Goal: Contribute content: Contribute content

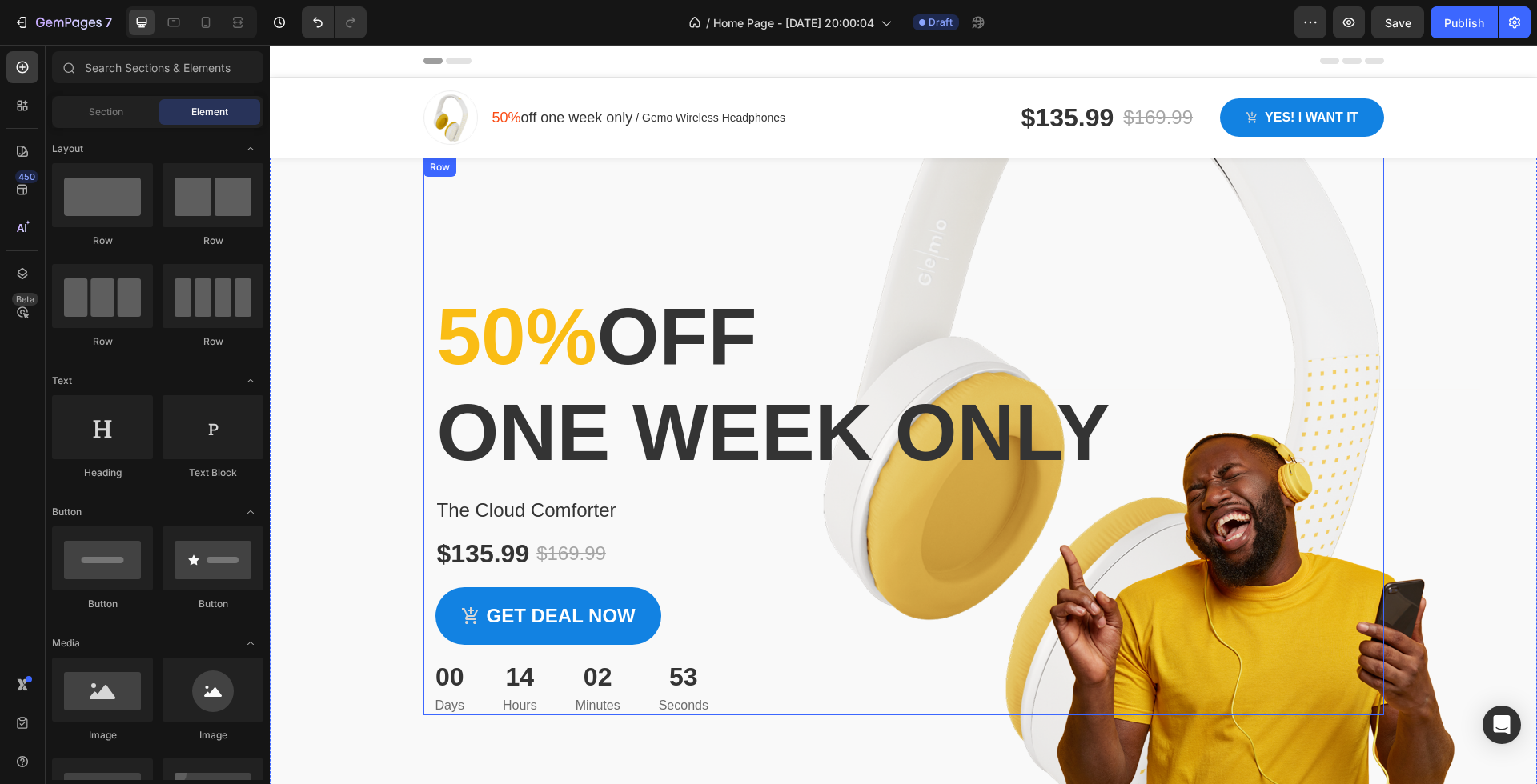
click at [920, 197] on div "50% off one week only Heading The Cloud Comforter Product Title $135.99 Product…" at bounding box center [904, 436] width 960 height 558
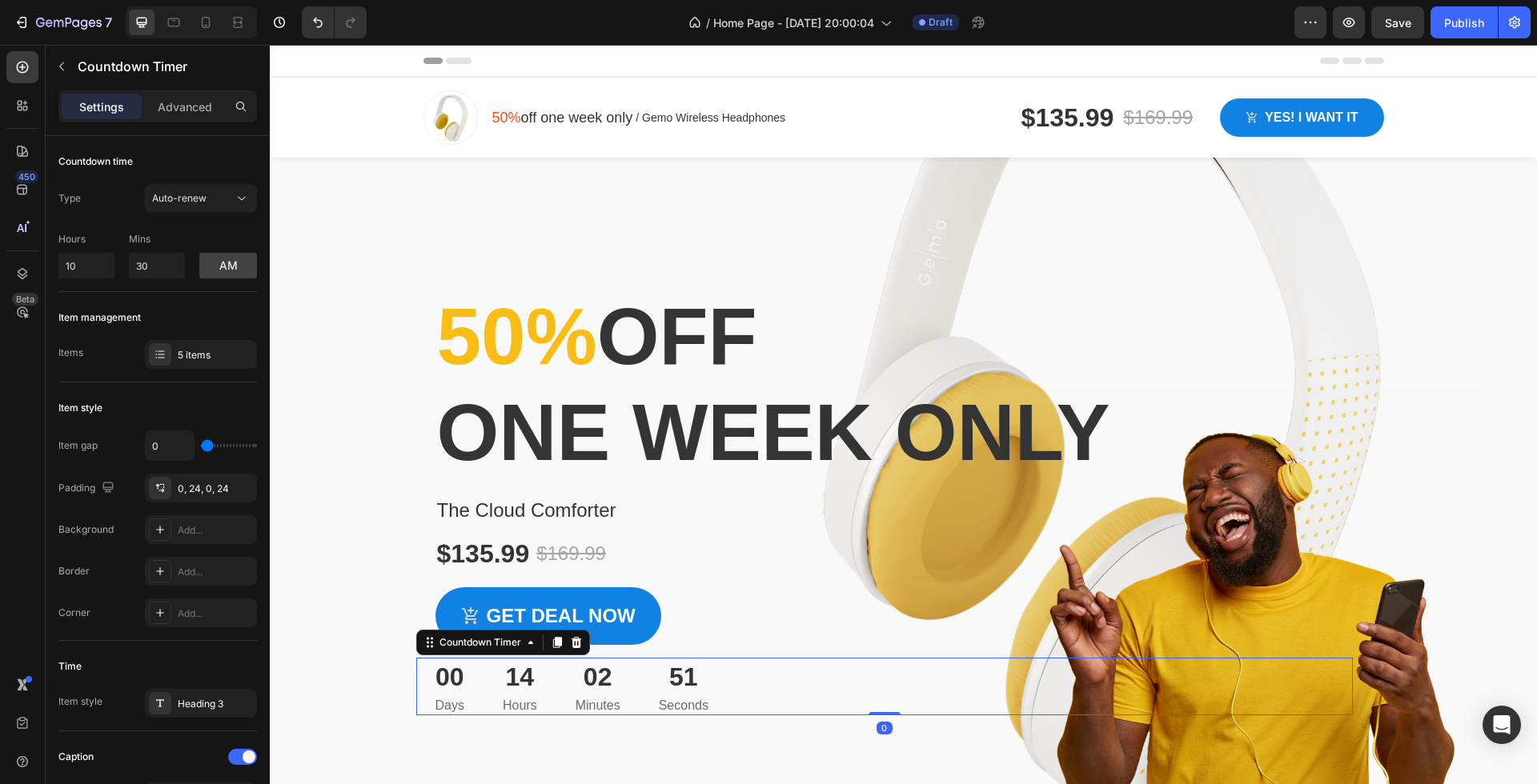
click at [1303, 678] on div "00 Days 14 Hours 02 Minutes 51 Seconds" at bounding box center [884, 686] width 936 height 58
click at [1391, 721] on div "Overlay" at bounding box center [904, 497] width 1267 height 680
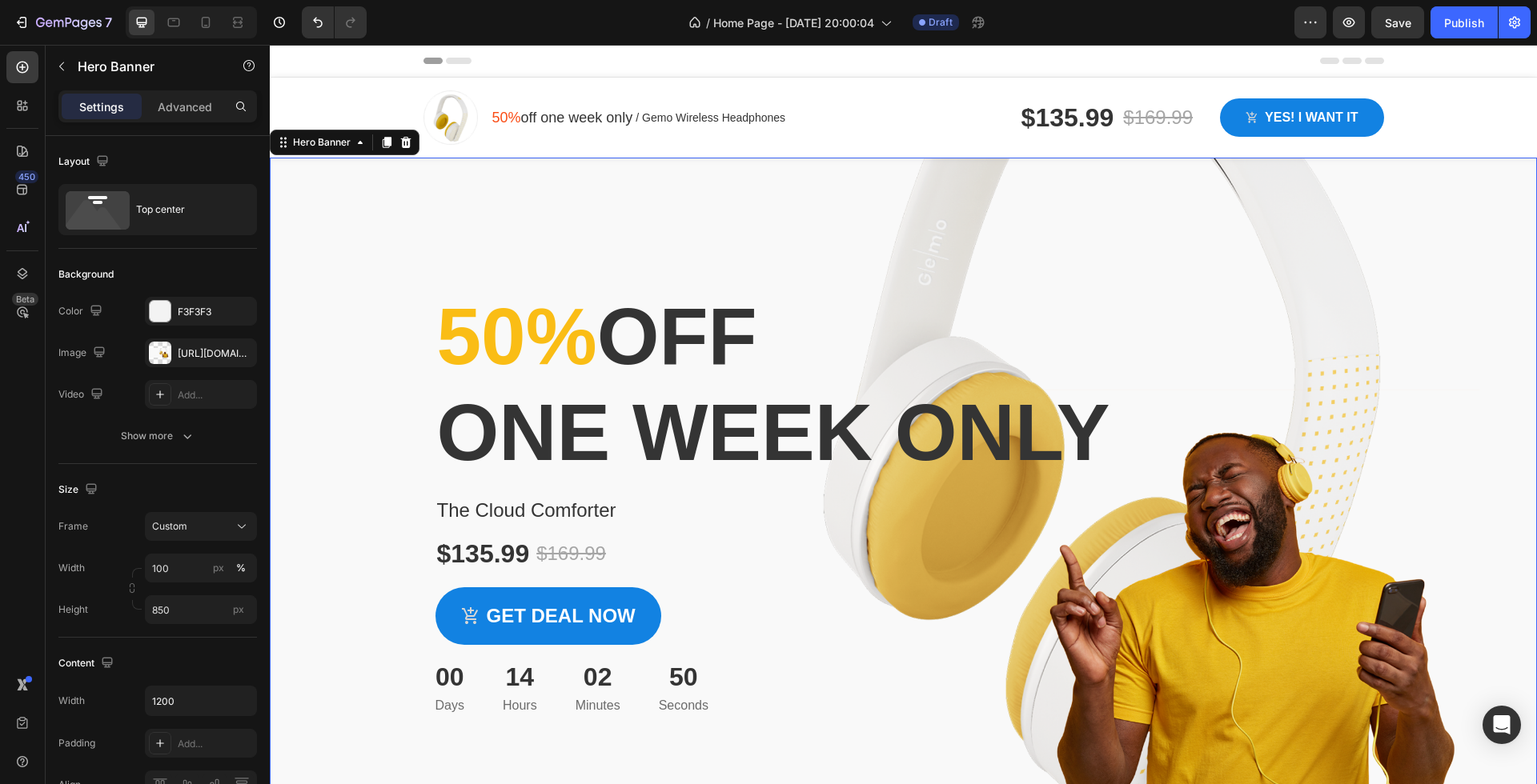
click at [1408, 707] on div "Overlay" at bounding box center [904, 497] width 1267 height 680
click at [1340, 429] on p "50% off one week only" at bounding box center [904, 384] width 933 height 192
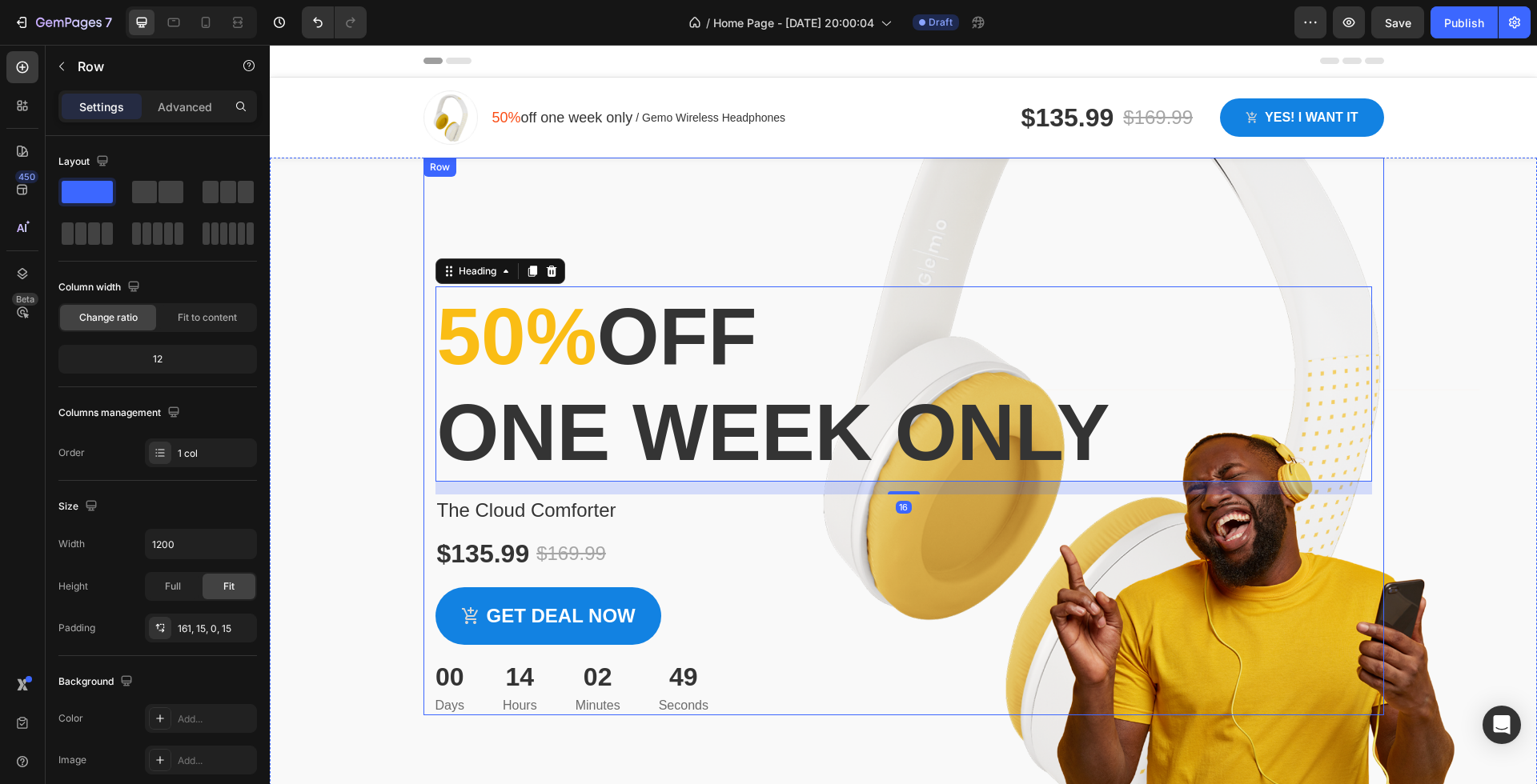
click at [1197, 241] on div "50% off one week only Heading 16 The Cloud Comforter Product Title $135.99 Prod…" at bounding box center [904, 436] width 960 height 558
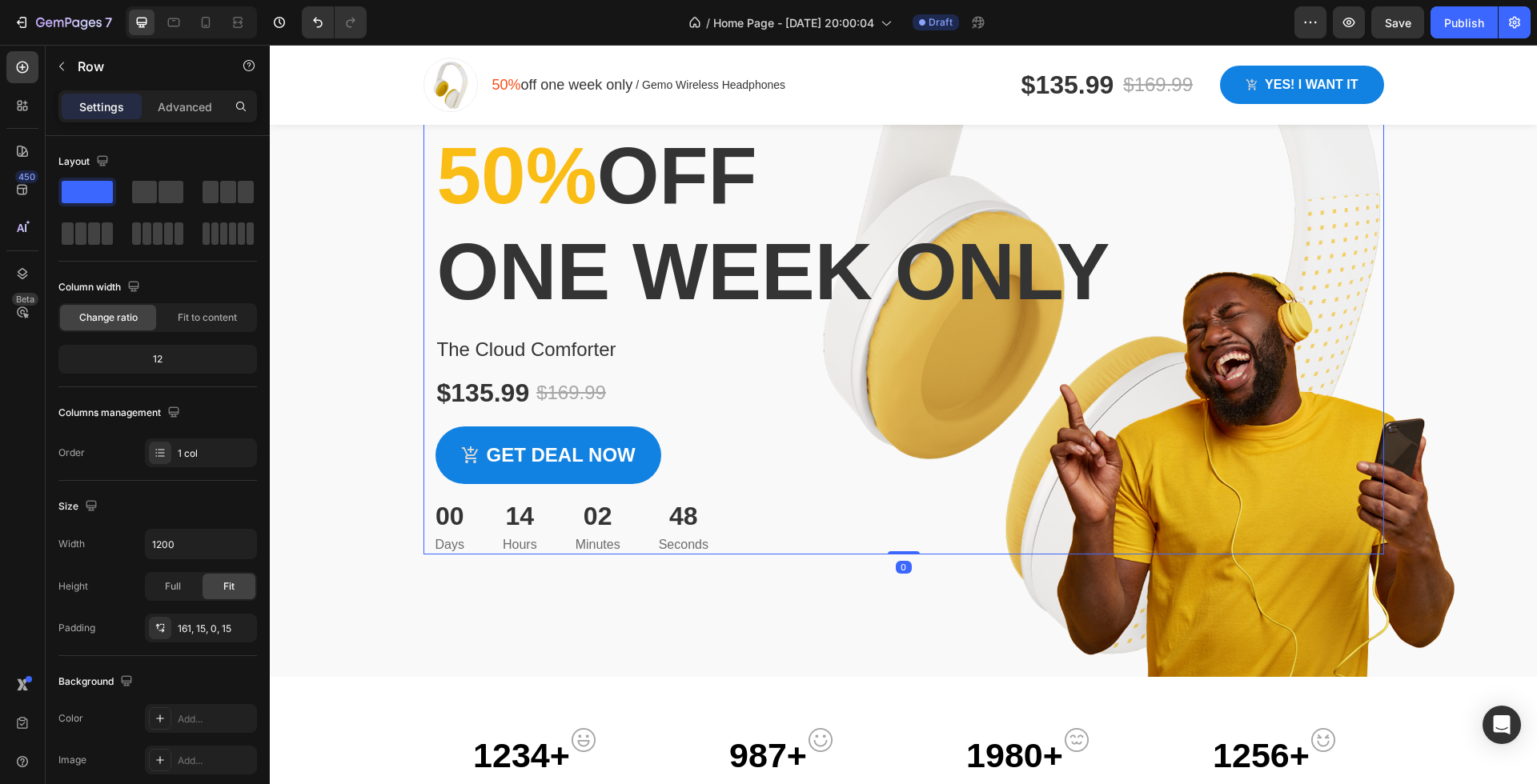
scroll to position [184, 0]
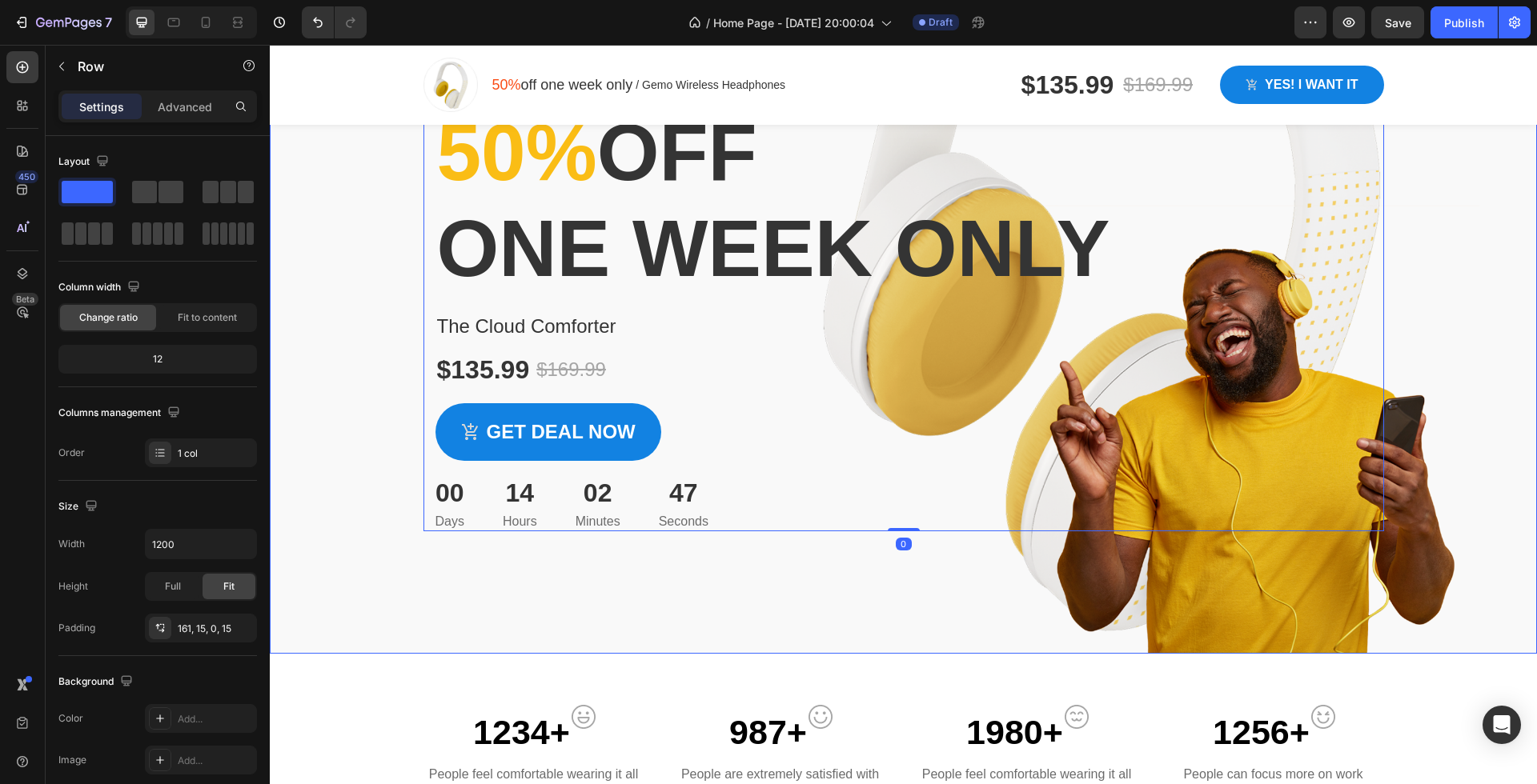
click at [1130, 662] on div "1234+ Text block Image Row People feel comfortable wearing it all day long Text…" at bounding box center [904, 755] width 1267 height 203
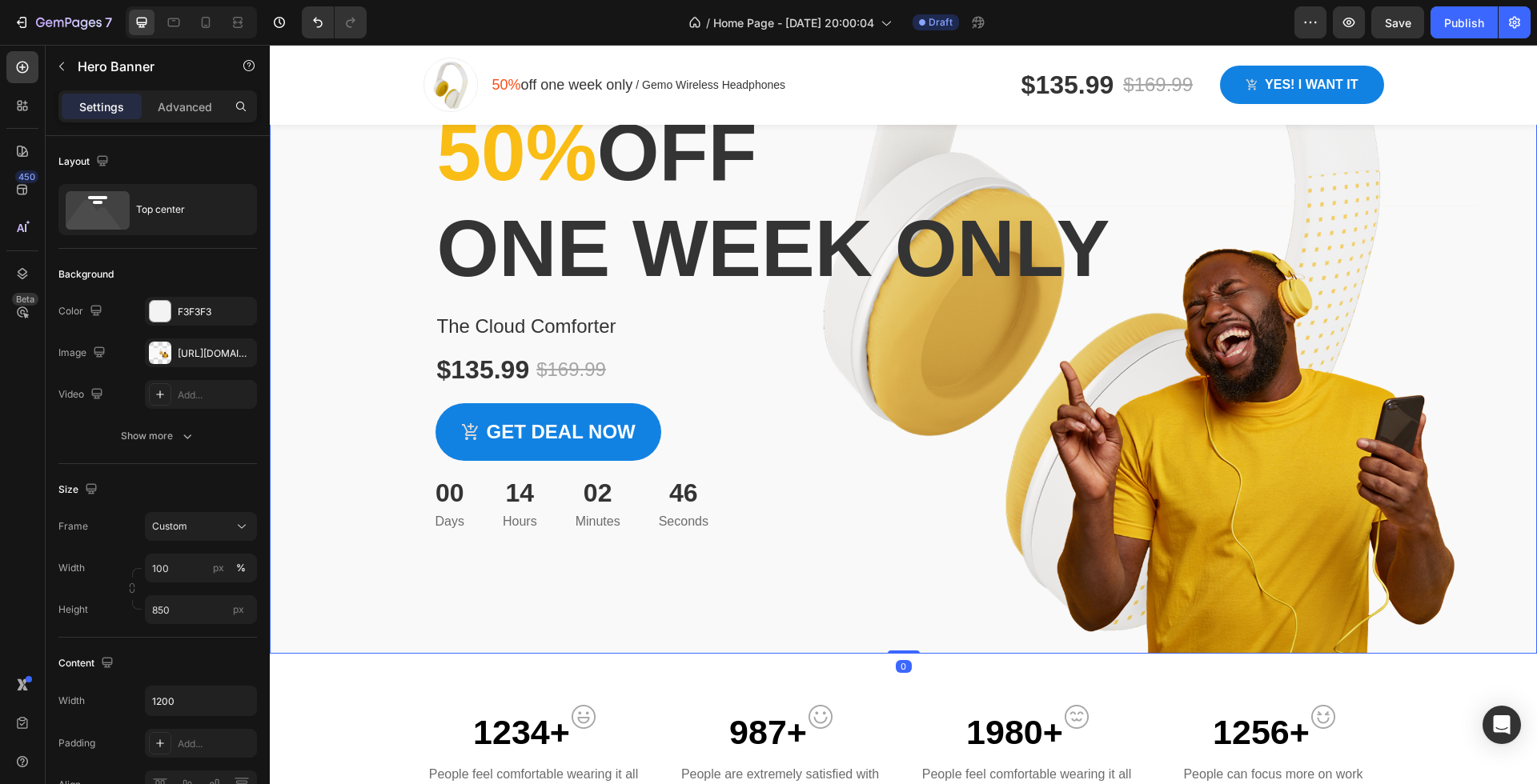
click at [1147, 601] on div "Overlay" at bounding box center [904, 314] width 1267 height 680
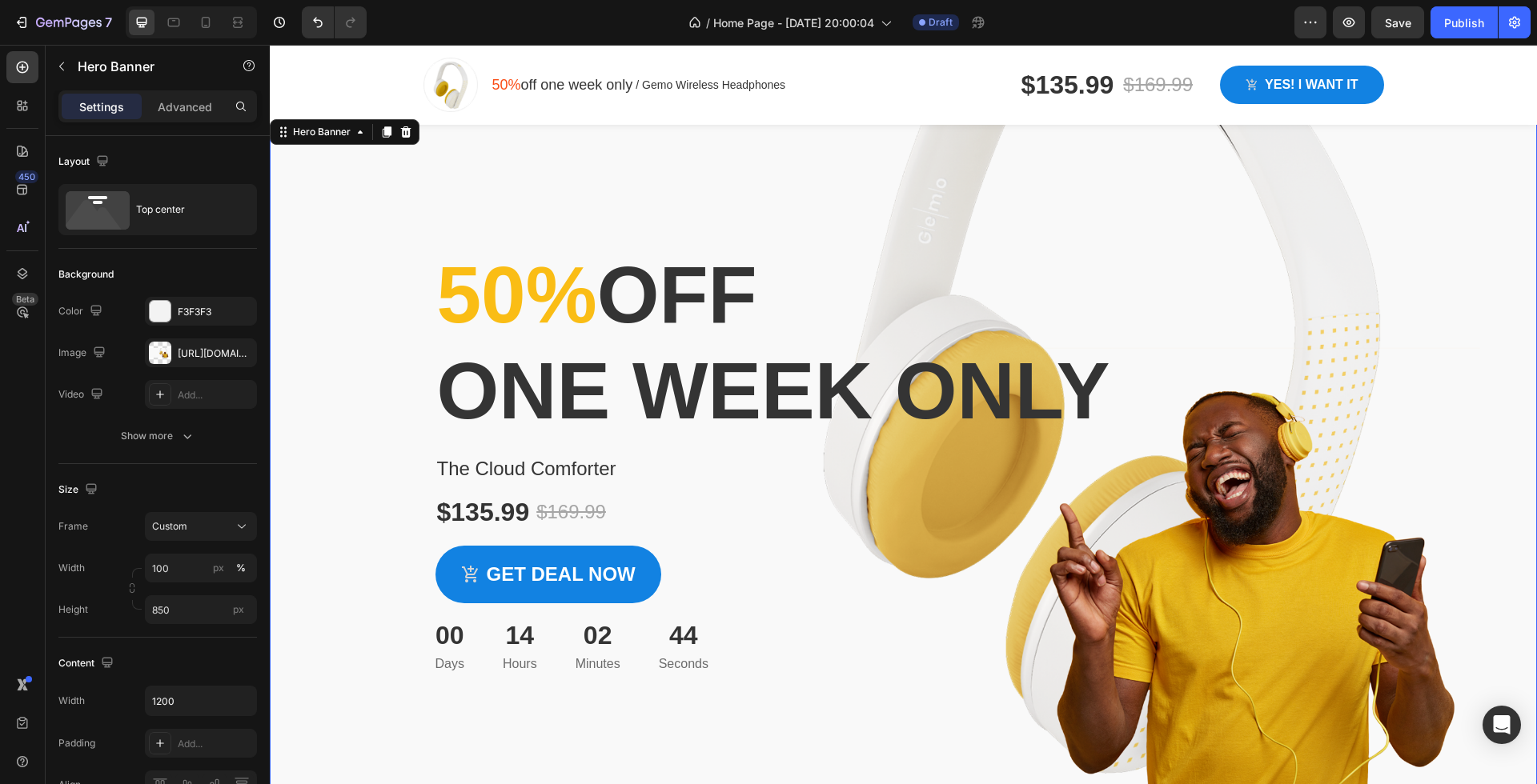
scroll to position [47, 0]
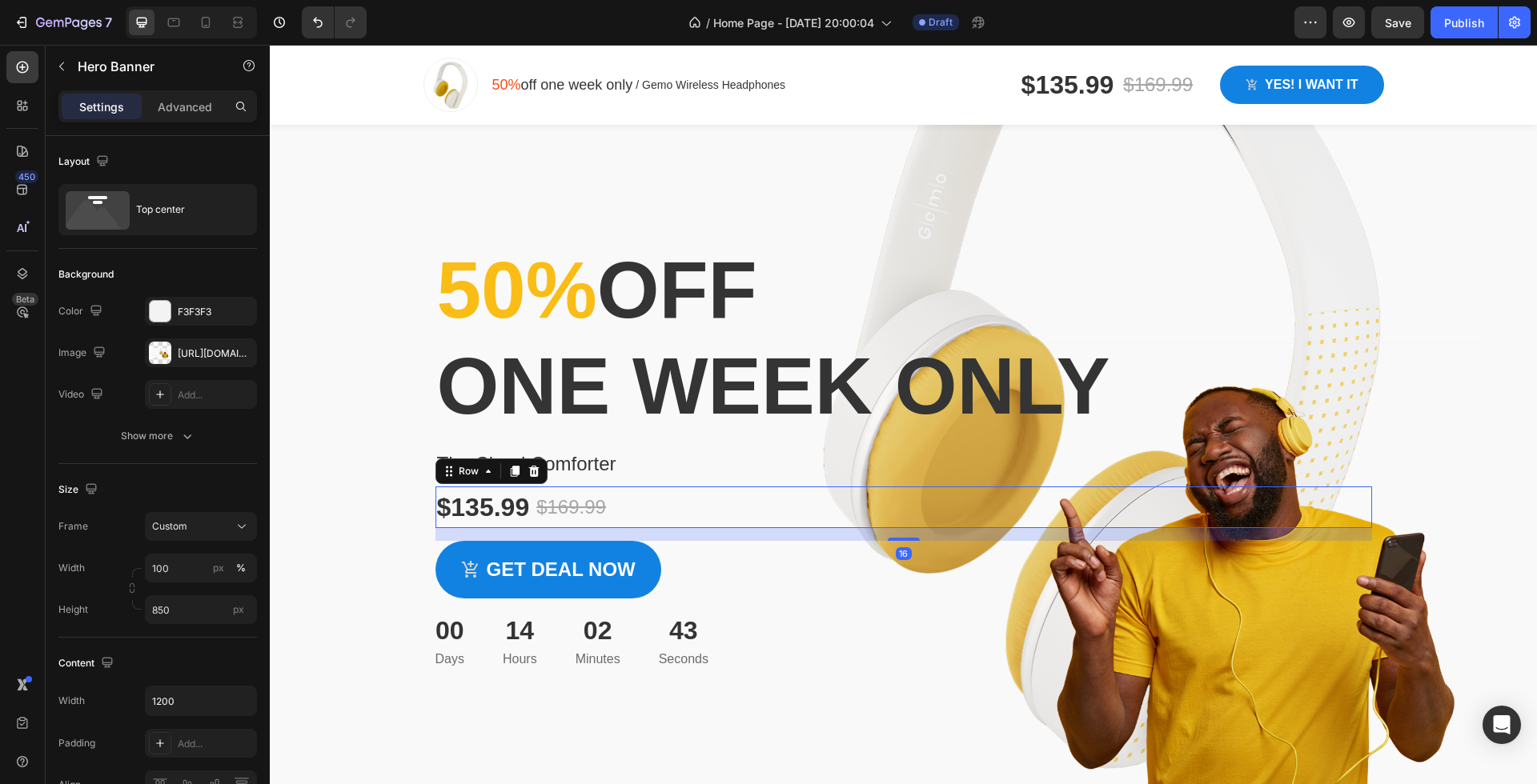
click at [1341, 511] on div "$135.99 Product Price Product Price $169.99 Product Price Product Price Row 16" at bounding box center [903, 507] width 936 height 42
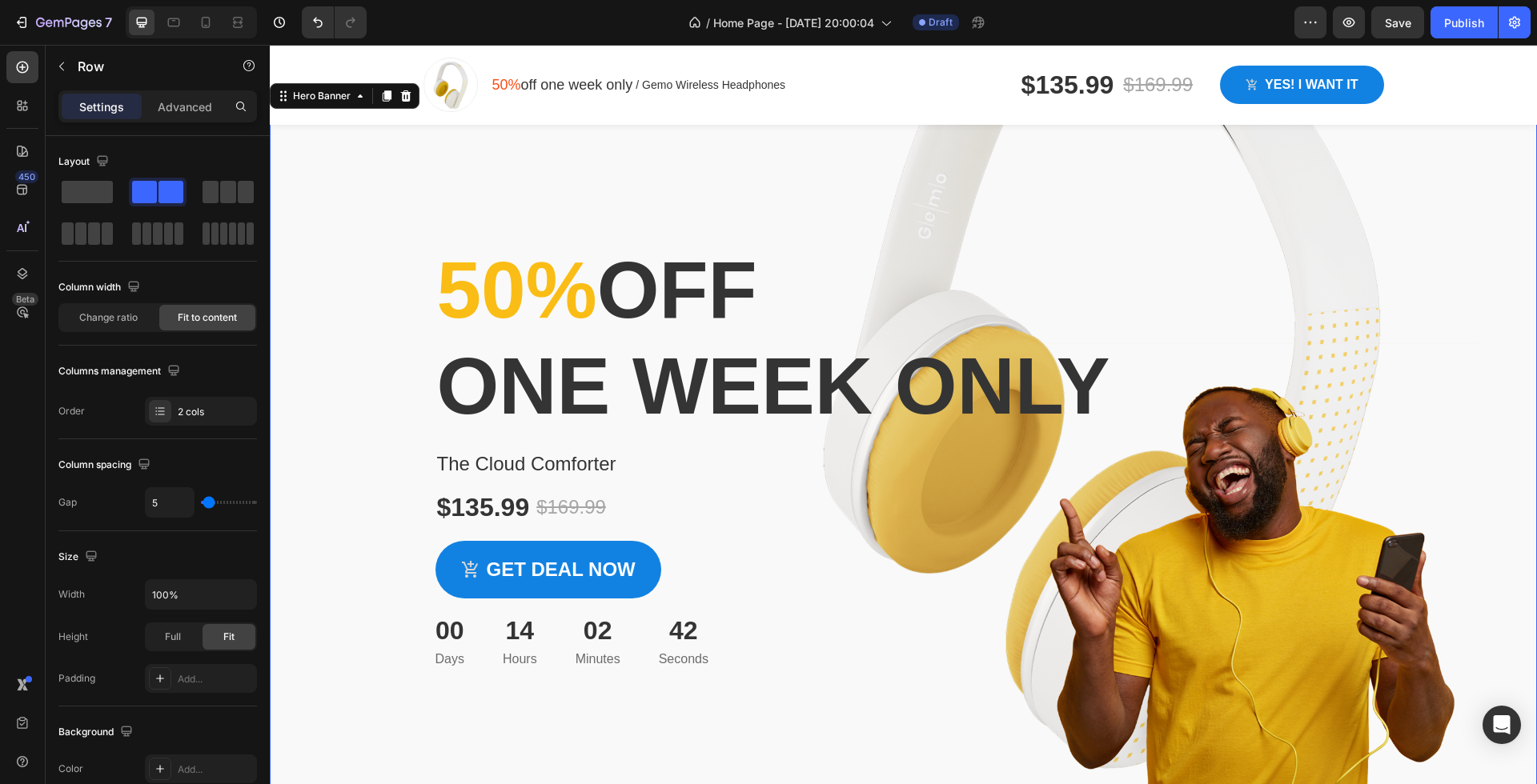
click at [1403, 542] on div "Overlay" at bounding box center [904, 451] width 1267 height 680
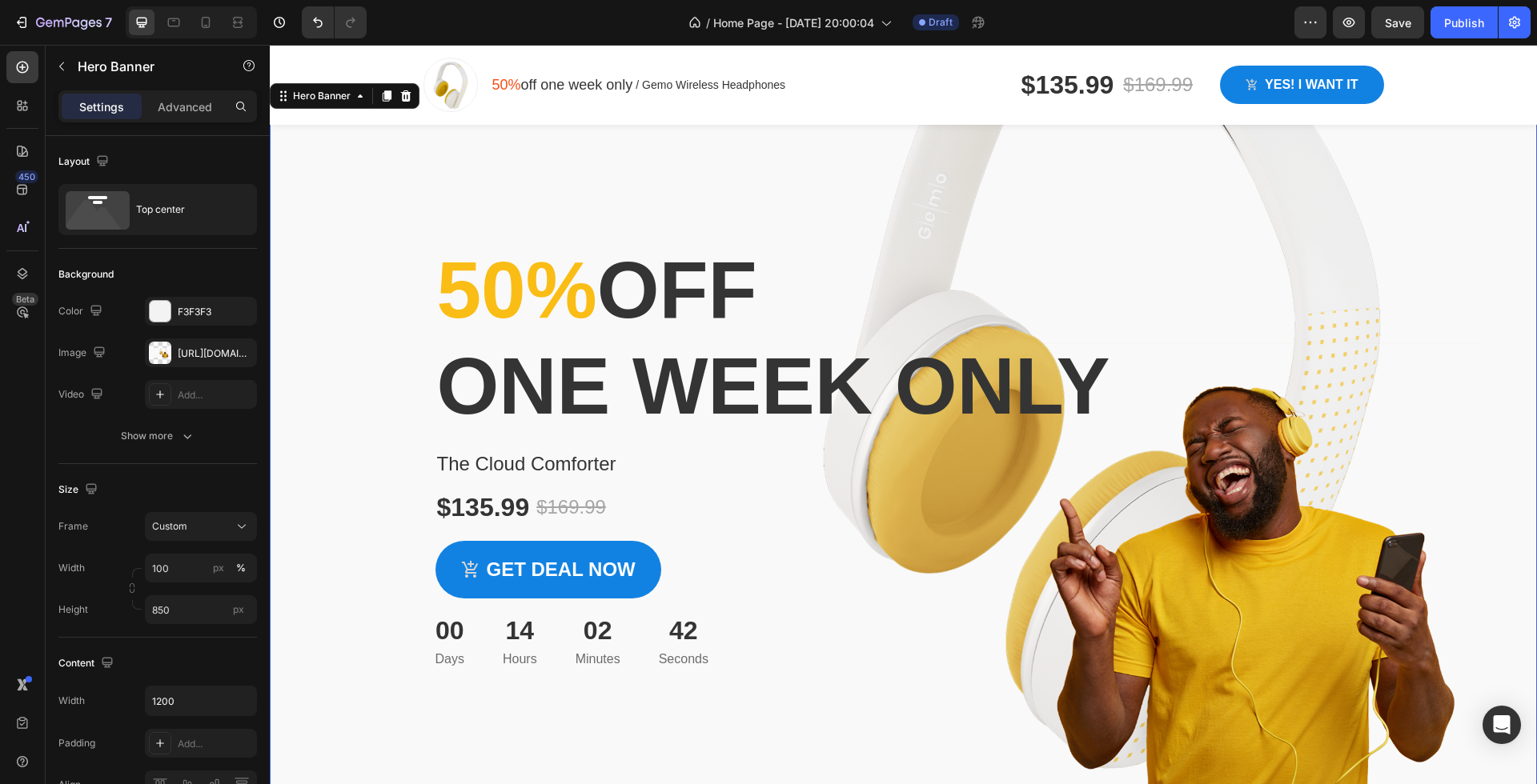
click at [1425, 556] on div "Overlay" at bounding box center [904, 451] width 1267 height 680
click at [213, 346] on div "https://ucarecdn.com/4ab25af9-8a73-4162-9dc1-c1dc0676caf1/-/format/auto/-/previ…" at bounding box center [201, 353] width 47 height 14
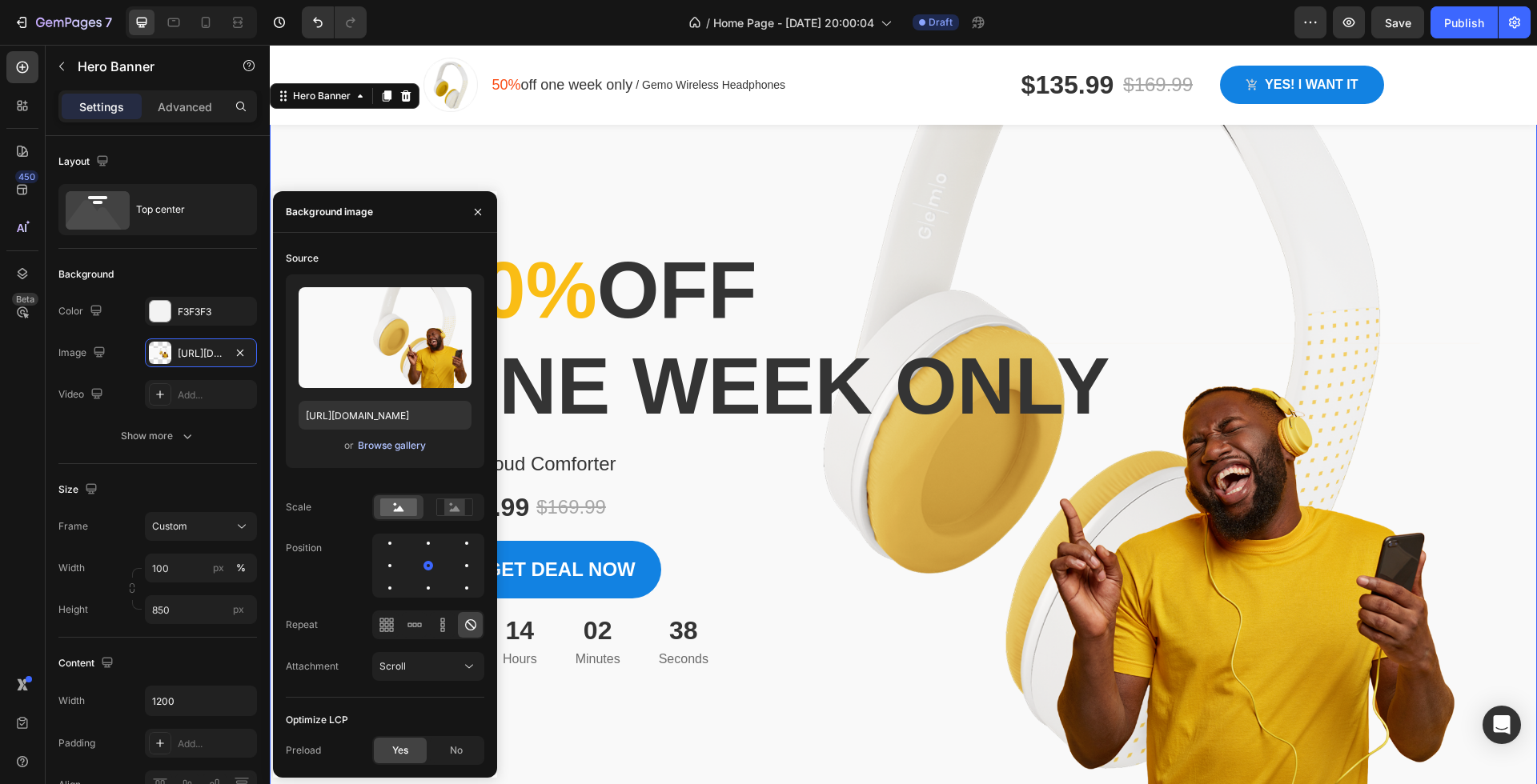
click at [382, 448] on div "Browse gallery" at bounding box center [391, 445] width 68 height 14
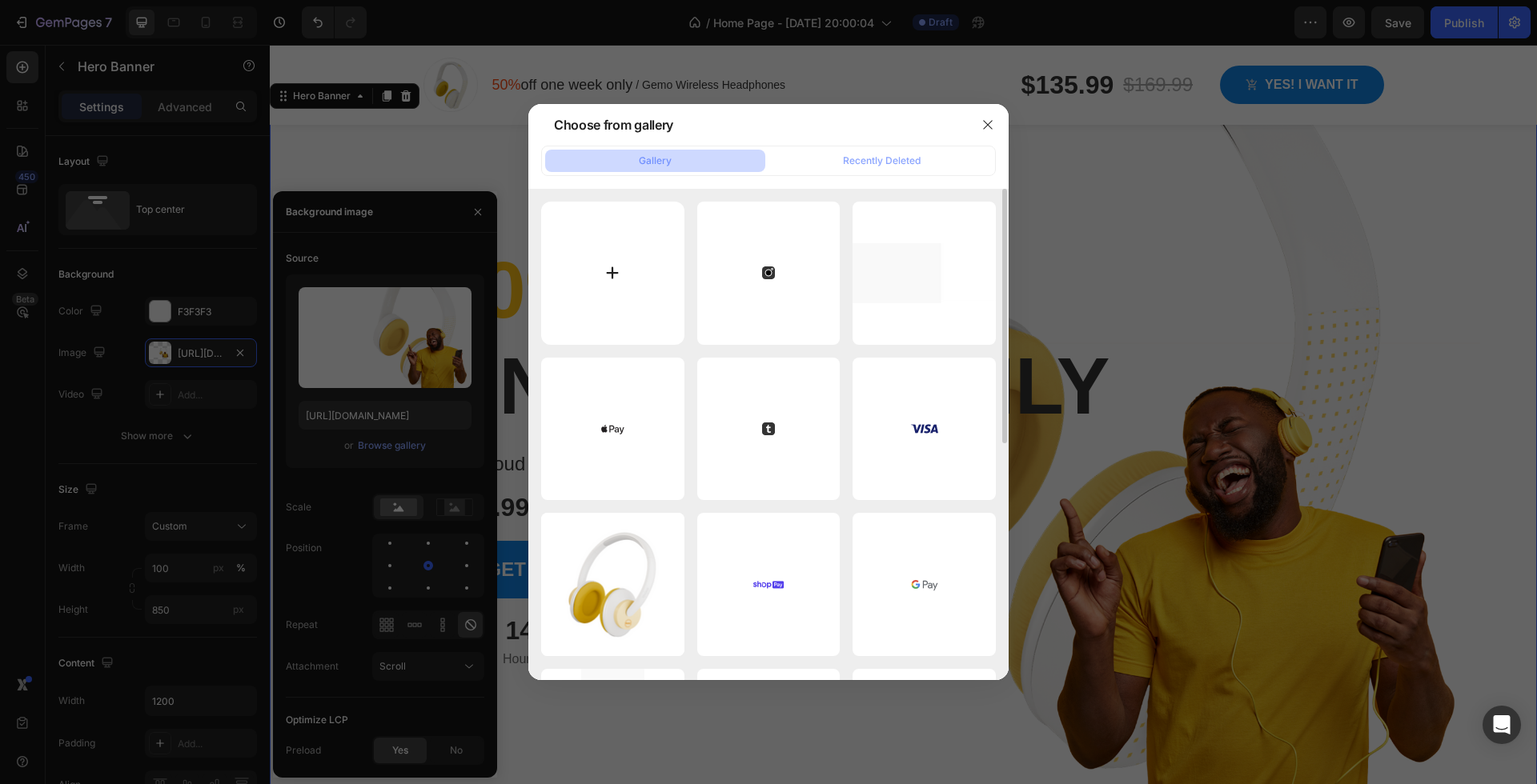
click at [605, 248] on input "file" at bounding box center [613, 274] width 143 height 143
type input "C:\fakepath\CoolingClounds-013.jpg"
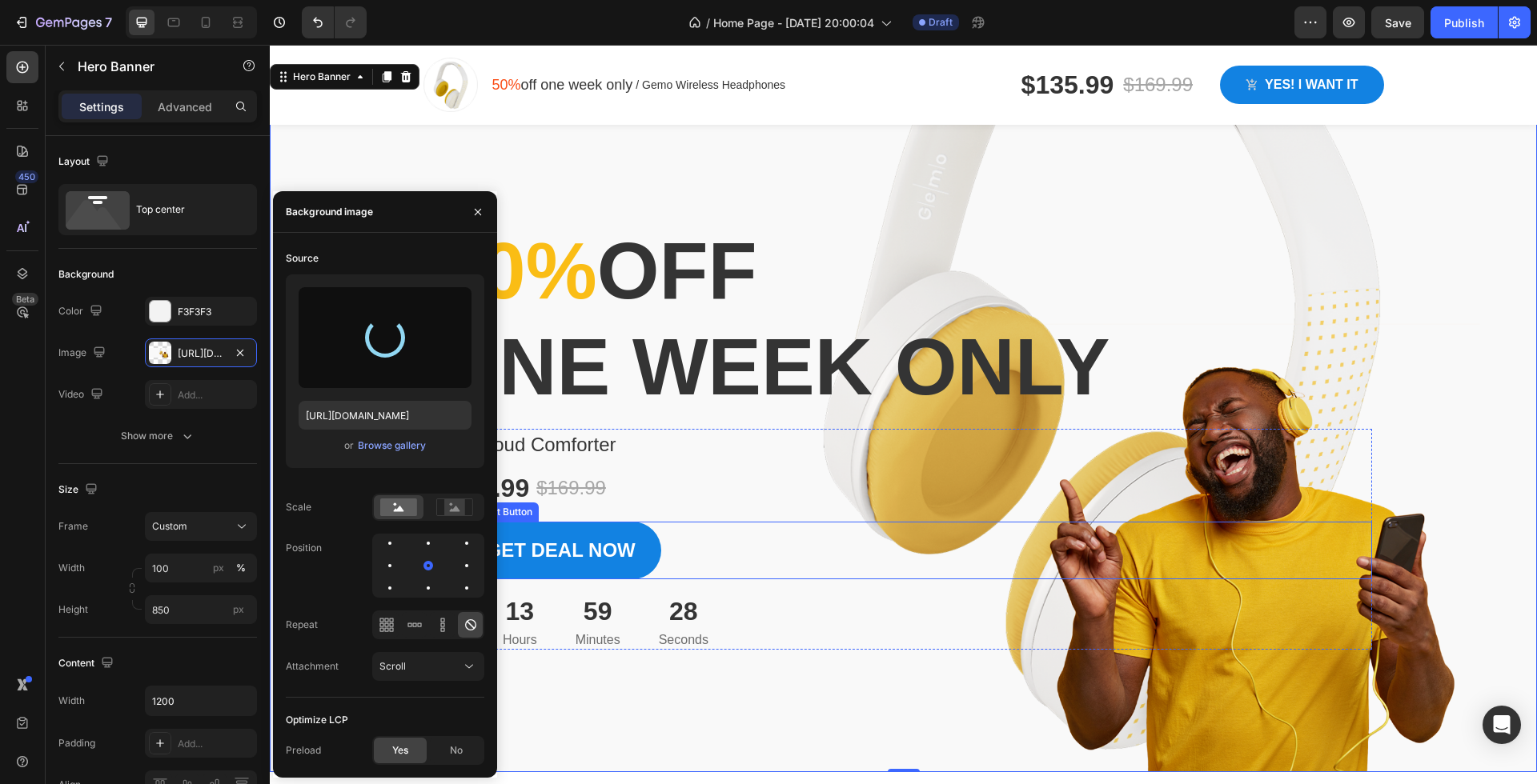
scroll to position [72, 0]
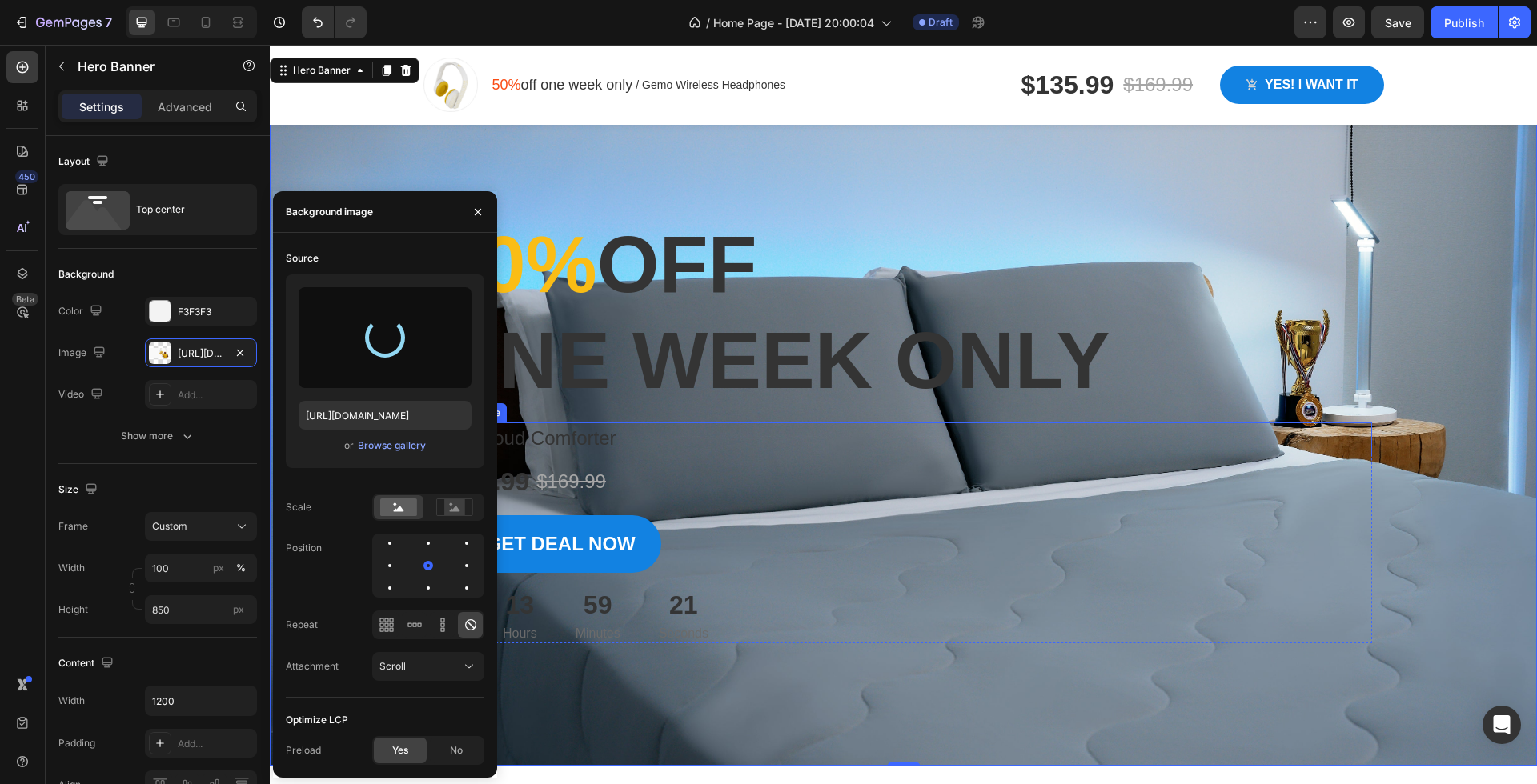
type input "https://cdn.shopify.com/s/files/1/0593/1509/3578/files/gempages_580476880742777…"
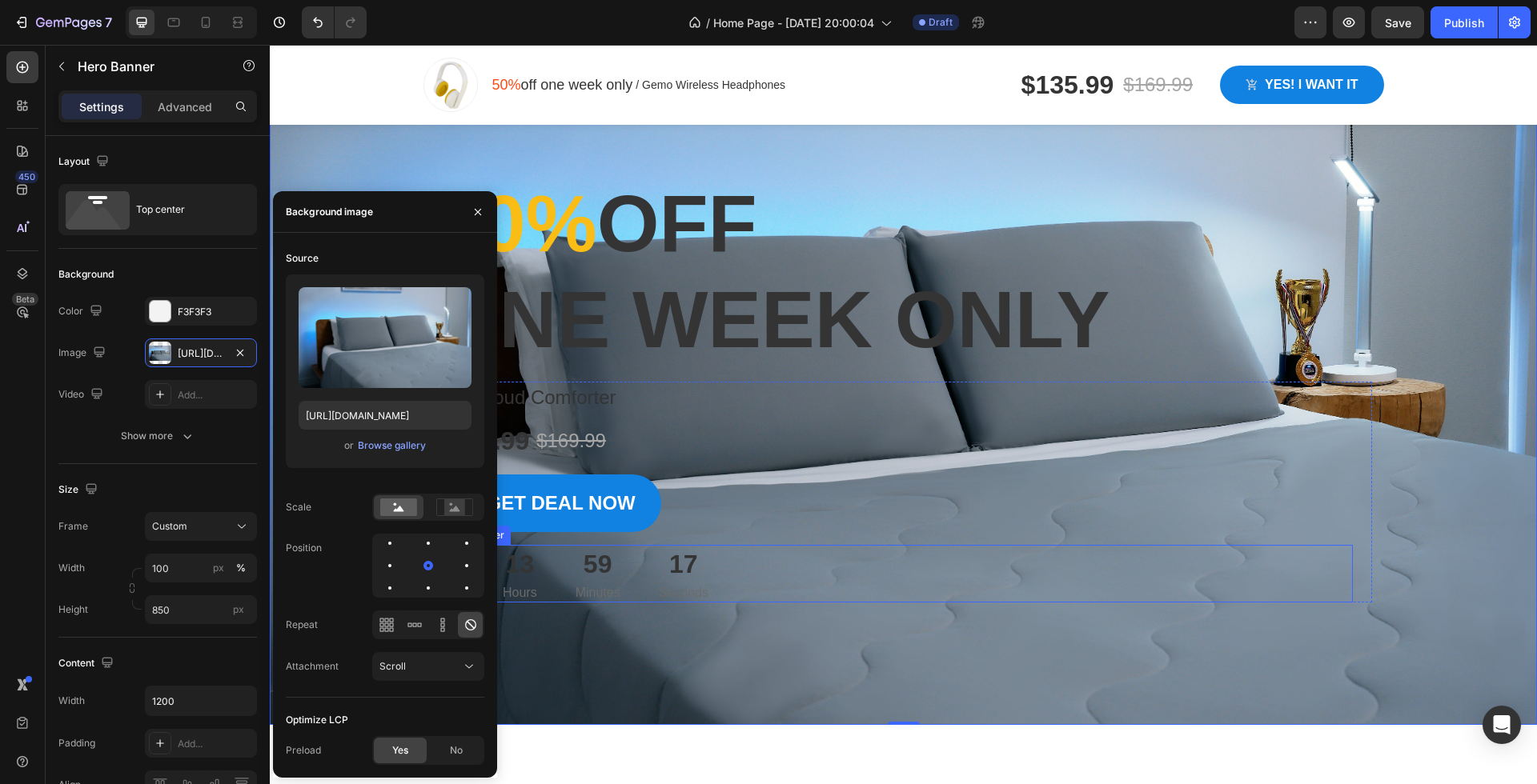
scroll to position [0, 0]
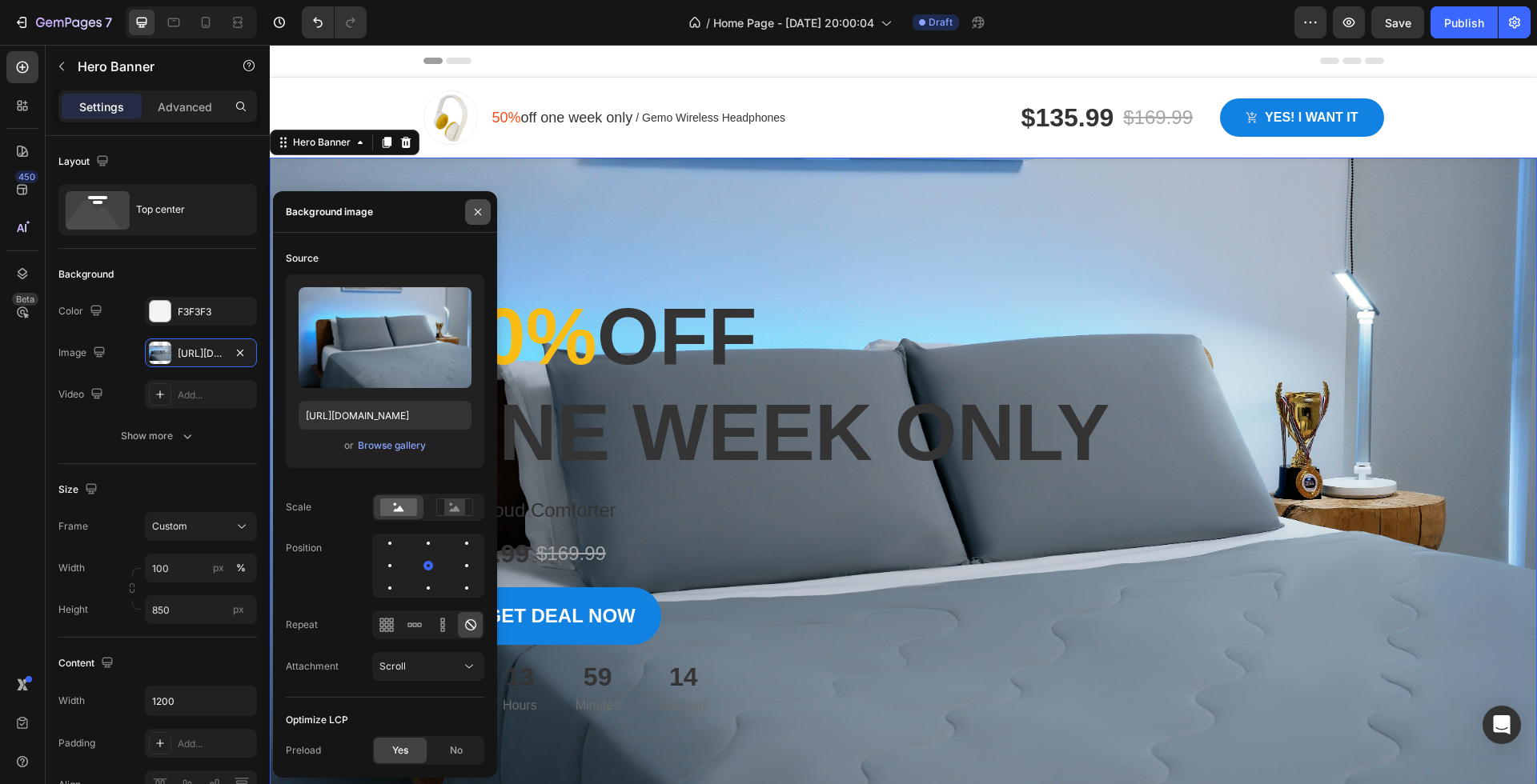
click at [477, 218] on icon "button" at bounding box center [478, 212] width 13 height 13
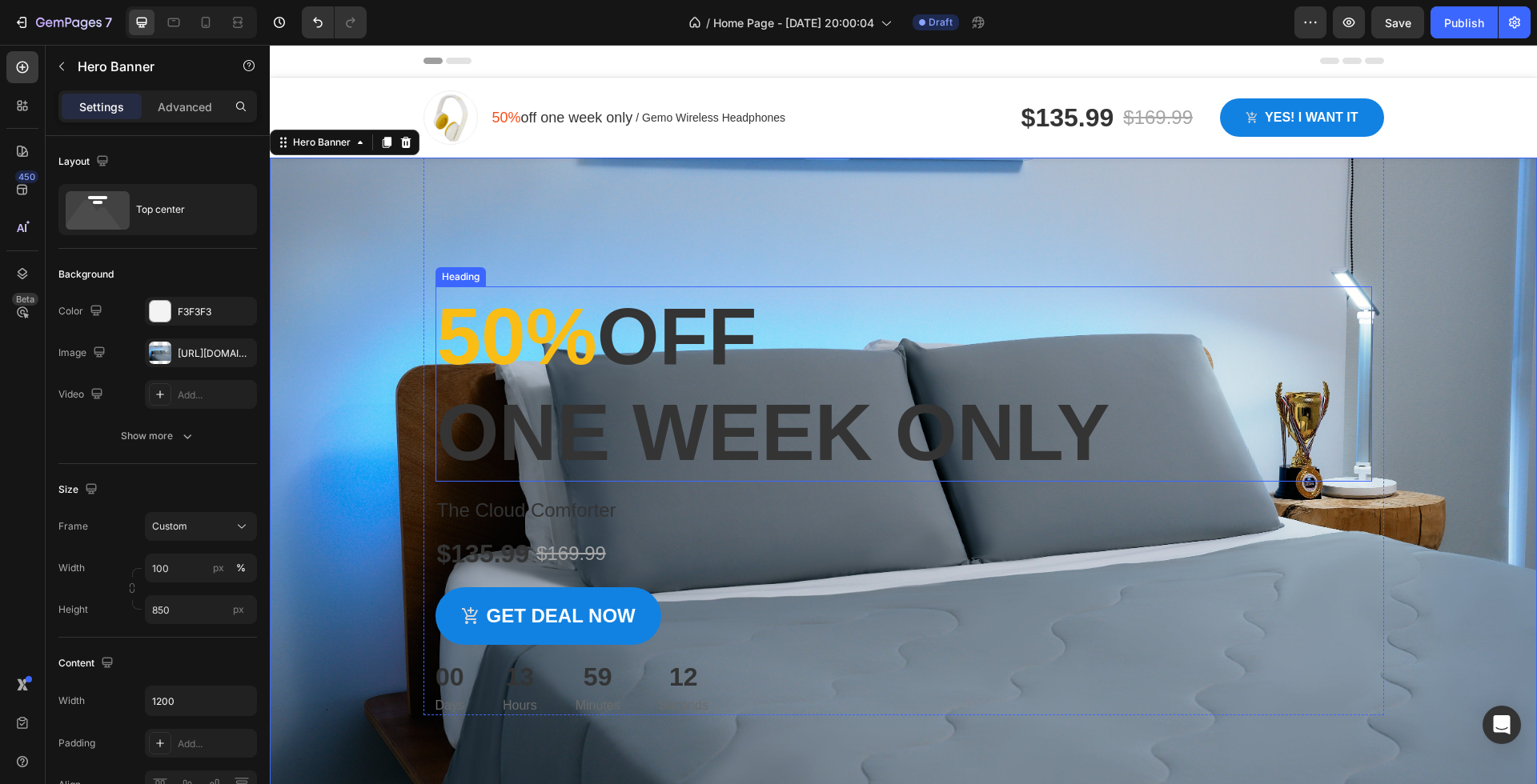
click at [709, 391] on p "50% off one week only" at bounding box center [904, 384] width 933 height 192
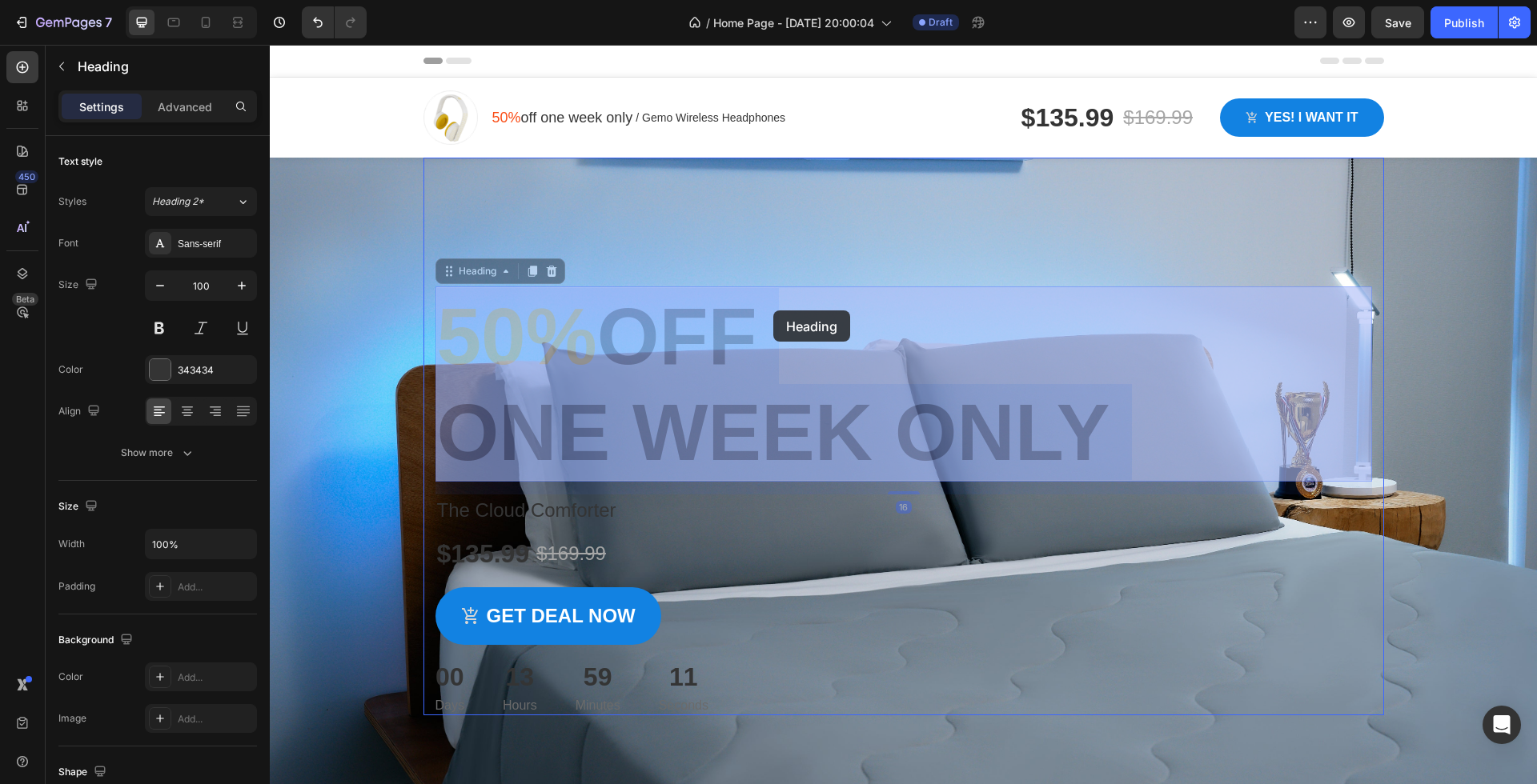
drag, startPoint x: 773, startPoint y: 372, endPoint x: 772, endPoint y: 303, distance: 69.0
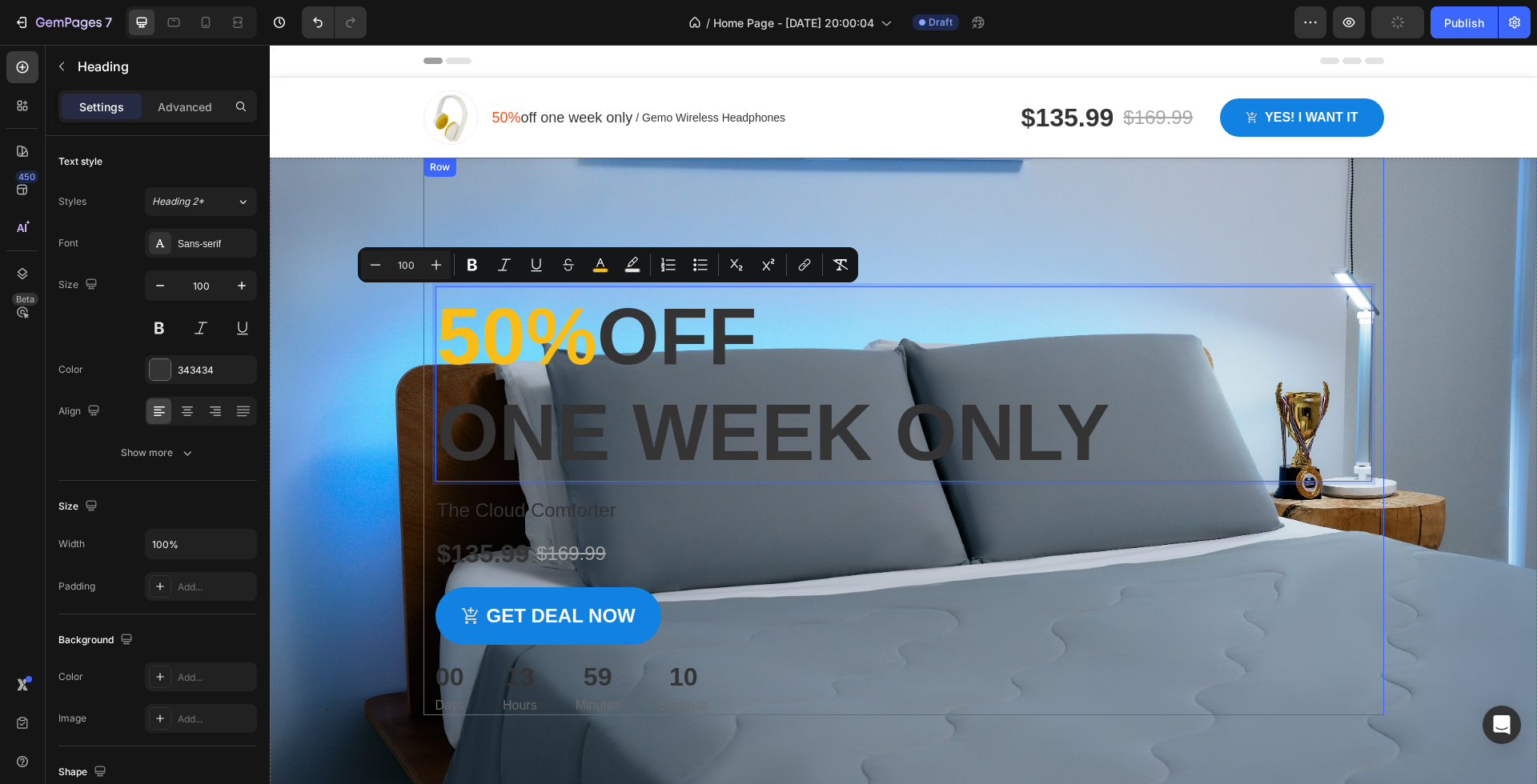
drag, startPoint x: 802, startPoint y: 289, endPoint x: 793, endPoint y: 217, distance: 72.6
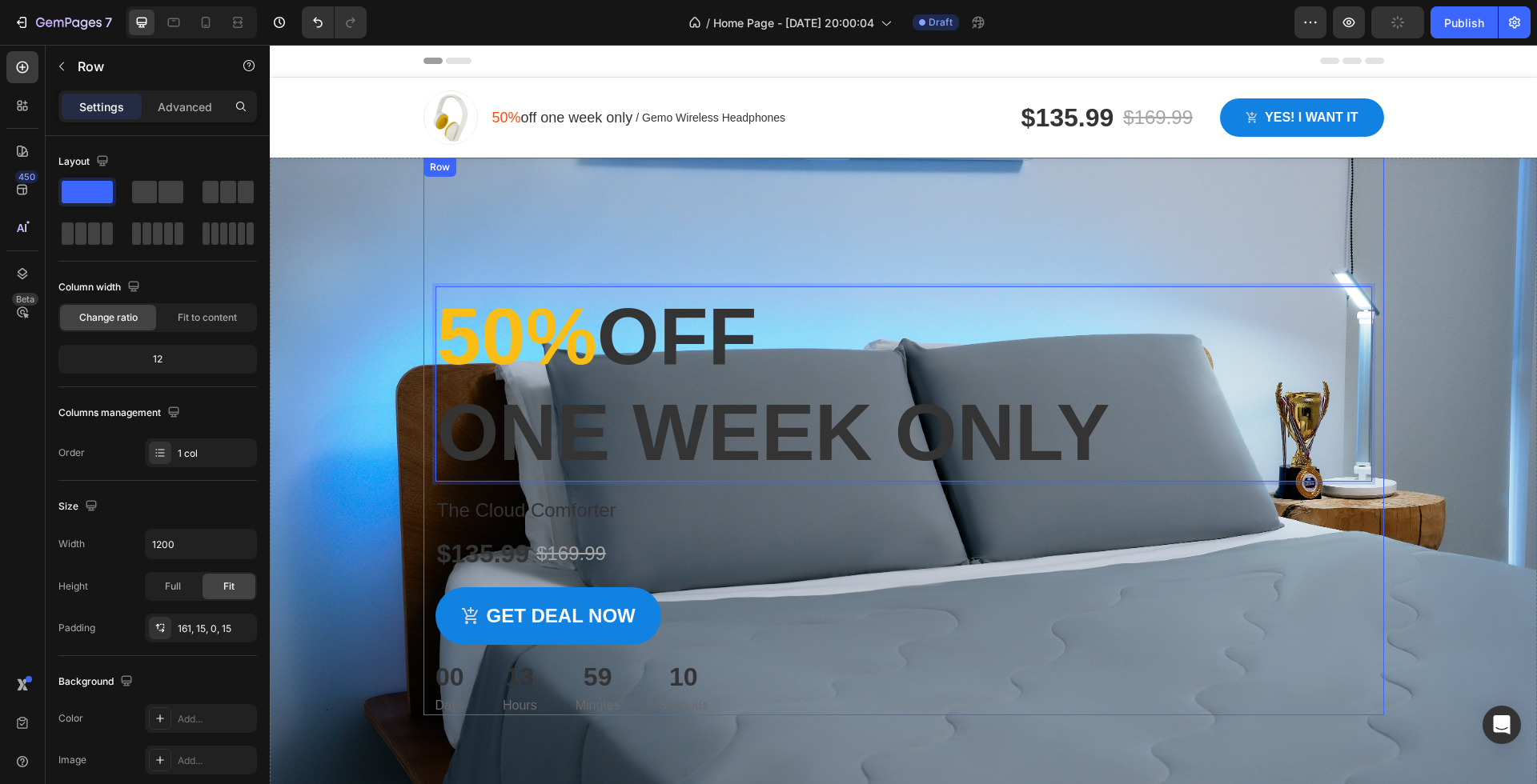
click at [793, 217] on div "50% off one week only Heading 16 The Cloud Comforter Product Title $135.99 Prod…" at bounding box center [904, 436] width 960 height 558
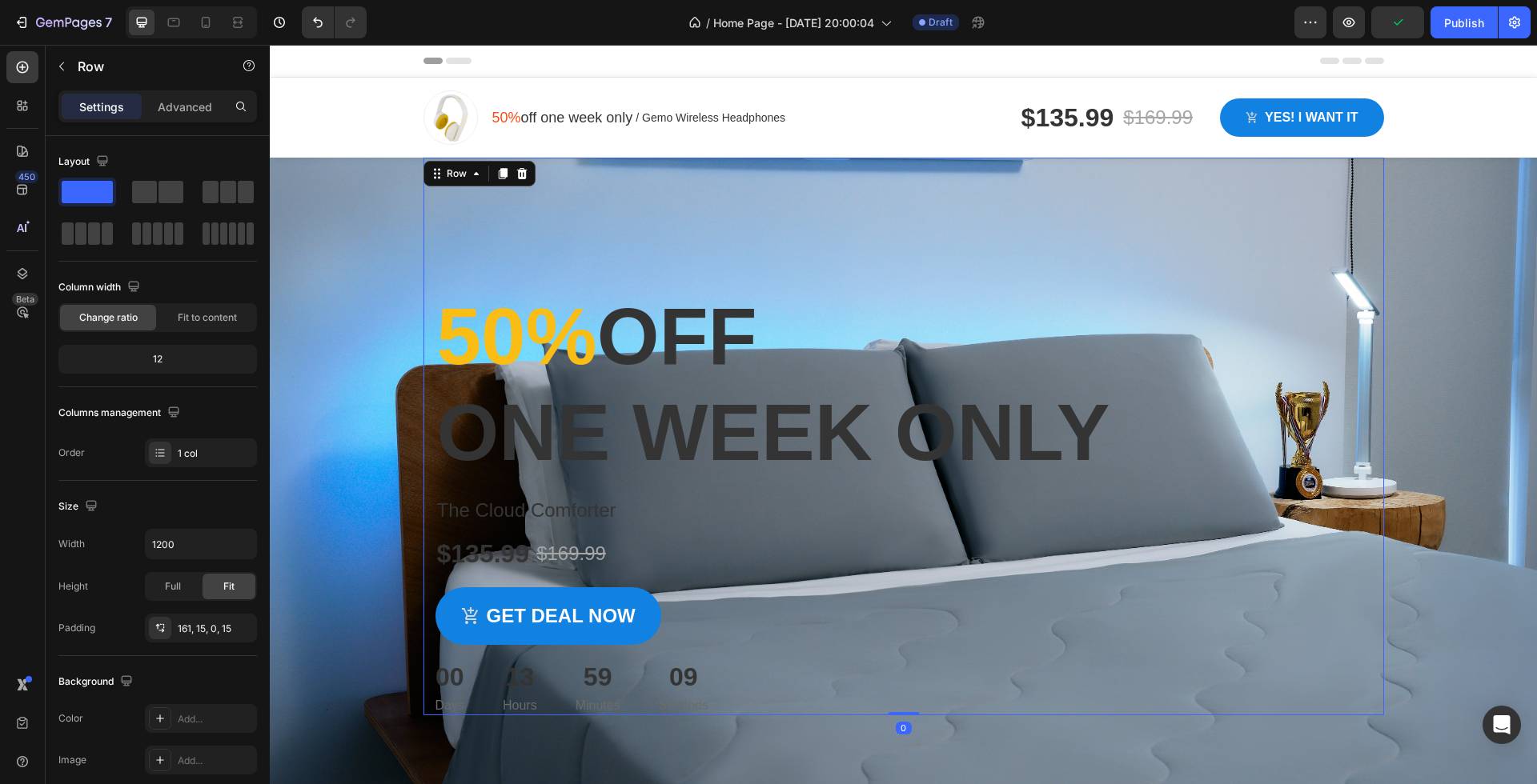
click at [727, 225] on div "⁠⁠⁠⁠⁠⁠⁠ 50% off one week only Heading The Cloud Comforter Product Title $135.99…" at bounding box center [904, 436] width 960 height 558
click at [677, 385] on p "⁠⁠⁠⁠⁠⁠⁠ 50% off one week only" at bounding box center [904, 384] width 933 height 192
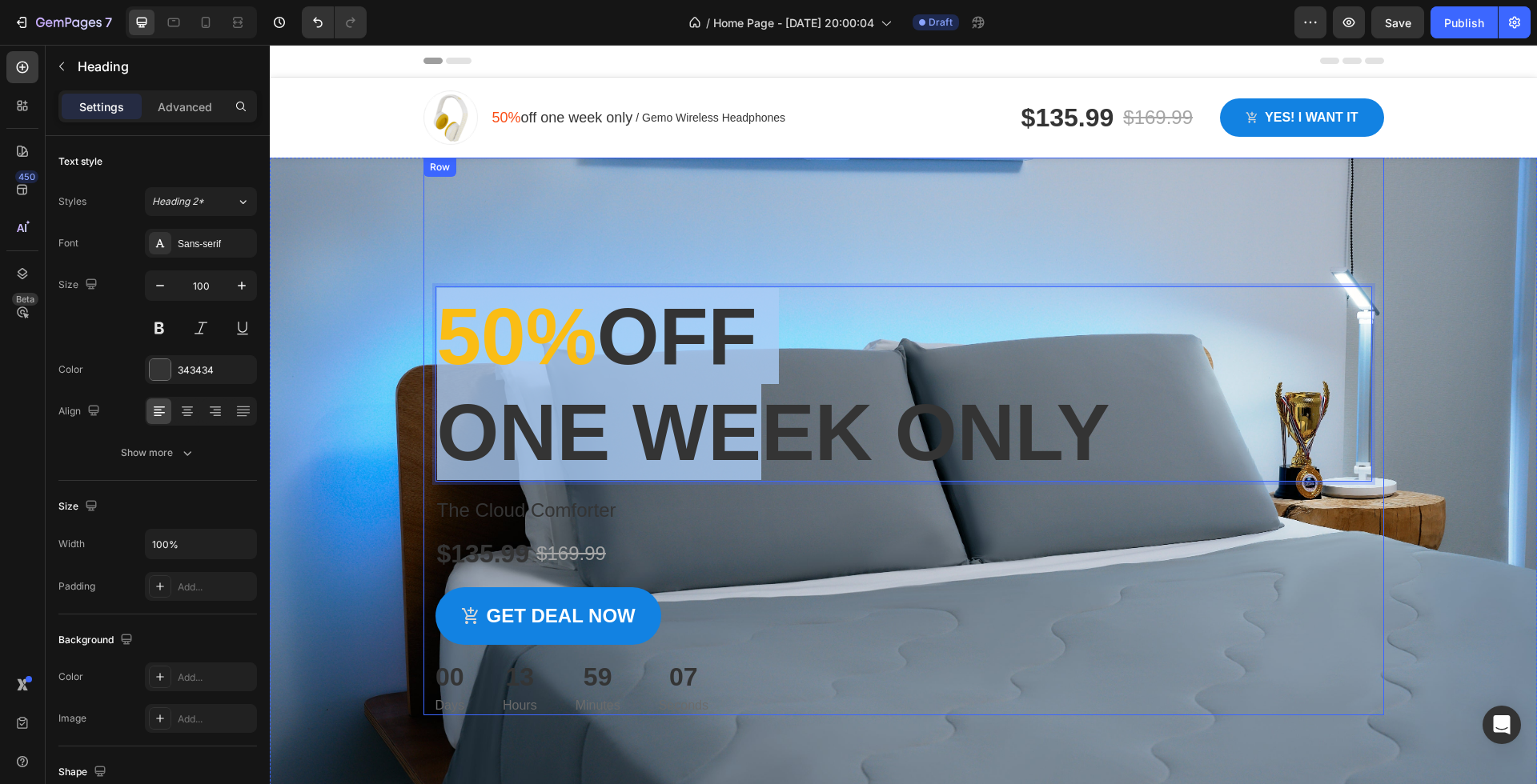
drag, startPoint x: 770, startPoint y: 422, endPoint x: 731, endPoint y: 238, distance: 188.1
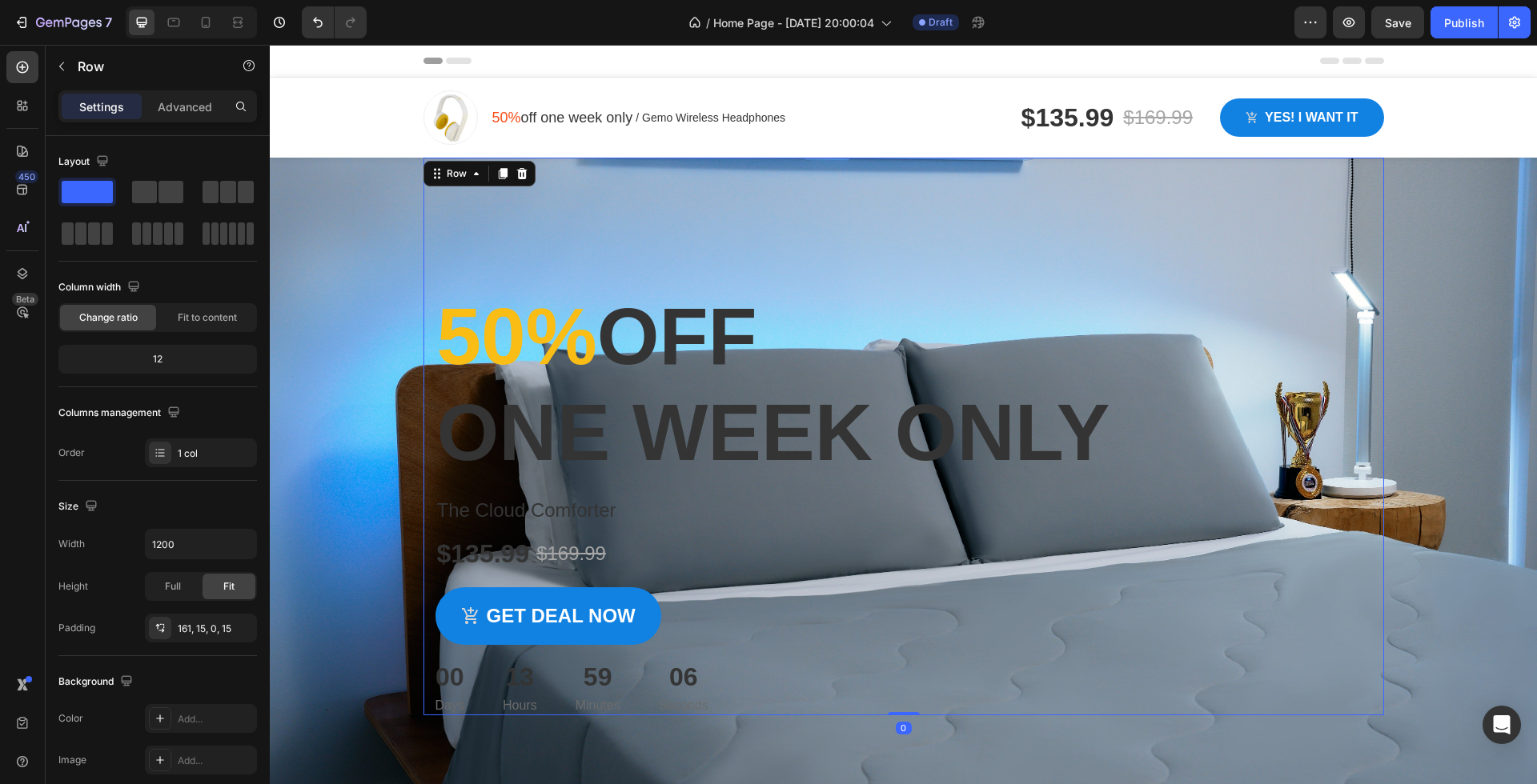
click at [907, 253] on div "⁠⁠⁠⁠⁠⁠⁠ 50% off one week only Heading The Cloud Comforter Product Title $135.99…" at bounding box center [904, 436] width 960 height 558
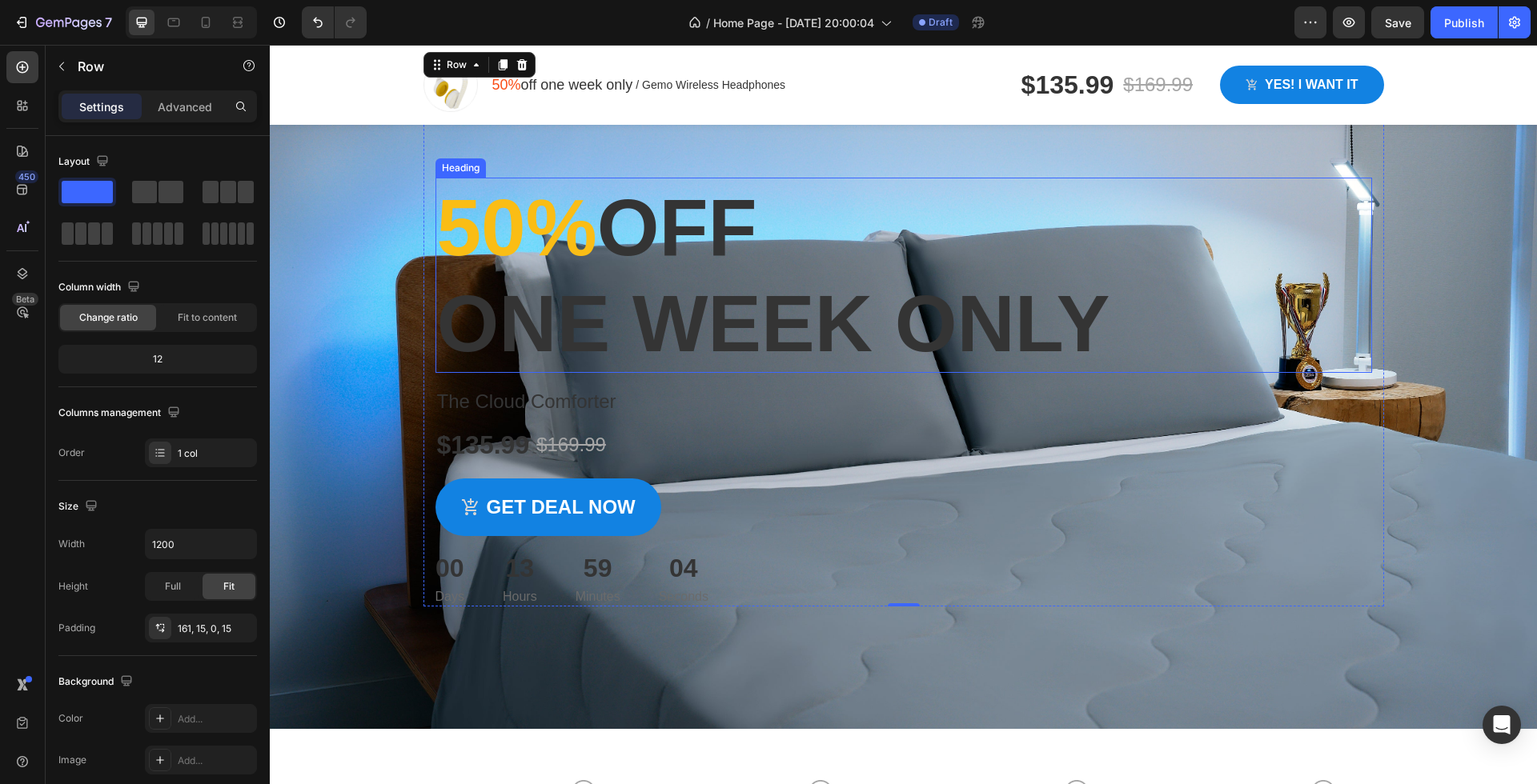
scroll to position [64, 0]
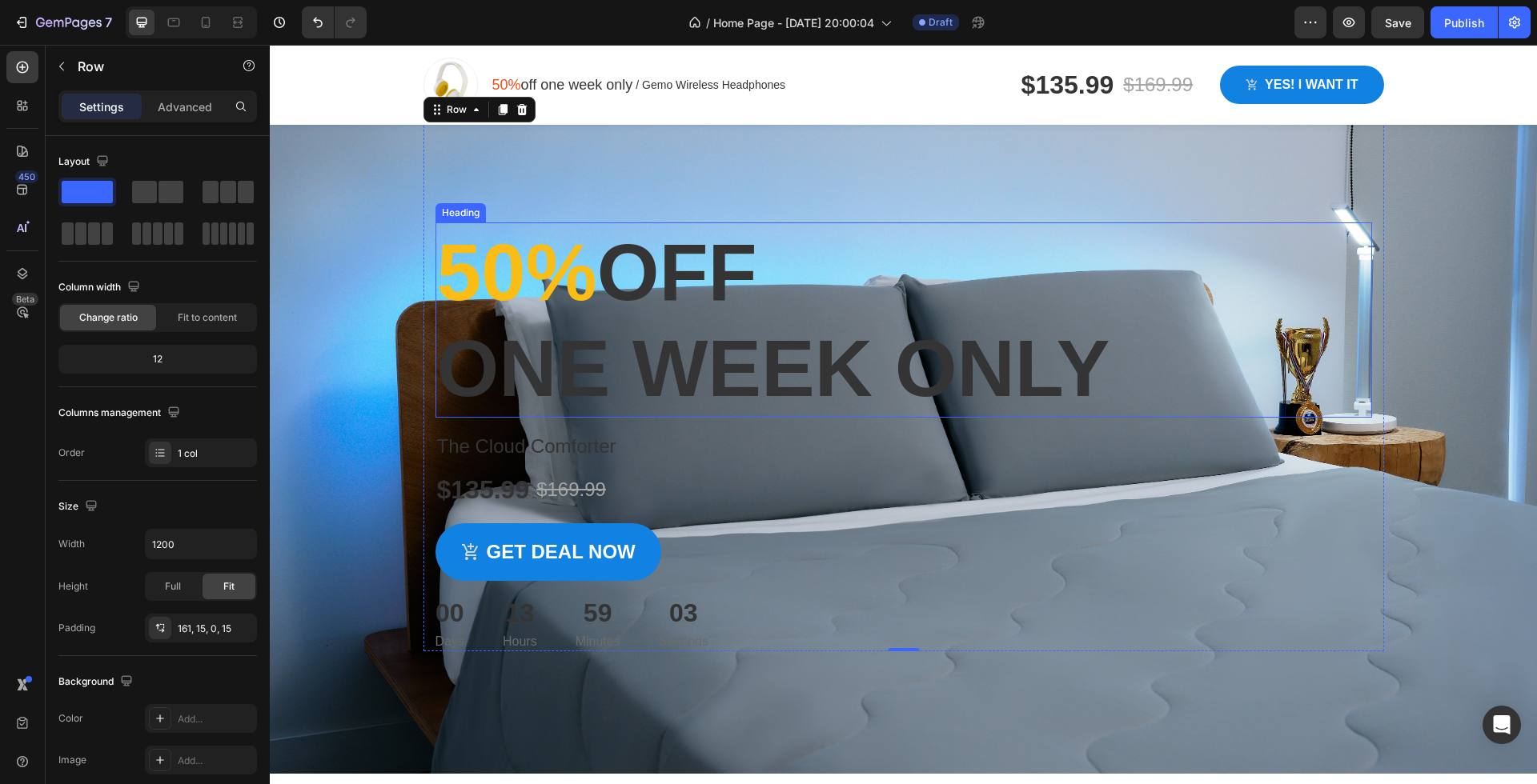
click at [912, 395] on p "⁠⁠⁠⁠⁠⁠⁠ 50% off one week only" at bounding box center [904, 320] width 933 height 192
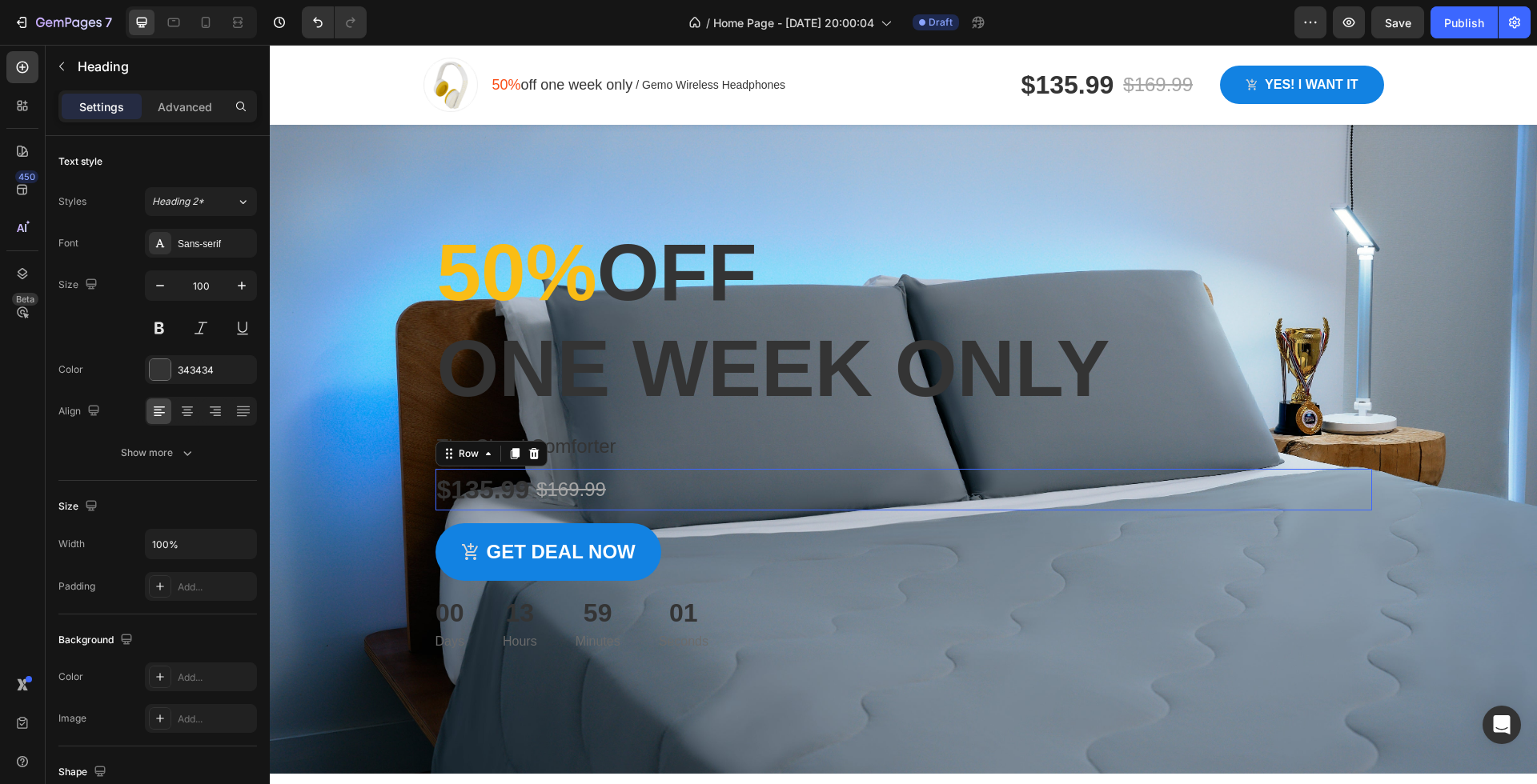
click at [930, 507] on div "$135.99 Product Price Product Price $169.99 Product Price Product Price Row 0" at bounding box center [903, 490] width 936 height 42
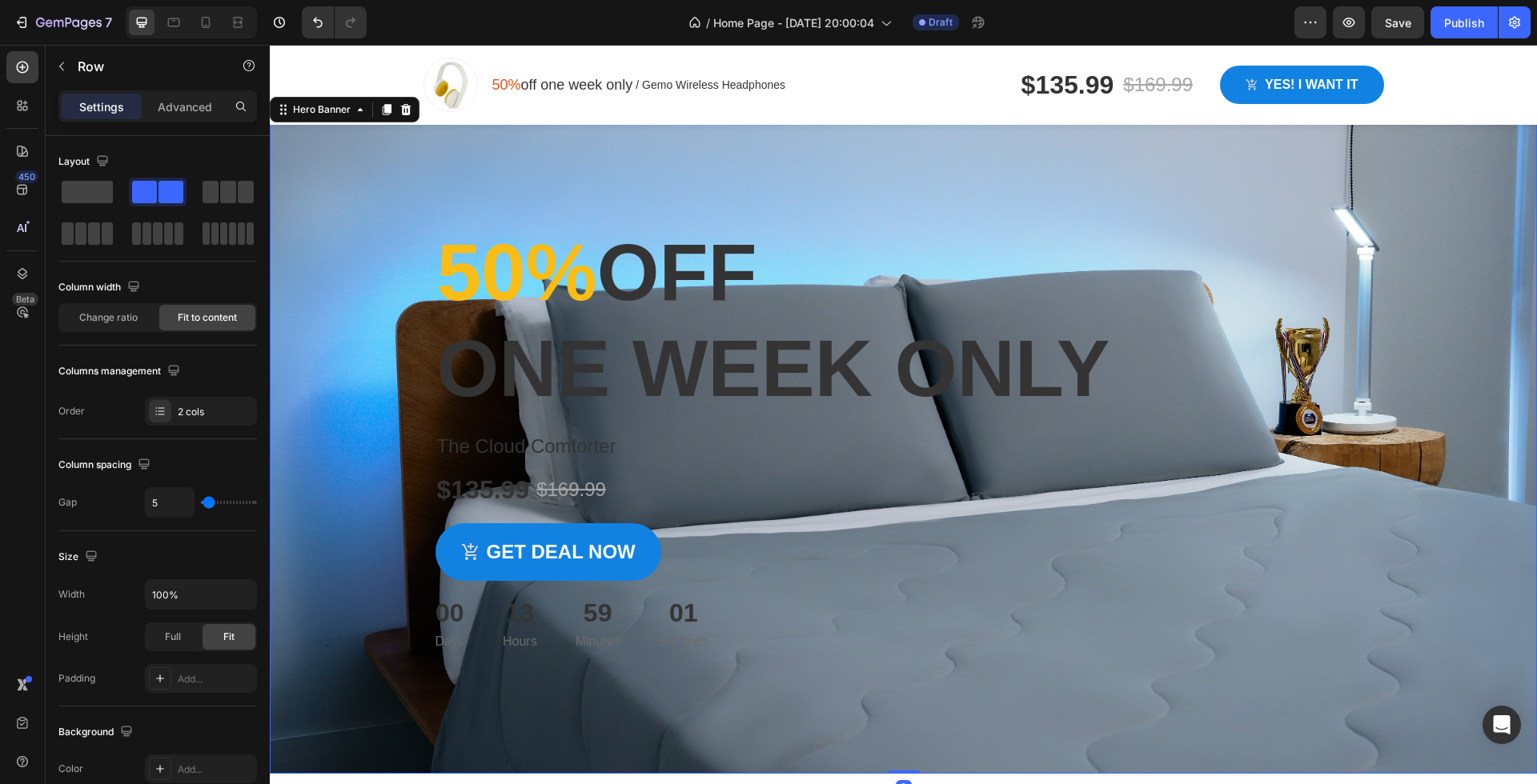
click at [947, 683] on div "Overlay" at bounding box center [904, 434] width 1267 height 680
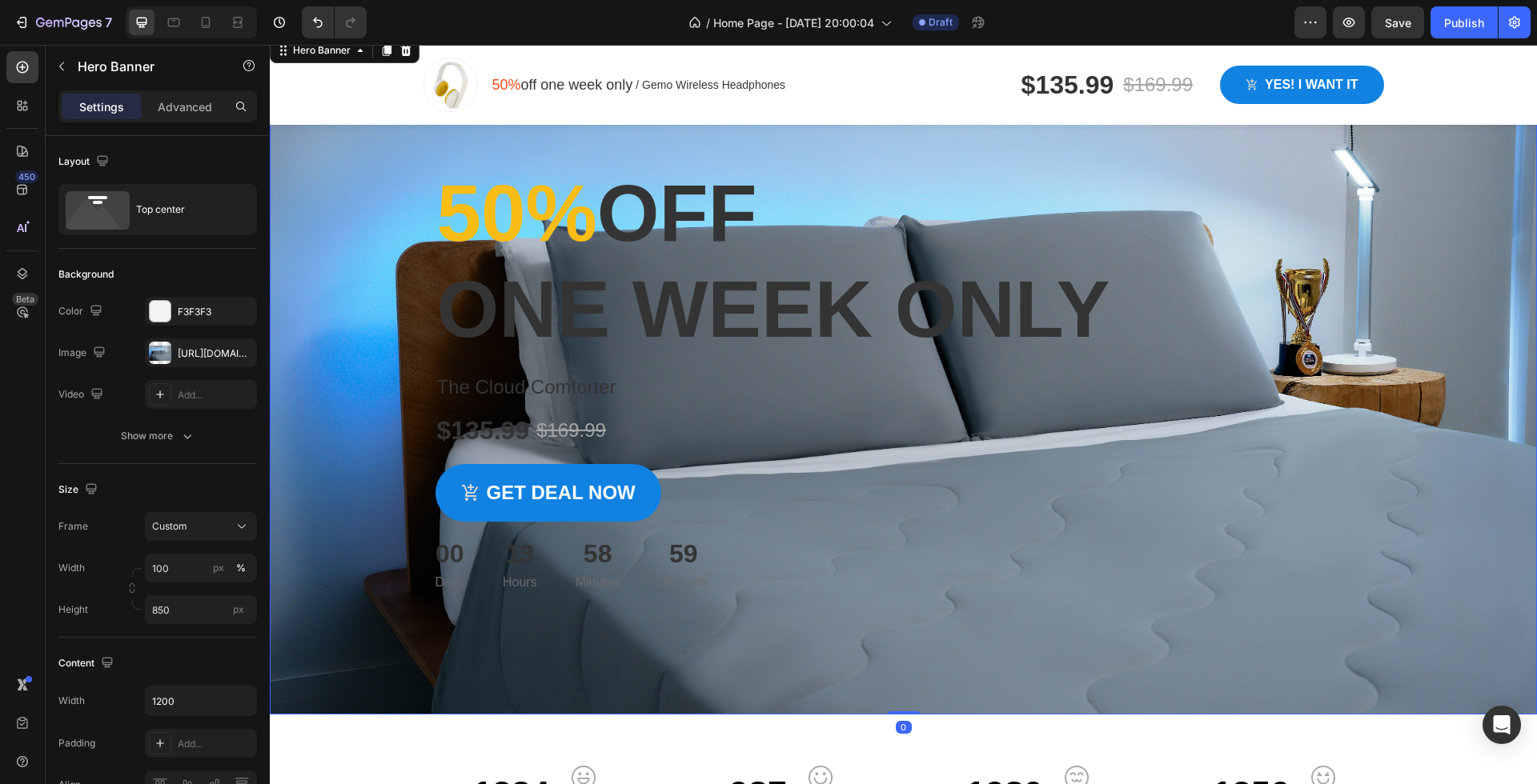
scroll to position [94, 0]
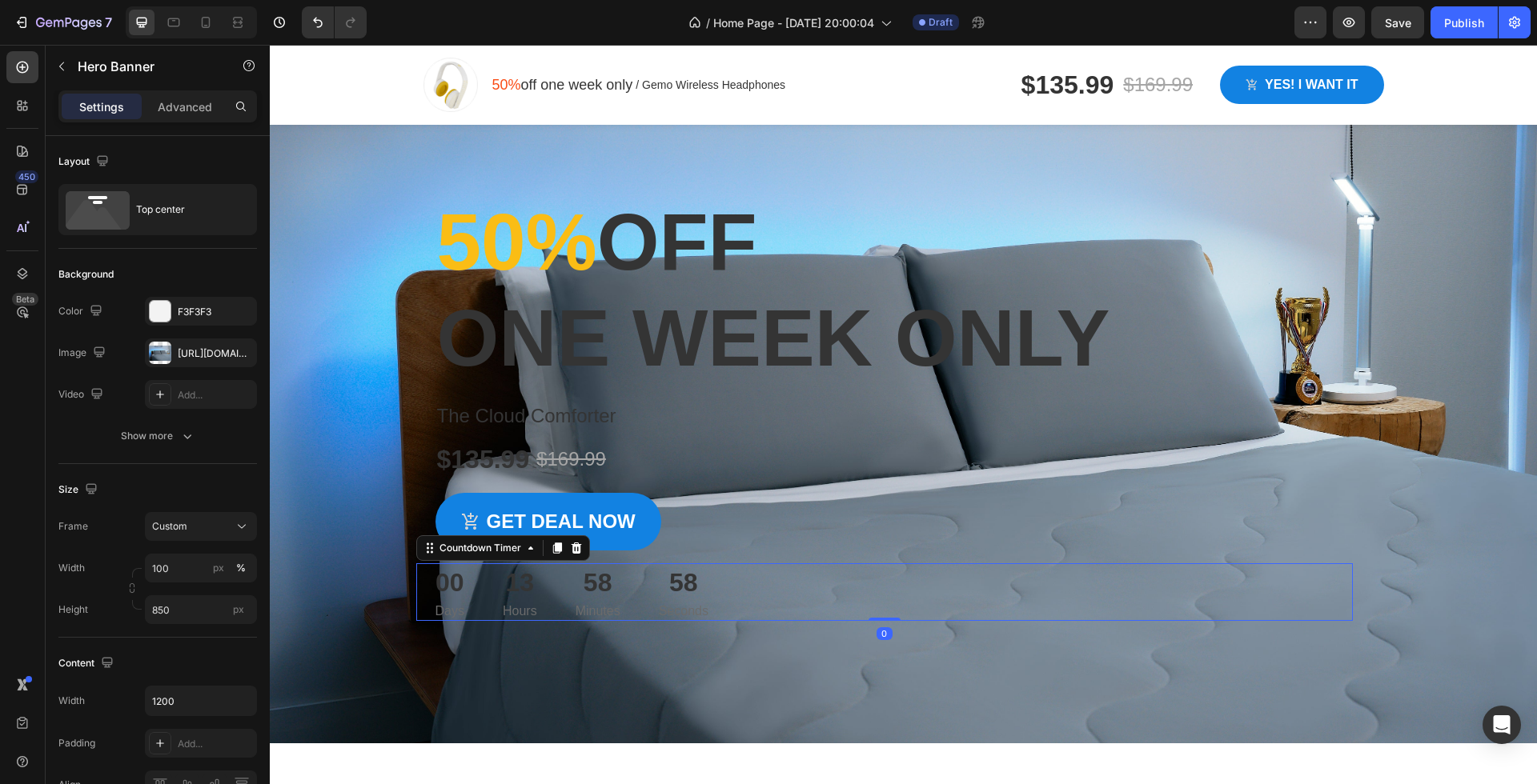
click at [682, 581] on div "58" at bounding box center [683, 582] width 49 height 38
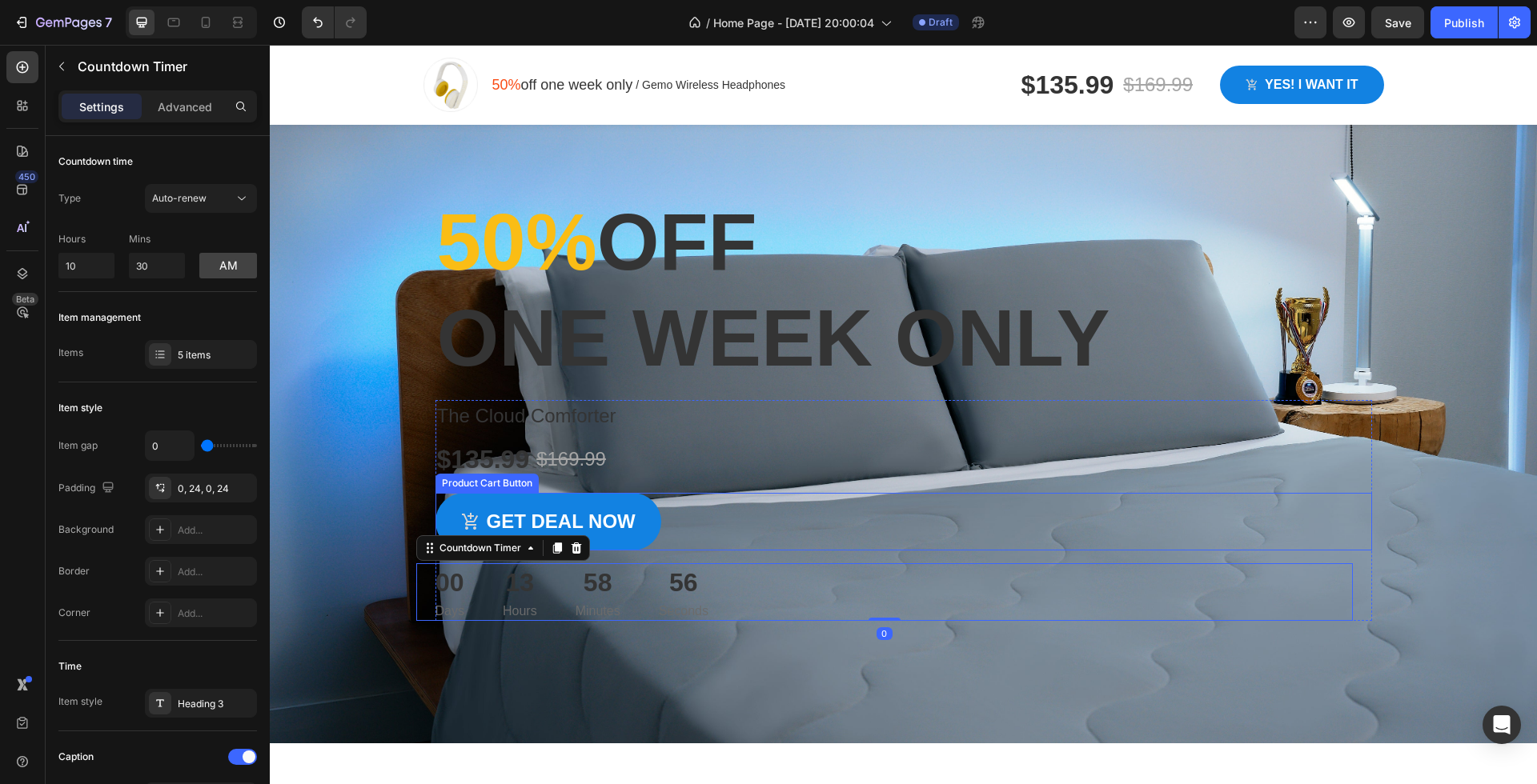
click at [731, 521] on div "Get deal now Product Cart Button" at bounding box center [903, 521] width 936 height 58
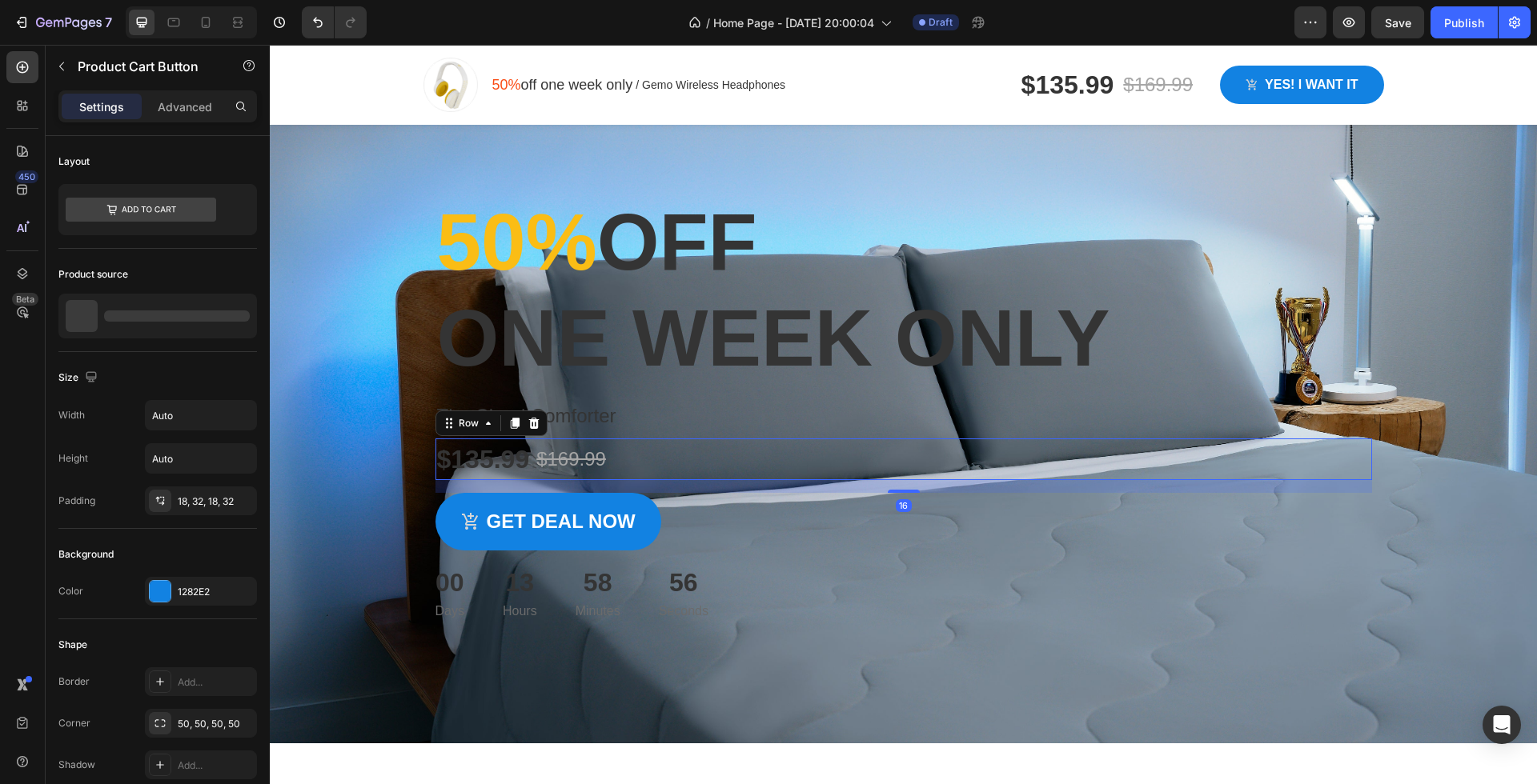
click at [734, 457] on div "$135.99 Product Price Product Price $169.99 Product Price Product Price Row 16" at bounding box center [903, 459] width 936 height 42
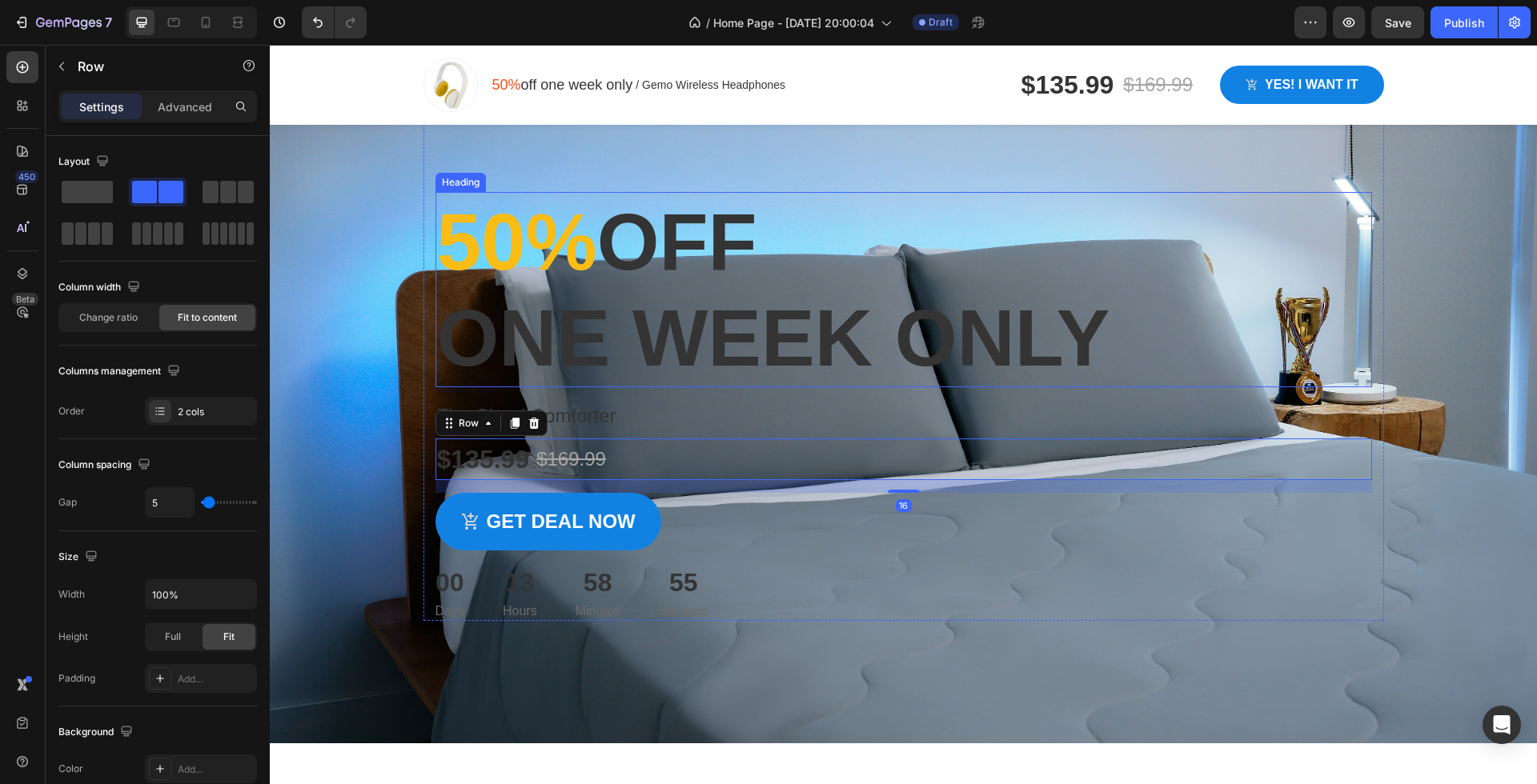
click at [827, 305] on p "⁠⁠⁠⁠⁠⁠⁠ 50% off one week only" at bounding box center [904, 290] width 933 height 192
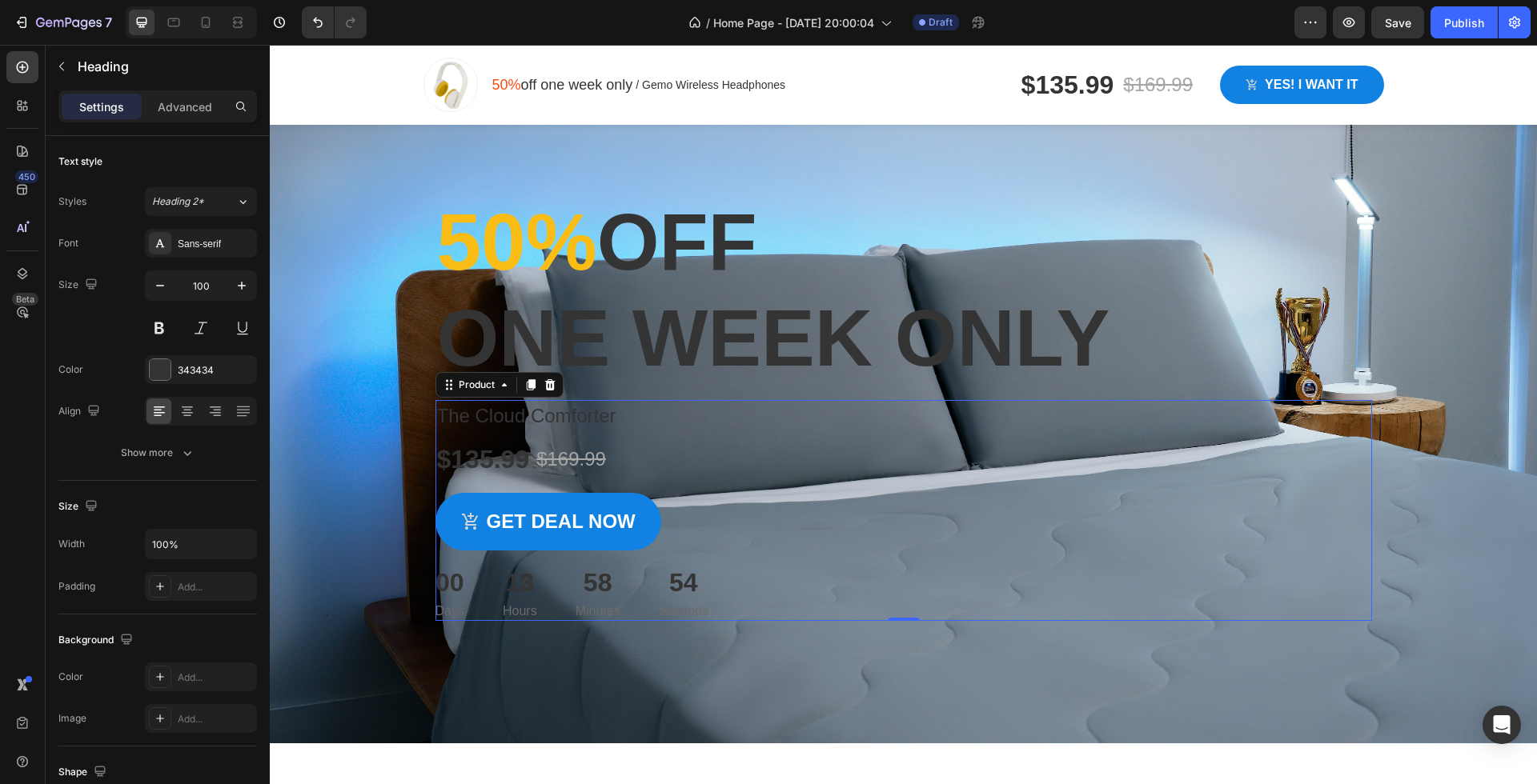
click at [728, 486] on div "The Cloud Comforter Product Title $135.99 Product Price Product Price $169.99 P…" at bounding box center [903, 510] width 936 height 221
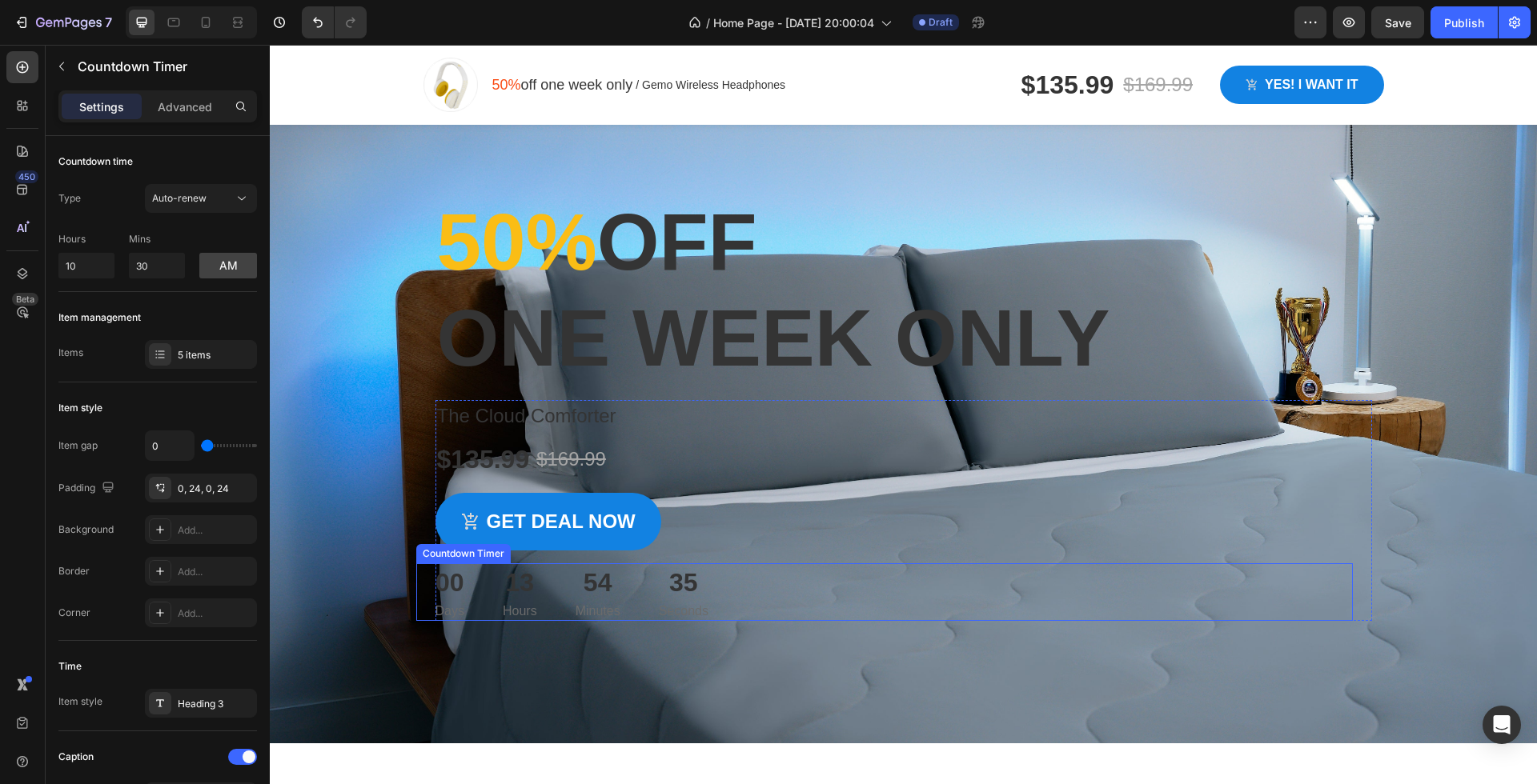
click at [738, 583] on div "00 Days 13 Hours 54 Minutes 35 Seconds" at bounding box center [884, 592] width 936 height 58
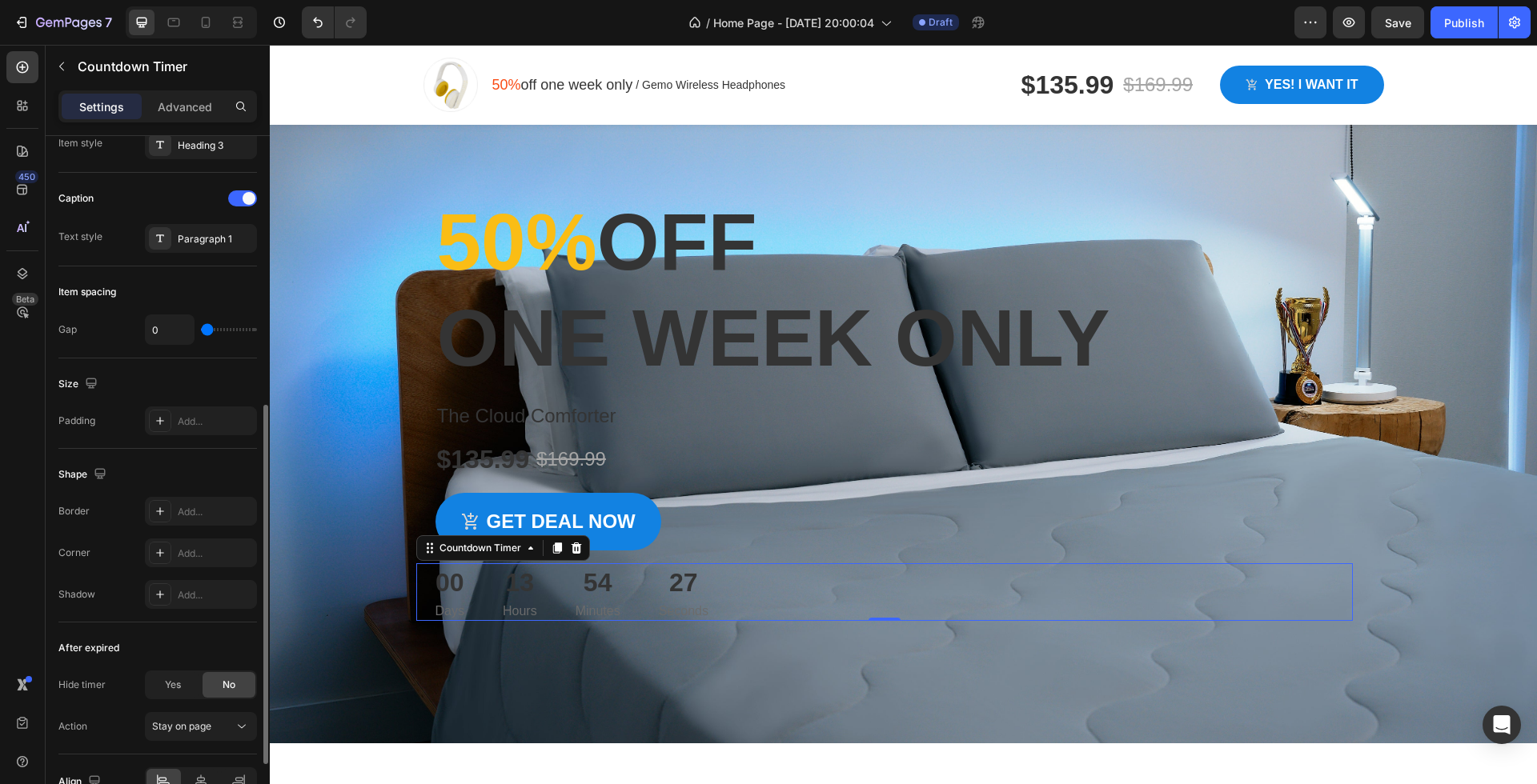
scroll to position [565, 0]
click at [499, 593] on div "13 Hours" at bounding box center [520, 592] width 73 height 58
click at [478, 587] on div "00 Days" at bounding box center [450, 592] width 67 height 58
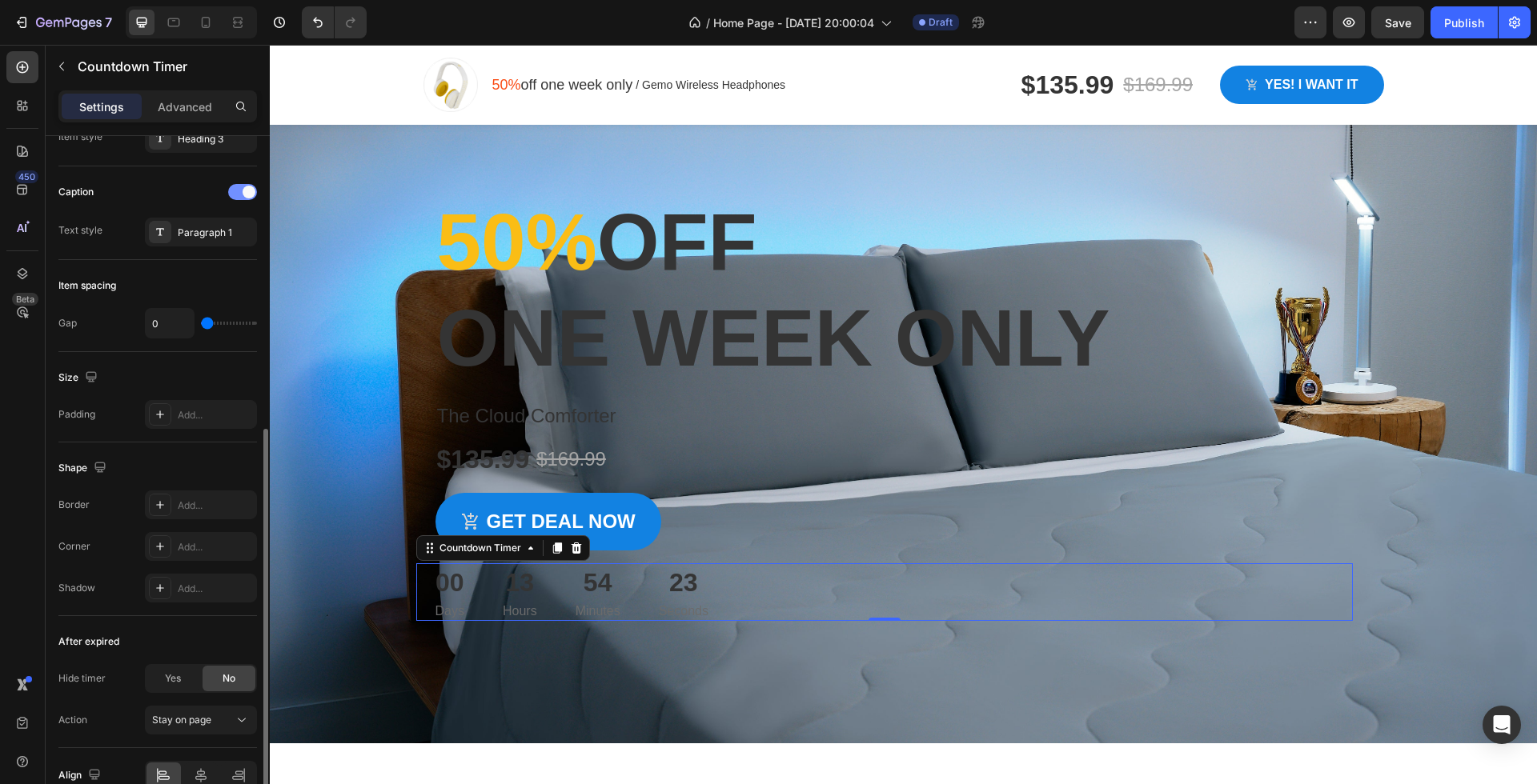
click at [243, 196] on div at bounding box center [242, 192] width 29 height 16
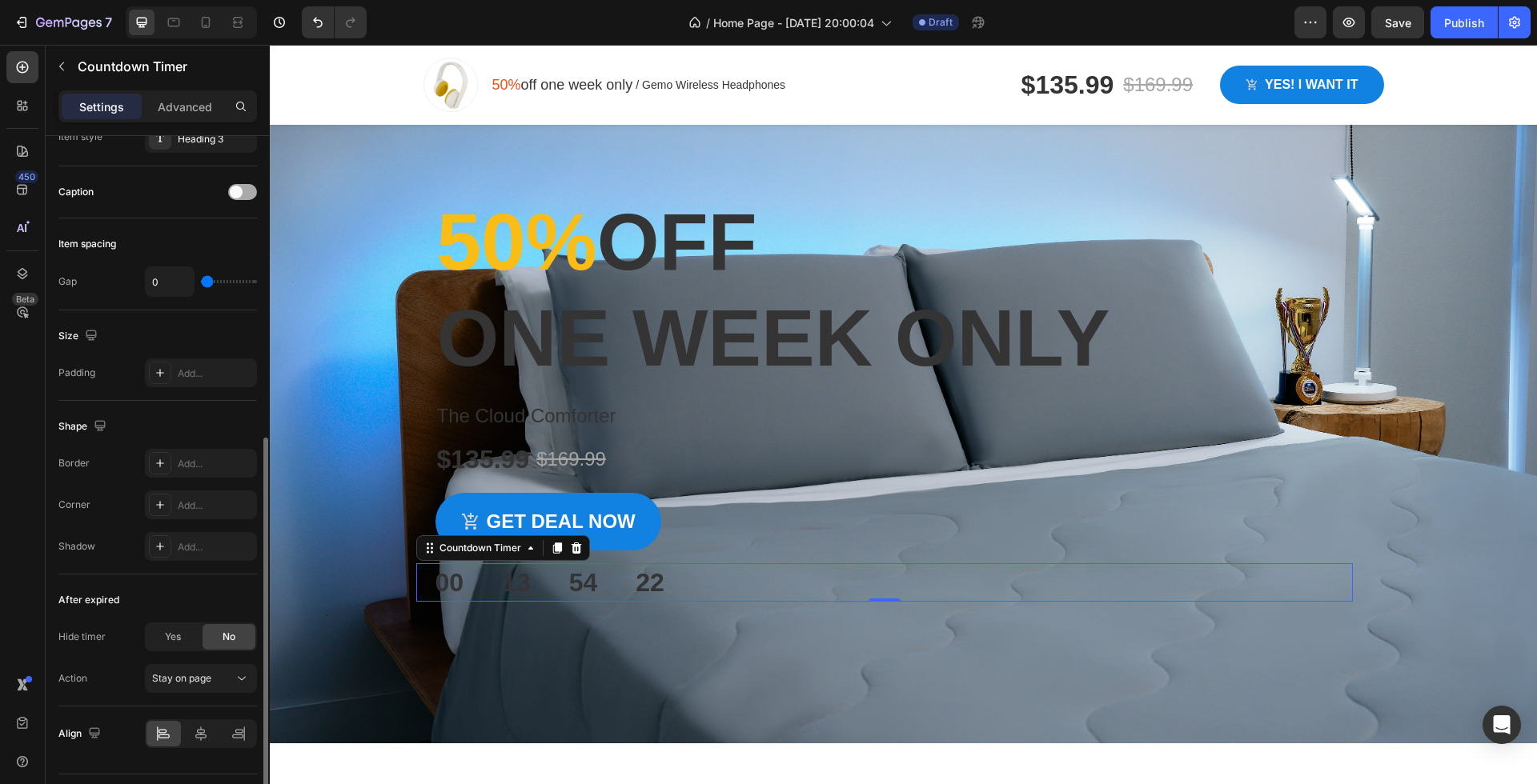
click at [243, 196] on div at bounding box center [242, 192] width 29 height 16
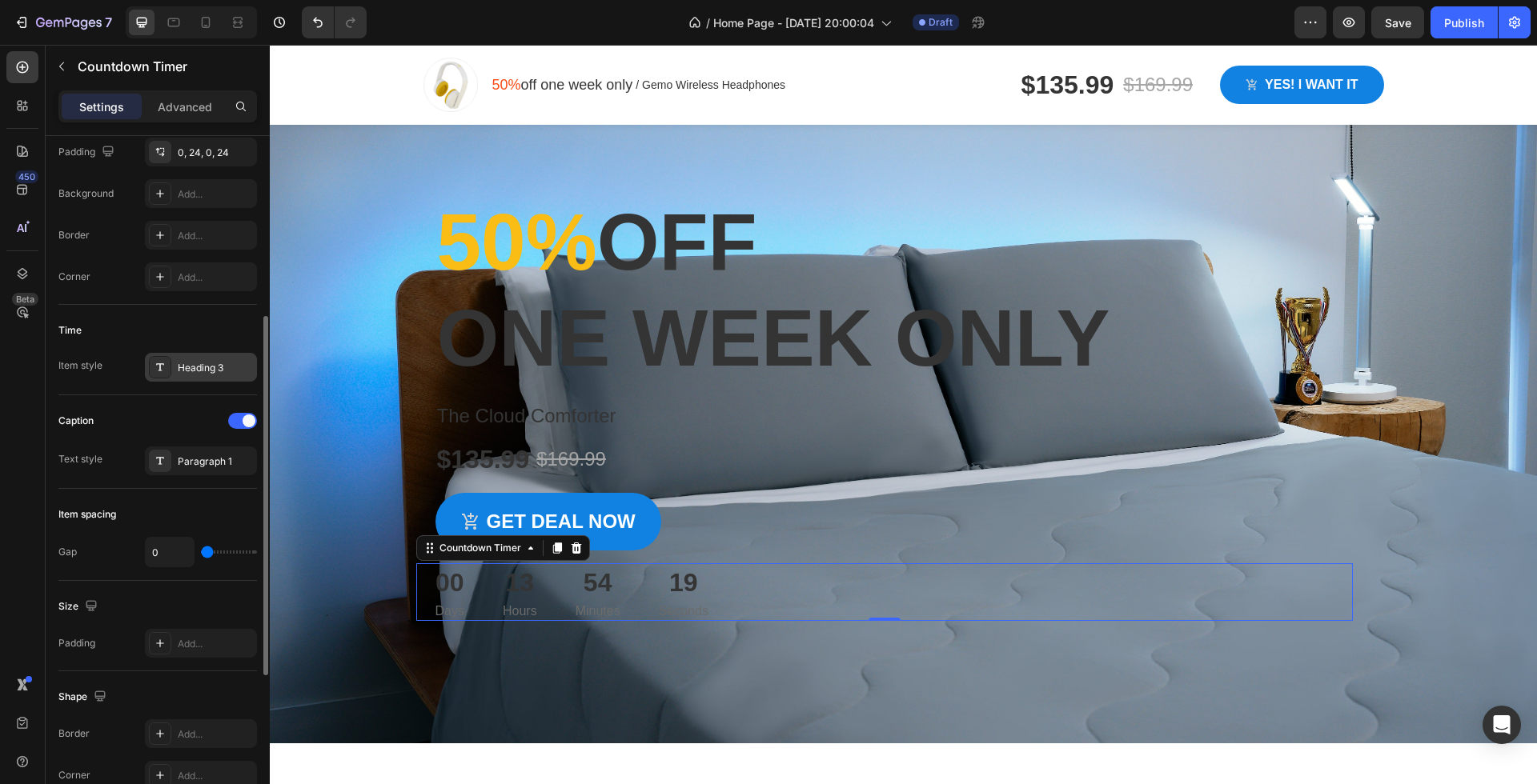
scroll to position [282, 0]
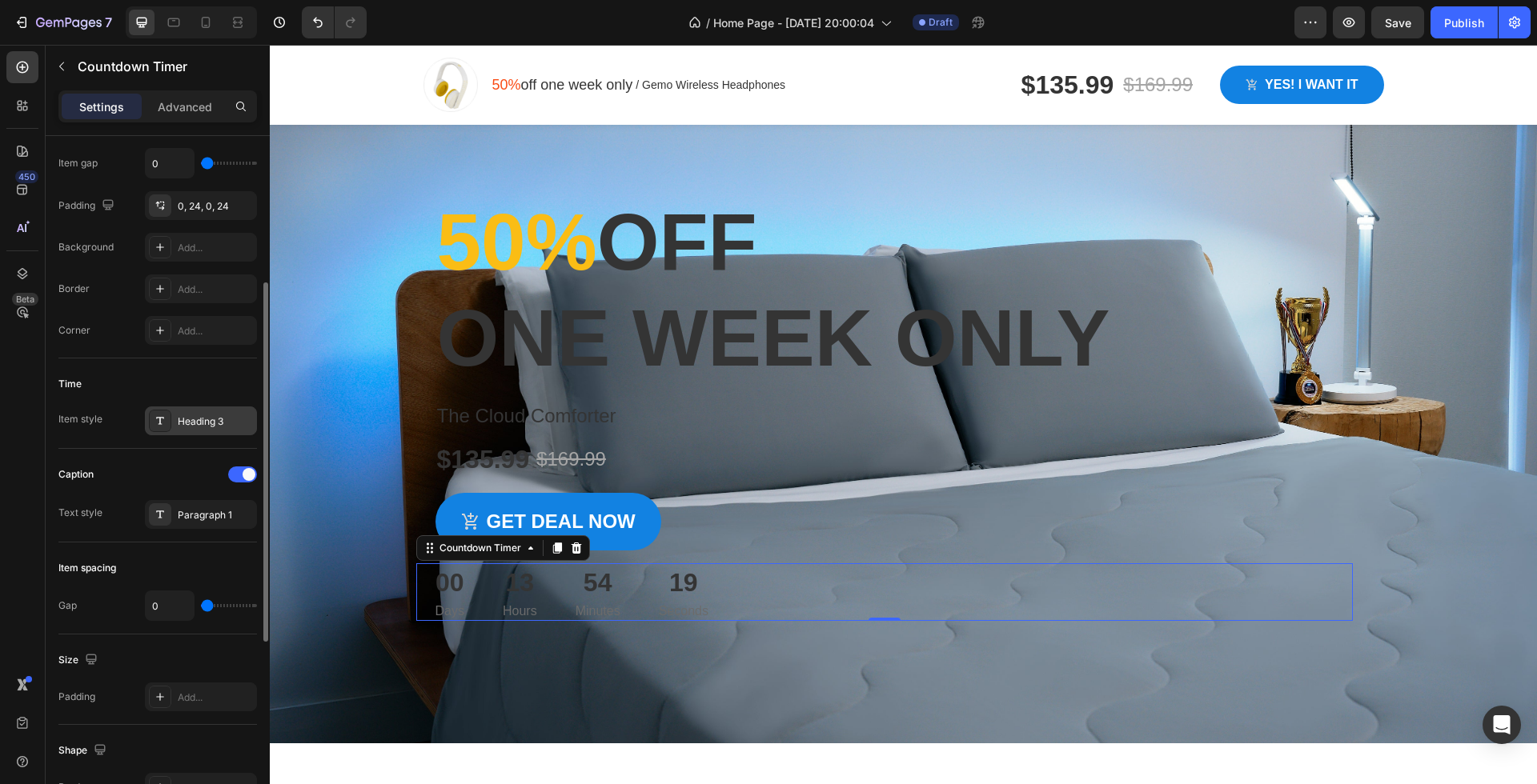
click at [201, 410] on div "Heading 3" at bounding box center [201, 421] width 112 height 29
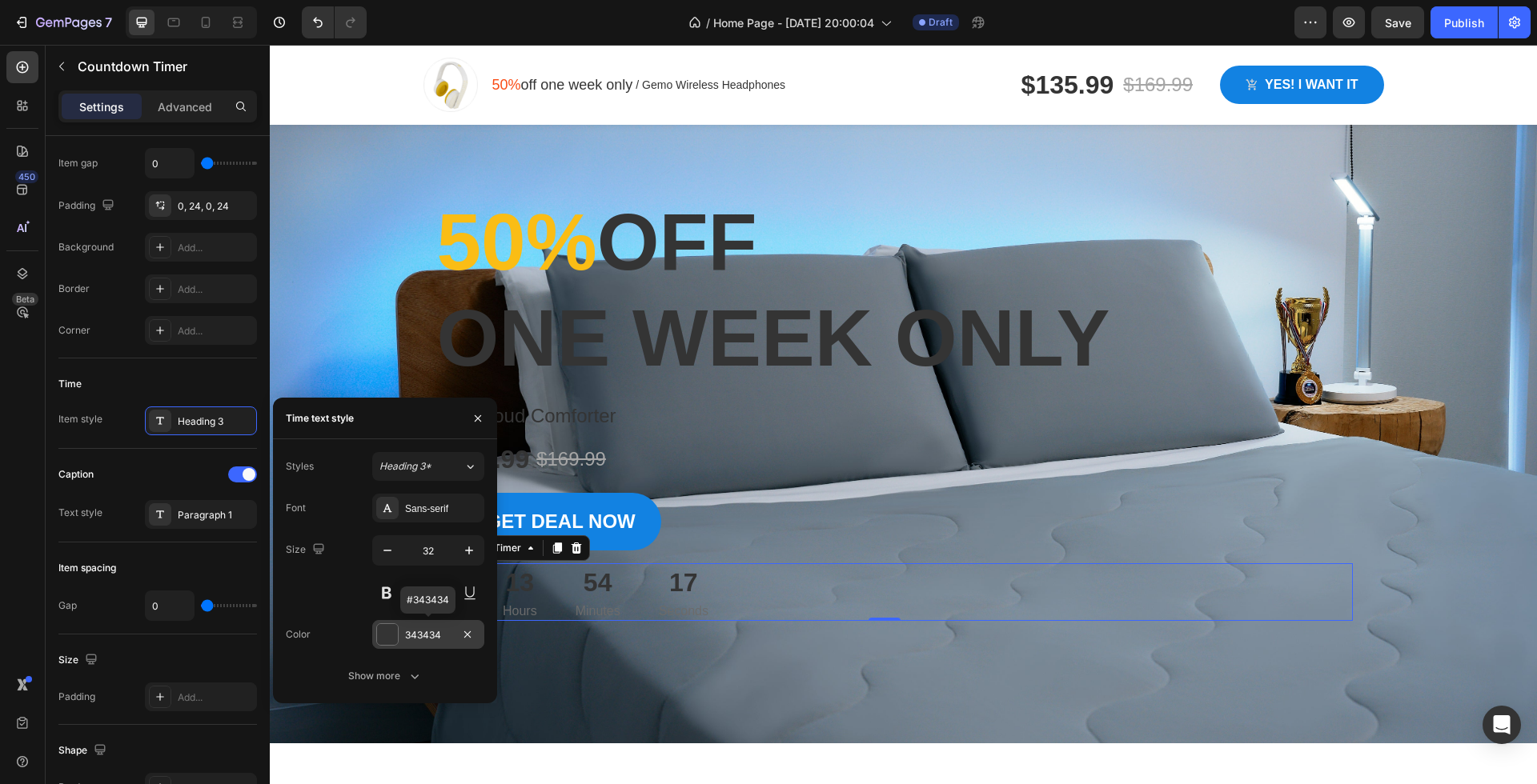
click at [383, 637] on div at bounding box center [388, 634] width 20 height 20
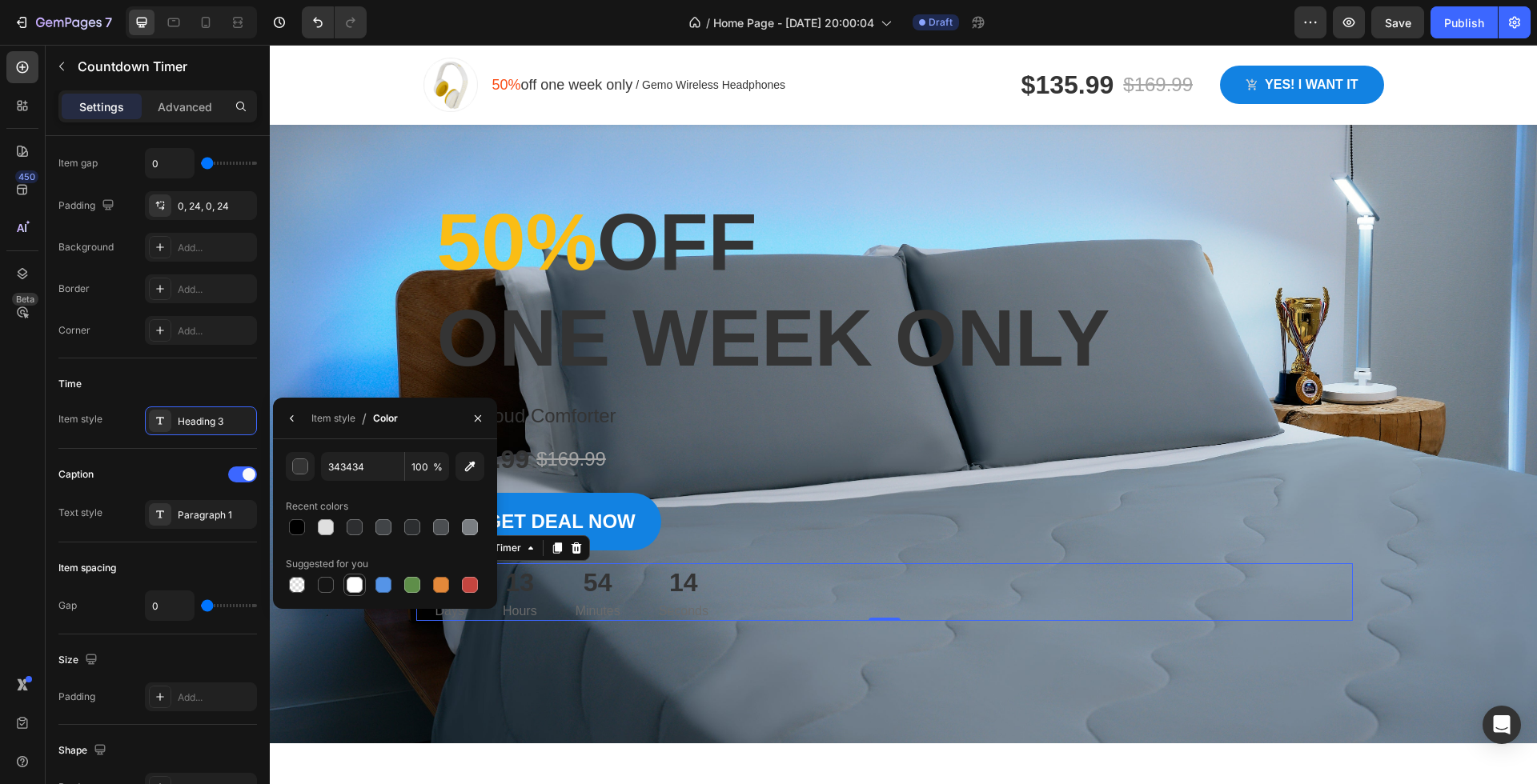
click at [355, 590] on div at bounding box center [354, 585] width 16 height 16
click at [324, 531] on div at bounding box center [325, 527] width 16 height 16
click at [351, 590] on div at bounding box center [354, 585] width 16 height 16
type input "FFFFFF"
click at [191, 517] on div "Paragraph 1" at bounding box center [215, 515] width 75 height 14
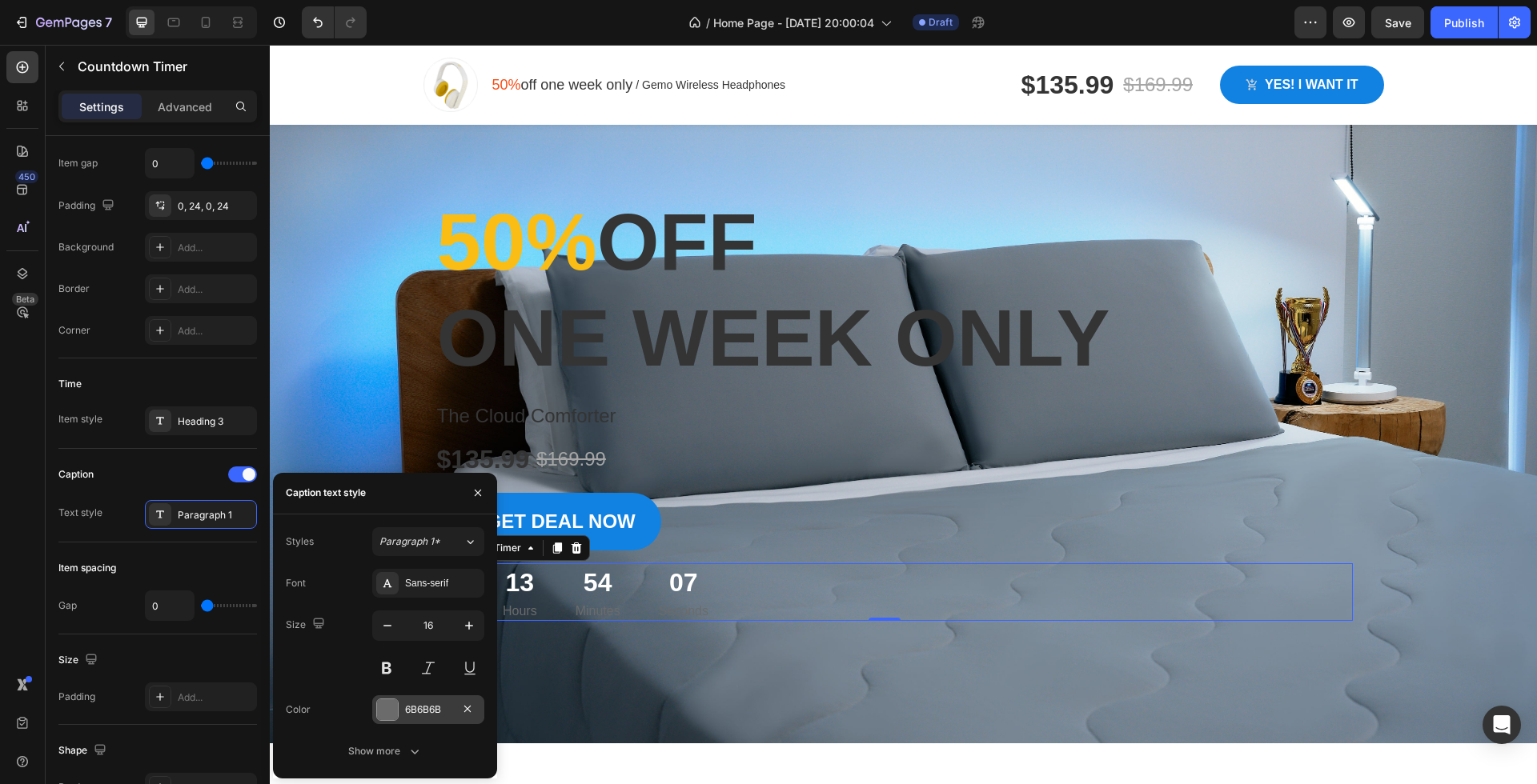
click at [385, 707] on div at bounding box center [388, 710] width 20 height 20
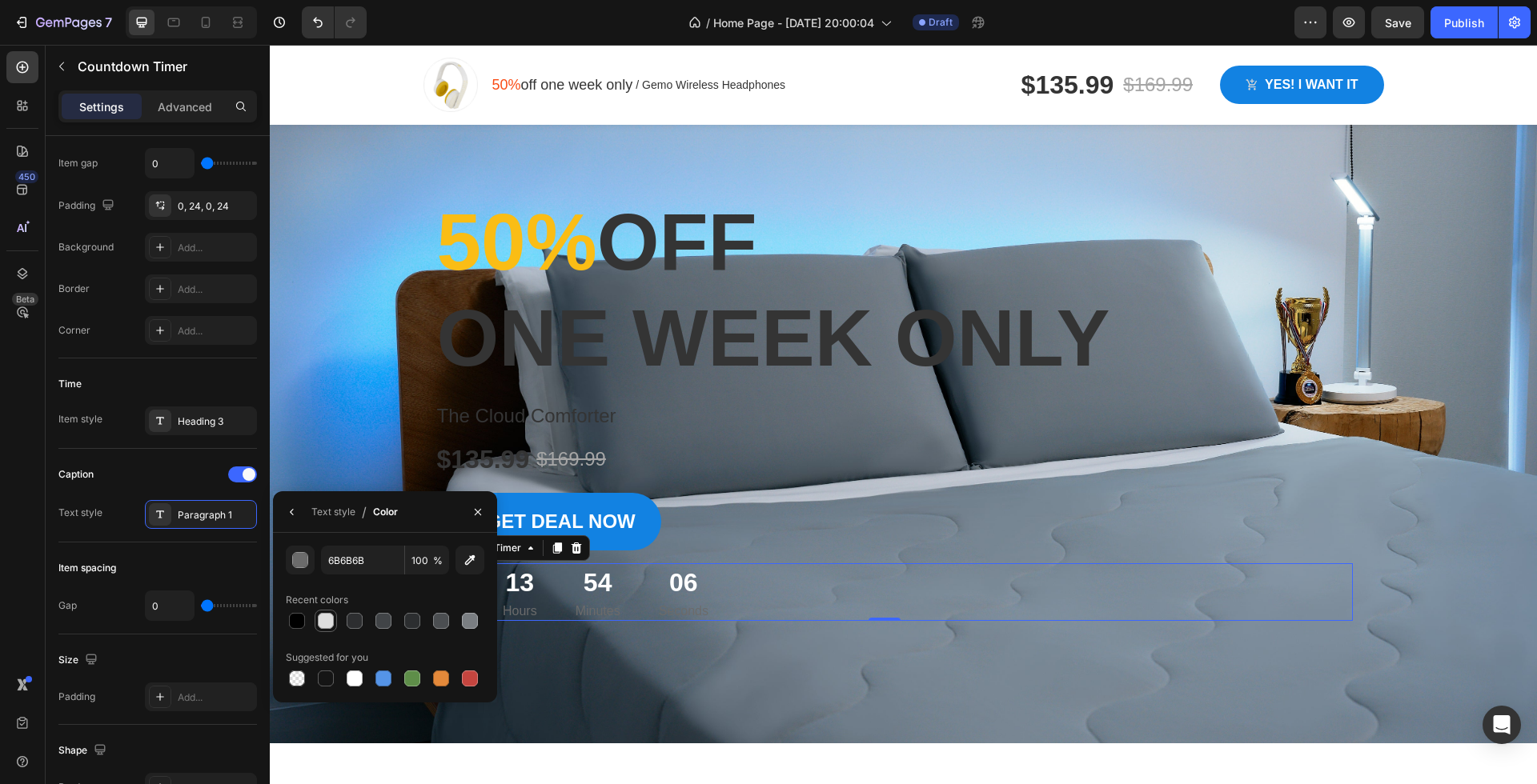
click at [333, 628] on div at bounding box center [325, 620] width 20 height 20
click at [355, 682] on div at bounding box center [354, 678] width 16 height 16
click at [330, 621] on div at bounding box center [325, 620] width 16 height 16
click at [361, 685] on div at bounding box center [354, 678] width 20 height 20
type input "FFFFFF"
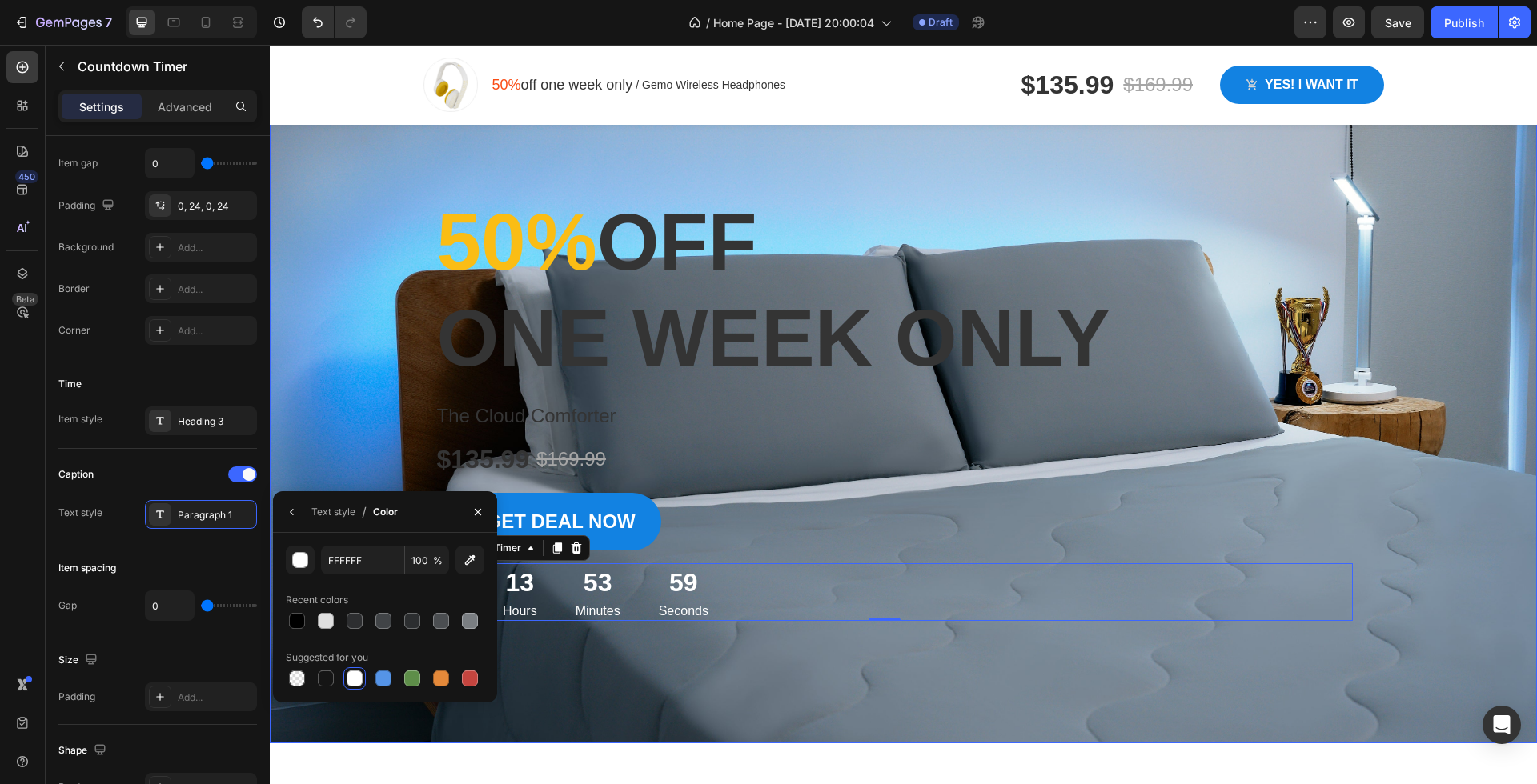
click at [296, 348] on div "Overlay" at bounding box center [904, 403] width 1267 height 680
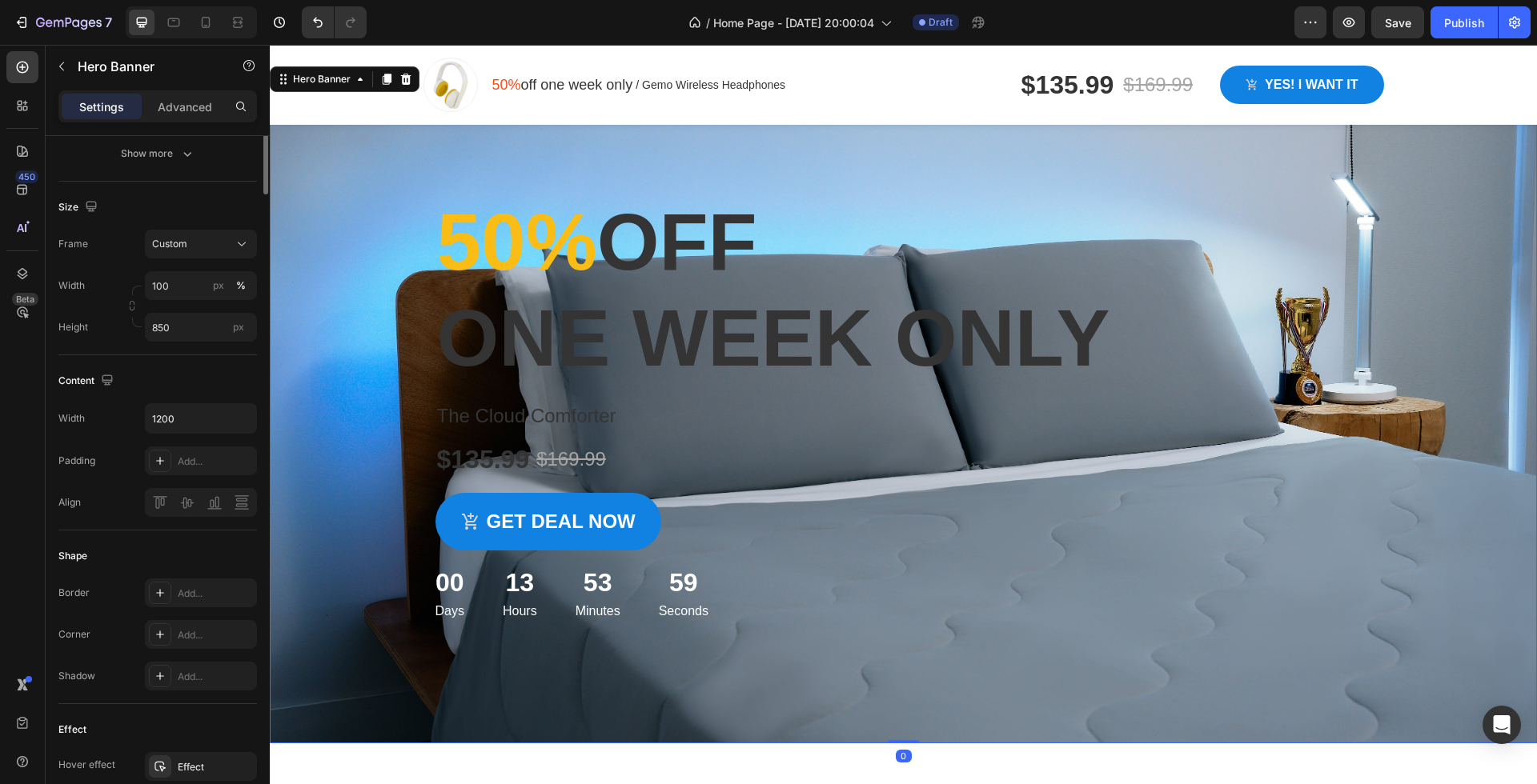
scroll to position [0, 0]
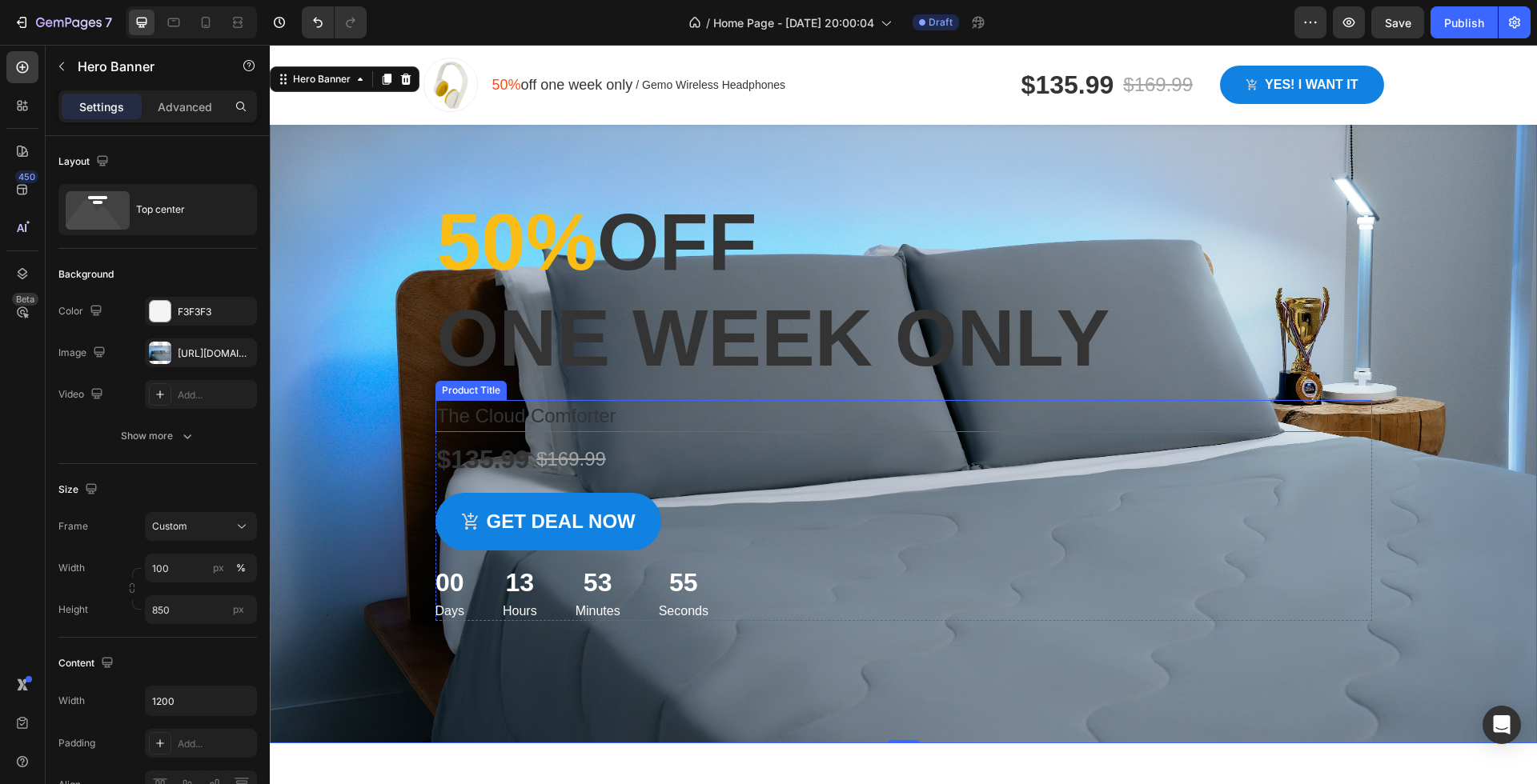
click at [589, 417] on h1 "The Cloud Comforter" at bounding box center [903, 416] width 936 height 32
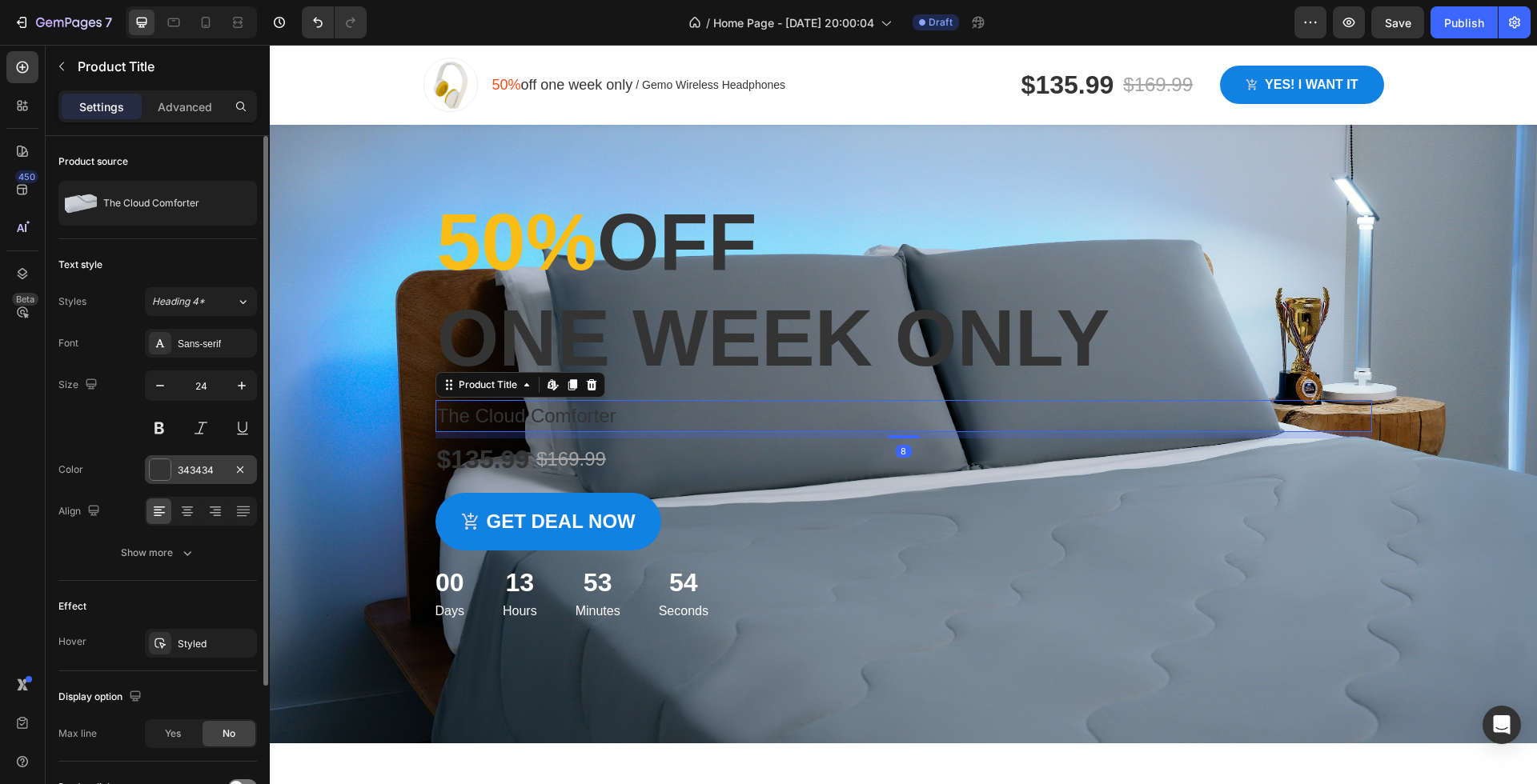
click at [161, 474] on div at bounding box center [160, 469] width 20 height 20
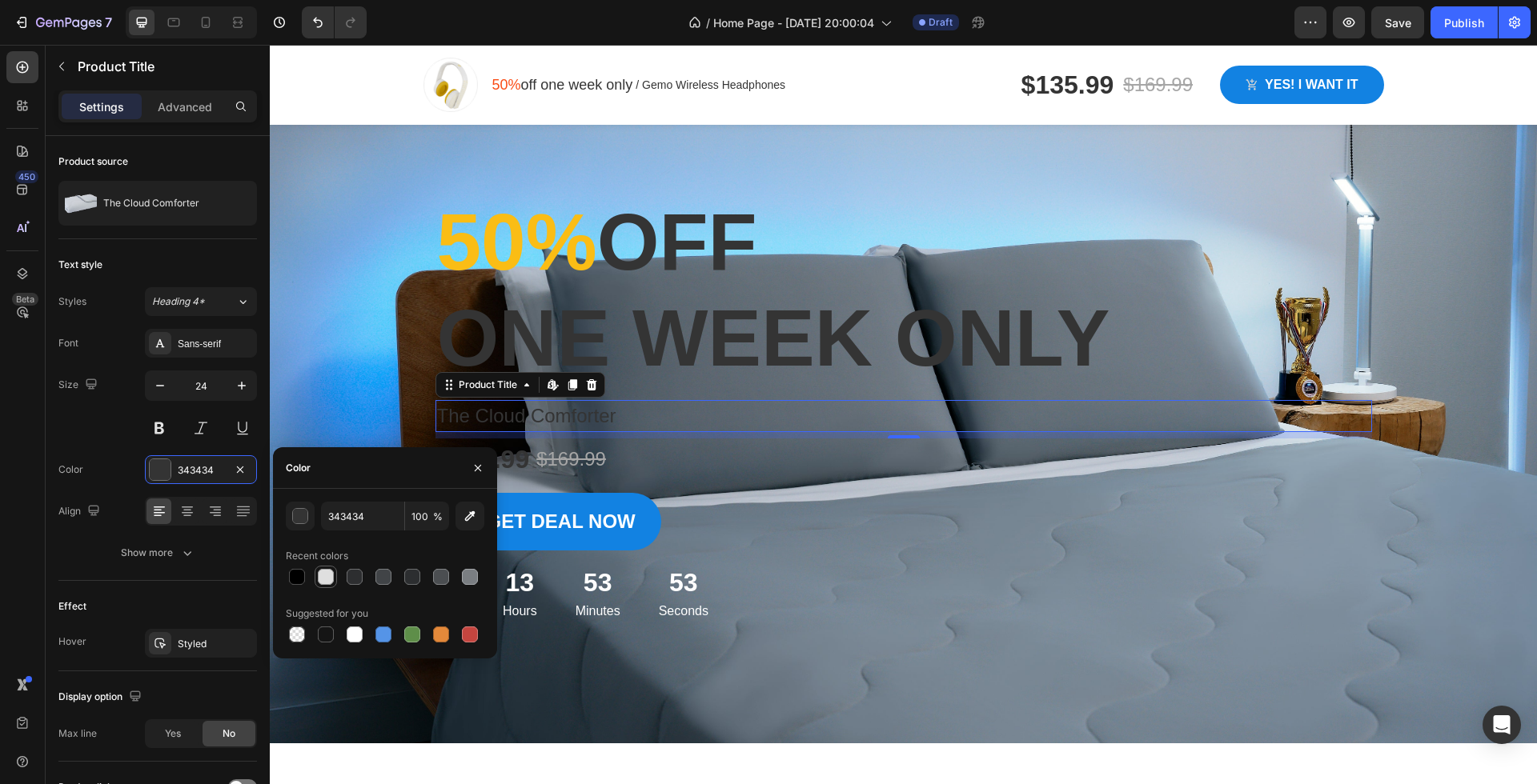
click at [327, 569] on div at bounding box center [325, 576] width 16 height 16
type input "DFDFDF"
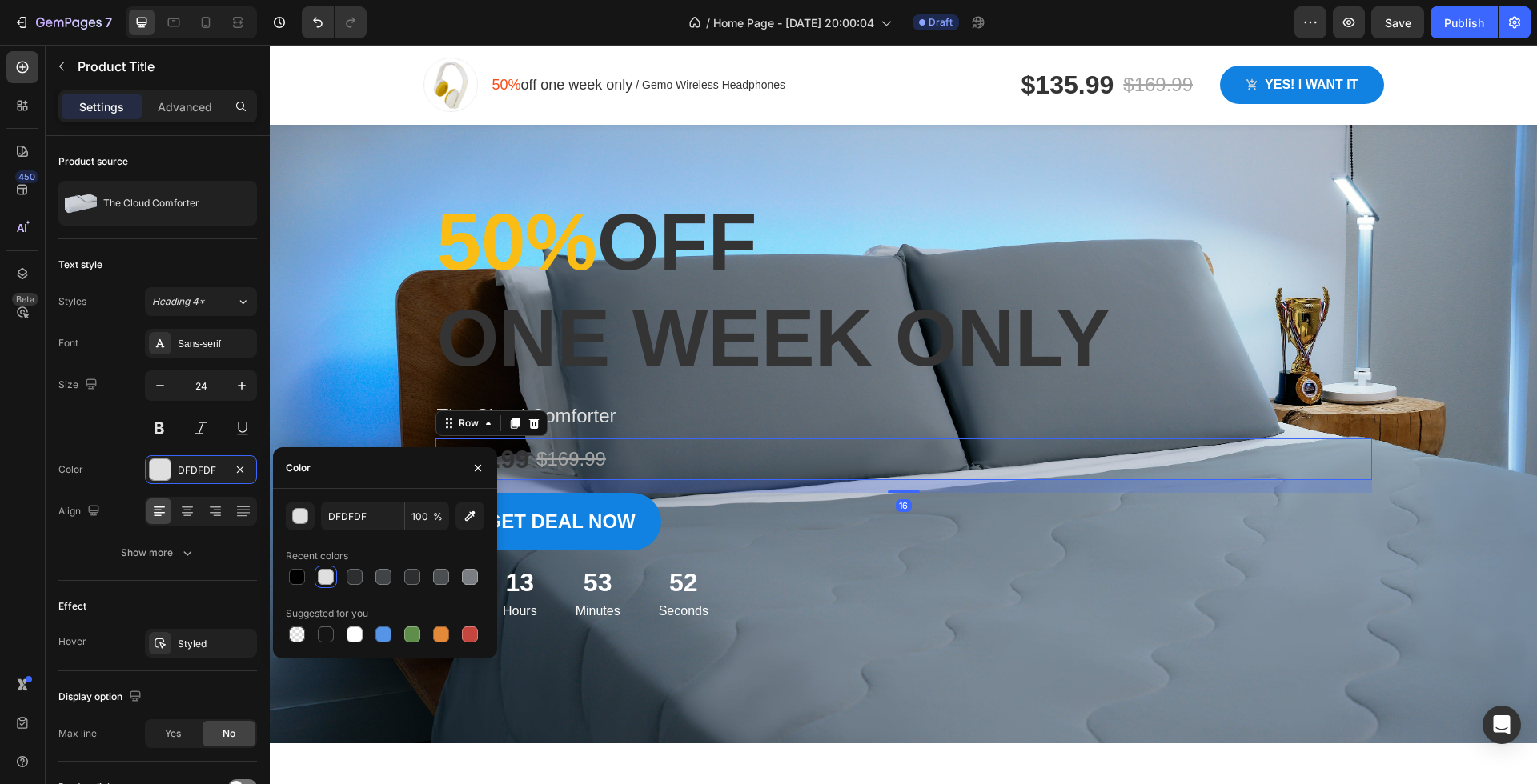
click at [665, 452] on div "$135.99 Product Price Product Price $169.99 Product Price Product Price Row 16" at bounding box center [903, 459] width 936 height 42
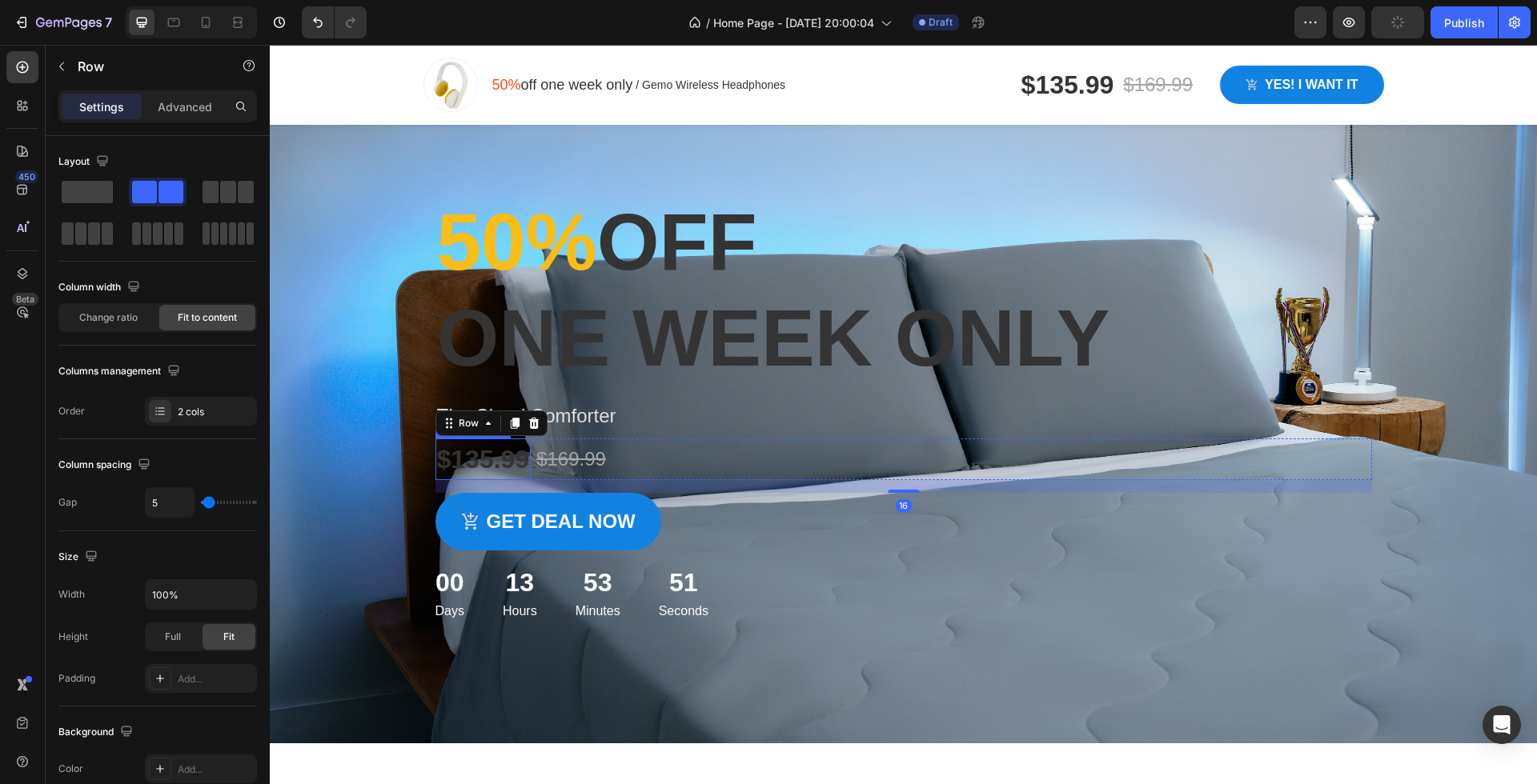
click at [506, 455] on div "$135.99" at bounding box center [483, 459] width 96 height 42
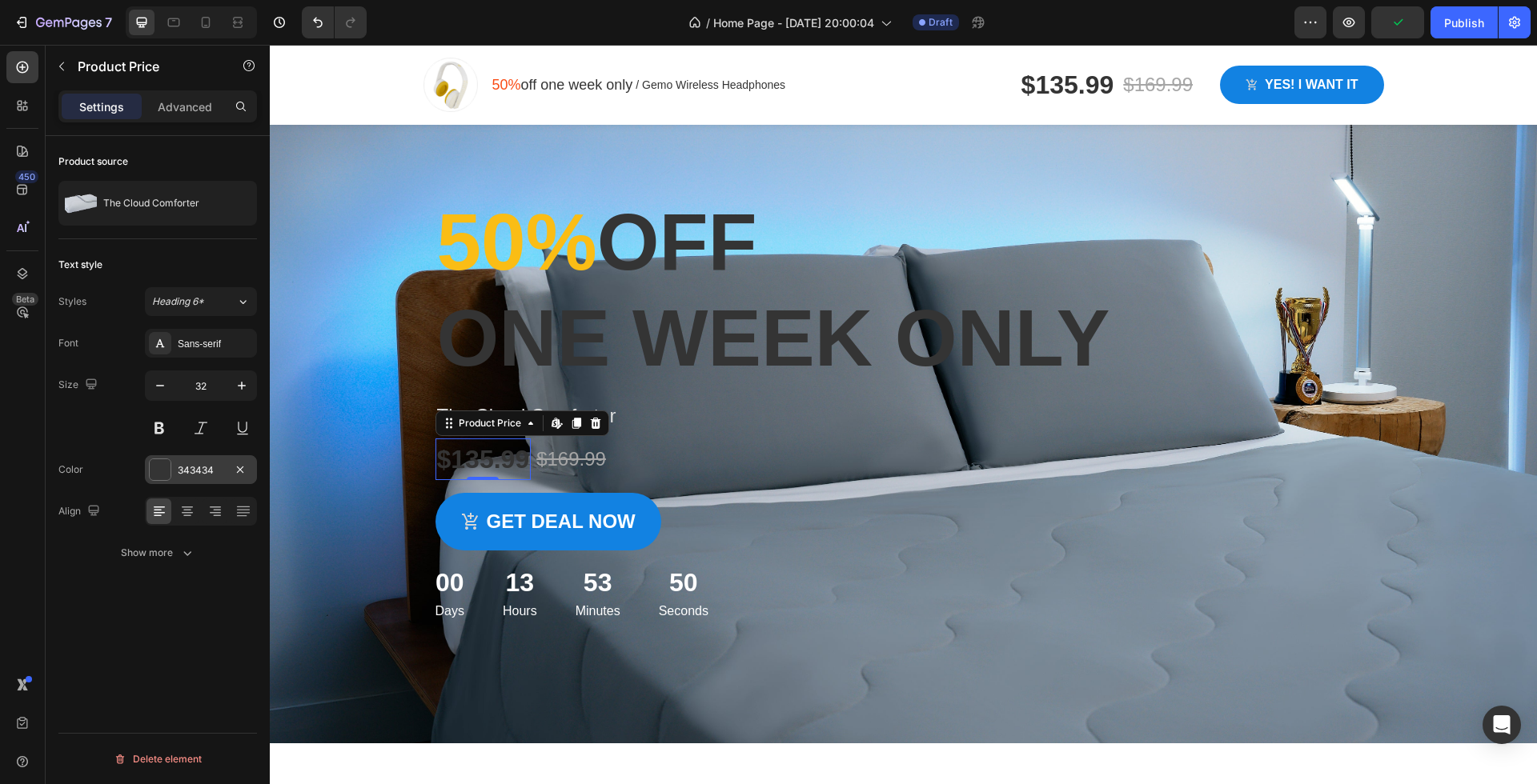
click at [152, 478] on div at bounding box center [160, 469] width 20 height 20
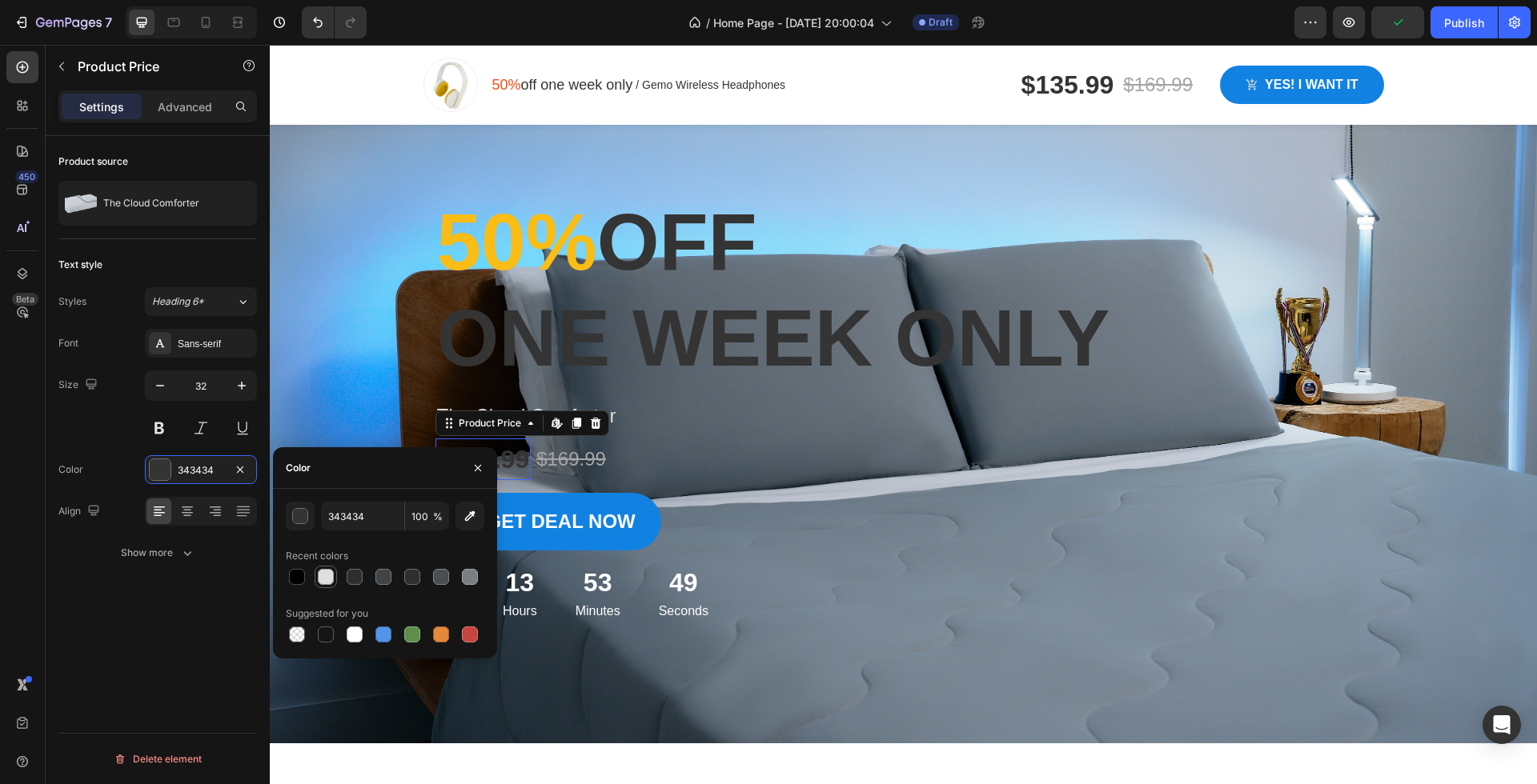
click at [328, 572] on div at bounding box center [325, 576] width 16 height 16
type input "DFDFDF"
click at [762, 418] on h1 "The Cloud Comforter" at bounding box center [903, 416] width 936 height 32
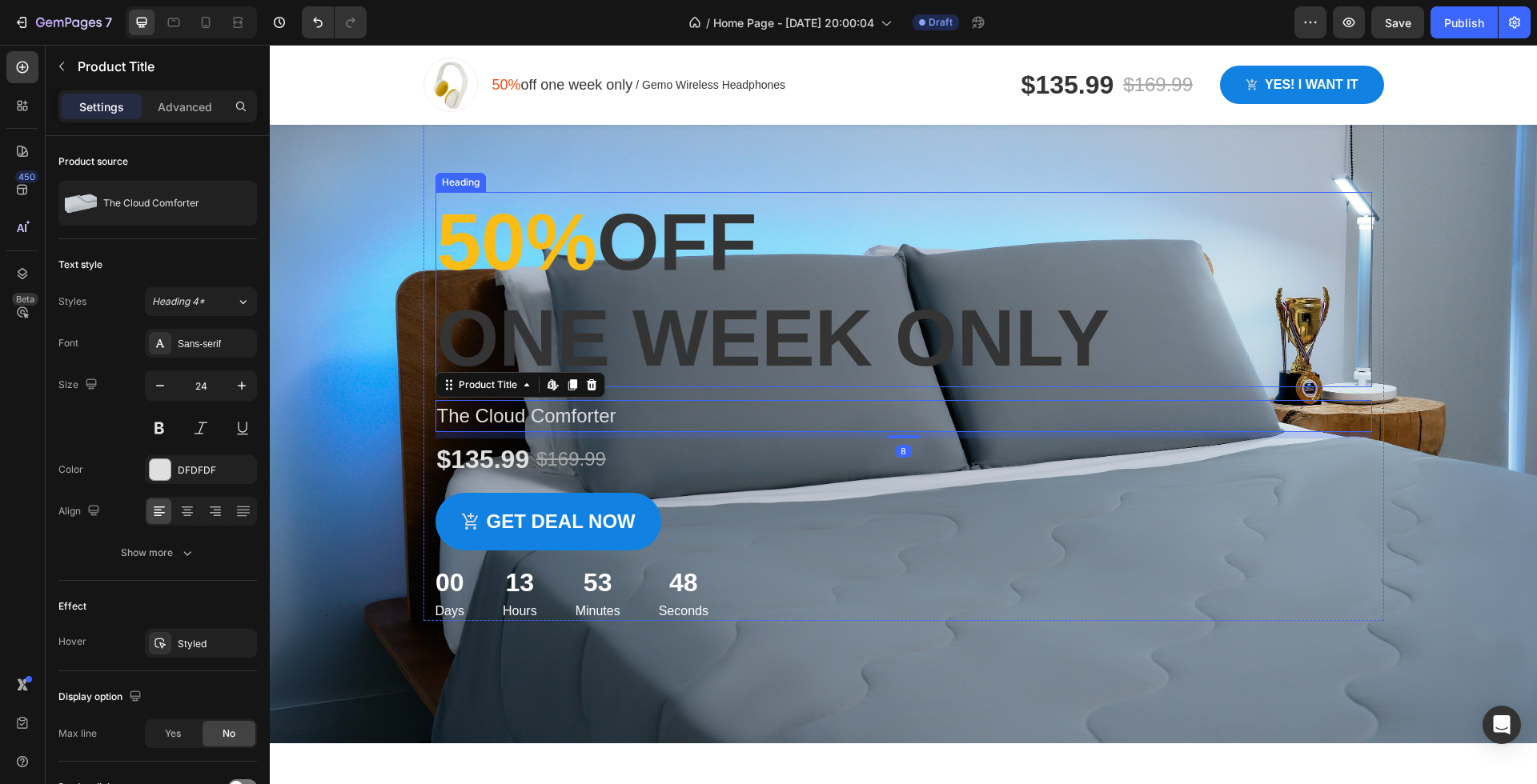
click at [660, 242] on p "⁠⁠⁠⁠⁠⁠⁠ 50% off one week only" at bounding box center [904, 290] width 933 height 192
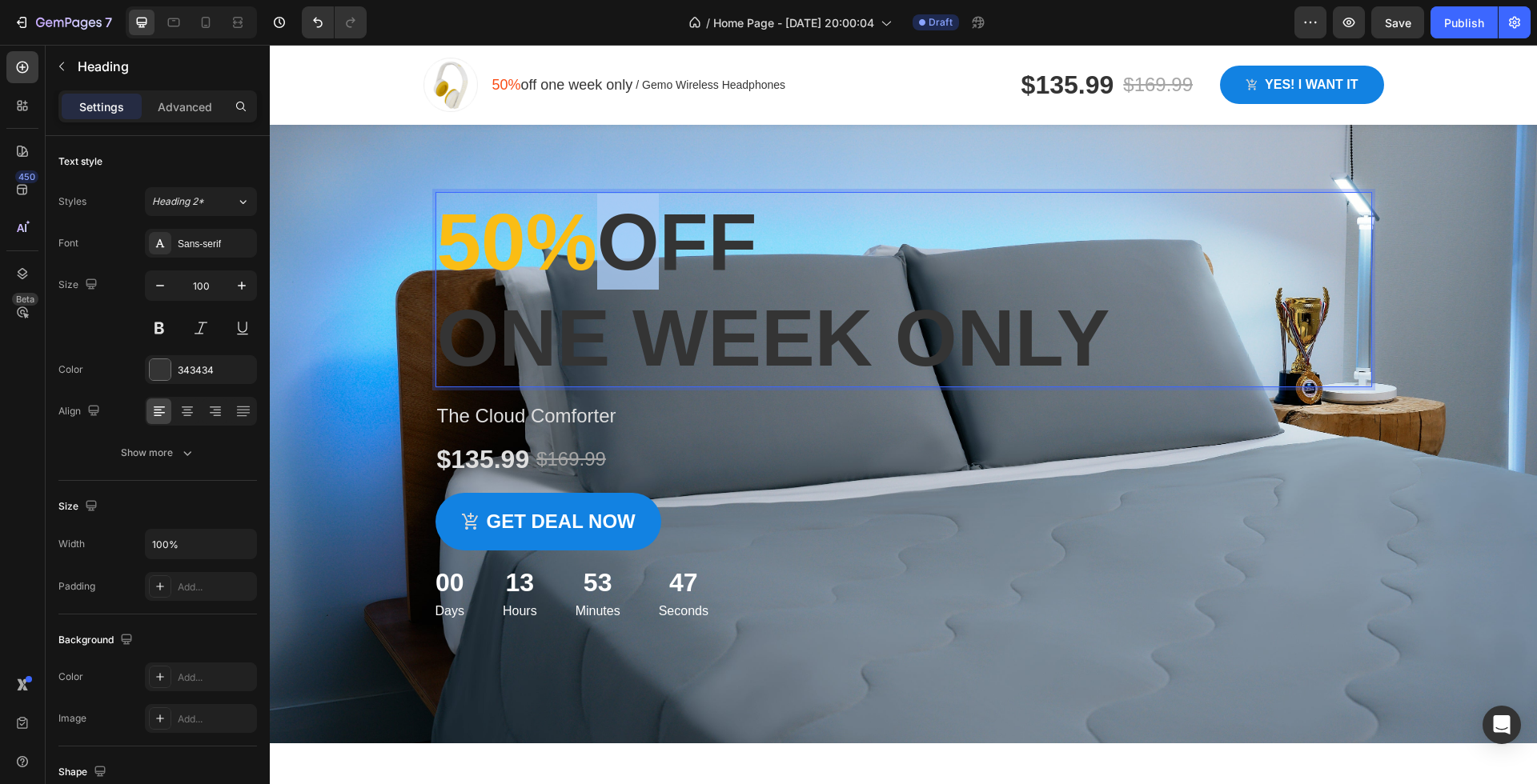
click at [571, 242] on span "50%" at bounding box center [517, 241] width 160 height 89
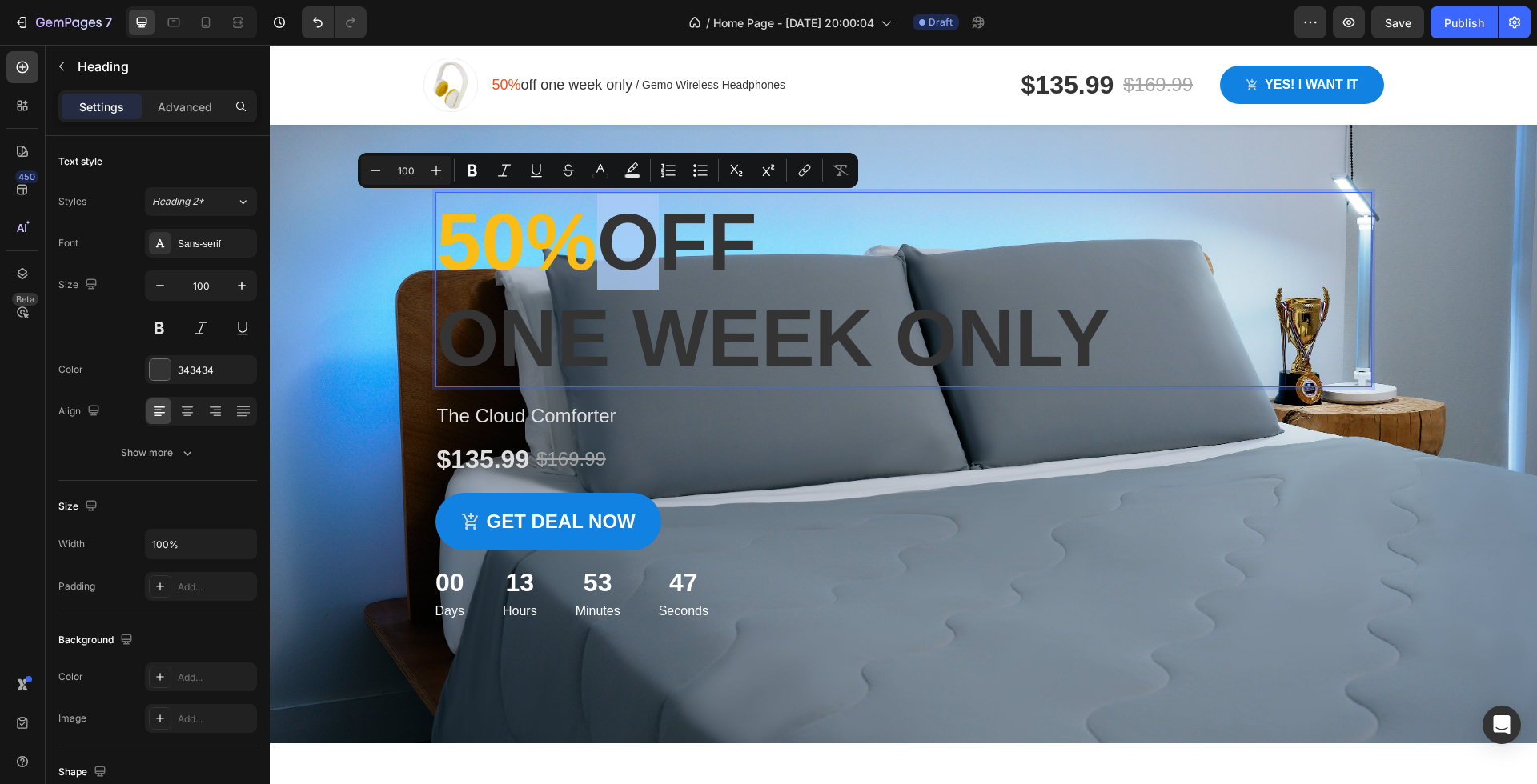
click at [578, 246] on span "50%" at bounding box center [517, 241] width 160 height 89
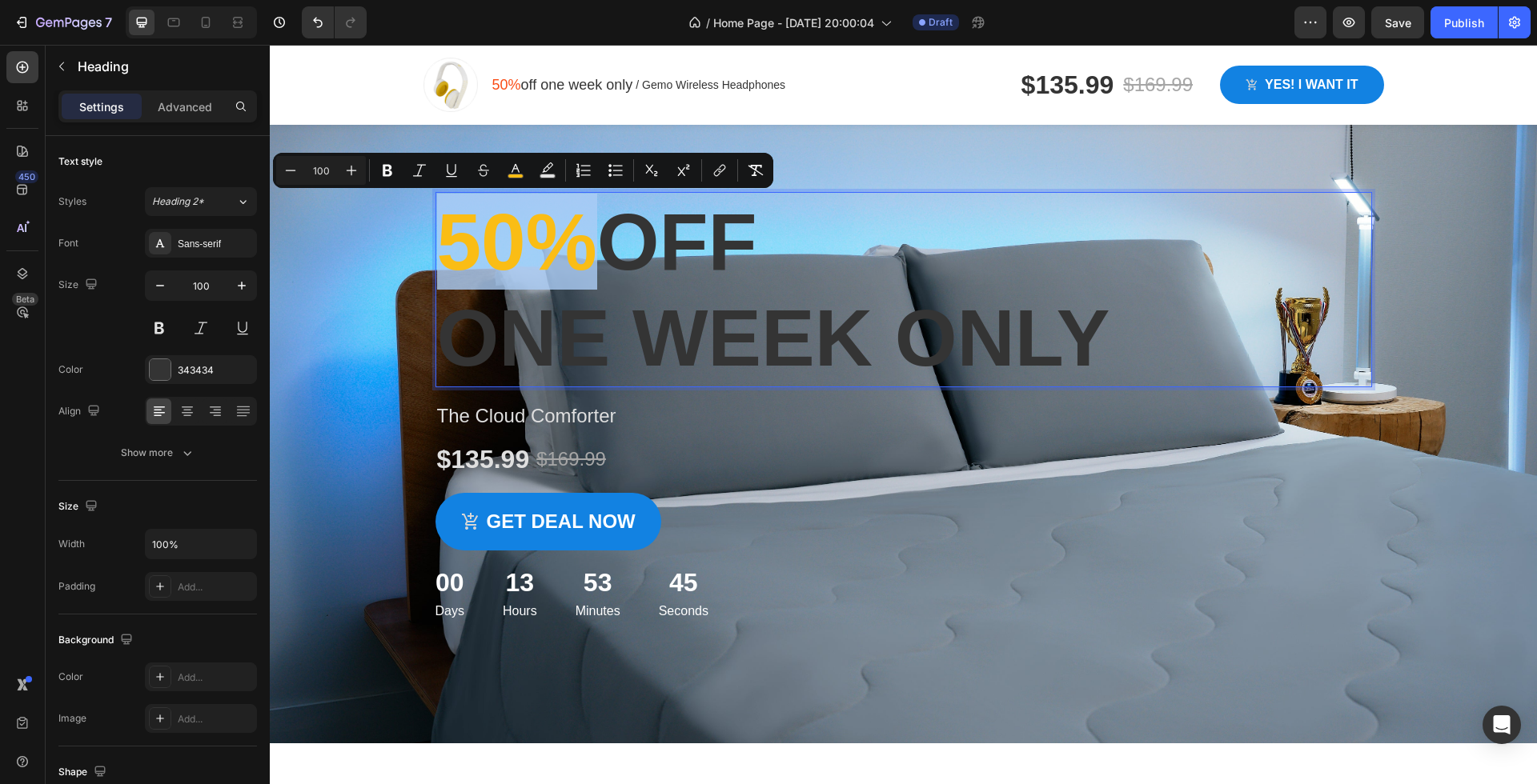
drag, startPoint x: 592, startPoint y: 246, endPoint x: 429, endPoint y: 240, distance: 163.1
click at [429, 240] on div "50% off one week only Heading 16 The Cloud Comforter Product Title $135.99 Prod…" at bounding box center [904, 342] width 960 height 558
click at [502, 169] on button "color" at bounding box center [515, 170] width 29 height 29
type input "FABD15"
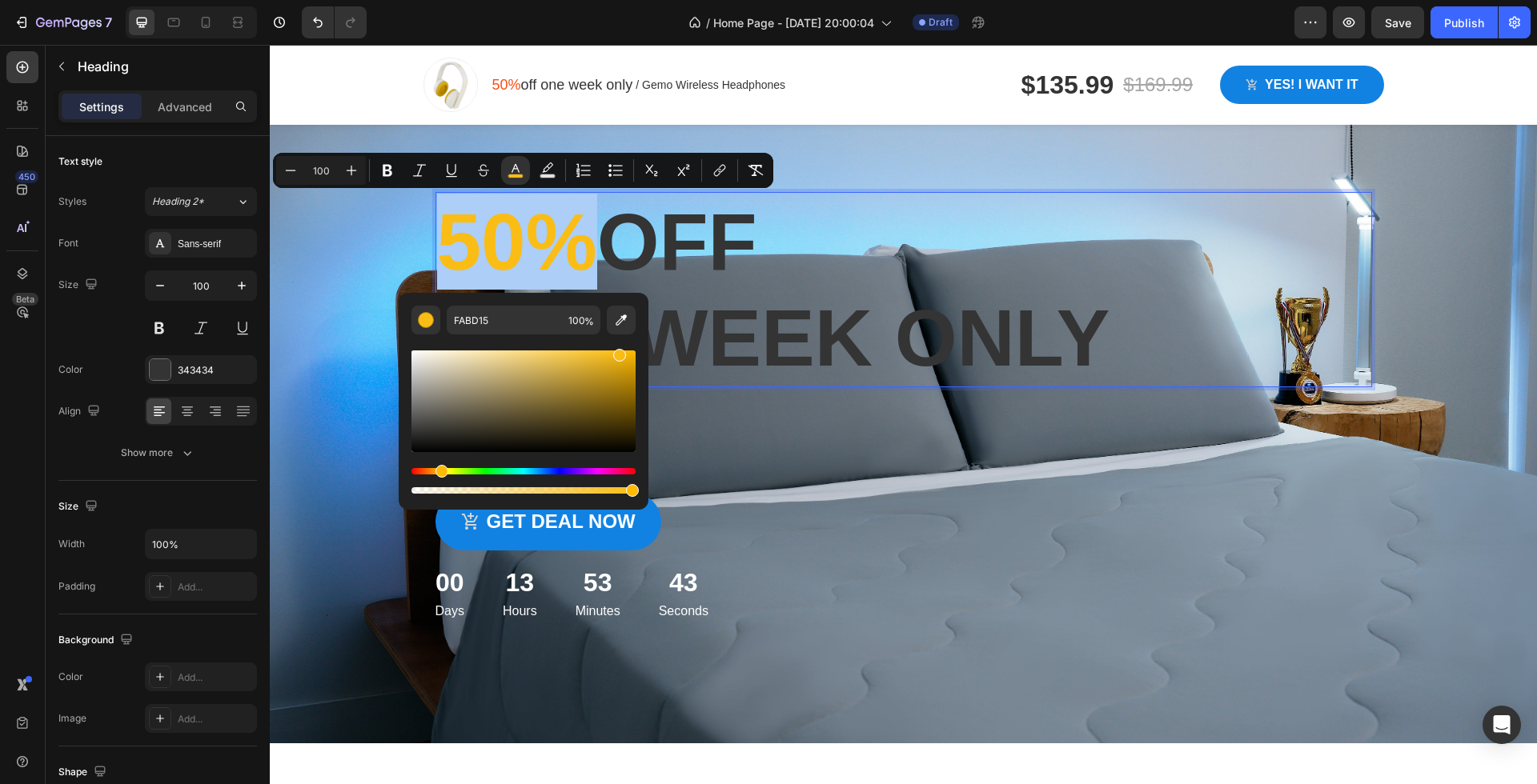
click at [525, 472] on div "Hue" at bounding box center [524, 471] width 224 height 7
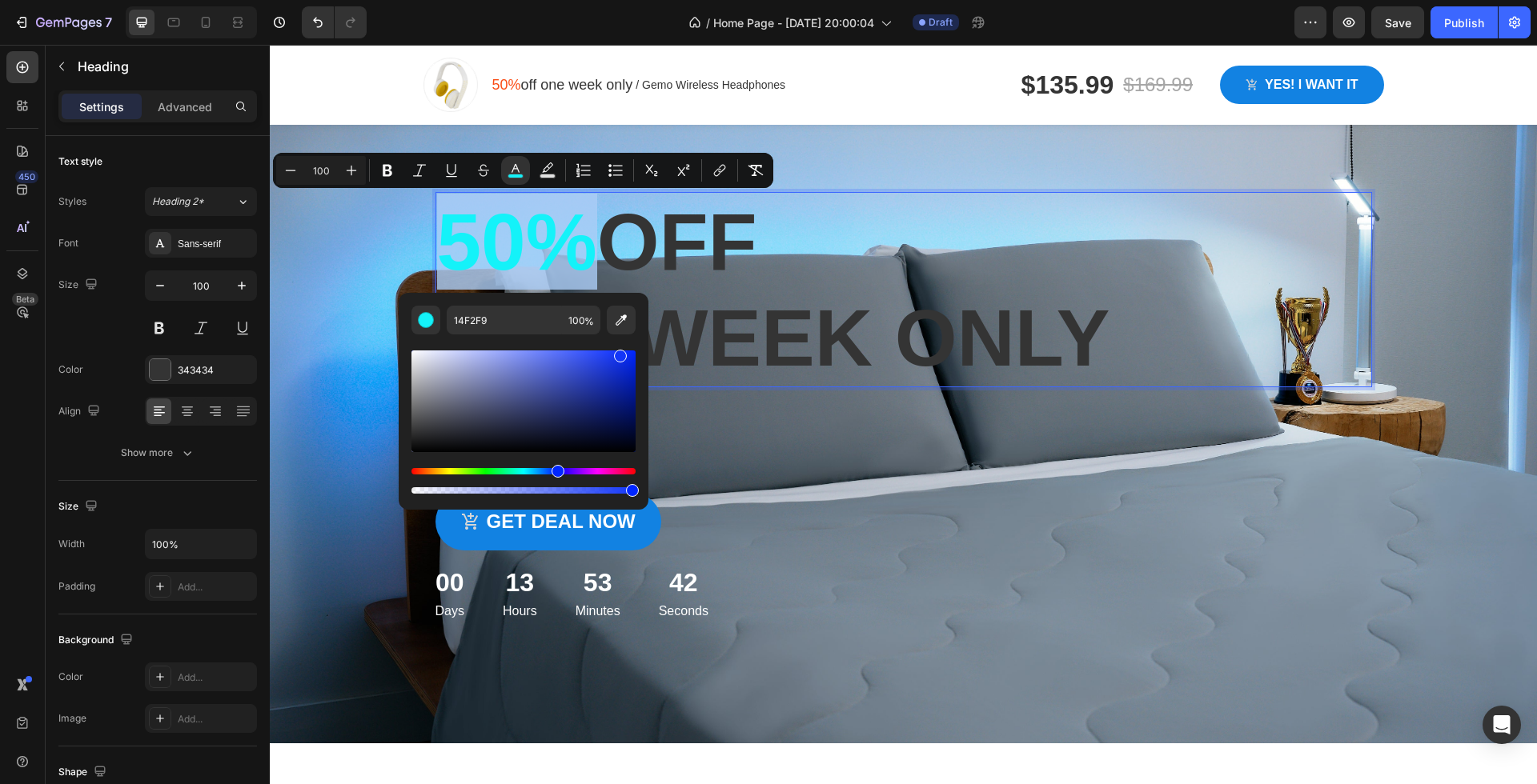
click at [555, 474] on div "Hue" at bounding box center [524, 471] width 224 height 7
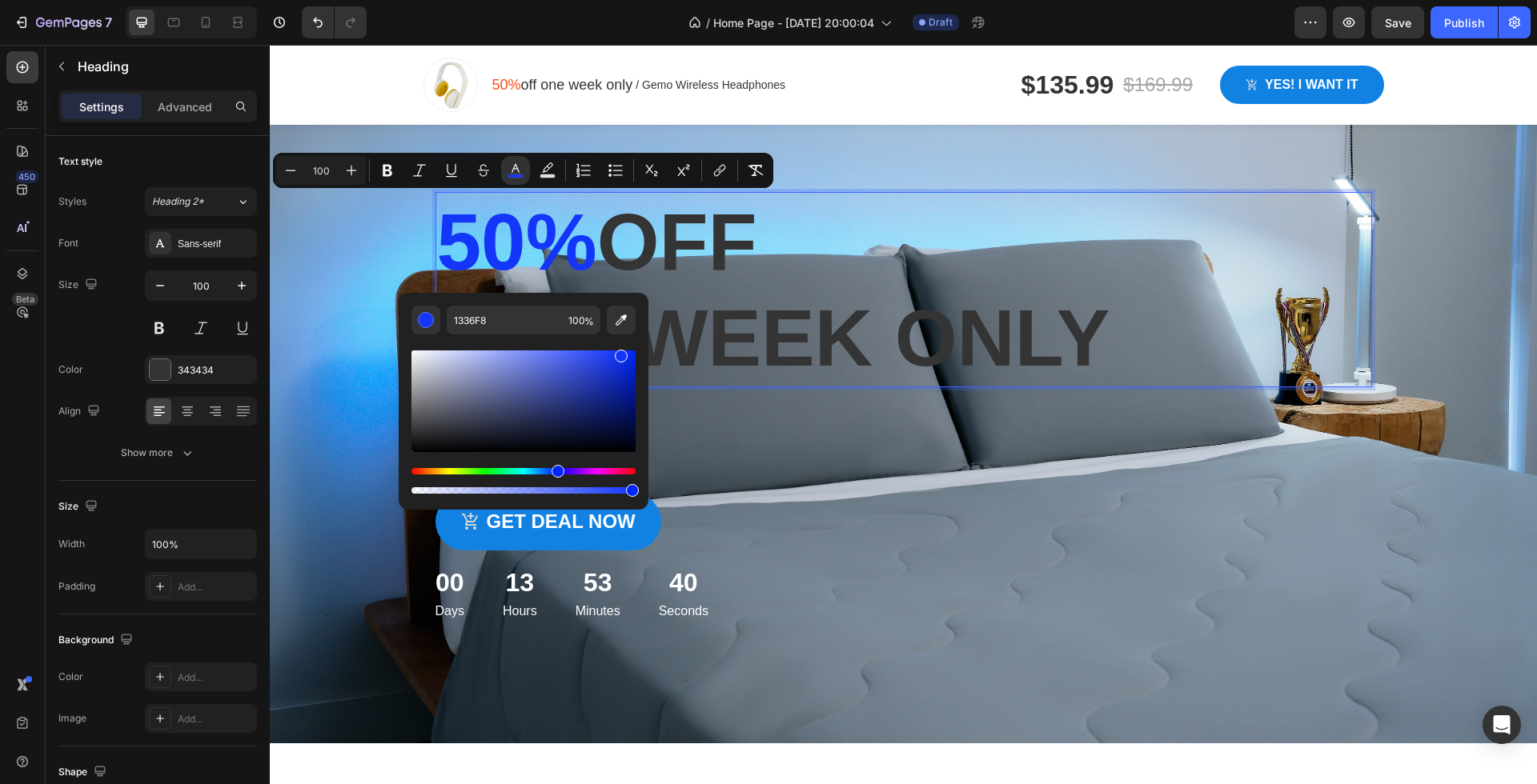
click at [414, 471] on div "Hue" at bounding box center [524, 471] width 224 height 7
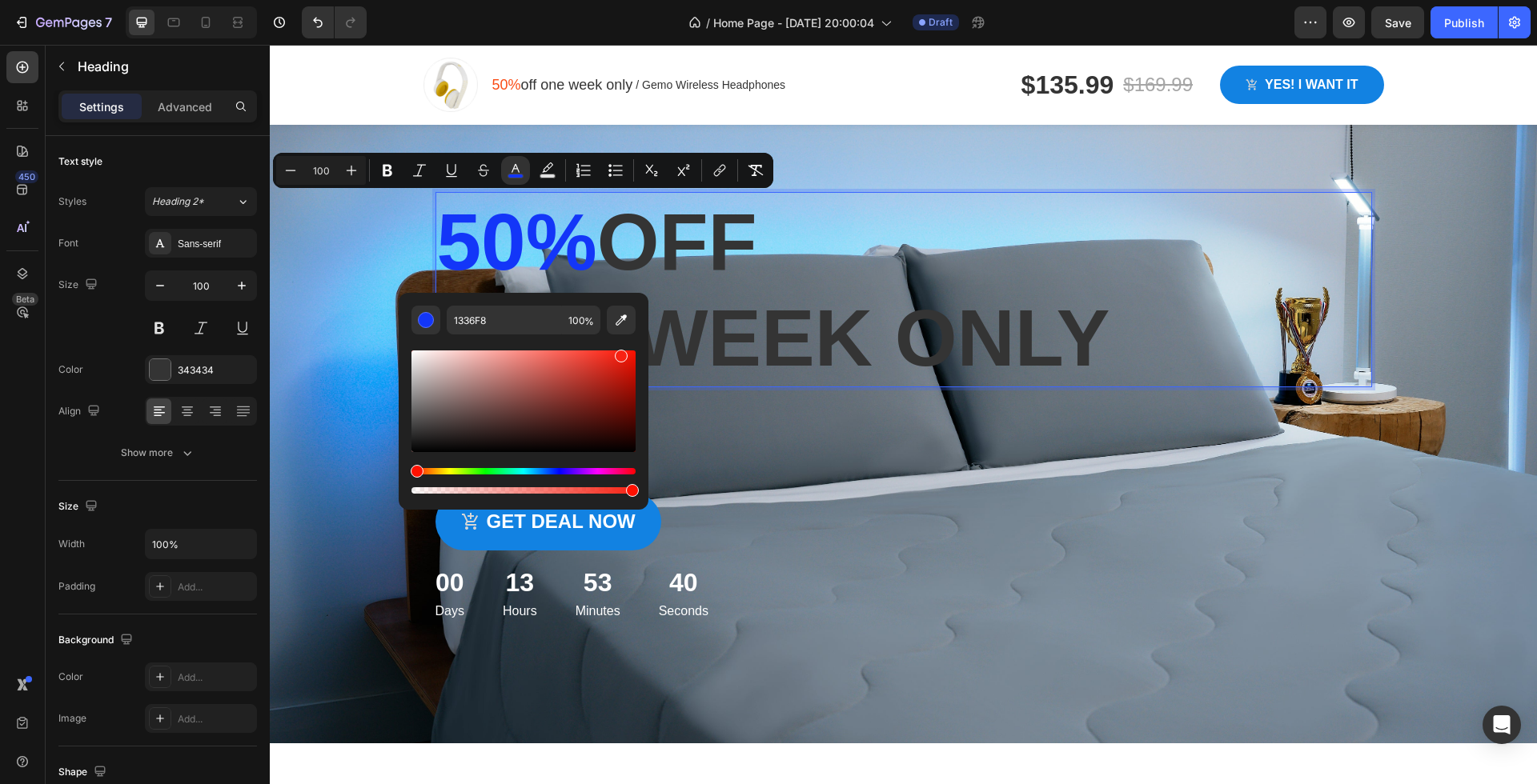
type input "F82213"
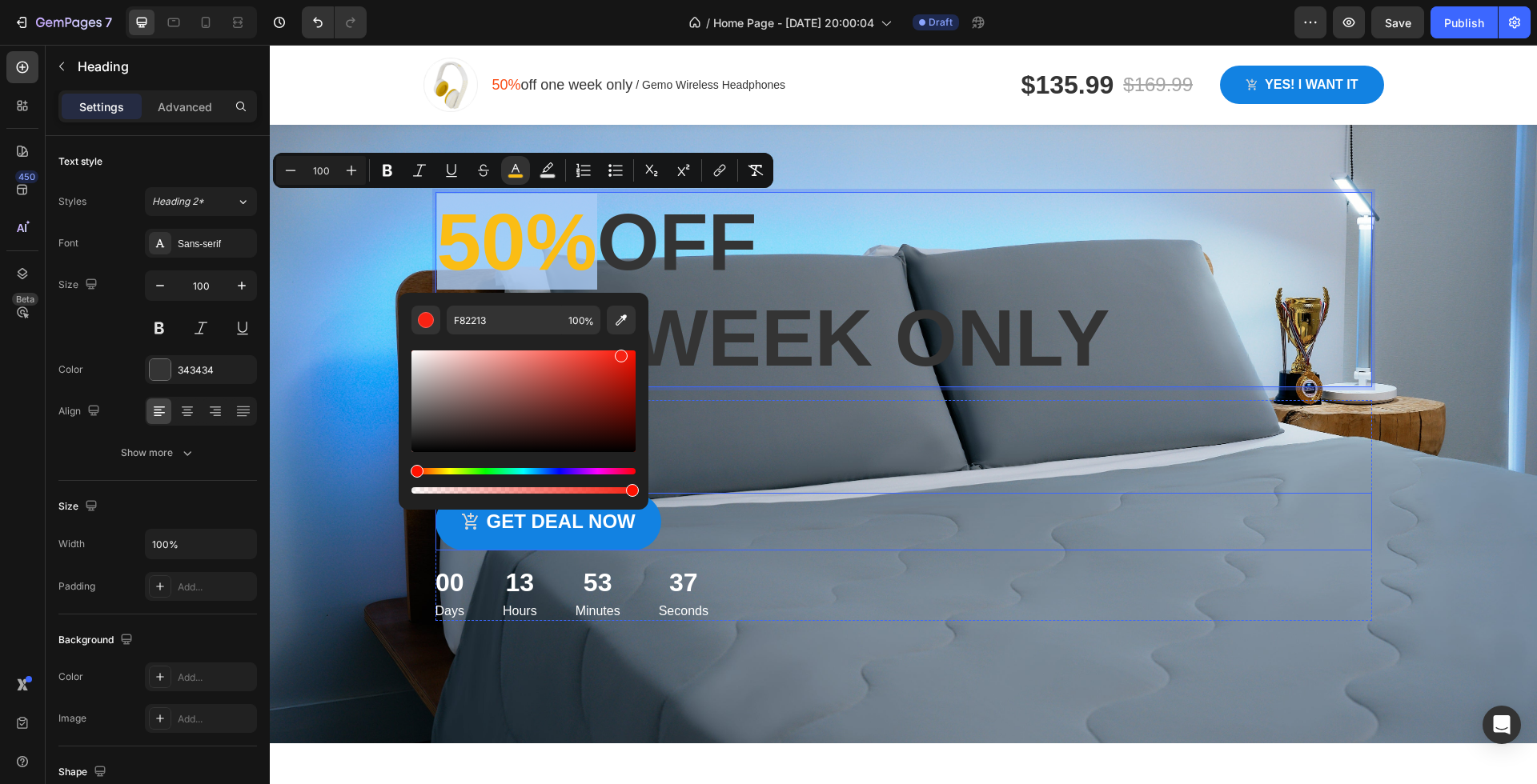
click at [830, 546] on div "Get deal now Product Cart Button" at bounding box center [903, 521] width 936 height 58
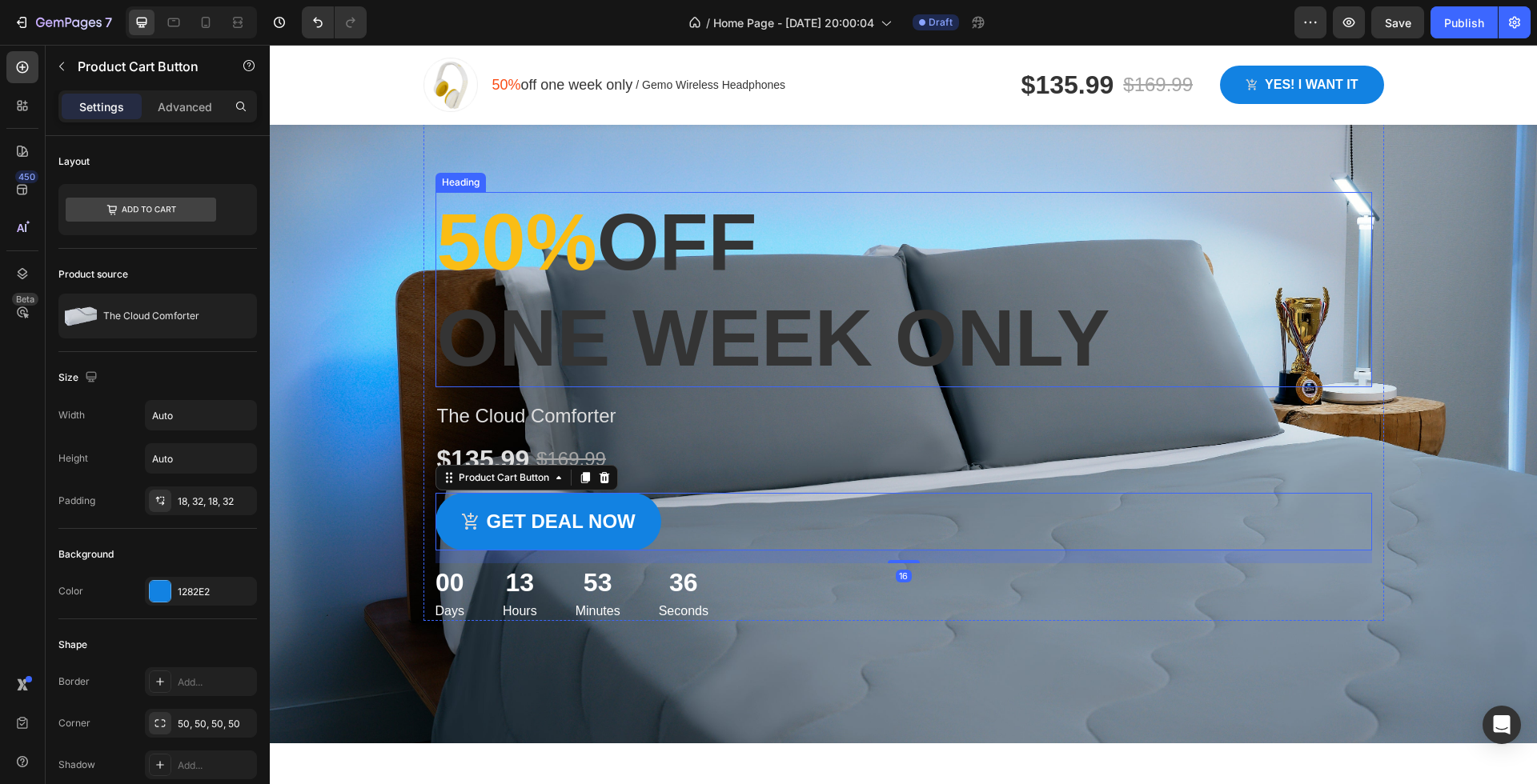
click at [553, 237] on span "50%" at bounding box center [517, 241] width 160 height 89
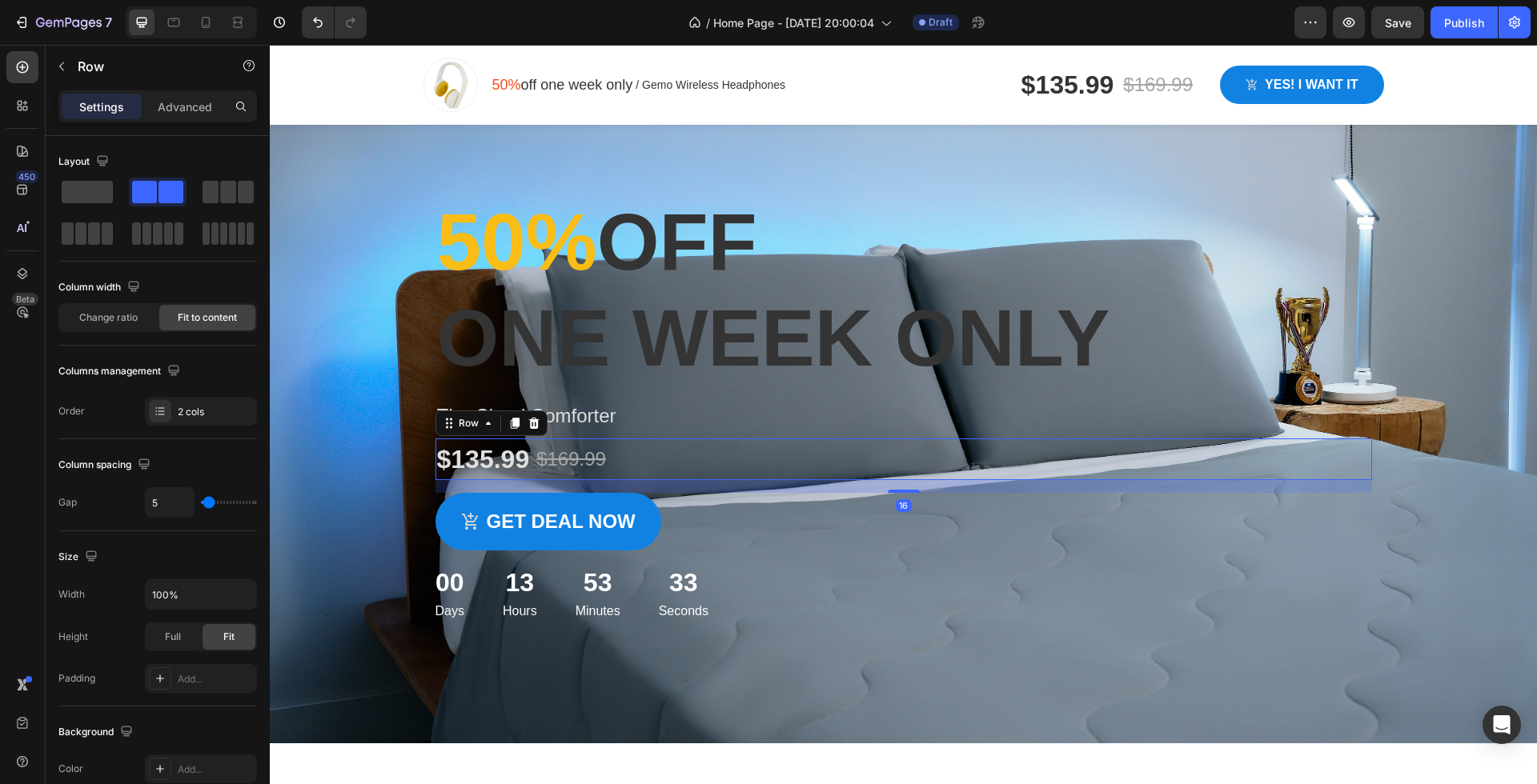
click at [945, 463] on div "$135.99 Product Price Product Price $169.99 Product Price Product Price Row 16" at bounding box center [903, 459] width 936 height 42
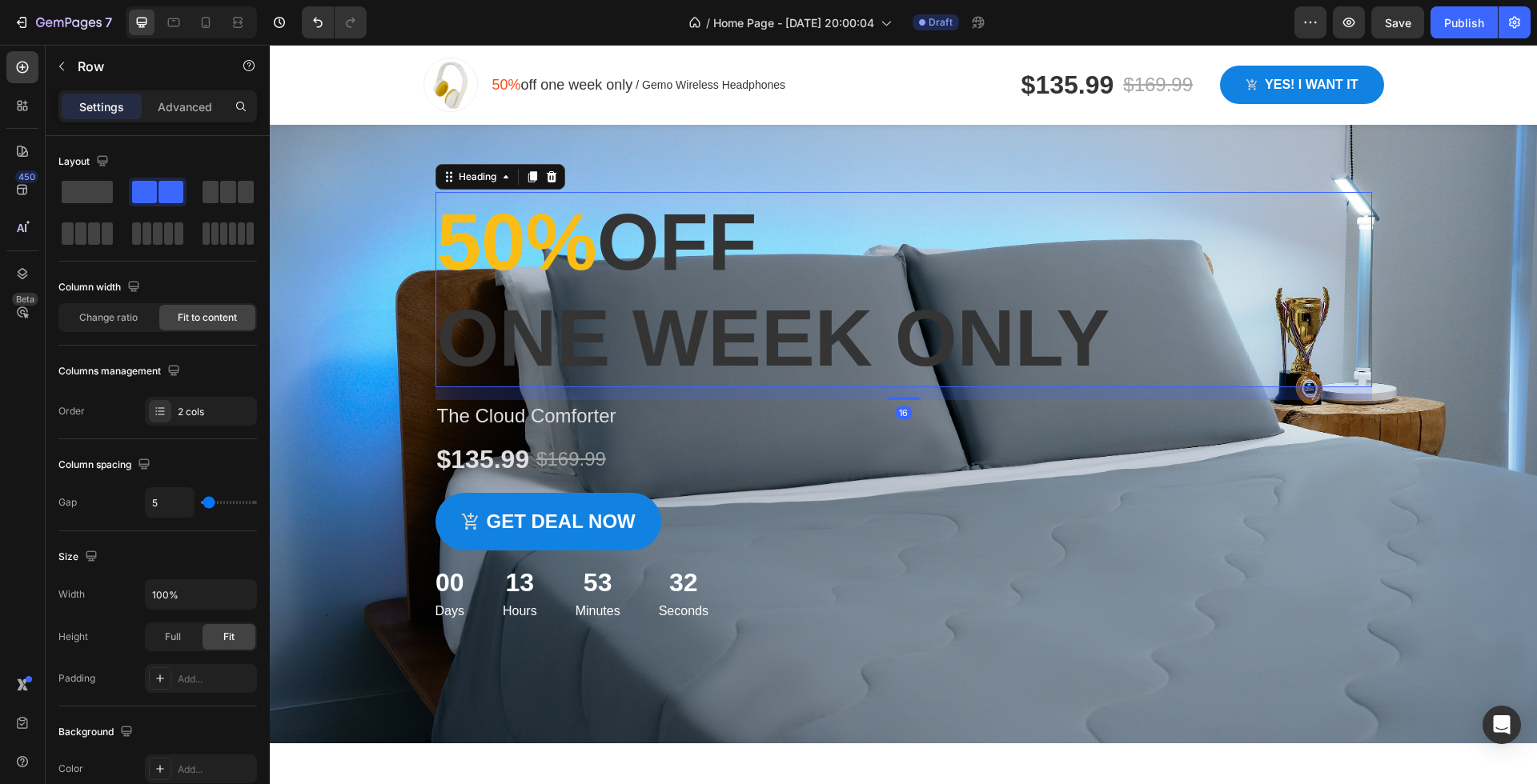
click at [964, 342] on p "⁠⁠⁠⁠⁠⁠⁠ 50% off one week only" at bounding box center [904, 290] width 933 height 192
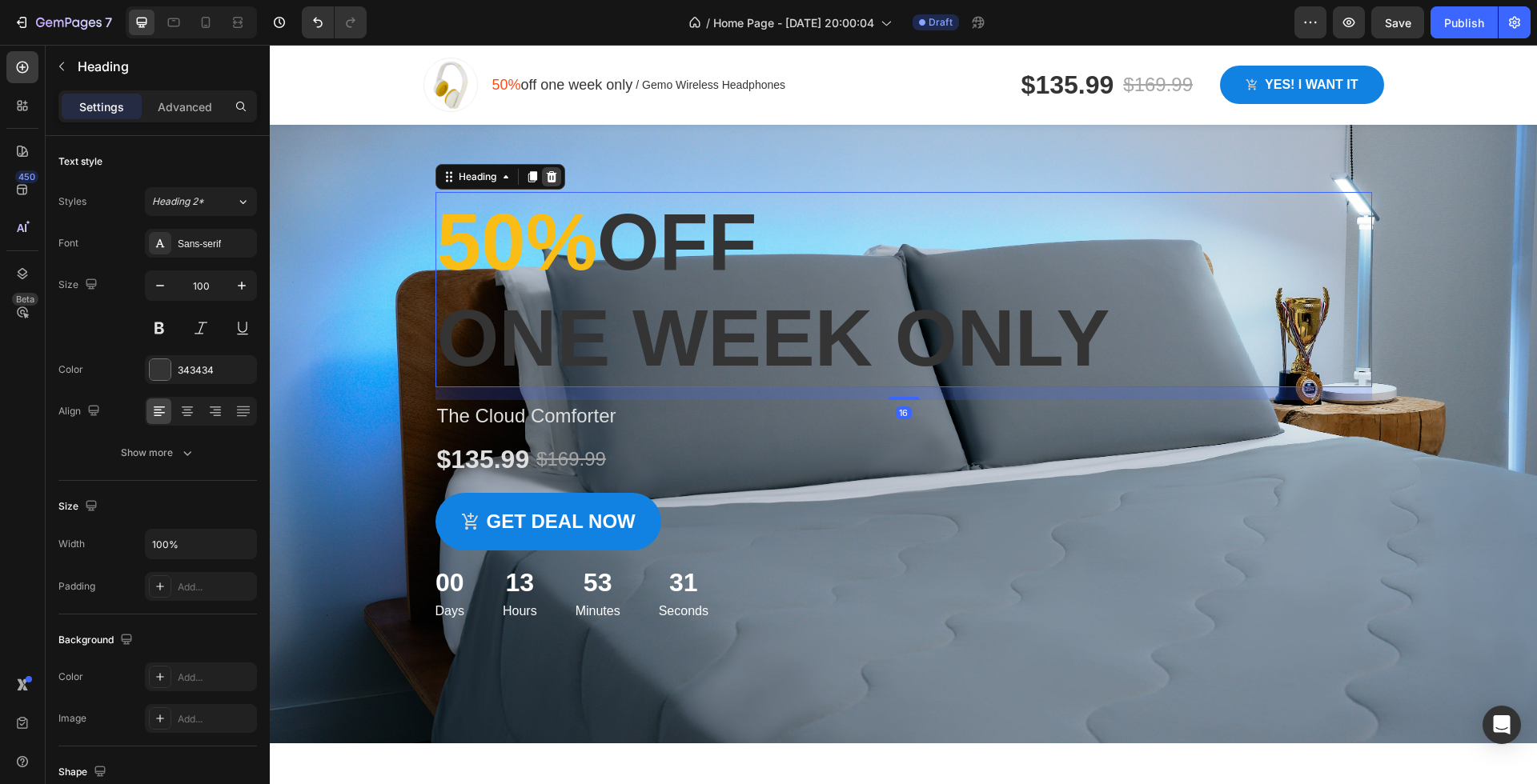
click at [544, 173] on div at bounding box center [551, 177] width 20 height 20
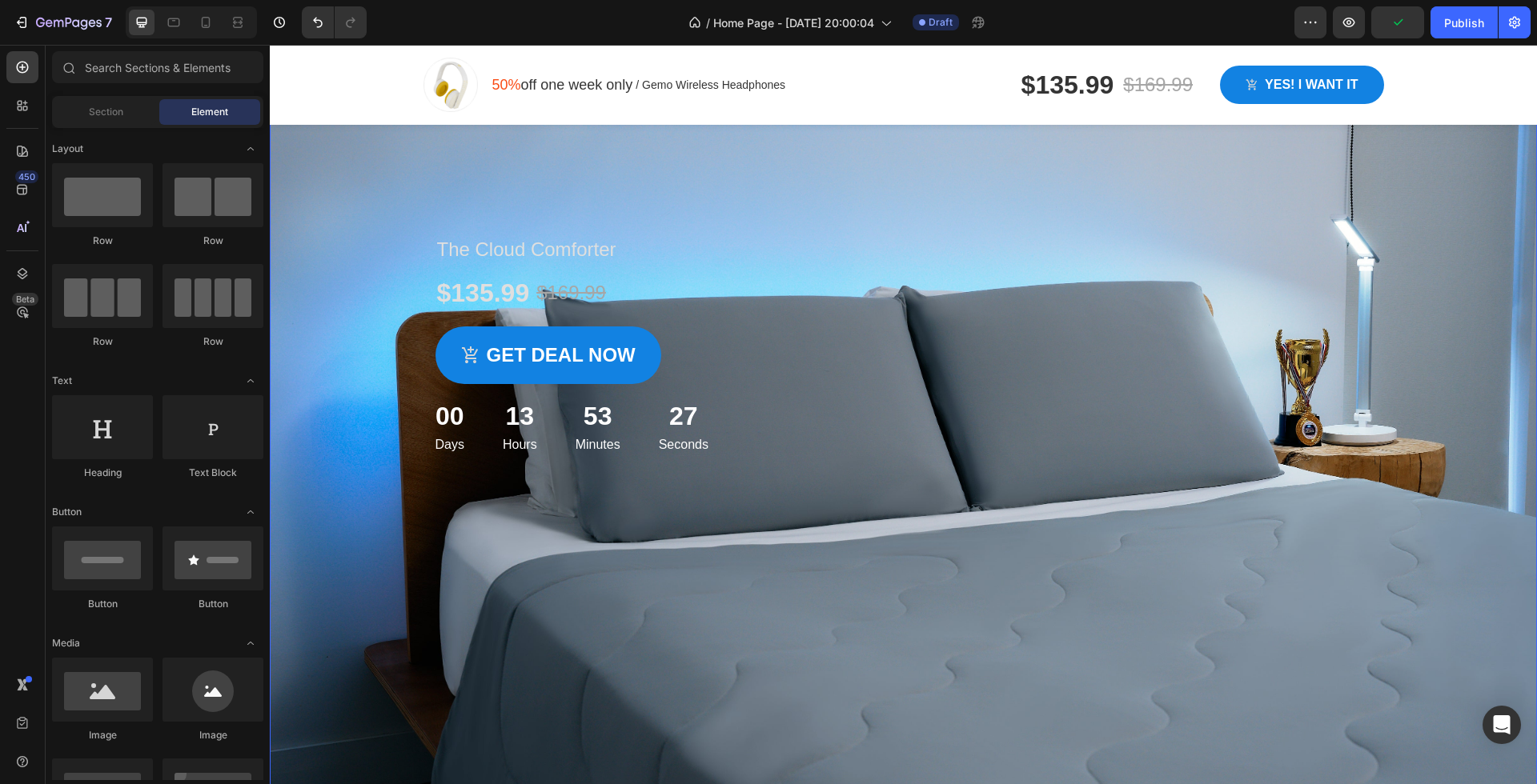
scroll to position [49, 0]
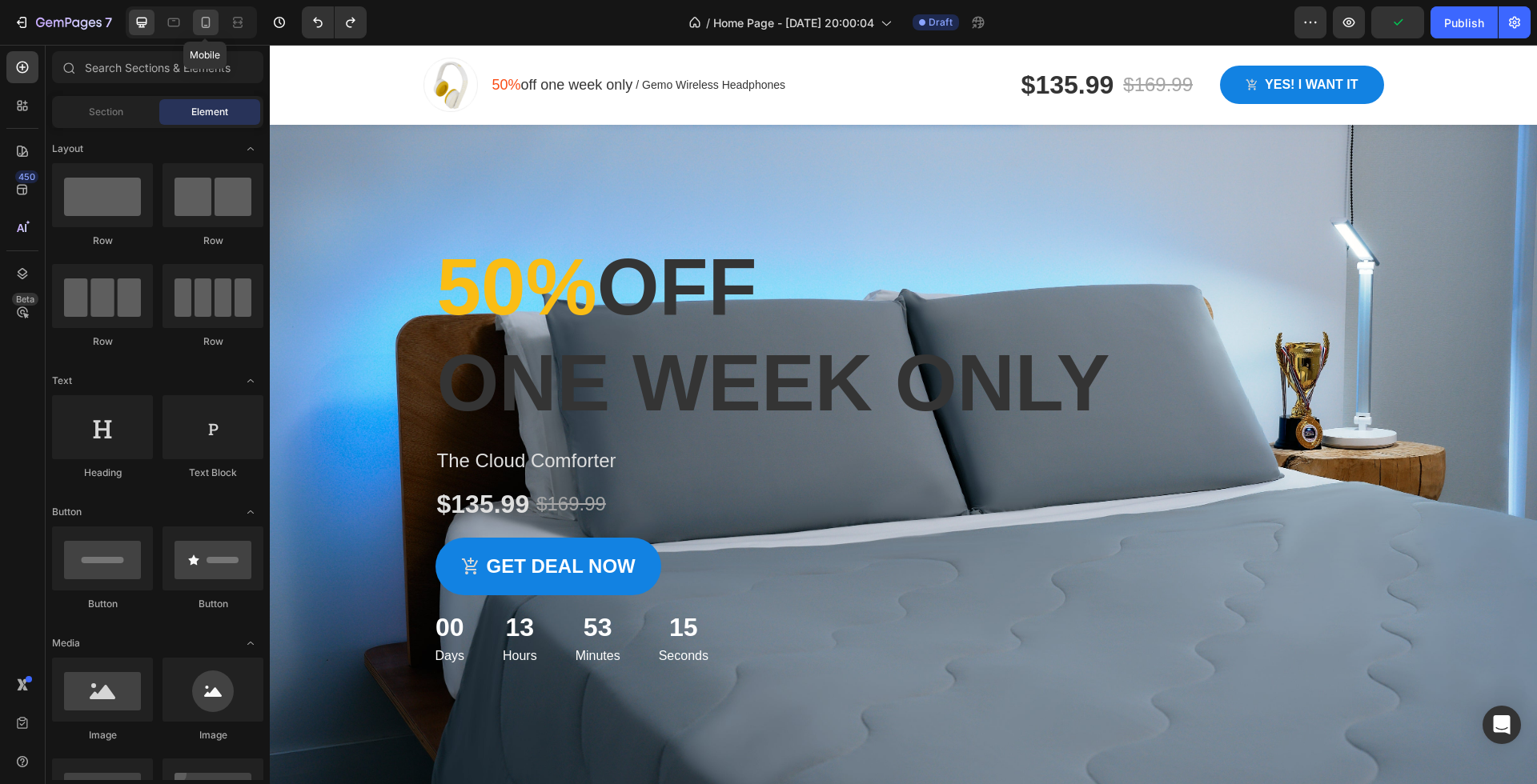
click at [197, 22] on icon at bounding box center [205, 21] width 16 height 16
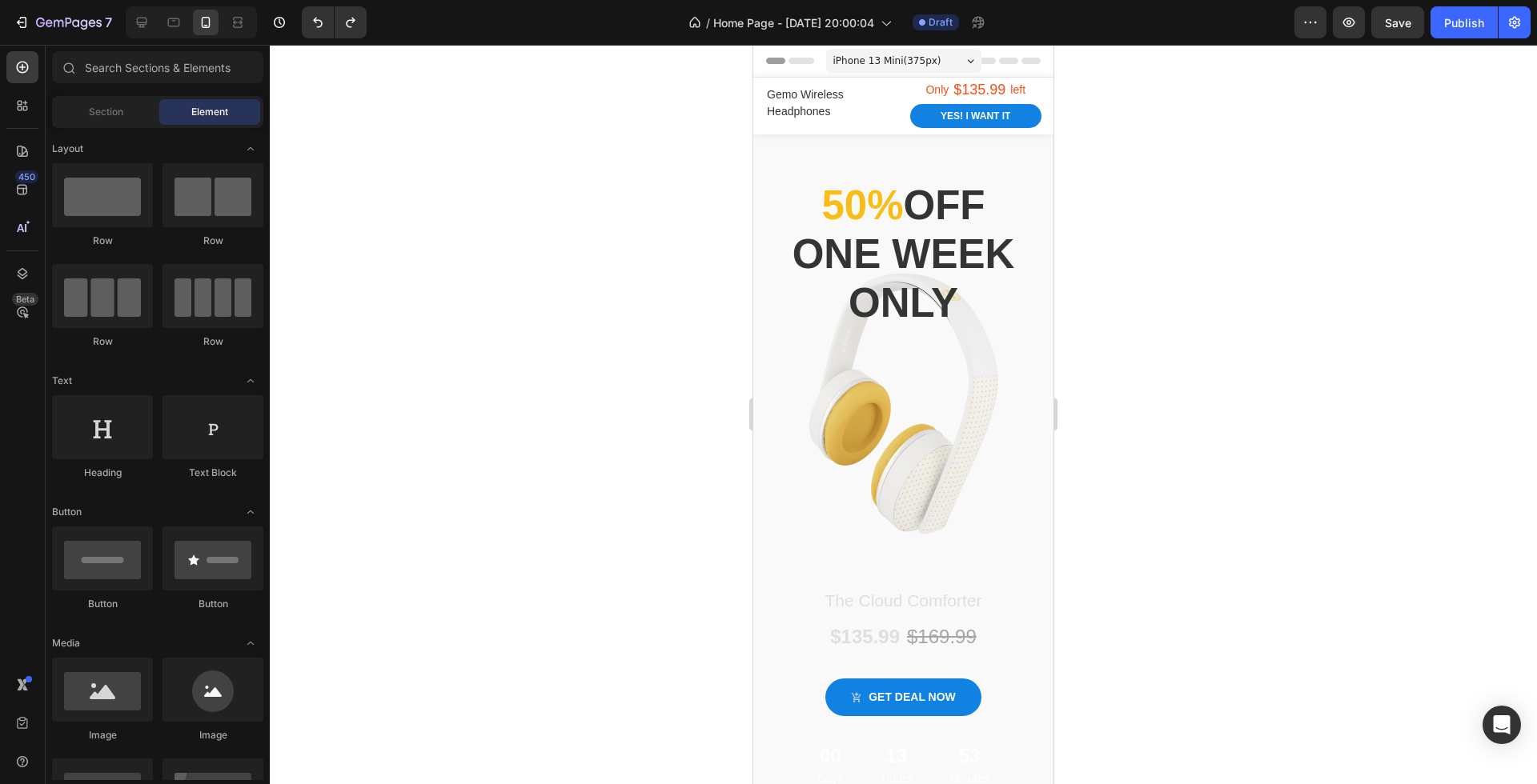
click at [186, 26] on div at bounding box center [191, 22] width 131 height 32
click at [174, 26] on icon at bounding box center [173, 22] width 12 height 8
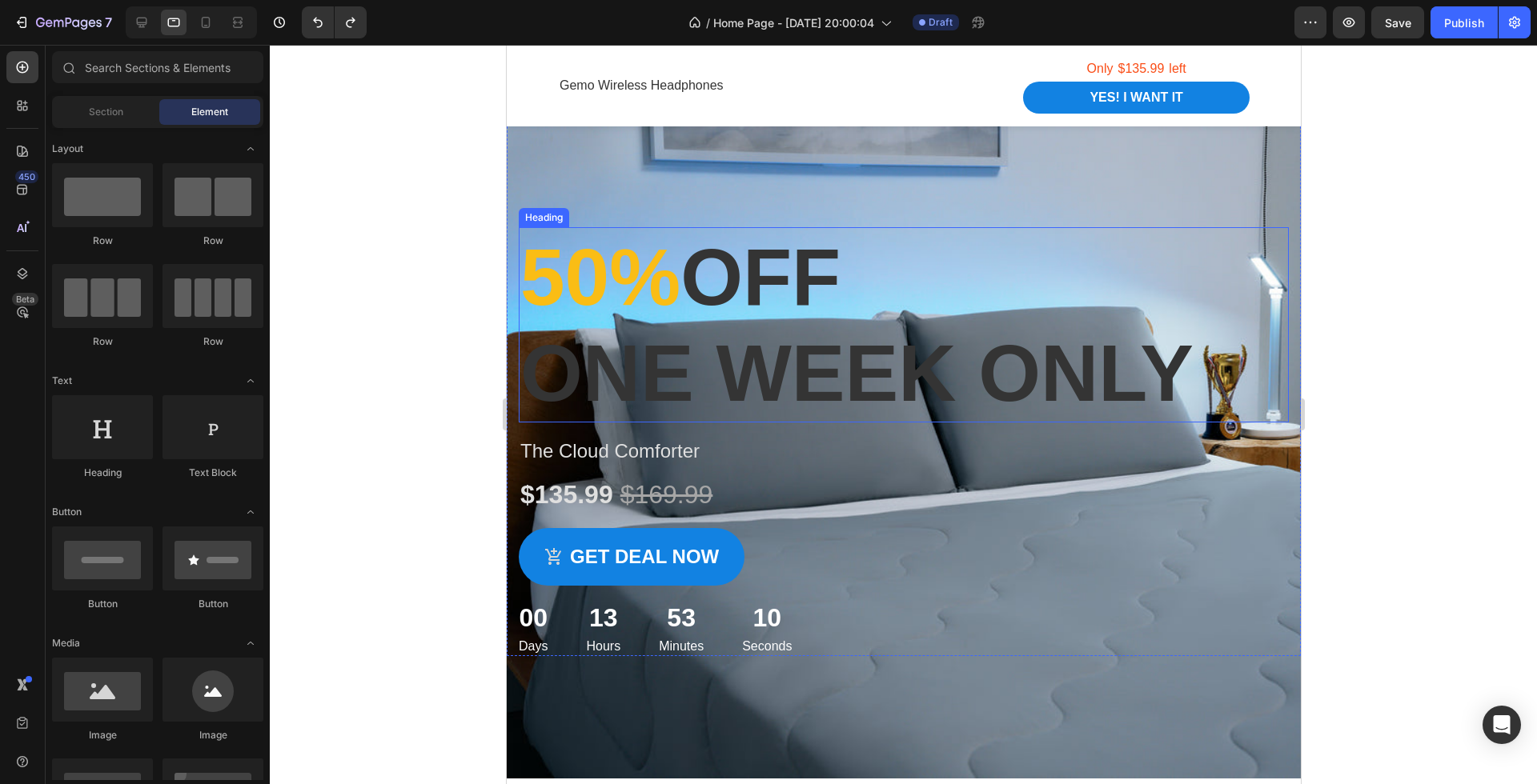
scroll to position [62, 0]
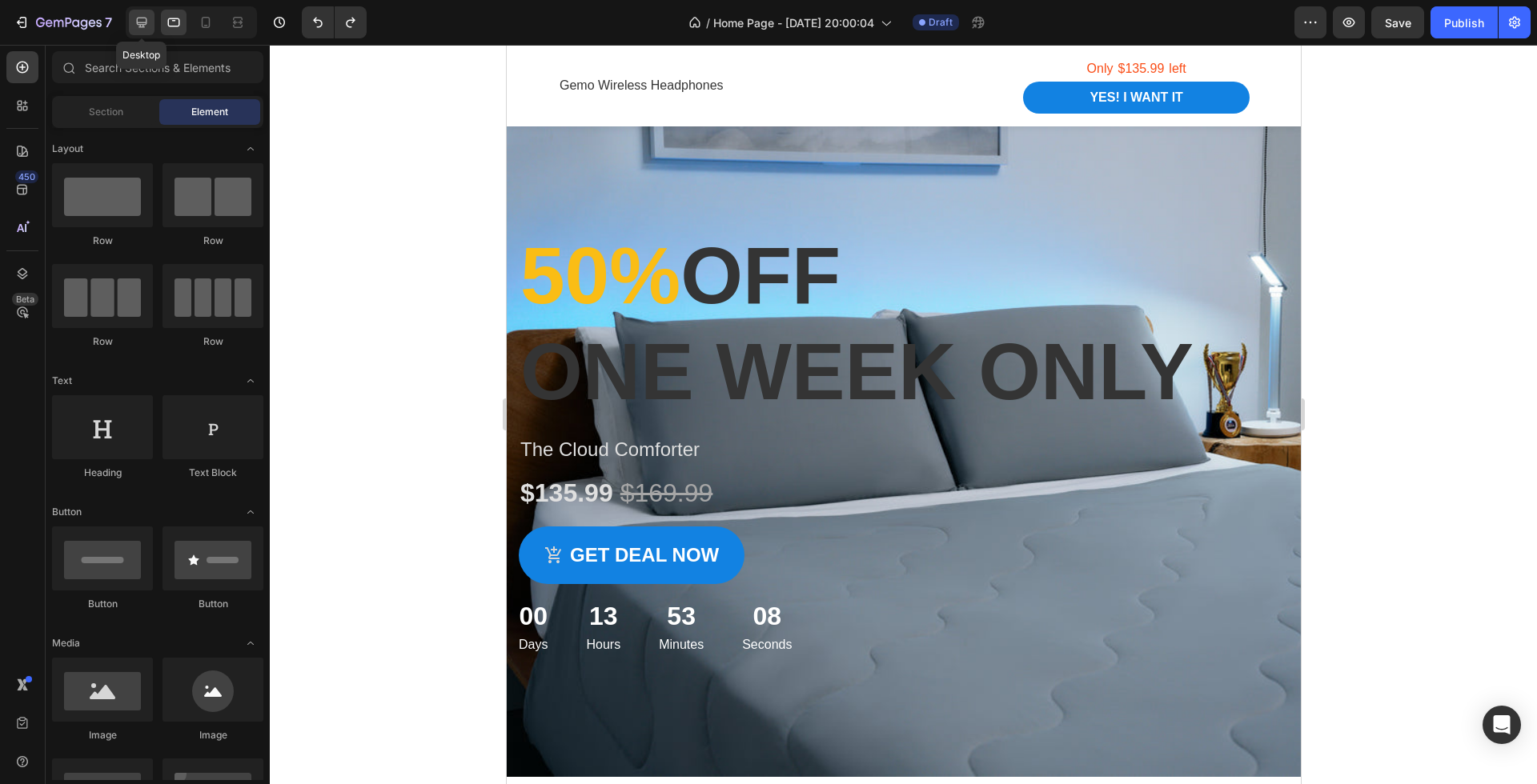
click at [140, 17] on icon at bounding box center [141, 21] width 16 height 16
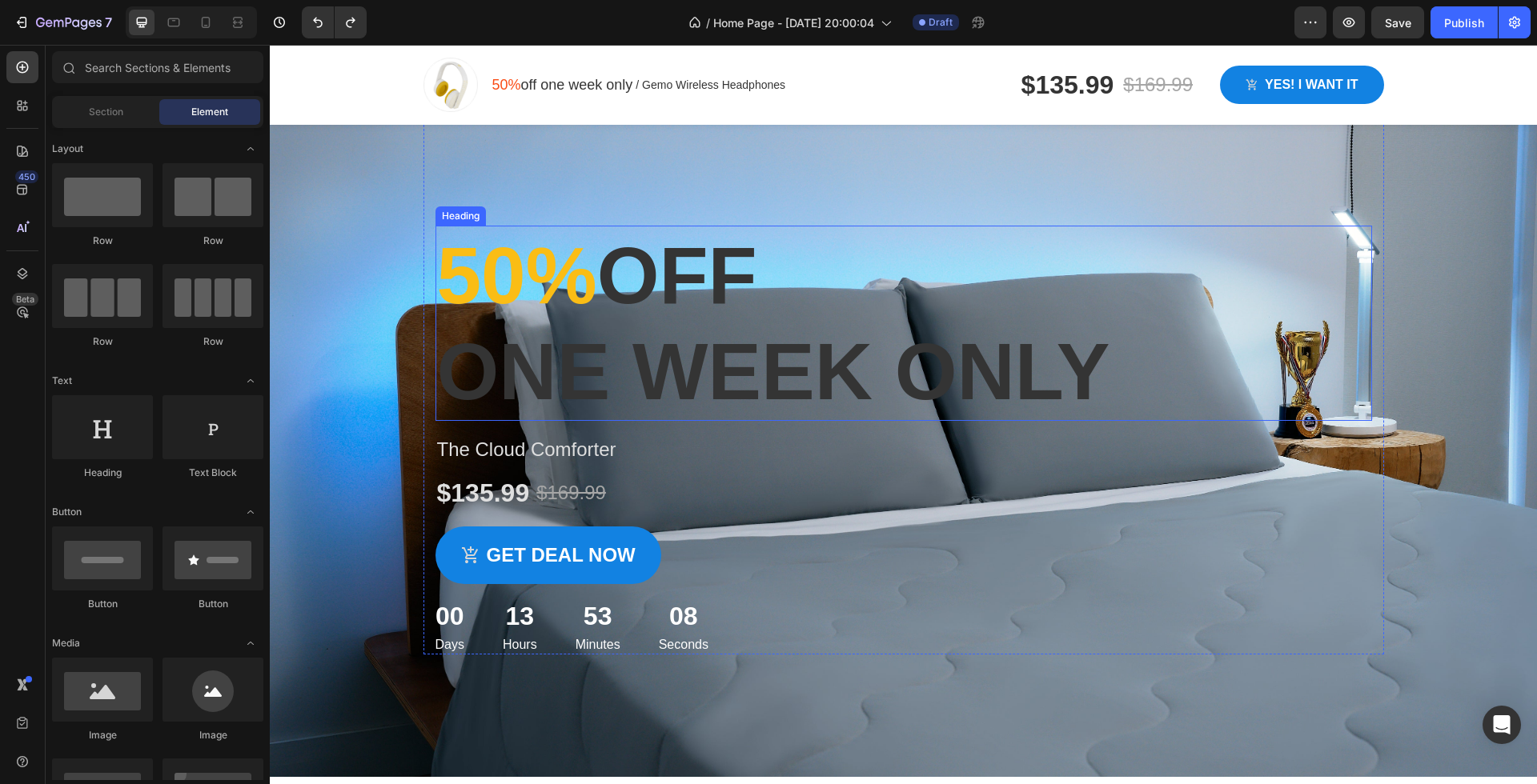
click at [604, 309] on h2 "50% off one week only" at bounding box center [903, 323] width 936 height 196
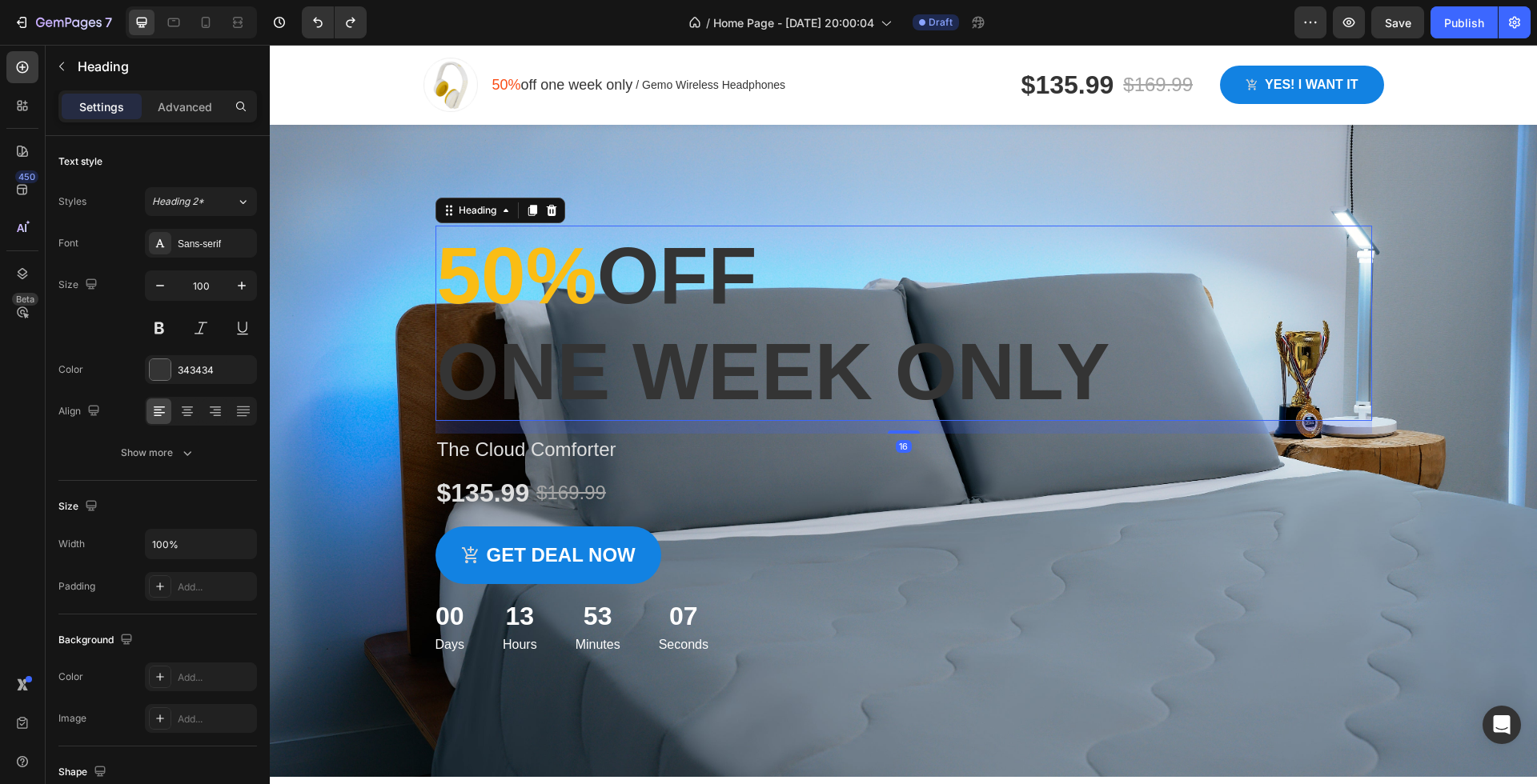
scroll to position [0, 0]
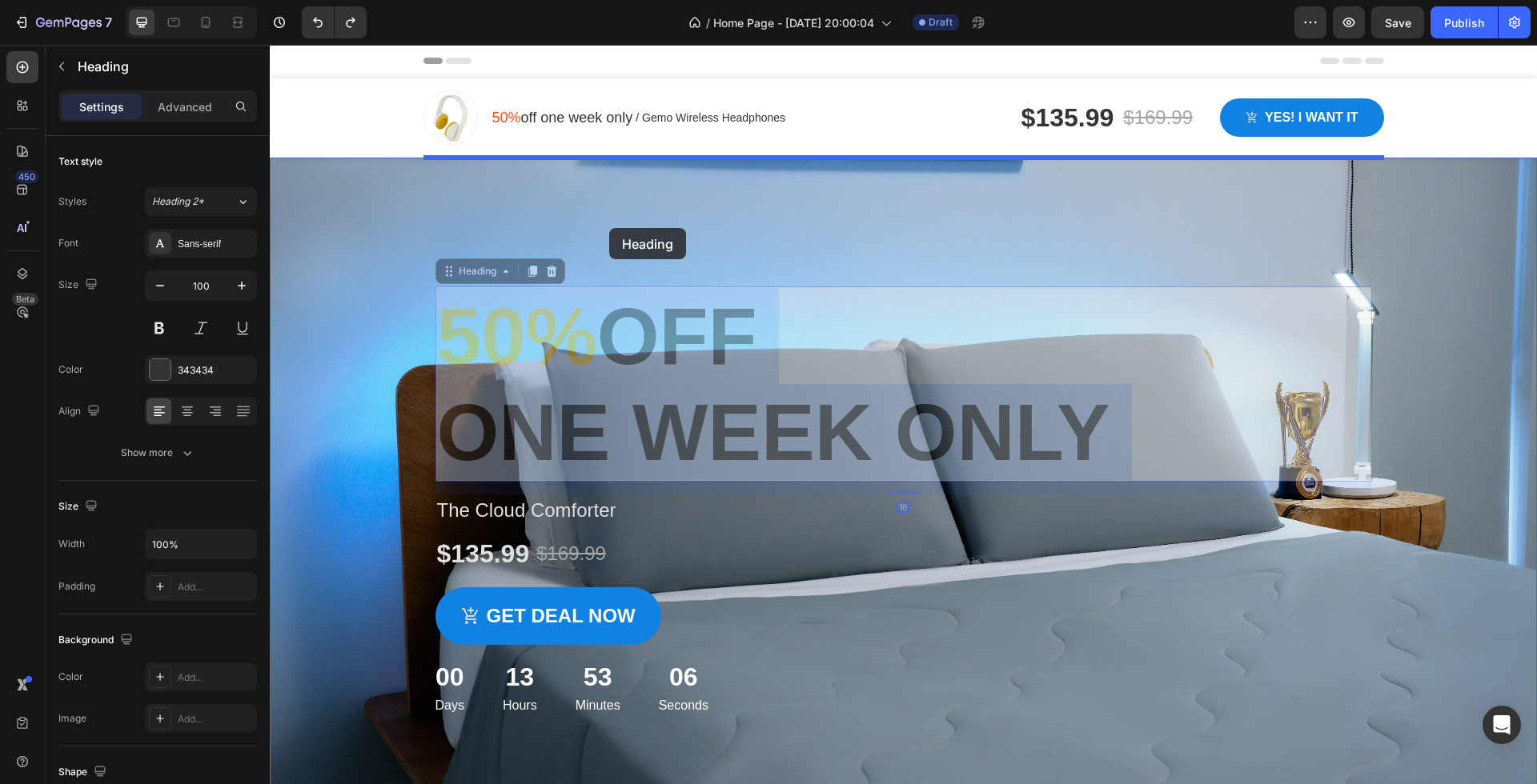
drag, startPoint x: 601, startPoint y: 337, endPoint x: 609, endPoint y: 229, distance: 108.3
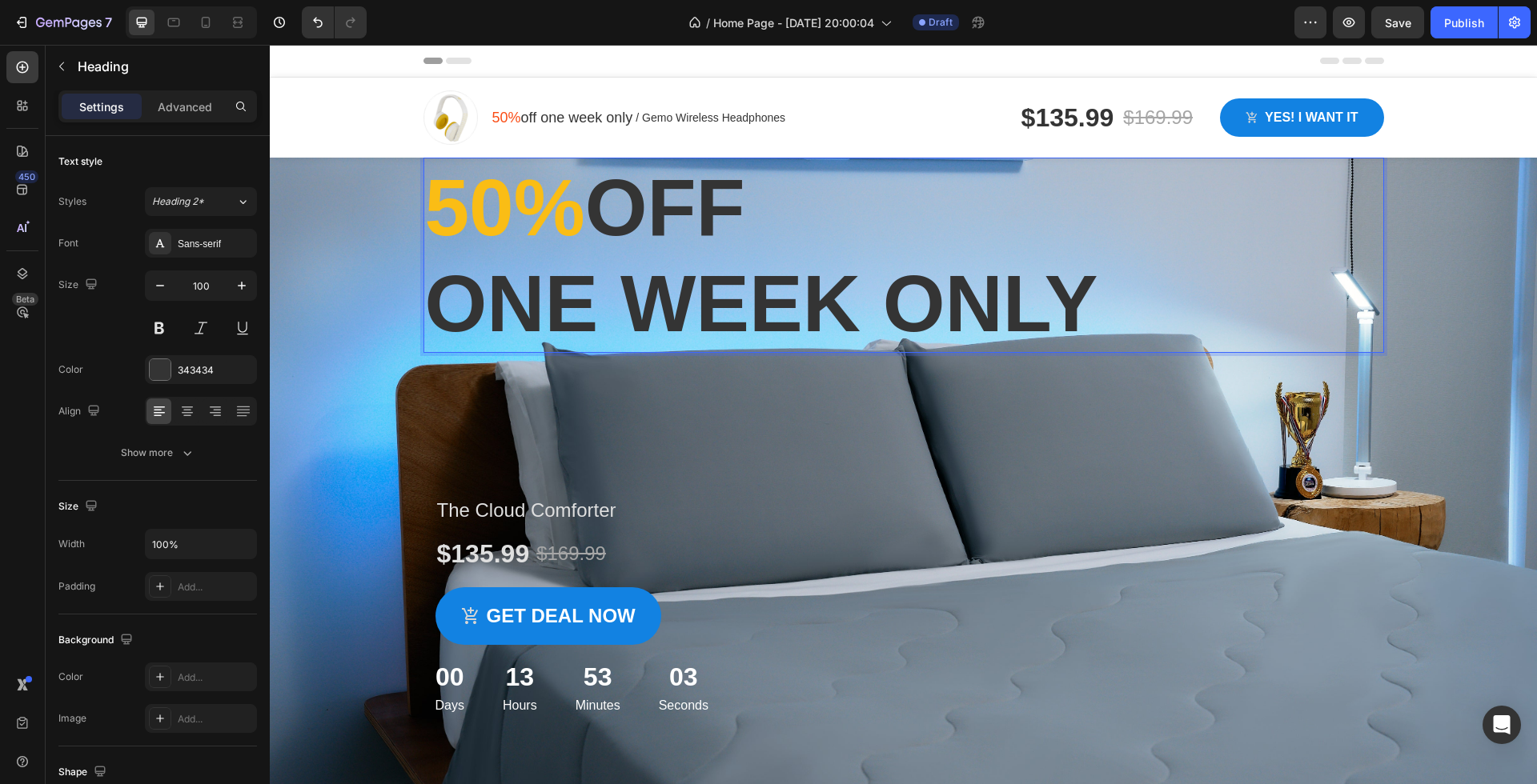
click at [640, 245] on h2 "50% off one week only" at bounding box center [904, 255] width 960 height 196
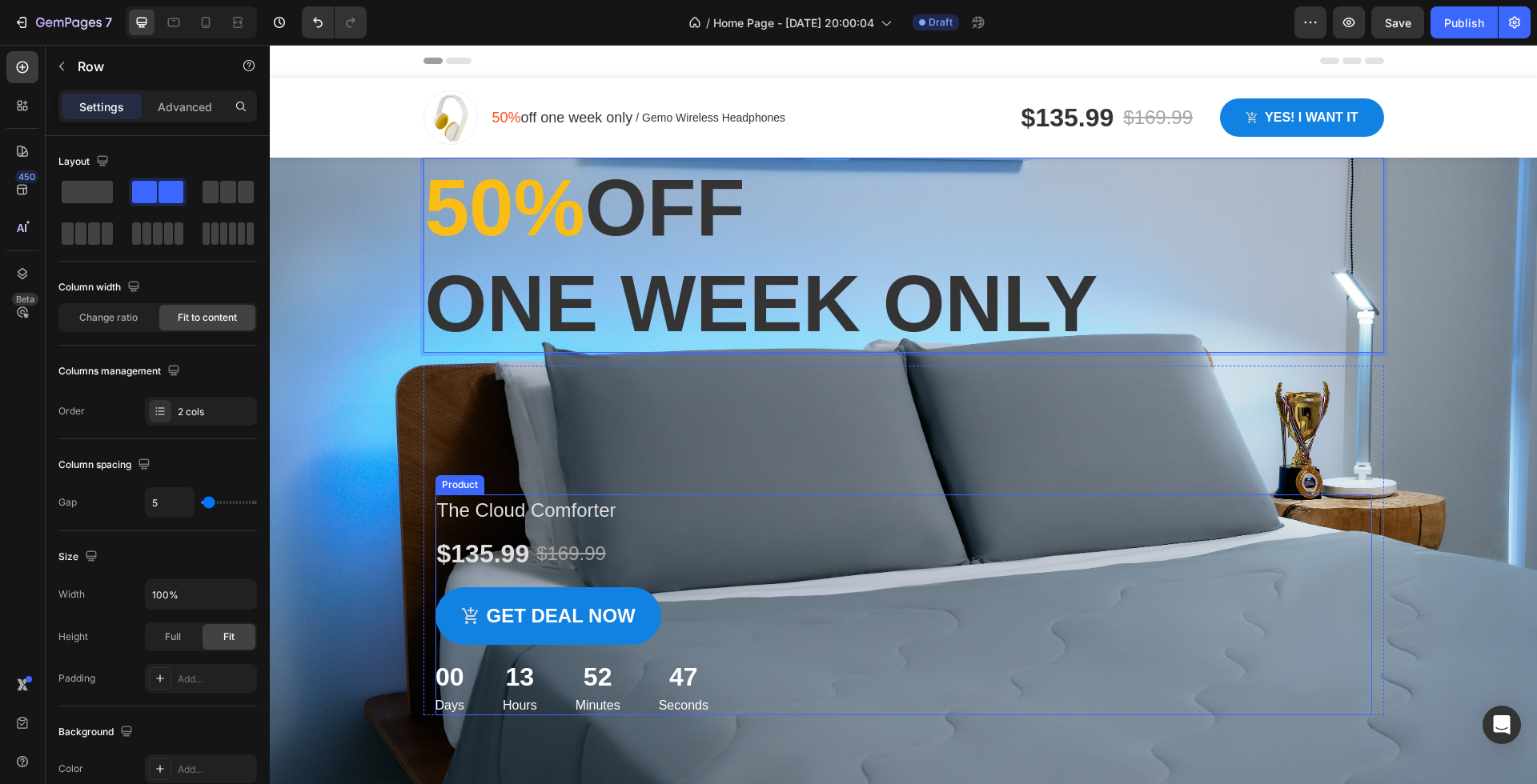
click at [739, 546] on div "$135.99 Product Price Product Price $169.99 Product Price Product Price Row" at bounding box center [903, 553] width 936 height 42
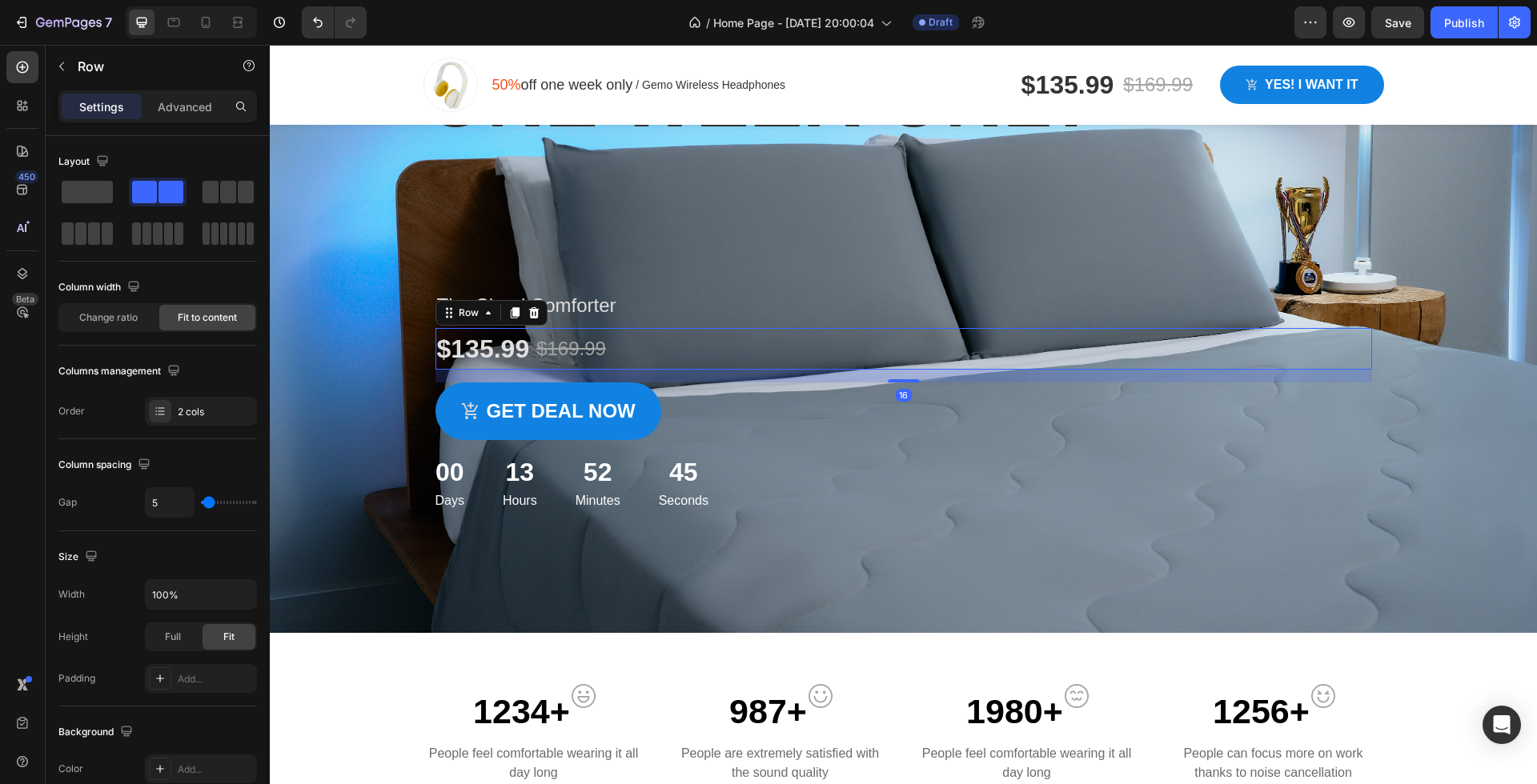
scroll to position [247, 0]
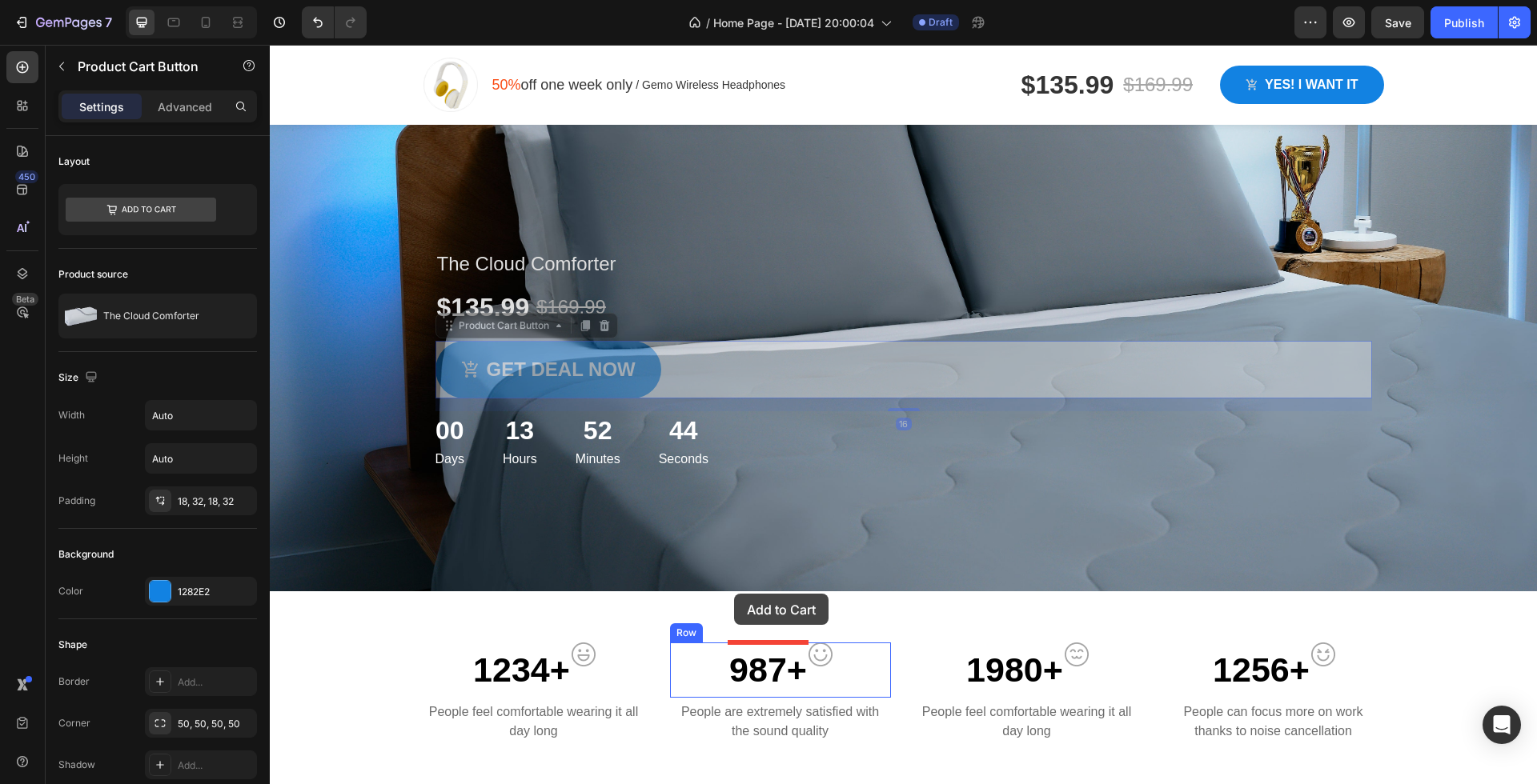
drag, startPoint x: 742, startPoint y: 397, endPoint x: 734, endPoint y: 596, distance: 199.2
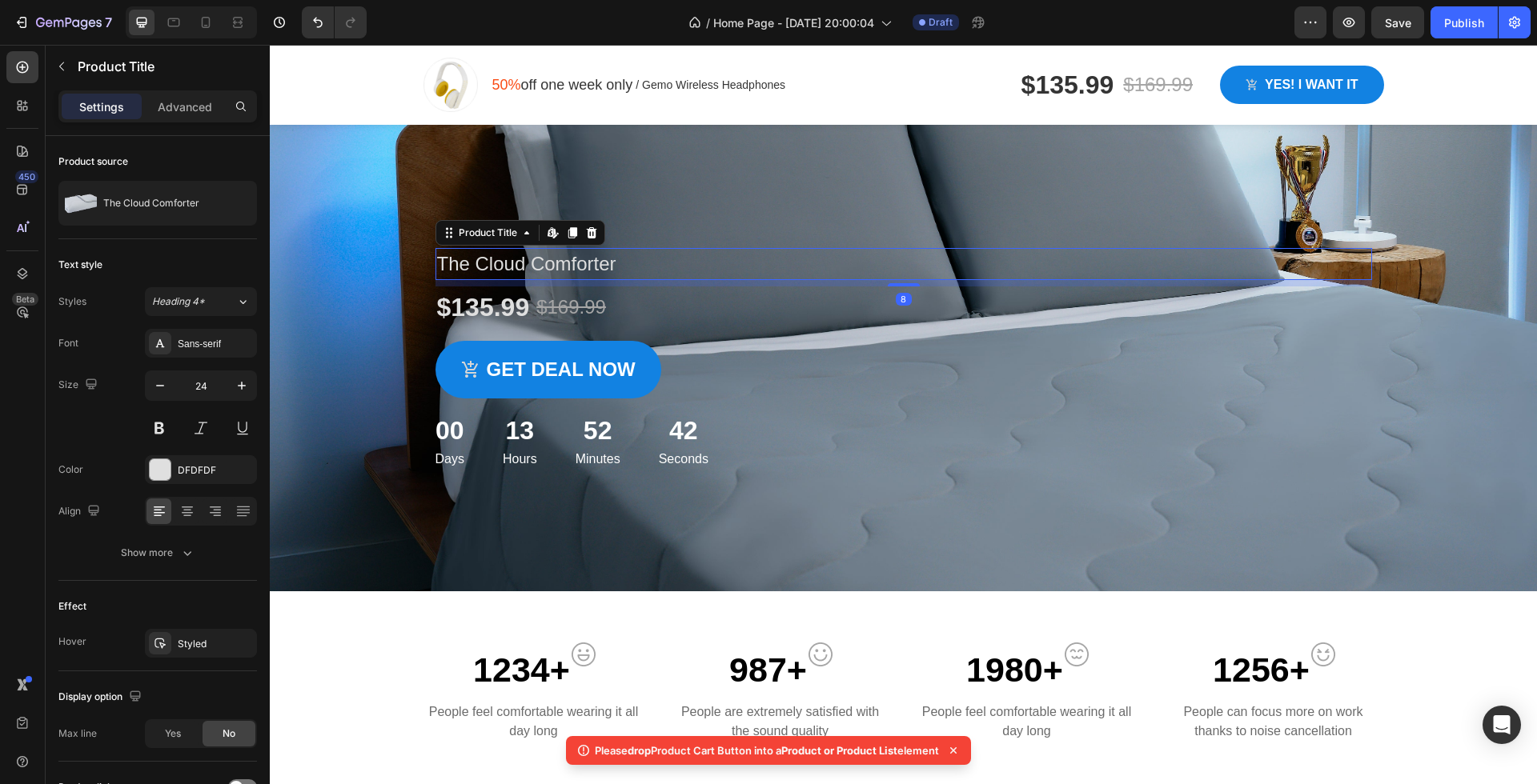
click at [645, 278] on h1 "The Cloud Comforter" at bounding box center [903, 264] width 936 height 32
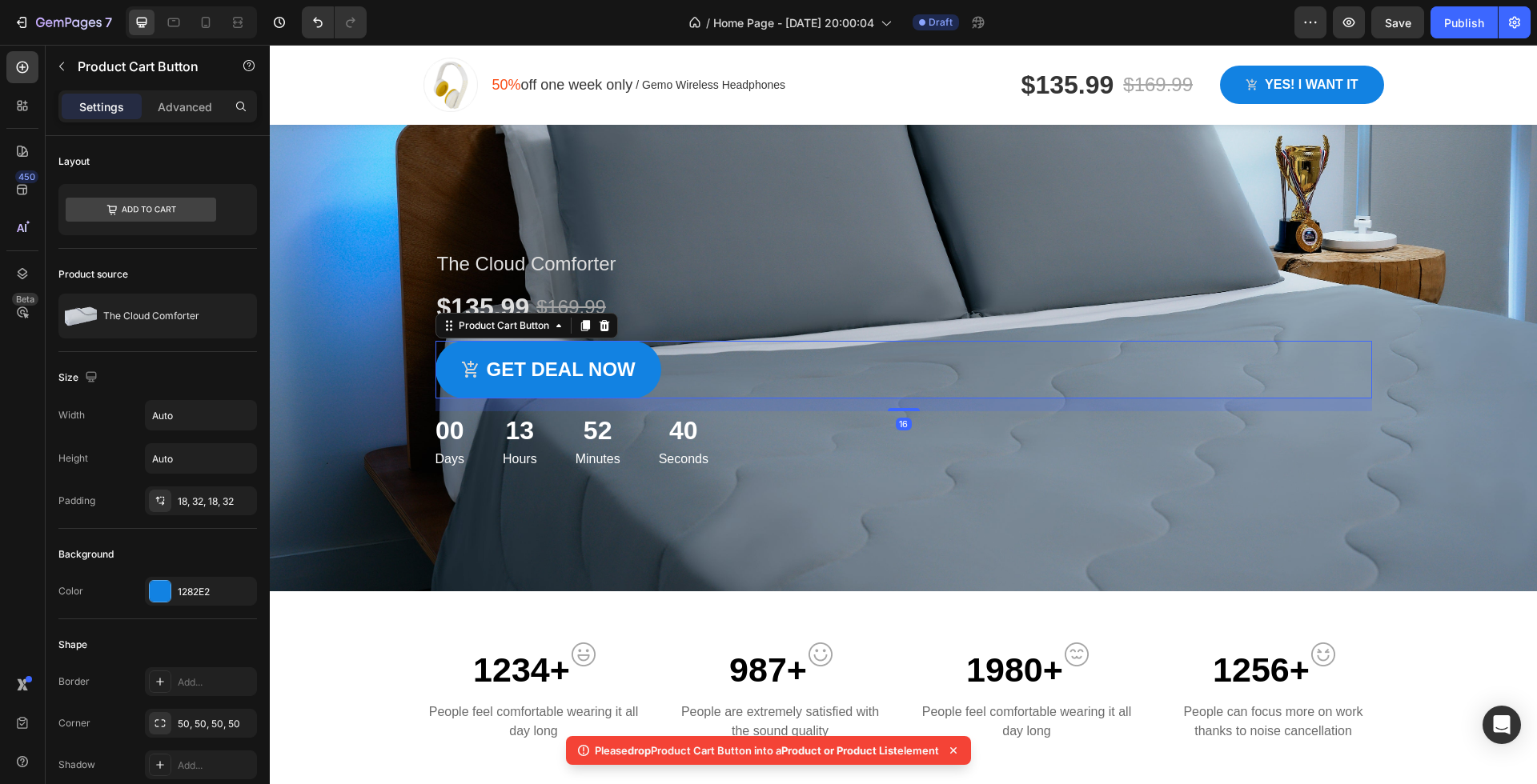
click at [725, 367] on div "Get deal now Product Cart Button 16" at bounding box center [903, 370] width 936 height 58
click at [730, 424] on div "00 Days 13 Hours 52 Minutes 40 Seconds" at bounding box center [884, 440] width 936 height 58
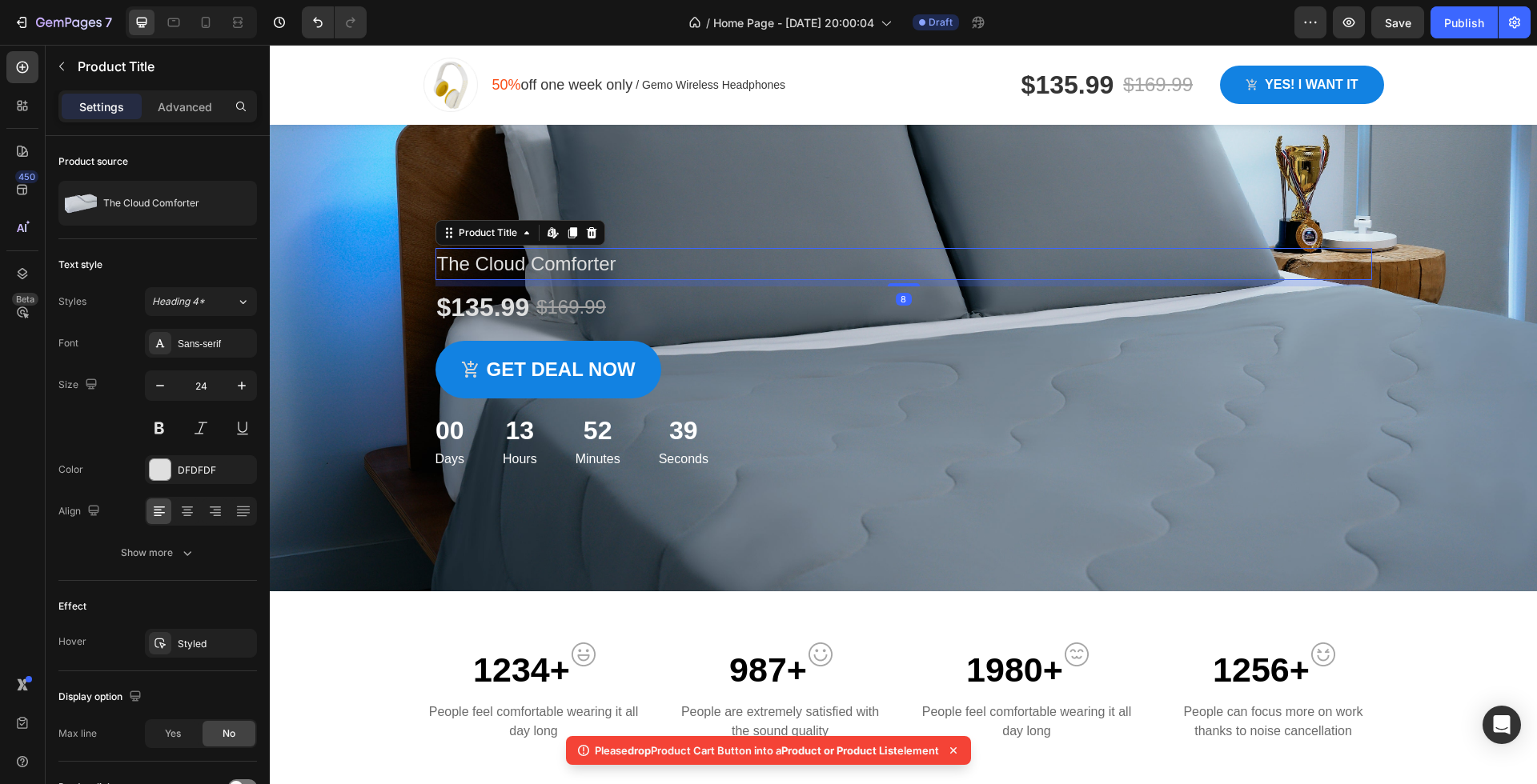
click at [654, 270] on h1 "The Cloud Comforter" at bounding box center [903, 264] width 936 height 32
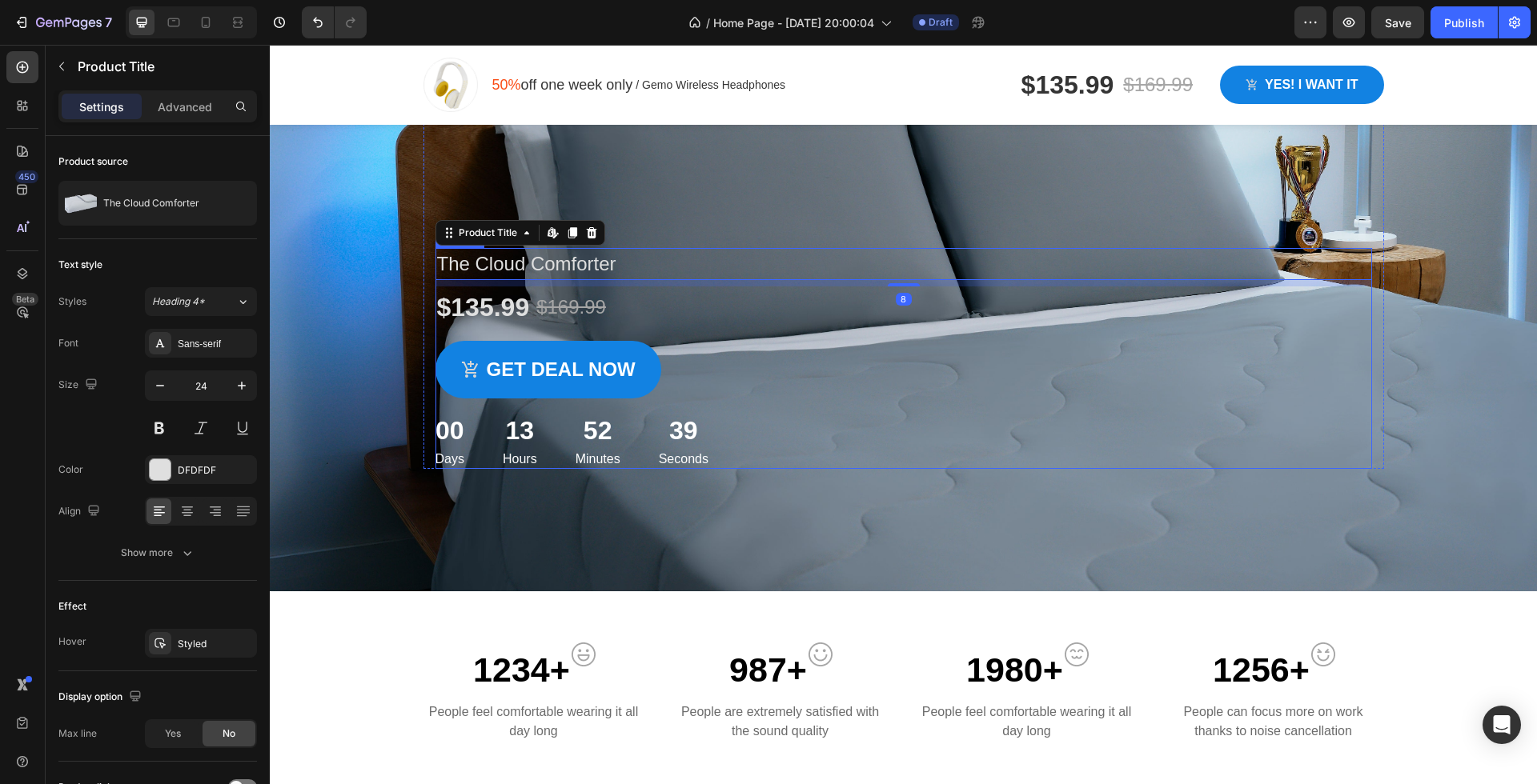
click at [719, 409] on div "Get deal now Product Cart Button" at bounding box center [903, 376] width 936 height 71
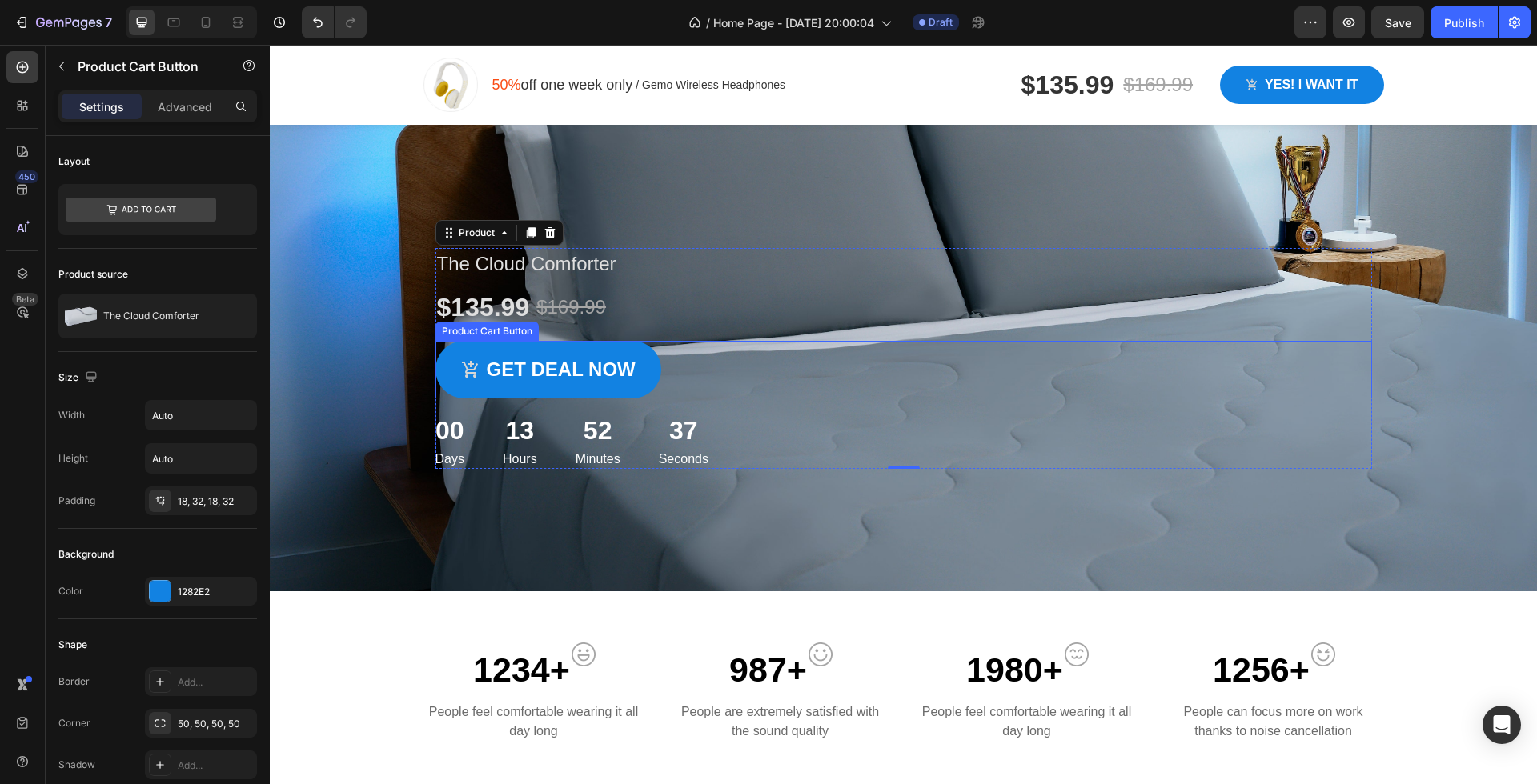
click at [701, 375] on div "Get deal now Product Cart Button" at bounding box center [903, 370] width 936 height 58
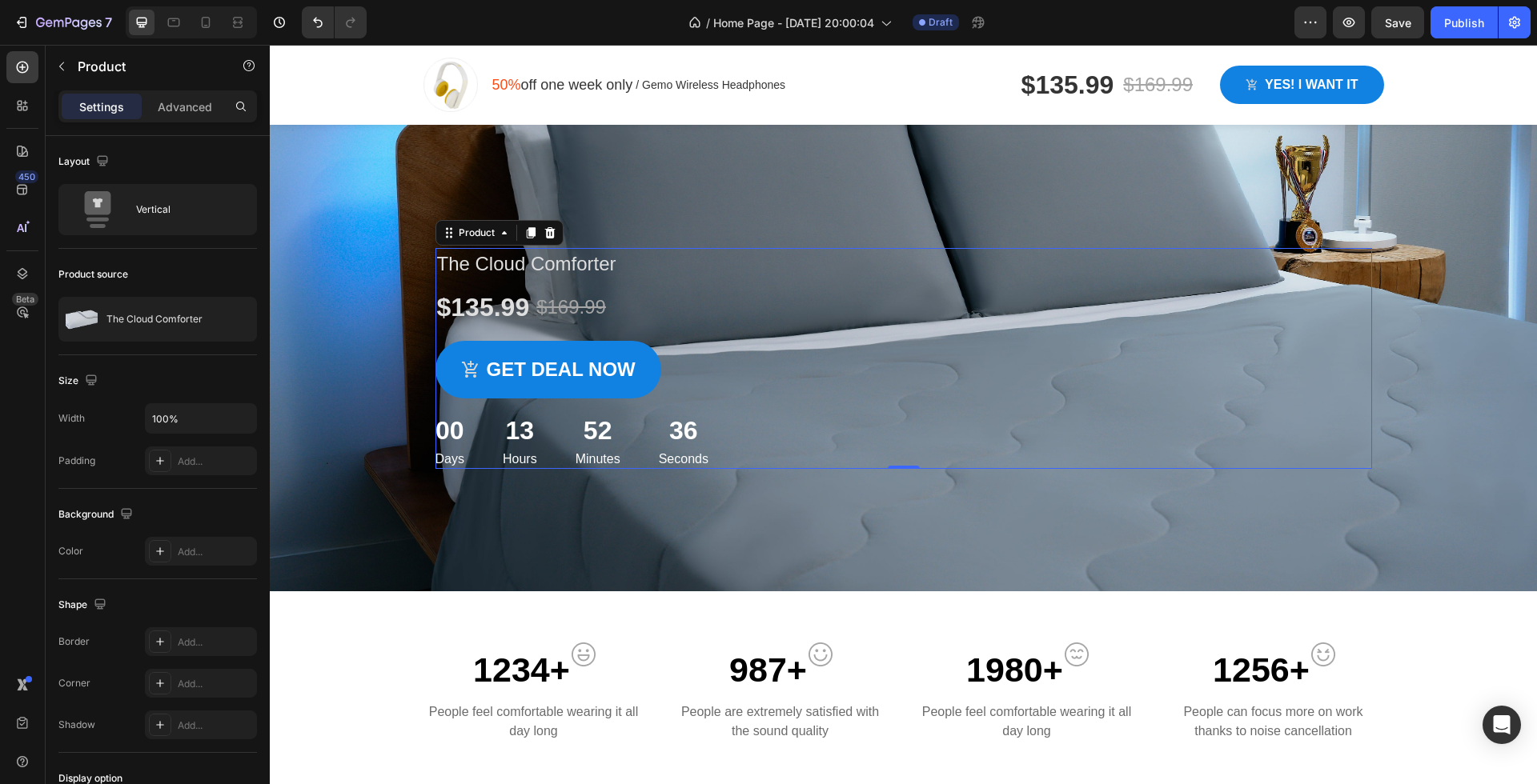
click at [660, 281] on div "The Cloud Comforter Product Title $135.99 Product Price Product Price $169.99 P…" at bounding box center [903, 358] width 936 height 221
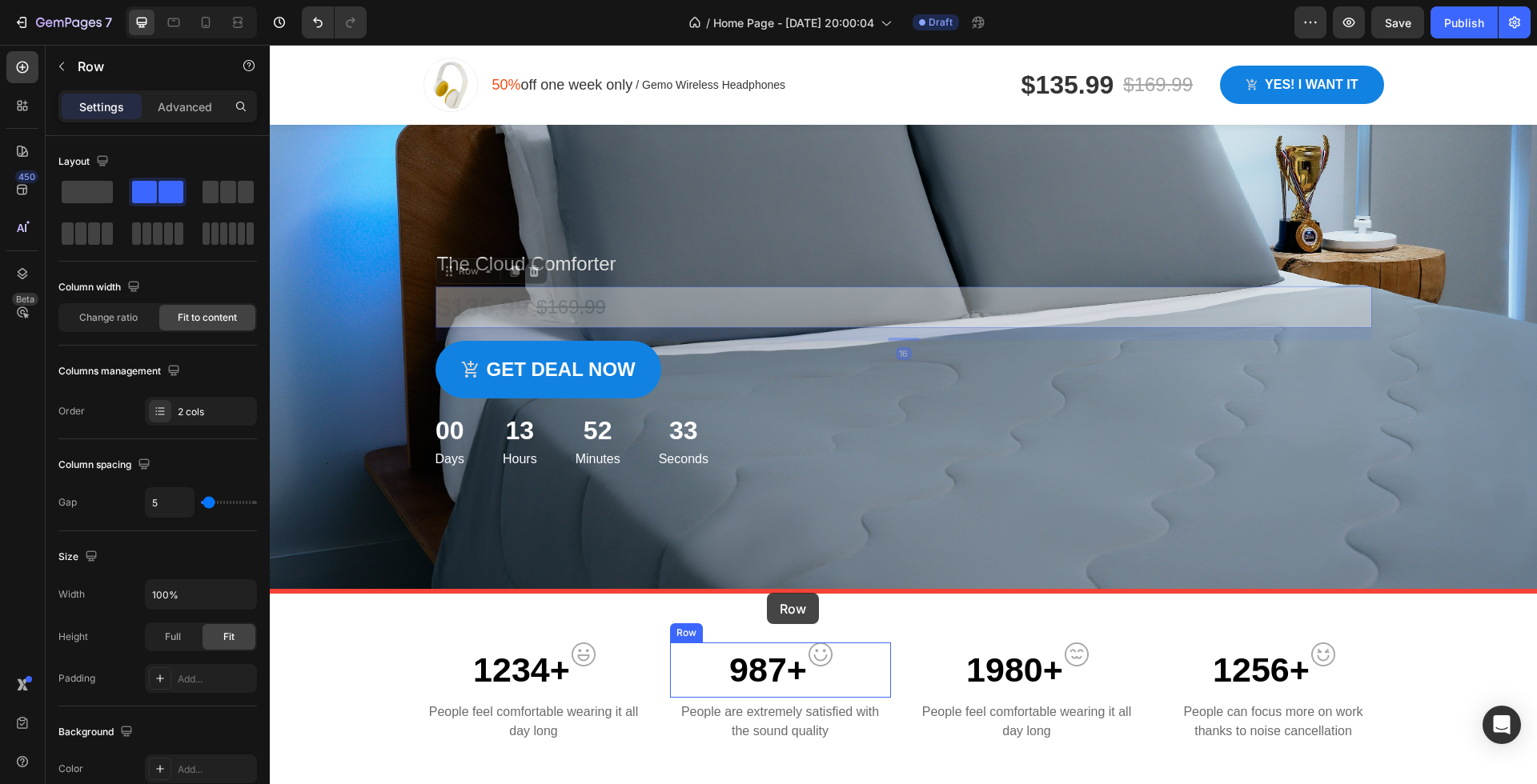
drag, startPoint x: 750, startPoint y: 297, endPoint x: 766, endPoint y: 593, distance: 296.4
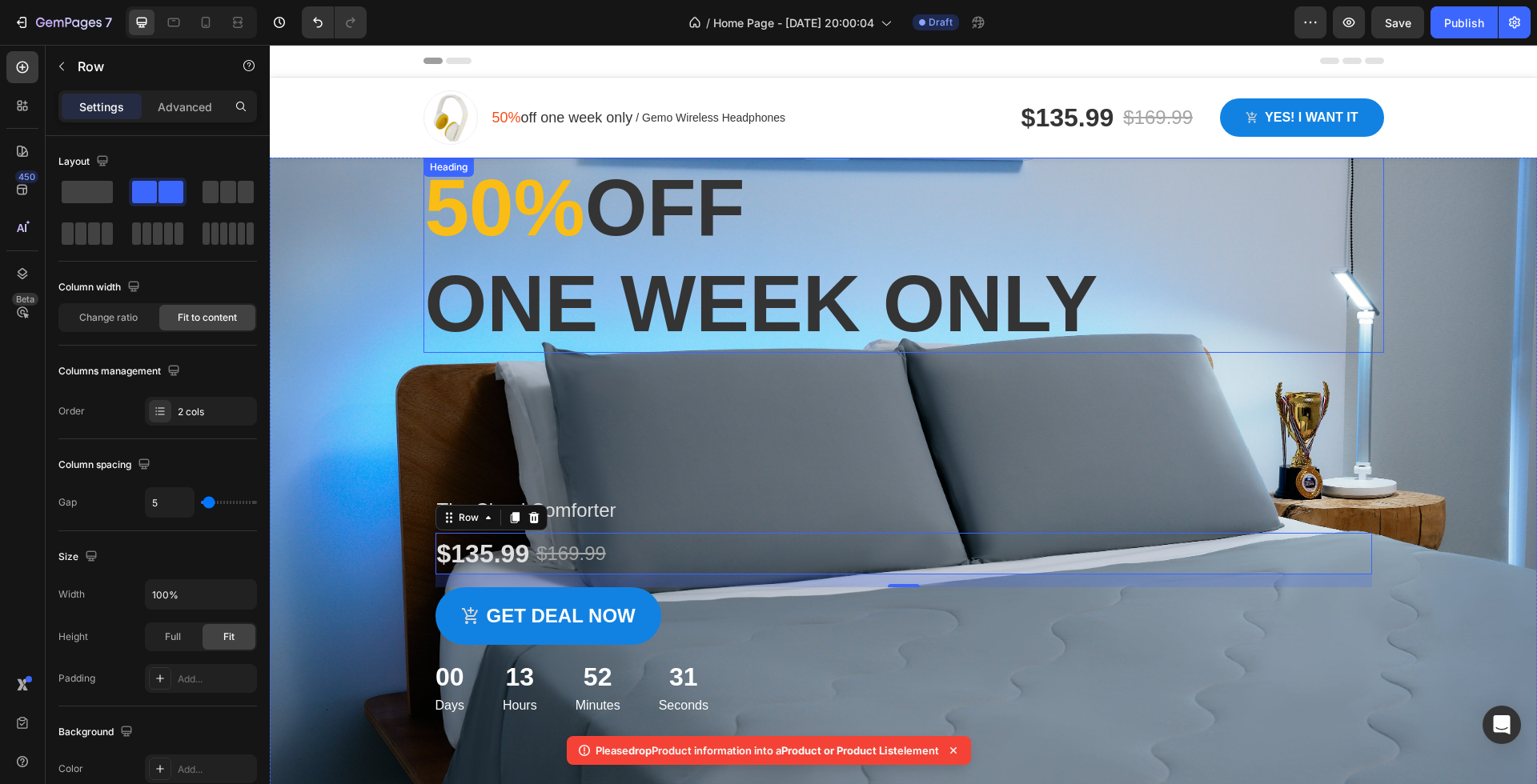
scroll to position [5, 0]
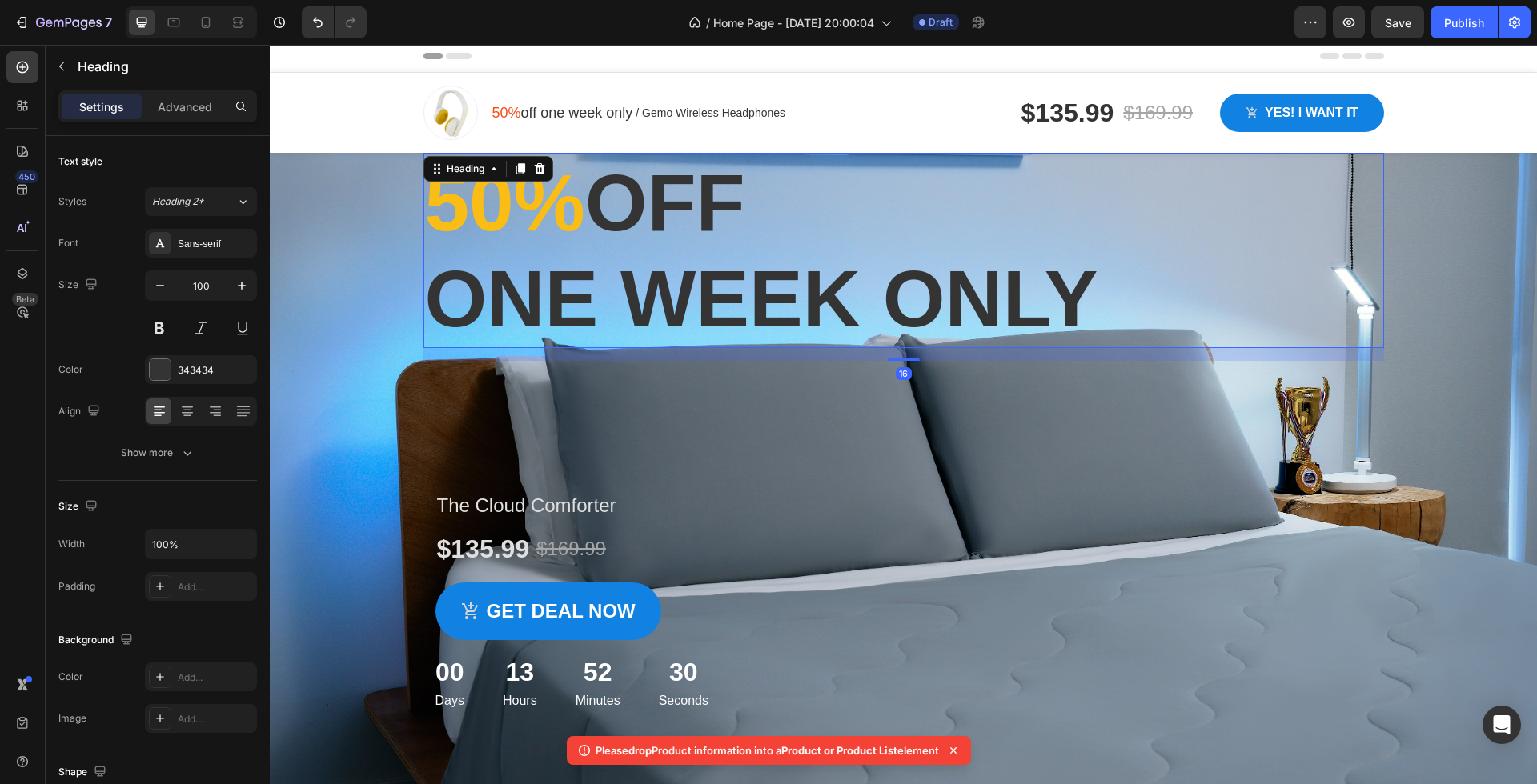
click at [728, 272] on p "⁠⁠⁠⁠⁠⁠⁠ 50% off one week only" at bounding box center [904, 250] width 958 height 192
click at [539, 173] on icon at bounding box center [538, 169] width 10 height 11
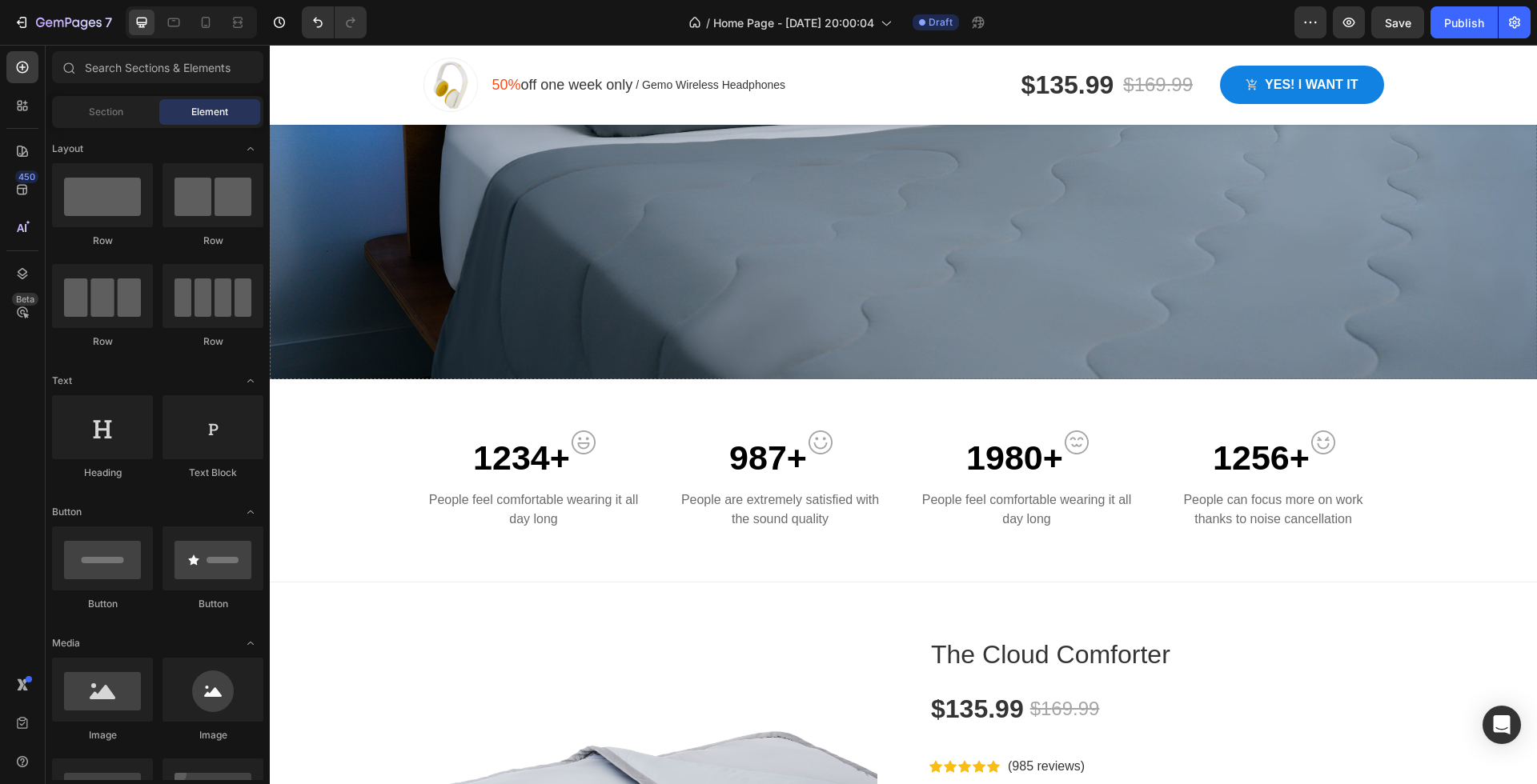
scroll to position [653, 0]
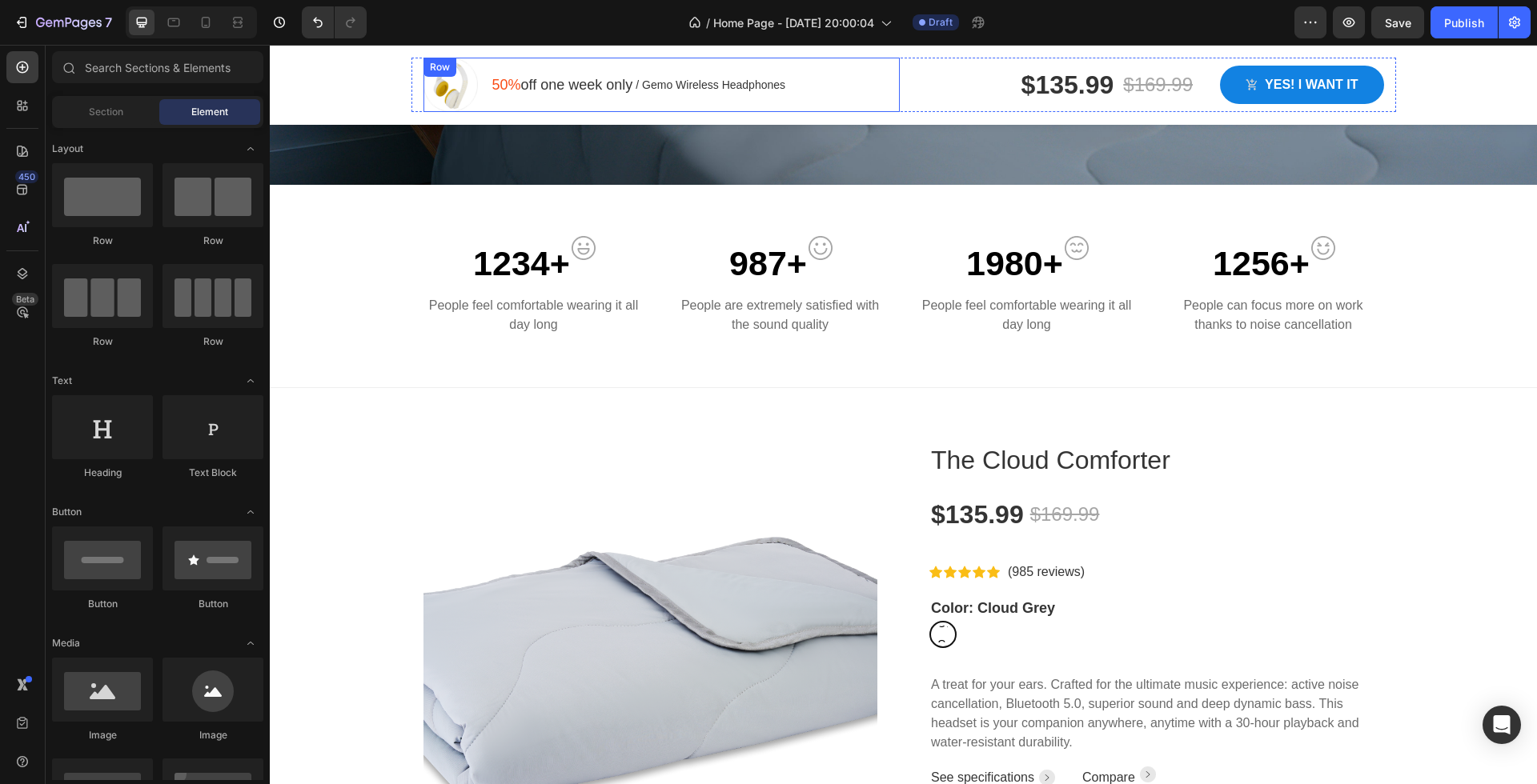
click at [807, 88] on div "Image 50% off one week only Text block / Gemo Wireless Headphones Text block Ro…" at bounding box center [661, 85] width 476 height 54
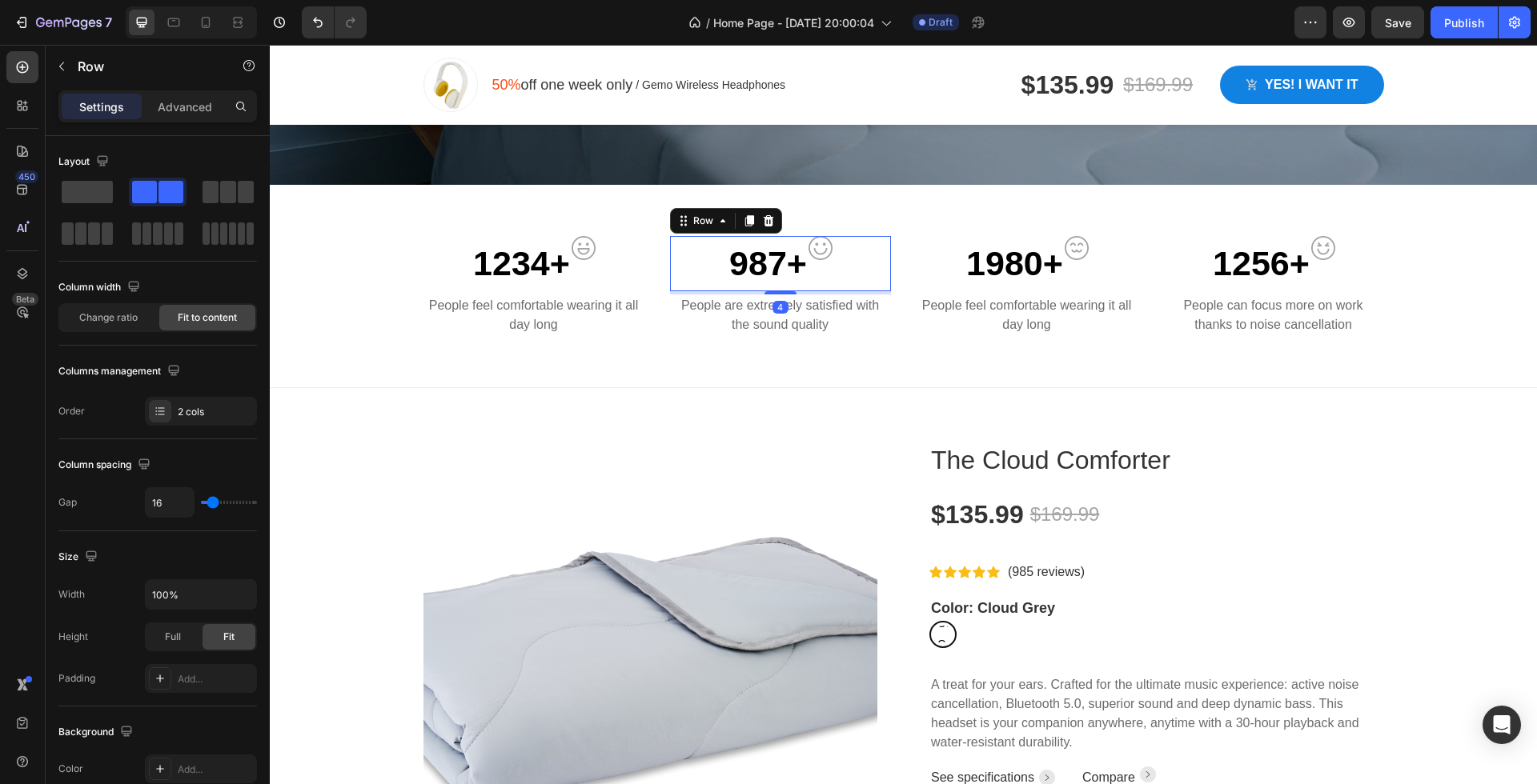
click at [847, 290] on div "987+ Text block Image Row 4" at bounding box center [780, 263] width 221 height 55
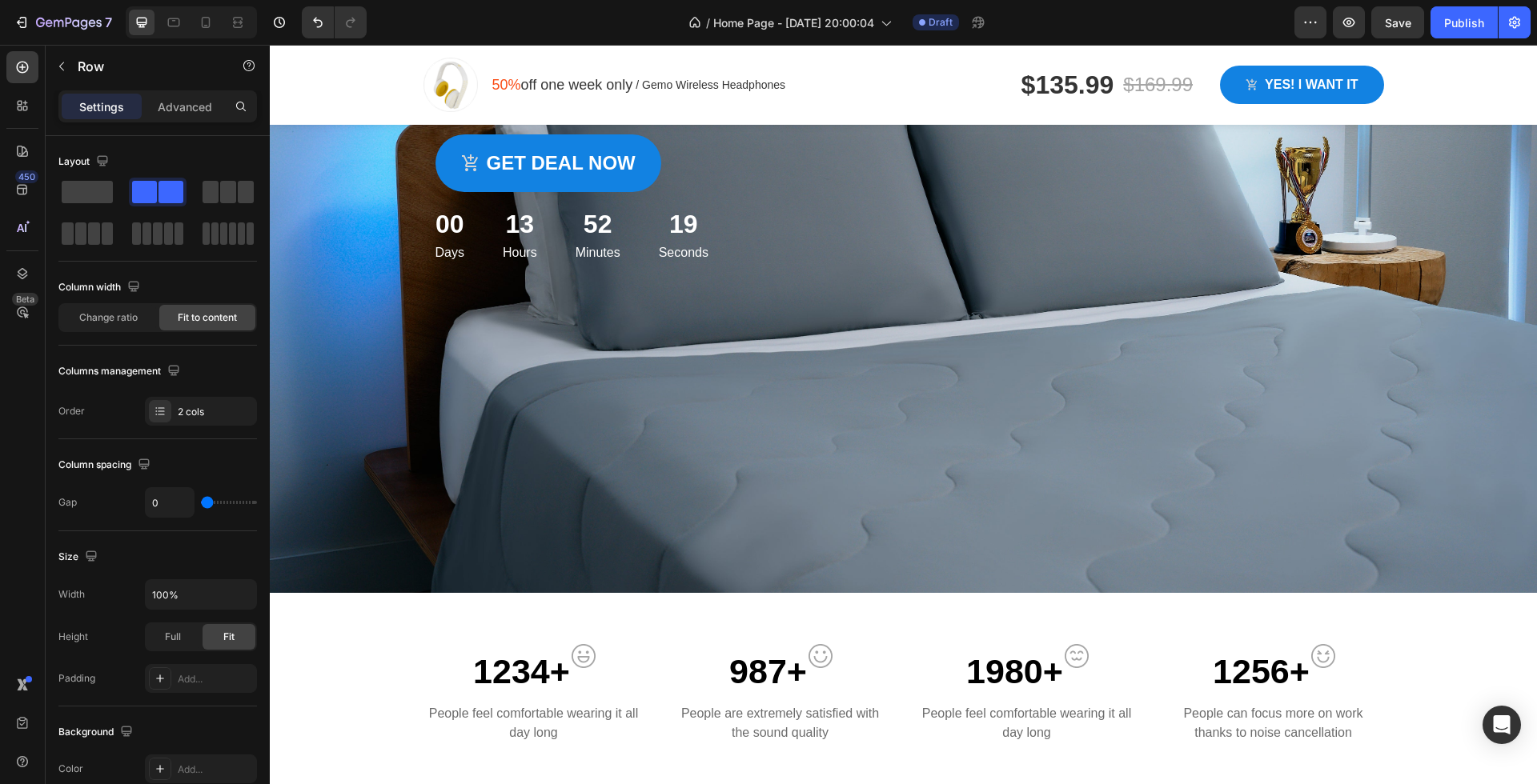
scroll to position [210, 0]
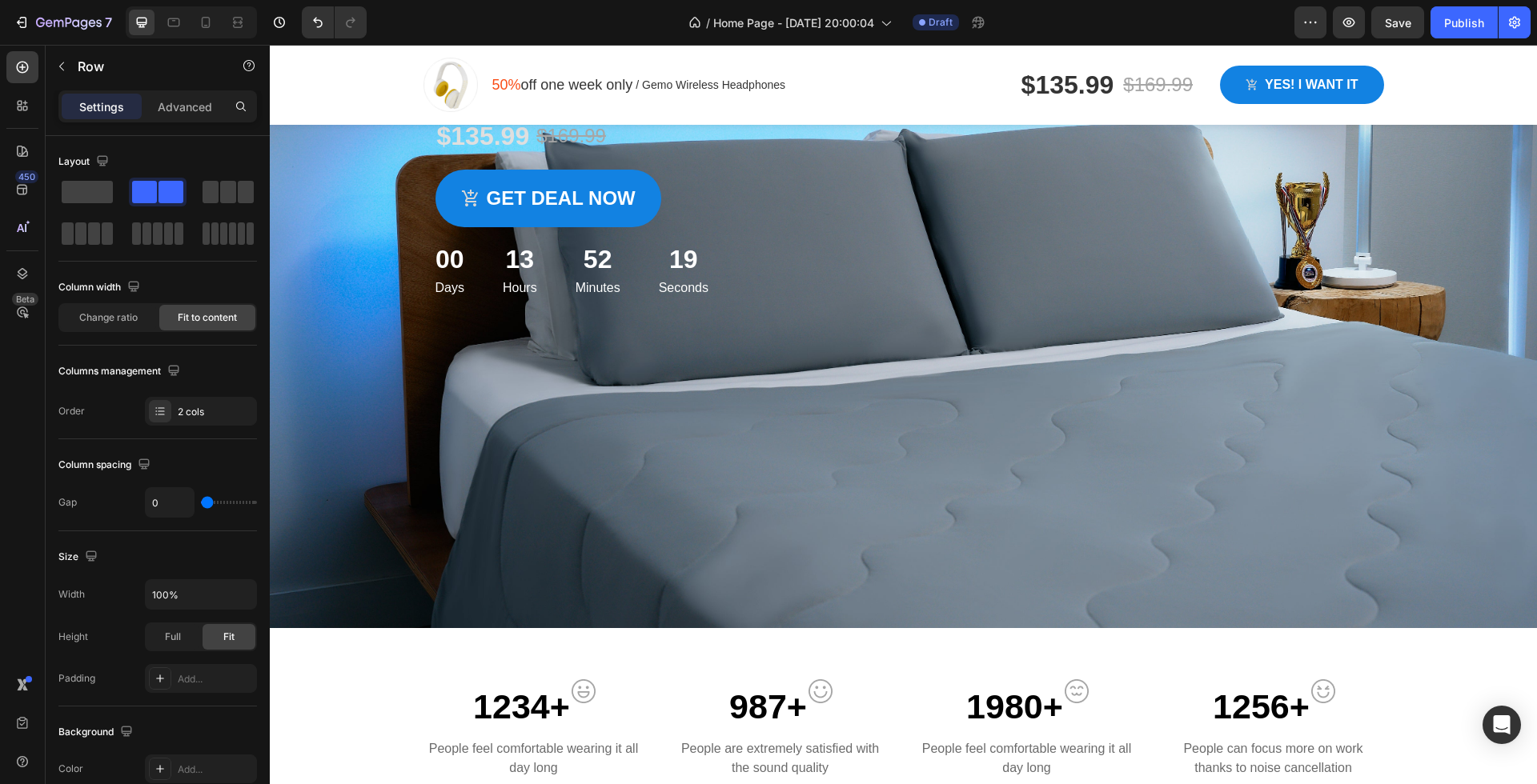
click at [850, 357] on div "Overlay" at bounding box center [904, 288] width 1267 height 680
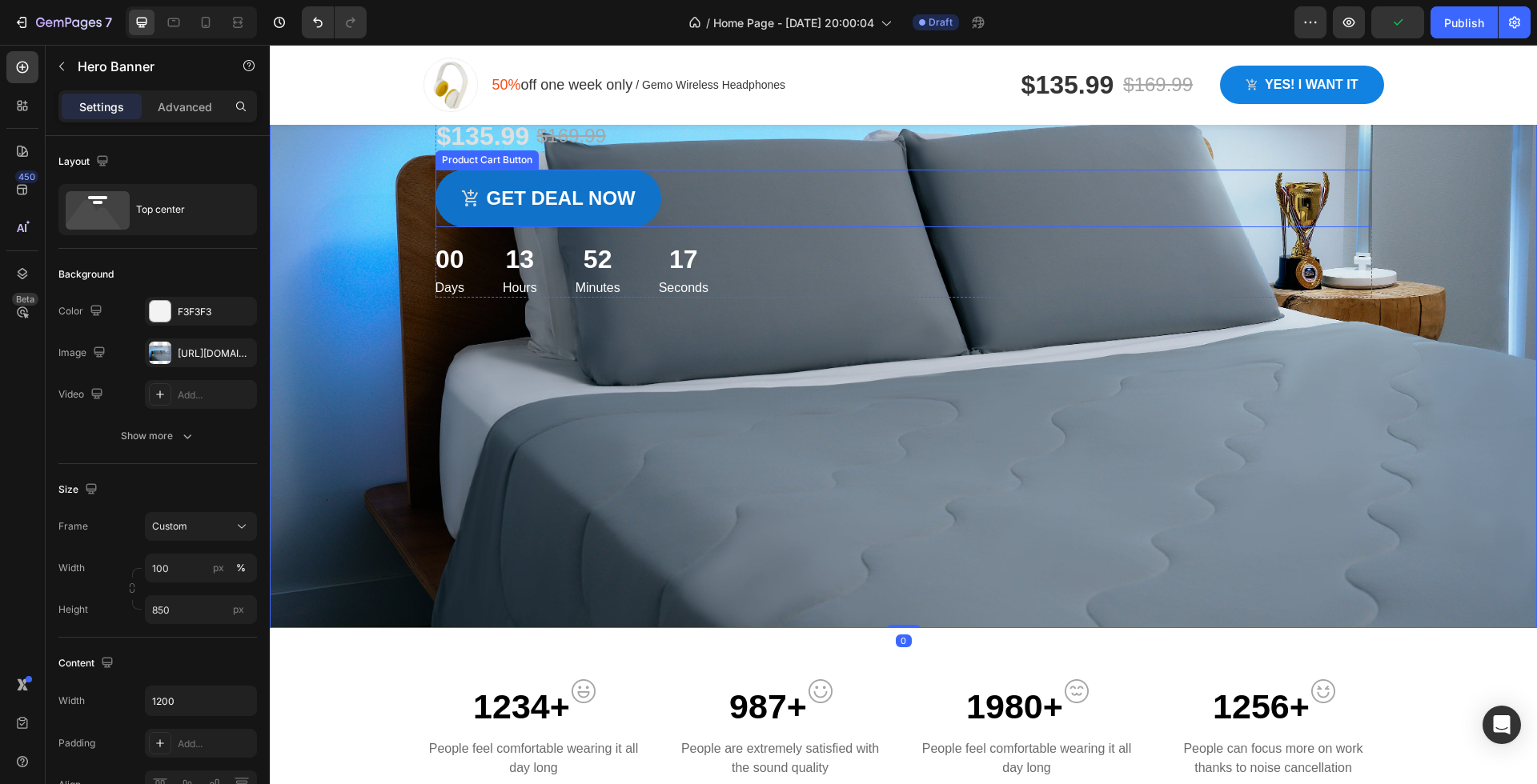
click at [598, 214] on button "Get deal now" at bounding box center [548, 198] width 225 height 58
click at [772, 524] on div "Overlay" at bounding box center [904, 288] width 1267 height 680
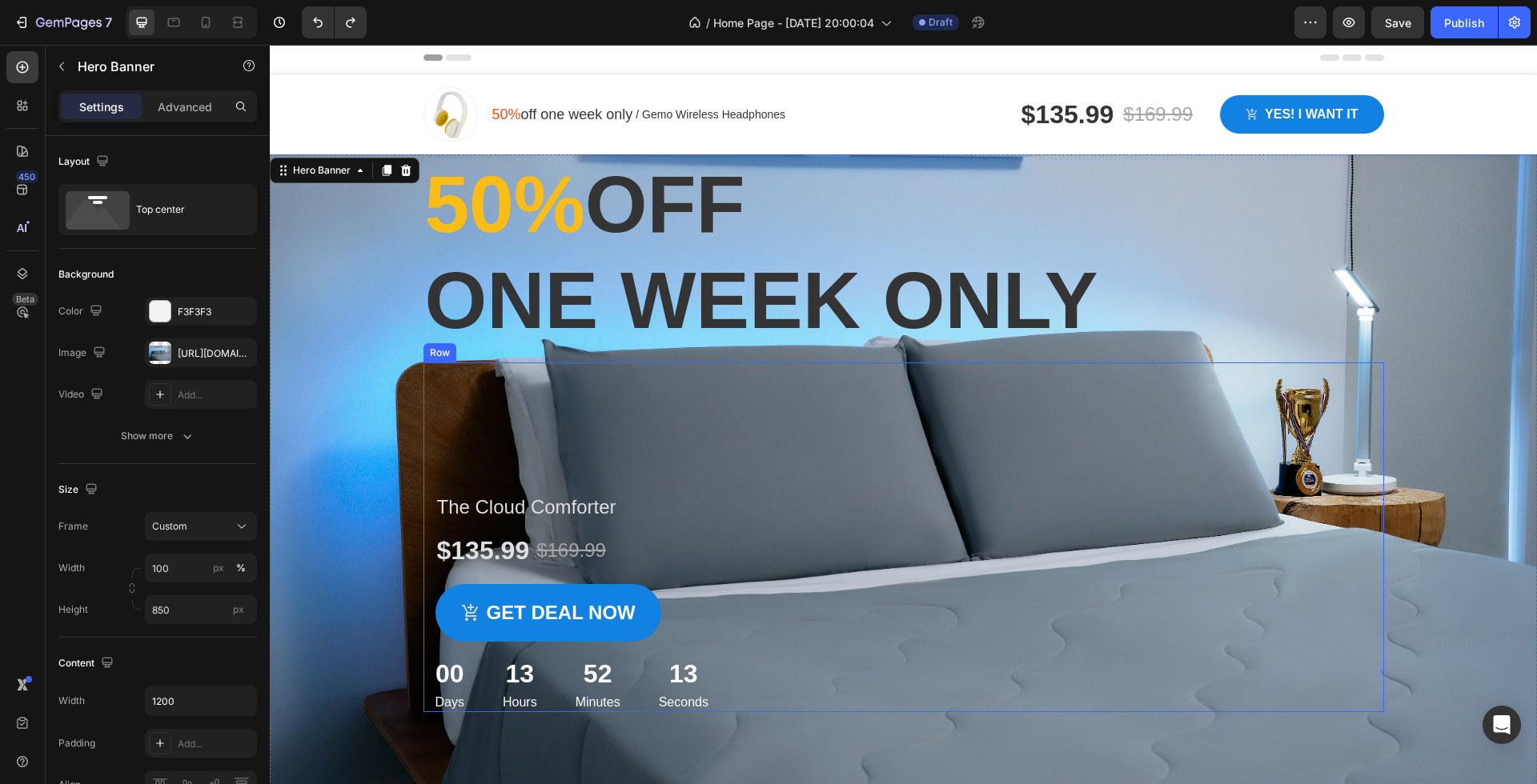
scroll to position [40, 0]
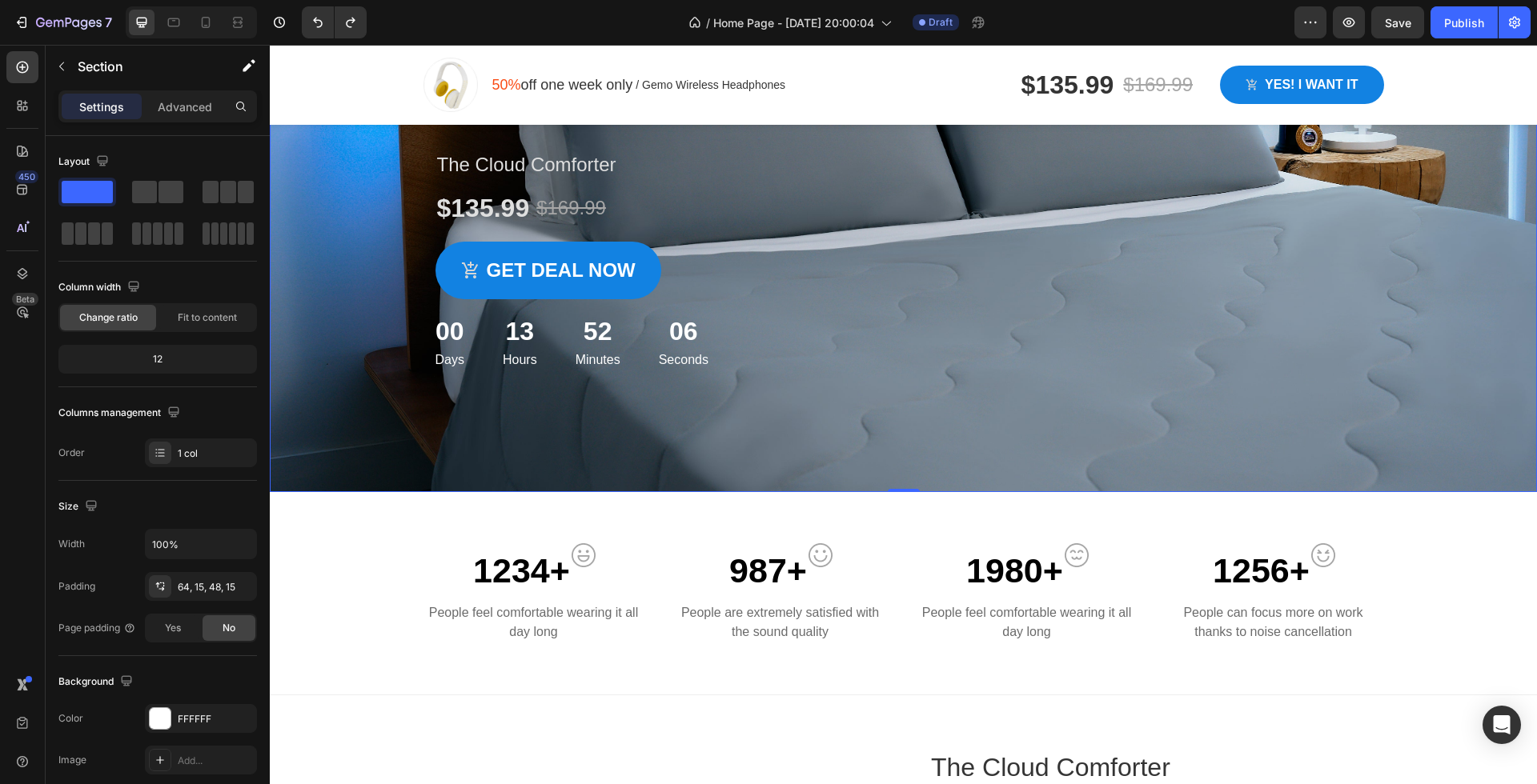
click at [804, 495] on div "1234+ Text block Image Row People feel comfortable wearing it all day long Text…" at bounding box center [904, 593] width 1267 height 203
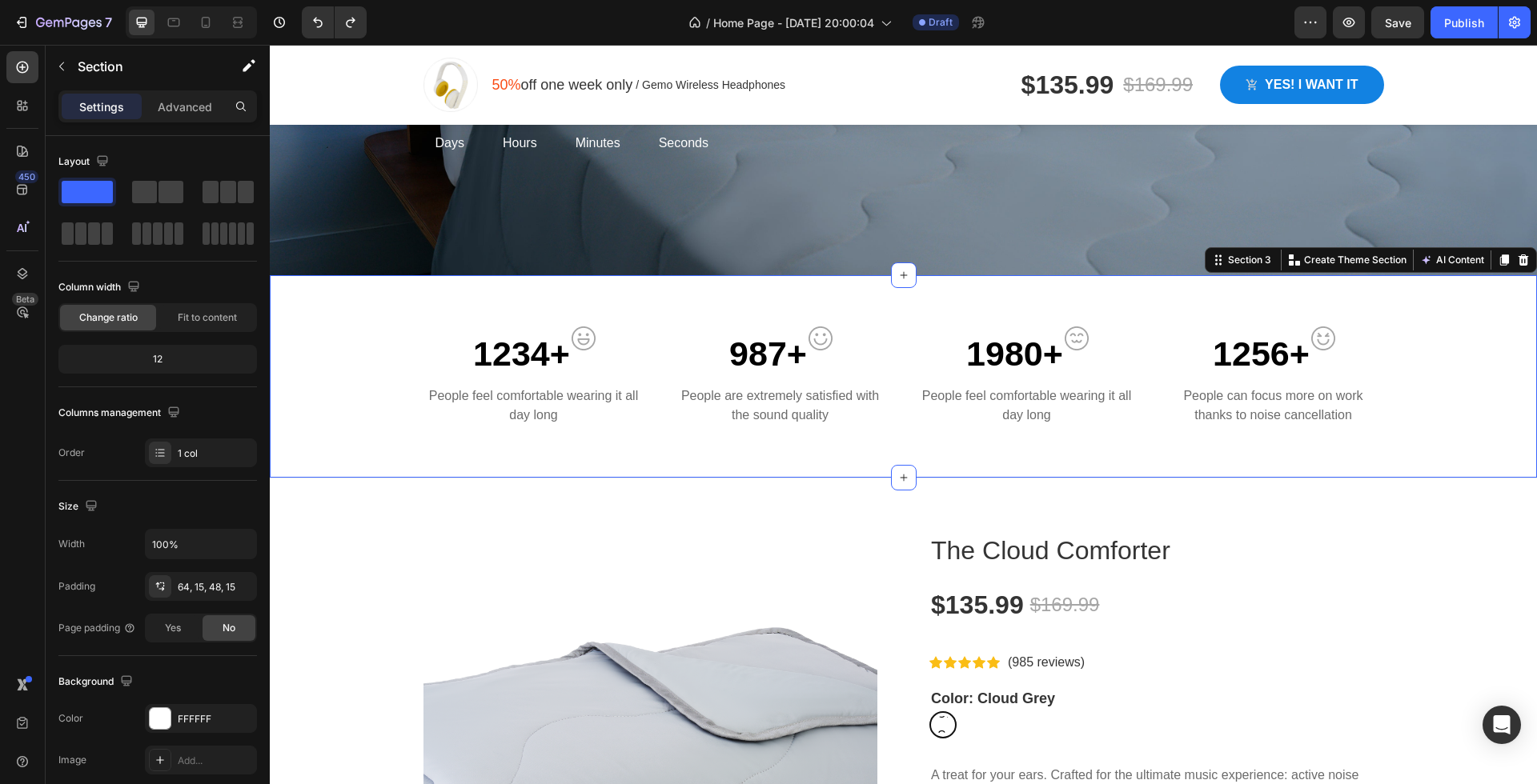
scroll to position [563, 0]
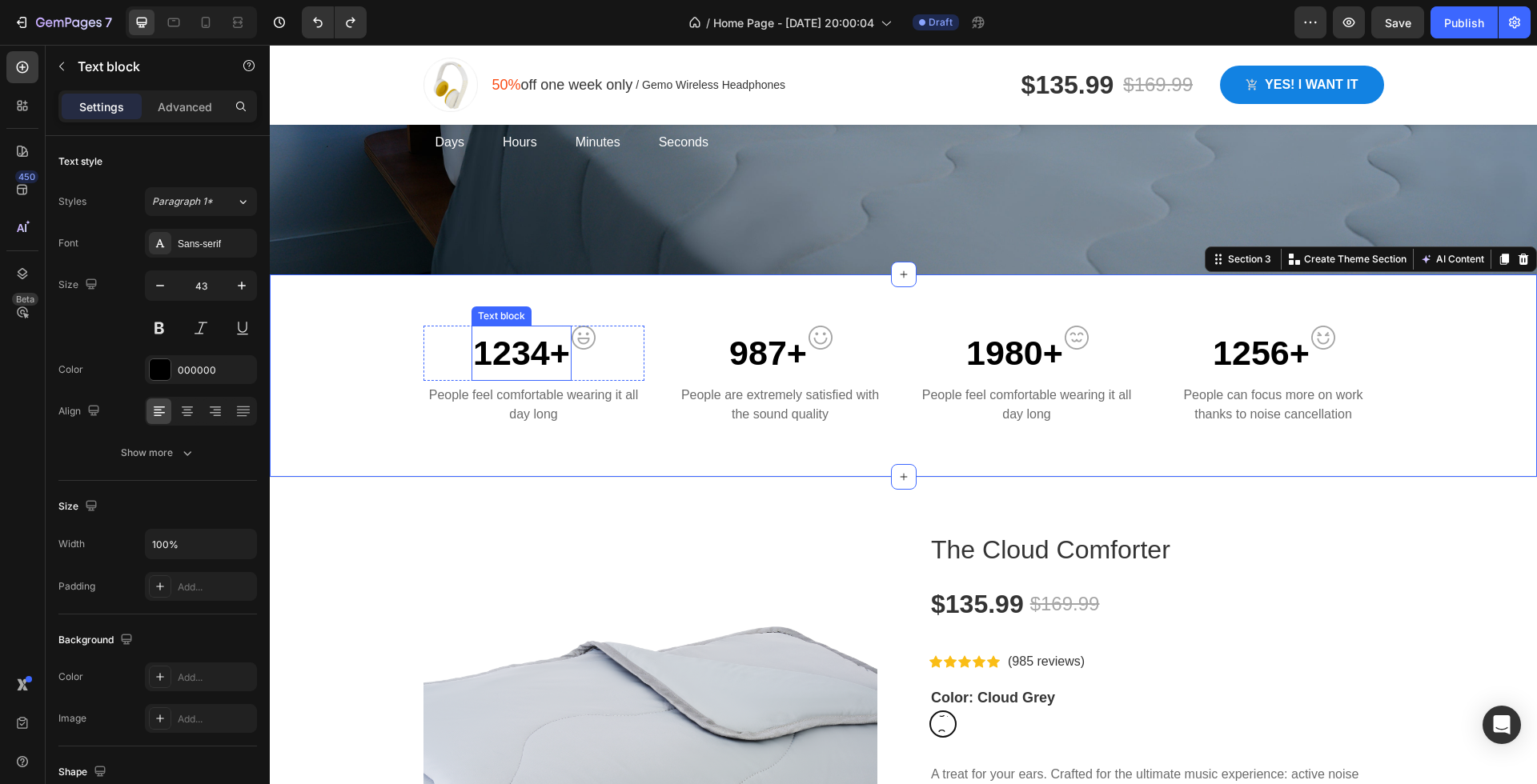
click at [540, 354] on p "1234+" at bounding box center [522, 353] width 97 height 52
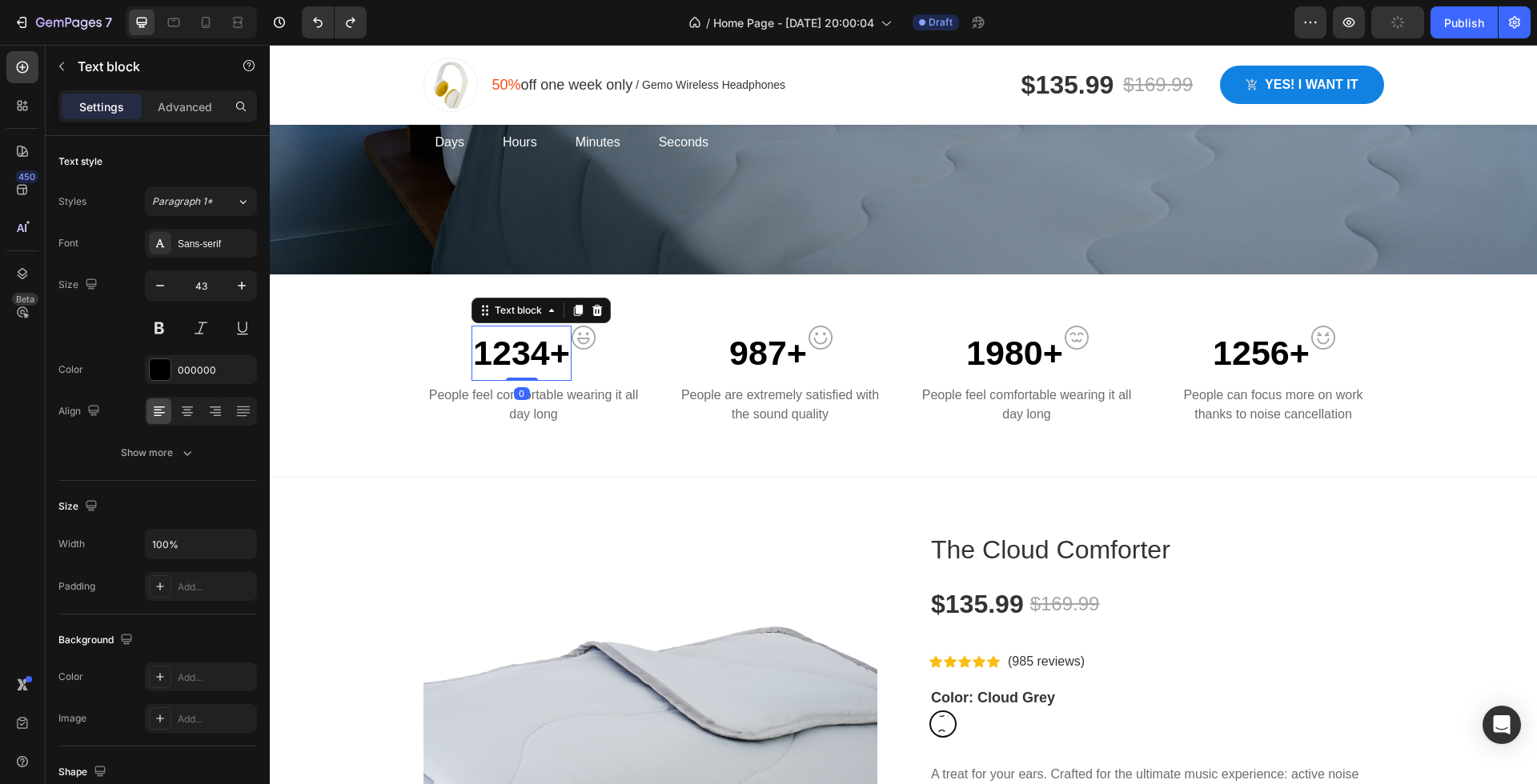
click at [540, 354] on p "1234+" at bounding box center [522, 353] width 97 height 52
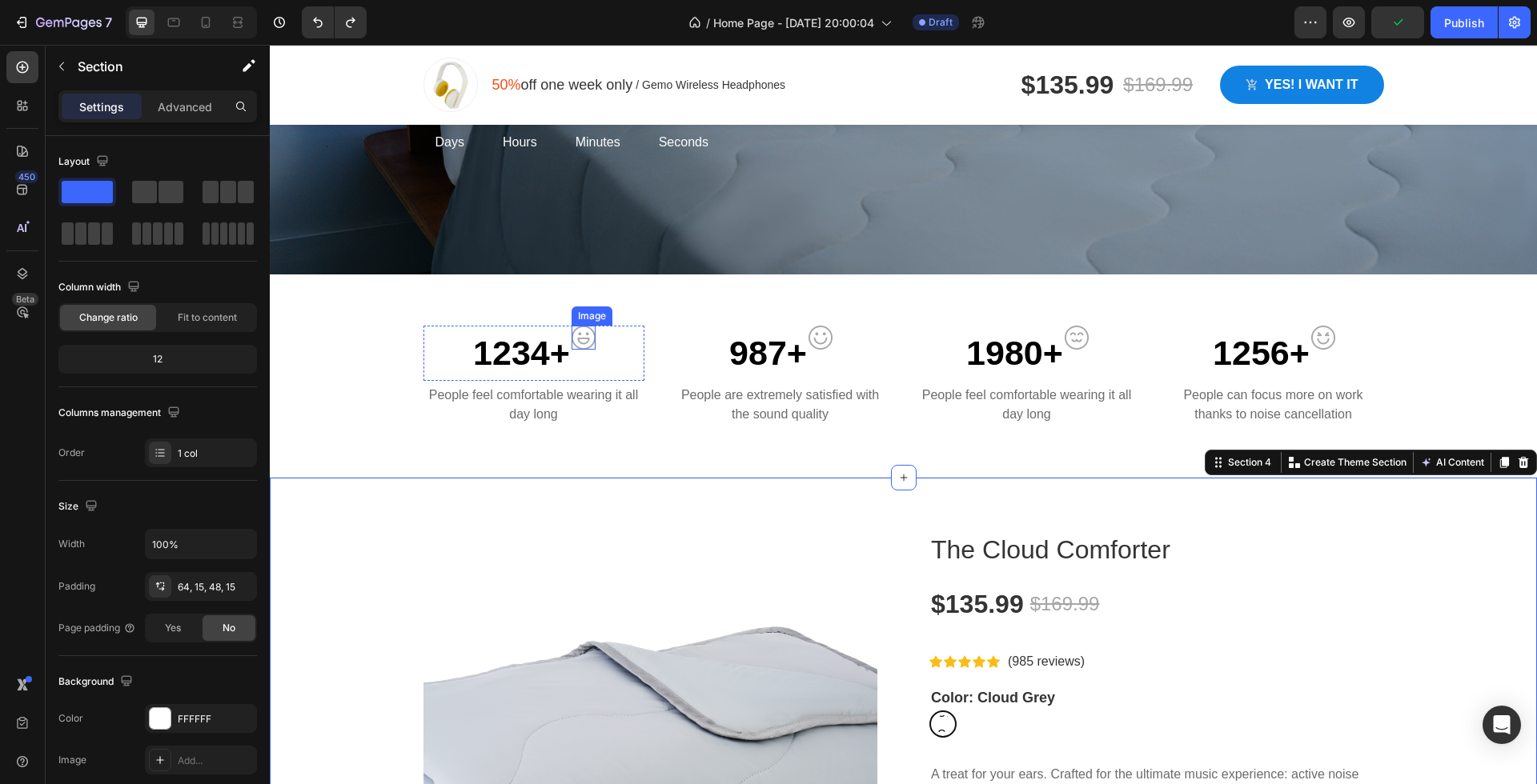
click at [591, 342] on img at bounding box center [584, 338] width 24 height 24
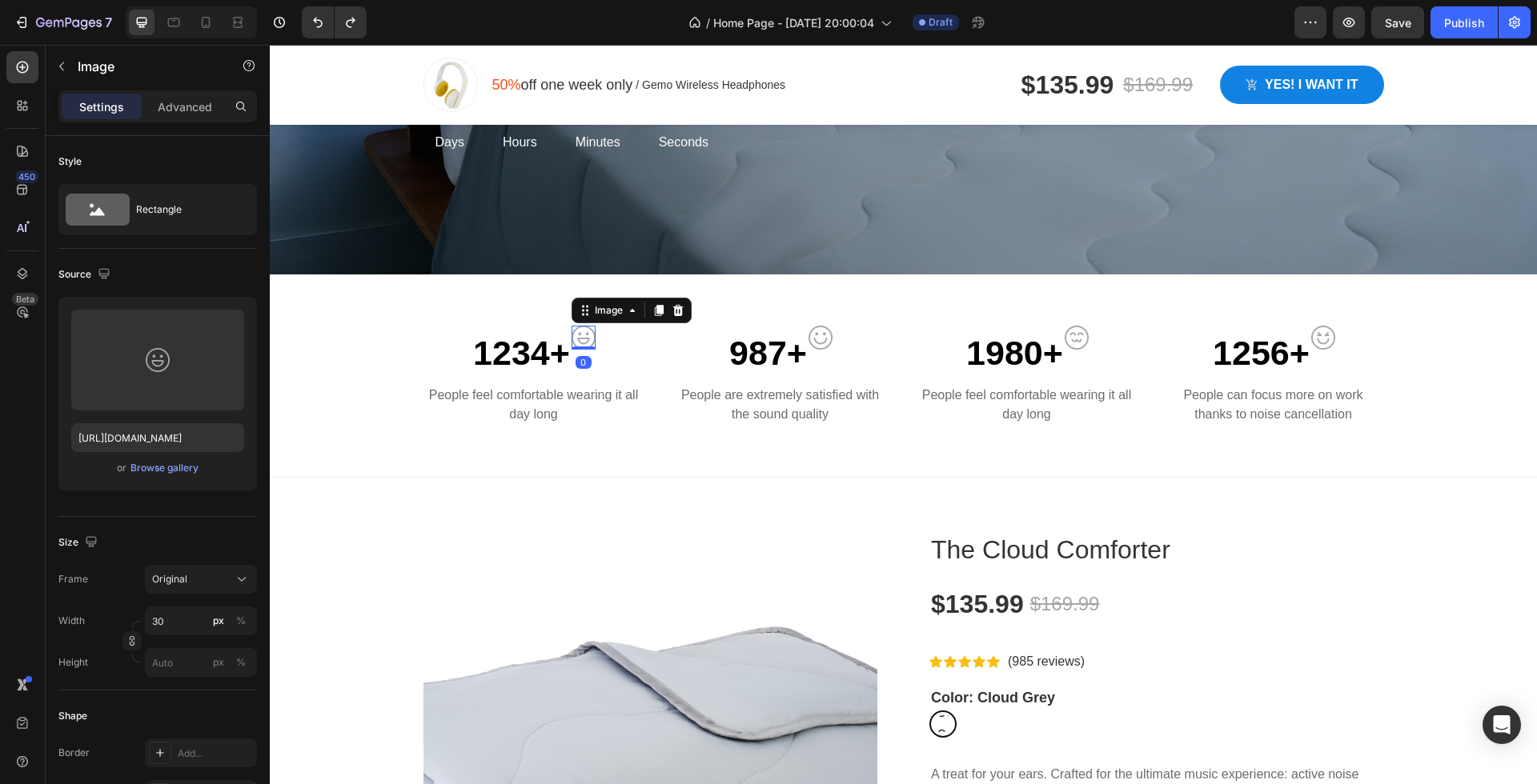
click at [591, 342] on img at bounding box center [584, 338] width 24 height 24
click at [609, 579] on img at bounding box center [651, 756] width 455 height 454
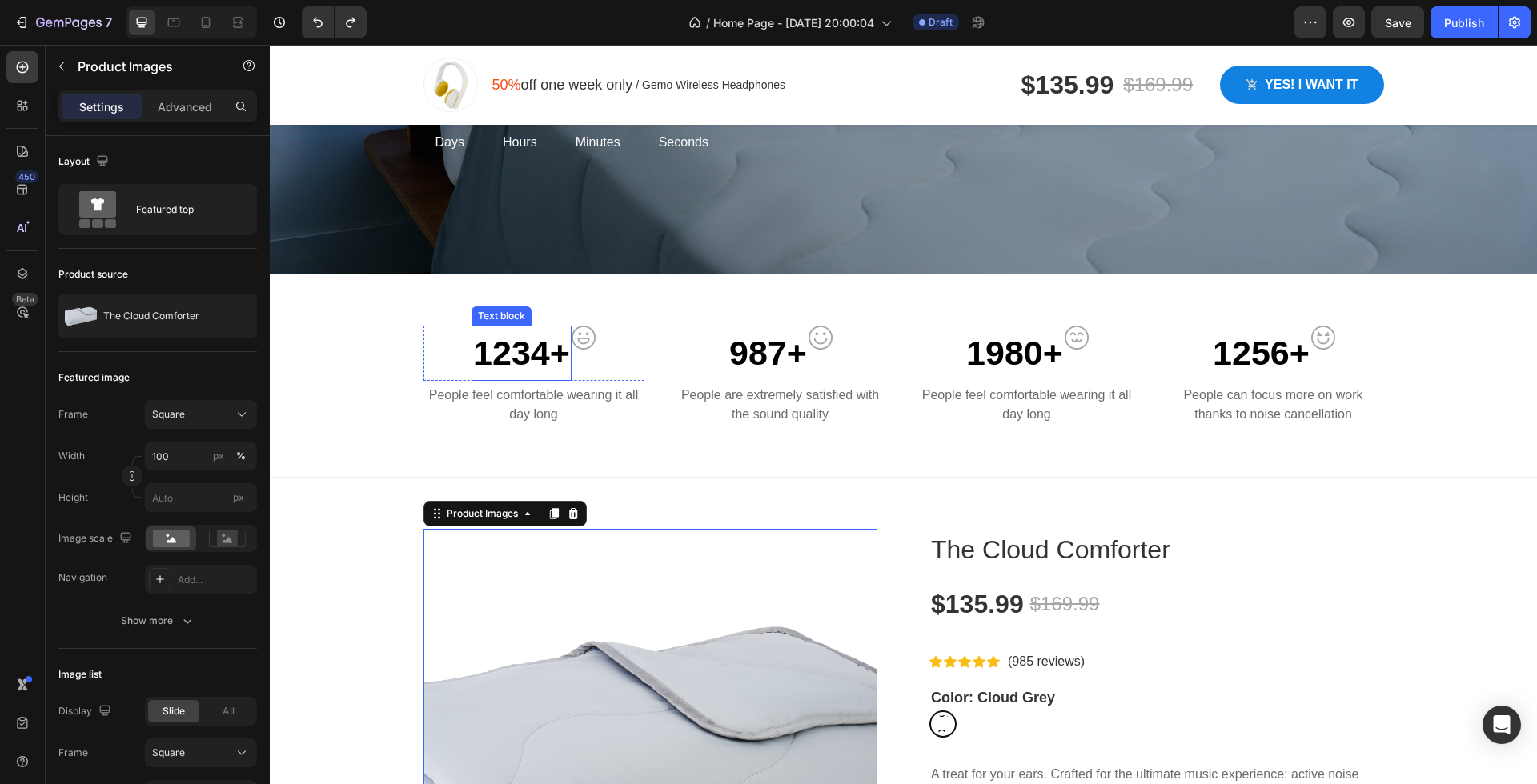
click at [484, 337] on p "1234+" at bounding box center [522, 353] width 97 height 52
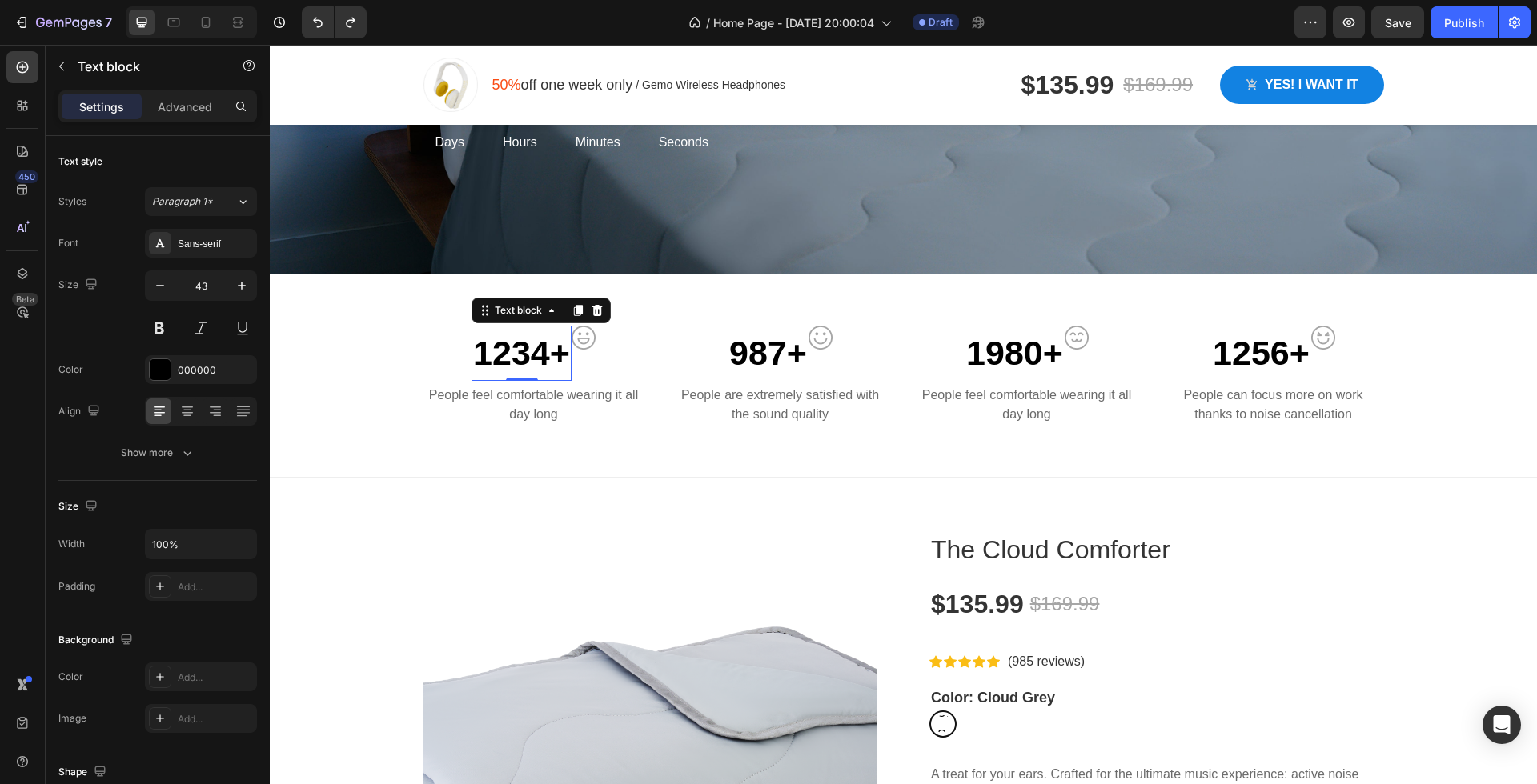
click at [532, 347] on p "1234+" at bounding box center [522, 353] width 97 height 52
click at [497, 333] on p "92%" at bounding box center [521, 353] width 69 height 52
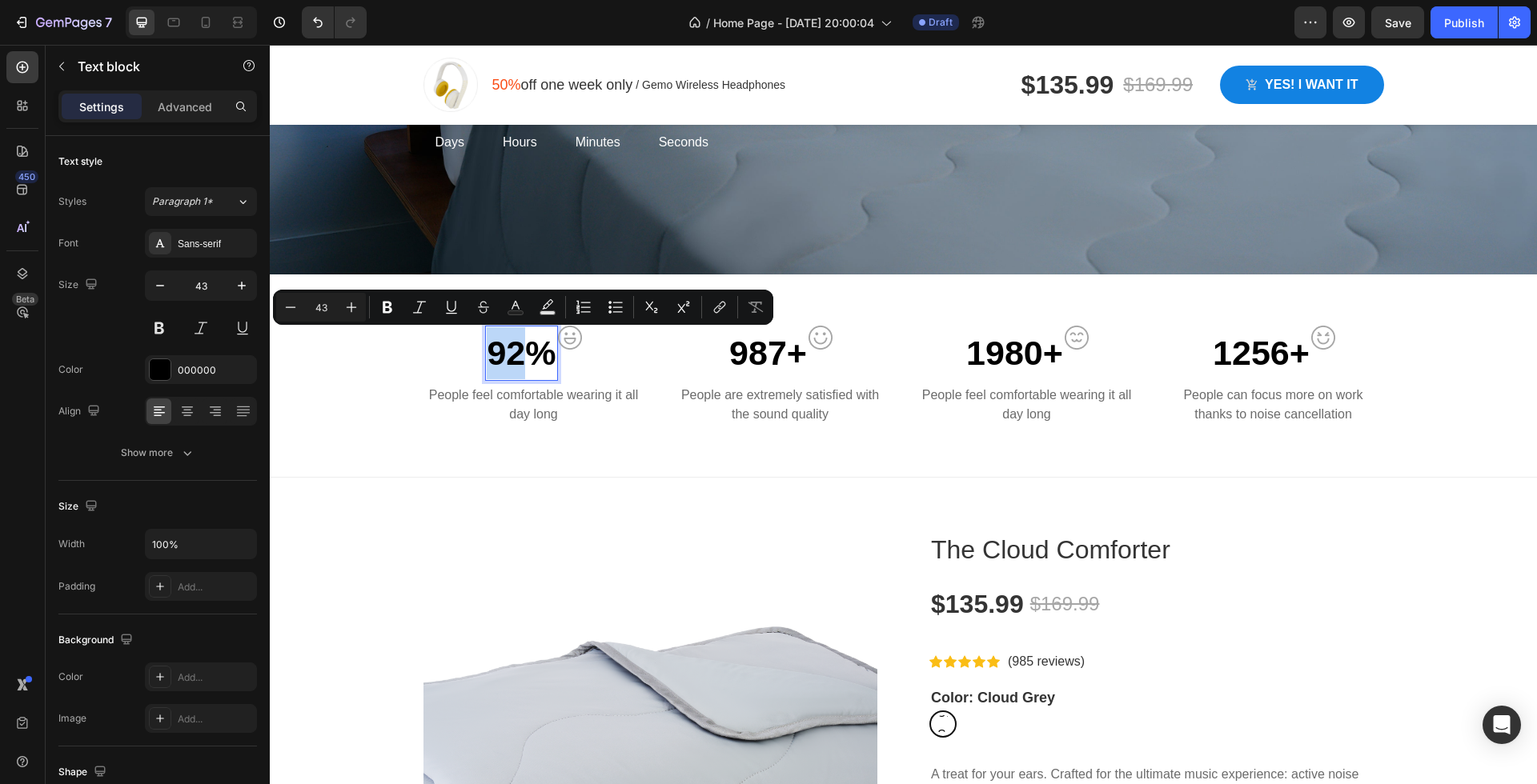
click at [497, 344] on p "92%" at bounding box center [521, 353] width 69 height 52
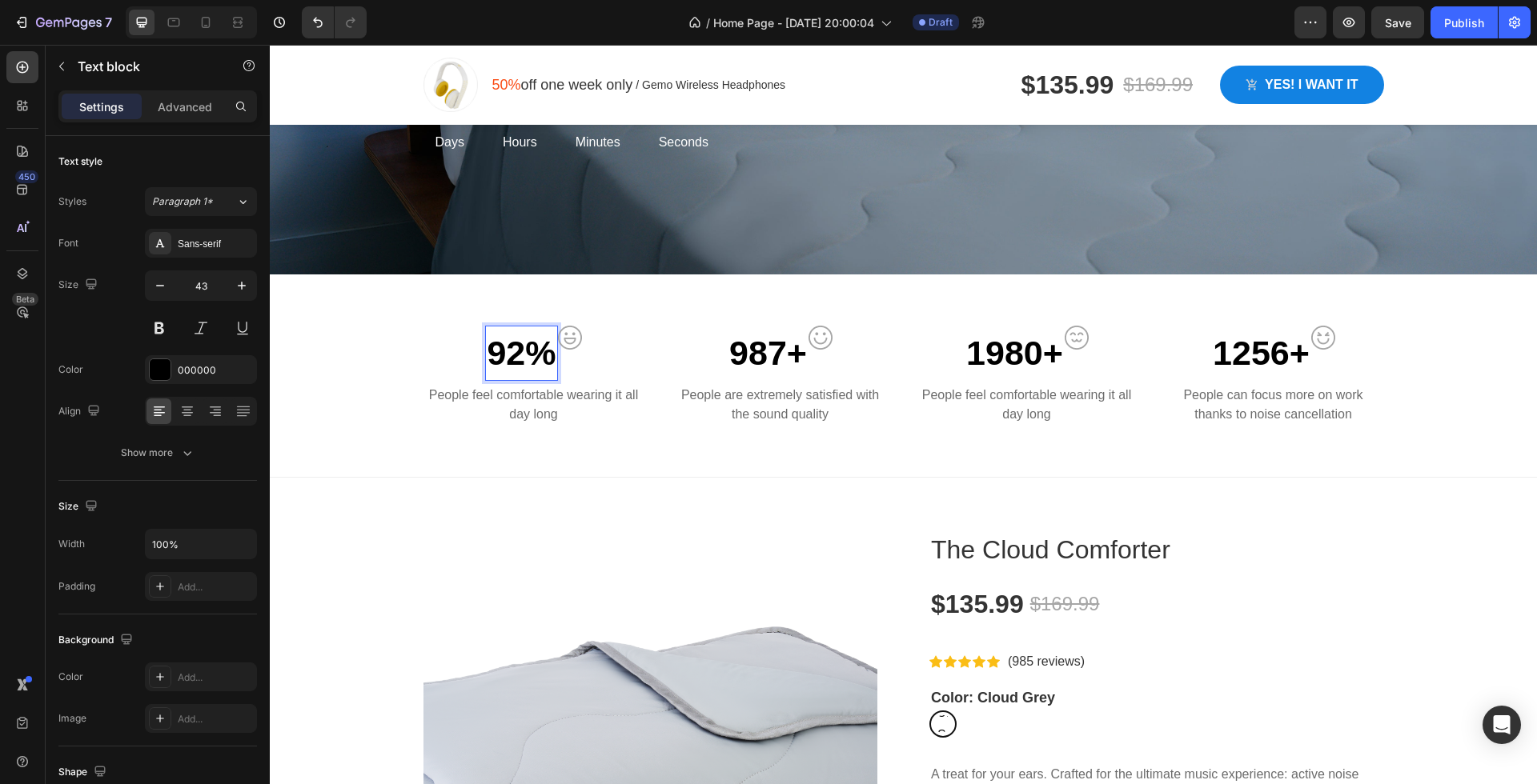
click at [486, 354] on p "92%" at bounding box center [521, 353] width 69 height 52
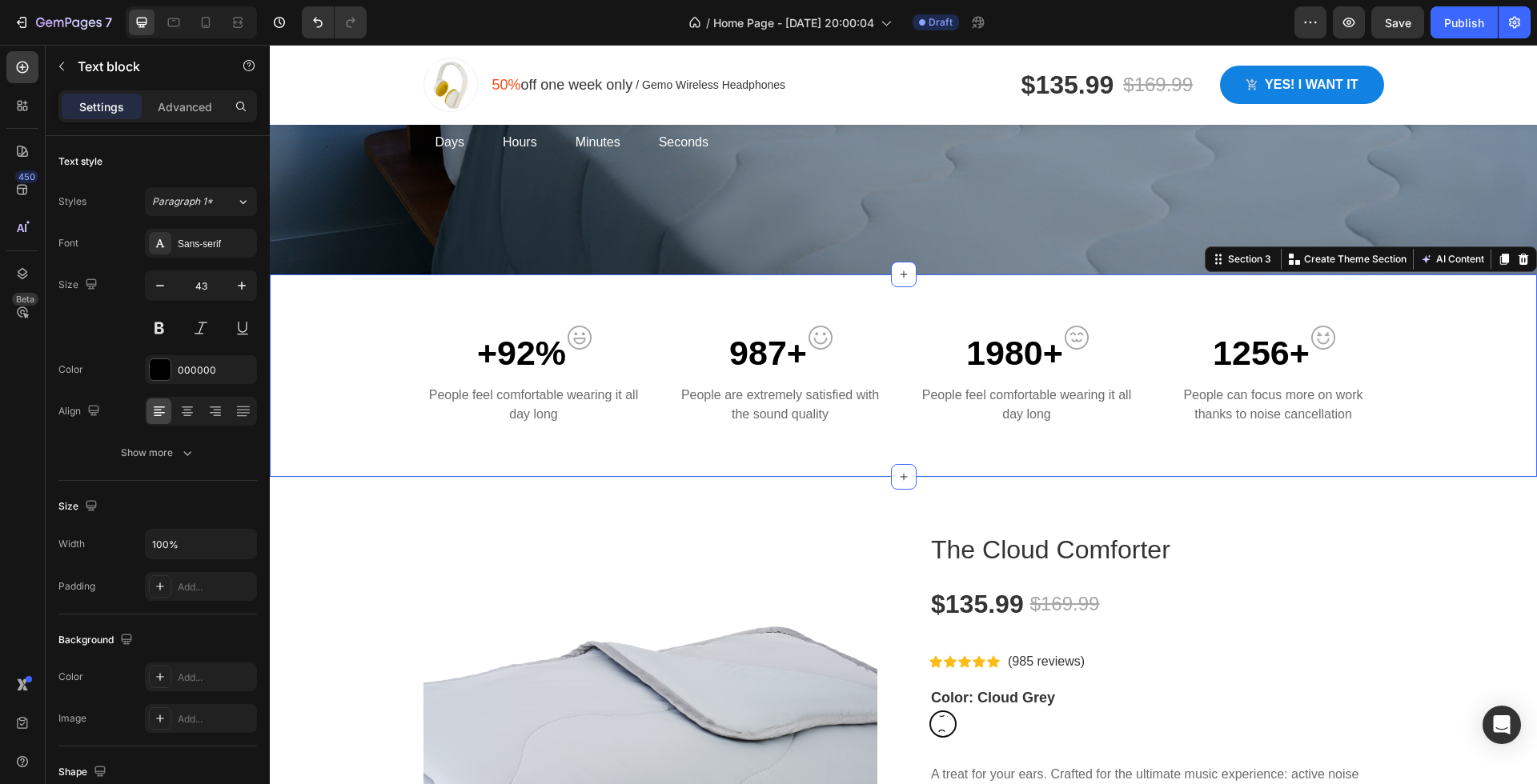
click at [585, 438] on div "+92% Text block Image Row People feel comfortable wearing it all day long Text …" at bounding box center [904, 376] width 1267 height 203
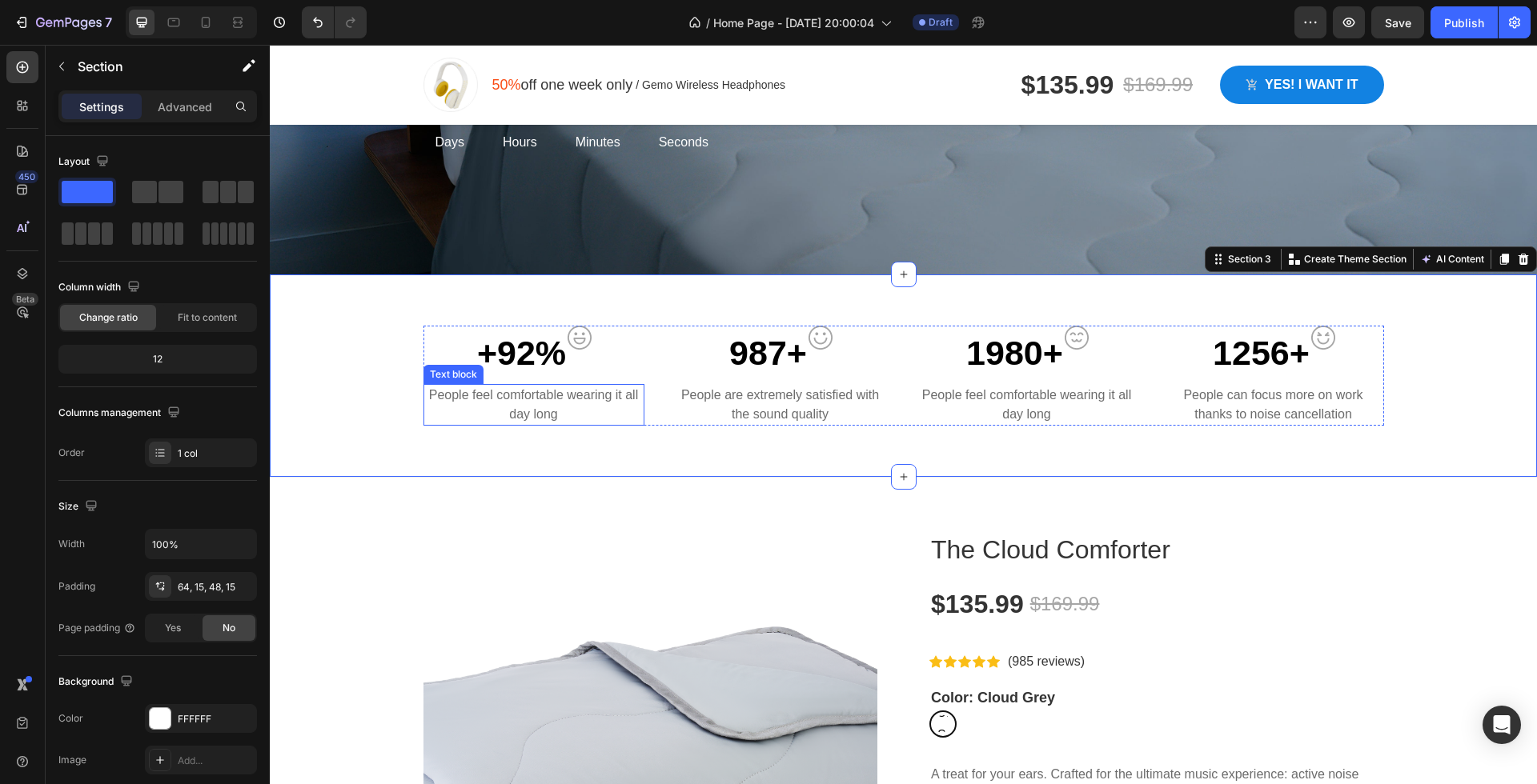
click at [543, 404] on p "People feel comfortable wearing it all day long" at bounding box center [534, 404] width 218 height 38
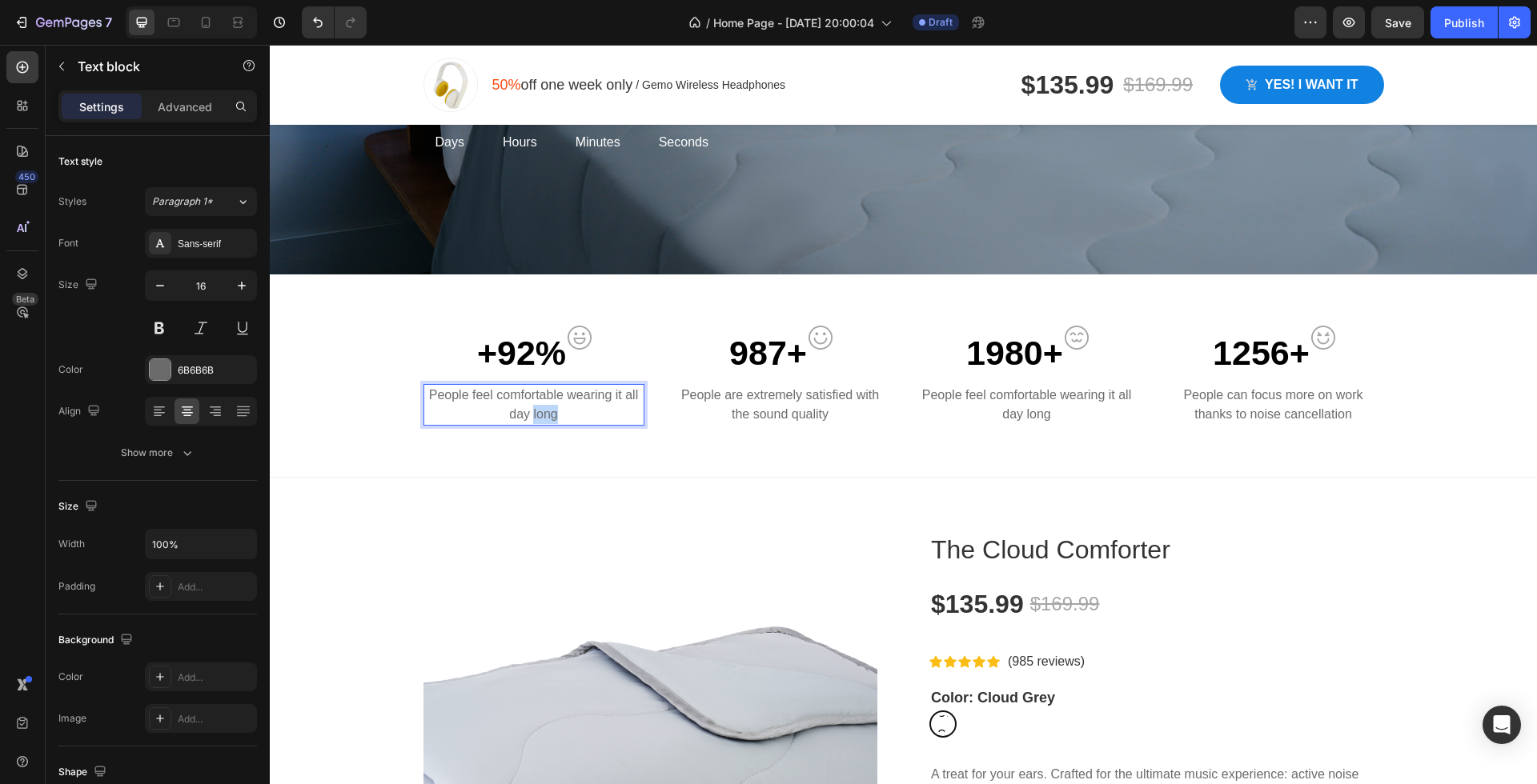
click at [543, 404] on p "People feel comfortable wearing it all day long" at bounding box center [534, 404] width 218 height 38
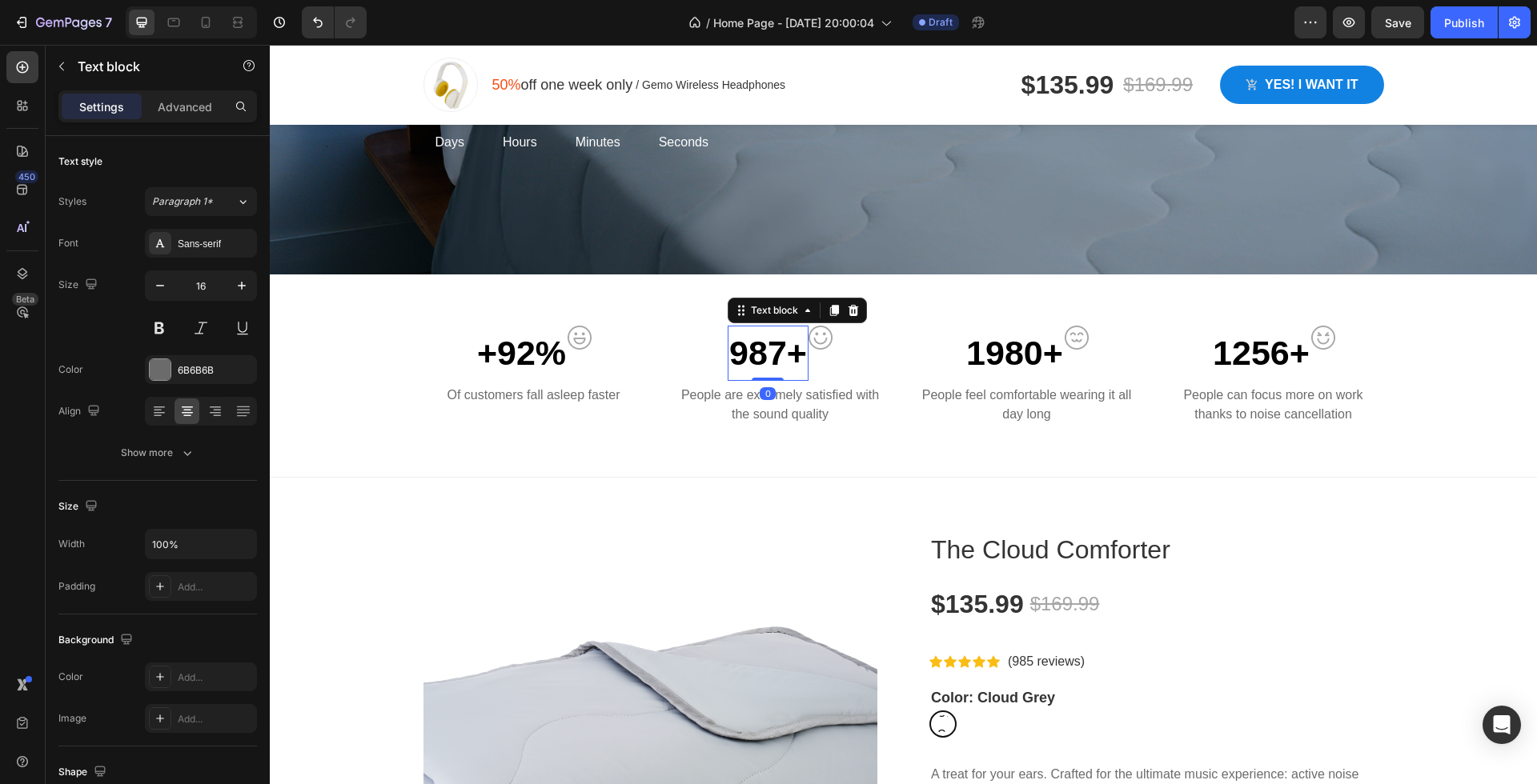
click at [762, 338] on p "987+" at bounding box center [768, 353] width 77 height 52
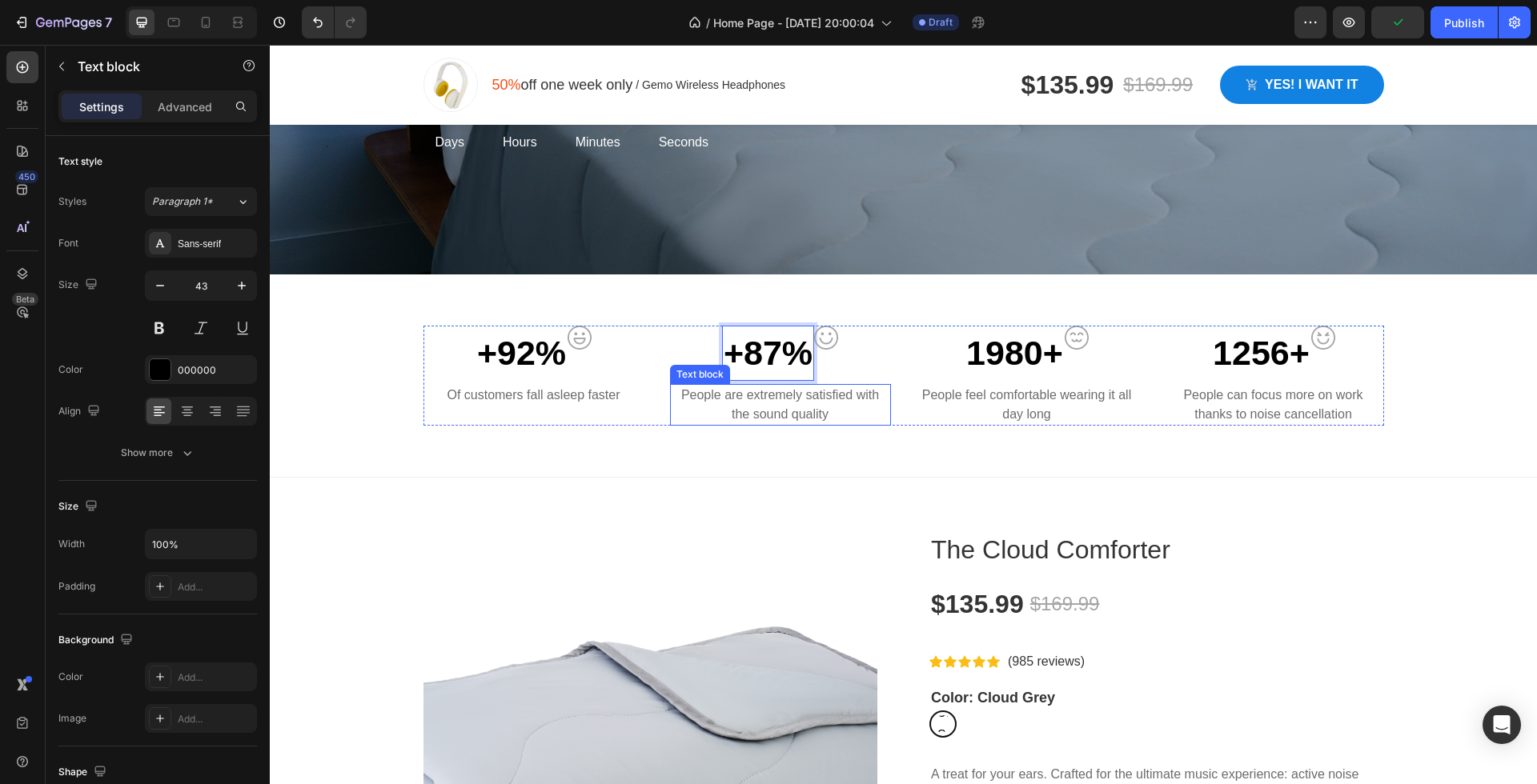
click at [769, 399] on p "People are extremely satisfied with the sound quality" at bounding box center [781, 404] width 218 height 38
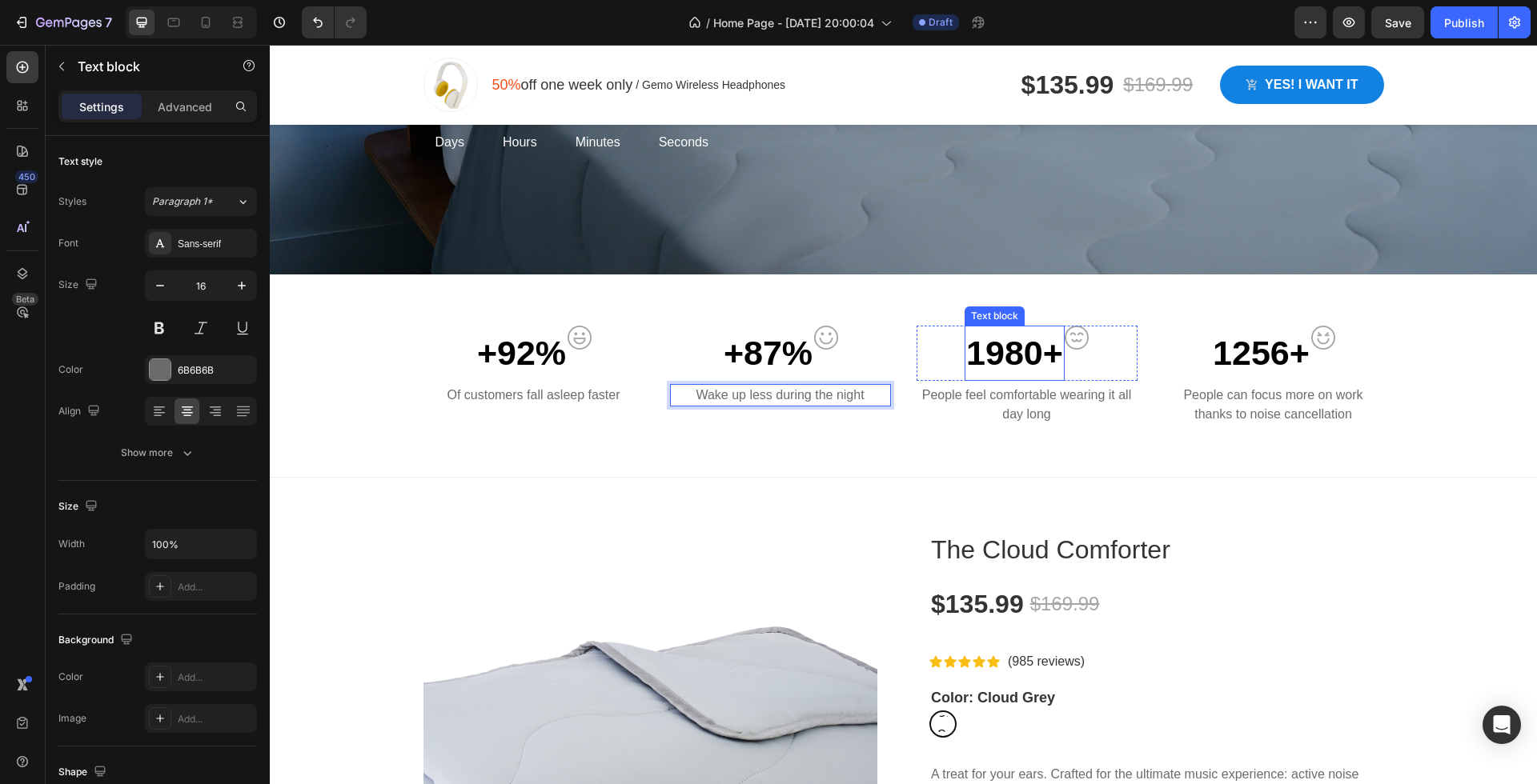
click at [1008, 340] on p "1980+" at bounding box center [1014, 353] width 97 height 52
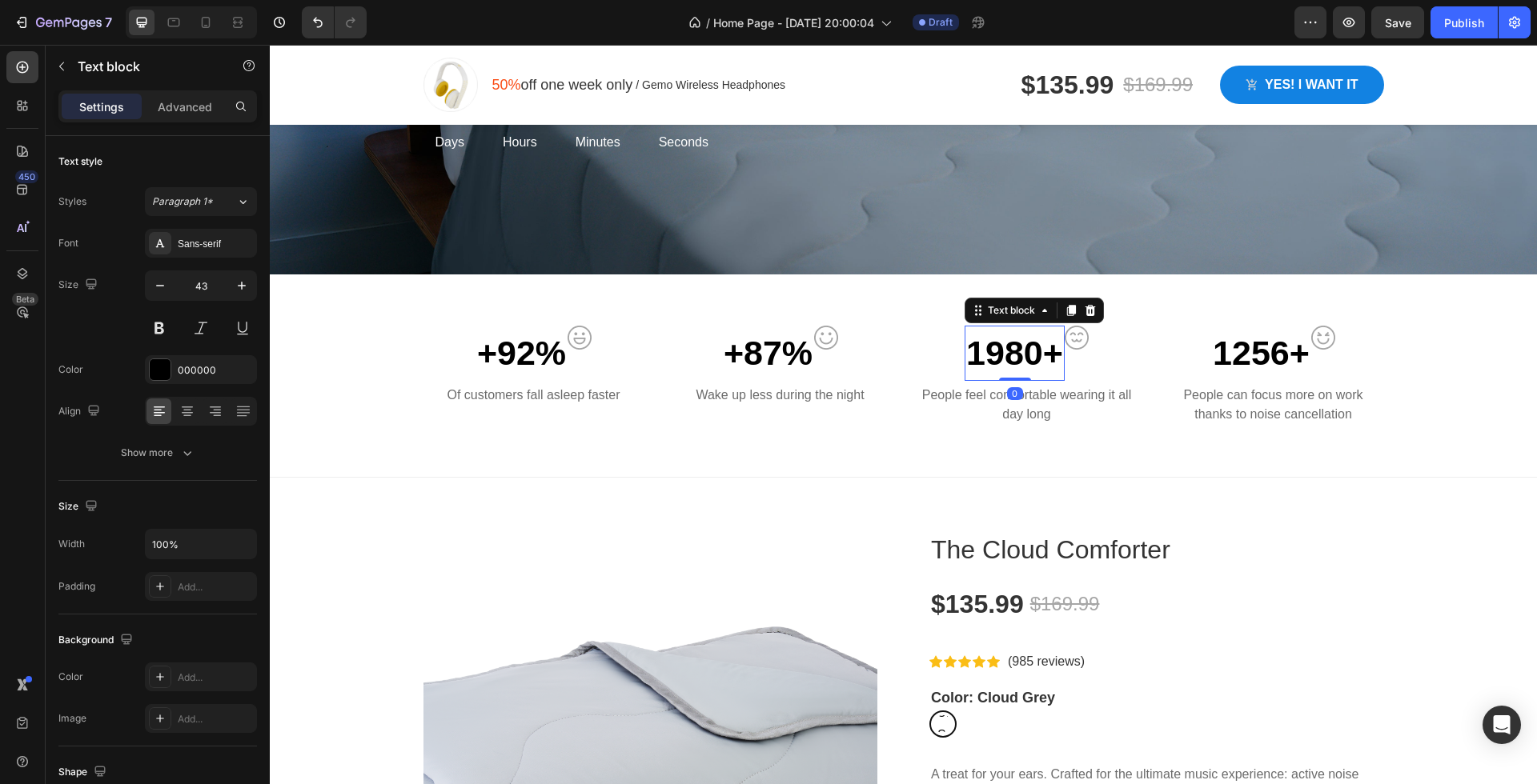
click at [1008, 340] on p "1980+" at bounding box center [1014, 353] width 97 height 52
click at [985, 395] on p "People feel comfortable wearing it all day long" at bounding box center [1027, 404] width 218 height 38
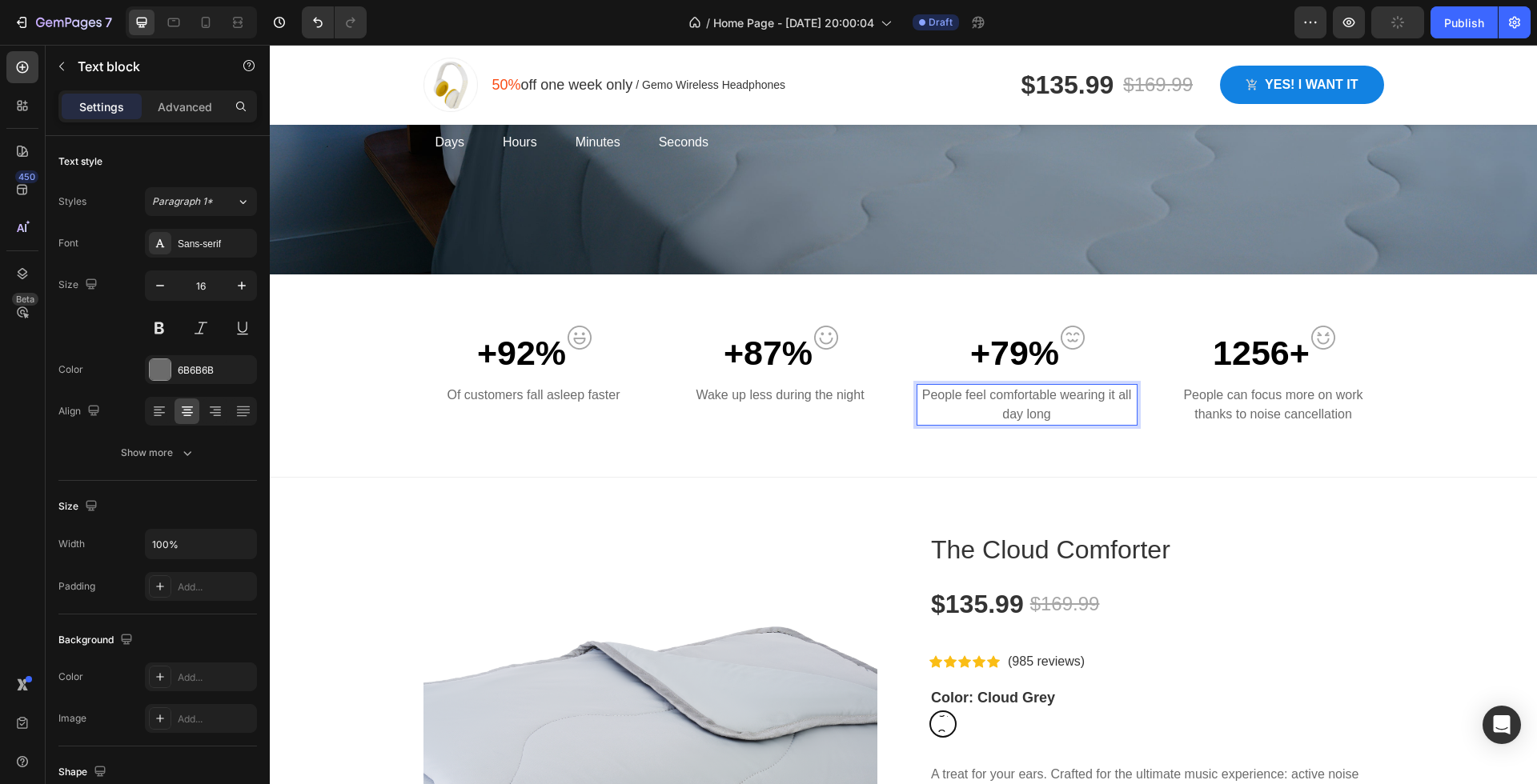
click at [985, 395] on p "People feel comfortable wearing it all day long" at bounding box center [1027, 404] width 218 height 38
click at [942, 388] on p "Feel deeper, more restful sleep" at bounding box center [1027, 395] width 218 height 20
click at [782, 385] on p "Wake up less during the night" at bounding box center [781, 395] width 218 height 20
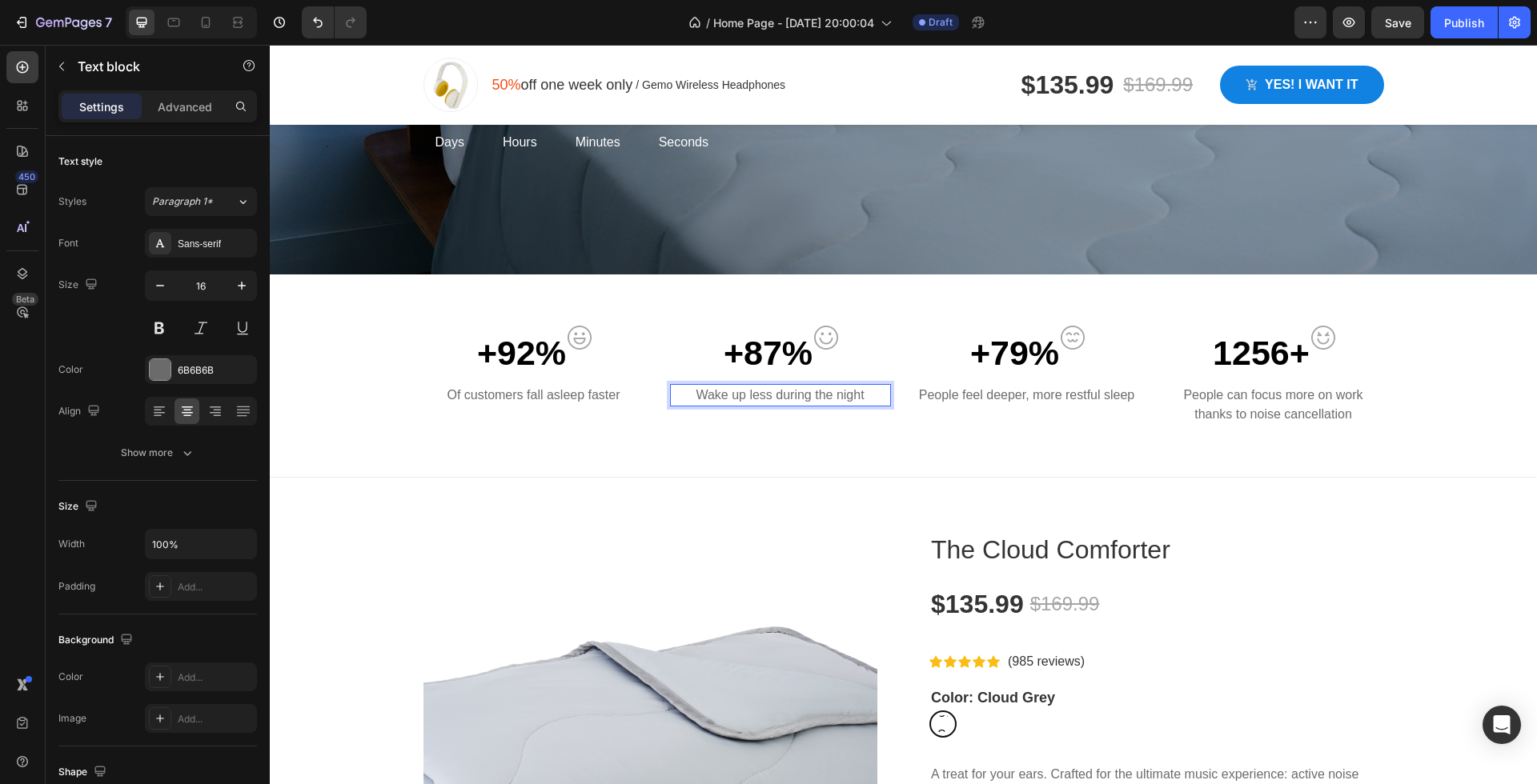
click at [714, 389] on p "Wake up less during the night" at bounding box center [781, 395] width 218 height 20
click at [538, 385] on p "Of customers fall asleep faster" at bounding box center [534, 395] width 218 height 20
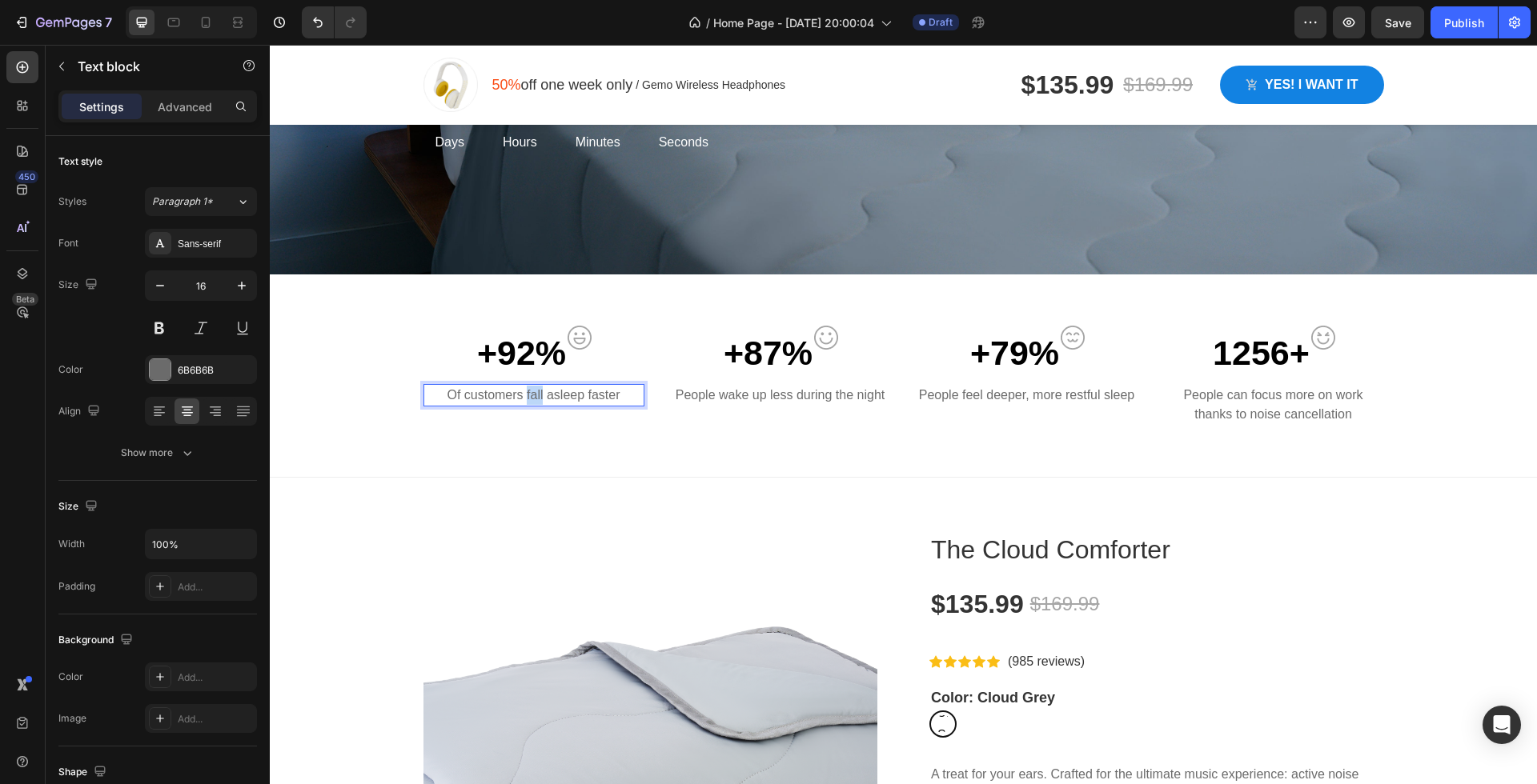
click at [537, 386] on p "Of customers fall asleep faster" at bounding box center [534, 395] width 218 height 20
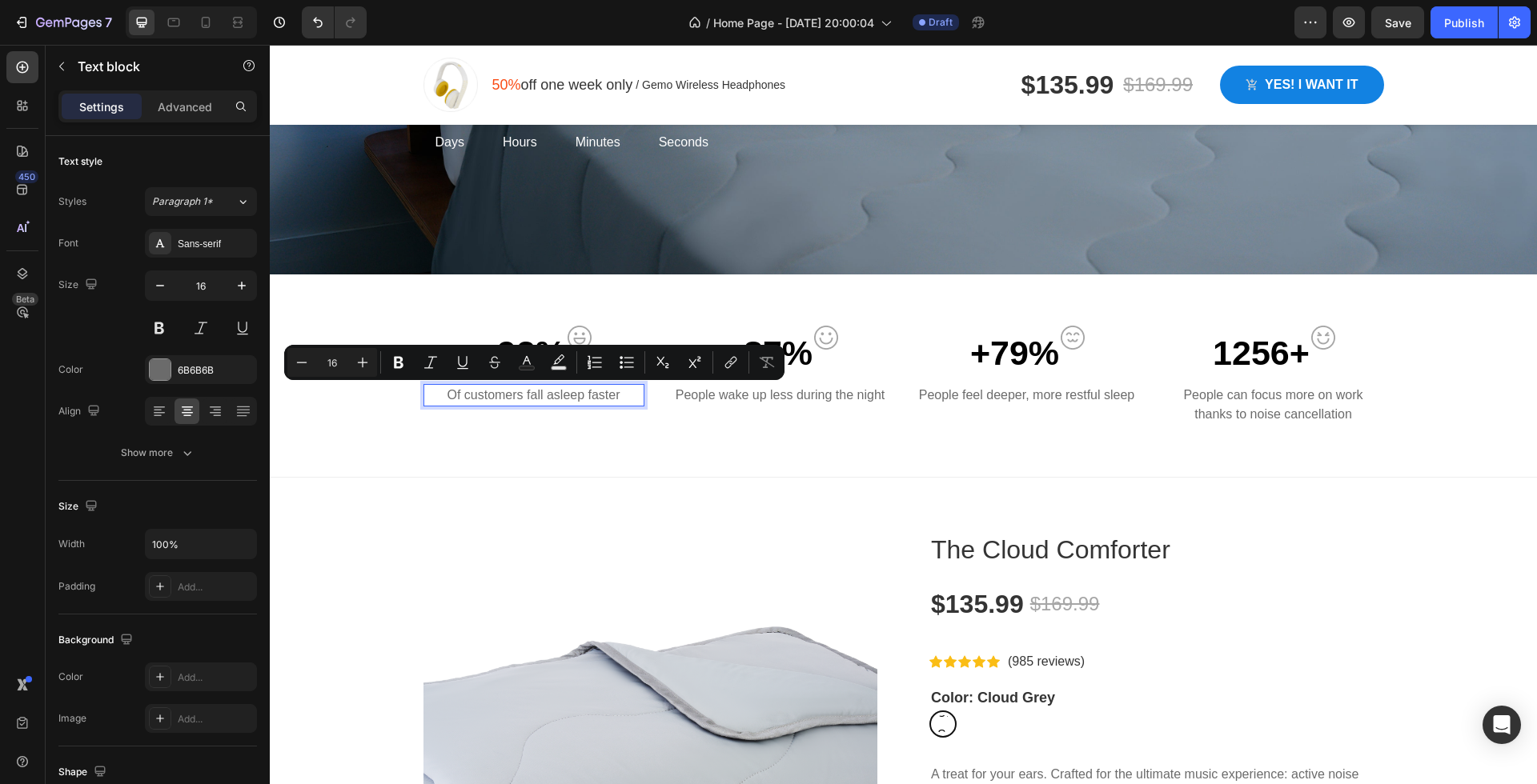
click at [487, 386] on p "Of customers fall asleep faster" at bounding box center [534, 395] width 218 height 20
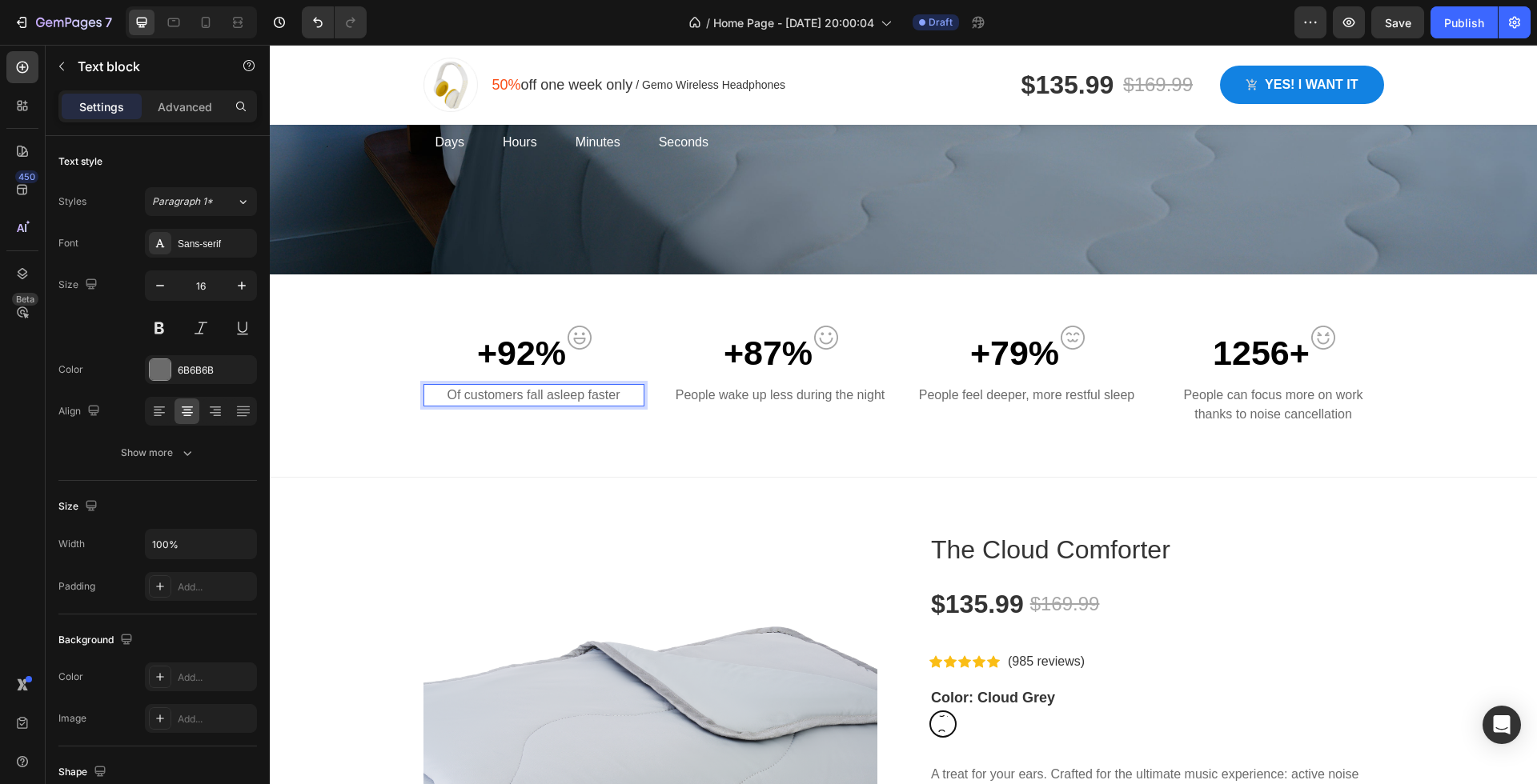
click at [495, 398] on p "Of customers fall asleep faster" at bounding box center [534, 395] width 218 height 20
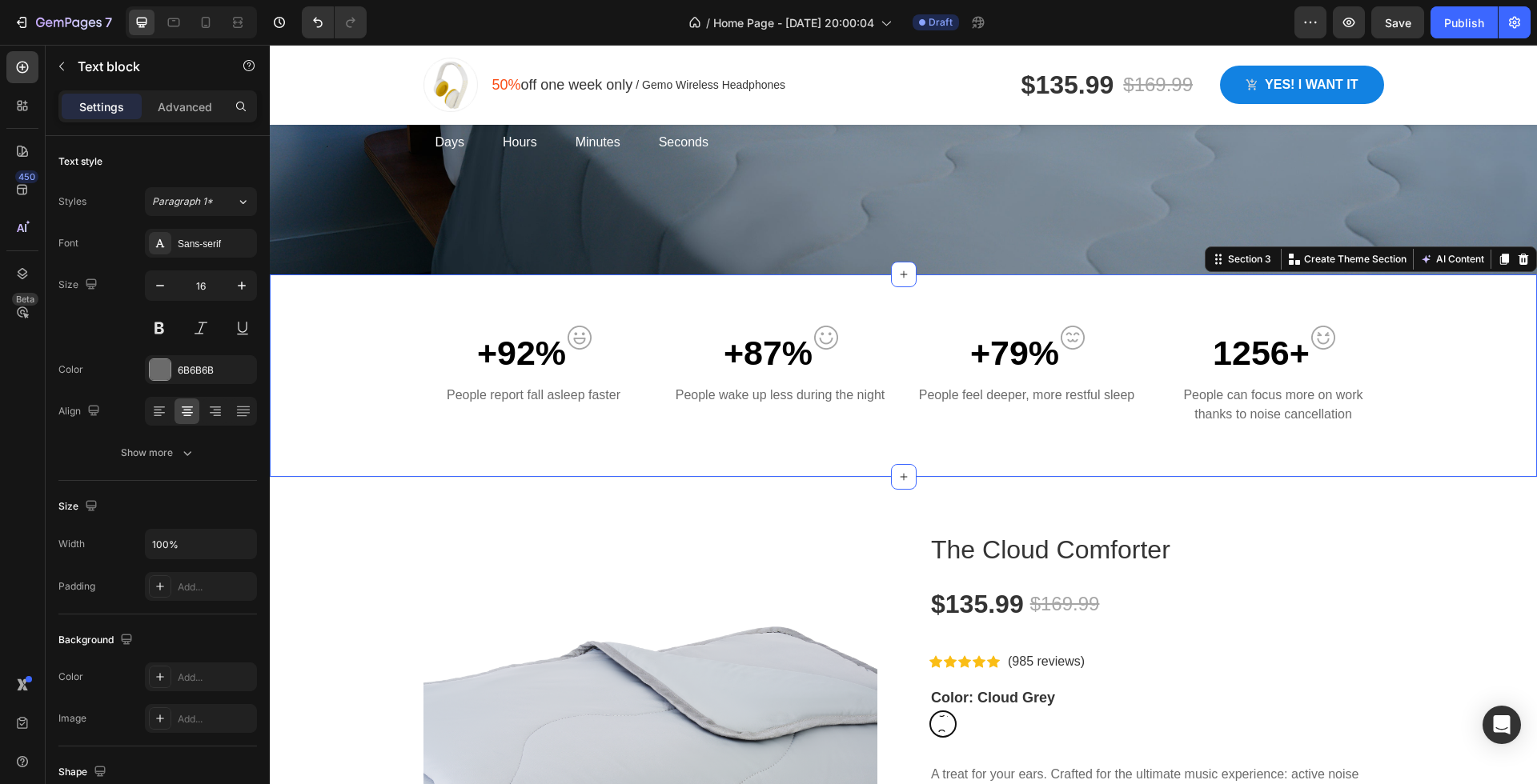
click at [578, 434] on div "+92% Text block Image Row People report fall asleep faster Text block +87% Text…" at bounding box center [903, 382] width 1243 height 113
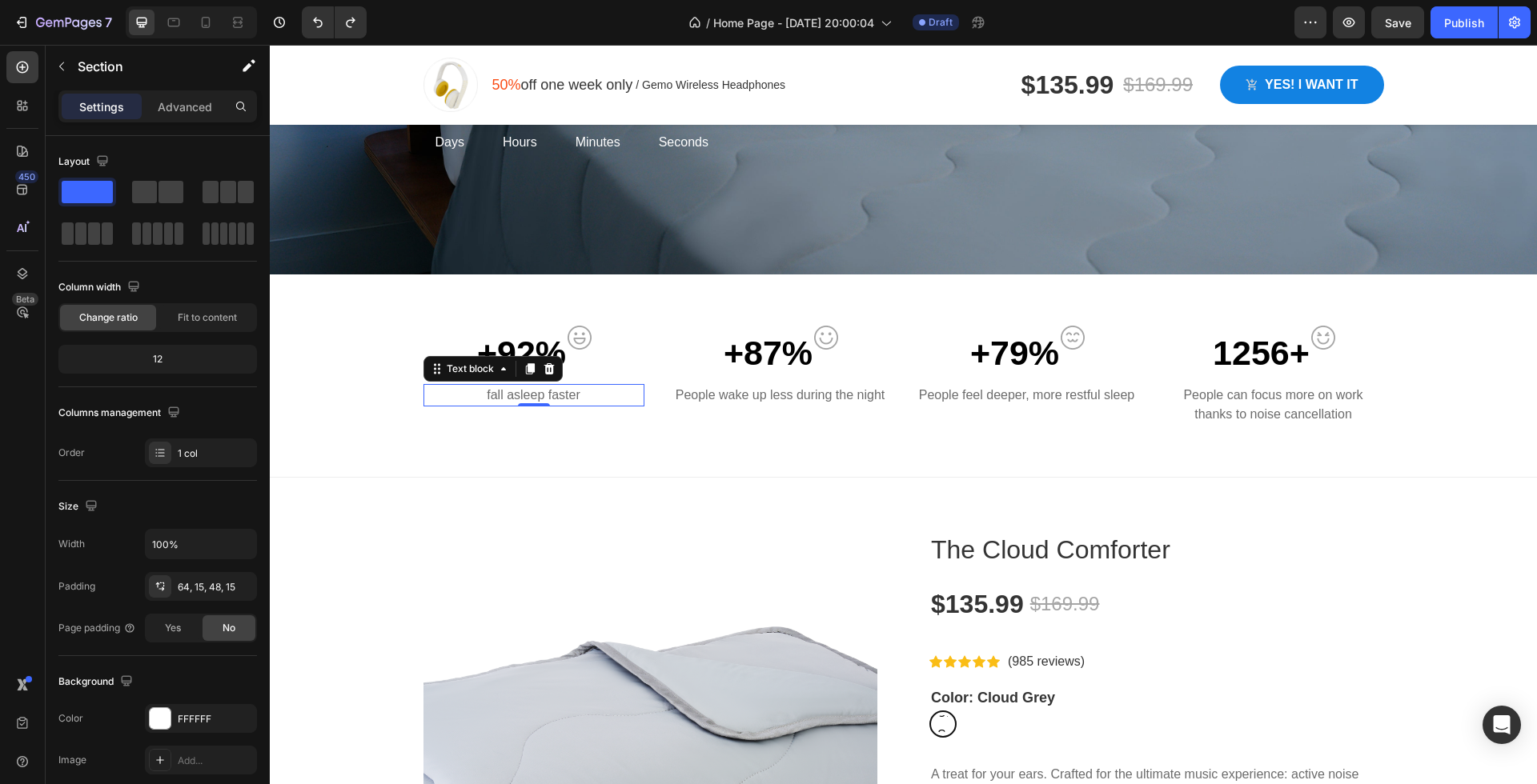
click at [538, 399] on p "fall asleep faster" at bounding box center [534, 395] width 218 height 20
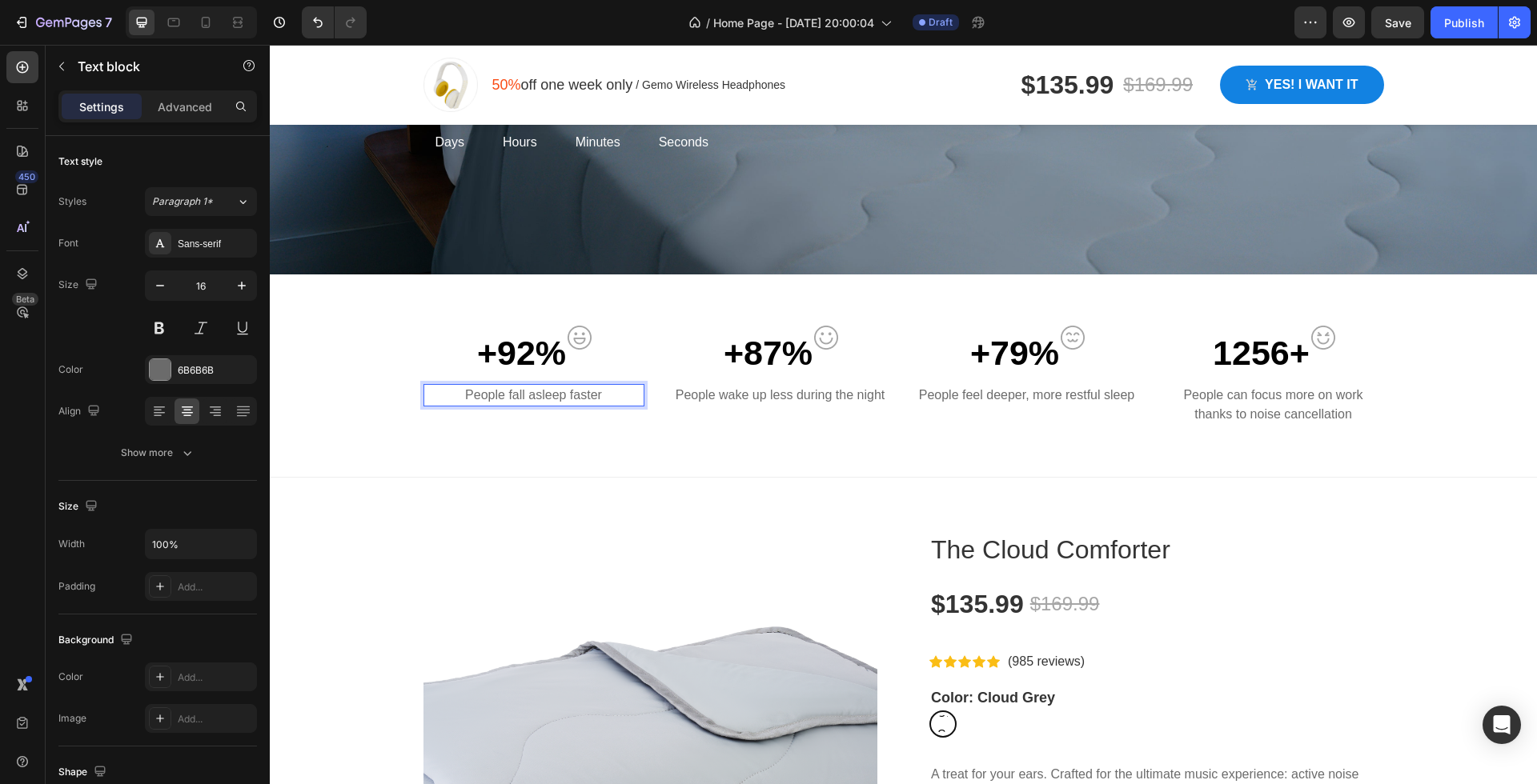
click at [510, 385] on p "People fall asleep faster" at bounding box center [534, 395] width 218 height 20
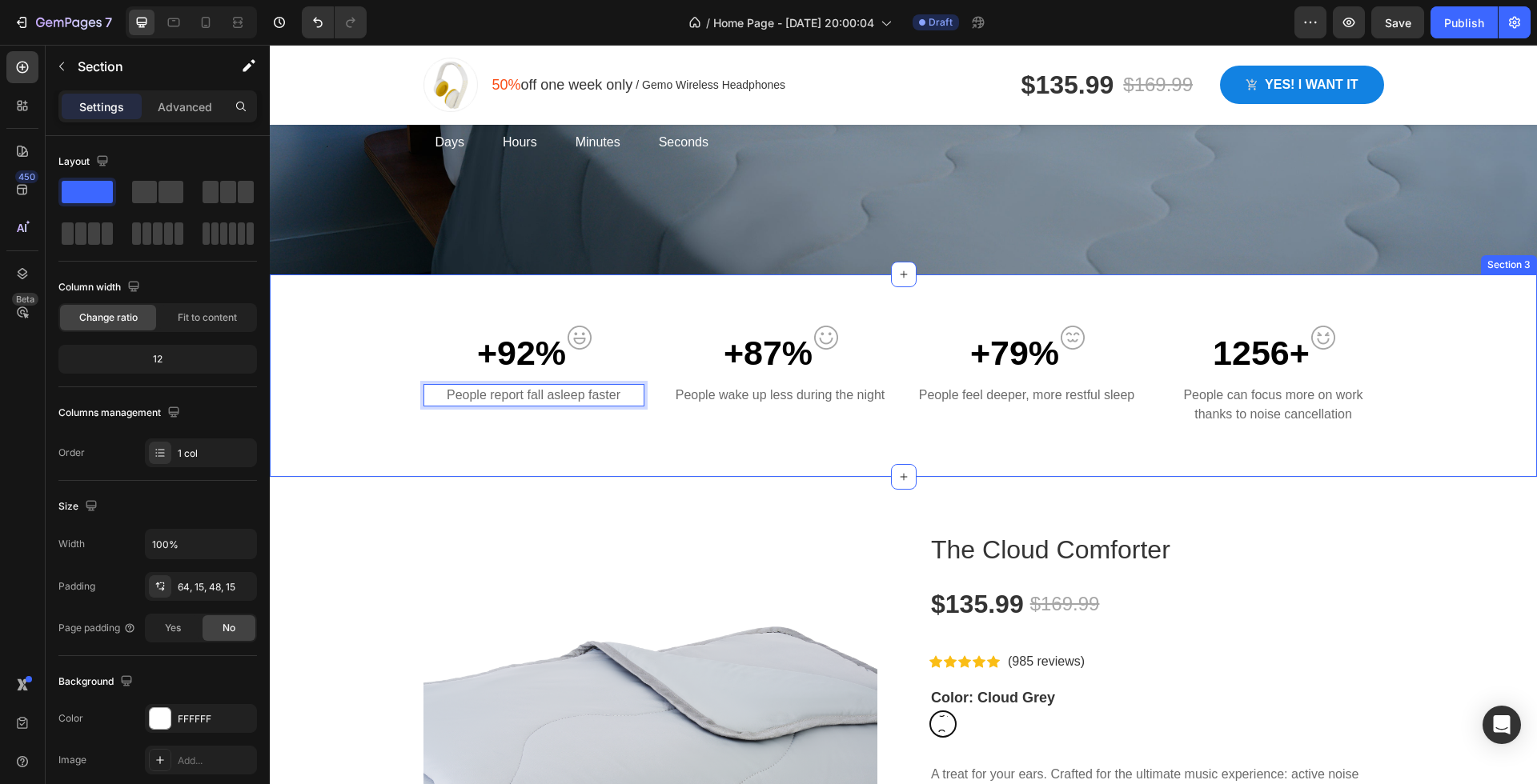
click at [754, 459] on div "+92% Text block Image Row People report fall asleep faster Text block 0 +87% Te…" at bounding box center [904, 376] width 1267 height 203
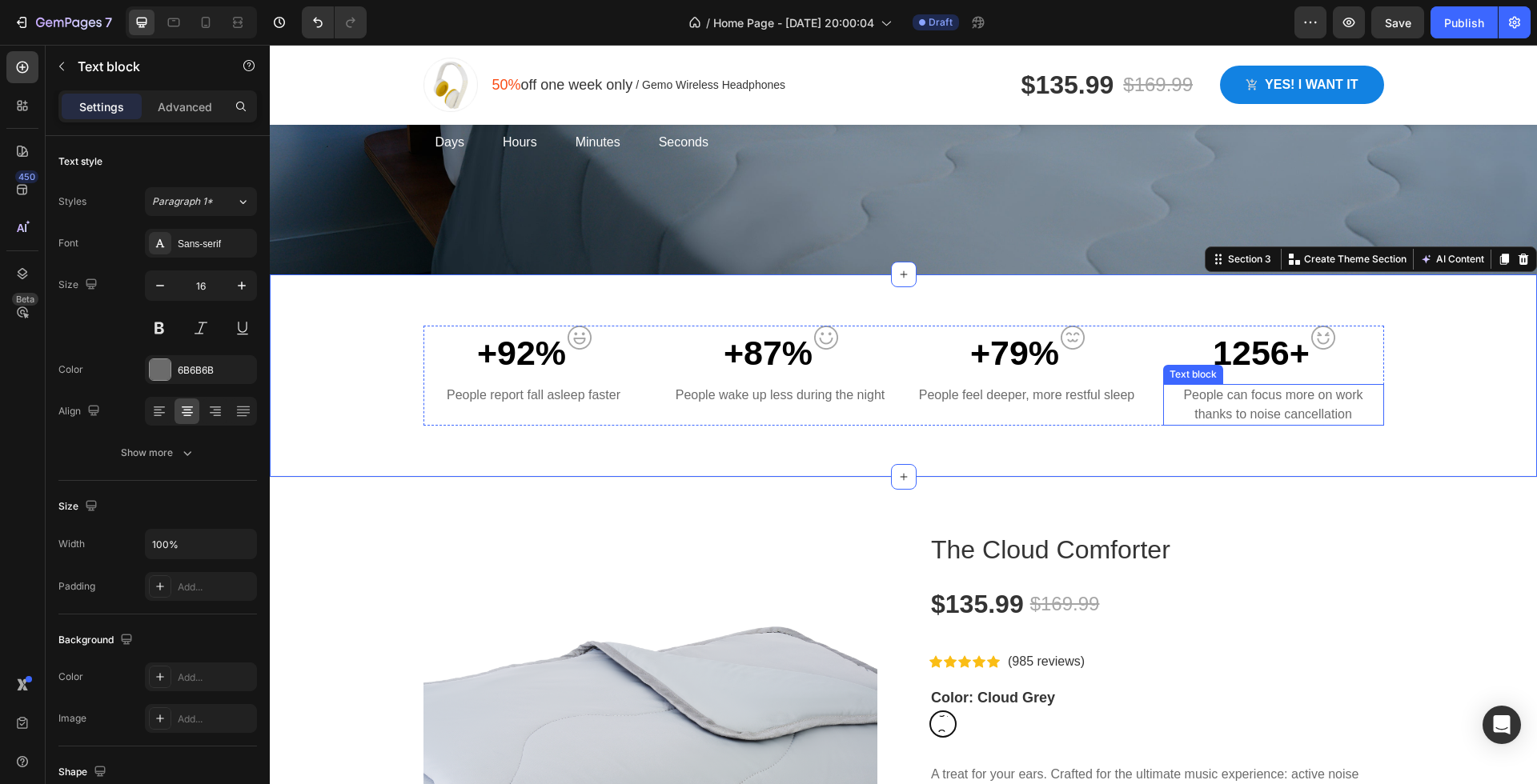
click at [1265, 412] on p "People can focus more on work thanks to noise cancellation" at bounding box center [1273, 404] width 218 height 38
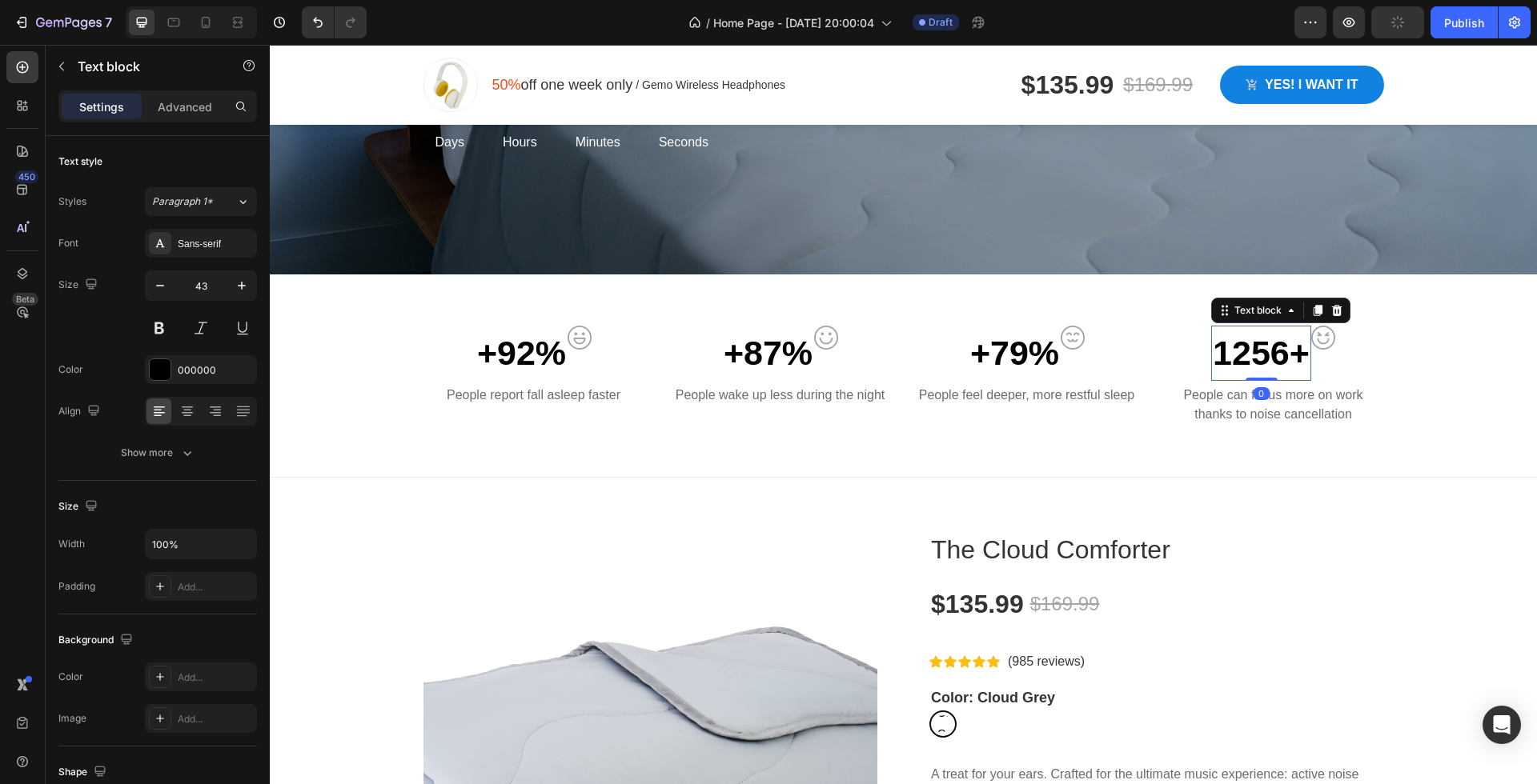
click at [1258, 338] on p "1256+" at bounding box center [1261, 353] width 97 height 52
click at [1278, 400] on p "People can focus more on work thanks to noise cancellation" at bounding box center [1273, 404] width 218 height 38
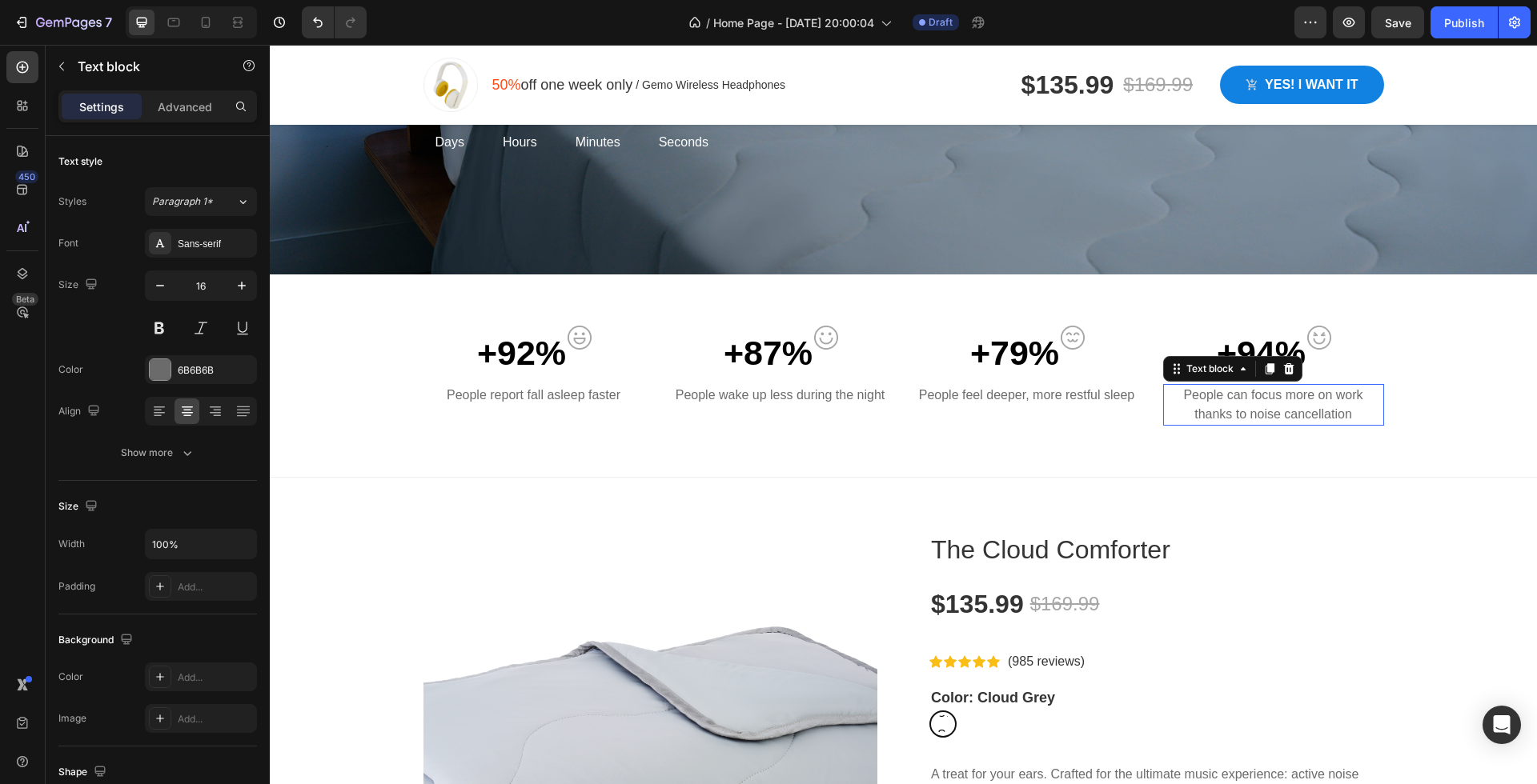
click at [1278, 400] on p "People can focus more on work thanks to noise cancellation" at bounding box center [1273, 404] width 218 height 38
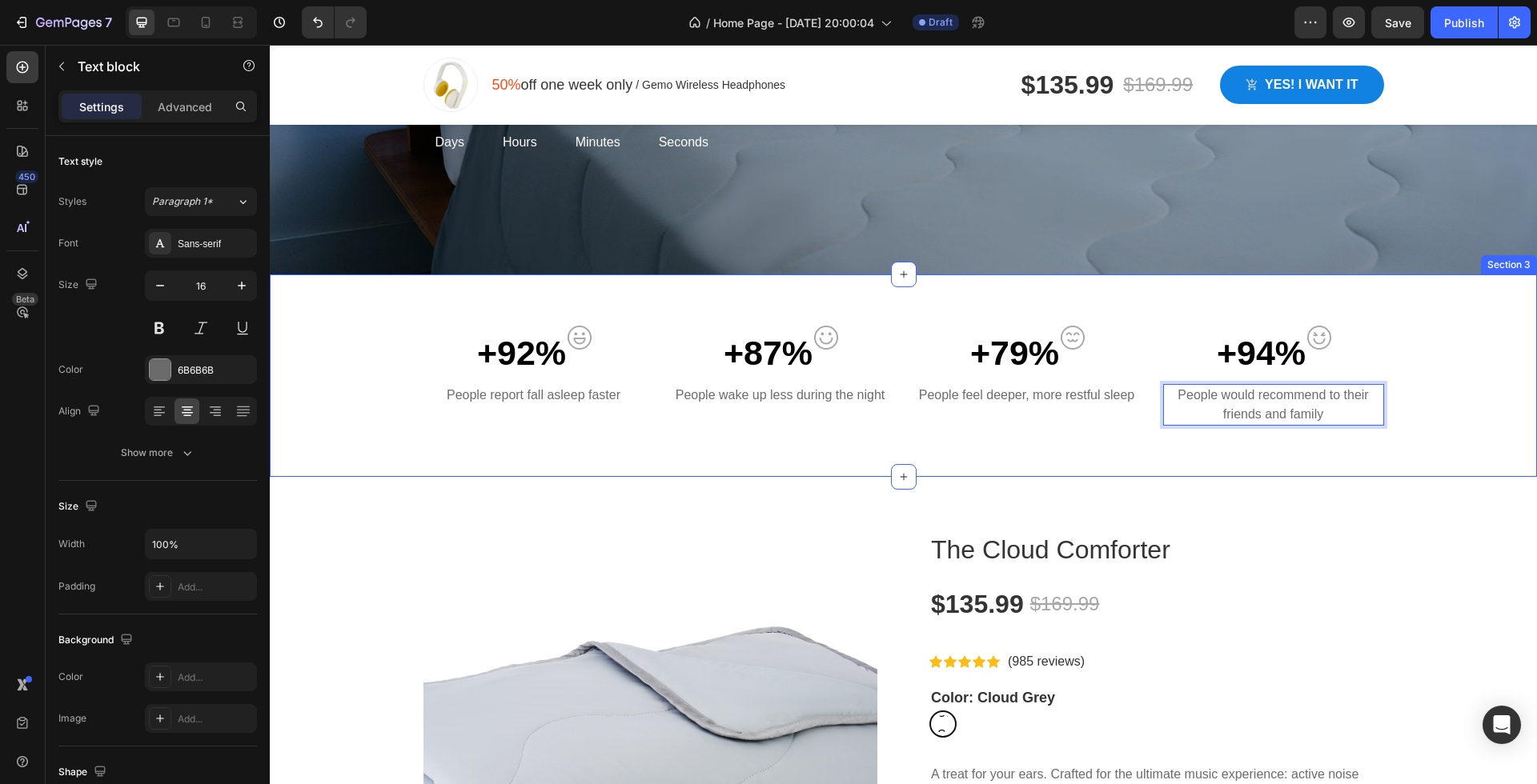
click at [1366, 455] on div "+92% Text block Image Row People report fall asleep faster Text block +87% Text…" at bounding box center [904, 376] width 1267 height 203
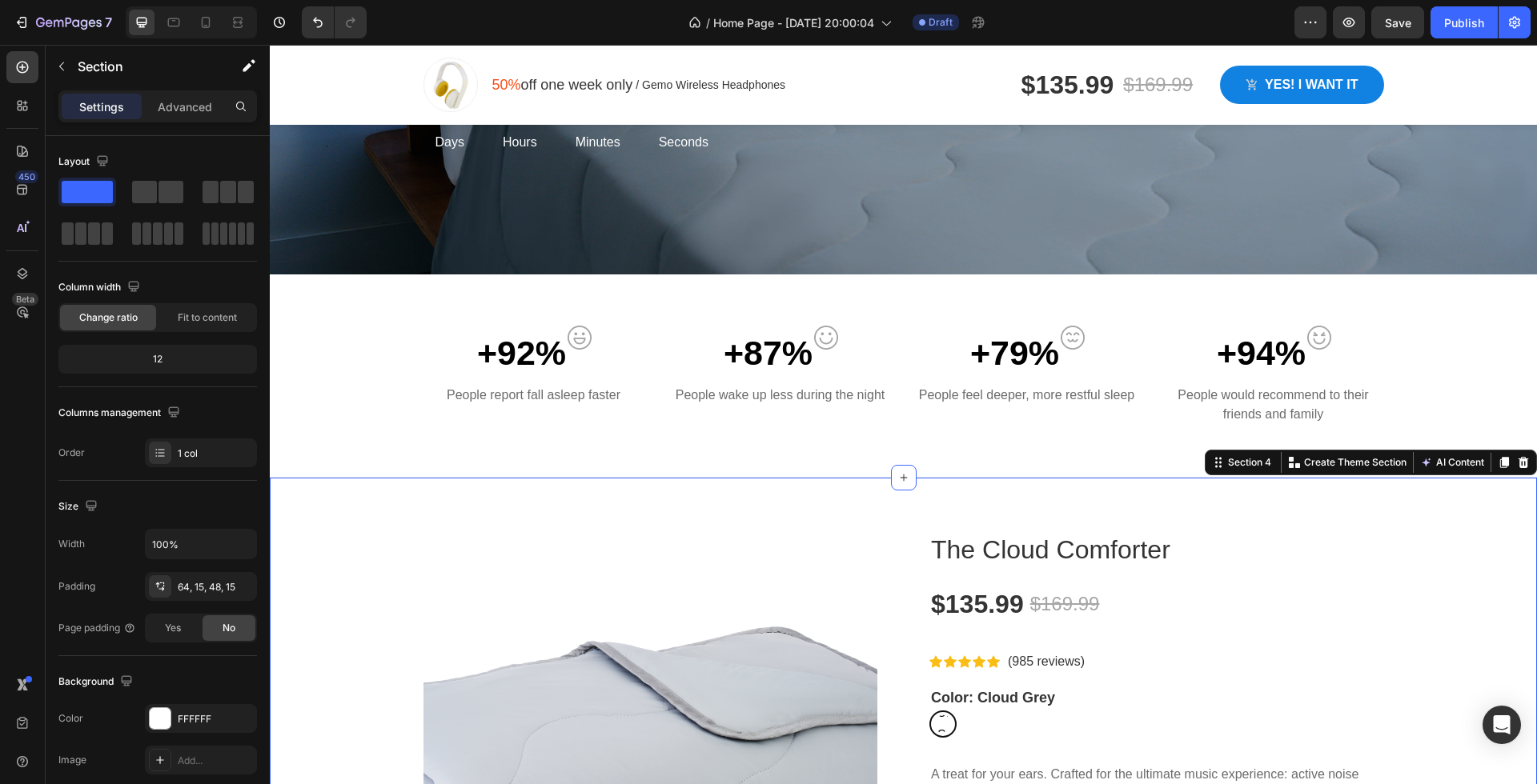
click at [33, 110] on div at bounding box center [22, 105] width 32 height 32
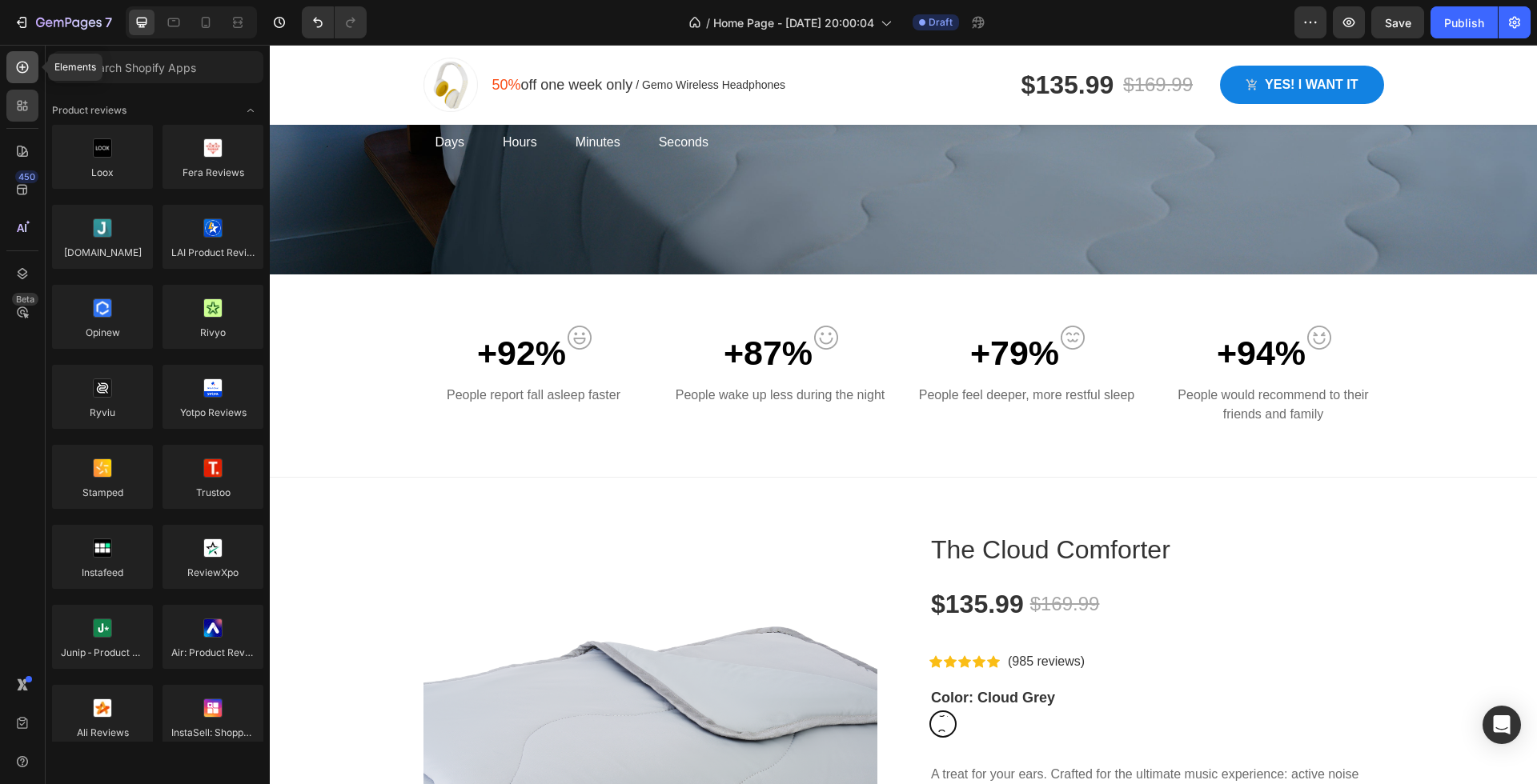
click at [22, 73] on icon at bounding box center [21, 67] width 16 height 16
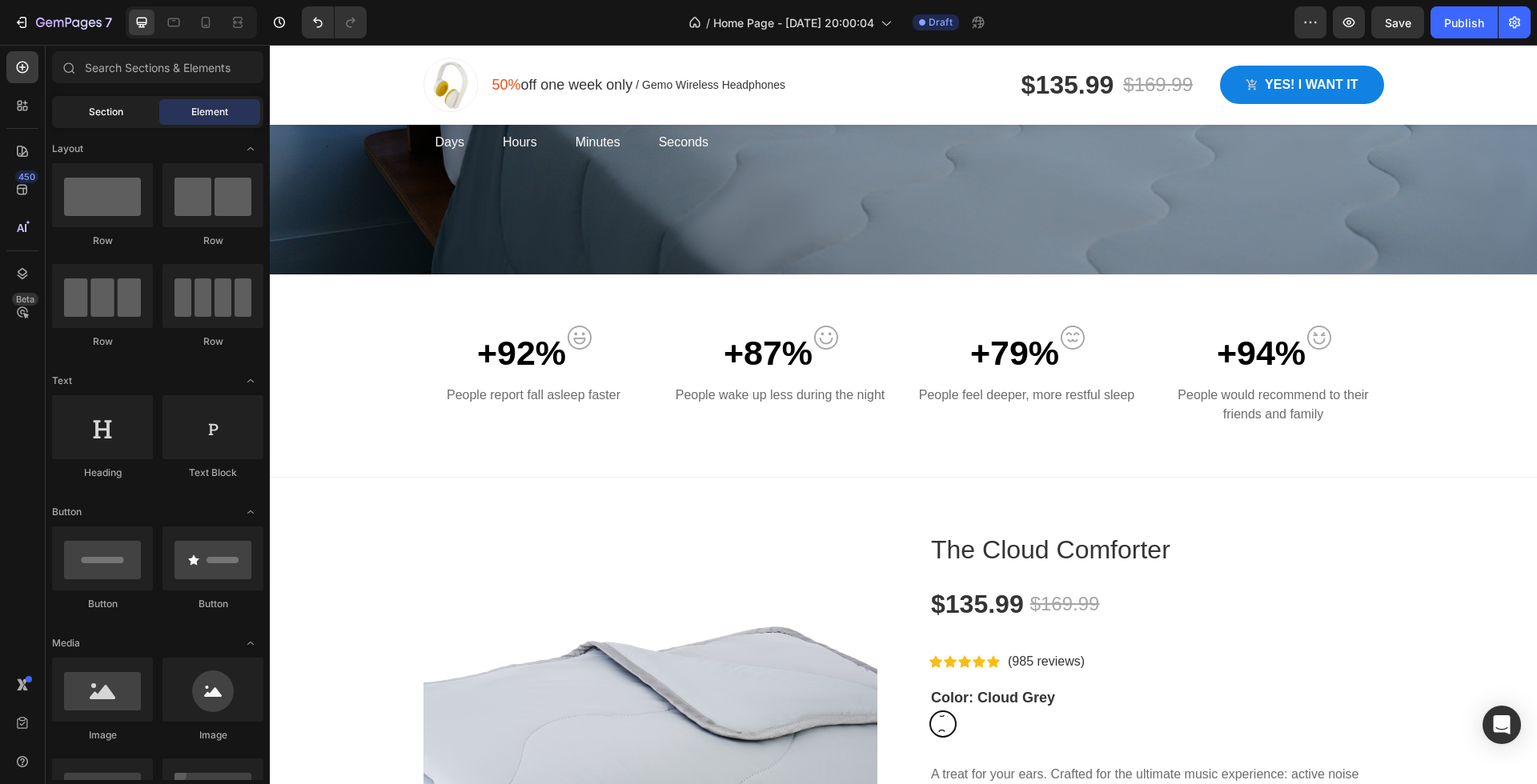
click at [86, 118] on div "Section" at bounding box center [105, 112] width 101 height 25
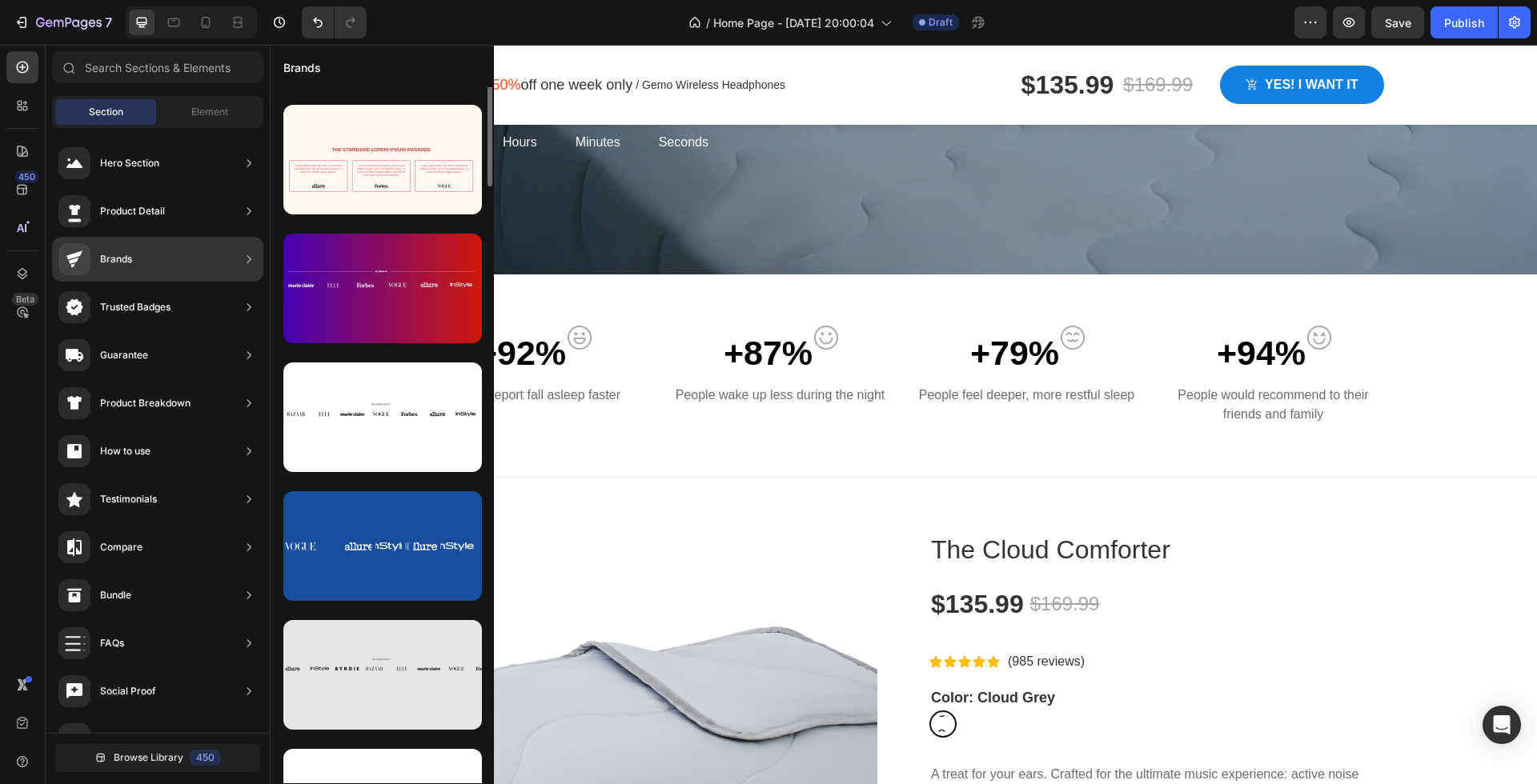
scroll to position [0, 0]
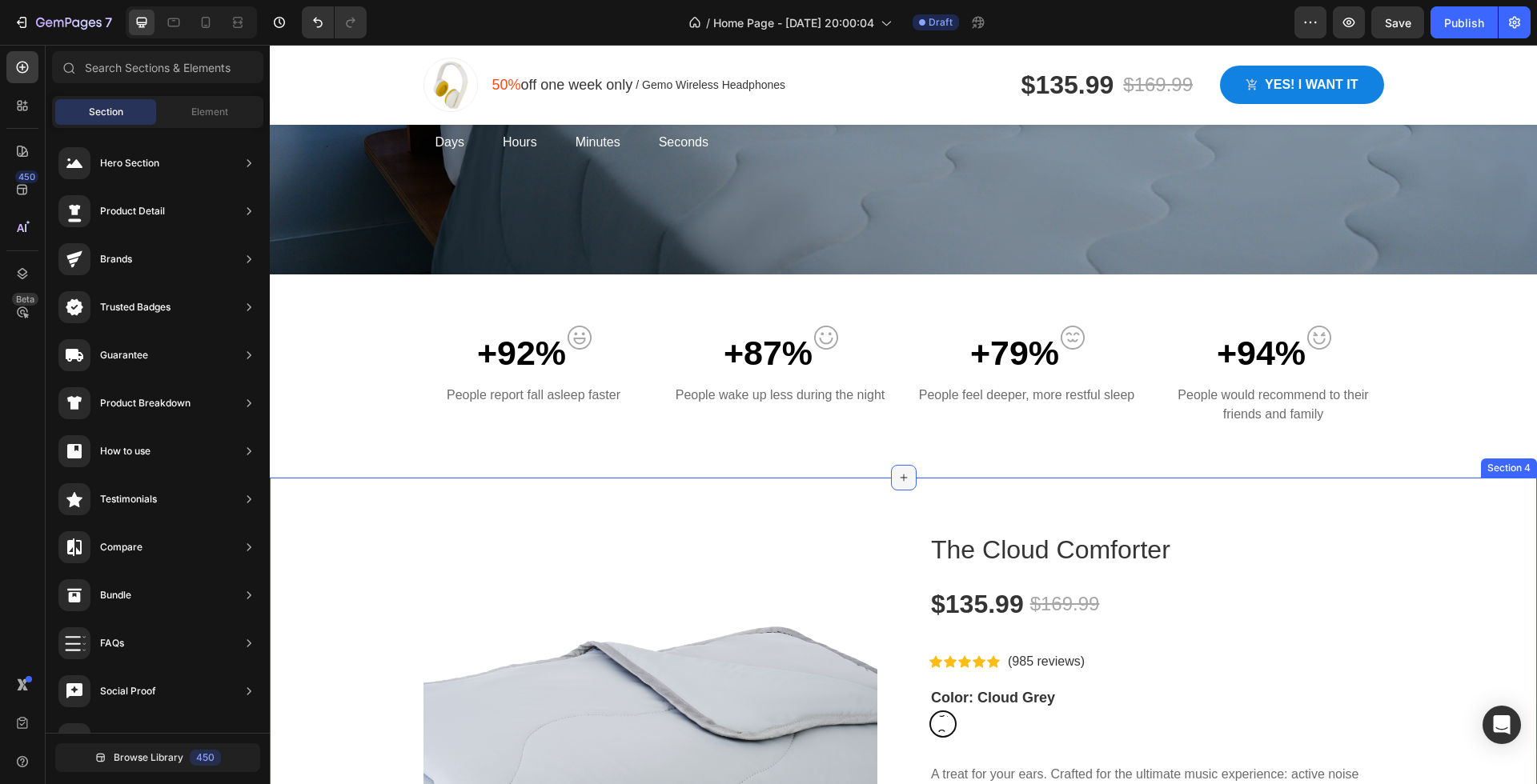
click at [904, 476] on icon at bounding box center [904, 478] width 7 height 7
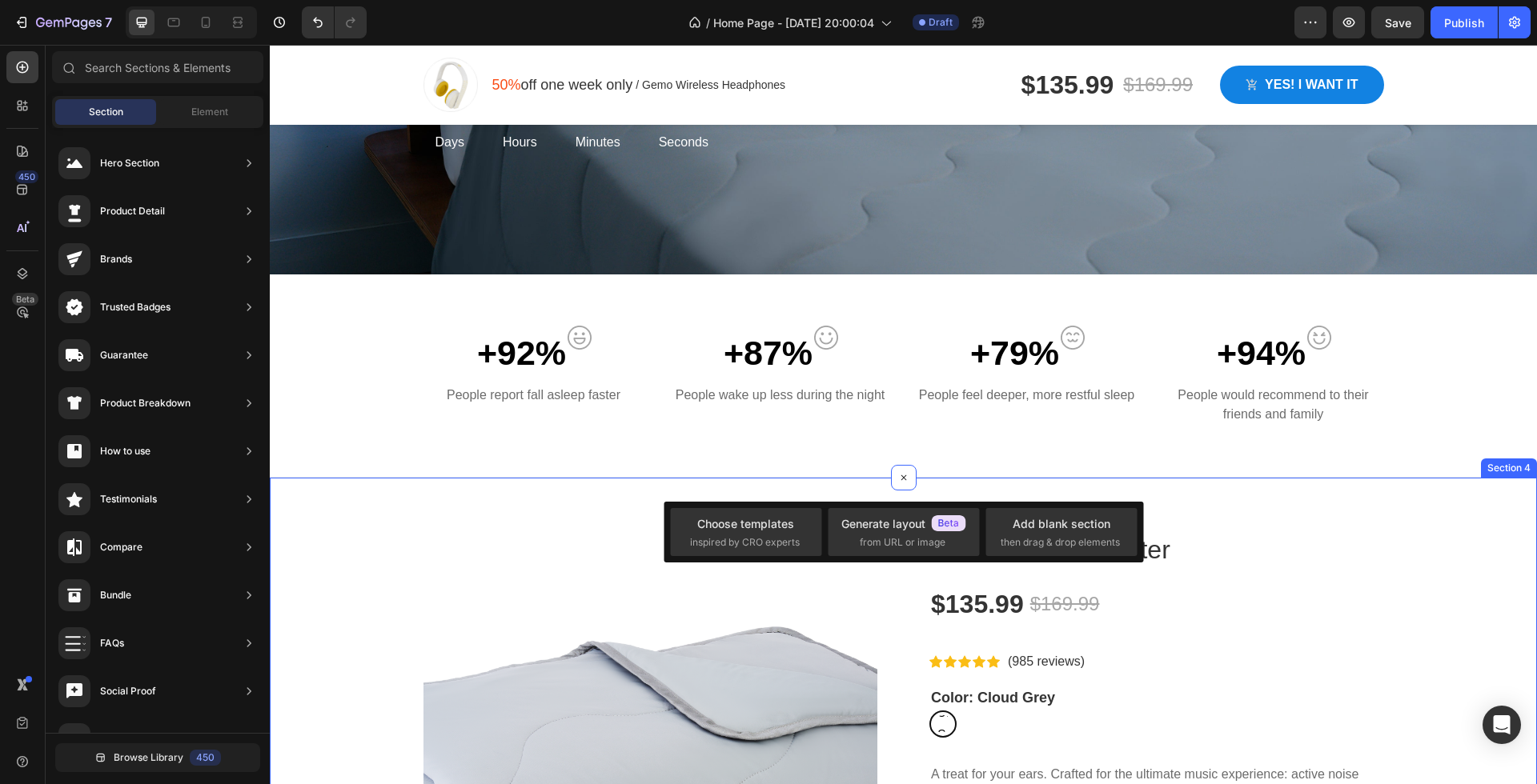
click at [779, 473] on div "+92% Text block Image Row People report fall asleep faster Text block +87% Text…" at bounding box center [904, 376] width 1267 height 203
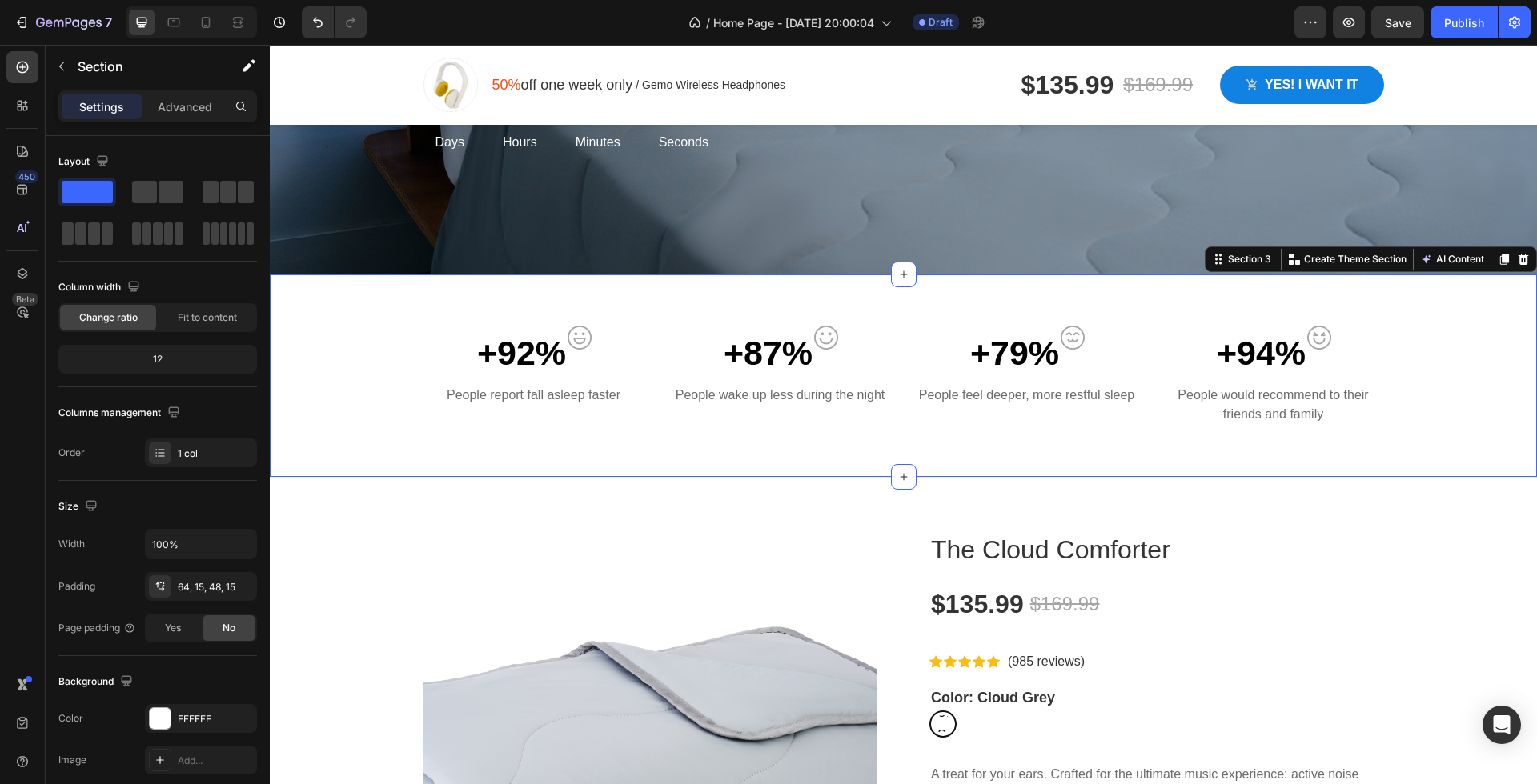
click at [908, 429] on div "+92% Text block Image Row People report fall asleep faster Text block +87% Text…" at bounding box center [903, 382] width 1243 height 113
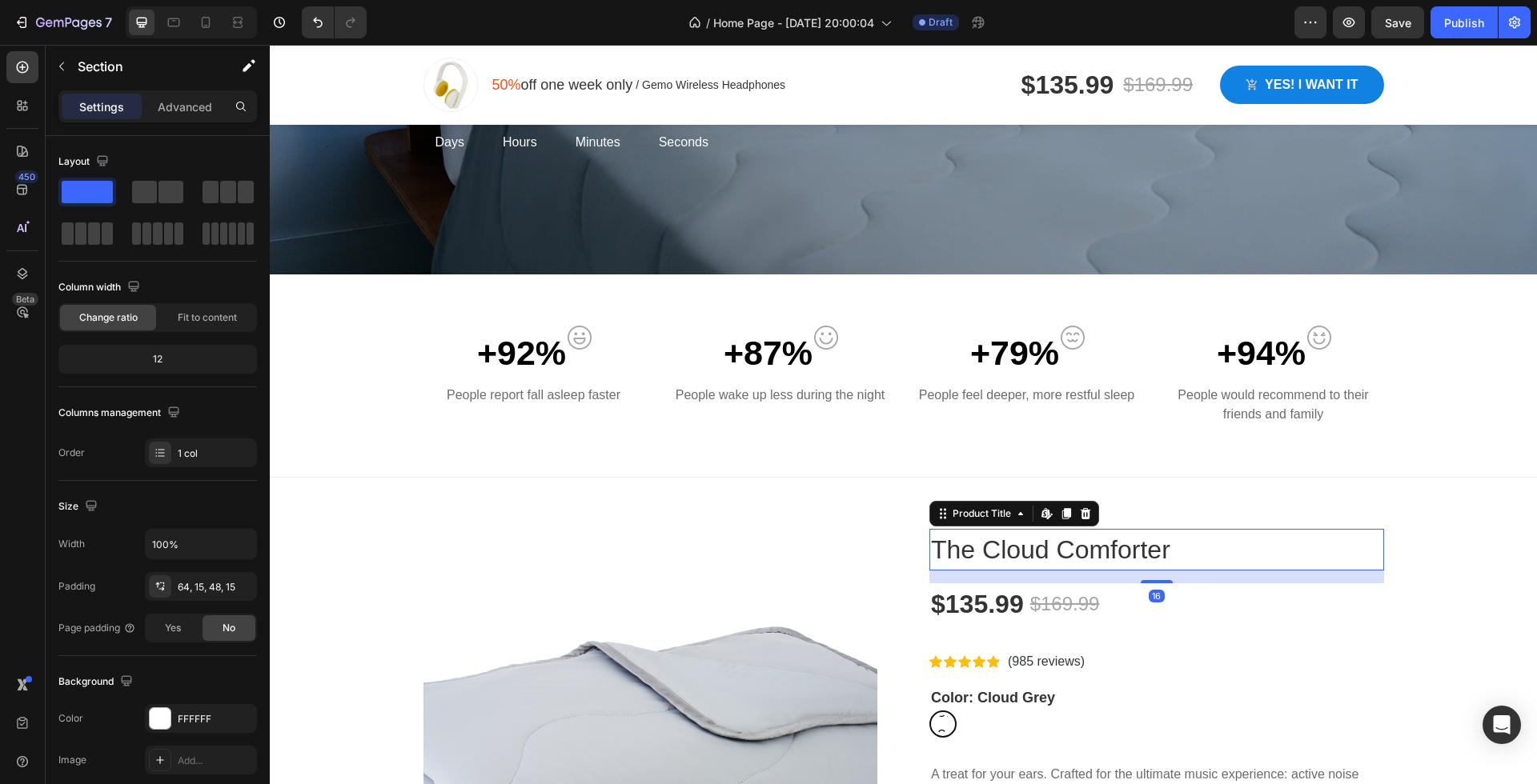
click at [974, 536] on h1 "The Cloud Comforter" at bounding box center [1157, 549] width 455 height 42
click at [877, 475] on div "+92% Text block Image Row People report fall asleep faster Text block +87% Text…" at bounding box center [904, 376] width 1267 height 203
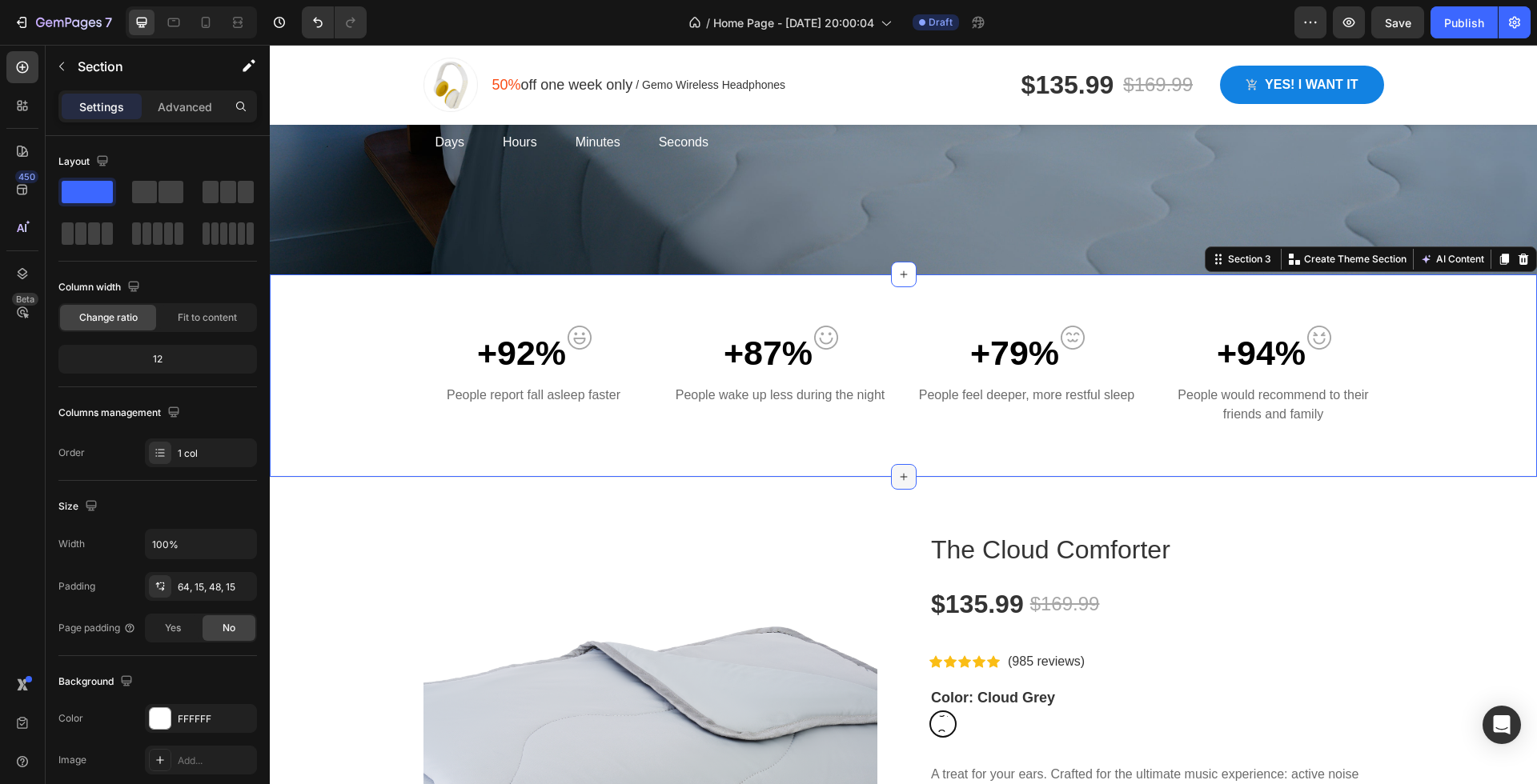
click at [897, 475] on icon at bounding box center [904, 477] width 13 height 13
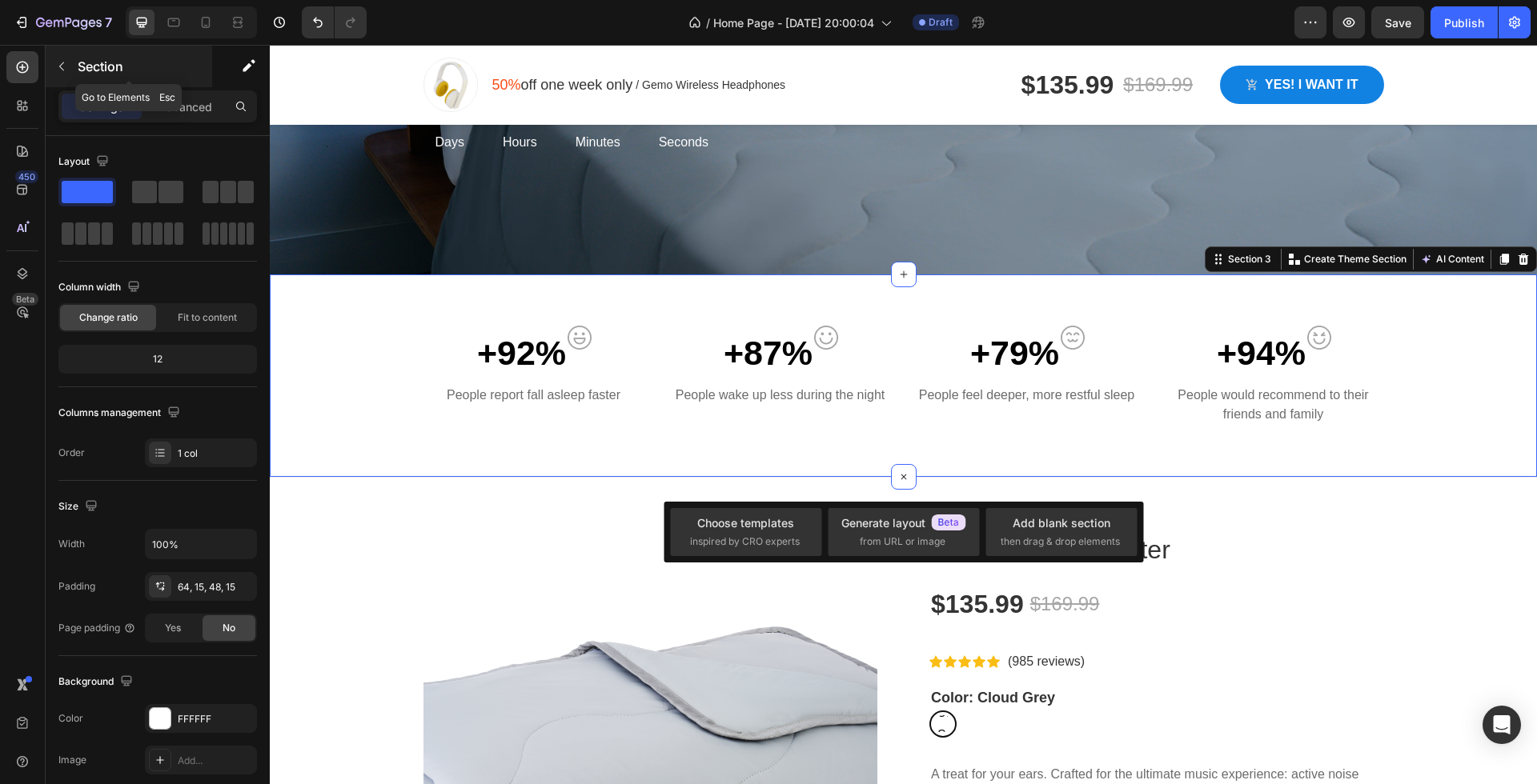
click at [64, 69] on icon "button" at bounding box center [61, 66] width 13 height 13
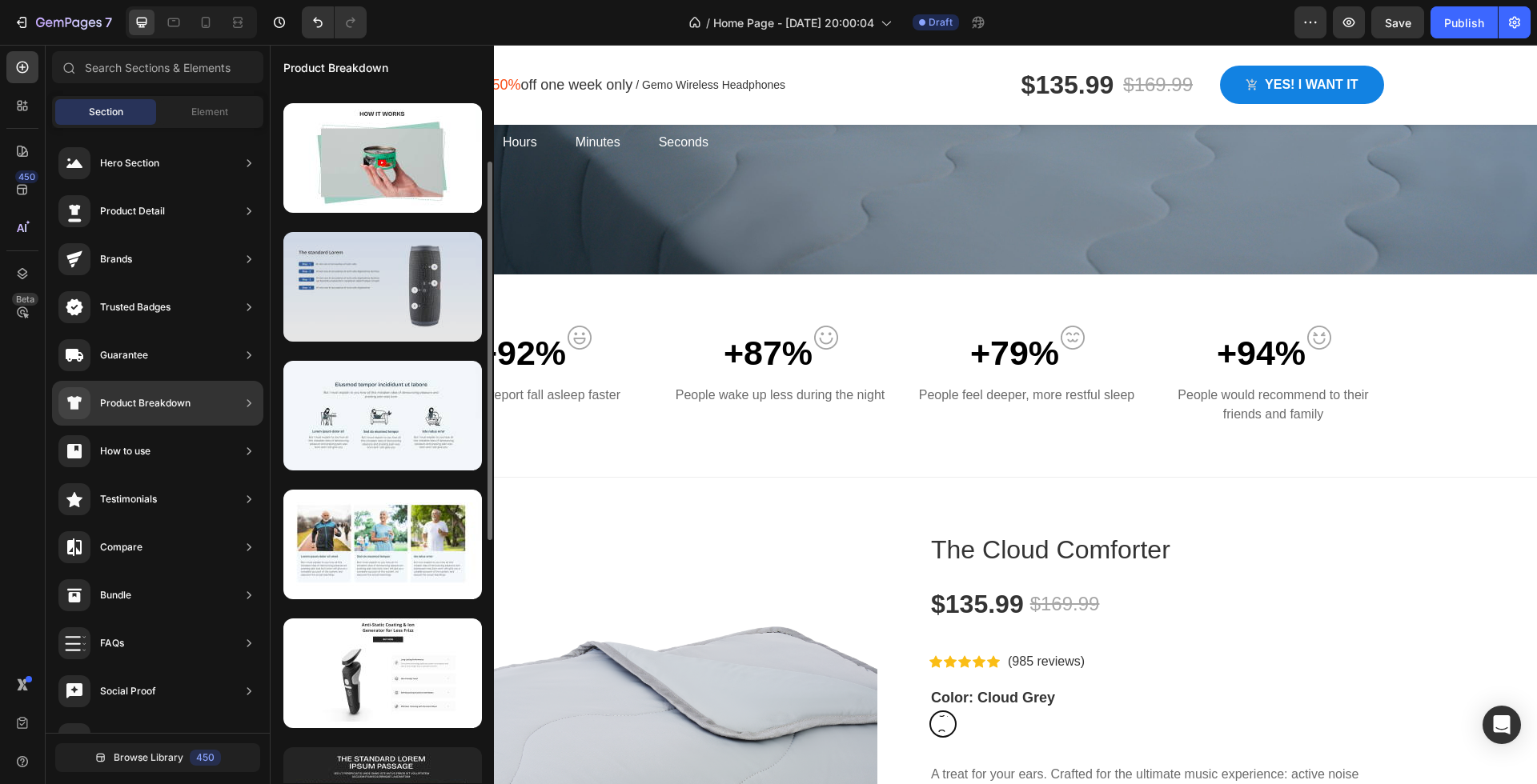
scroll to position [318, 0]
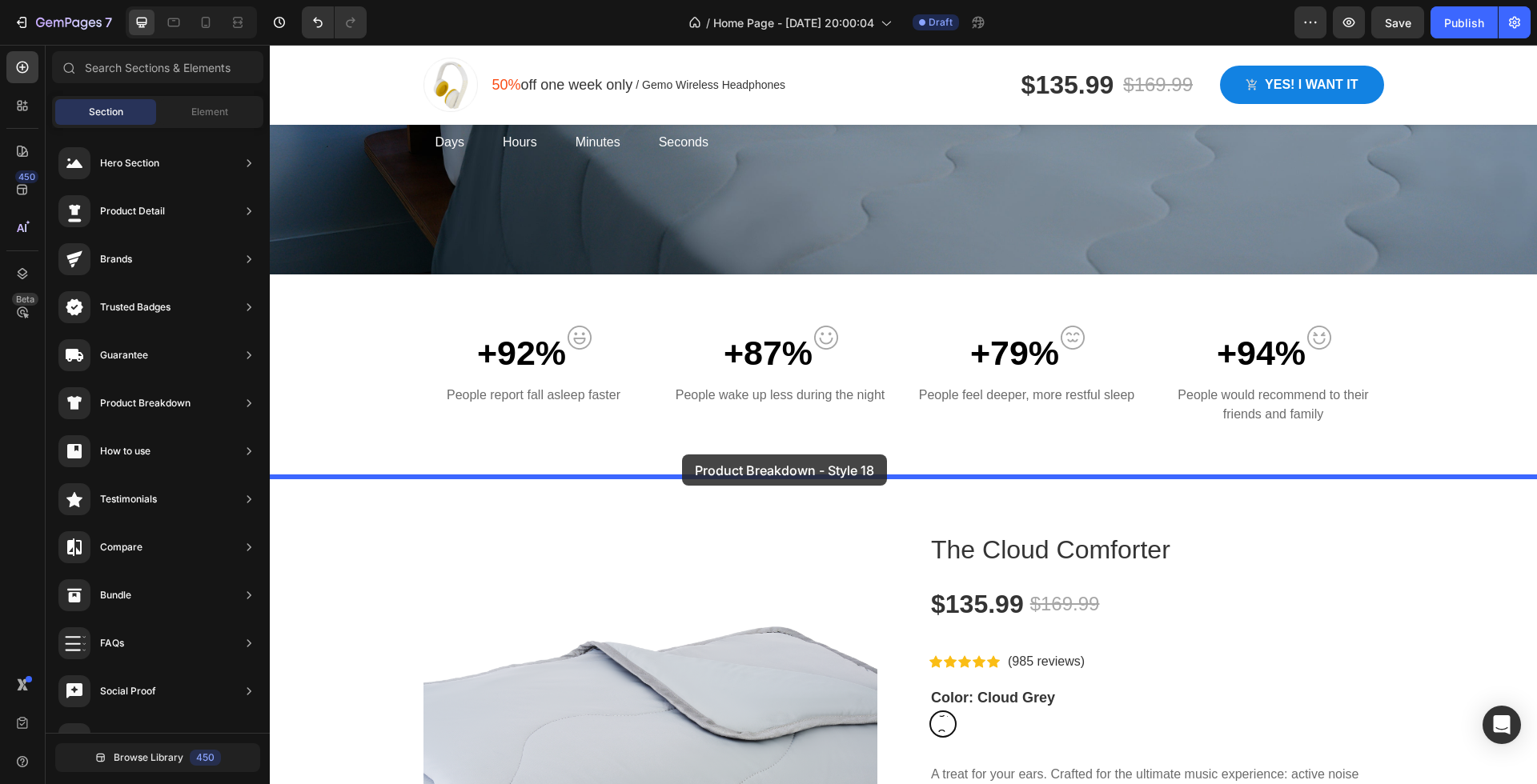
drag, startPoint x: 680, startPoint y: 421, endPoint x: 682, endPoint y: 454, distance: 33.1
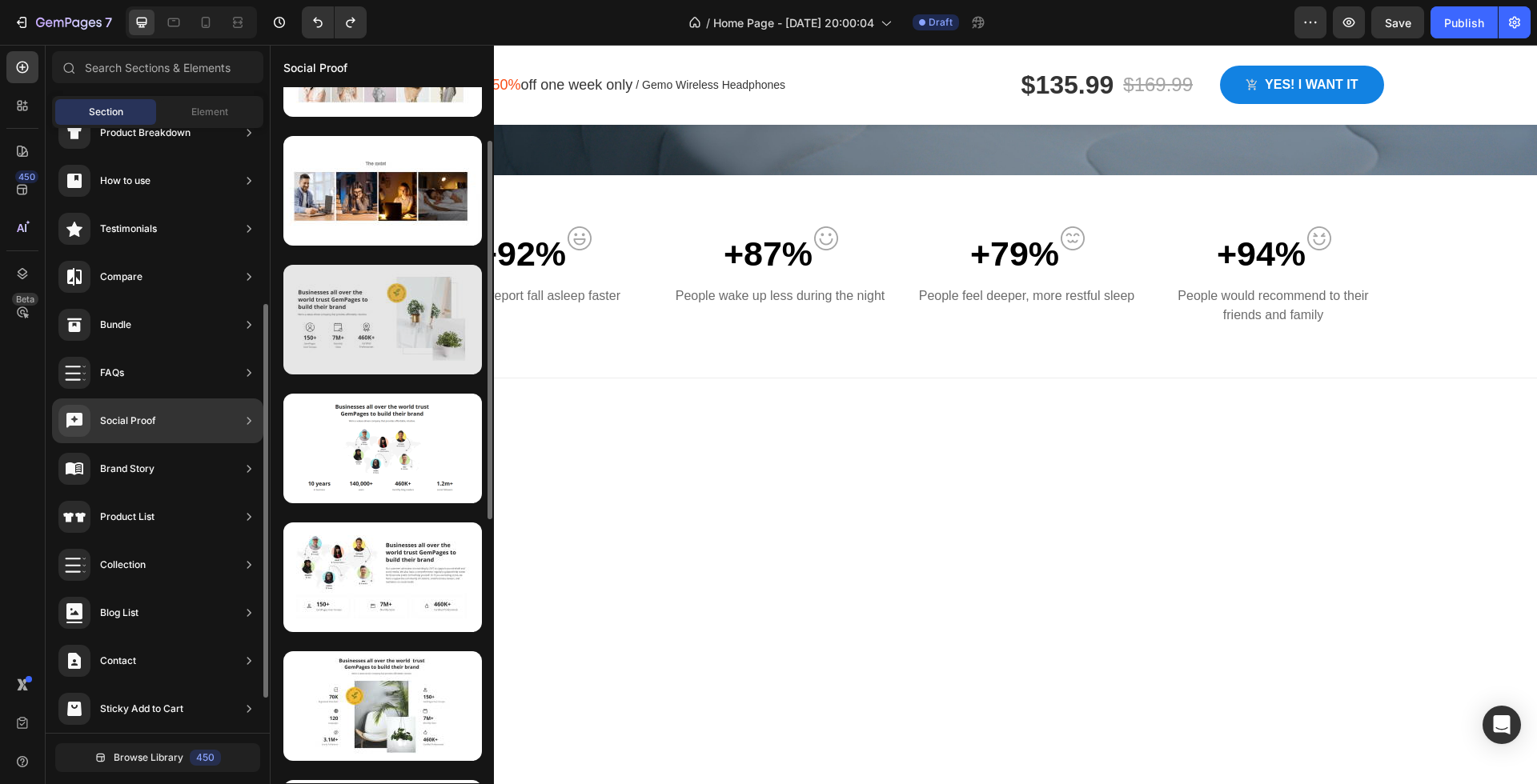
scroll to position [91, 0]
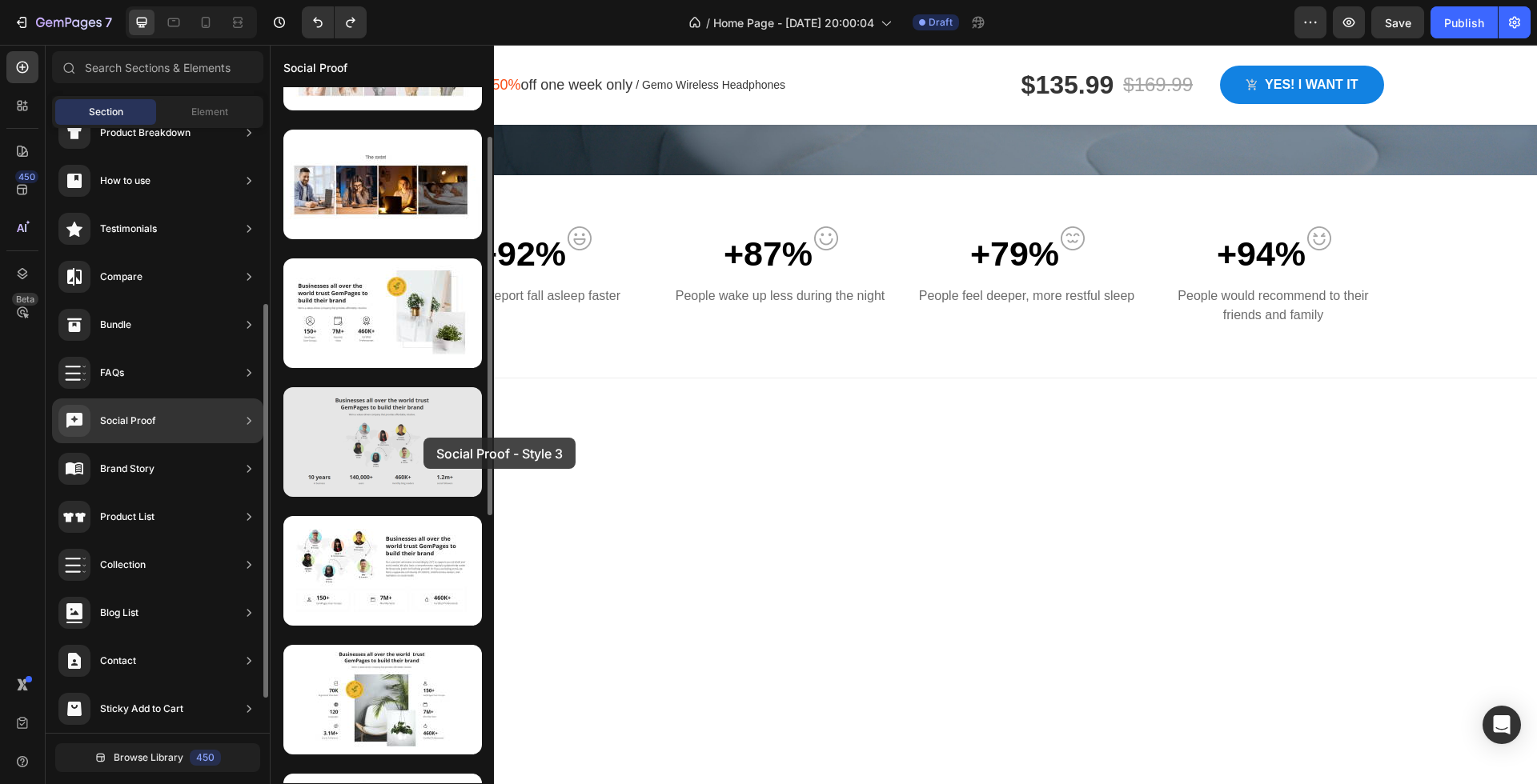
drag, startPoint x: 369, startPoint y: 457, endPoint x: 424, endPoint y: 436, distance: 58.9
click at [424, 437] on div at bounding box center [382, 442] width 198 height 110
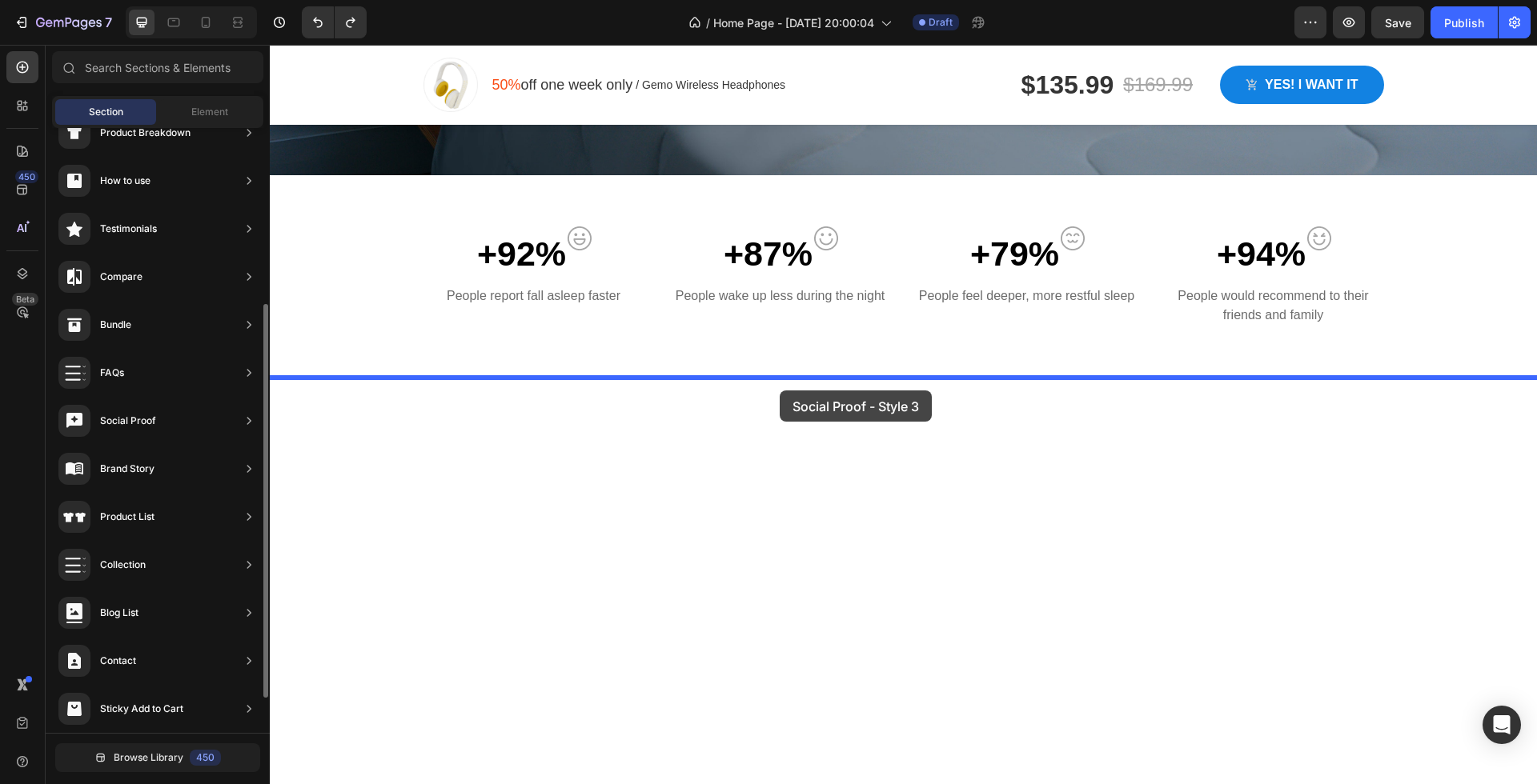
drag, startPoint x: 693, startPoint y: 480, endPoint x: 795, endPoint y: 385, distance: 139.4
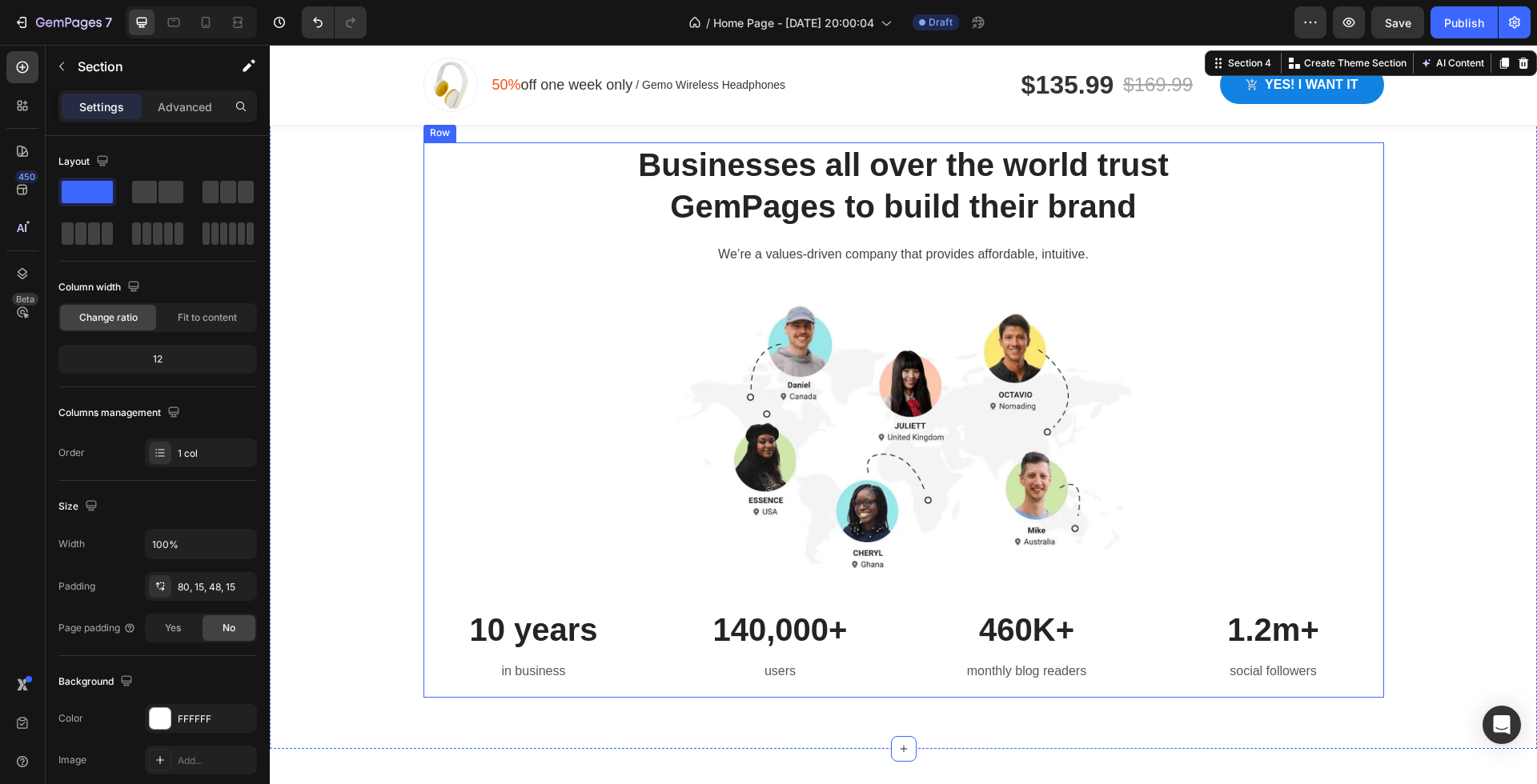
scroll to position [966, 0]
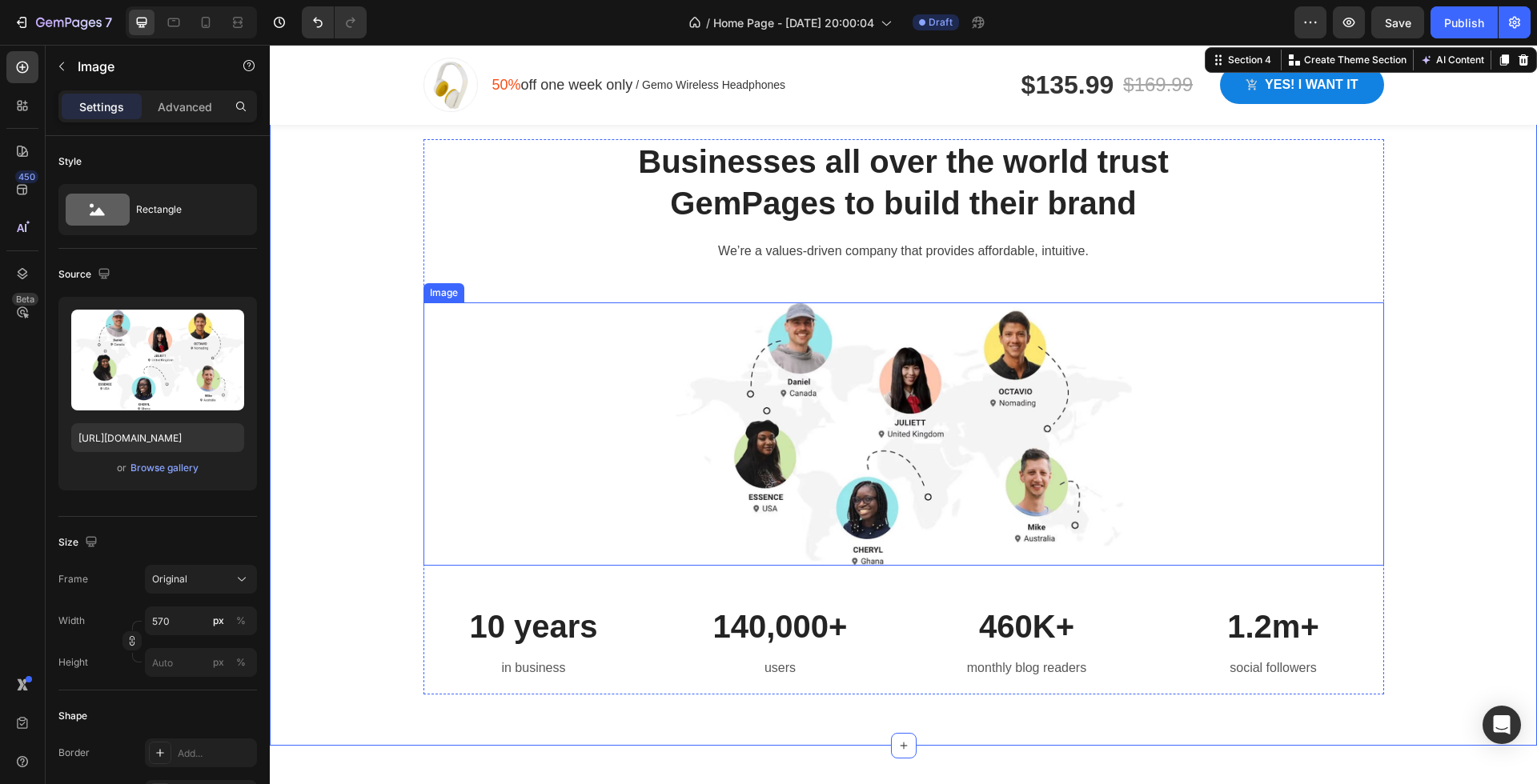
click at [931, 441] on img at bounding box center [904, 434] width 456 height 264
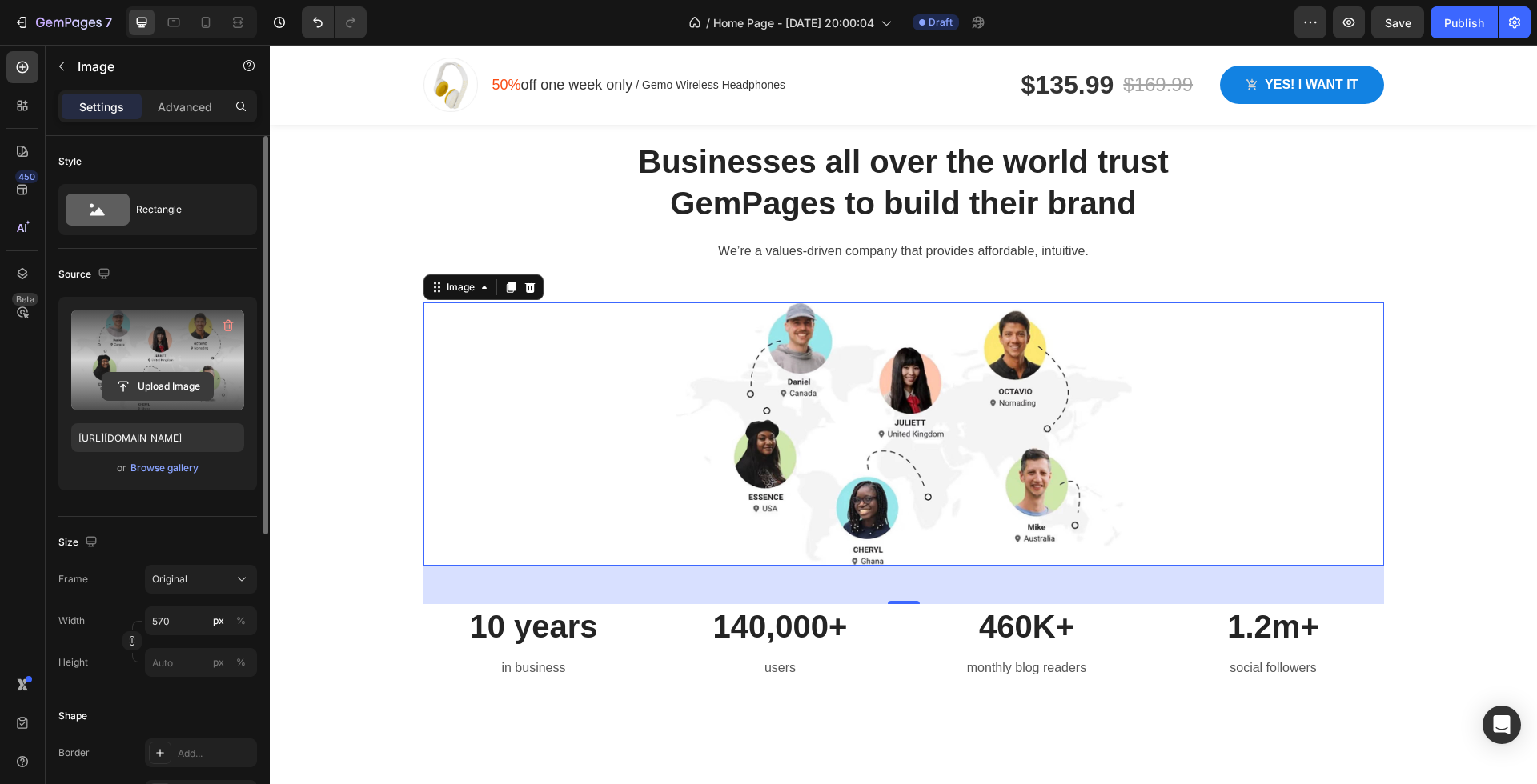
click at [145, 384] on input "file" at bounding box center [157, 385] width 111 height 27
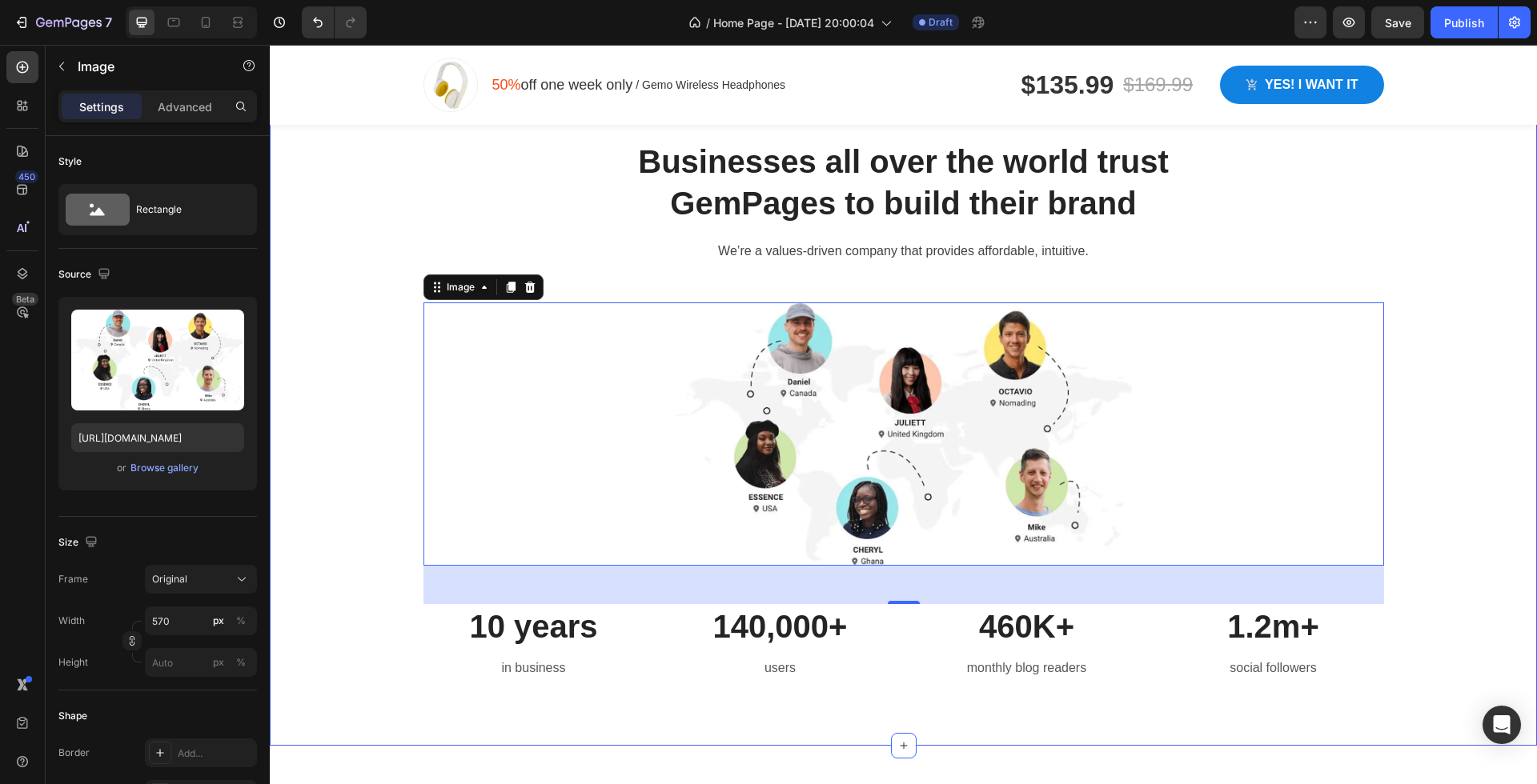
click at [1448, 382] on div "Businesses all over the world trust GemPages to build their brand Heading We’re…" at bounding box center [903, 424] width 1243 height 569
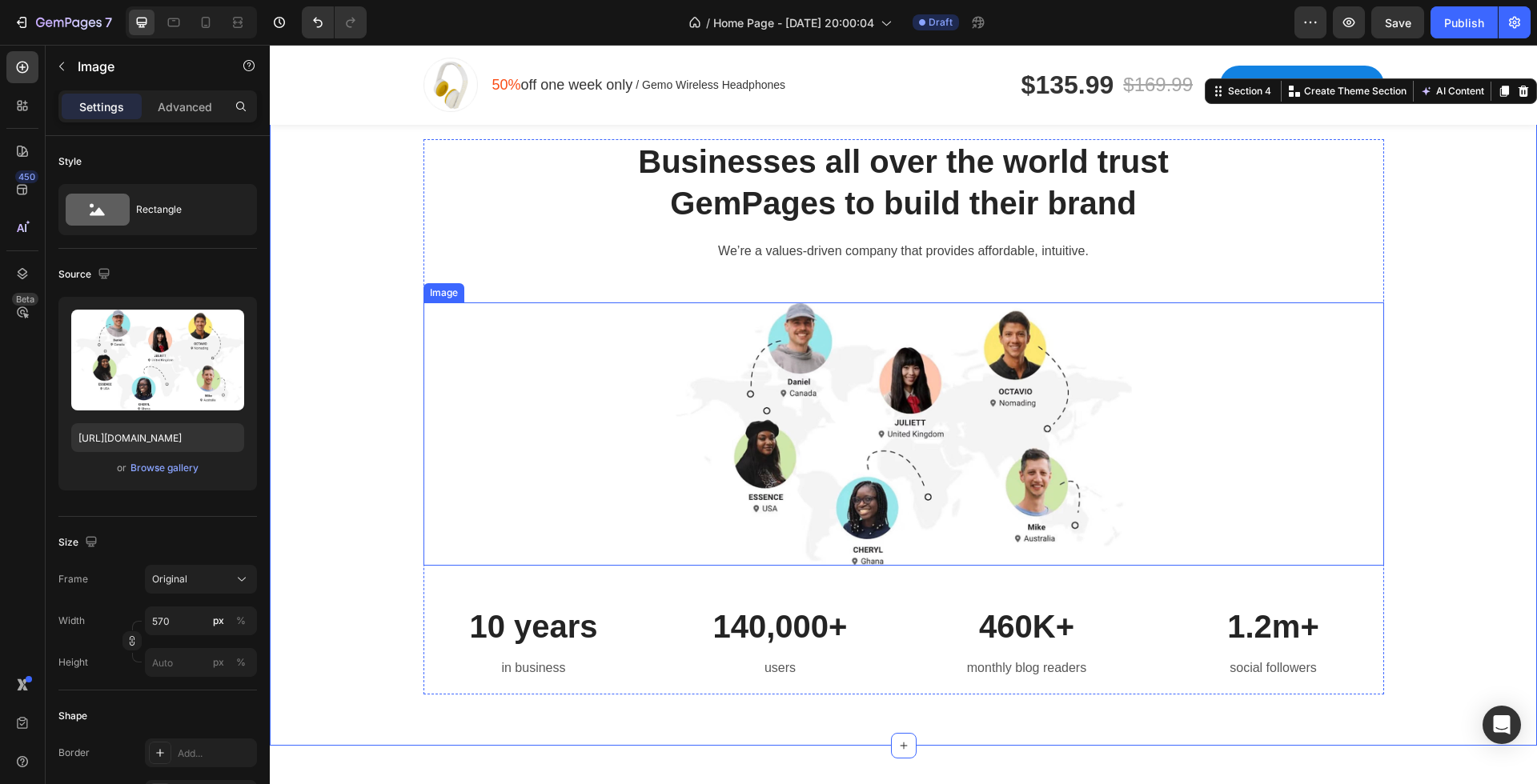
click at [1080, 400] on img at bounding box center [904, 434] width 456 height 264
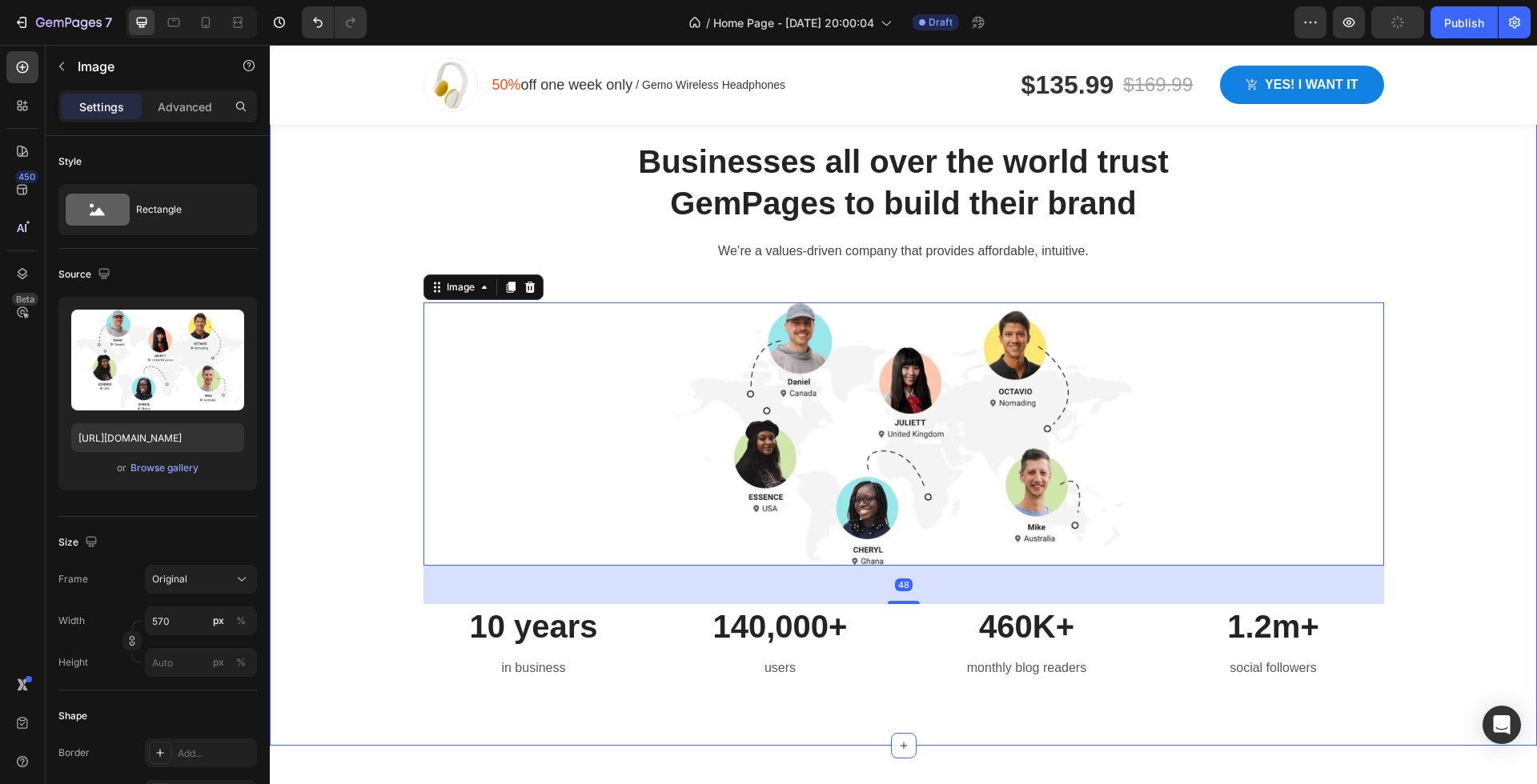
click at [1445, 459] on div "Businesses all over the world trust GemPages to build their brand Heading We’re…" at bounding box center [903, 424] width 1243 height 569
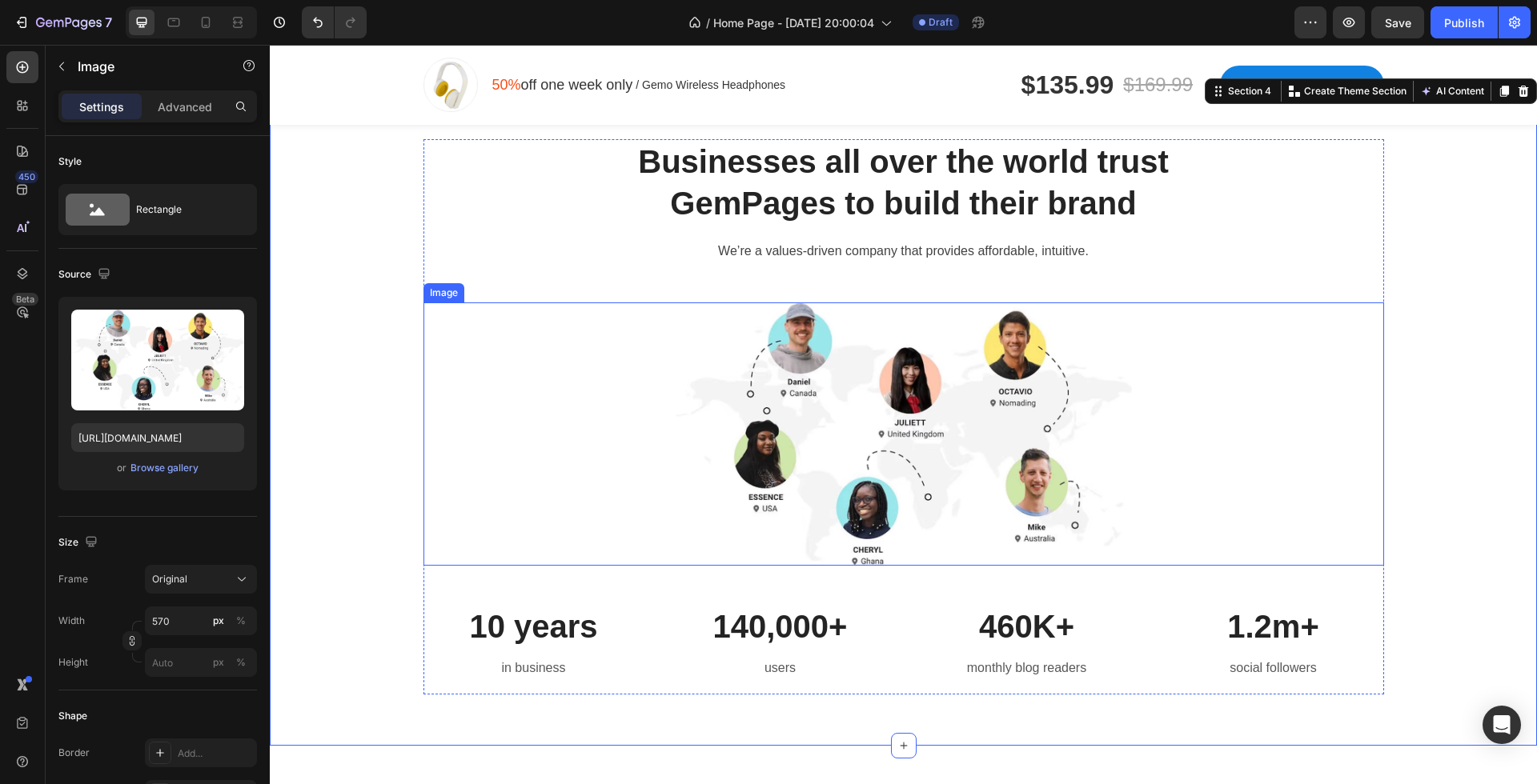
click at [1085, 446] on img at bounding box center [904, 434] width 456 height 264
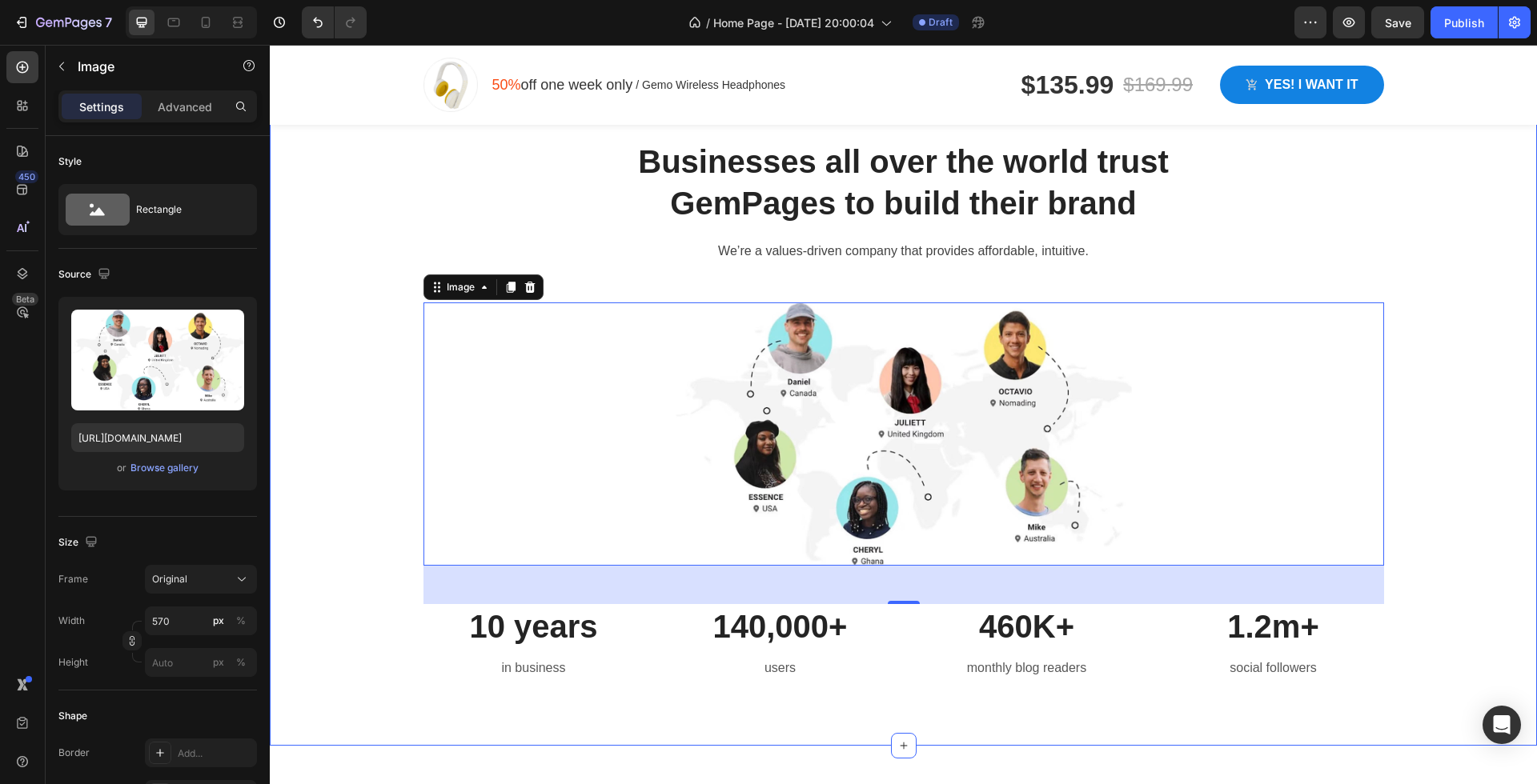
click at [1442, 430] on div "Businesses all over the world trust GemPages to build their brand Heading We’re…" at bounding box center [903, 424] width 1243 height 569
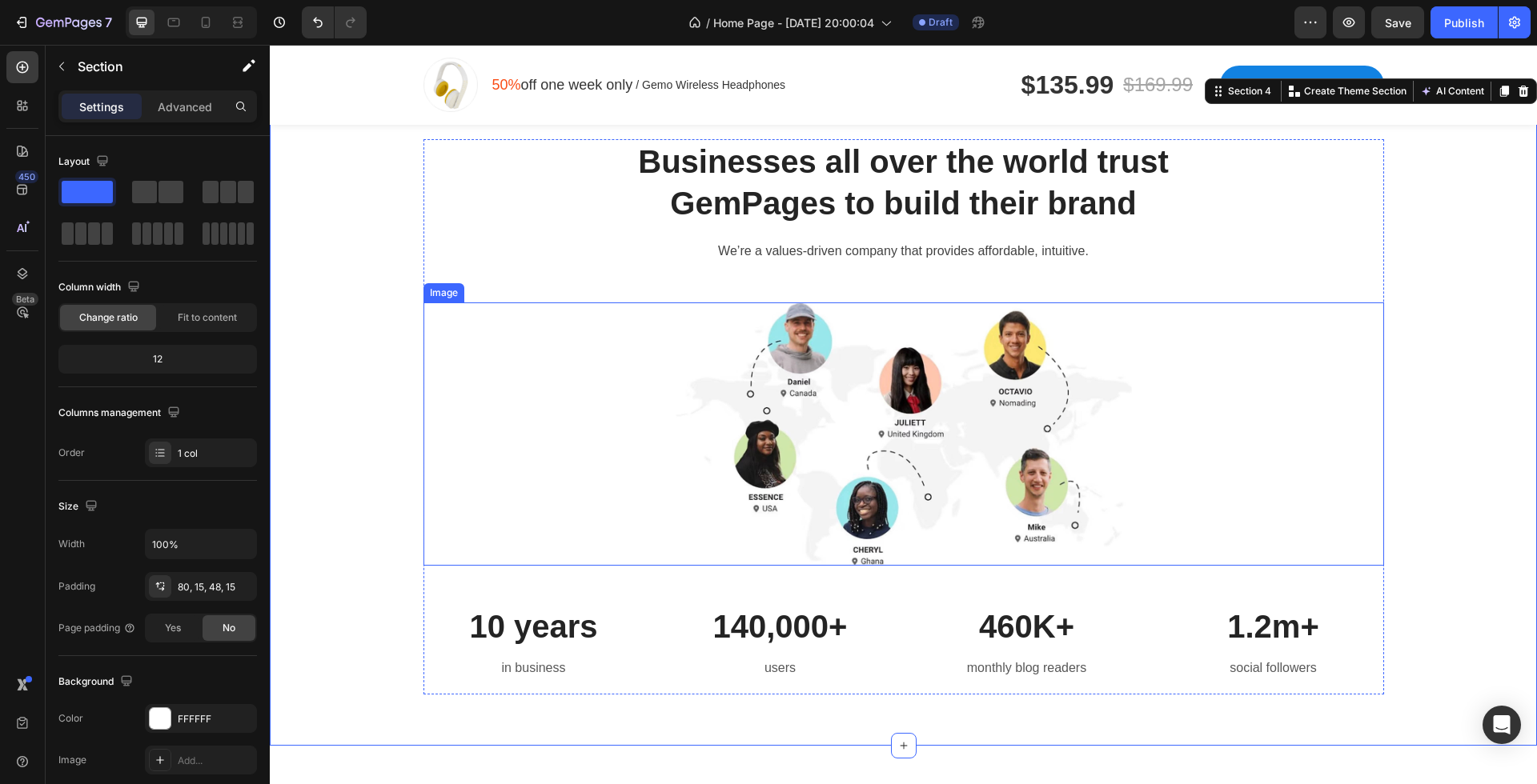
click at [1111, 384] on img at bounding box center [904, 434] width 456 height 264
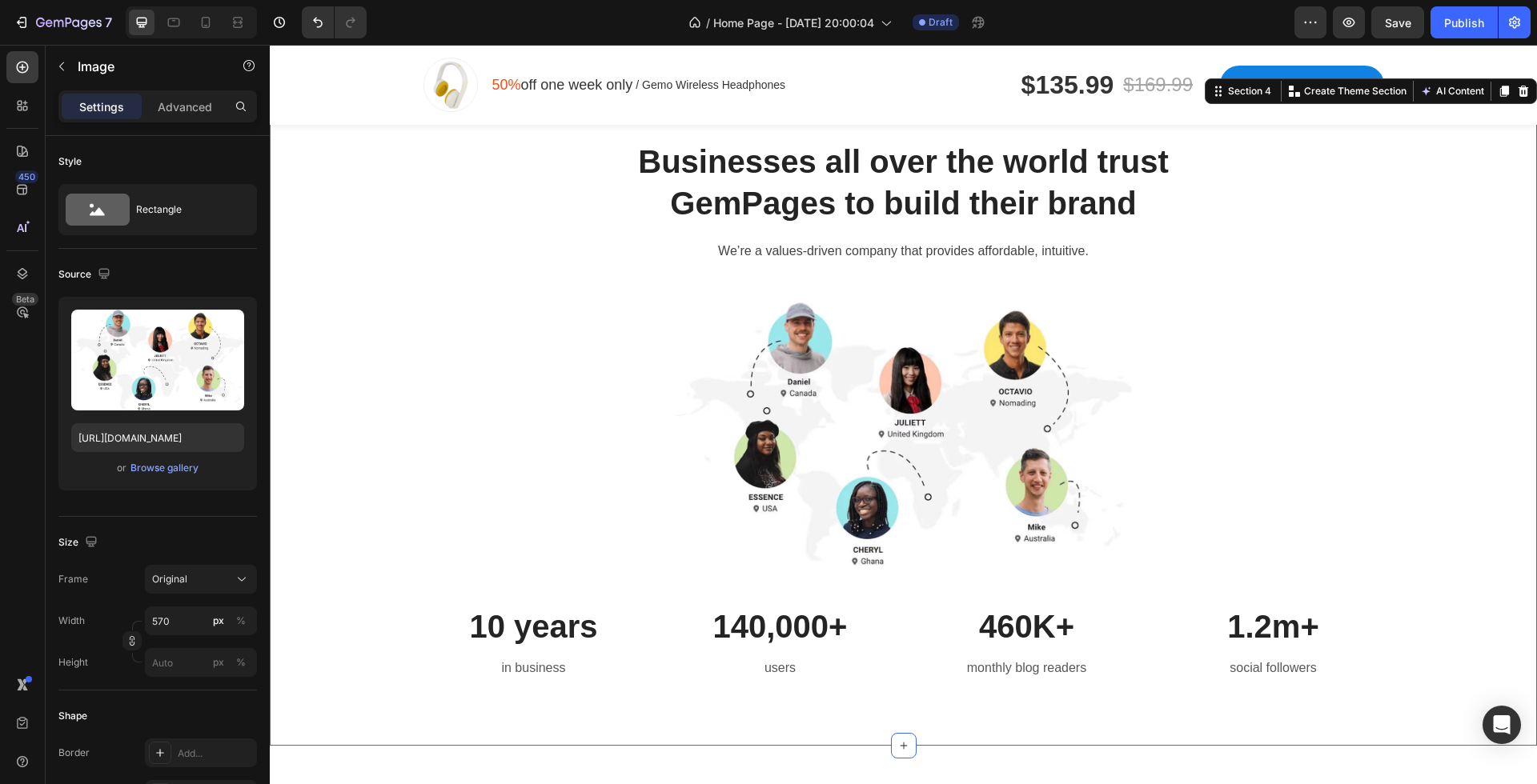
click at [1427, 375] on div "Businesses all over the world trust GemPages to build their brand Heading We’re…" at bounding box center [903, 424] width 1243 height 569
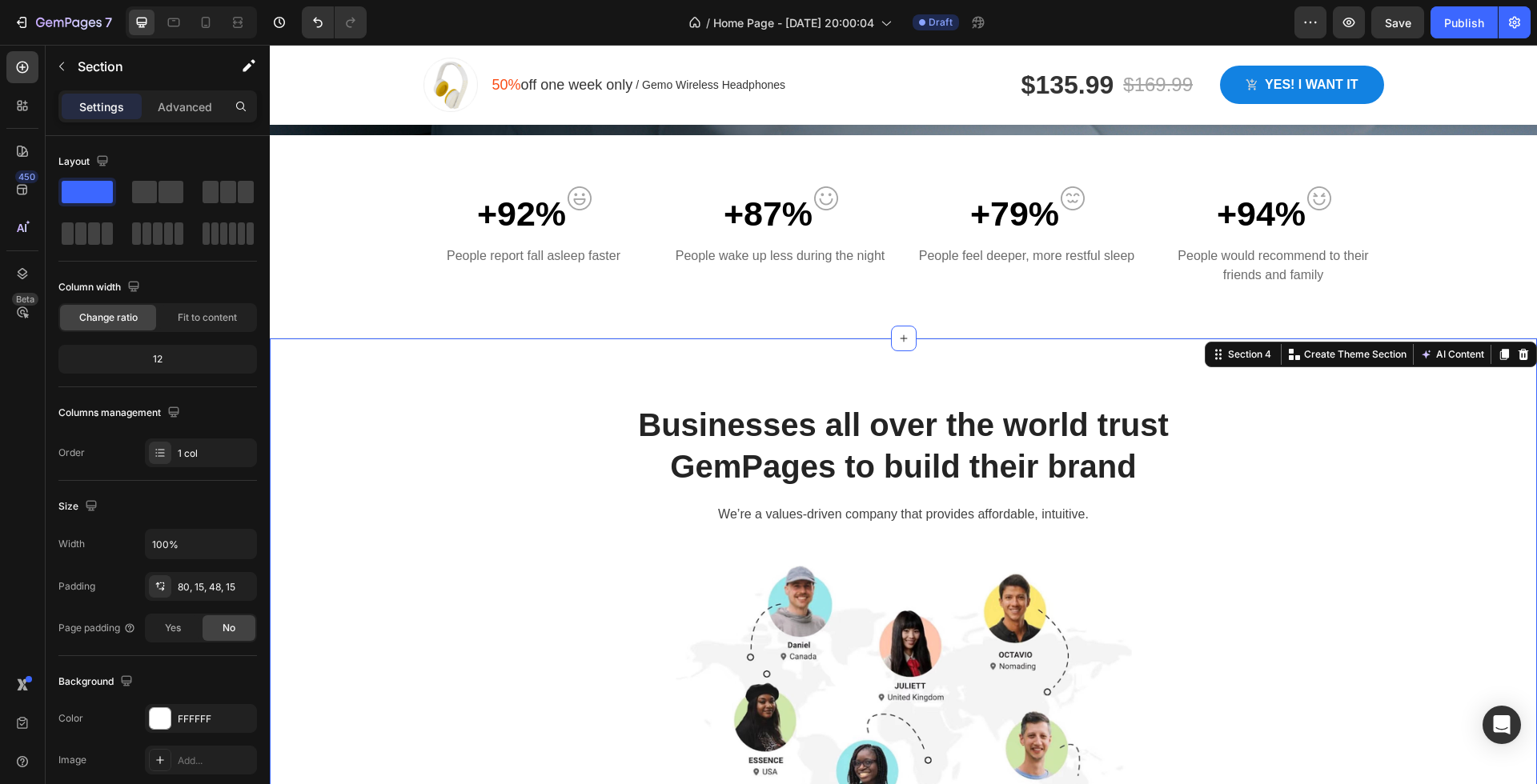
scroll to position [696, 0]
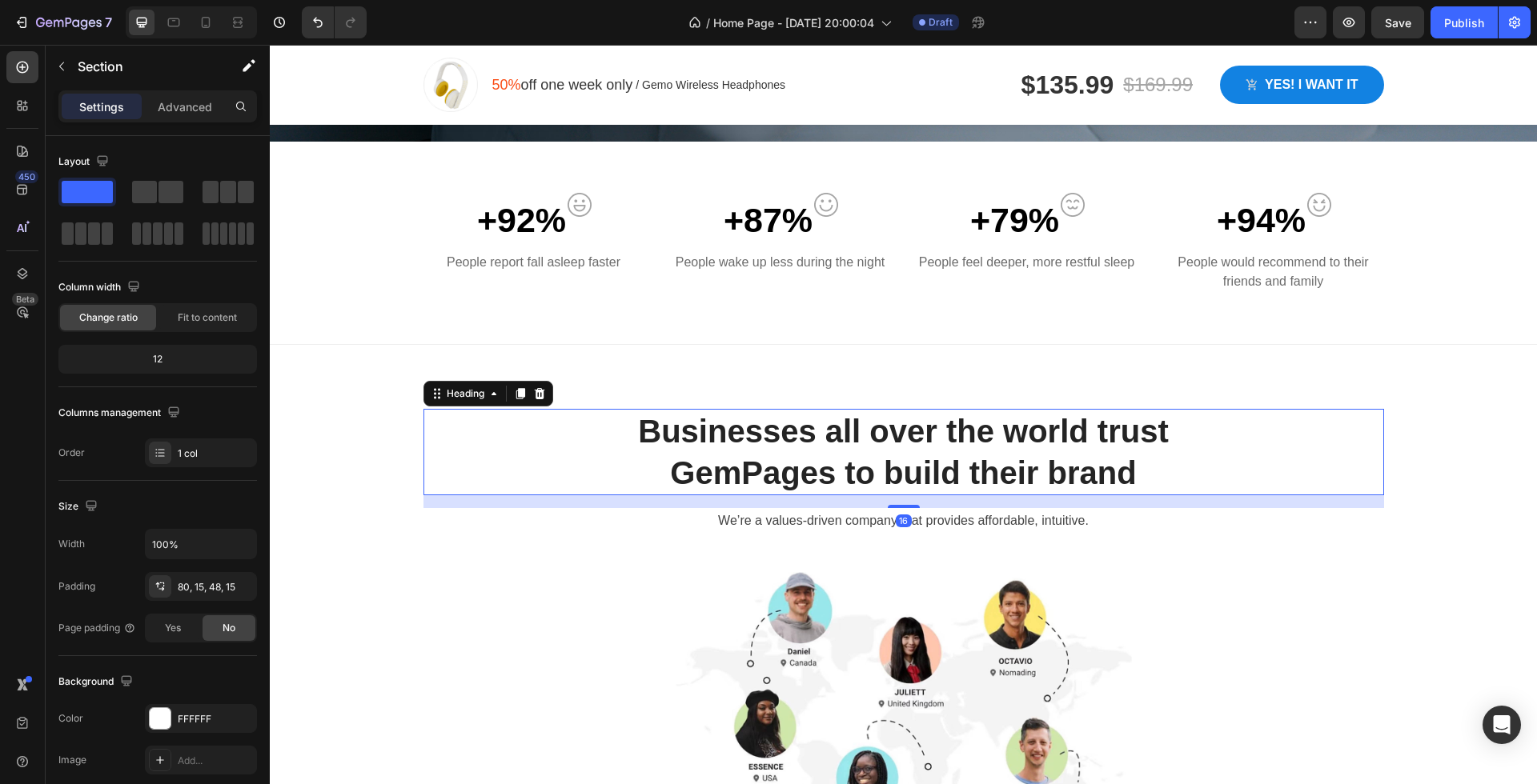
click at [907, 458] on h2 "Businesses all over the world trust GemPages to build their brand" at bounding box center [904, 452] width 960 height 87
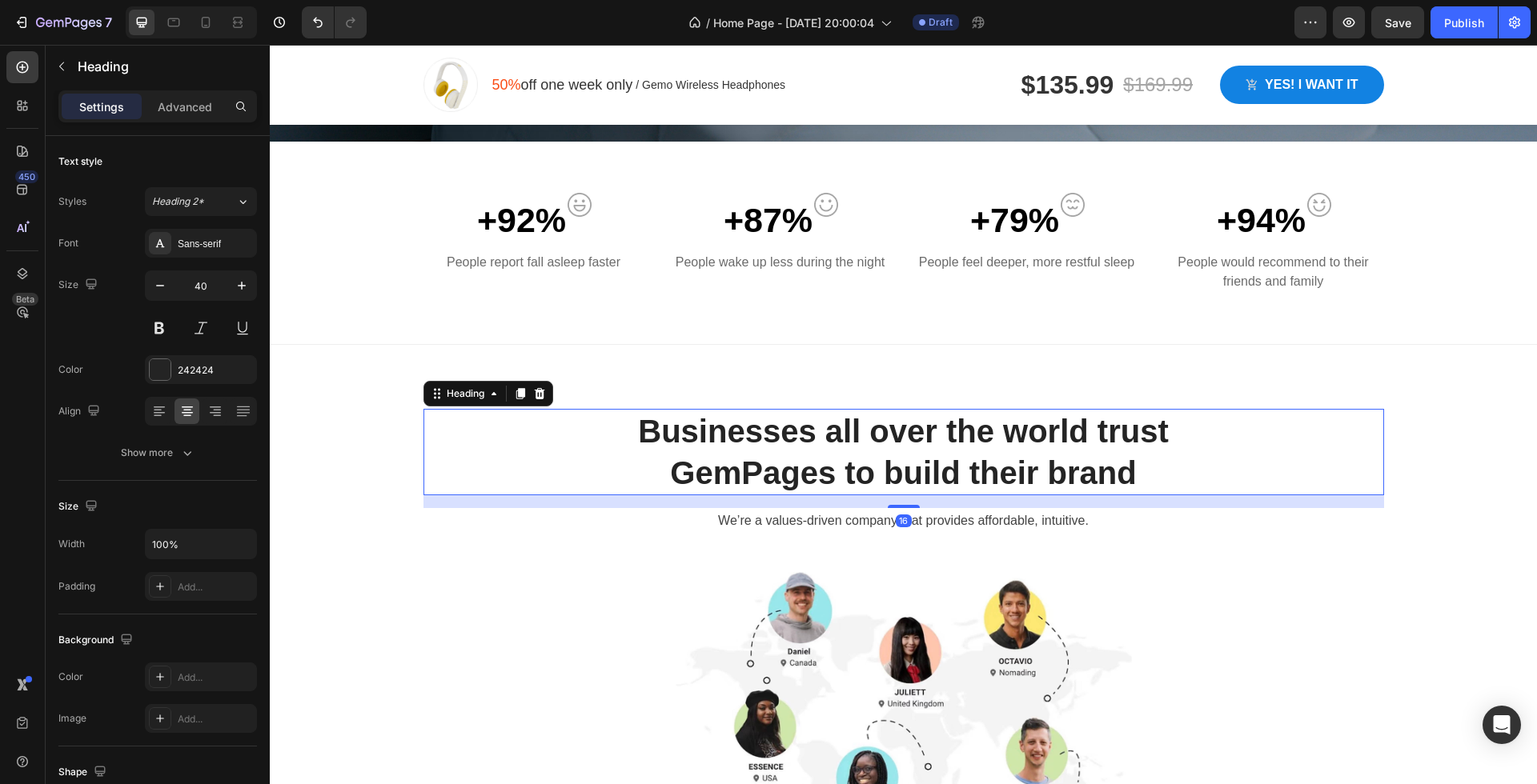
click at [907, 458] on h2 "Businesses all over the world trust GemPages to build their brand" at bounding box center [904, 452] width 960 height 87
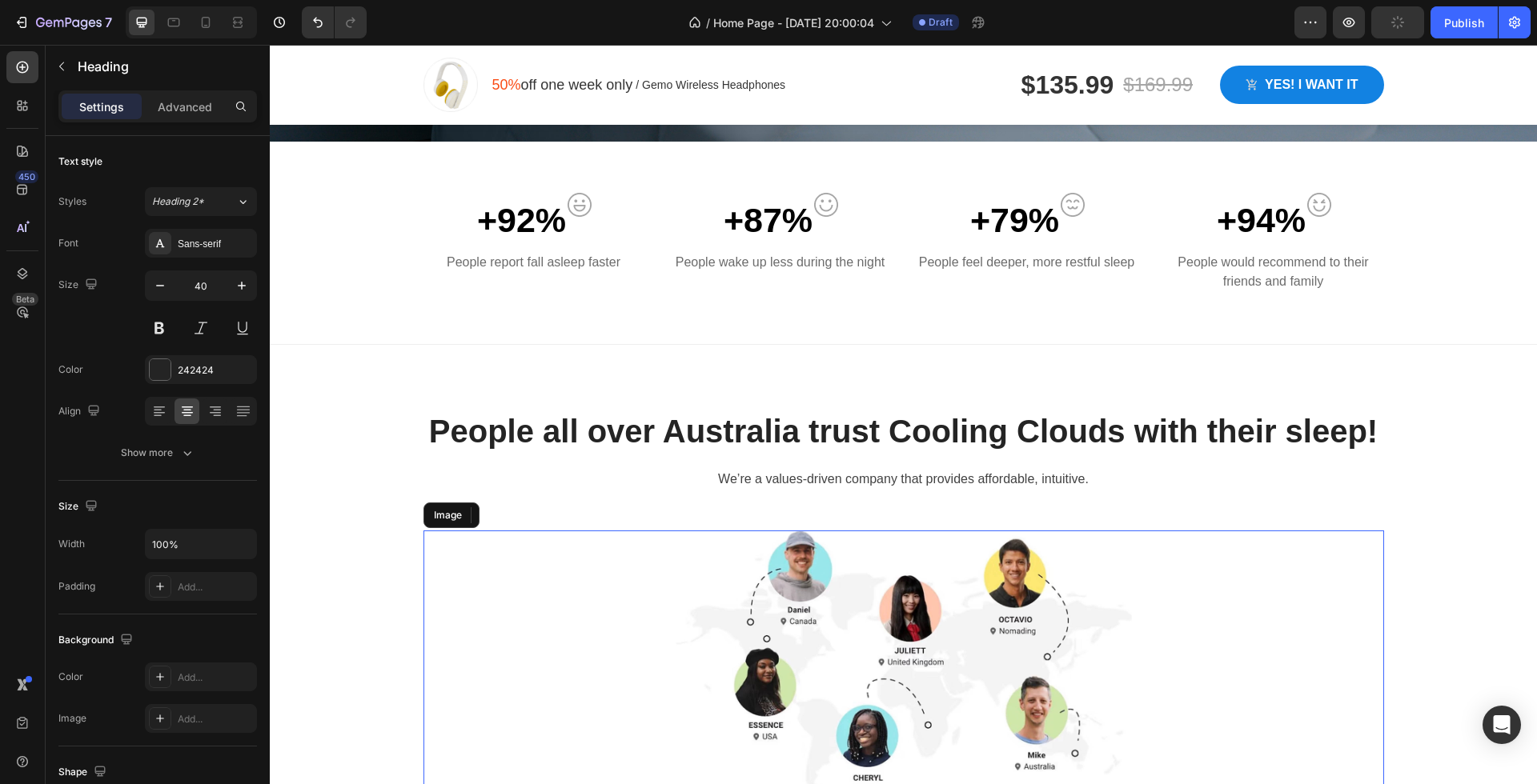
click at [1233, 555] on div at bounding box center [904, 662] width 960 height 264
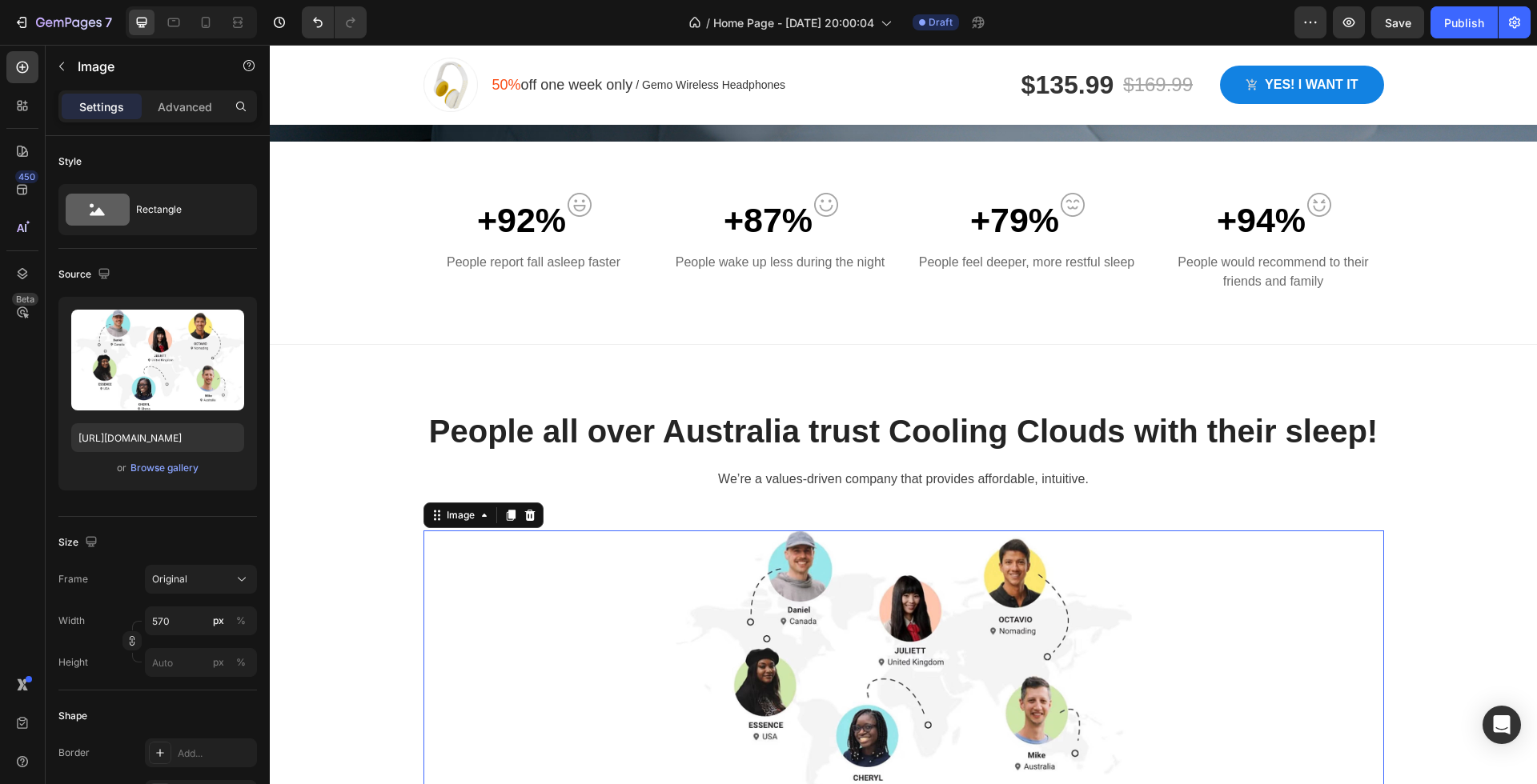
click at [1358, 494] on div "People all over Australia trust Cooling Clouds with their sleep! Heading We’re …" at bounding box center [904, 666] width 960 height 515
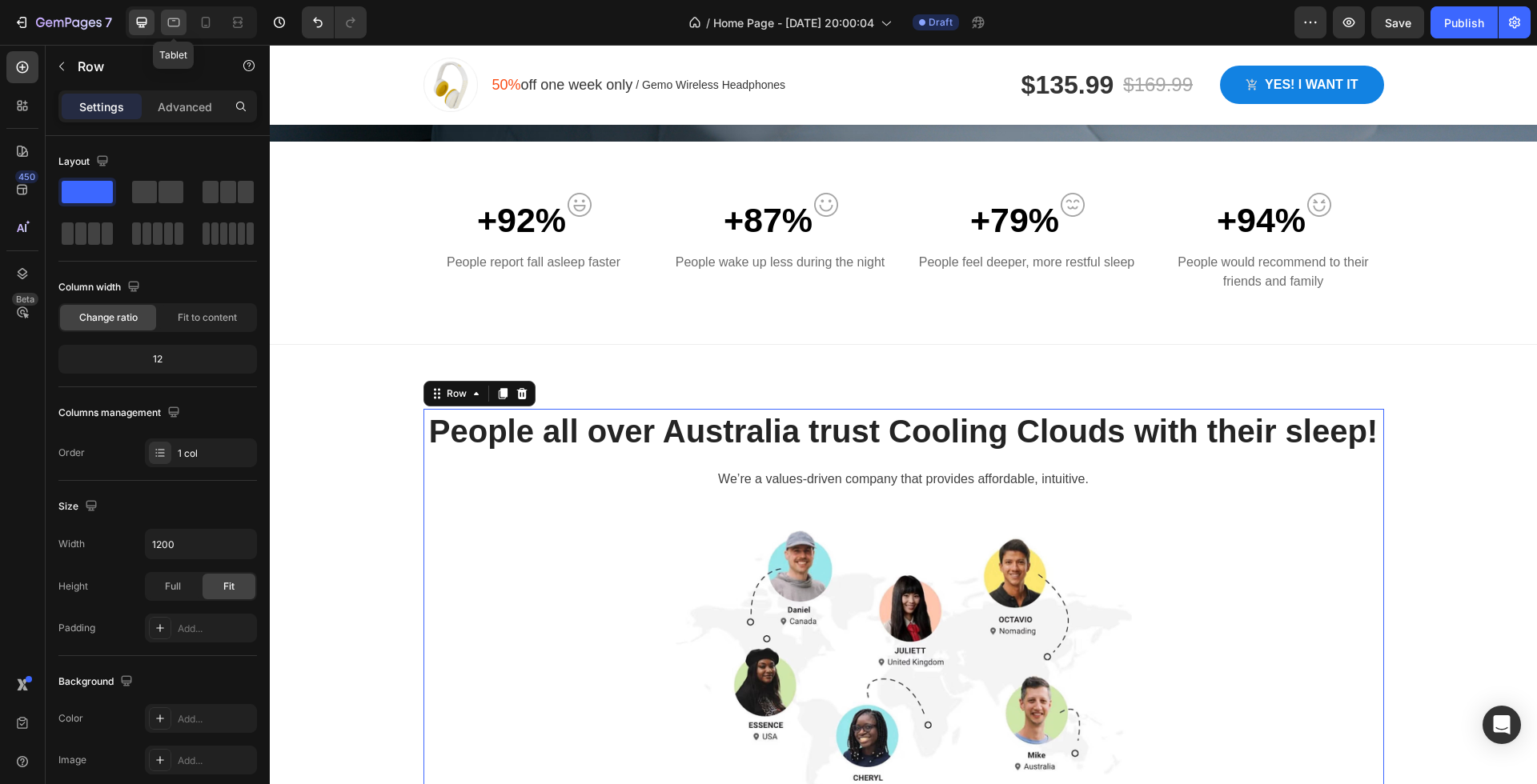
click at [179, 23] on icon at bounding box center [173, 22] width 12 height 8
type input "100%"
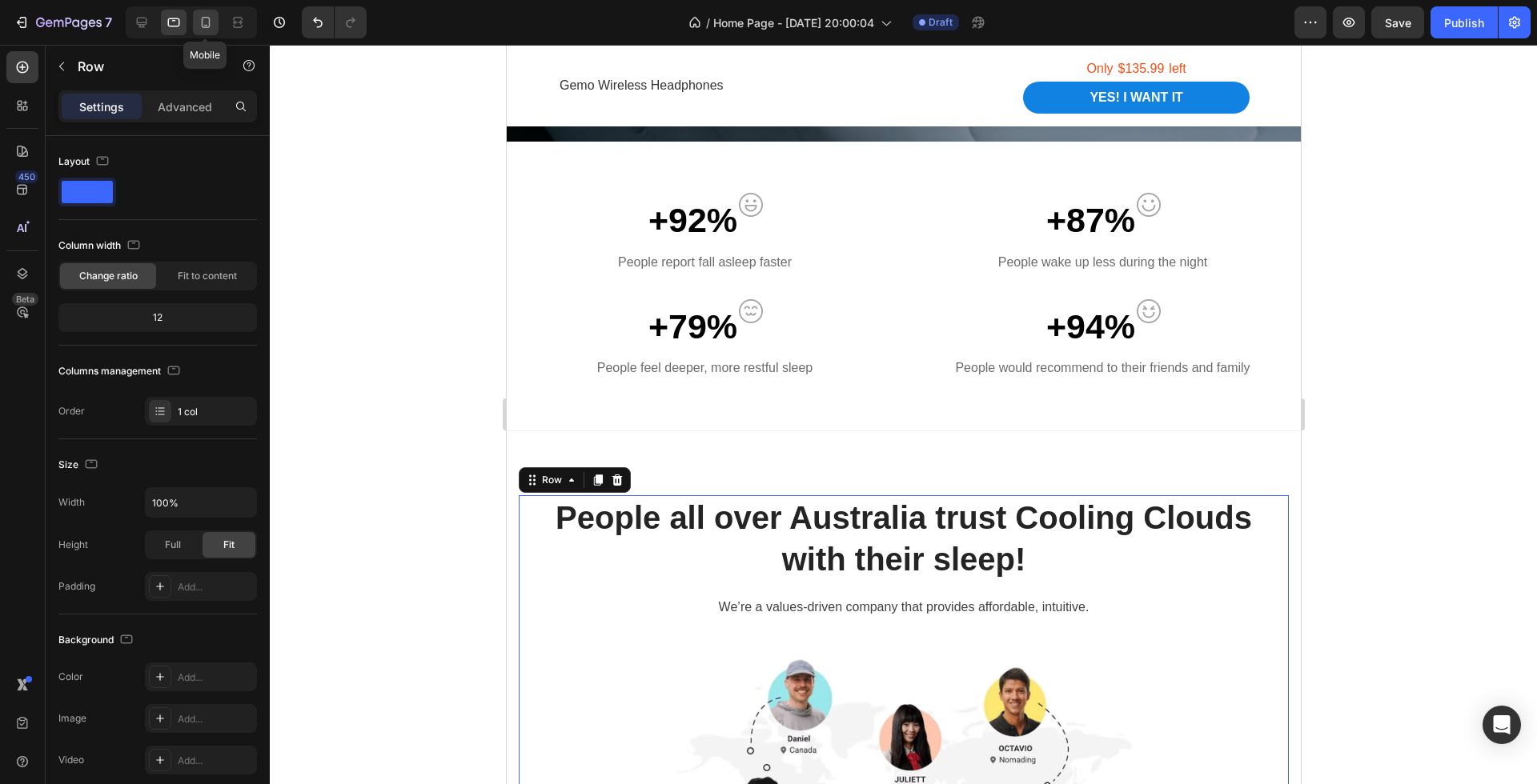
click at [208, 23] on icon at bounding box center [205, 21] width 16 height 16
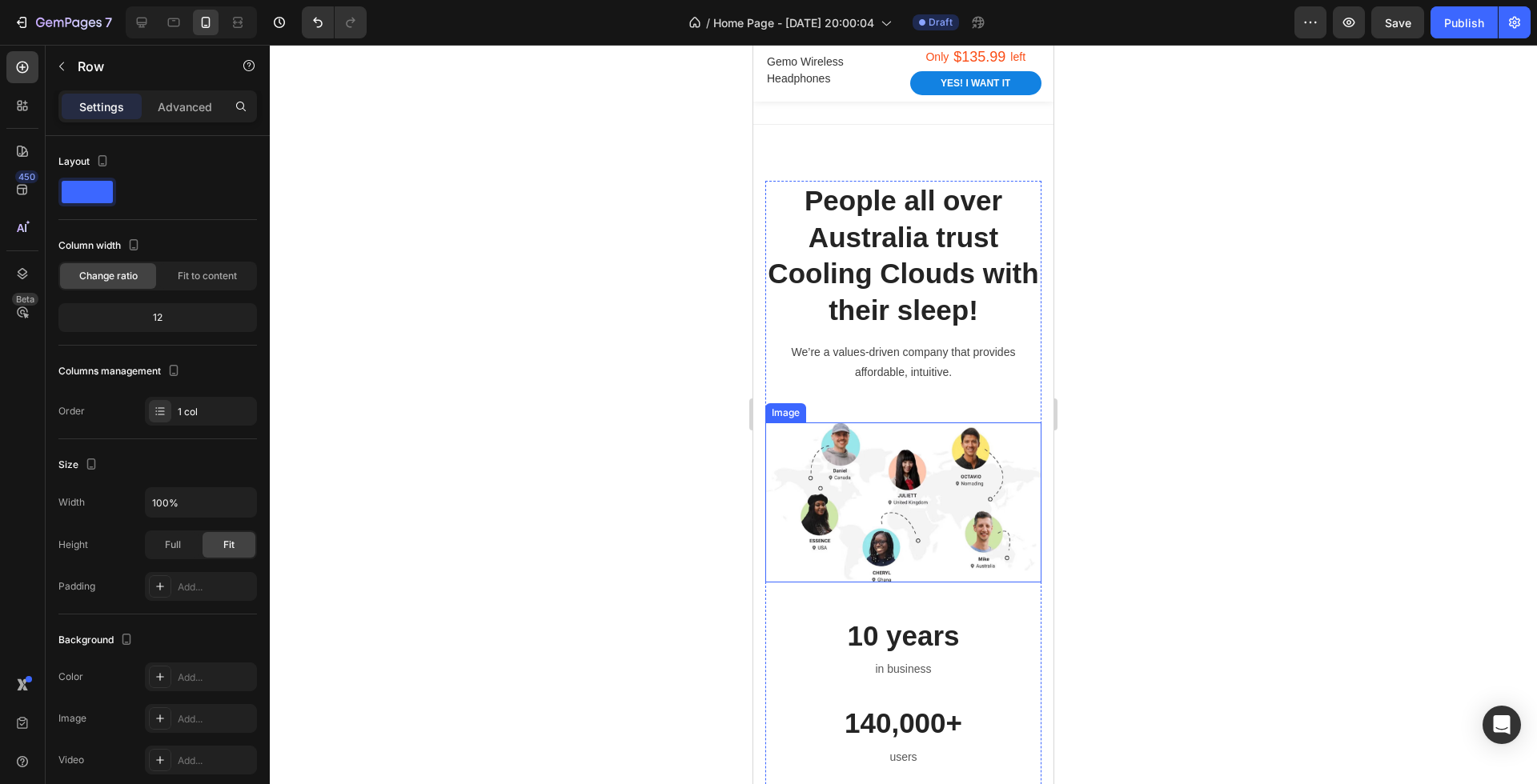
scroll to position [1149, 0]
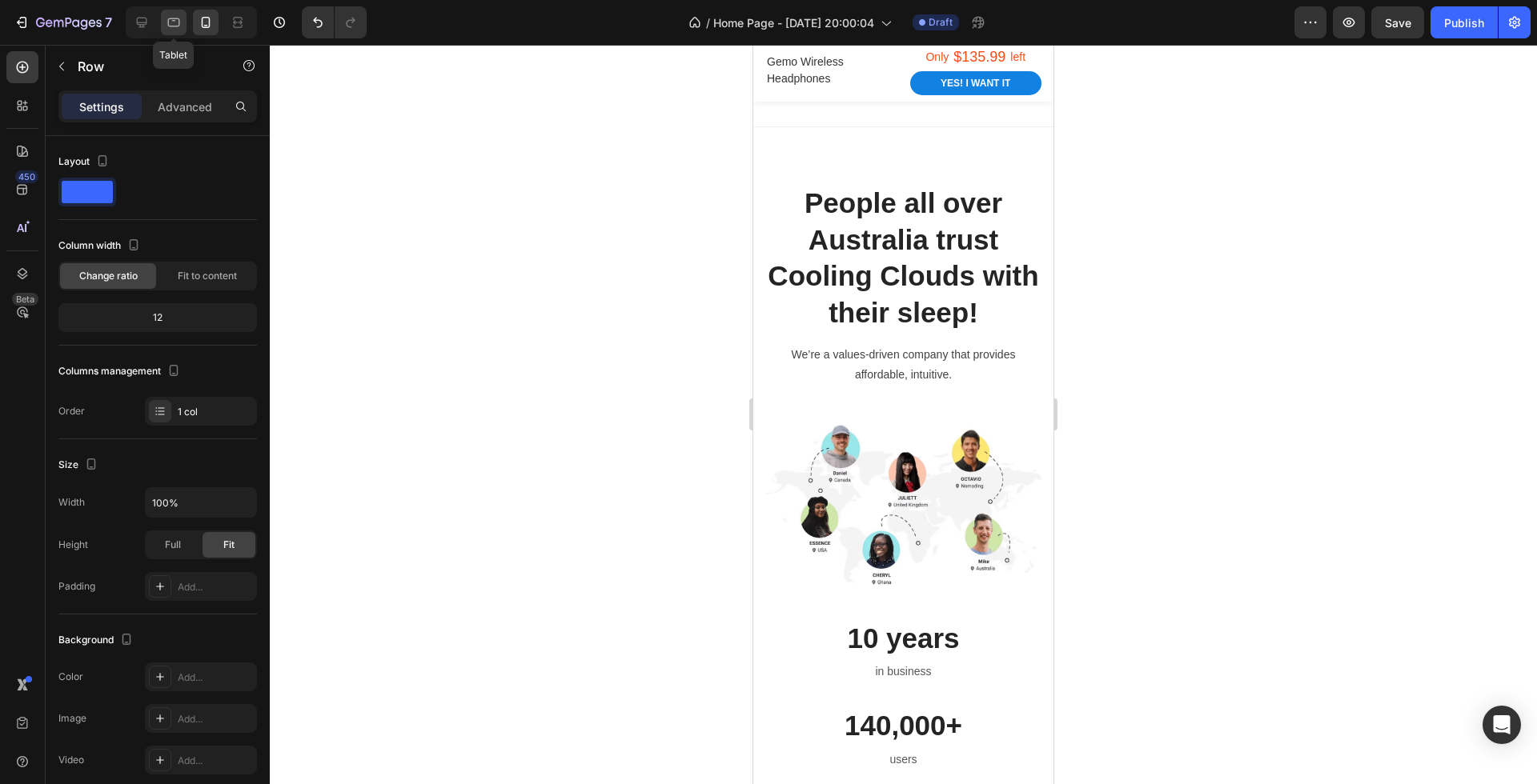
click at [178, 23] on icon at bounding box center [173, 21] width 16 height 16
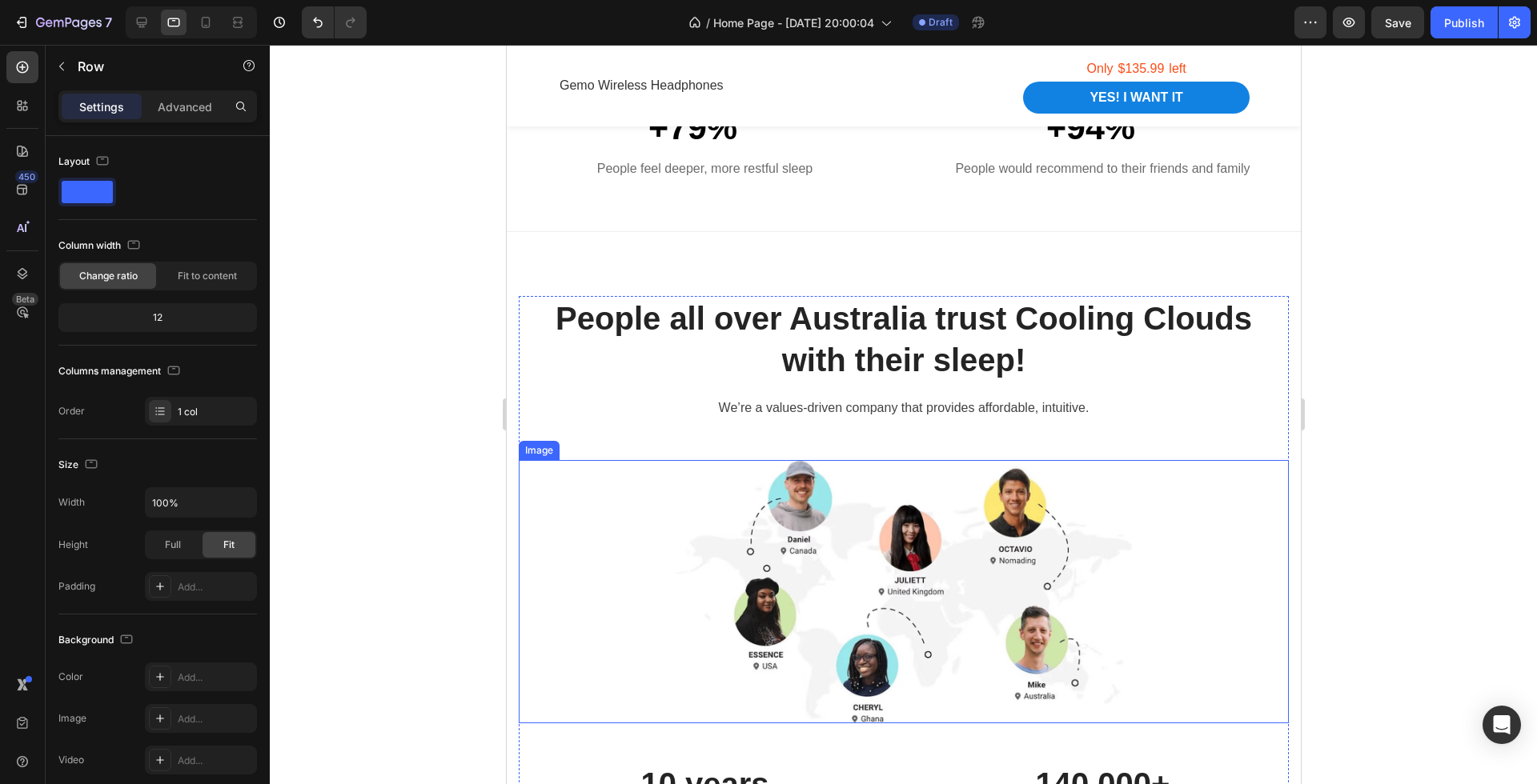
scroll to position [896, 0]
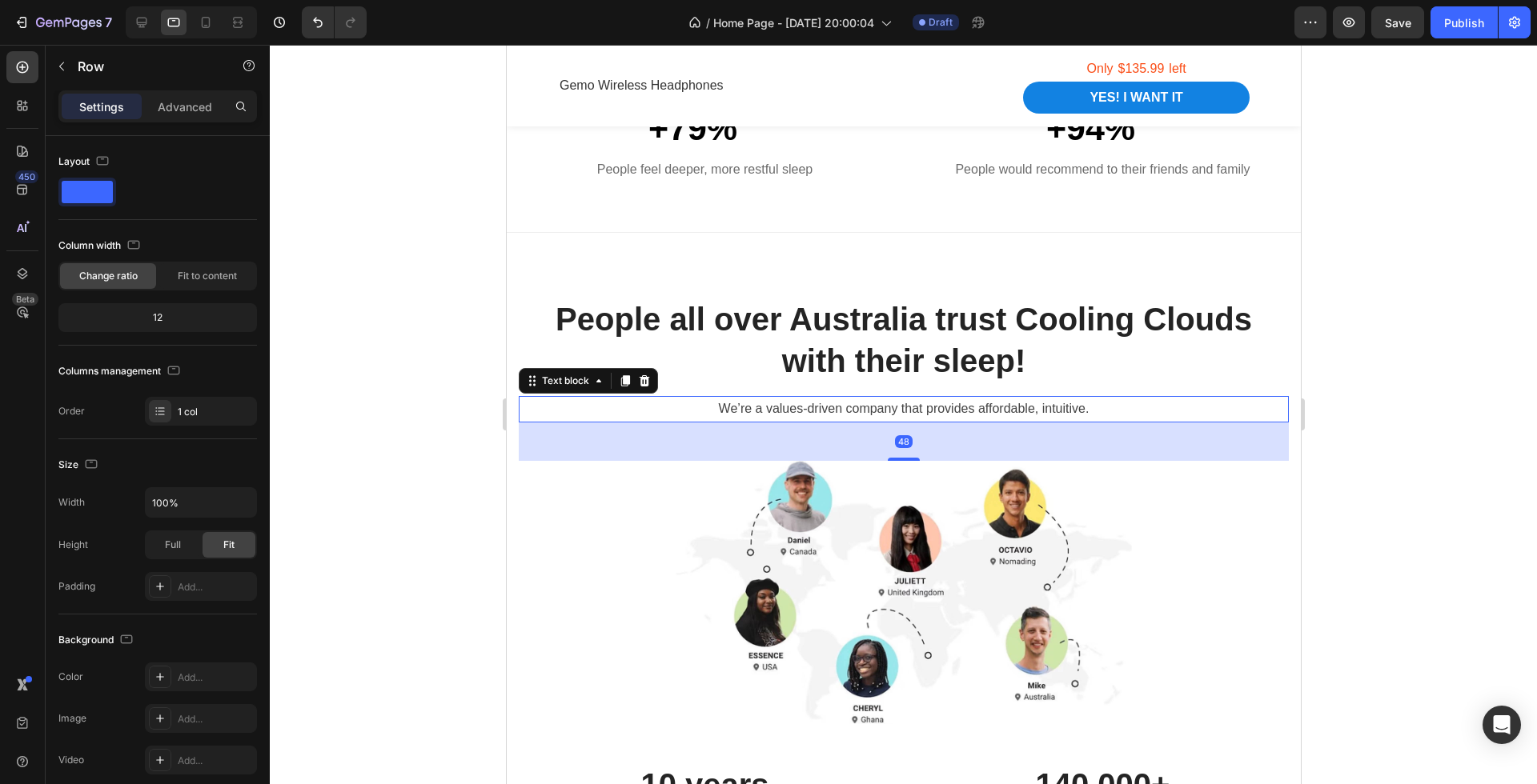
click at [877, 412] on p "We’re a values-driven company that provides affordable, intuitive." at bounding box center [903, 409] width 767 height 23
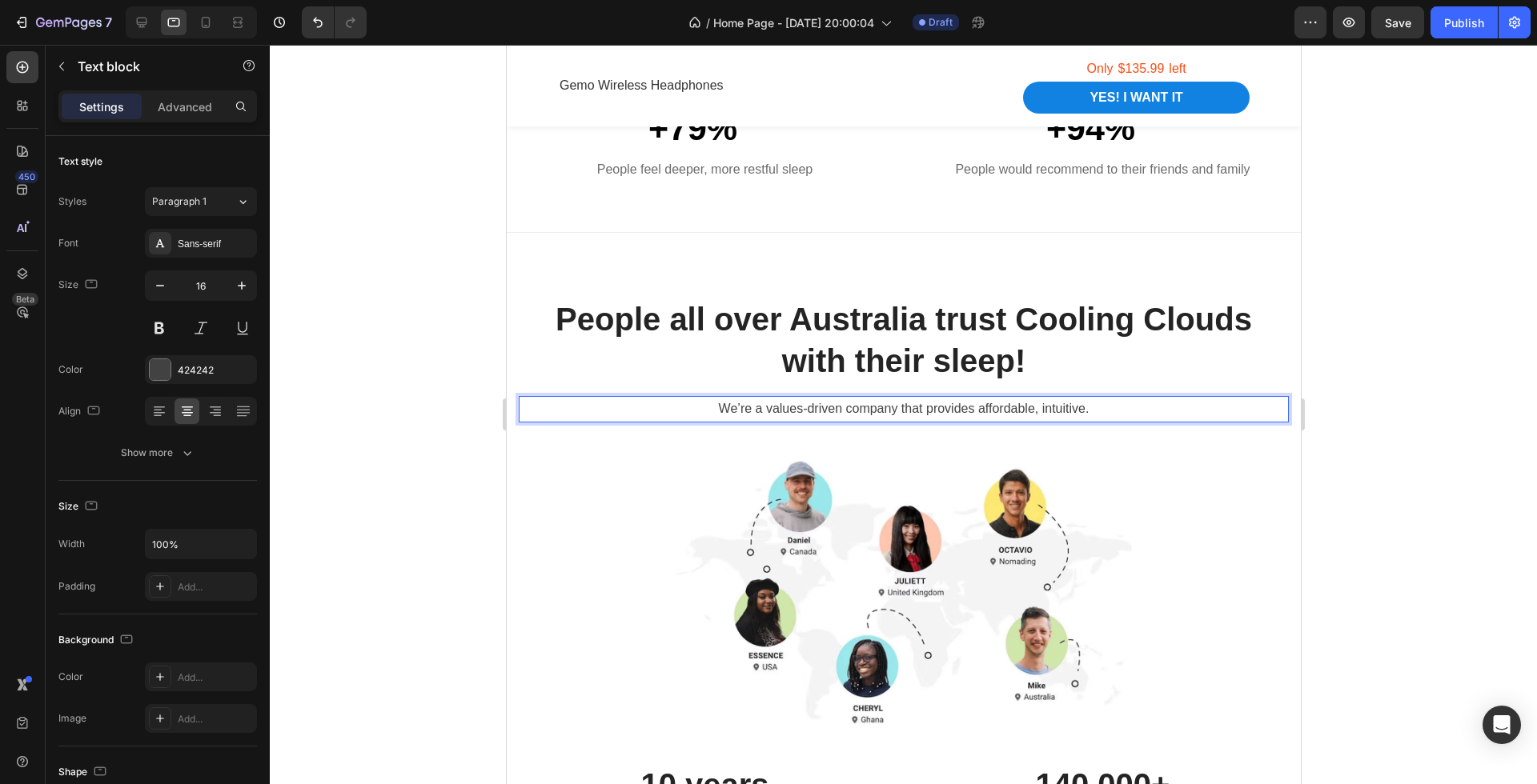
click at [877, 412] on p "We’re a values-driven company that provides affordable, intuitive." at bounding box center [903, 409] width 767 height 23
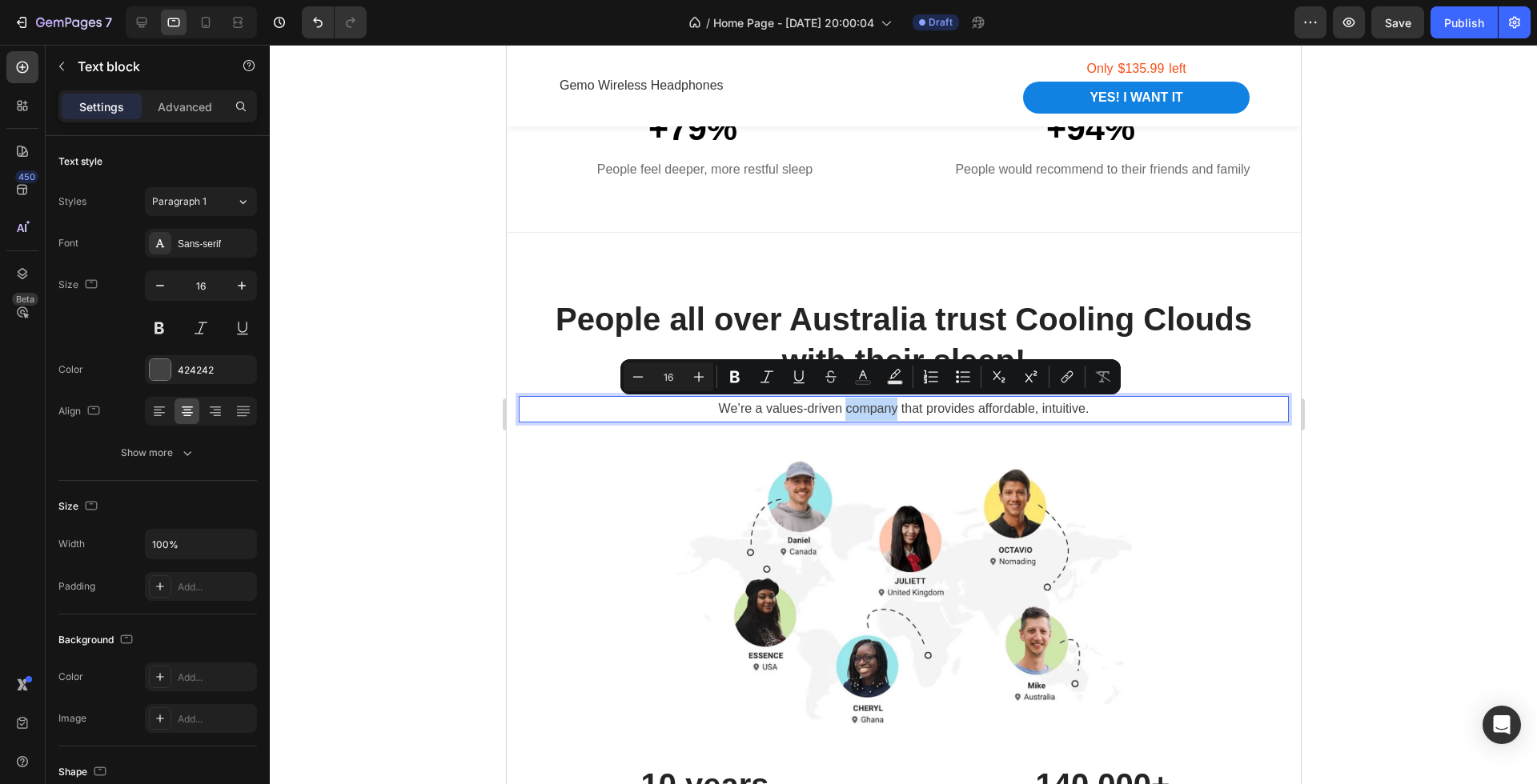
click at [988, 398] on p "We’re a values-driven company that provides affordable, intuitive." at bounding box center [903, 409] width 767 height 23
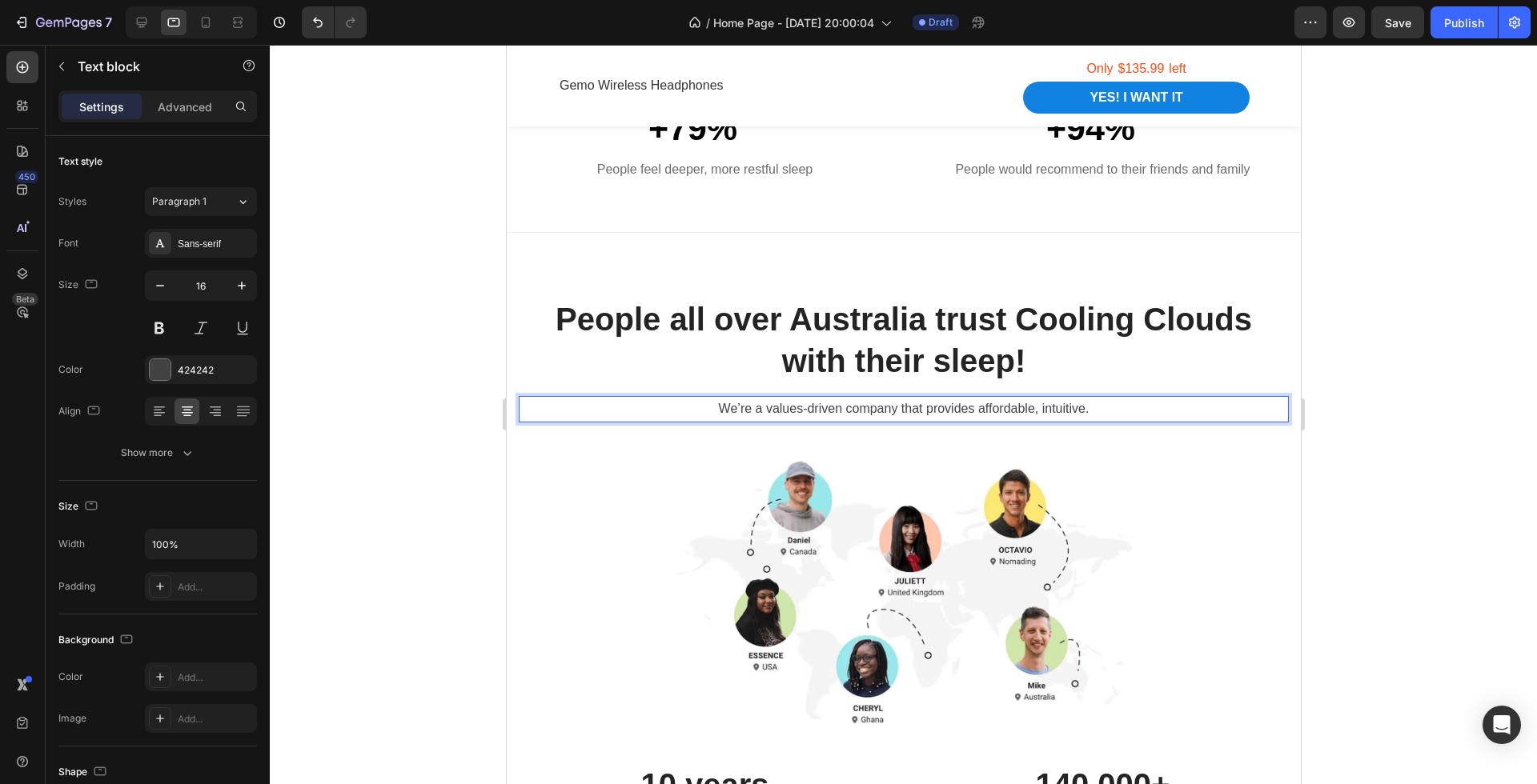
click at [1012, 400] on p "We’re a values-driven company that provides affordable, intuitive." at bounding box center [903, 409] width 767 height 23
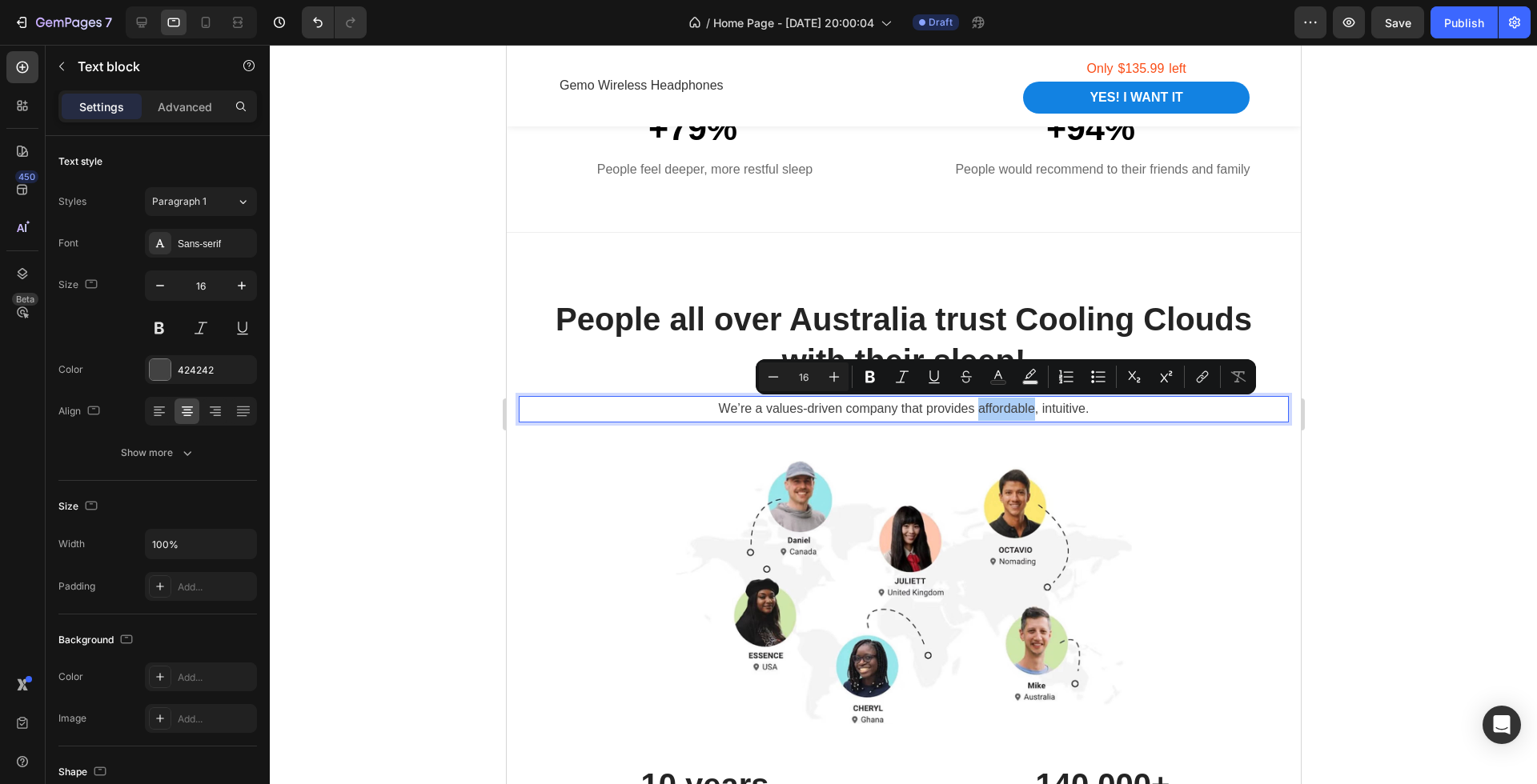
click at [1333, 437] on div at bounding box center [904, 414] width 1267 height 739
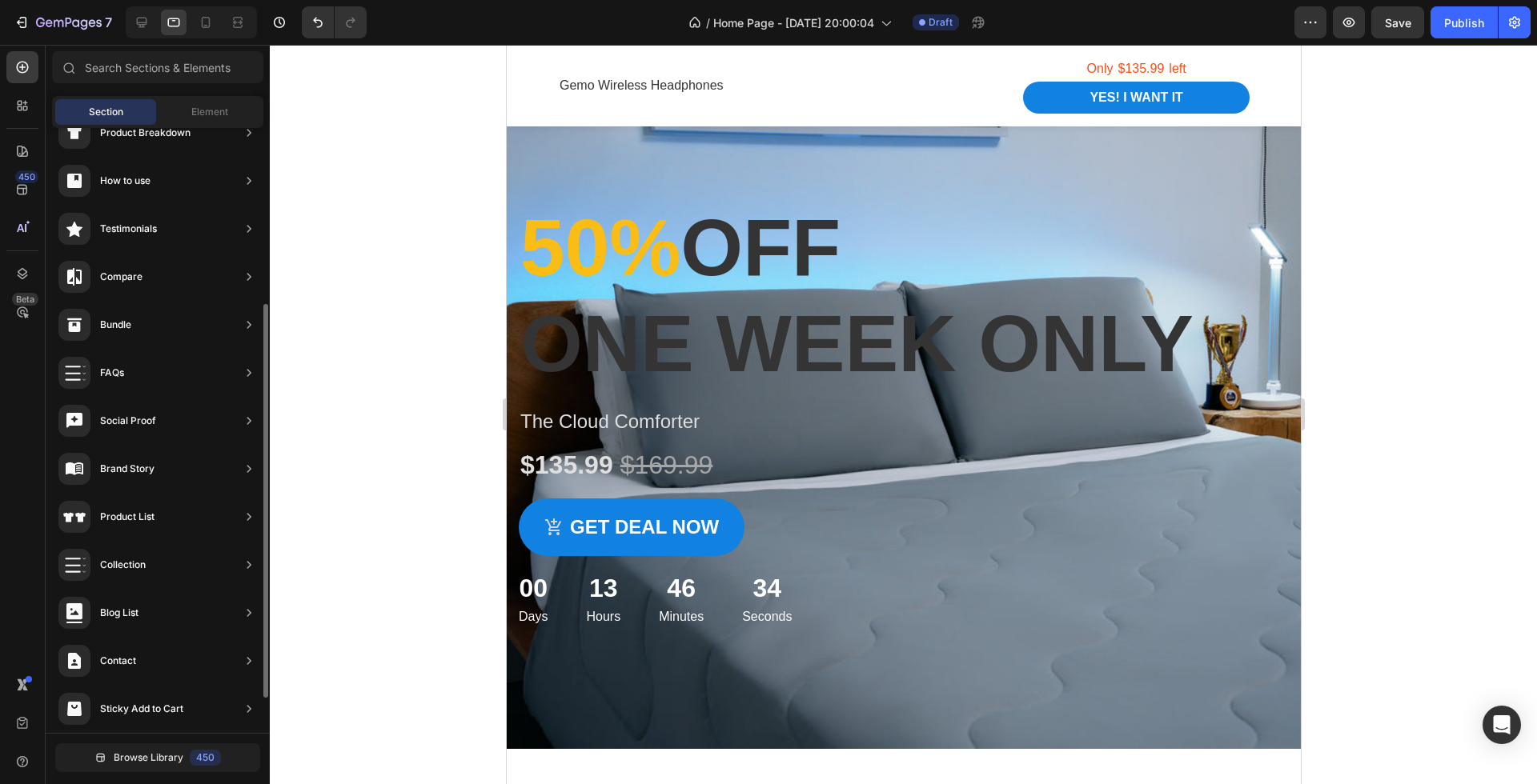
scroll to position [88, 0]
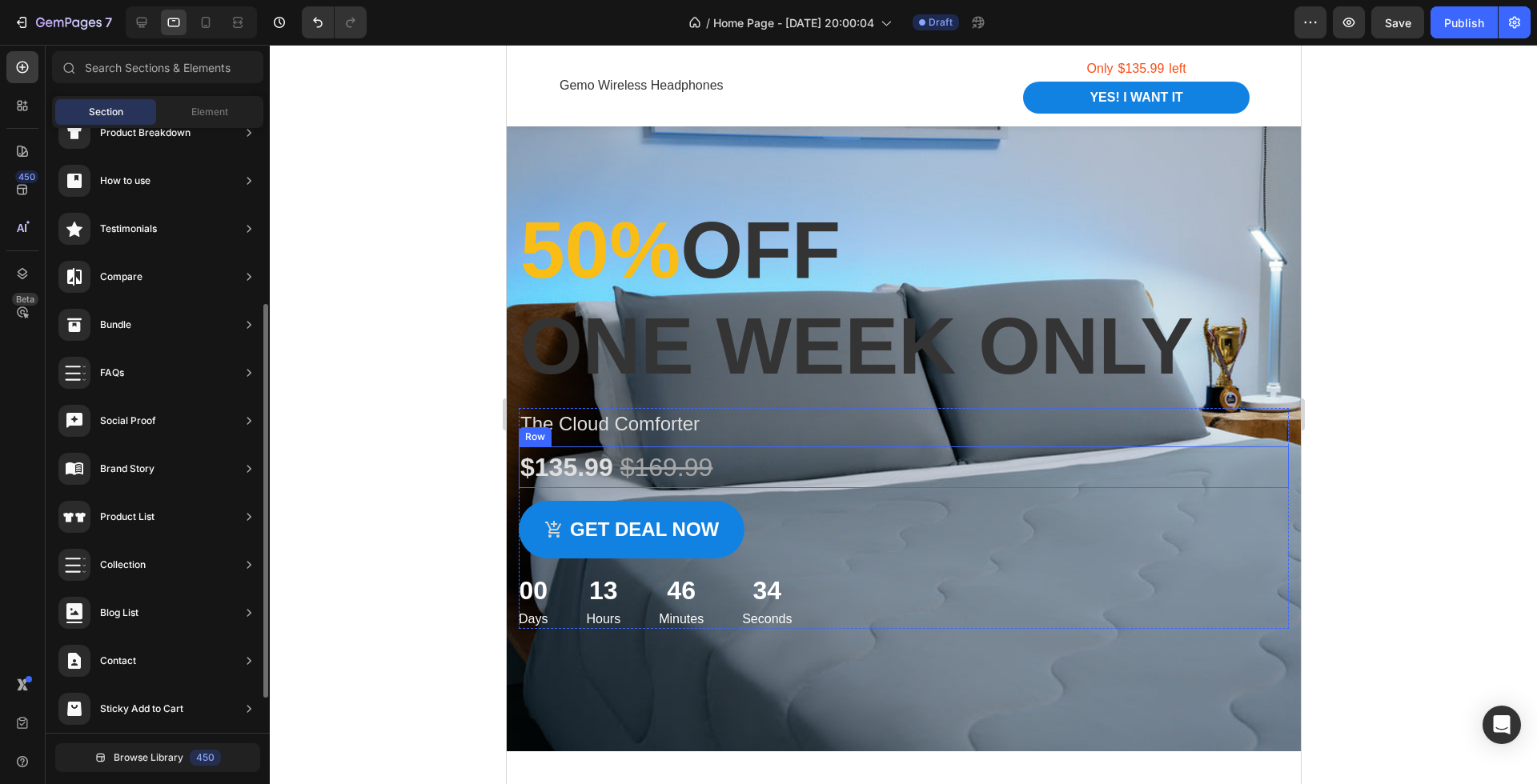
click at [981, 446] on div "$135.99 Product Price Product Price $169.99 Product Price Product Price Row" at bounding box center [903, 466] width 770 height 42
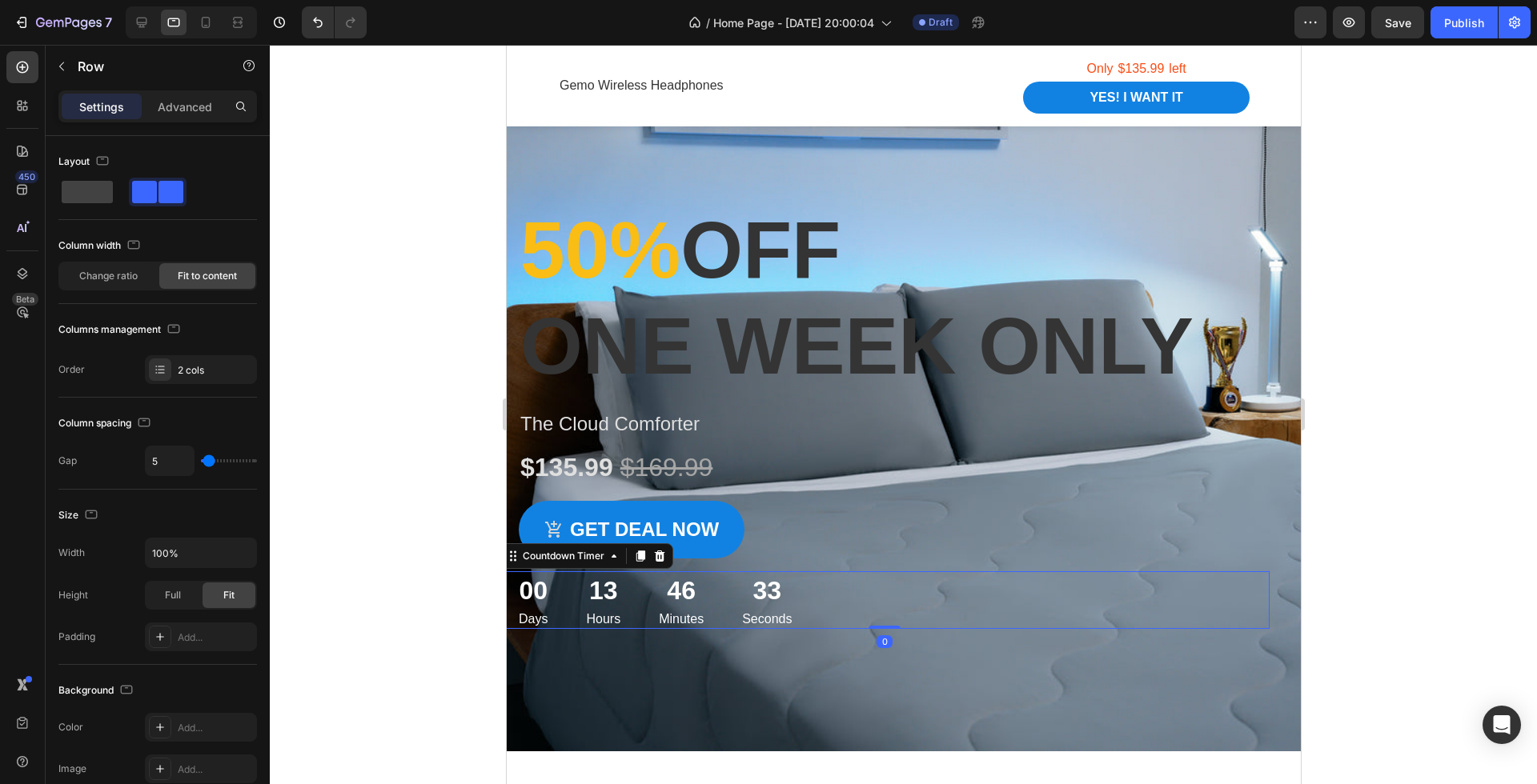
click at [972, 579] on div "00 Days 13 Hours 46 Minutes 33 Seconds" at bounding box center [883, 601] width 770 height 58
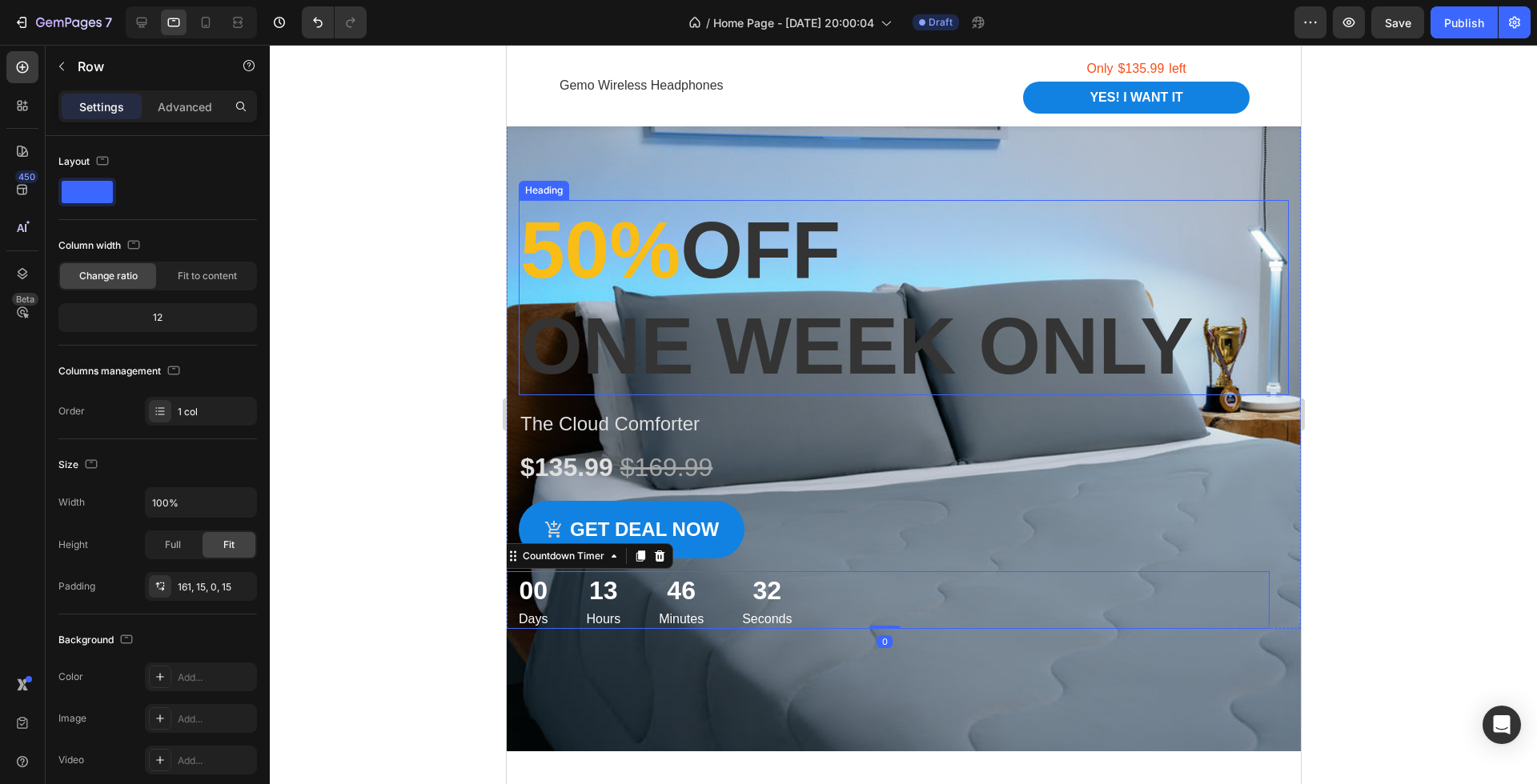
click at [999, 186] on div "50% off one week only Heading The Cloud Comforter Product Title $135.99 Product…" at bounding box center [903, 349] width 794 height 558
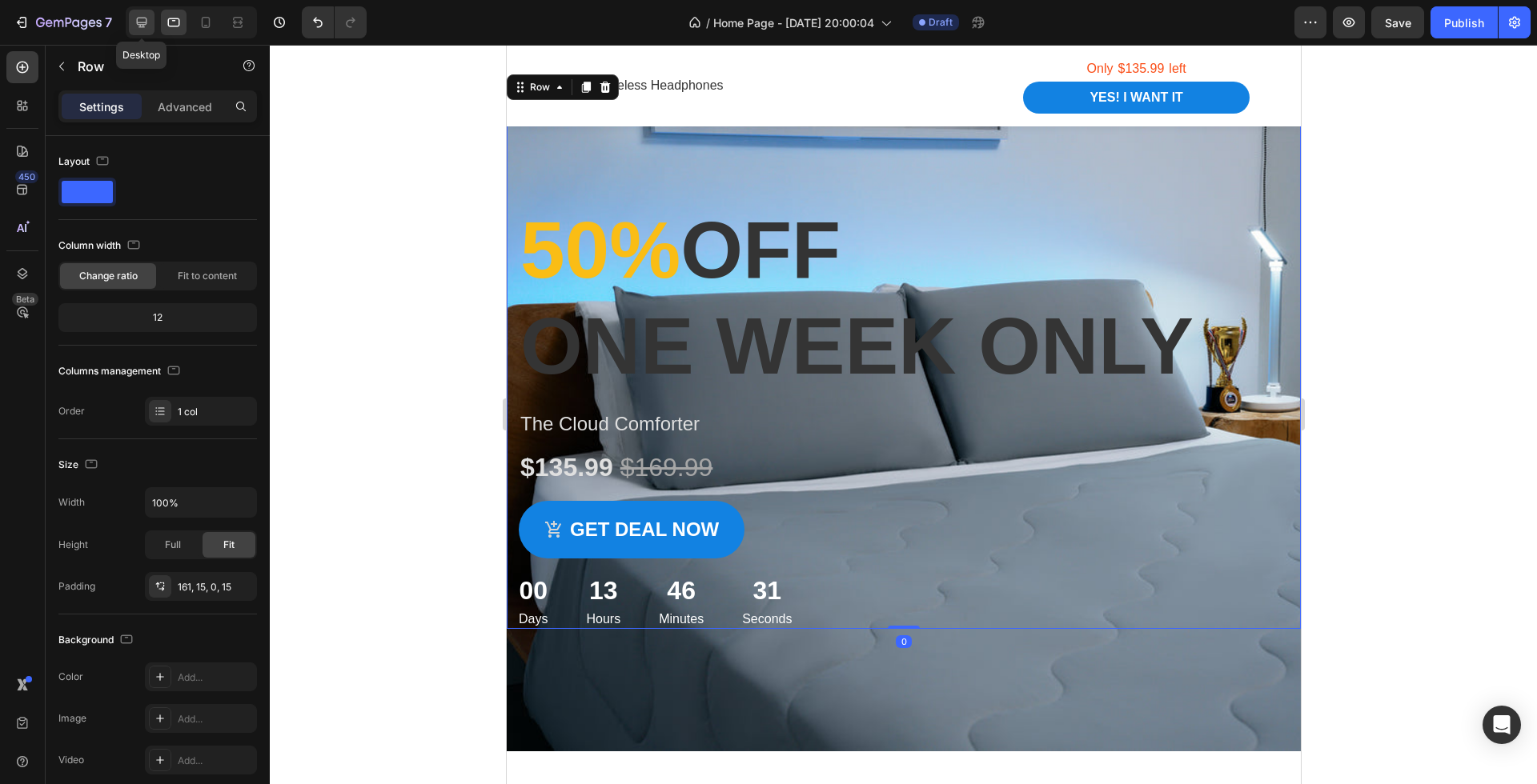
click at [148, 25] on icon at bounding box center [141, 21] width 16 height 16
type input "1200"
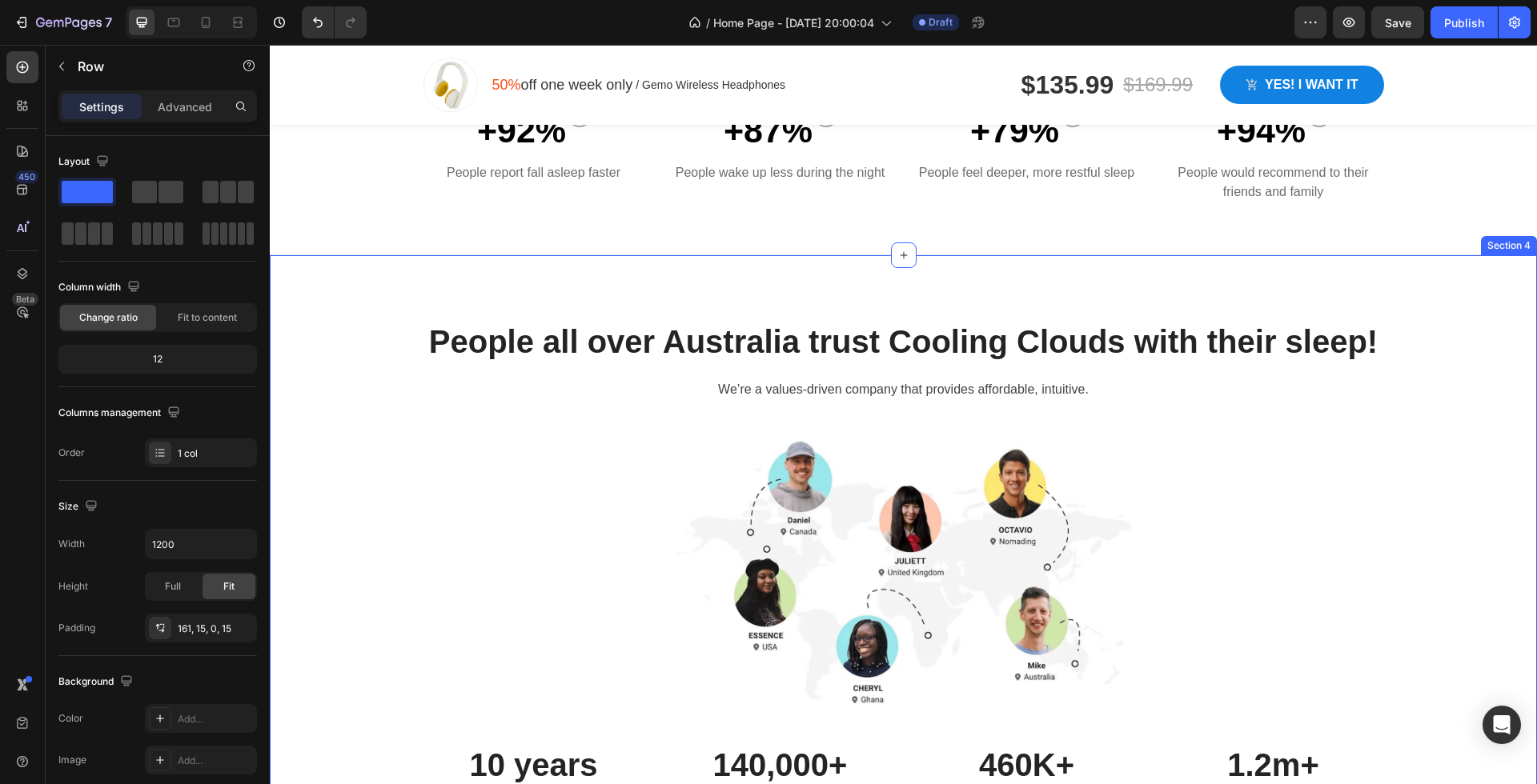
scroll to position [789, 0]
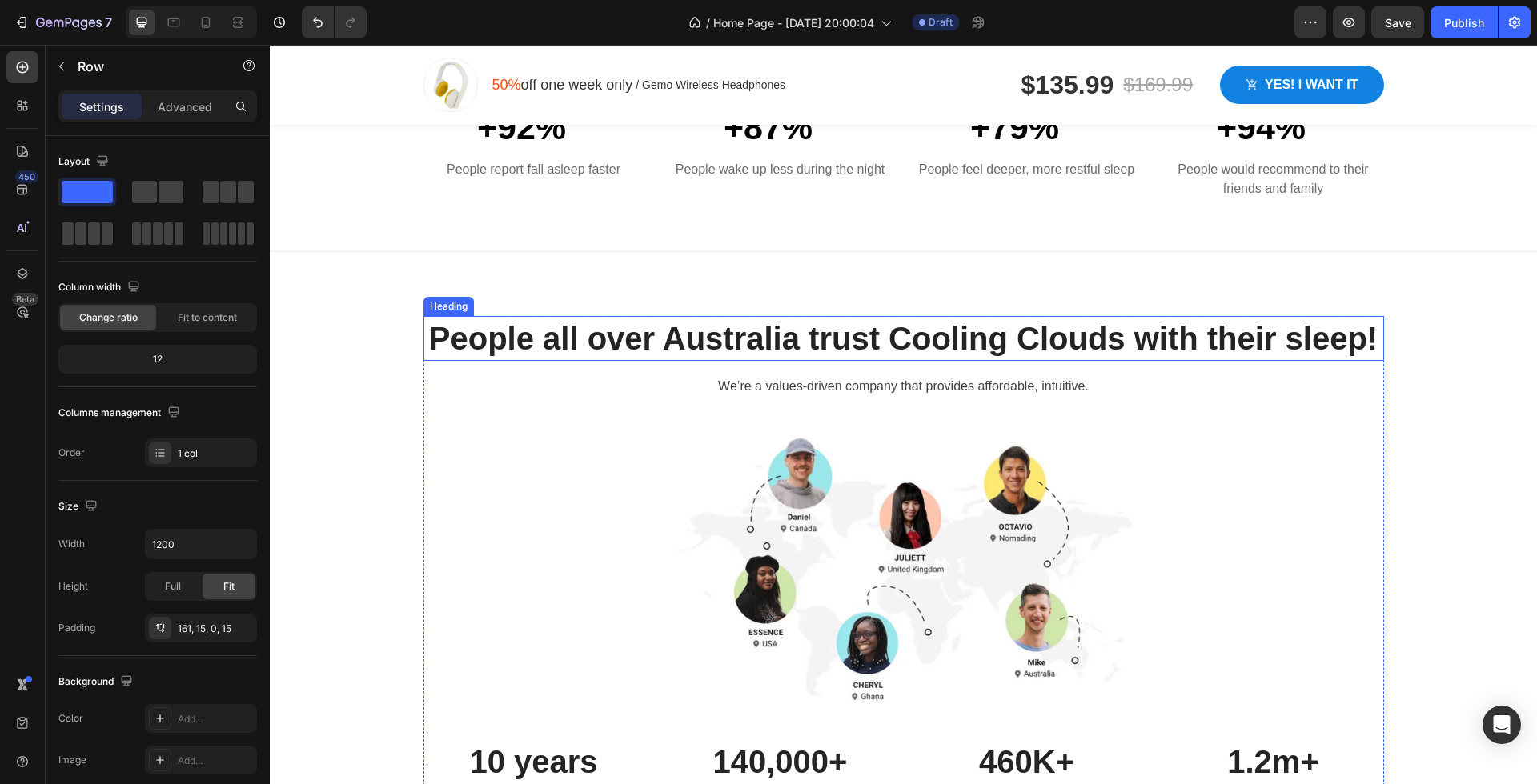
click at [578, 344] on h2 "People all over Australia trust Cooling Clouds with their sleep!" at bounding box center [904, 338] width 960 height 45
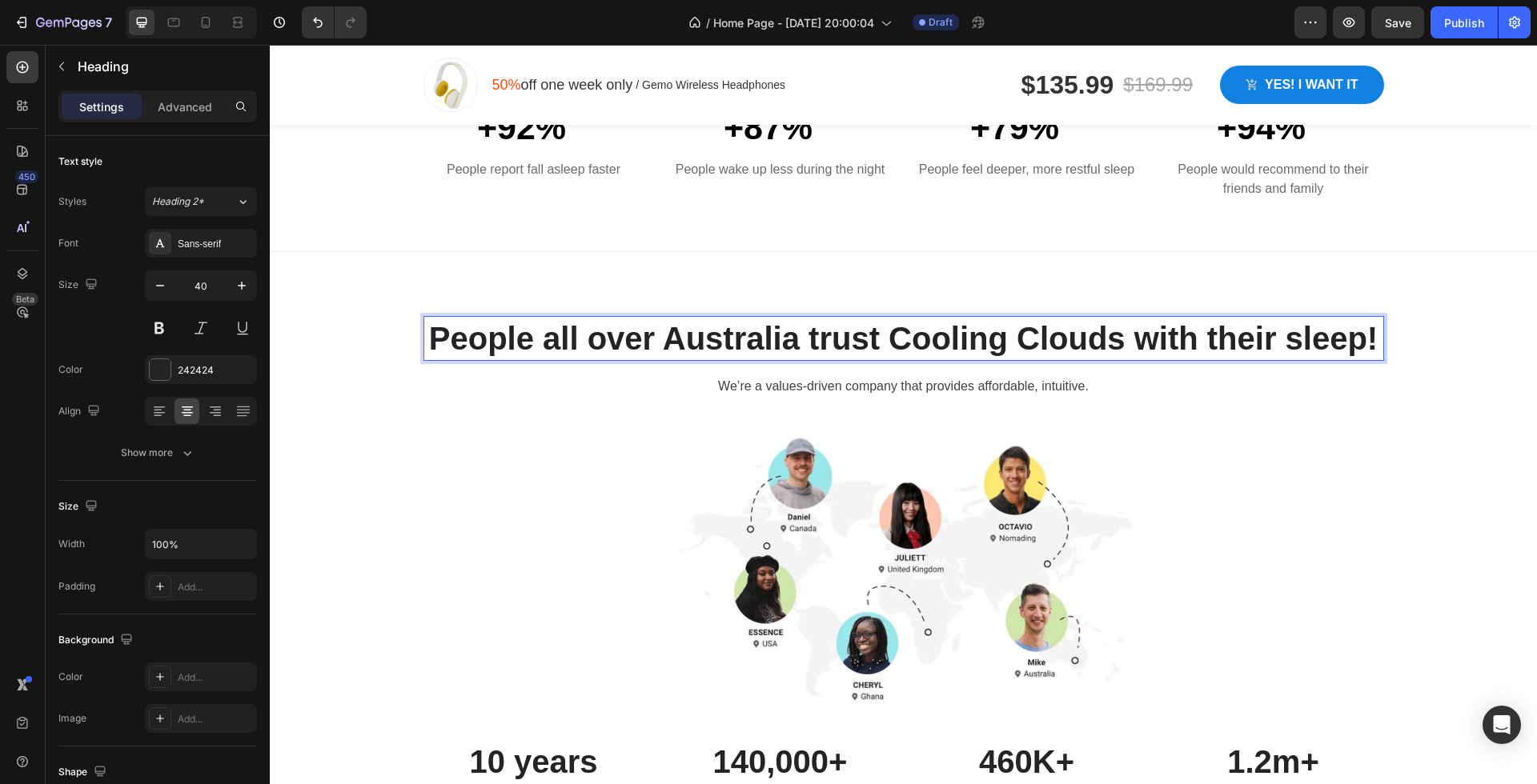
click at [578, 344] on h2 "People all over Australia trust Cooling Clouds with their sleep!" at bounding box center [904, 338] width 960 height 45
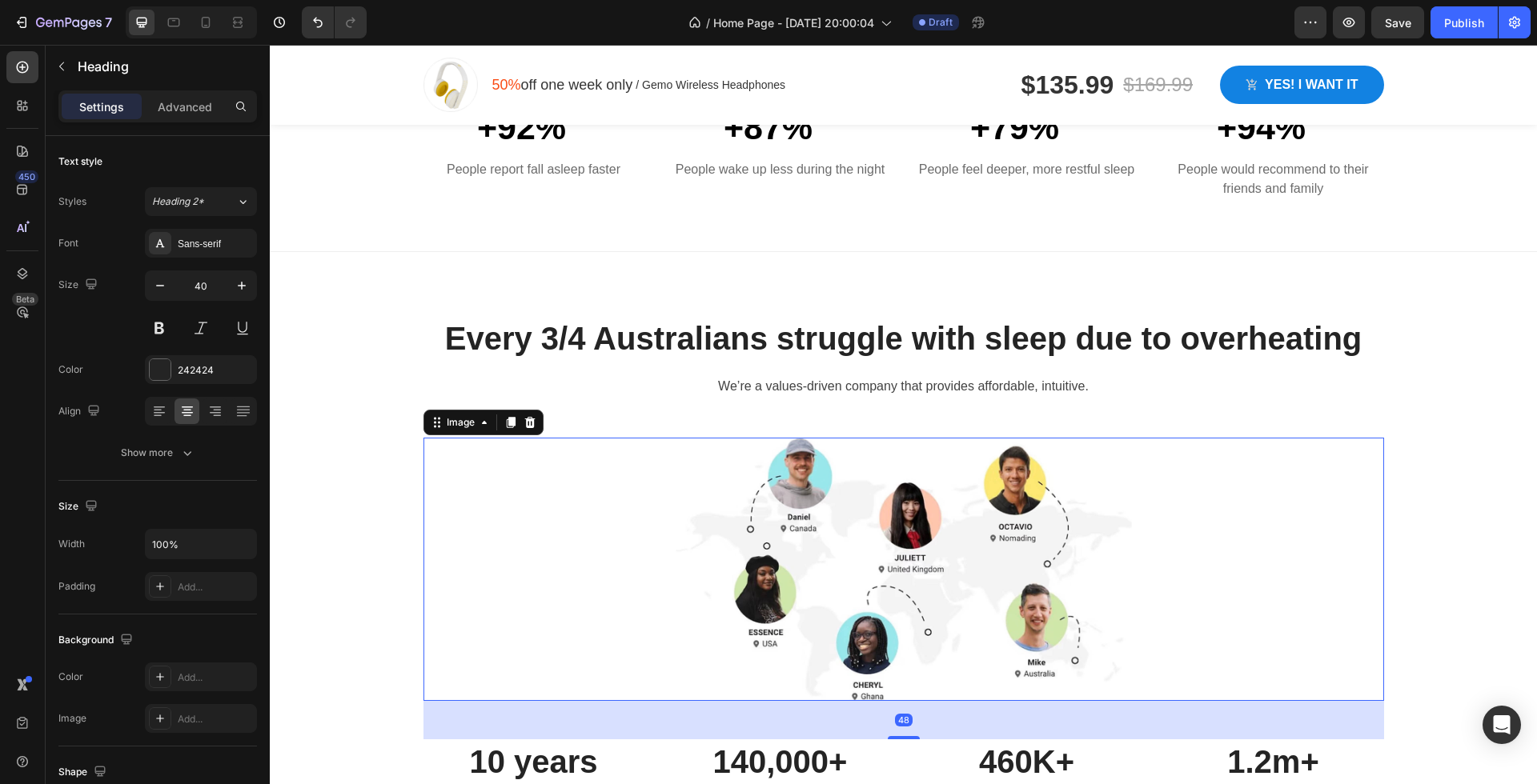
click at [984, 480] on img at bounding box center [904, 569] width 456 height 264
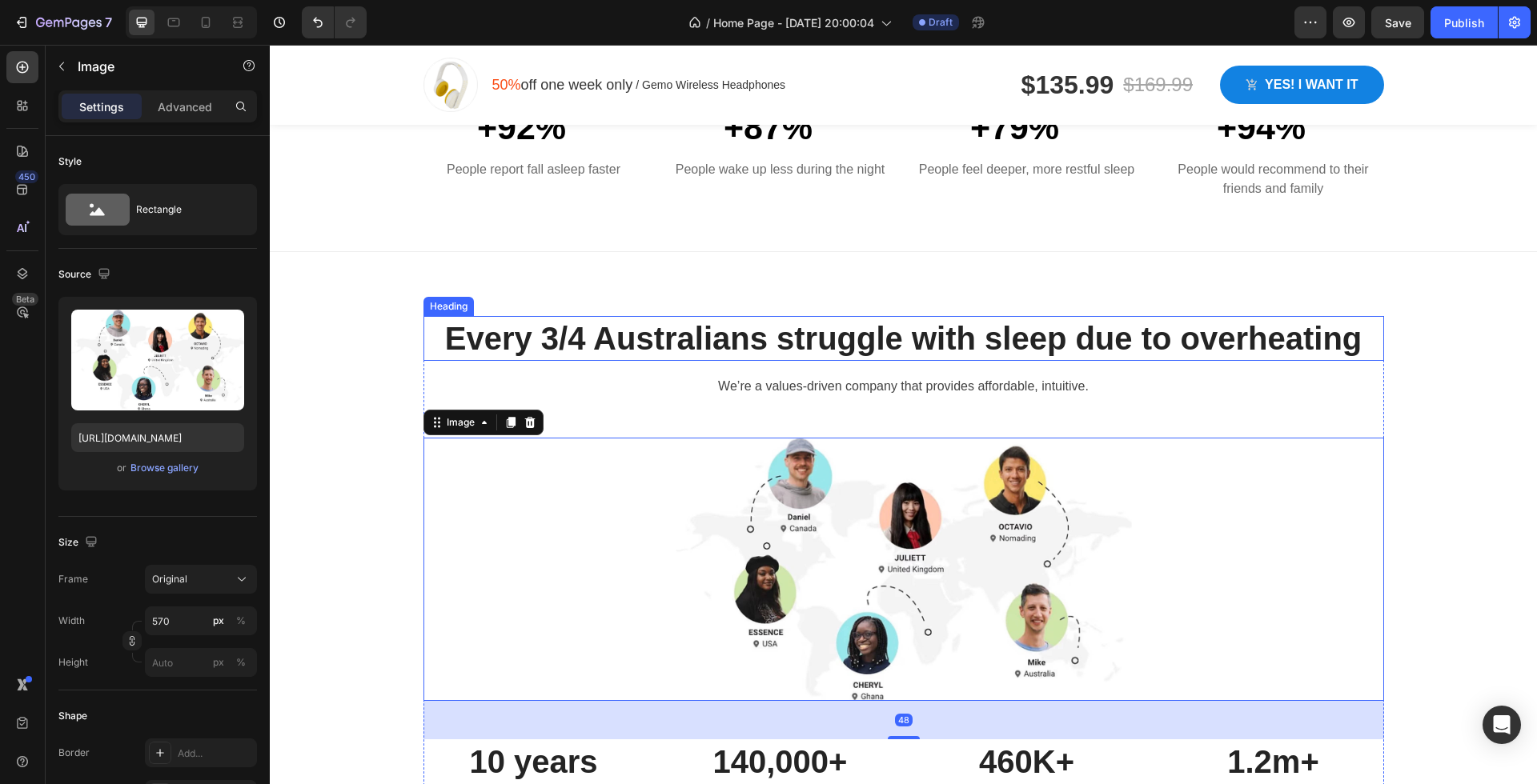
click at [681, 345] on p "Every 3/4 Australians struggle with sleep due to overheating" at bounding box center [904, 338] width 958 height 42
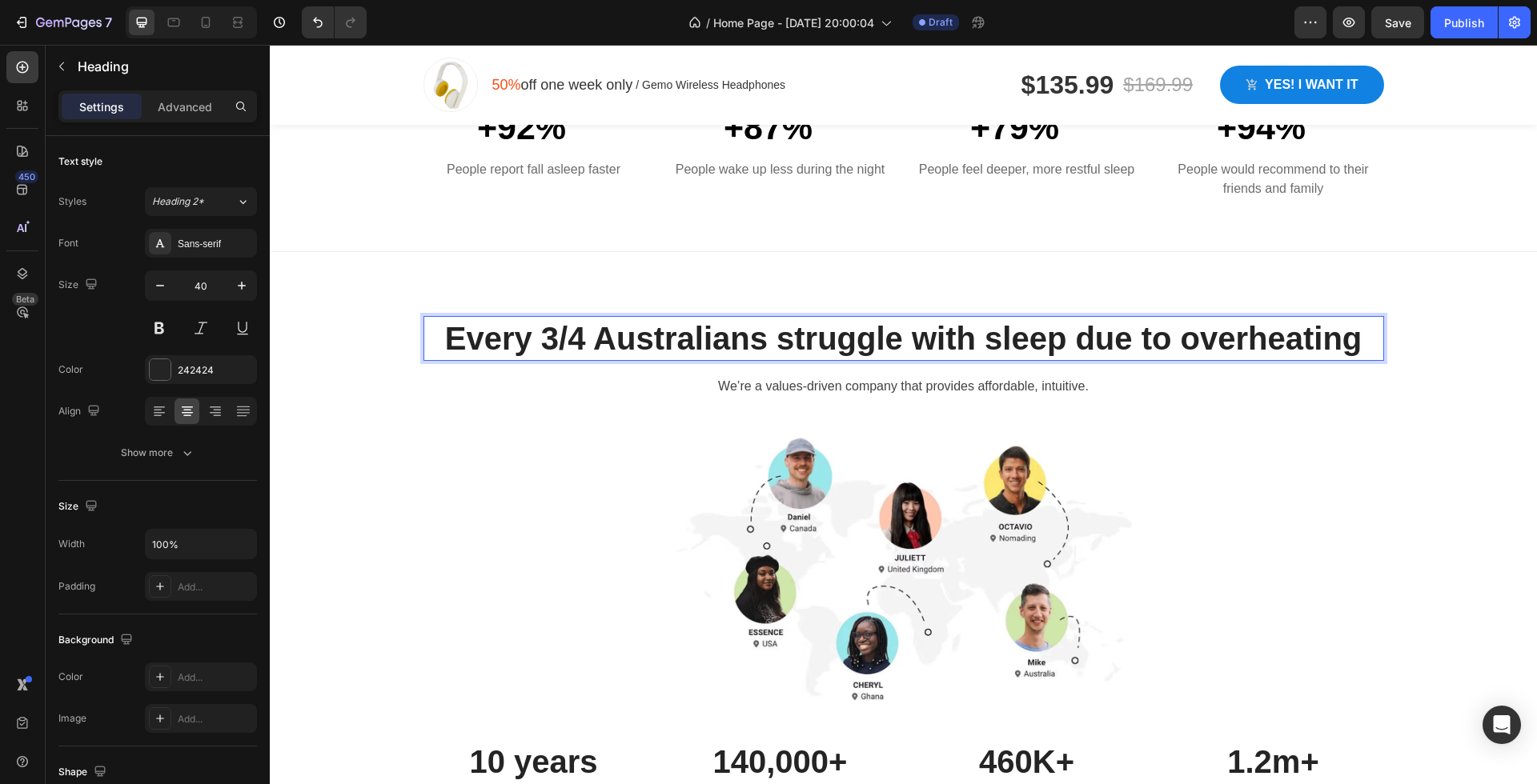
click at [554, 336] on p "Every 3/4 Australians struggle with sleep due to overheating" at bounding box center [904, 338] width 958 height 42
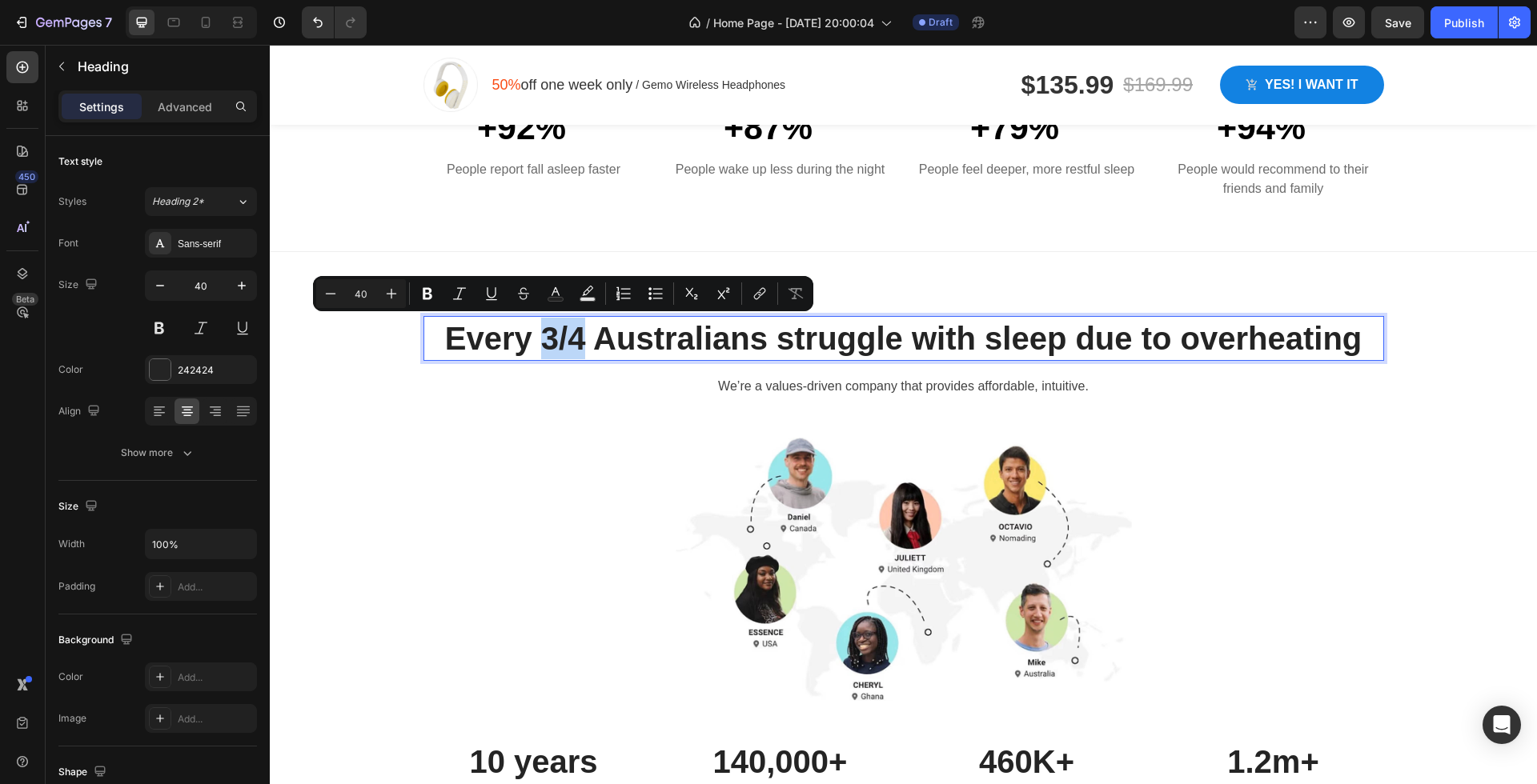
drag, startPoint x: 579, startPoint y: 337, endPoint x: 548, endPoint y: 337, distance: 31.0
click at [548, 337] on p "Every 3/4 Australians struggle with sleep due to overheating" at bounding box center [904, 338] width 958 height 42
click at [492, 304] on button "Underline" at bounding box center [491, 293] width 29 height 29
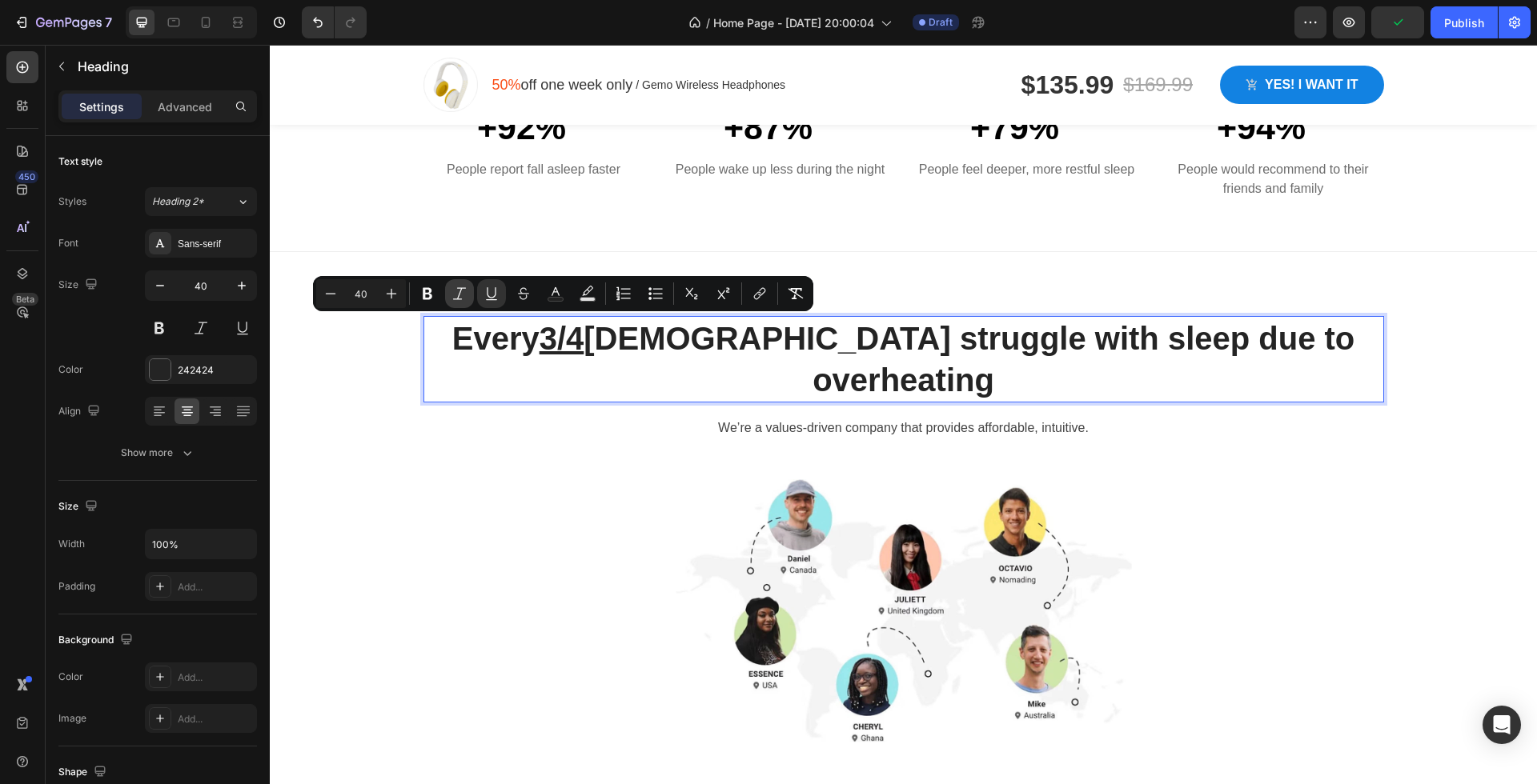
click at [464, 293] on icon "Editor contextual toolbar" at bounding box center [459, 293] width 16 height 16
click at [520, 519] on div at bounding box center [904, 611] width 960 height 264
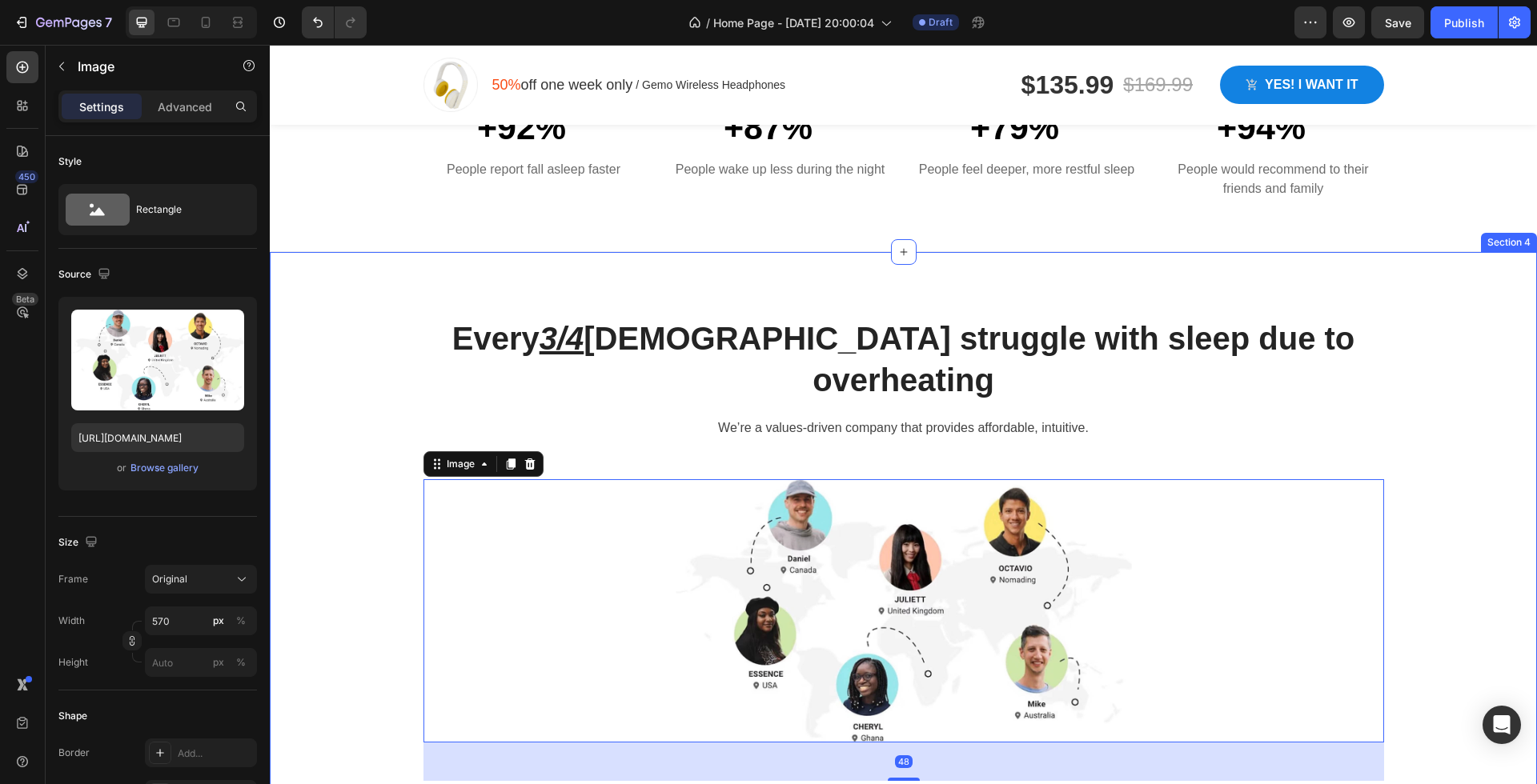
click at [310, 389] on div "Every 3/4 Australians struggle with sleep due to overheating Heading We’re a va…" at bounding box center [903, 600] width 1243 height 569
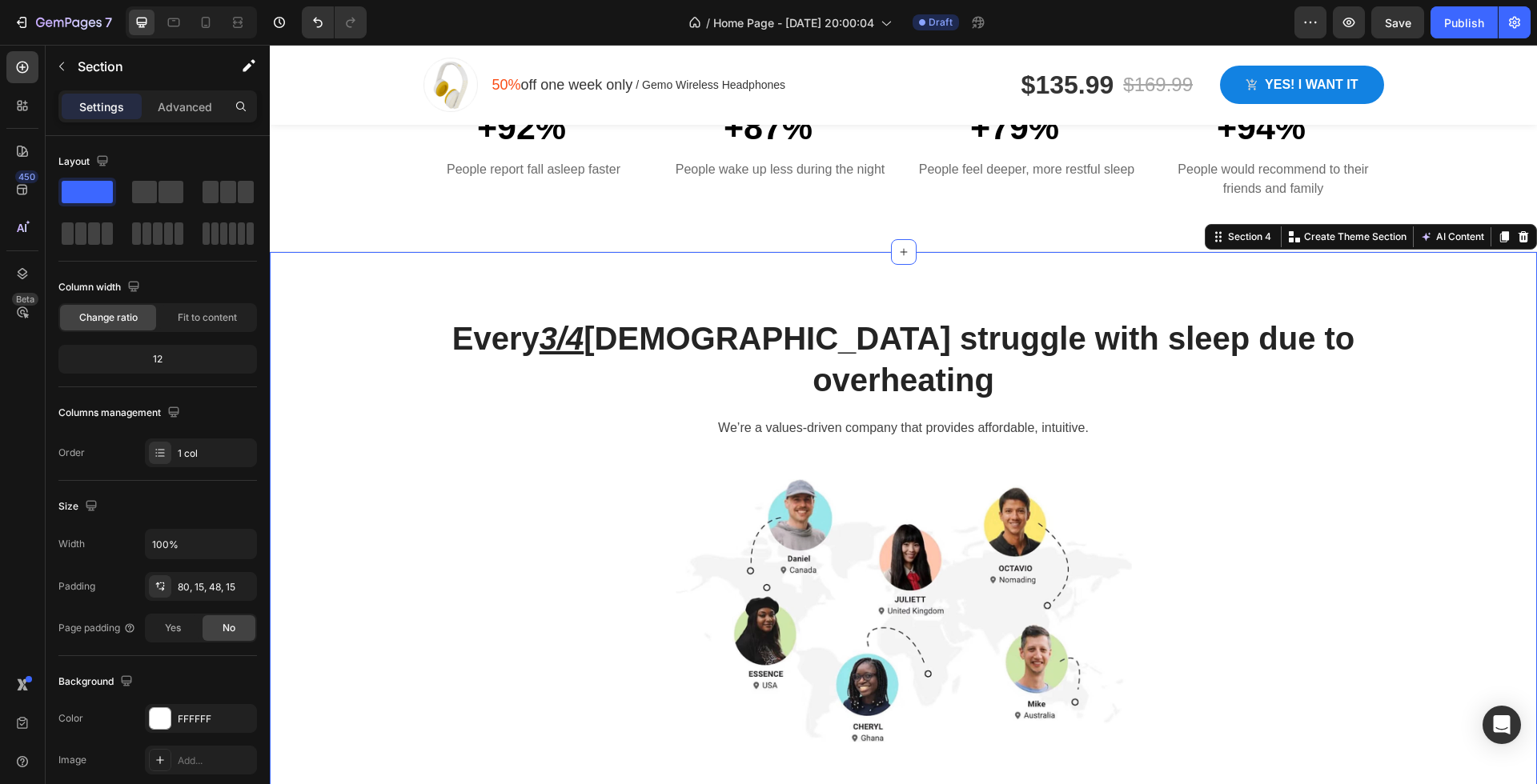
click at [379, 438] on div "Every 3/4 Australians struggle with sleep due to overheating Heading We’re a va…" at bounding box center [903, 600] width 1243 height 569
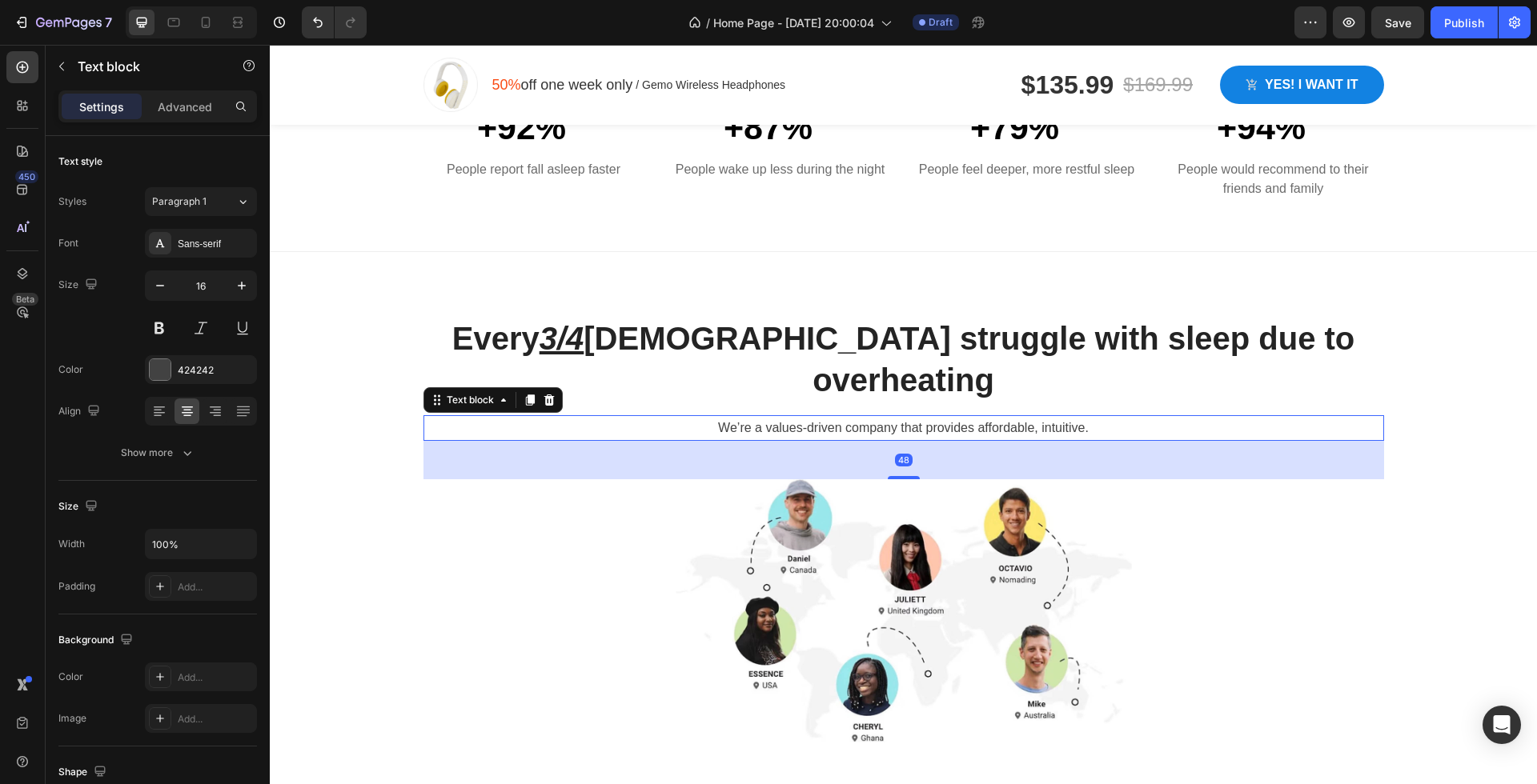
click at [1149, 417] on p "We’re a values-driven company that provides affordable, intuitive." at bounding box center [904, 428] width 958 height 23
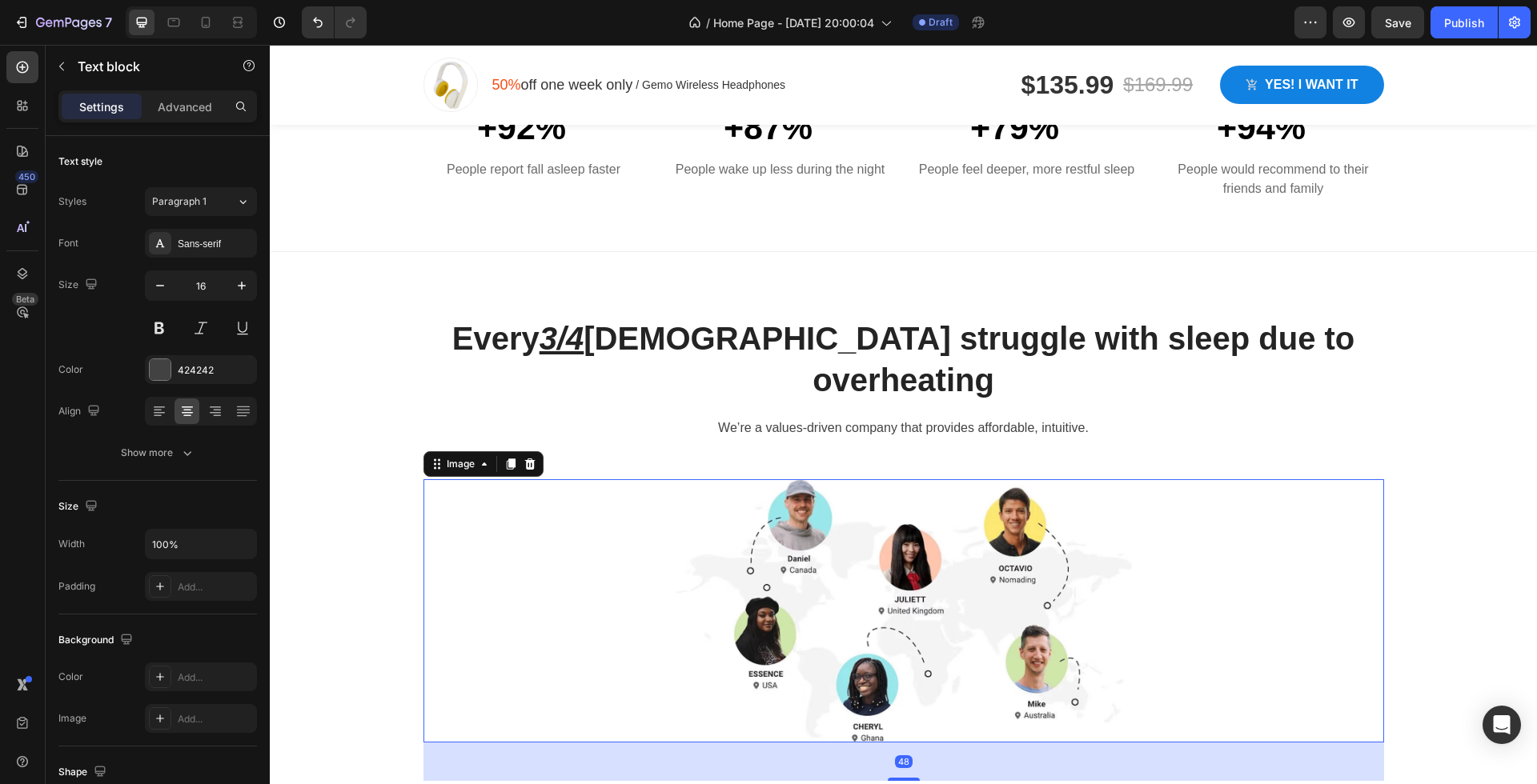
click at [1226, 502] on div at bounding box center [904, 611] width 960 height 264
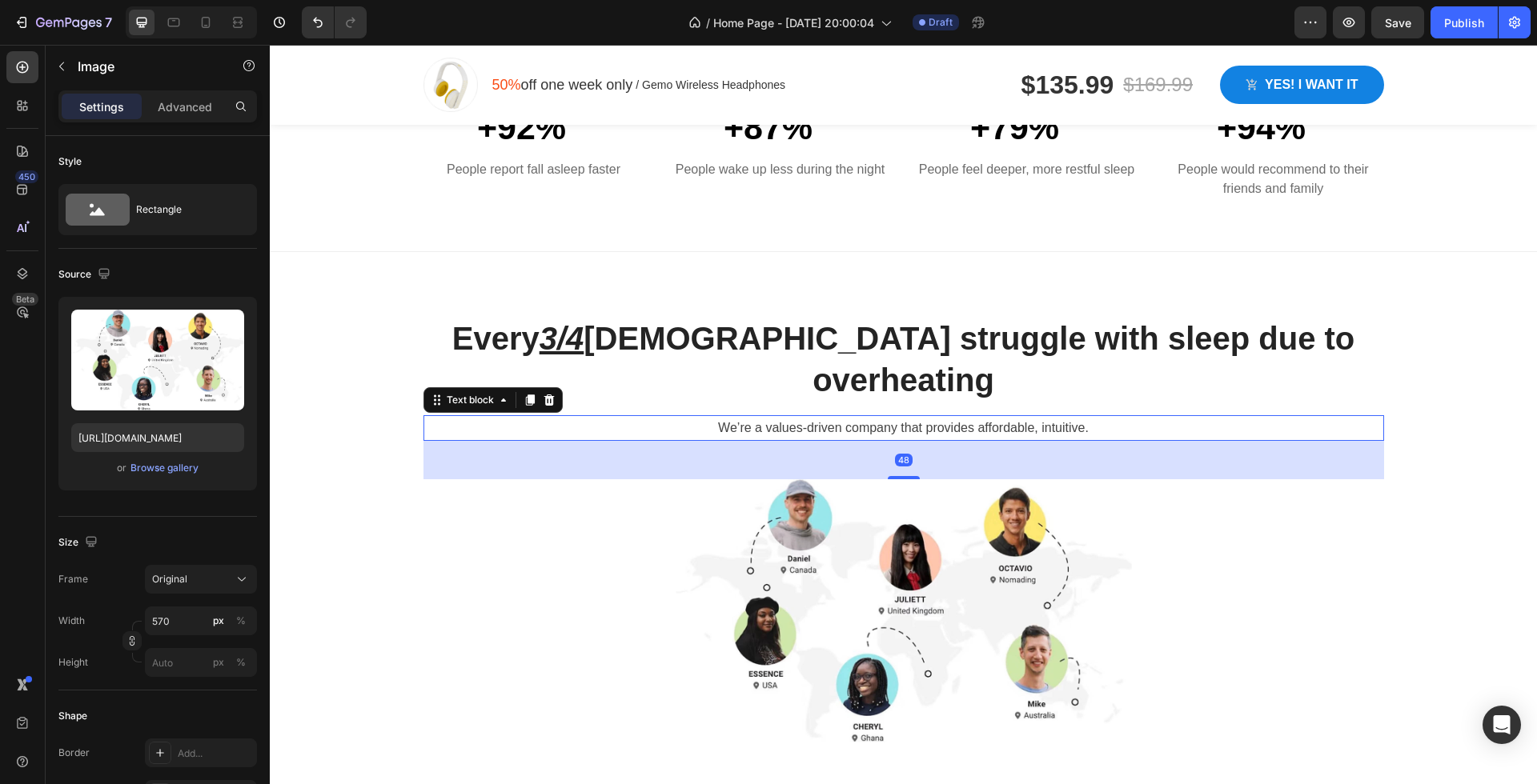
click at [989, 417] on p "We’re a values-driven company that provides affordable, intuitive." at bounding box center [904, 428] width 958 height 23
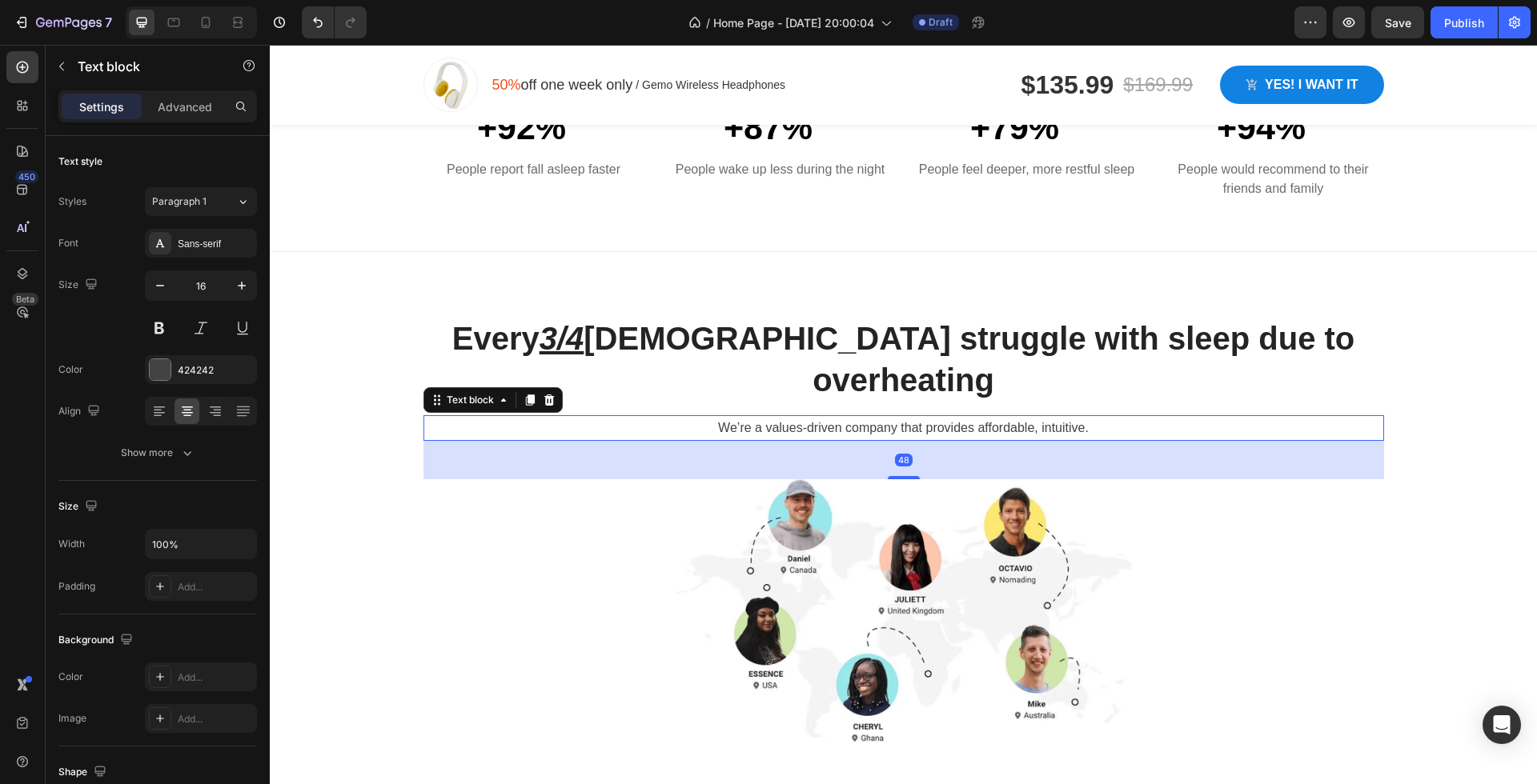
click at [989, 417] on p "We’re a values-driven company that provides affordable, intuitive." at bounding box center [904, 428] width 958 height 23
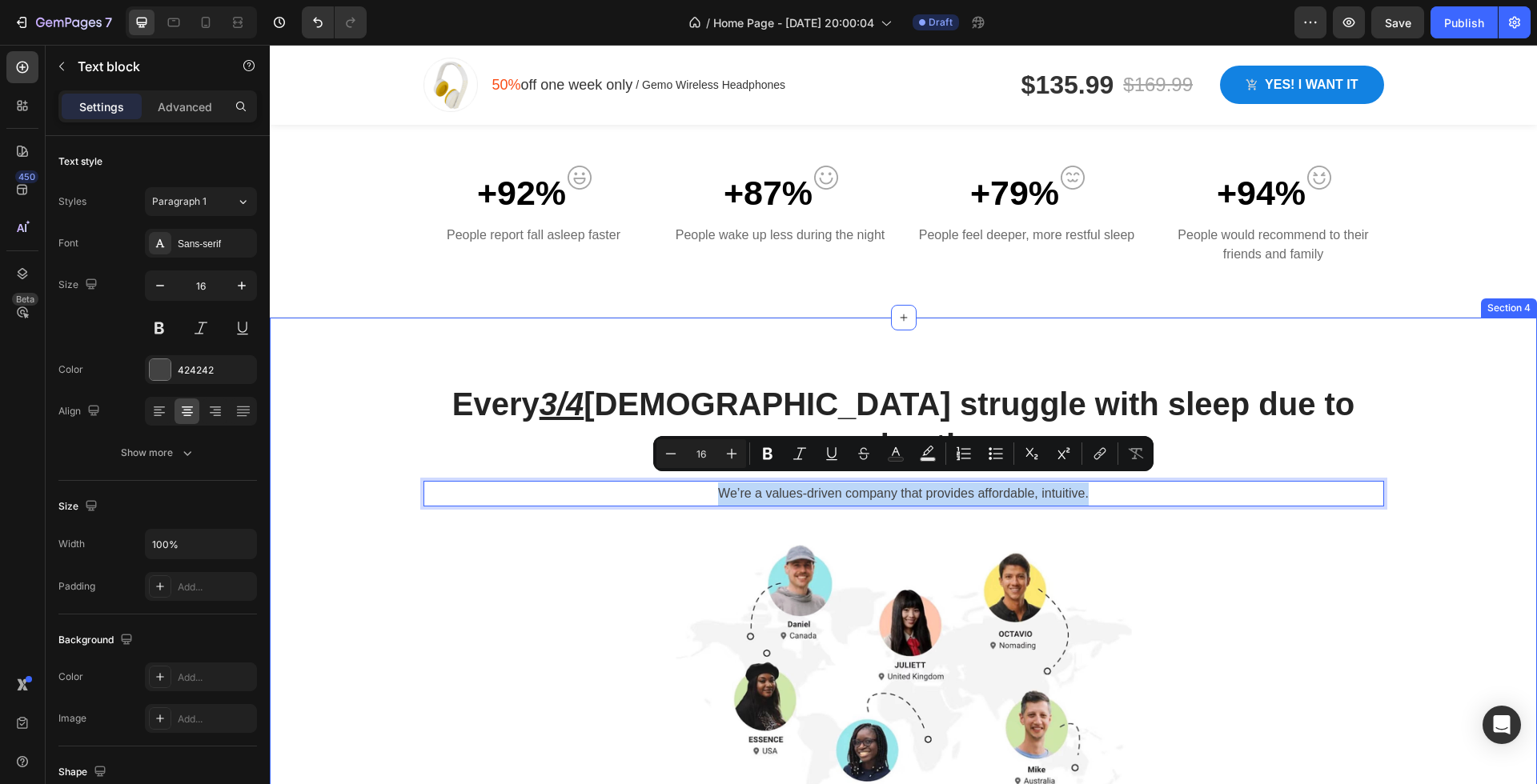
scroll to position [791, 0]
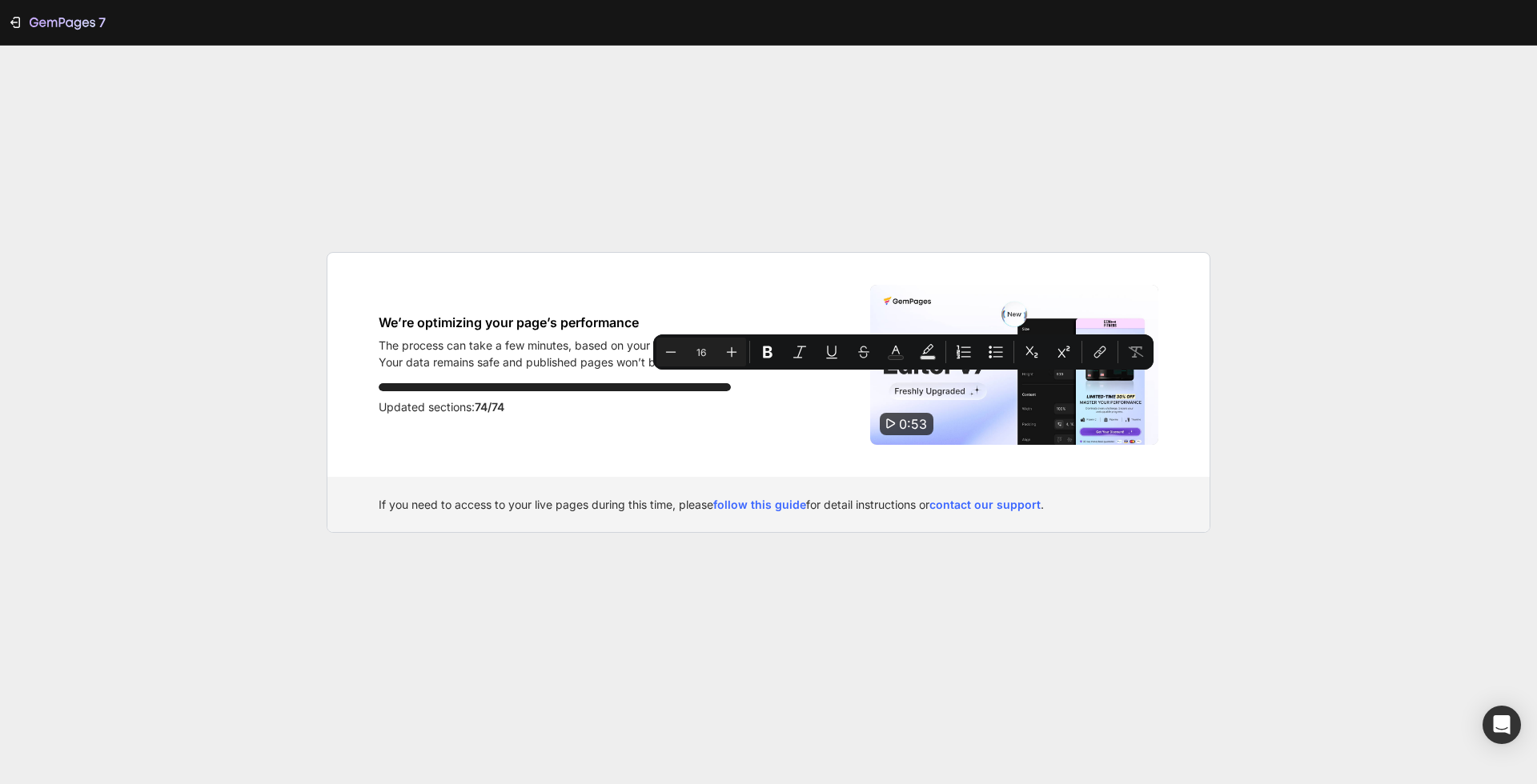
click at [892, 525] on div "If you need to access to your live pages during this time, please follow this g…" at bounding box center [768, 504] width 882 height 55
click at [1261, 383] on div "7 We’re optimizing your page’s performance The process can take a few minutes, …" at bounding box center [768, 392] width 1537 height 784
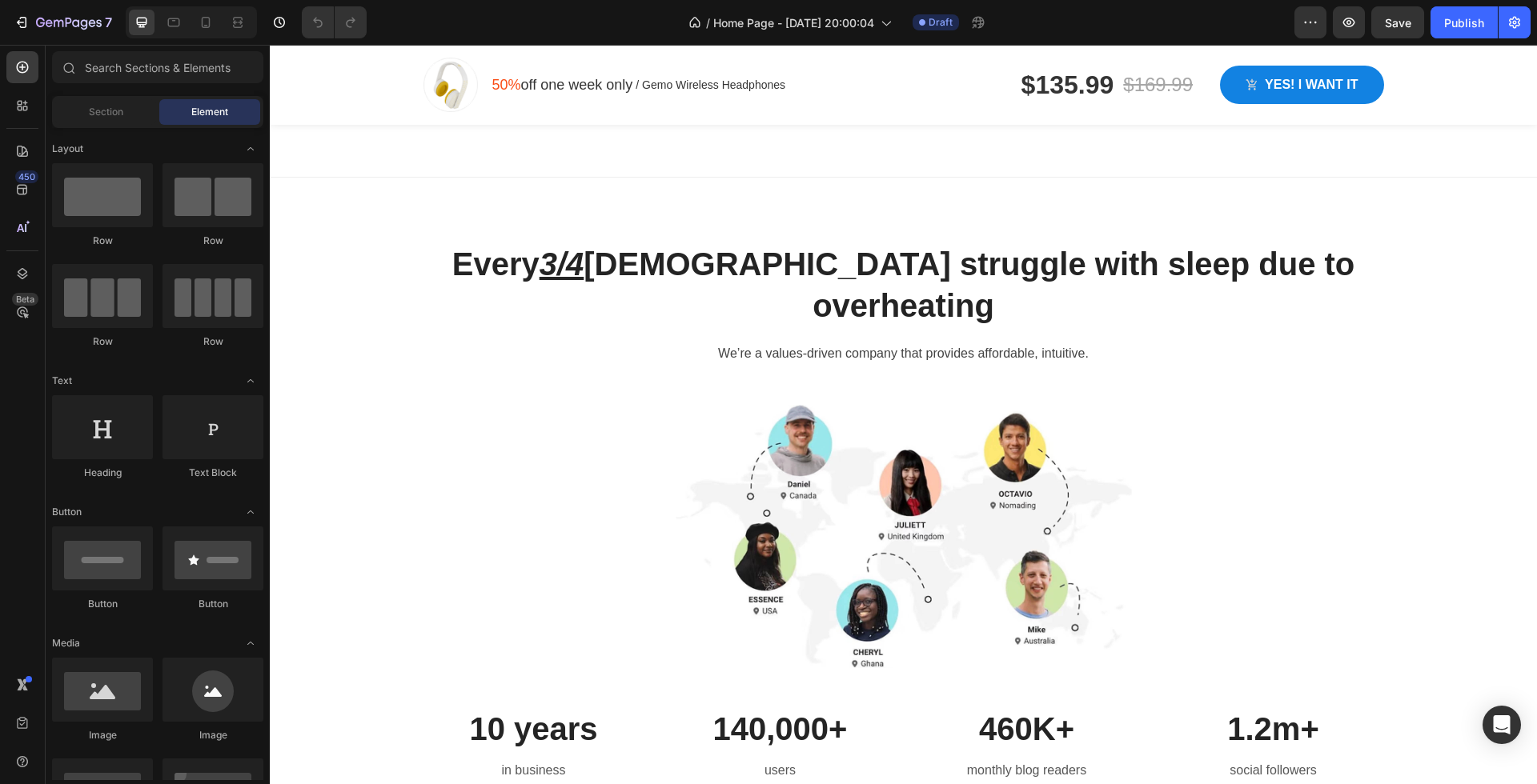
scroll to position [833, 0]
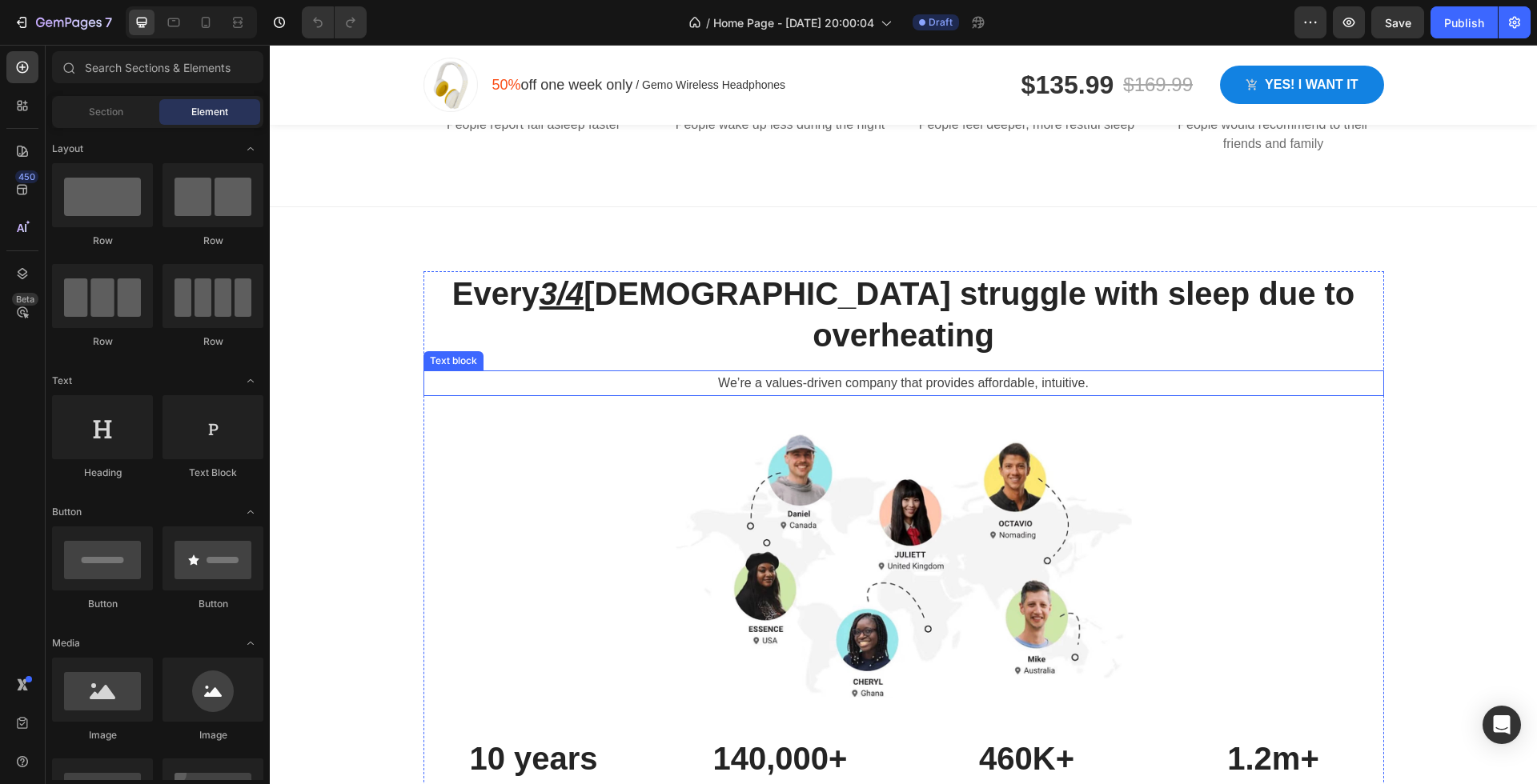
click at [827, 372] on p "We’re a values-driven company that provides affordable, intuitive." at bounding box center [904, 384] width 958 height 23
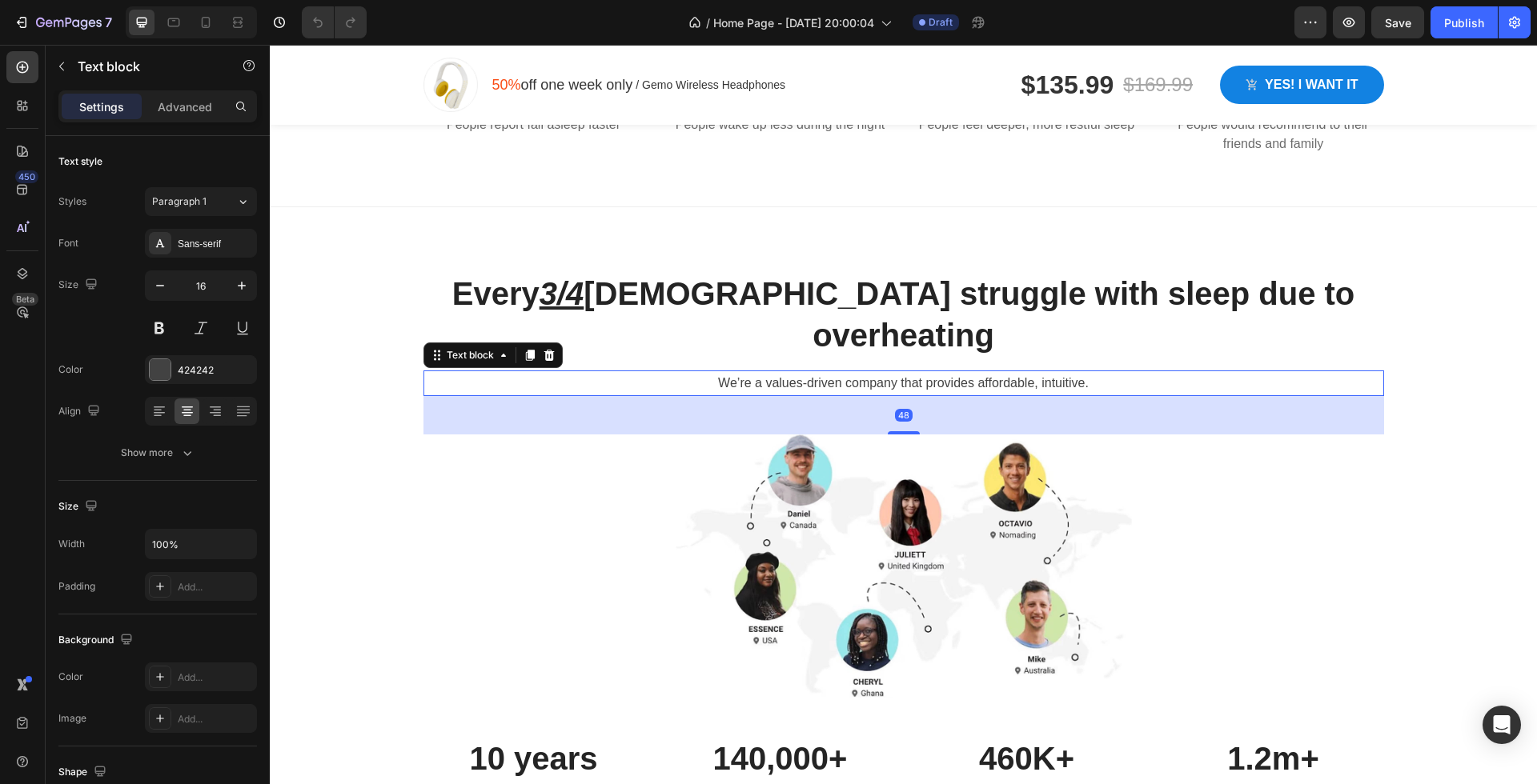
click at [827, 372] on p "We’re a values-driven company that provides affordable, intuitive." at bounding box center [904, 384] width 958 height 23
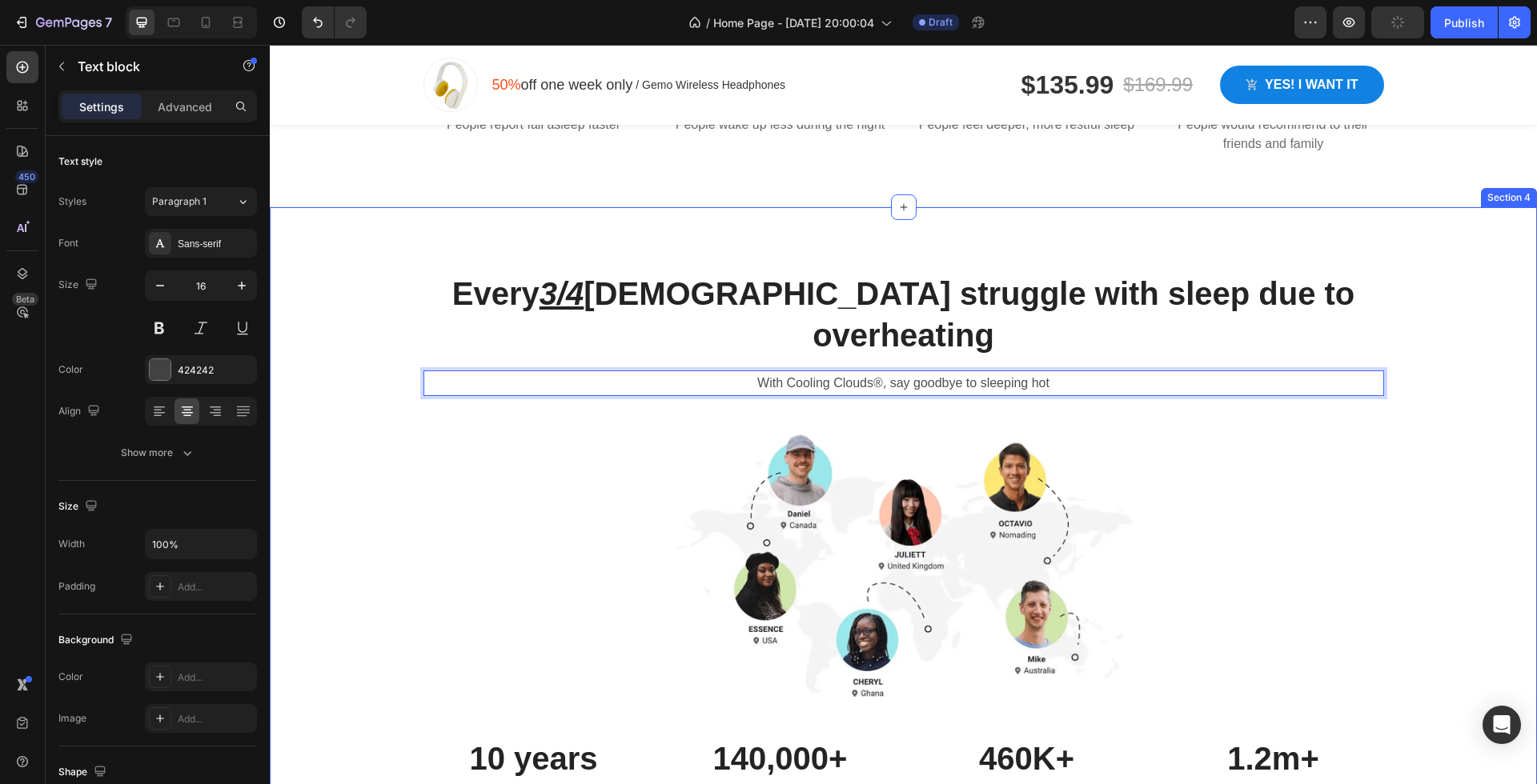
click at [1482, 488] on div "Every 3/4 Australians struggle with sleep due to overheating Heading With Cooli…" at bounding box center [903, 555] width 1243 height 569
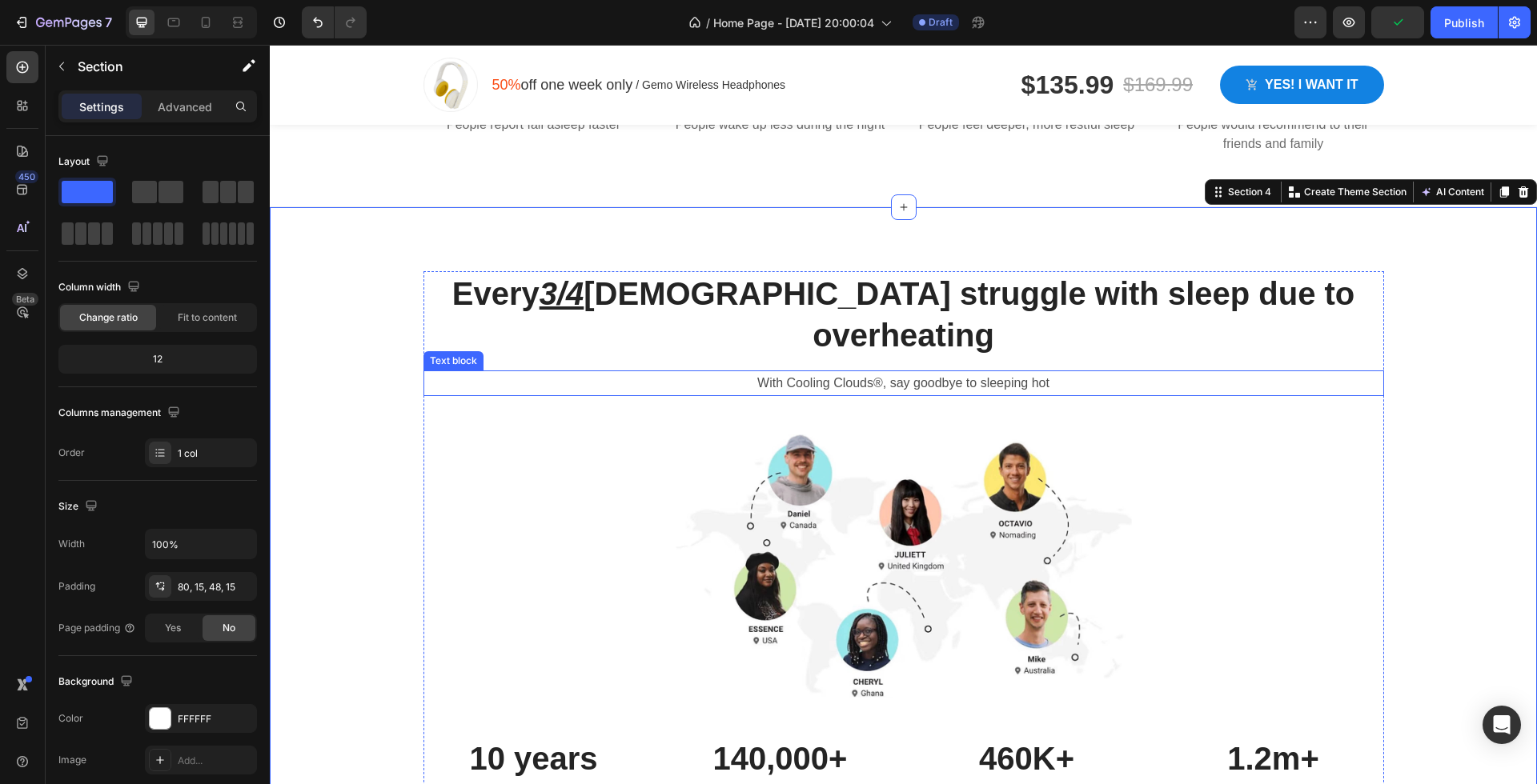
click at [959, 376] on span "With Cooling Clouds®, say goodbye to sleeping hot" at bounding box center [904, 383] width 292 height 14
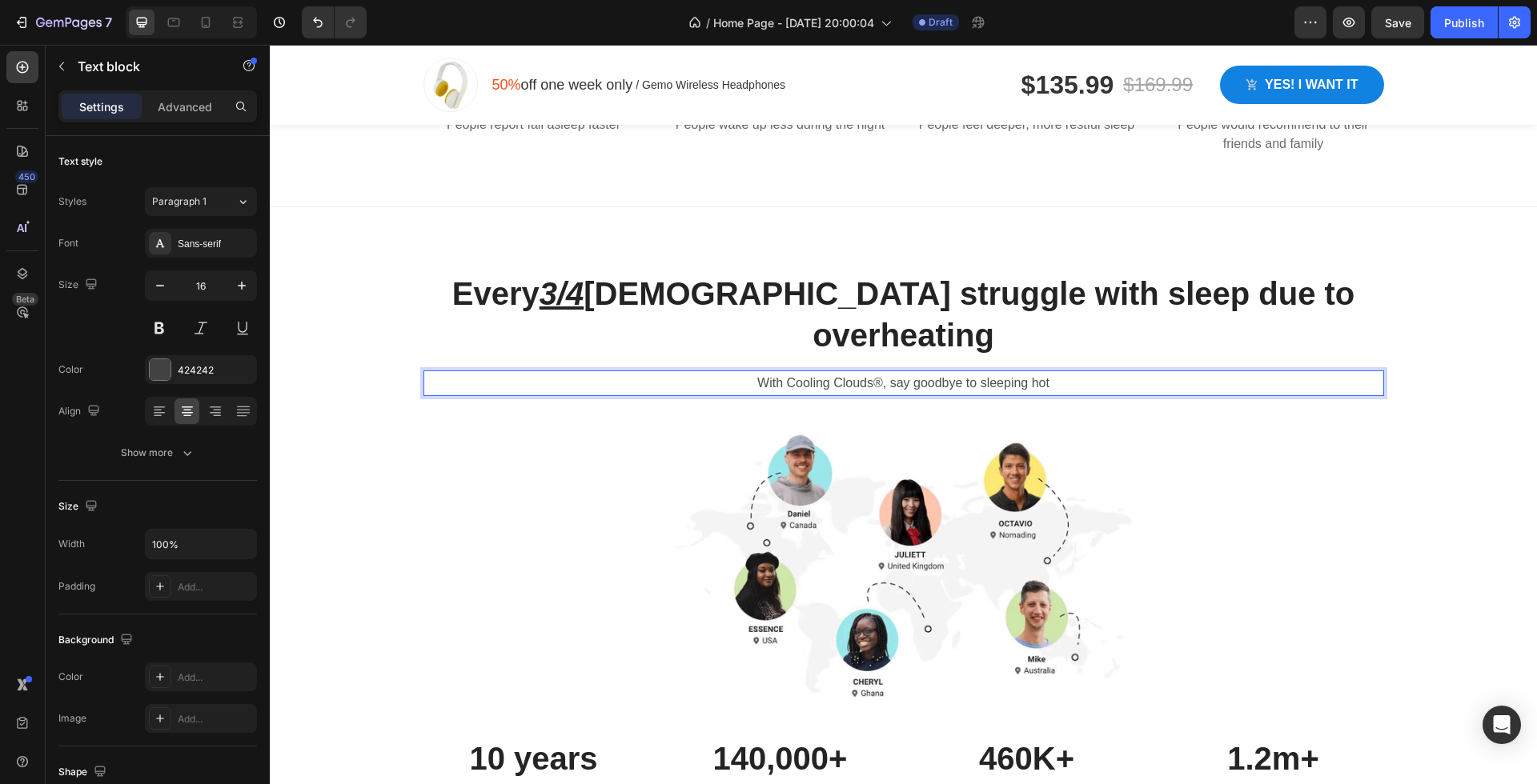
click at [877, 376] on span "With Cooling Clouds®, say goodbye to sleeping hot" at bounding box center [904, 383] width 292 height 14
click at [890, 376] on span "With Cooling Clouds®, say goodbye to sleeping hot" at bounding box center [904, 383] width 292 height 14
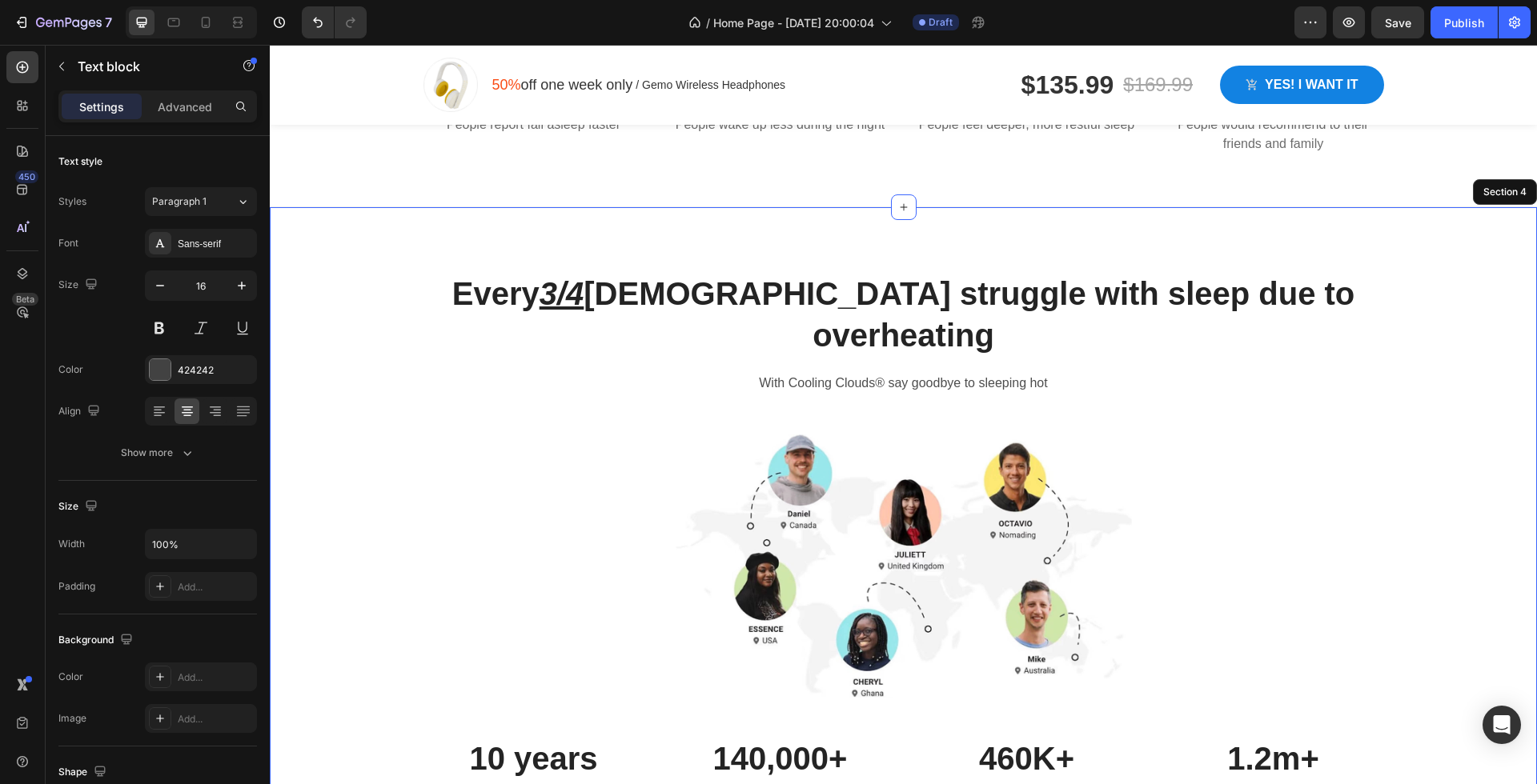
click at [1433, 421] on div "Every 3/4 Australians struggle with sleep due to overheating Heading With Cooli…" at bounding box center [903, 555] width 1243 height 569
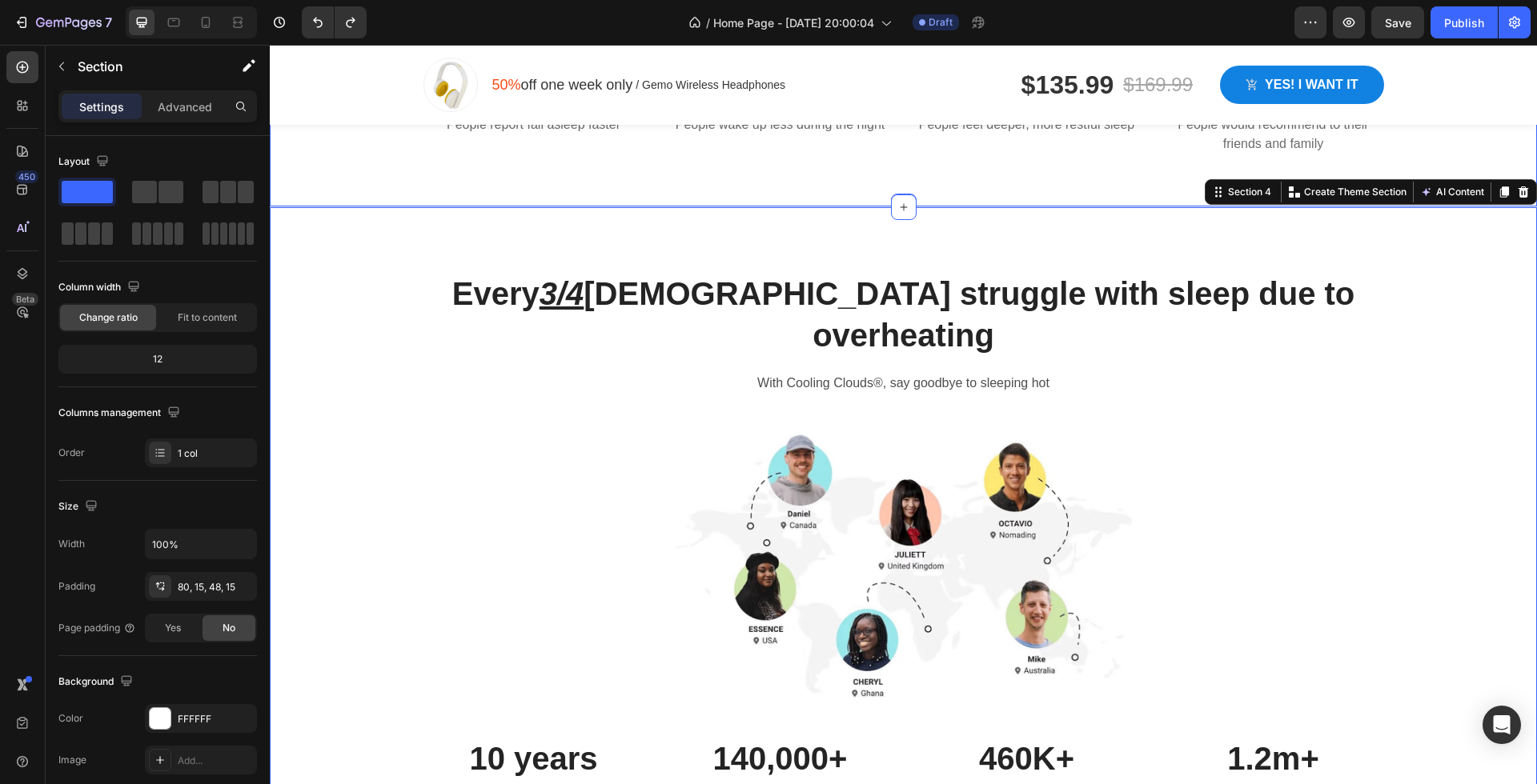
click at [1457, 148] on div "+92% Text block Image Row People report fall asleep faster Text block +87% Text…" at bounding box center [903, 111] width 1243 height 113
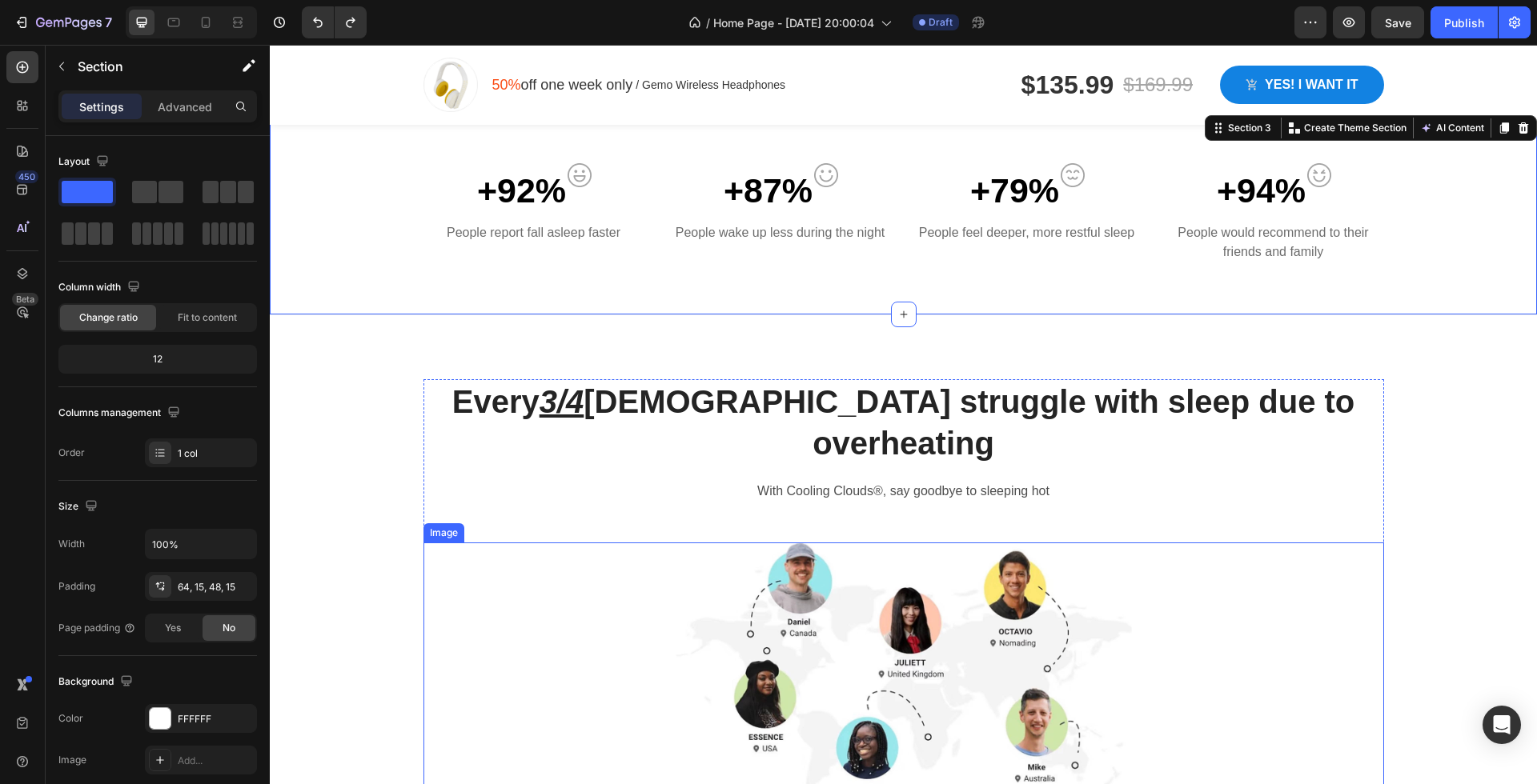
scroll to position [719, 0]
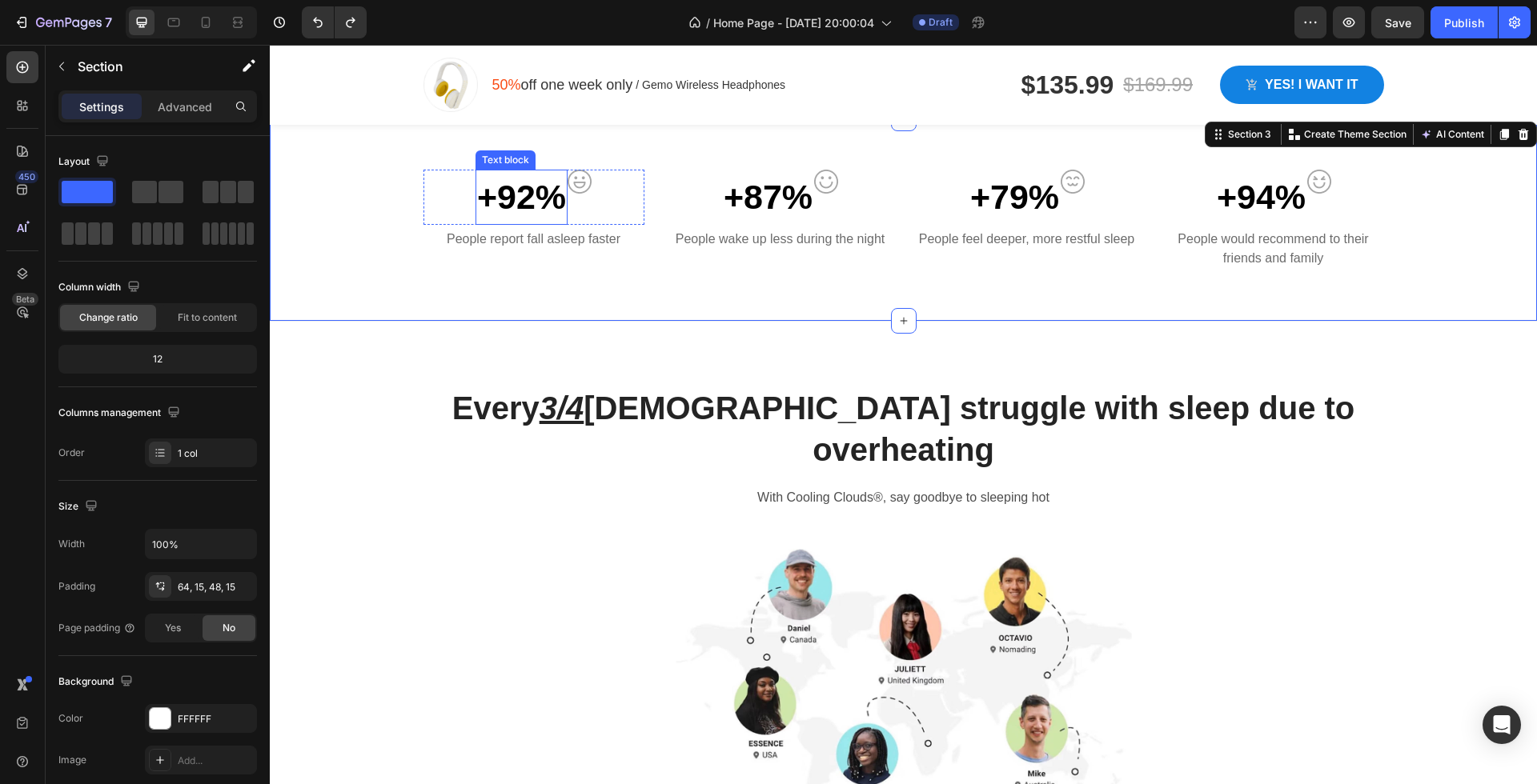
click at [537, 202] on p "+92%" at bounding box center [521, 197] width 88 height 52
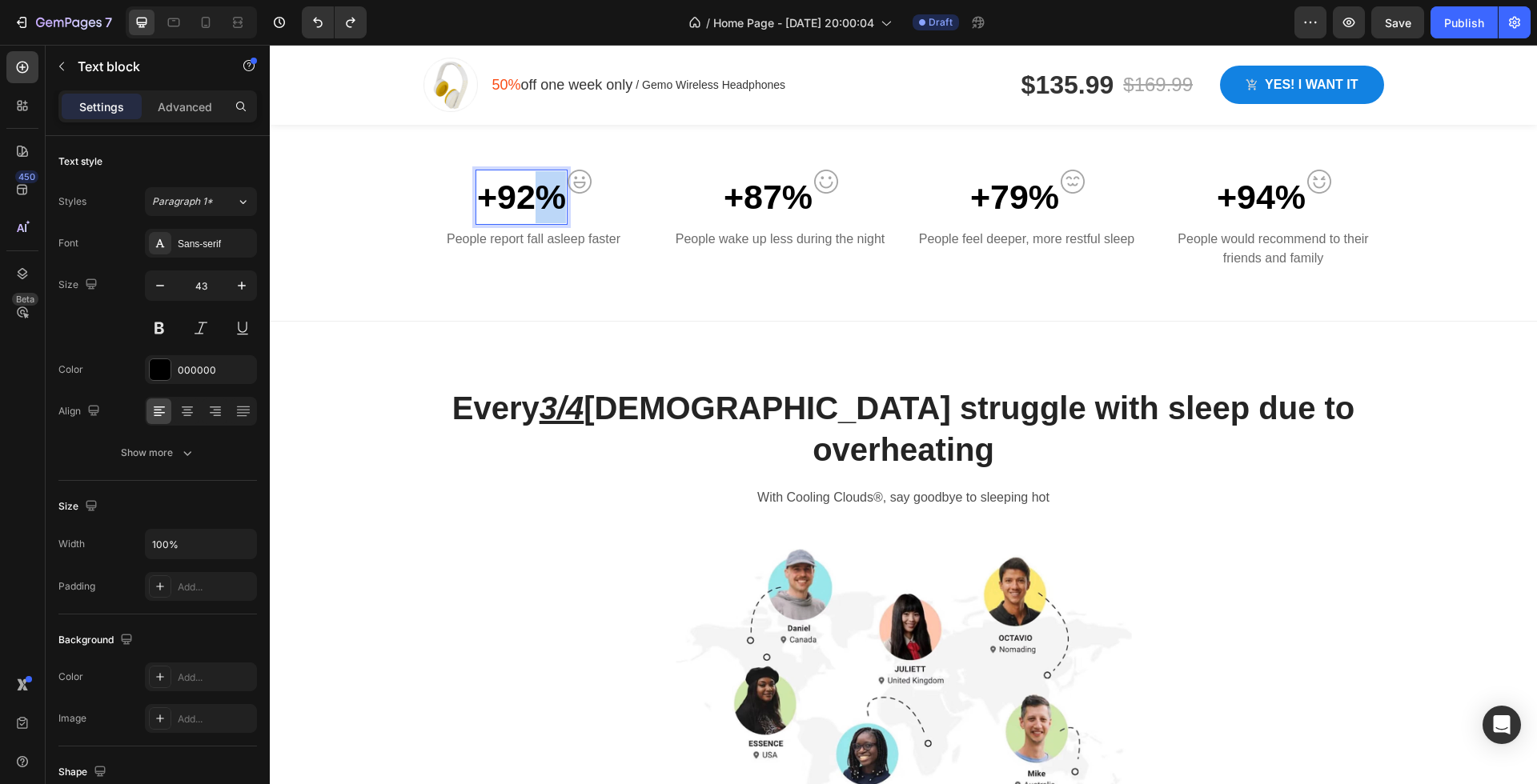
click at [537, 202] on p "+92%" at bounding box center [521, 197] width 88 height 52
copy p "+92%"
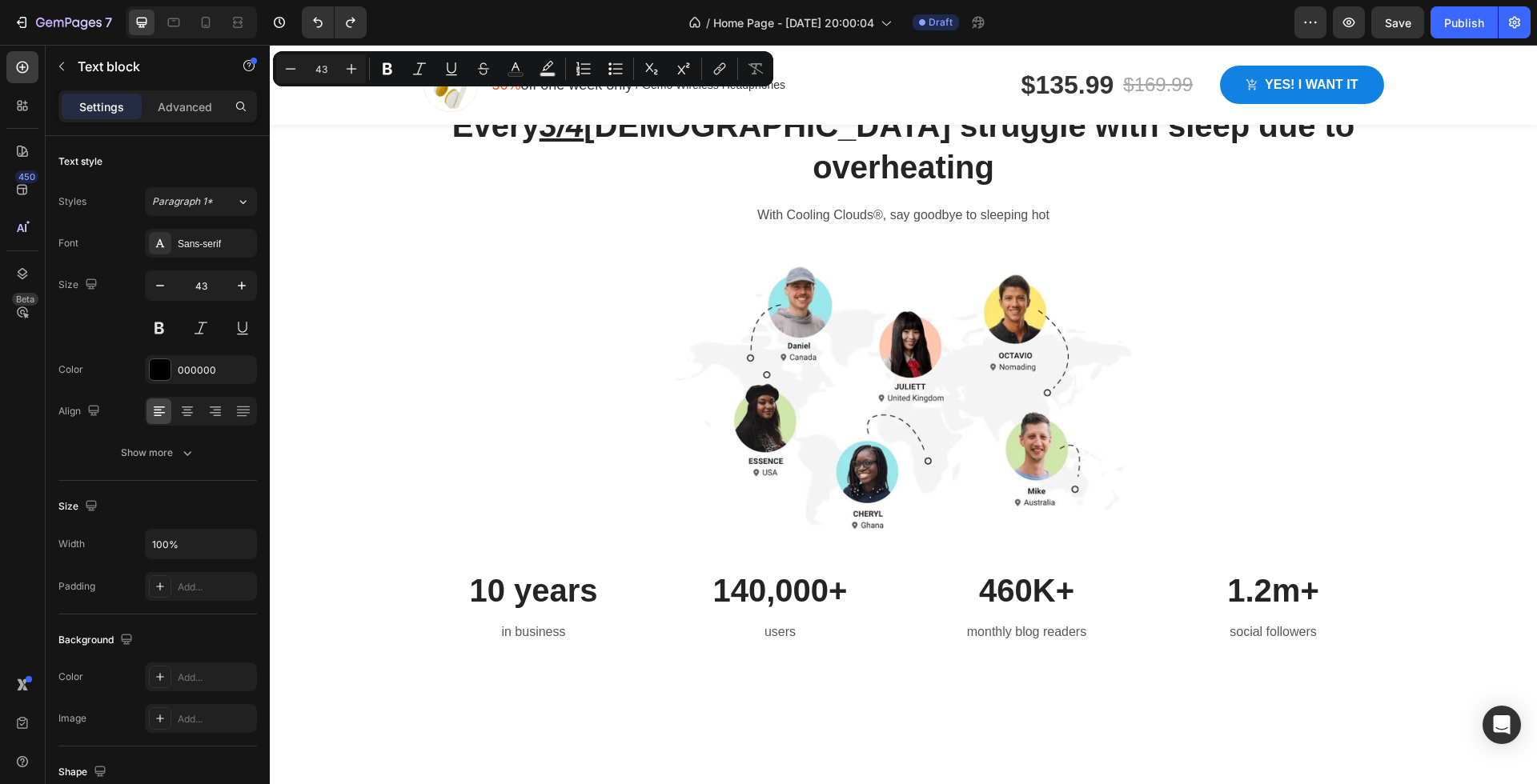
type input "16"
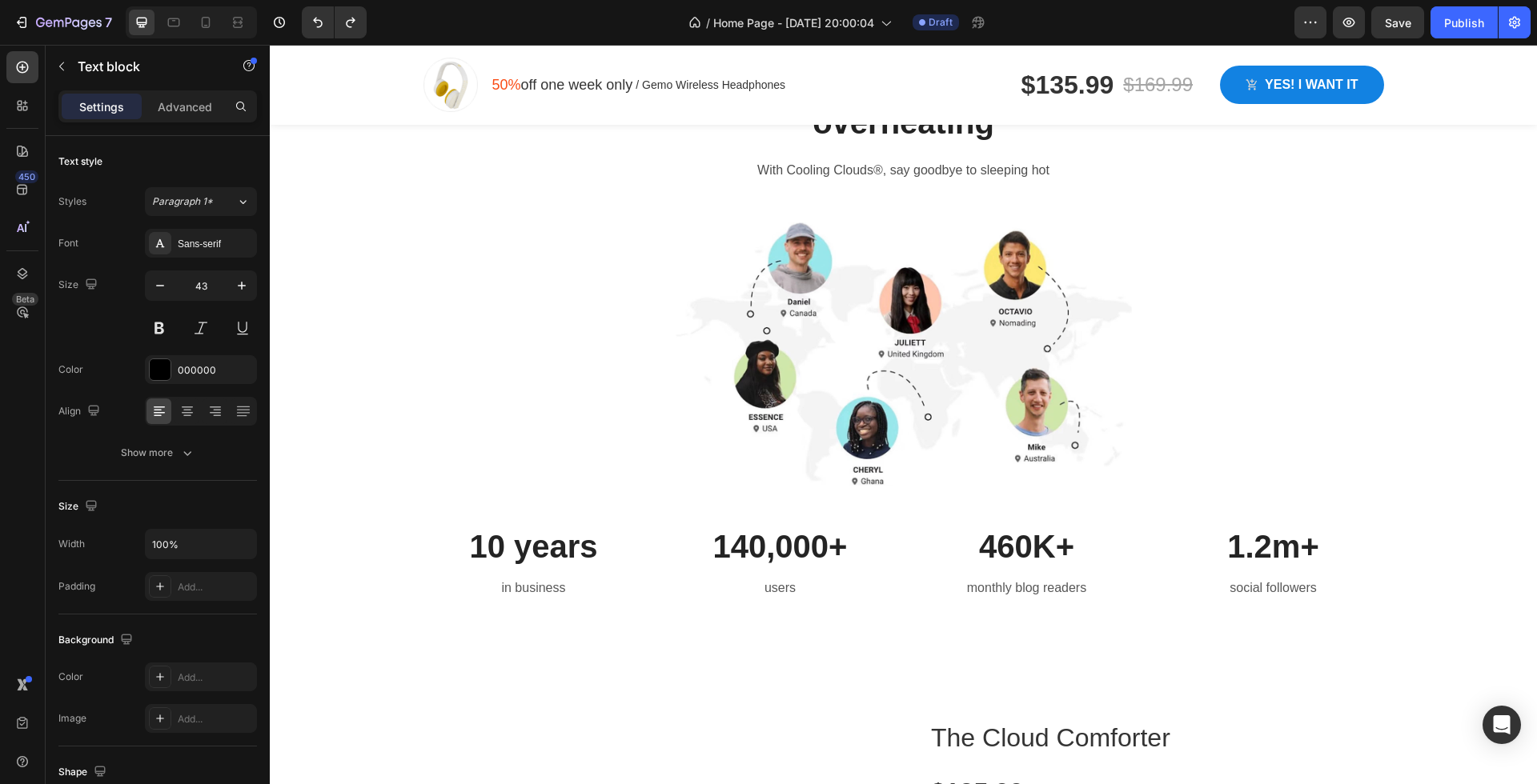
scroll to position [1058, 0]
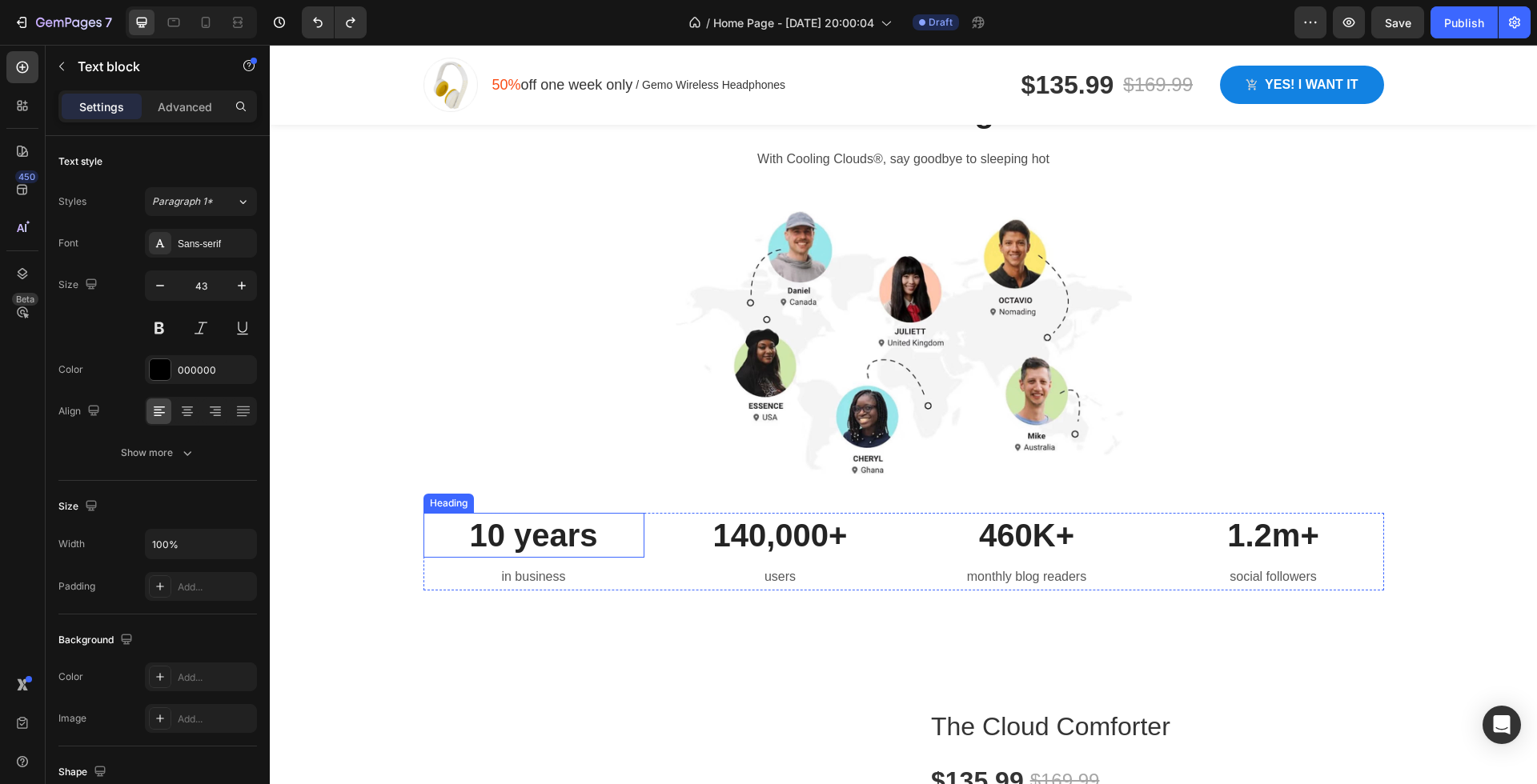
click at [539, 515] on p "10 years" at bounding box center [534, 535] width 218 height 42
click at [531, 566] on p "in business" at bounding box center [534, 577] width 218 height 23
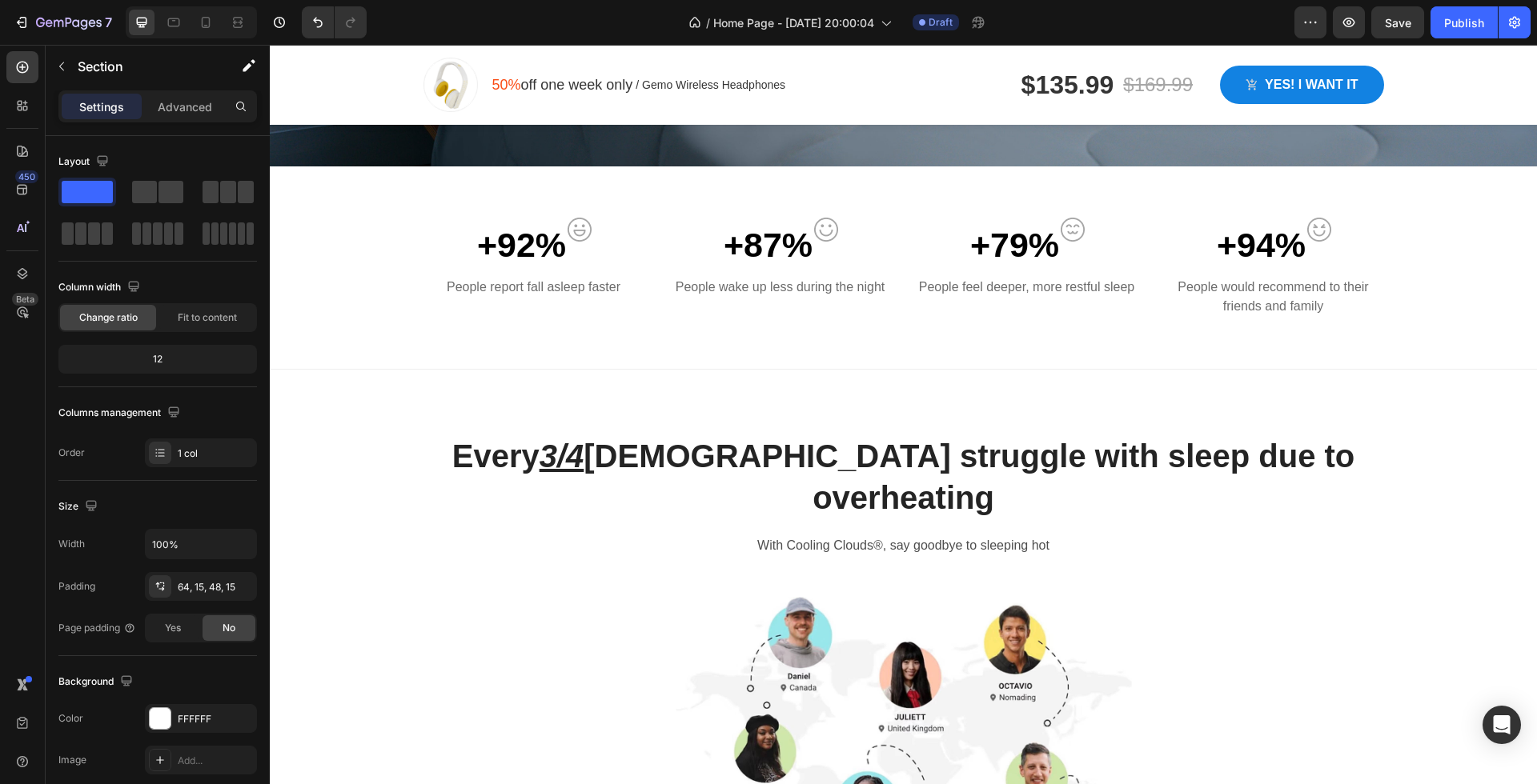
scroll to position [662, 0]
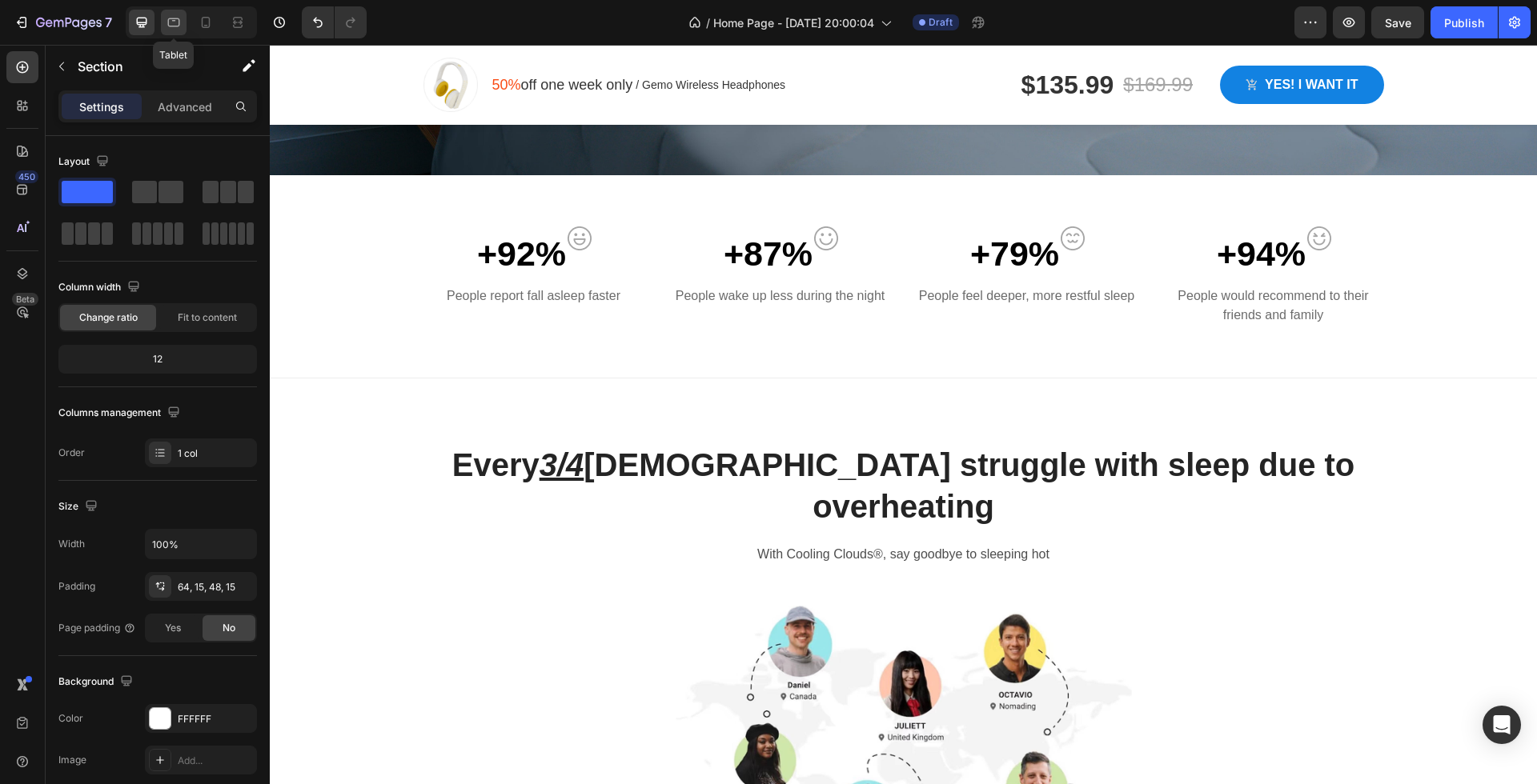
click at [167, 25] on icon at bounding box center [173, 21] width 16 height 16
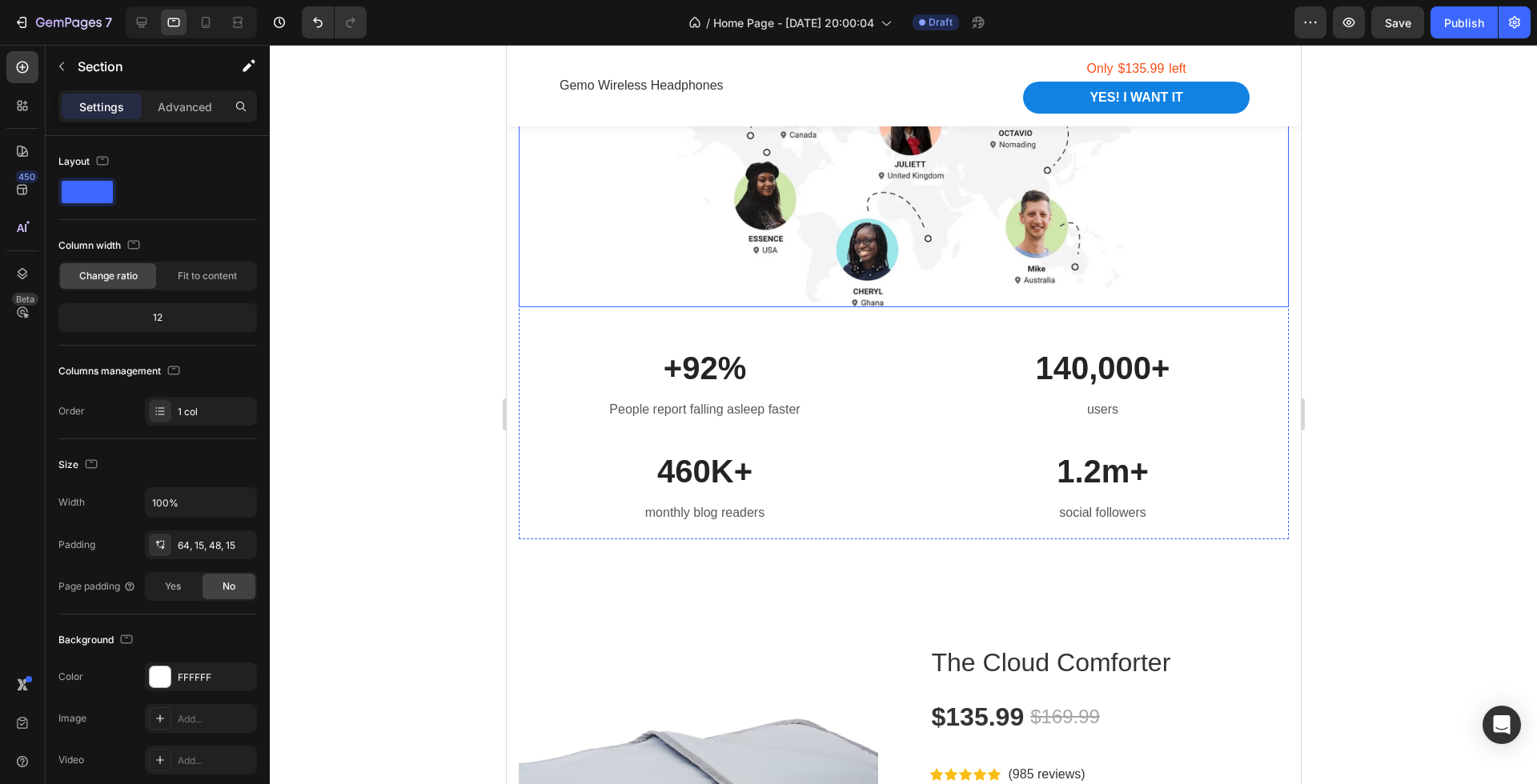
scroll to position [1306, 0]
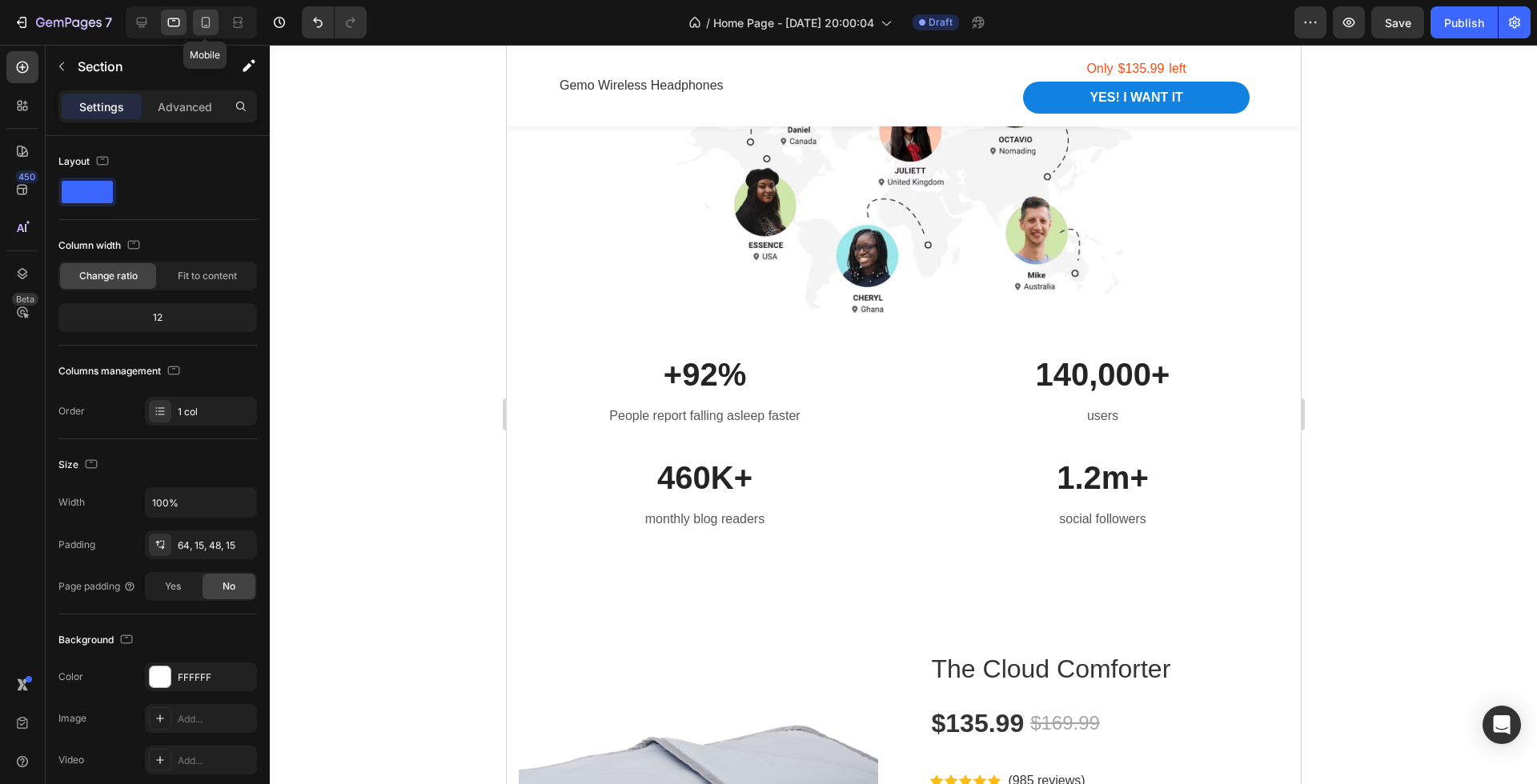
click at [211, 22] on icon at bounding box center [205, 21] width 16 height 16
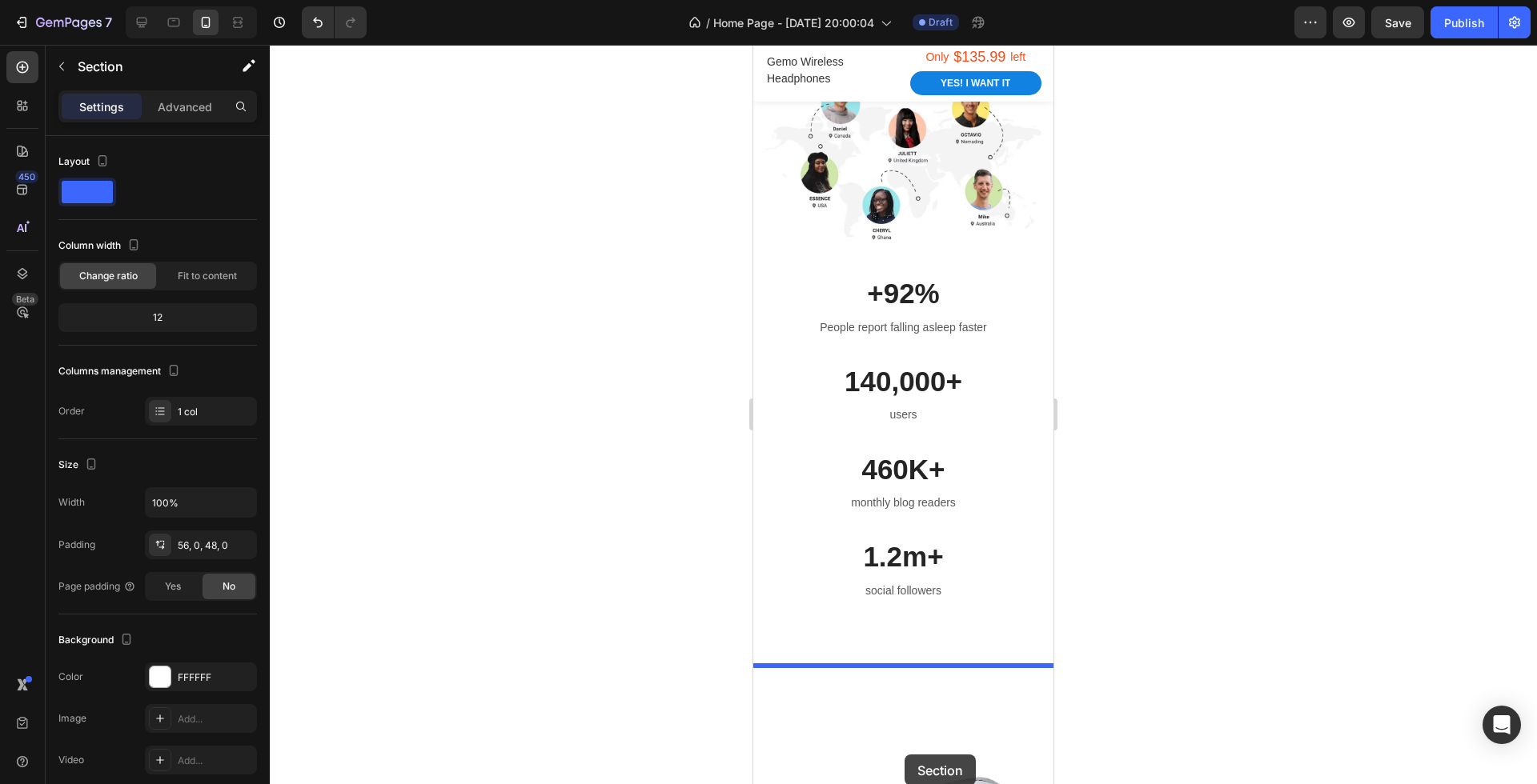
scroll to position [1536, 0]
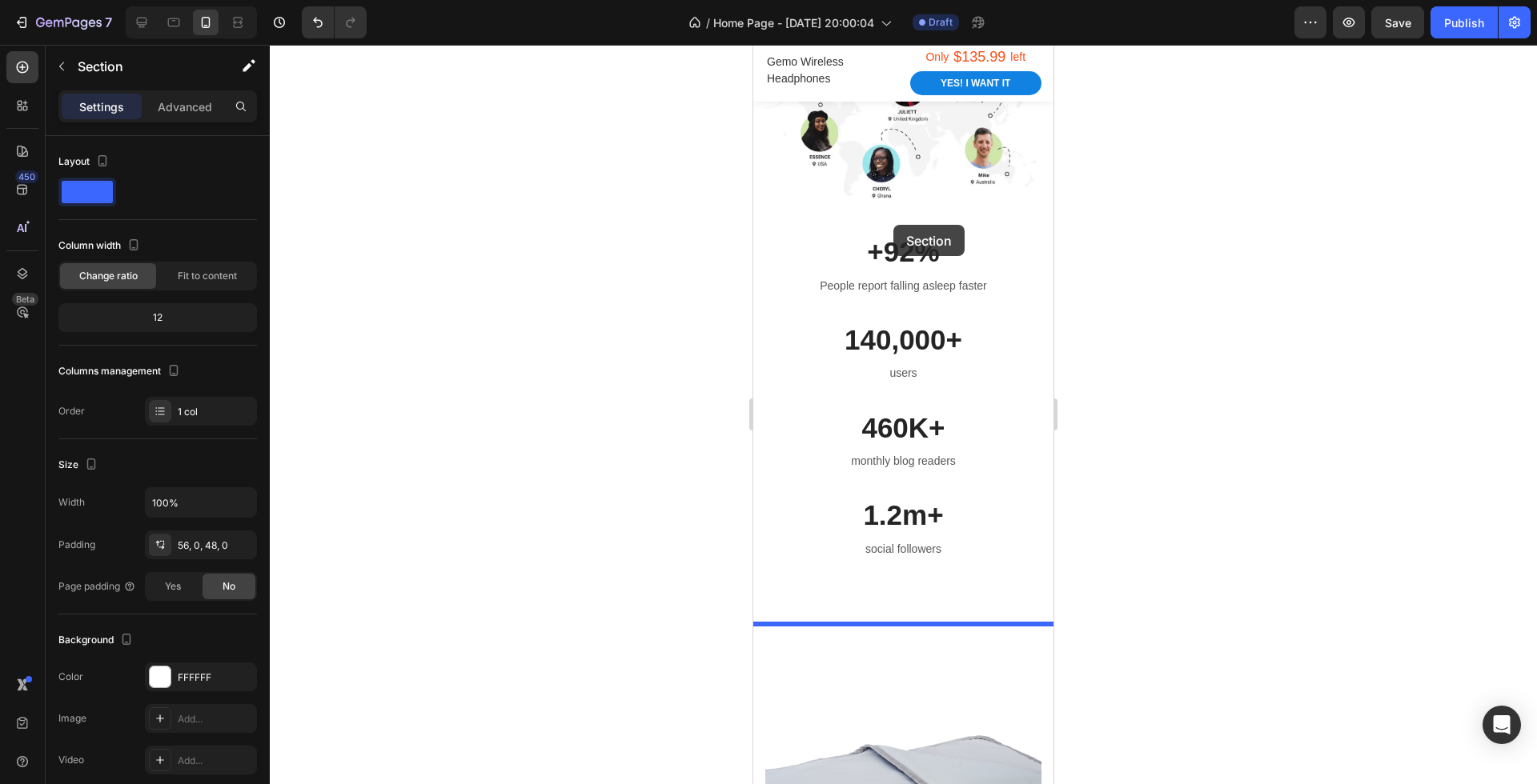
drag, startPoint x: 993, startPoint y: 253, endPoint x: 893, endPoint y: 224, distance: 104.1
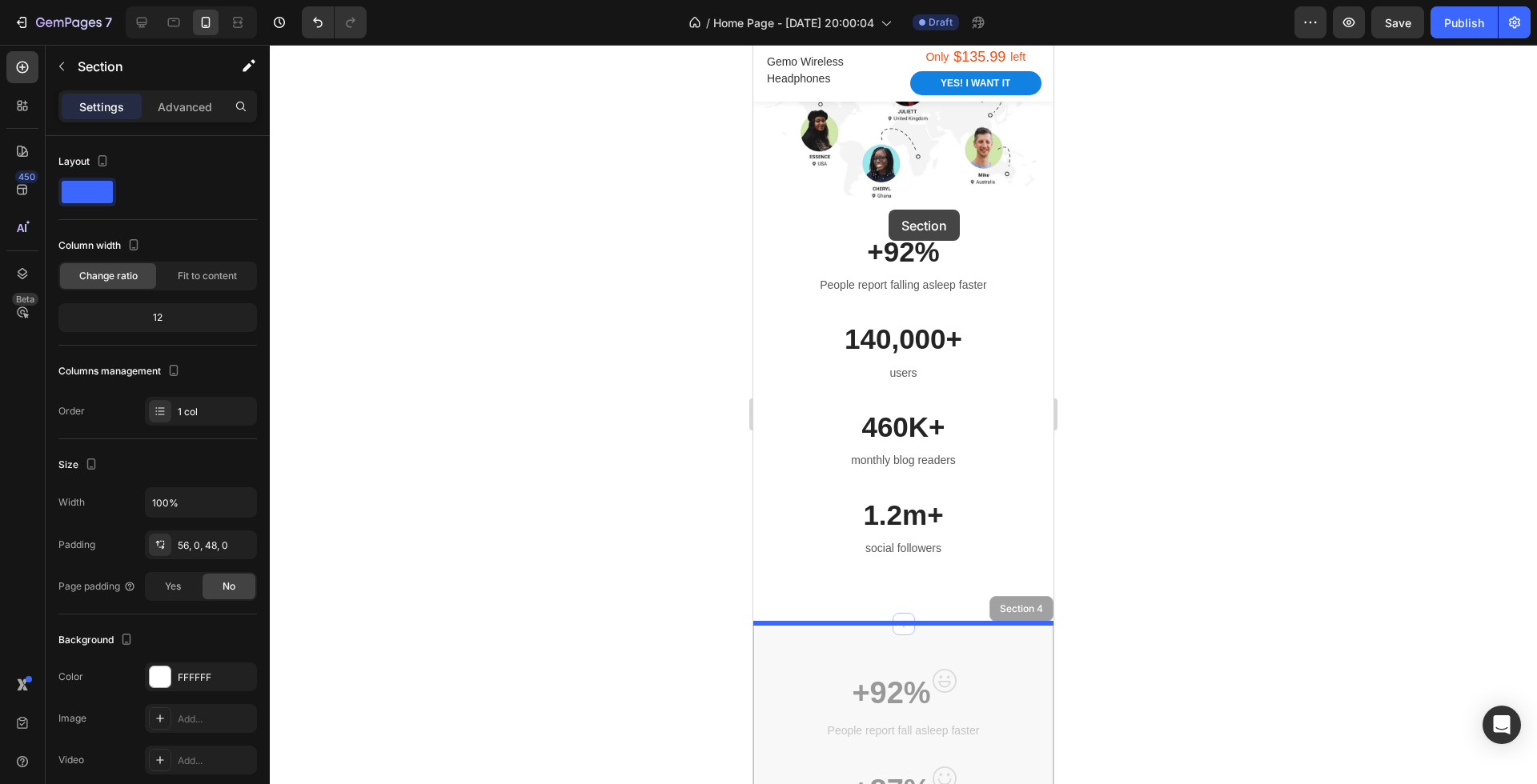
drag, startPoint x: 918, startPoint y: 649, endPoint x: 888, endPoint y: 209, distance: 441.0
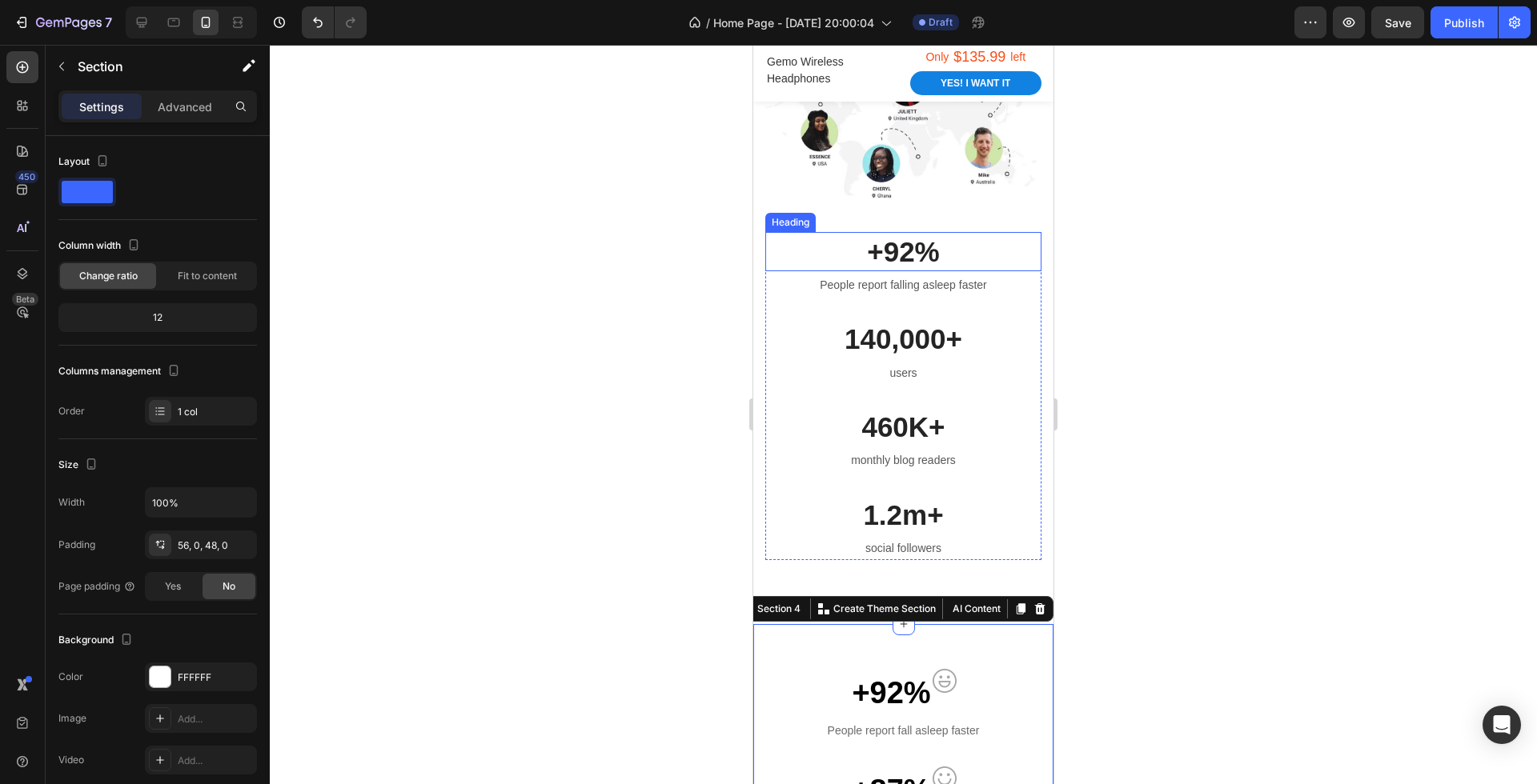
click at [938, 236] on p "+92%" at bounding box center [903, 252] width 273 height 37
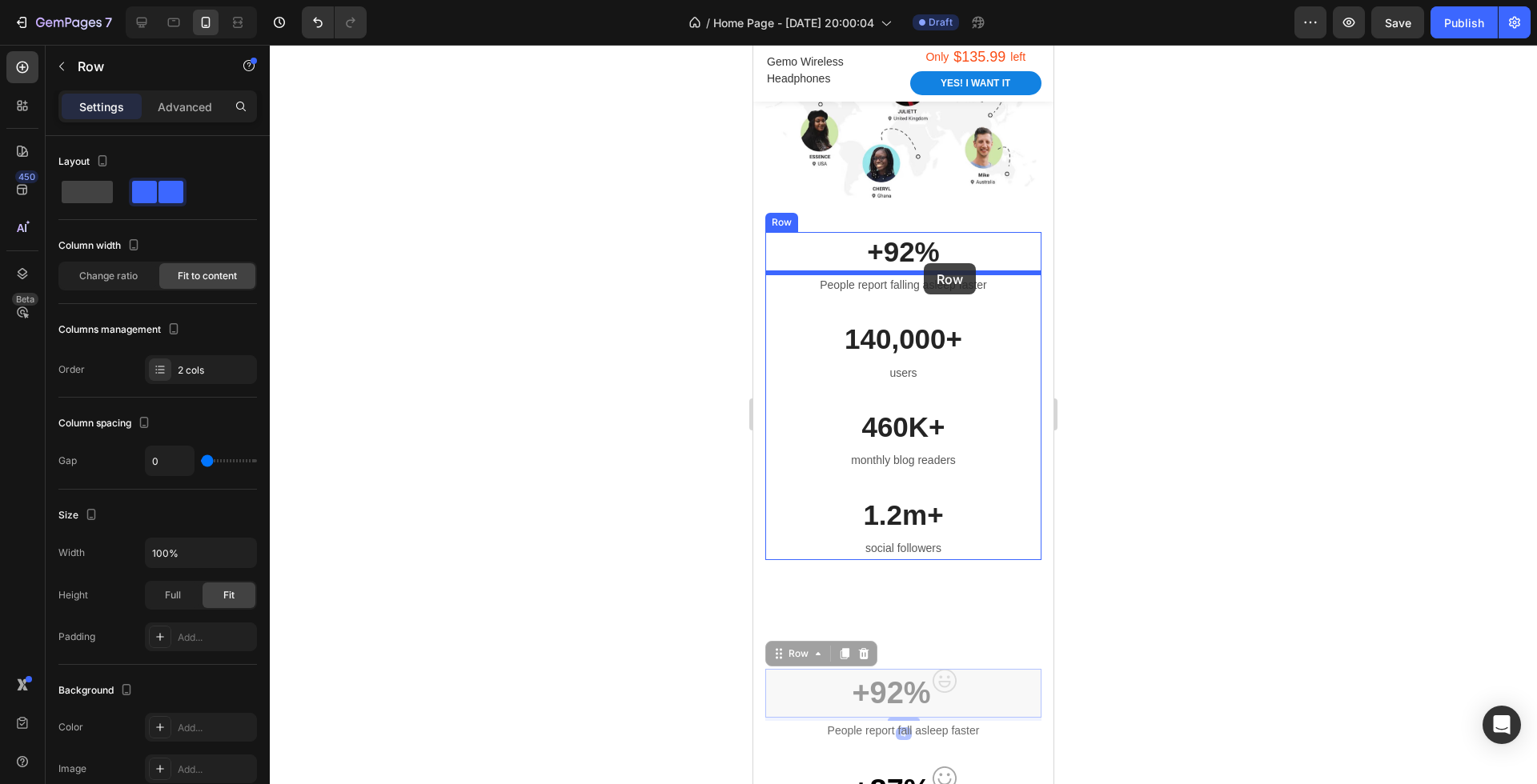
drag, startPoint x: 993, startPoint y: 676, endPoint x: 924, endPoint y: 264, distance: 417.7
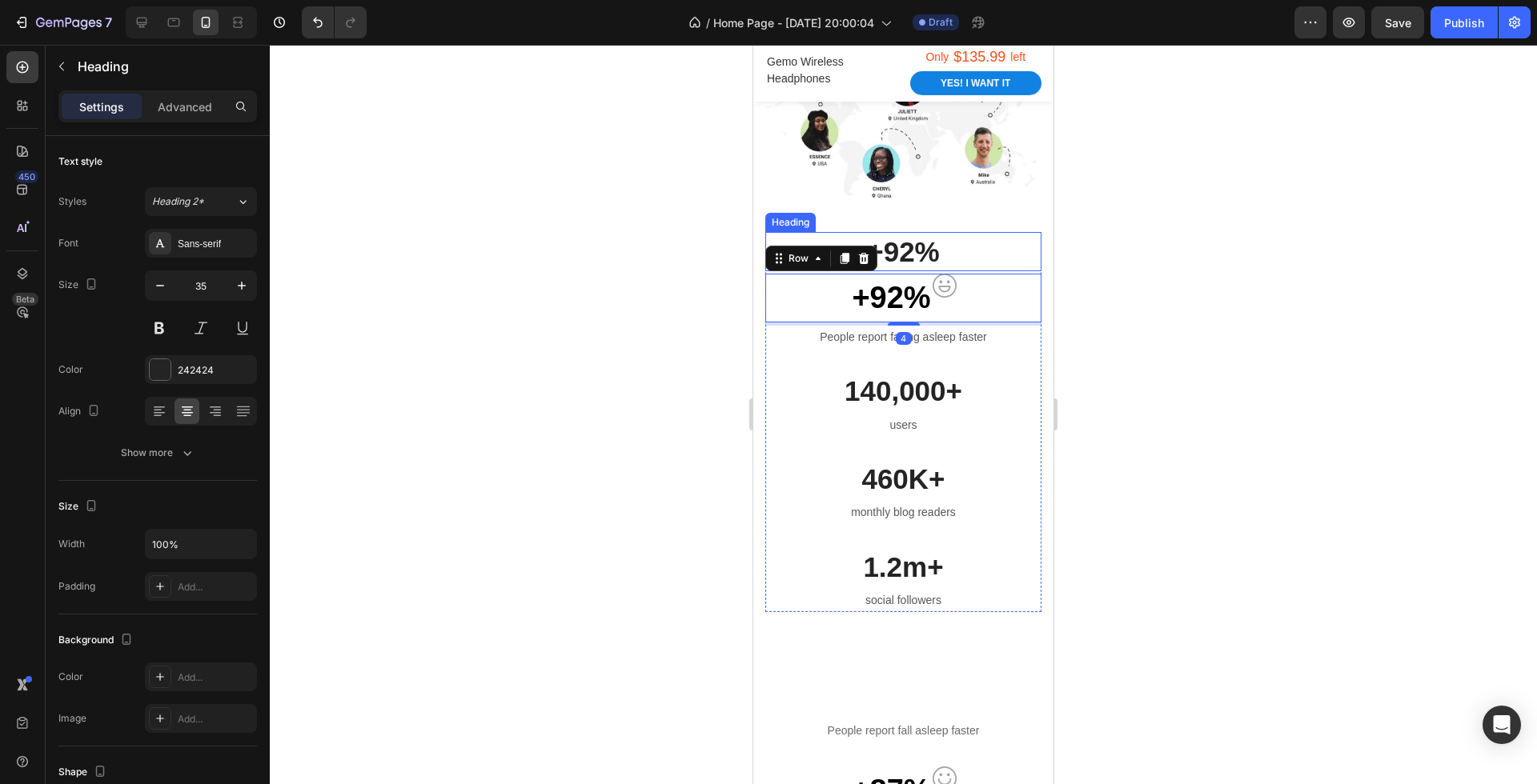
click at [966, 252] on p "+92%" at bounding box center [903, 252] width 273 height 37
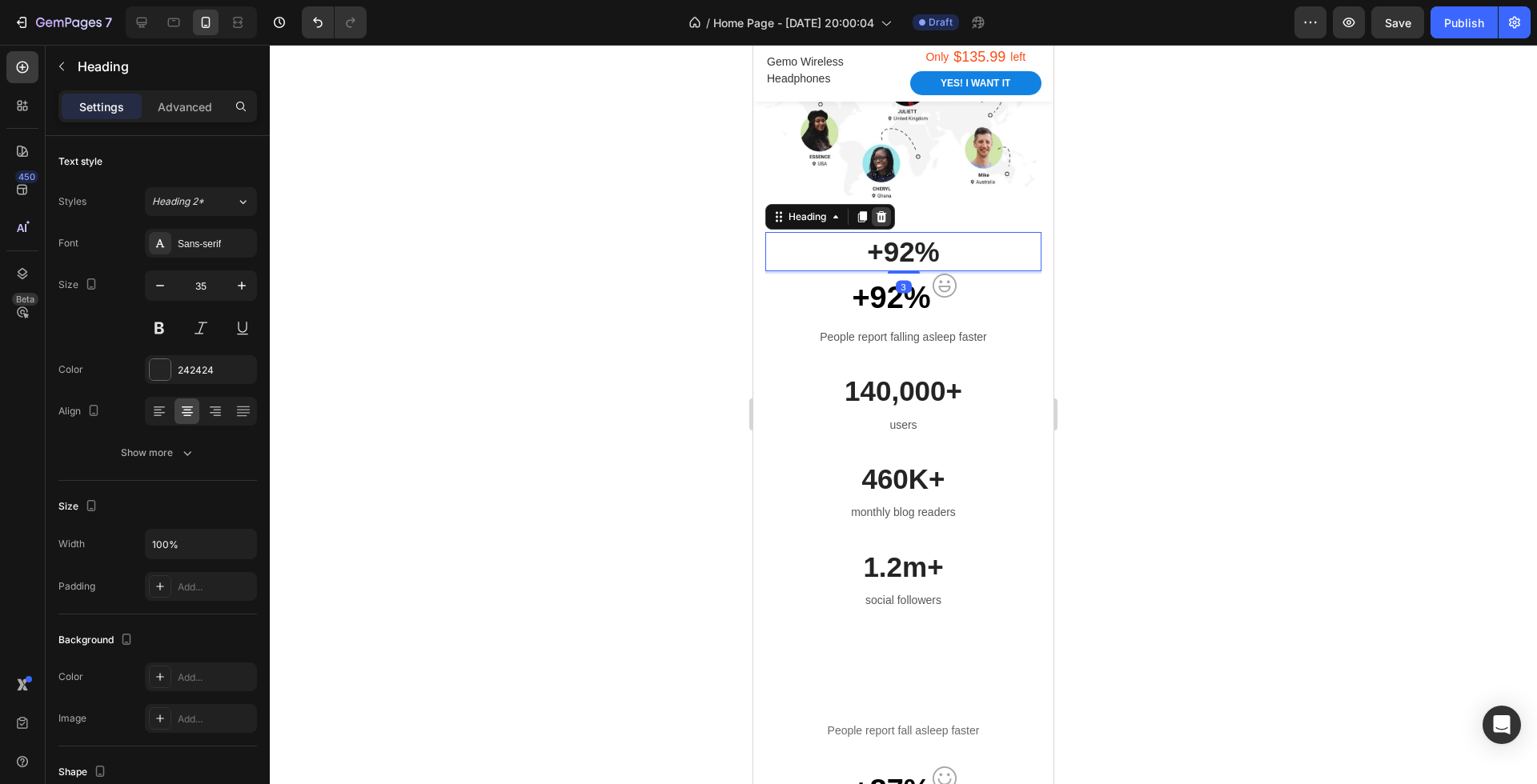
click at [886, 219] on icon at bounding box center [881, 217] width 13 height 13
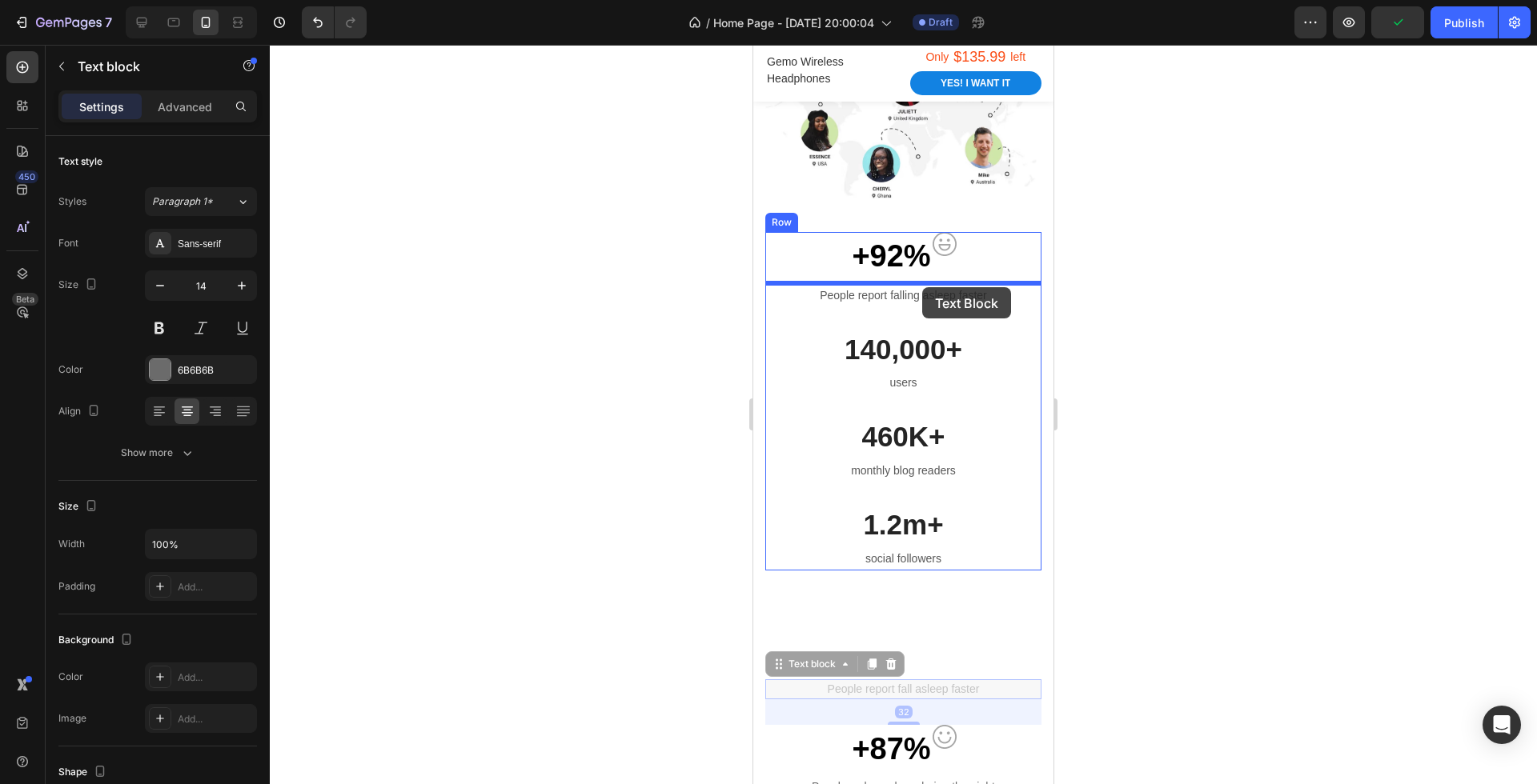
drag, startPoint x: 924, startPoint y: 685, endPoint x: 923, endPoint y: 287, distance: 398.0
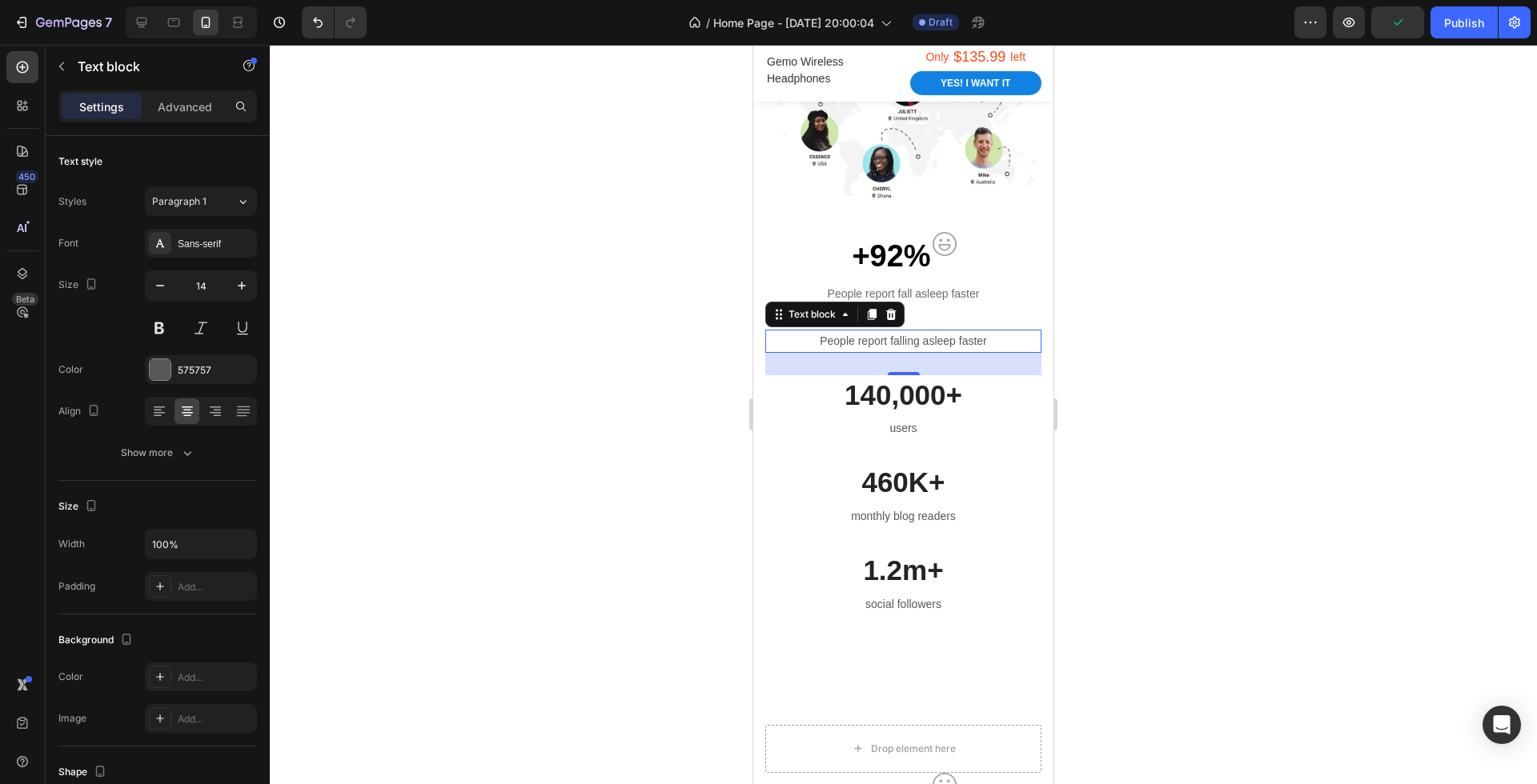
click at [967, 338] on p "People report falling asleep faster" at bounding box center [903, 341] width 273 height 20
click at [1119, 380] on div at bounding box center [904, 414] width 1267 height 739
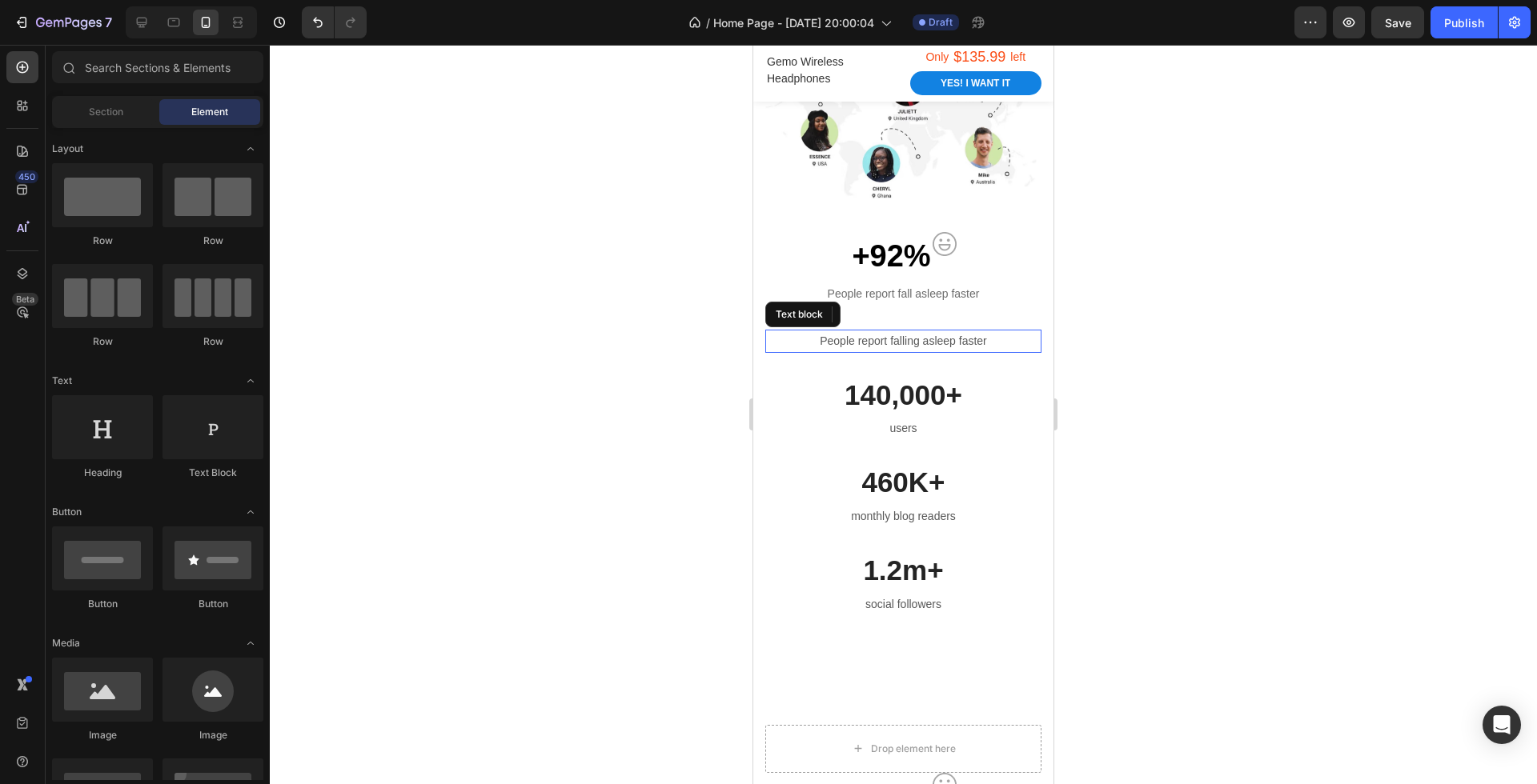
click at [973, 341] on p "People report falling asleep faster" at bounding box center [903, 341] width 273 height 20
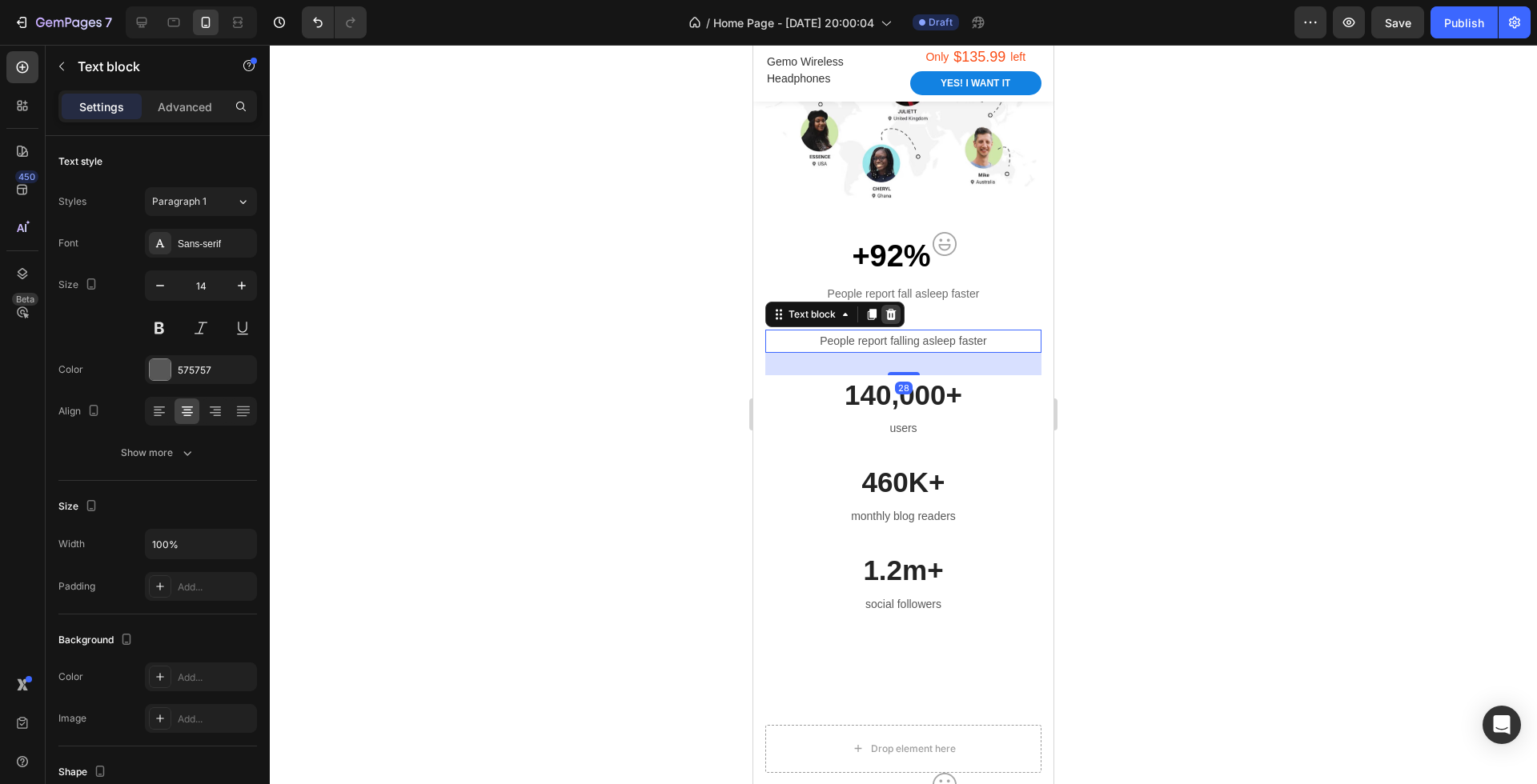
click at [896, 318] on icon at bounding box center [891, 315] width 13 height 13
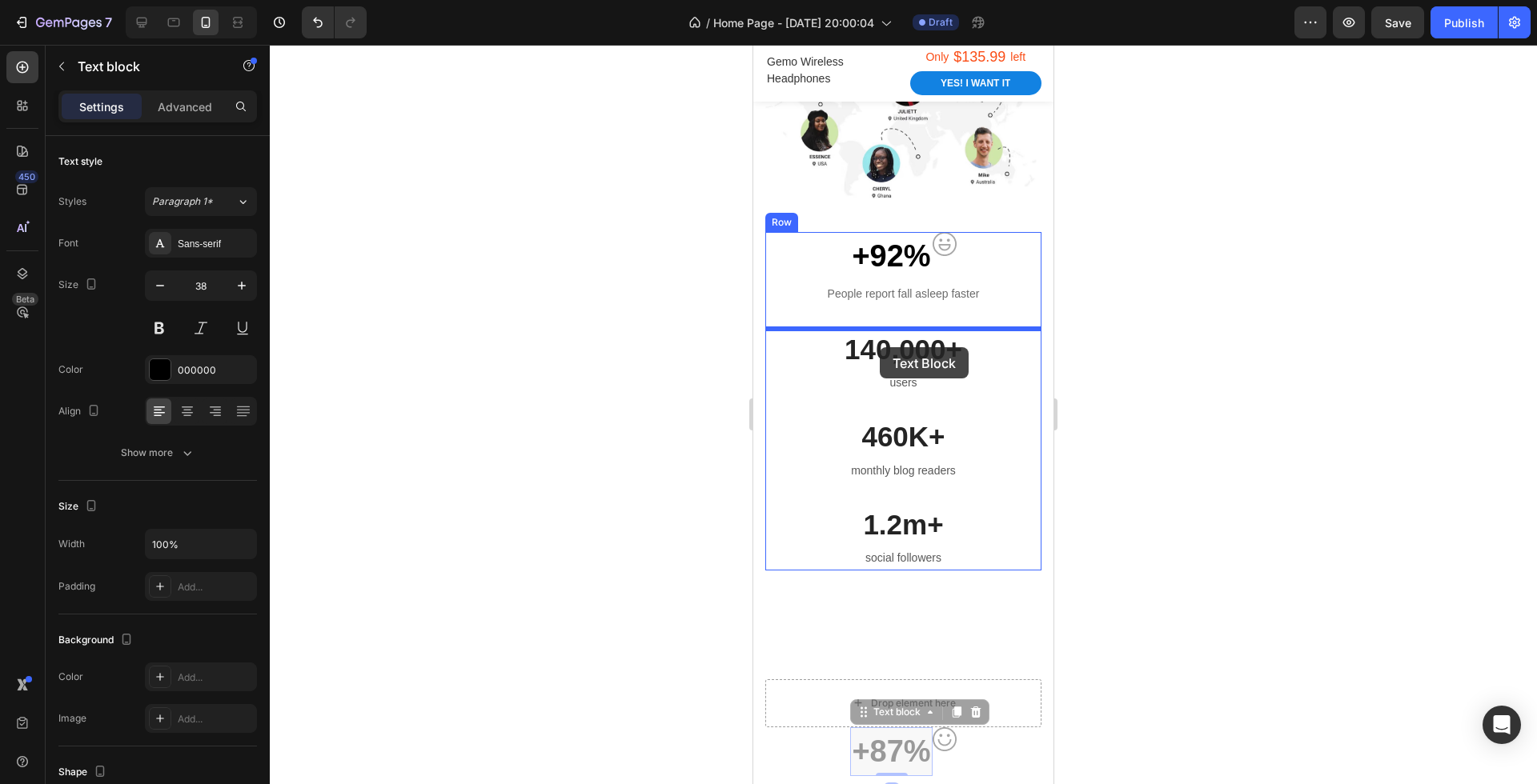
drag, startPoint x: 896, startPoint y: 745, endPoint x: 879, endPoint y: 345, distance: 400.4
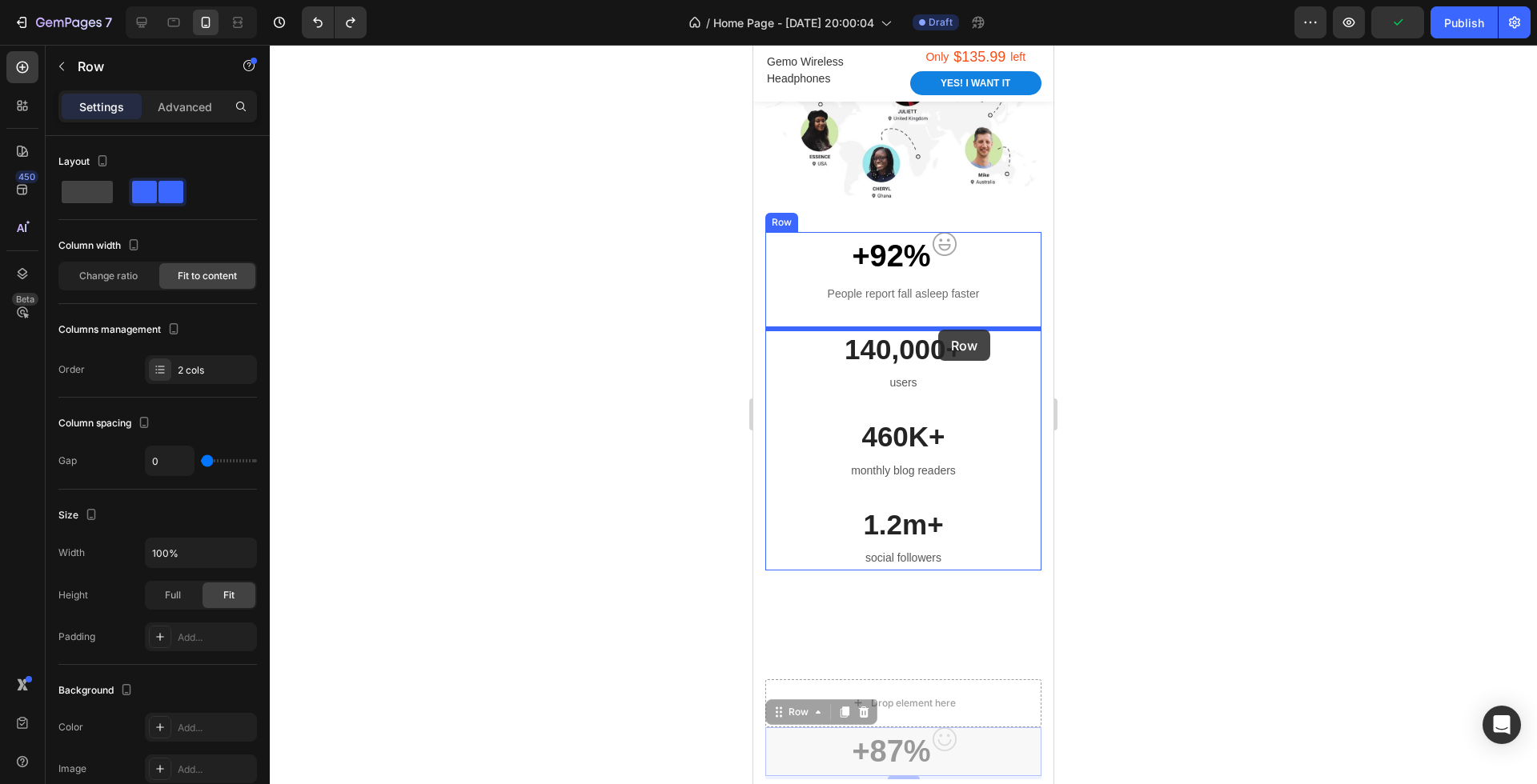
drag, startPoint x: 971, startPoint y: 746, endPoint x: 937, endPoint y: 330, distance: 417.4
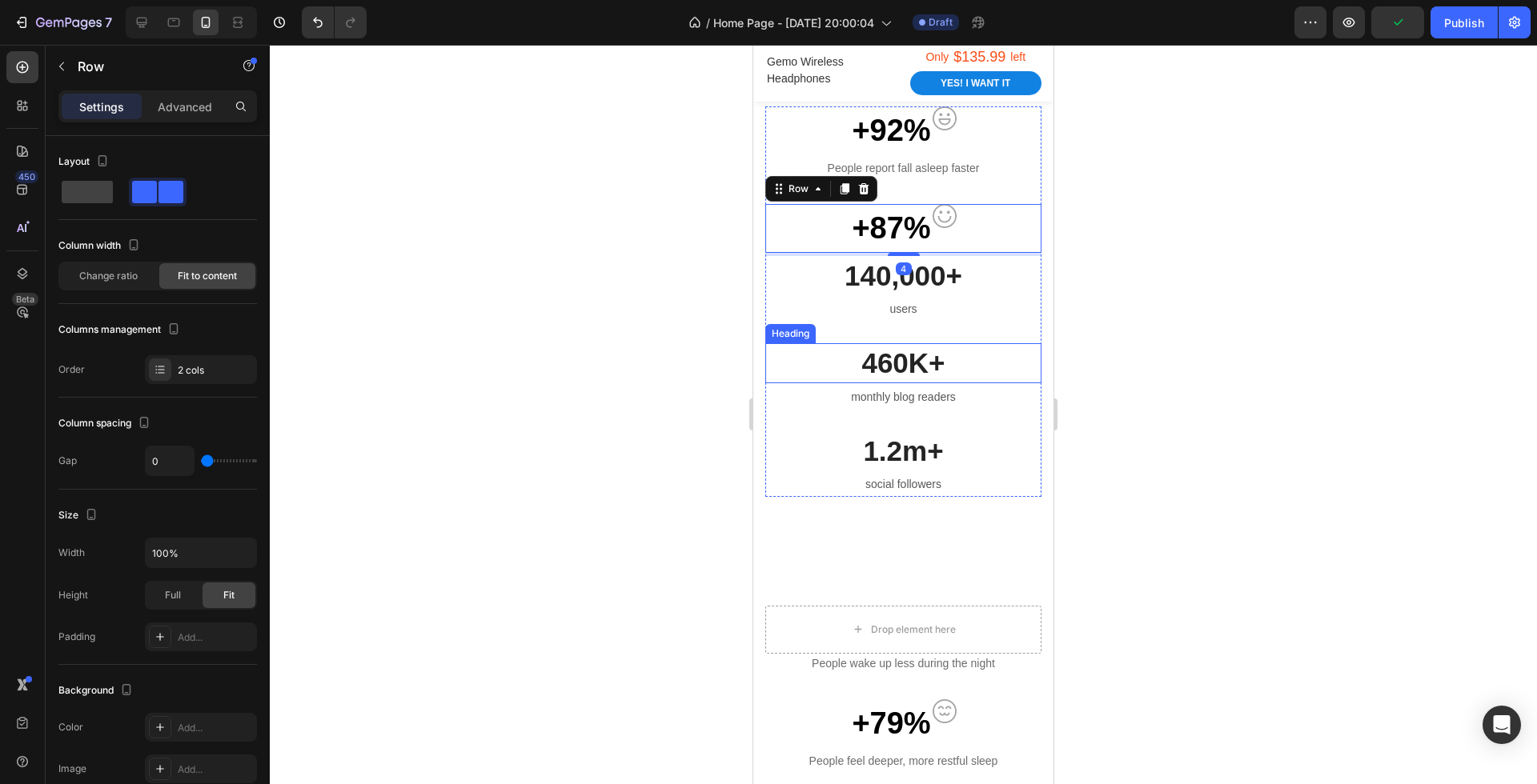
scroll to position [1242, 0]
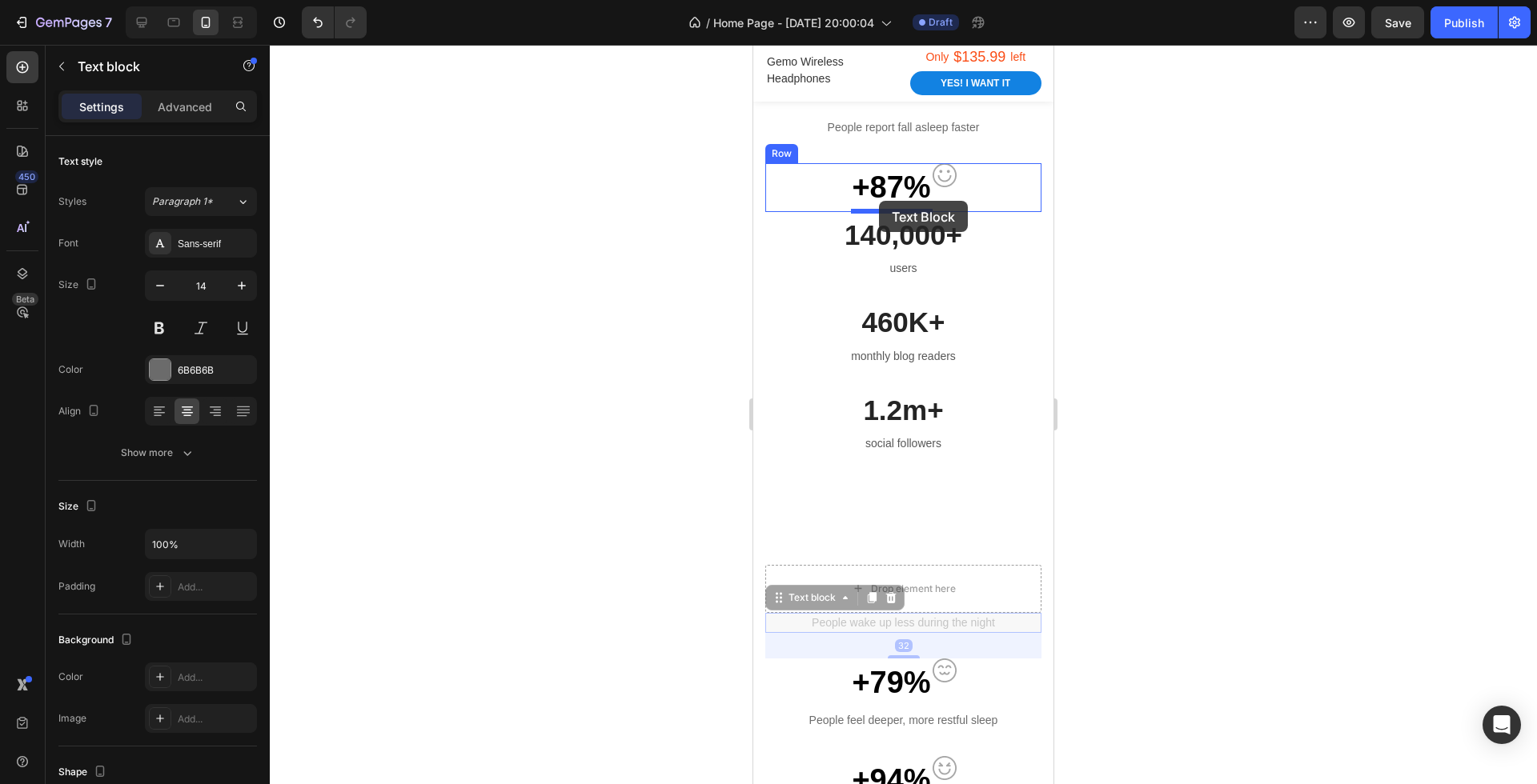
drag, startPoint x: 929, startPoint y: 621, endPoint x: 878, endPoint y: 202, distance: 422.1
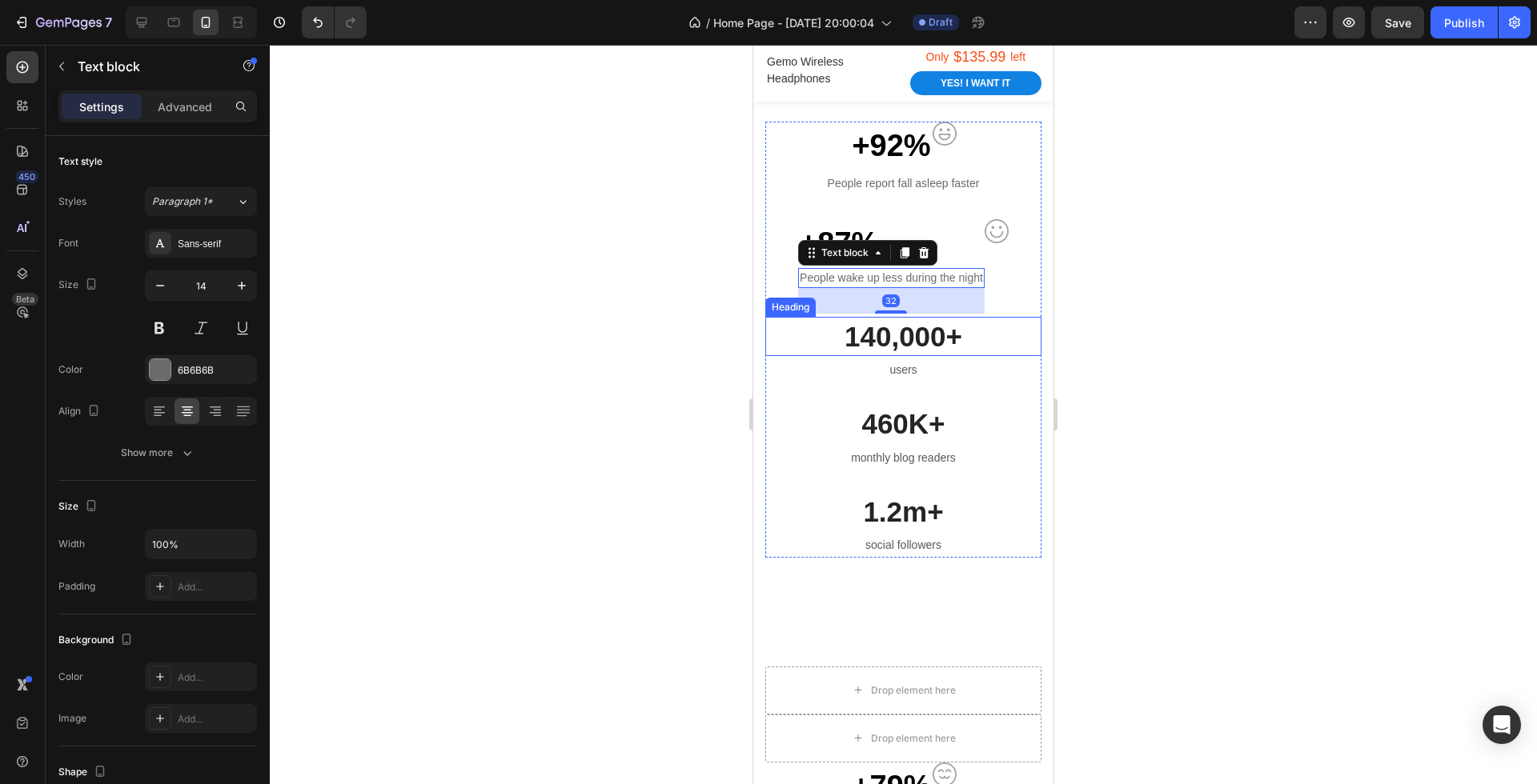
scroll to position [1182, 0]
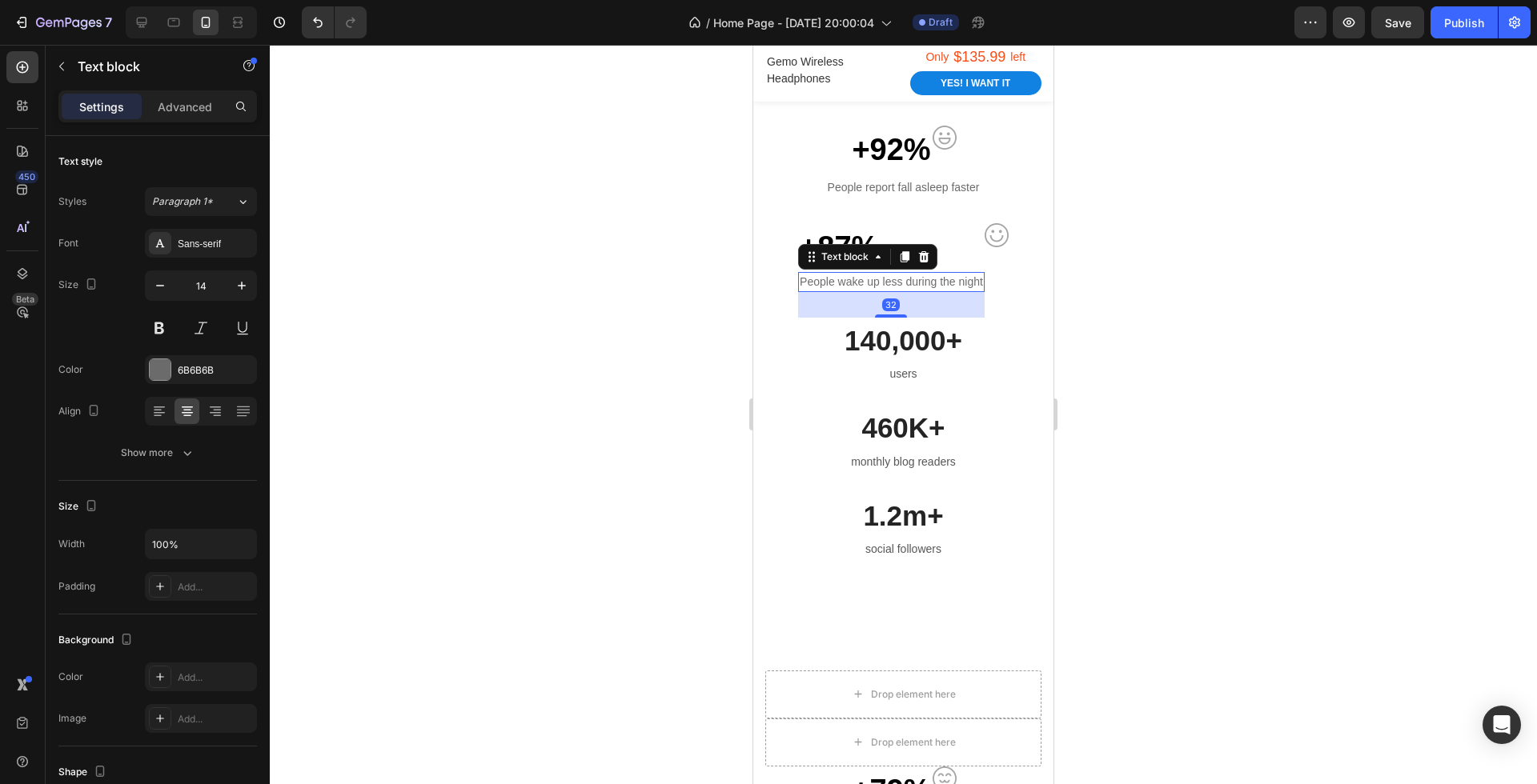
click at [1132, 338] on div at bounding box center [904, 414] width 1267 height 739
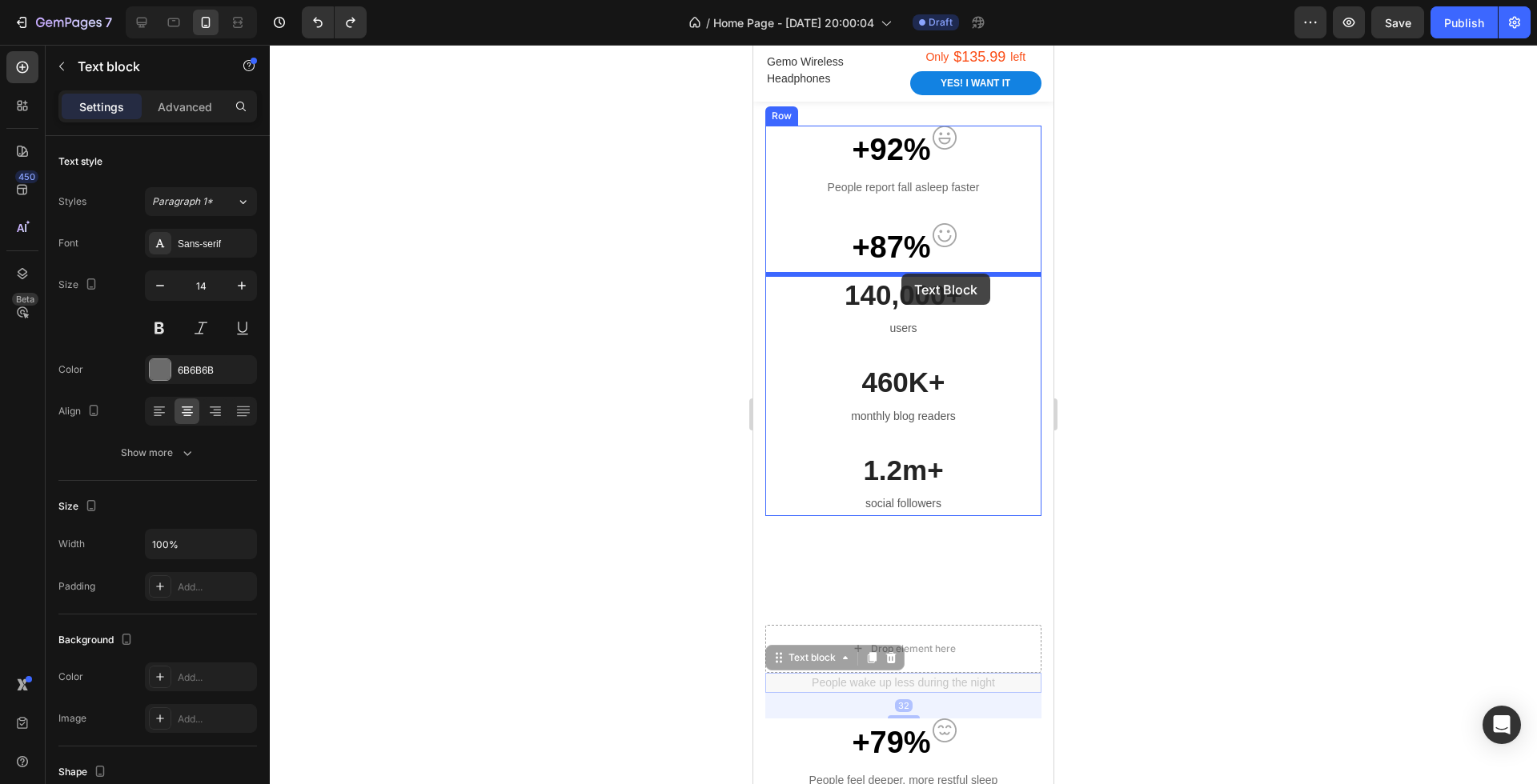
drag, startPoint x: 916, startPoint y: 689, endPoint x: 901, endPoint y: 276, distance: 413.3
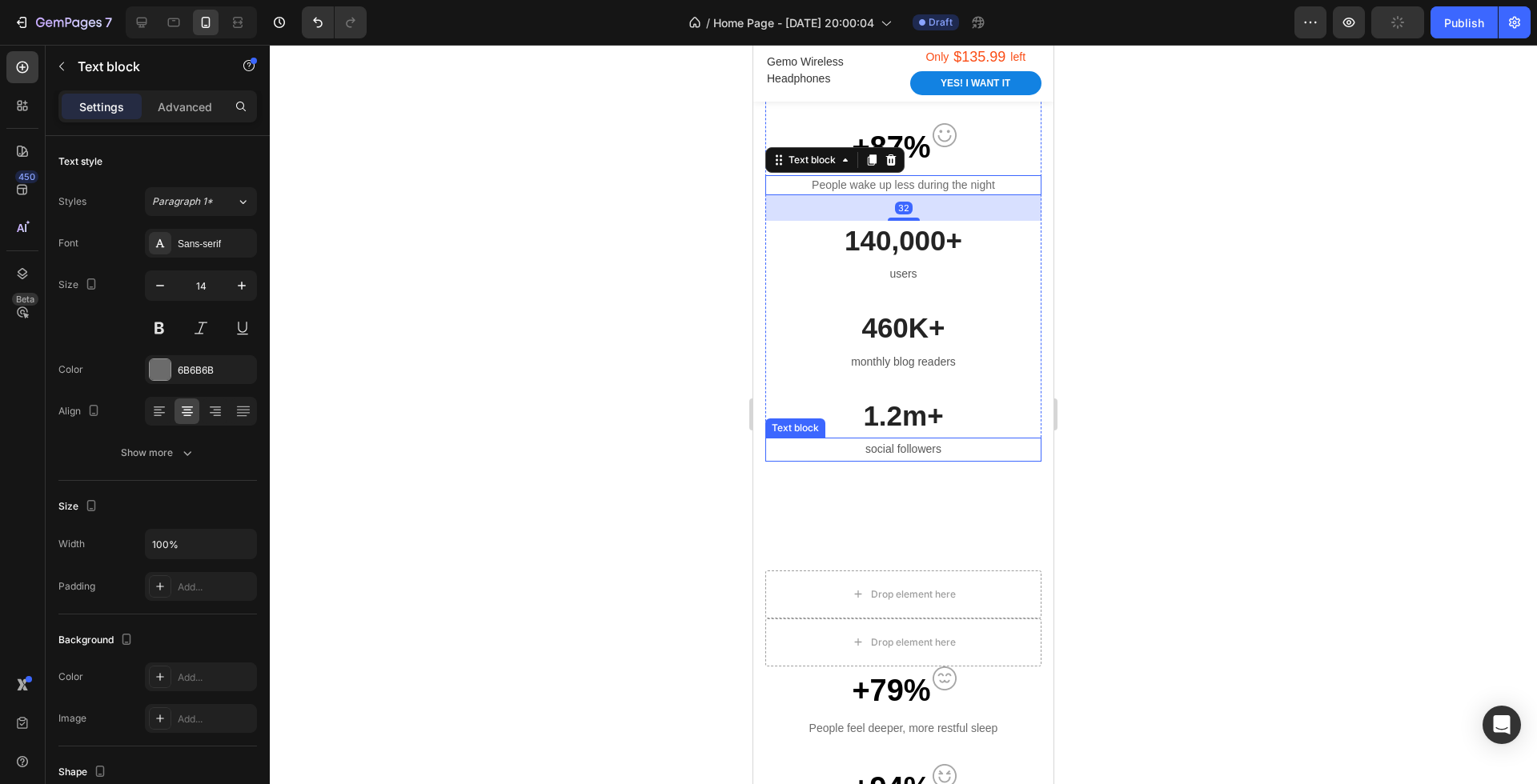
scroll to position [1352, 0]
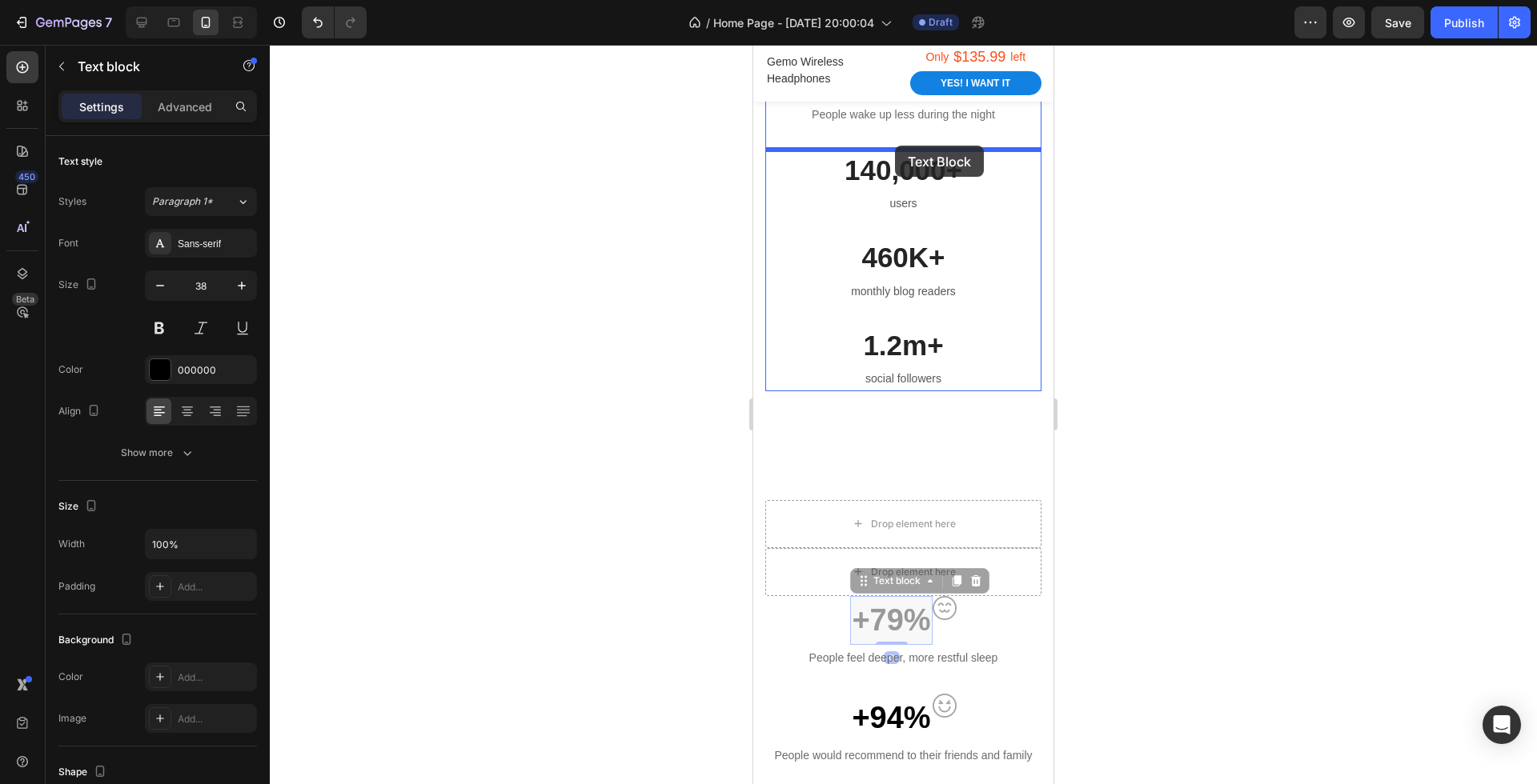
drag, startPoint x: 905, startPoint y: 618, endPoint x: 895, endPoint y: 147, distance: 471.1
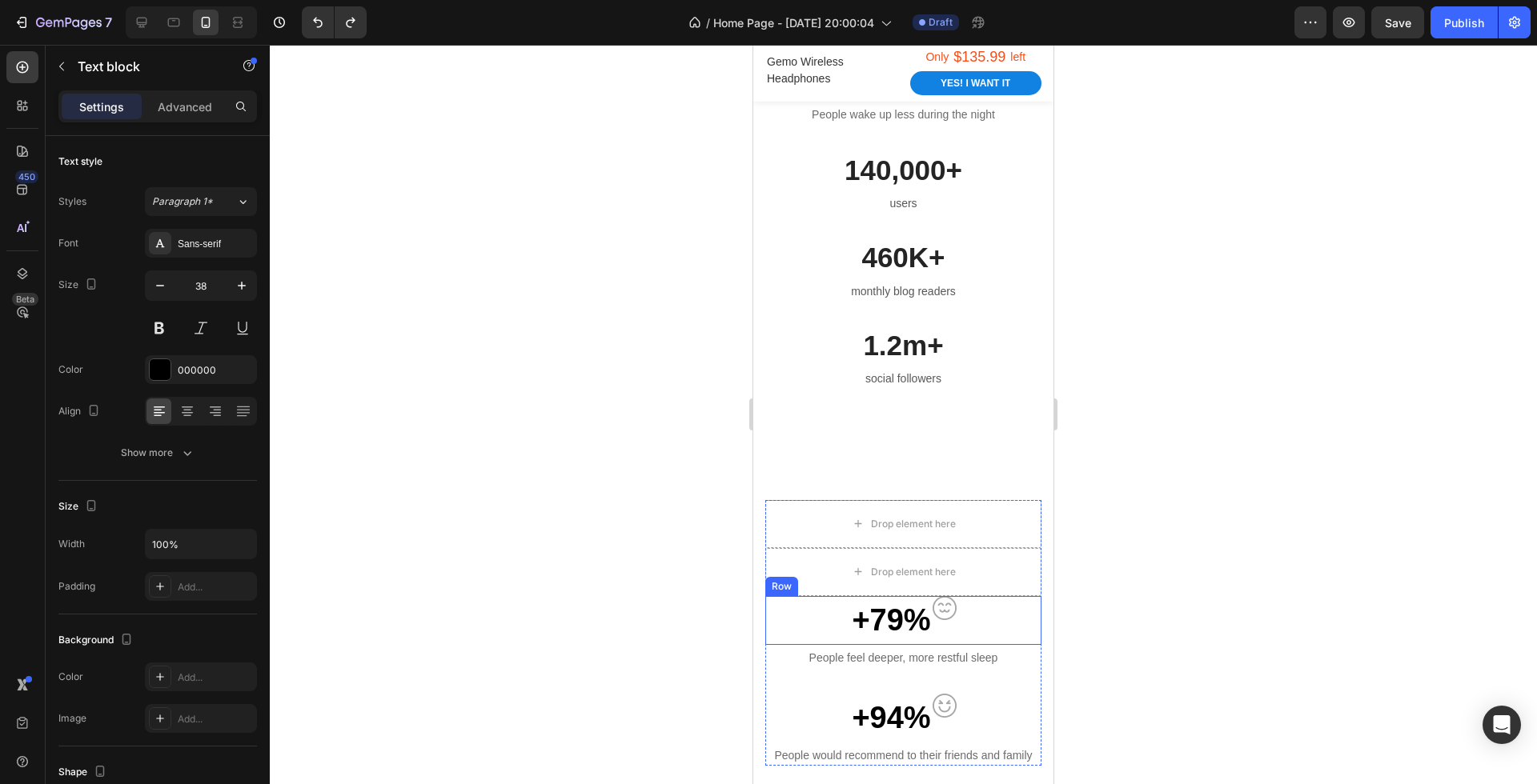
click at [985, 617] on div "+79% Text block Image Row" at bounding box center [903, 620] width 276 height 48
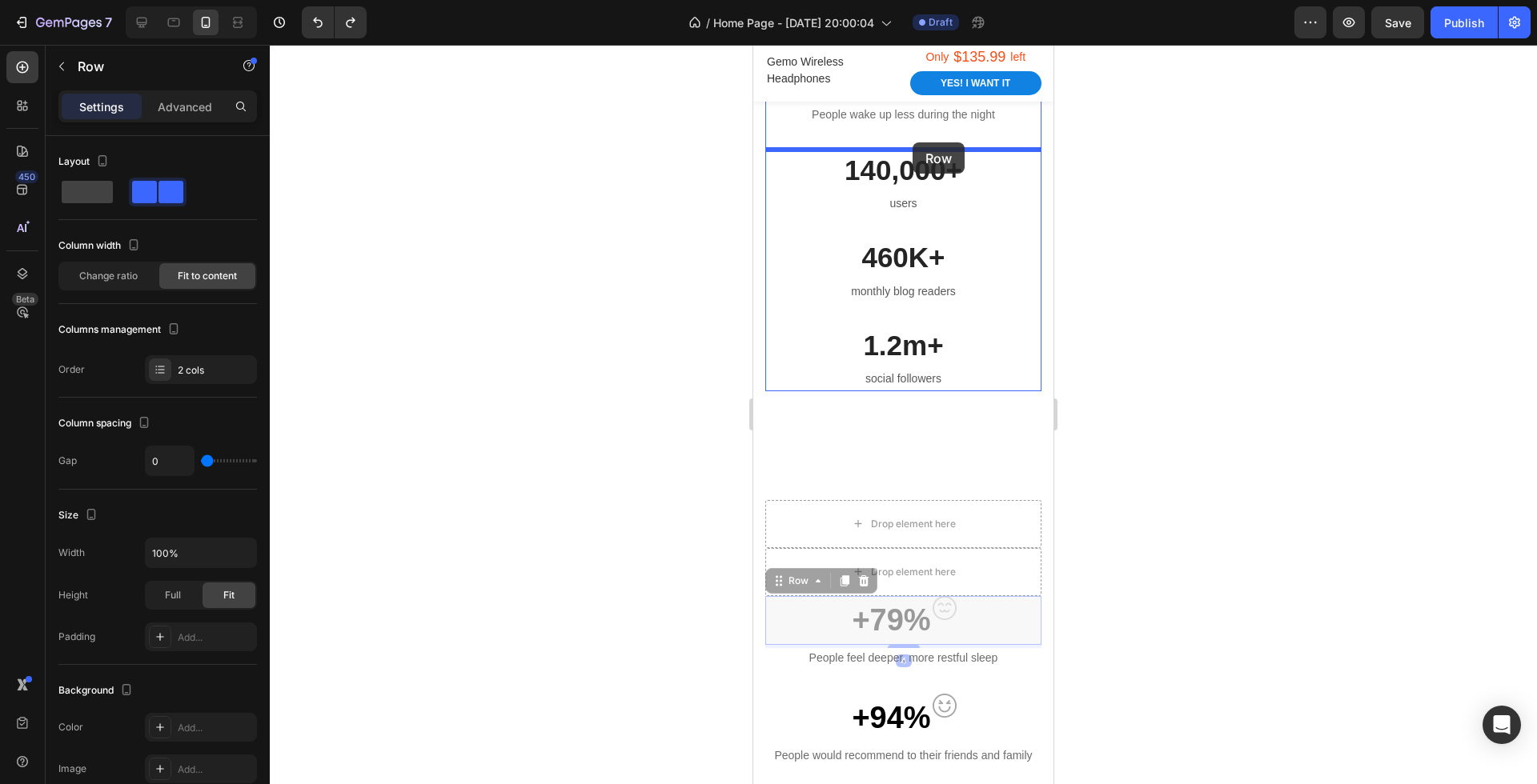
drag, startPoint x: 995, startPoint y: 617, endPoint x: 913, endPoint y: 143, distance: 481.0
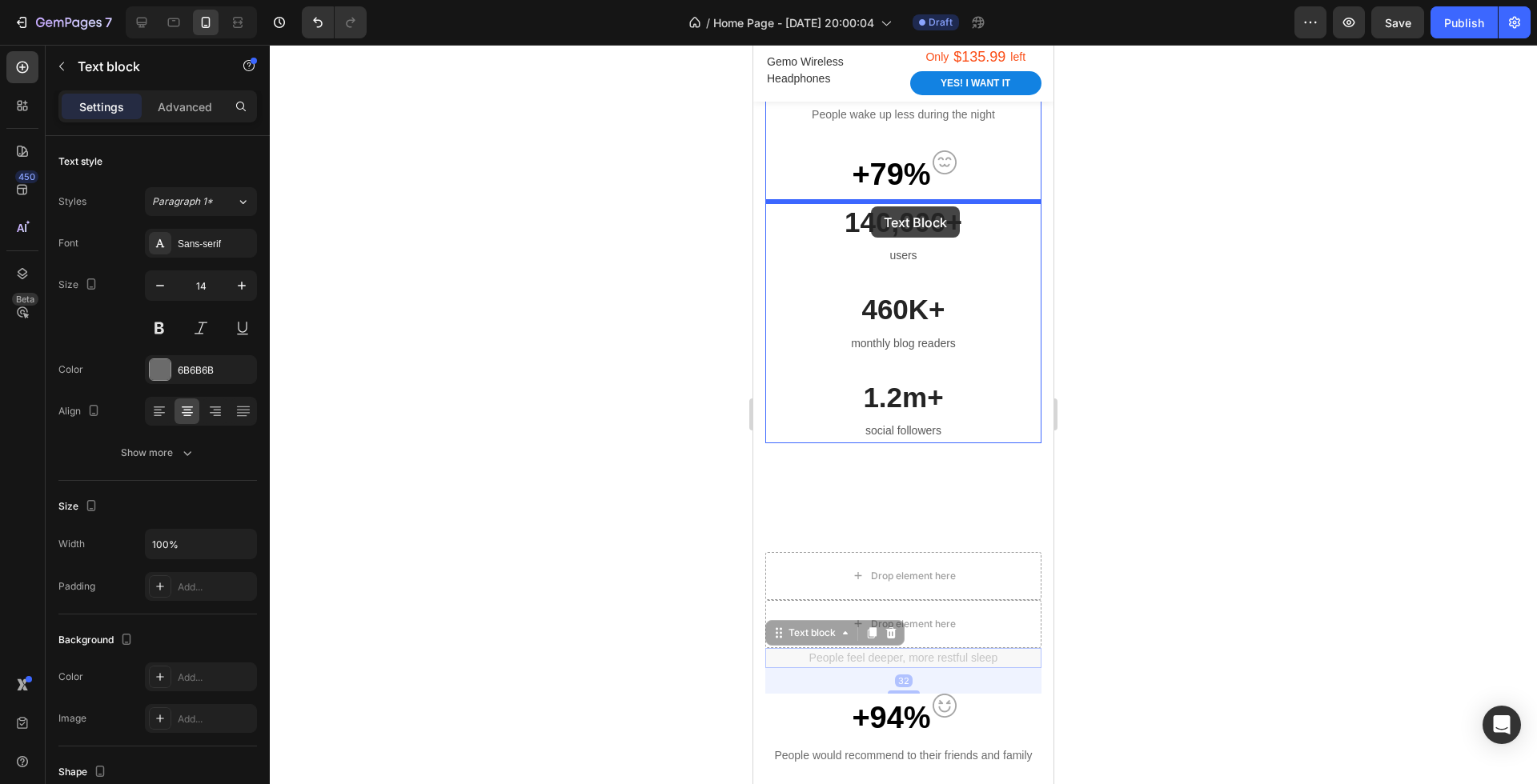
drag, startPoint x: 896, startPoint y: 656, endPoint x: 871, endPoint y: 208, distance: 448.7
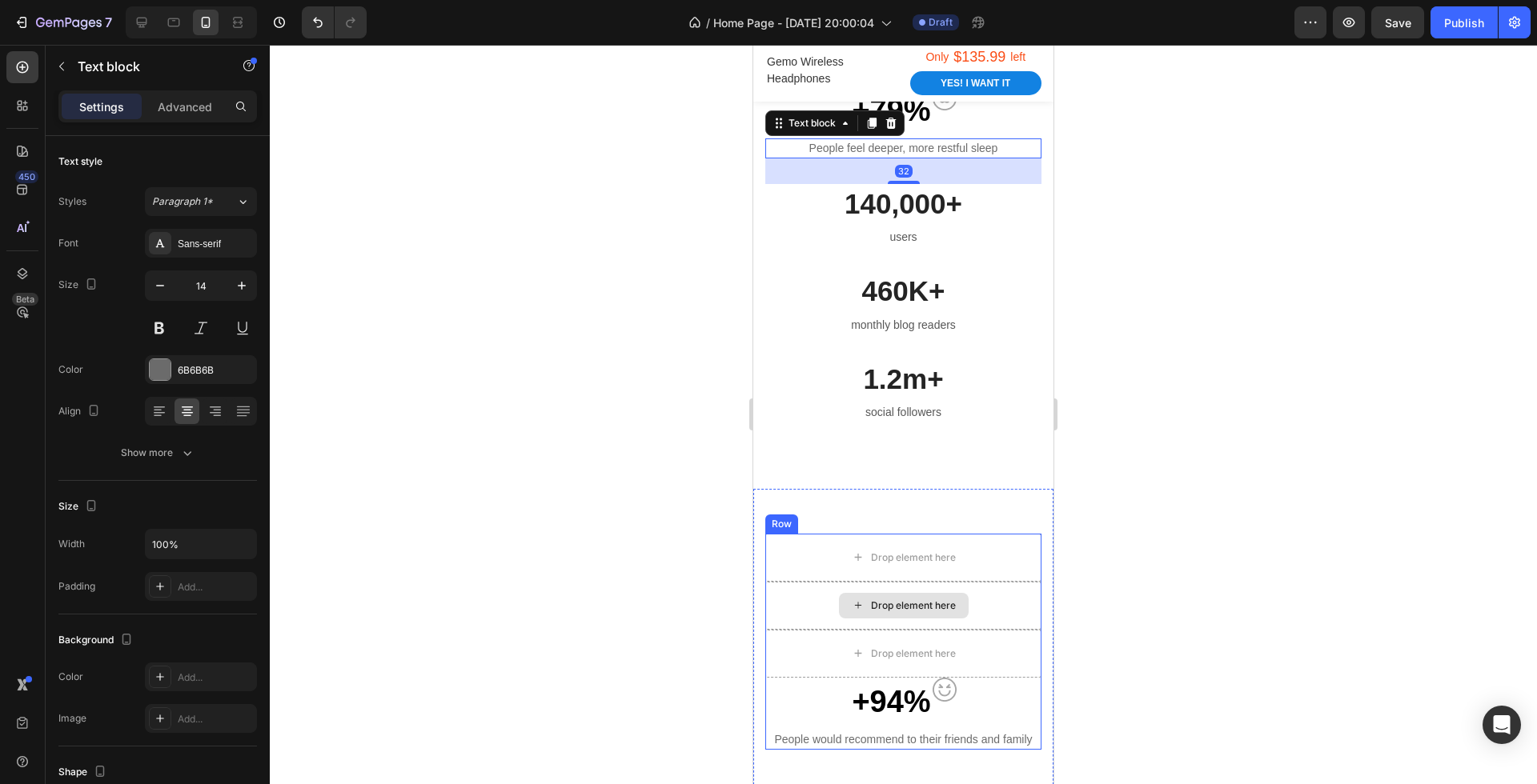
scroll to position [1419, 0]
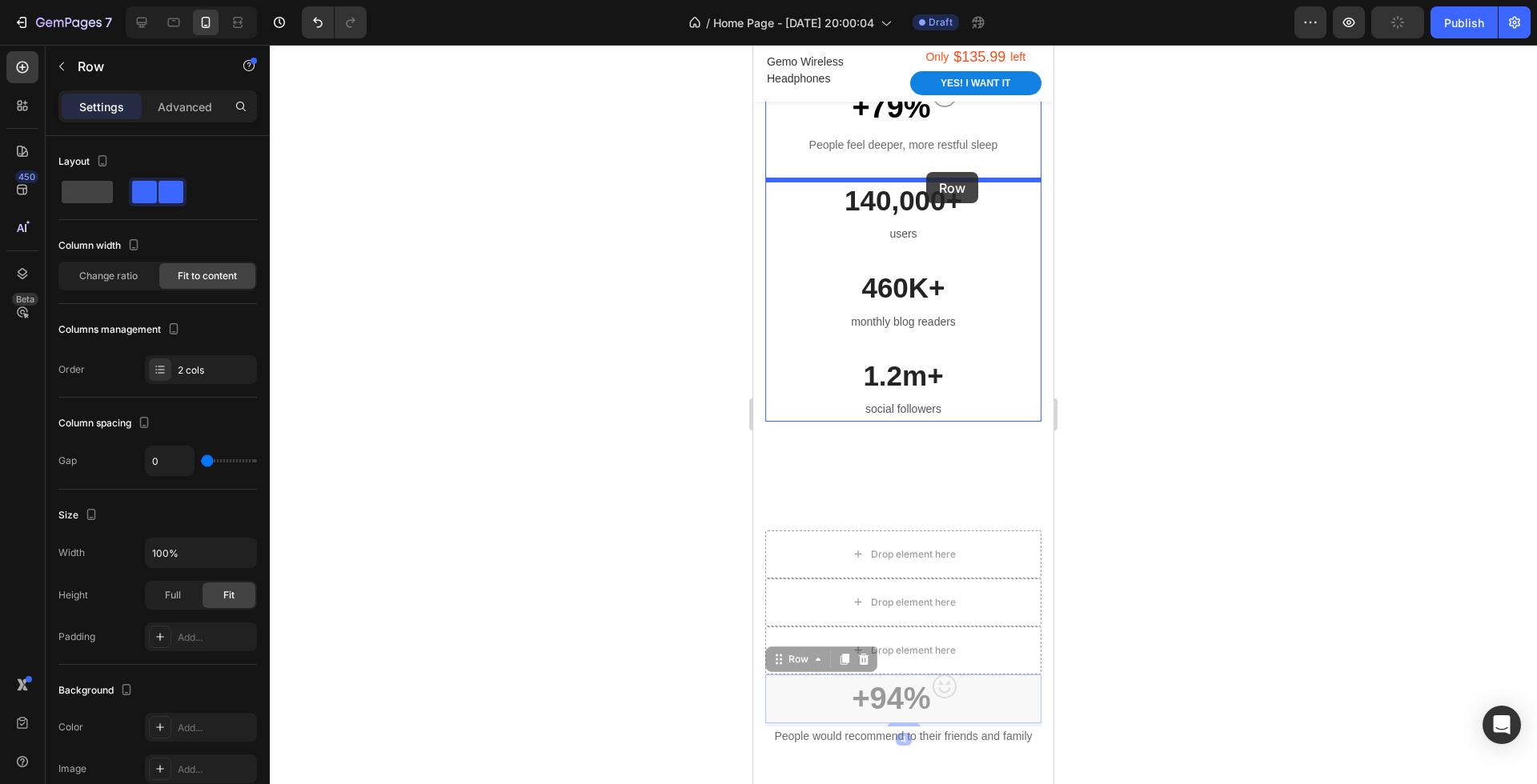
drag, startPoint x: 989, startPoint y: 696, endPoint x: 926, endPoint y: 173, distance: 526.8
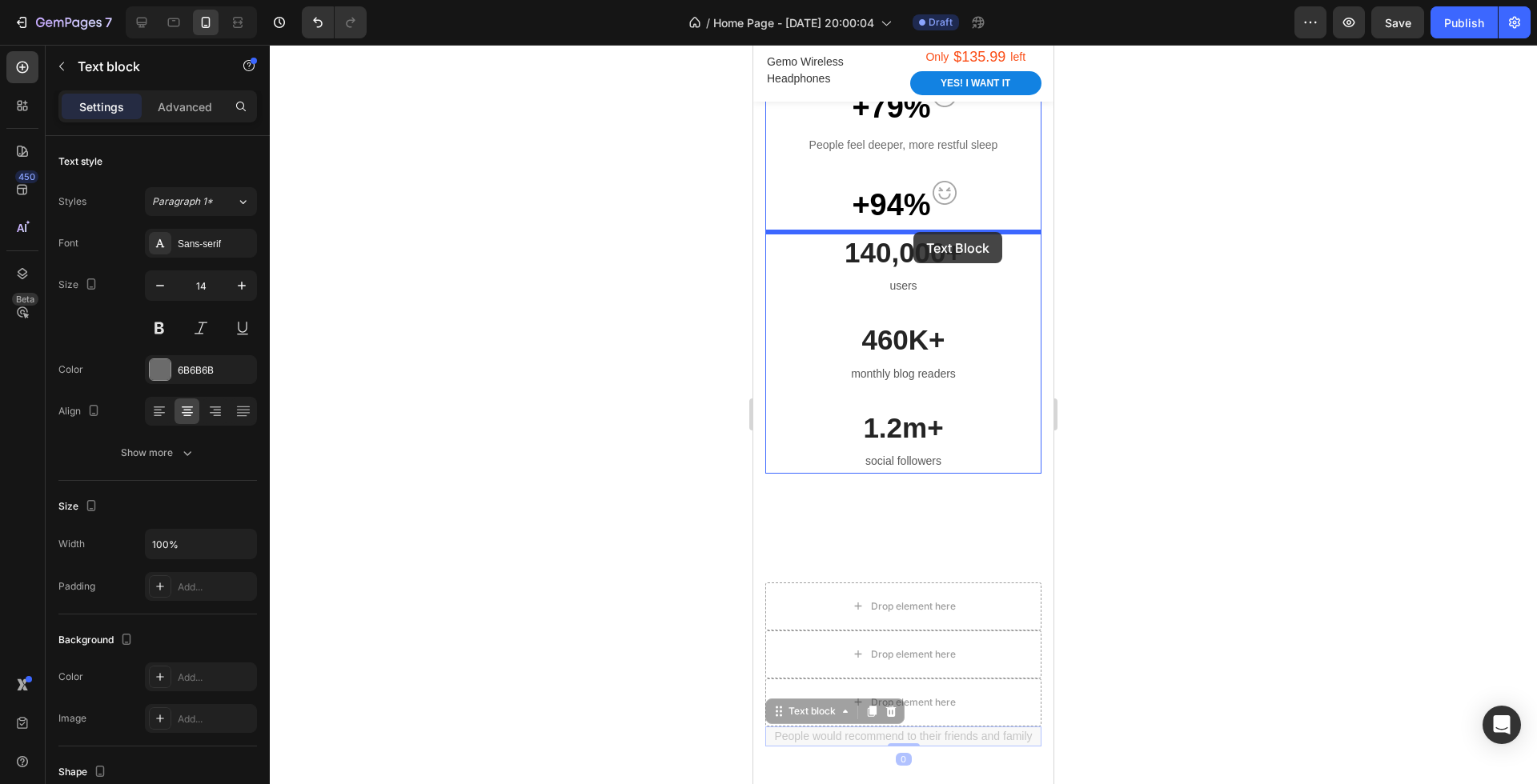
drag, startPoint x: 1015, startPoint y: 731, endPoint x: 913, endPoint y: 232, distance: 509.3
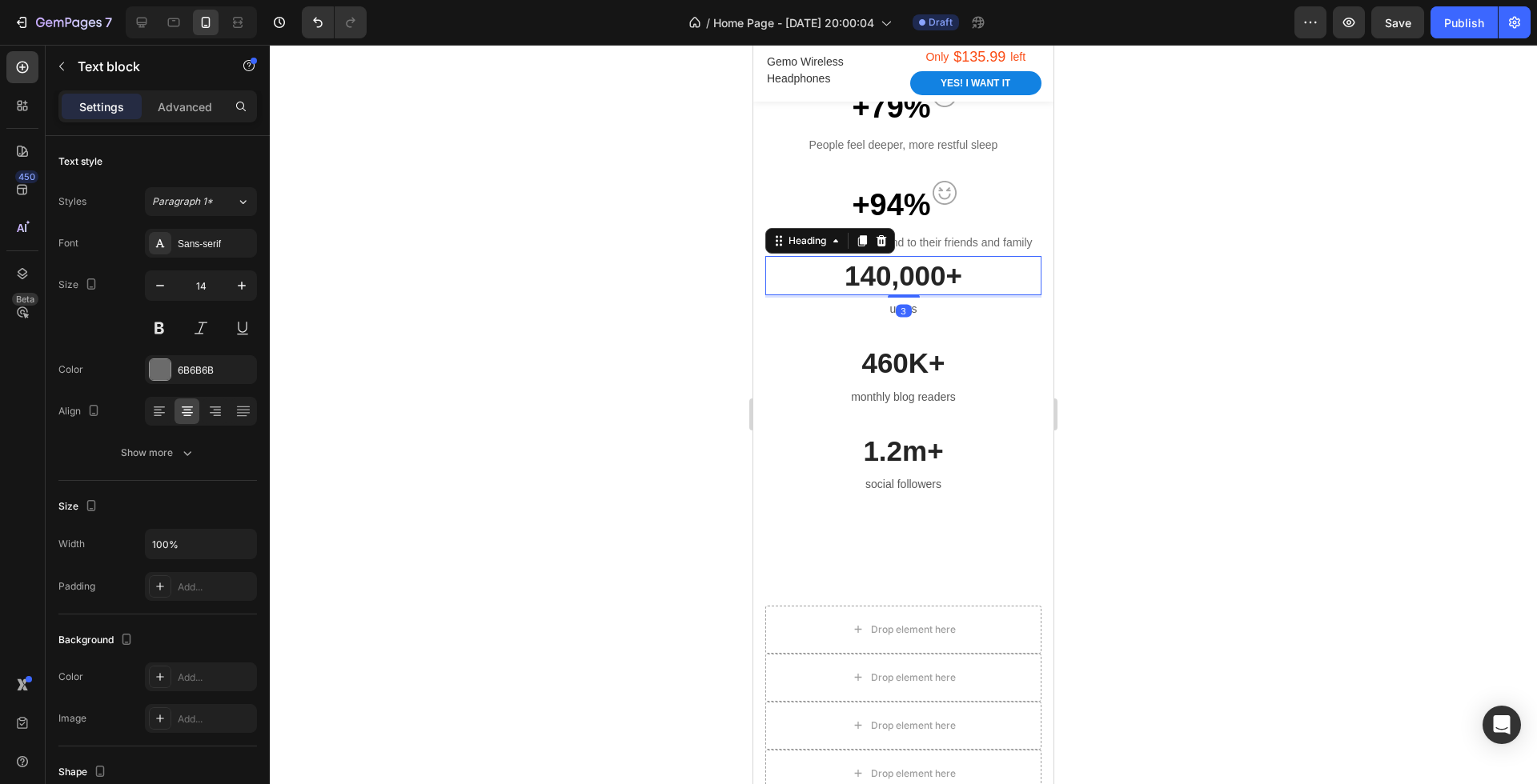
click at [969, 281] on p "140,000+" at bounding box center [903, 277] width 273 height 37
click at [878, 237] on icon at bounding box center [881, 240] width 10 height 11
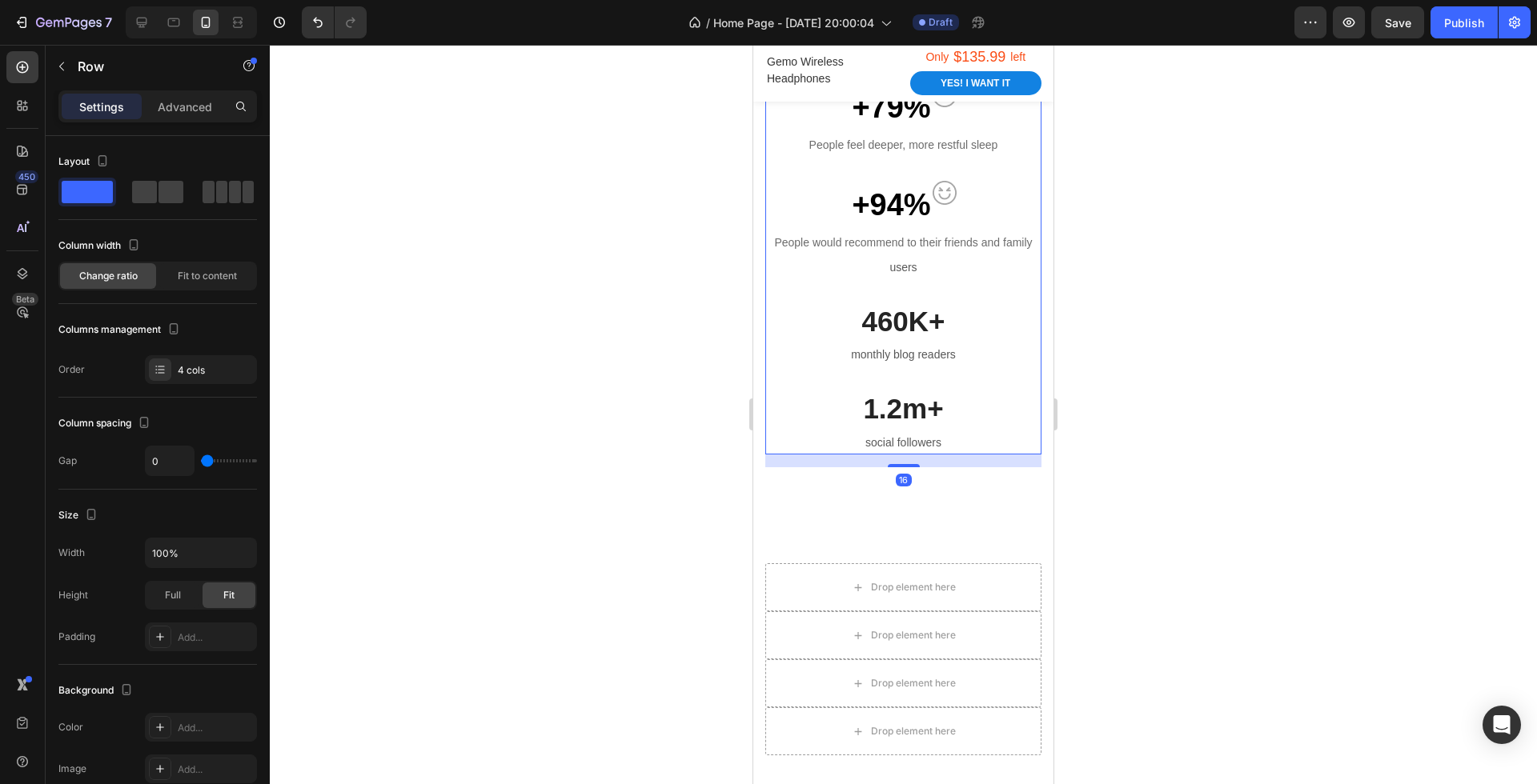
click at [962, 281] on div "+87% Text block Image Row People wake up less during the night Text block +79% …" at bounding box center [903, 143] width 276 height 316
click at [911, 264] on p "users" at bounding box center [903, 267] width 273 height 20
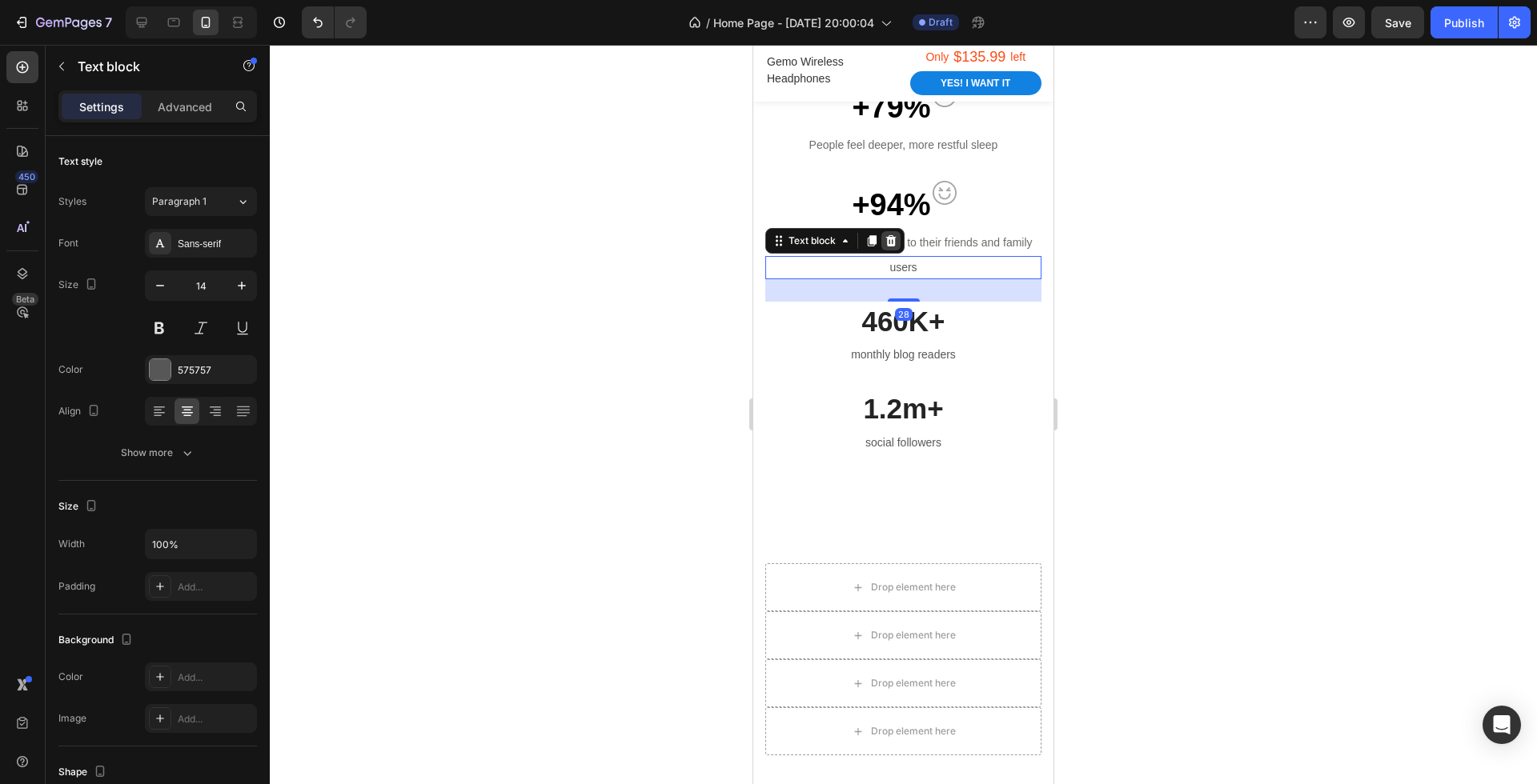
click at [883, 236] on div at bounding box center [891, 240] width 20 height 20
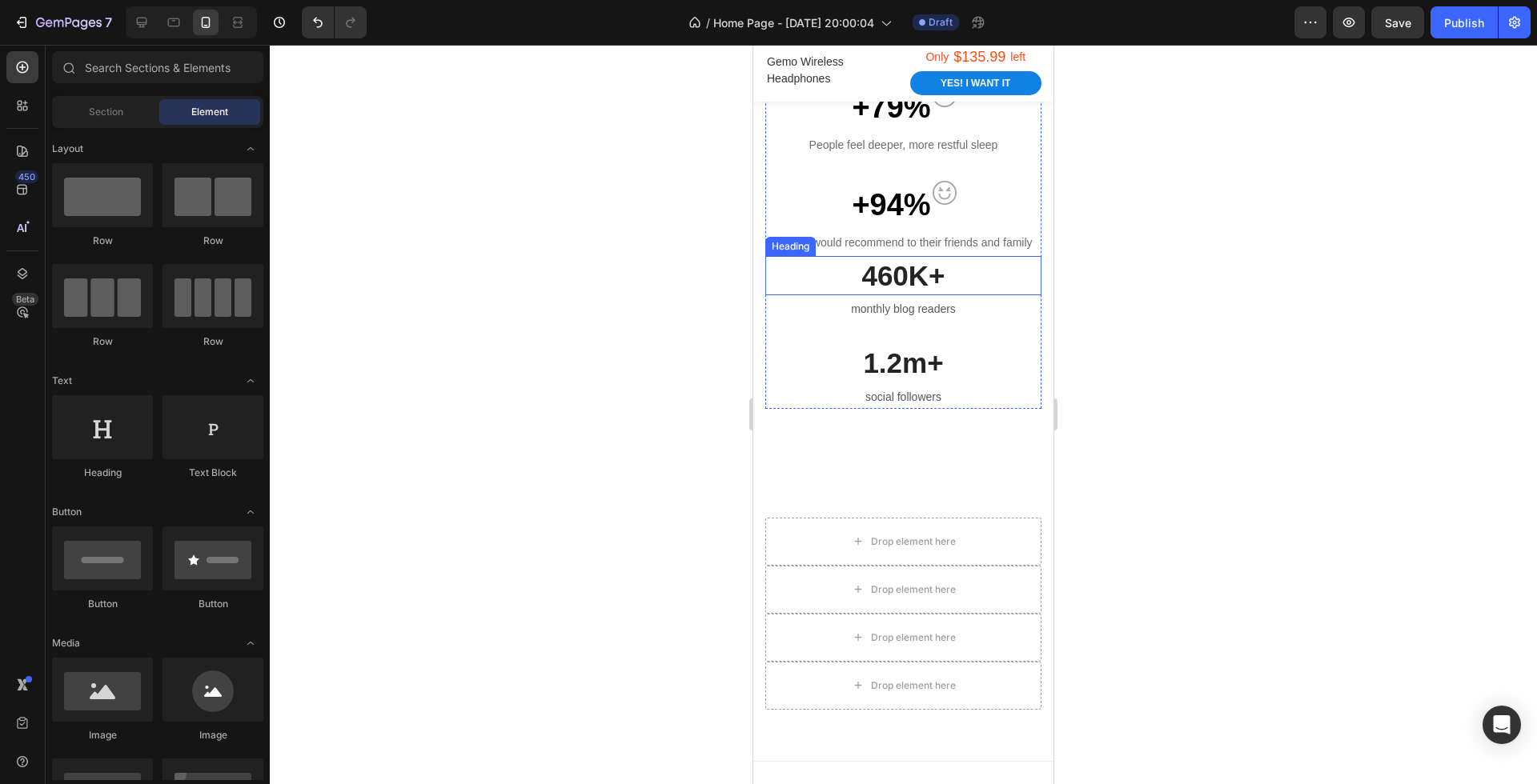
click at [929, 272] on p "460K+" at bounding box center [903, 277] width 273 height 37
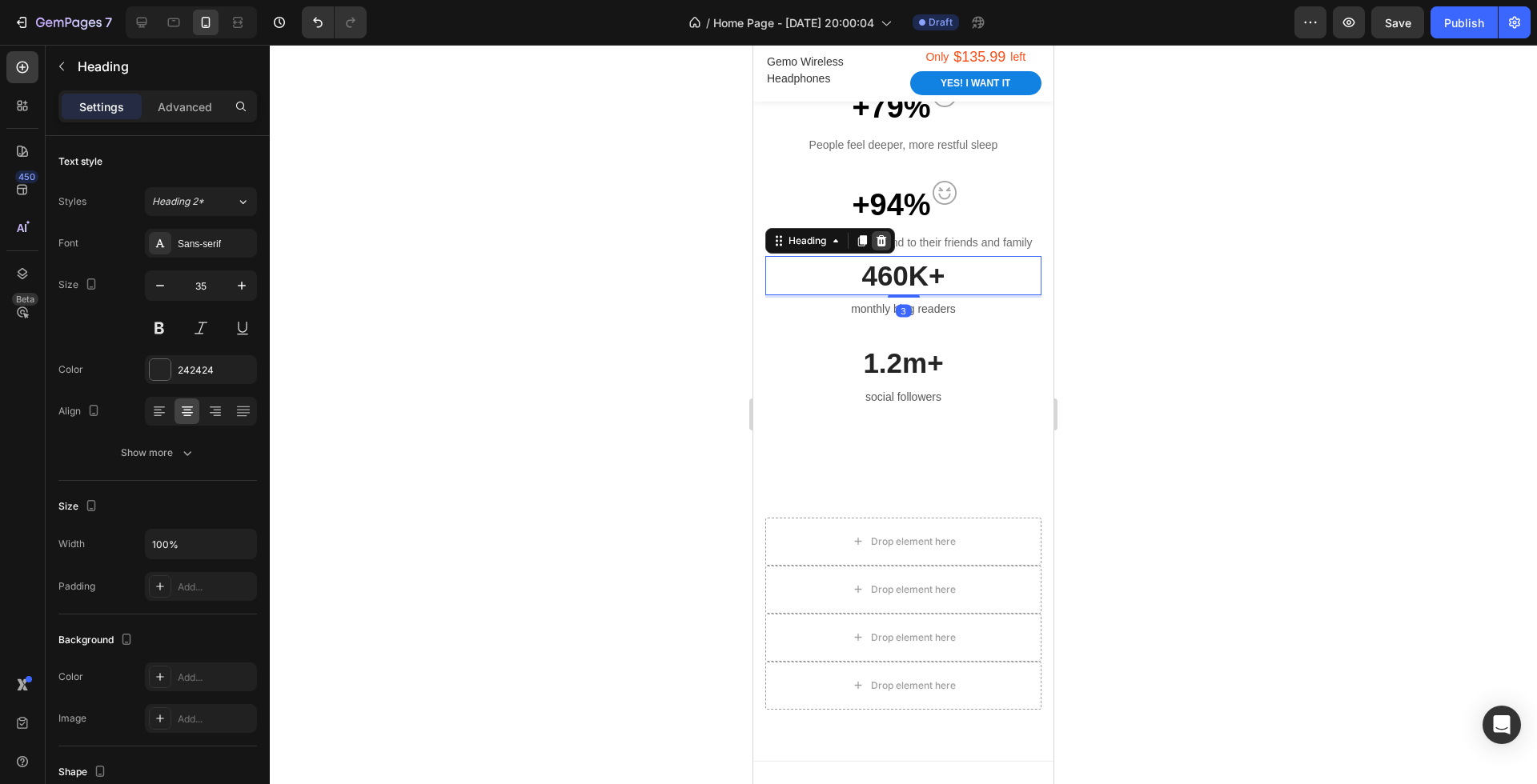
click at [877, 236] on icon at bounding box center [881, 240] width 10 height 11
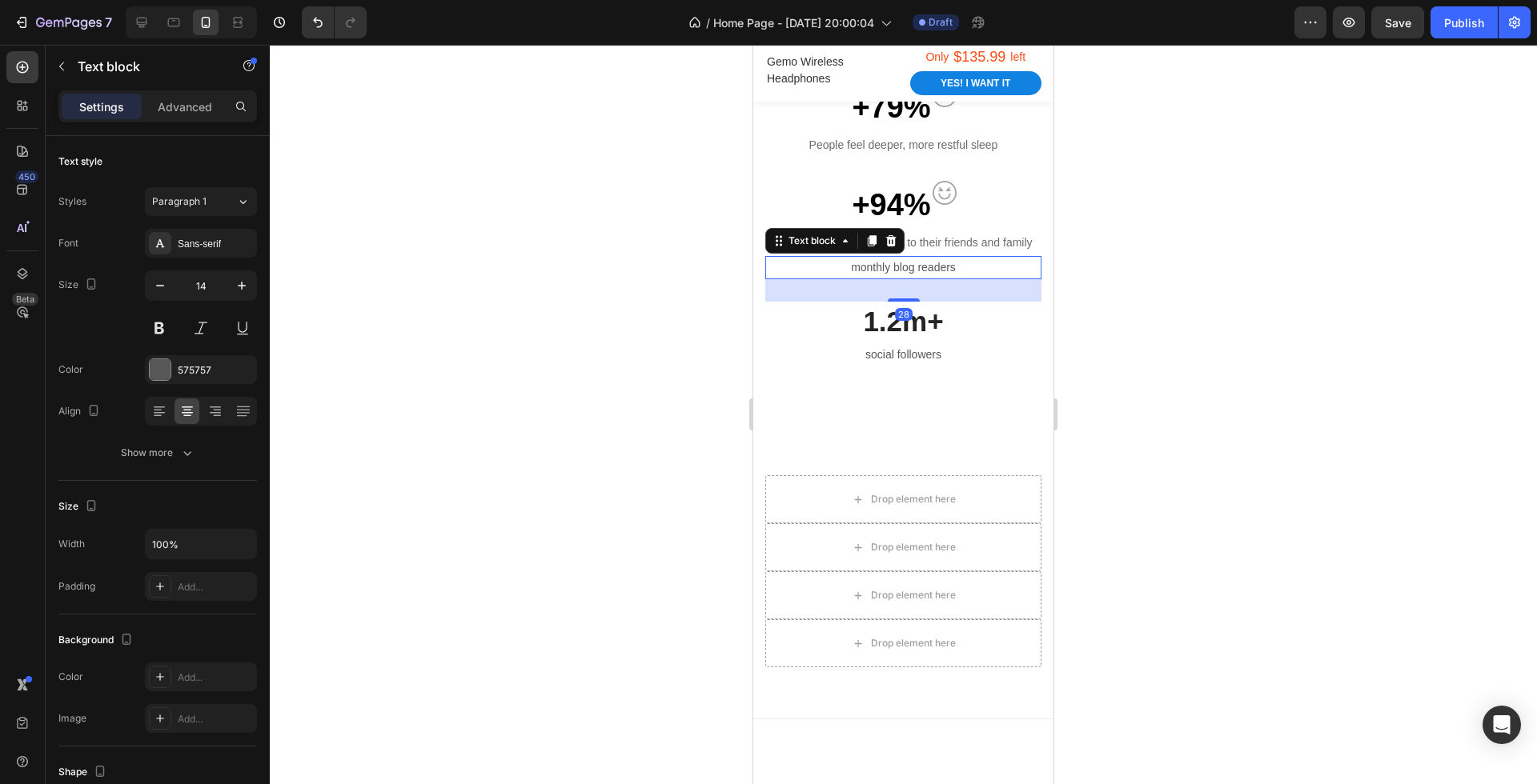
click at [902, 266] on p "monthly blog readers" at bounding box center [903, 267] width 273 height 20
click at [890, 235] on icon at bounding box center [891, 241] width 13 height 13
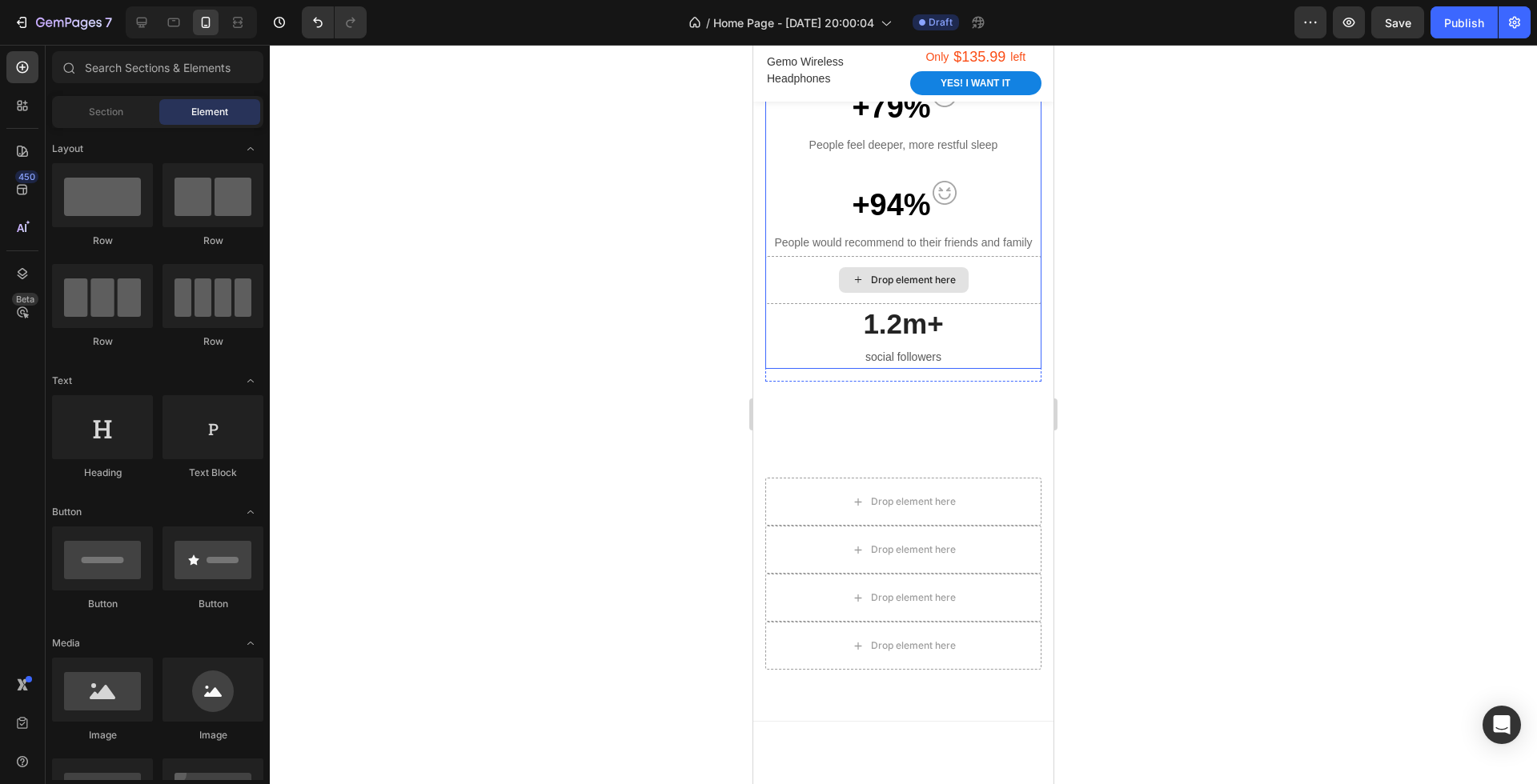
click at [900, 270] on div "Drop element here" at bounding box center [904, 279] width 129 height 25
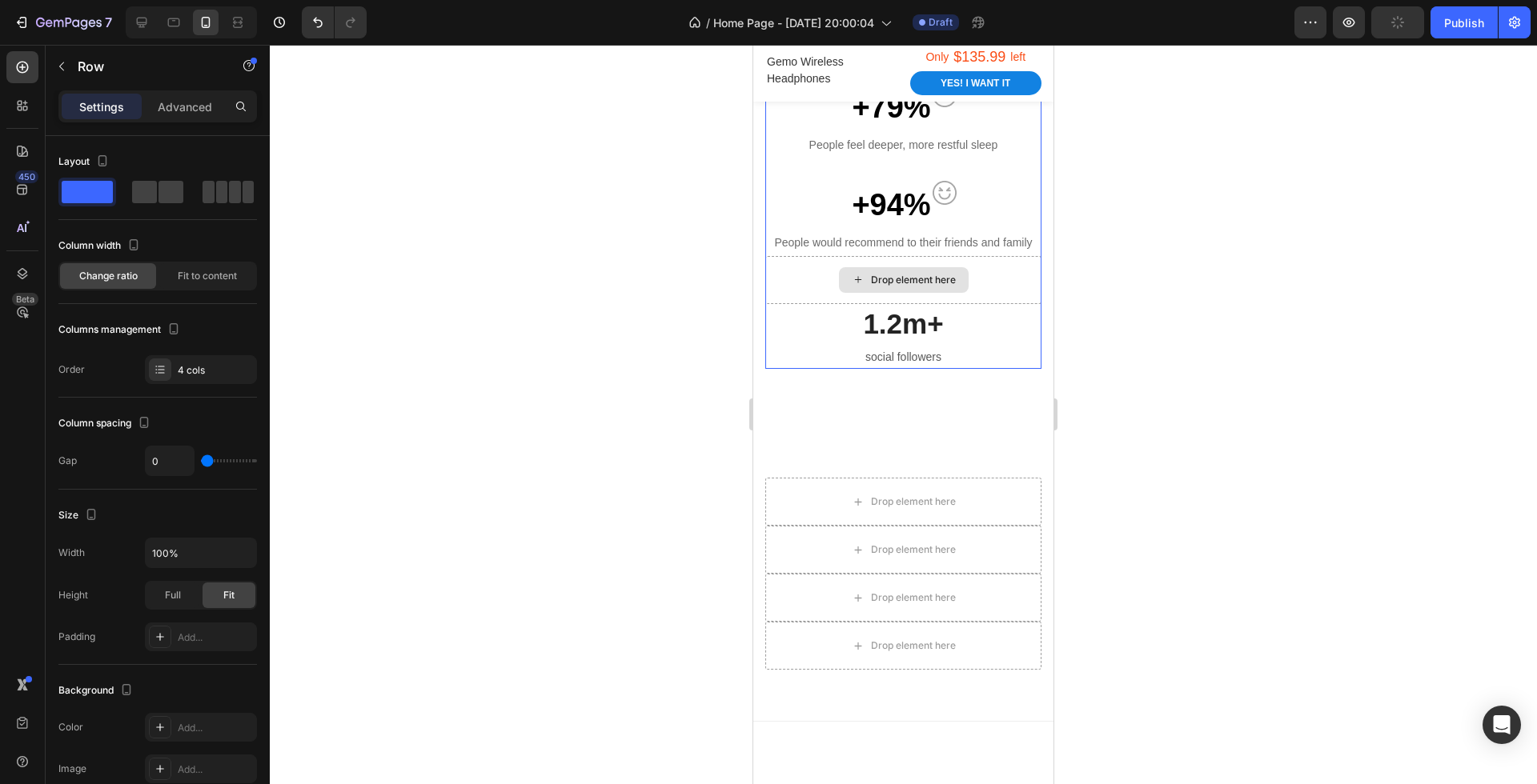
click at [985, 282] on div "Drop element here" at bounding box center [903, 280] width 276 height 48
click at [1009, 286] on div "Drop element here" at bounding box center [903, 280] width 276 height 48
click at [1197, 345] on div at bounding box center [904, 414] width 1267 height 739
click at [1005, 291] on div "Drop element here" at bounding box center [903, 280] width 276 height 48
click at [959, 275] on div "Drop element here" at bounding box center [904, 279] width 129 height 25
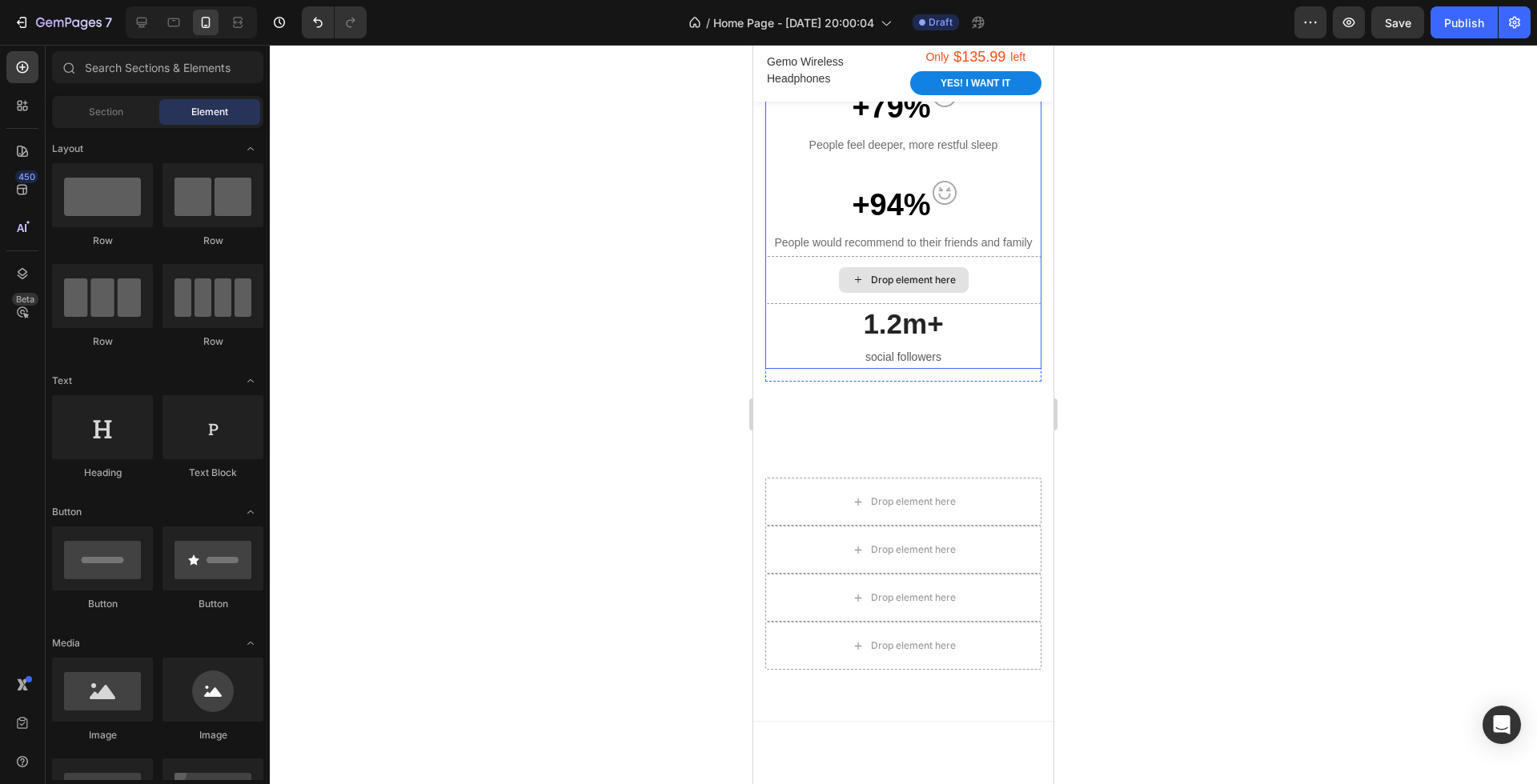
click at [992, 277] on div "Drop element here" at bounding box center [903, 280] width 276 height 48
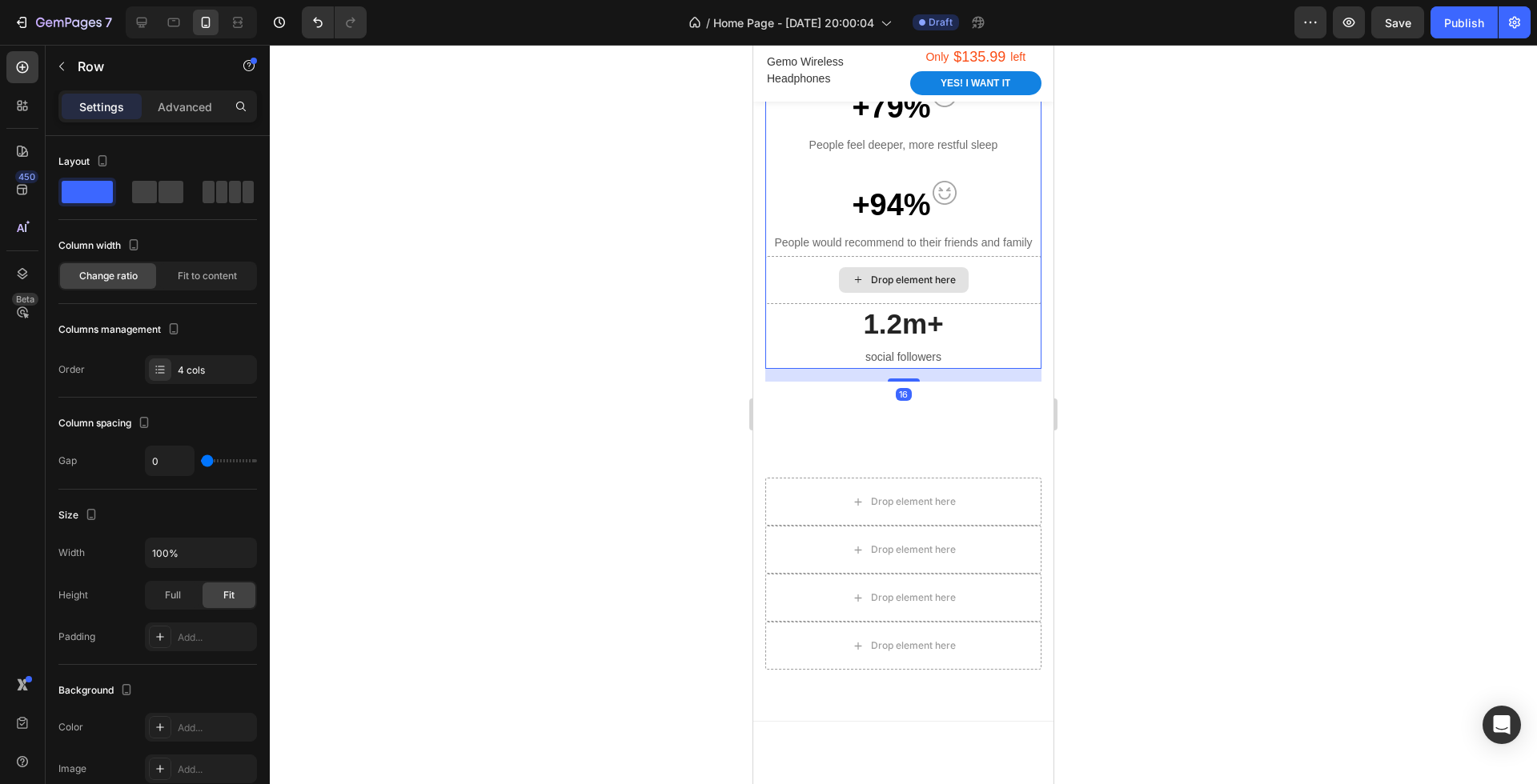
click at [992, 277] on div "Drop element here" at bounding box center [903, 280] width 276 height 48
click at [1106, 391] on div at bounding box center [904, 414] width 1267 height 739
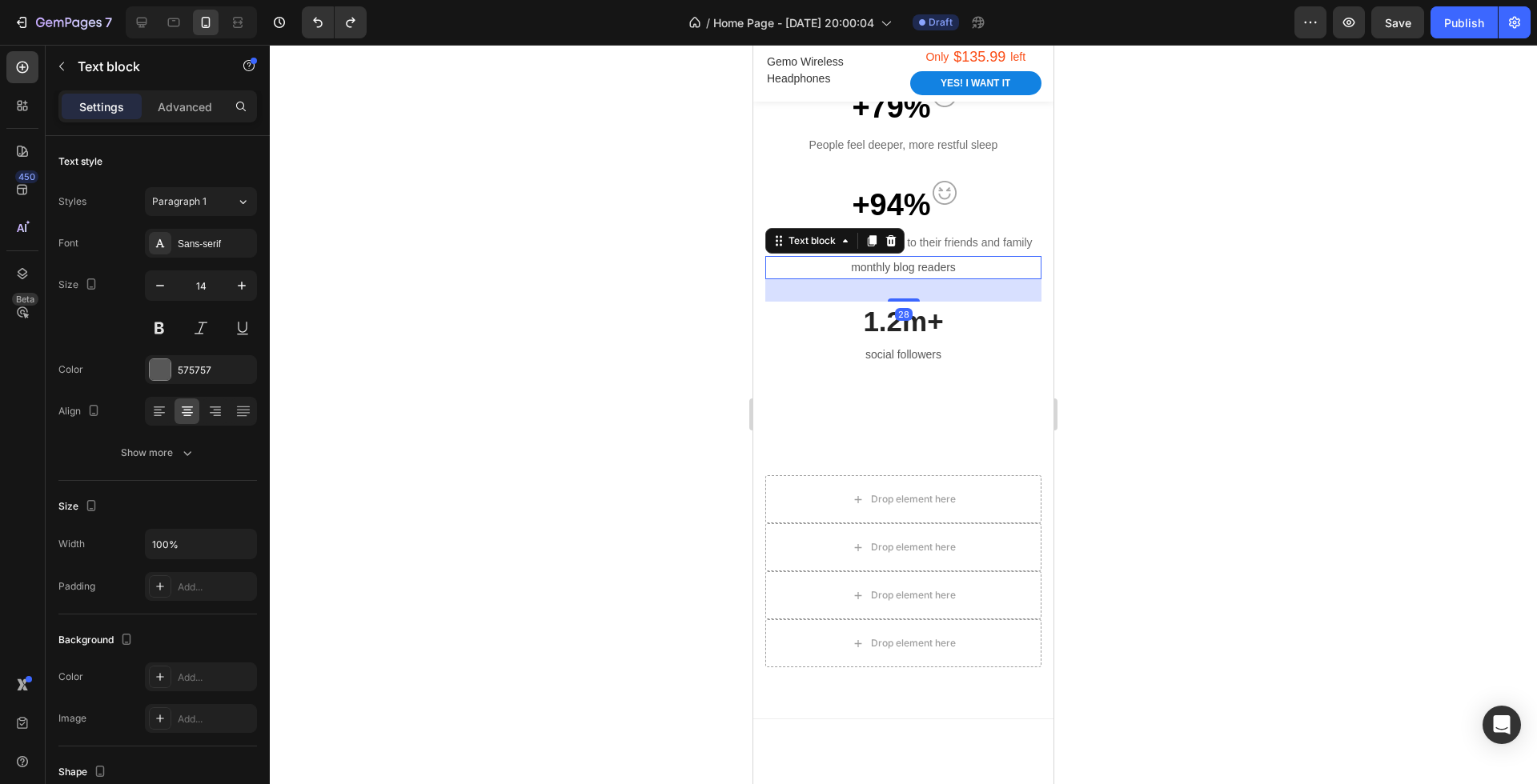
click at [931, 269] on p "monthly blog readers" at bounding box center [903, 267] width 273 height 20
click at [896, 247] on div at bounding box center [891, 240] width 20 height 20
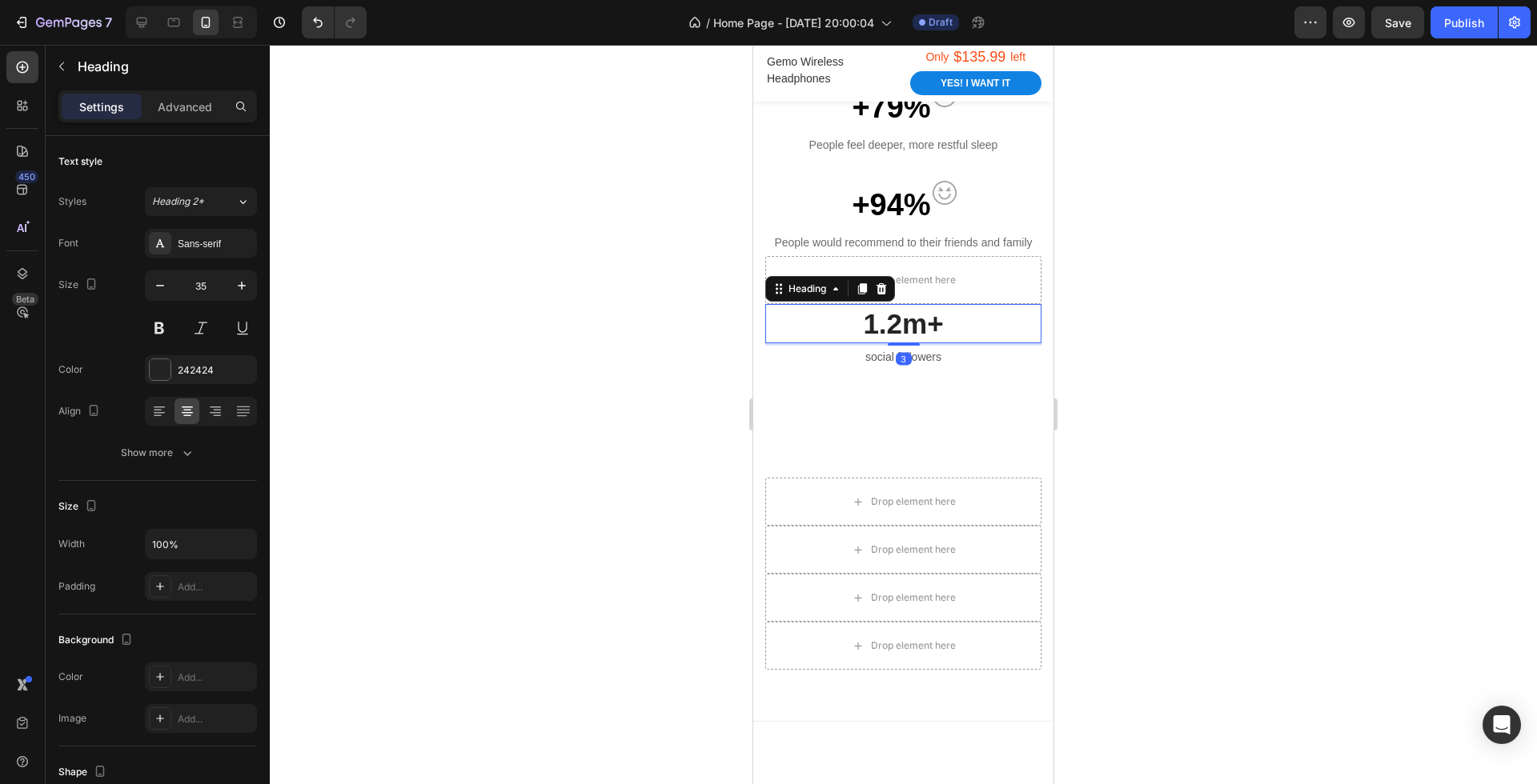
click at [955, 321] on p "1.2m+" at bounding box center [903, 324] width 273 height 37
click at [885, 292] on icon at bounding box center [881, 288] width 10 height 11
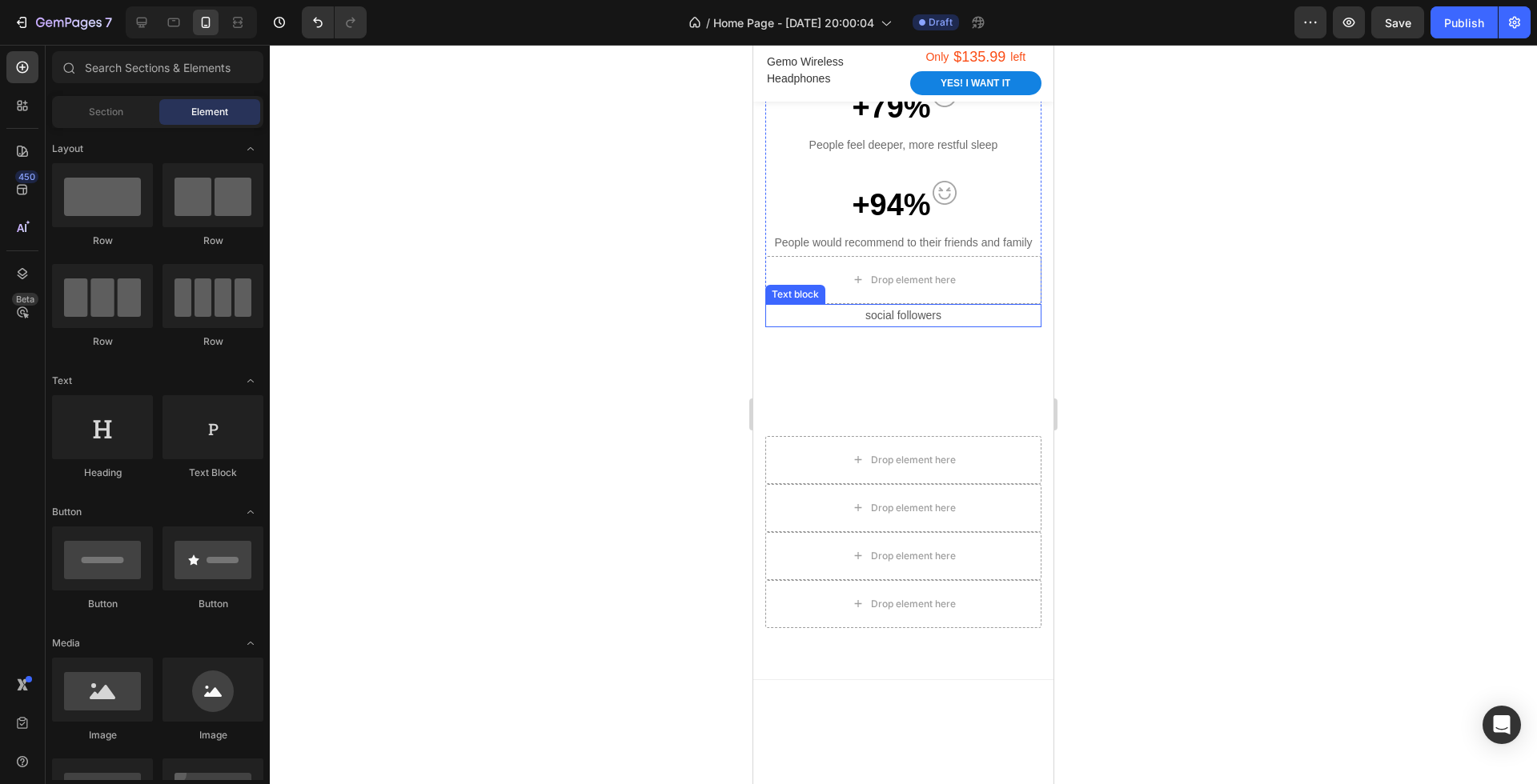
click at [946, 318] on p "social followers" at bounding box center [903, 315] width 273 height 20
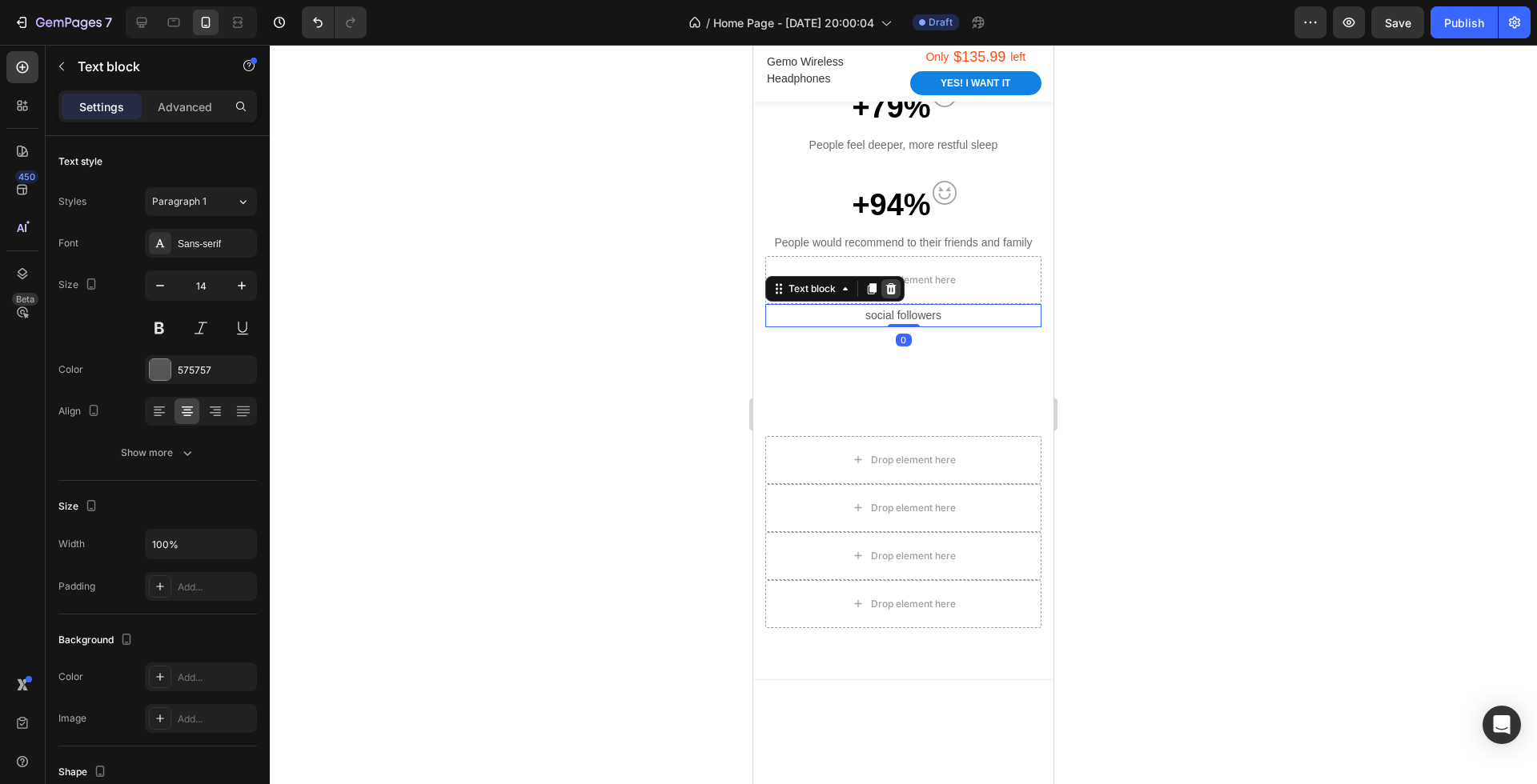
click at [882, 289] on div at bounding box center [891, 289] width 20 height 20
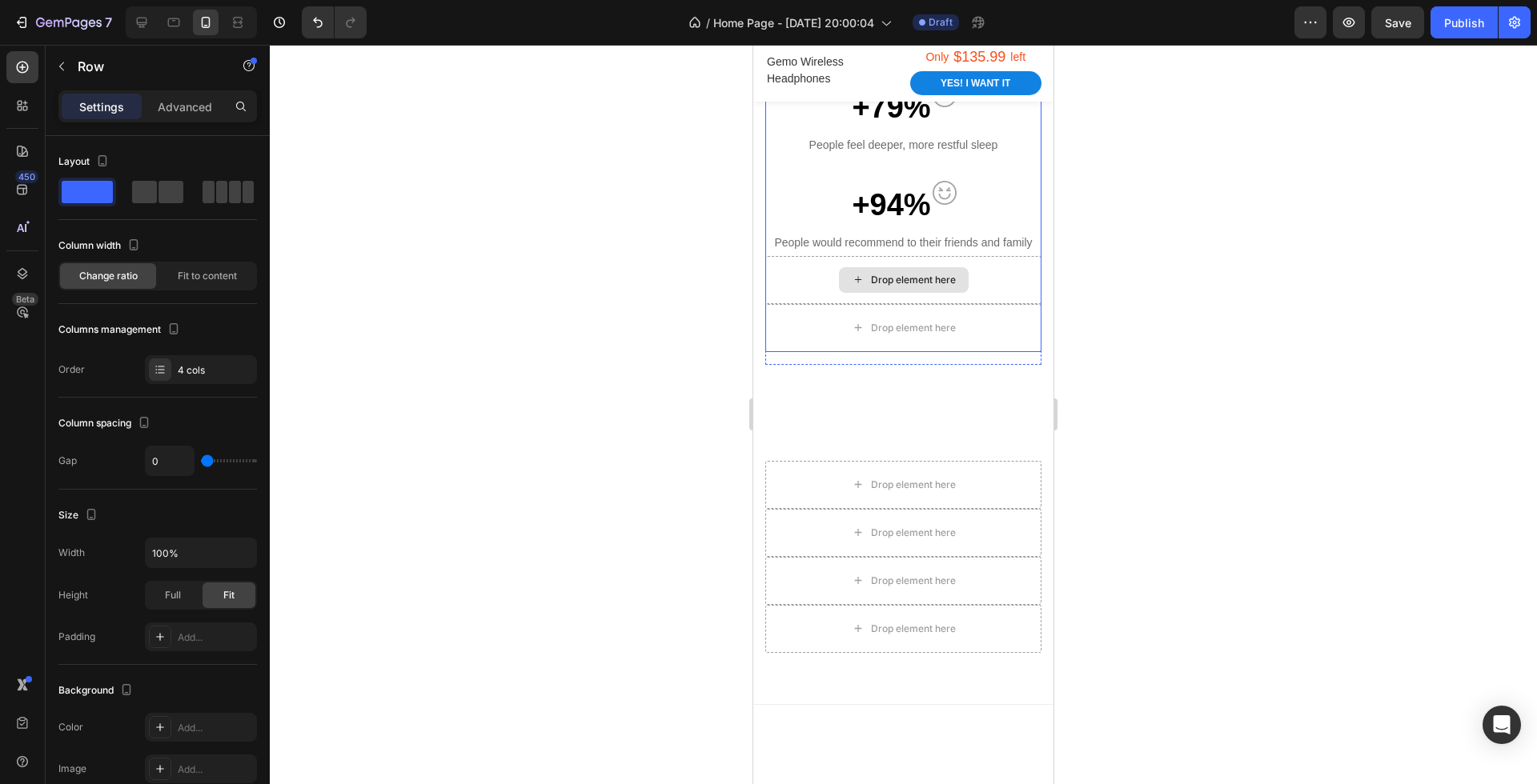
click at [987, 271] on div "Drop element here" at bounding box center [903, 280] width 276 height 48
click at [988, 325] on div "Drop element here" at bounding box center [903, 329] width 276 height 48
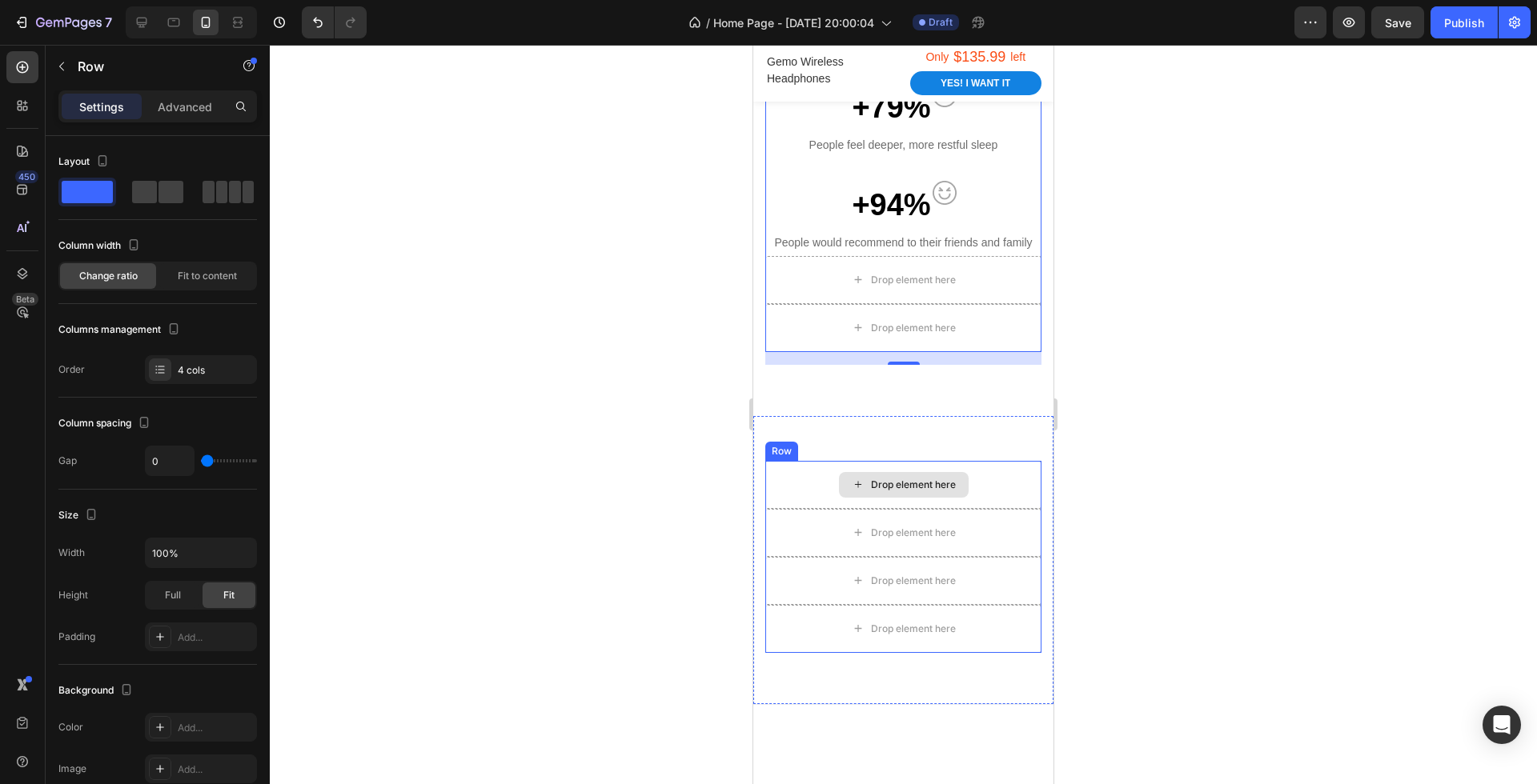
click at [933, 467] on div "Drop element here" at bounding box center [903, 485] width 276 height 48
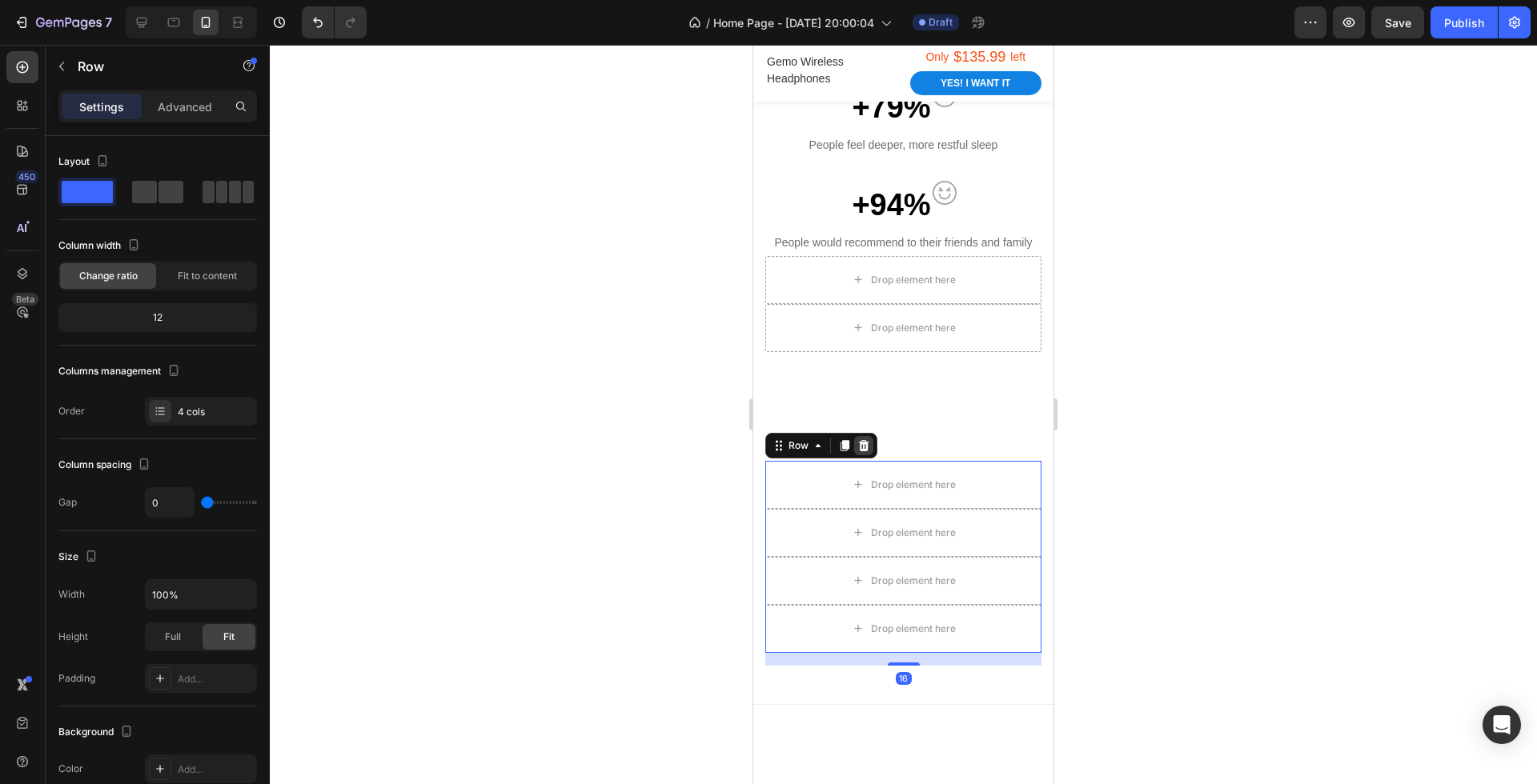
click at [867, 446] on icon at bounding box center [864, 445] width 10 height 11
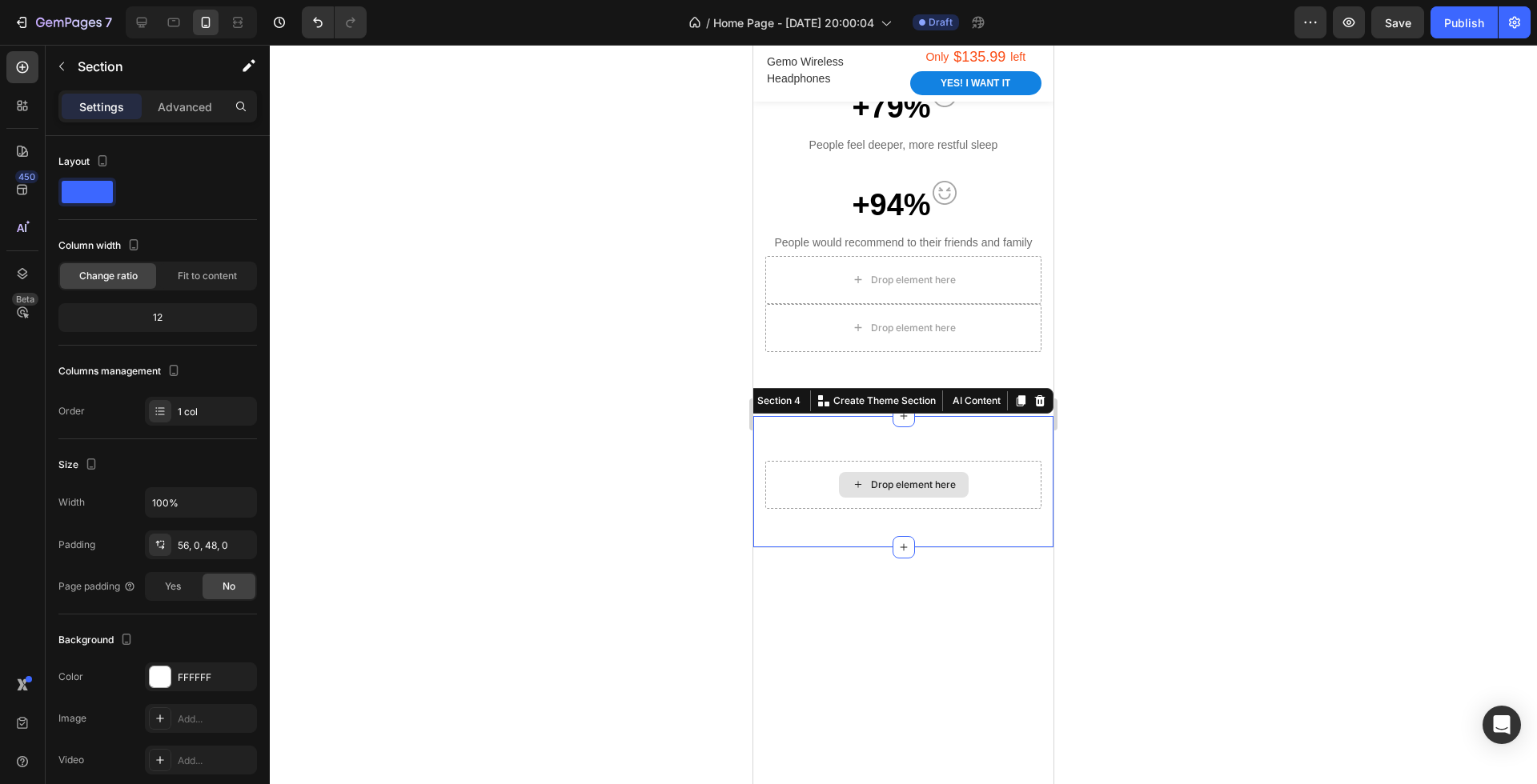
click at [982, 477] on div "Drop element here" at bounding box center [903, 485] width 276 height 48
click at [1040, 404] on icon at bounding box center [1040, 400] width 10 height 11
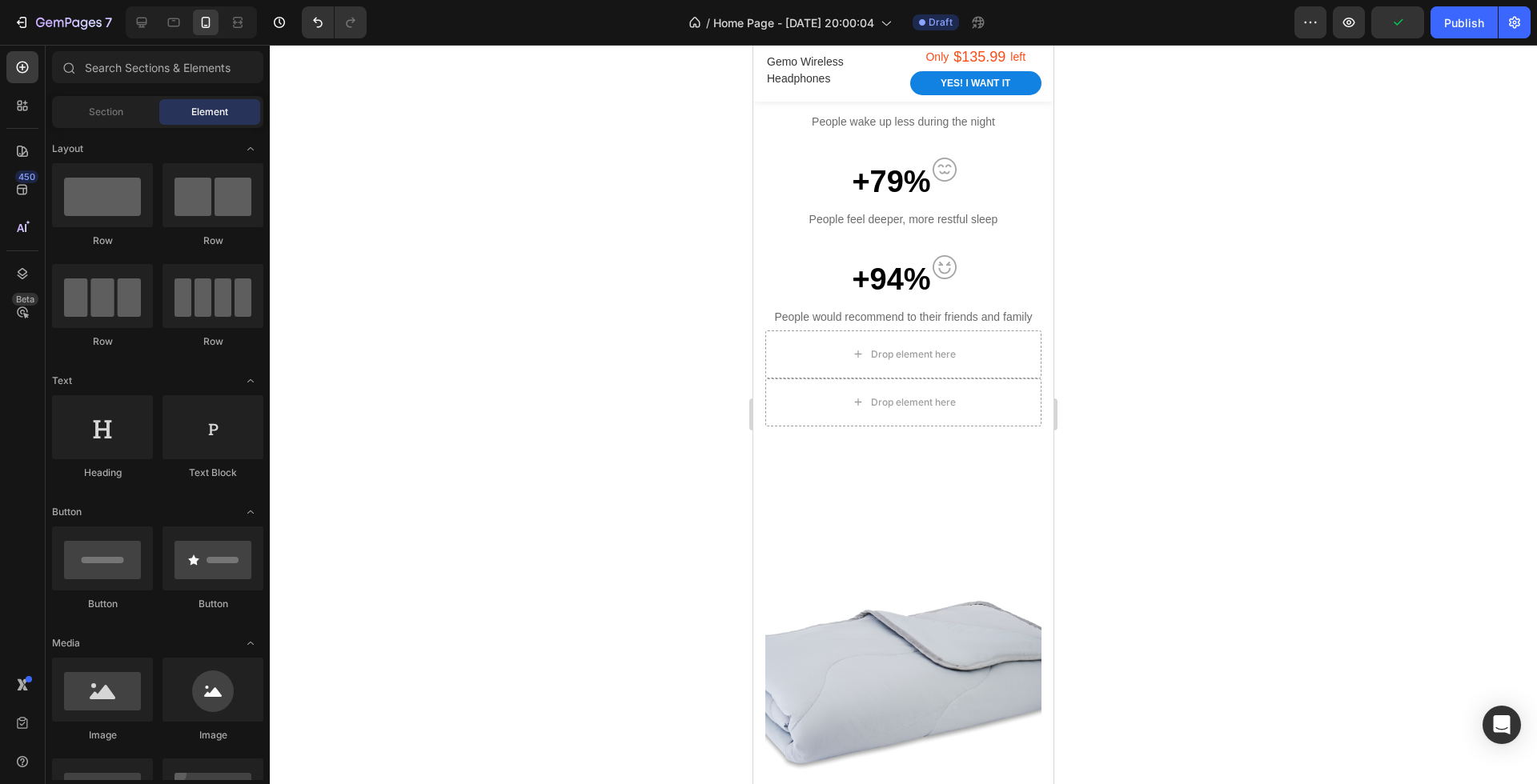
scroll to position [1328, 0]
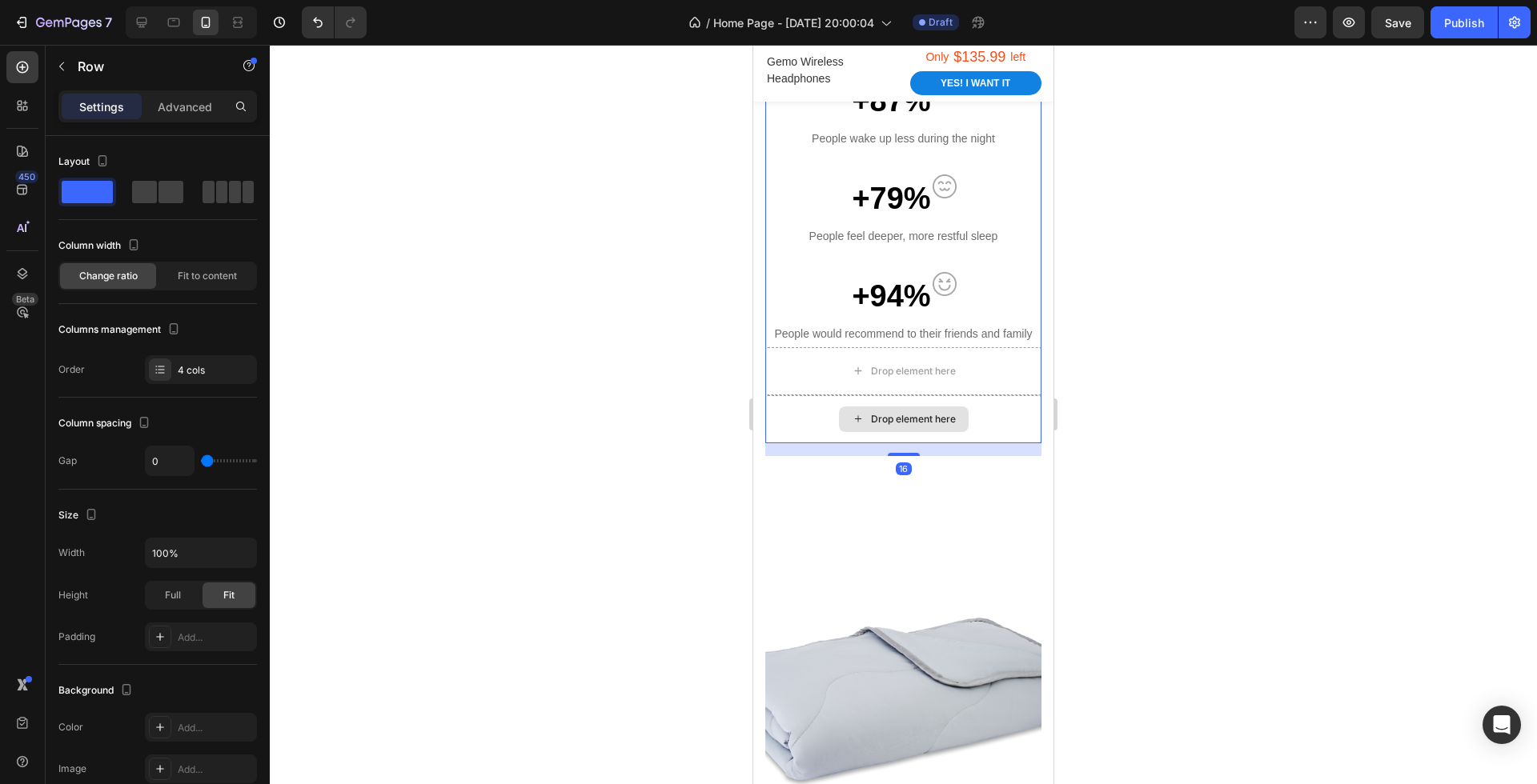
click at [926, 435] on div "Drop element here" at bounding box center [903, 419] width 276 height 48
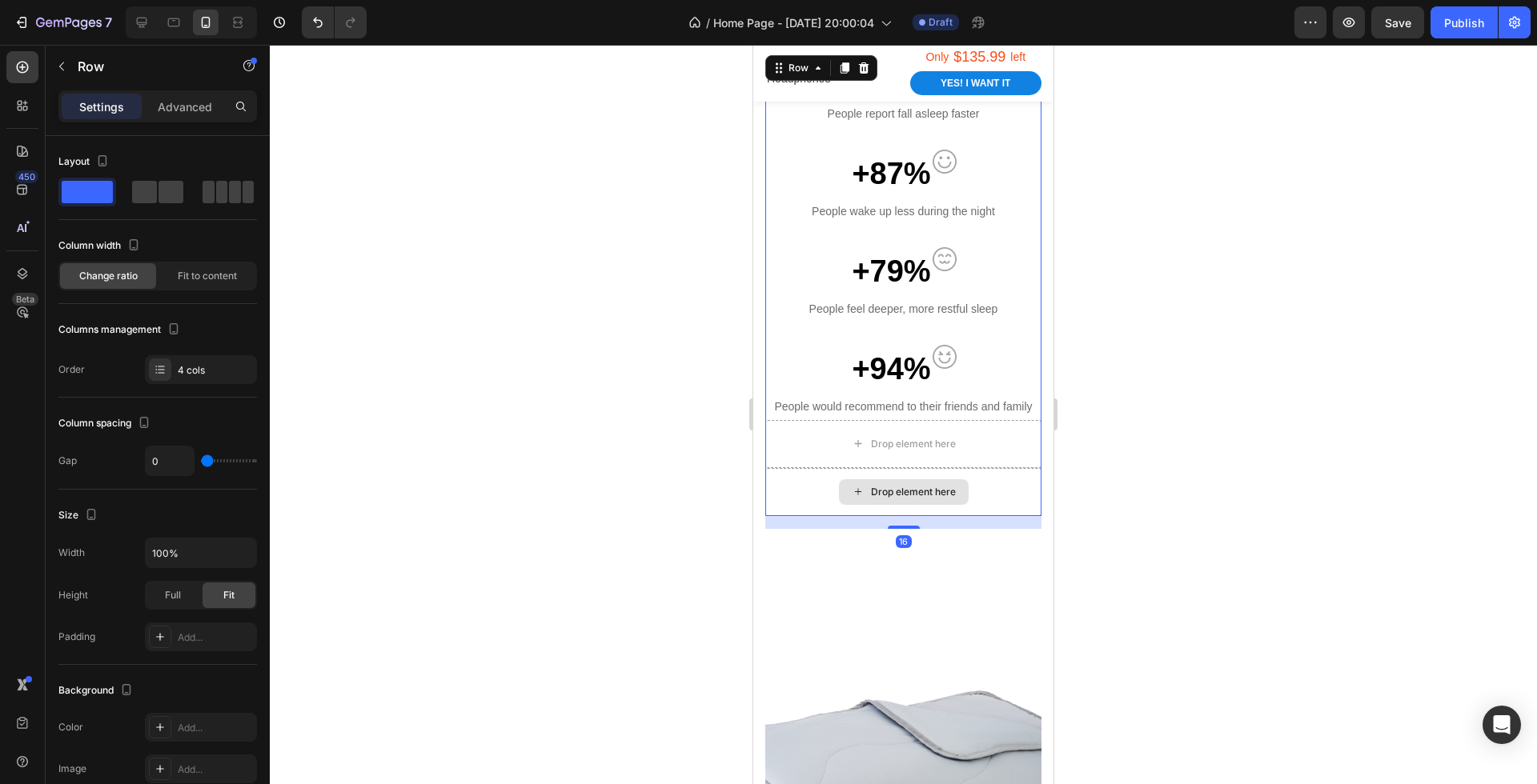
scroll to position [1242, 0]
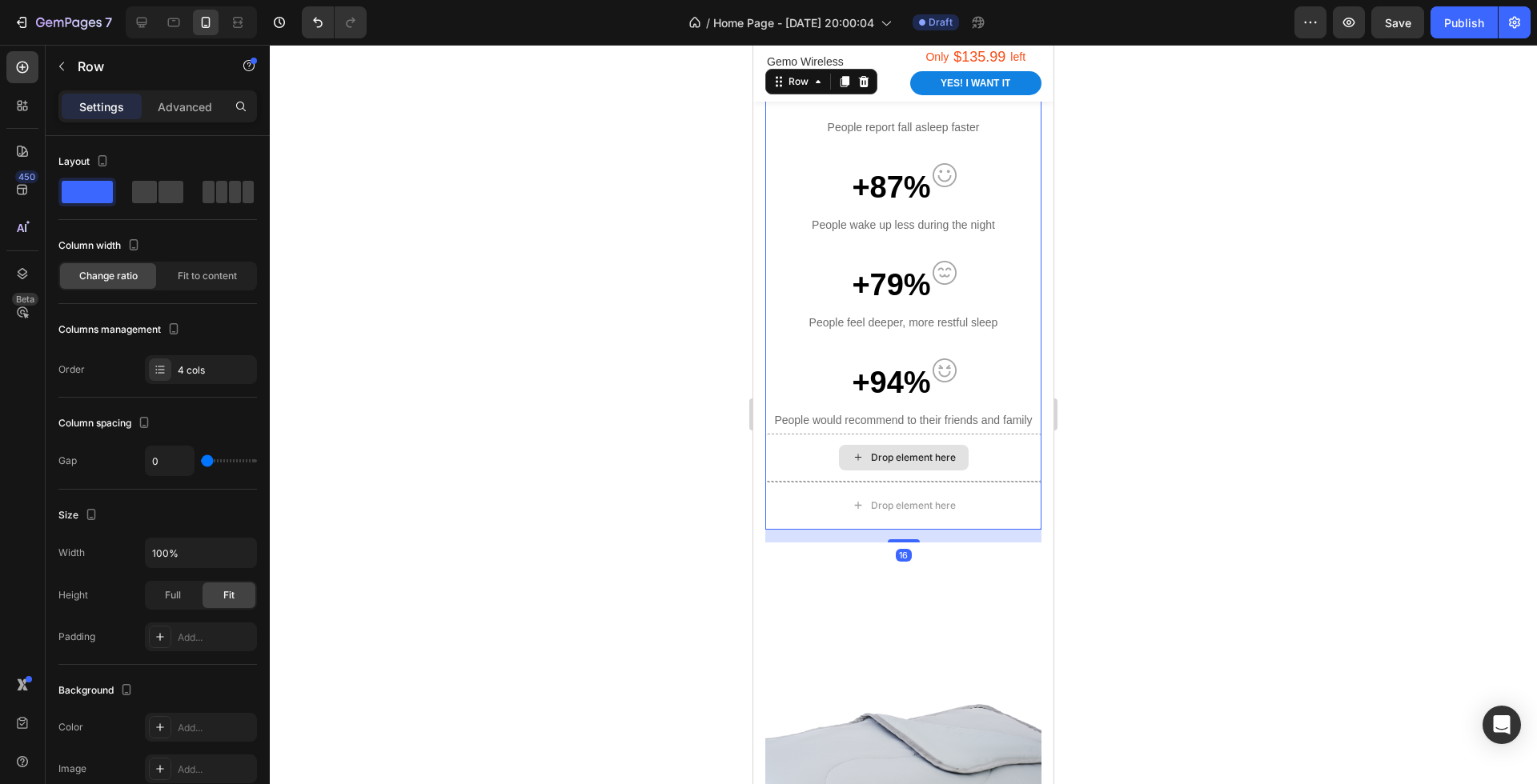
click at [986, 448] on div "Drop element here" at bounding box center [903, 458] width 276 height 48
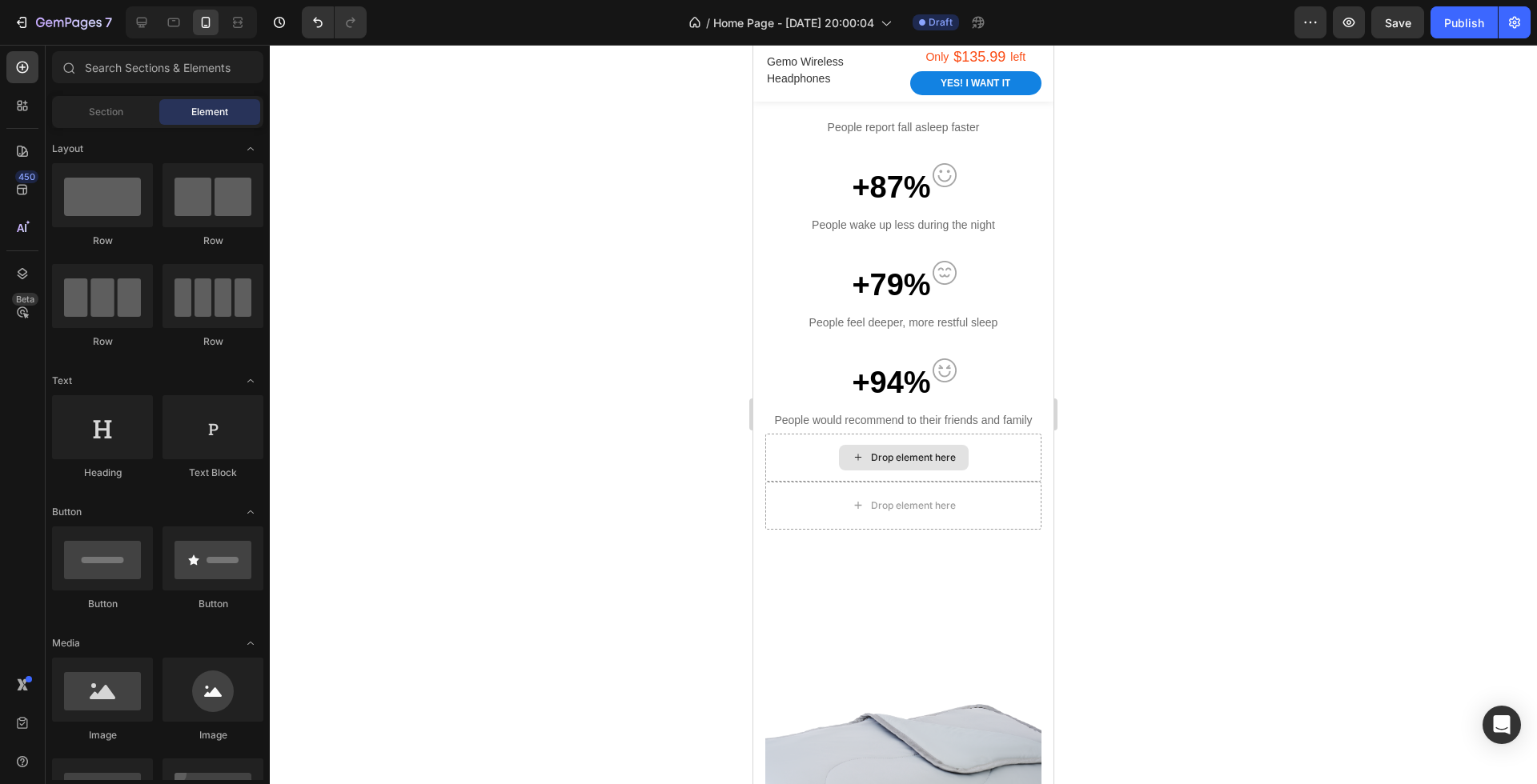
click at [945, 464] on div "Drop element here" at bounding box center [904, 457] width 129 height 25
click at [1033, 520] on div "Drop element here" at bounding box center [903, 506] width 276 height 48
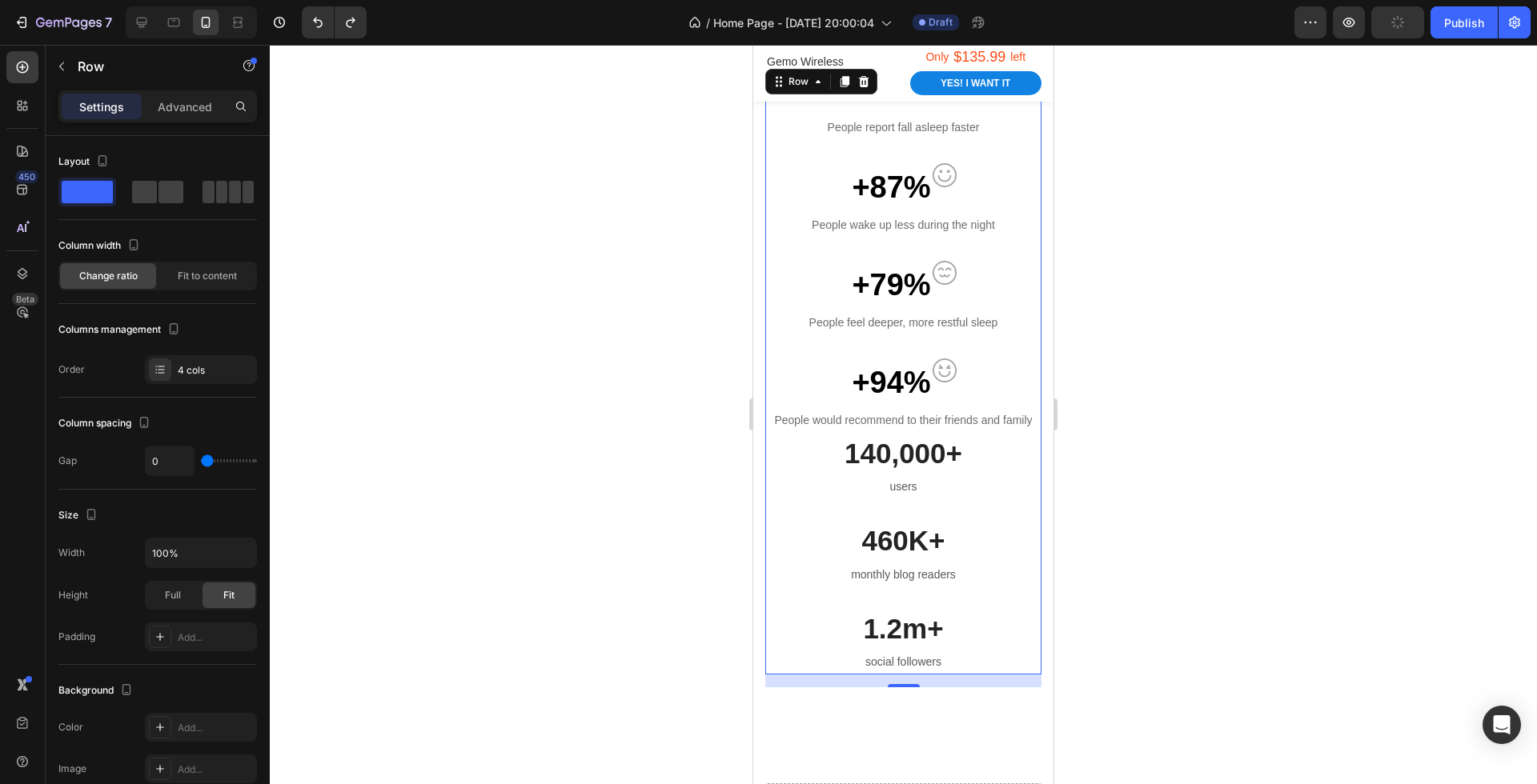
click at [913, 648] on div "1.2m+ Heading social followers Text block" at bounding box center [903, 642] width 276 height 65
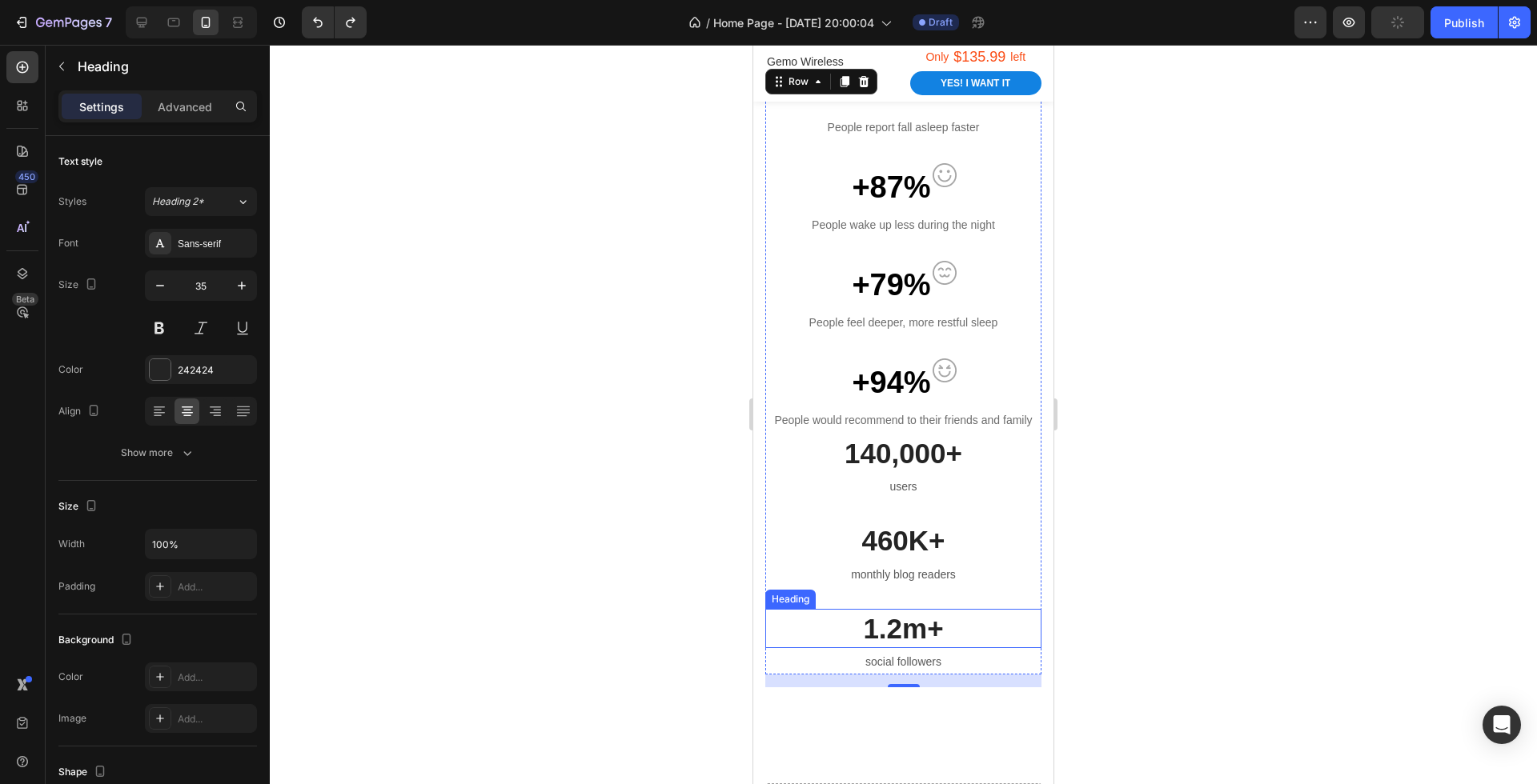
click at [889, 628] on p "1.2m+" at bounding box center [903, 629] width 273 height 37
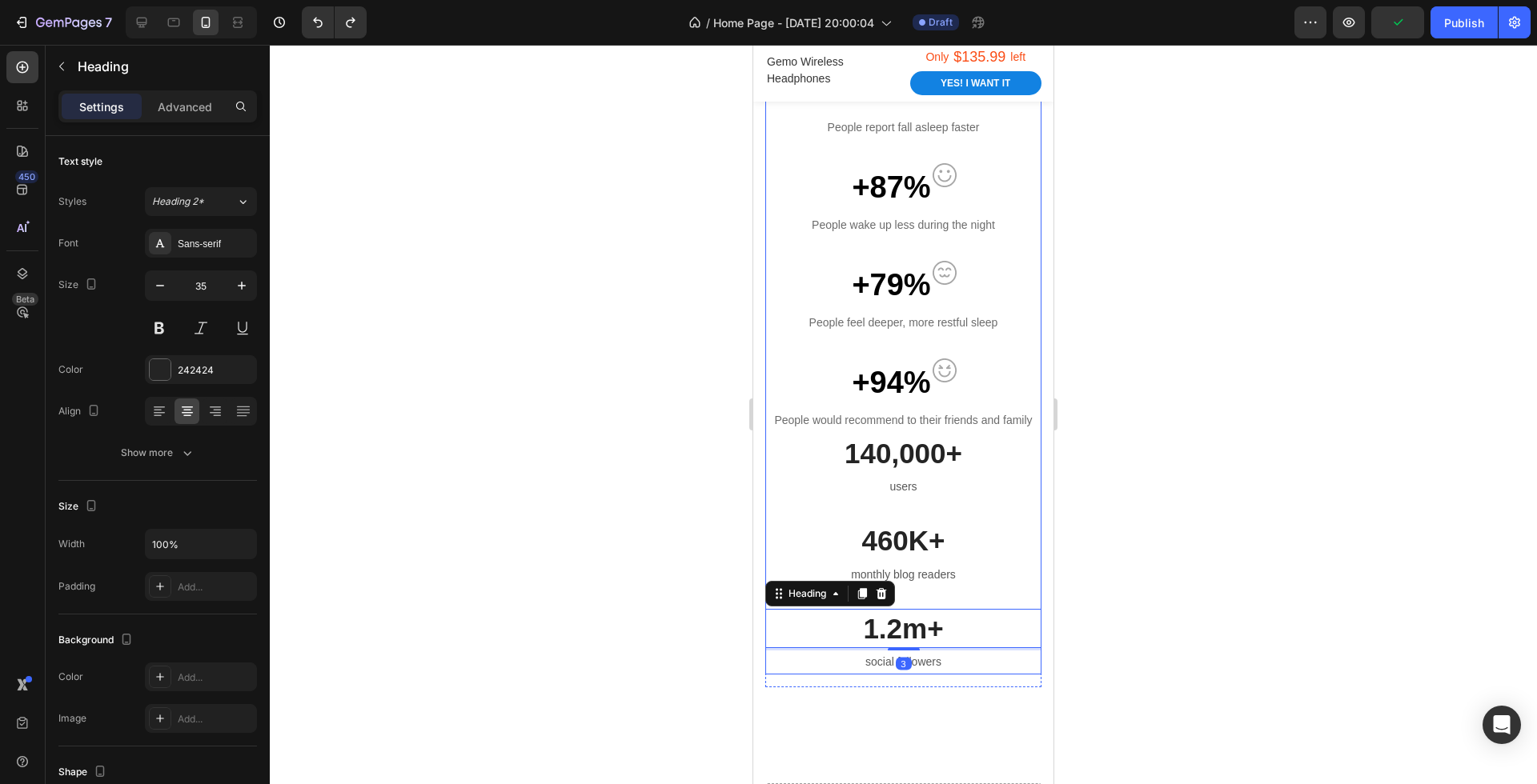
click at [881, 603] on div "Heading" at bounding box center [829, 593] width 129 height 25
click at [881, 600] on div at bounding box center [881, 593] width 20 height 20
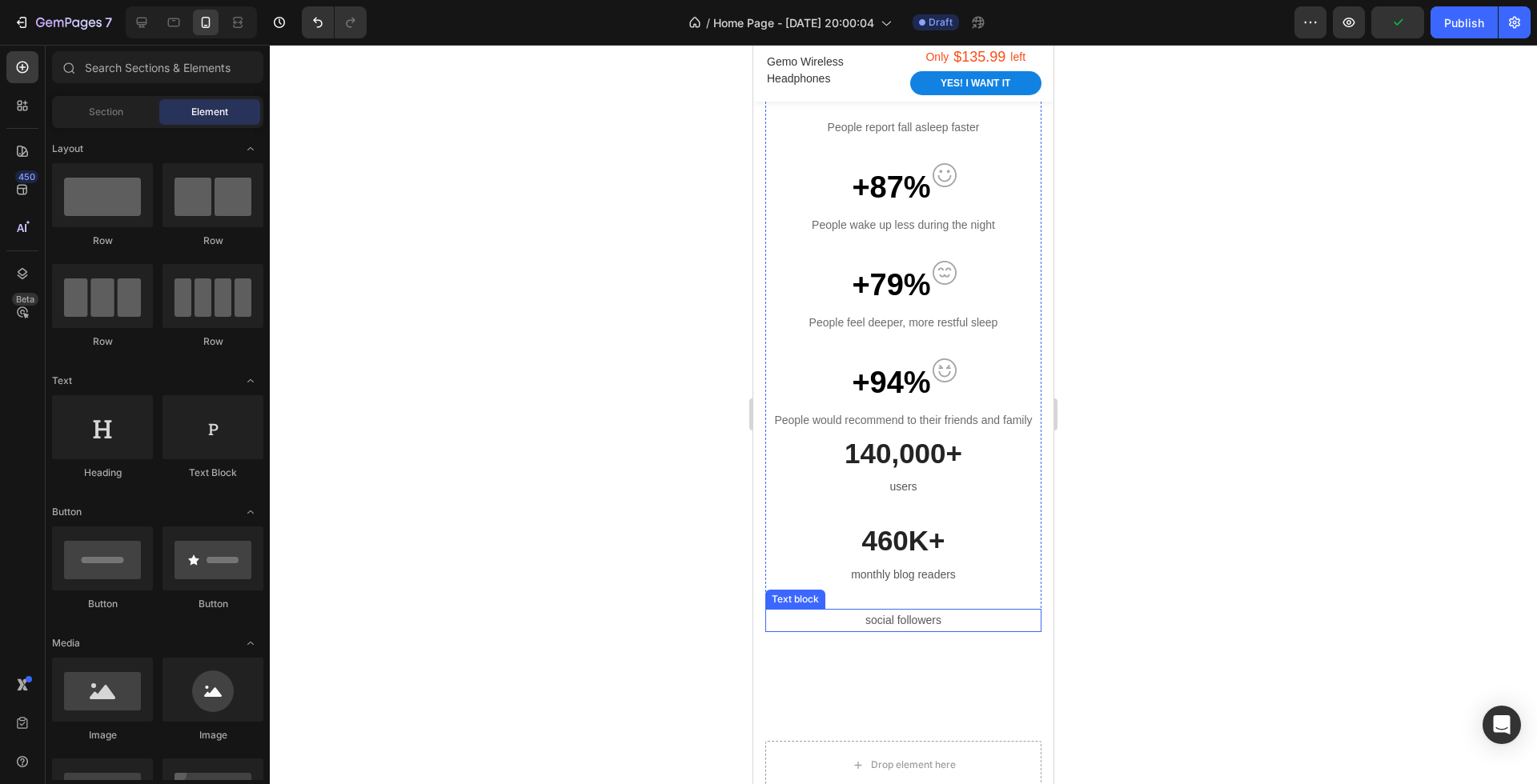
click at [891, 613] on p "social followers" at bounding box center [903, 620] width 273 height 20
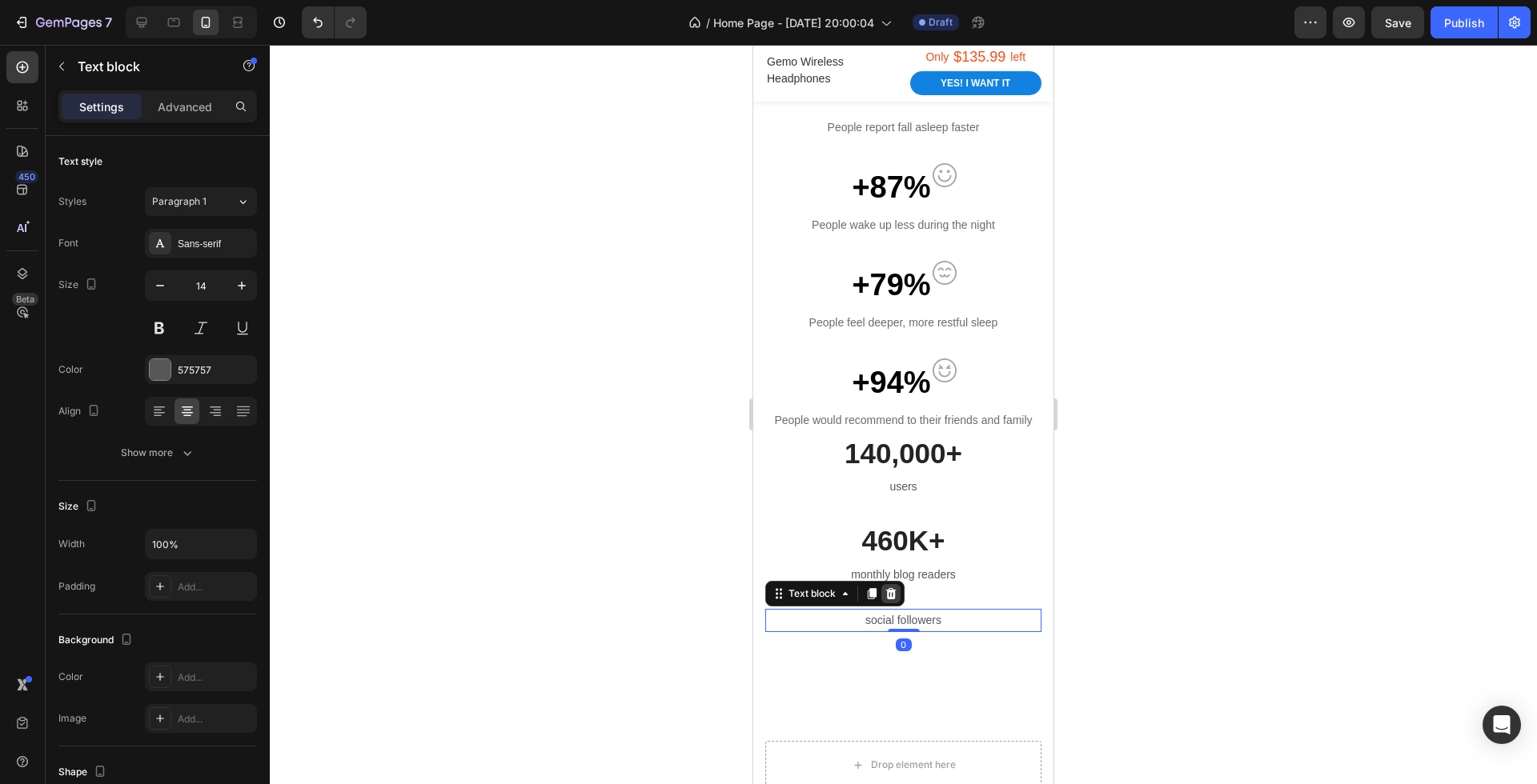
click at [896, 588] on icon at bounding box center [891, 594] width 13 height 13
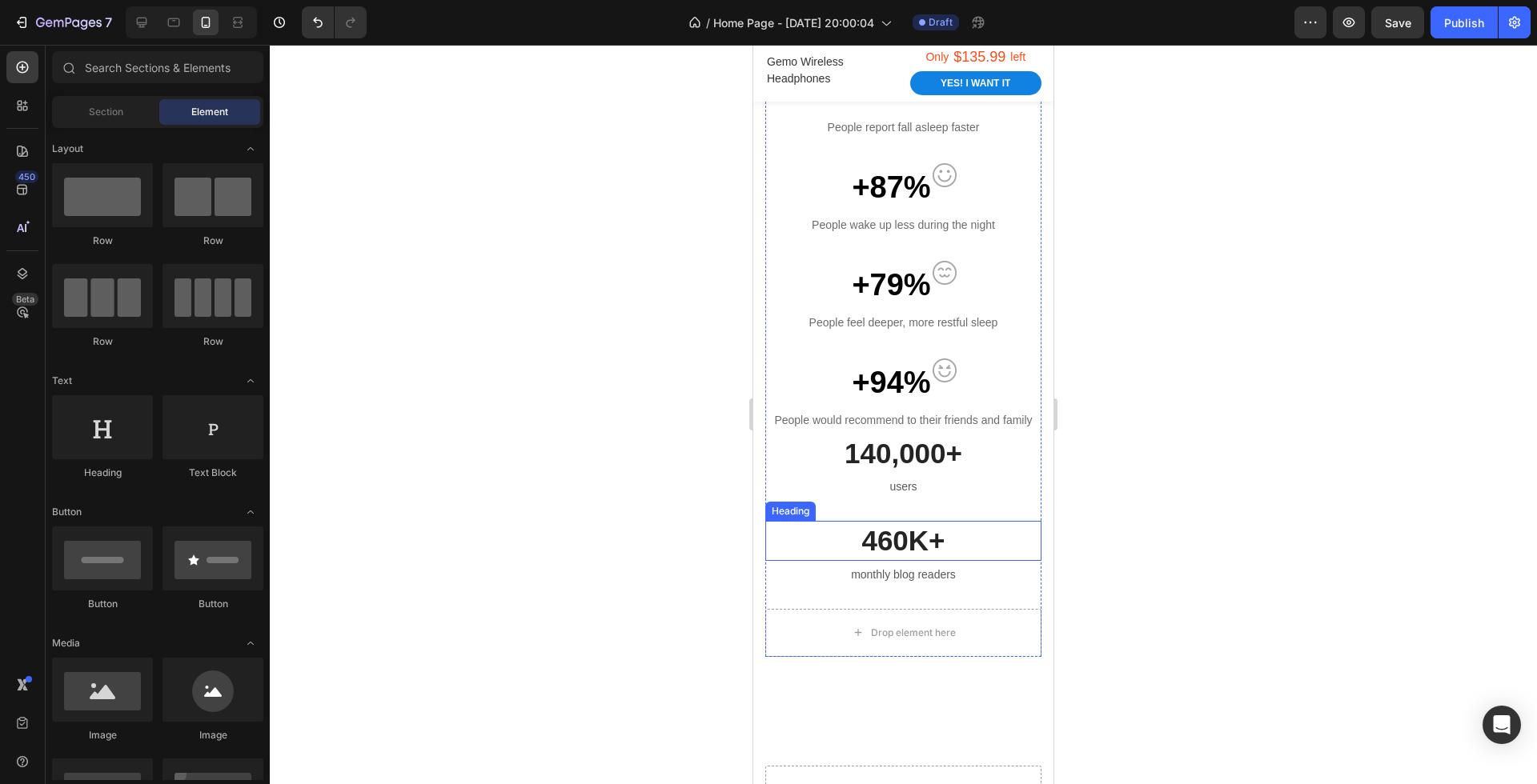
click at [913, 554] on p "460K+" at bounding box center [903, 541] width 273 height 37
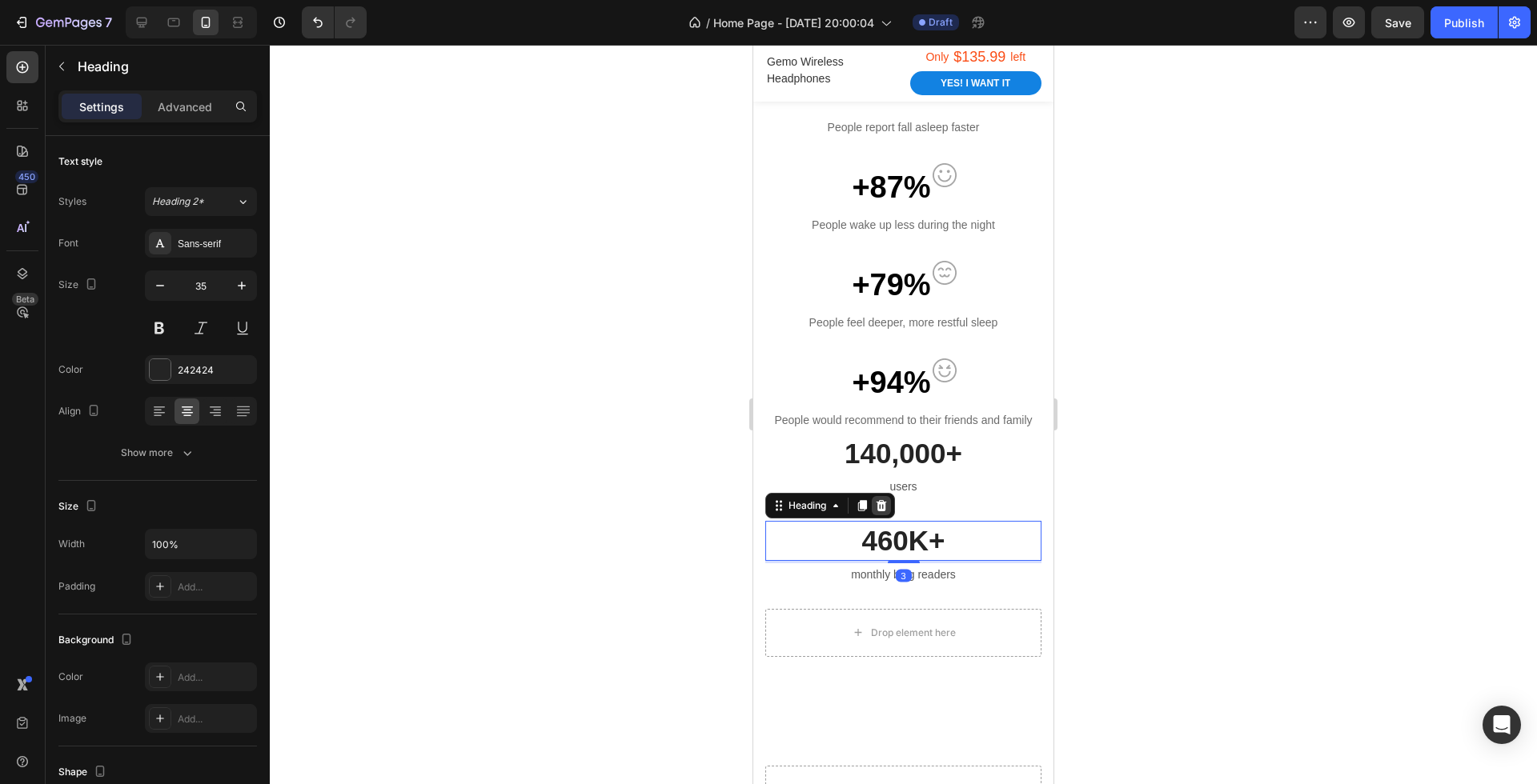
click at [884, 508] on icon at bounding box center [881, 506] width 10 height 11
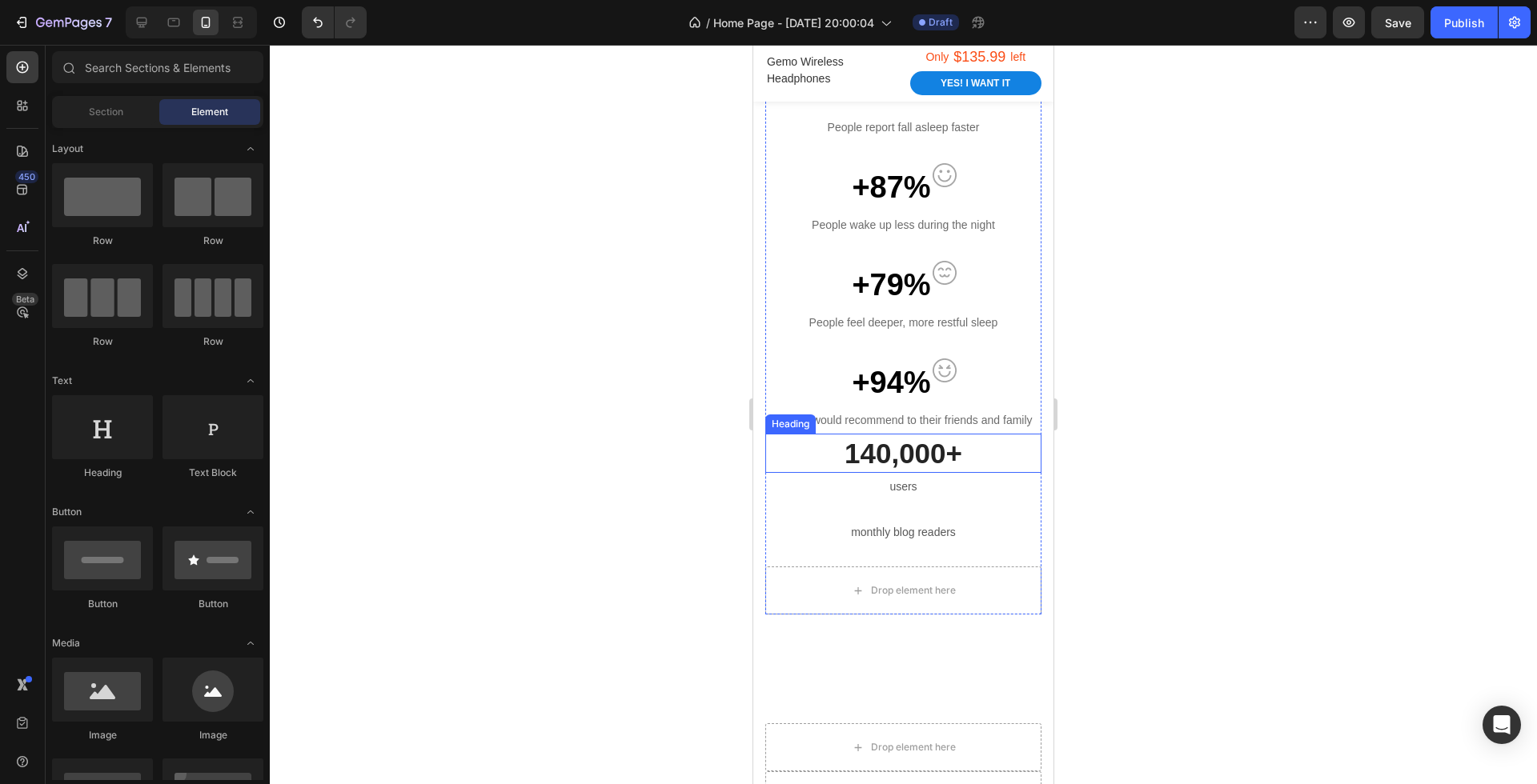
click at [900, 450] on p "140,000+" at bounding box center [903, 453] width 273 height 37
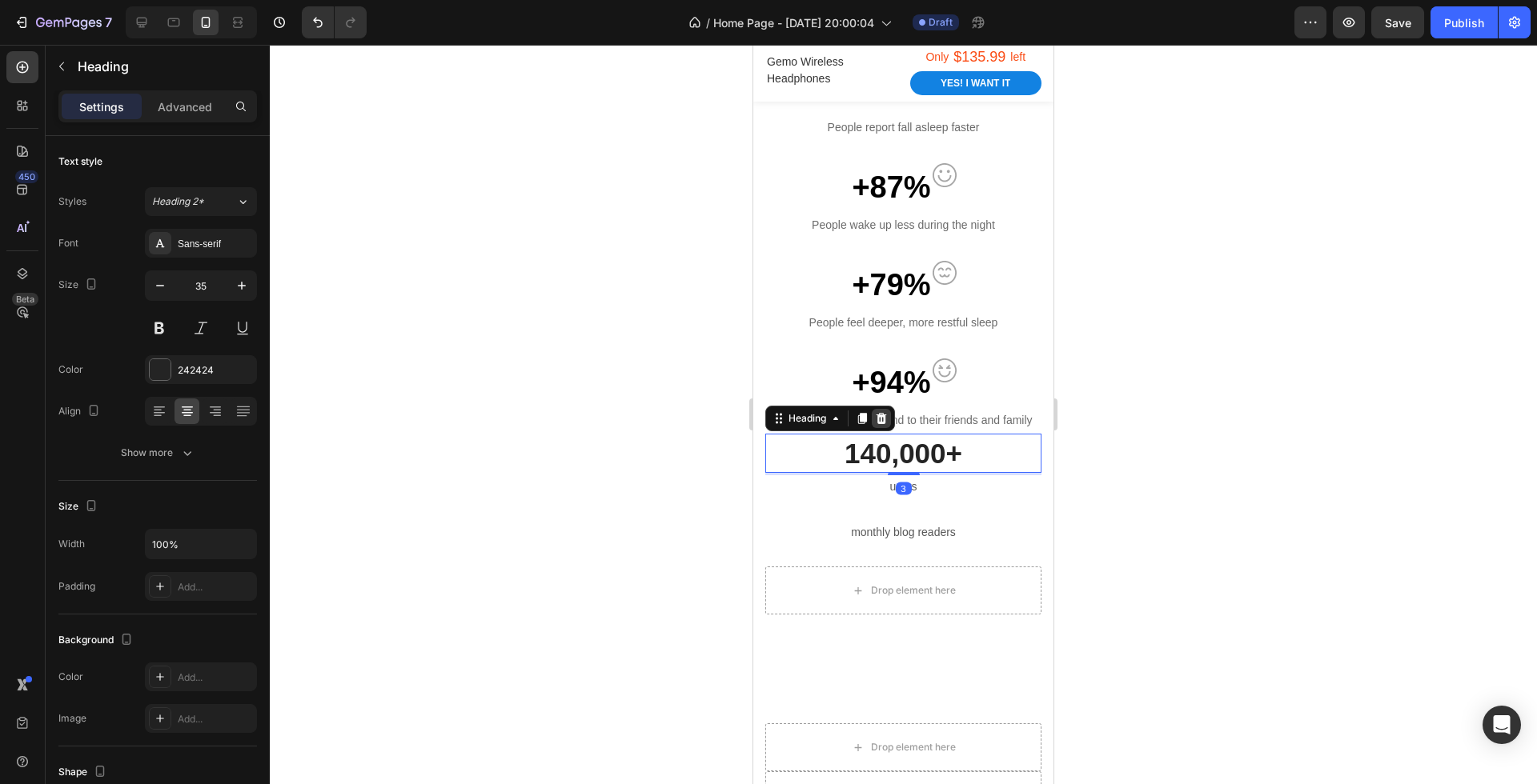
click at [878, 415] on icon at bounding box center [881, 418] width 10 height 11
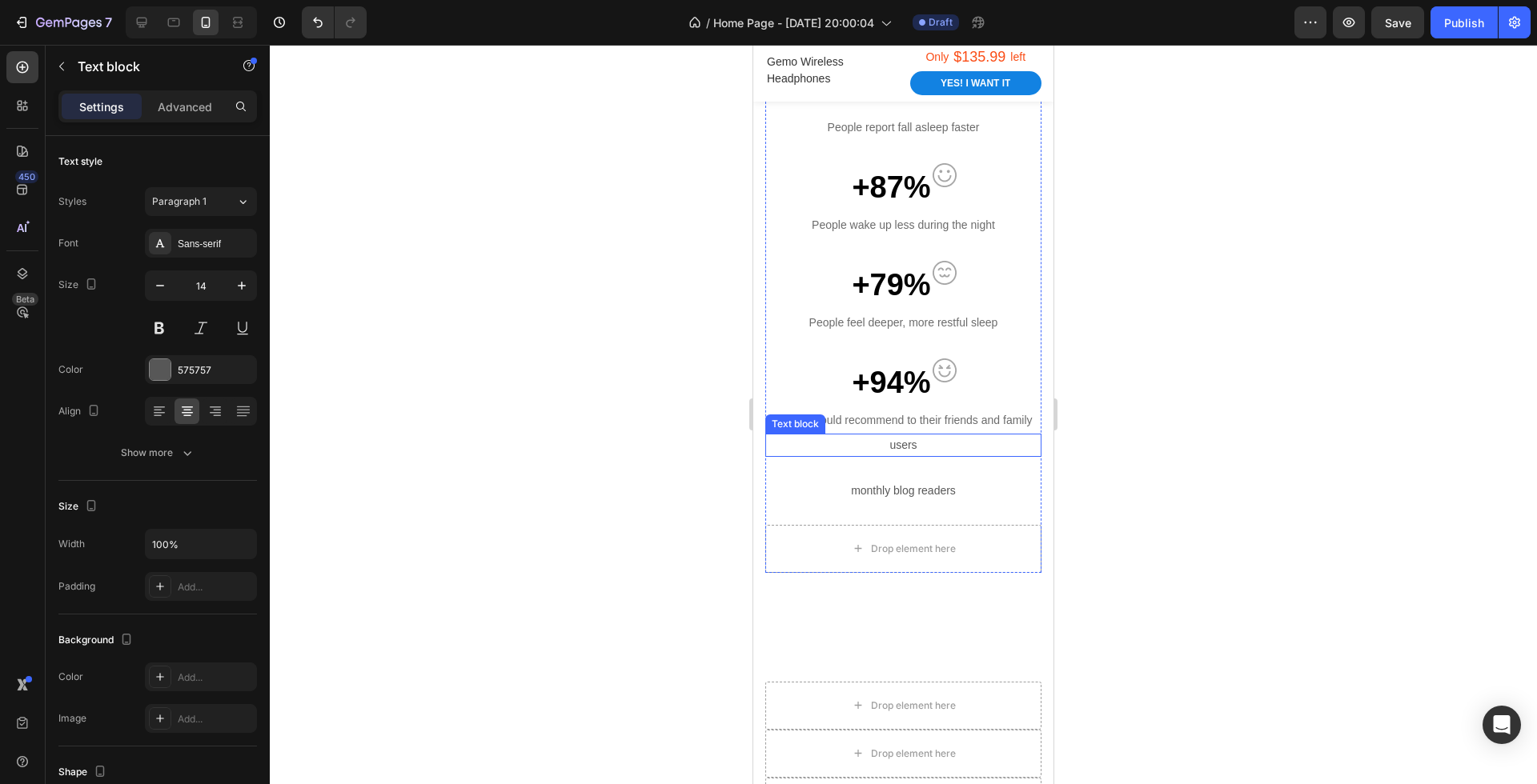
click at [912, 443] on p "users" at bounding box center [903, 444] width 273 height 20
click at [887, 414] on icon at bounding box center [891, 418] width 10 height 11
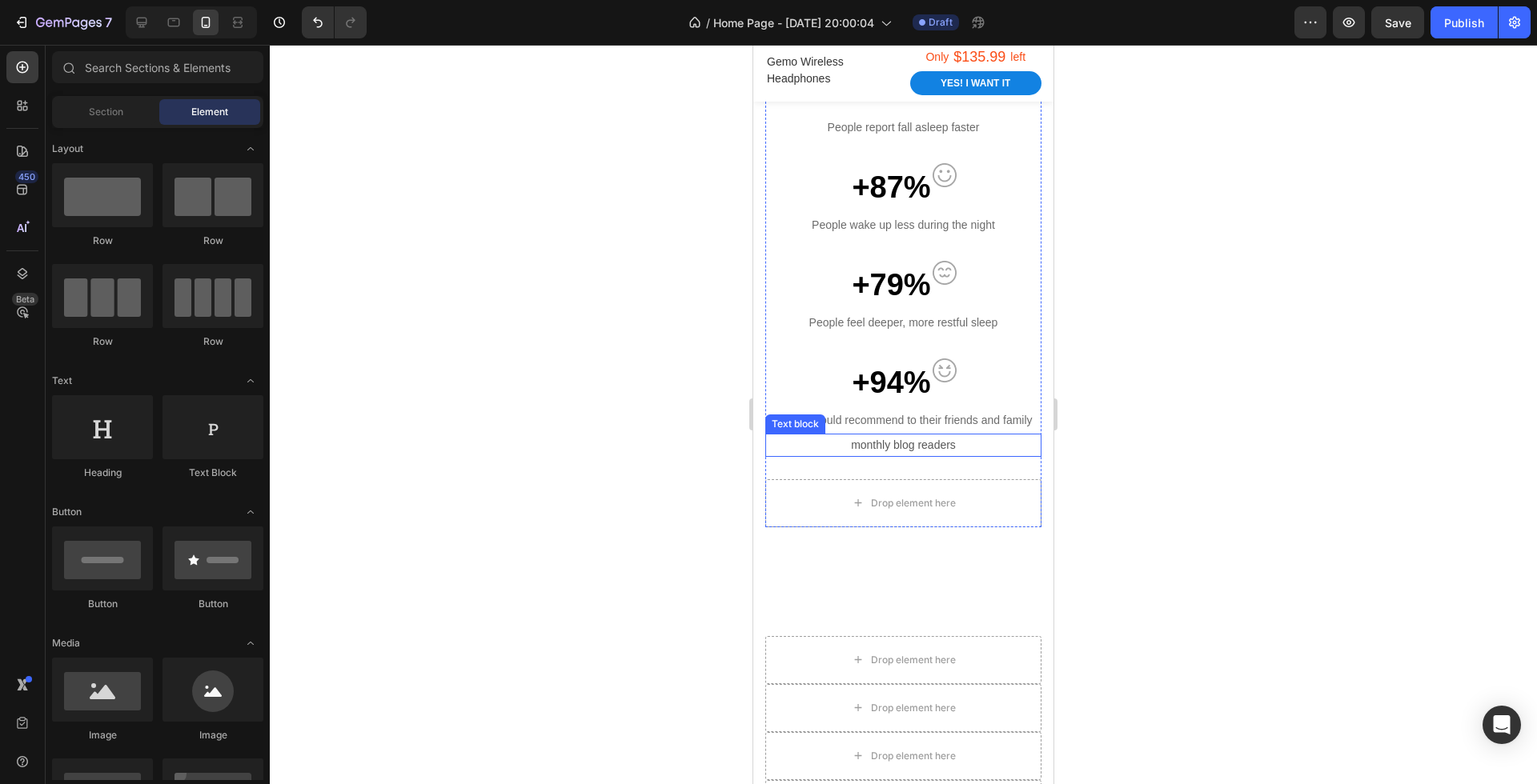
click at [910, 443] on p "monthly blog readers" at bounding box center [903, 444] width 273 height 20
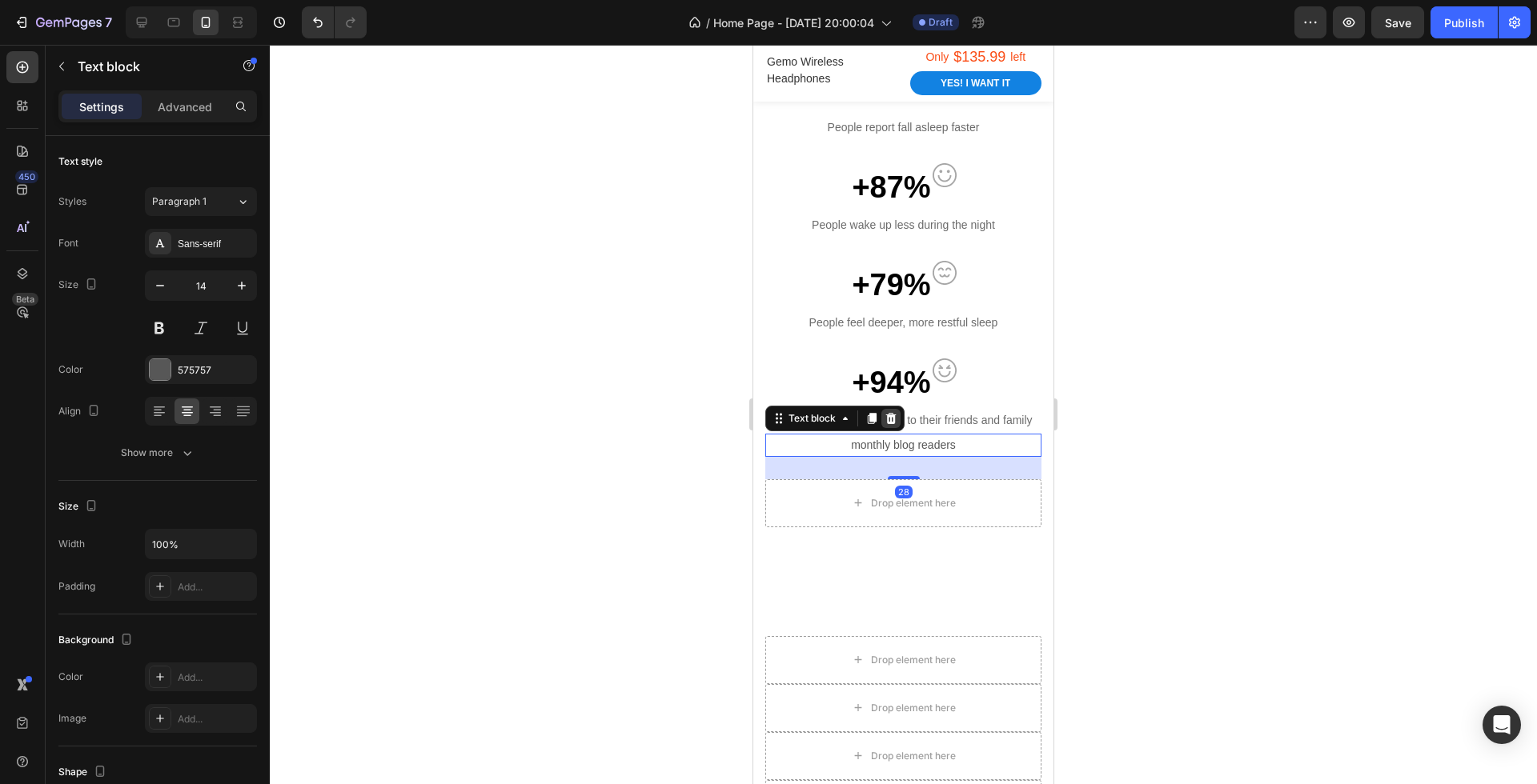
click at [881, 412] on div at bounding box center [891, 418] width 20 height 20
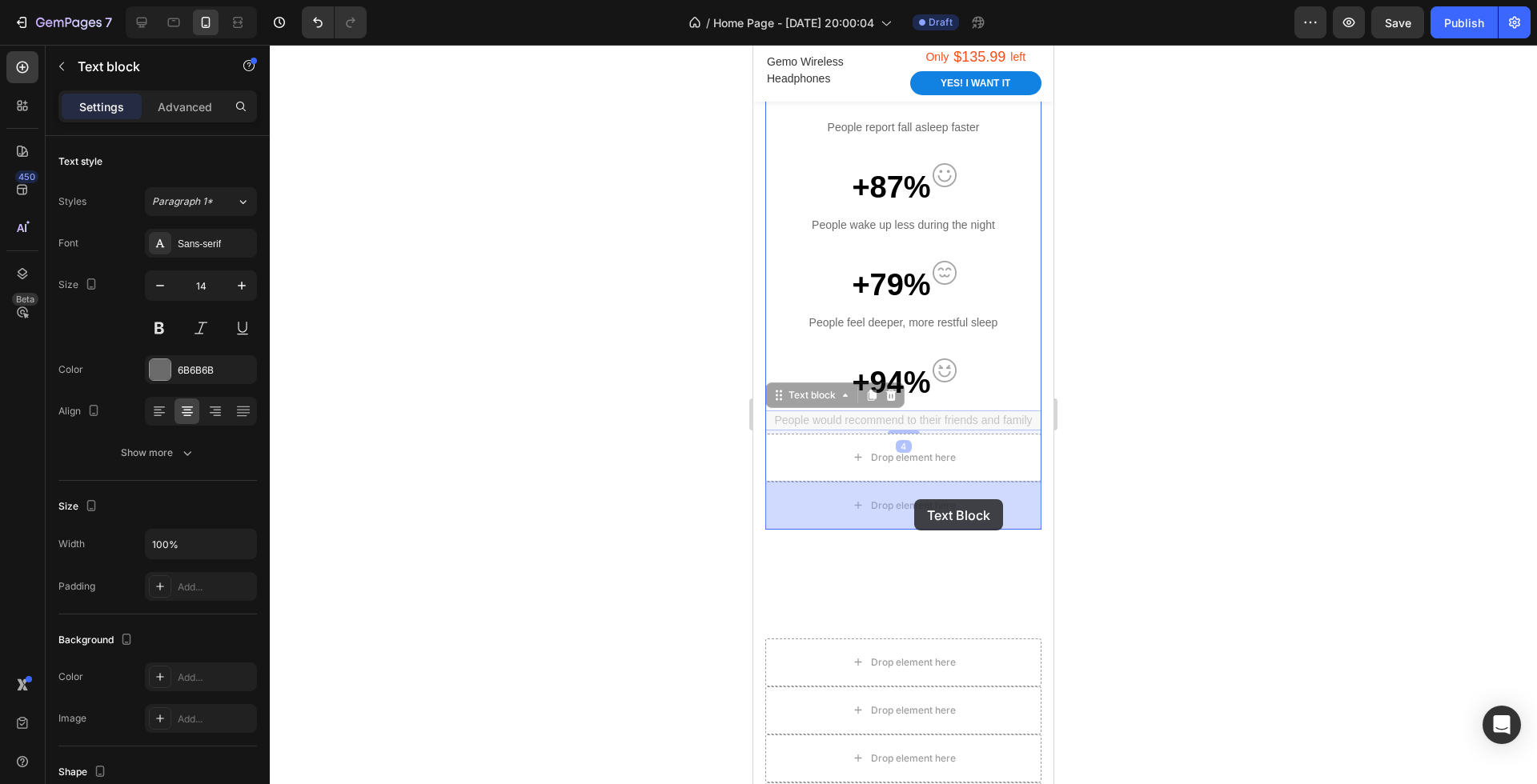
drag, startPoint x: 914, startPoint y: 415, endPoint x: 914, endPoint y: 500, distance: 85.0
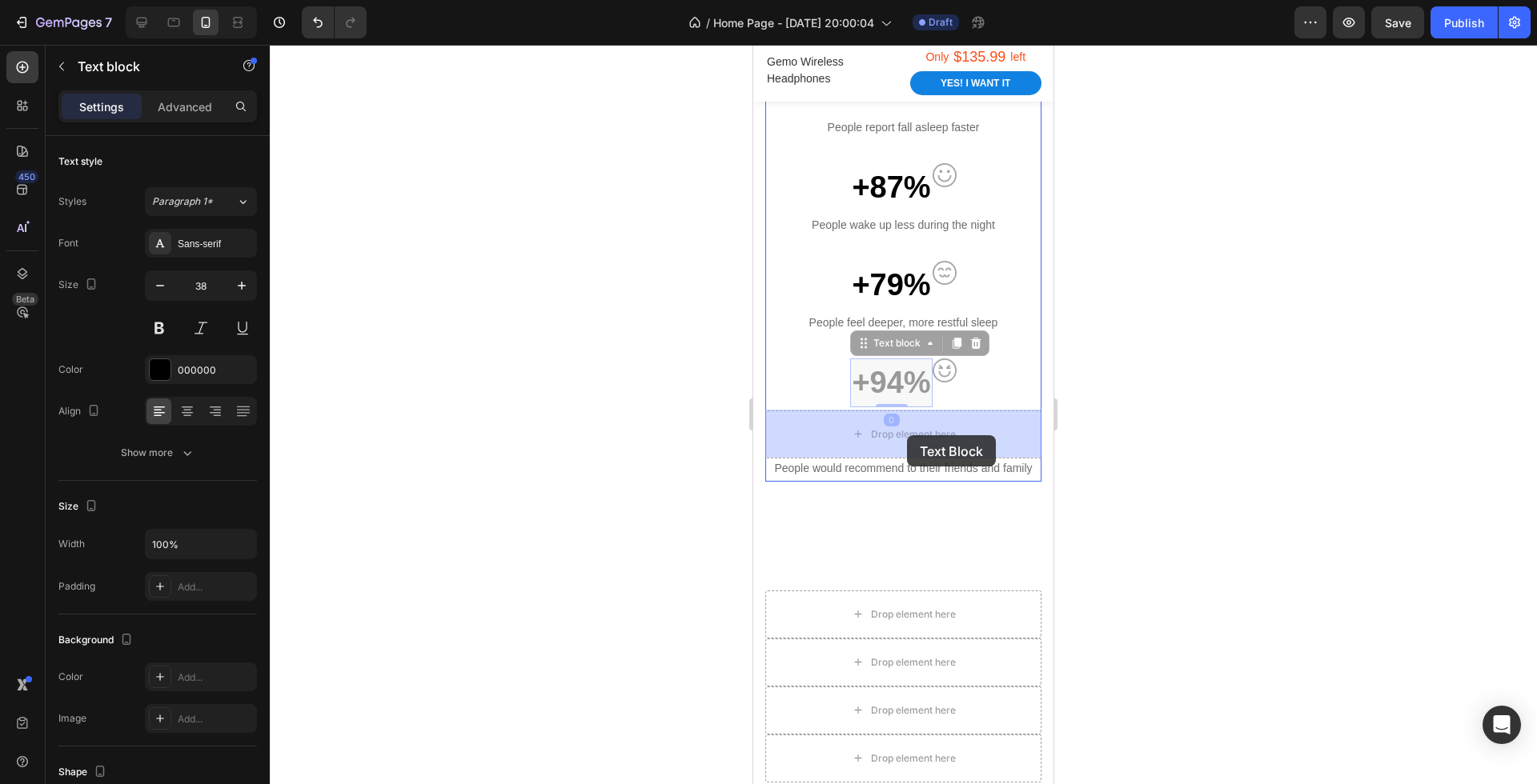
drag, startPoint x: 906, startPoint y: 379, endPoint x: 907, endPoint y: 439, distance: 60.0
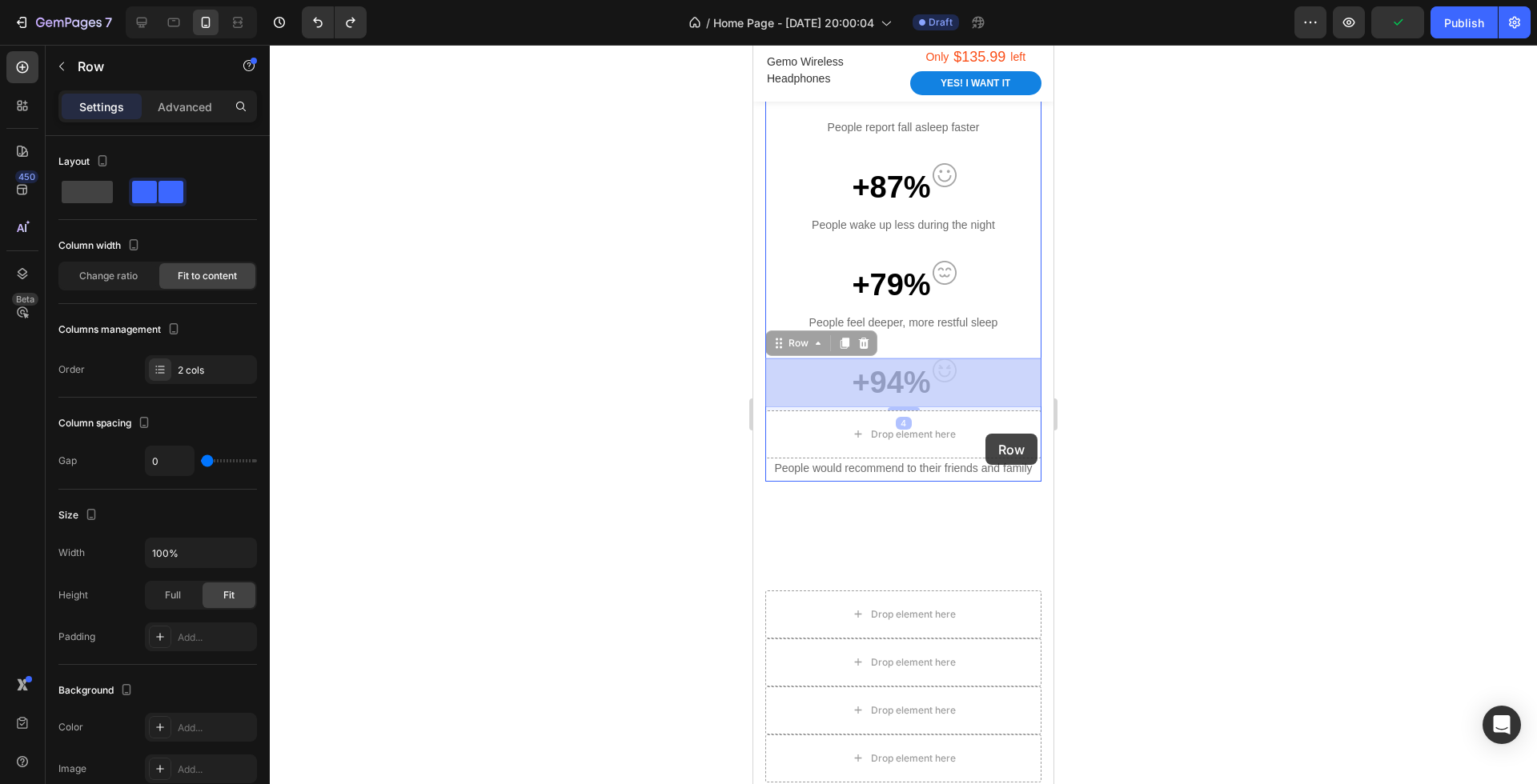
drag, startPoint x: 993, startPoint y: 368, endPoint x: 986, endPoint y: 433, distance: 65.4
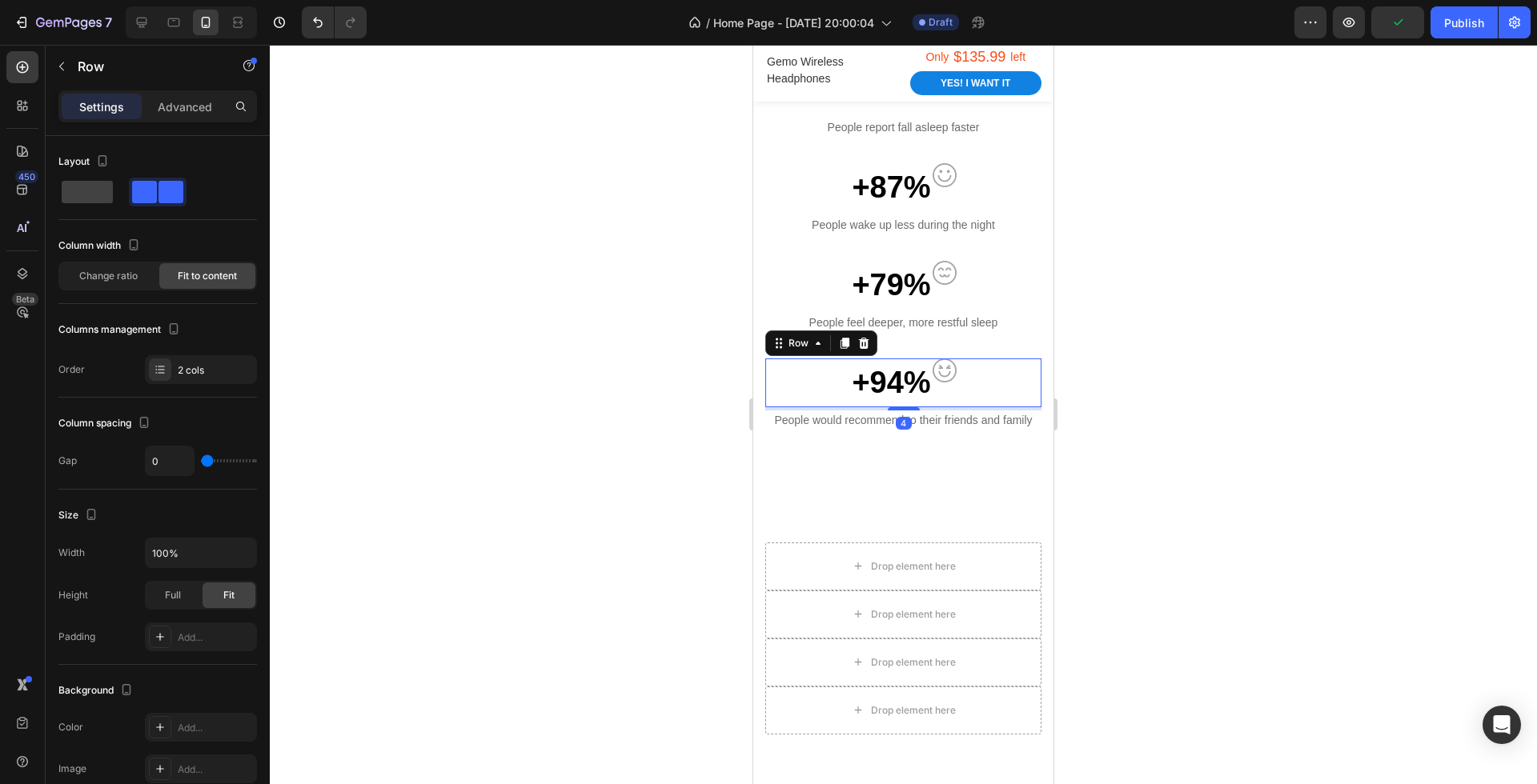
click at [1143, 429] on div at bounding box center [904, 414] width 1267 height 739
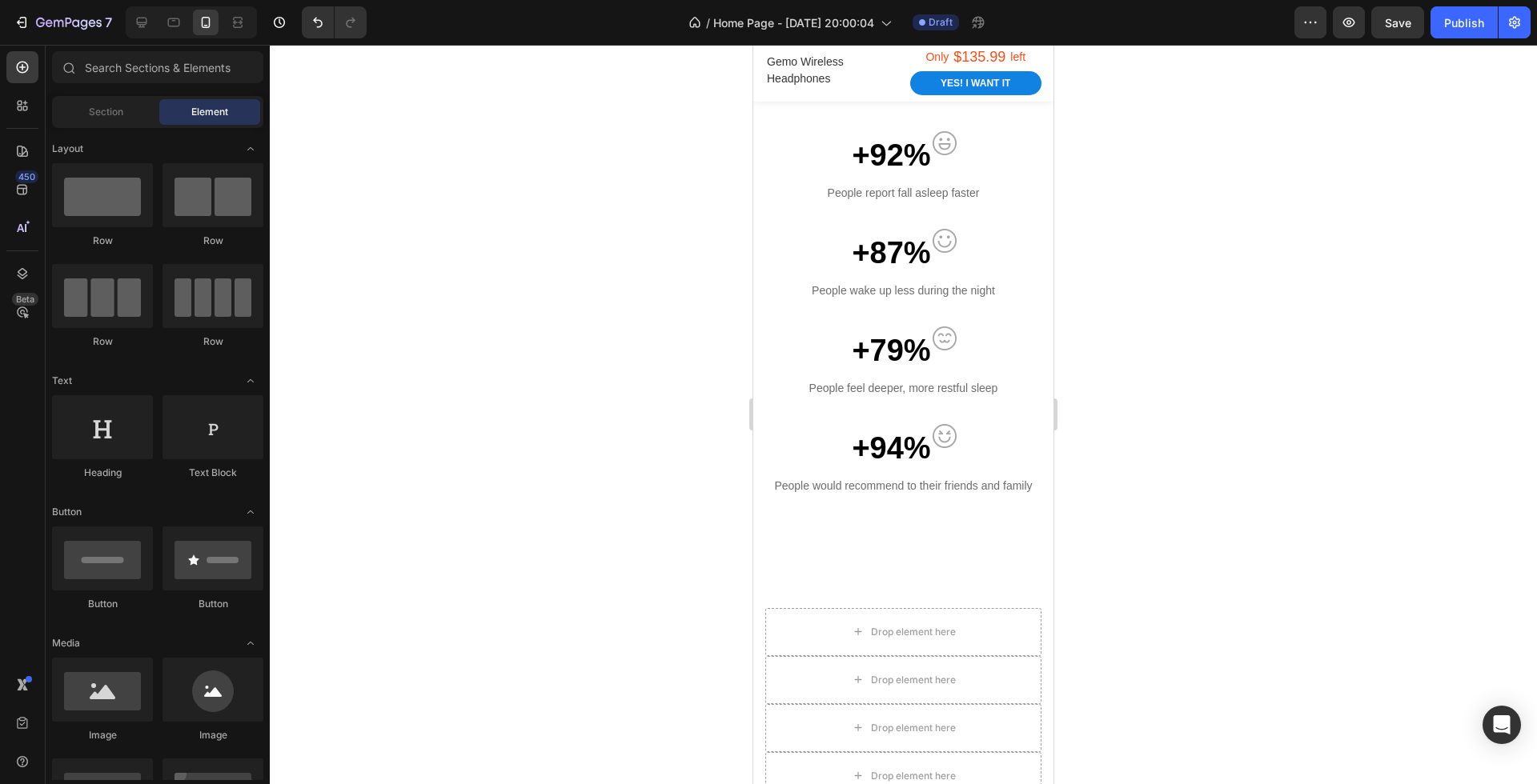
scroll to position [1260, 0]
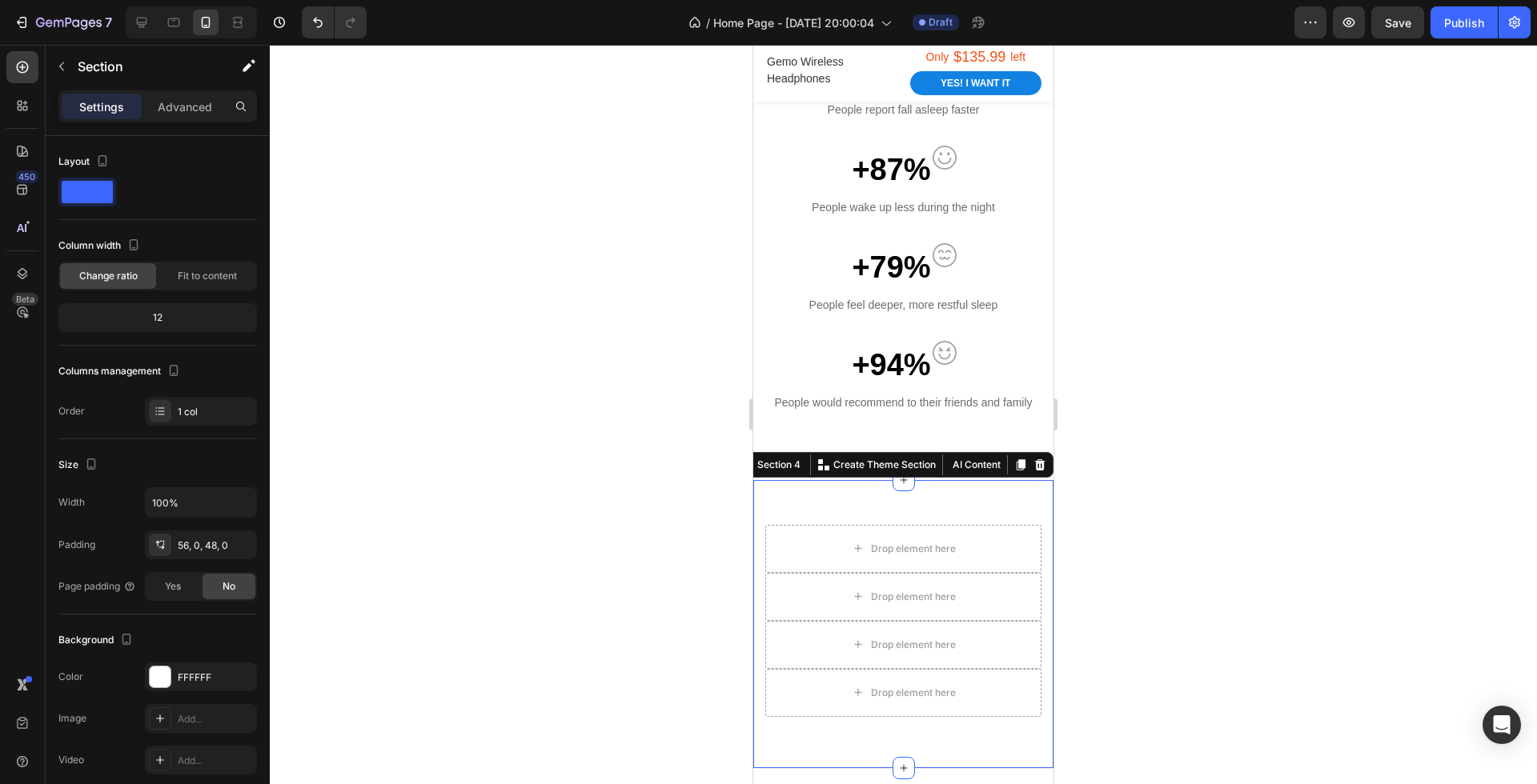
click at [959, 499] on div "Drop element here Drop element here Drop element here Drop element here Row Sec…" at bounding box center [904, 625] width 300 height 289
click at [1041, 458] on icon at bounding box center [1040, 464] width 10 height 11
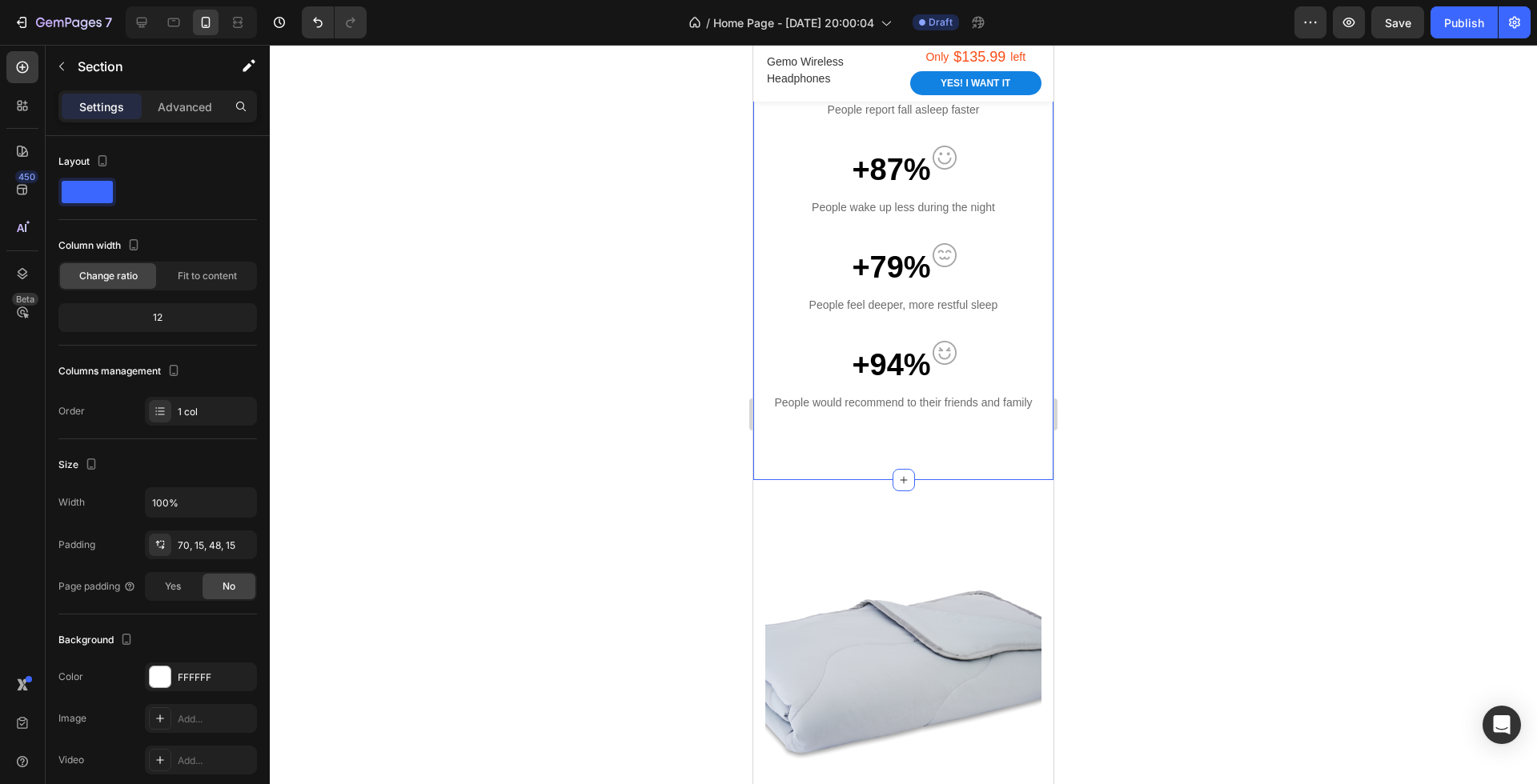
click at [943, 447] on div "Every 3/4 Australians struggle with sleep due to overheating Heading With Cooli…" at bounding box center [904, 17] width 300 height 925
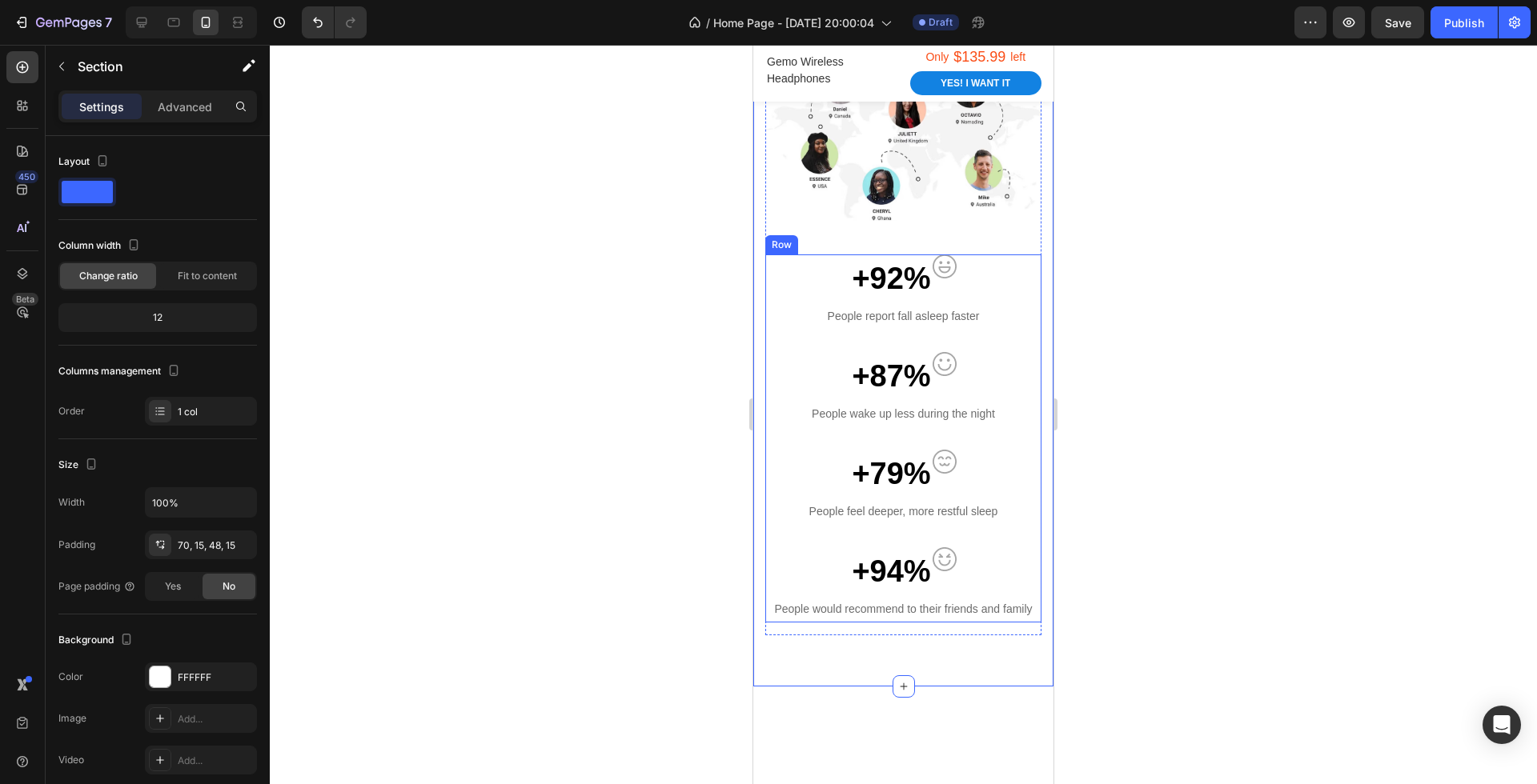
scroll to position [1038, 0]
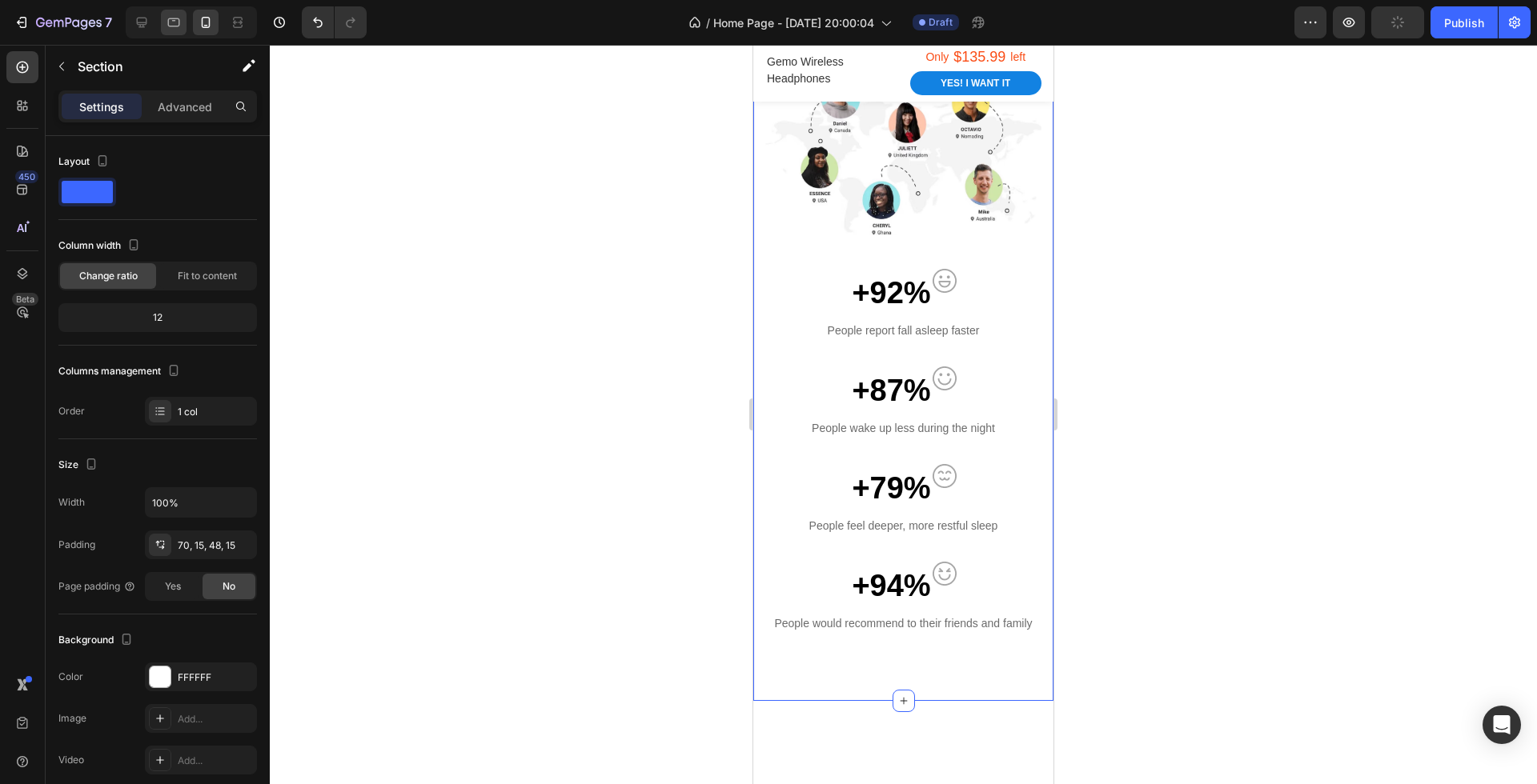
click at [177, 21] on icon at bounding box center [173, 21] width 16 height 16
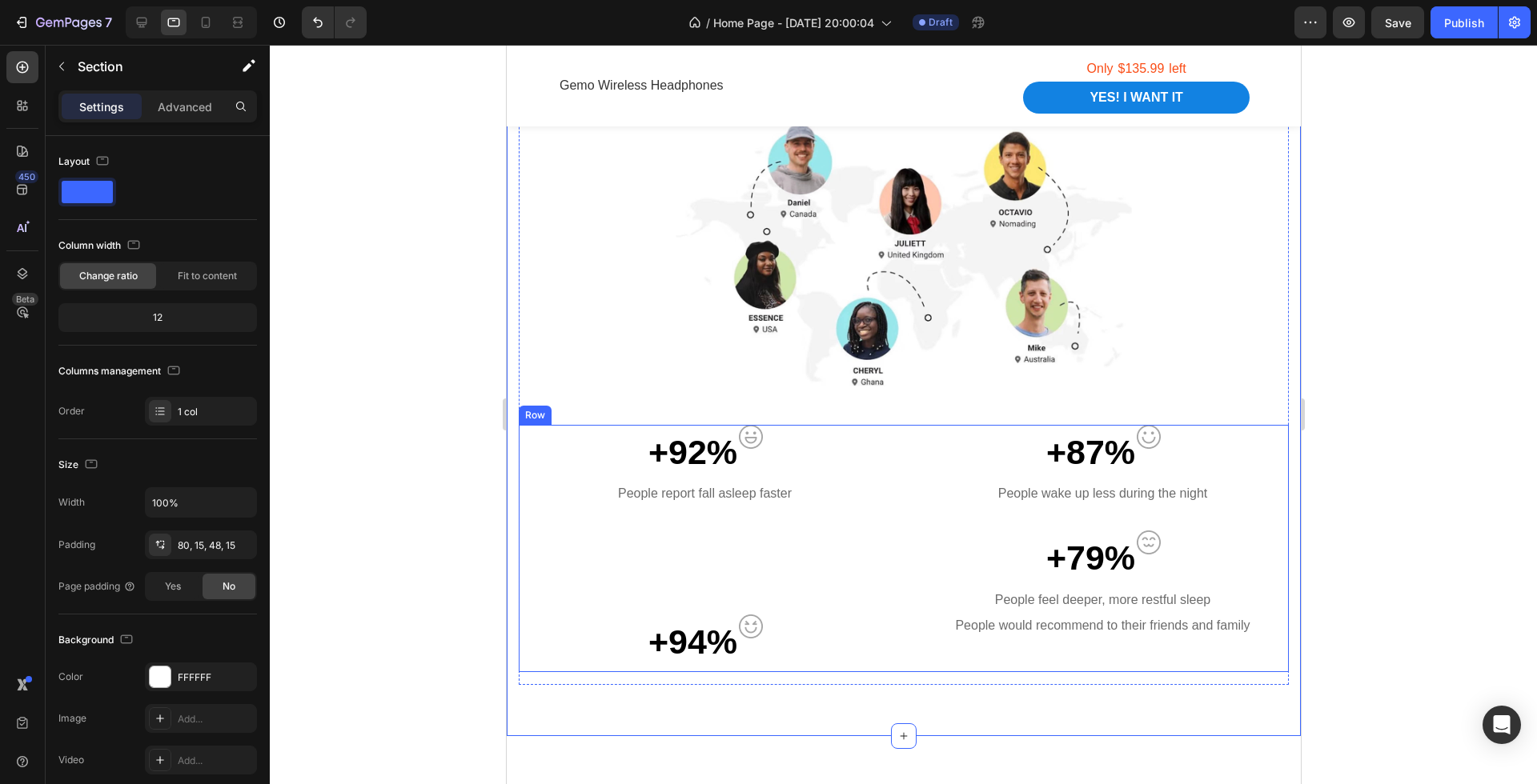
scroll to position [967, 0]
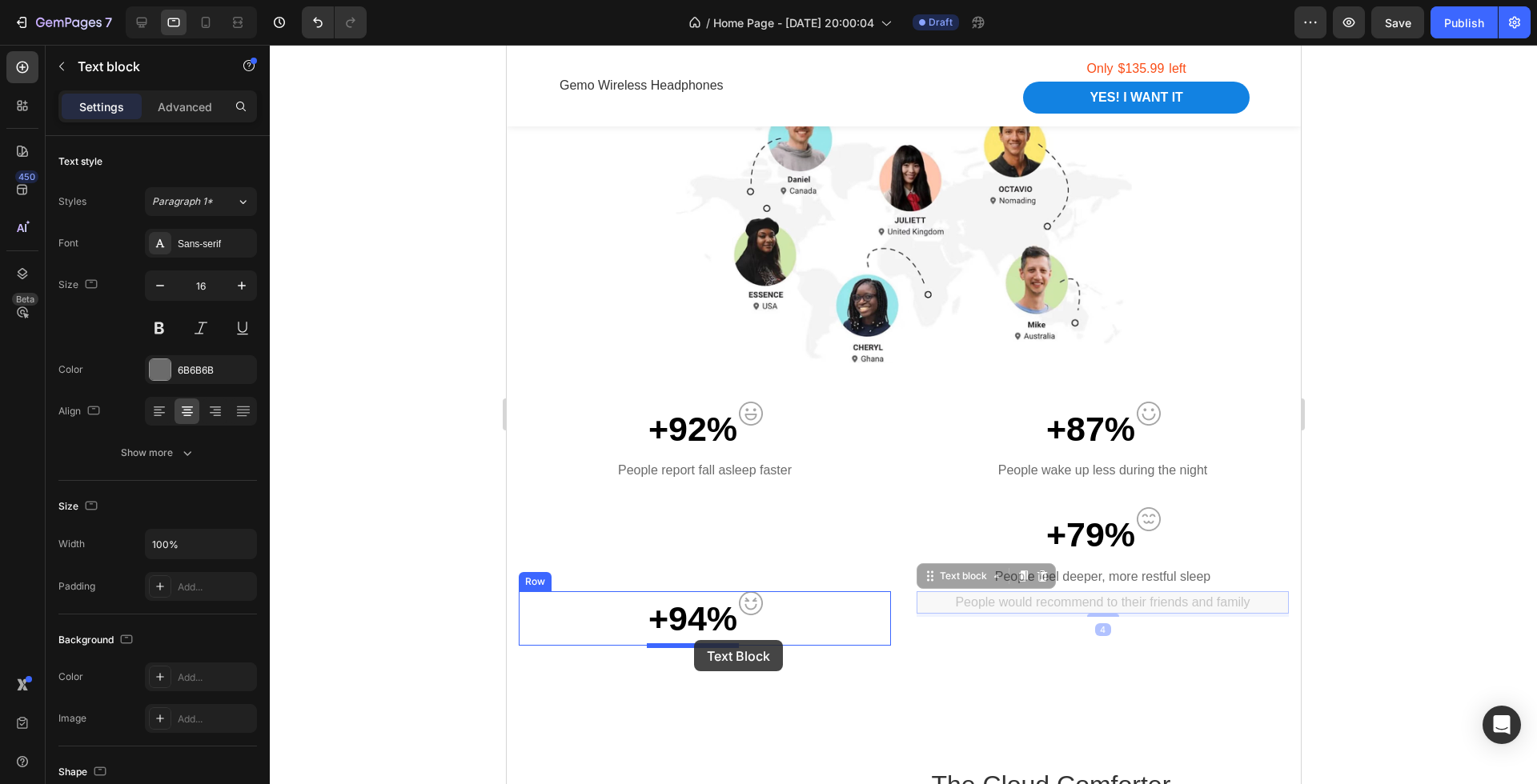
drag, startPoint x: 1010, startPoint y: 600, endPoint x: 693, endPoint y: 640, distance: 319.5
click at [1049, 600] on p "People would recommend to their friends and family" at bounding box center [1102, 602] width 369 height 20
click at [1141, 608] on p "People would recommend to their friends and family" at bounding box center [1102, 602] width 369 height 20
click at [1367, 577] on div at bounding box center [904, 414] width 1267 height 739
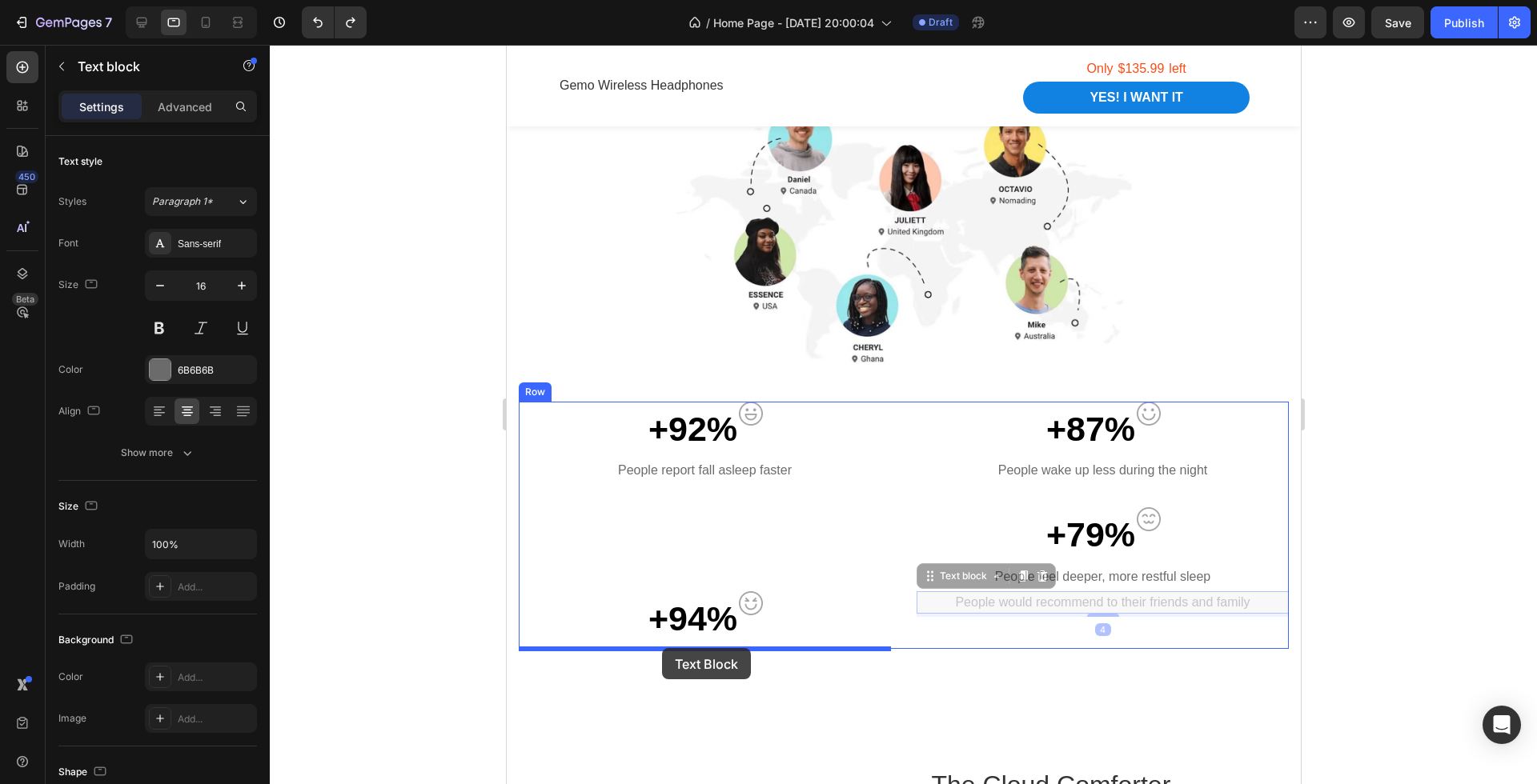
drag, startPoint x: 1144, startPoint y: 601, endPoint x: 661, endPoint y: 648, distance: 485.3
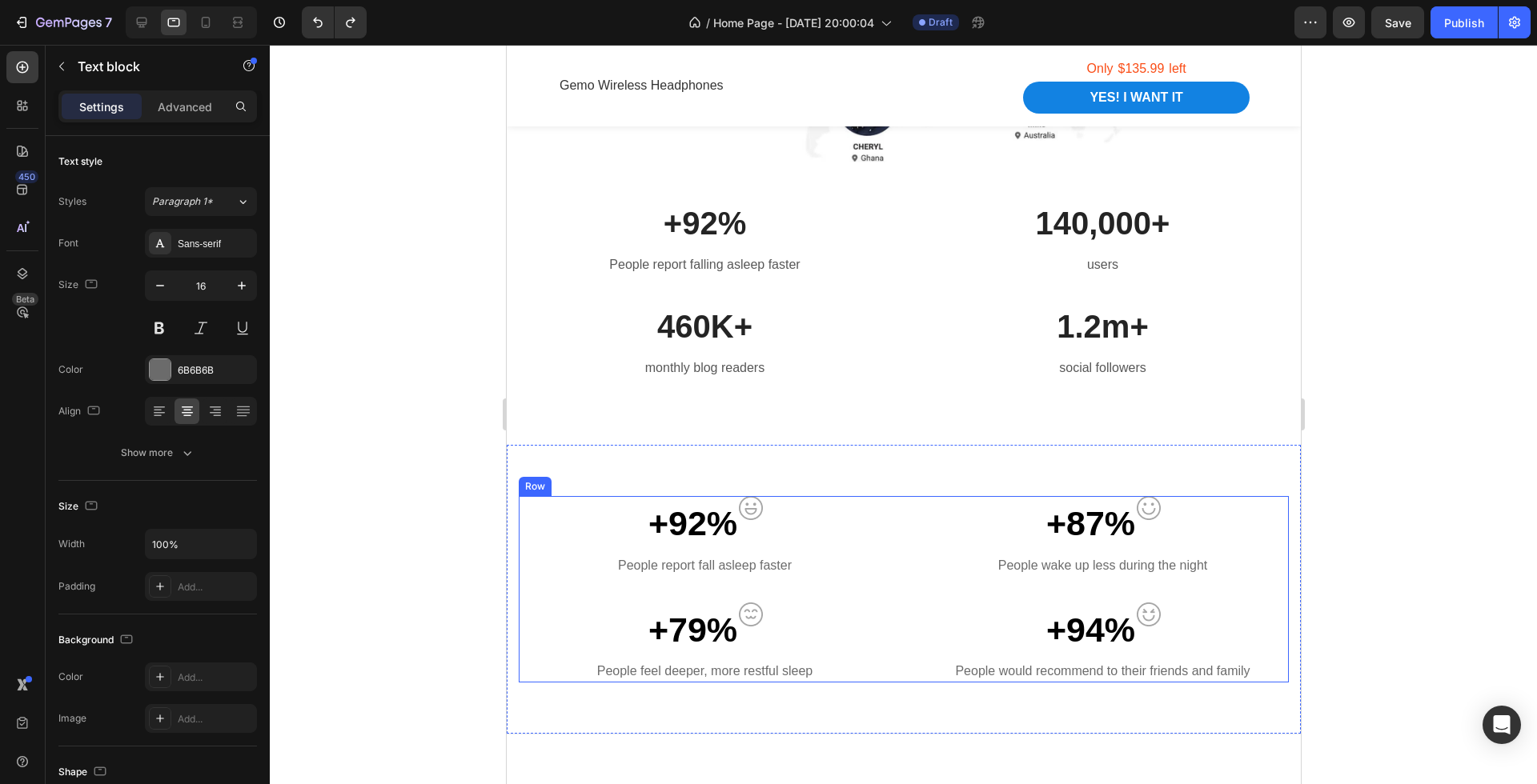
scroll to position [1145, 0]
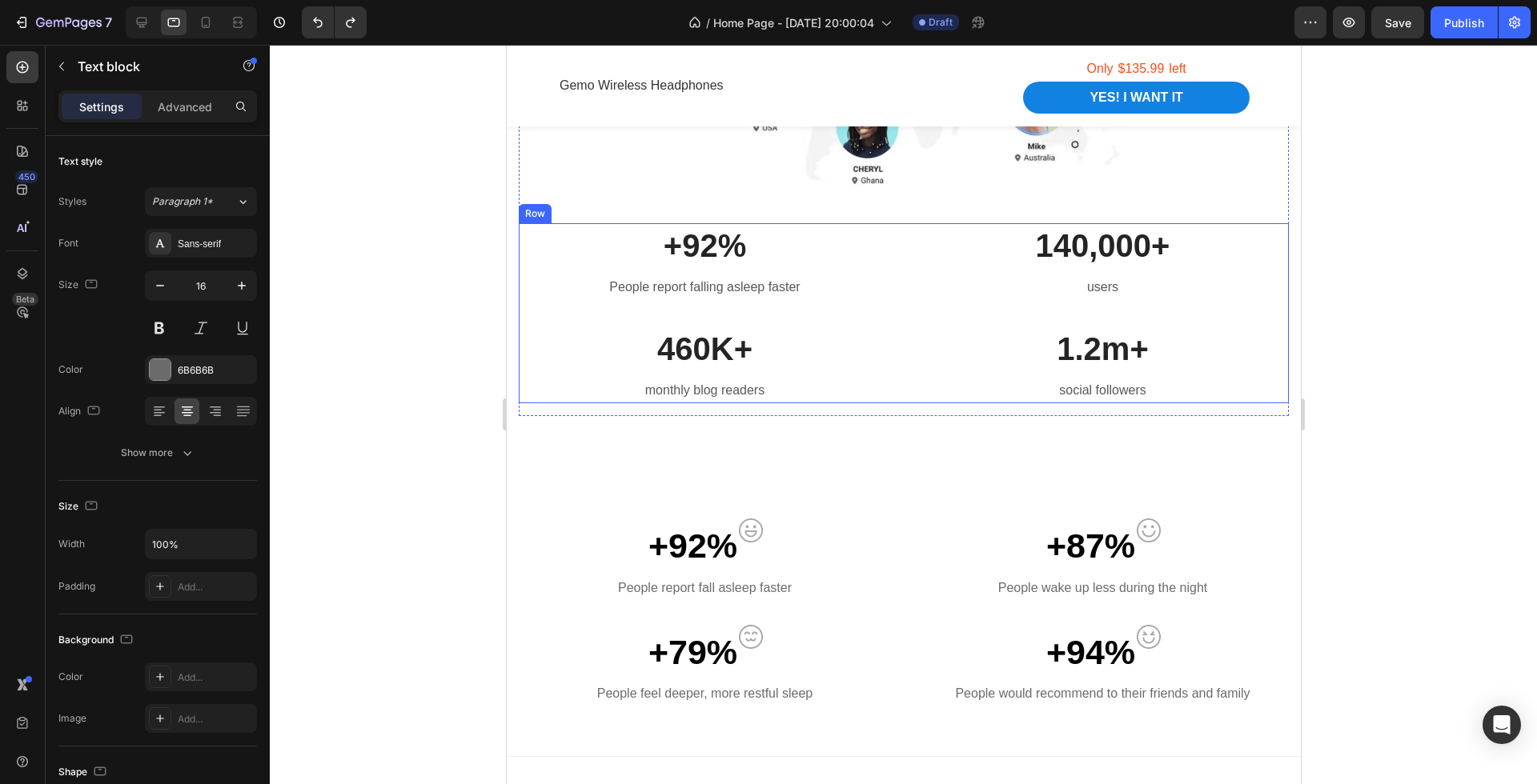
click at [895, 236] on div "+92% Heading People report falling asleep faster Text block 140,000+ Heading us…" at bounding box center [903, 314] width 770 height 181
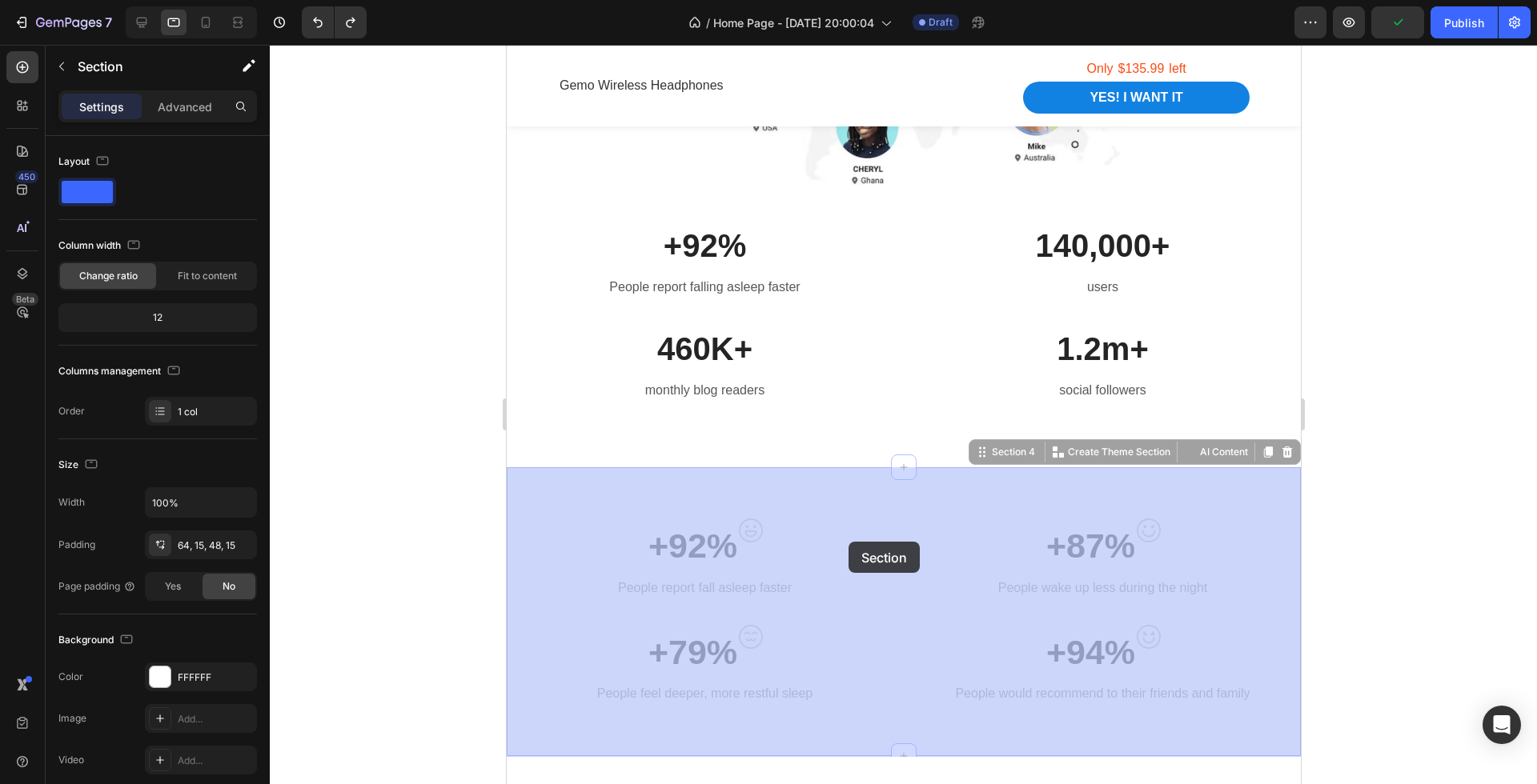
drag, startPoint x: 859, startPoint y: 511, endPoint x: 848, endPoint y: 540, distance: 31.0
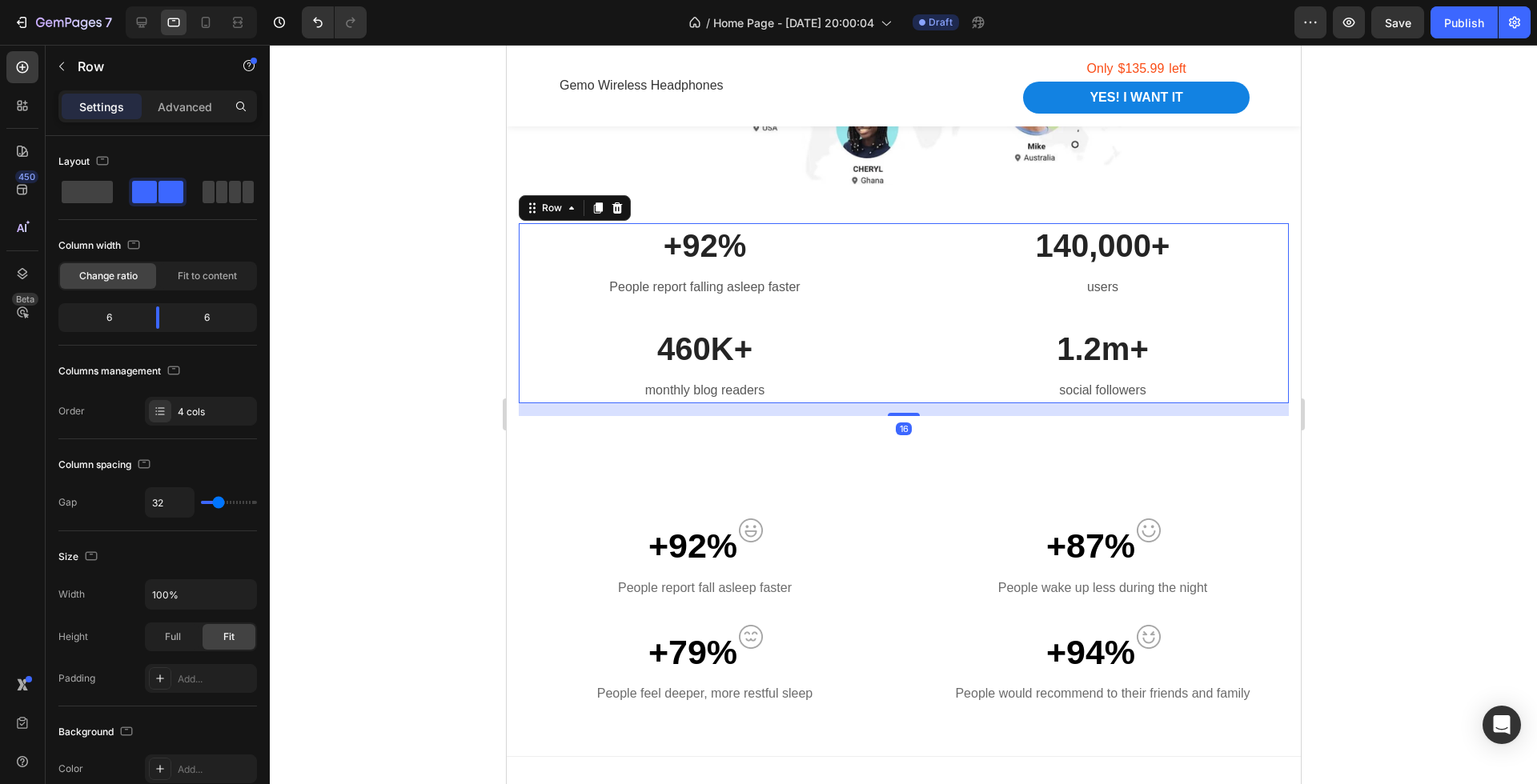
click at [898, 355] on div "+92% Heading People report falling asleep faster Text block 140,000+ Heading us…" at bounding box center [903, 314] width 770 height 181
click at [618, 202] on icon at bounding box center [617, 209] width 13 height 13
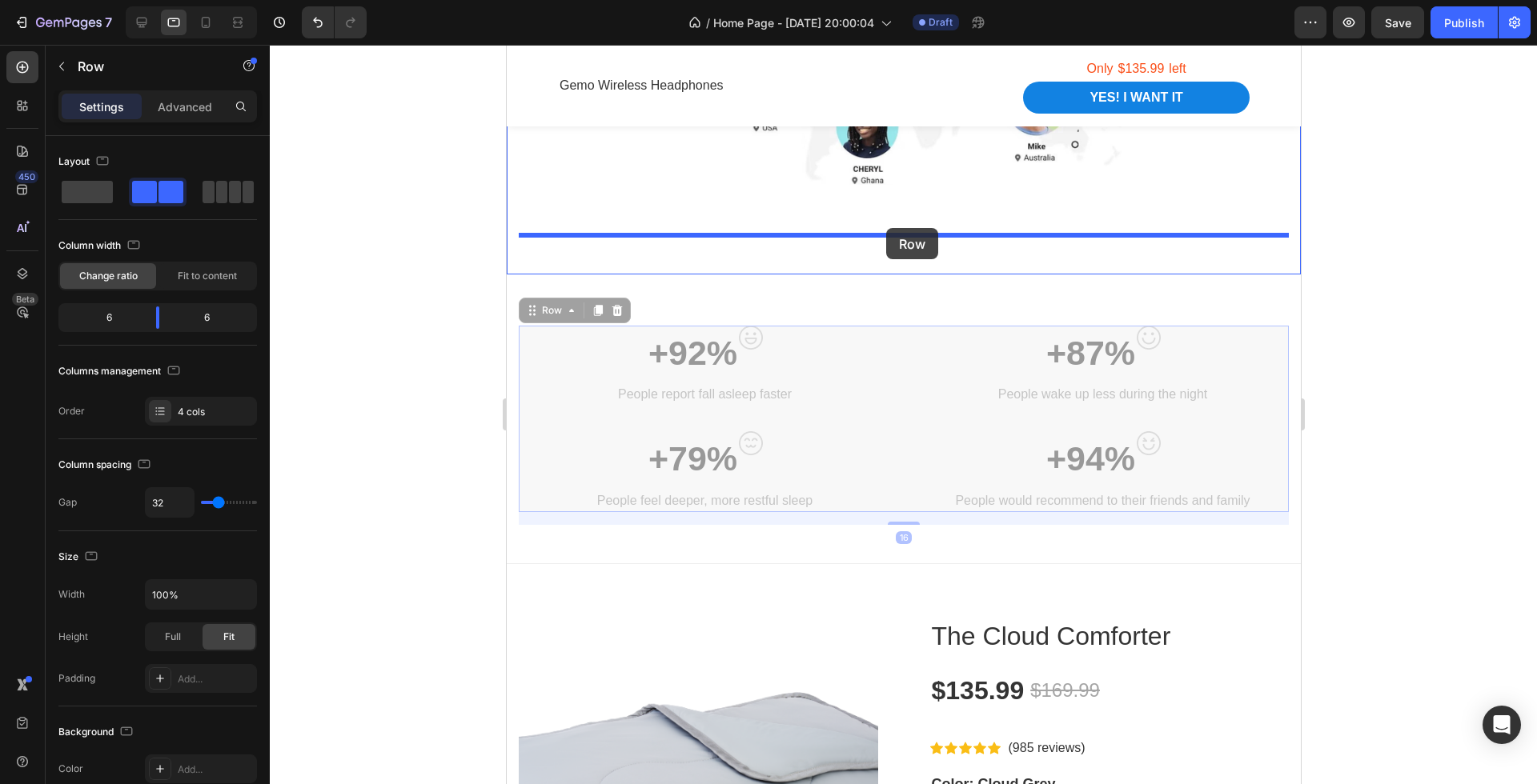
drag, startPoint x: 913, startPoint y: 384, endPoint x: 885, endPoint y: 230, distance: 156.5
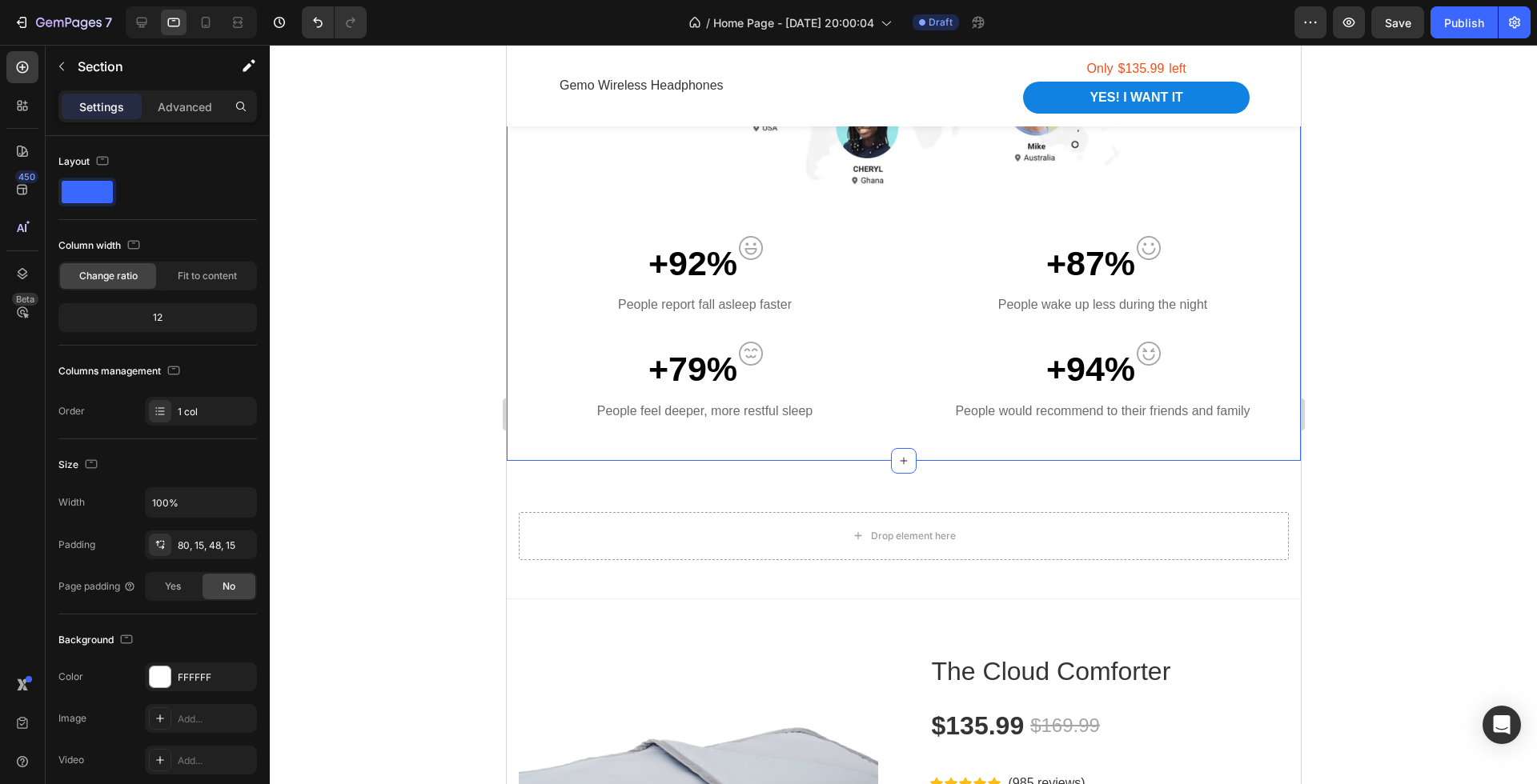
click at [935, 446] on div "Every 3/4 Australians struggle with sleep due to overheating Heading With Cooli…" at bounding box center [903, 77] width 794 height 767
click at [950, 485] on div "Drop element here Section 4" at bounding box center [903, 530] width 794 height 139
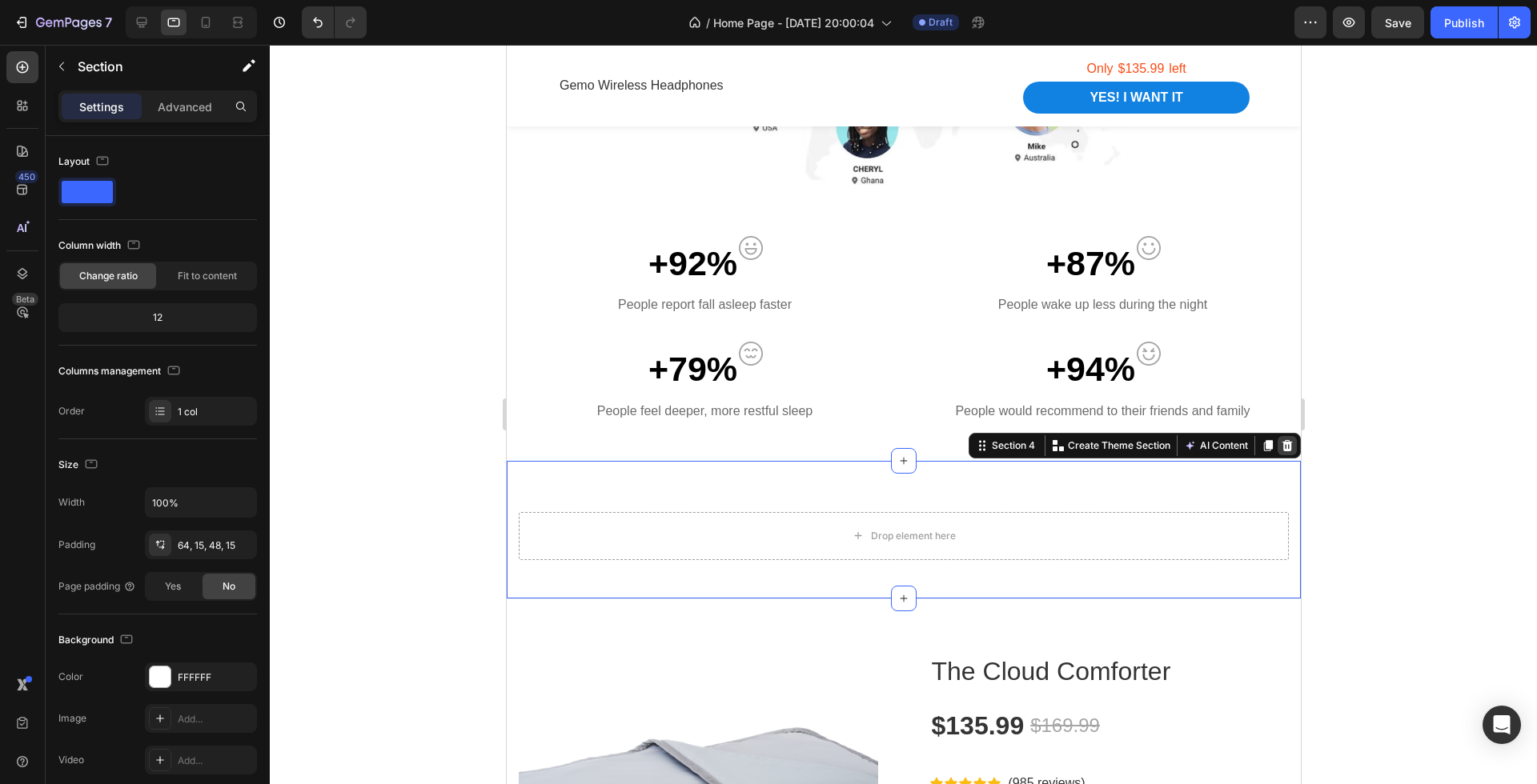
click at [1287, 443] on icon at bounding box center [1286, 446] width 10 height 11
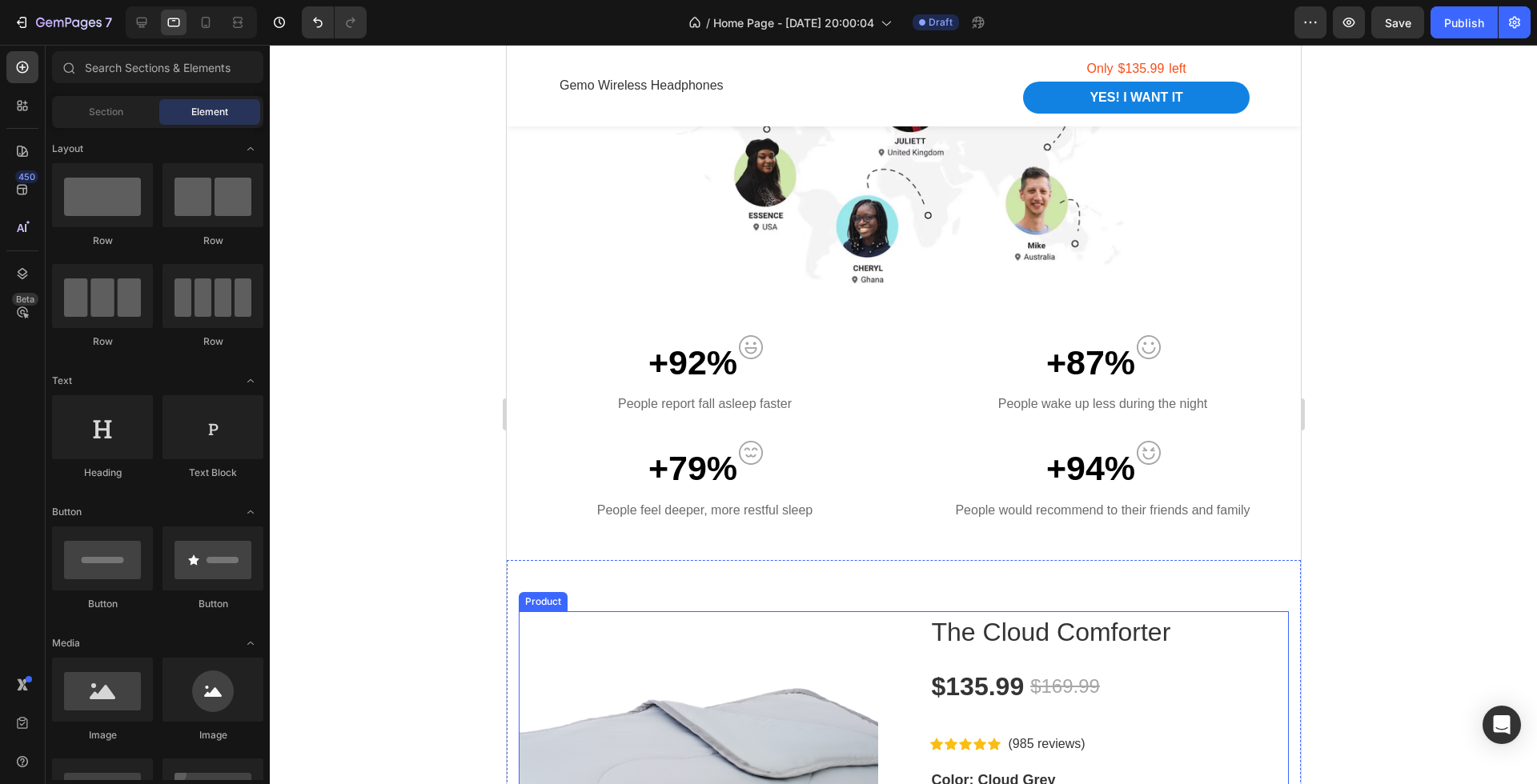
scroll to position [1037, 0]
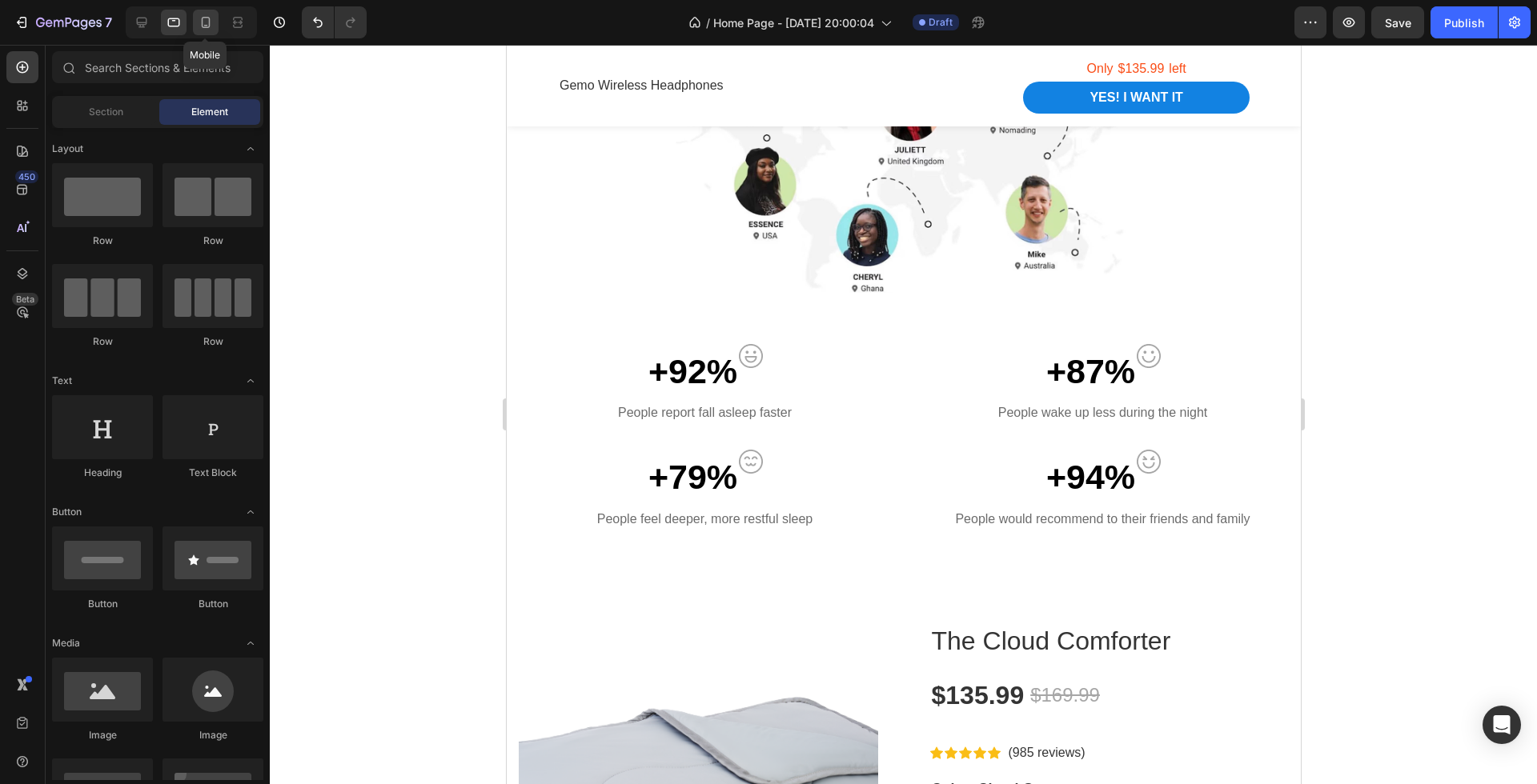
click at [206, 20] on icon at bounding box center [205, 21] width 16 height 16
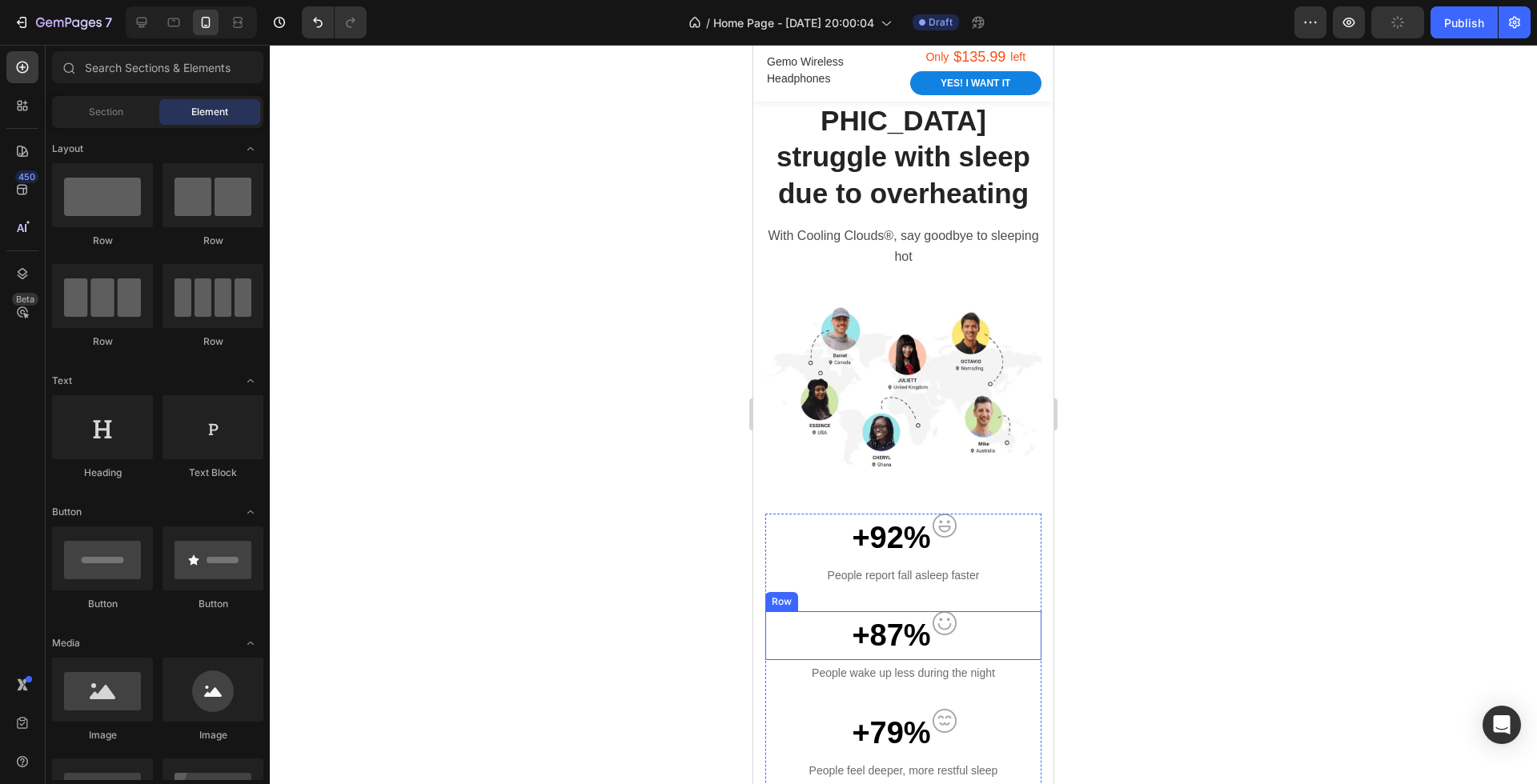
scroll to position [792, 0]
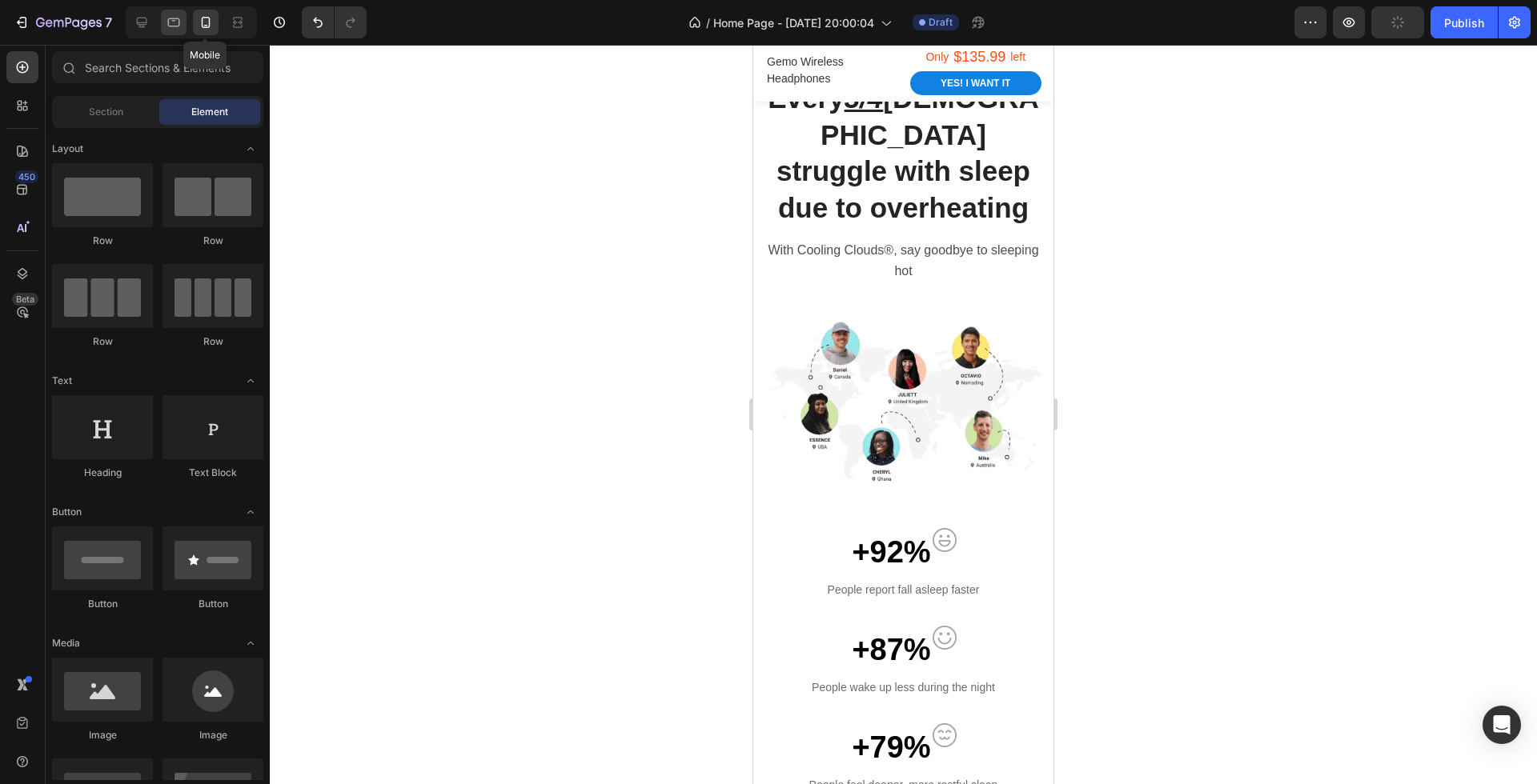
click at [184, 17] on div at bounding box center [173, 21] width 25 height 25
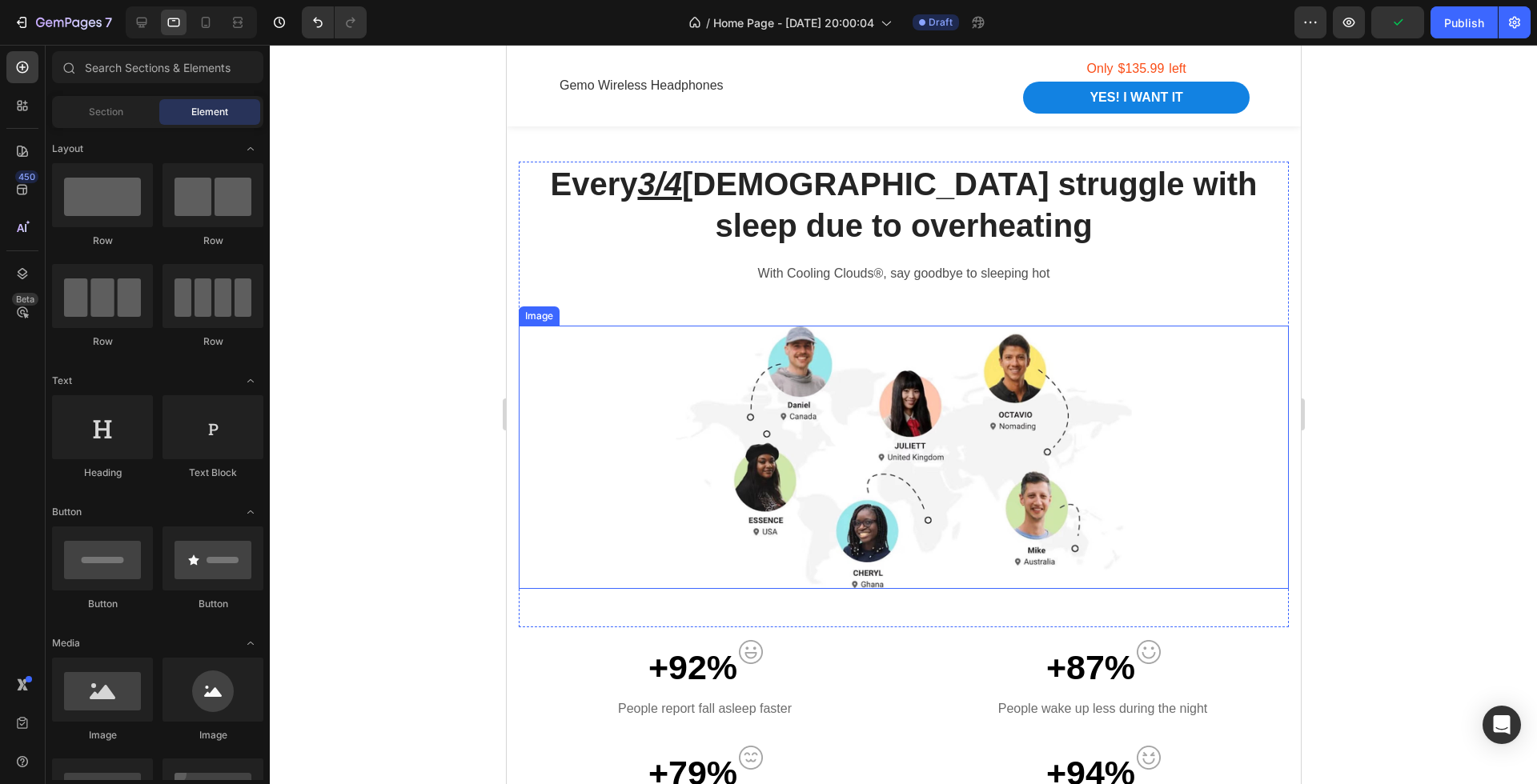
scroll to position [736, 0]
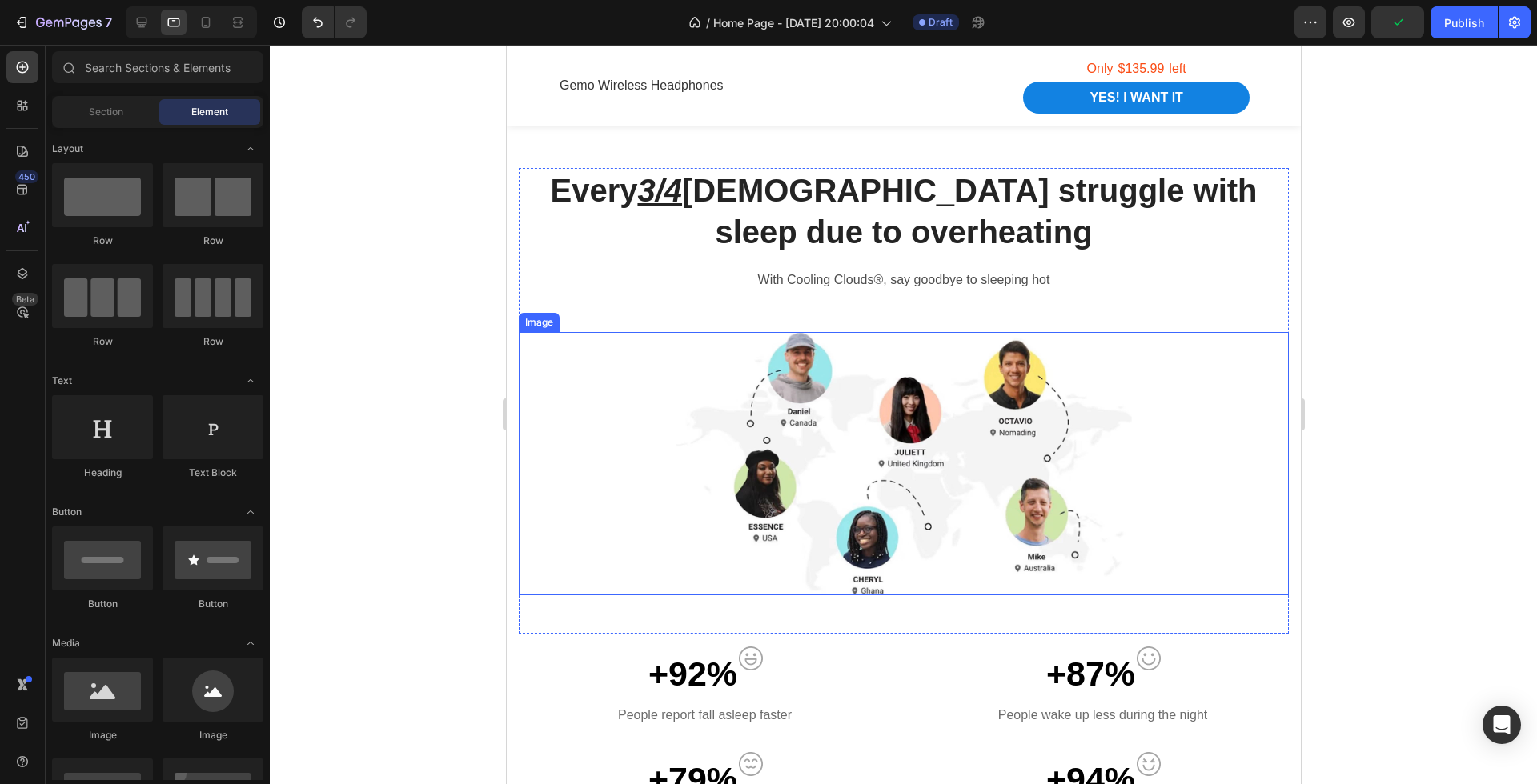
click at [1176, 494] on div at bounding box center [903, 464] width 770 height 264
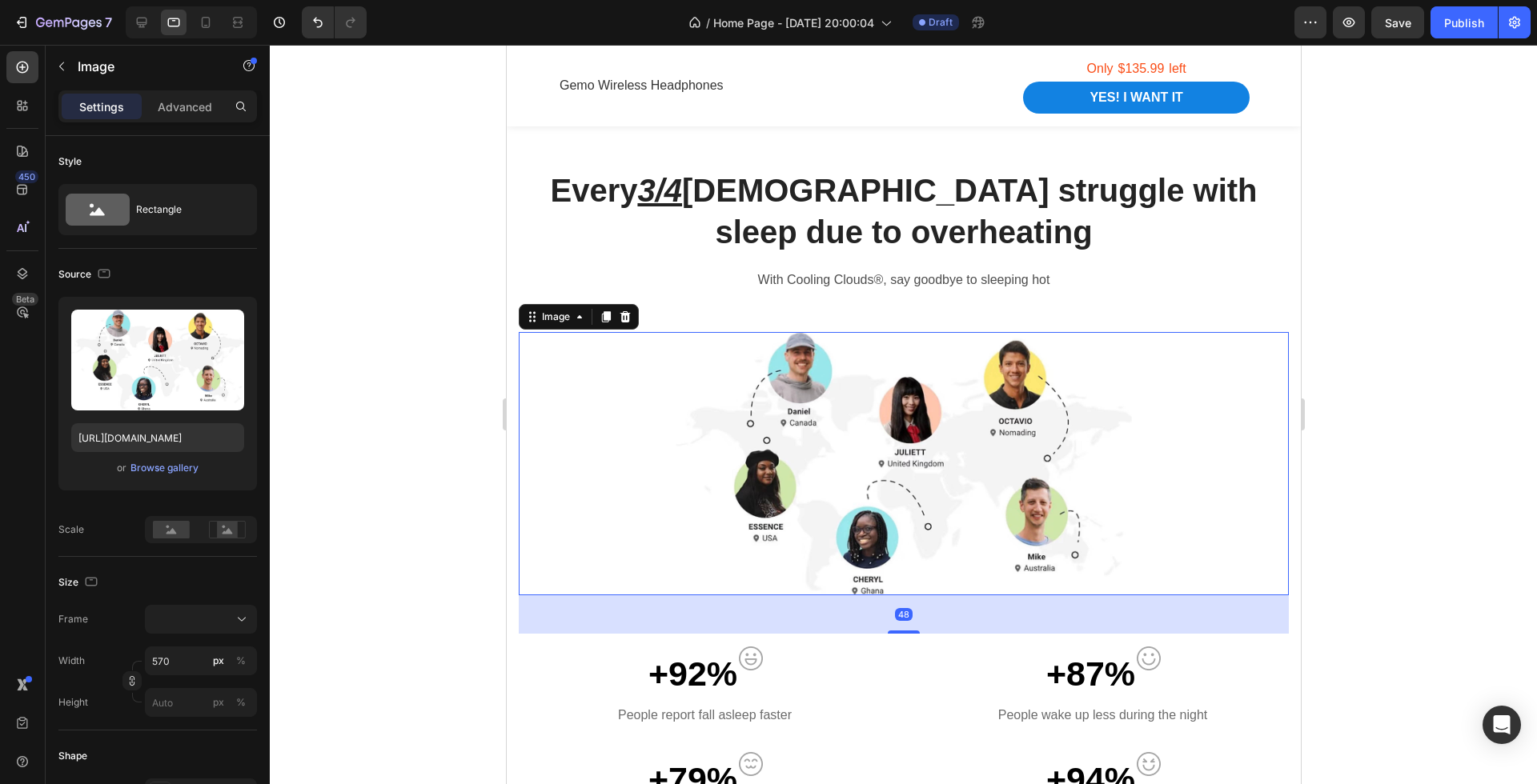
click at [1325, 468] on div at bounding box center [904, 414] width 1267 height 739
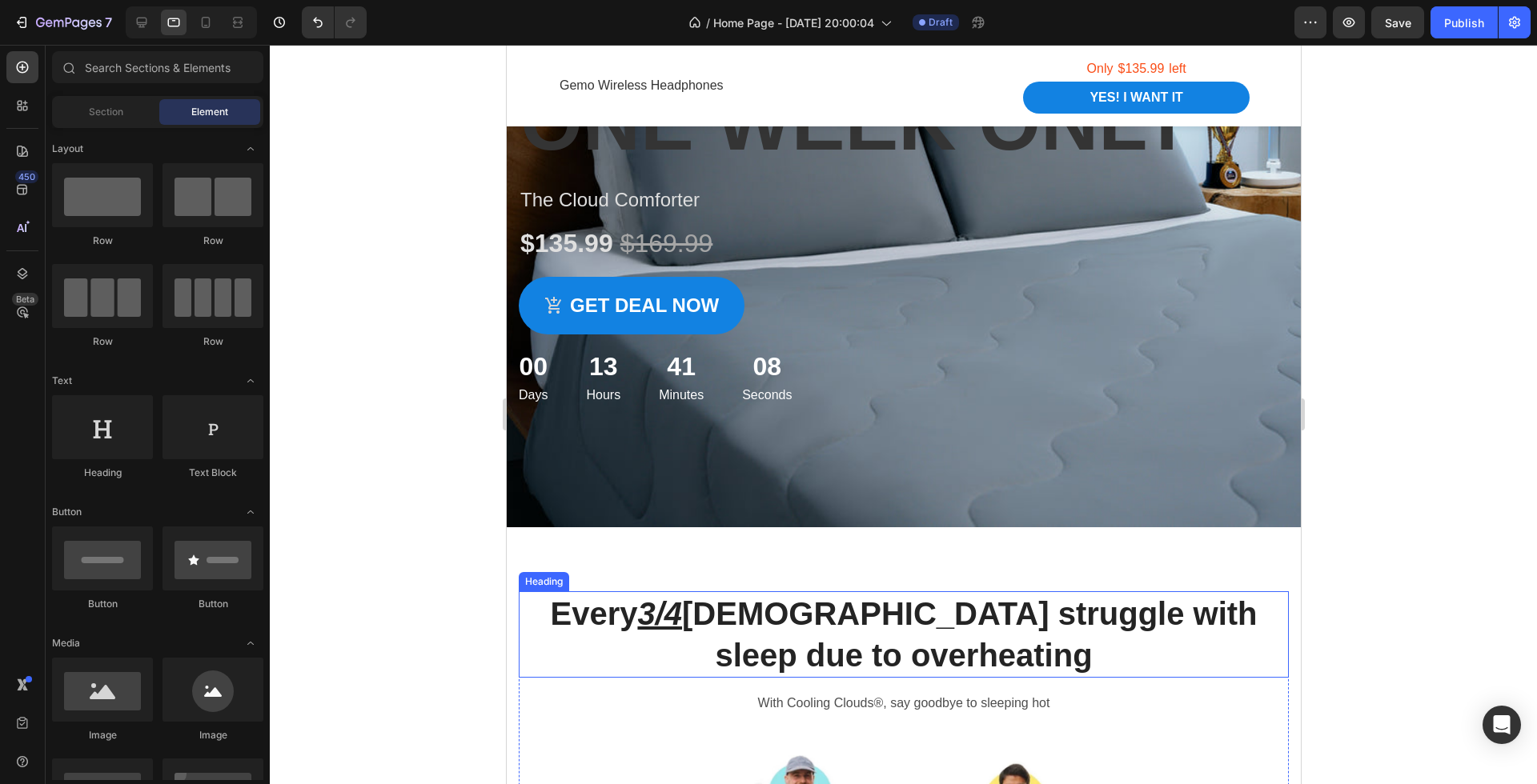
scroll to position [287, 0]
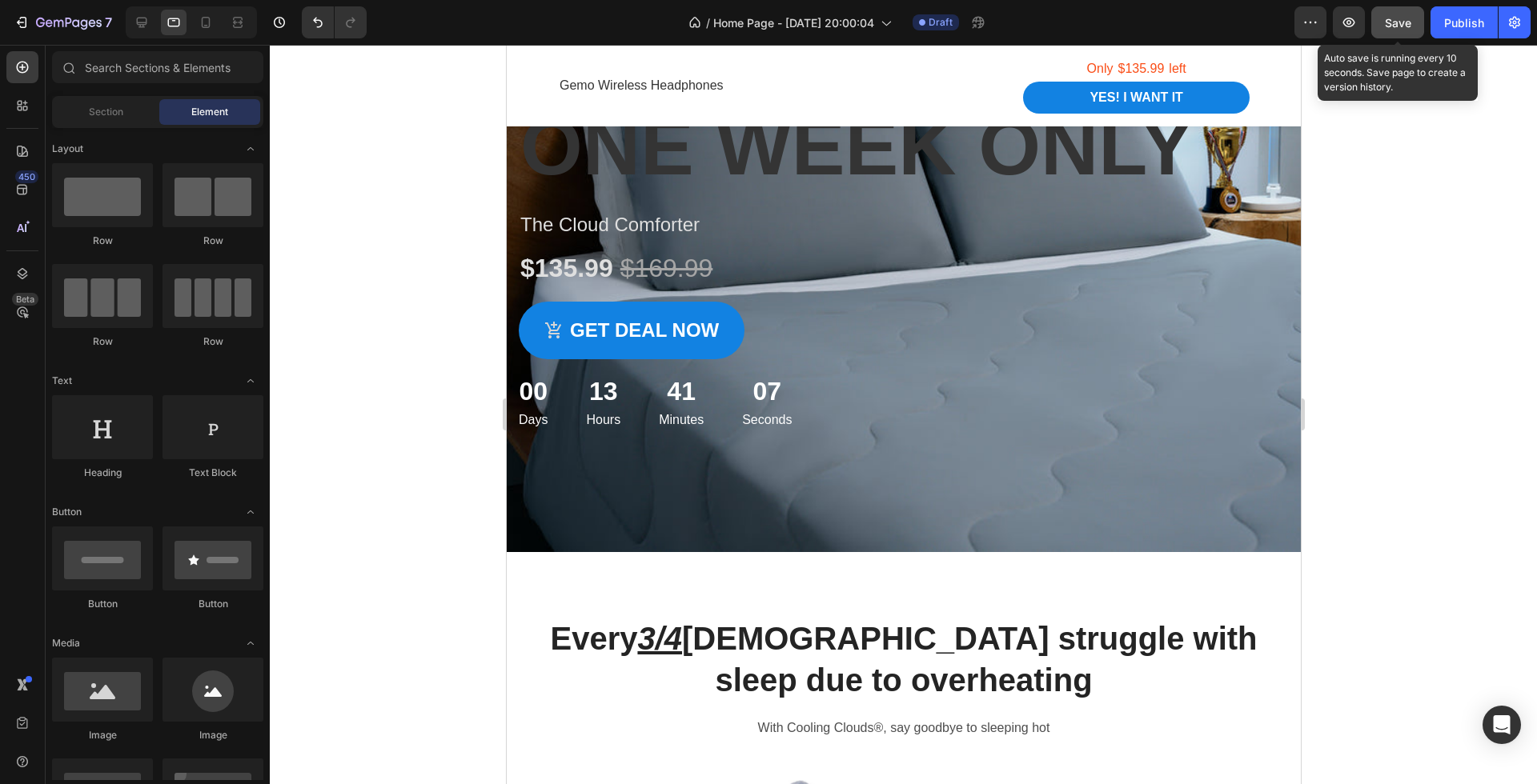
click at [1387, 25] on span "Save" at bounding box center [1398, 22] width 26 height 14
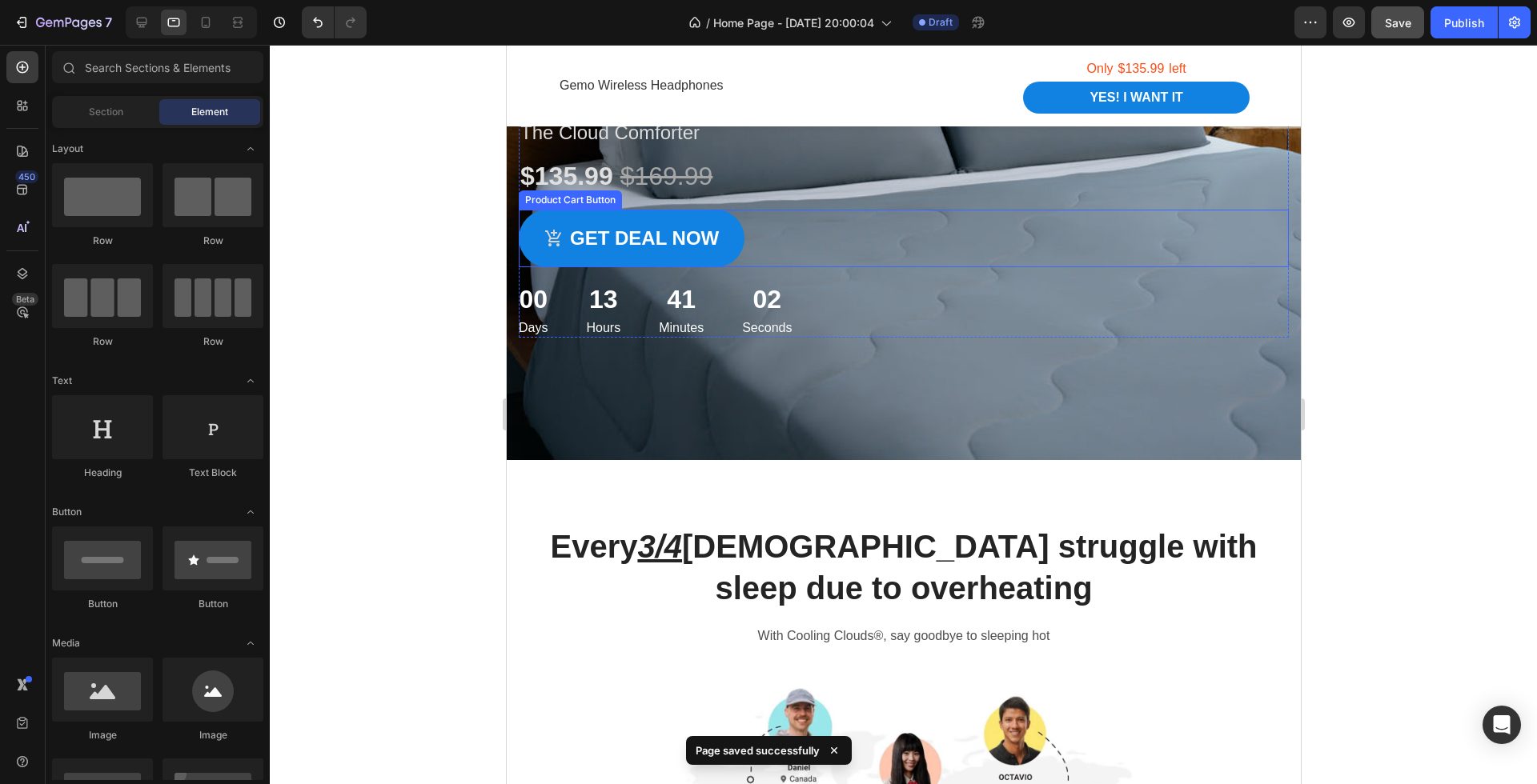
scroll to position [399, 0]
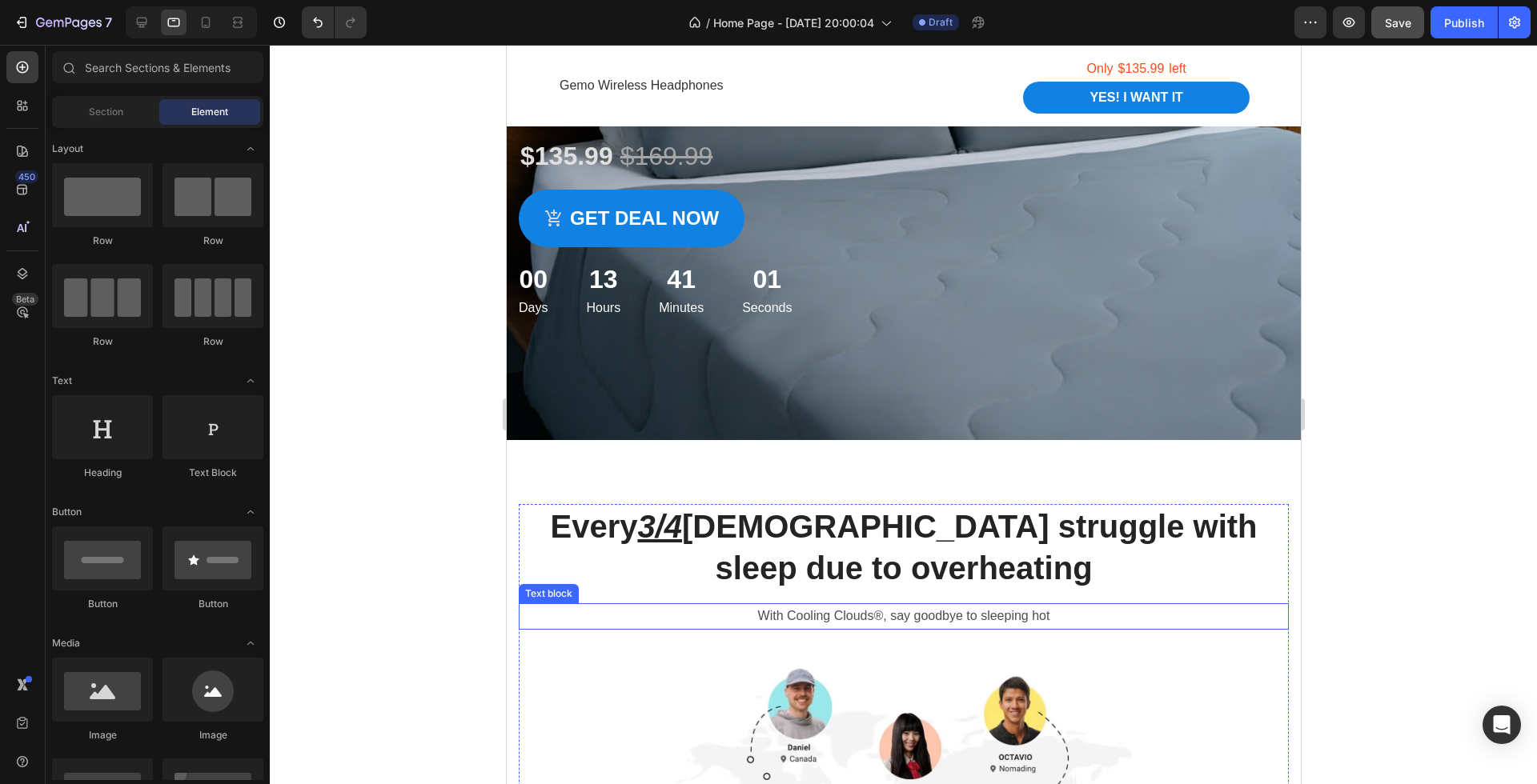
click at [1061, 611] on p "With Cooling Clouds®, say goodbye to sleeping hot" at bounding box center [903, 616] width 767 height 23
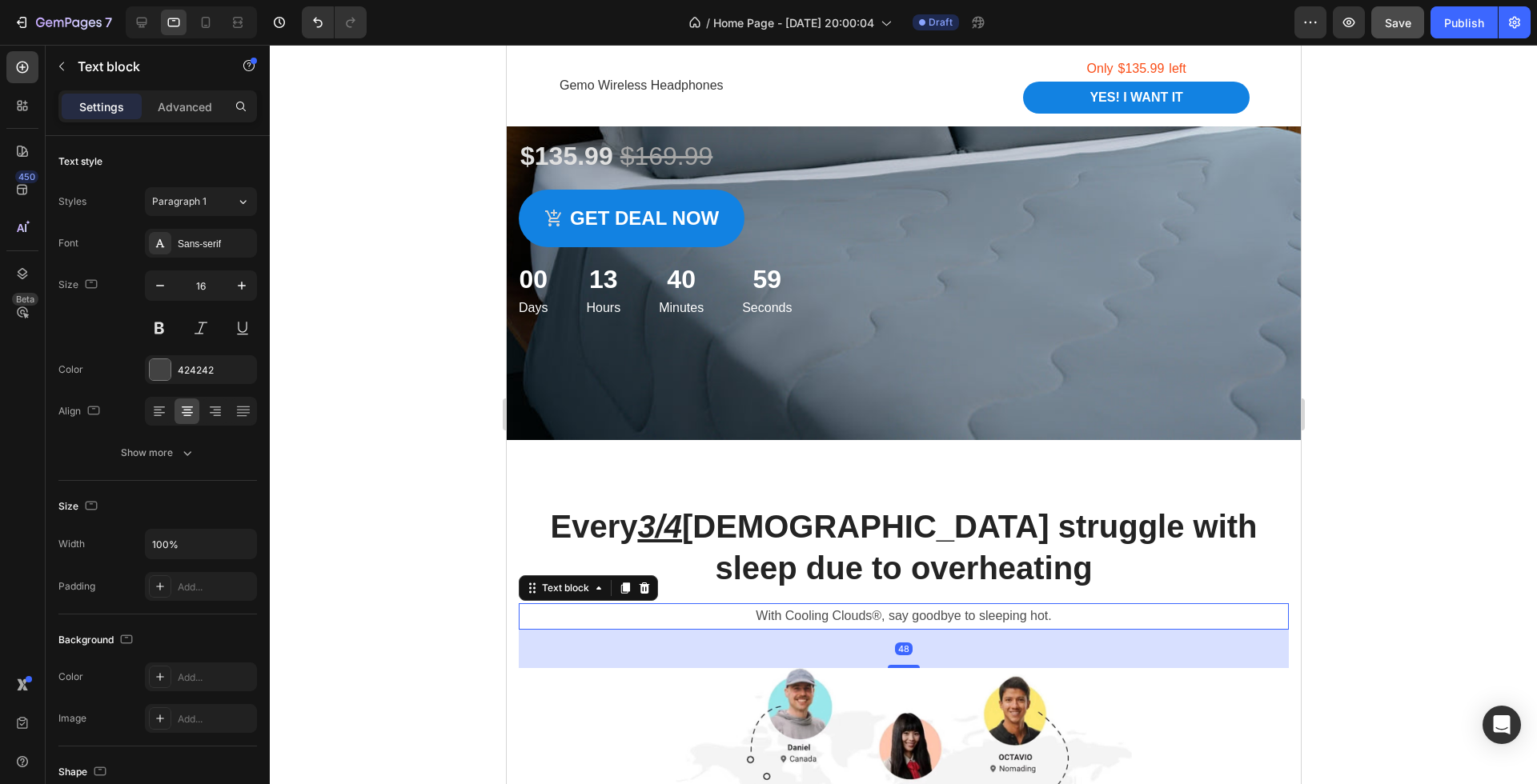
click at [1358, 605] on div at bounding box center [904, 414] width 1267 height 739
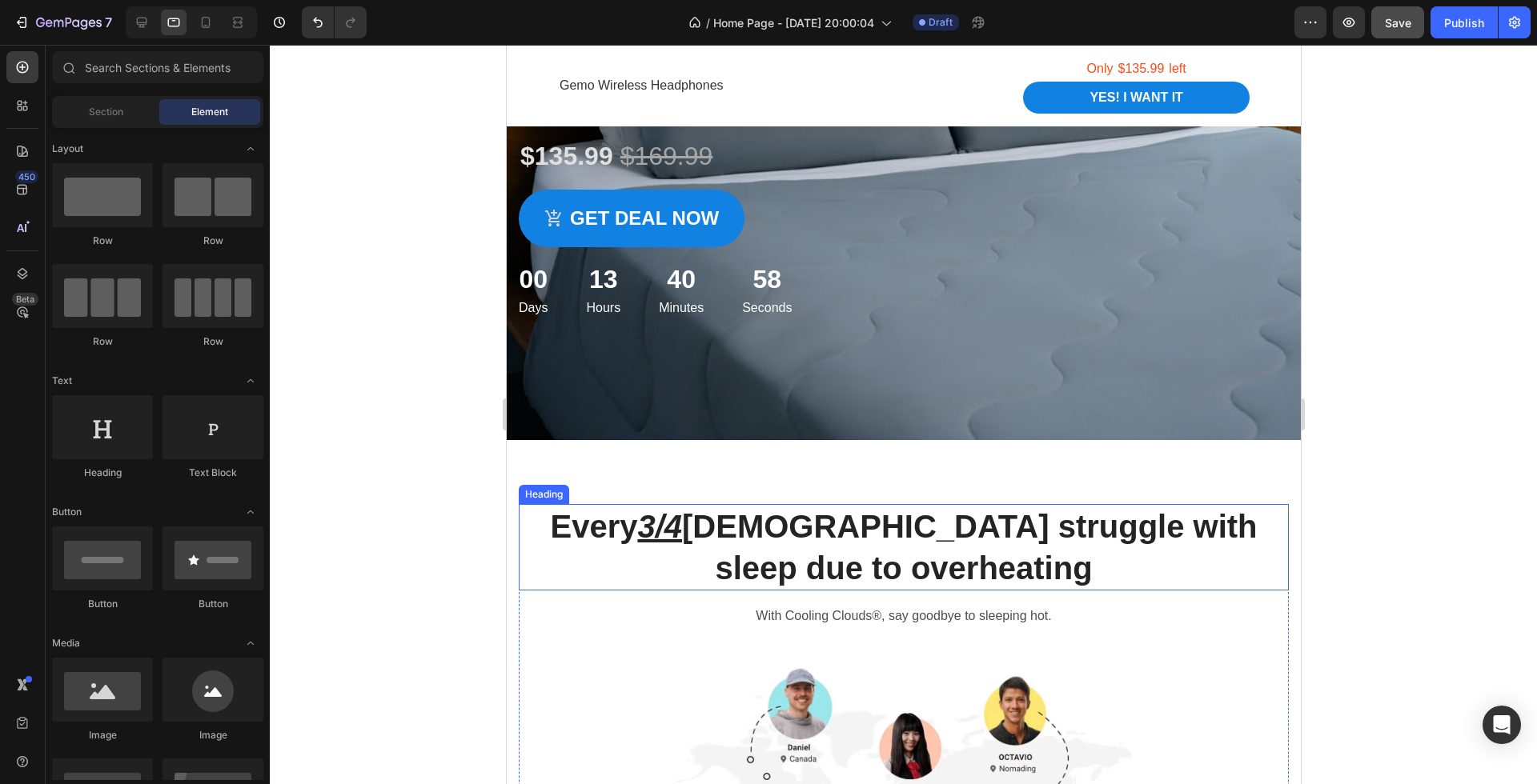
click at [1004, 577] on h2 "Every 3/4 Australians struggle with sleep due to overheating" at bounding box center [903, 547] width 770 height 87
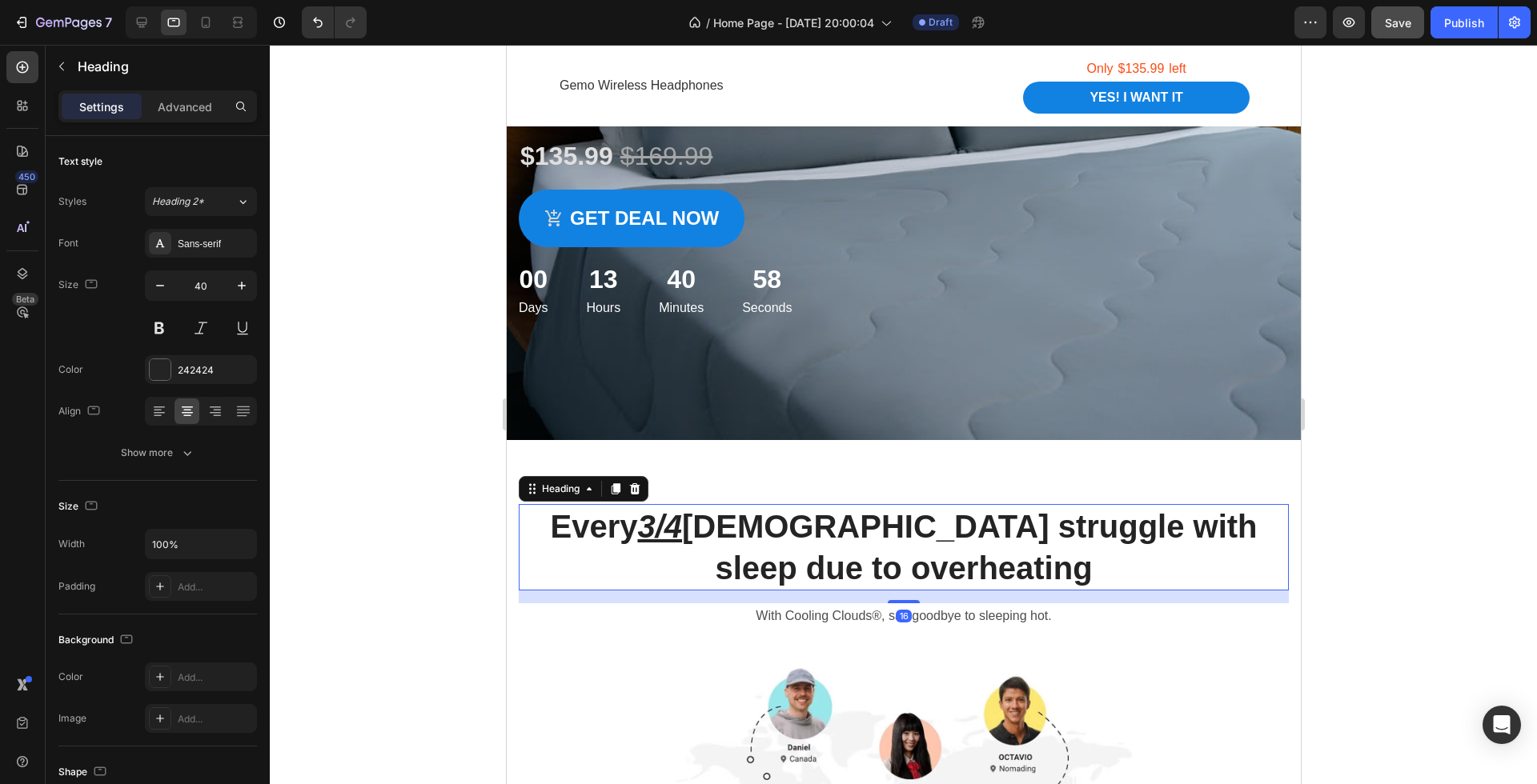
click at [1004, 577] on h2 "Every 3/4 Australians struggle with sleep due to overheating" at bounding box center [903, 547] width 770 height 87
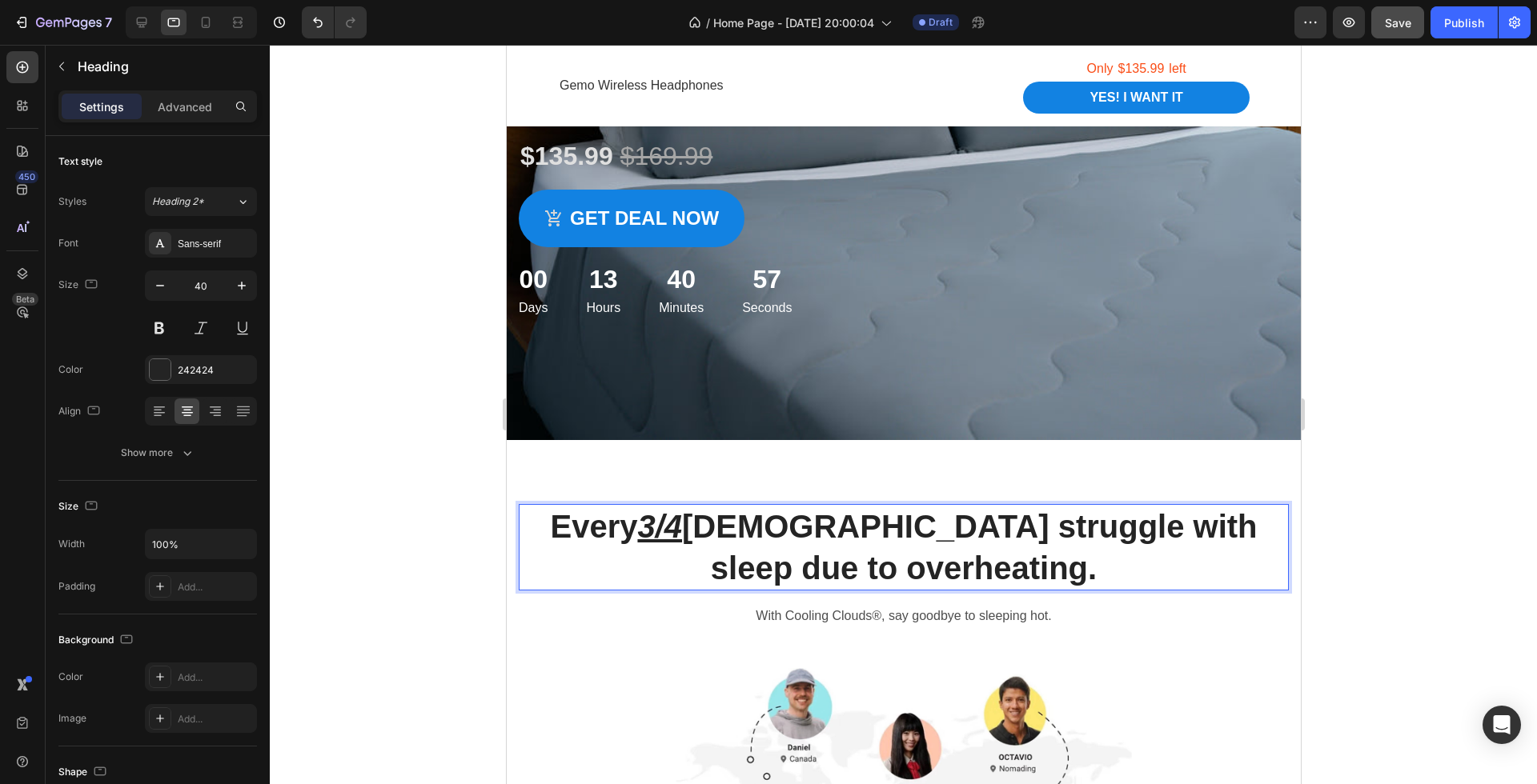
click at [1513, 595] on div at bounding box center [904, 414] width 1267 height 739
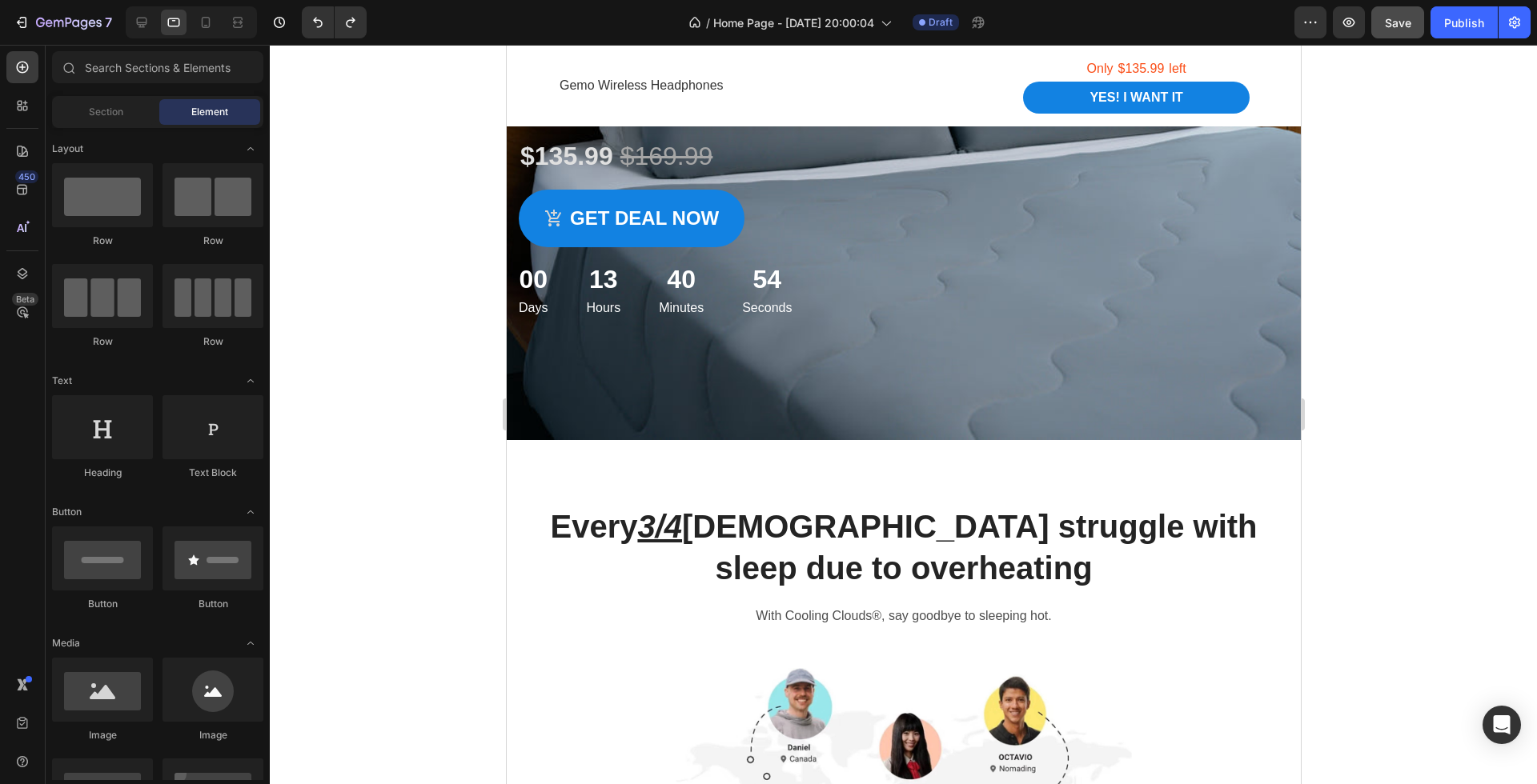
click at [1435, 625] on div at bounding box center [904, 414] width 1267 height 739
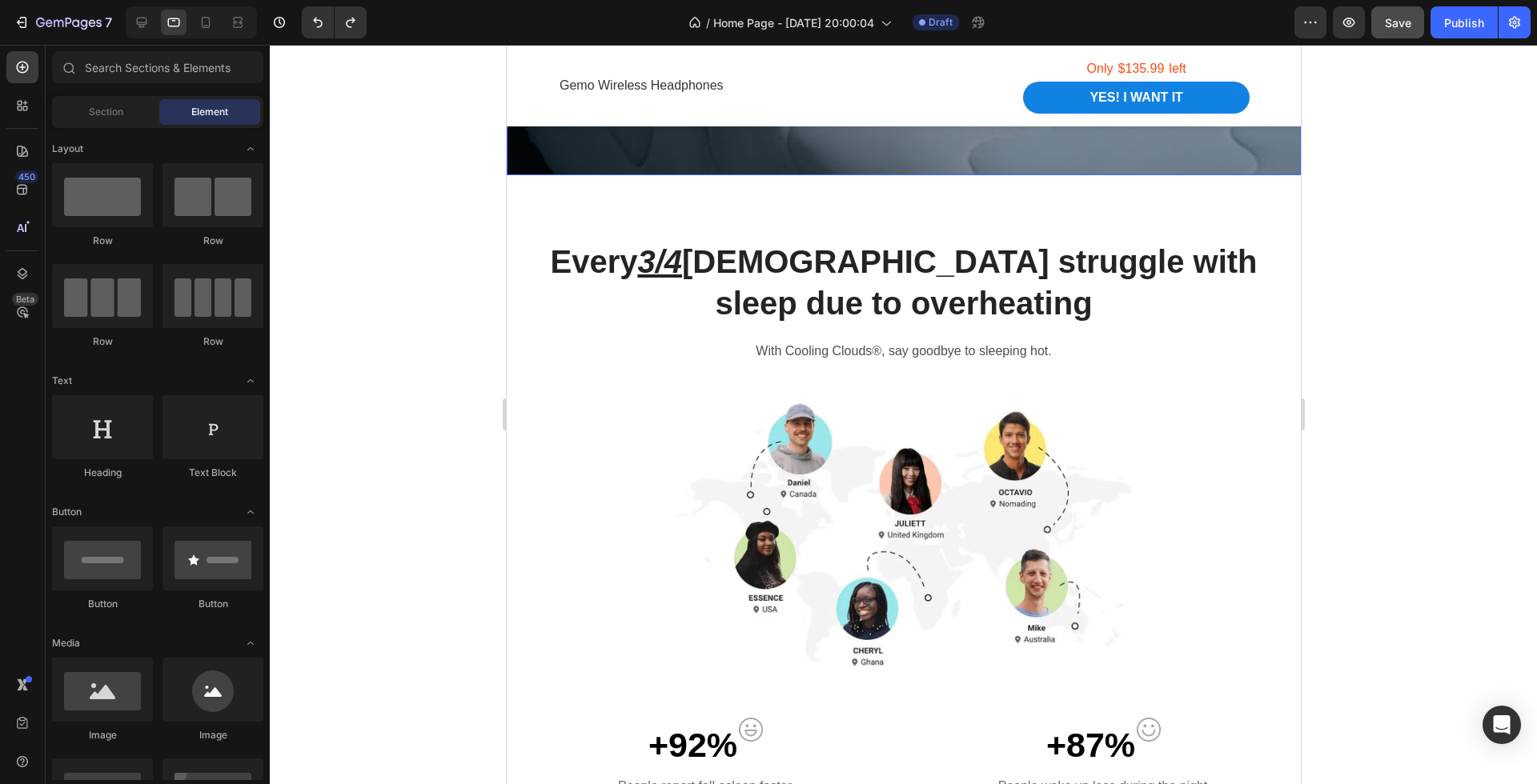
scroll to position [669, 0]
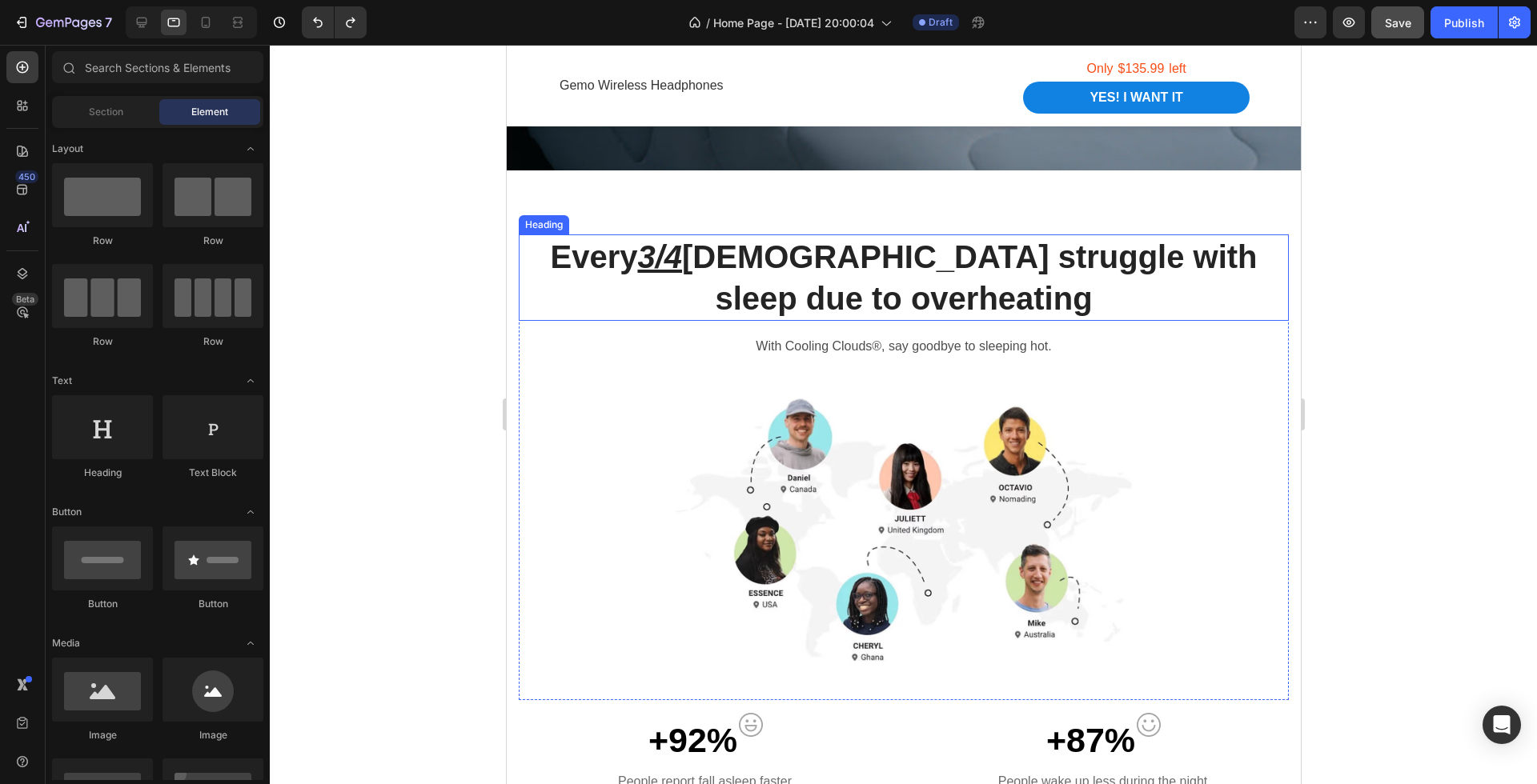
click at [670, 248] on u "3/4" at bounding box center [659, 257] width 45 height 35
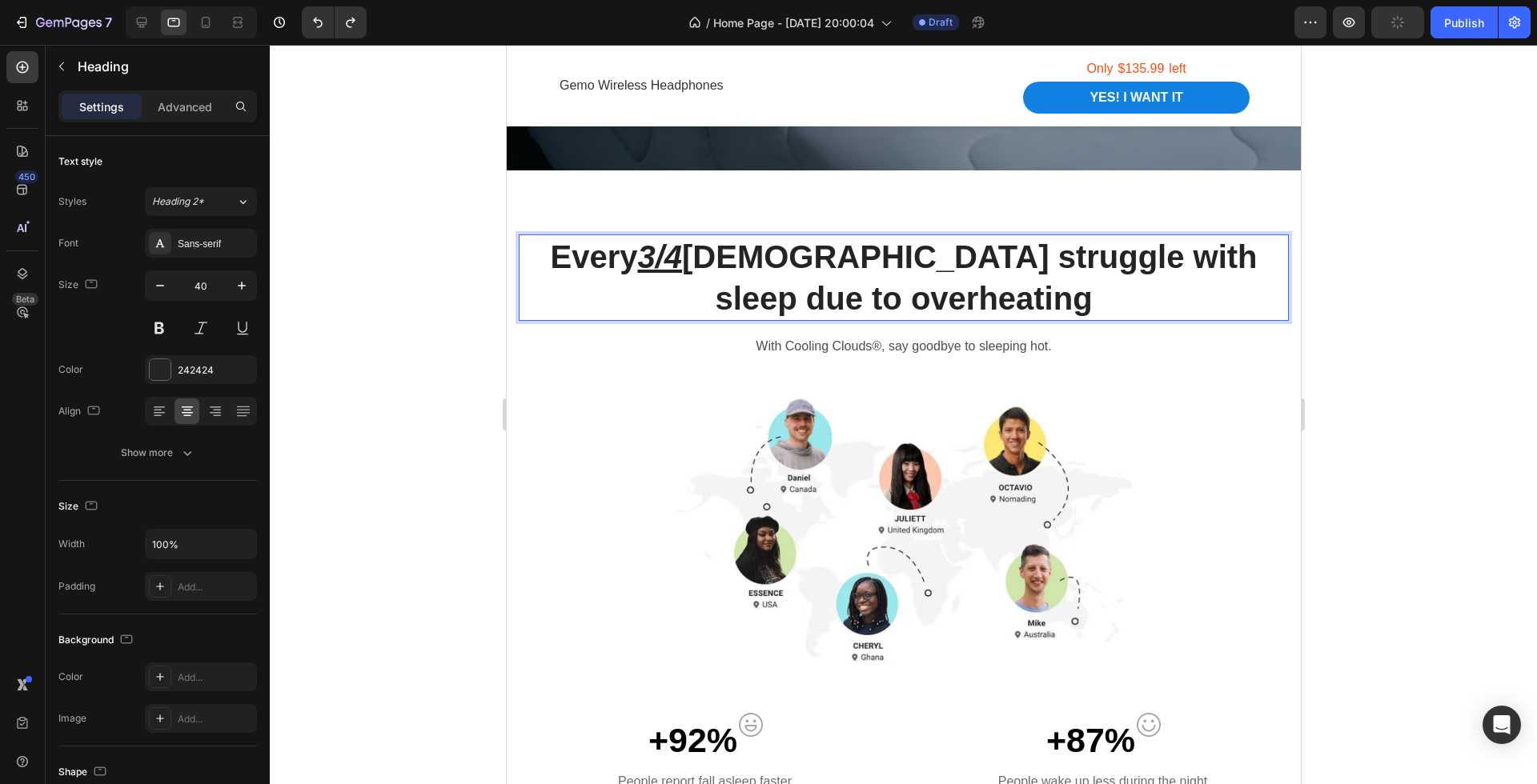
click at [677, 251] on u "3/4" at bounding box center [659, 257] width 45 height 35
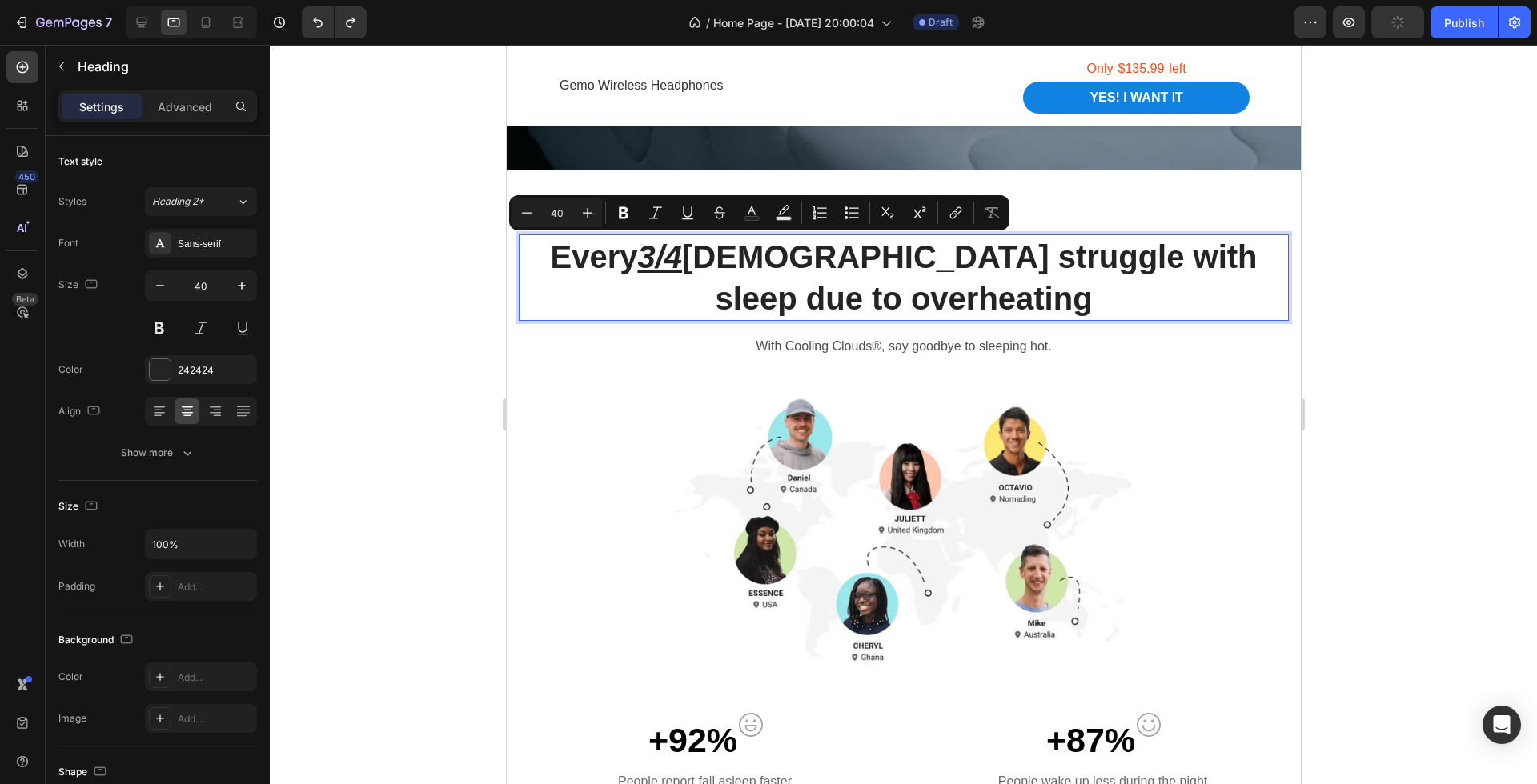
click at [645, 255] on u "3/4" at bounding box center [659, 257] width 45 height 35
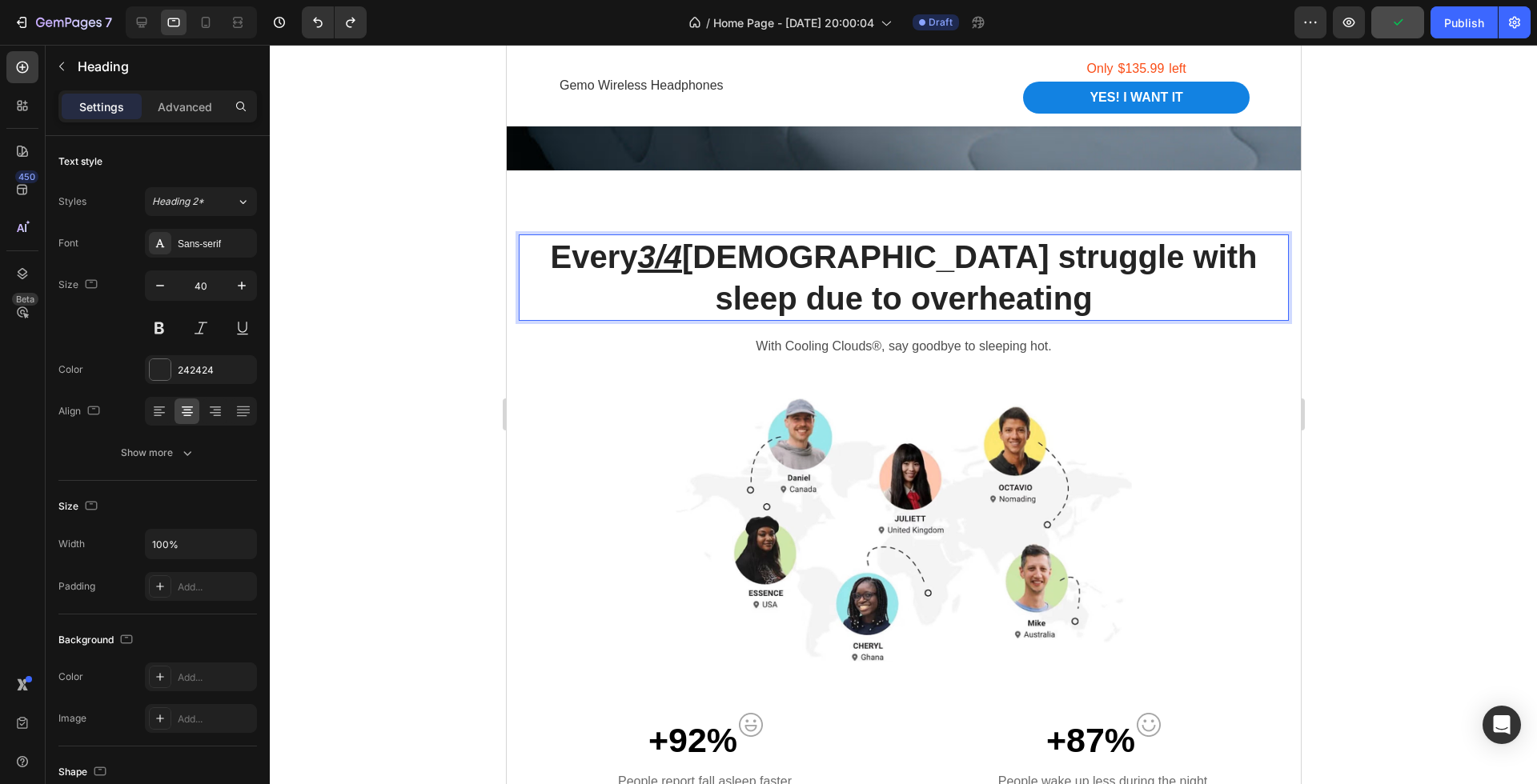
click at [1334, 361] on div at bounding box center [904, 414] width 1267 height 739
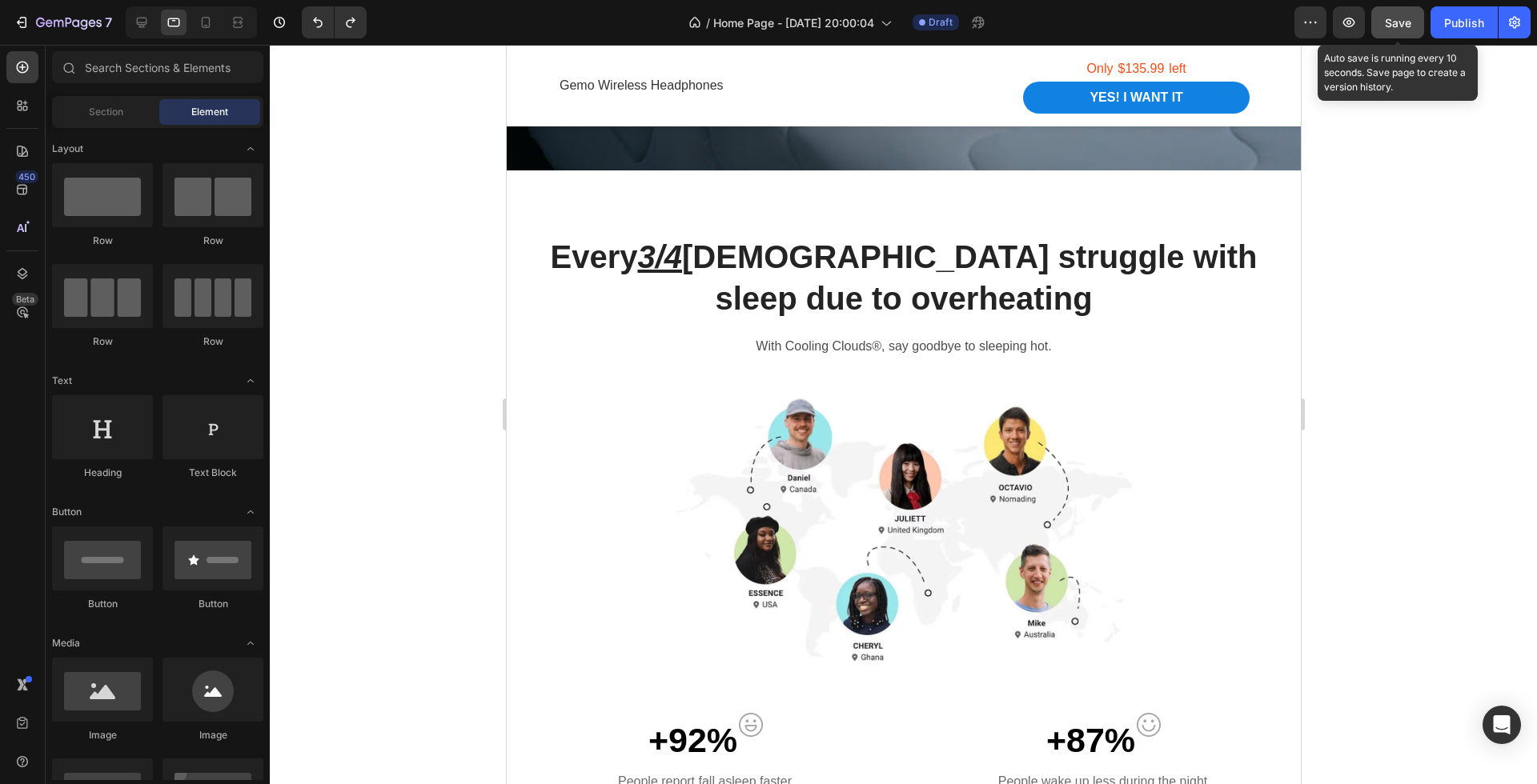
click at [1398, 28] on span "Save" at bounding box center [1398, 22] width 26 height 14
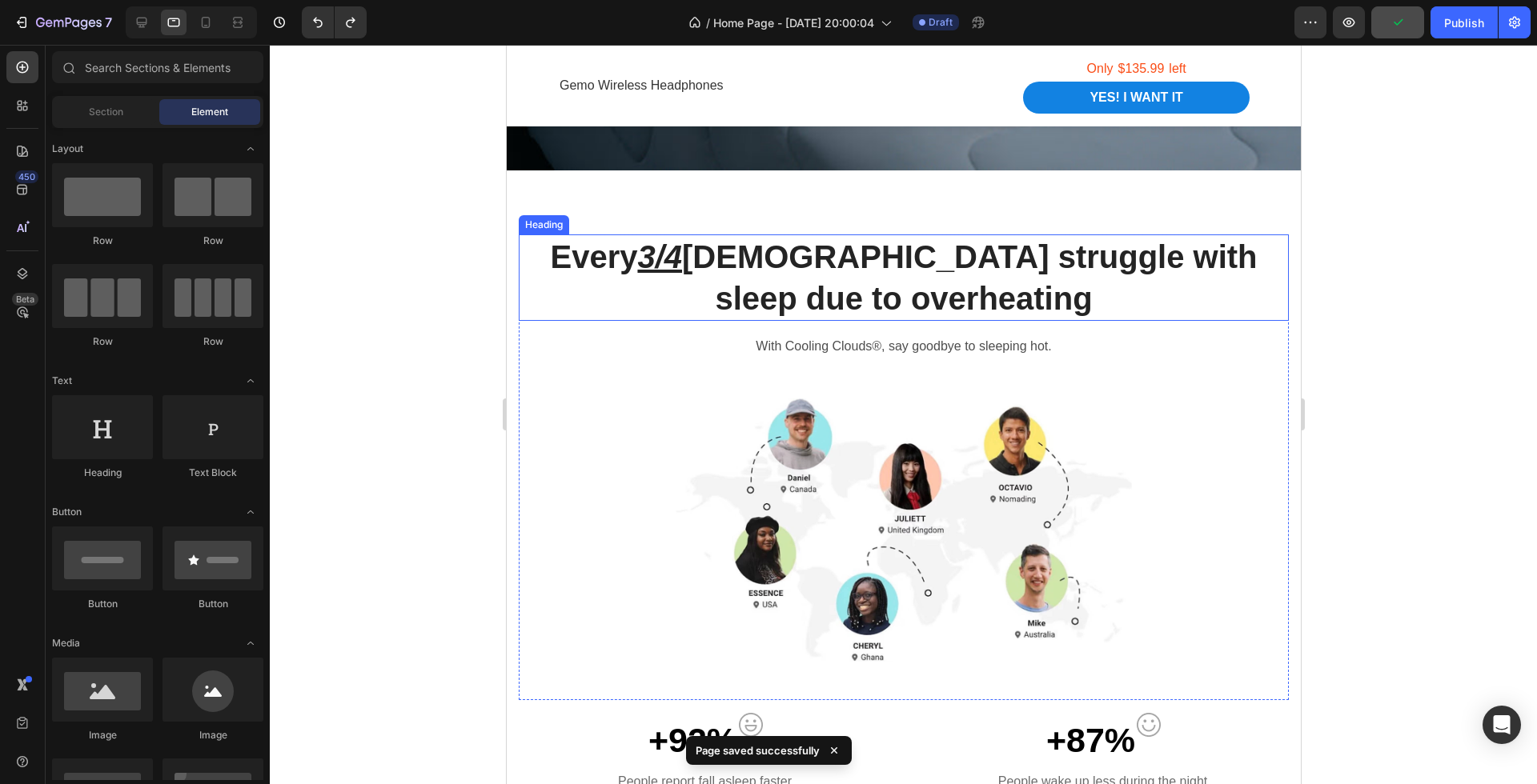
click at [666, 253] on u "3/4" at bounding box center [659, 257] width 45 height 35
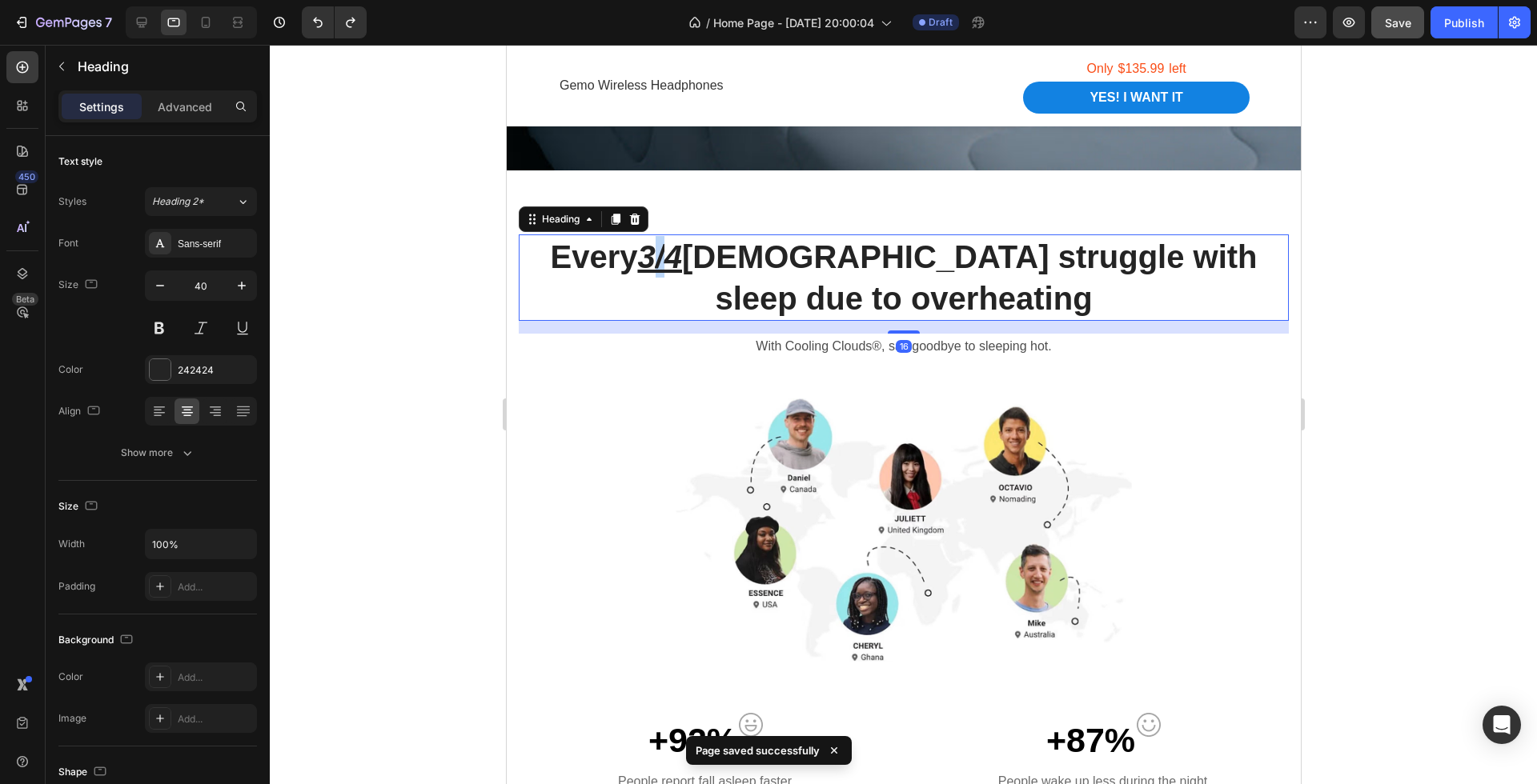
click at [649, 259] on u "3/4" at bounding box center [659, 257] width 45 height 35
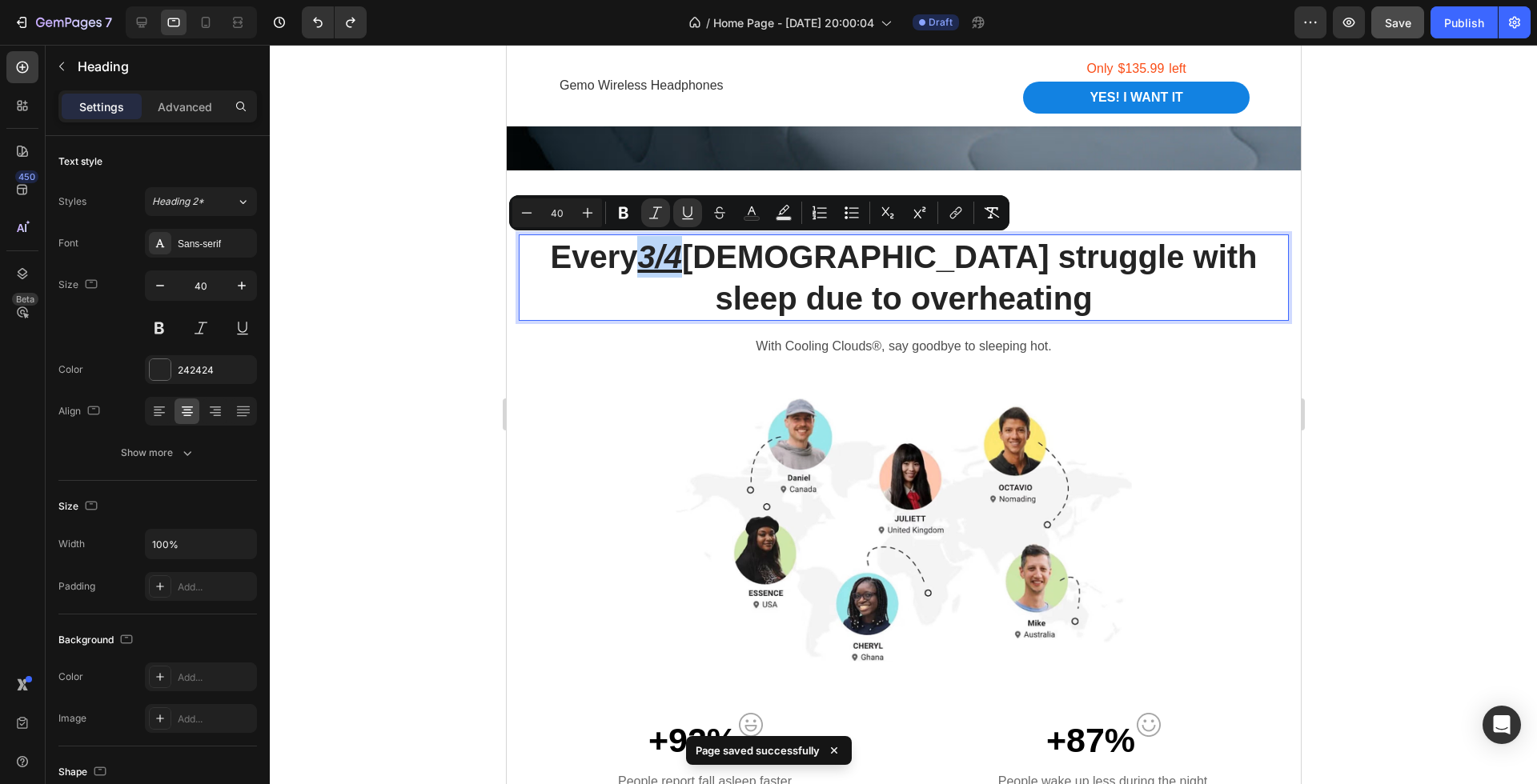
drag, startPoint x: 640, startPoint y: 256, endPoint x: 679, endPoint y: 260, distance: 39.2
click at [679, 260] on u "3/4" at bounding box center [659, 257] width 45 height 35
click at [626, 214] on icon "Editor contextual toolbar" at bounding box center [623, 213] width 9 height 12
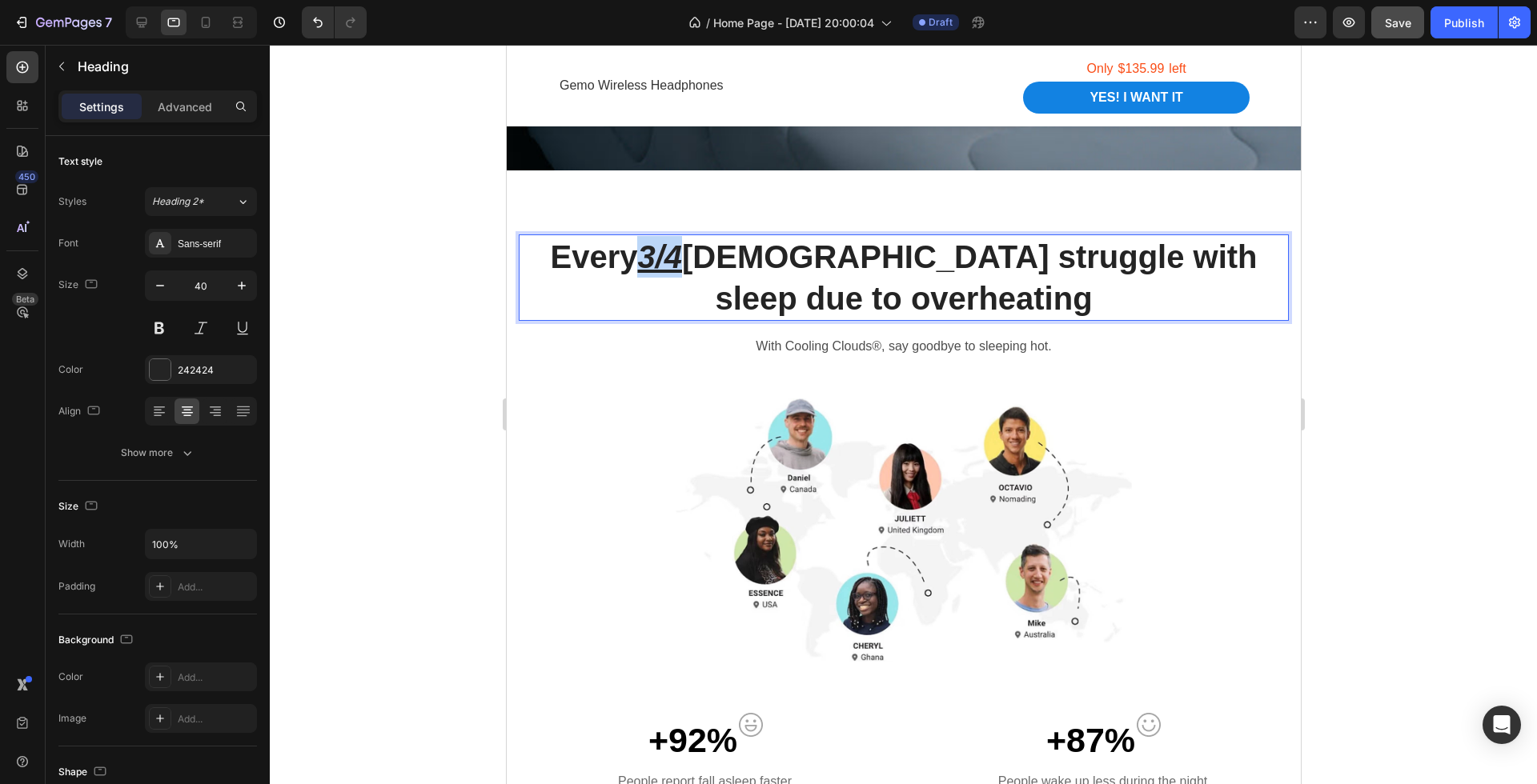
drag, startPoint x: 634, startPoint y: 250, endPoint x: 679, endPoint y: 259, distance: 45.9
click at [679, 259] on p "Every 3/4 Australians struggle with sleep due to overheating" at bounding box center [903, 277] width 767 height 83
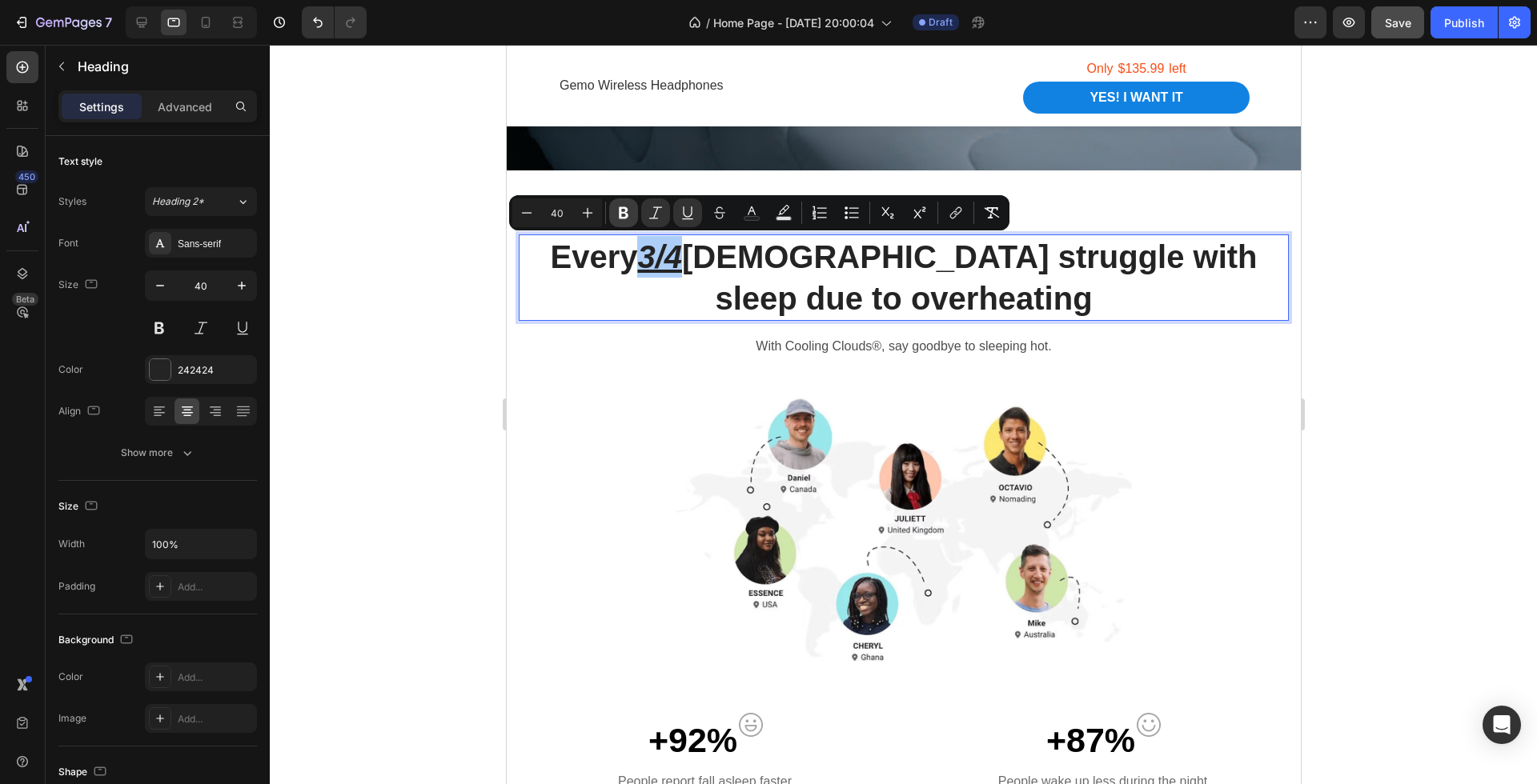
click at [624, 208] on icon "Editor contextual toolbar" at bounding box center [623, 213] width 9 height 12
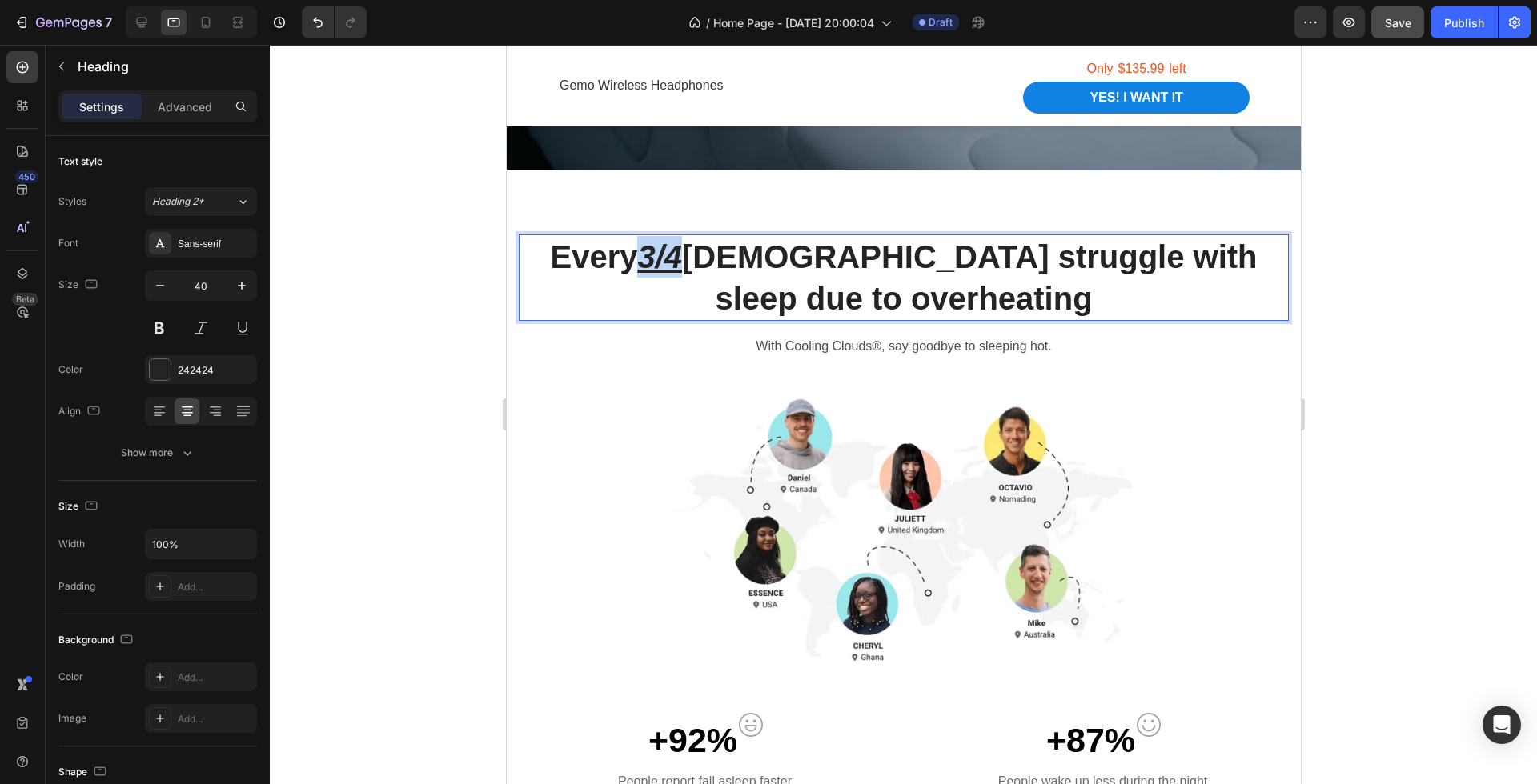
drag, startPoint x: 640, startPoint y: 250, endPoint x: 681, endPoint y: 256, distance: 41.4
click at [681, 256] on p "Every 3/4 Australians struggle with sleep due to overheating" at bounding box center [903, 277] width 767 height 83
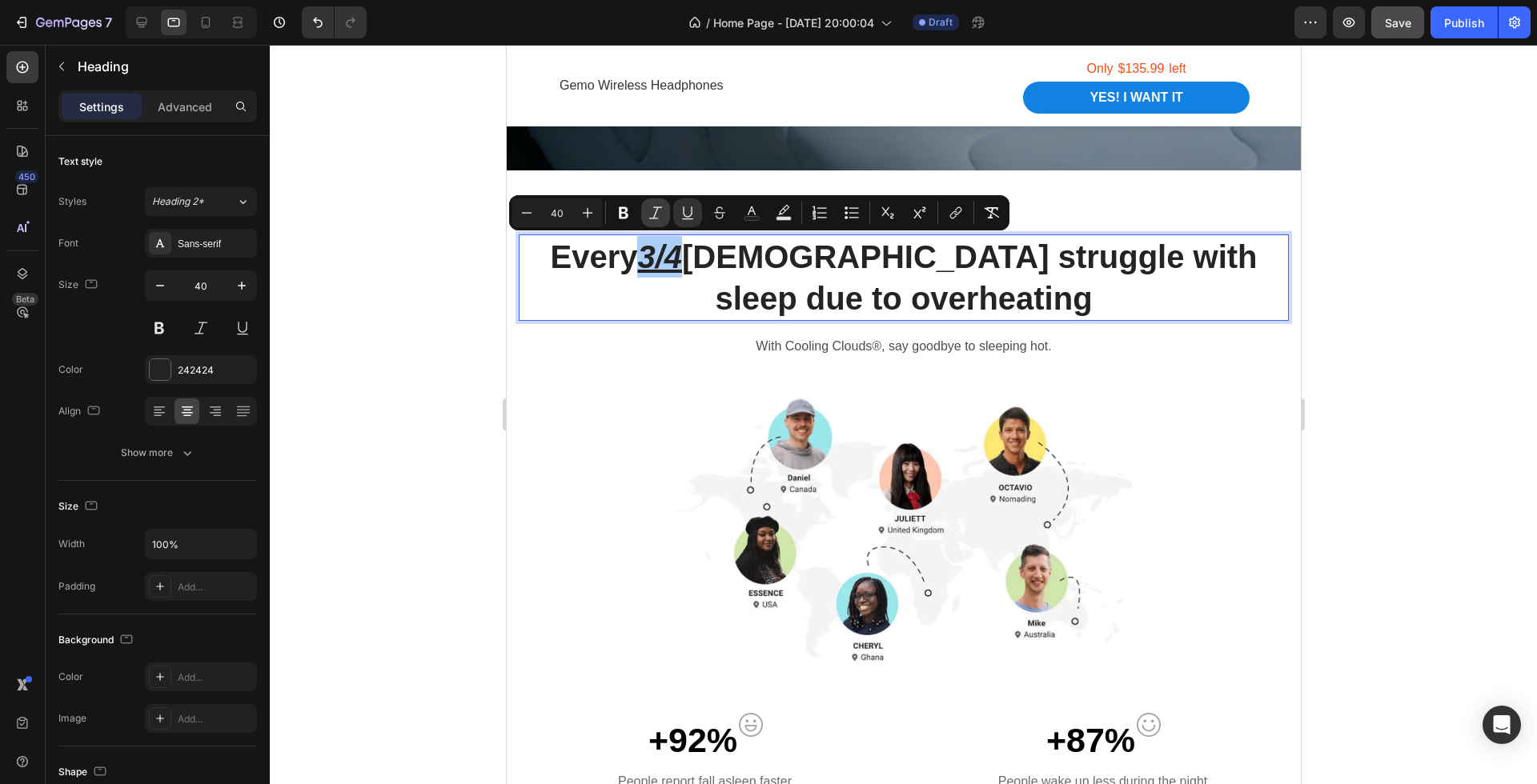
click at [657, 211] on icon "Editor contextual toolbar" at bounding box center [656, 212] width 13 height 12
click at [1340, 417] on div at bounding box center [904, 414] width 1267 height 739
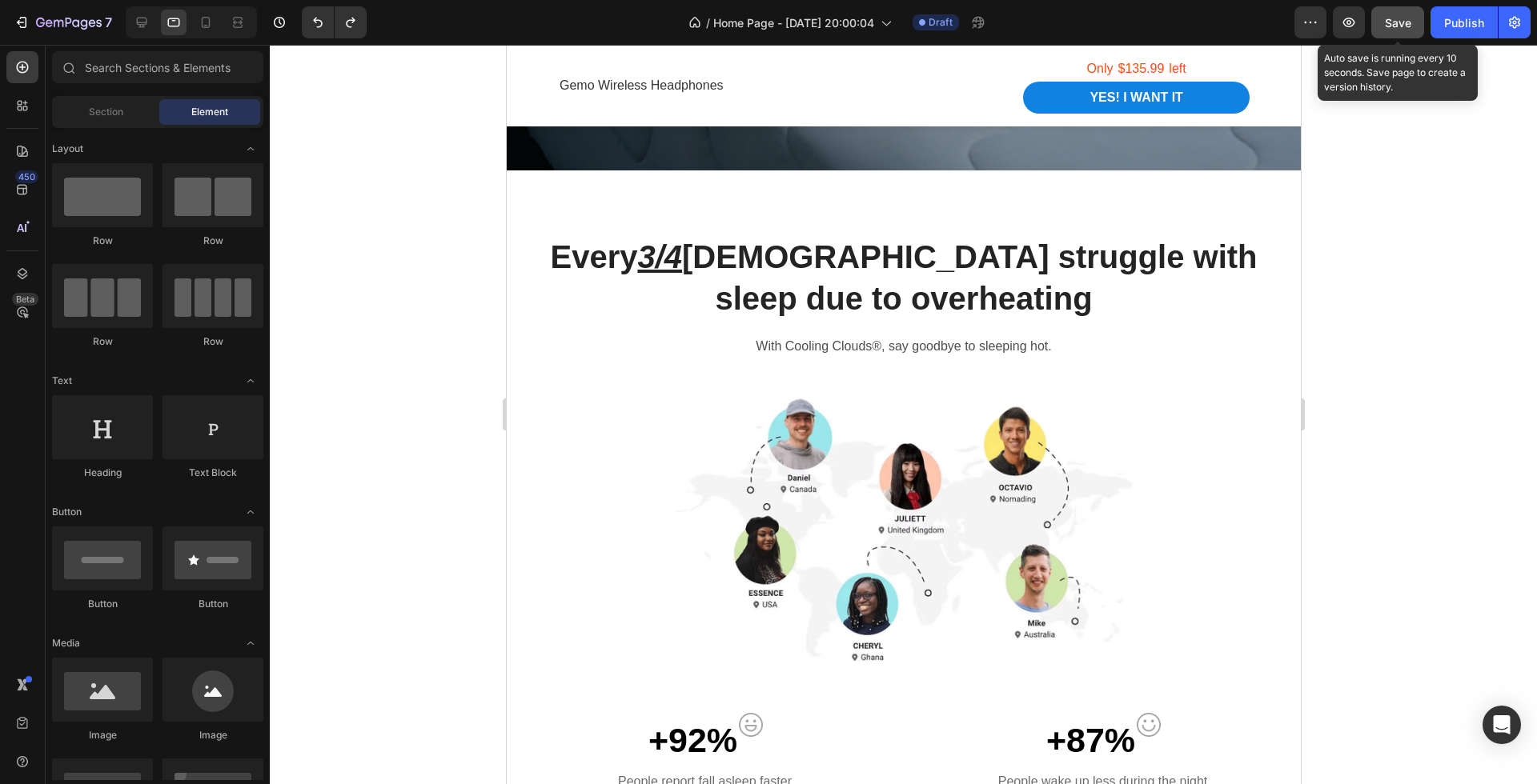
click at [1402, 34] on button "Save" at bounding box center [1397, 22] width 53 height 32
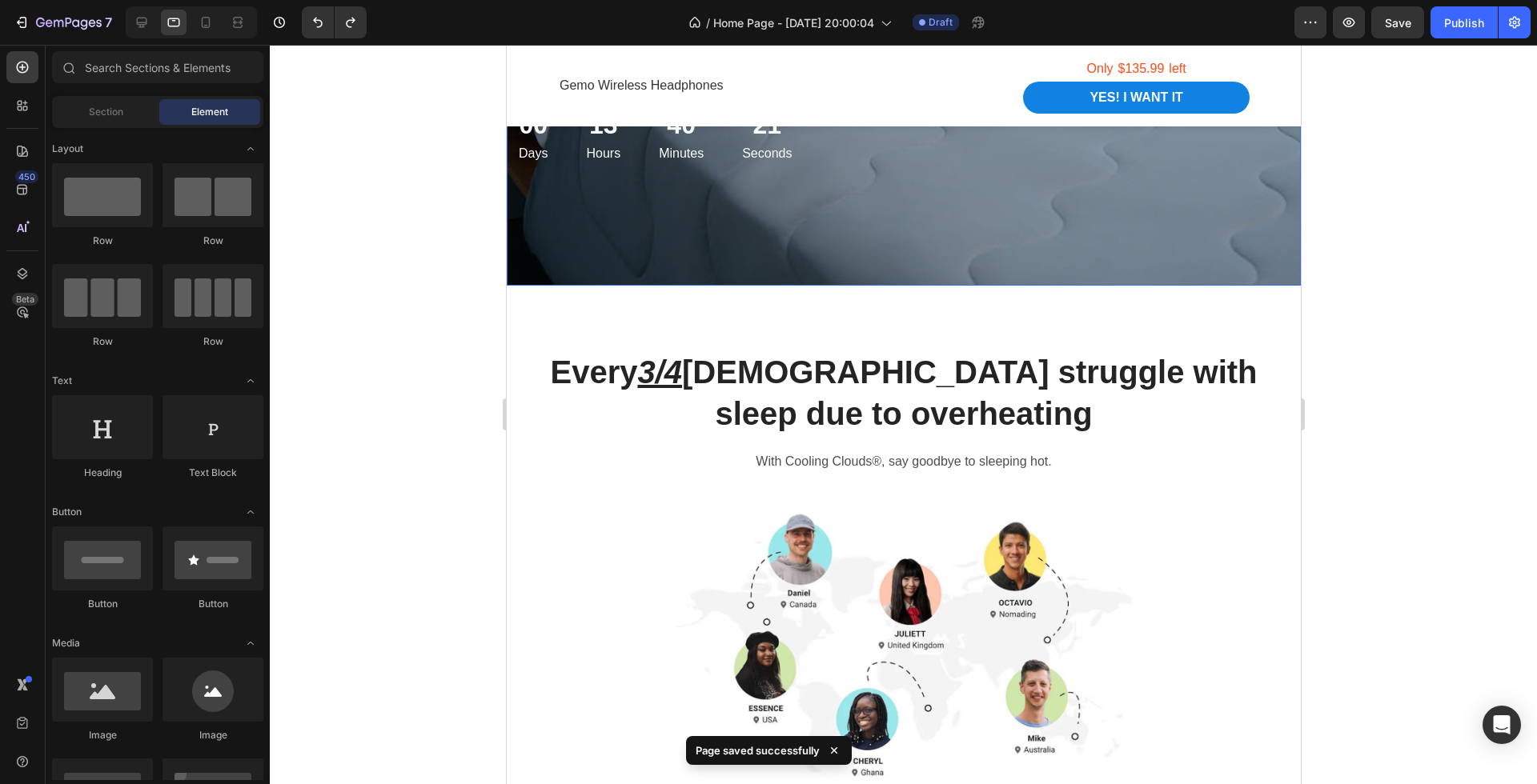
scroll to position [574, 0]
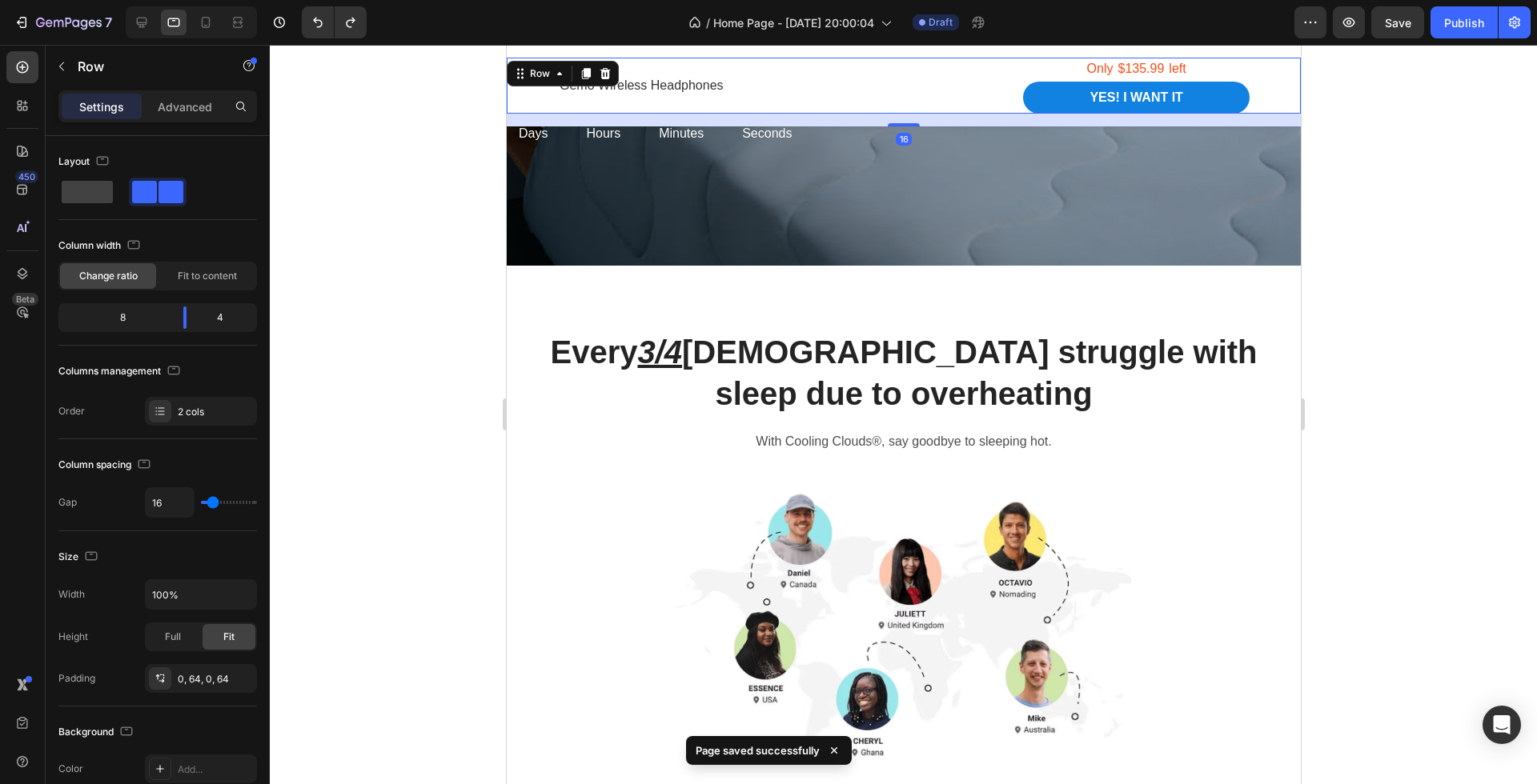
click at [837, 73] on div "Gemo Wireless Headphones Text block" at bounding box center [782, 86] width 452 height 56
click at [660, 81] on p "Gemo Wireless Headphones" at bounding box center [783, 86] width 449 height 20
click at [542, 87] on div "Gemo Wireless Headphones Text block Only Text block $135.99 Product Price Produ…" at bounding box center [903, 86] width 794 height 56
click at [1433, 237] on div at bounding box center [904, 414] width 1267 height 739
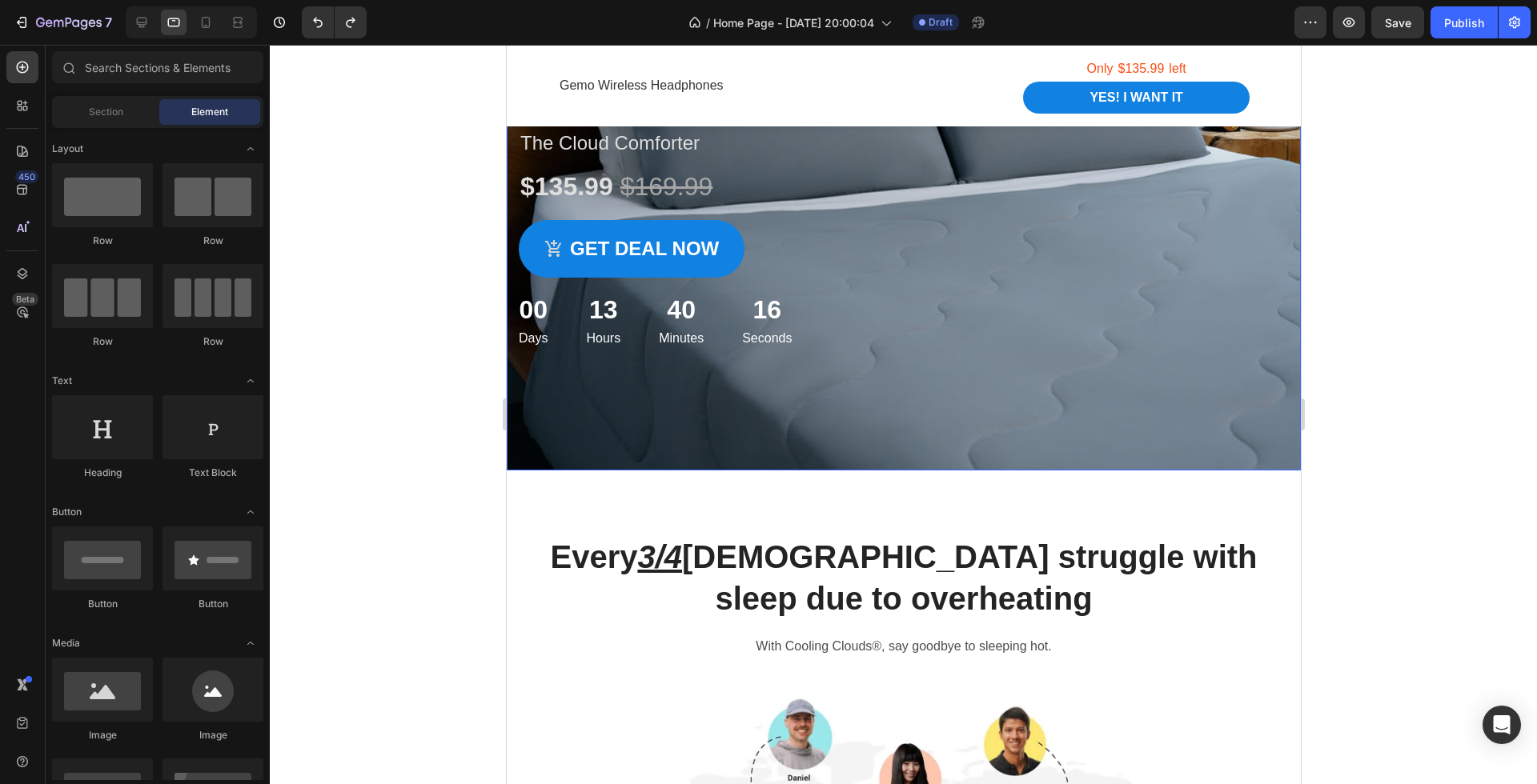
scroll to position [346, 0]
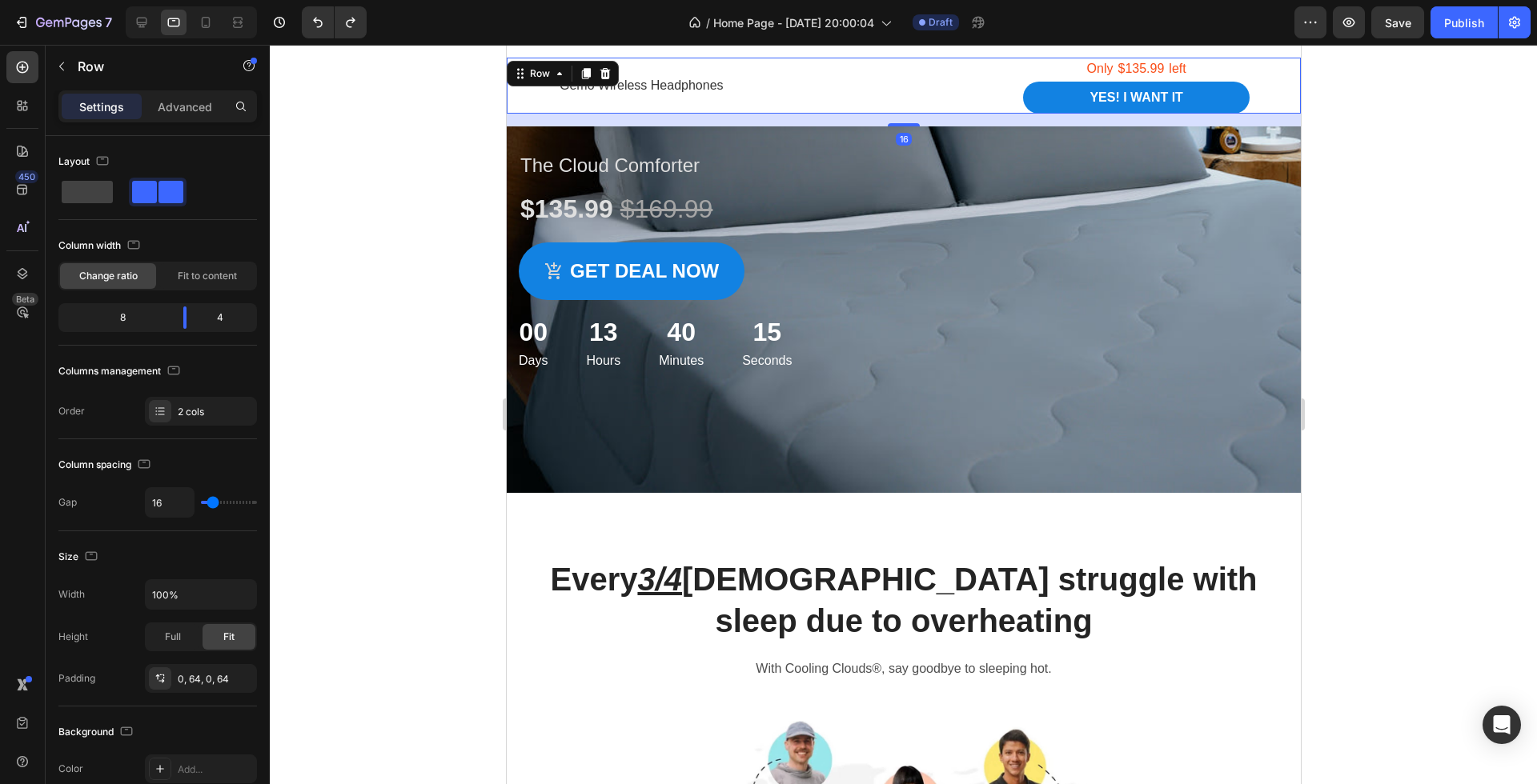
click at [537, 77] on div "Gemo Wireless Headphones Text block Only Text block $135.99 Product Price Produ…" at bounding box center [903, 86] width 794 height 56
click at [407, 241] on div at bounding box center [904, 414] width 1267 height 739
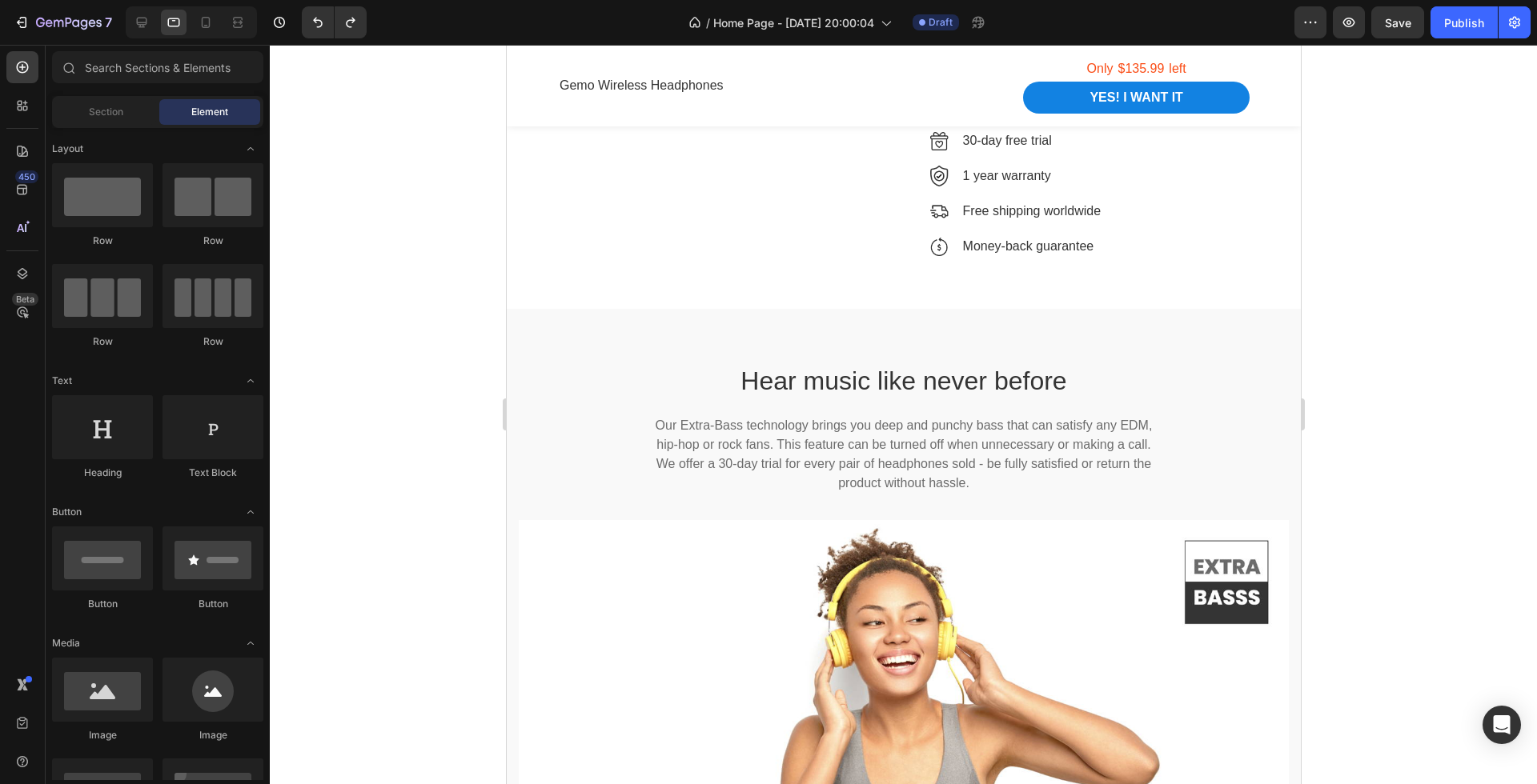
scroll to position [2110, 0]
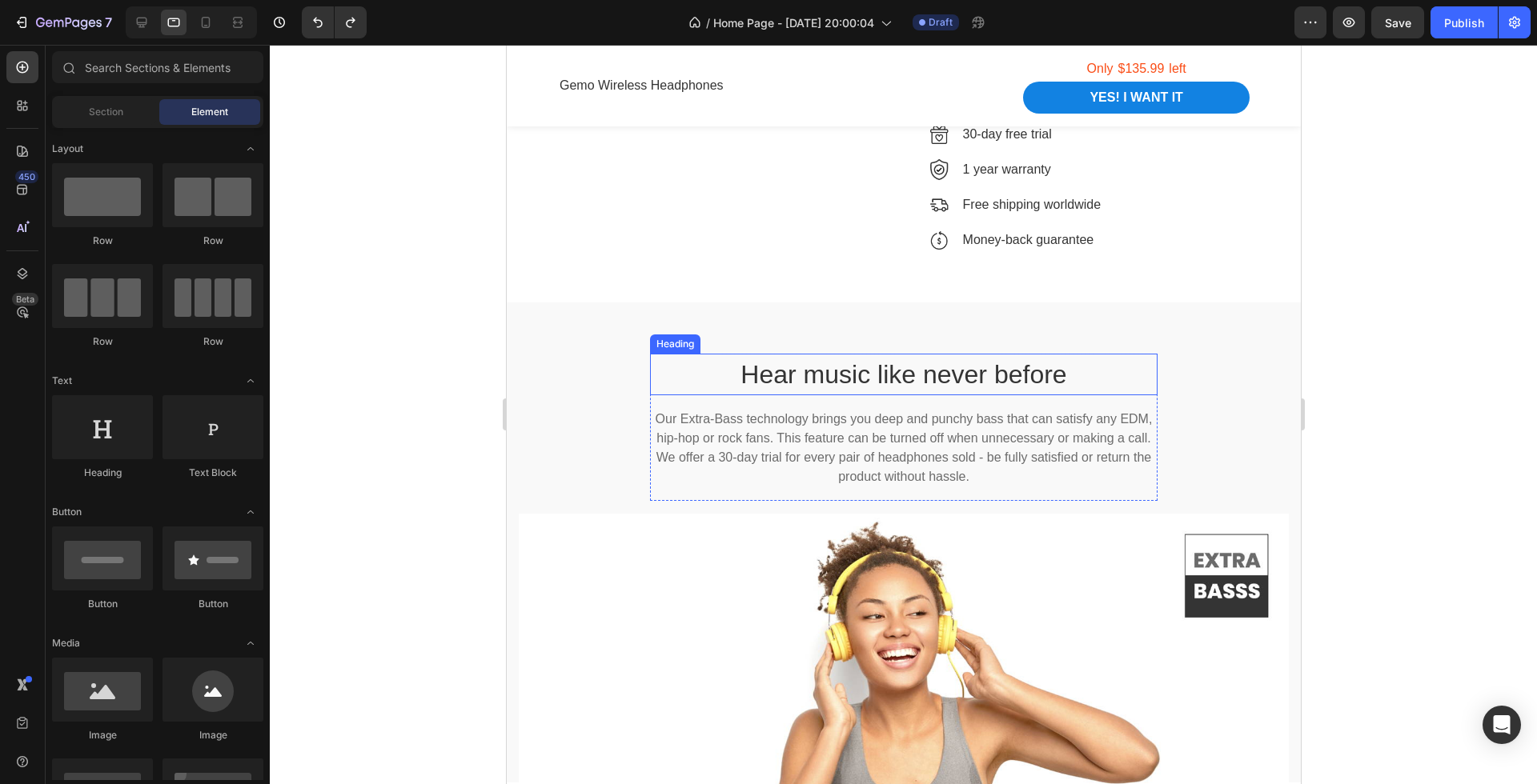
click at [938, 373] on p "Hear music like never before" at bounding box center [904, 374] width 505 height 38
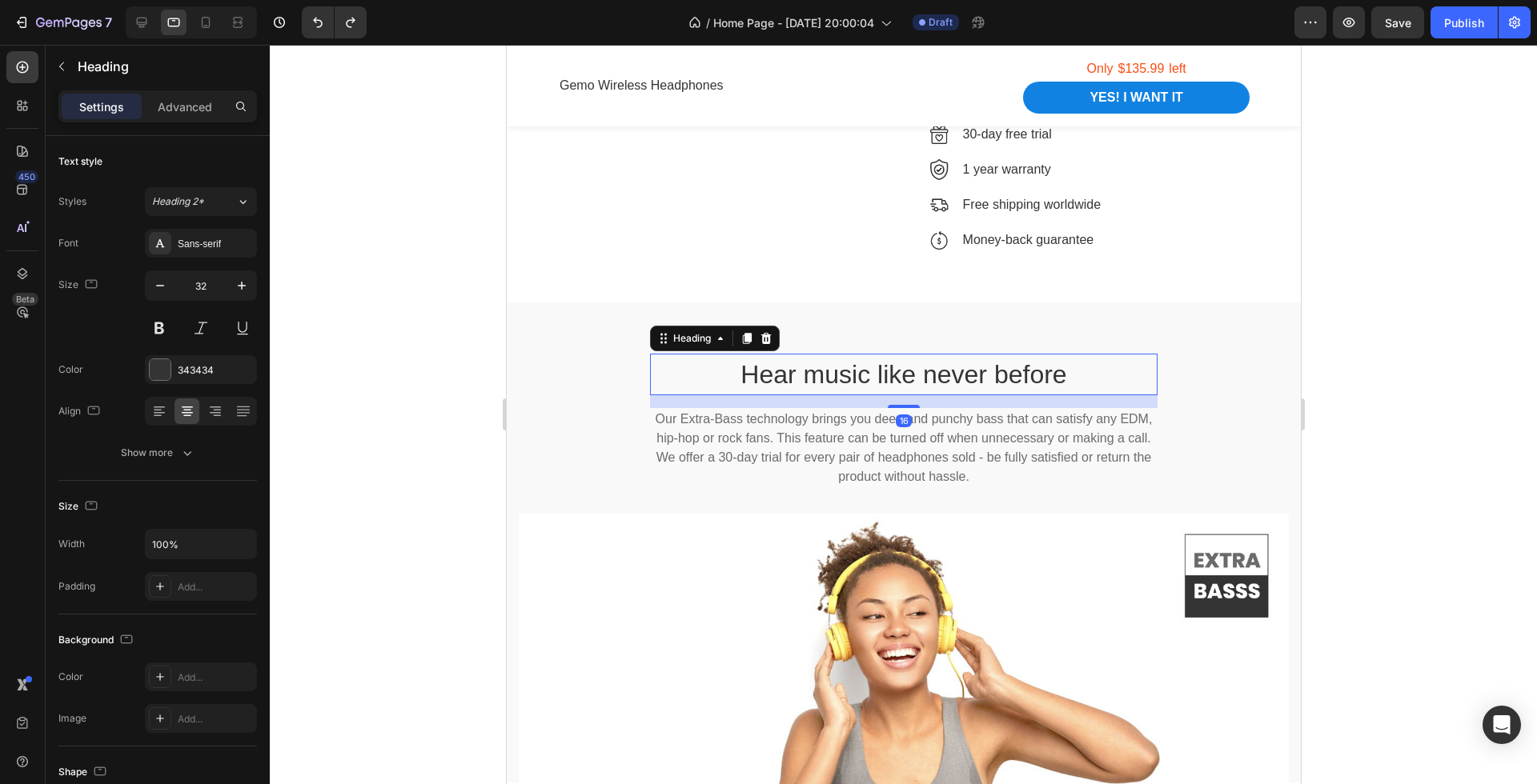
click at [938, 373] on p "Hear music like never before" at bounding box center [904, 374] width 505 height 38
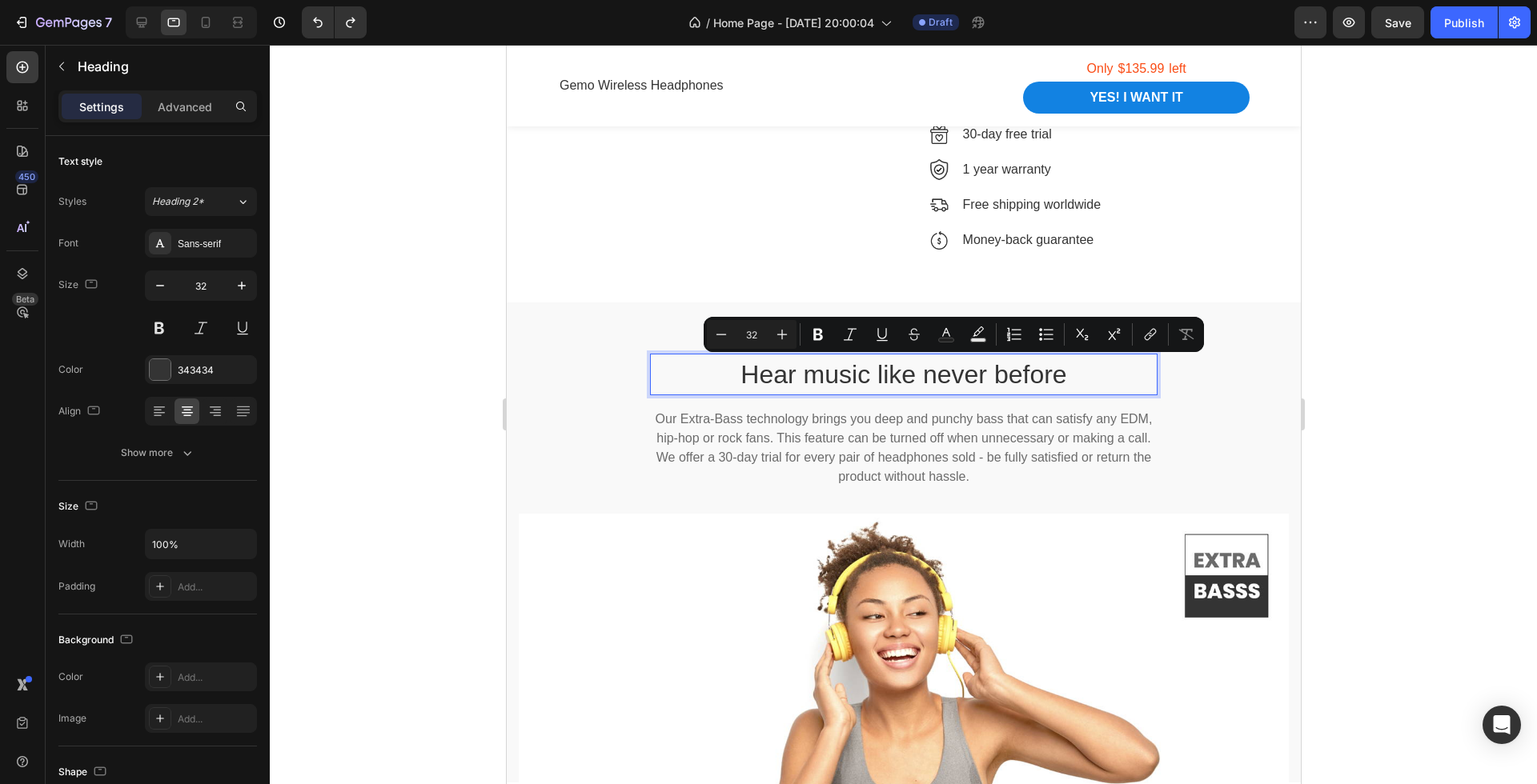
click at [774, 367] on p "Hear music like never before" at bounding box center [904, 374] width 505 height 38
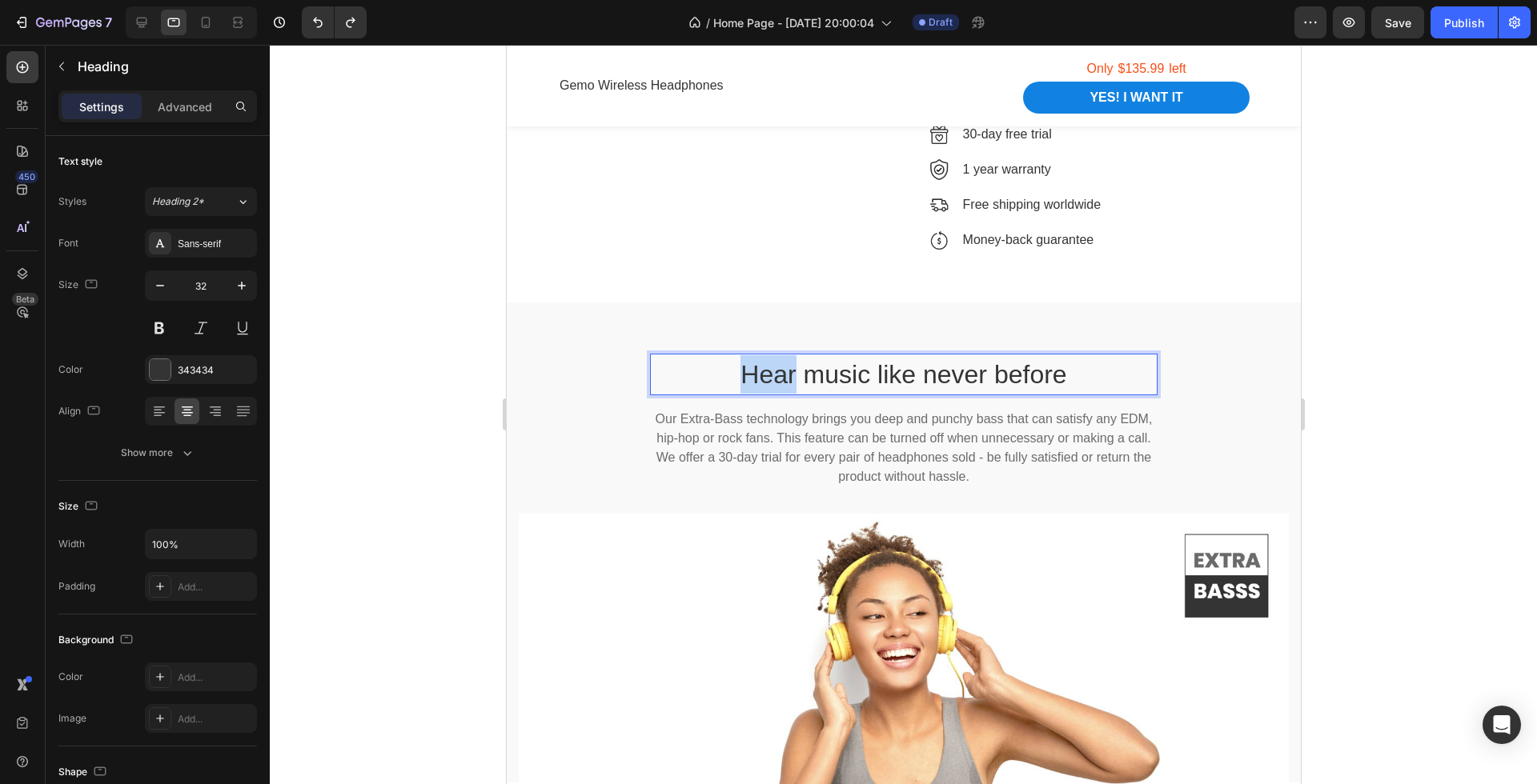
click at [774, 367] on p "Hear music like never before" at bounding box center [904, 374] width 505 height 38
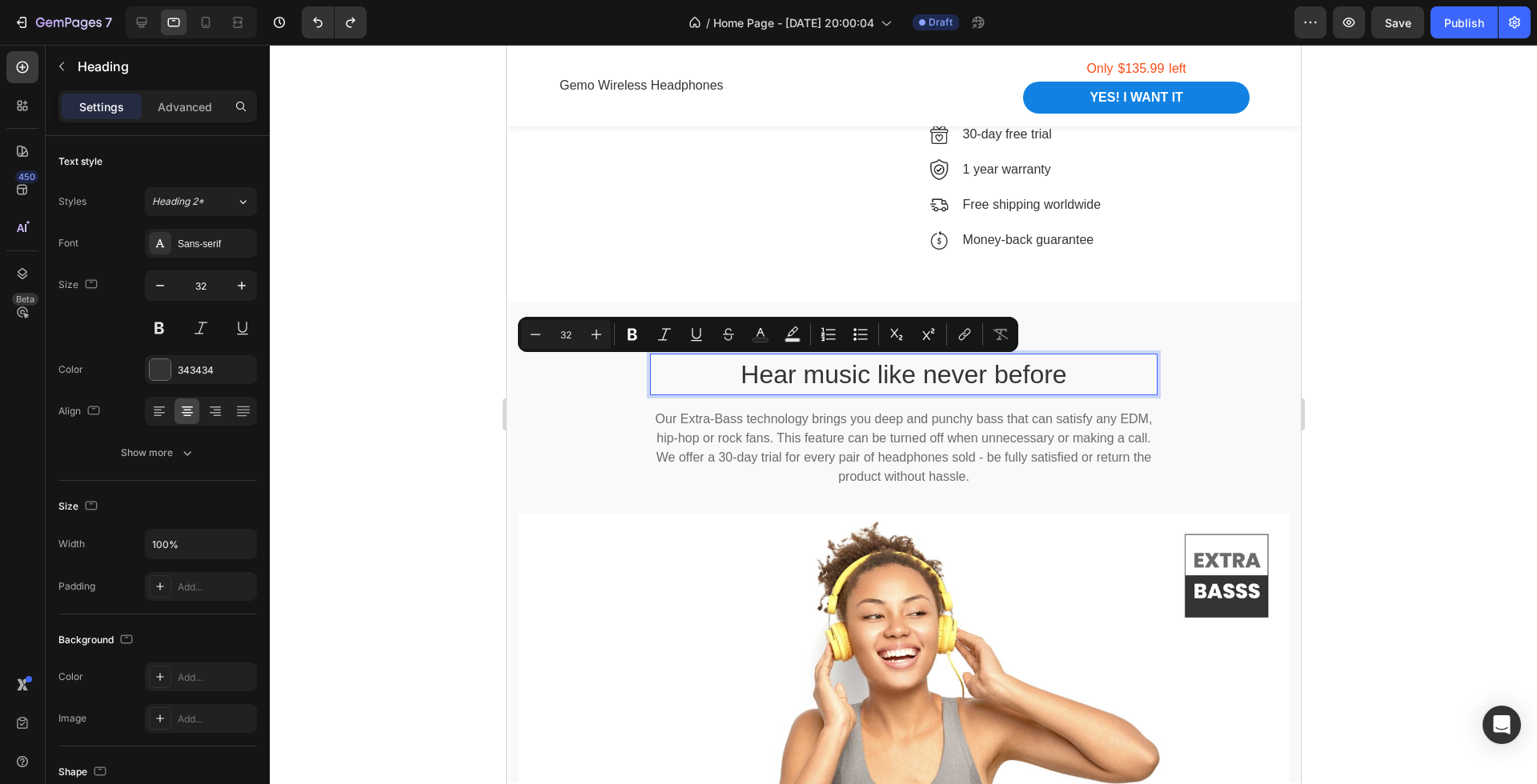
click at [819, 371] on p "Hear music like never before" at bounding box center [904, 374] width 505 height 38
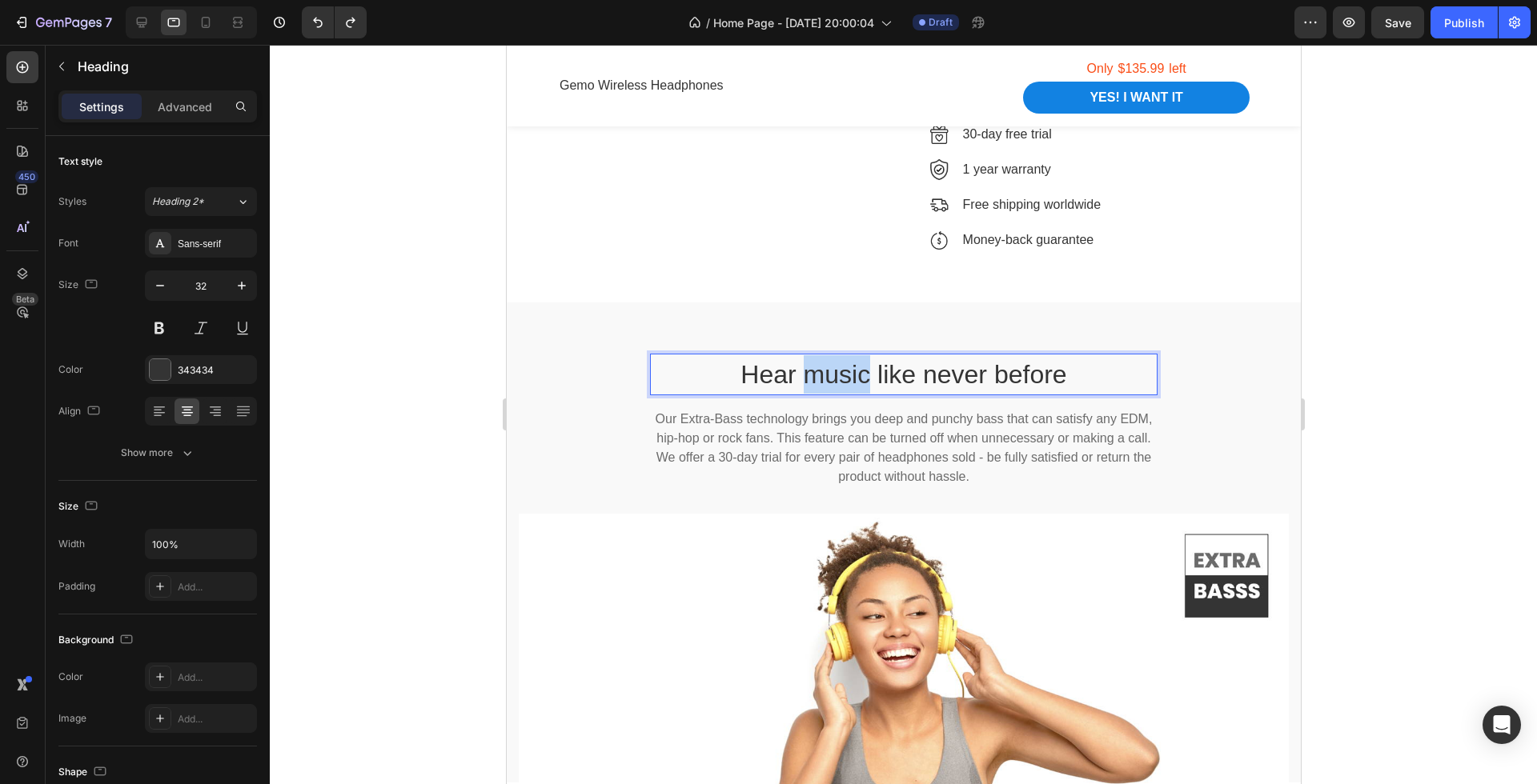
click at [819, 371] on p "Hear music like never before" at bounding box center [904, 374] width 505 height 38
click at [1386, 420] on div at bounding box center [904, 414] width 1267 height 739
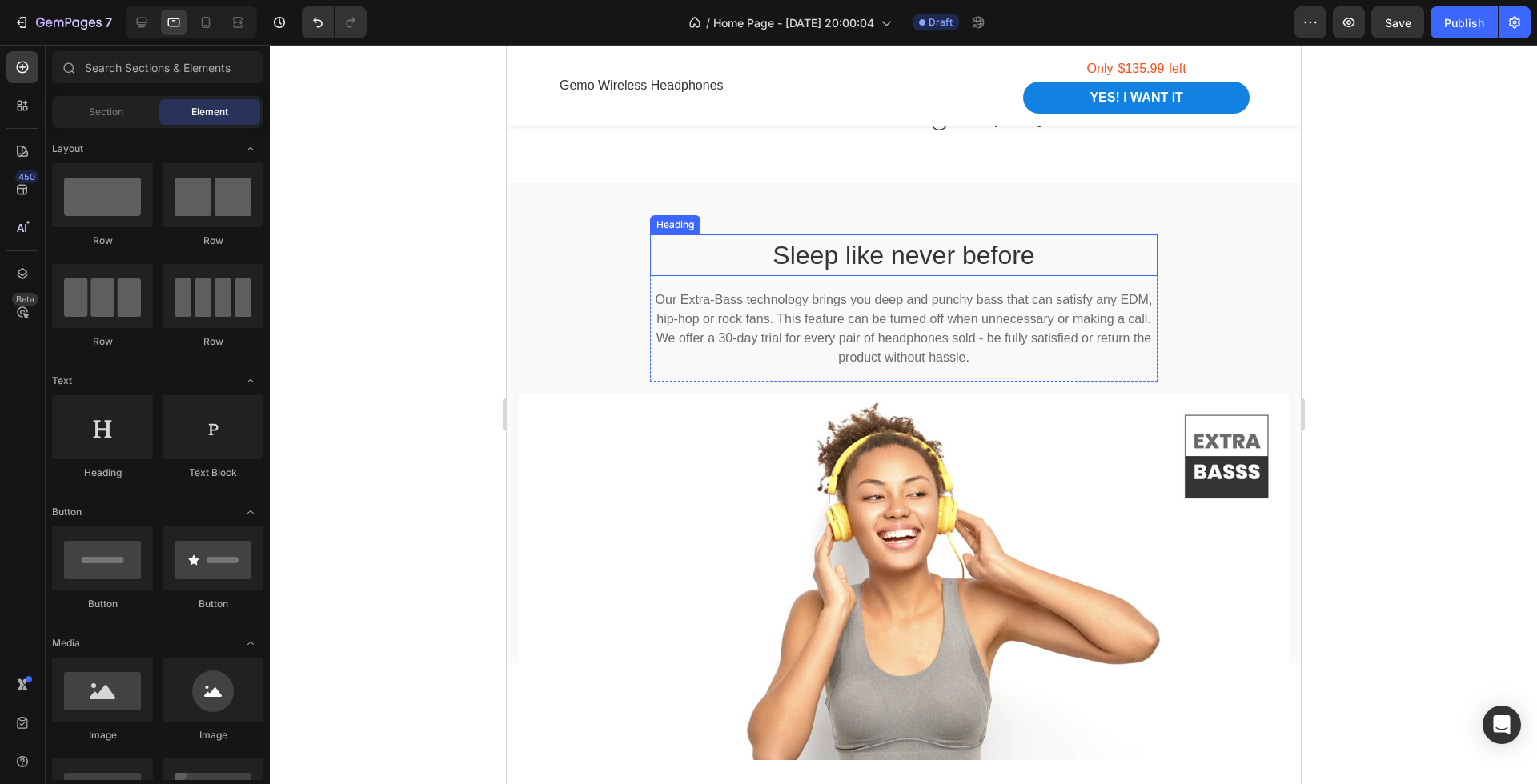
scroll to position [2324, 0]
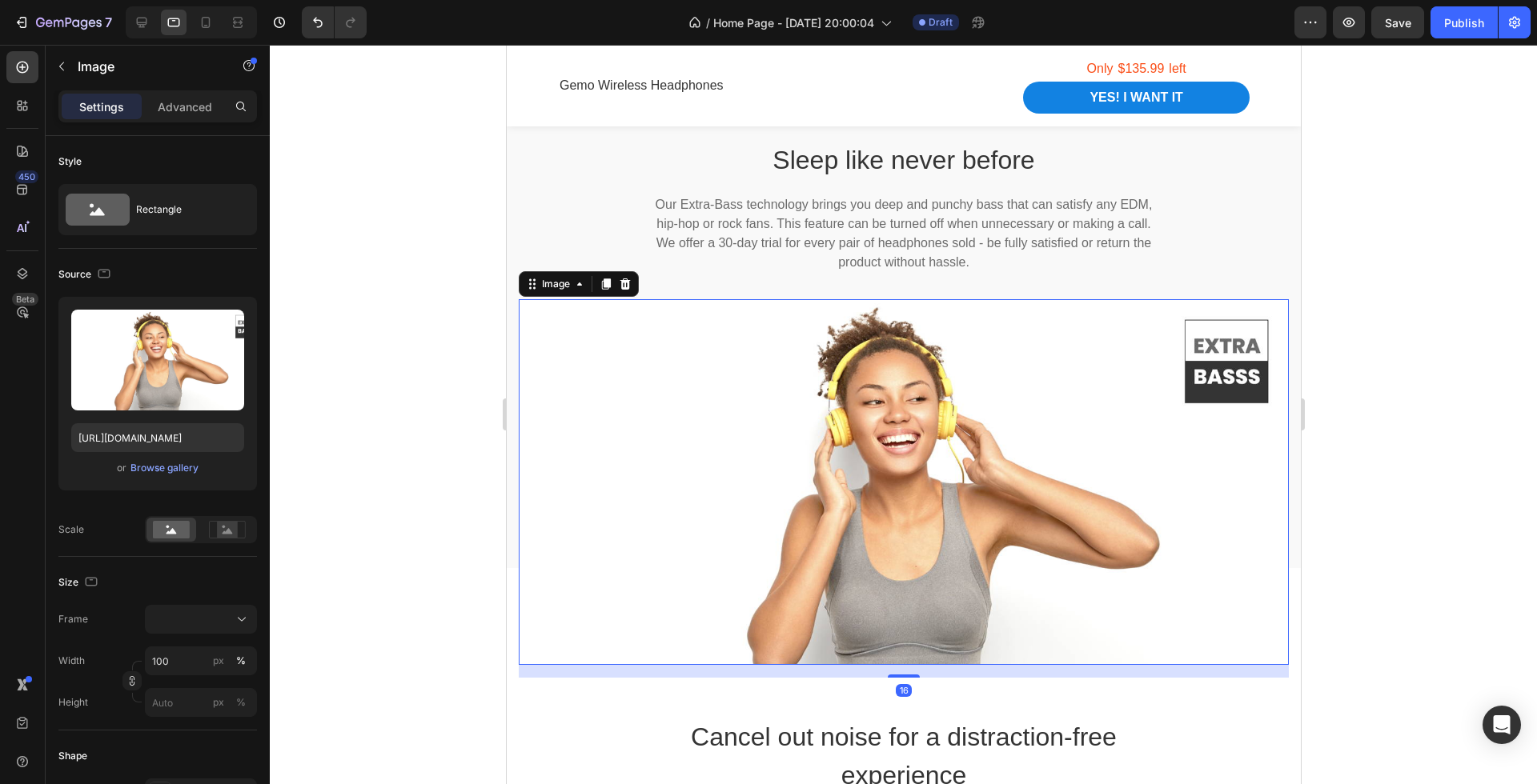
click at [1109, 365] on img at bounding box center [903, 481] width 770 height 366
click at [625, 278] on icon at bounding box center [624, 284] width 10 height 11
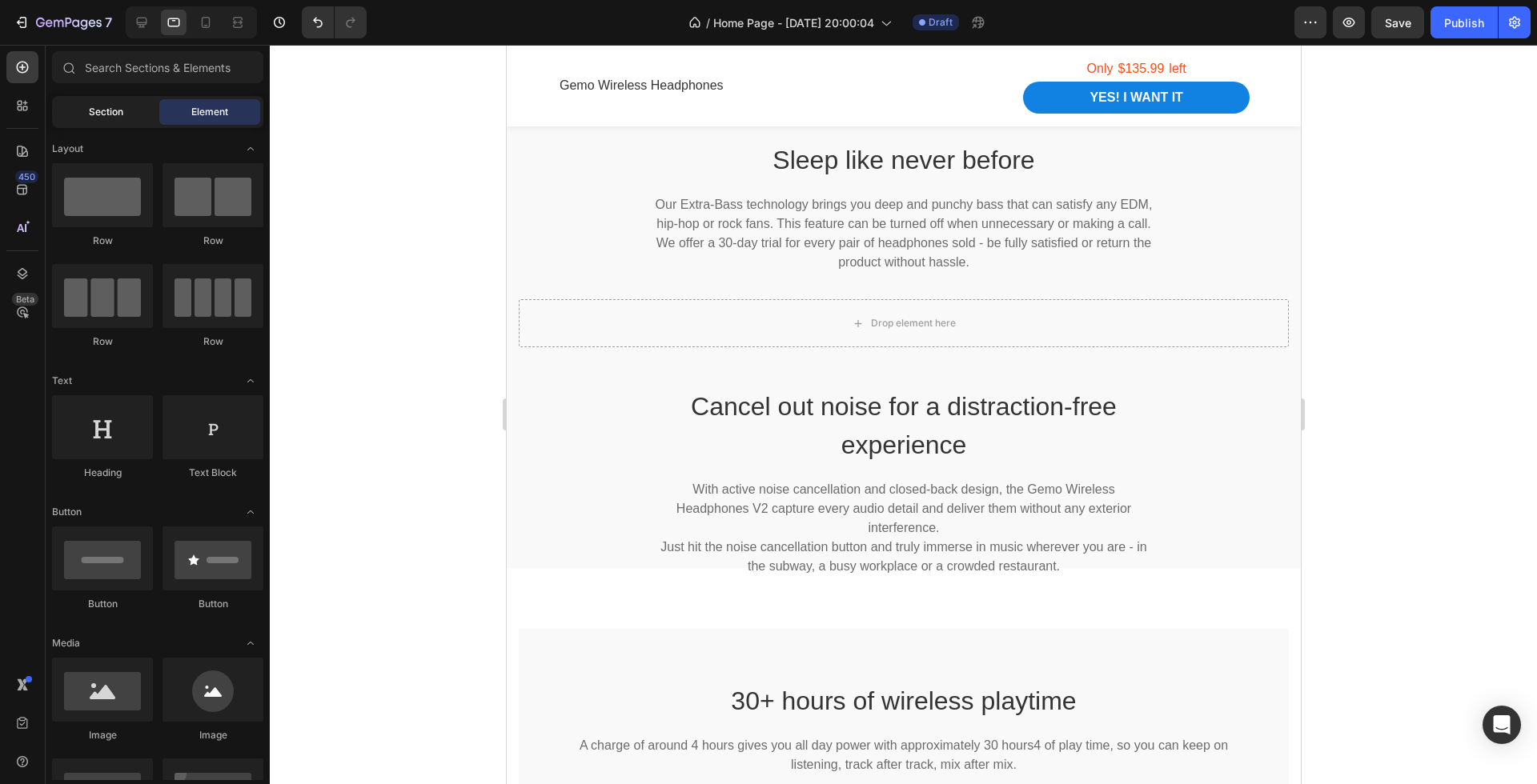
click at [92, 113] on span "Section" at bounding box center [105, 112] width 34 height 14
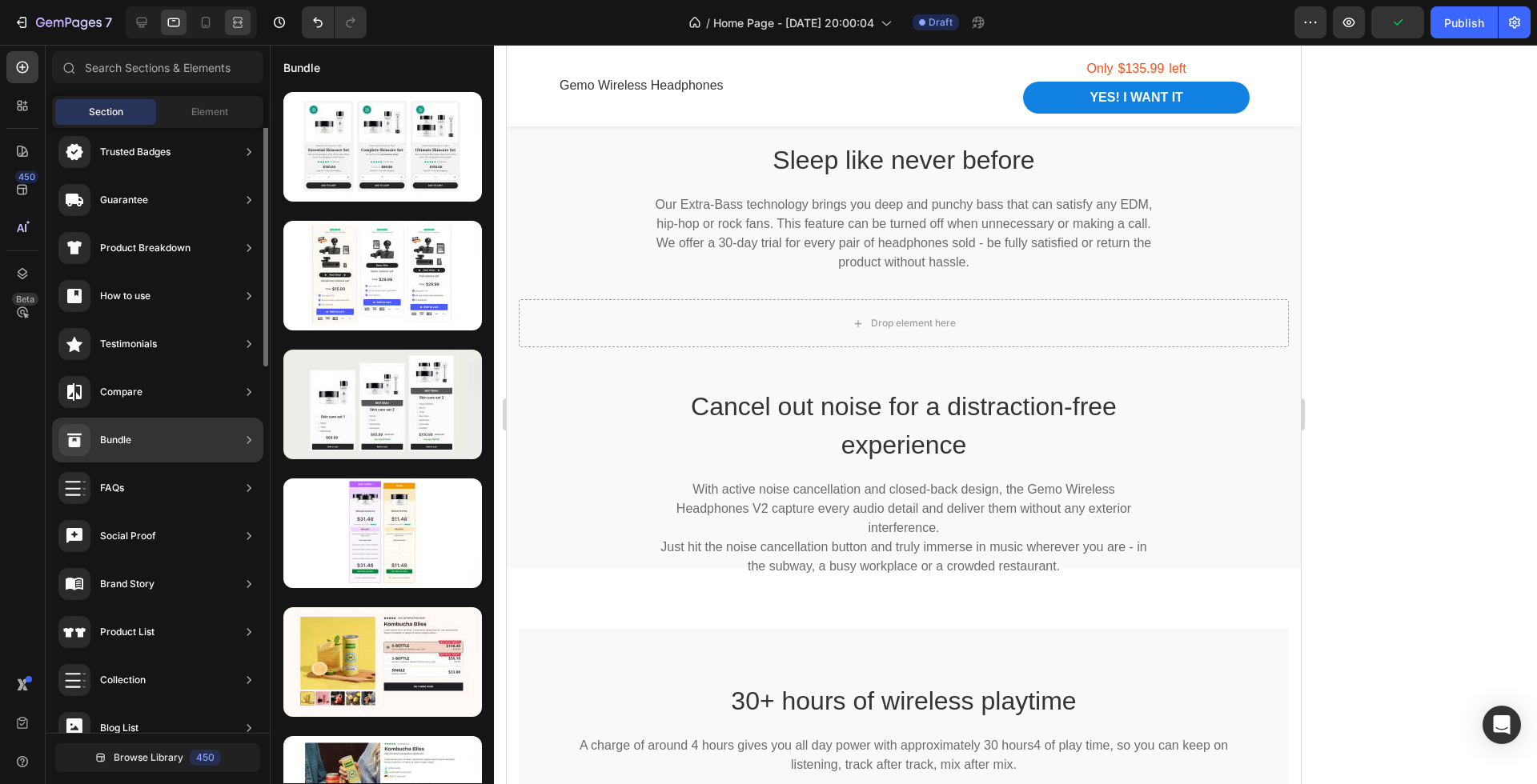
scroll to position [0, 0]
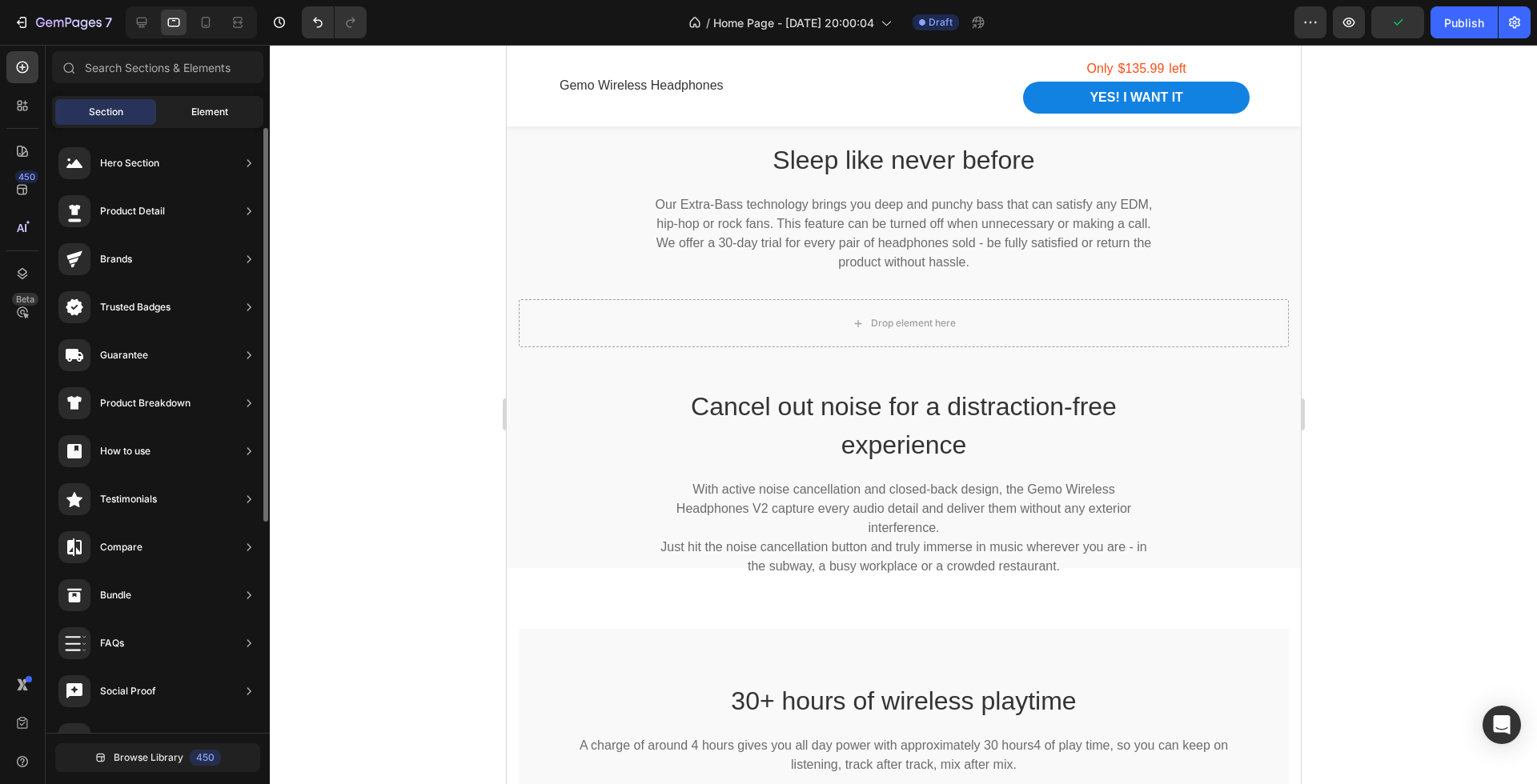
click at [206, 100] on div "Element" at bounding box center [210, 112] width 101 height 25
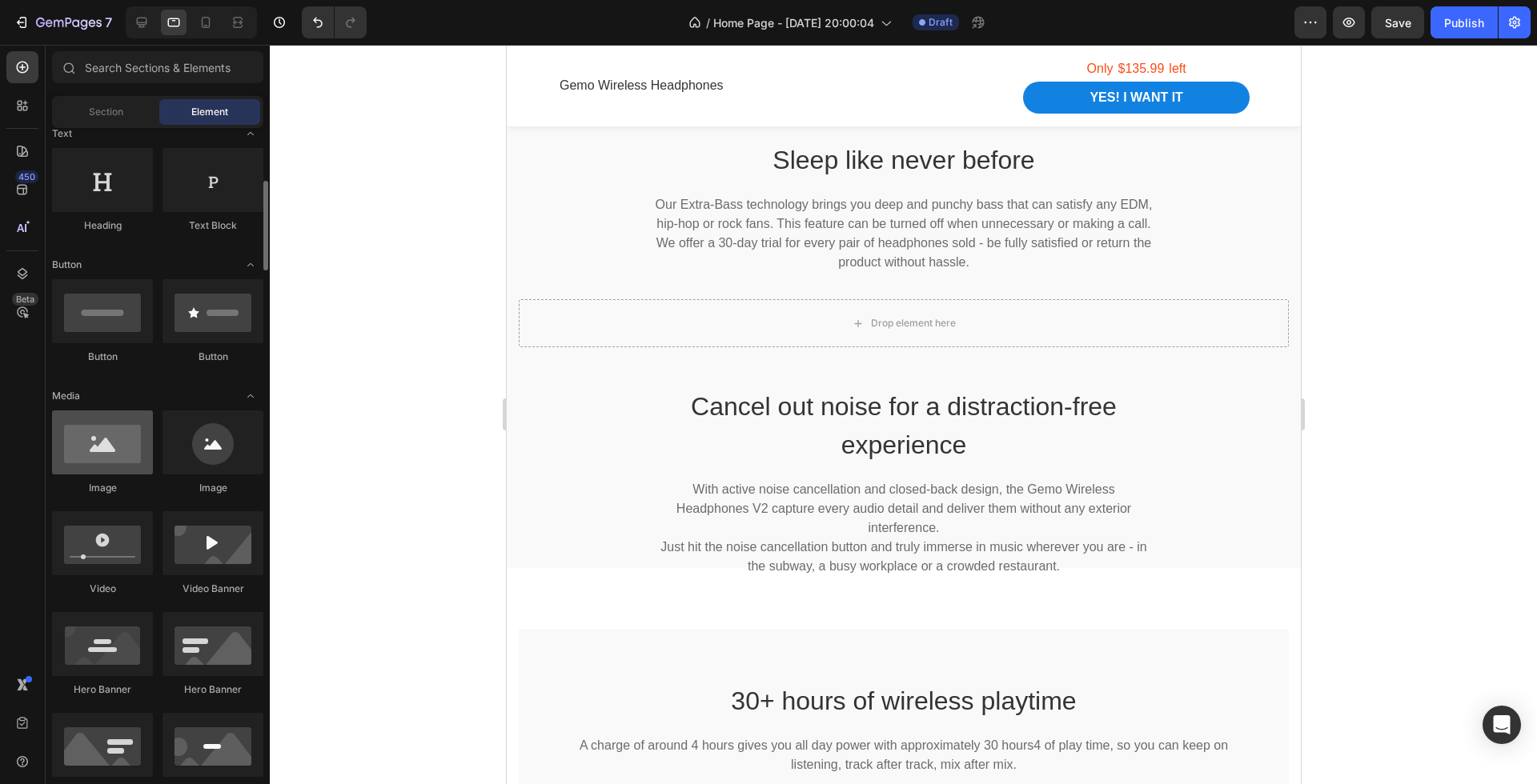
scroll to position [264, 0]
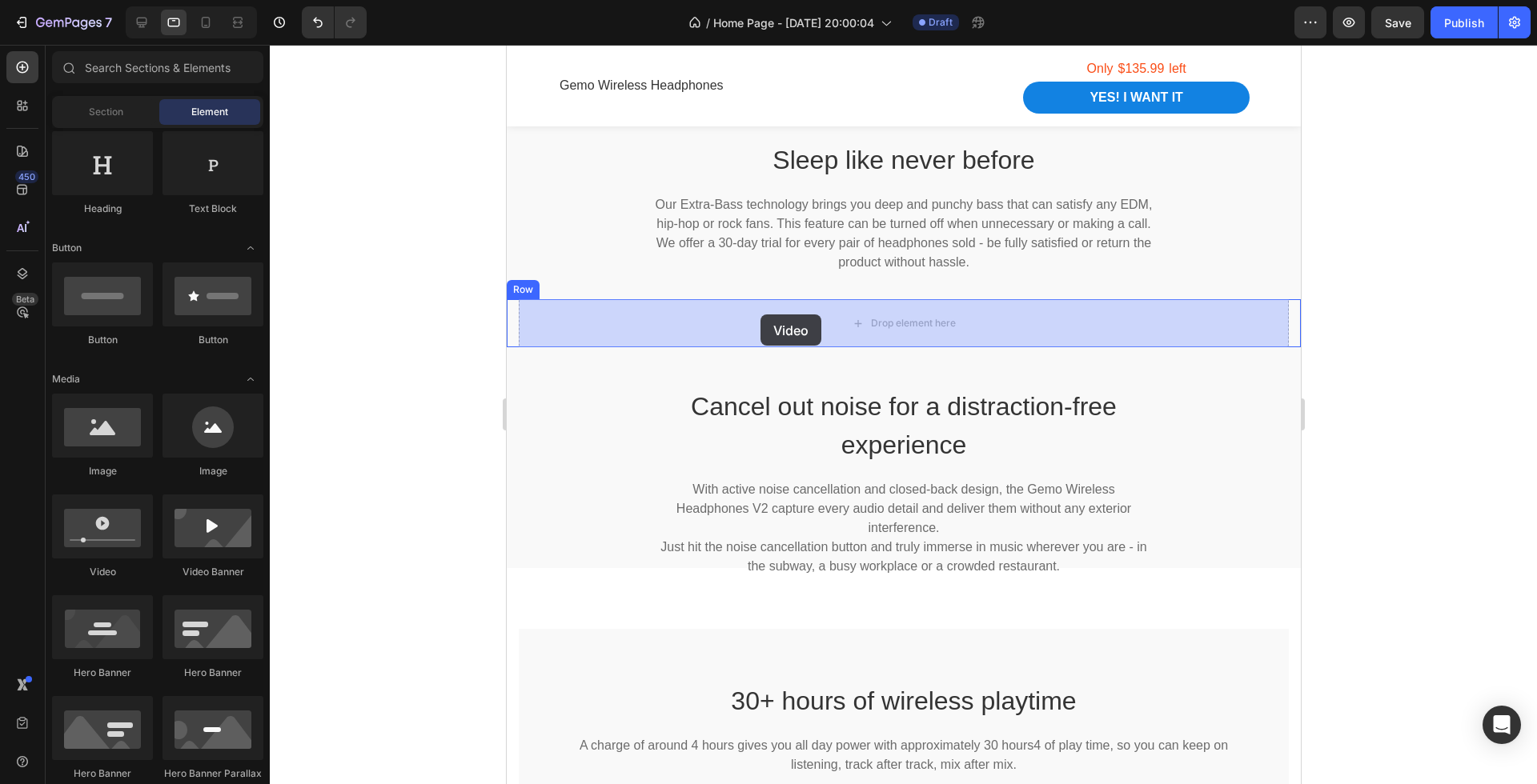
drag, startPoint x: 615, startPoint y: 580, endPoint x: 759, endPoint y: 316, distance: 300.7
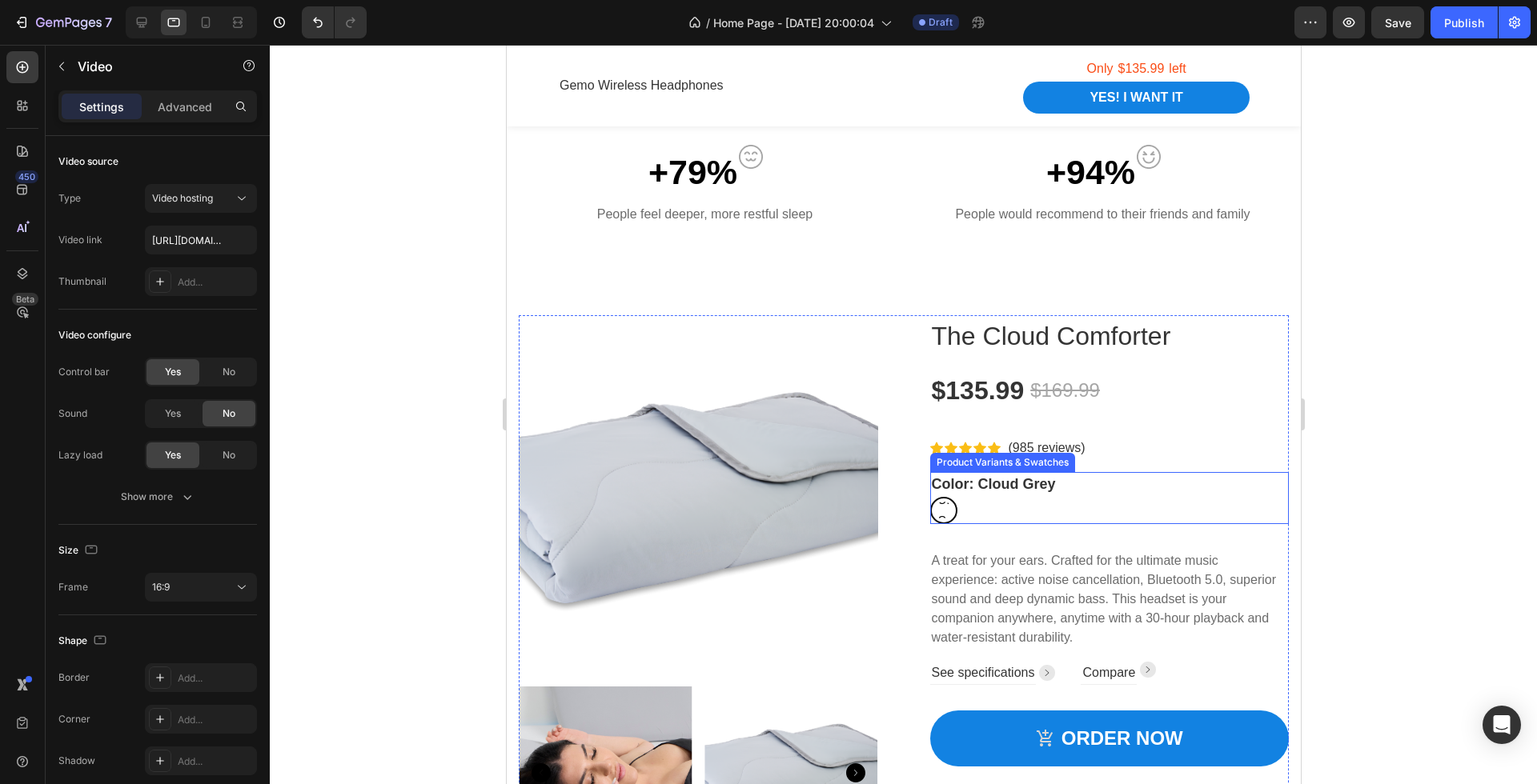
scroll to position [1345, 0]
click at [1027, 497] on div "Cloud Grey Cloud Grey Cloud Grey" at bounding box center [1109, 508] width 360 height 27
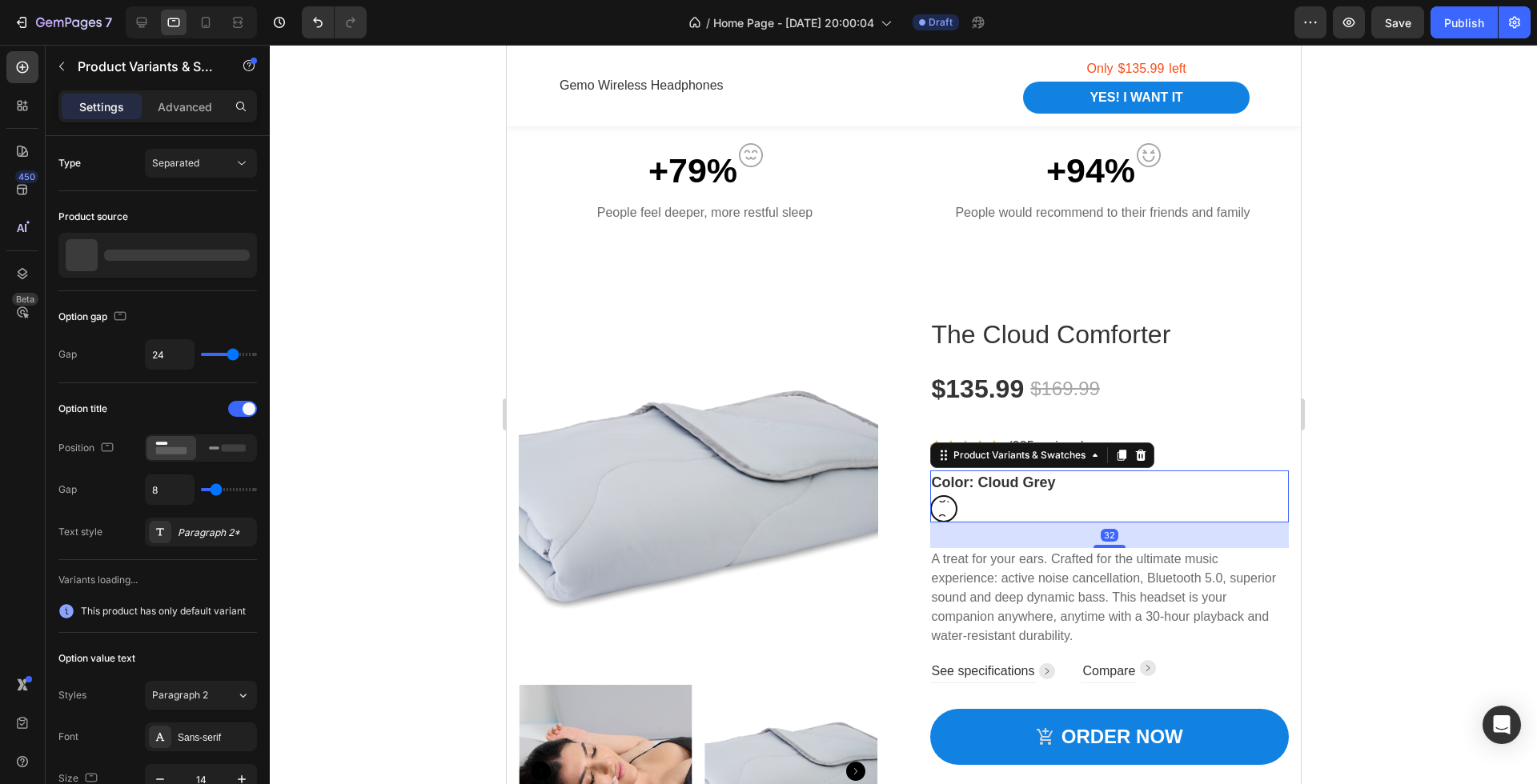
click at [1448, 460] on div at bounding box center [904, 414] width 1267 height 739
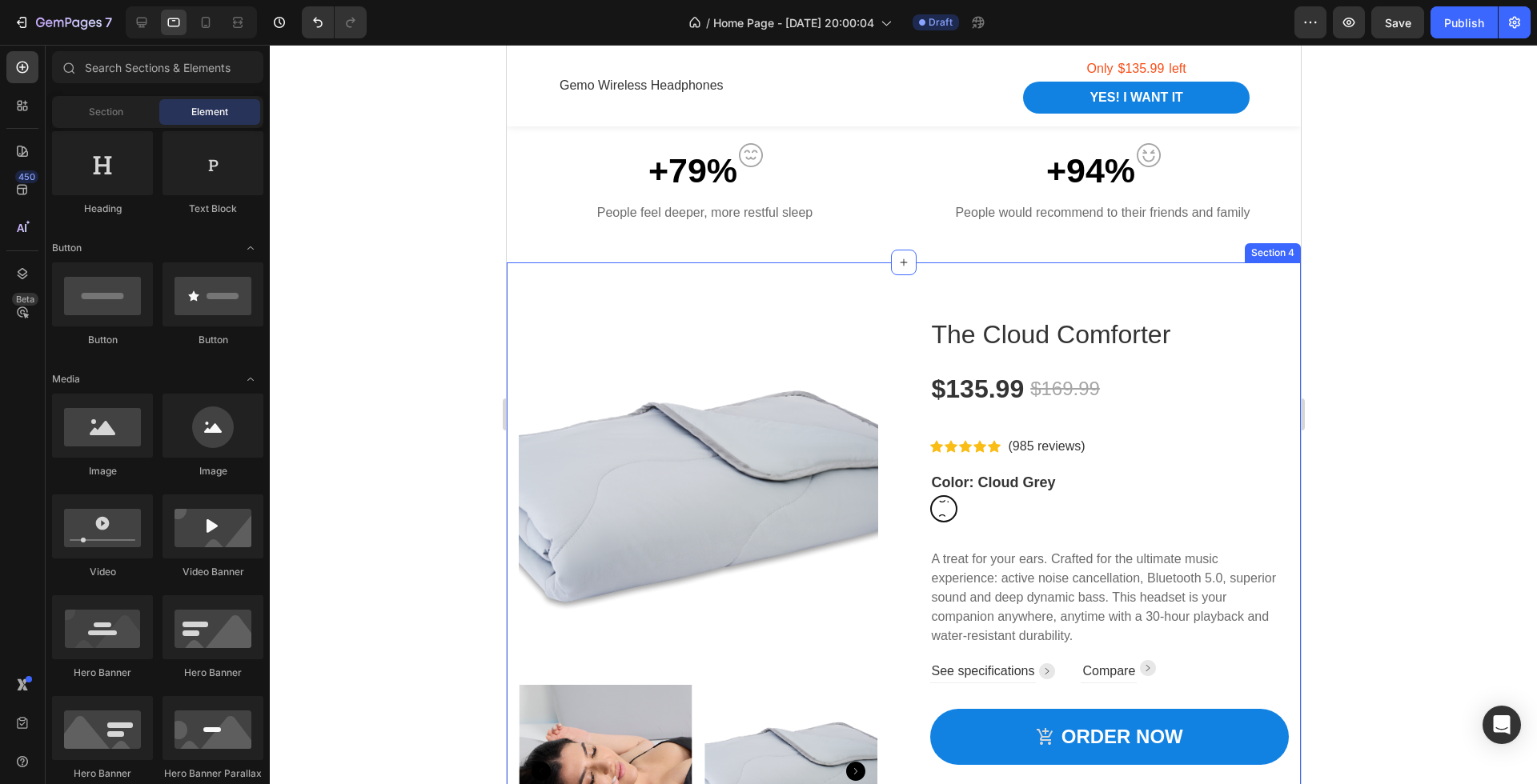
click at [1264, 298] on div "Product Images The Cloud Comforter Product Title $135.99 Product Price Product …" at bounding box center [903, 665] width 794 height 805
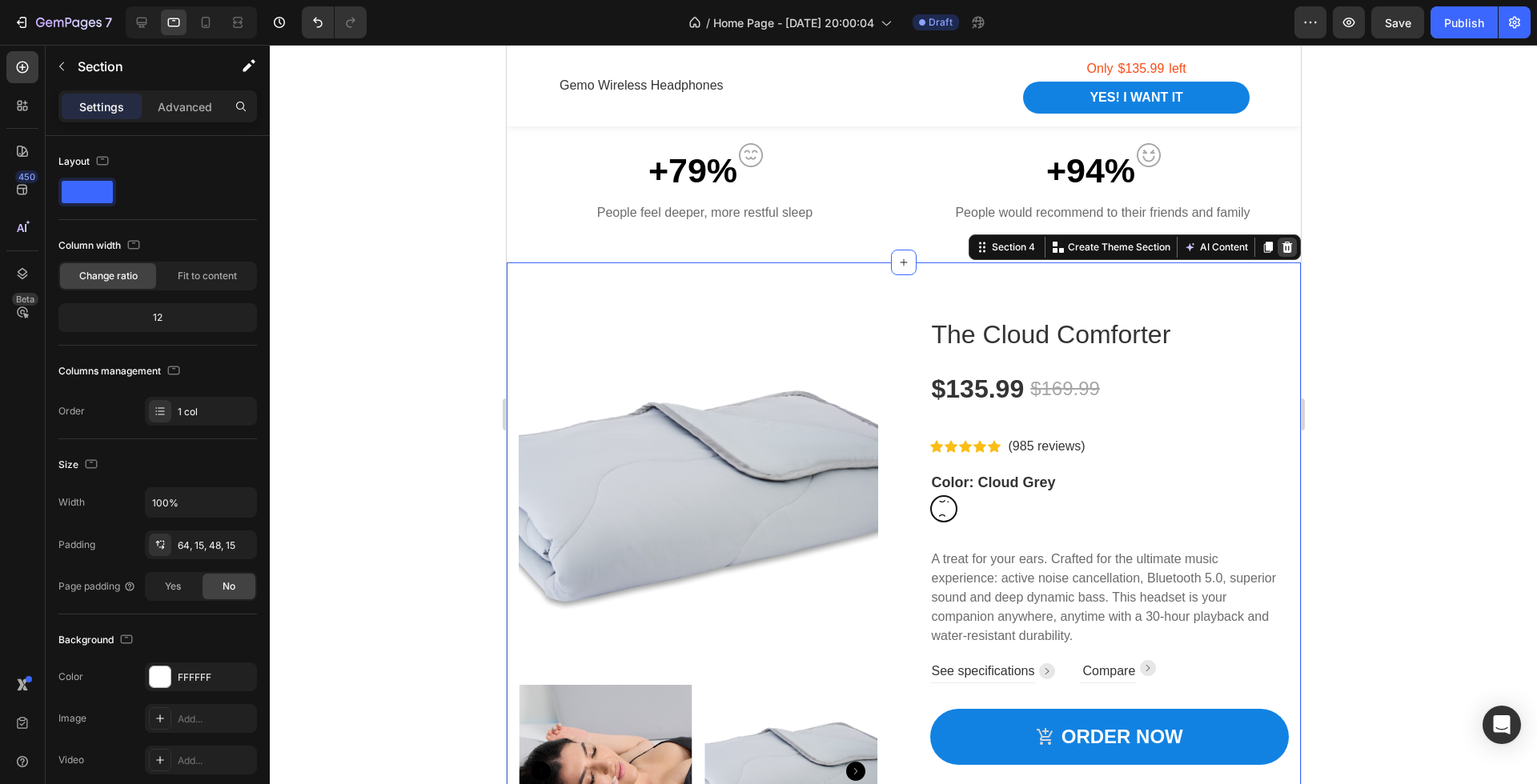
click at [1282, 248] on icon at bounding box center [1286, 248] width 13 height 13
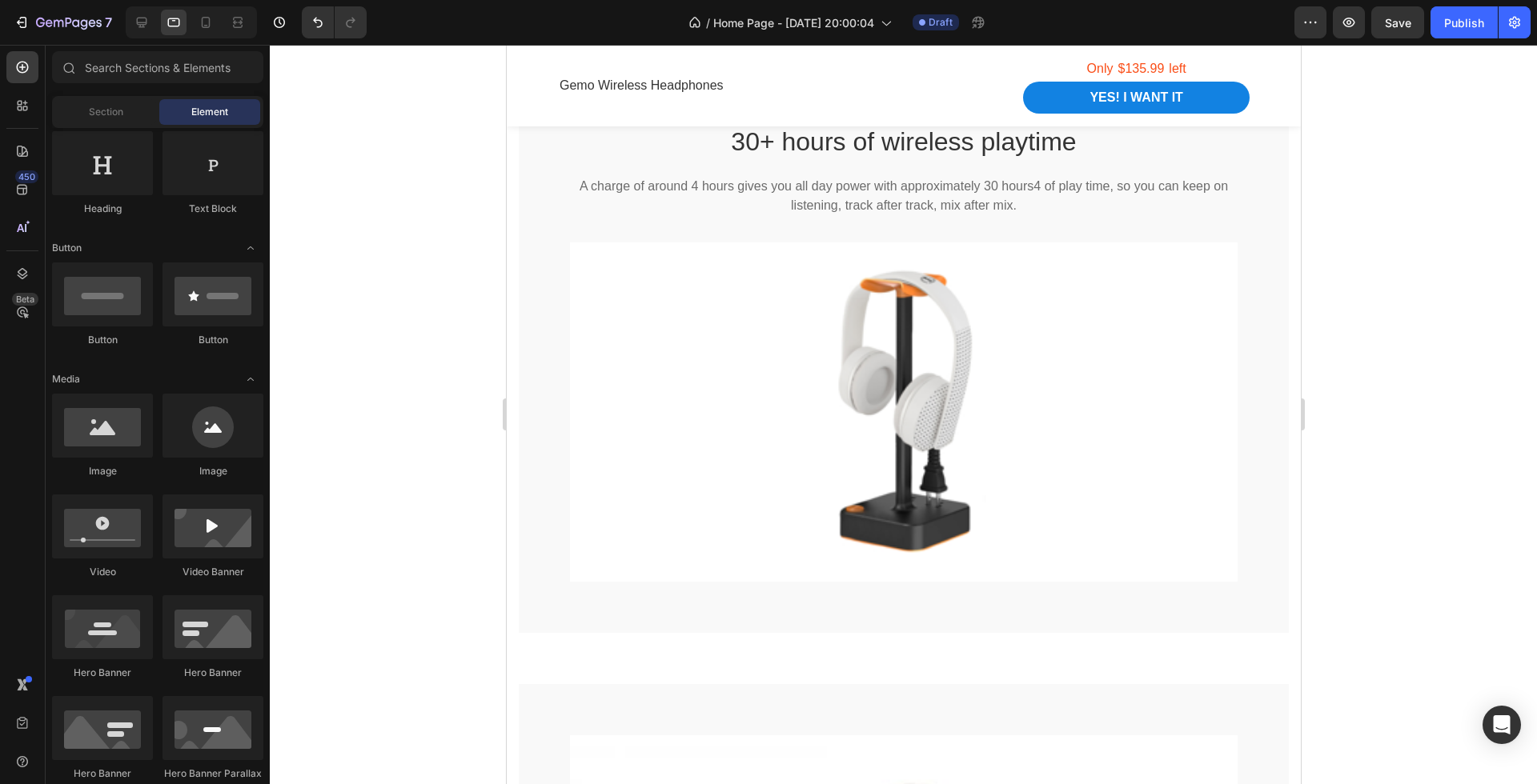
scroll to position [2465, 0]
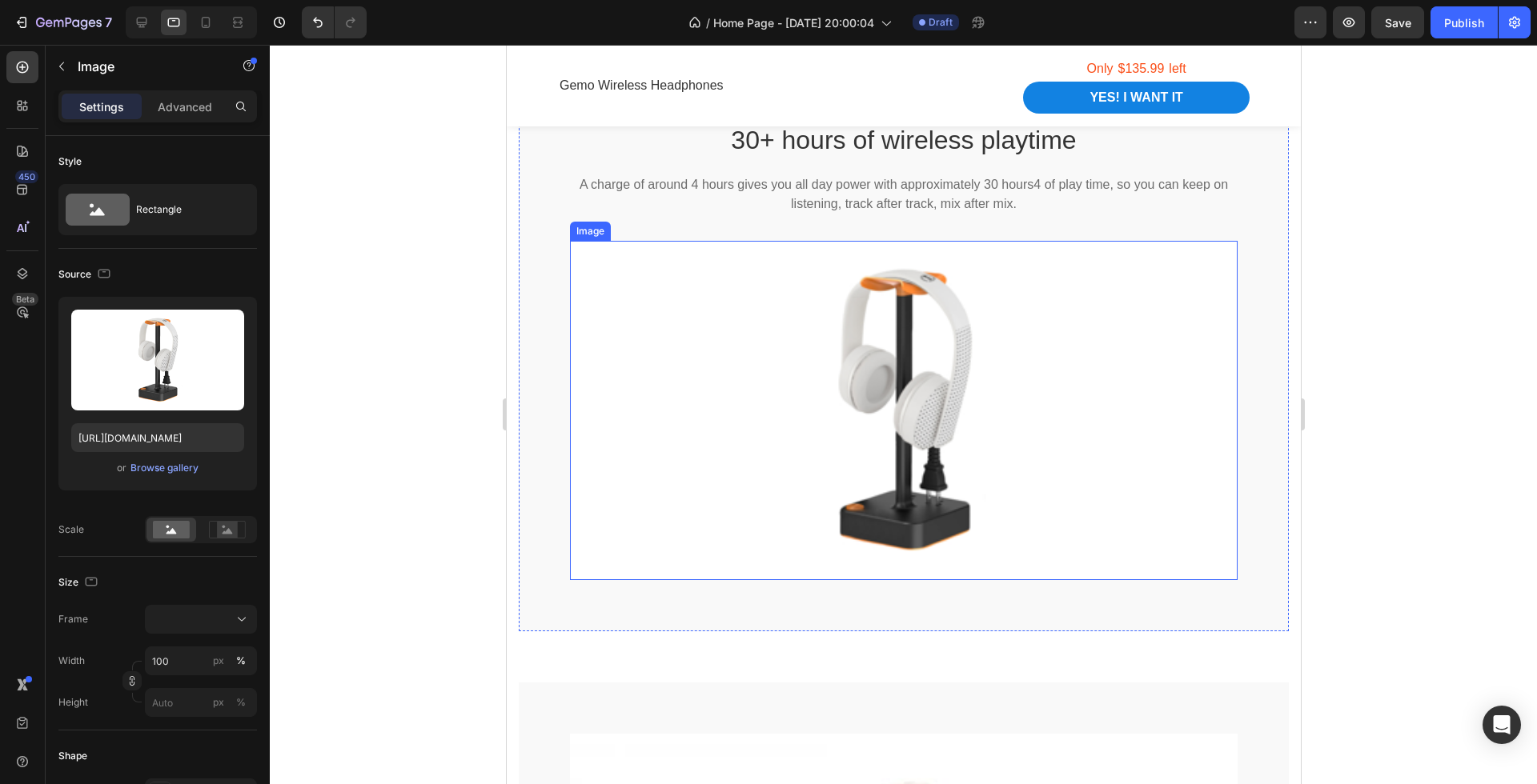
click at [1074, 444] on img at bounding box center [903, 411] width 668 height 339
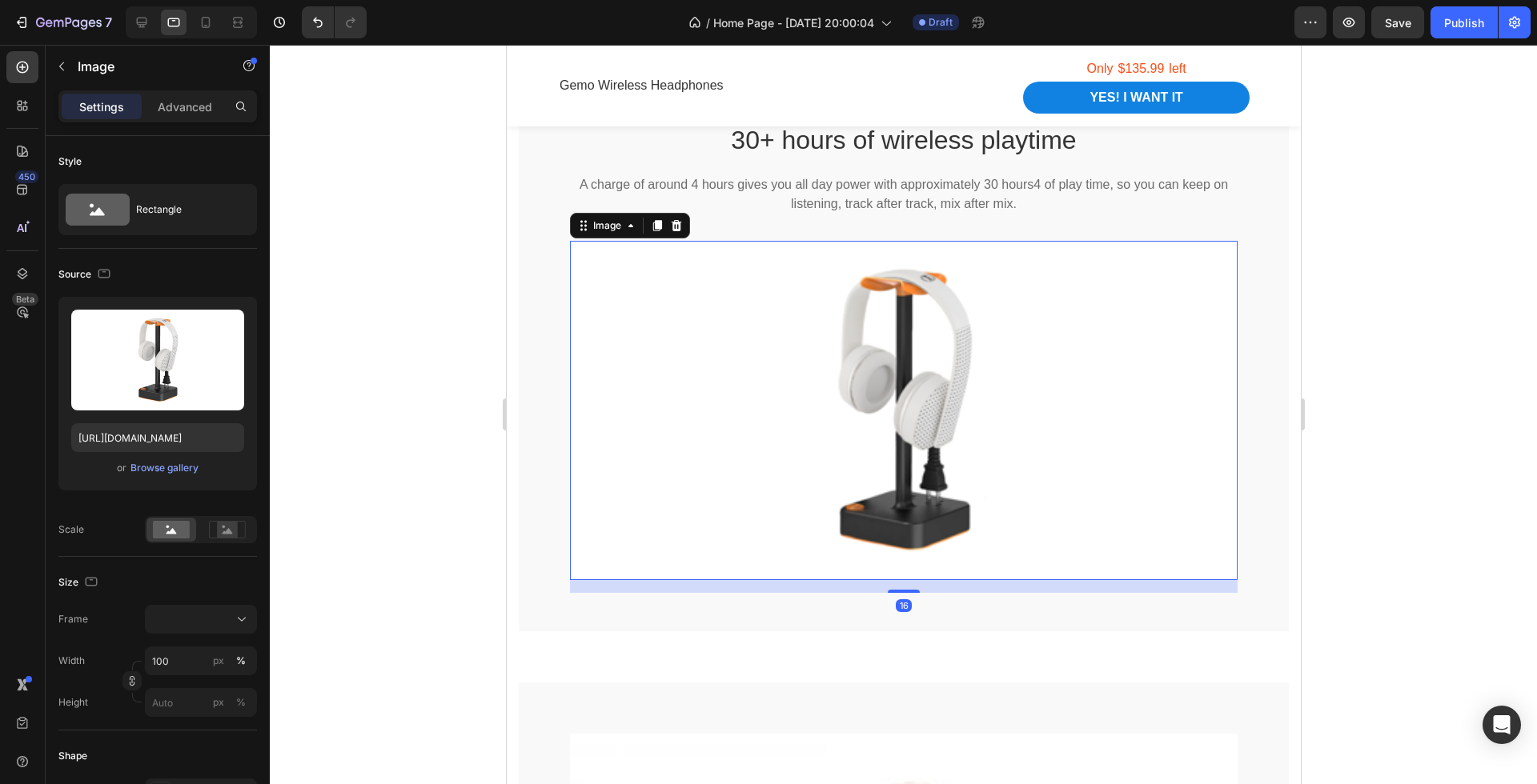
click at [1440, 412] on div at bounding box center [904, 414] width 1267 height 739
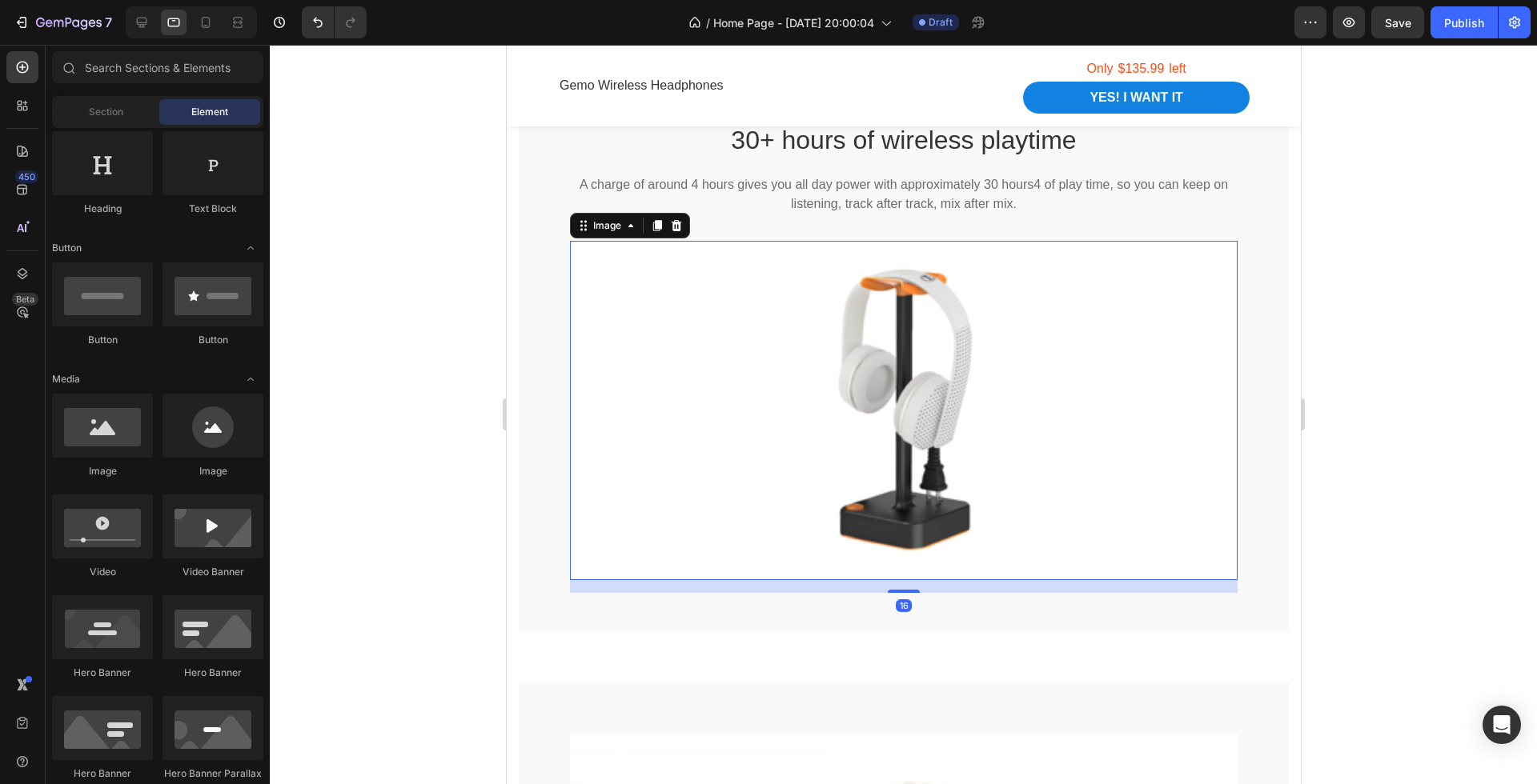
click at [1123, 421] on img at bounding box center [903, 411] width 668 height 339
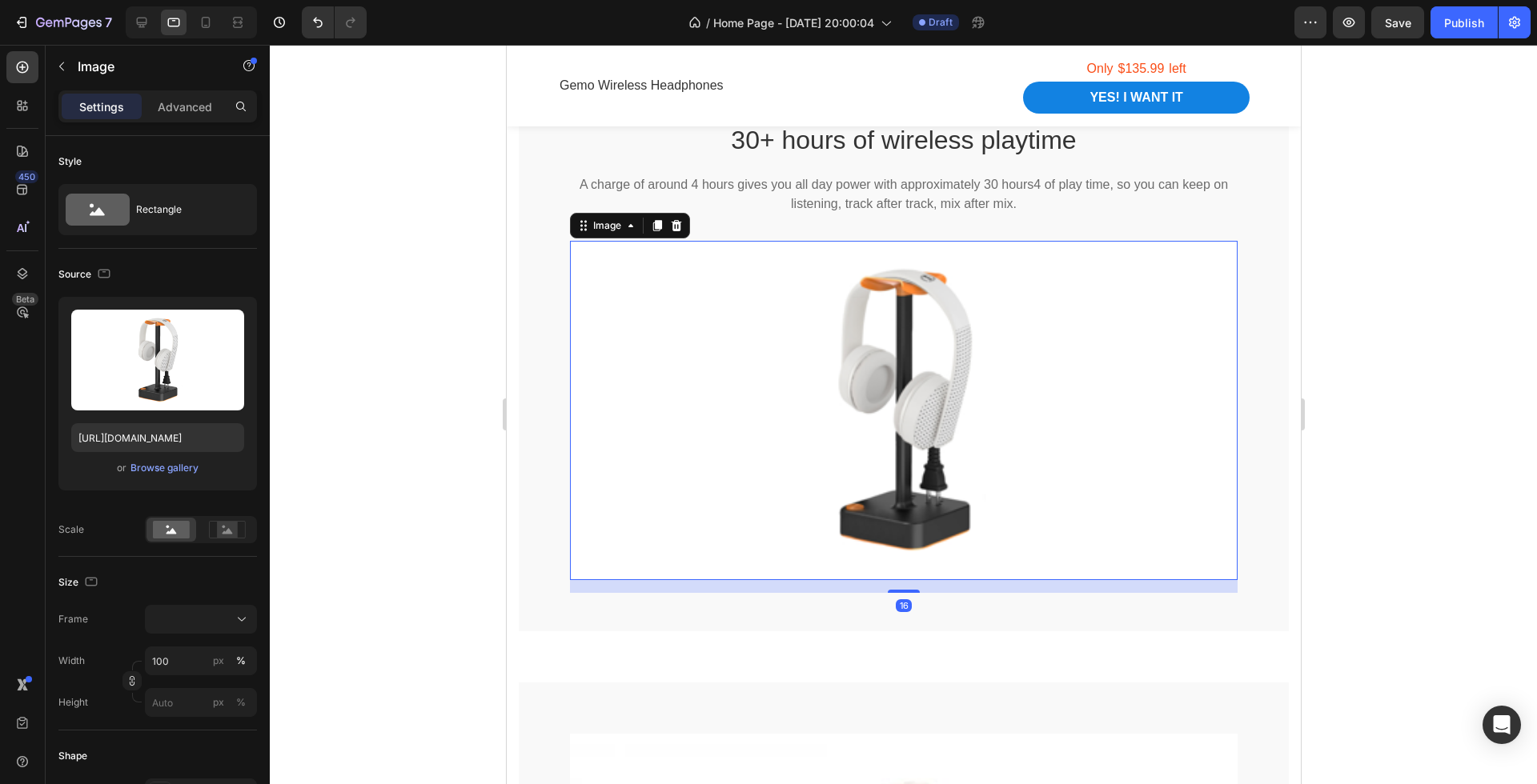
click at [1435, 356] on div at bounding box center [904, 414] width 1267 height 739
click at [1096, 440] on img at bounding box center [903, 411] width 668 height 339
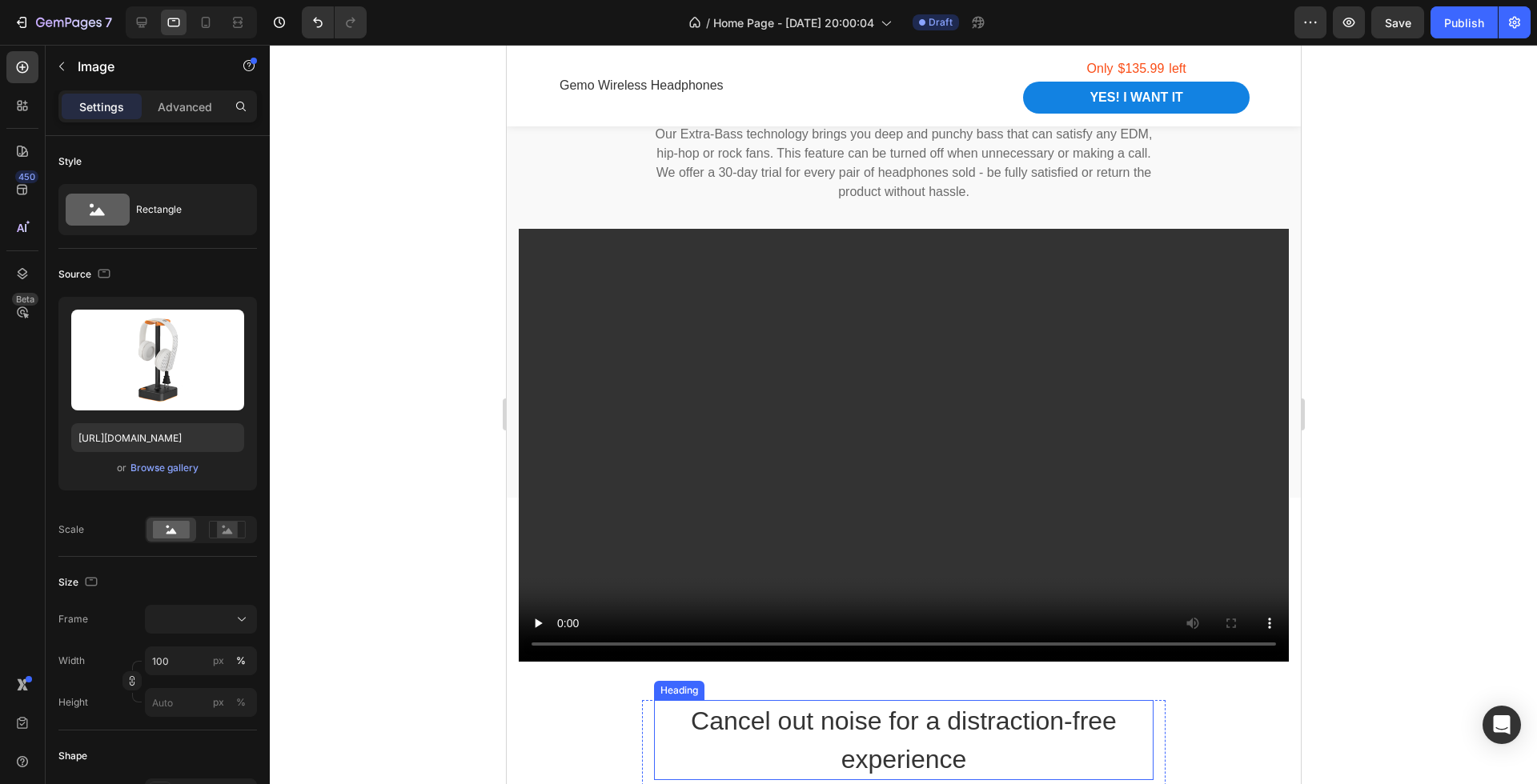
scroll to position [1548, 0]
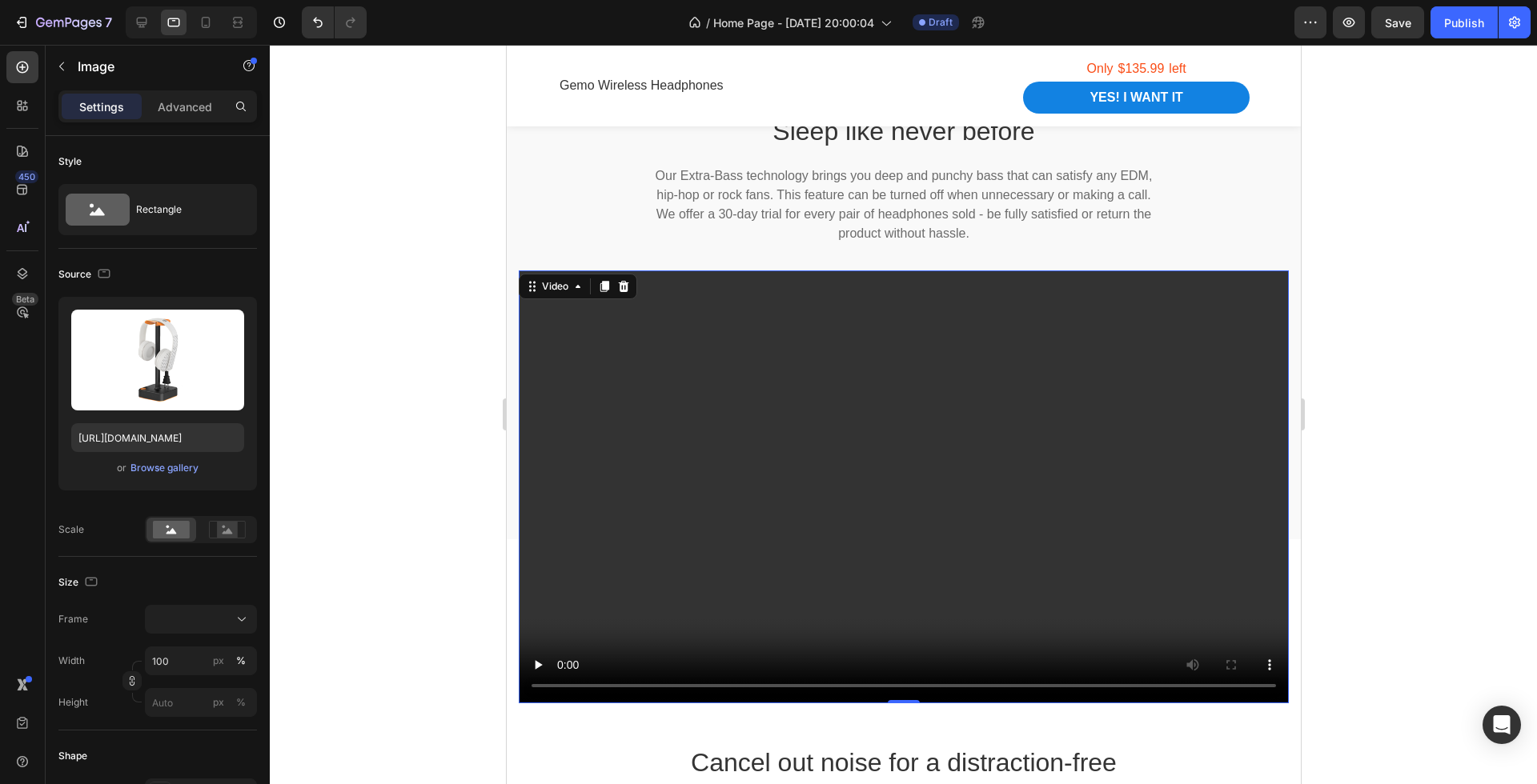
click at [1095, 364] on video at bounding box center [903, 486] width 770 height 433
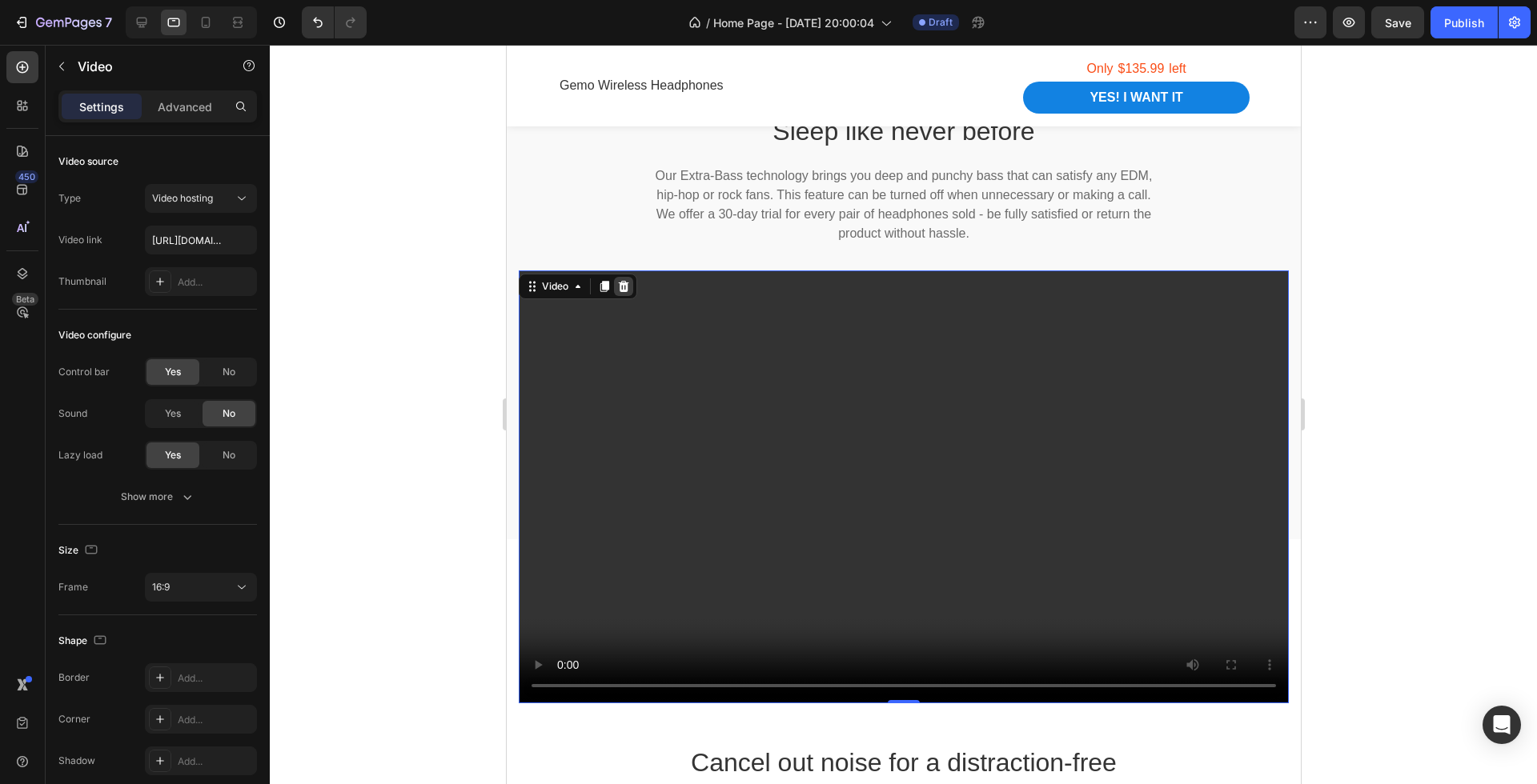
click at [623, 292] on div at bounding box center [622, 286] width 20 height 20
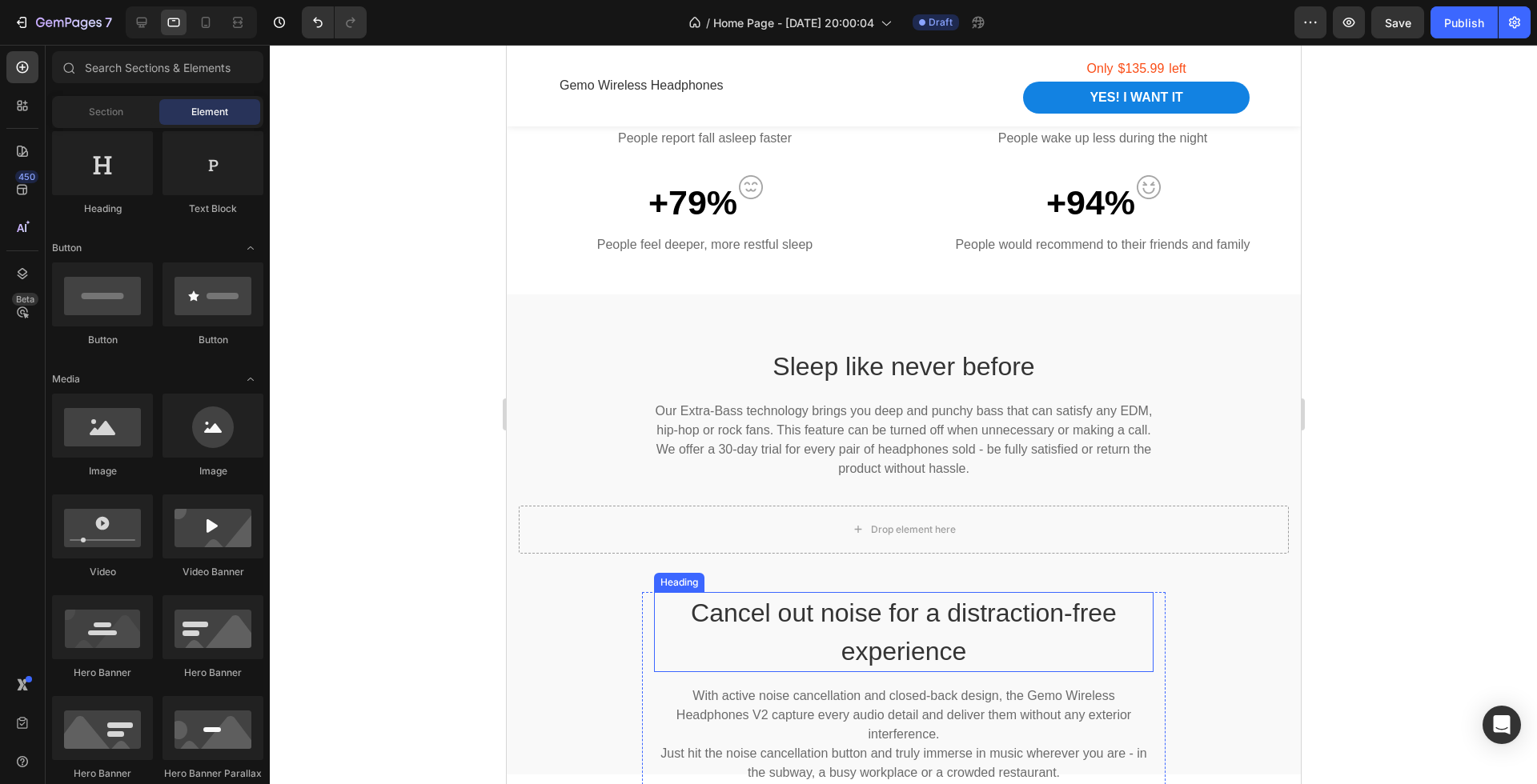
scroll to position [1443, 0]
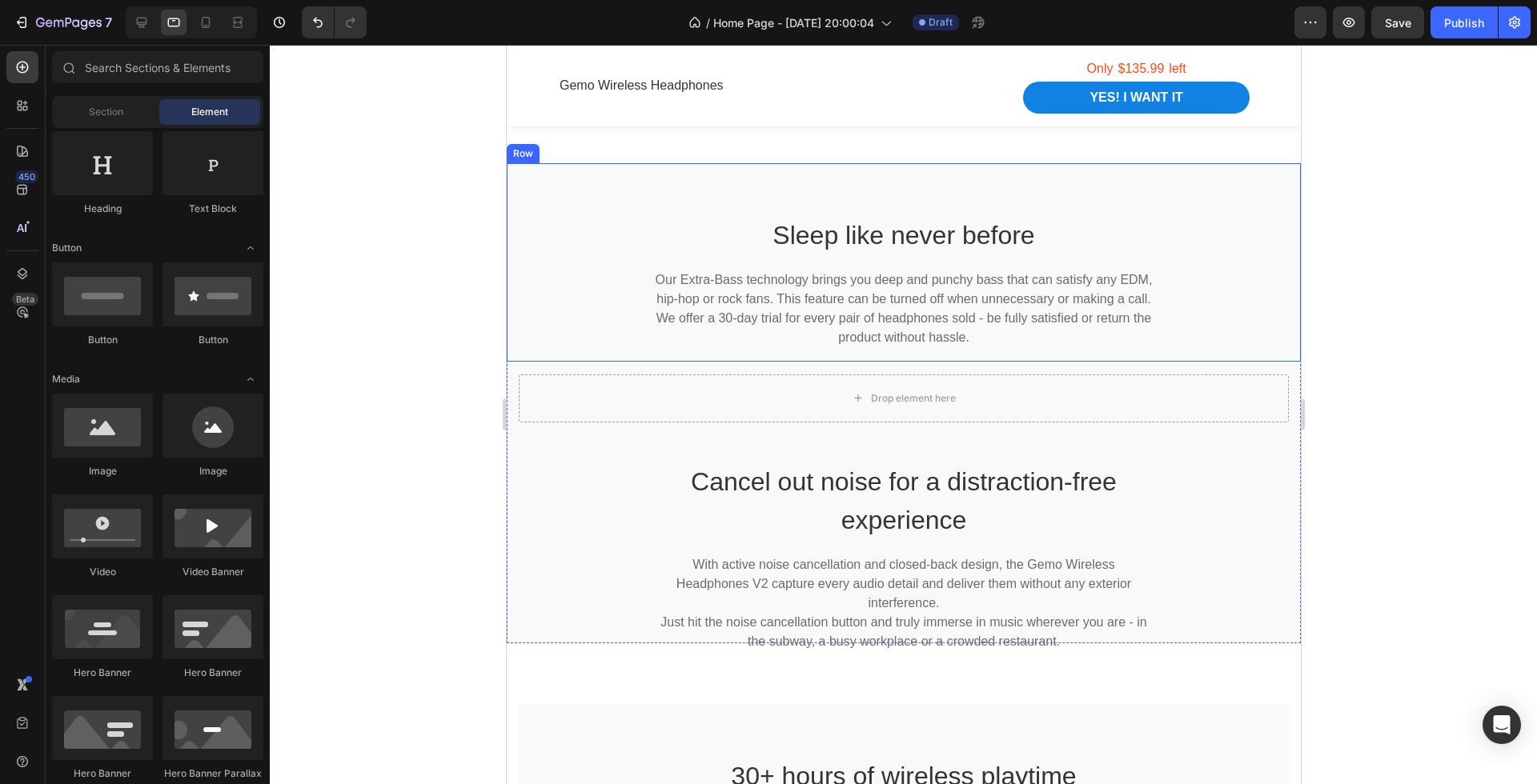
click at [1209, 236] on div "Sleep like never before Heading Our Extra-Bass technology brings you deep and p…" at bounding box center [903, 288] width 770 height 147
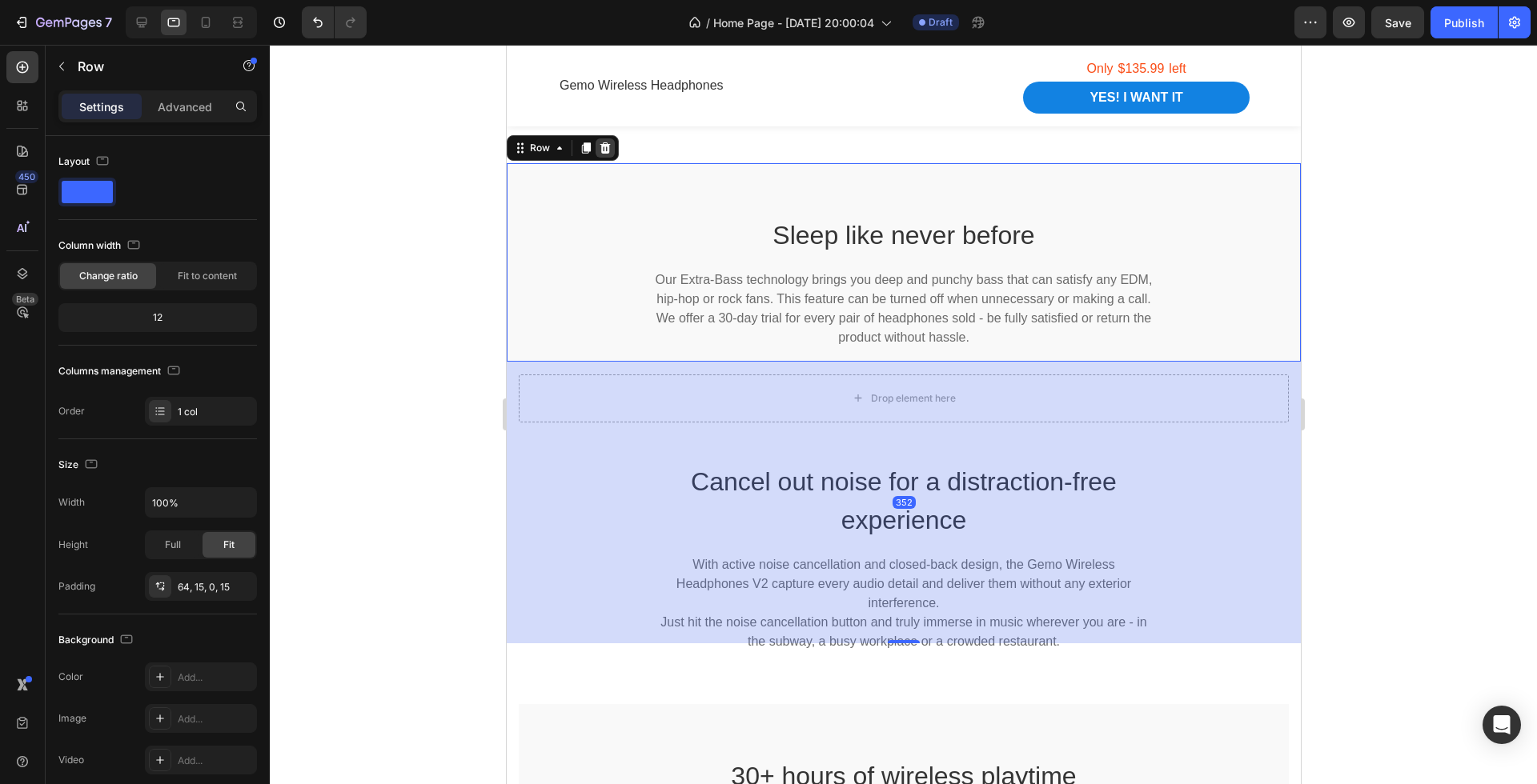
click at [606, 145] on icon at bounding box center [605, 148] width 10 height 11
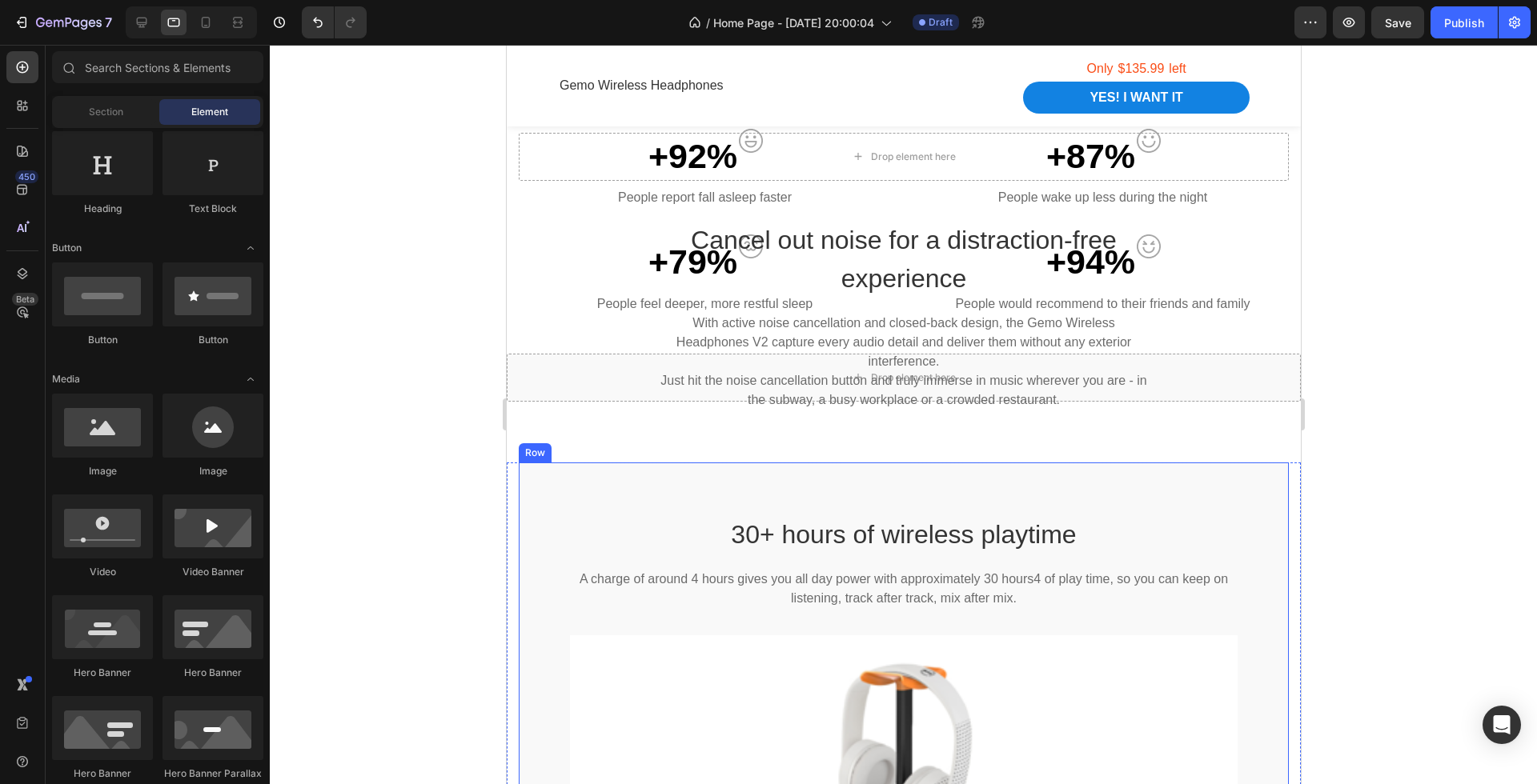
scroll to position [1223, 0]
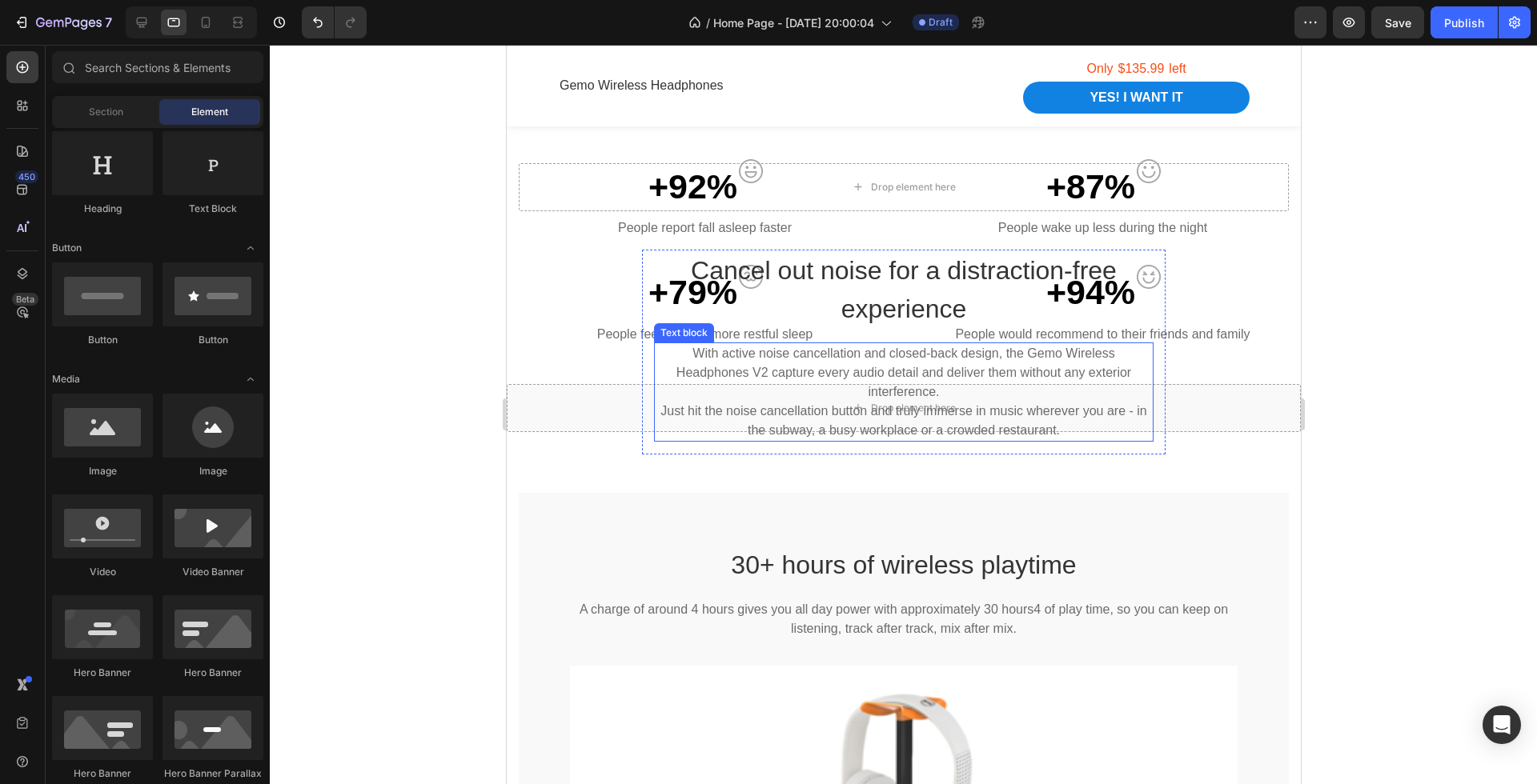
click at [899, 414] on p "With active noise cancellation and closed-back design, the Gemo Wireless Headph…" at bounding box center [904, 391] width 497 height 96
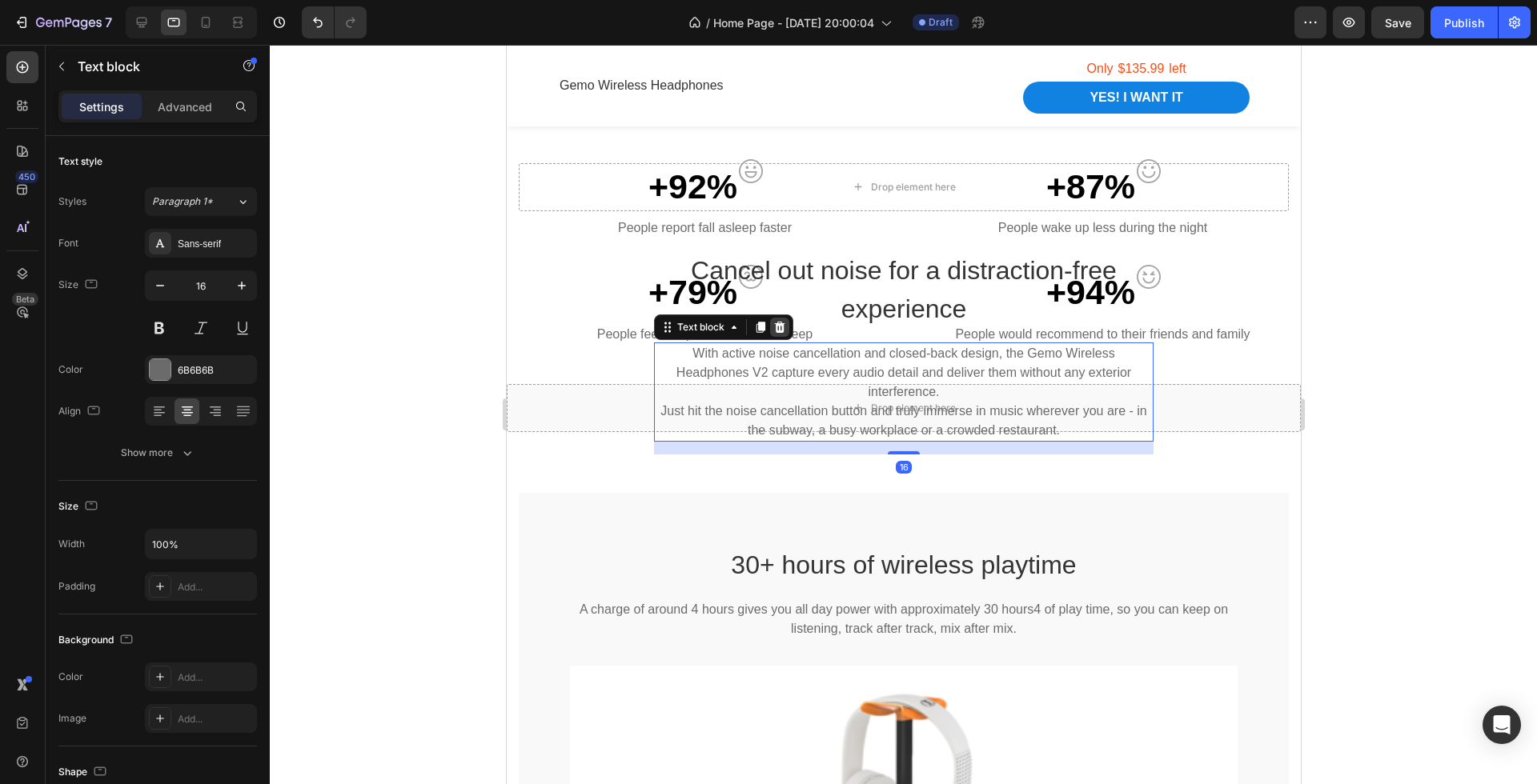
click at [774, 329] on icon at bounding box center [779, 328] width 13 height 13
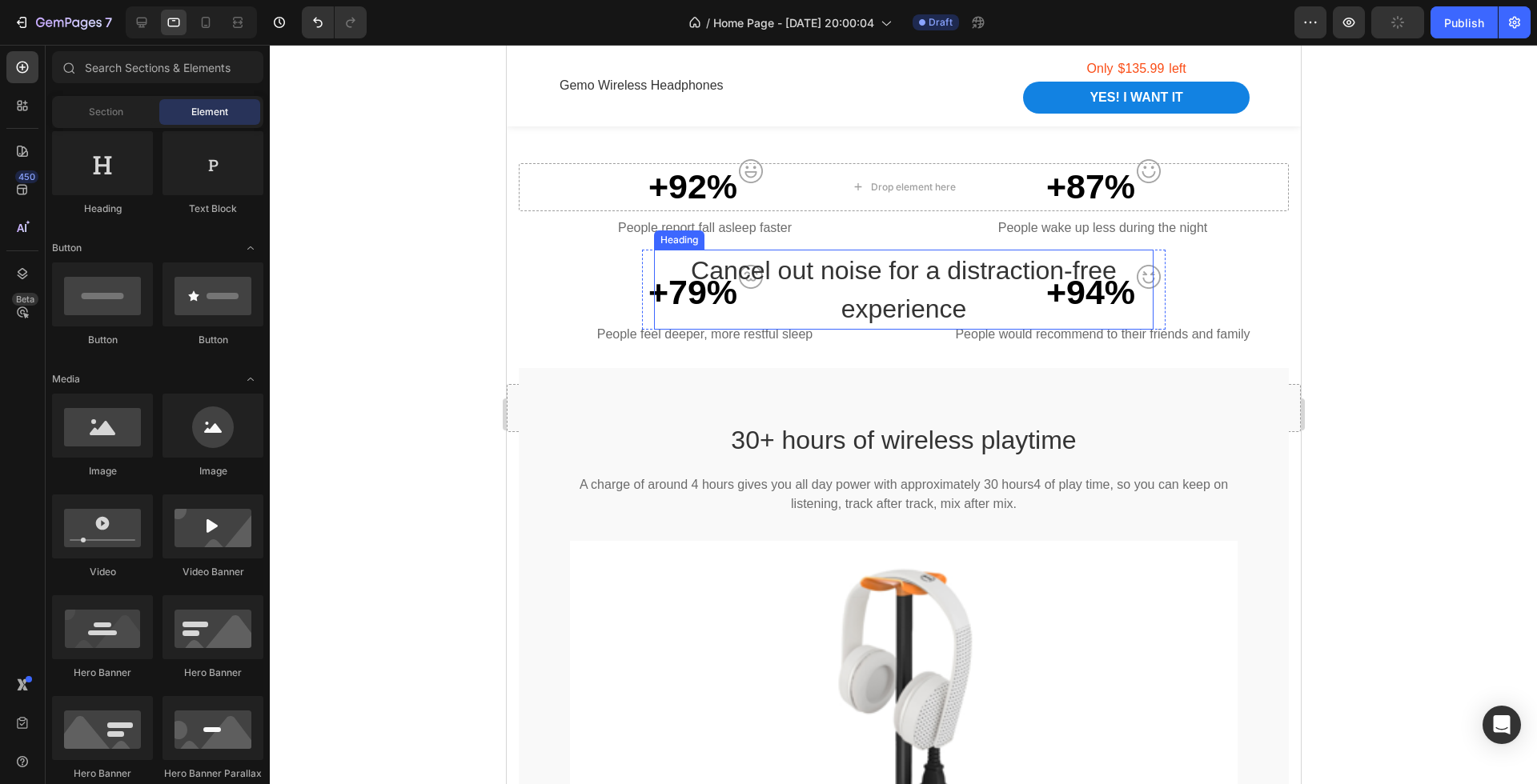
click at [875, 292] on p "Cancel out noise for a distraction-free experience" at bounding box center [904, 290] width 497 height 76
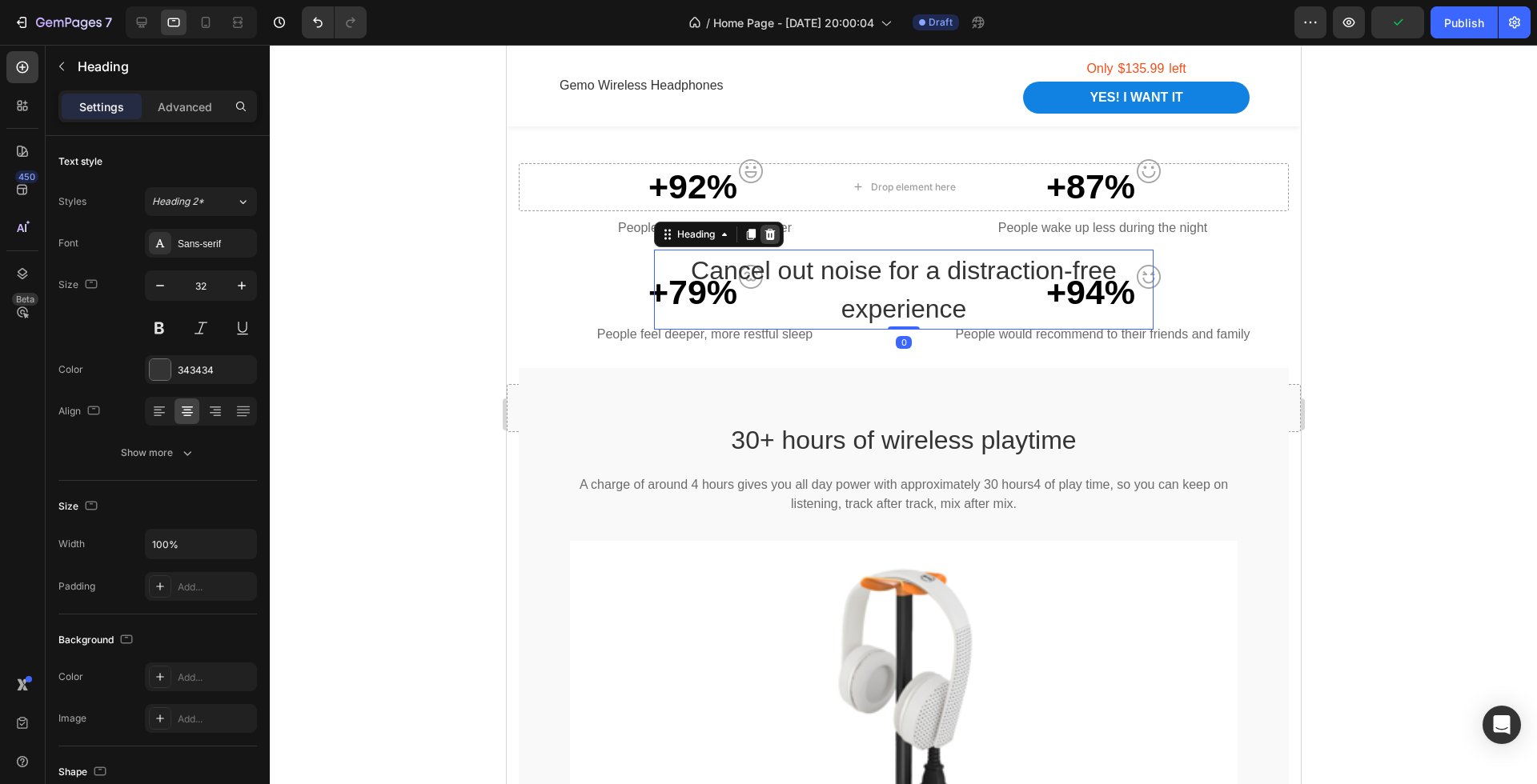
click at [768, 233] on icon at bounding box center [768, 235] width 10 height 11
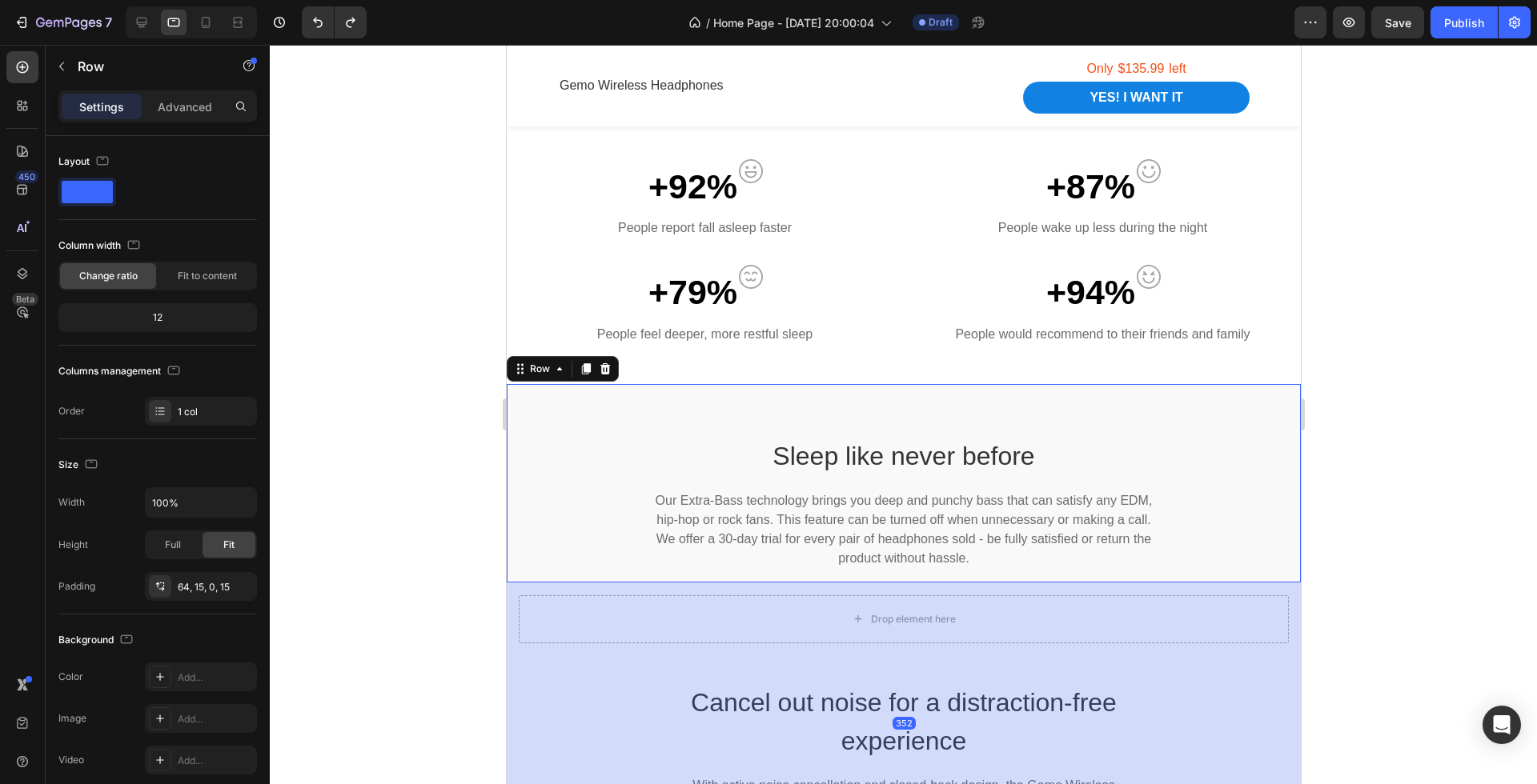
click at [638, 429] on div "Sleep like never before Heading Our Extra-Bass technology brings you deep and p…" at bounding box center [903, 482] width 794 height 198
click at [1476, 624] on div at bounding box center [904, 414] width 1267 height 739
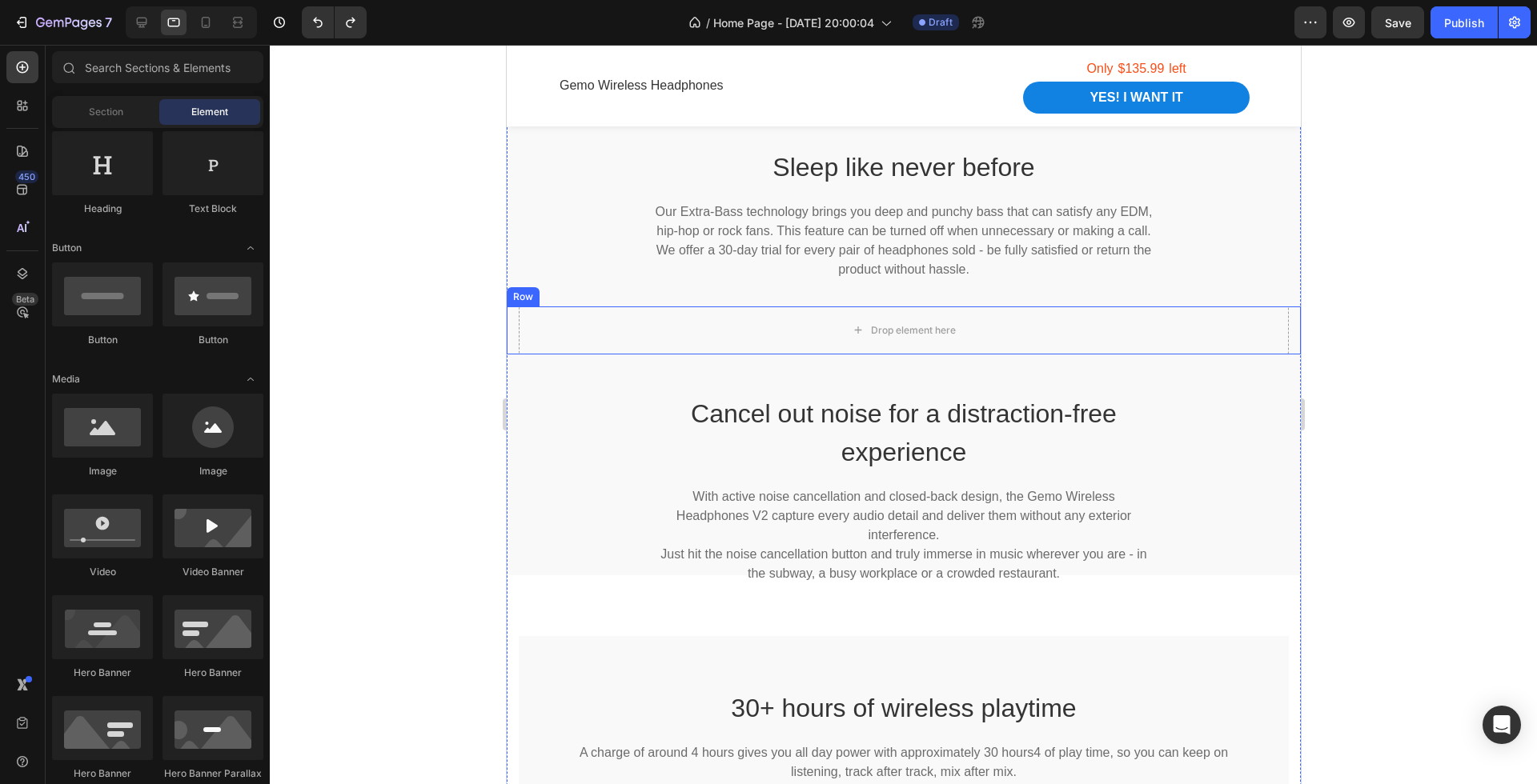
scroll to position [1523, 0]
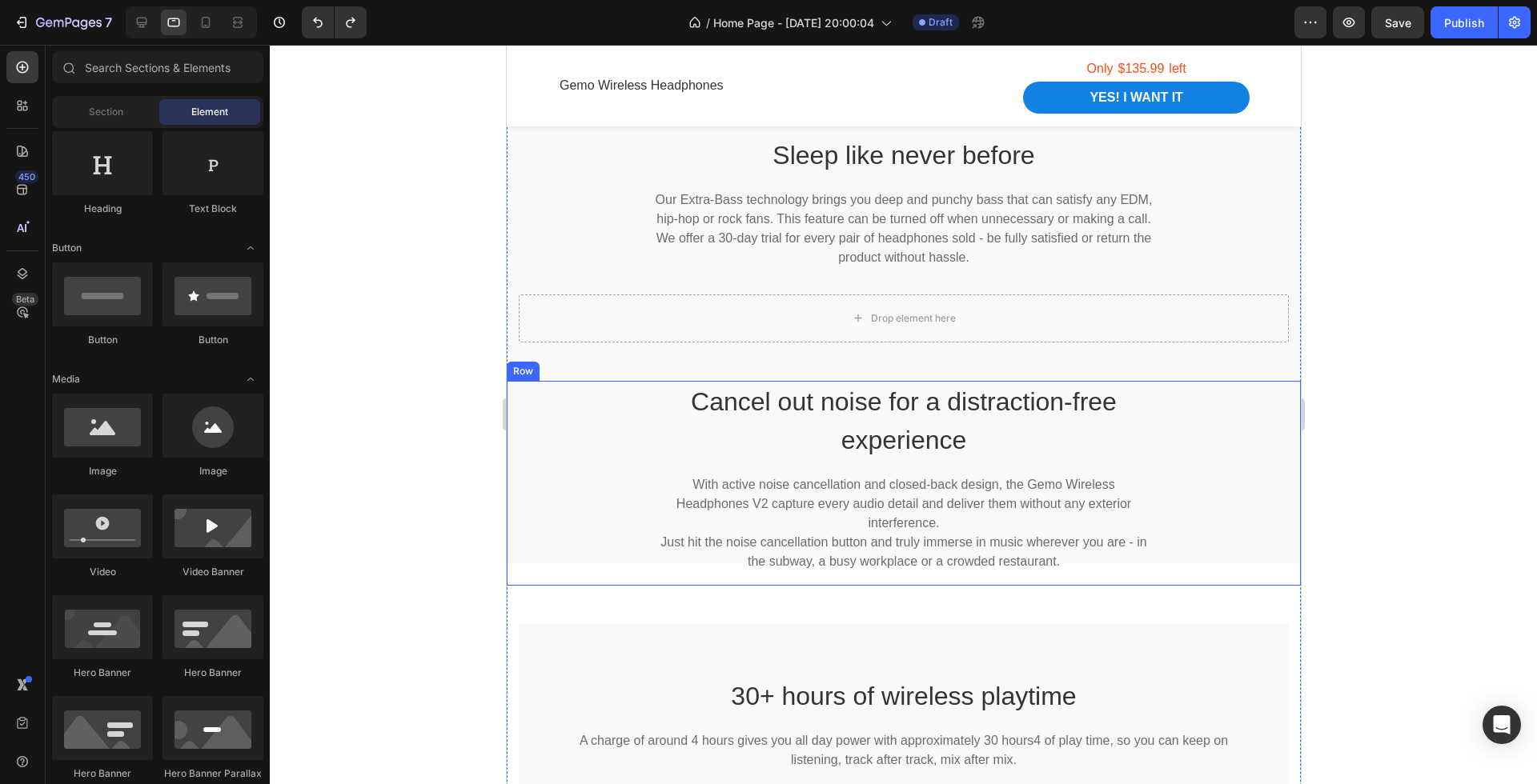
click at [1217, 501] on div "Cancel out noise for a distraction-free experience Heading With active noise ca…" at bounding box center [903, 483] width 794 height 205
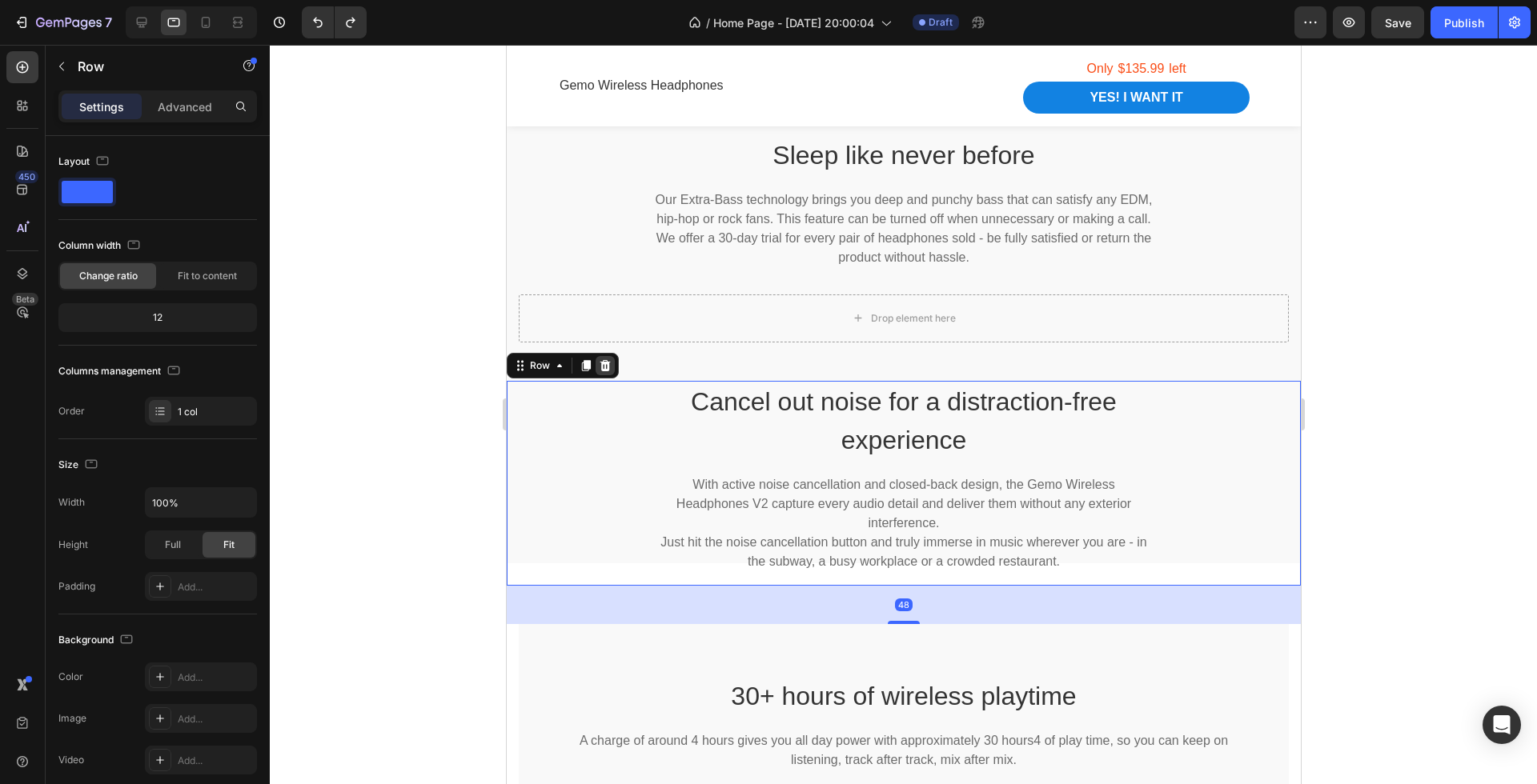
click at [611, 361] on div at bounding box center [604, 365] width 20 height 20
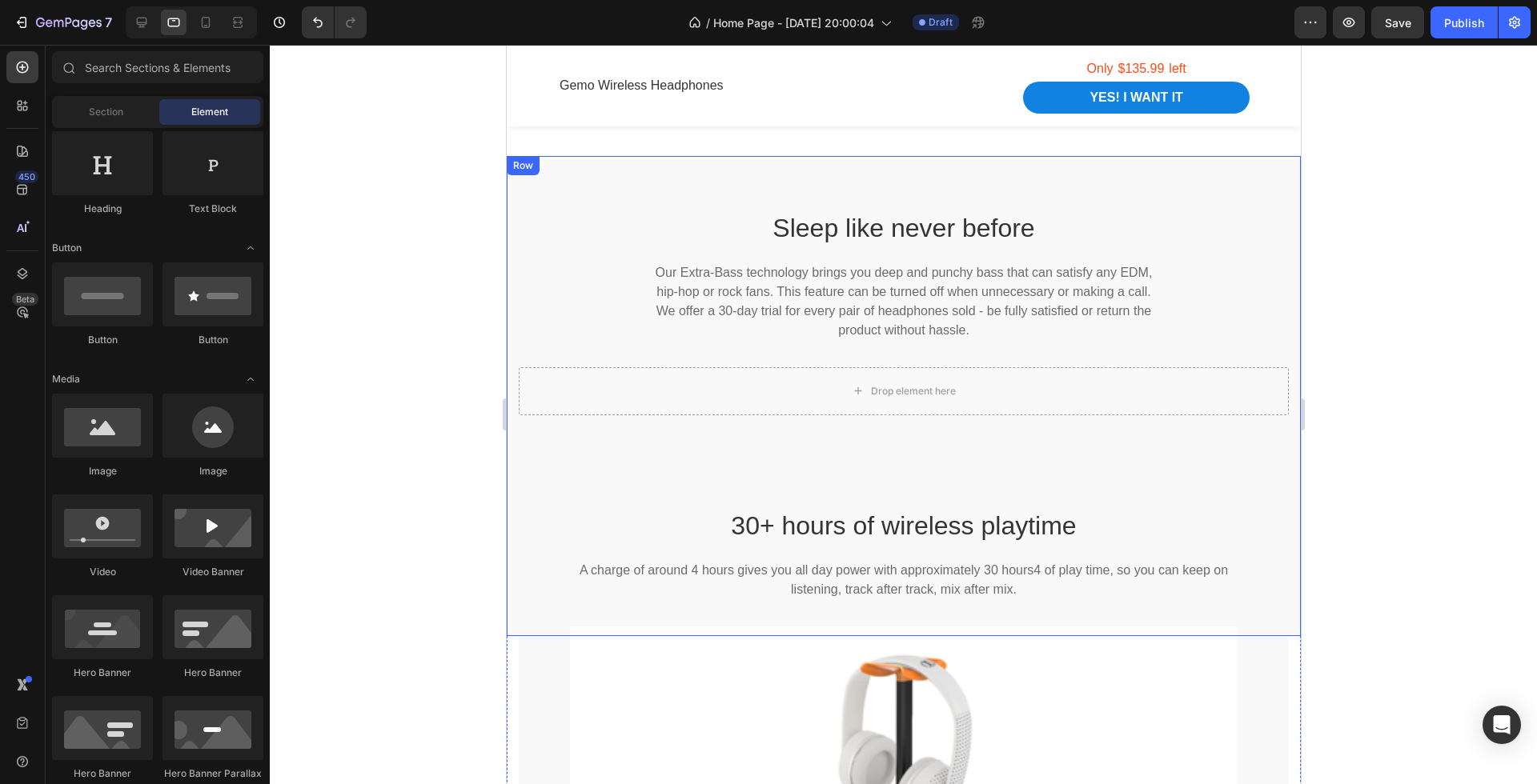
scroll to position [1448, 0]
click at [1121, 435] on div "Sleep like never before Heading Our Extra-Bass technology brings you deep and p…" at bounding box center [903, 399] width 794 height 480
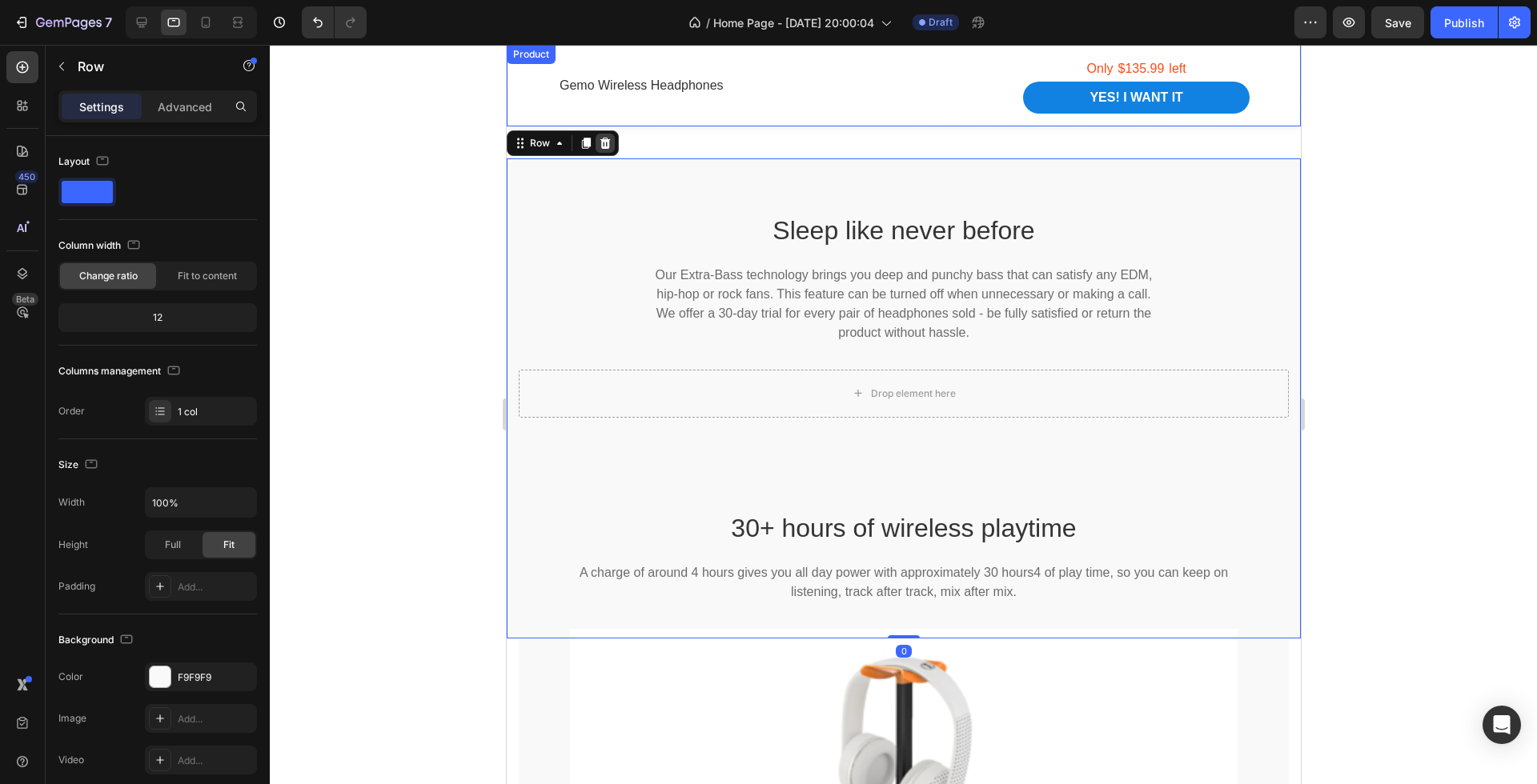
click at [605, 138] on icon at bounding box center [605, 143] width 10 height 11
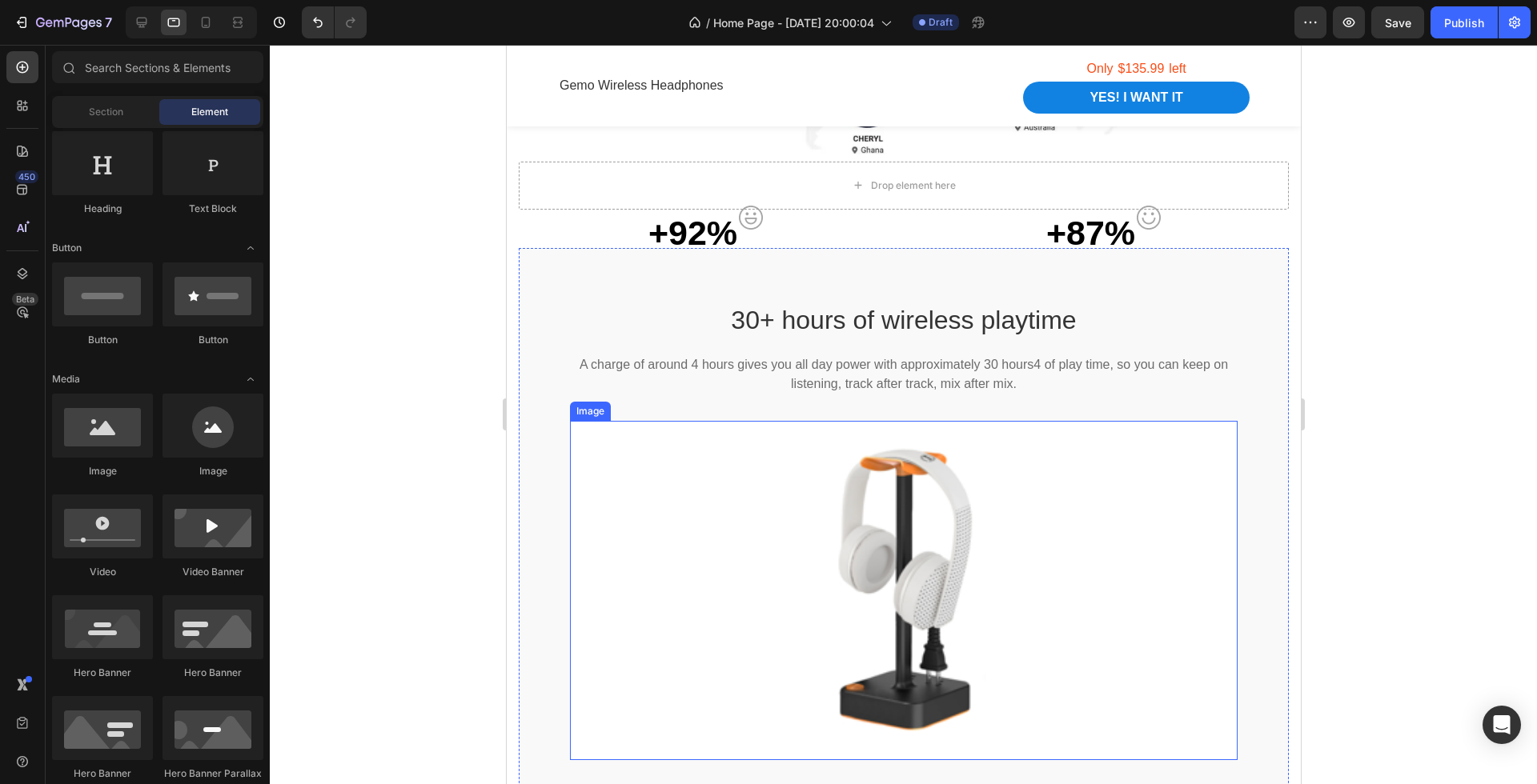
scroll to position [1174, 0]
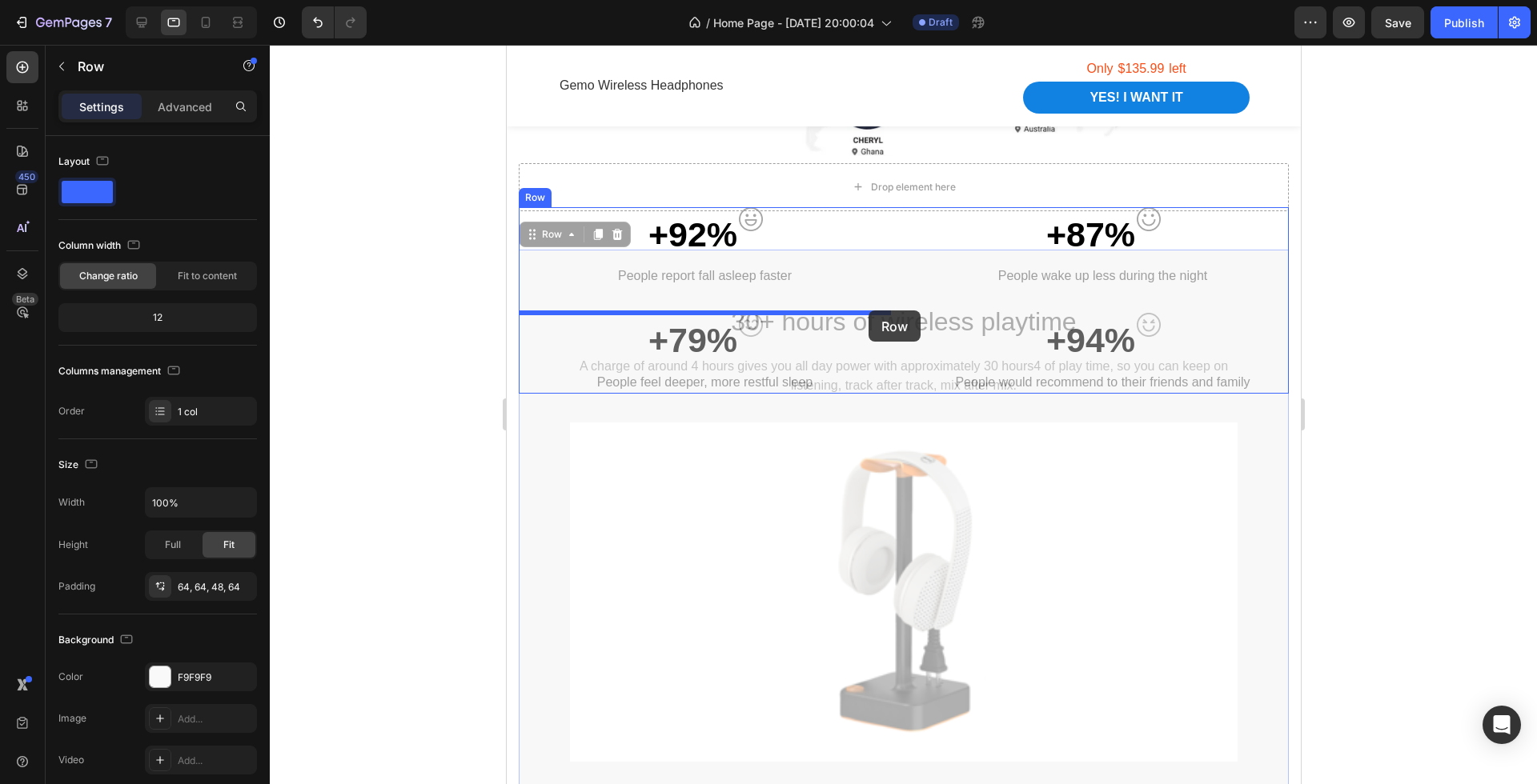
drag, startPoint x: 867, startPoint y: 261, endPoint x: 867, endPoint y: 314, distance: 53.0
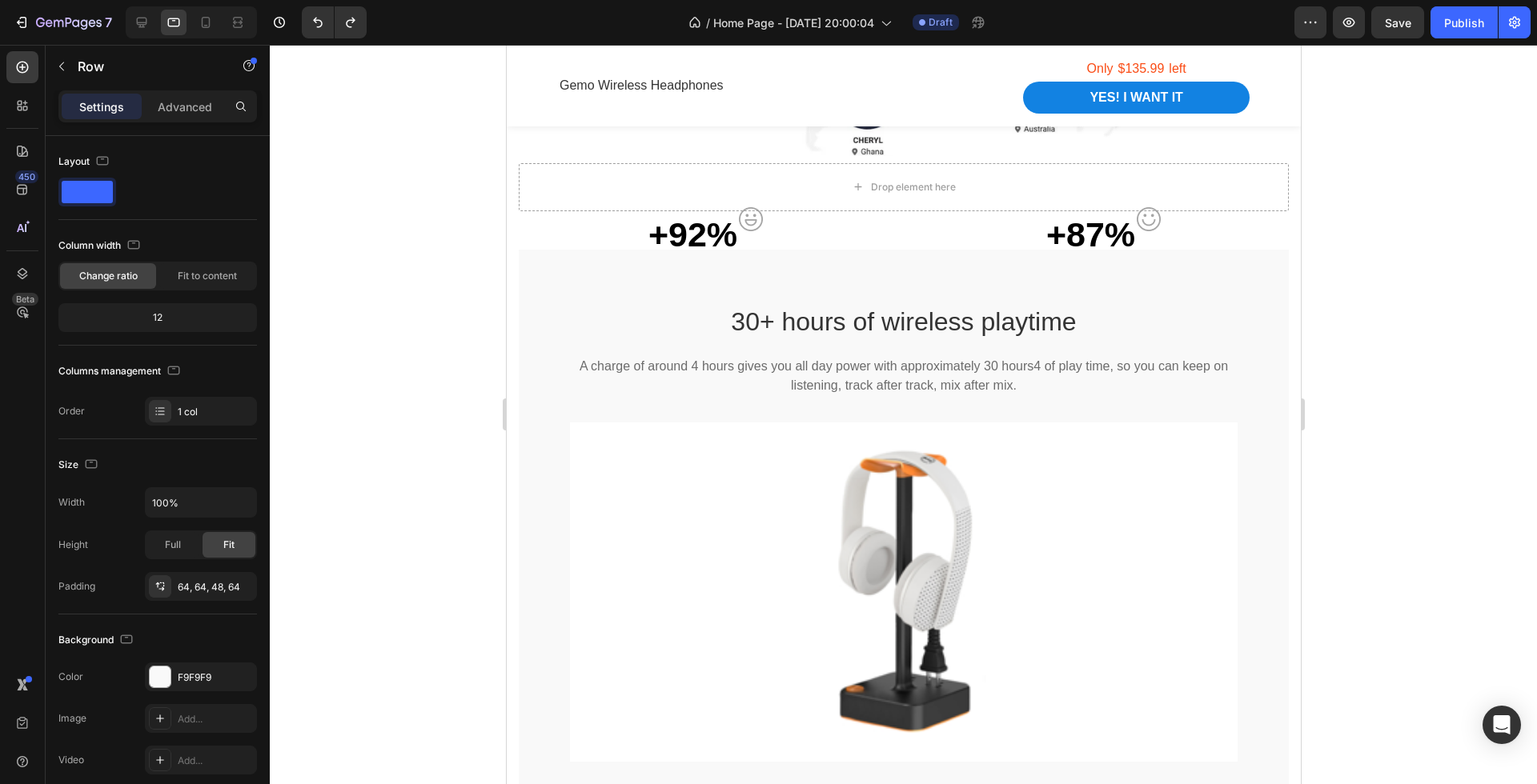
click at [1402, 448] on div at bounding box center [904, 414] width 1267 height 739
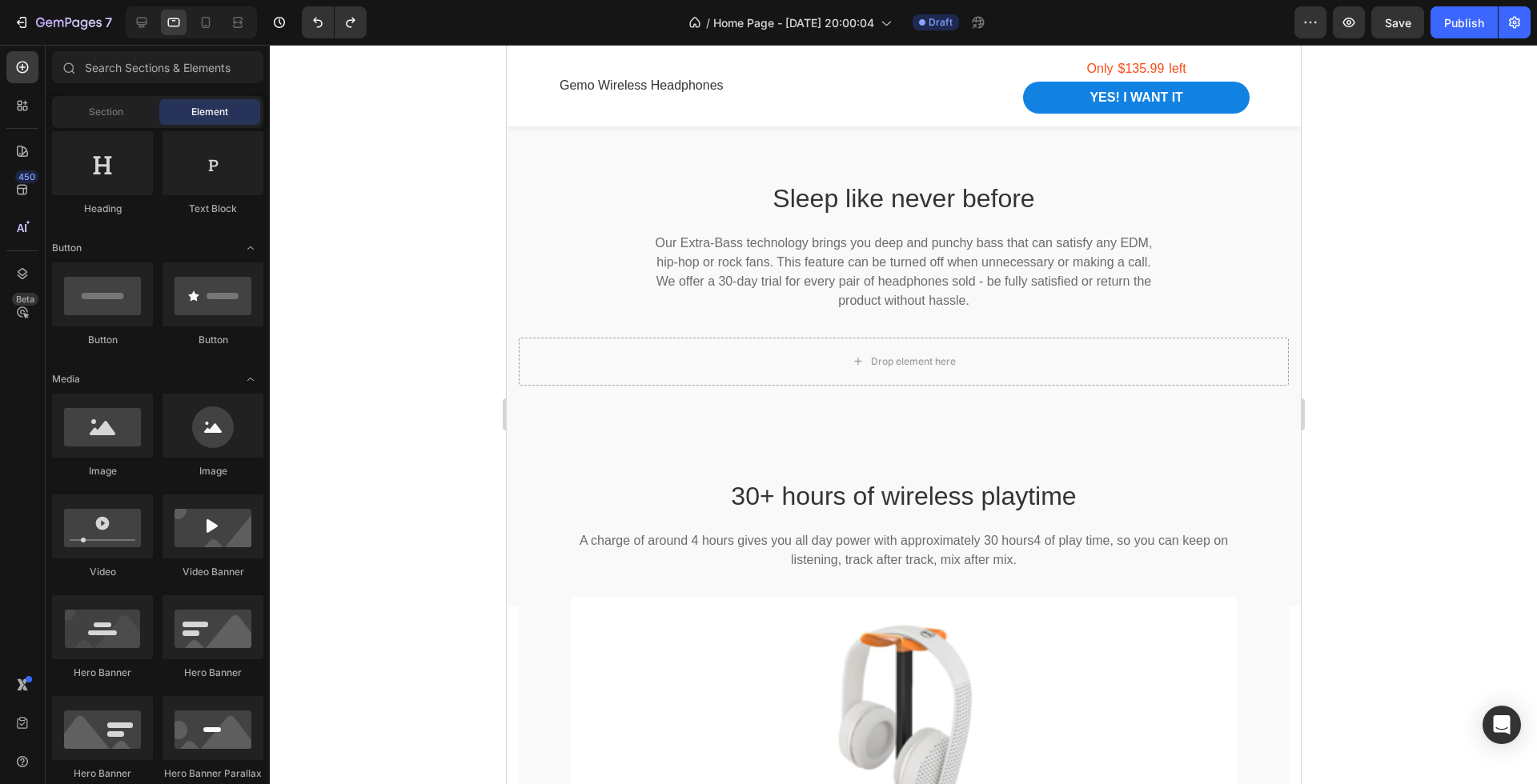
scroll to position [1463, 0]
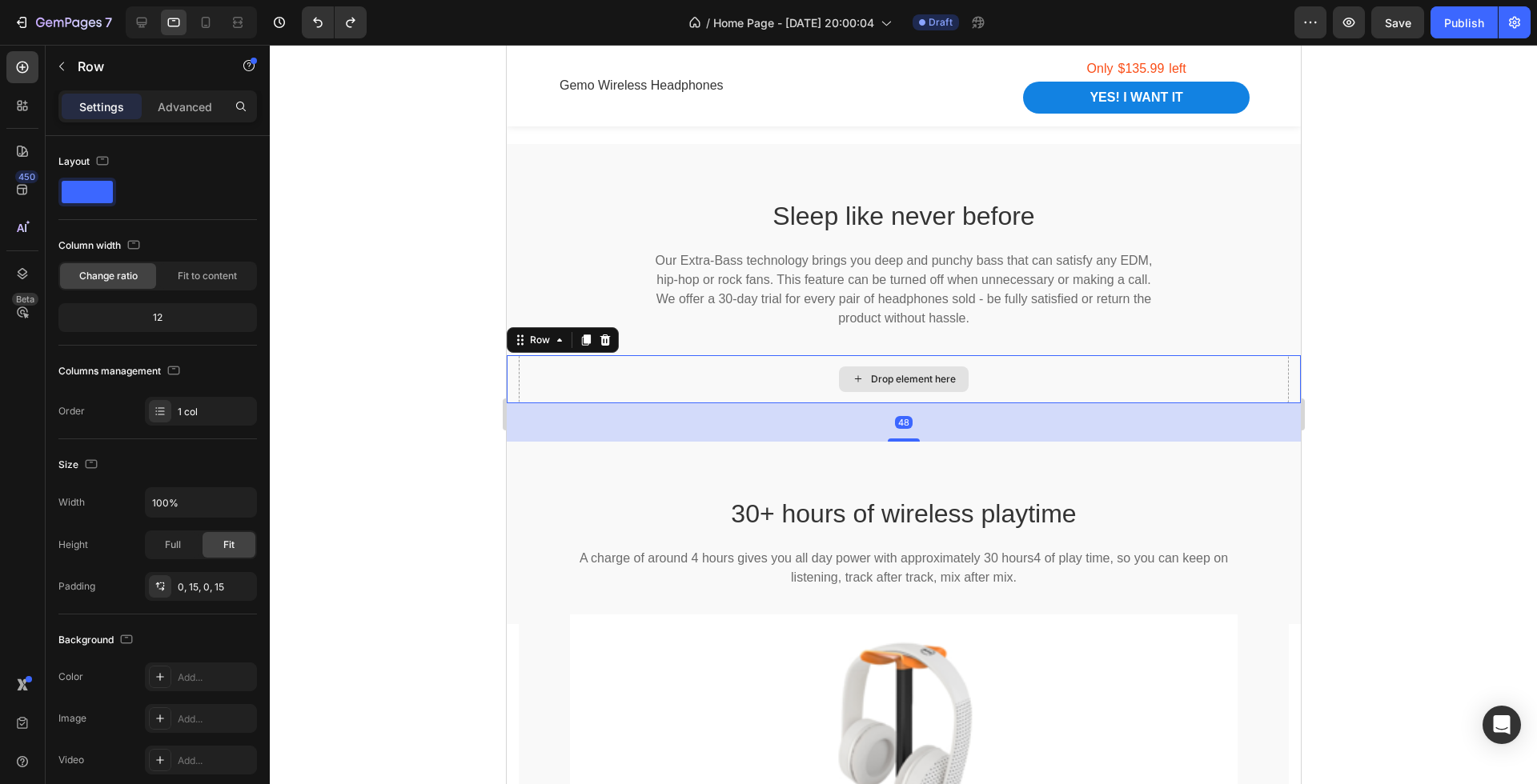
click at [999, 372] on div "Drop element here" at bounding box center [903, 380] width 770 height 48
click at [605, 339] on icon at bounding box center [605, 340] width 10 height 11
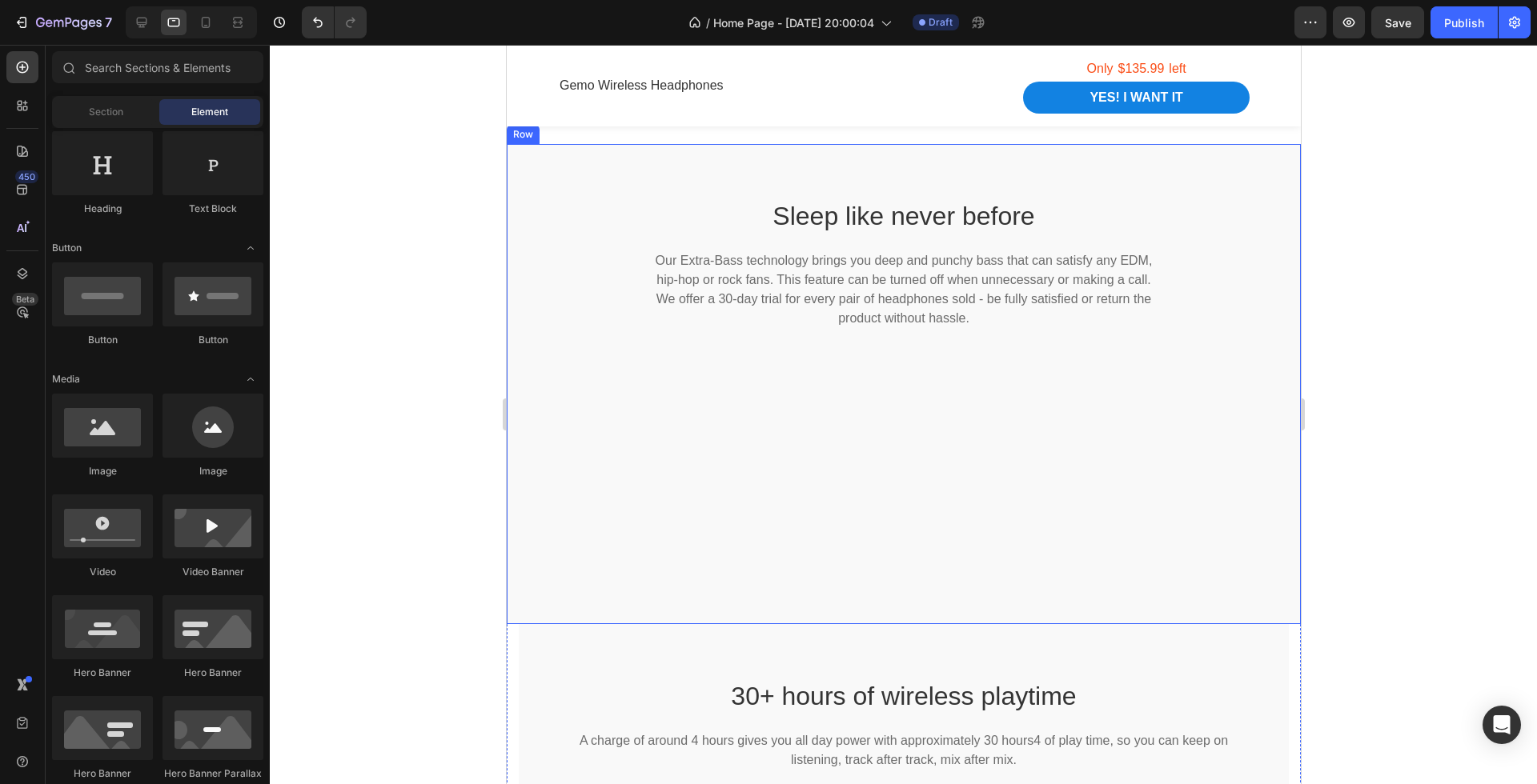
click at [836, 622] on div "Sleep like never before Heading Our Extra-Bass technology brings you deep and p…" at bounding box center [903, 385] width 794 height 480
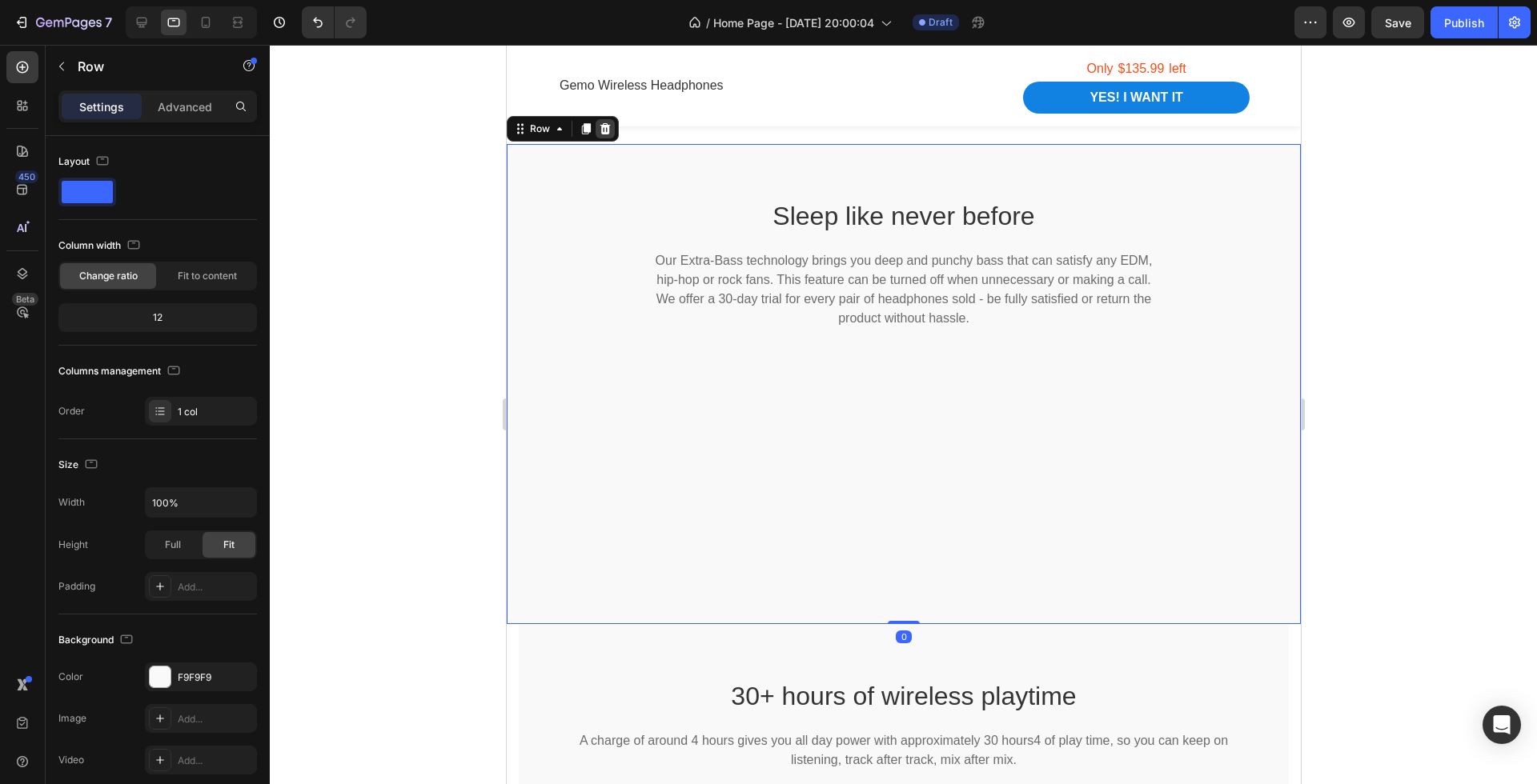
click at [605, 133] on icon at bounding box center [605, 128] width 10 height 11
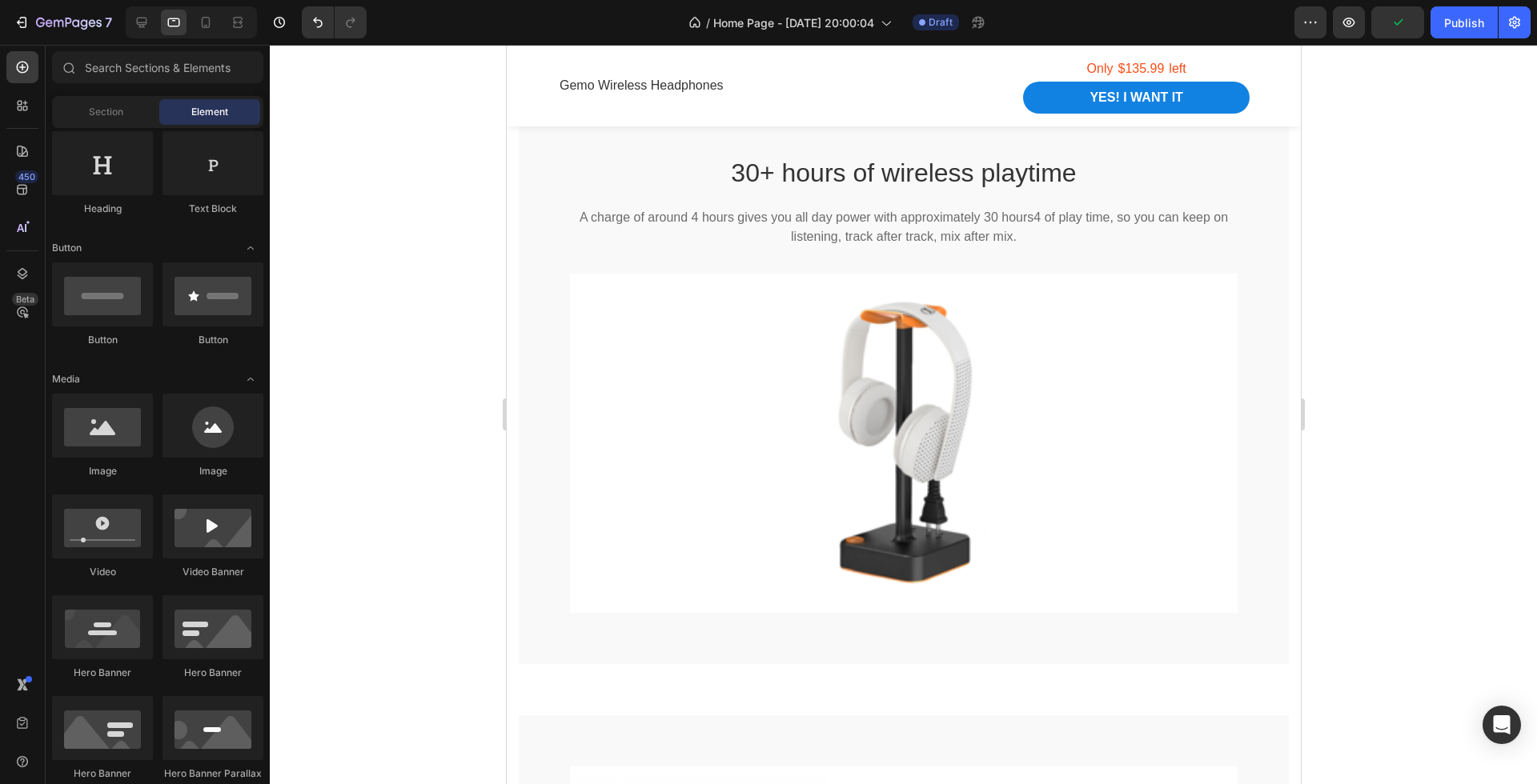
scroll to position [1569, 0]
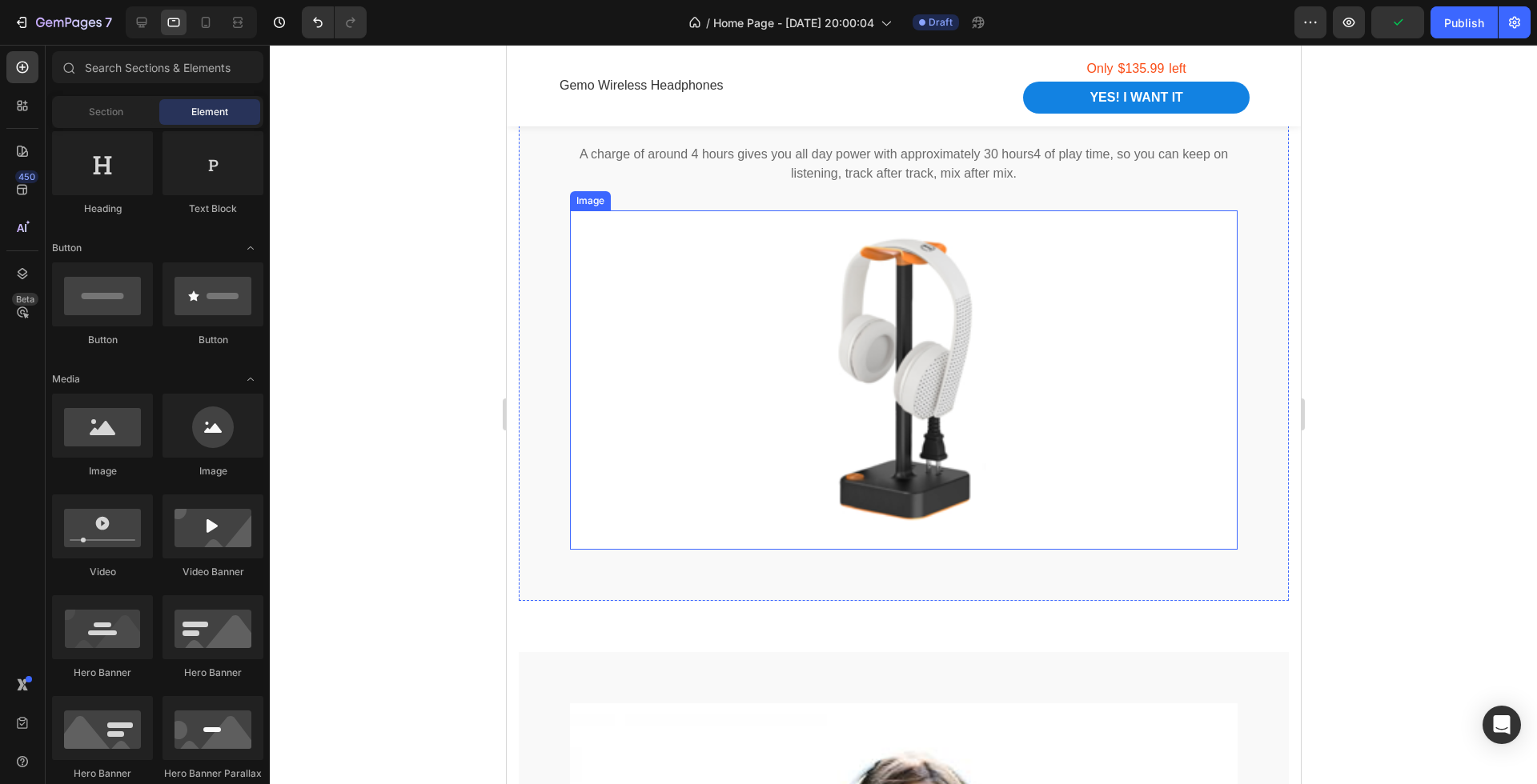
click at [986, 378] on img at bounding box center [903, 380] width 668 height 339
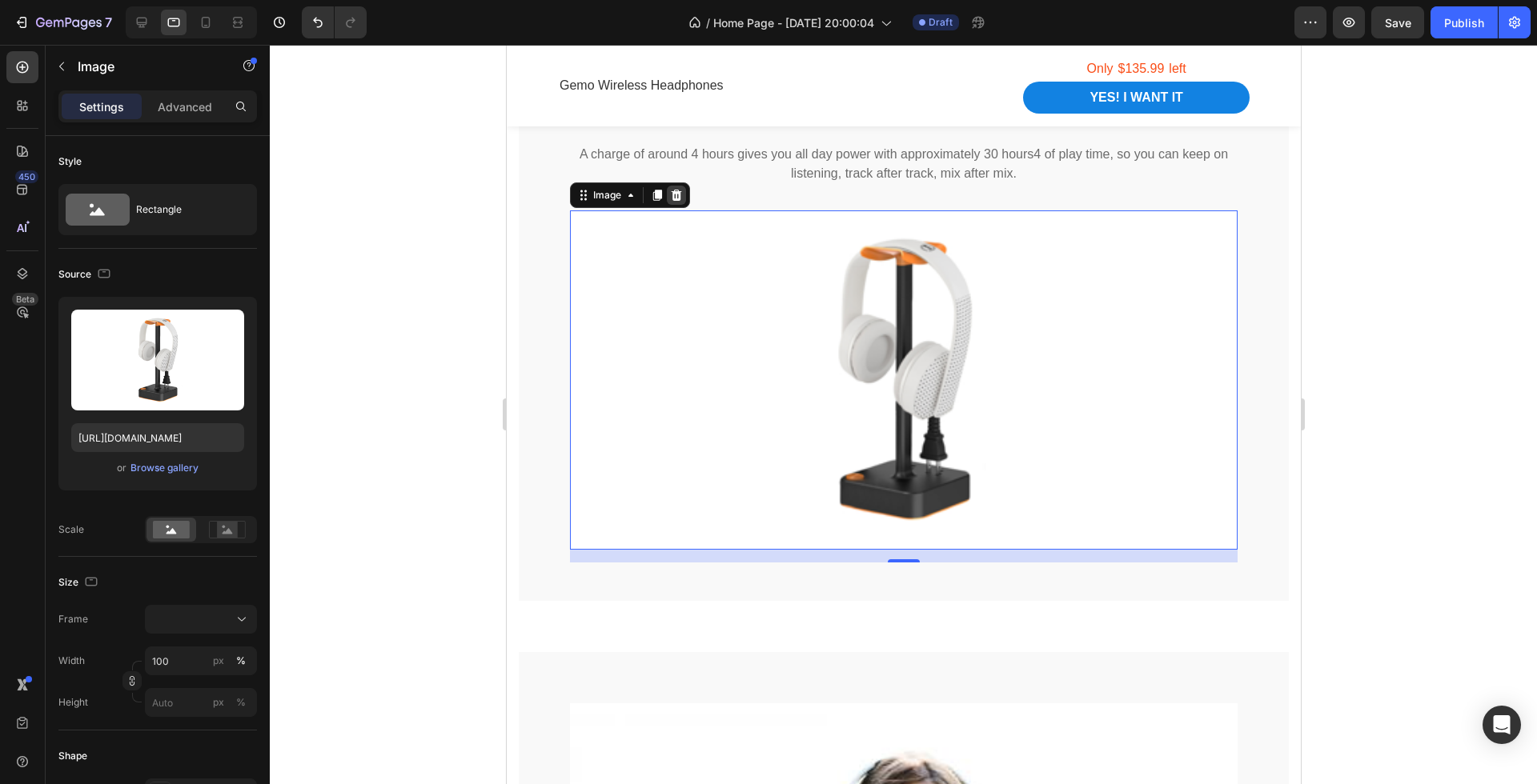
click at [669, 191] on icon at bounding box center [675, 196] width 13 height 13
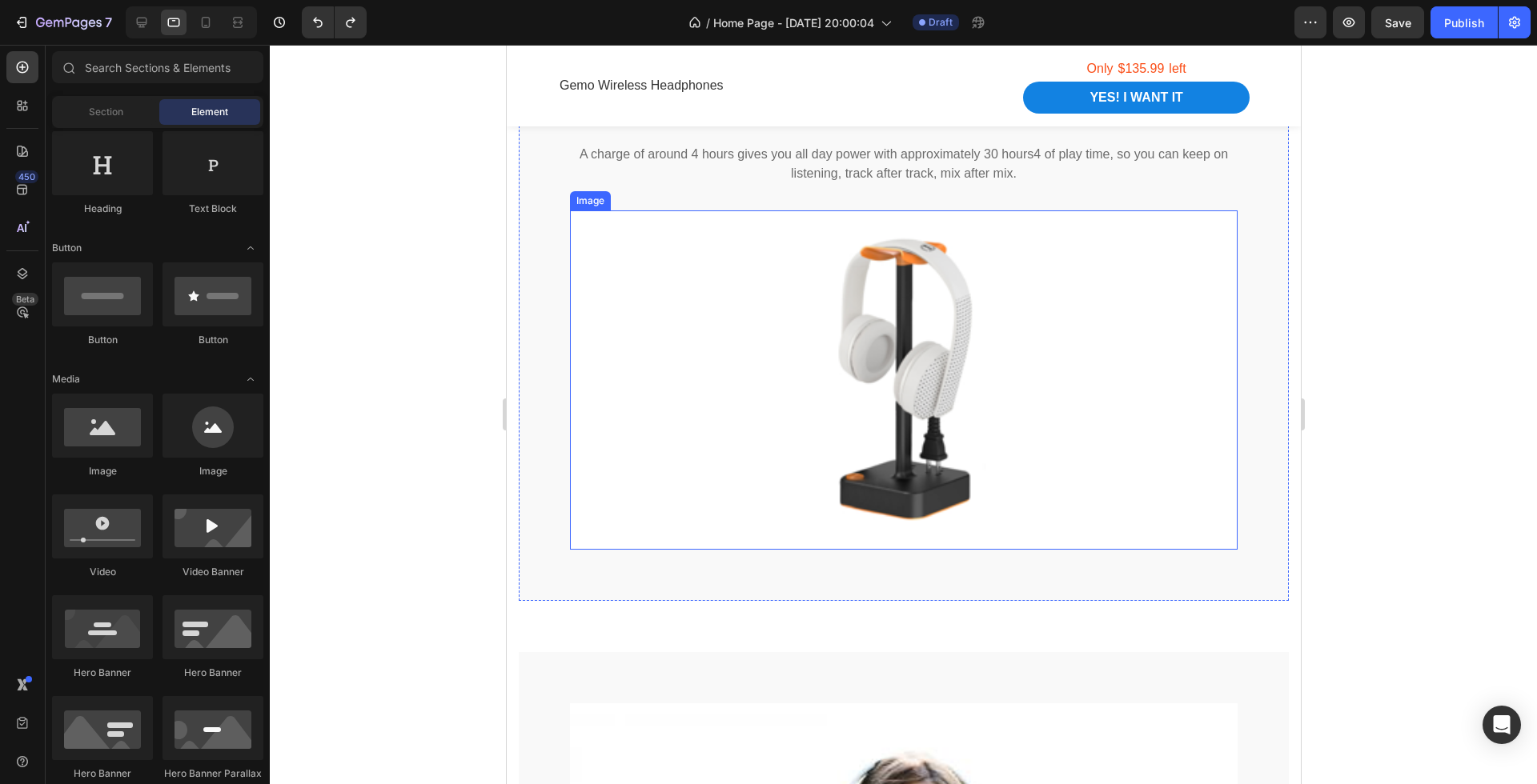
click at [670, 379] on img at bounding box center [903, 380] width 668 height 339
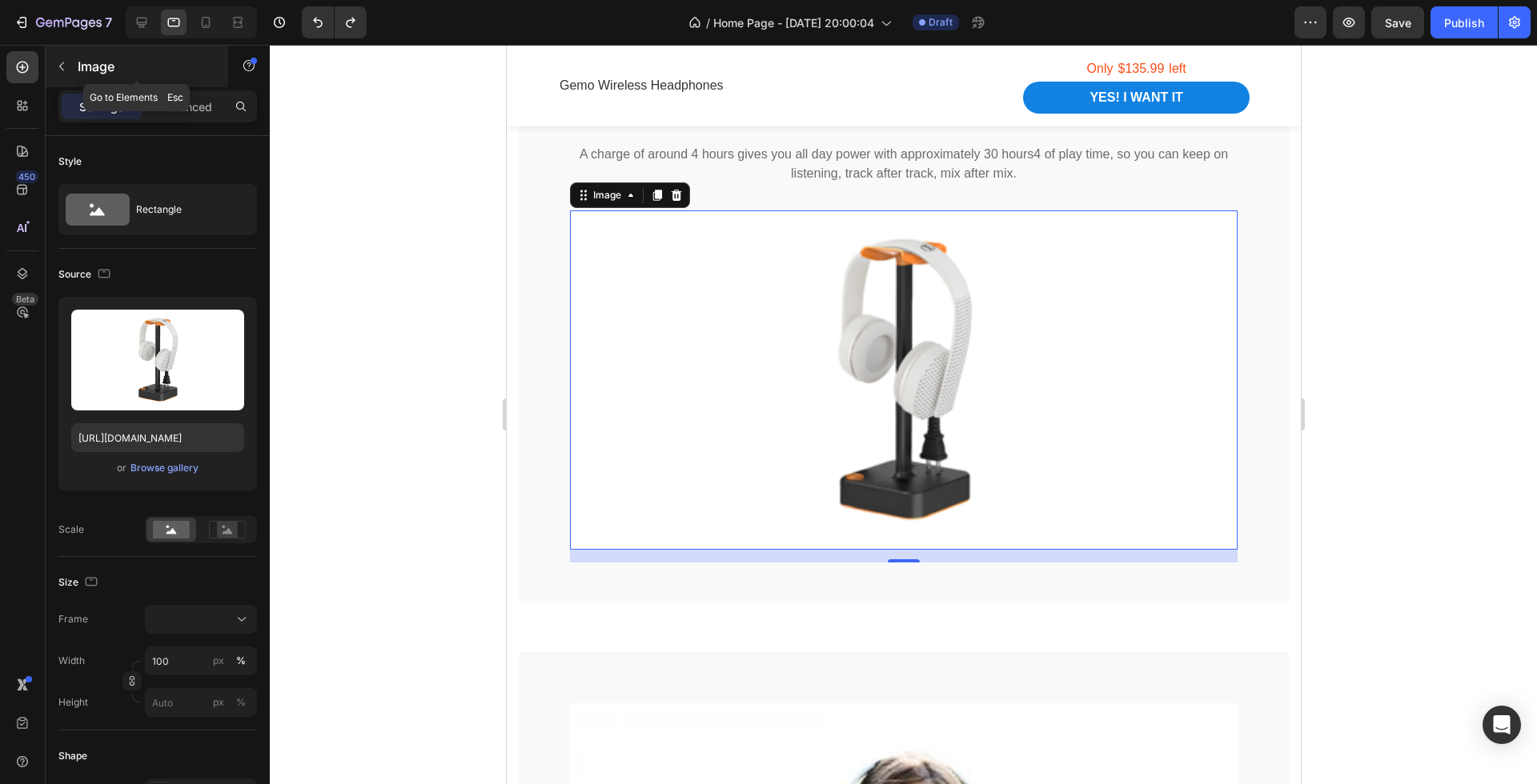
click at [68, 74] on button "button" at bounding box center [61, 66] width 25 height 25
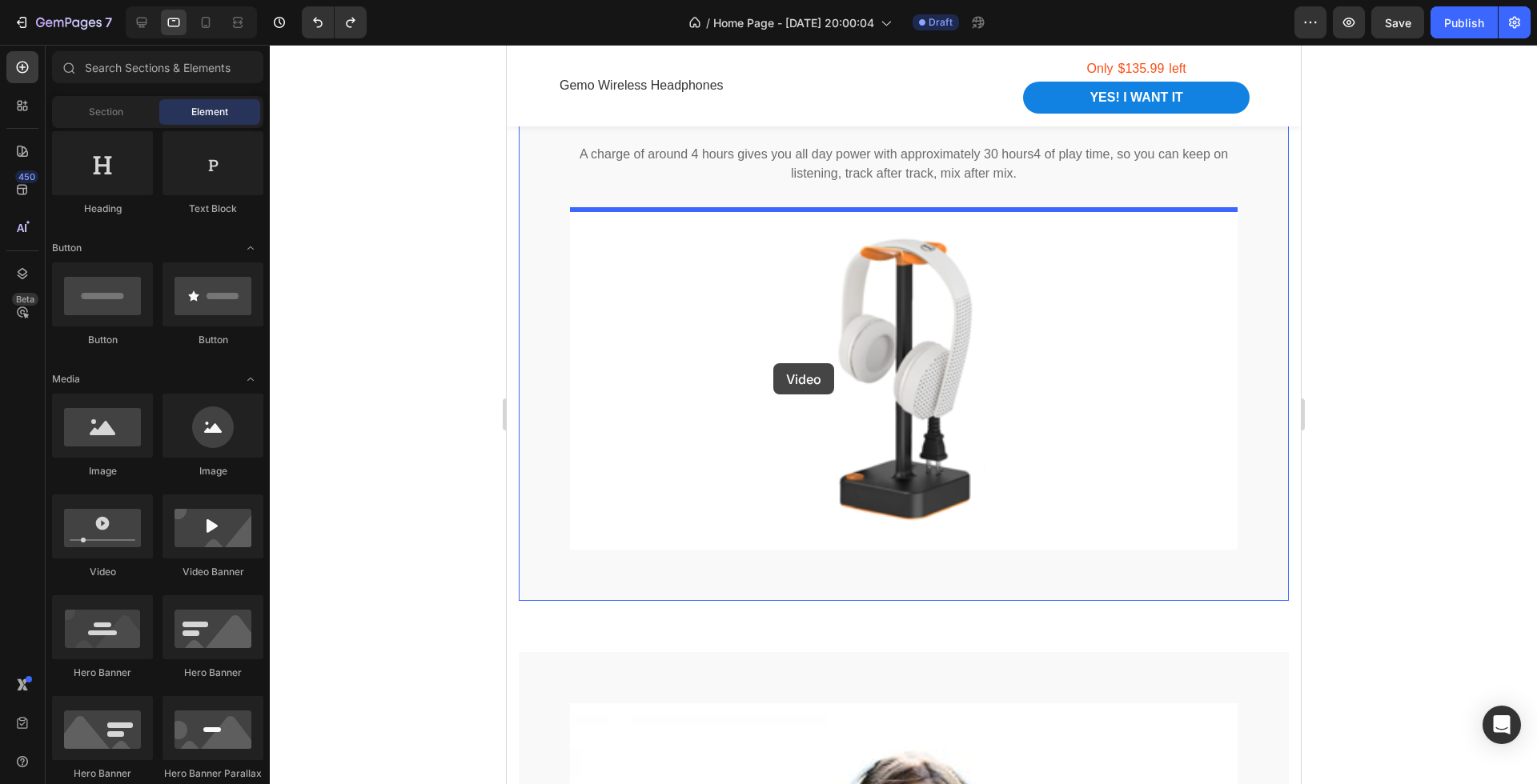
drag, startPoint x: 602, startPoint y: 572, endPoint x: 772, endPoint y: 362, distance: 270.2
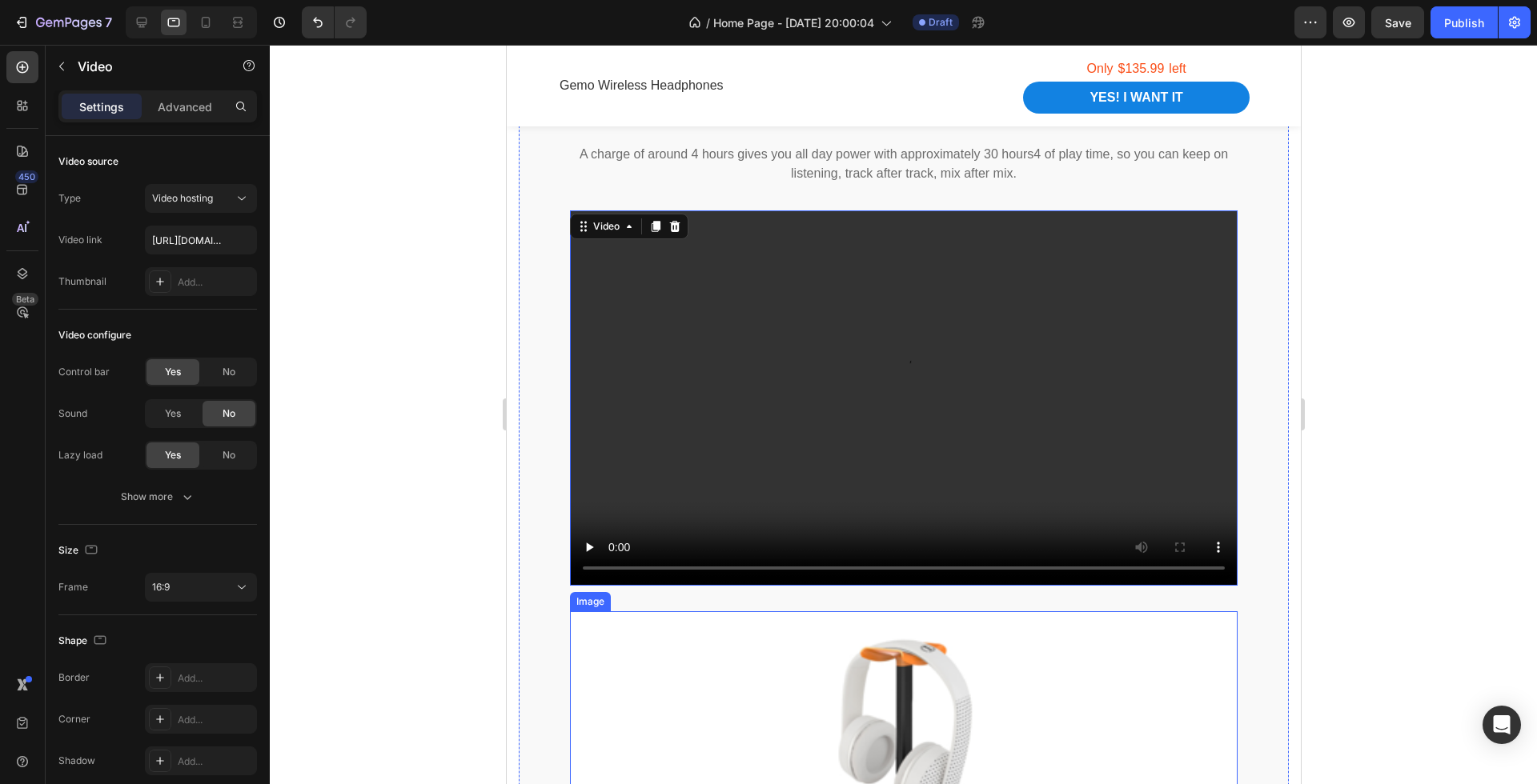
click at [762, 656] on img at bounding box center [903, 780] width 668 height 339
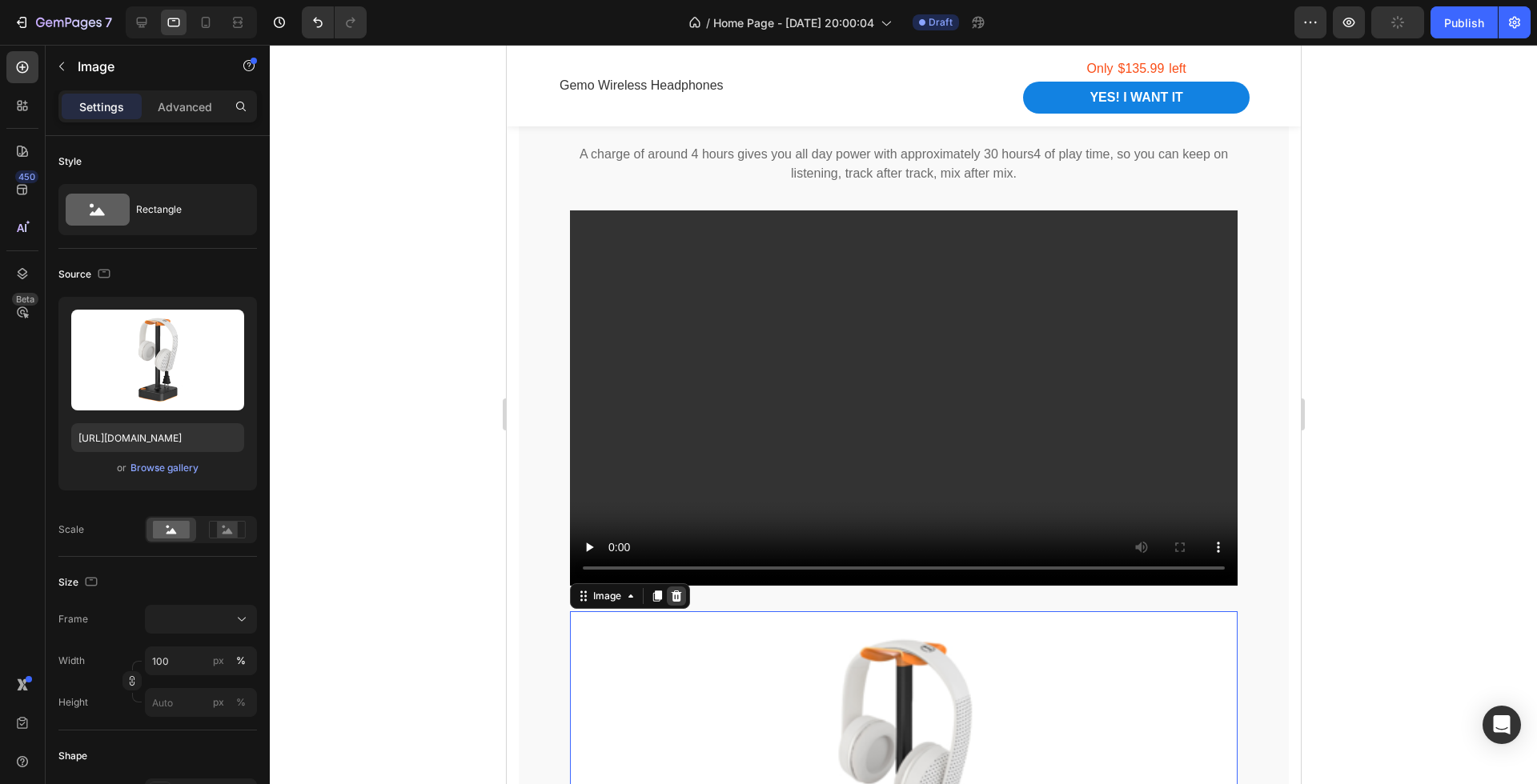
click at [680, 592] on icon at bounding box center [675, 596] width 13 height 13
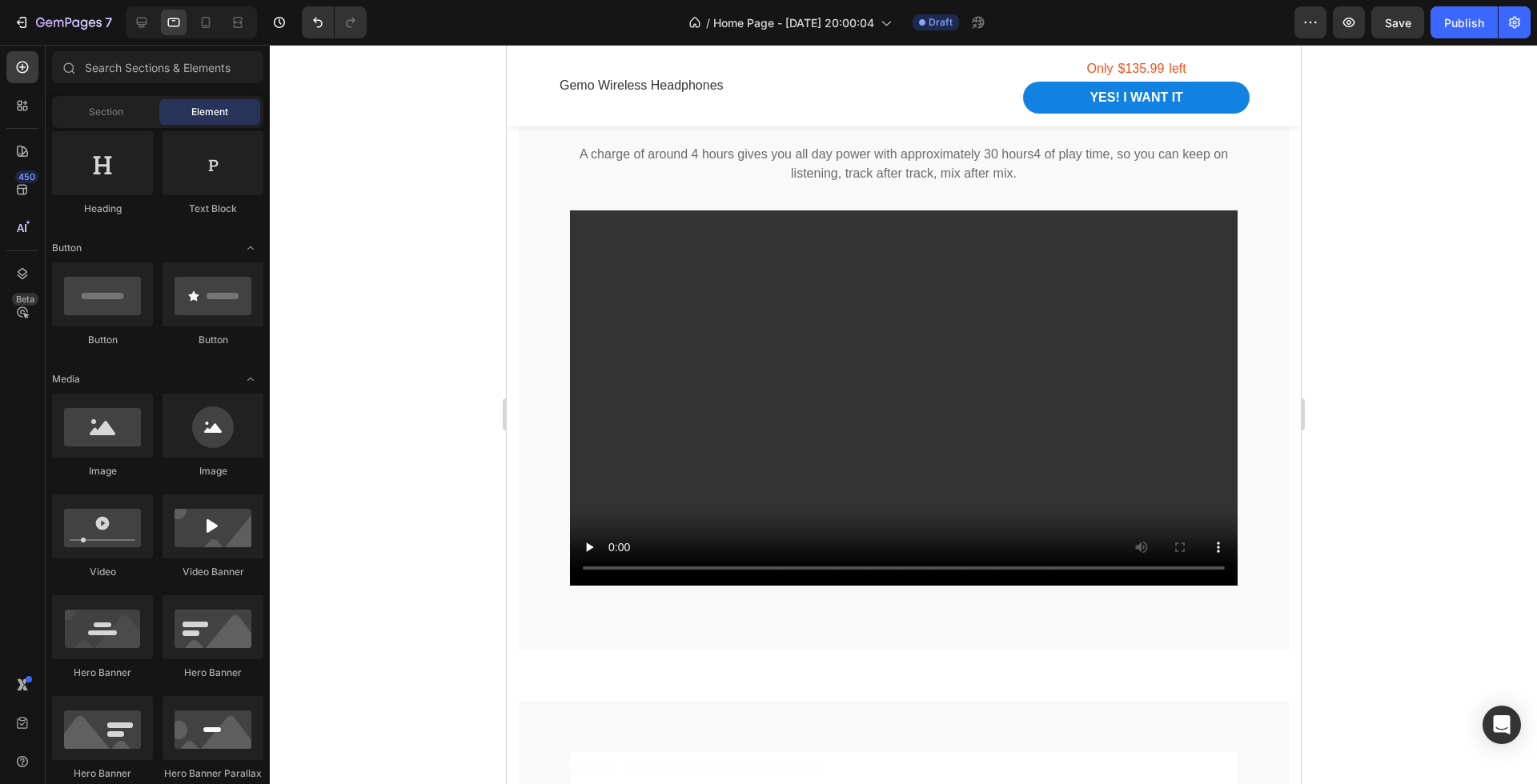
click at [1380, 456] on div at bounding box center [904, 414] width 1267 height 739
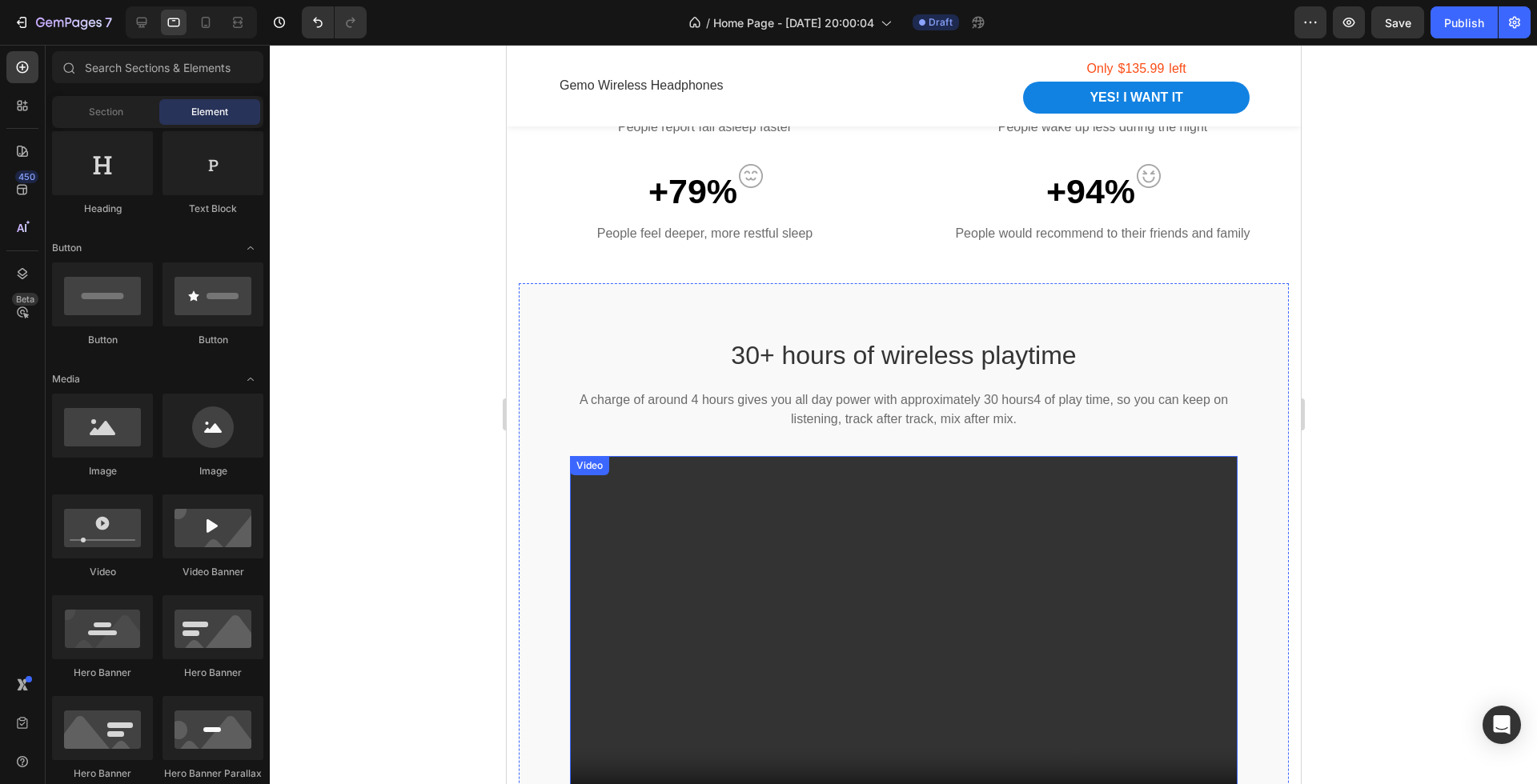
scroll to position [1316, 0]
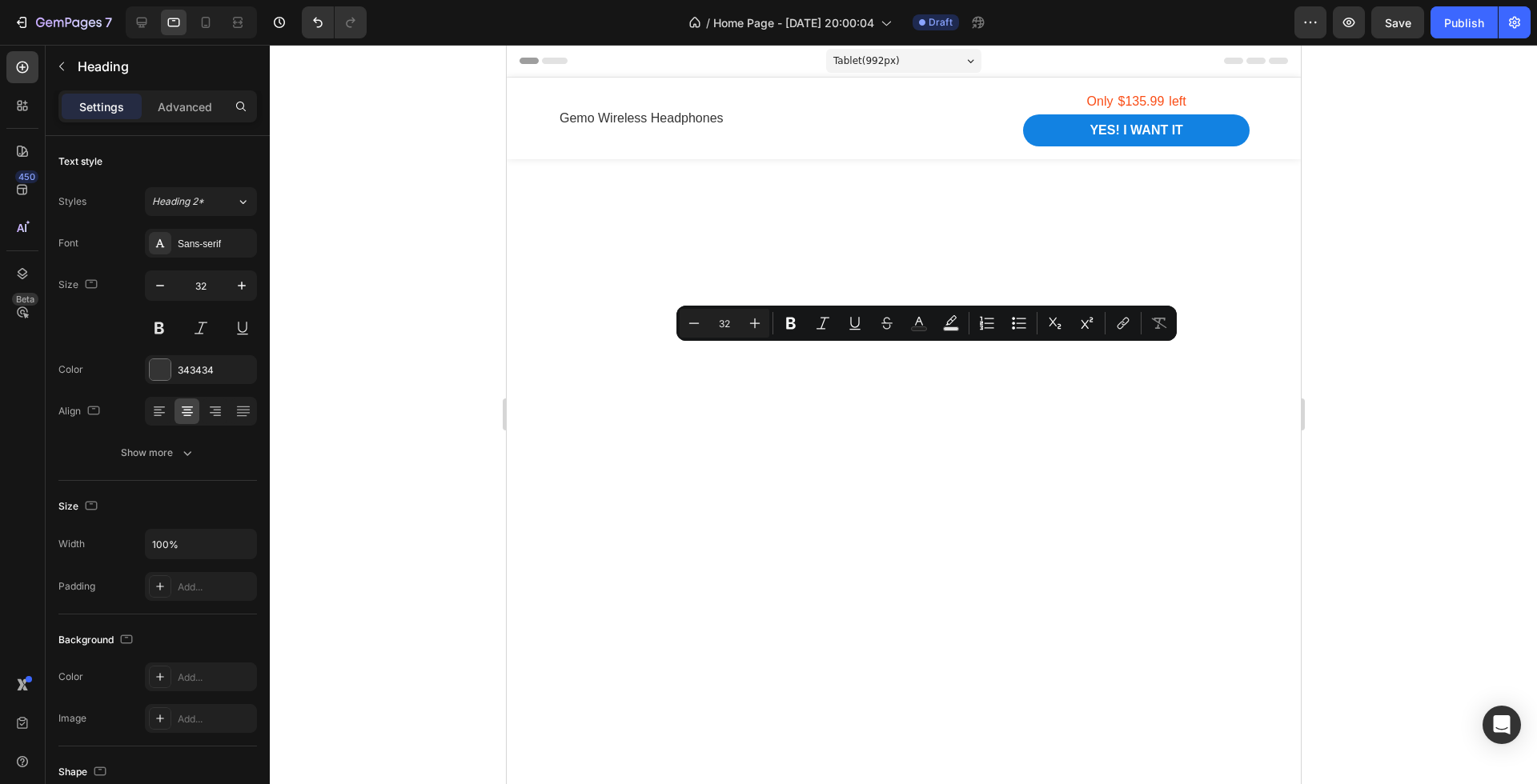
scroll to position [1316, 0]
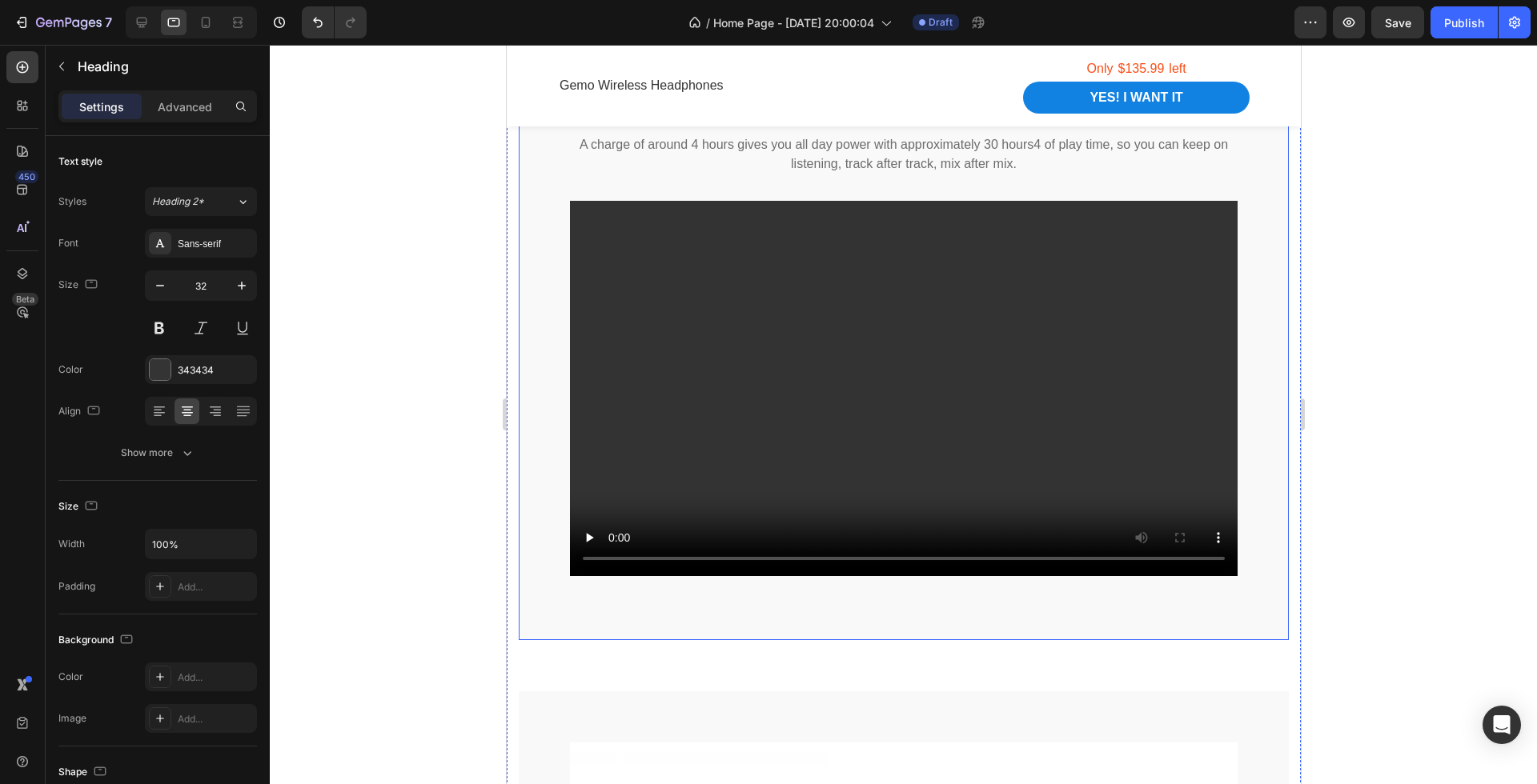
click at [1278, 372] on div "Sleep like never before Heading 16 A charge of around 4 hours gives you all day…" at bounding box center [903, 333] width 770 height 612
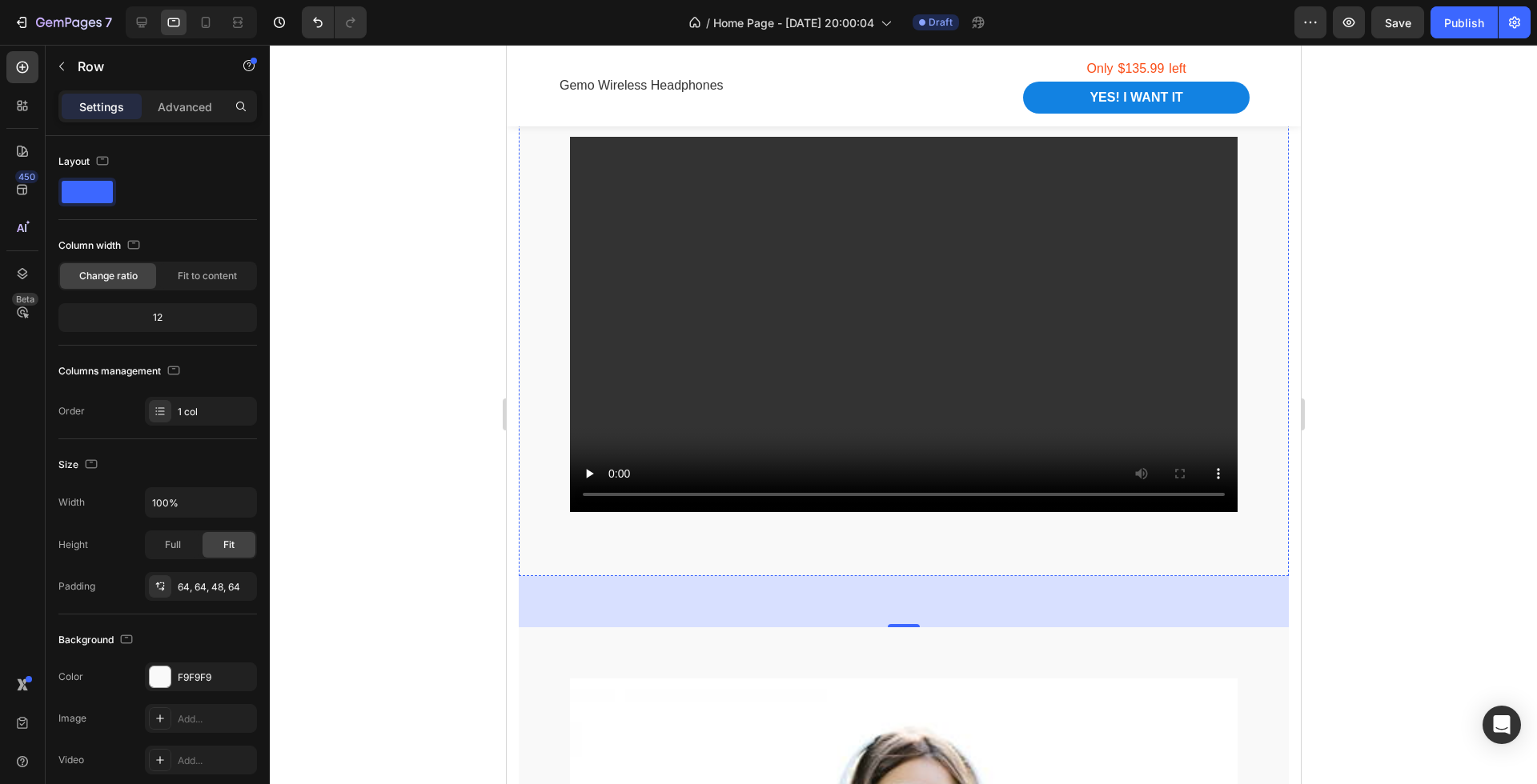
scroll to position [1431, 0]
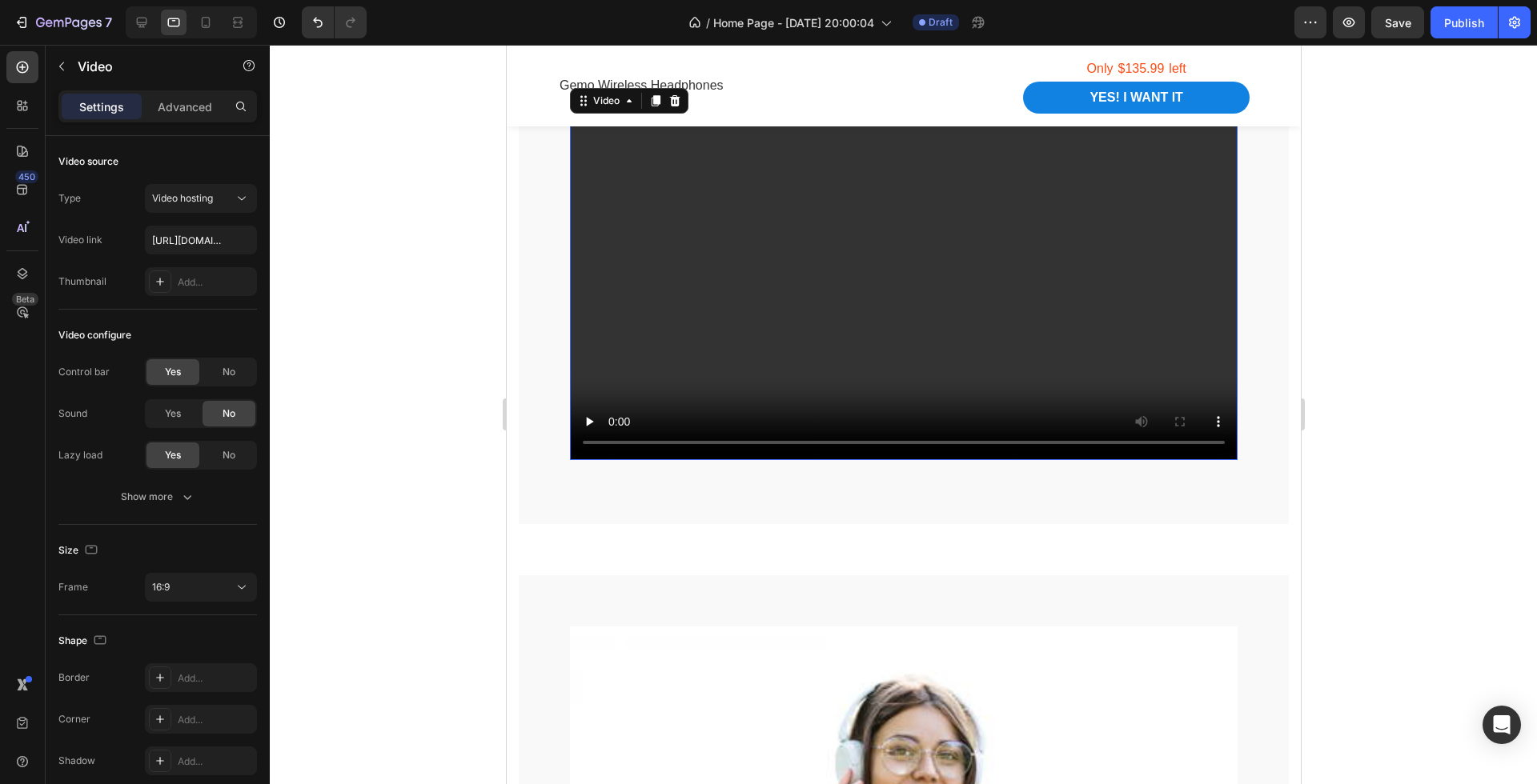
click at [695, 441] on video at bounding box center [903, 272] width 668 height 375
click at [230, 338] on div "Video configure" at bounding box center [157, 334] width 198 height 25
click at [219, 238] on input "[URL][DOMAIN_NAME]" at bounding box center [201, 239] width 112 height 29
paste input "8e786dadb0e04b6780389ac1302d06d3.mp4ify.com/videos/c/o/v/"
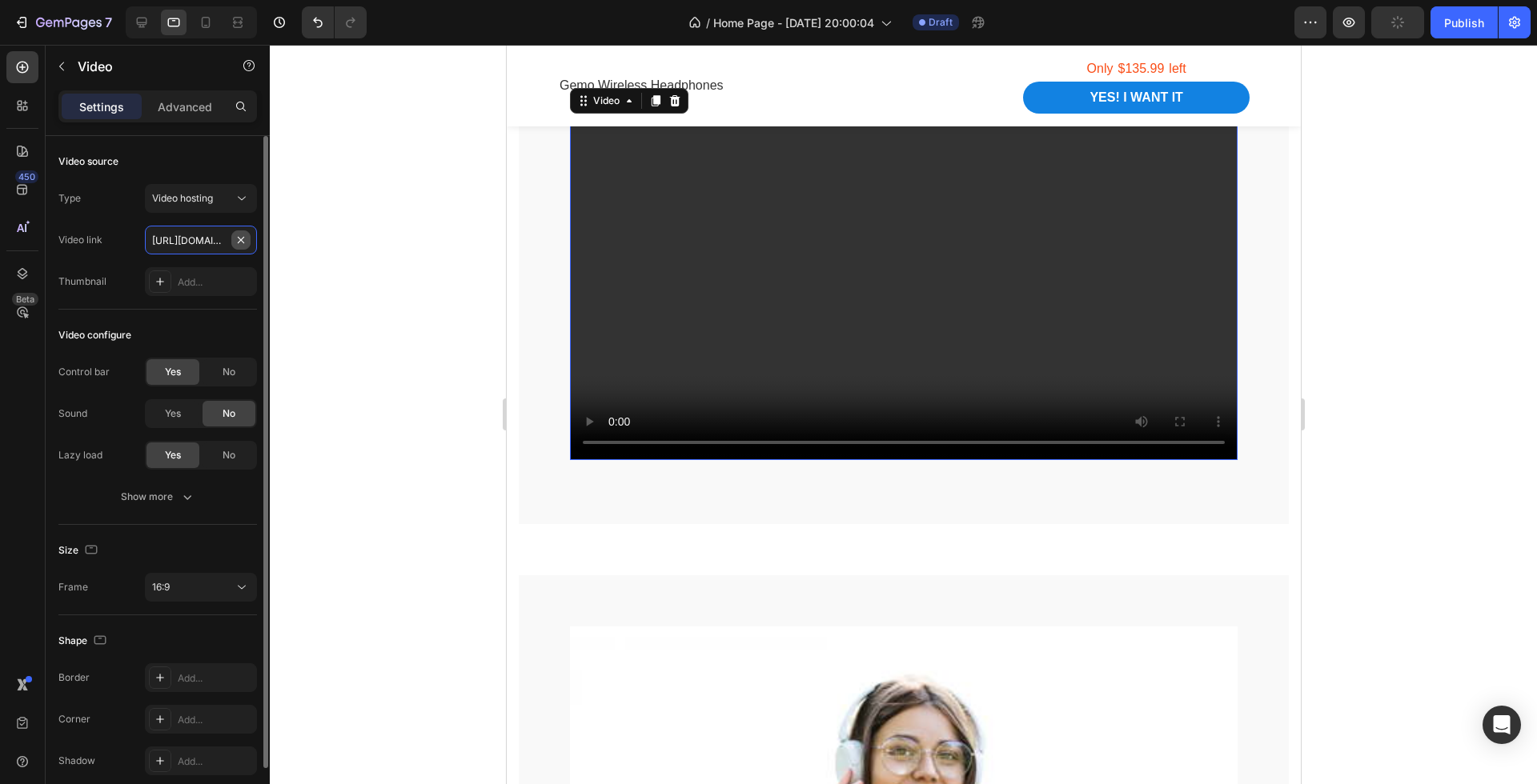
paste input "text"
type input "https://cdn.shopify.com/videos/c/o/v/8e786dadb0e04b6780389ac1302d06d3.mp4"
click at [184, 414] on div "Yes" at bounding box center [172, 412] width 53 height 25
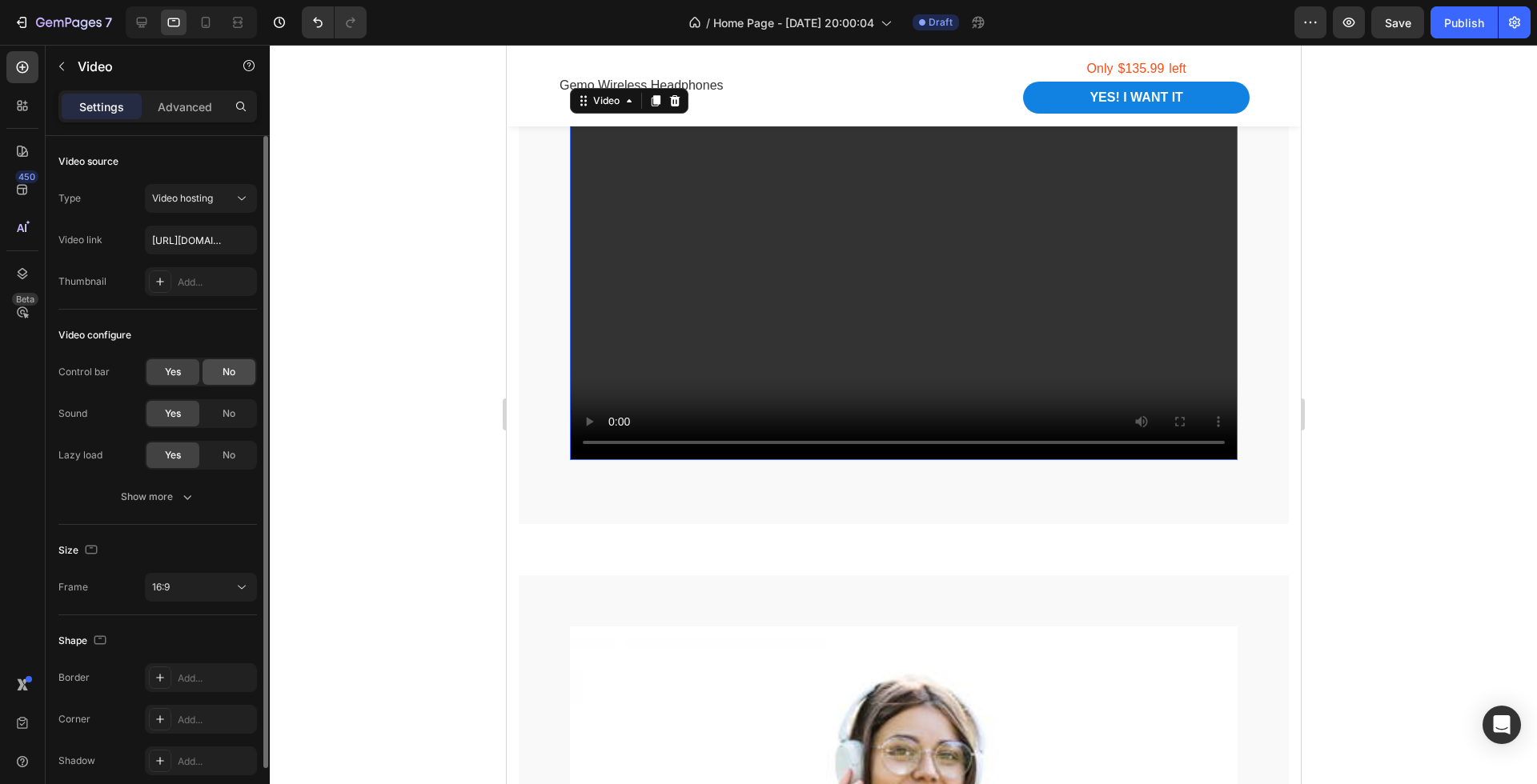
click at [238, 374] on div "No" at bounding box center [228, 372] width 53 height 25
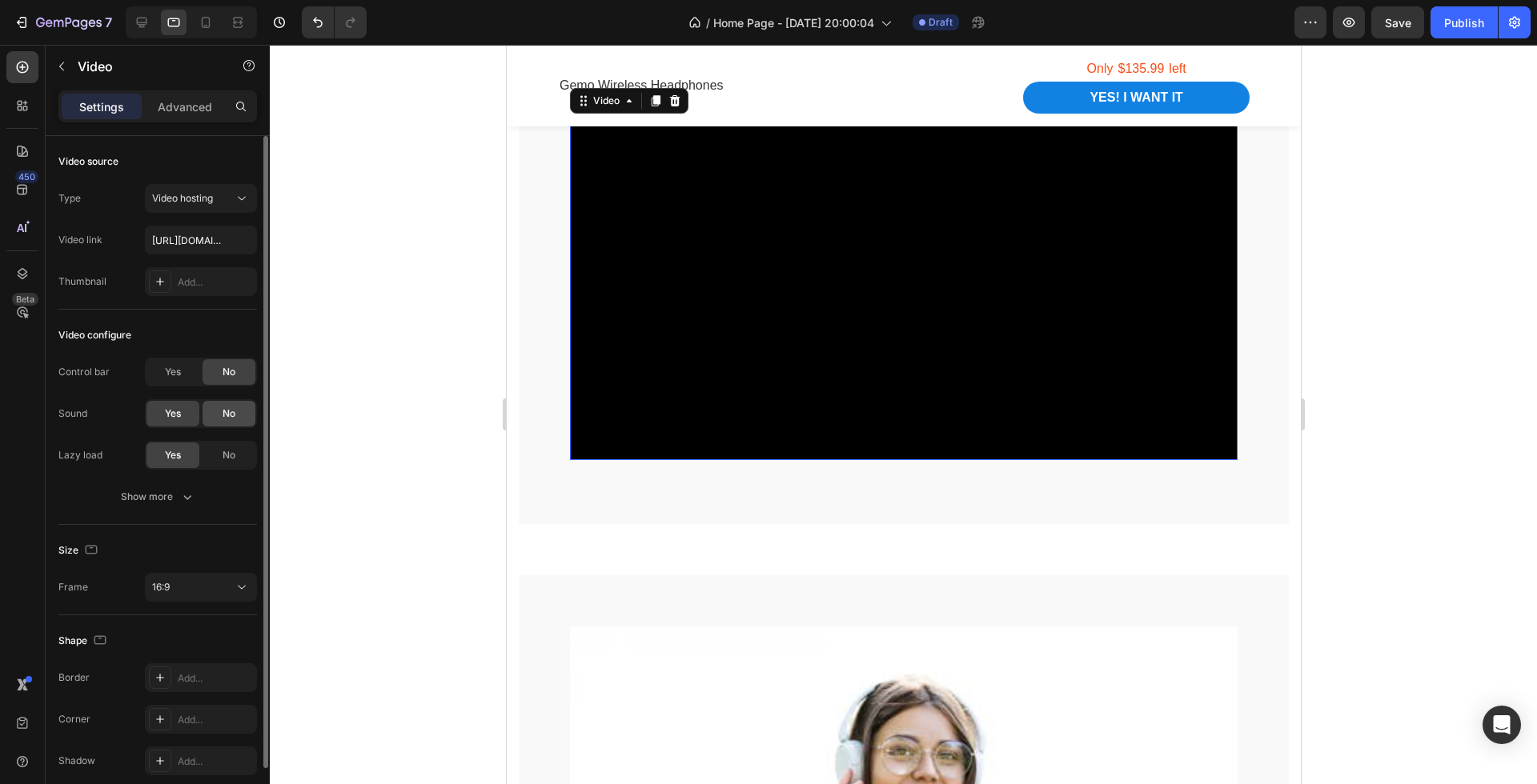
click at [238, 400] on div "No" at bounding box center [228, 412] width 53 height 25
click at [236, 449] on div "No" at bounding box center [228, 454] width 53 height 25
click at [170, 489] on div "Show more" at bounding box center [158, 496] width 75 height 16
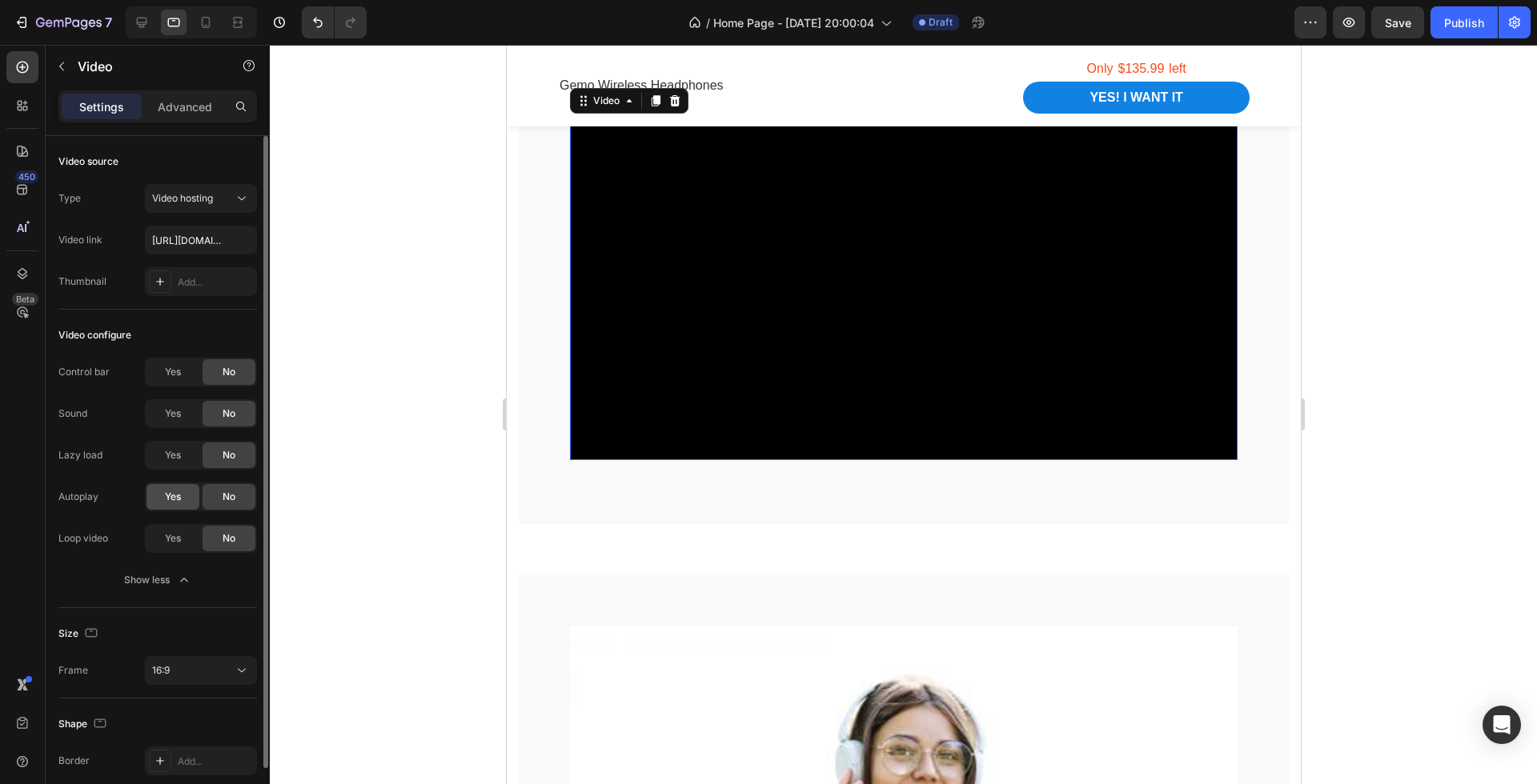
click at [170, 496] on span "Yes" at bounding box center [172, 496] width 16 height 14
click at [170, 548] on div "Yes" at bounding box center [172, 538] width 53 height 25
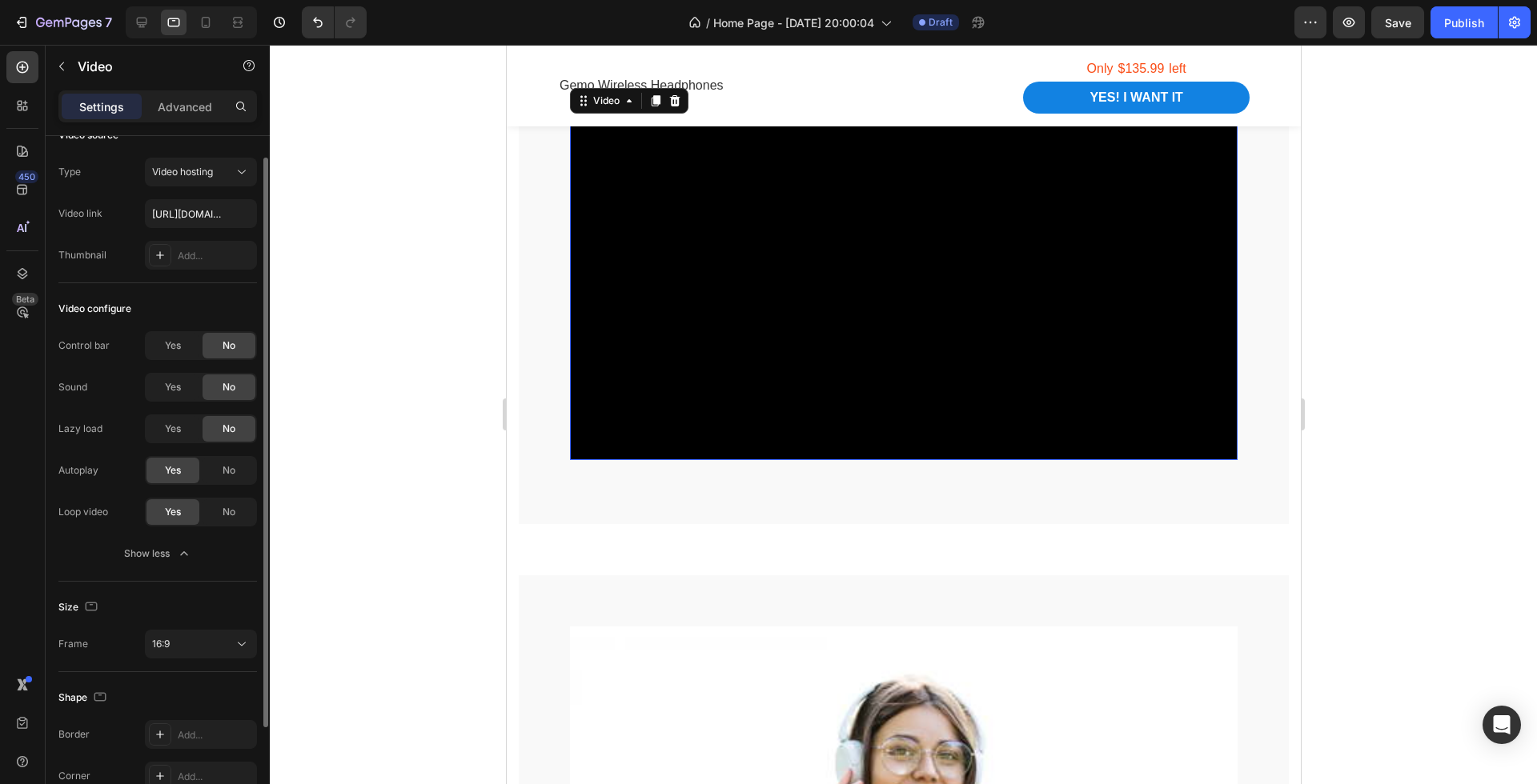
scroll to position [30, 0]
click at [960, 460] on video at bounding box center [903, 272] width 668 height 375
click at [410, 304] on div at bounding box center [904, 414] width 1267 height 739
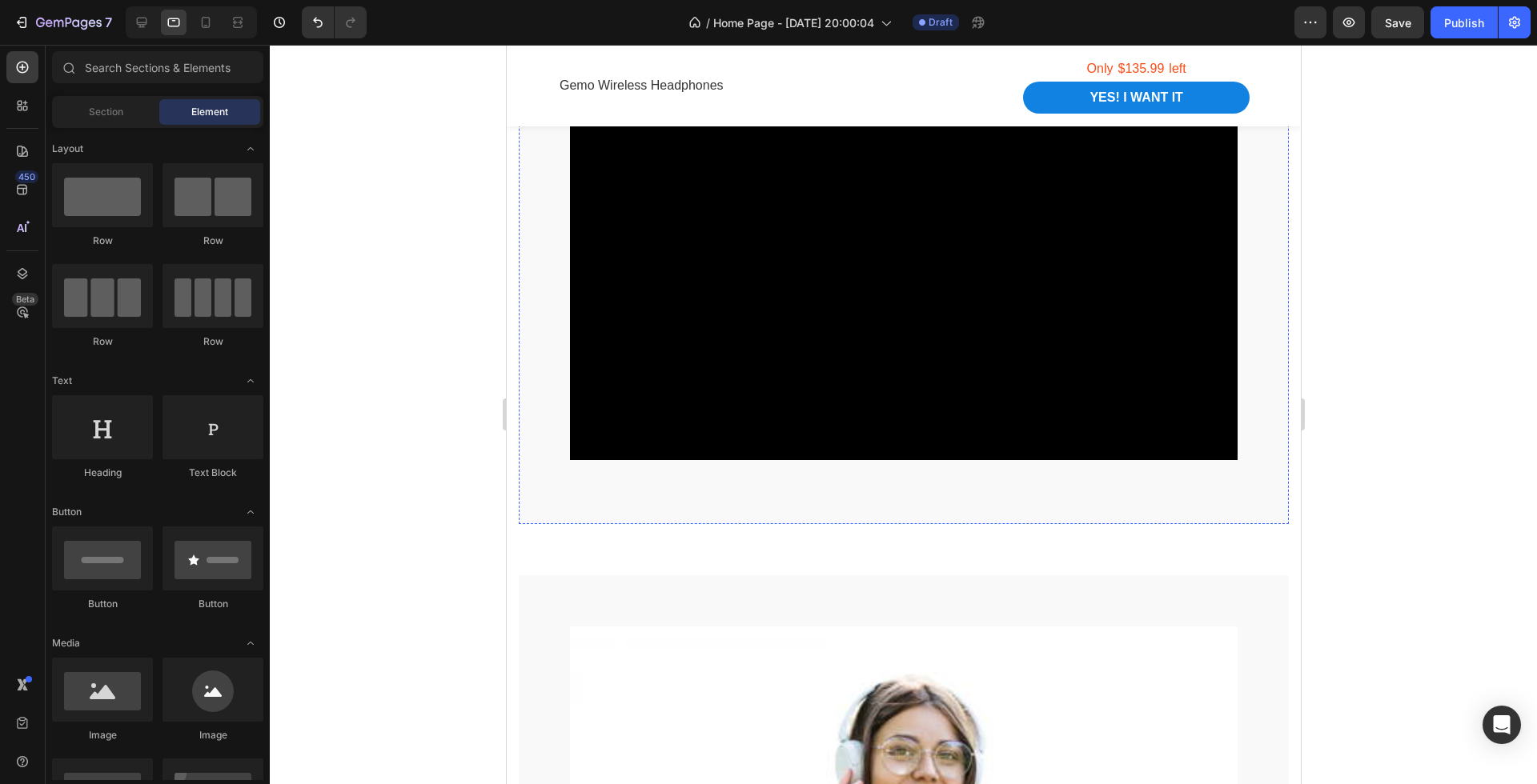
click at [837, 58] on p "A charge of around 4 hours gives you all day power with approximately 30 hours4…" at bounding box center [903, 38] width 664 height 38
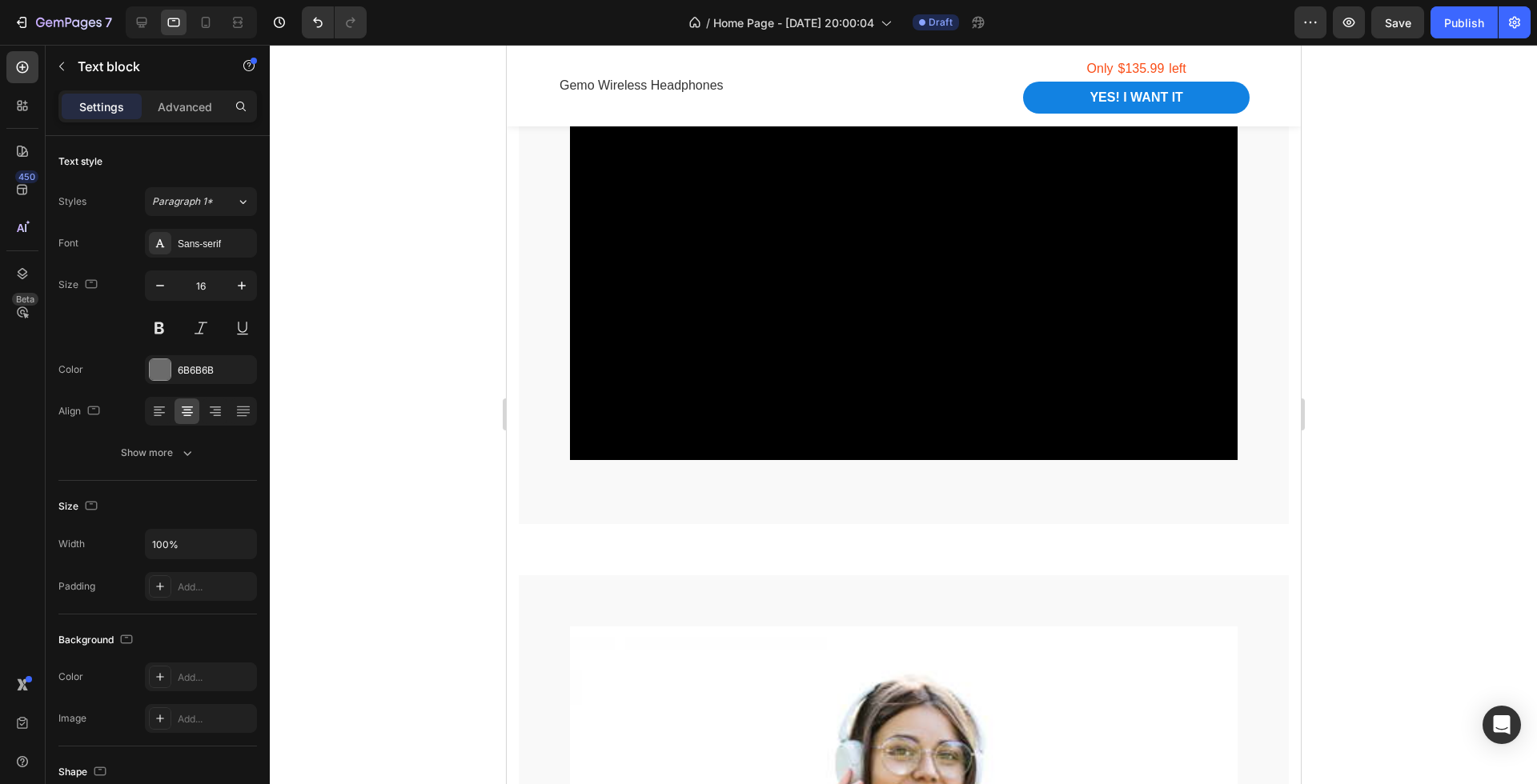
click at [837, 58] on p "A charge of around 4 hours gives you all day power with approximately 30 hours4…" at bounding box center [903, 38] width 664 height 38
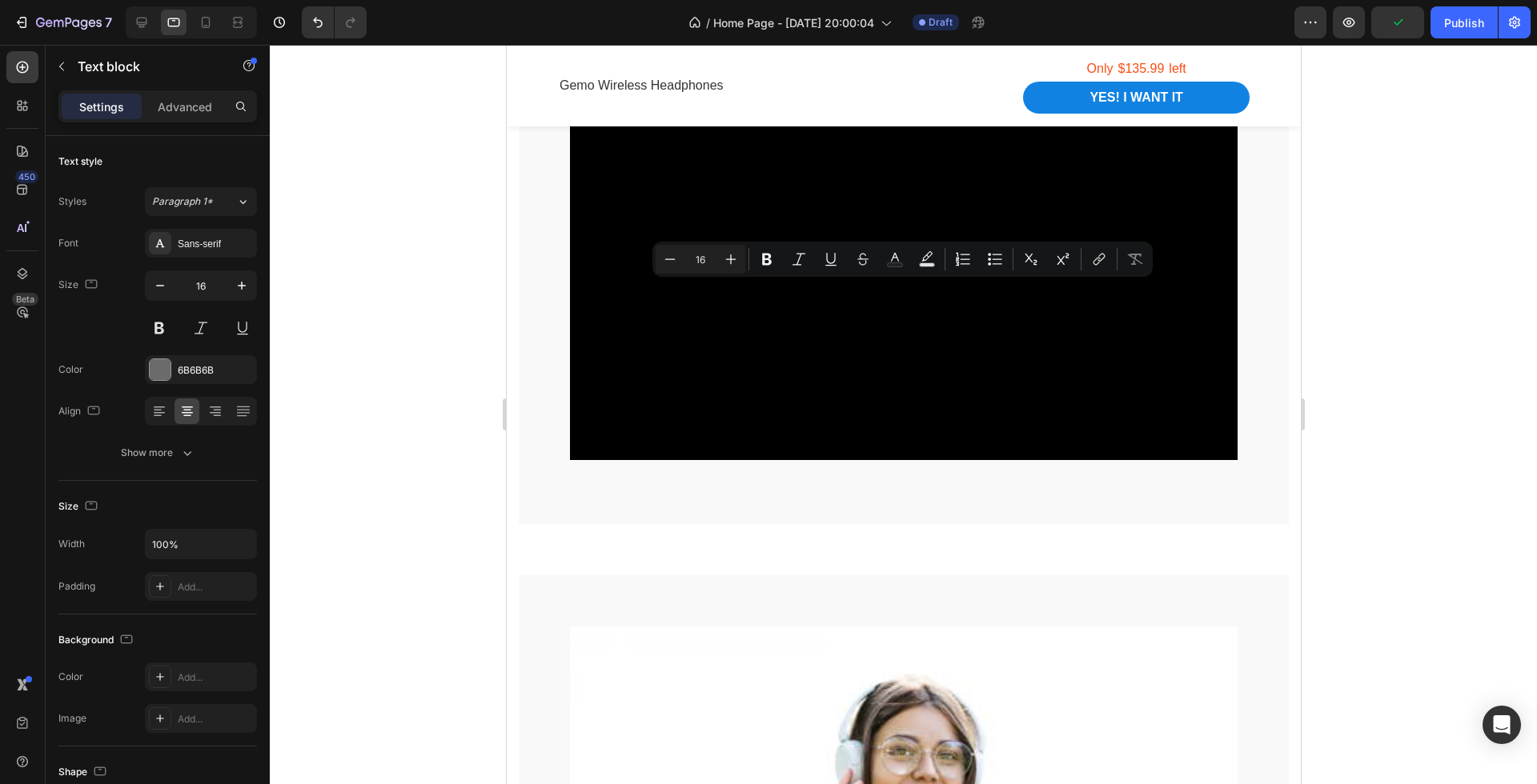
drag, startPoint x: 1317, startPoint y: 356, endPoint x: 792, endPoint y: 308, distance: 527.2
click at [1317, 356] on div at bounding box center [904, 414] width 1267 height 739
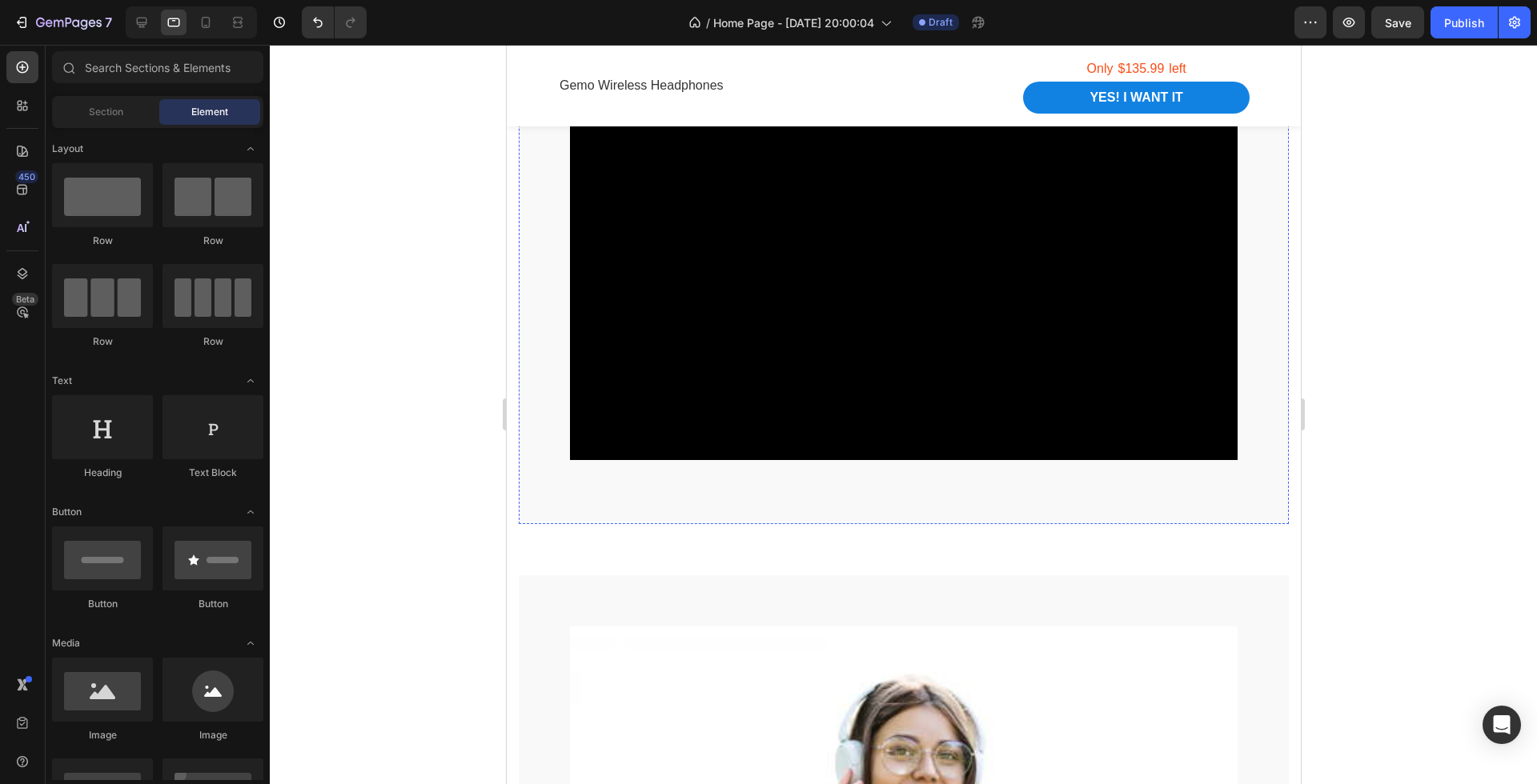
click at [904, 58] on p "A charge of around 4 hours gives you all day power with approximately 30 hours4…" at bounding box center [903, 38] width 664 height 38
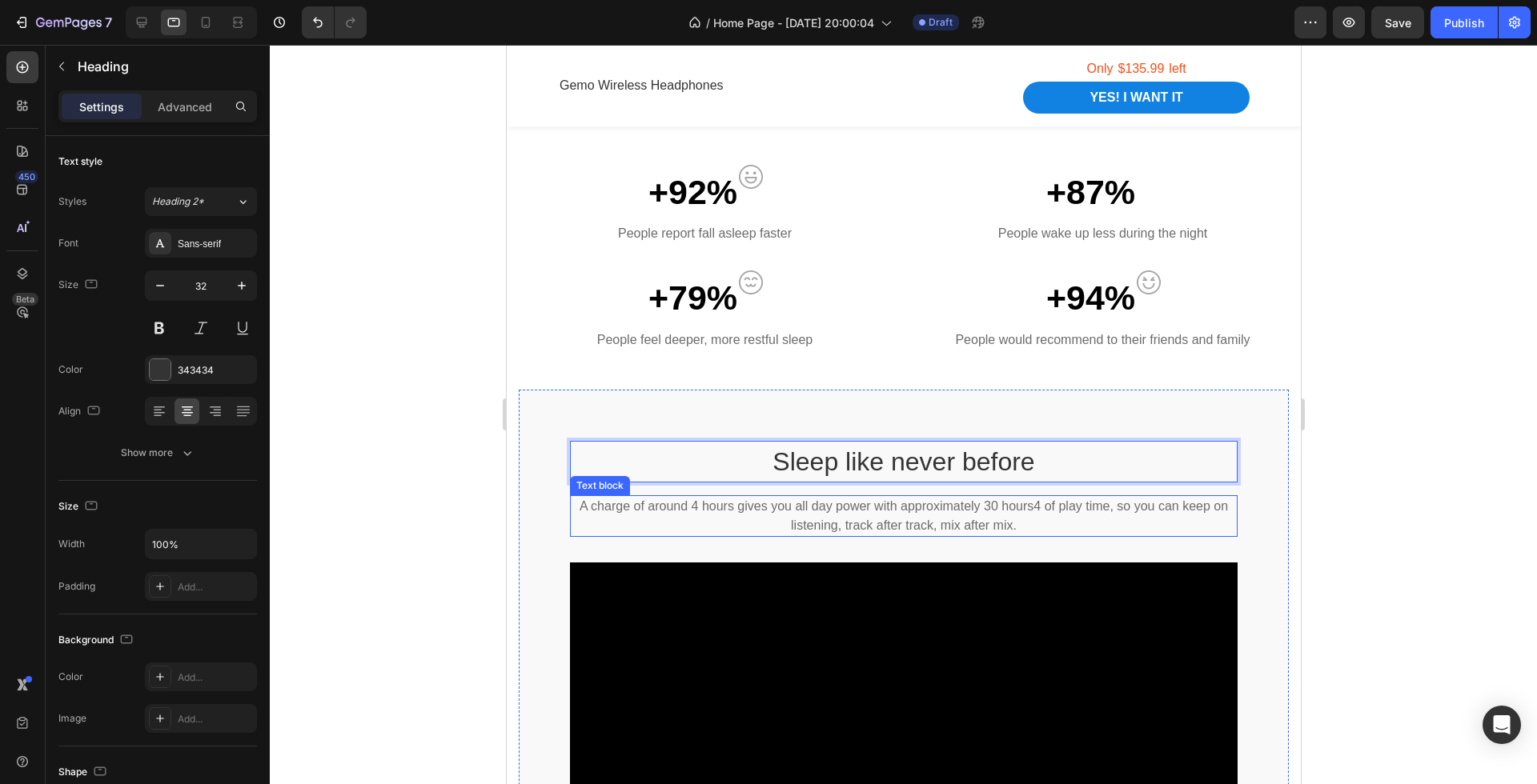
scroll to position [935, 0]
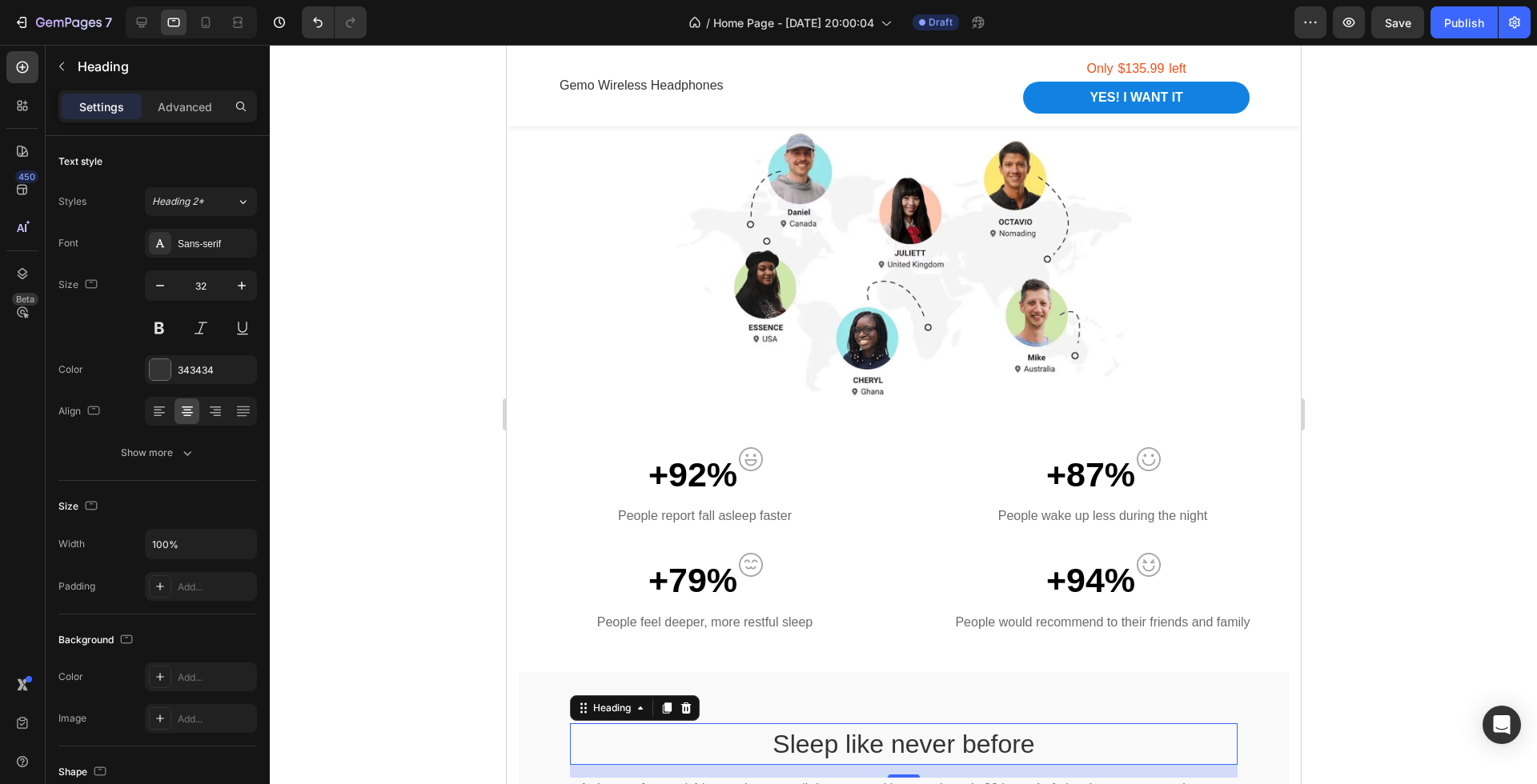
click at [1425, 419] on div at bounding box center [904, 414] width 1267 height 739
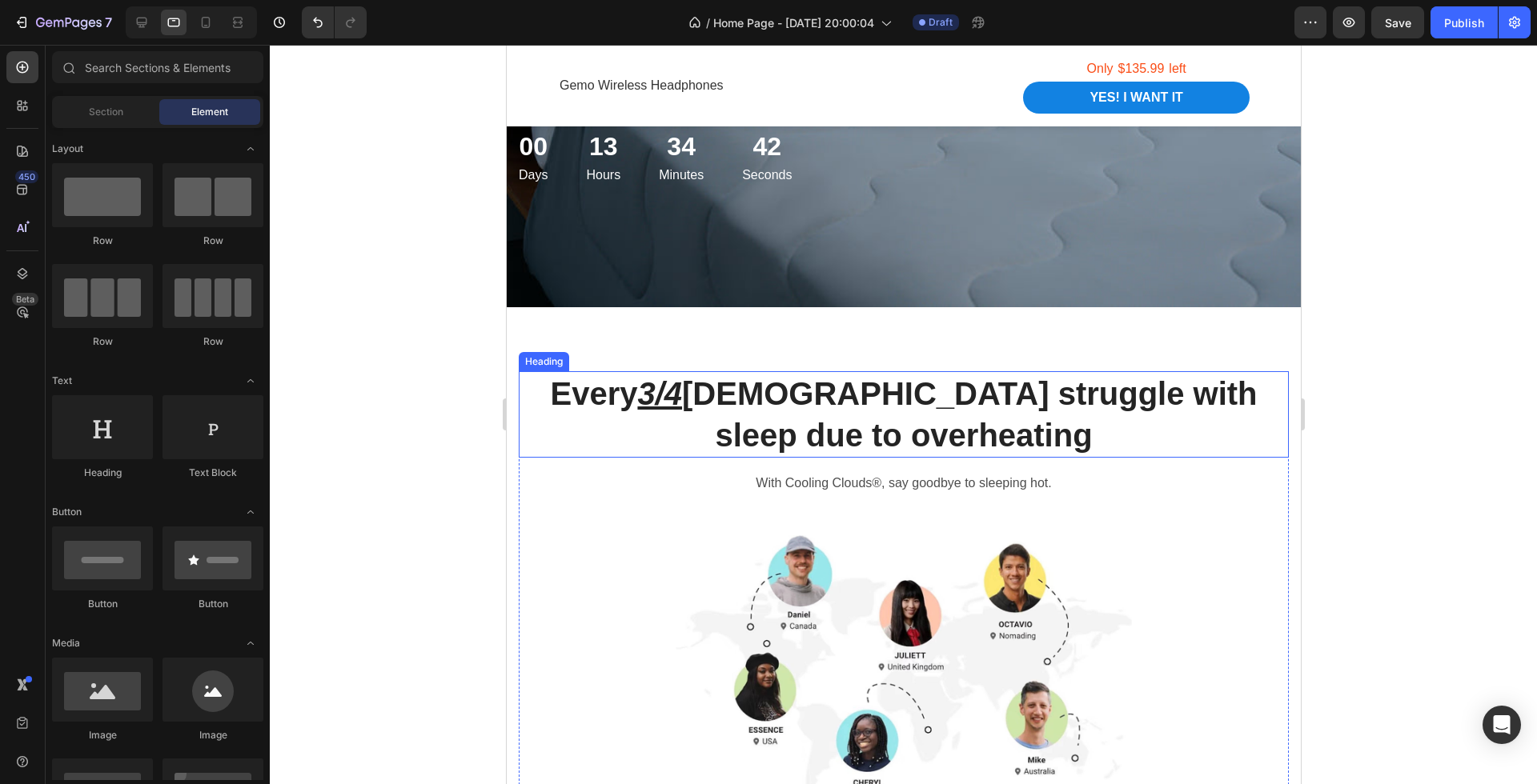
scroll to position [537, 0]
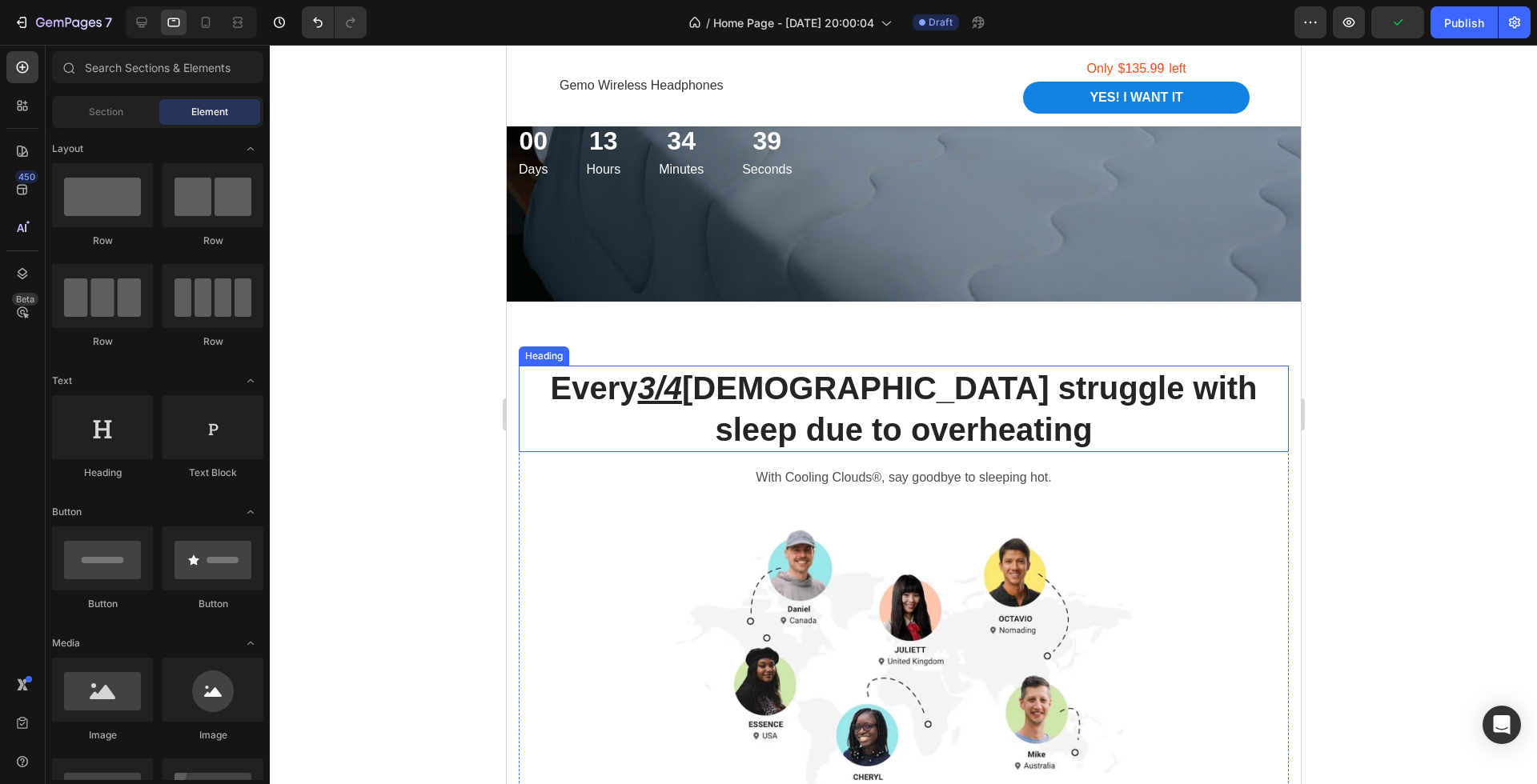
click at [715, 395] on h2 "Every 3/4 Australians struggle with sleep due to overheating" at bounding box center [903, 409] width 770 height 87
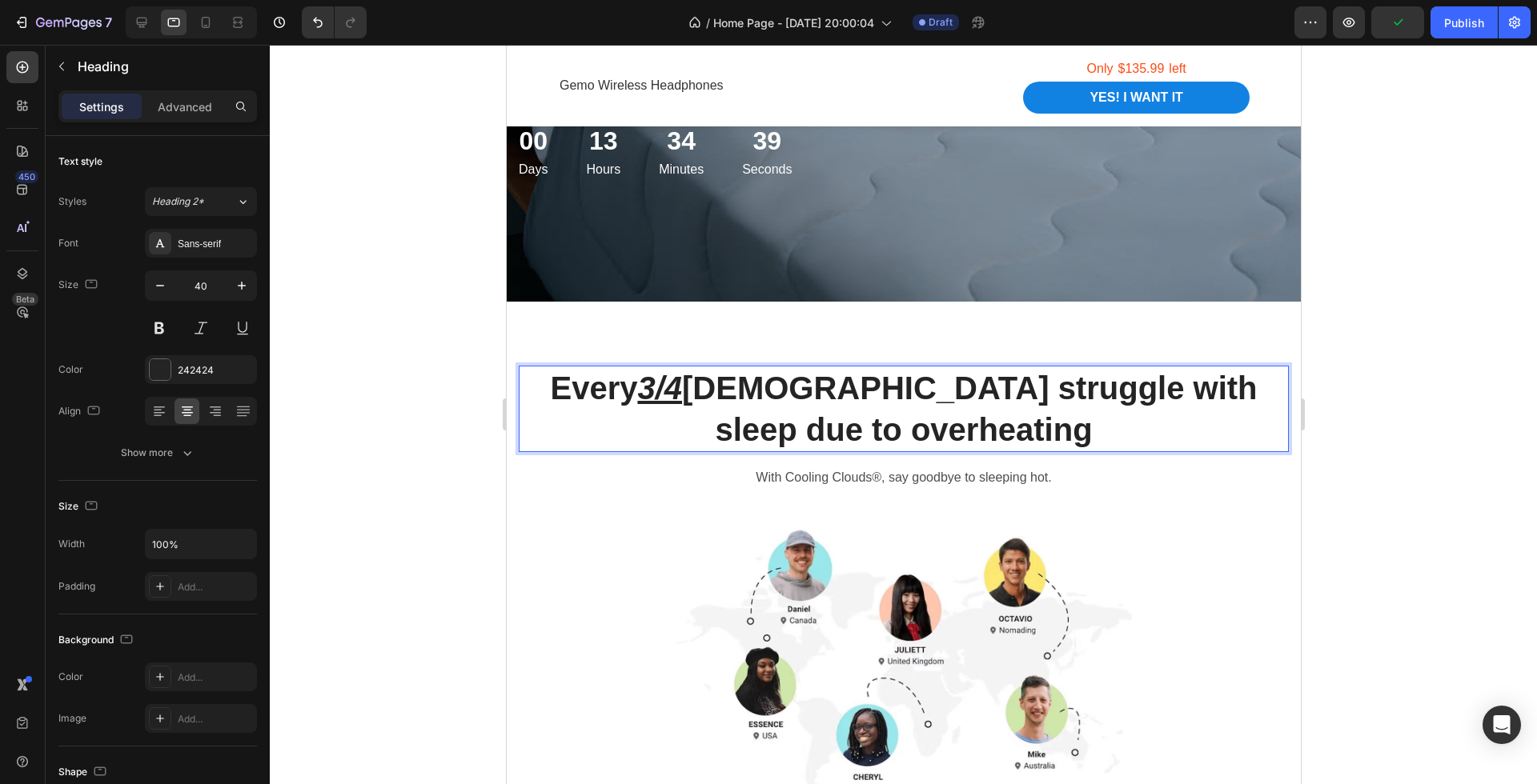
click at [715, 395] on h2 "Every 3/4 Australians struggle with sleep due to overheating" at bounding box center [903, 409] width 770 height 87
click at [658, 386] on u "3/4" at bounding box center [659, 388] width 45 height 35
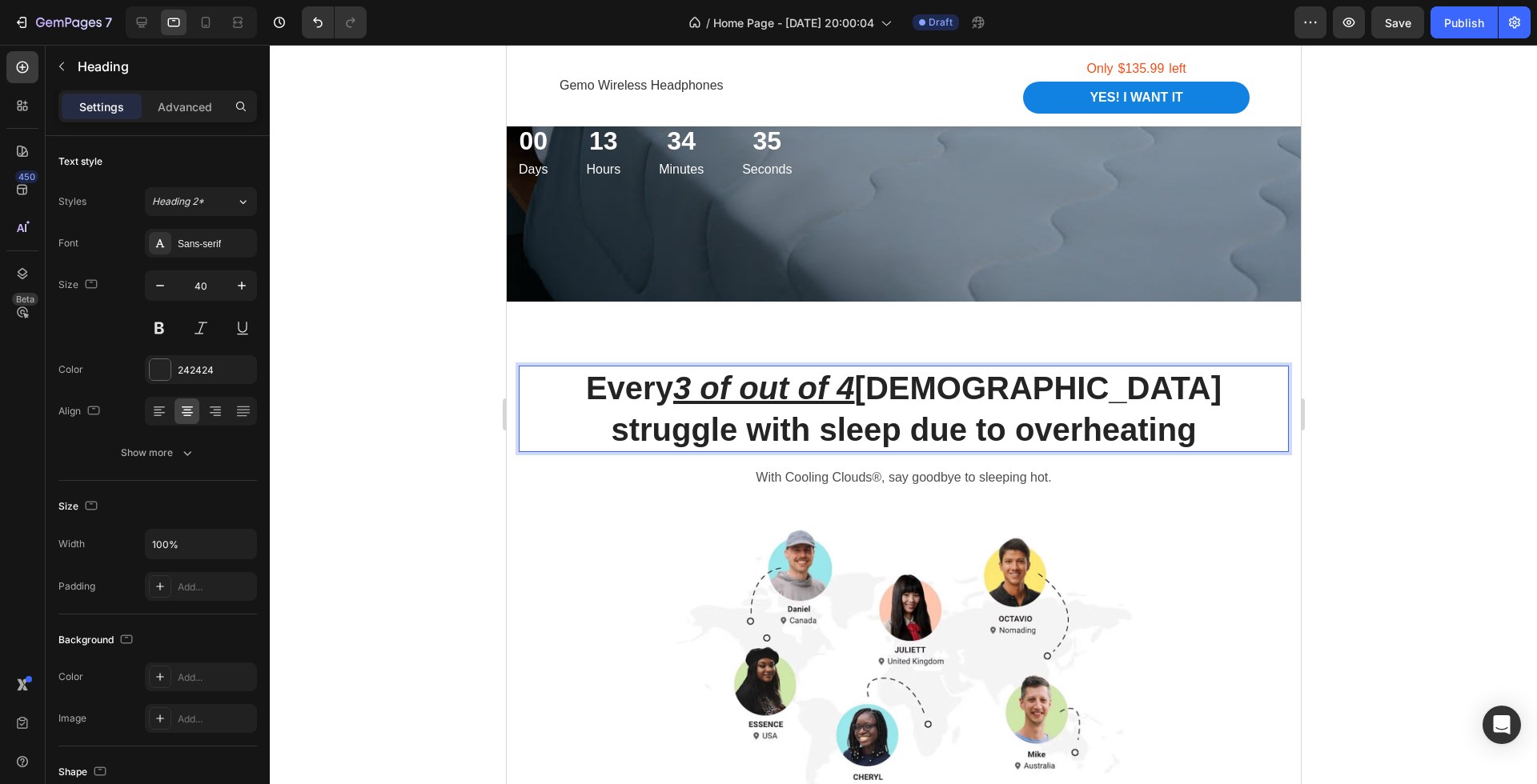
click at [1345, 497] on div at bounding box center [904, 414] width 1267 height 739
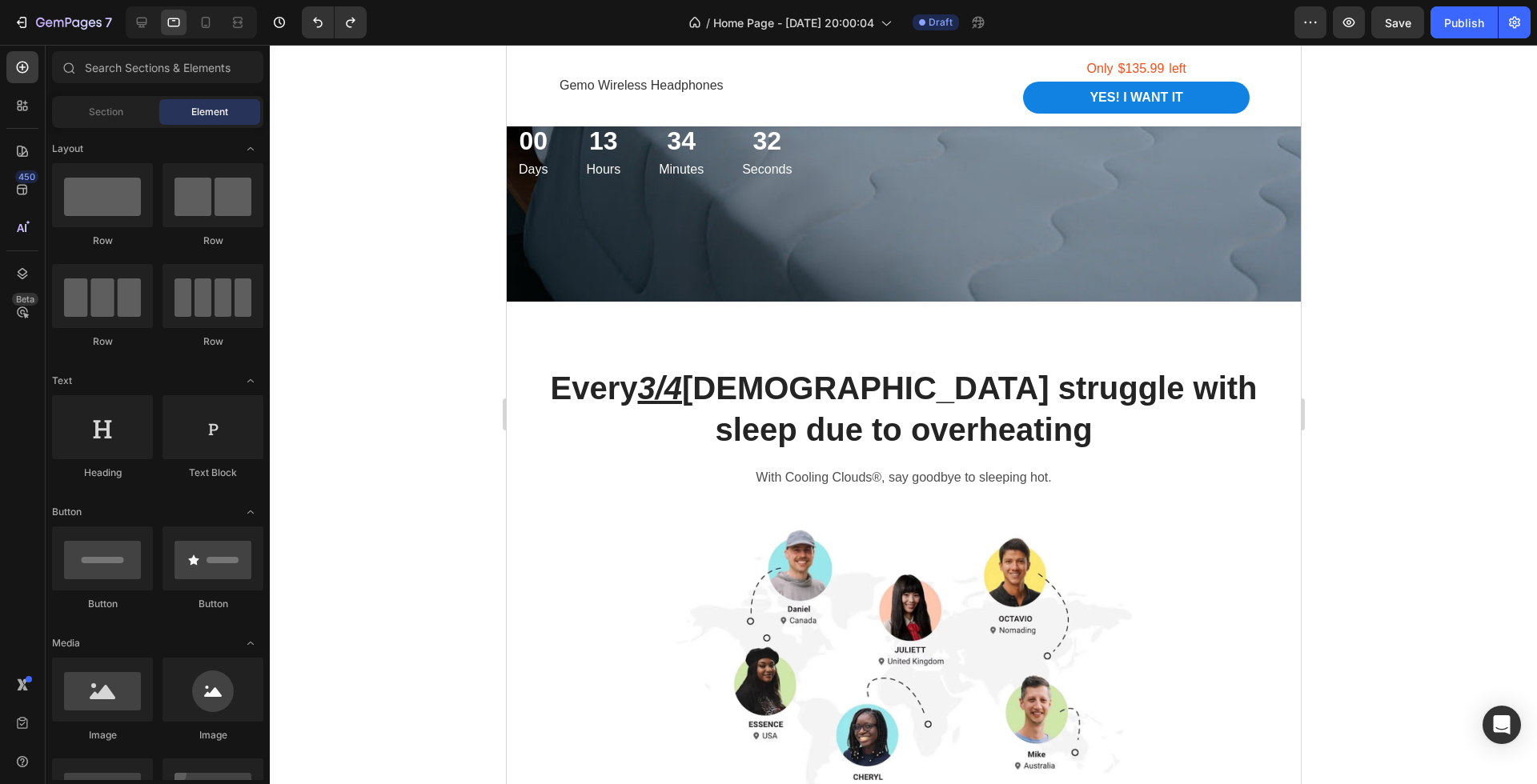
click at [1345, 497] on div at bounding box center [904, 414] width 1267 height 739
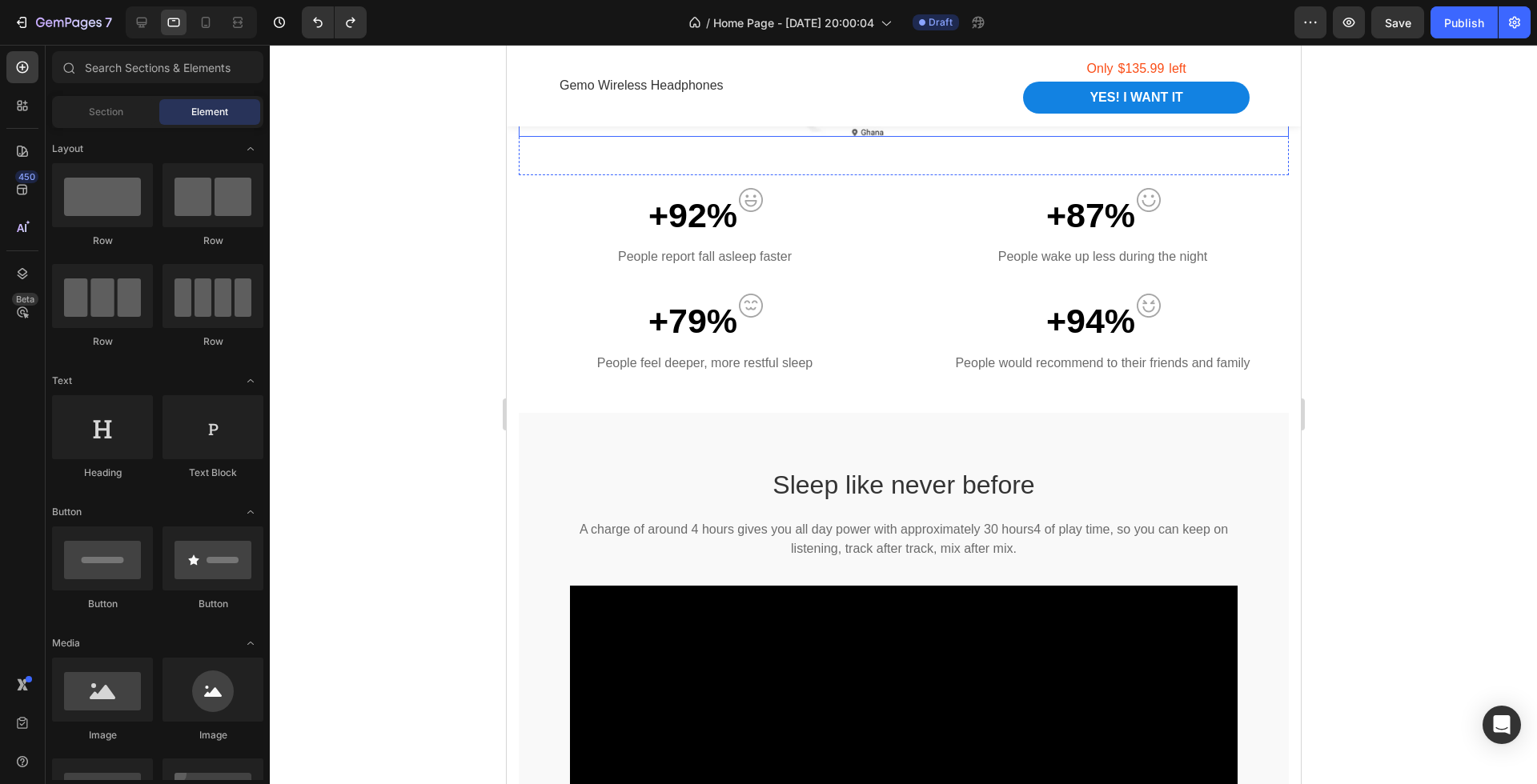
scroll to position [1198, 0]
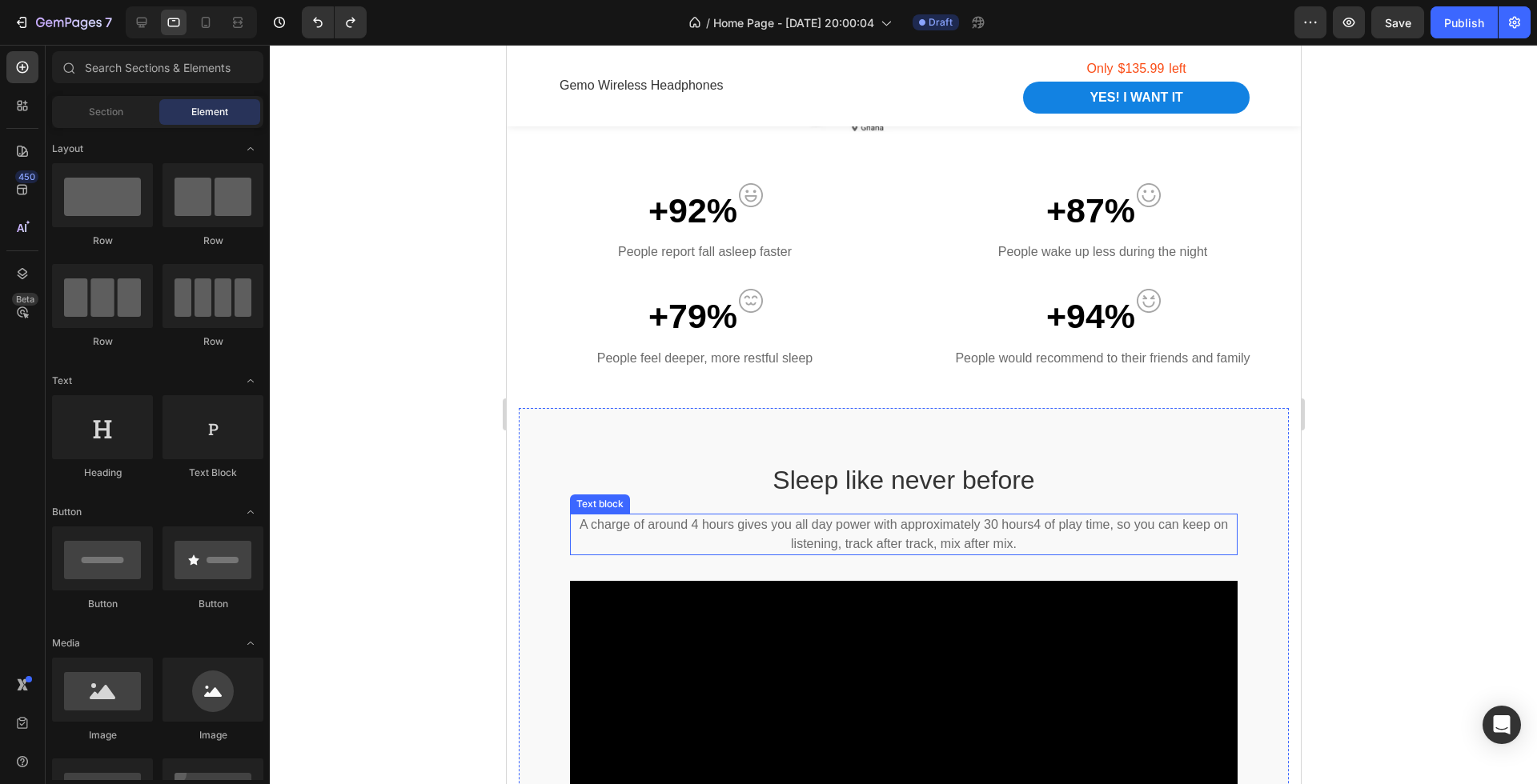
click at [873, 531] on p "A charge of around 4 hours gives you all day power with approximately 30 hours4…" at bounding box center [903, 534] width 664 height 38
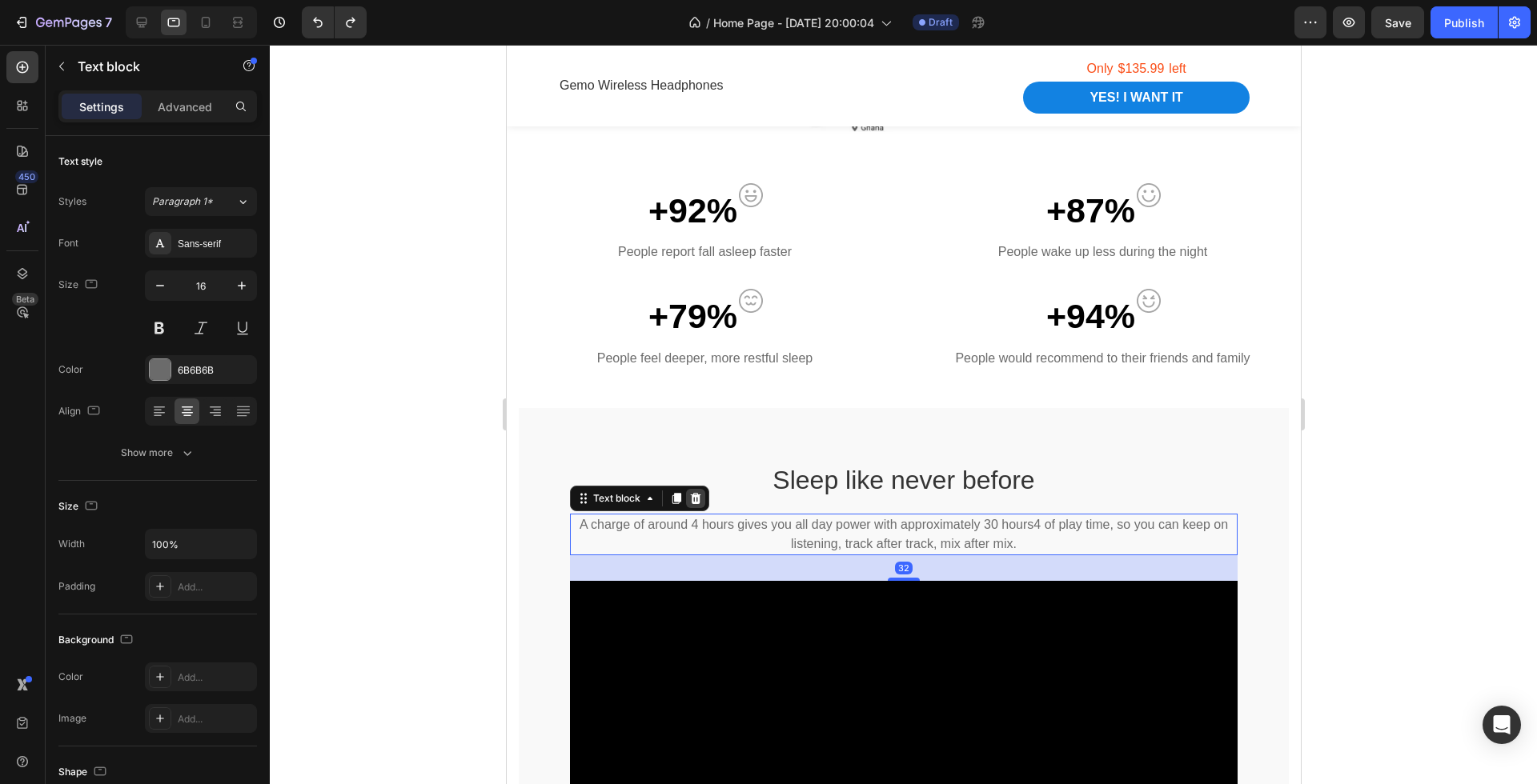
click at [696, 493] on icon at bounding box center [695, 498] width 10 height 11
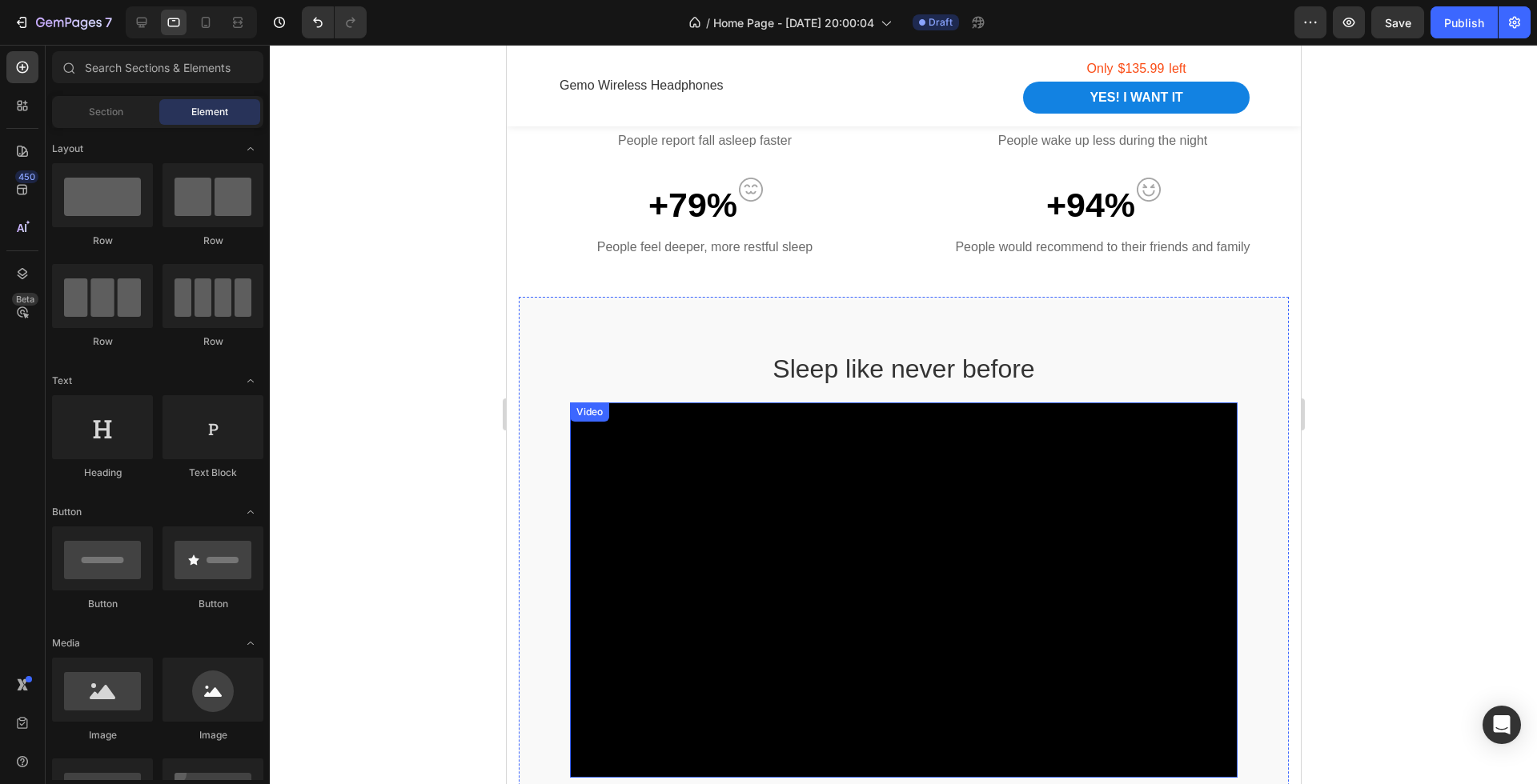
scroll to position [1317, 0]
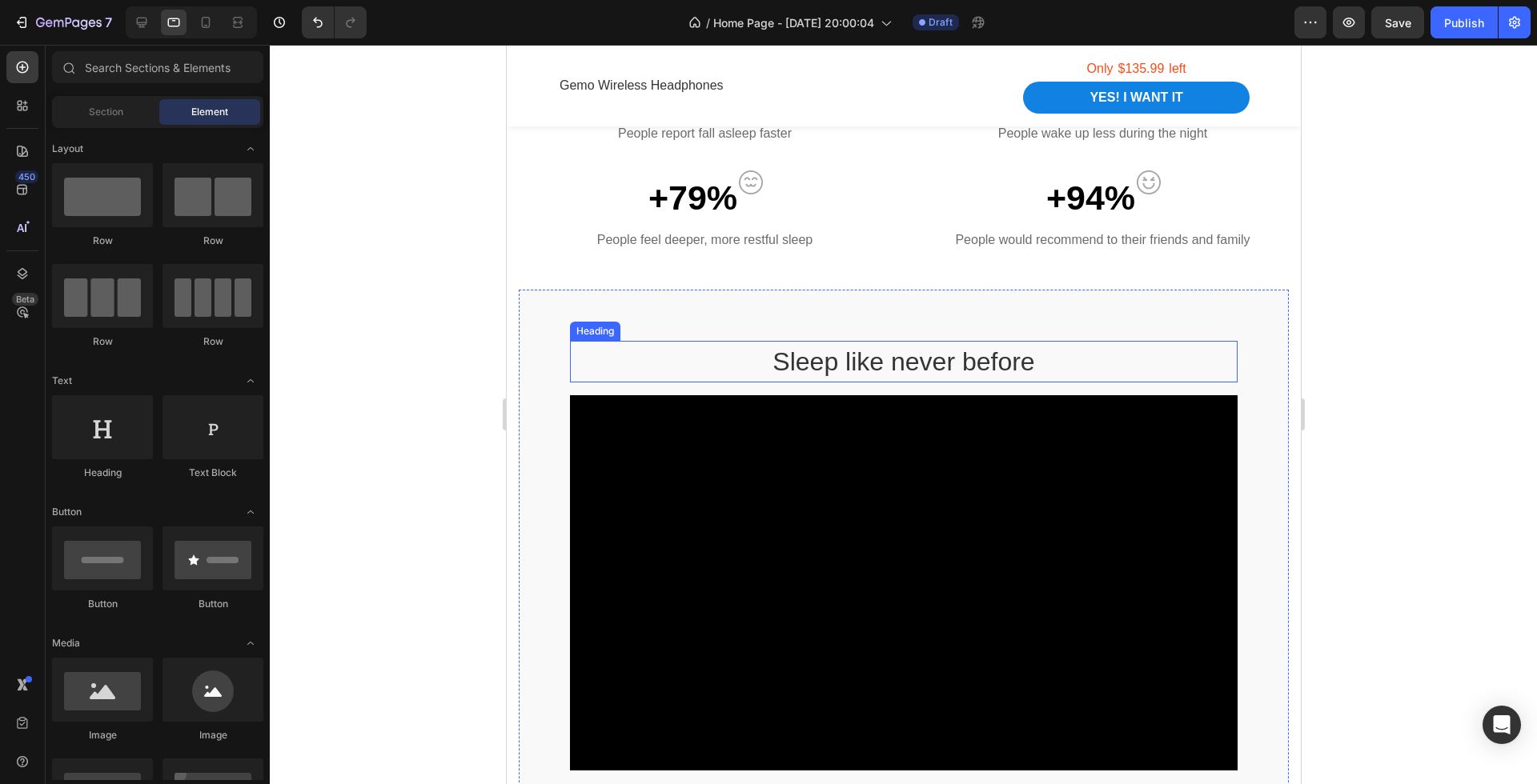
click at [915, 369] on h2 "Sleep like never before" at bounding box center [903, 361] width 668 height 42
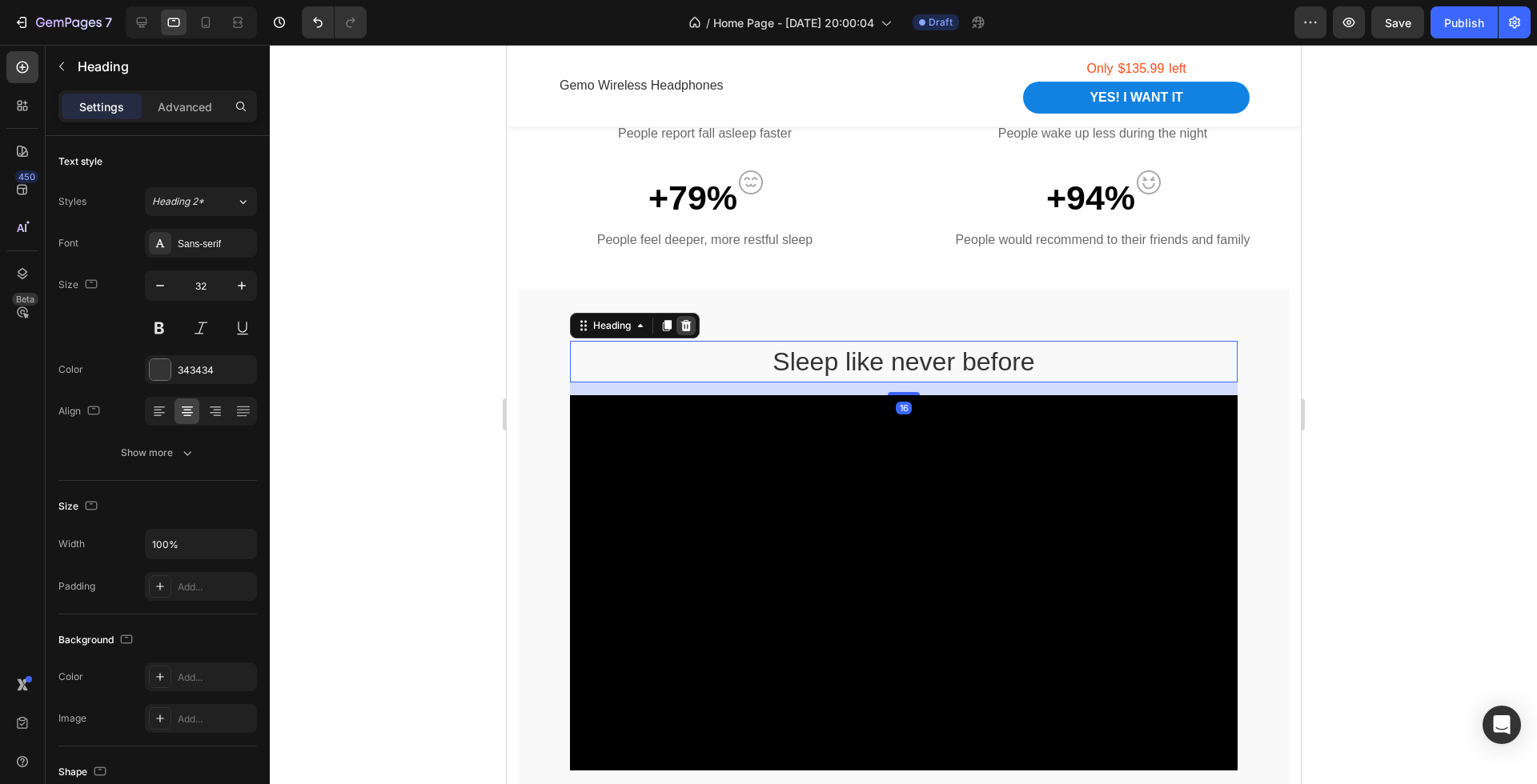
click at [686, 321] on icon at bounding box center [685, 326] width 10 height 11
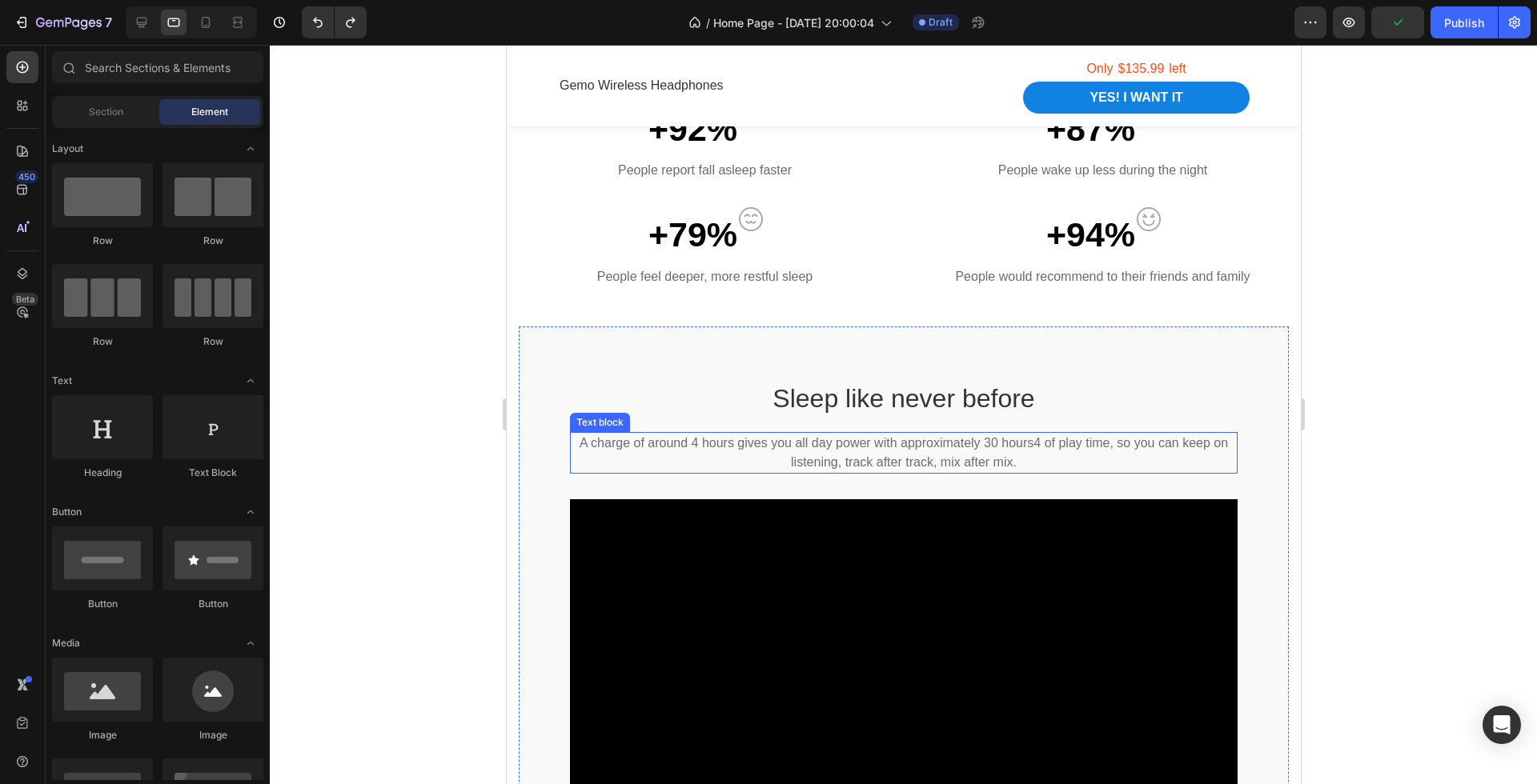
scroll to position [1322, 0]
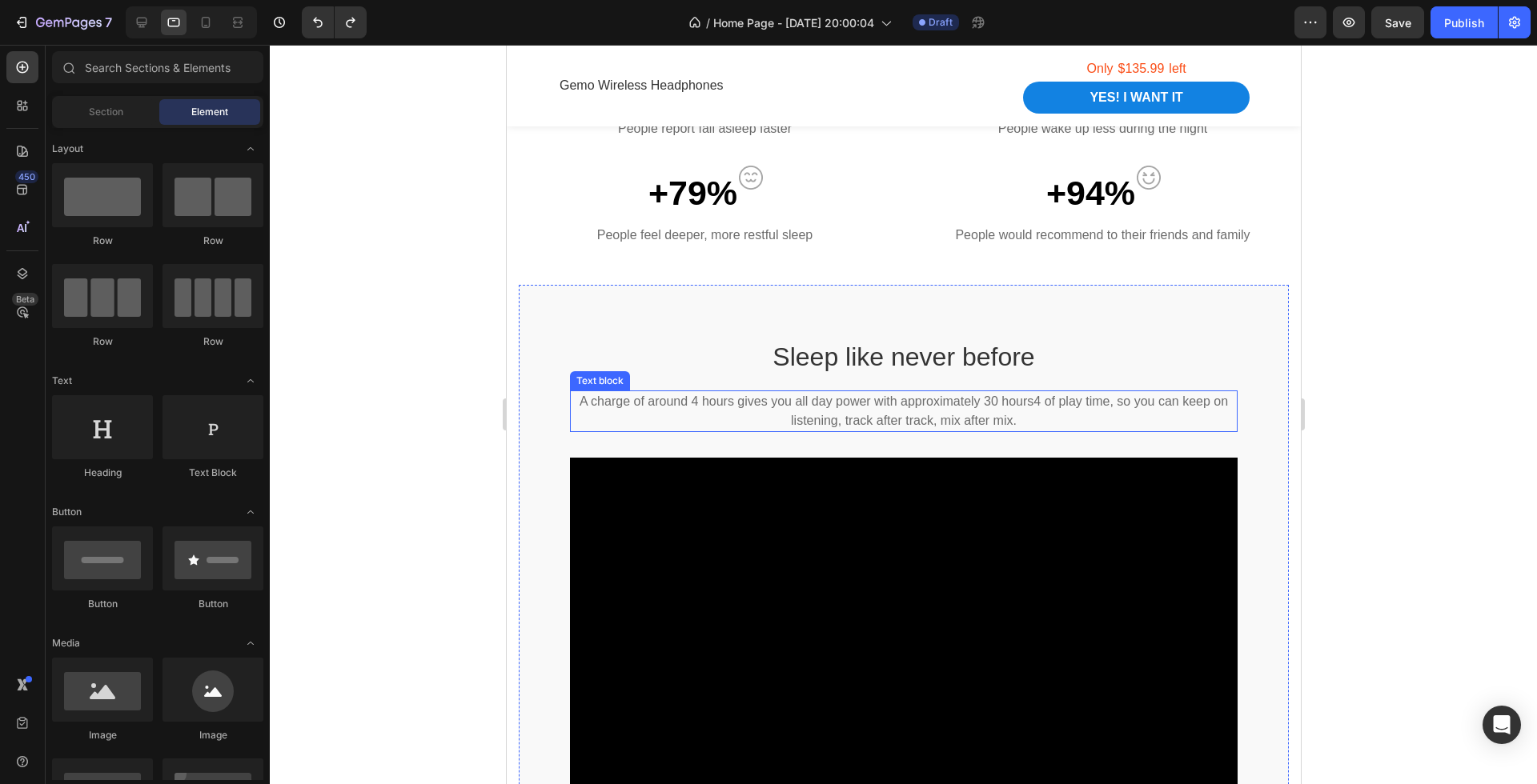
click at [928, 407] on p "A charge of around 4 hours gives you all day power with approximately 30 hours4…" at bounding box center [903, 411] width 664 height 38
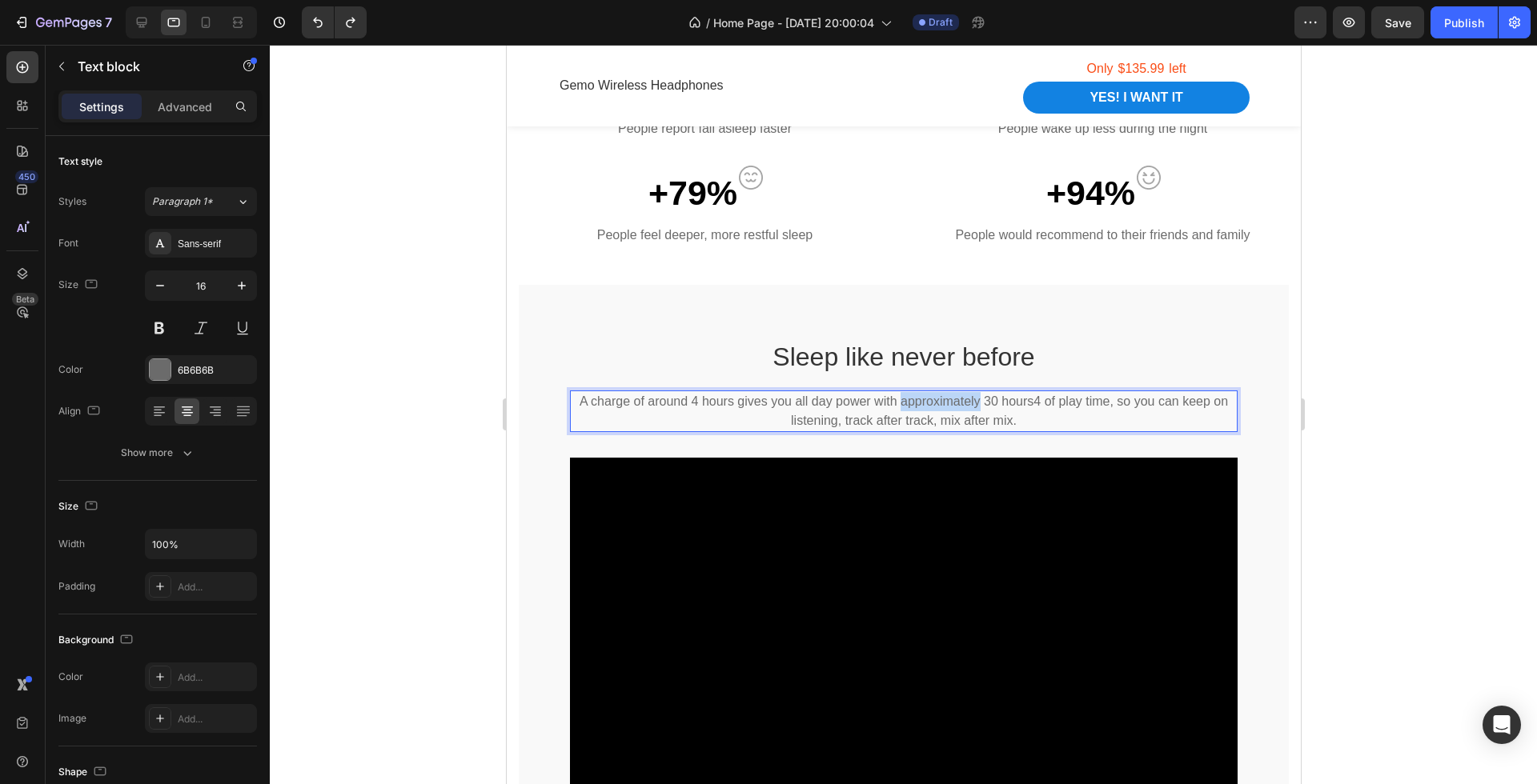
click at [928, 407] on p "A charge of around 4 hours gives you all day power with approximately 30 hours4…" at bounding box center [903, 411] width 664 height 38
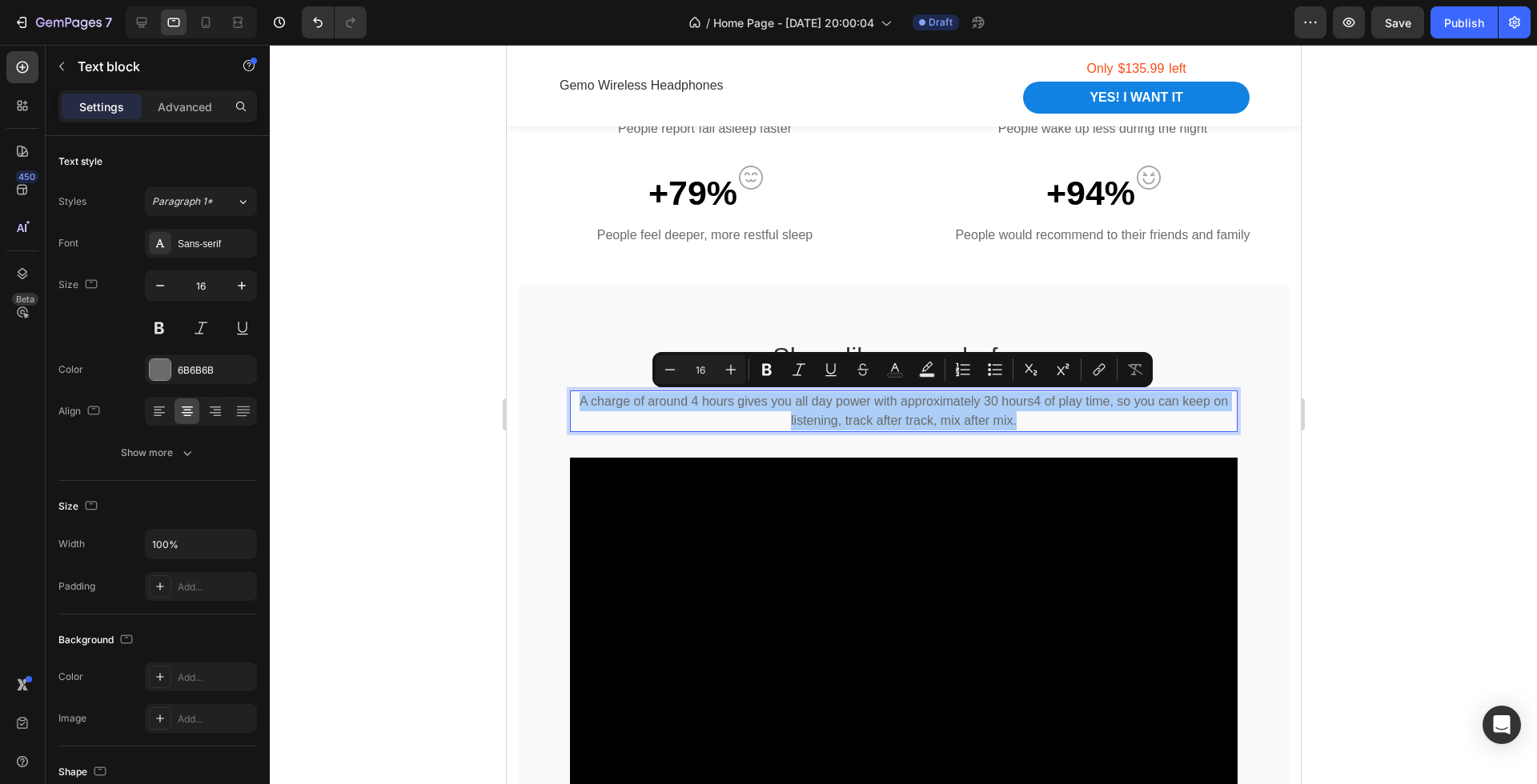
click at [1325, 525] on div at bounding box center [904, 414] width 1267 height 739
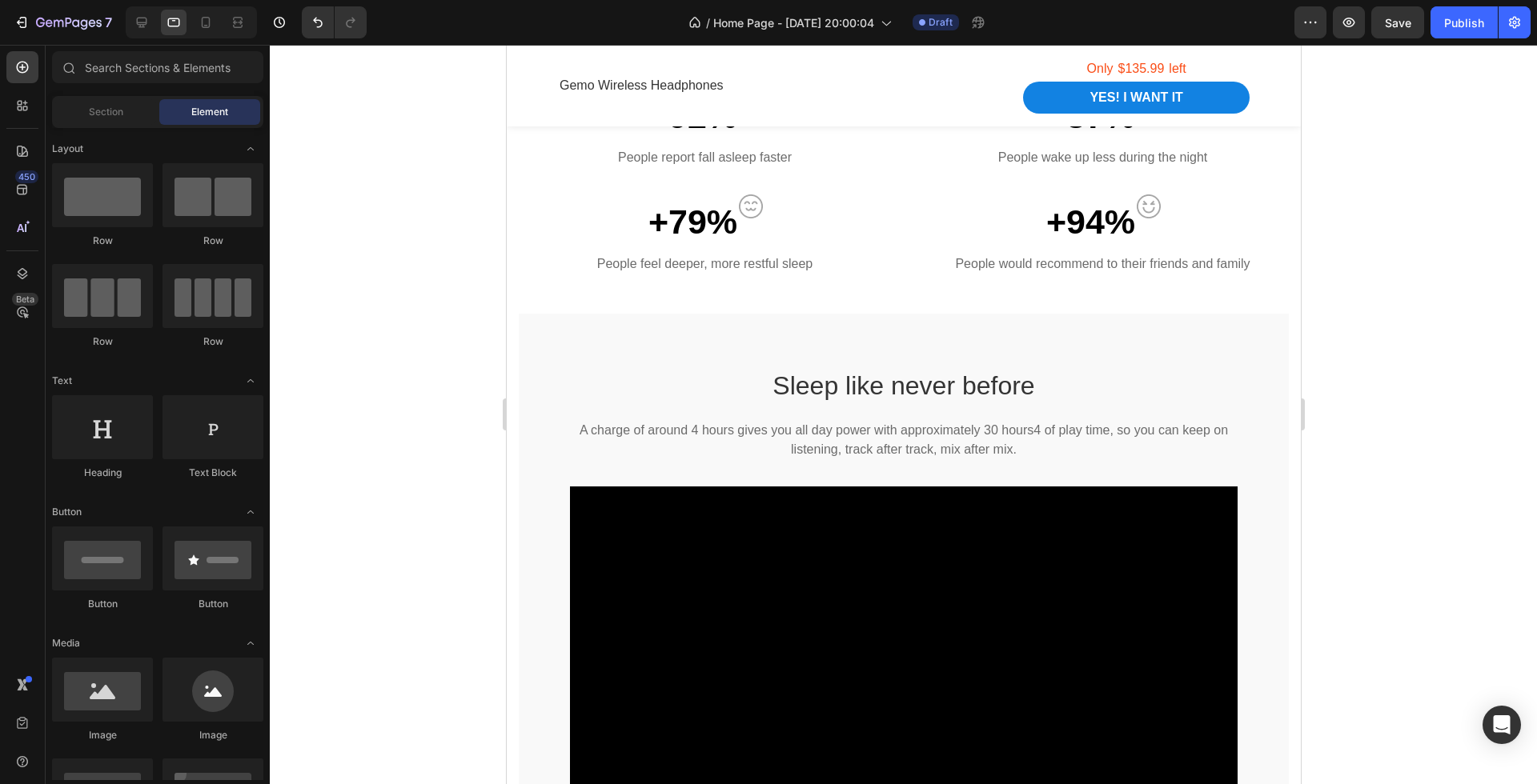
scroll to position [1310, 0]
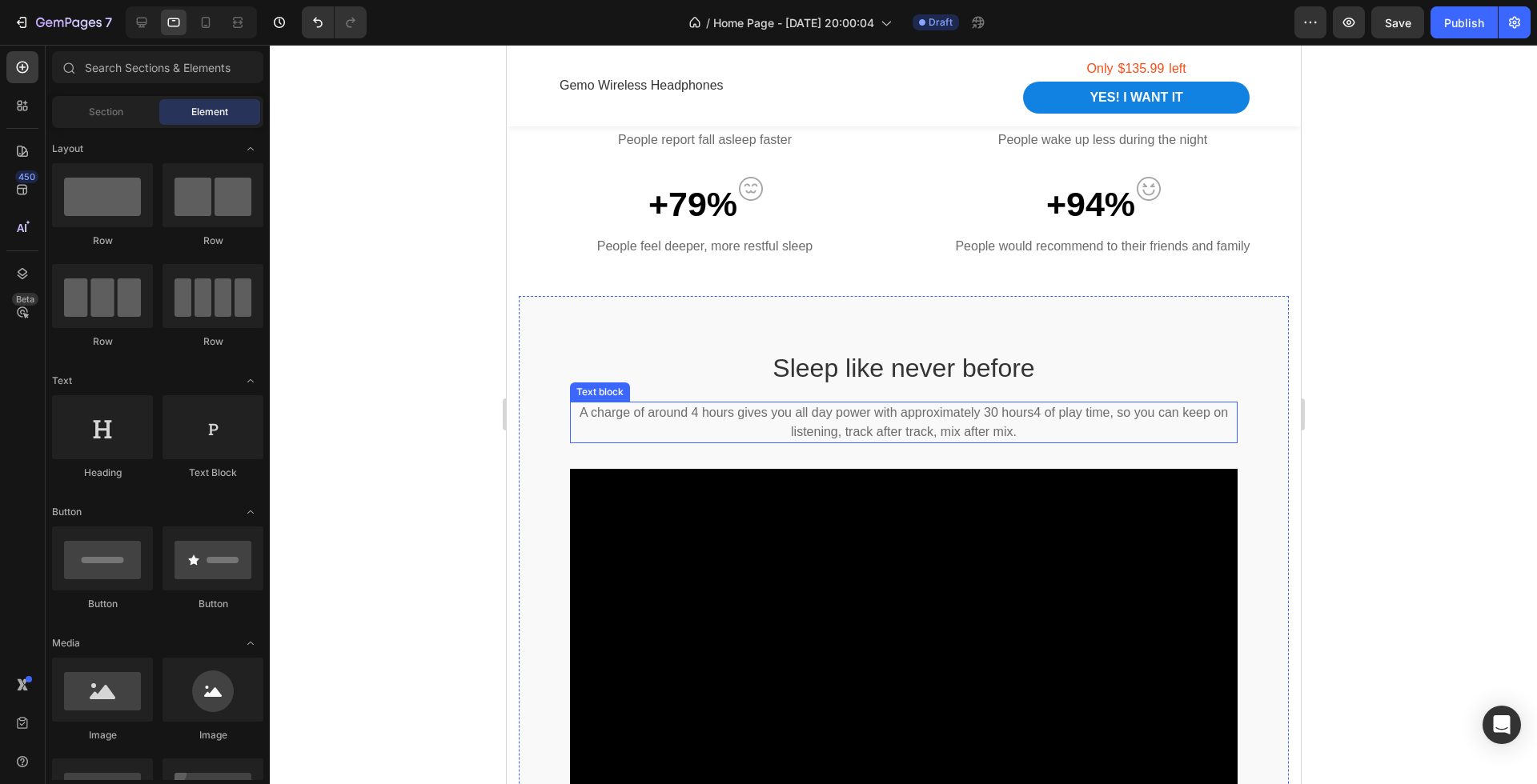
click at [870, 412] on p "A charge of around 4 hours gives you all day power with approximately 30 hours4…" at bounding box center [903, 422] width 664 height 38
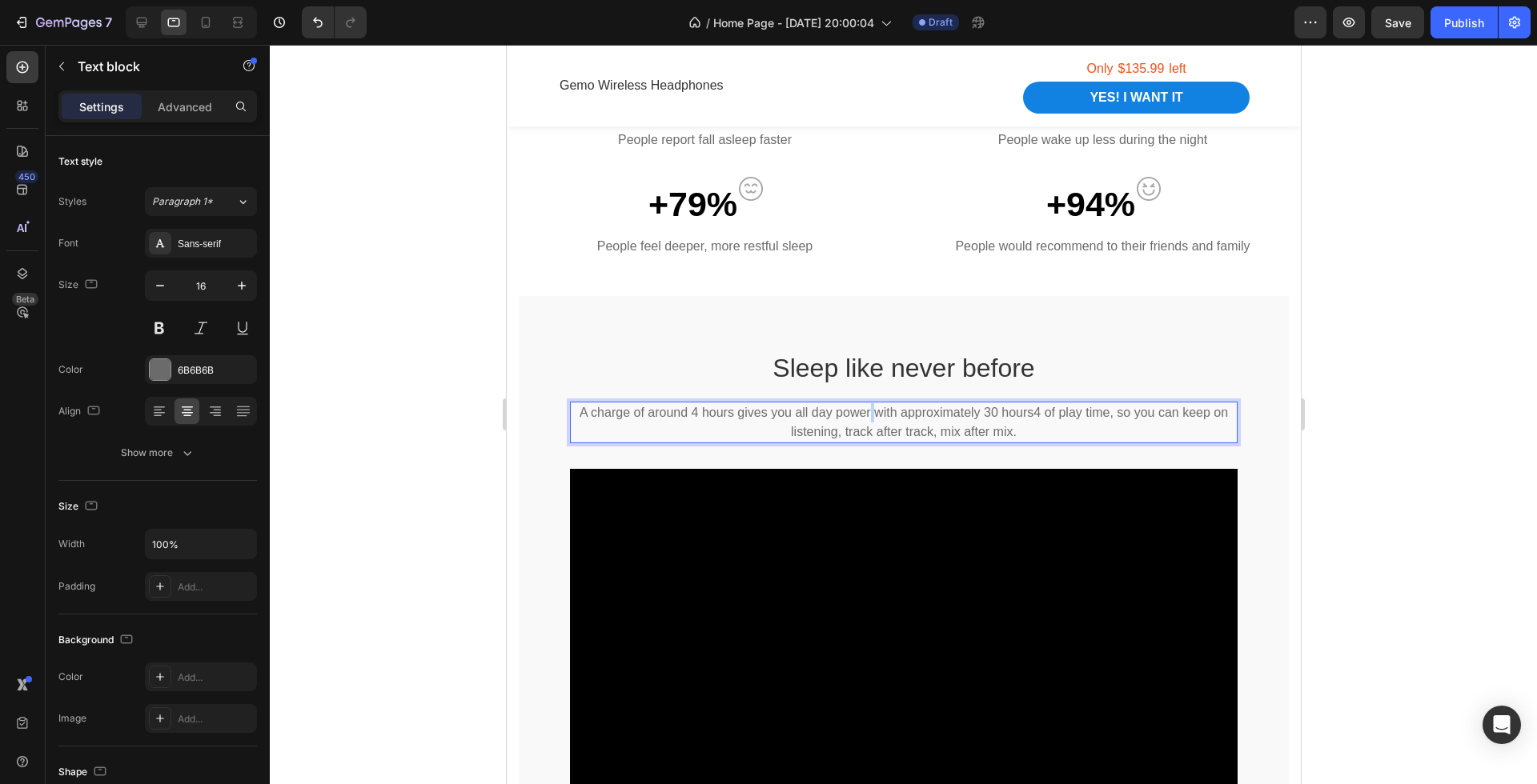
click at [870, 412] on p "A charge of around 4 hours gives you all day power with approximately 30 hours4…" at bounding box center [903, 422] width 664 height 38
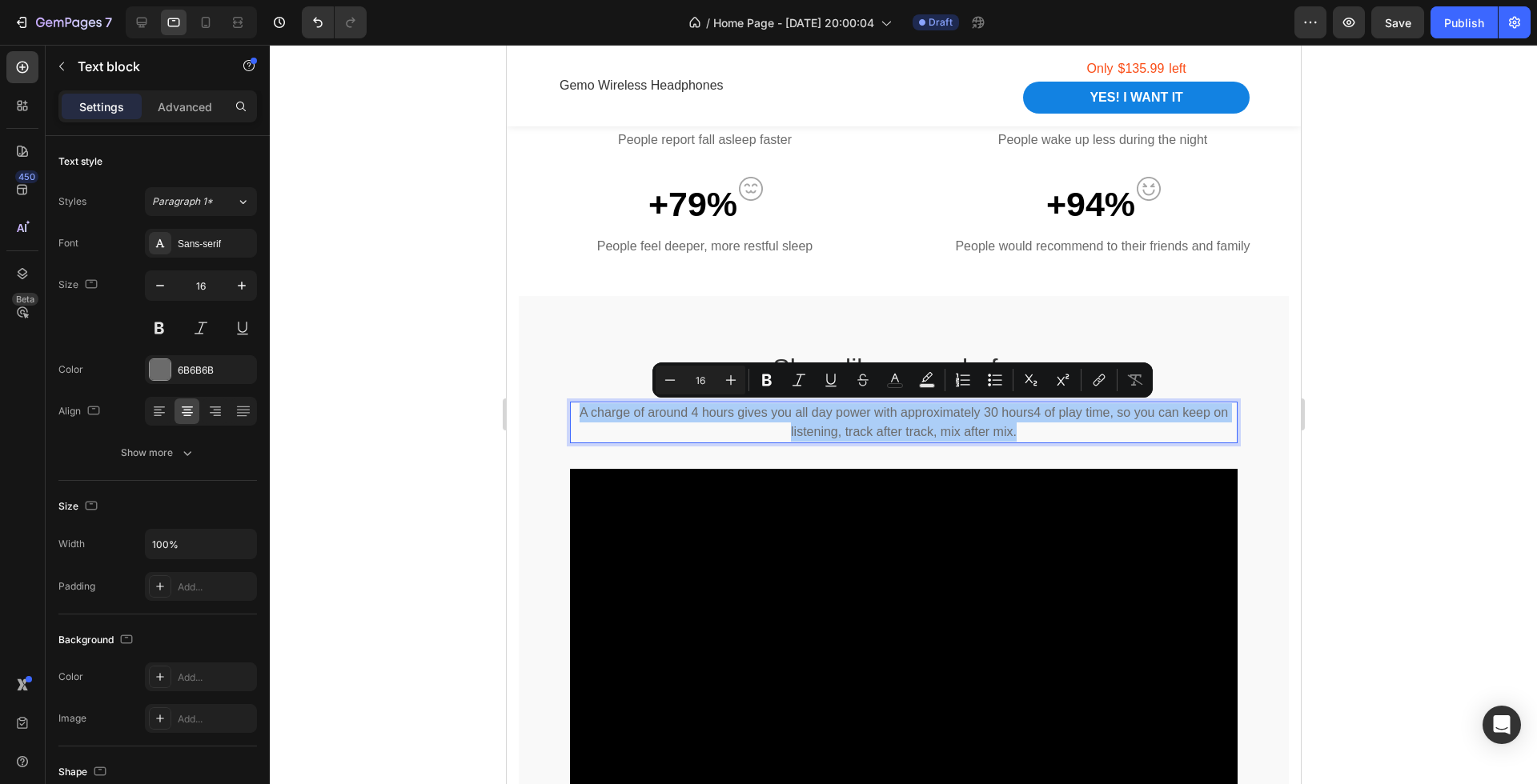
click at [1344, 480] on div at bounding box center [904, 414] width 1267 height 739
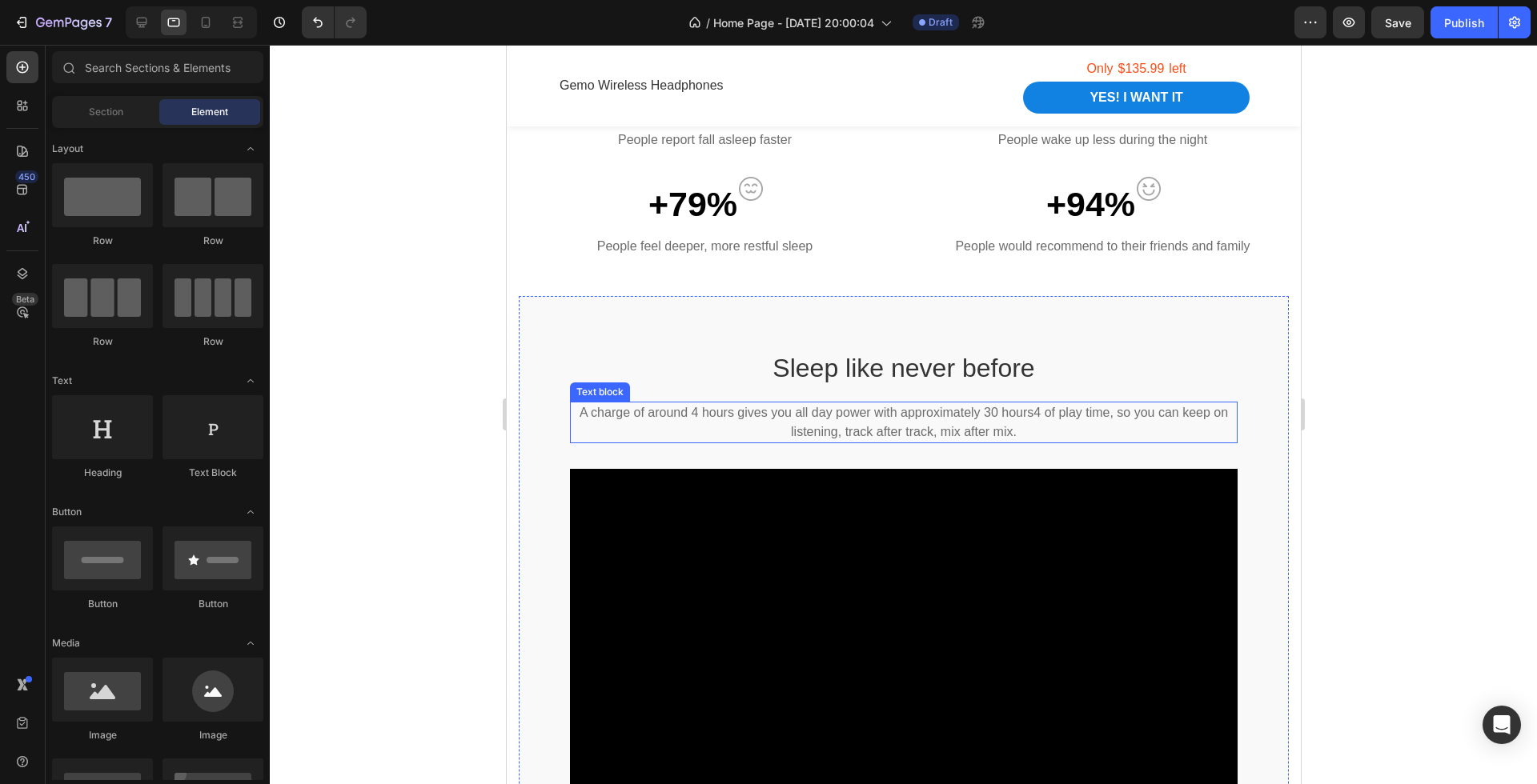
click at [770, 414] on p "A charge of around 4 hours gives you all day power with approximately 30 hours4…" at bounding box center [903, 422] width 664 height 38
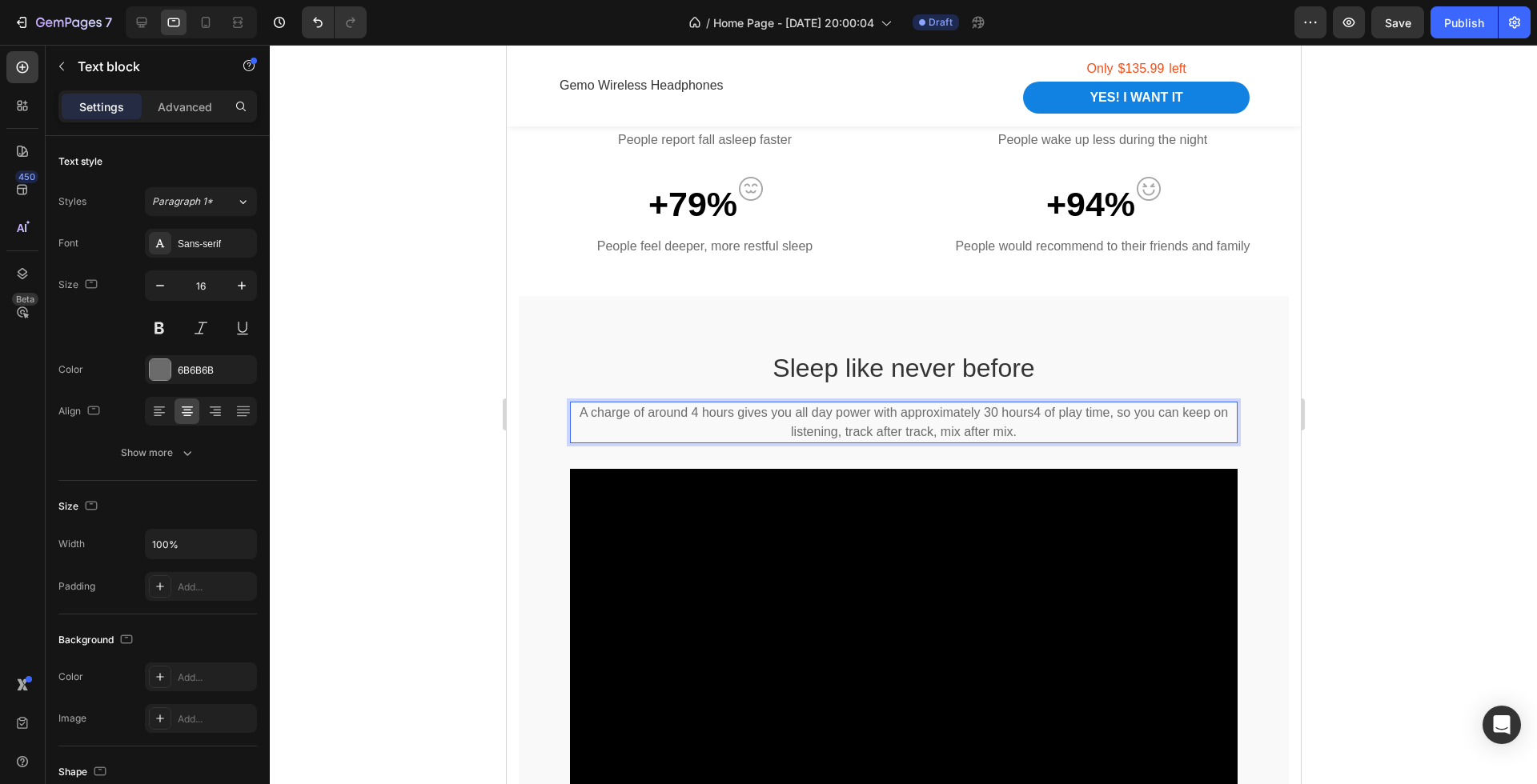
click at [830, 412] on p "A charge of around 4 hours gives you all day power with approximately 30 hours4…" at bounding box center [903, 422] width 664 height 38
click at [1341, 464] on div at bounding box center [904, 414] width 1267 height 739
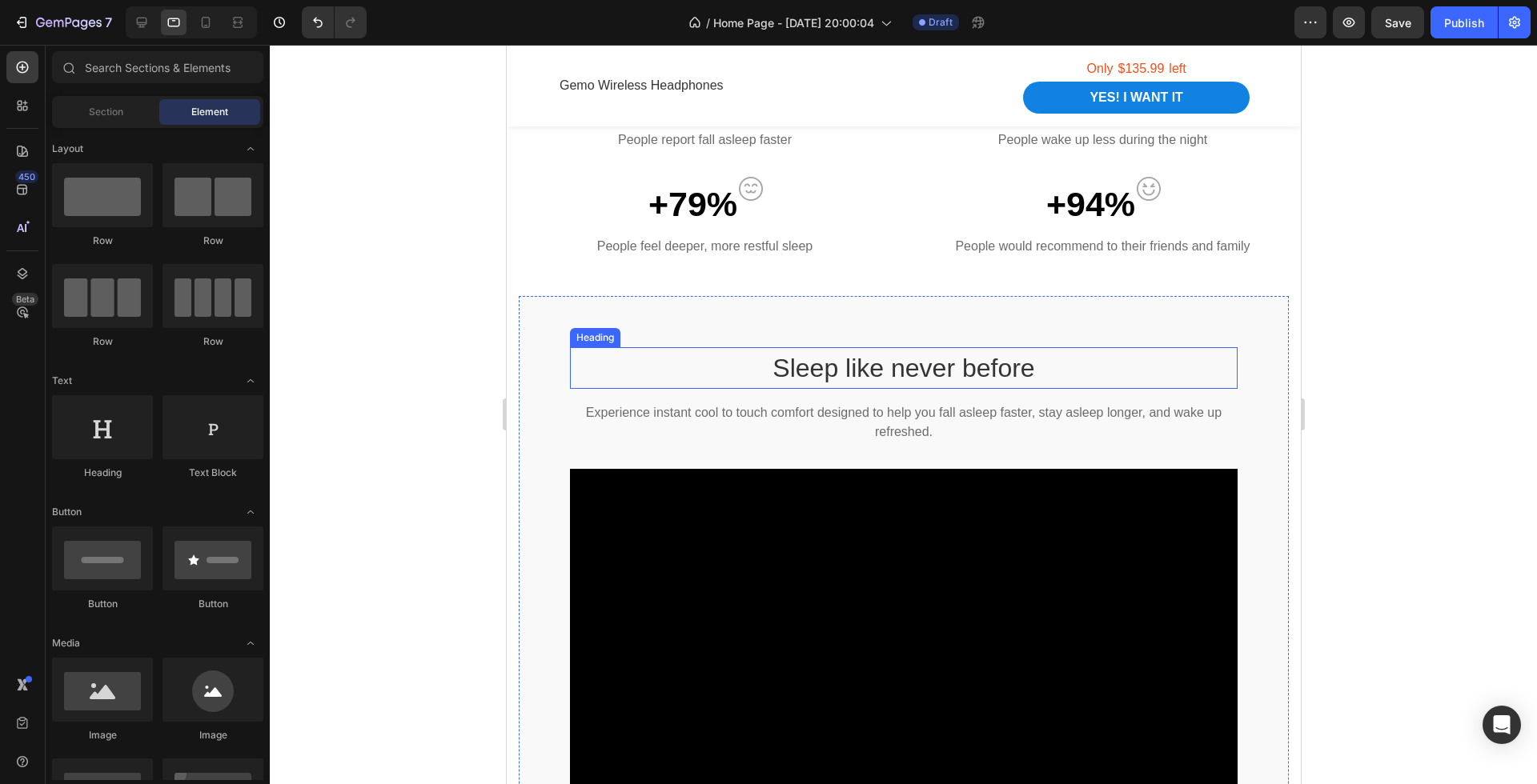
click at [976, 366] on h2 "Sleep like never before" at bounding box center [903, 368] width 668 height 42
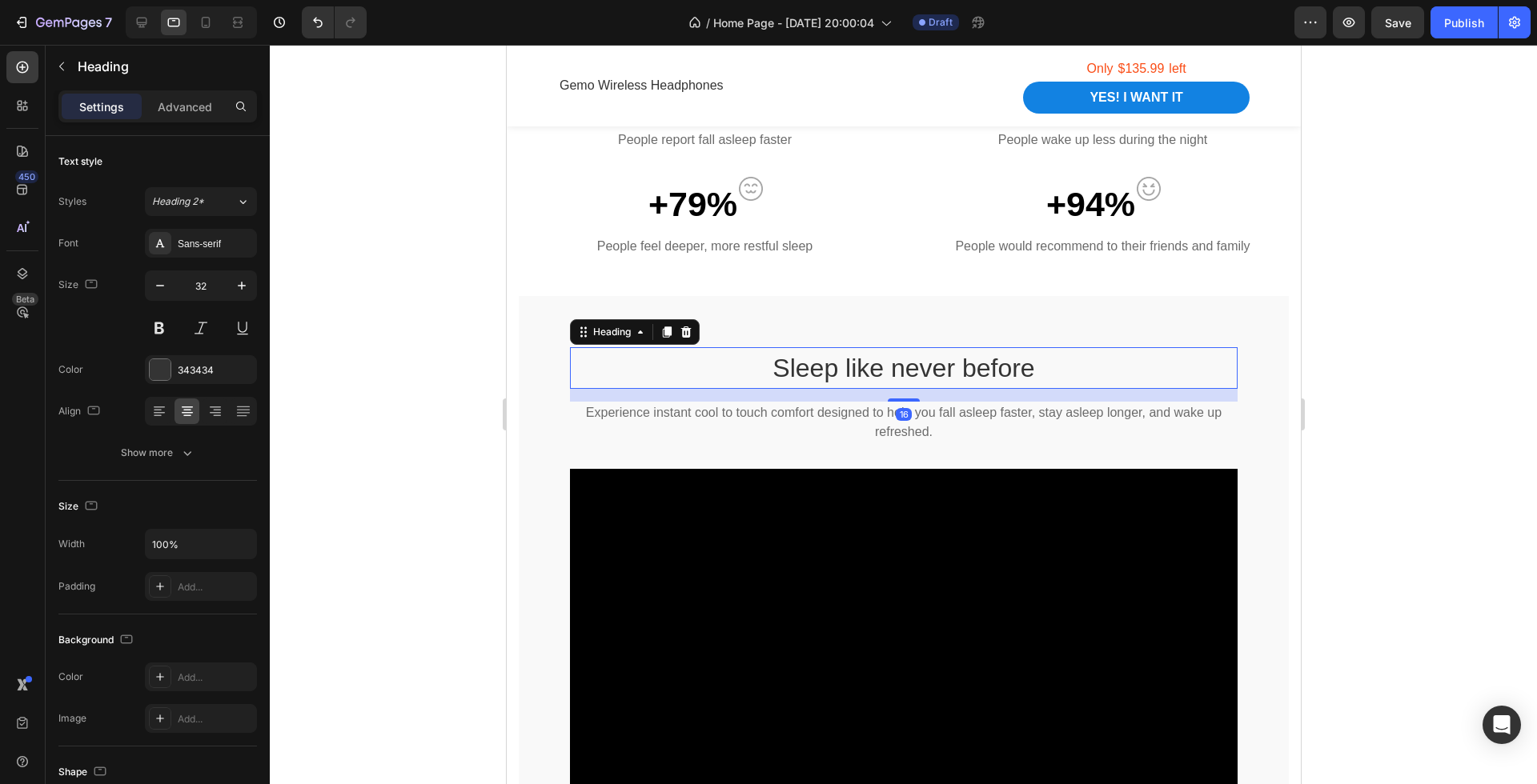
click at [976, 366] on h2 "Sleep like never before" at bounding box center [903, 368] width 668 height 42
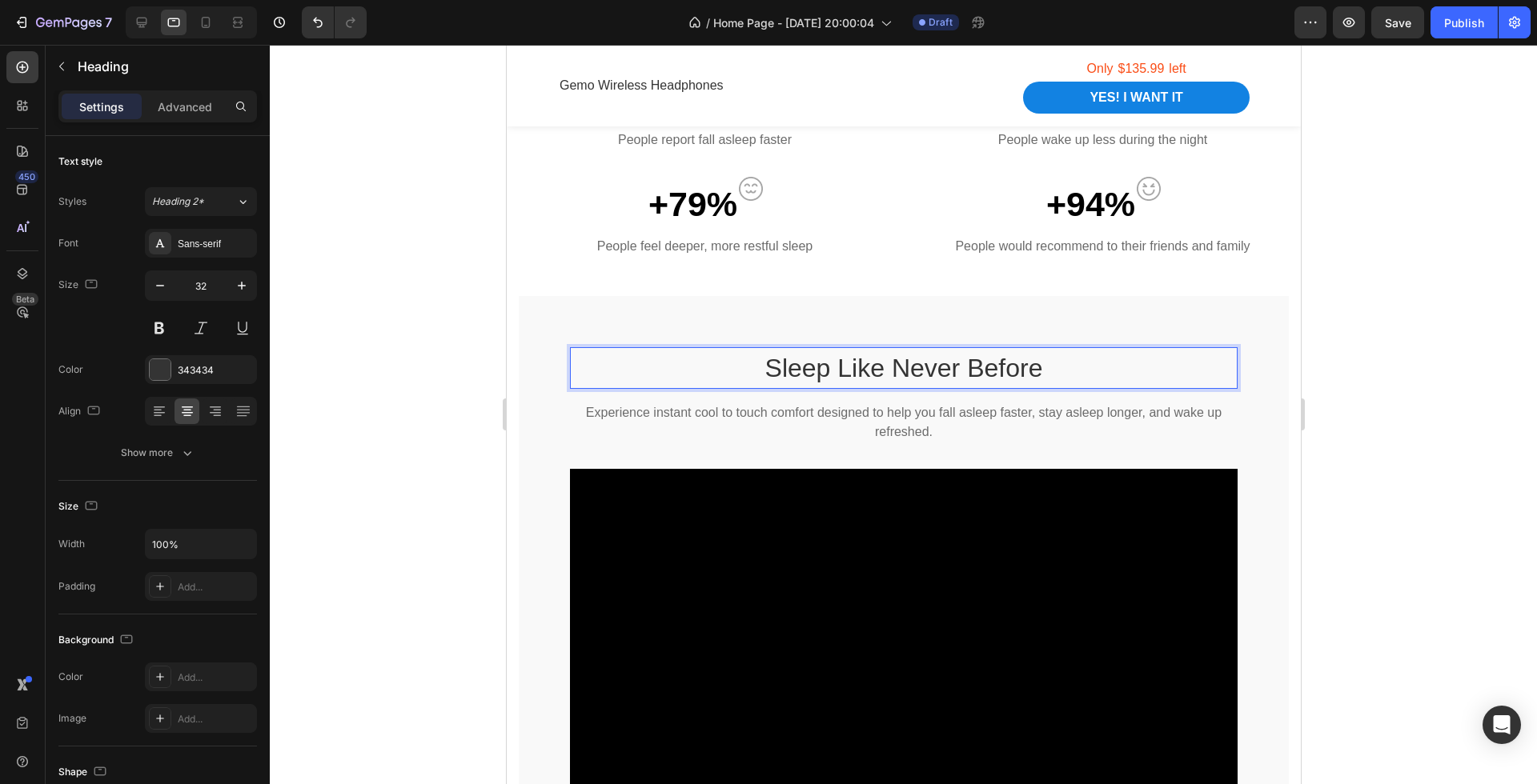
click at [1363, 421] on div at bounding box center [904, 414] width 1267 height 739
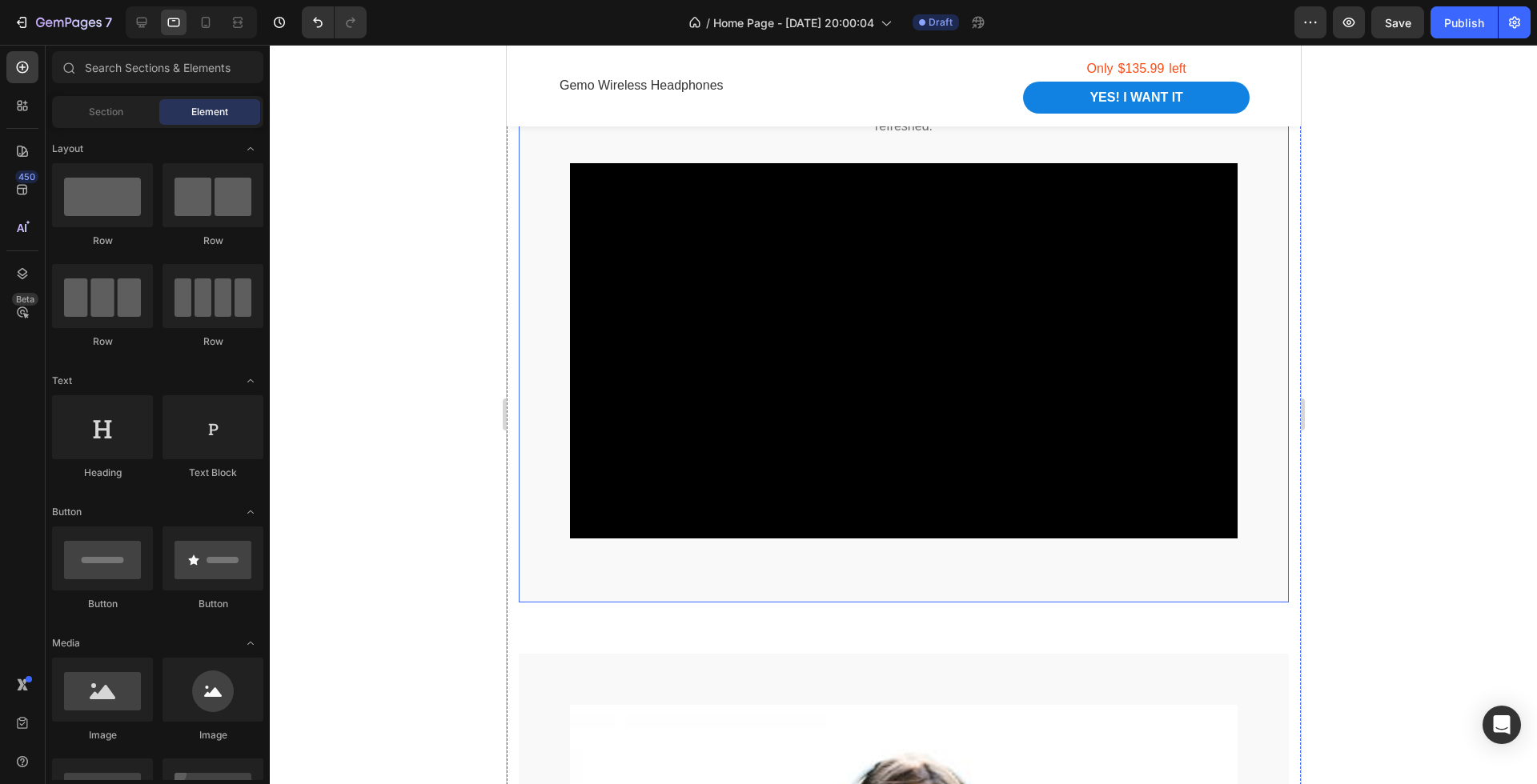
scroll to position [1620, 0]
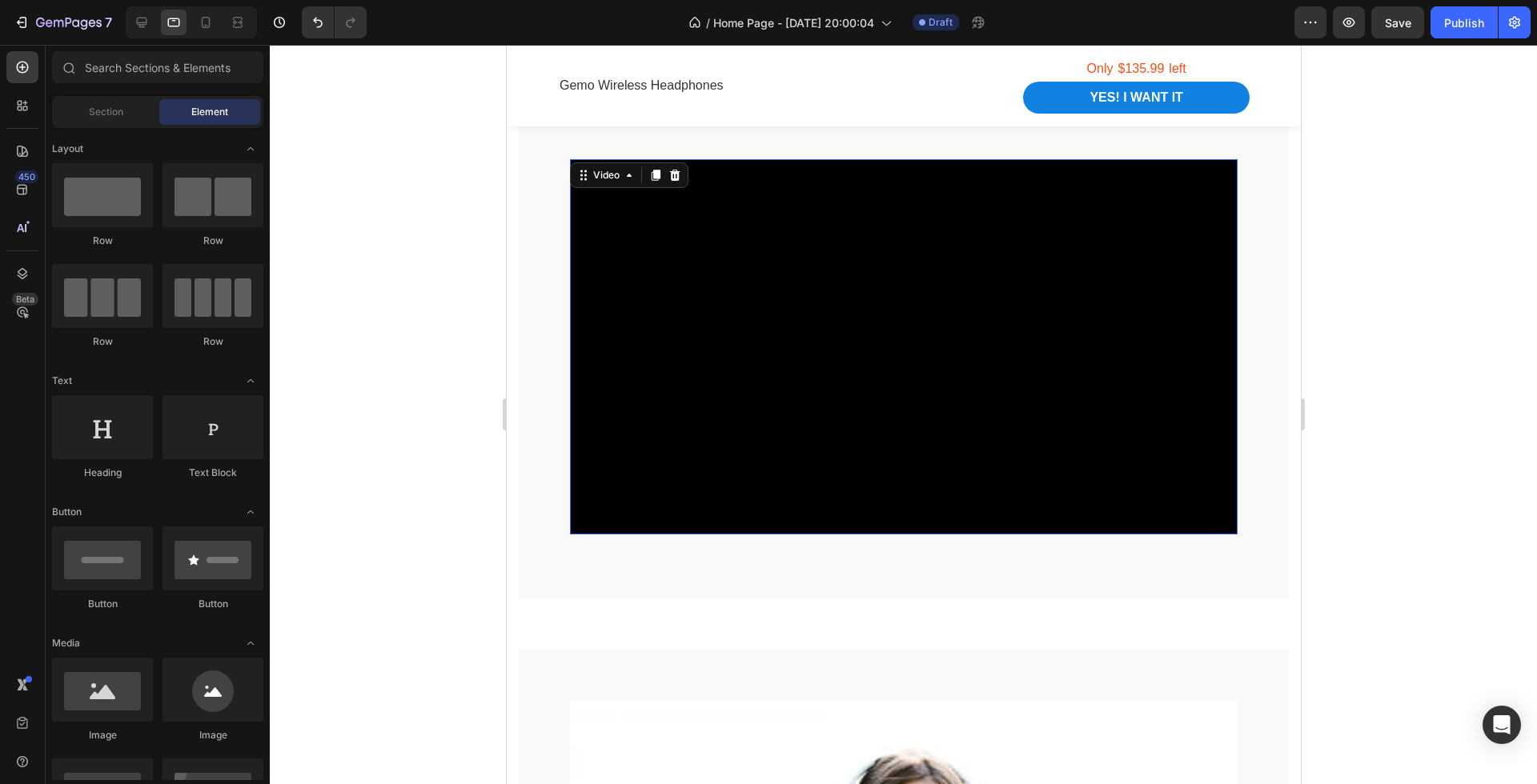
click at [1120, 393] on video at bounding box center [903, 346] width 668 height 375
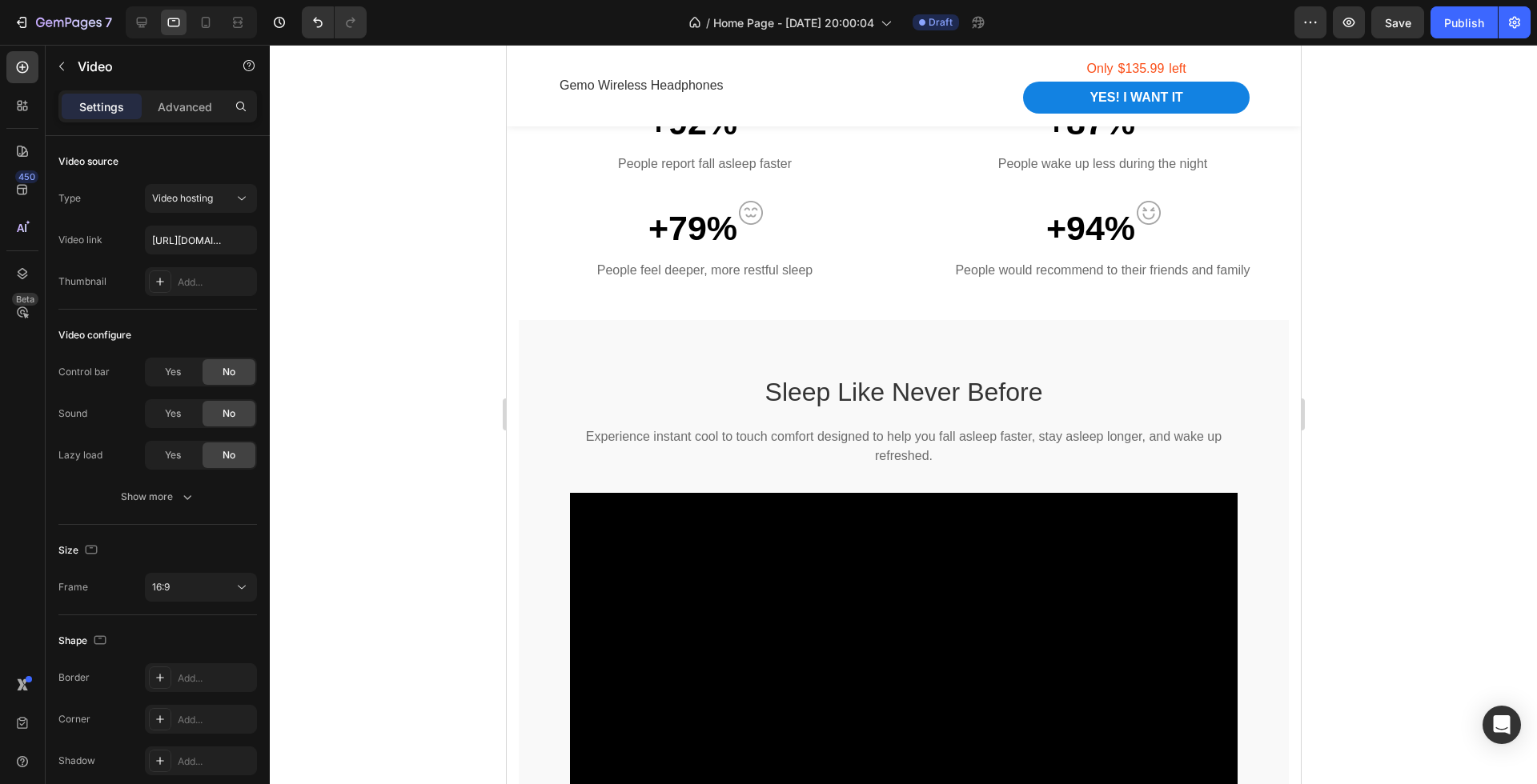
scroll to position [1293, 0]
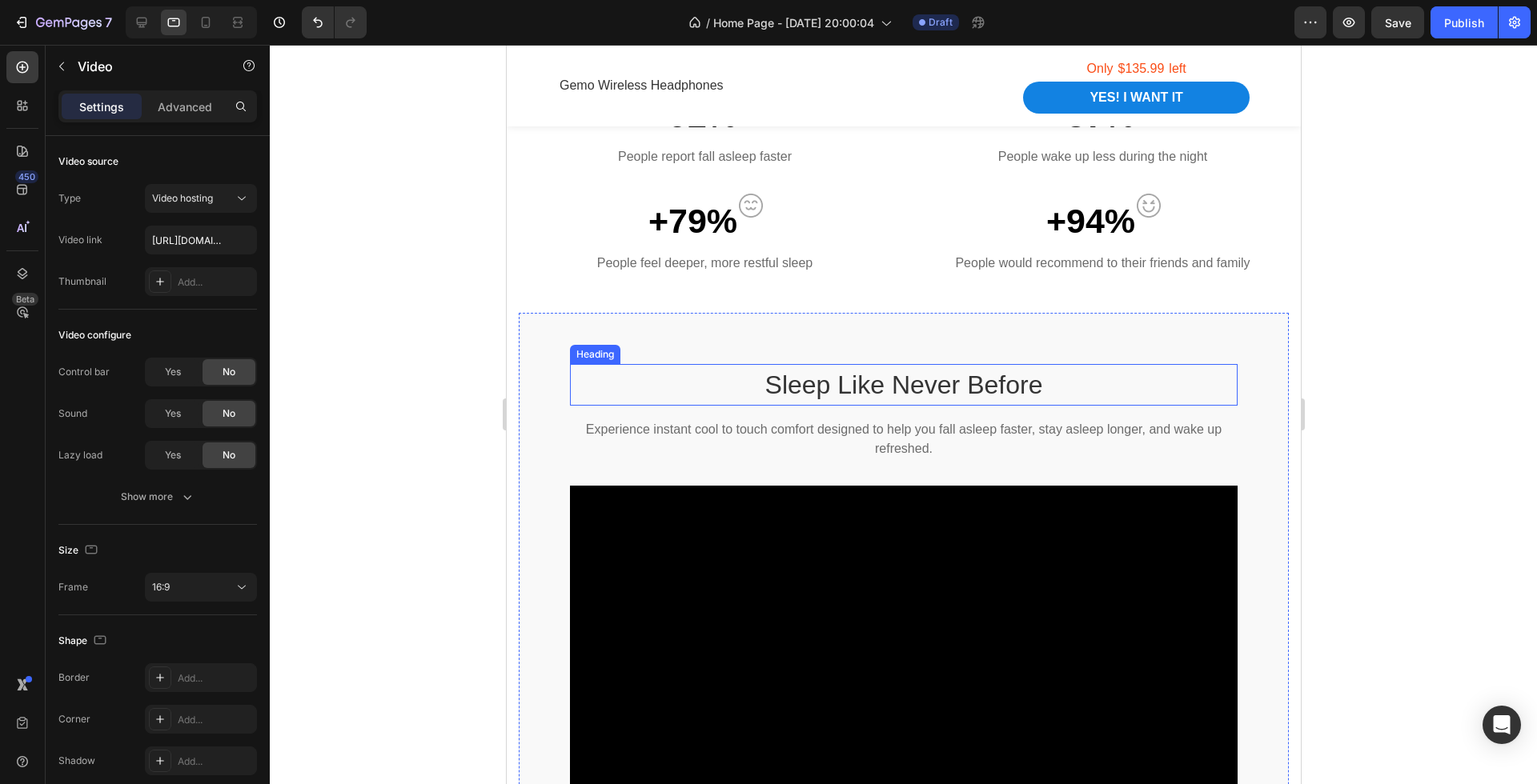
click at [885, 377] on h2 "Sleep Like Never Before" at bounding box center [903, 385] width 668 height 42
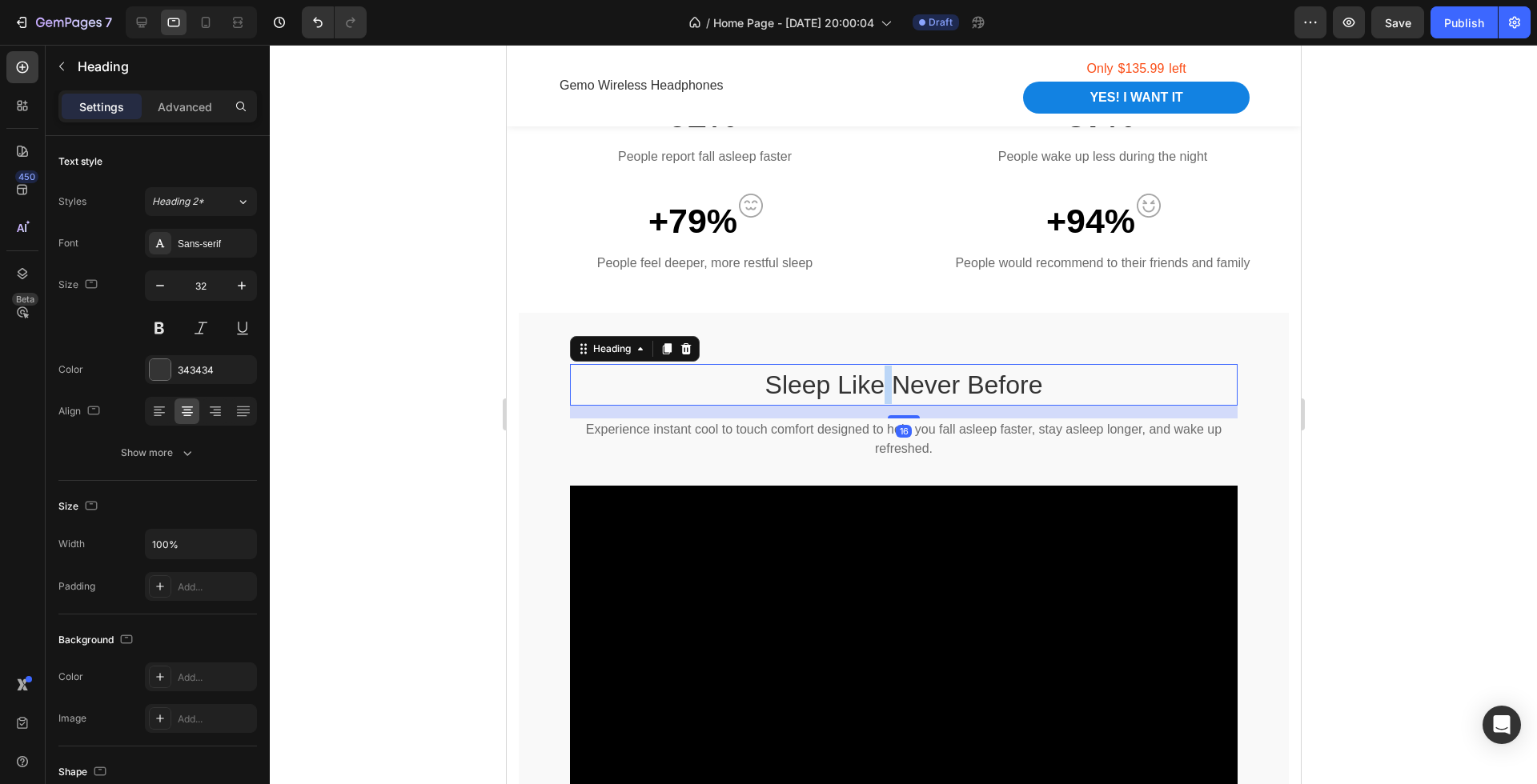
click at [885, 377] on h2 "Sleep Like Never Before" at bounding box center [903, 385] width 668 height 42
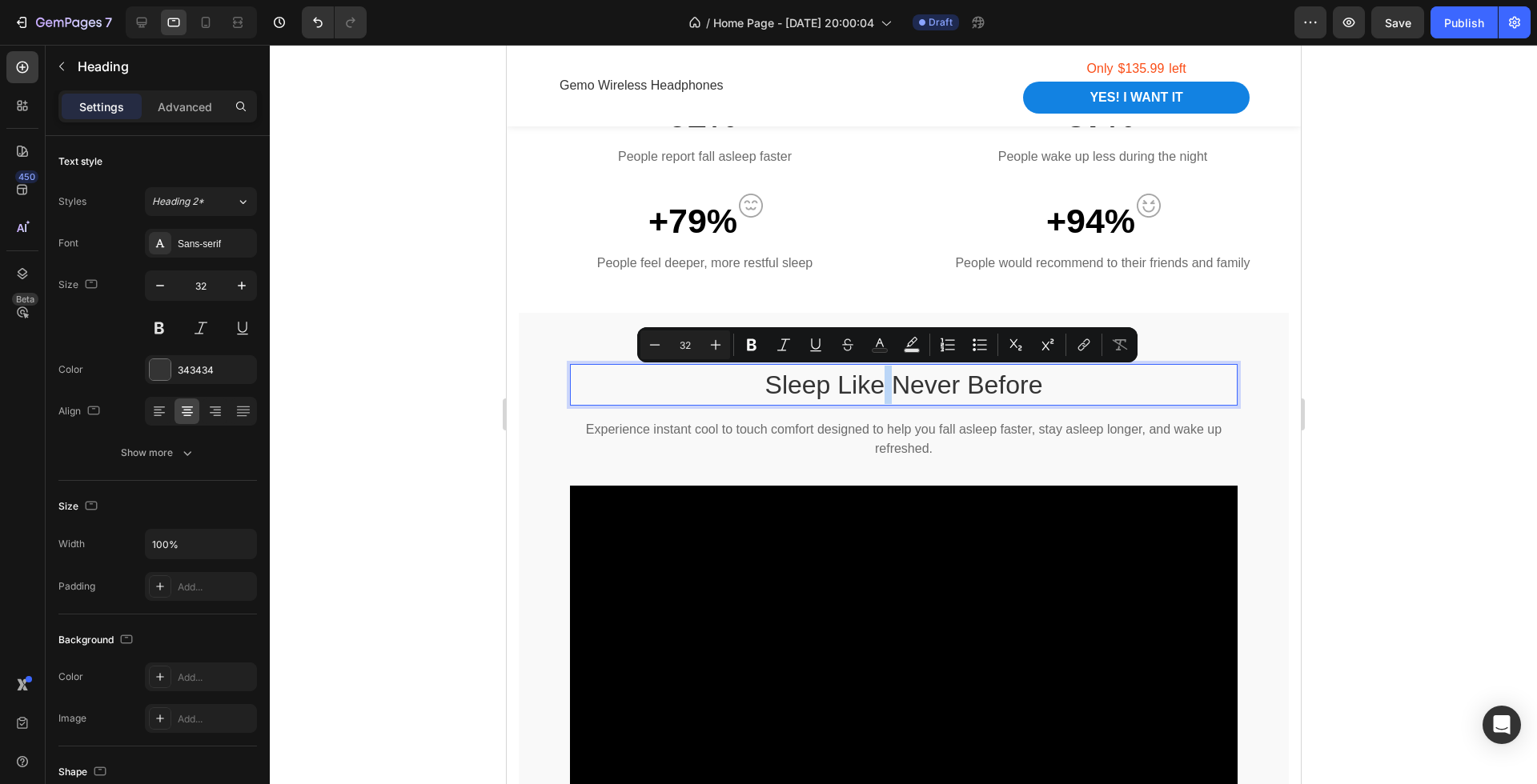
click at [776, 378] on p "Sleep Like Never Before" at bounding box center [903, 385] width 664 height 38
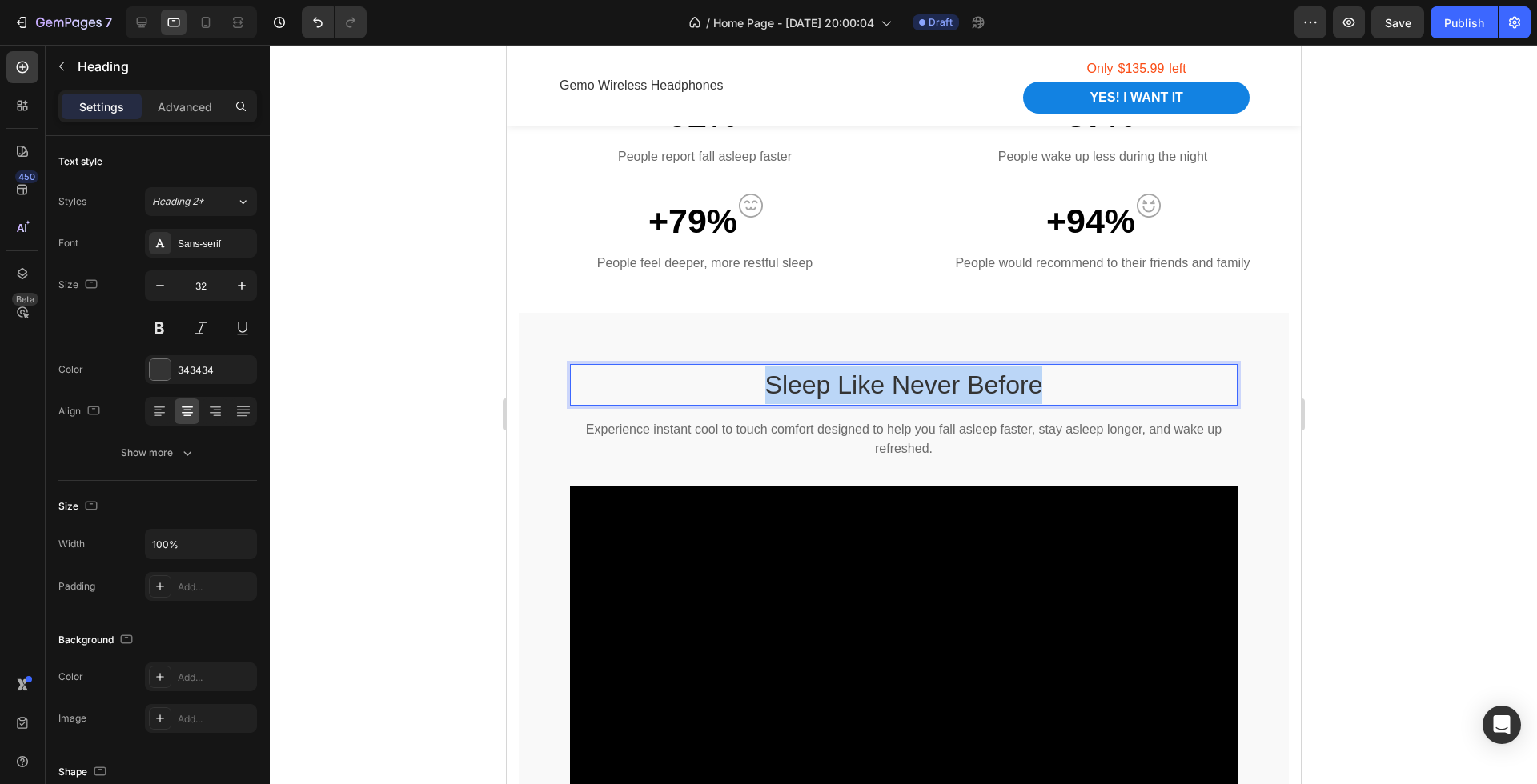
drag, startPoint x: 762, startPoint y: 378, endPoint x: 1117, endPoint y: 379, distance: 355.0
click at [1115, 379] on p "Sleep Like Never Before" at bounding box center [903, 385] width 664 height 38
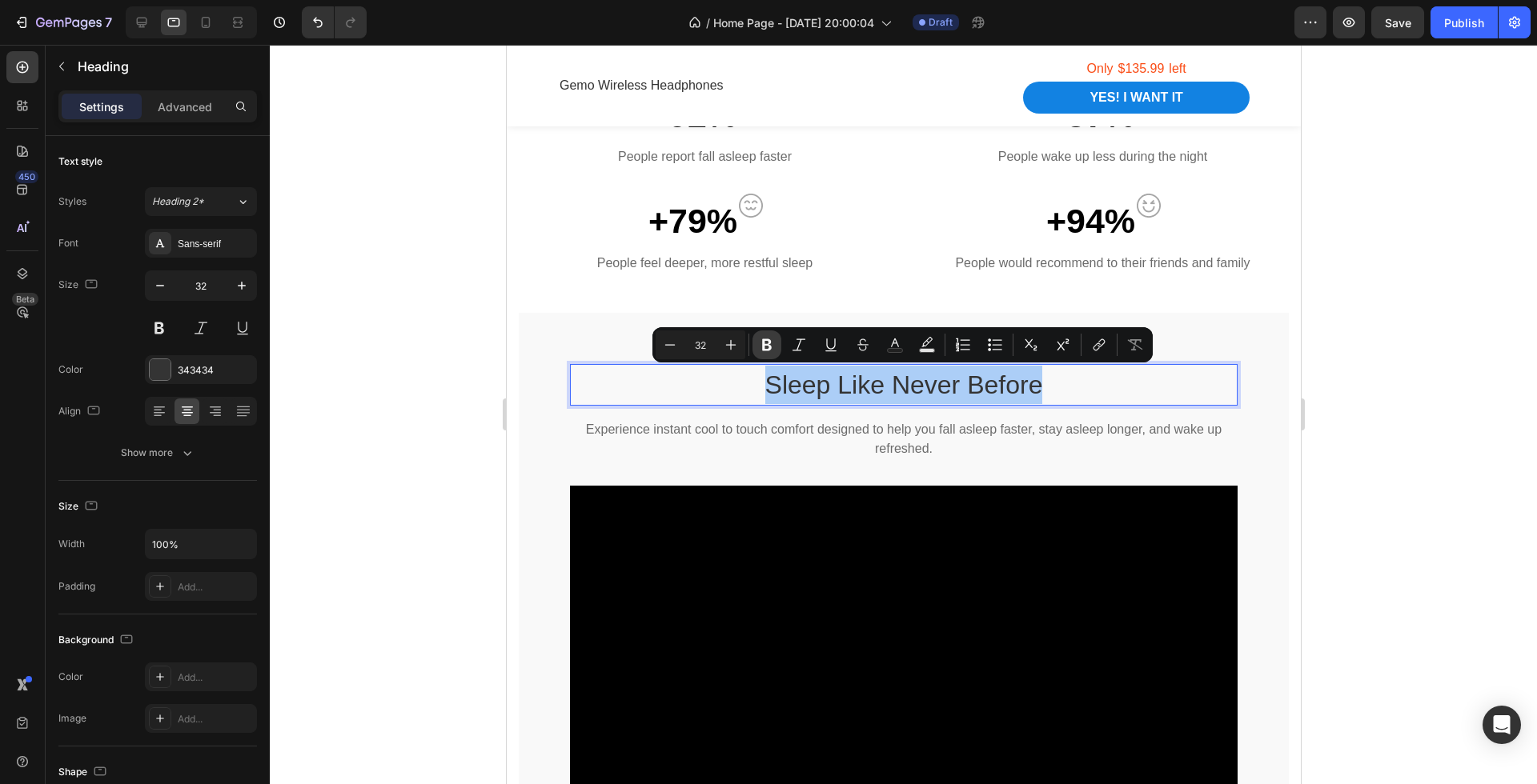
click at [777, 351] on button "Bold" at bounding box center [767, 345] width 29 height 29
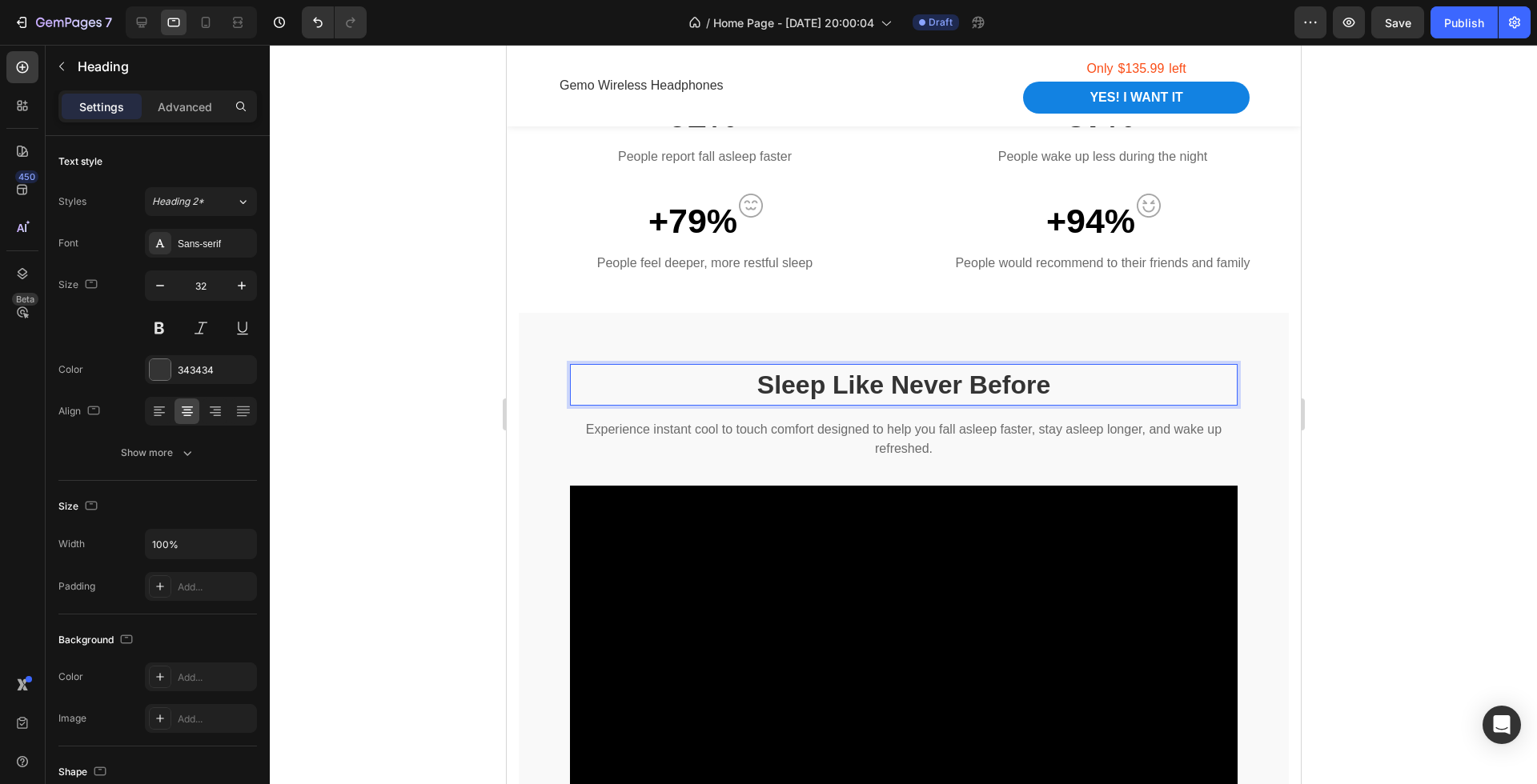
click at [1392, 460] on div at bounding box center [904, 414] width 1267 height 739
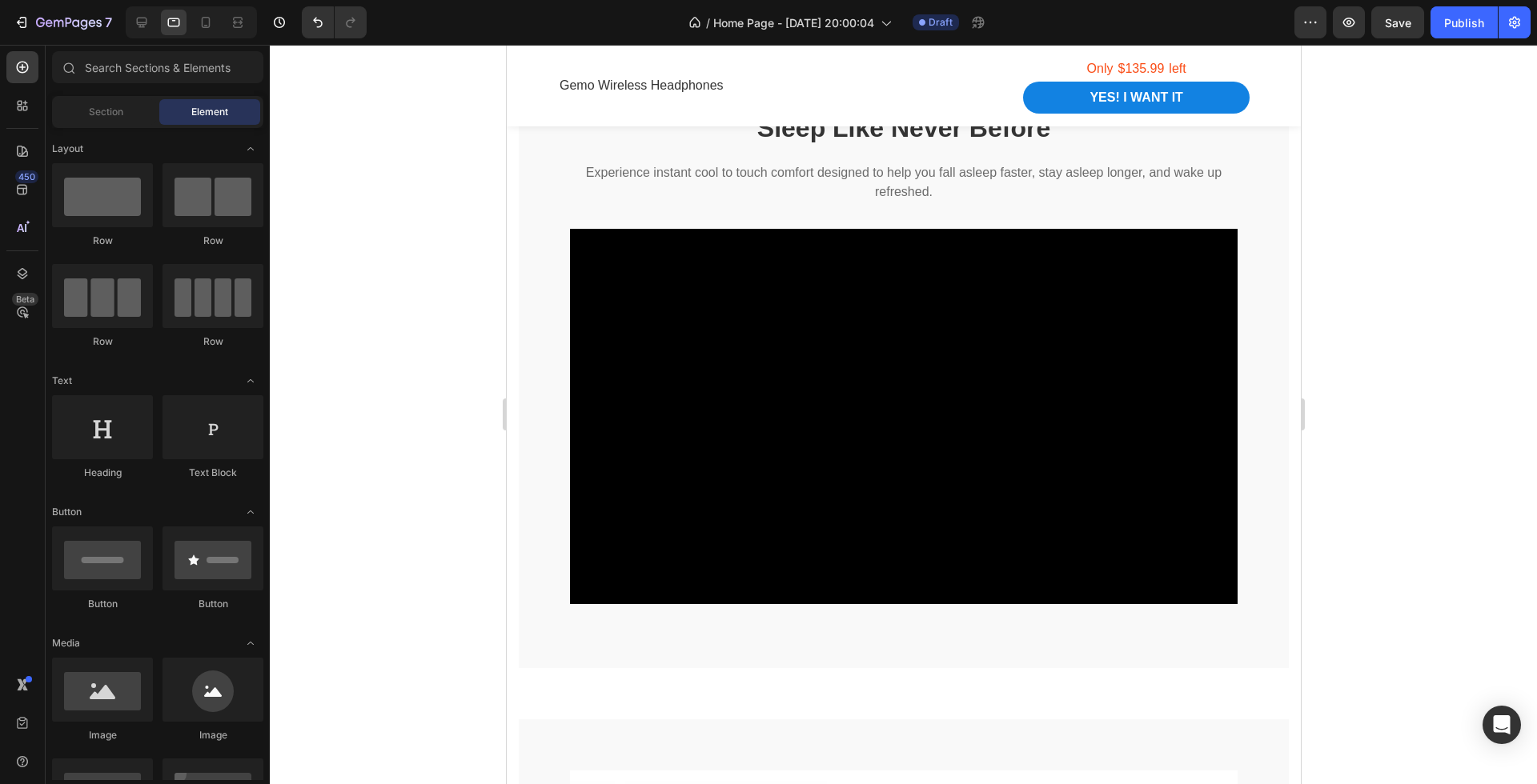
scroll to position [1476, 0]
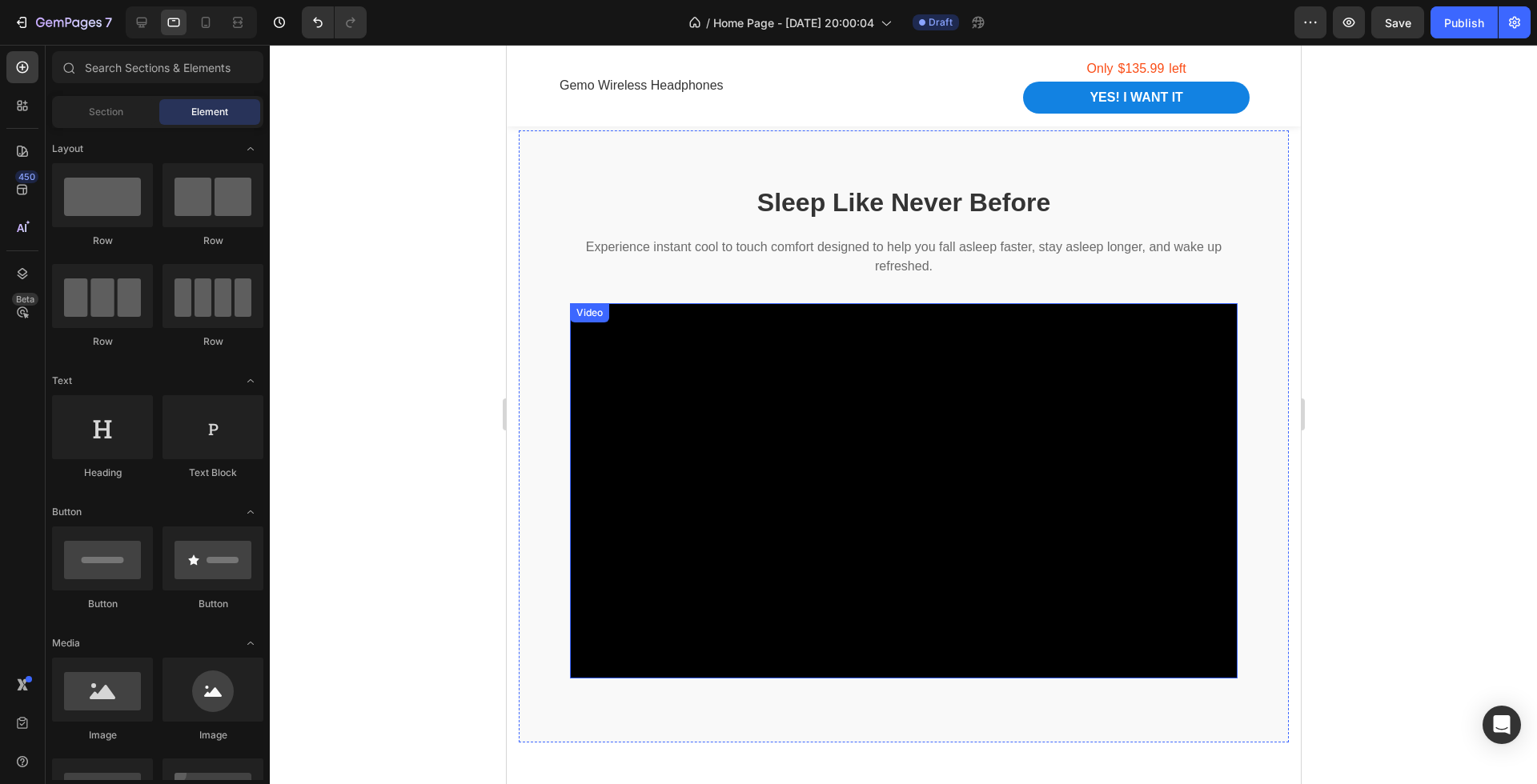
click at [1061, 400] on video at bounding box center [903, 491] width 668 height 375
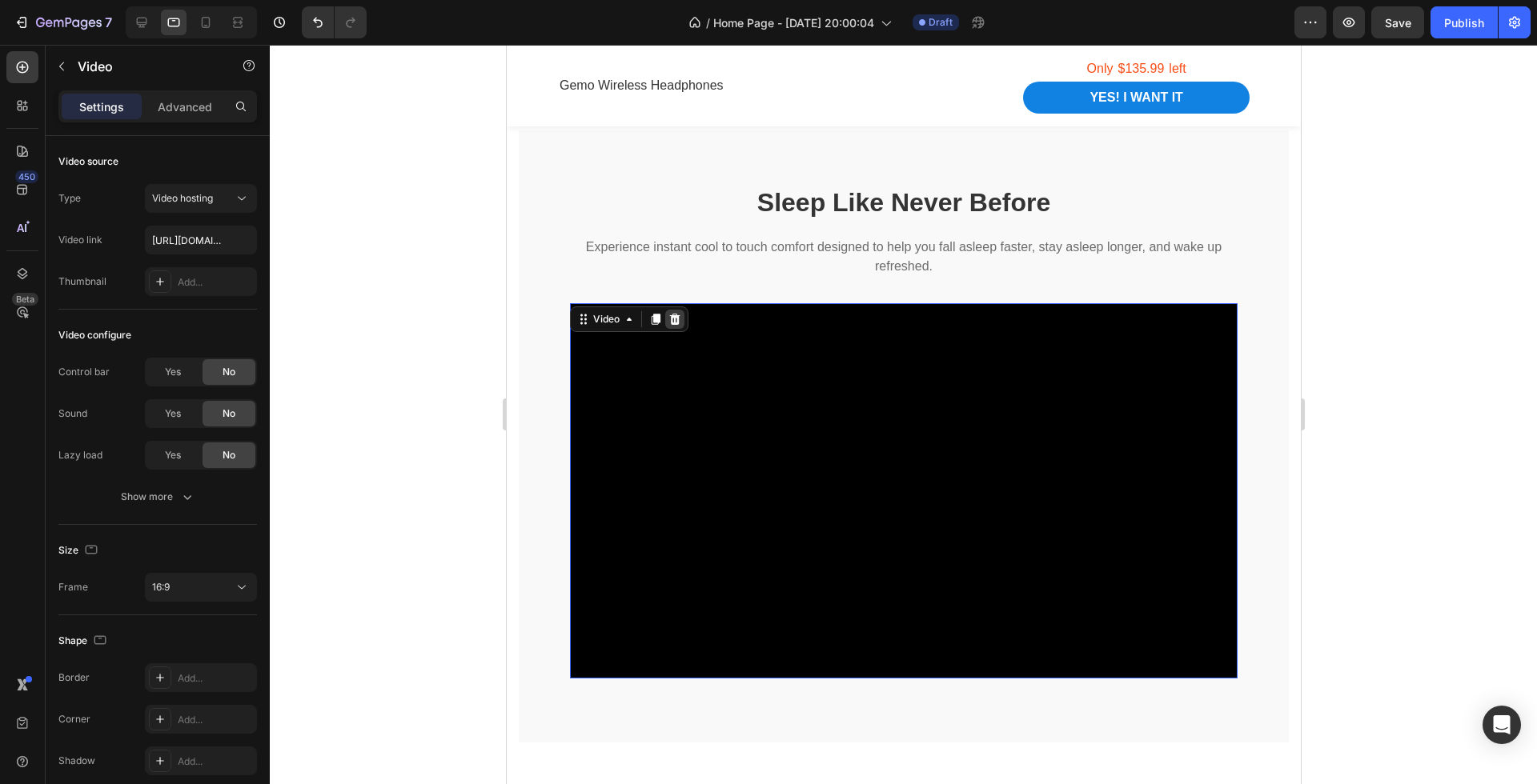
click at [673, 316] on icon at bounding box center [673, 319] width 10 height 11
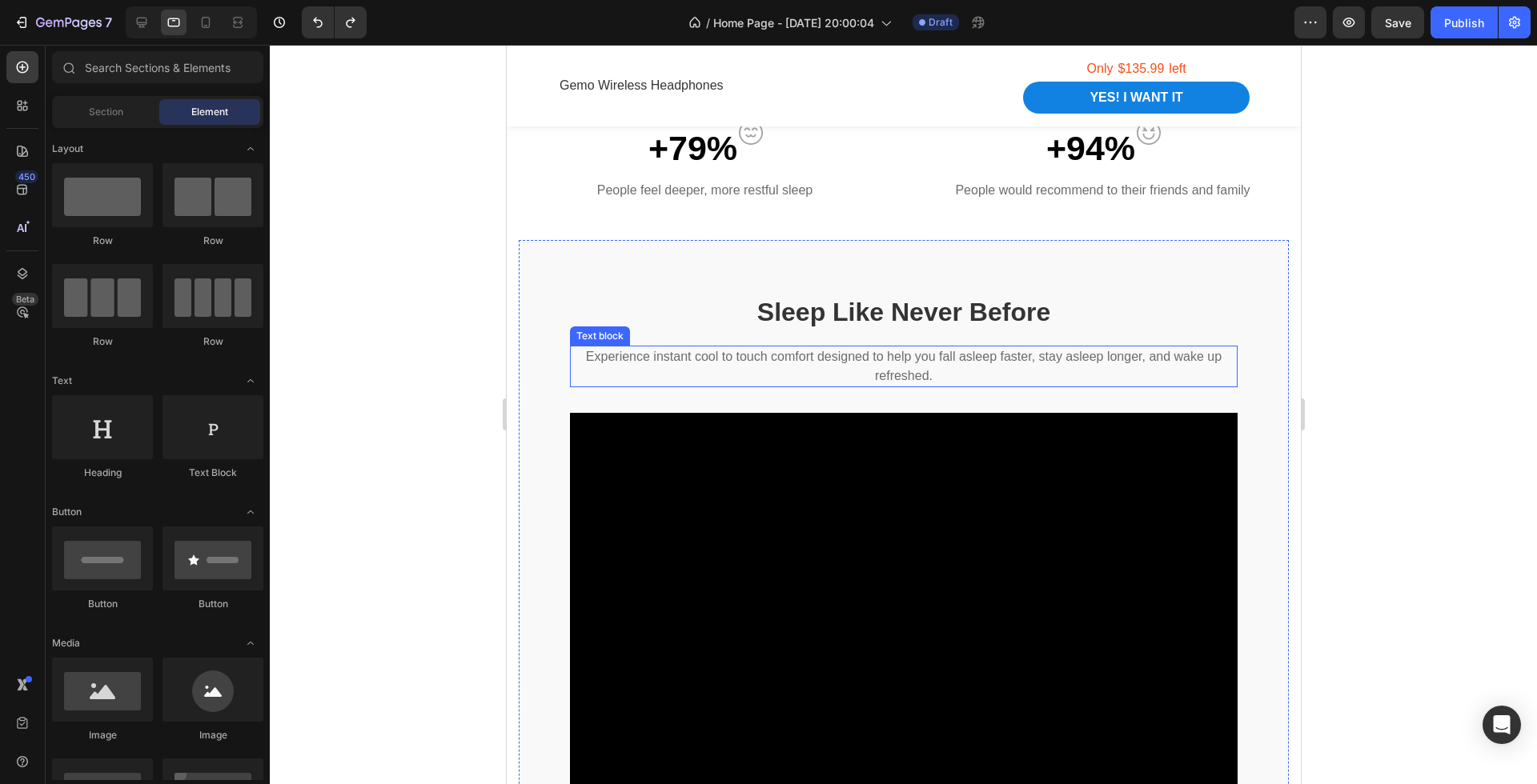
scroll to position [1447, 0]
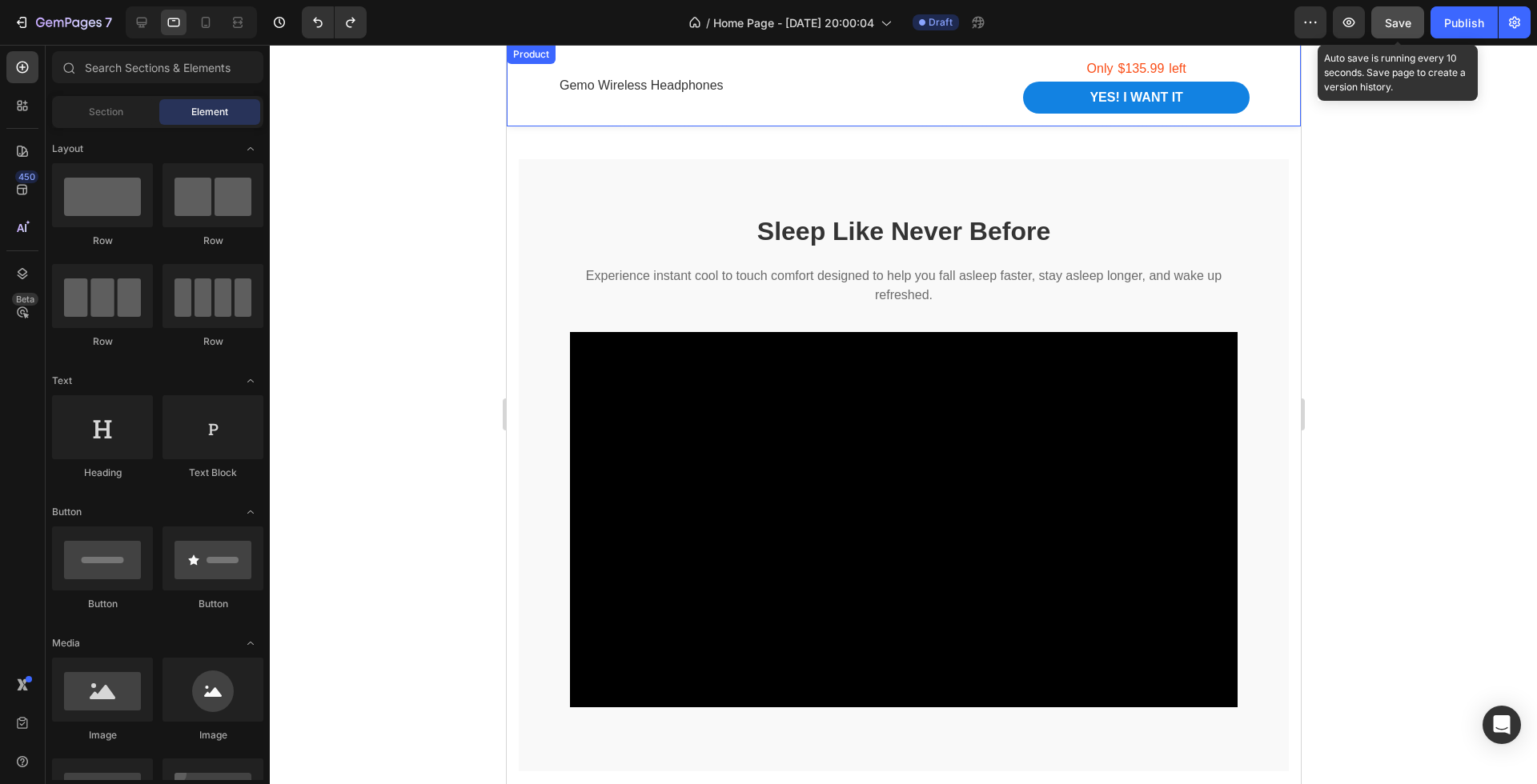
click at [1397, 27] on span "Save" at bounding box center [1398, 22] width 26 height 14
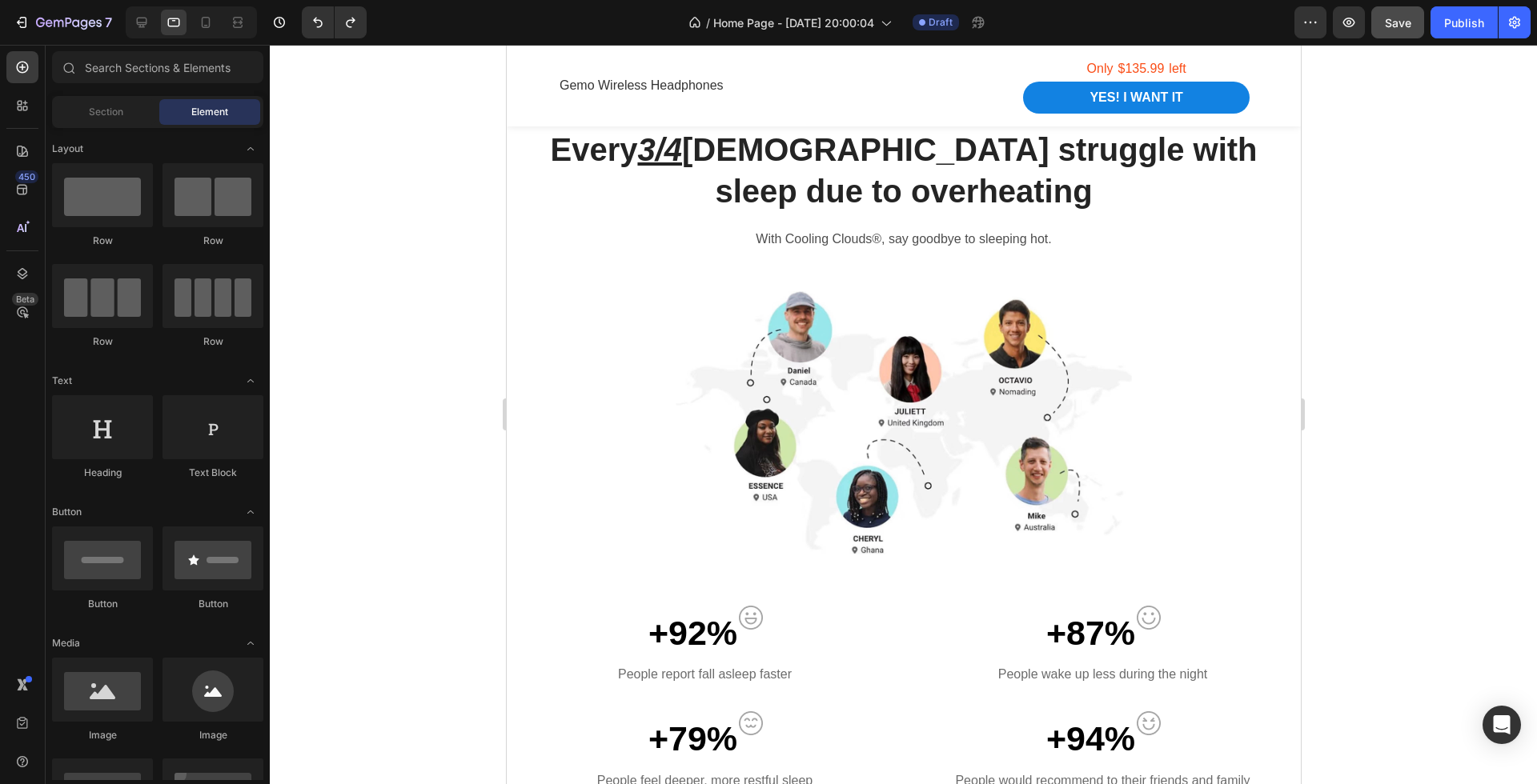
scroll to position [784, 0]
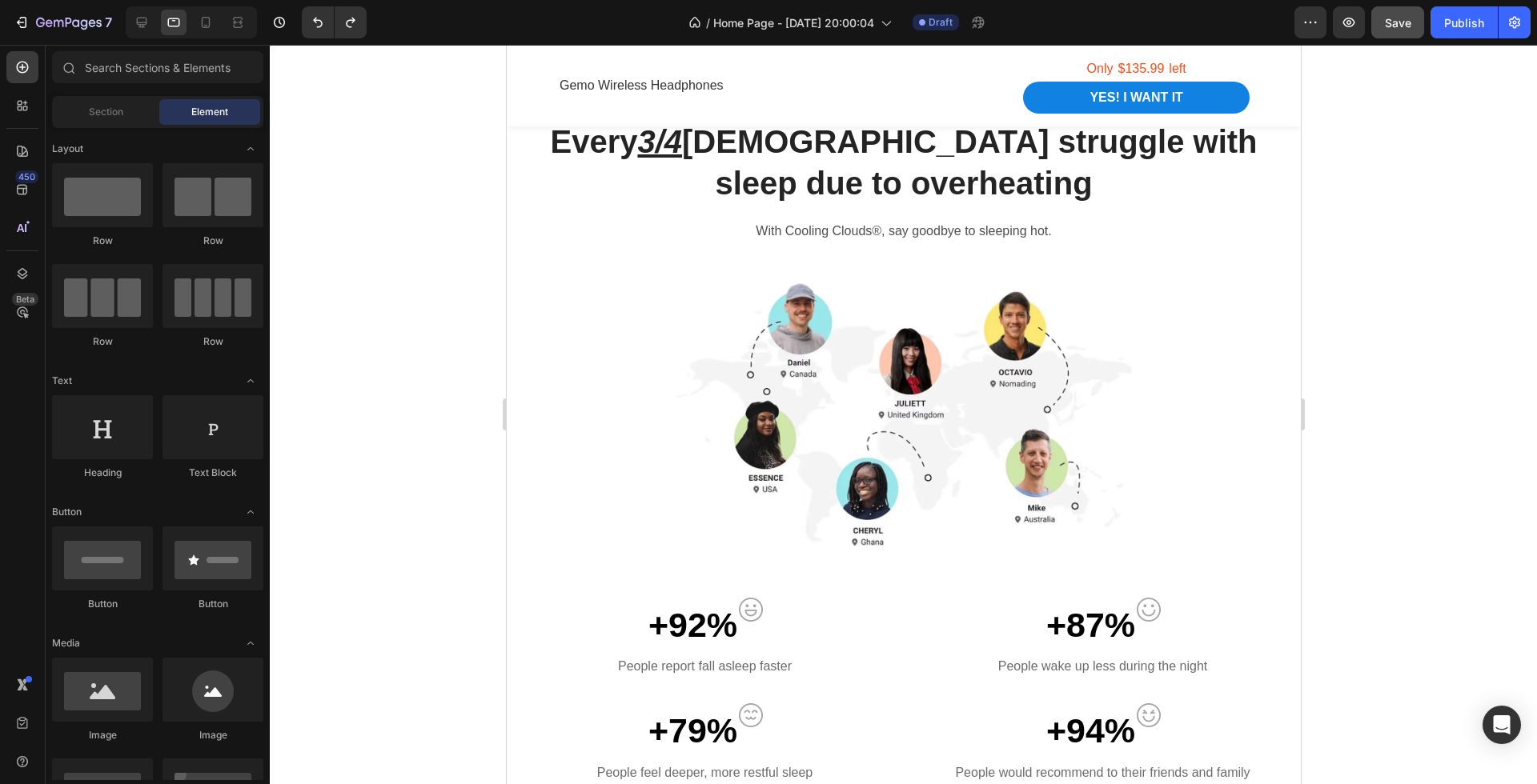
click at [203, 8] on div at bounding box center [191, 22] width 131 height 32
click at [203, 13] on div at bounding box center [205, 21] width 25 height 25
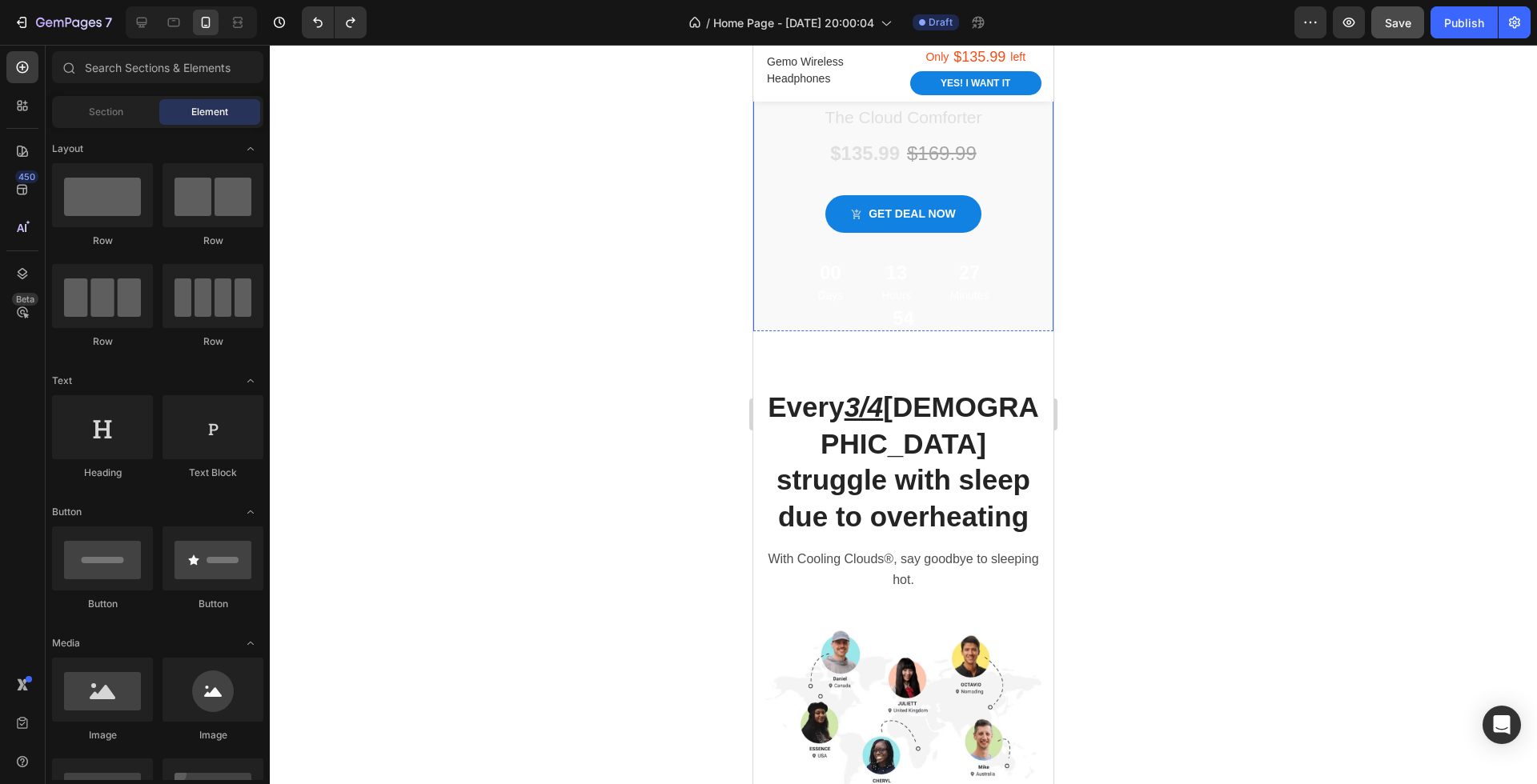
scroll to position [487, 0]
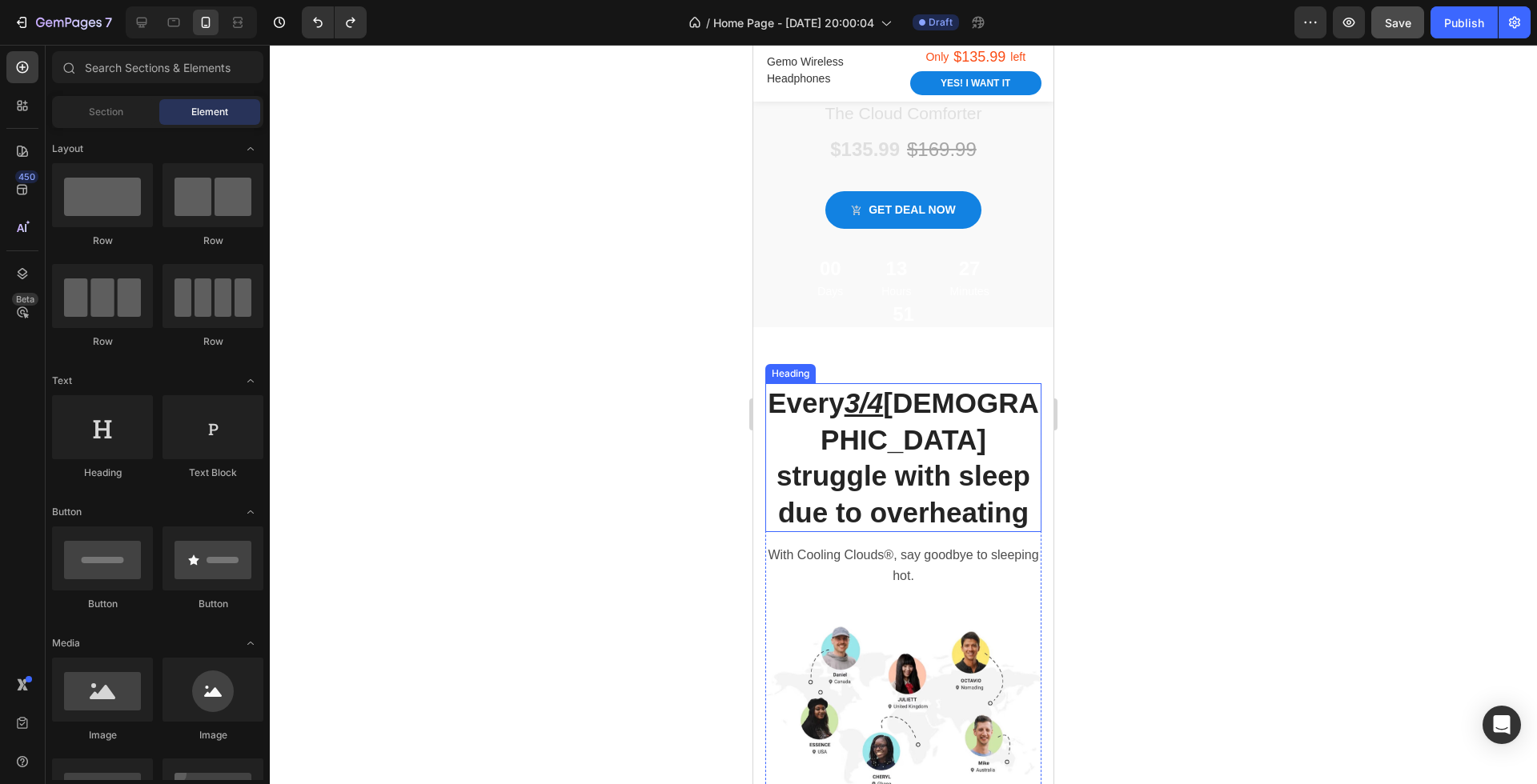
click at [1013, 410] on h2 "Every 3/4 Australians struggle with sleep due to overheating" at bounding box center [903, 458] width 276 height 149
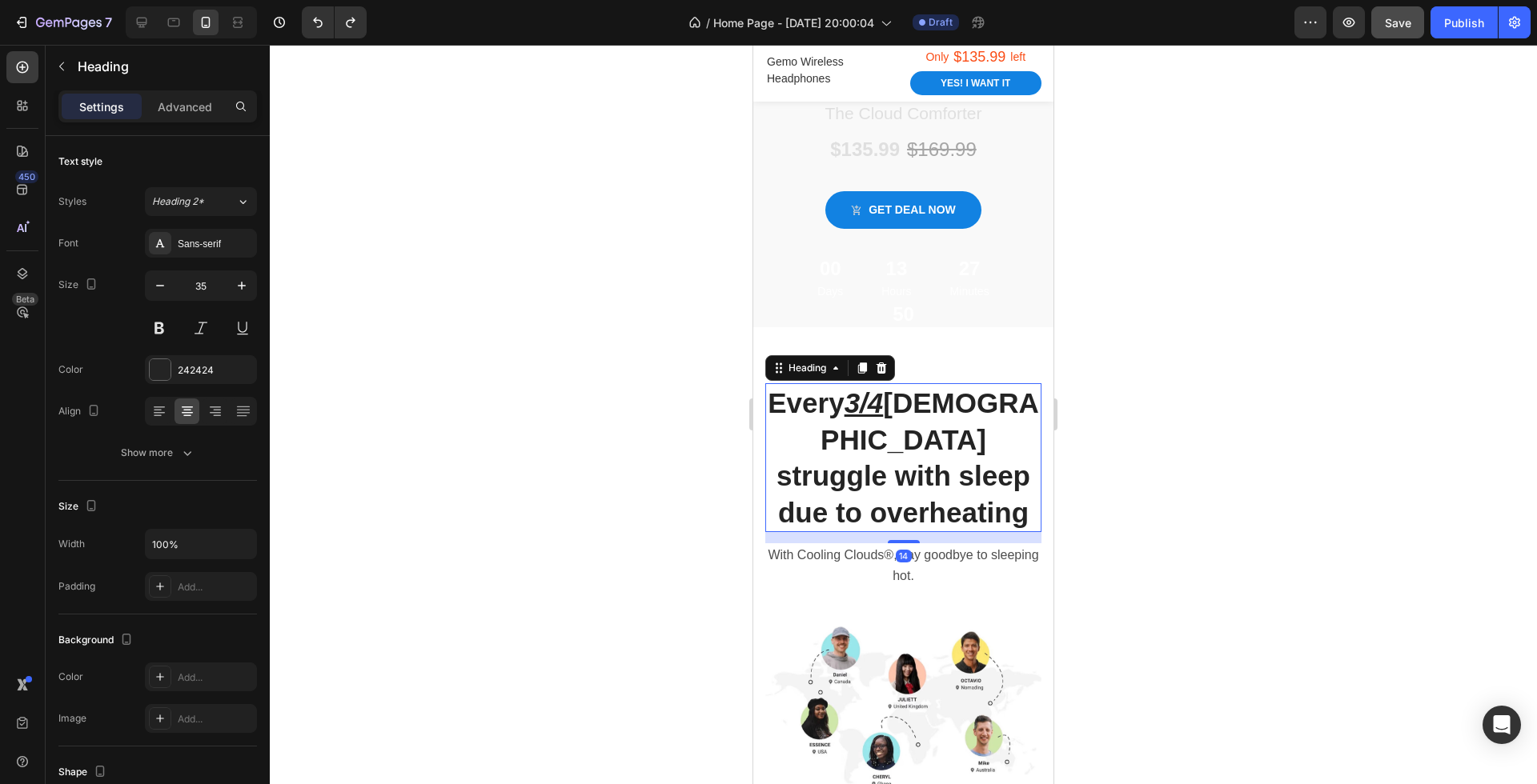
click at [1193, 455] on div at bounding box center [904, 414] width 1267 height 739
click at [970, 457] on h2 "Every 3/4 Australians struggle with sleep due to overheating" at bounding box center [903, 458] width 276 height 149
click at [917, 448] on p "Every 3/4 Australians struggle with sleep due to overheating" at bounding box center [903, 457] width 273 height 145
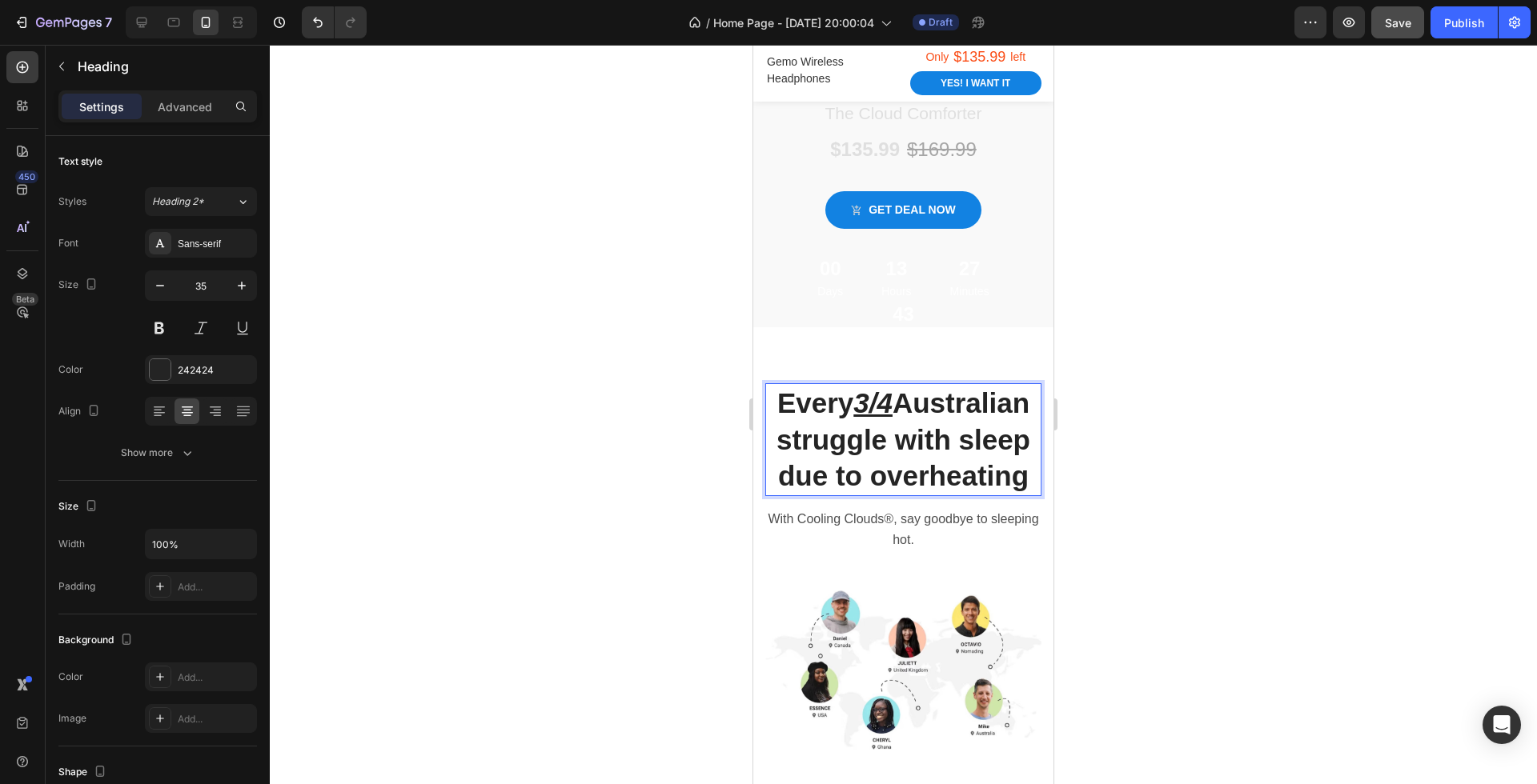
click at [889, 440] on p "Every 3/4 Australian struggle with sleep due to overheating" at bounding box center [903, 439] width 273 height 110
click at [1183, 551] on div at bounding box center [904, 414] width 1267 height 739
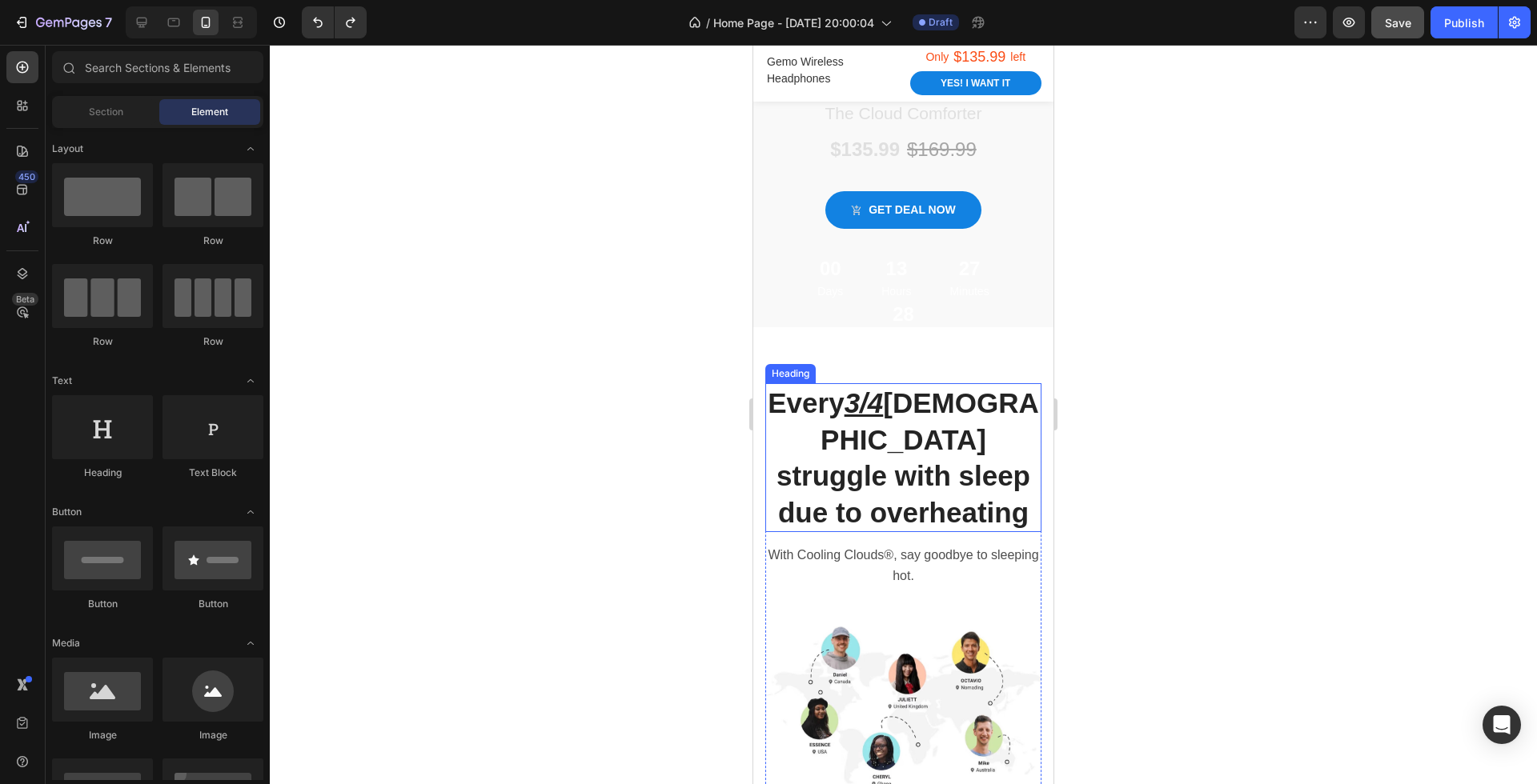
click at [1095, 381] on div at bounding box center [904, 414] width 1267 height 739
click at [984, 344] on div "Every 3/4 Australians struggle with sleep due to overheating Heading With Cooli…" at bounding box center [904, 781] width 300 height 909
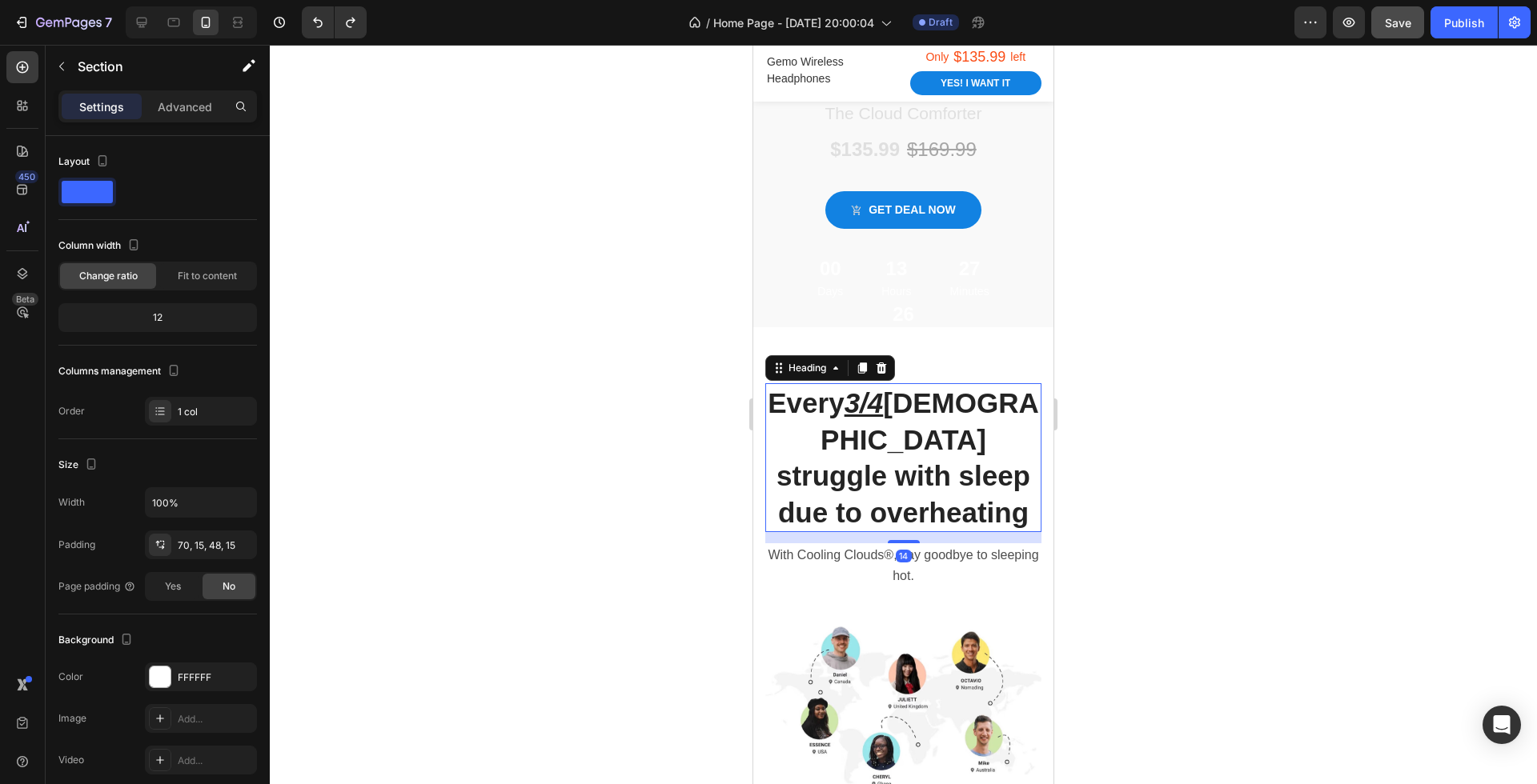
click at [998, 397] on h2 "Every 3/4 Australians struggle with sleep due to overheating" at bounding box center [903, 458] width 276 height 149
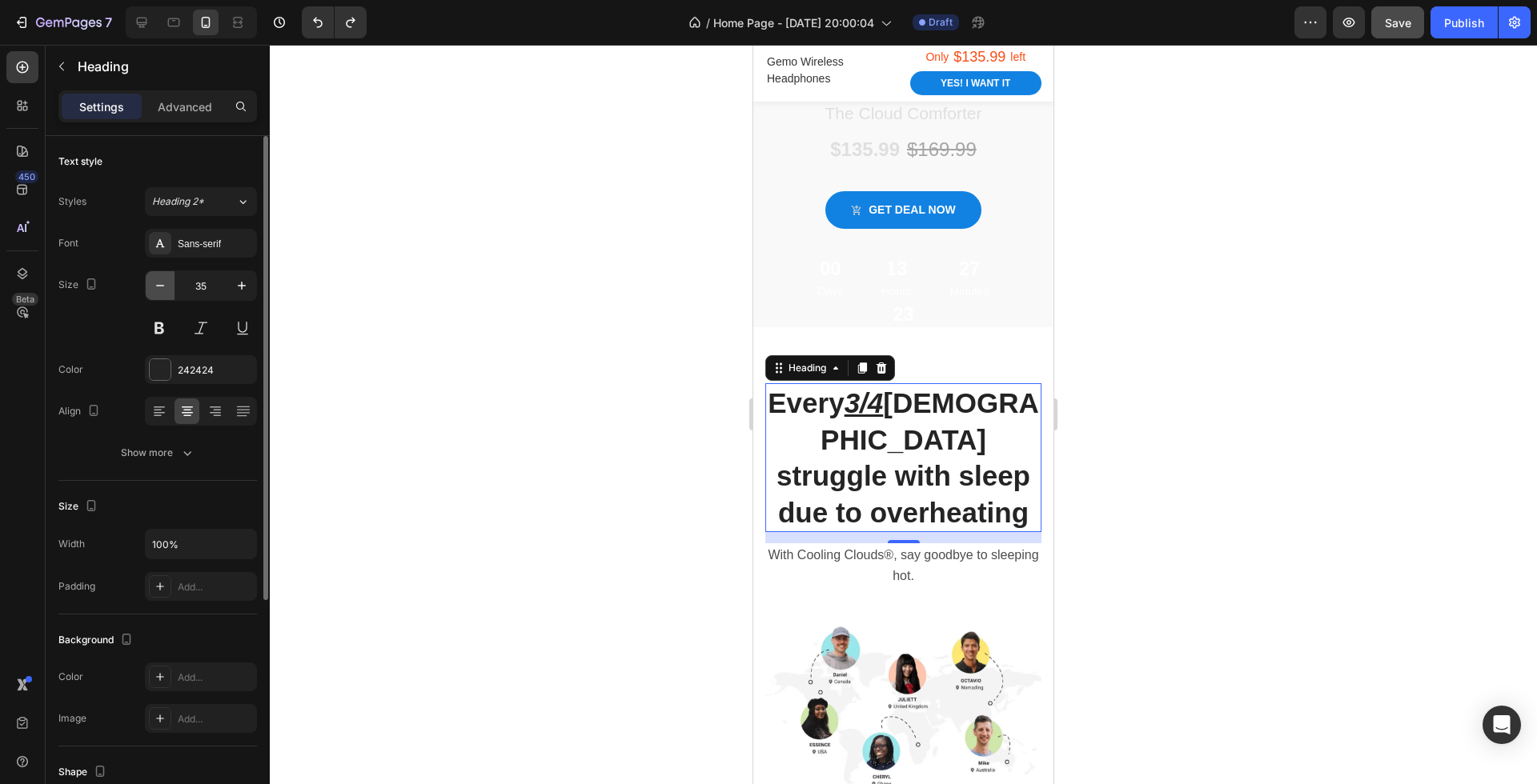
click at [152, 281] on icon "button" at bounding box center [159, 285] width 16 height 16
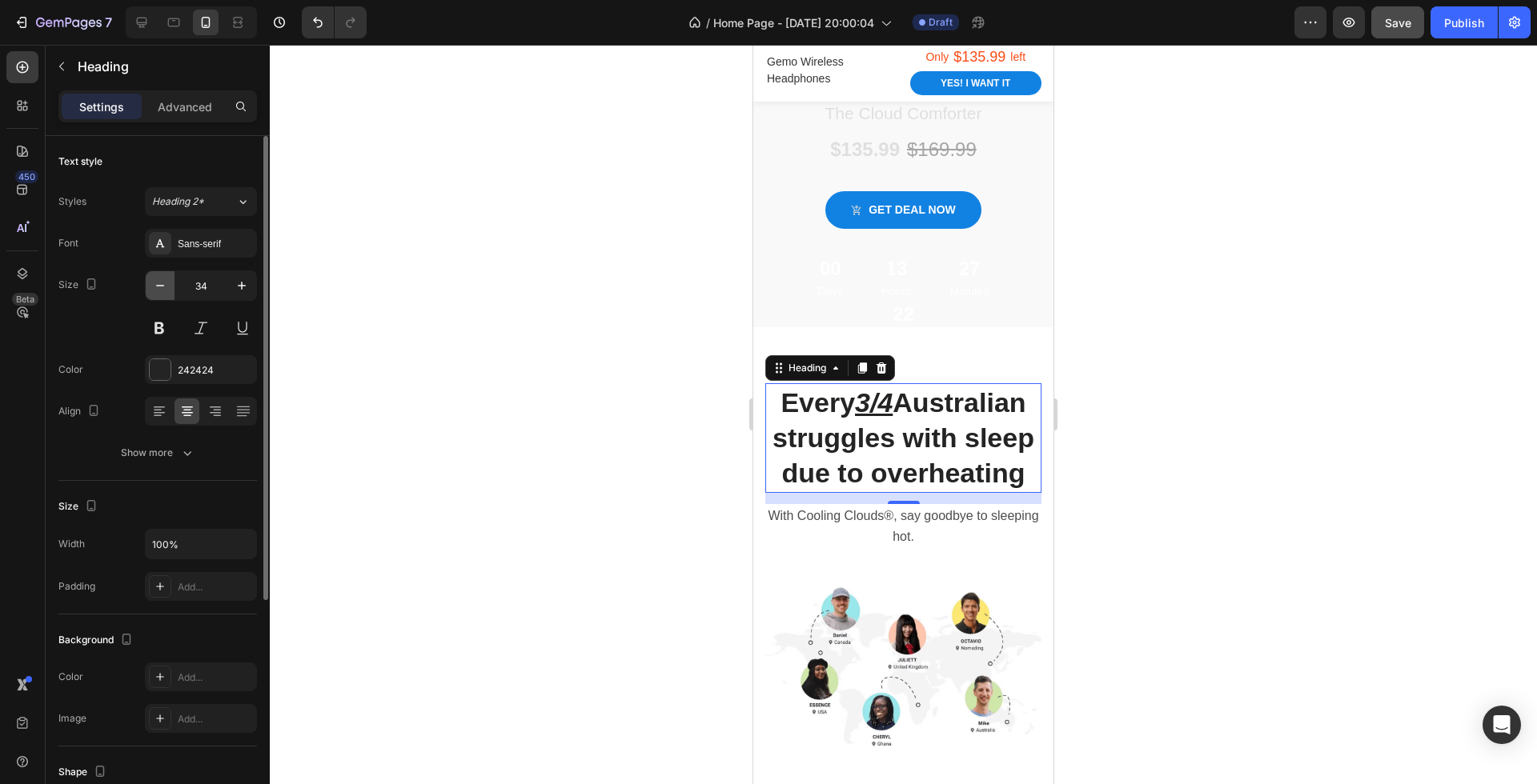
click at [170, 287] on button "button" at bounding box center [159, 285] width 29 height 29
click at [230, 285] on button "button" at bounding box center [241, 285] width 29 height 29
click at [236, 285] on icon "button" at bounding box center [241, 285] width 16 height 16
type input "35"
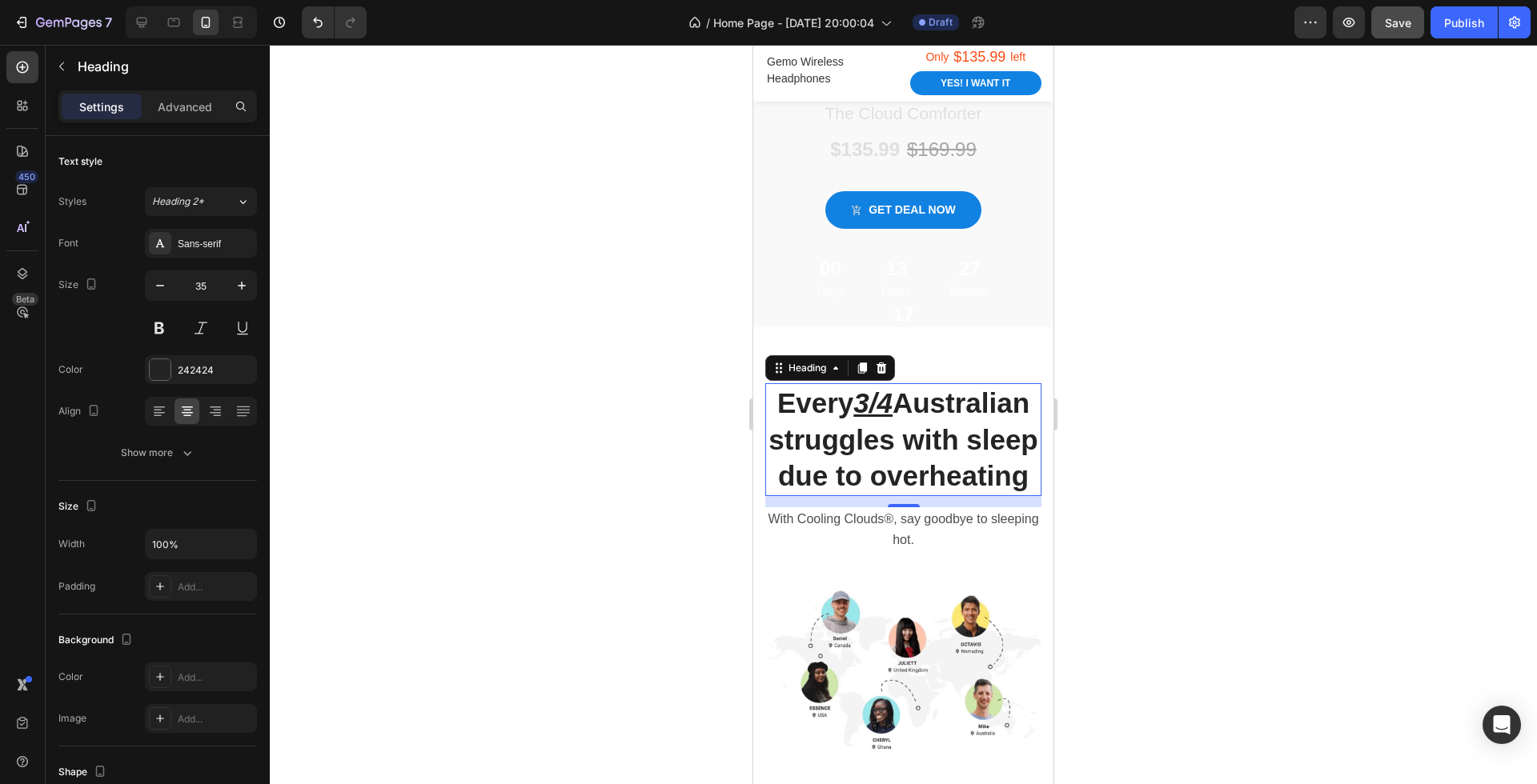
click at [547, 366] on div at bounding box center [904, 414] width 1267 height 739
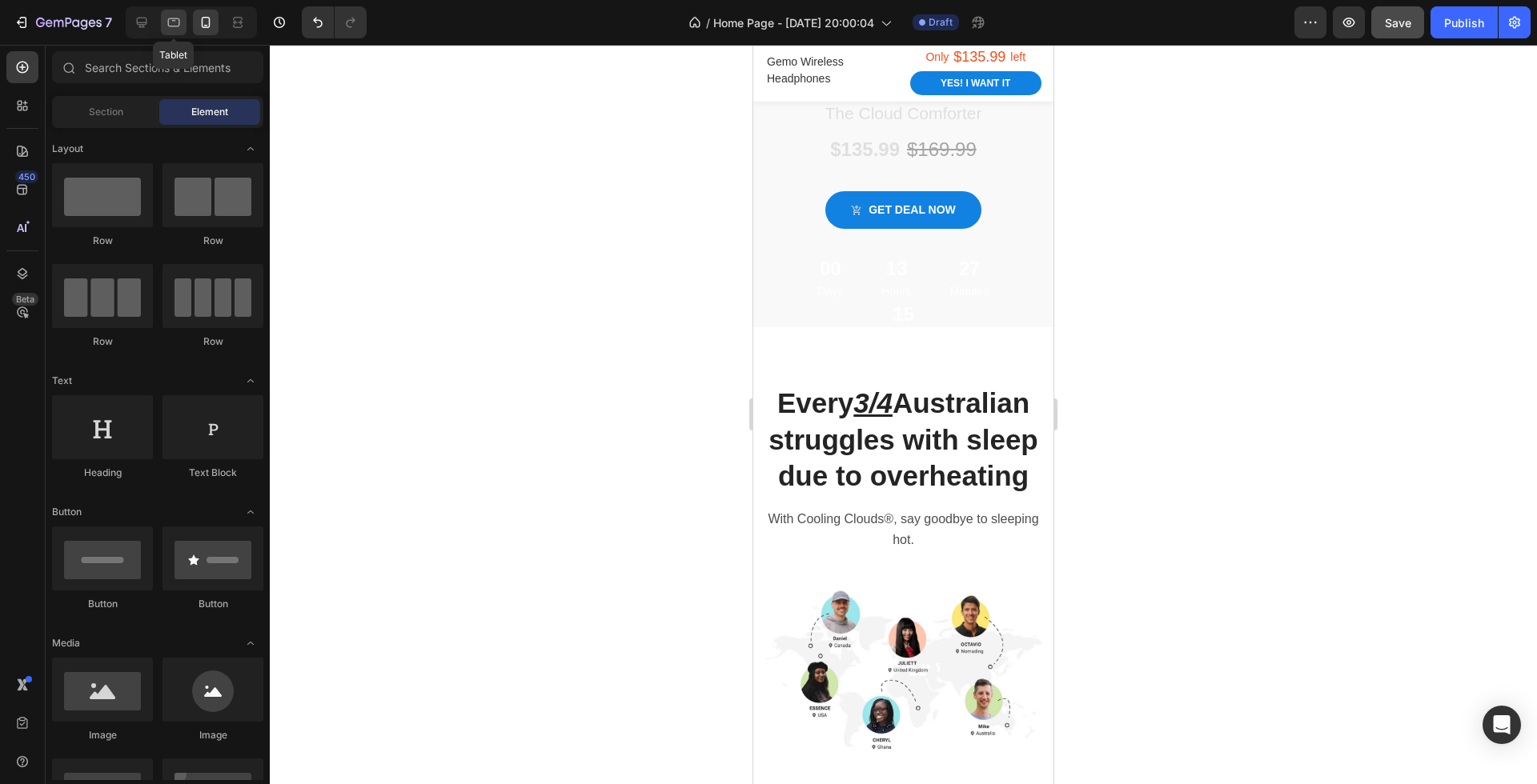
click at [178, 28] on icon at bounding box center [173, 21] width 16 height 16
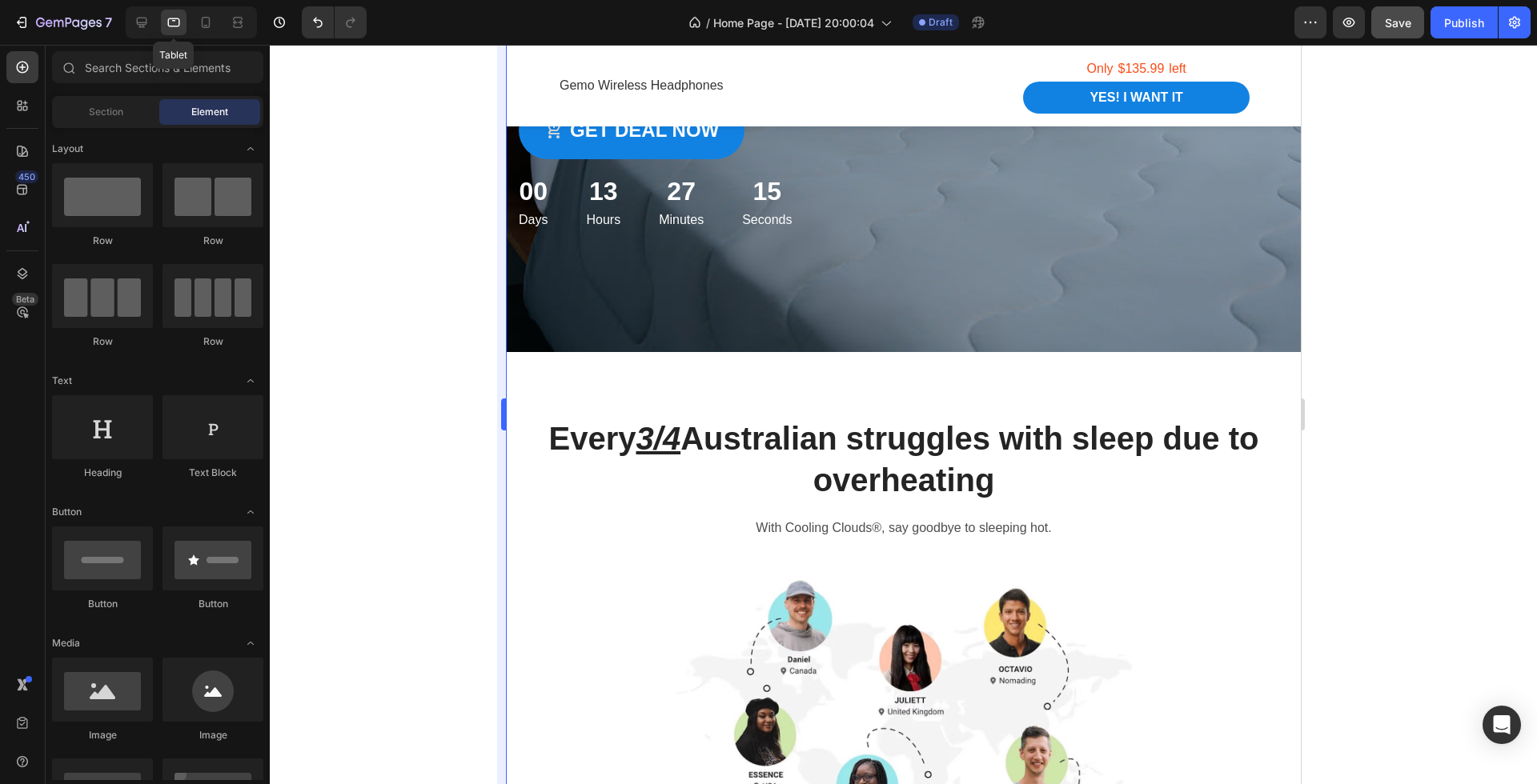
scroll to position [512, 0]
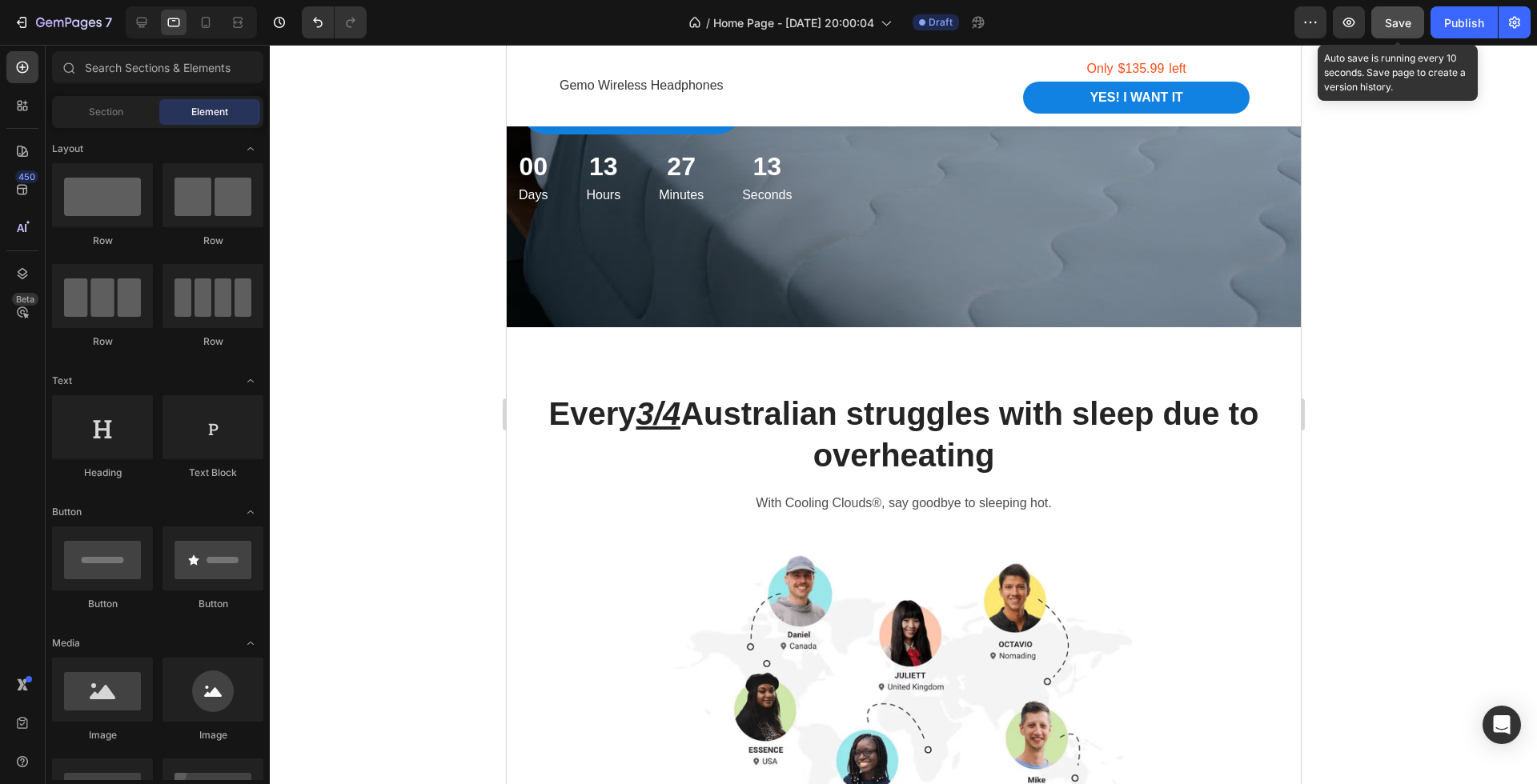
click at [1388, 20] on span "Save" at bounding box center [1398, 22] width 26 height 14
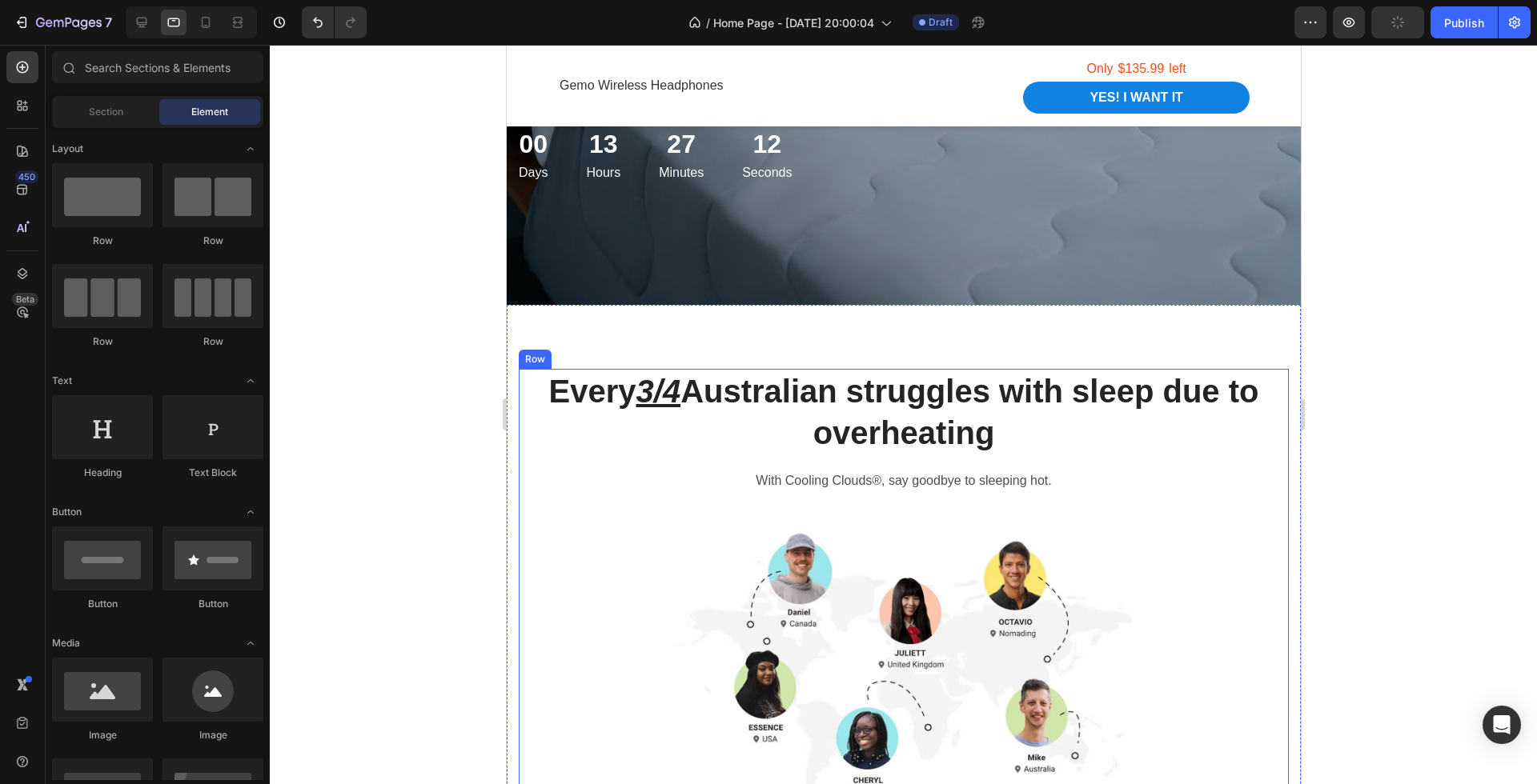
scroll to position [544, 0]
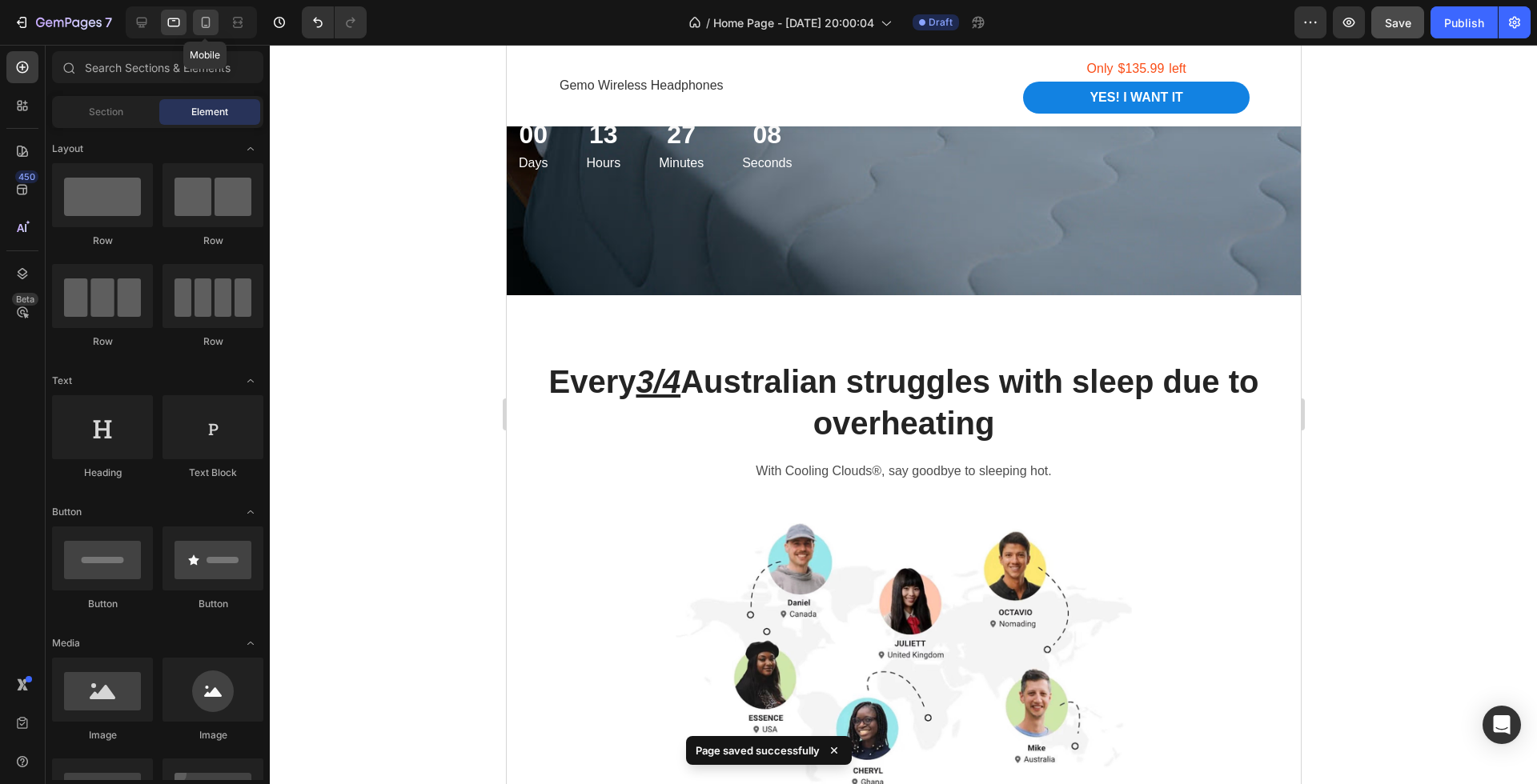
click at [193, 29] on div at bounding box center [205, 21] width 25 height 25
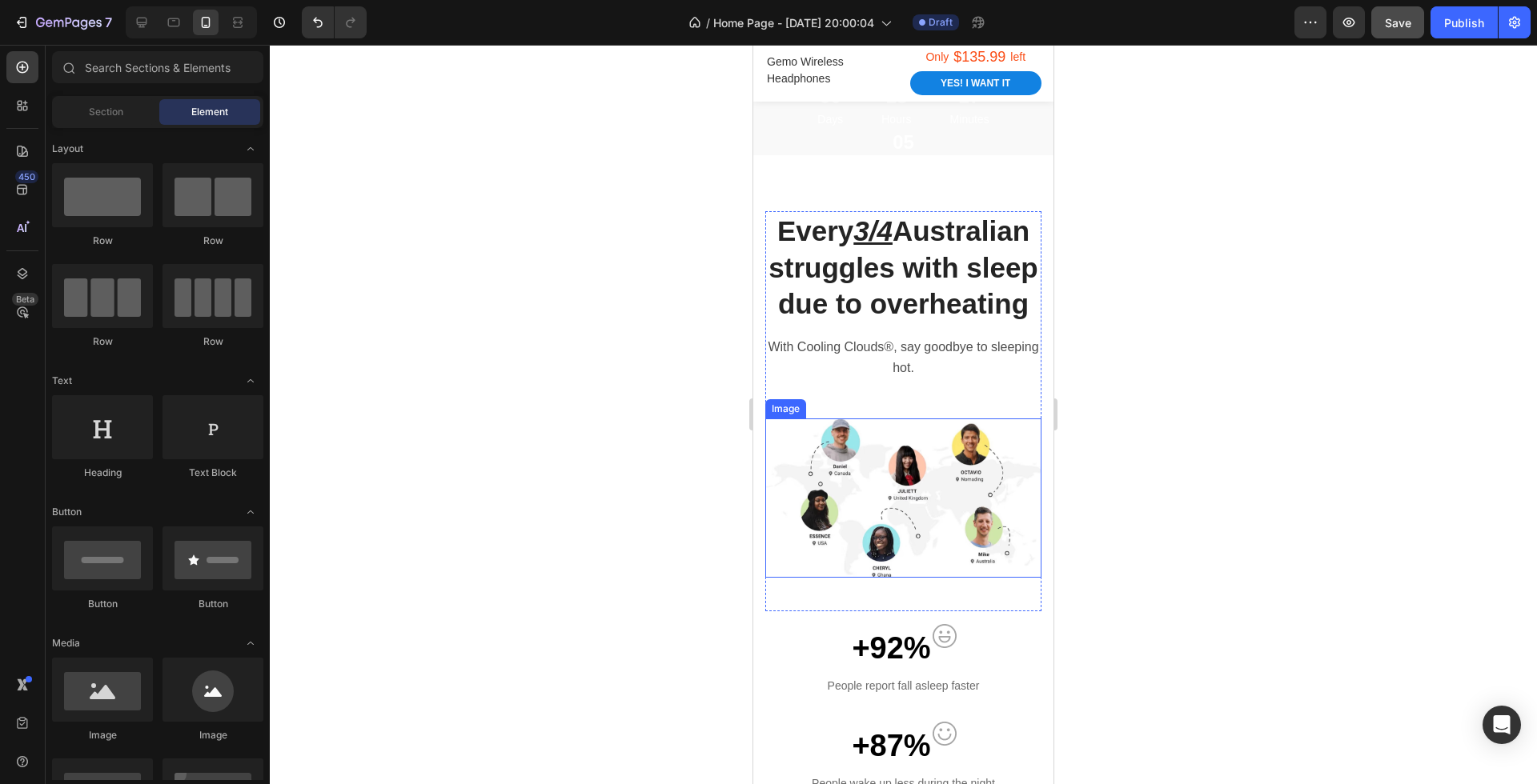
scroll to position [685, 0]
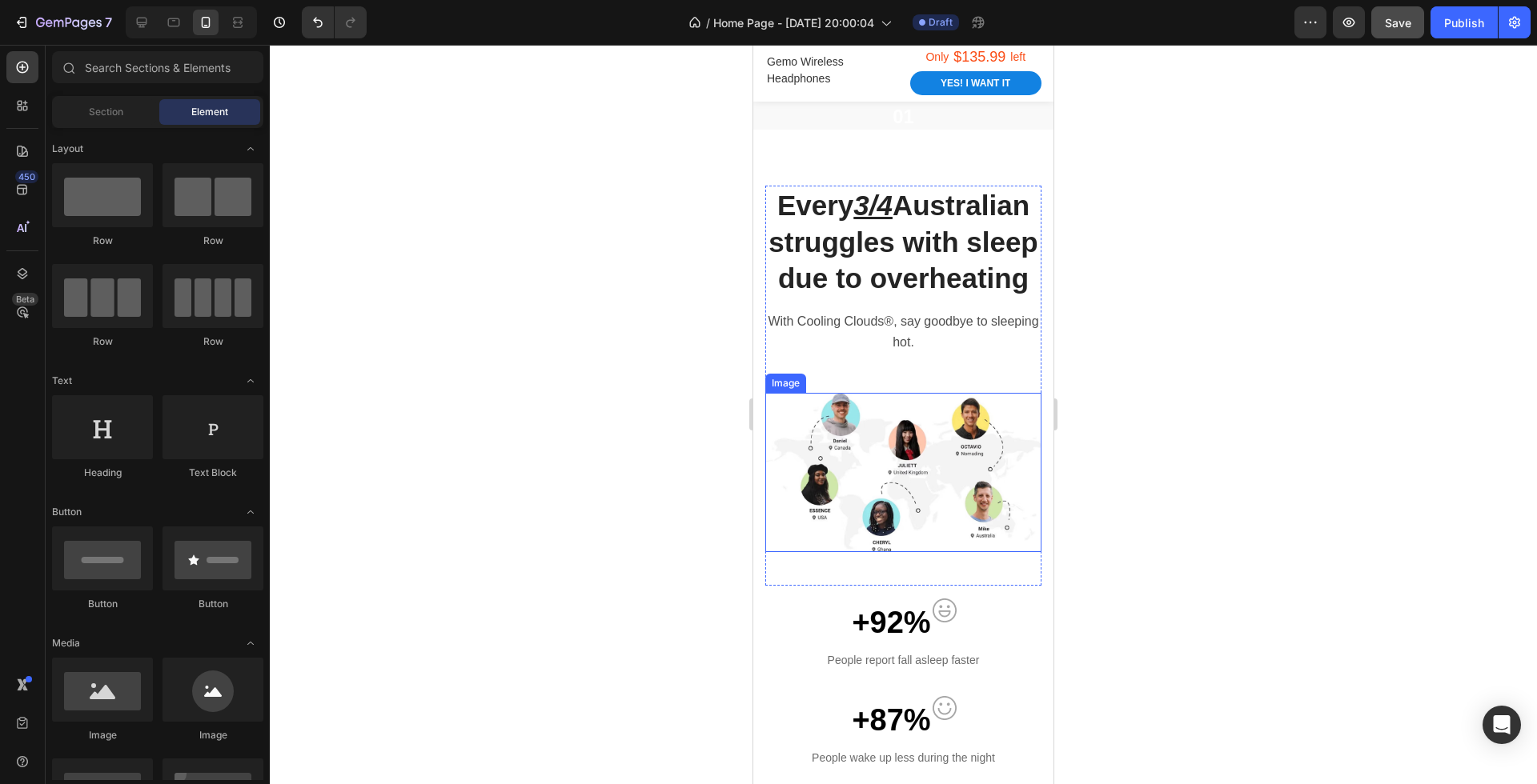
click at [989, 686] on div "+92% Text block Image Row People report fall asleep faster Text block" at bounding box center [903, 647] width 276 height 98
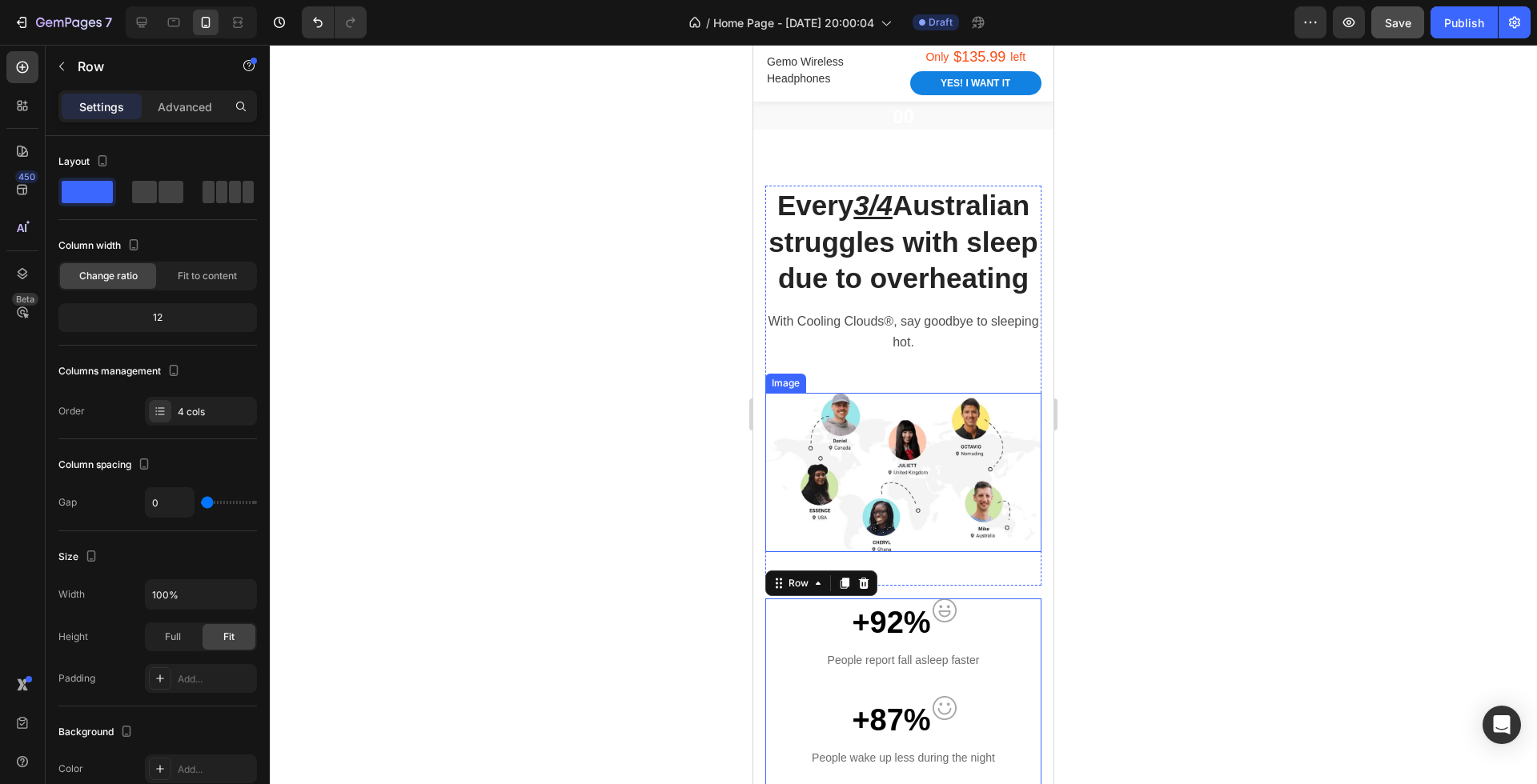
click at [978, 487] on img at bounding box center [903, 472] width 276 height 159
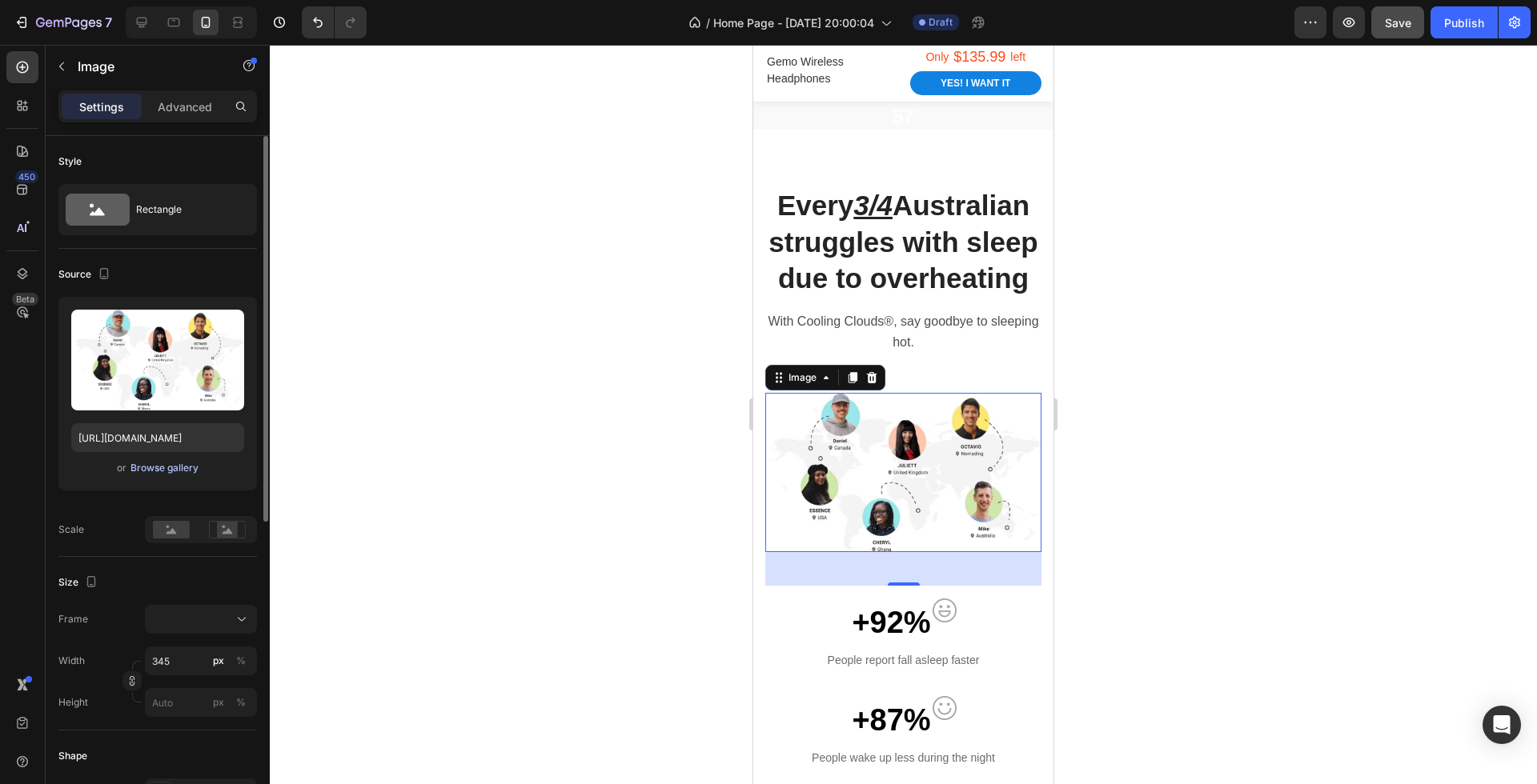
click at [153, 475] on button "Browse gallery" at bounding box center [164, 467] width 70 height 16
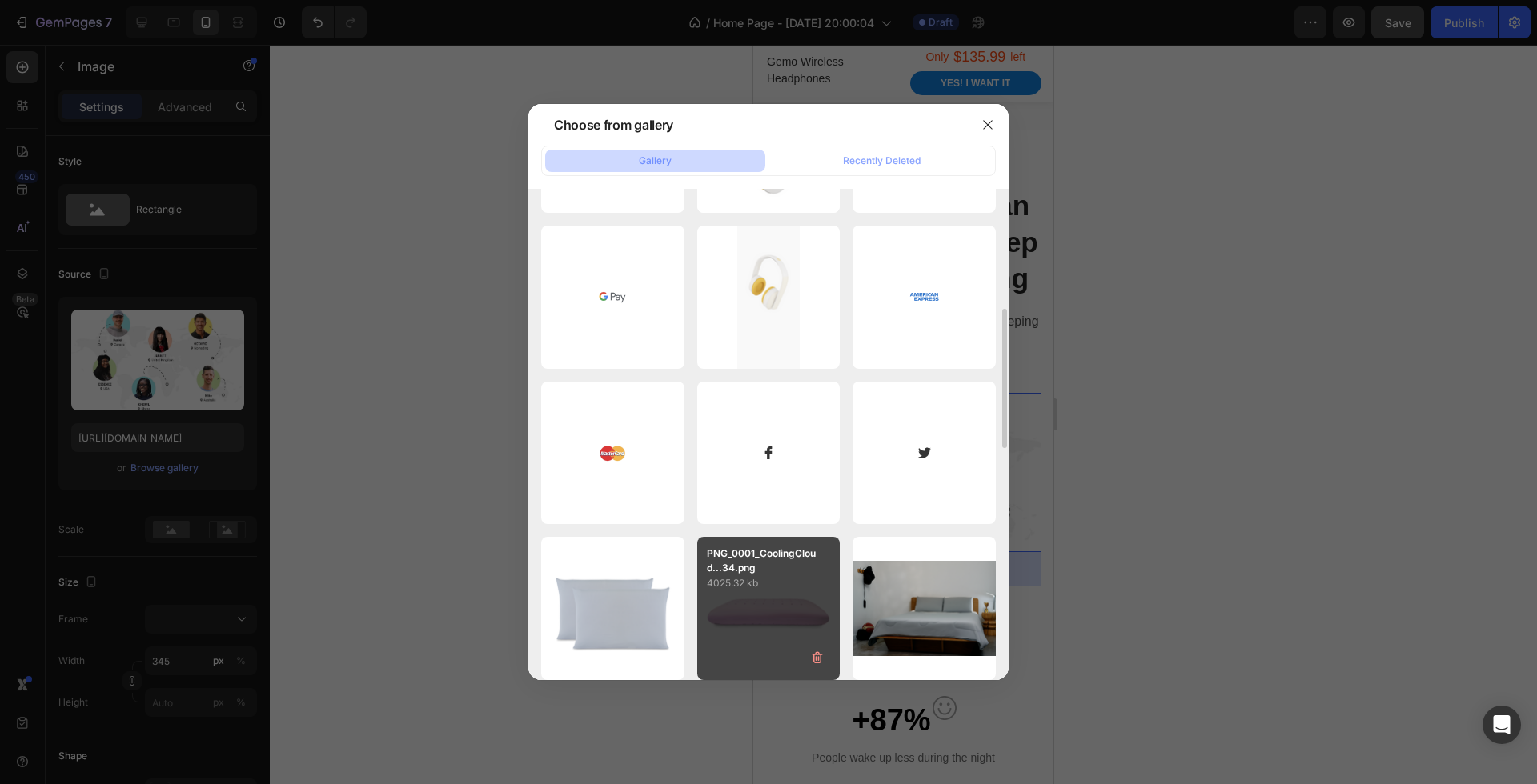
scroll to position [439, 0]
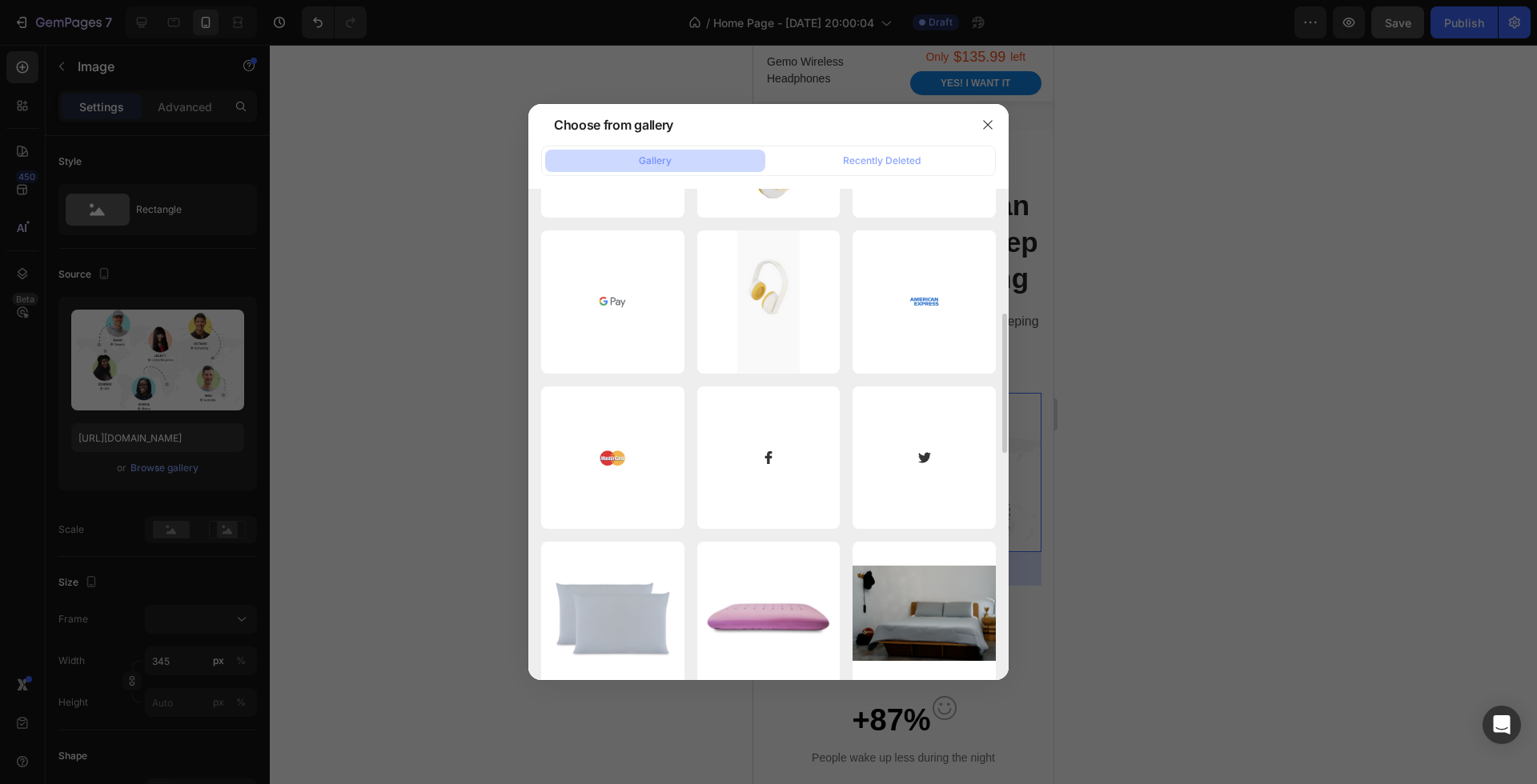
click at [210, 358] on div at bounding box center [768, 392] width 1537 height 784
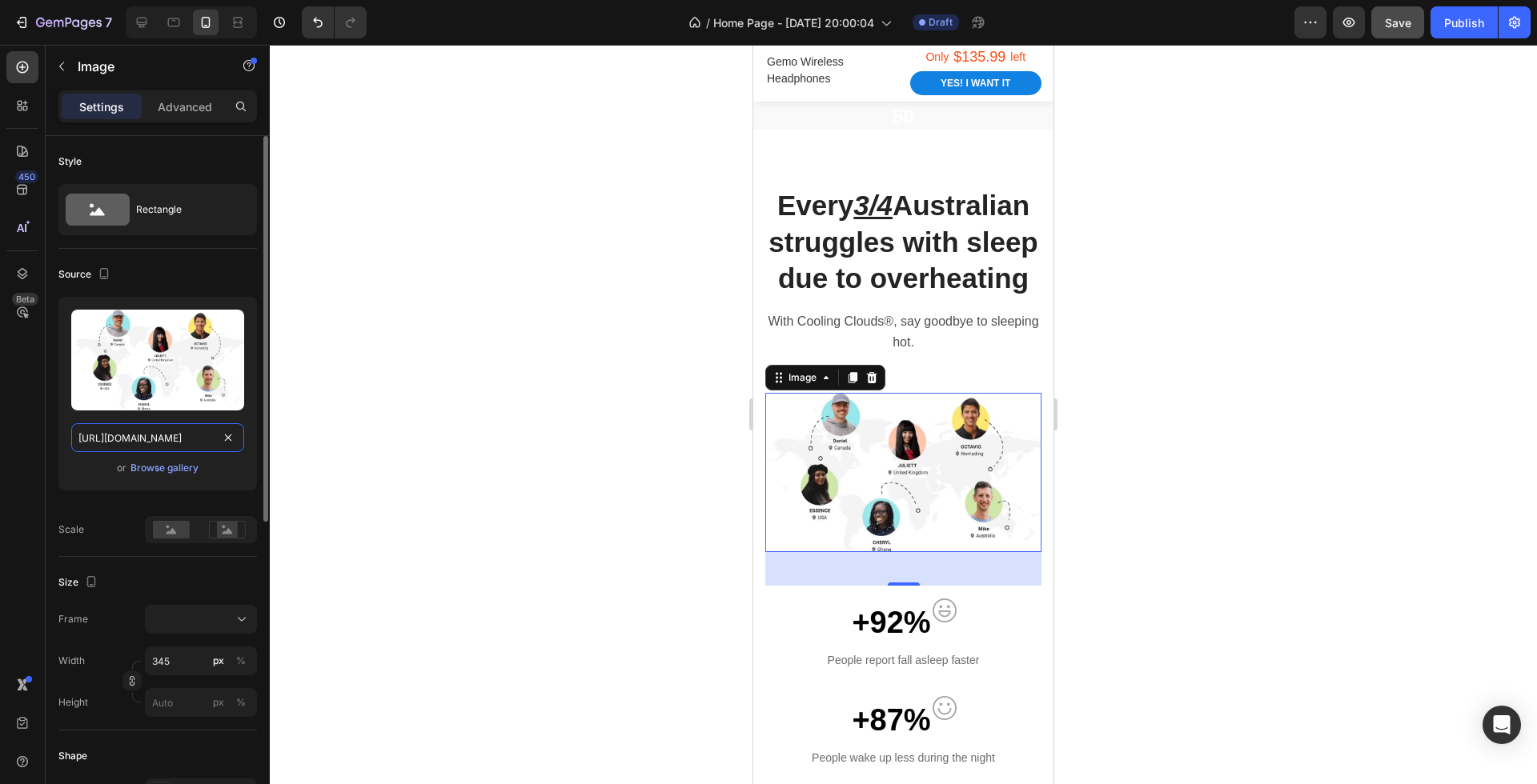
click at [170, 429] on input "[URL][DOMAIN_NAME]" at bounding box center [157, 438] width 173 height 29
paste input "cdn.shopify.com/s/files/1/0593/1509/3578/files/gempages_580476880742777774-1af5…"
type input "https://cdn.shopify.com/s/files/1/0593/1509/3578/files/gempages_580476880742777…"
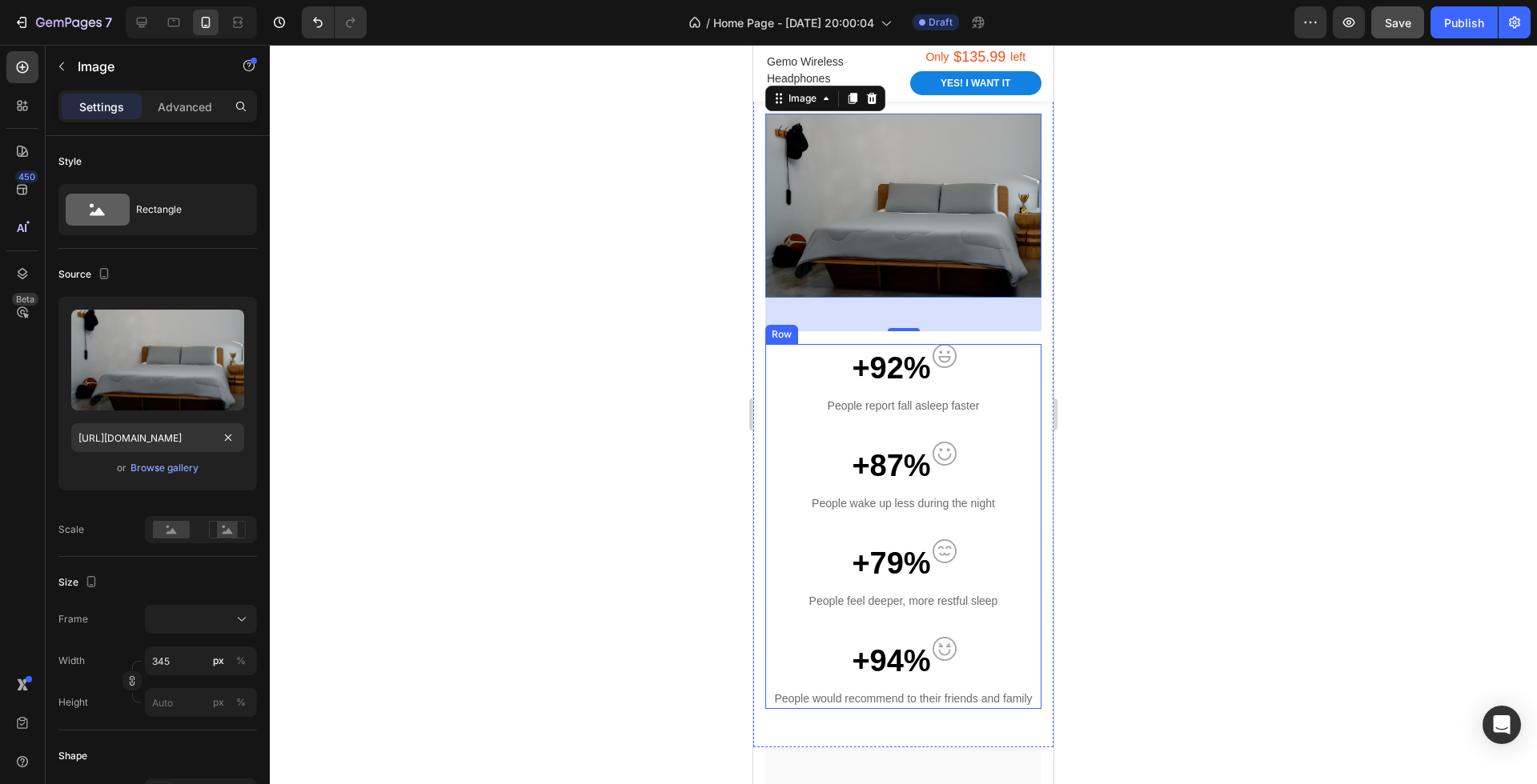
click at [959, 430] on div "+92% Text block Image Row People report fall asleep faster Text block" at bounding box center [903, 392] width 276 height 98
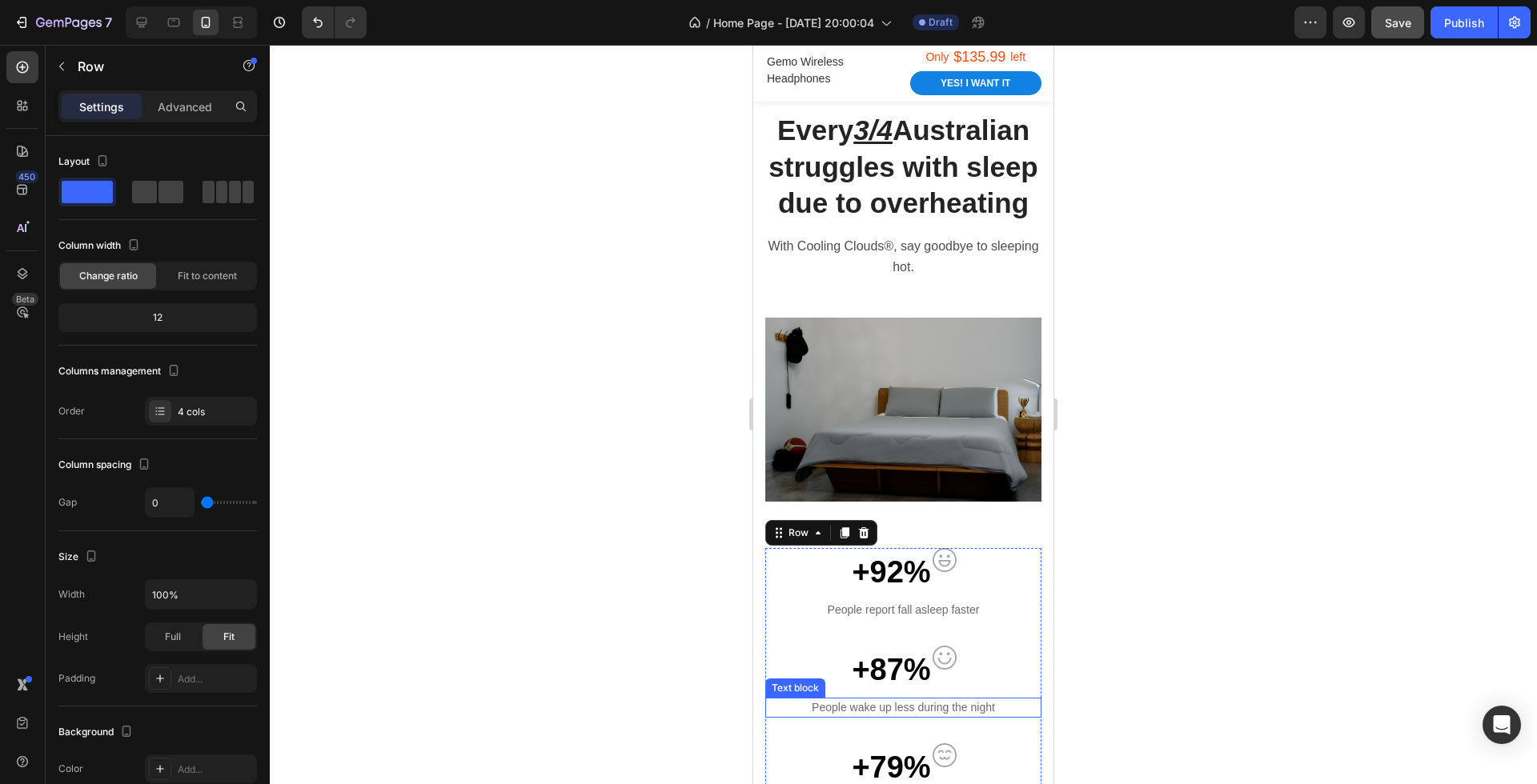
scroll to position [750, 0]
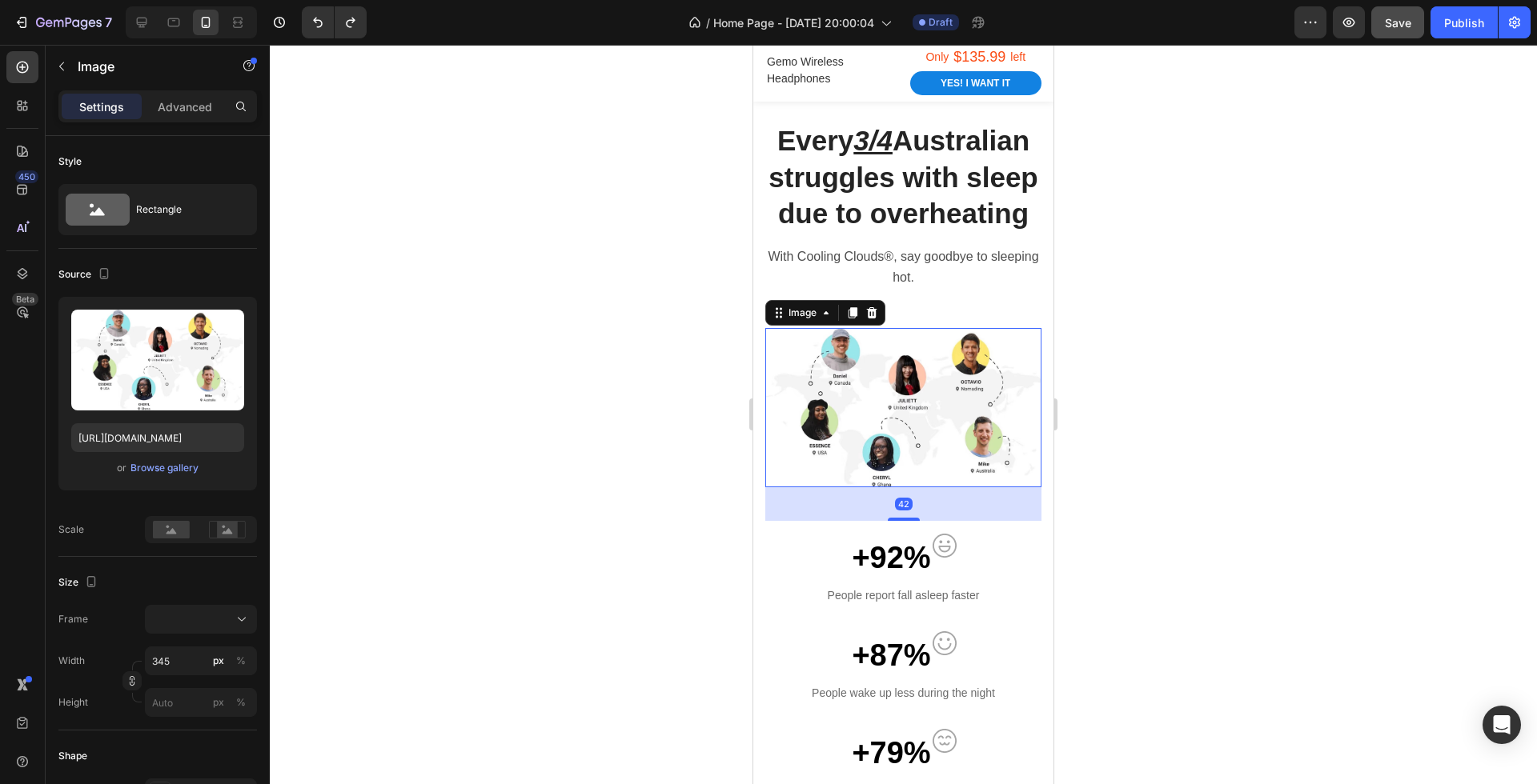
click at [981, 403] on img at bounding box center [903, 407] width 276 height 159
click at [822, 315] on icon at bounding box center [826, 313] width 13 height 13
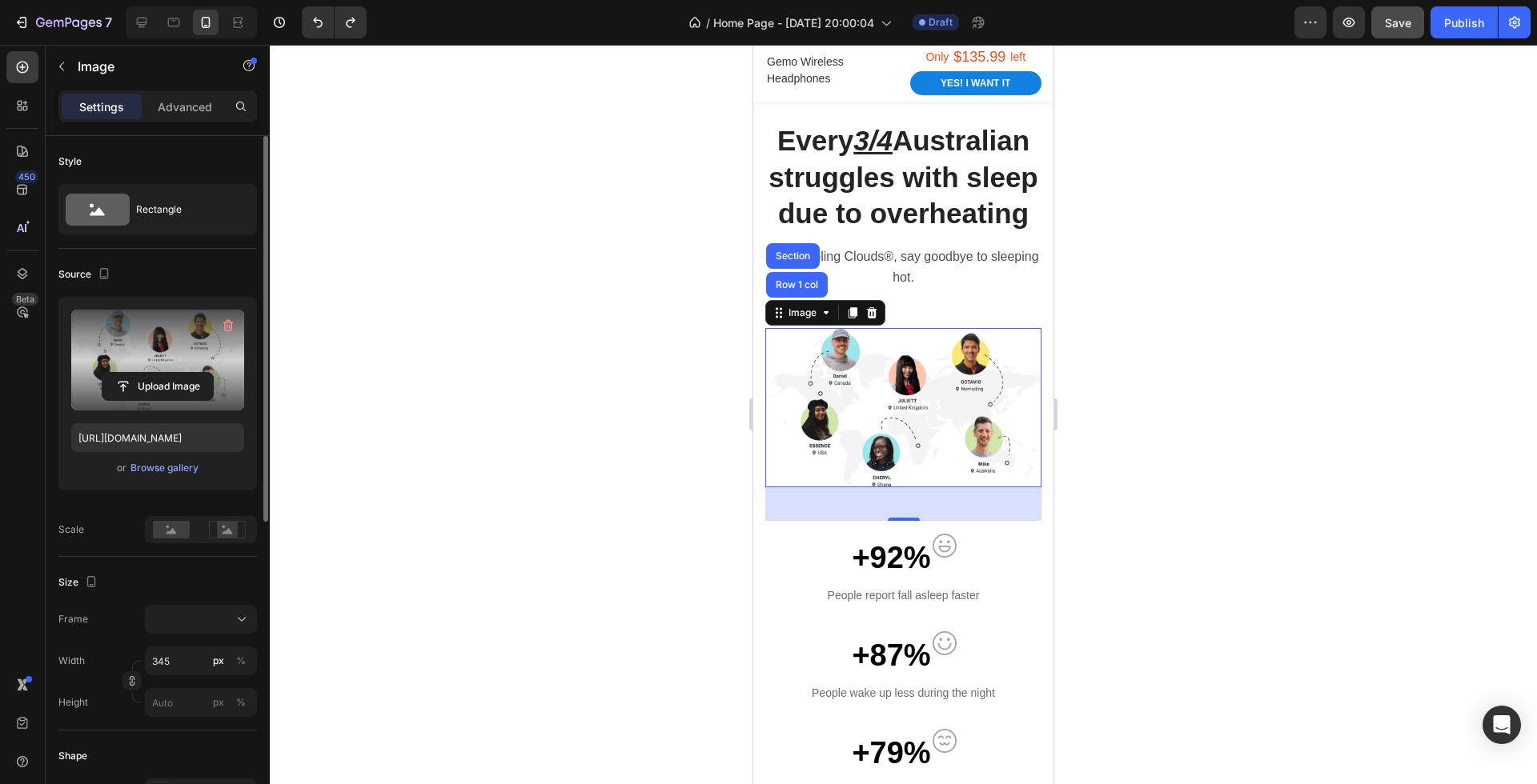
click at [103, 352] on label at bounding box center [157, 360] width 173 height 101
click at [103, 372] on input "file" at bounding box center [157, 385] width 111 height 27
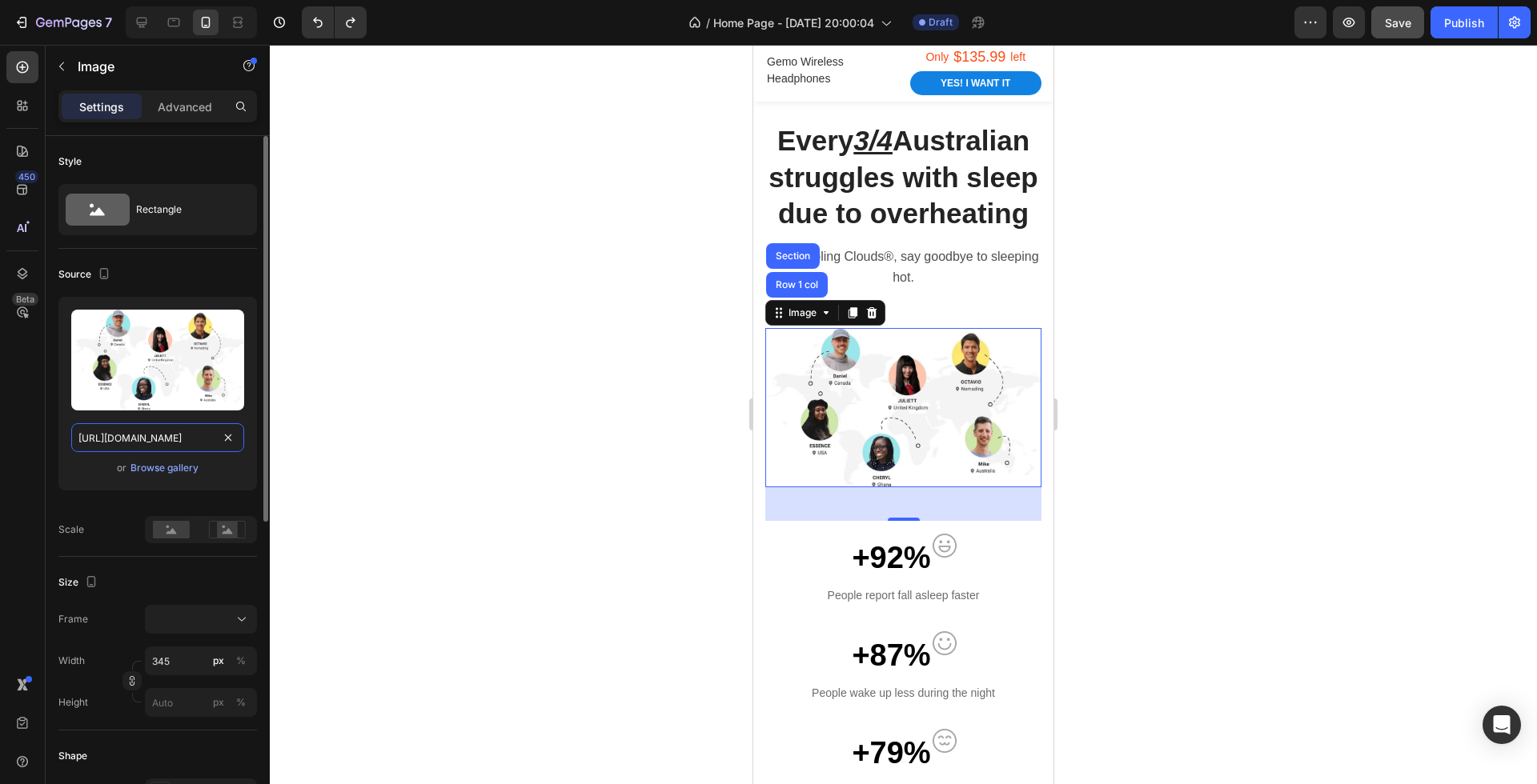
click at [184, 439] on input "[URL][DOMAIN_NAME]" at bounding box center [157, 438] width 173 height 29
click at [177, 480] on div "Upload Image https://ucarecdn.com/21f0a3cf-ab89-44df-b0f4-c0dc45245f86/-/format…" at bounding box center [157, 394] width 198 height 194
click at [170, 432] on input "[URL][DOMAIN_NAME]" at bounding box center [157, 438] width 173 height 29
paste input "cdn.shopify.com/s/files/1/0593/1509/3578/files/gempages_580476880742777774-1af5…"
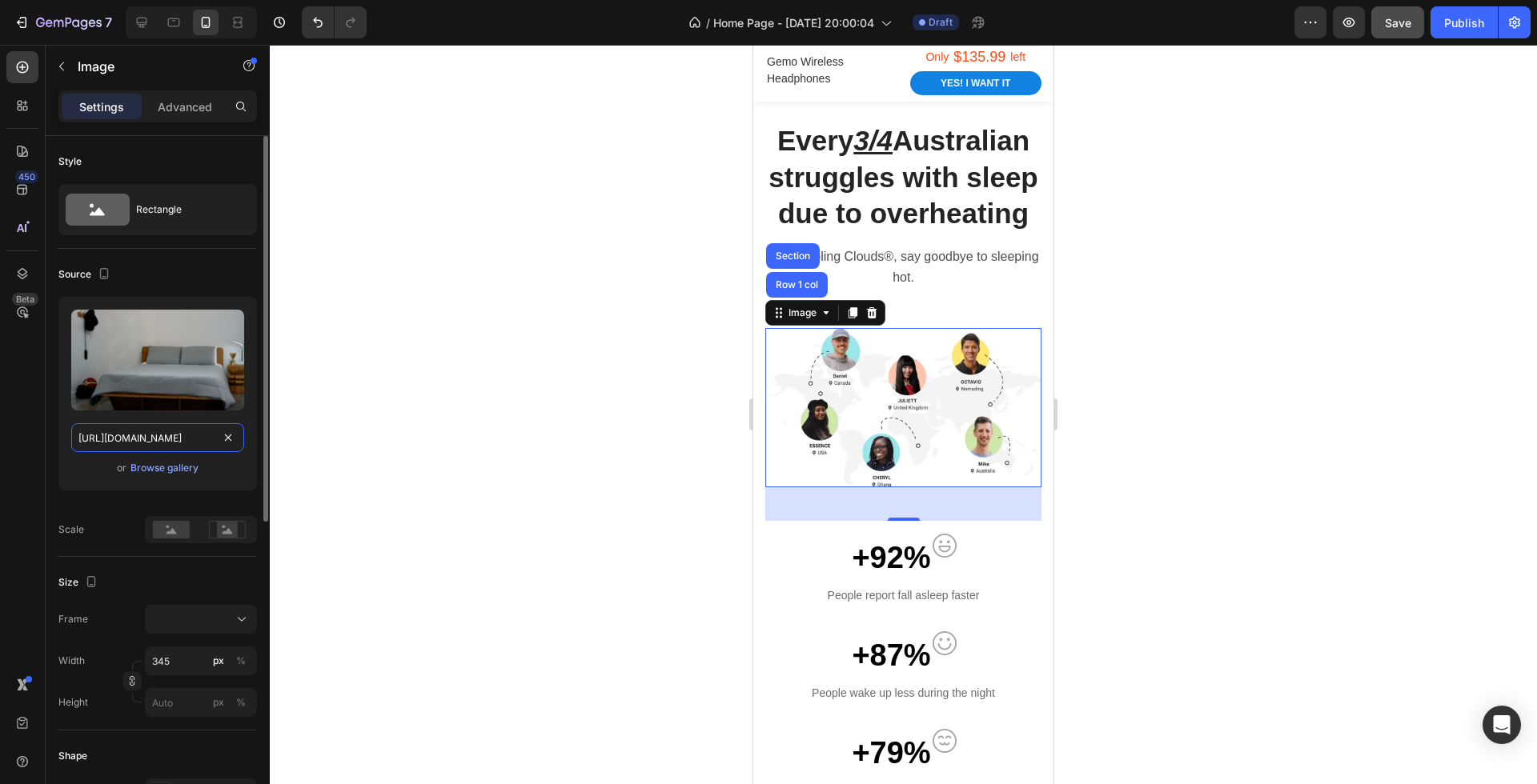
scroll to position [0, 524]
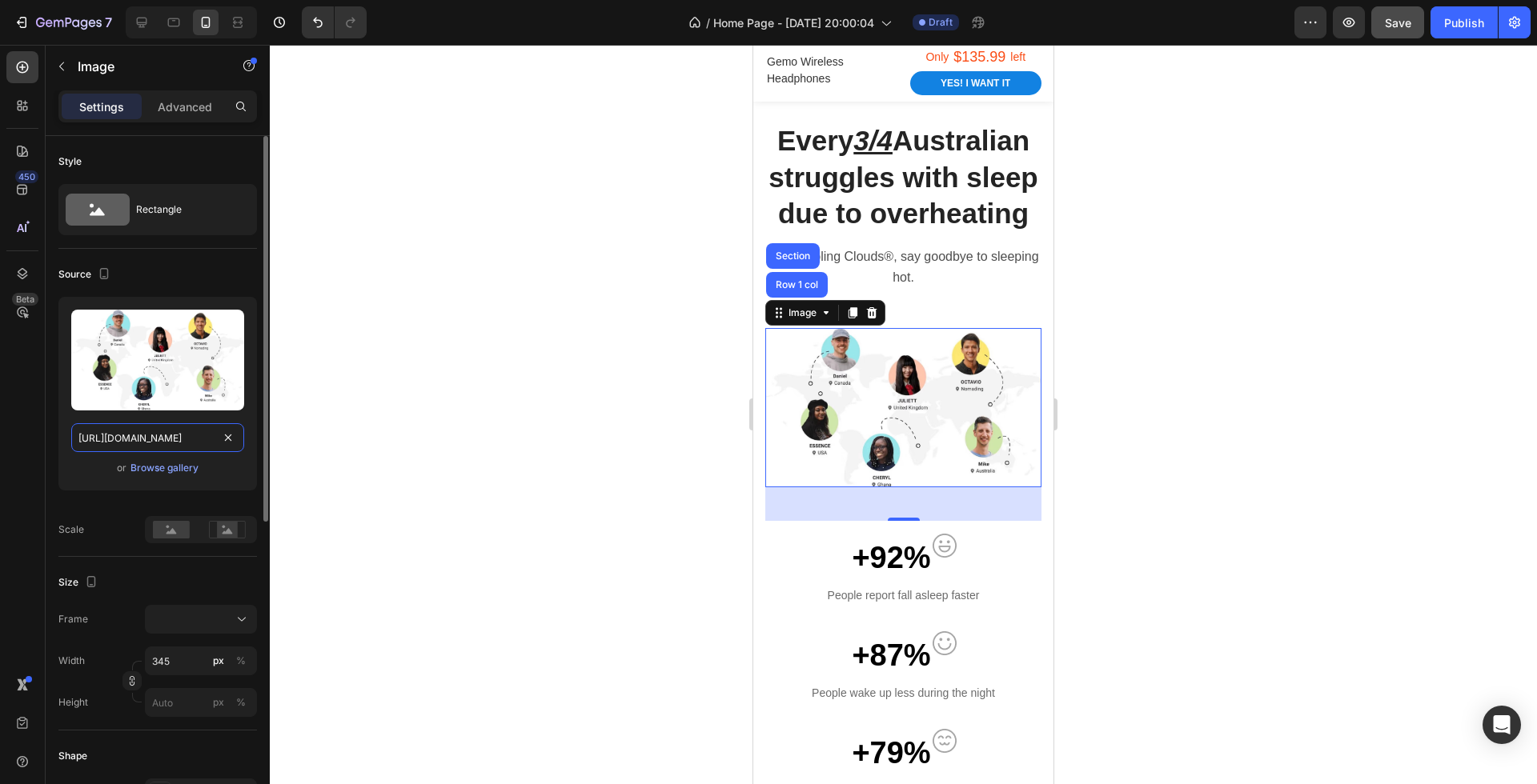
paste input "cdn.shopify.com/s/files/1/0593/1509/3578/files/gempages_580476880742777774-1af5…"
paste input "https://cdn.shopify.com/s/files/1/0593/1509/3578/files/gempages_580476880742777…"
type input "https://ucarecdn.com/21f0a3cf-ab89-44df-b0f4-c0dc45245f86/-/format/auto/-/previ…"
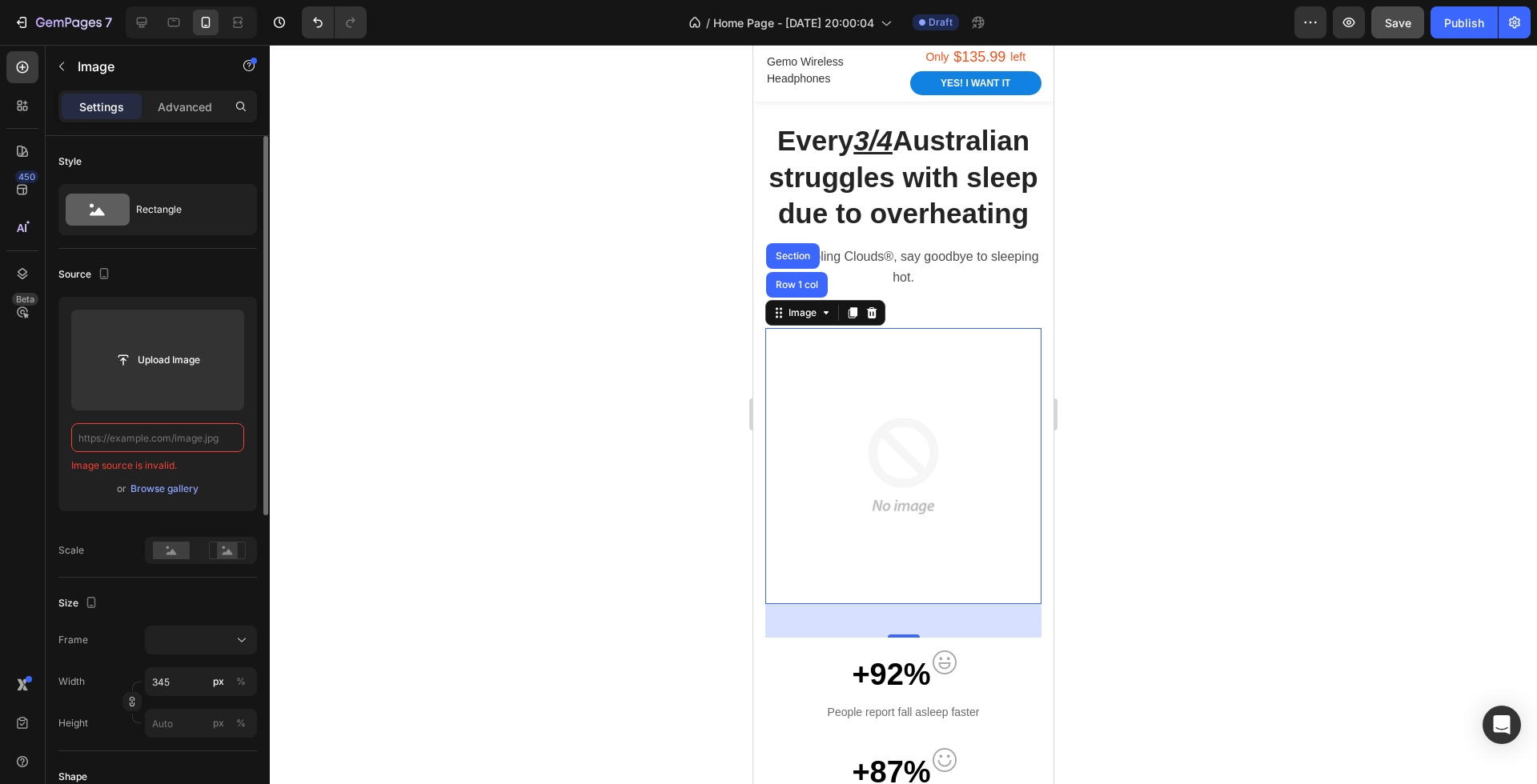
scroll to position [0, 0]
paste input "https://cdn.shopify.com/s/files/1/0593/1509/3578/files/gempages_580476880742777…"
type input "https://cdn.shopify.com/s/files/1/0593/1509/3578/files/gempages_580476880742777…"
type input "[URL][DOMAIN_NAME]"
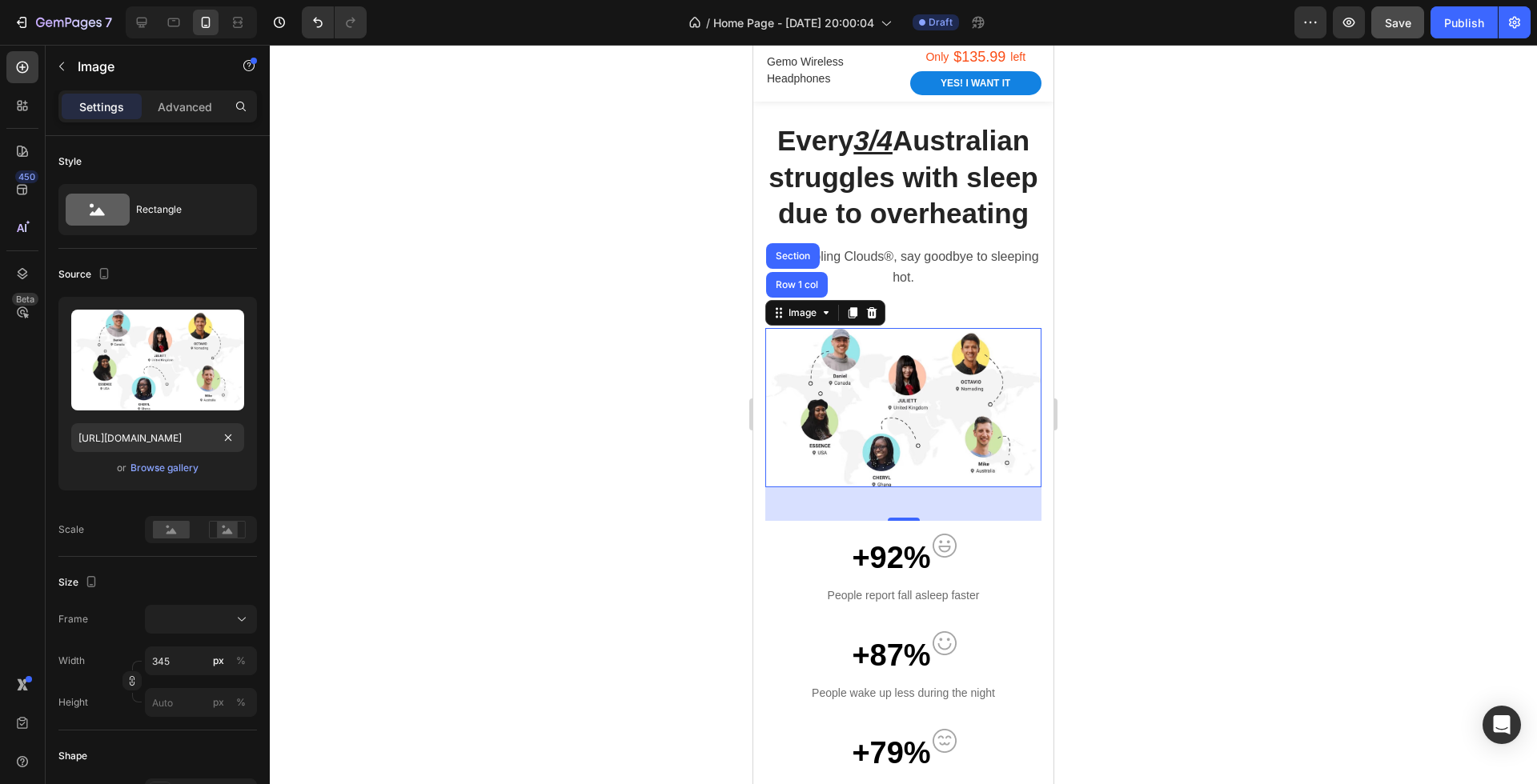
click at [456, 486] on div at bounding box center [904, 414] width 1267 height 739
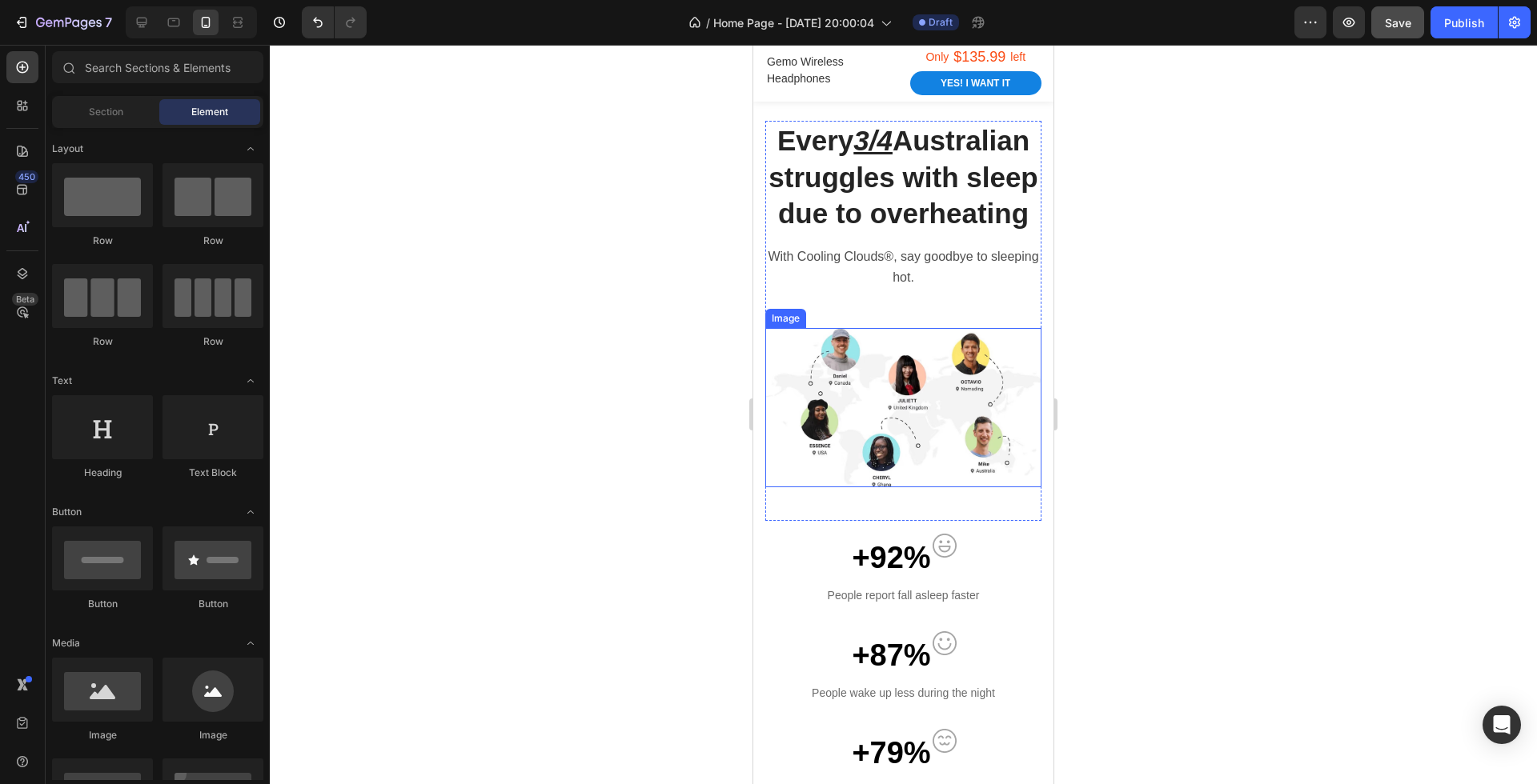
click at [888, 435] on img at bounding box center [903, 407] width 276 height 159
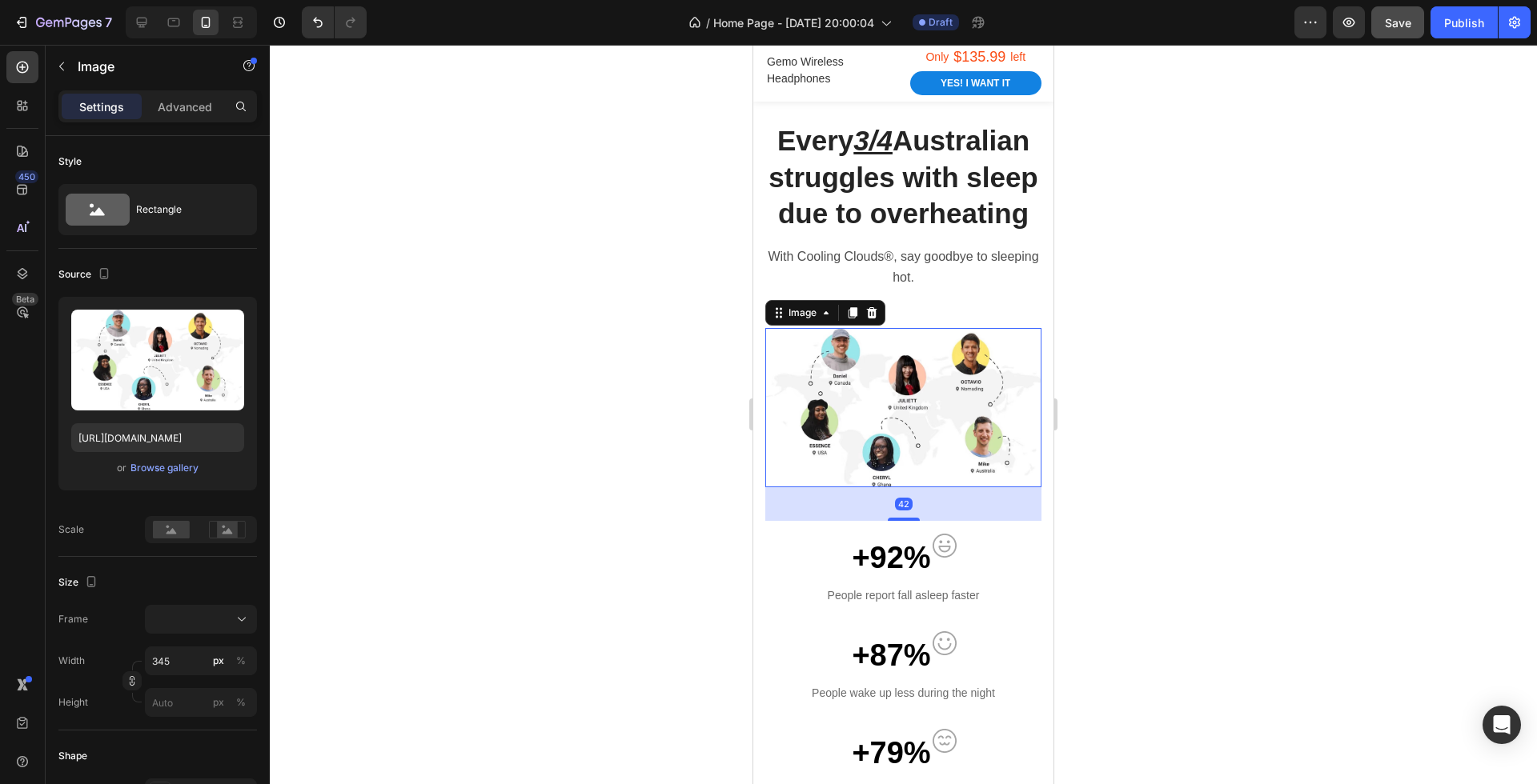
click at [828, 373] on img at bounding box center [903, 407] width 276 height 159
click at [1381, 33] on button "Save" at bounding box center [1397, 22] width 53 height 32
click at [172, 436] on input "[URL][DOMAIN_NAME]" at bounding box center [157, 438] width 173 height 29
paste input "cdn.shopify.com/s/files/1/0593/1509/3578/files/gempages_580476880742777774-531c…"
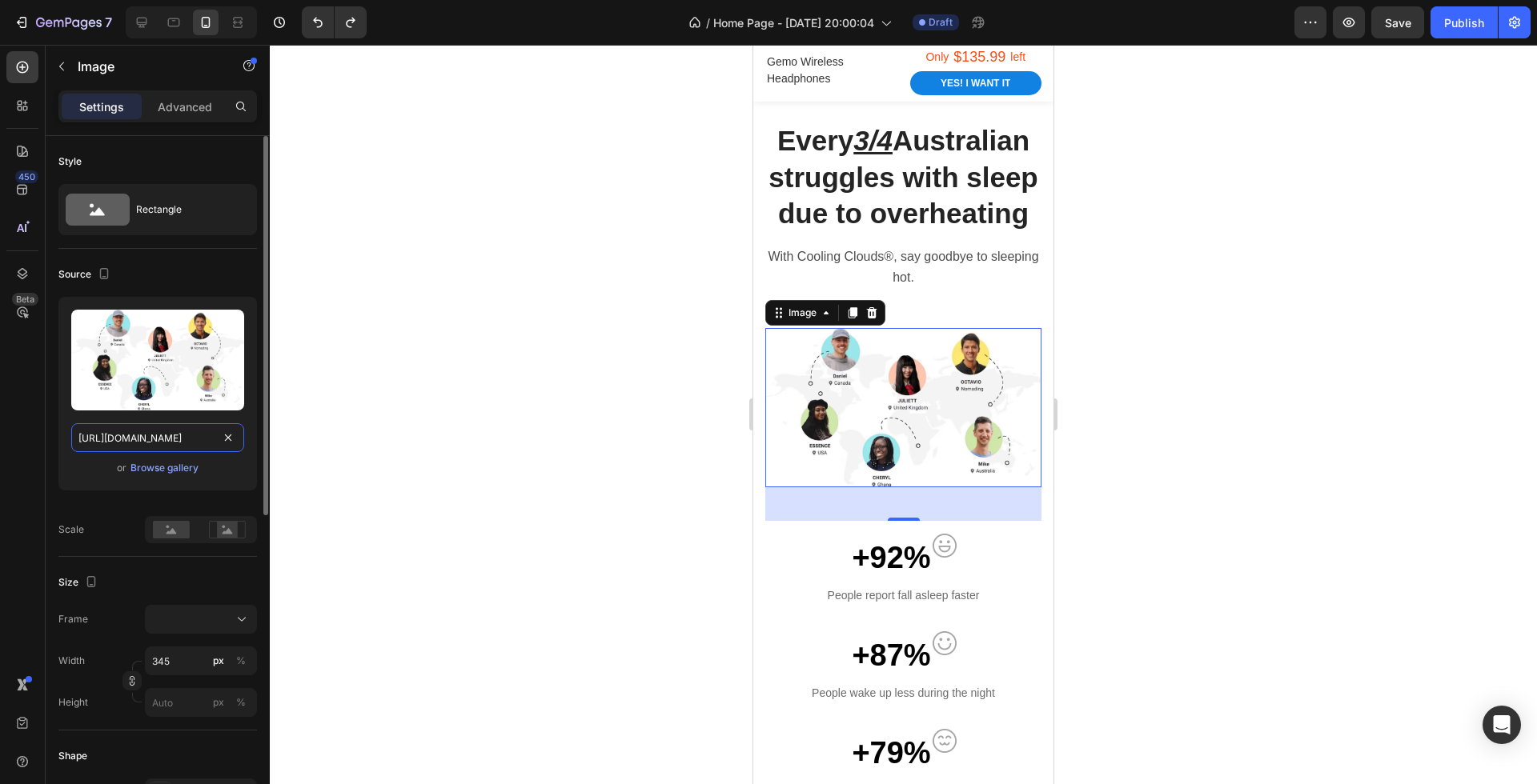
scroll to position [0, 524]
paste input "cdn.shopify.com/s/files/1/0593/1509/3578/files/gempages_580476880742777774-531c…"
paste input "https://cdn.shopify.com/s/files/1/0593/1509/3578/files/gempages_580476880742777…"
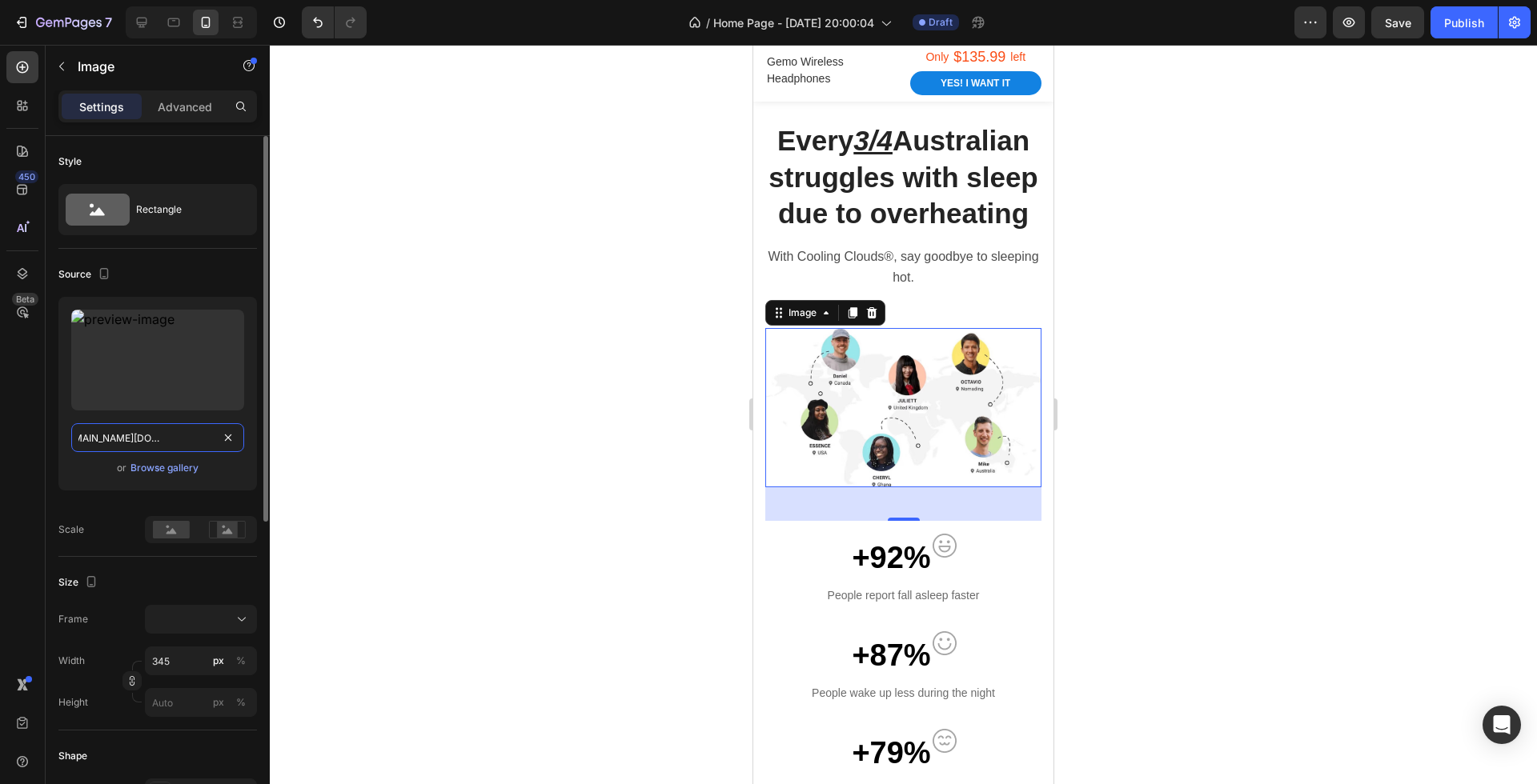
scroll to position [0, 1225]
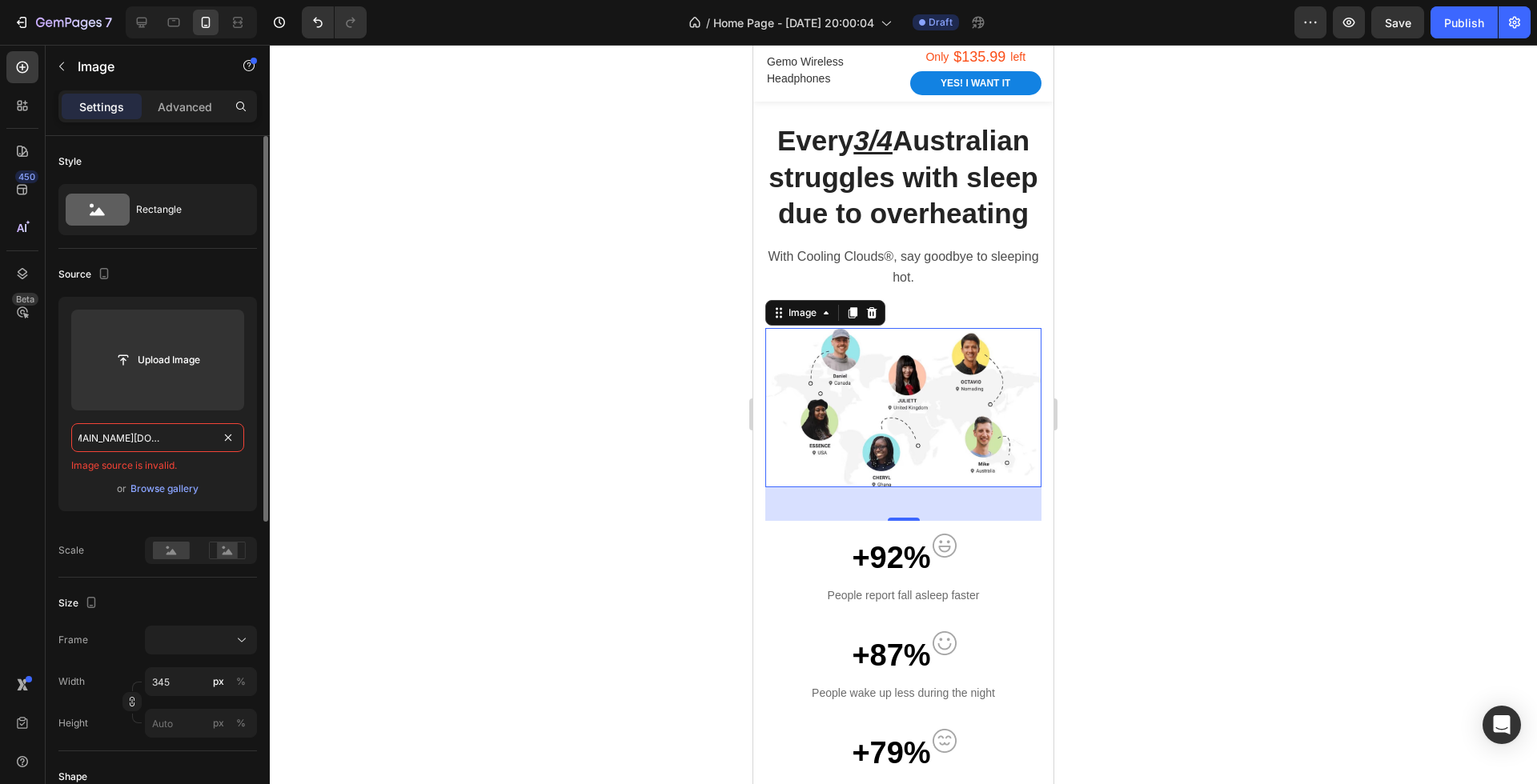
paste input "text"
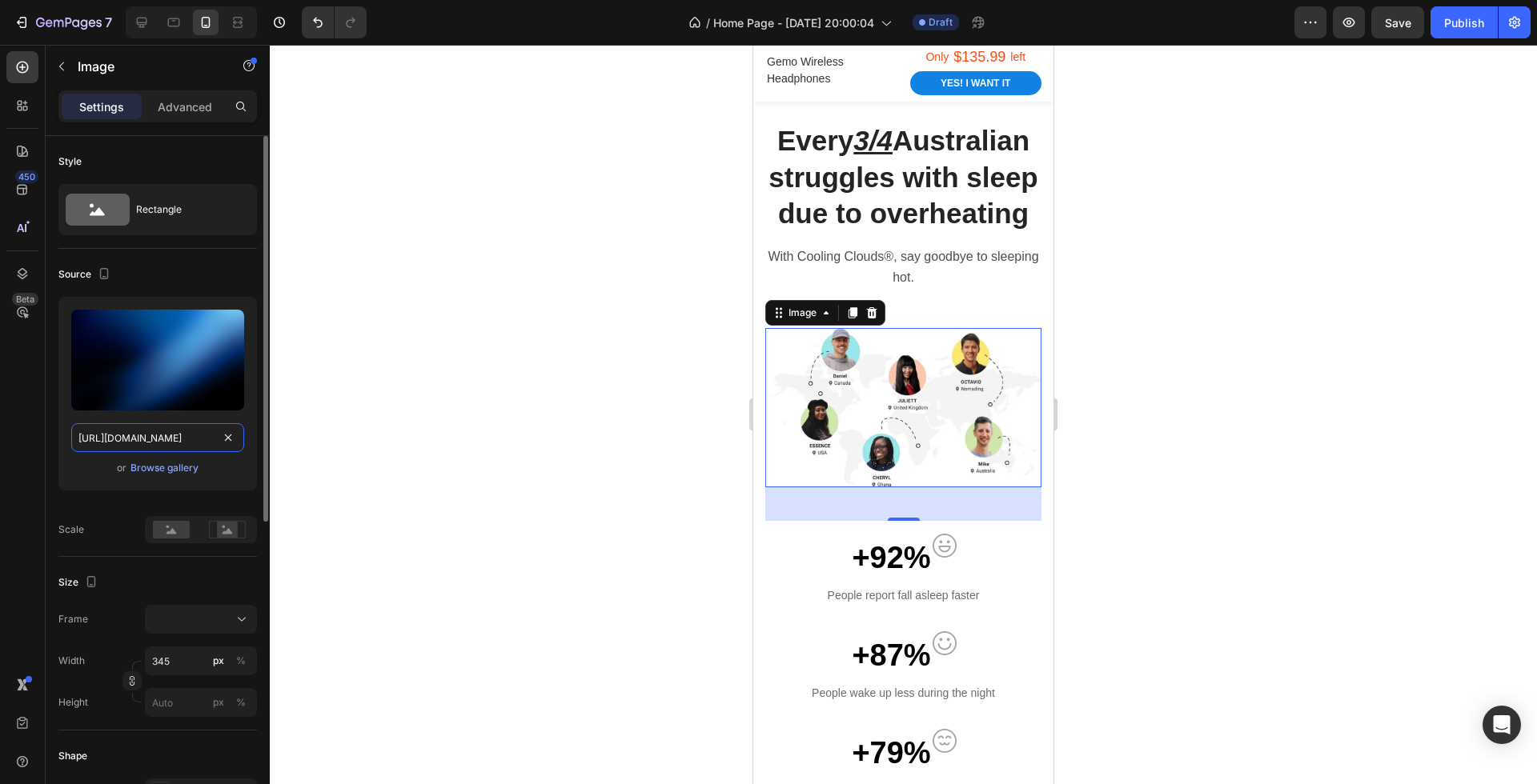
scroll to position [0, 524]
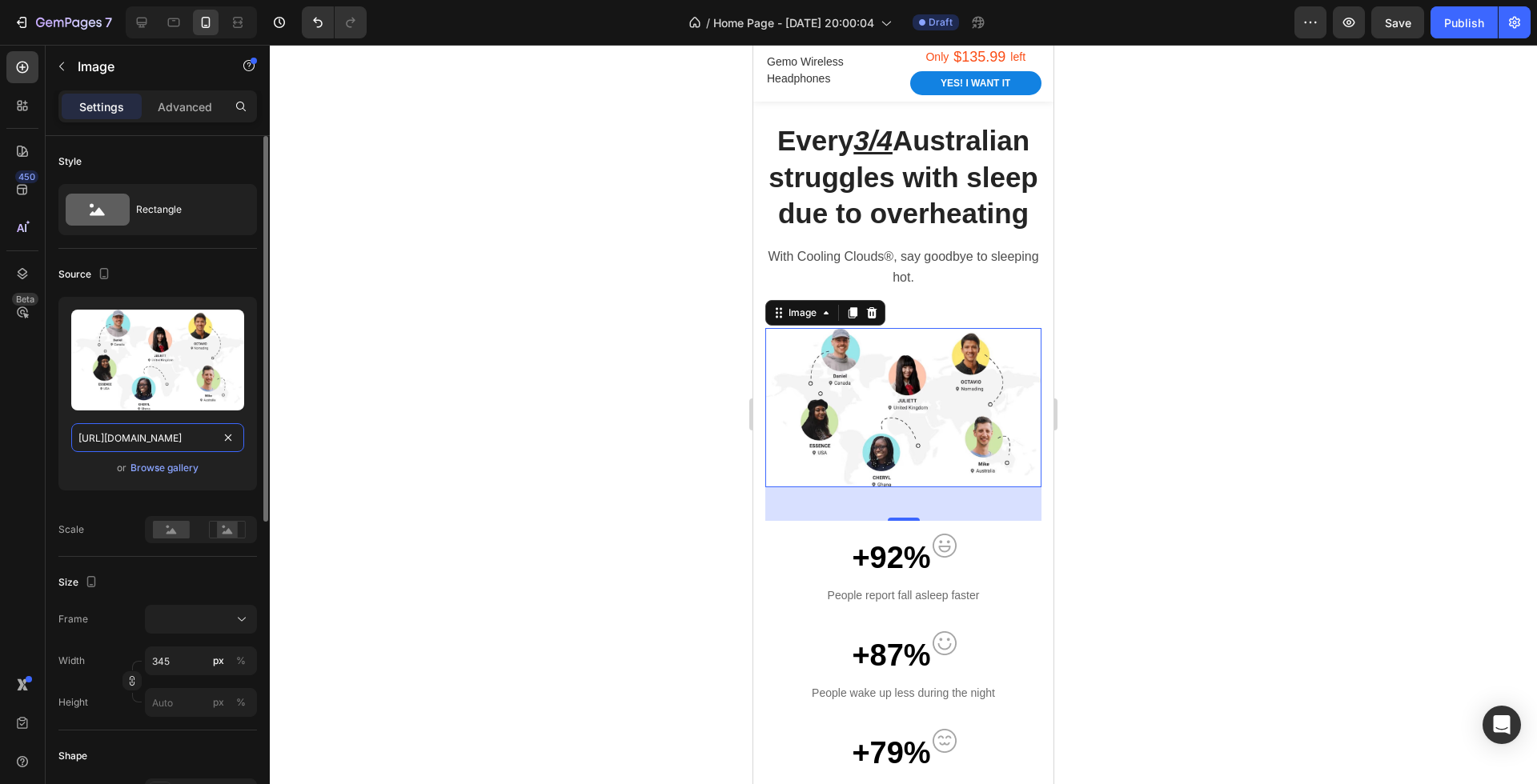
paste input "https://cdn.shopify.com/s/files/1/0593/1509/3578/files/gempages_580476880742777…"
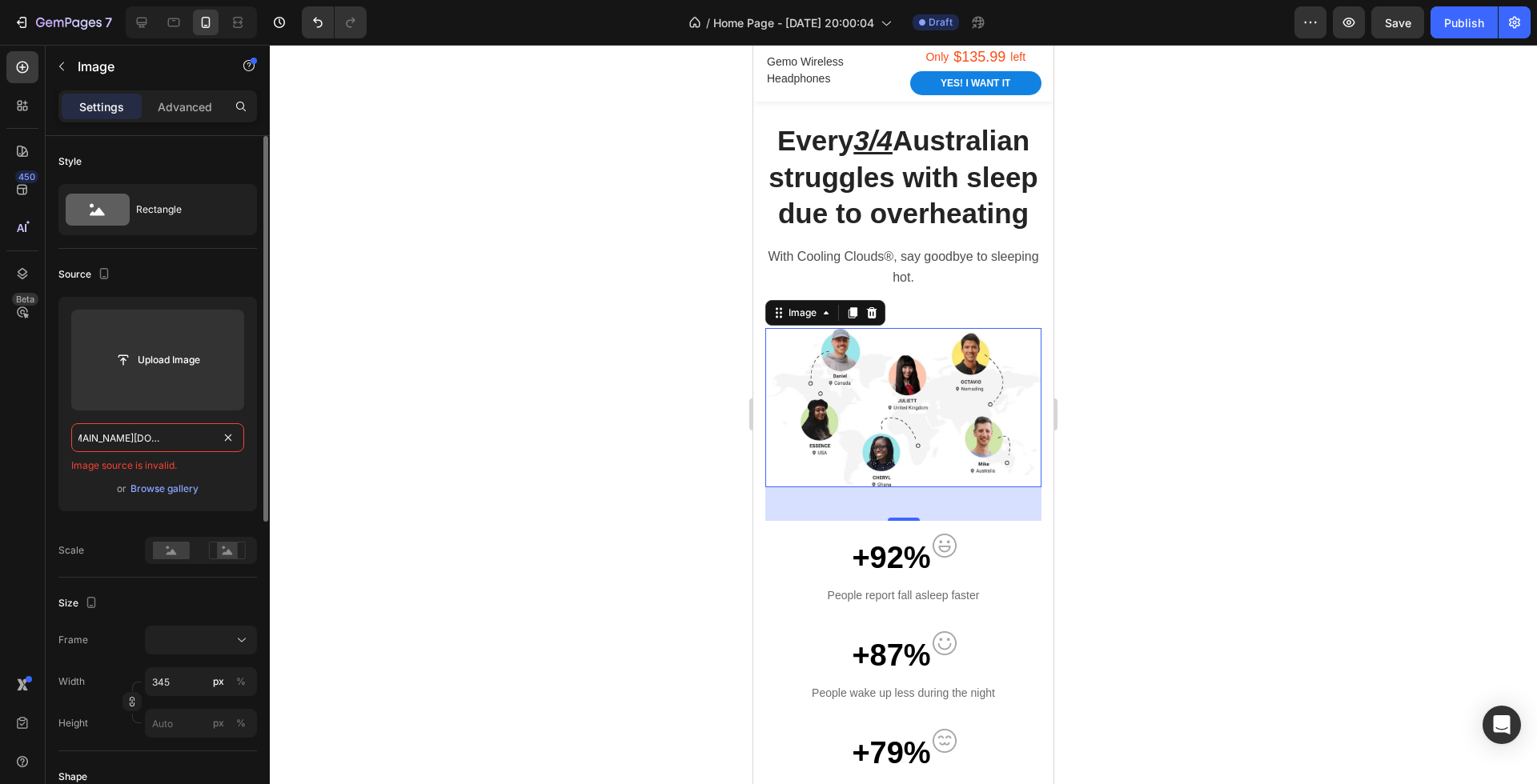
paste input "text"
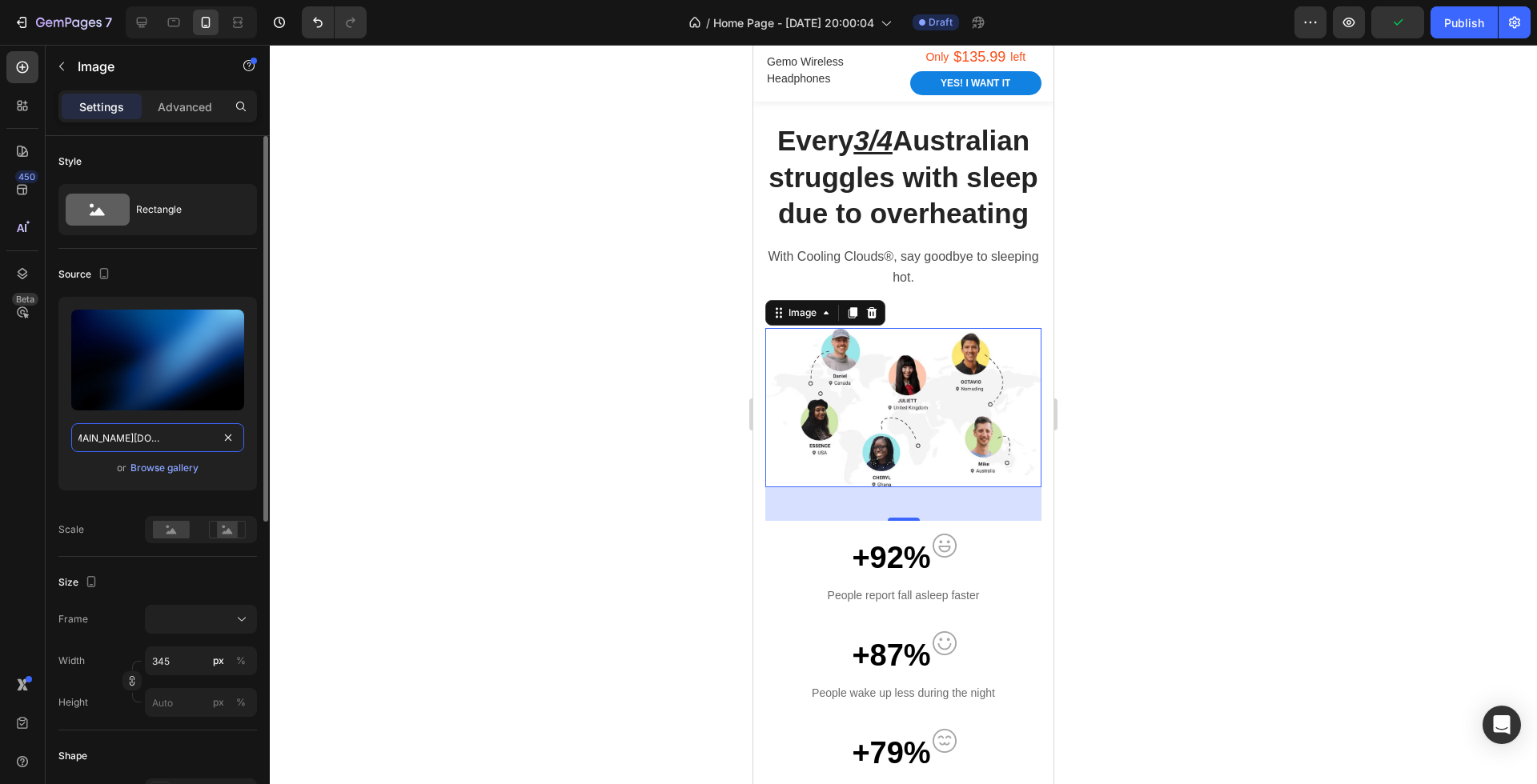
type input "https://cdn.shopify.com/s/files/1/0593/1509/3578/files/gempages_580476880742777…"
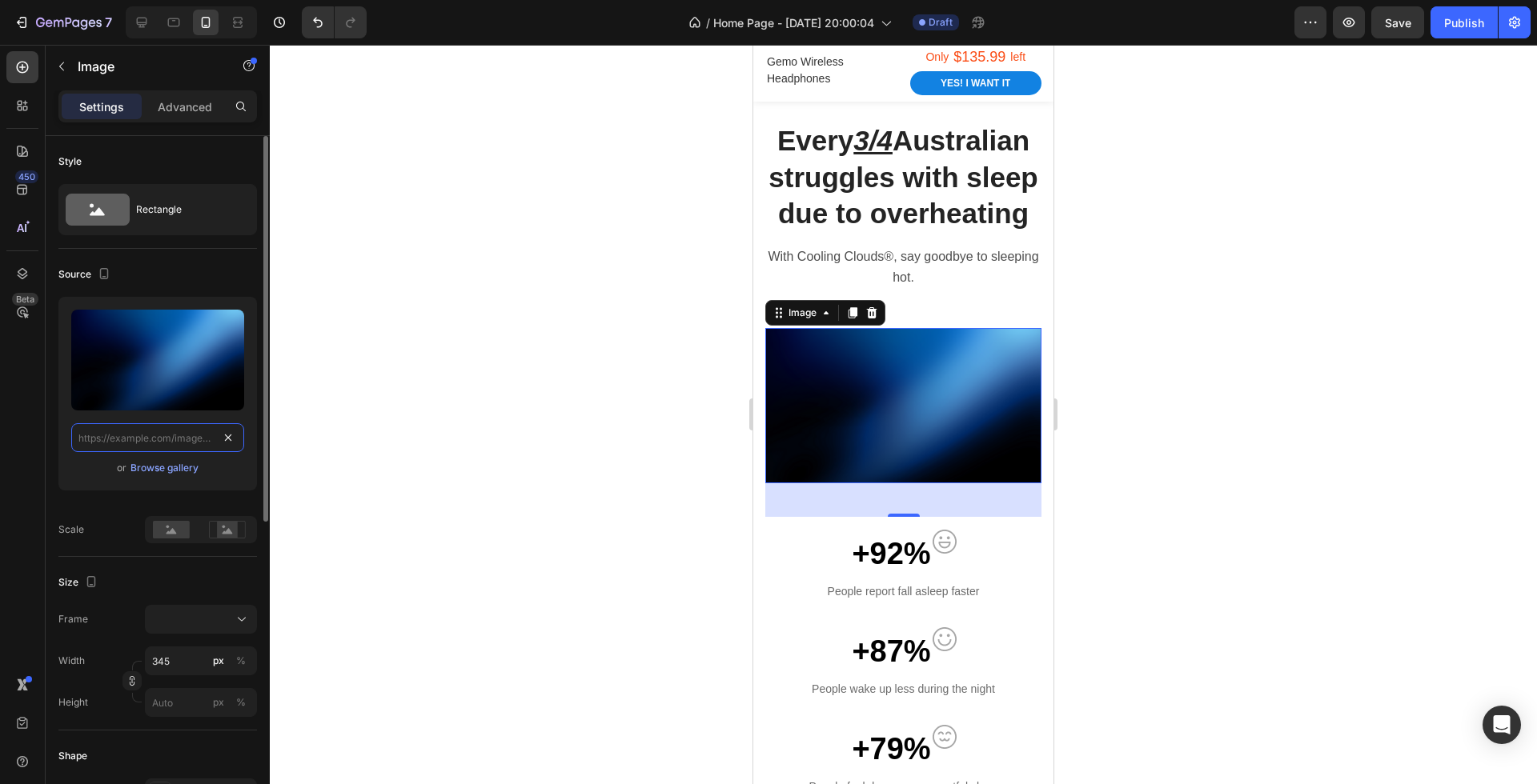
scroll to position [0, 0]
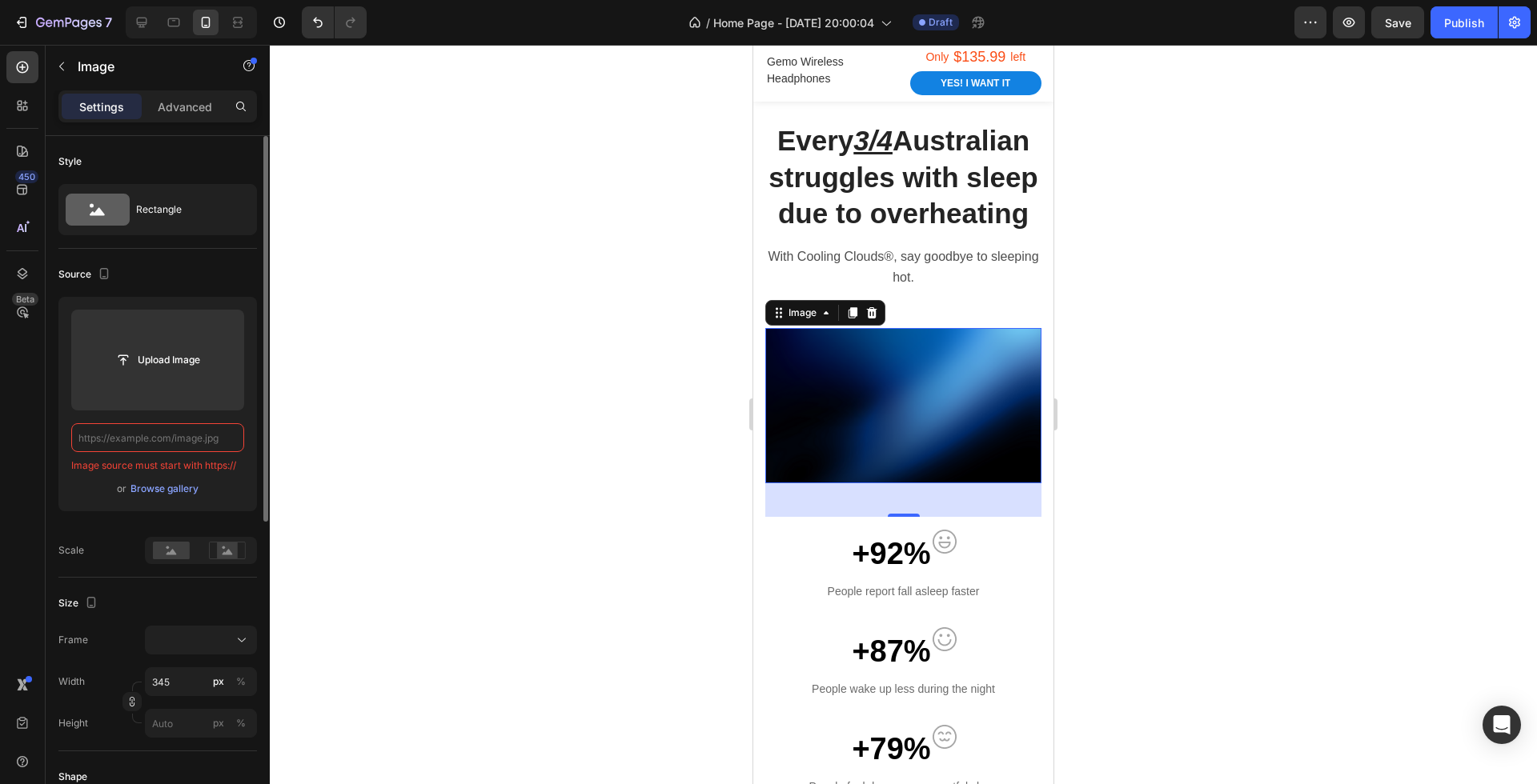
paste input "https://cdn.shopify.com/s/files/1/0593/1509/3578/files/gempages_580476880742777…"
type input "https://cdn.shopify.com/s/files/1/0593/1509/3578/files/gempages_580476880742777…"
type input "https://ucarecdn.com/21f0a3cf-ab89-44df-b0f4-c0dc45245f86/-/format/auto/-/previ…"
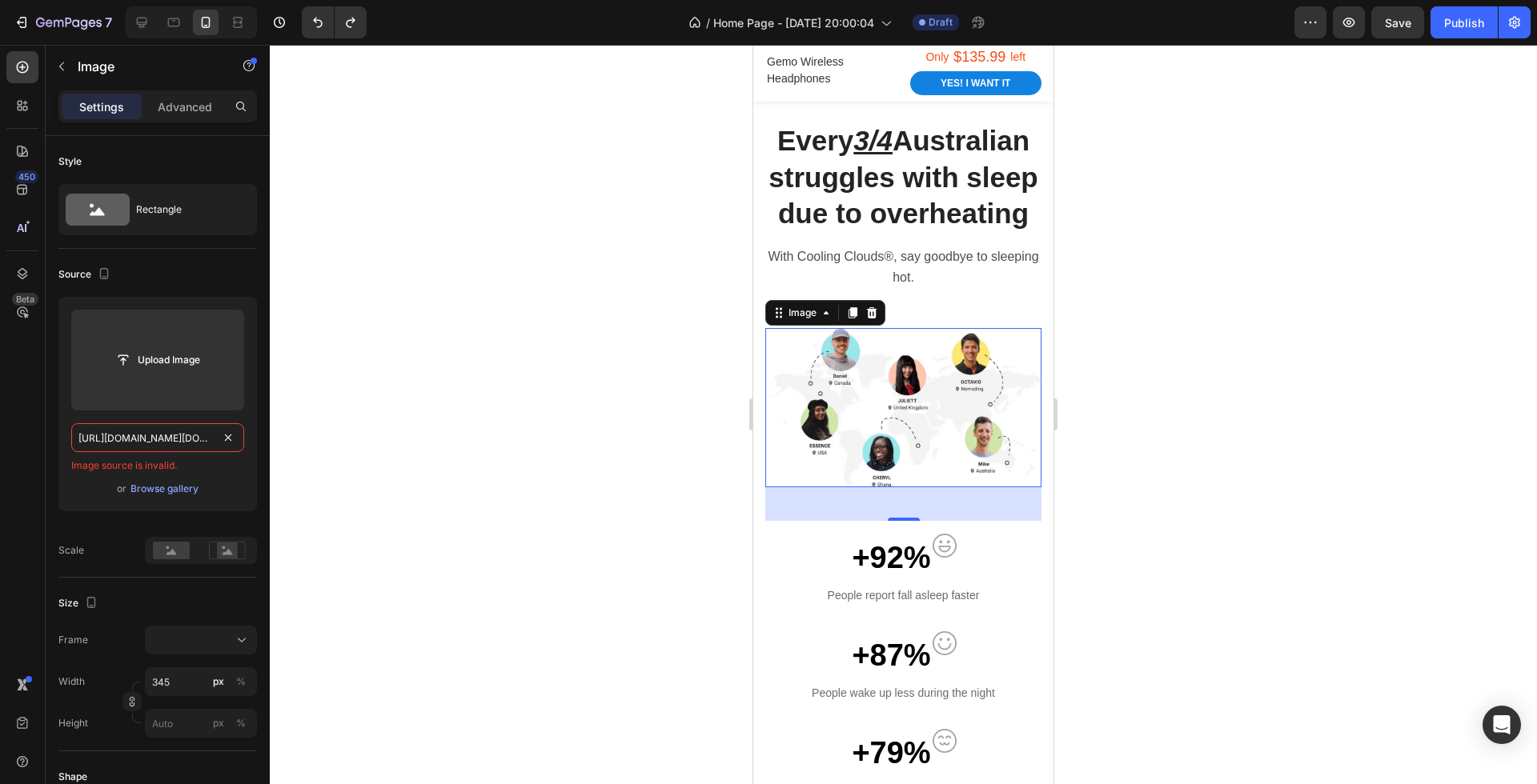
click at [680, 503] on div at bounding box center [904, 414] width 1267 height 739
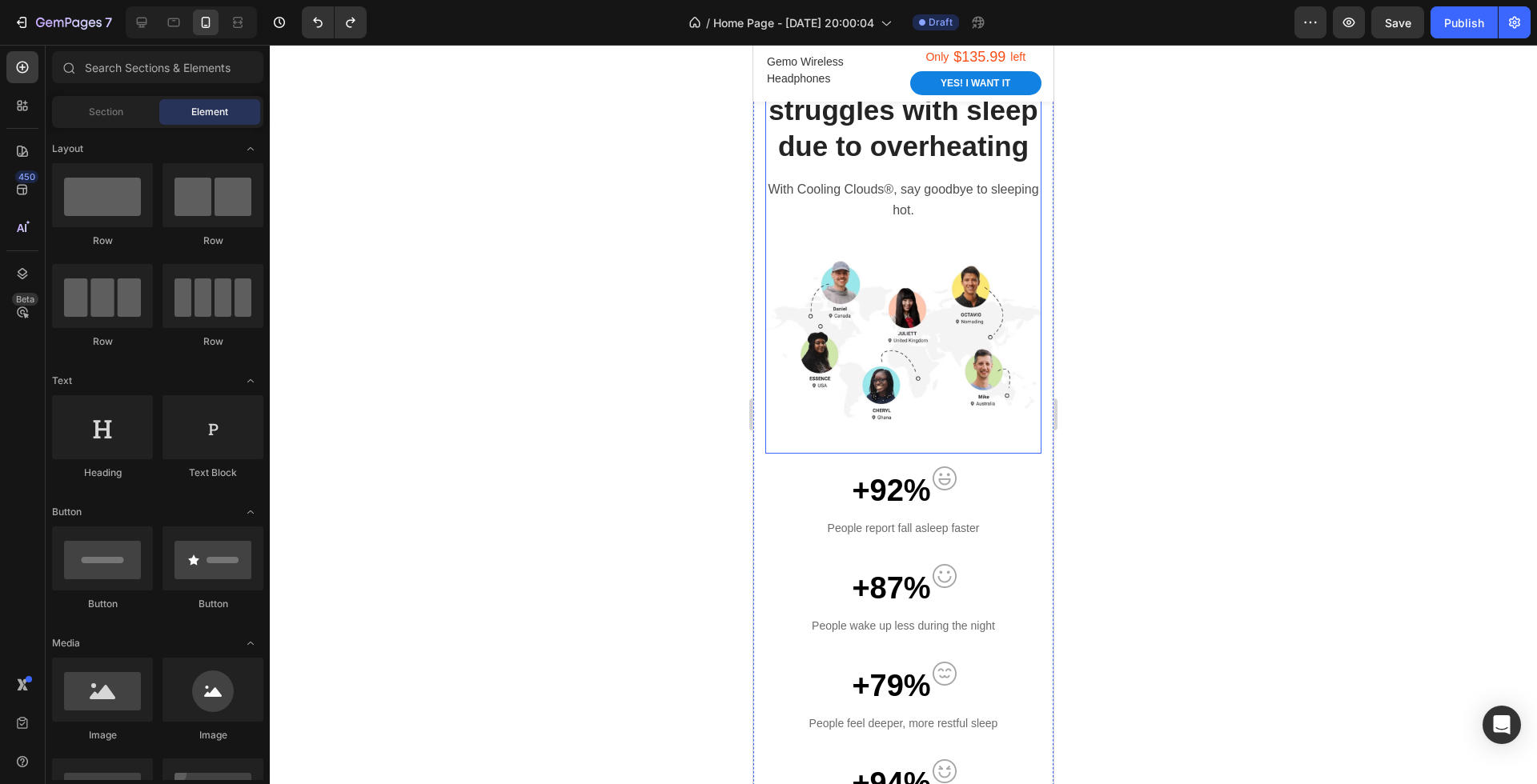
scroll to position [819, 0]
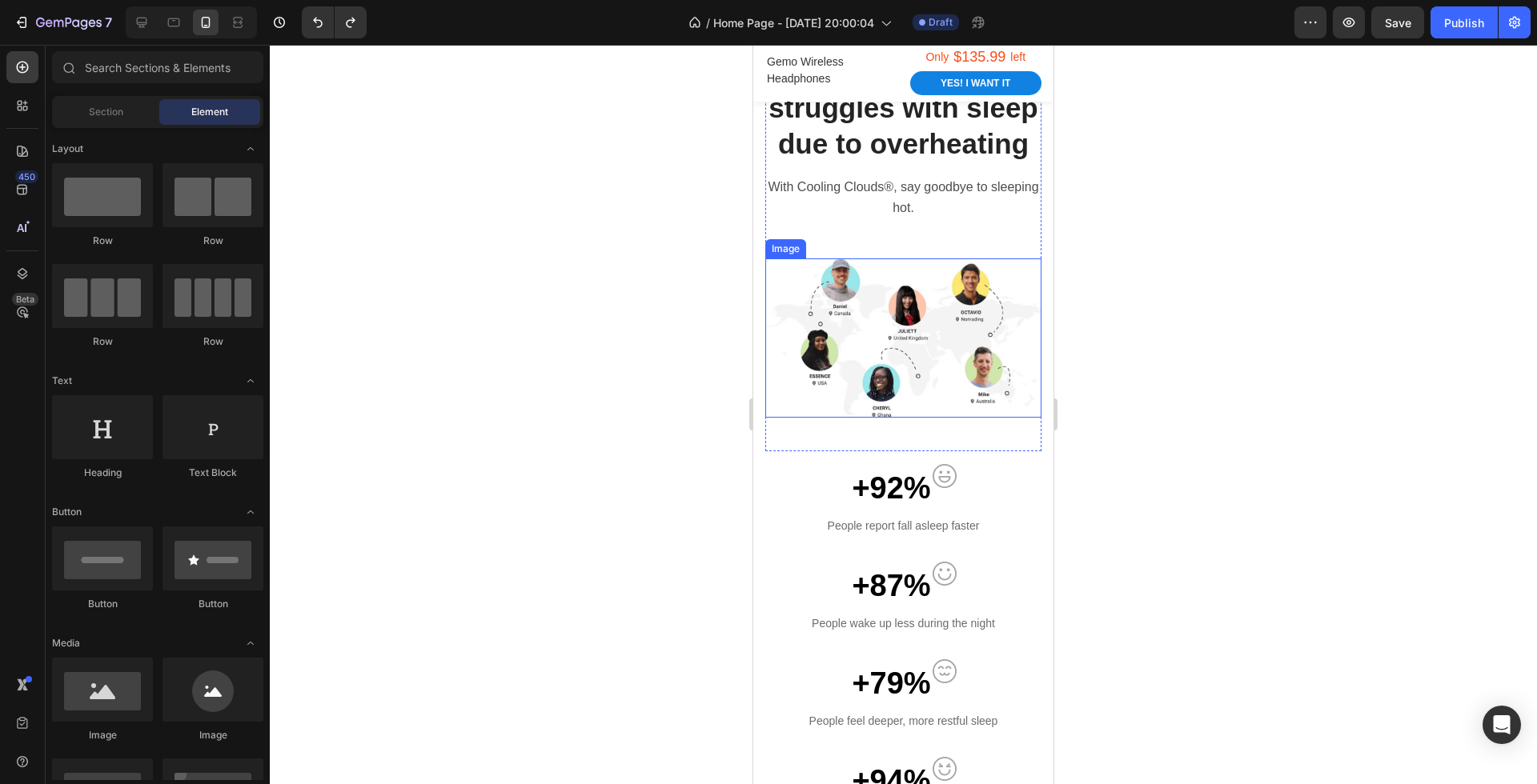
click at [908, 339] on img at bounding box center [903, 338] width 276 height 159
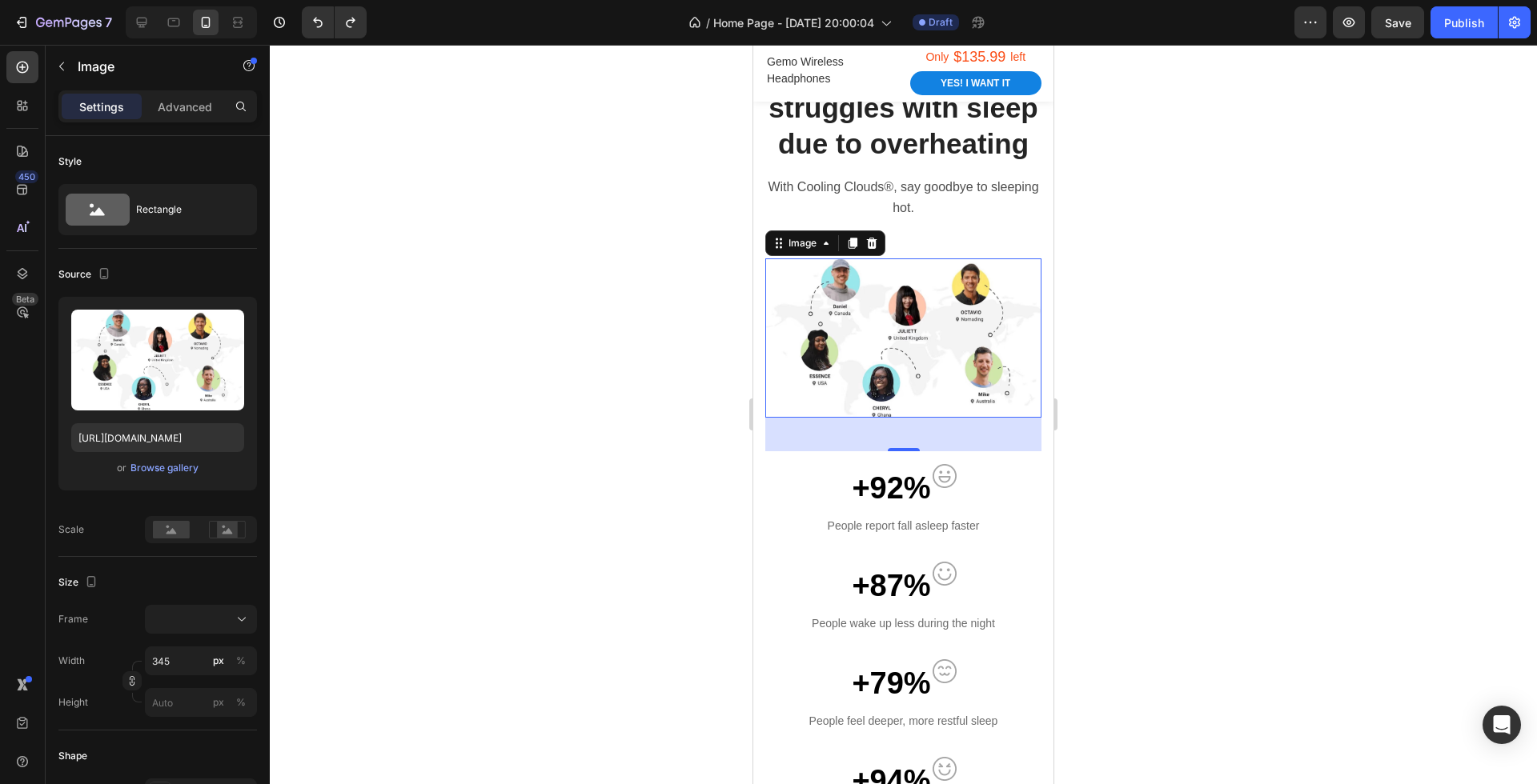
click at [1127, 250] on div at bounding box center [904, 414] width 1267 height 739
click at [959, 312] on img at bounding box center [903, 338] width 276 height 159
click at [170, 452] on div "Upload Image https://ucarecdn.com/21f0a3cf-ab89-44df-b0f4-c0dc45245f86/-/format…" at bounding box center [157, 394] width 198 height 194
click at [140, 430] on input "[URL][DOMAIN_NAME]" at bounding box center [157, 438] width 173 height 29
paste input "cdn.shopify.com/s/files/1/0593/1509/3578/files/Your_paragraph_text_2.png?v=1756…"
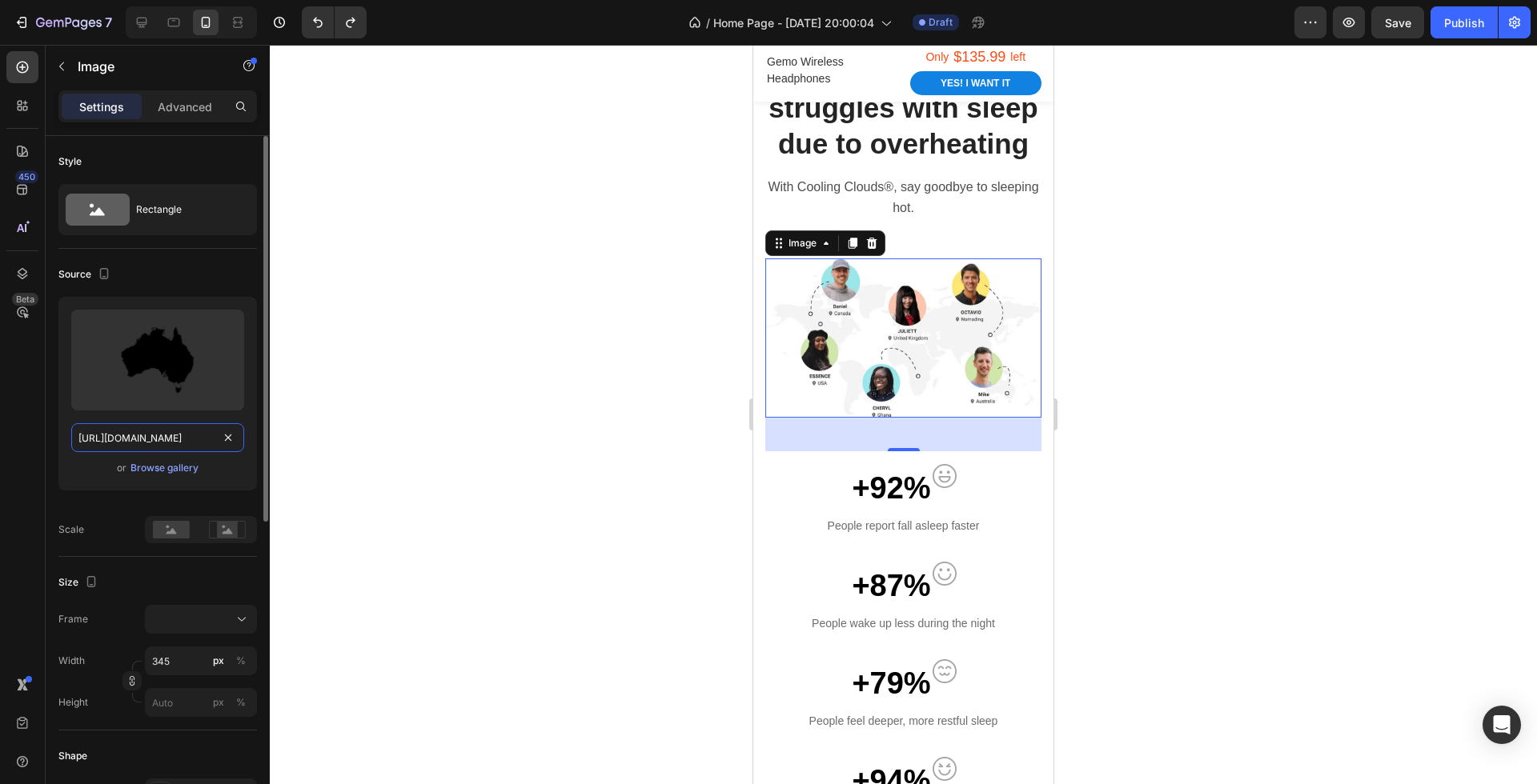
scroll to position [0, 314]
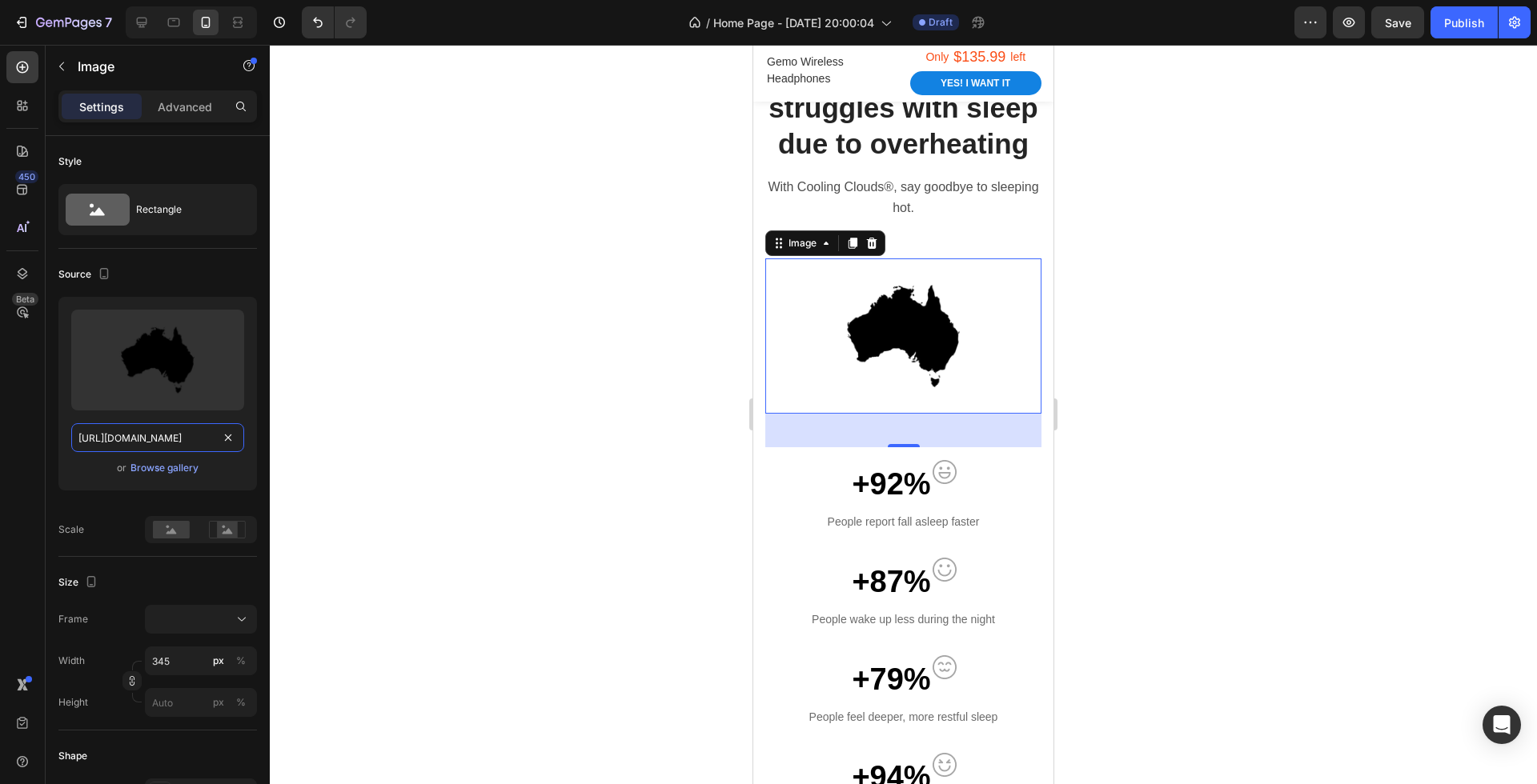
type input "https://cdn.shopify.com/s/files/1/0593/1509/3578/files/Your_paragraph_text_2.pn…"
click at [651, 371] on div at bounding box center [904, 414] width 1267 height 739
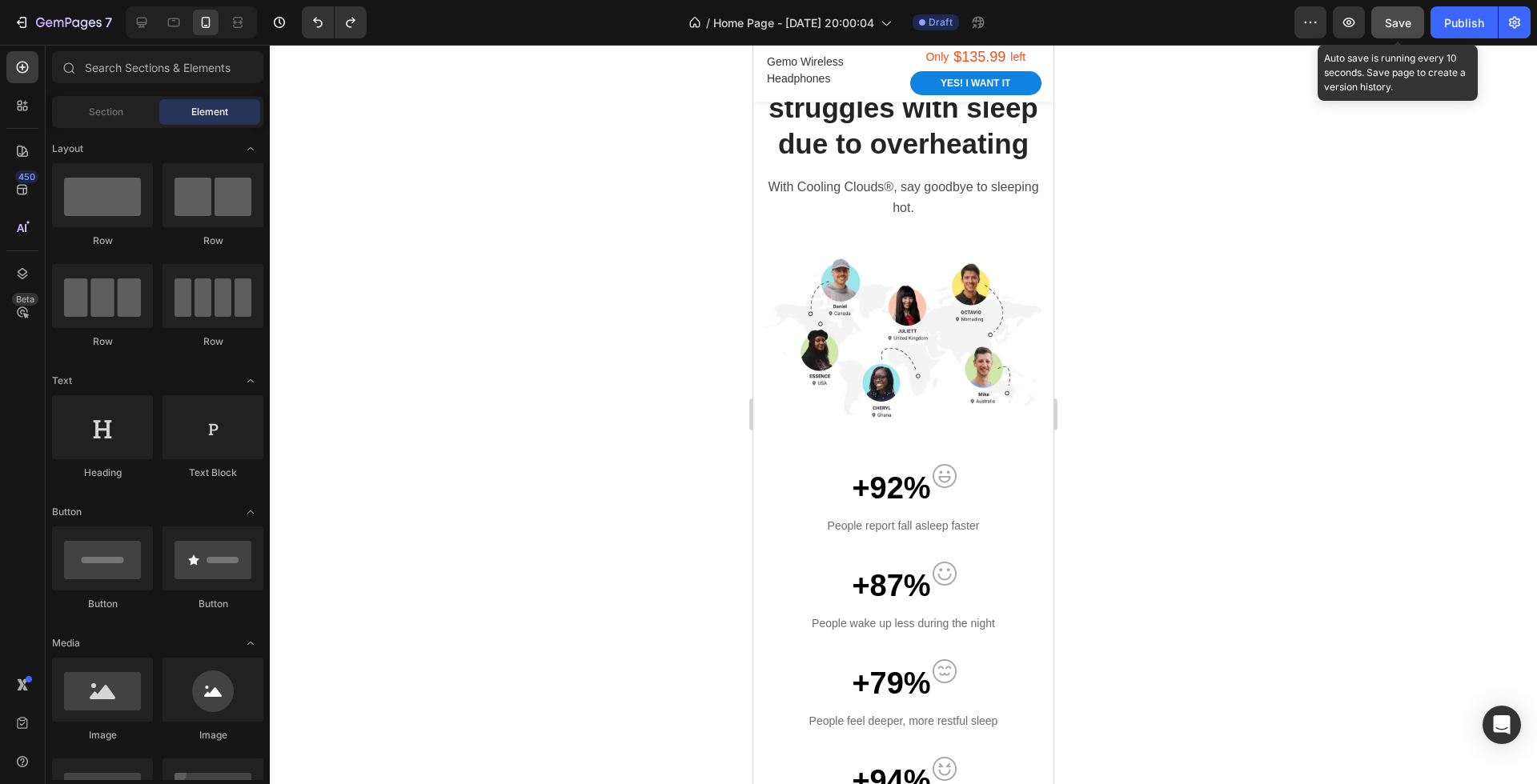
click at [1406, 35] on button "Save" at bounding box center [1397, 22] width 53 height 32
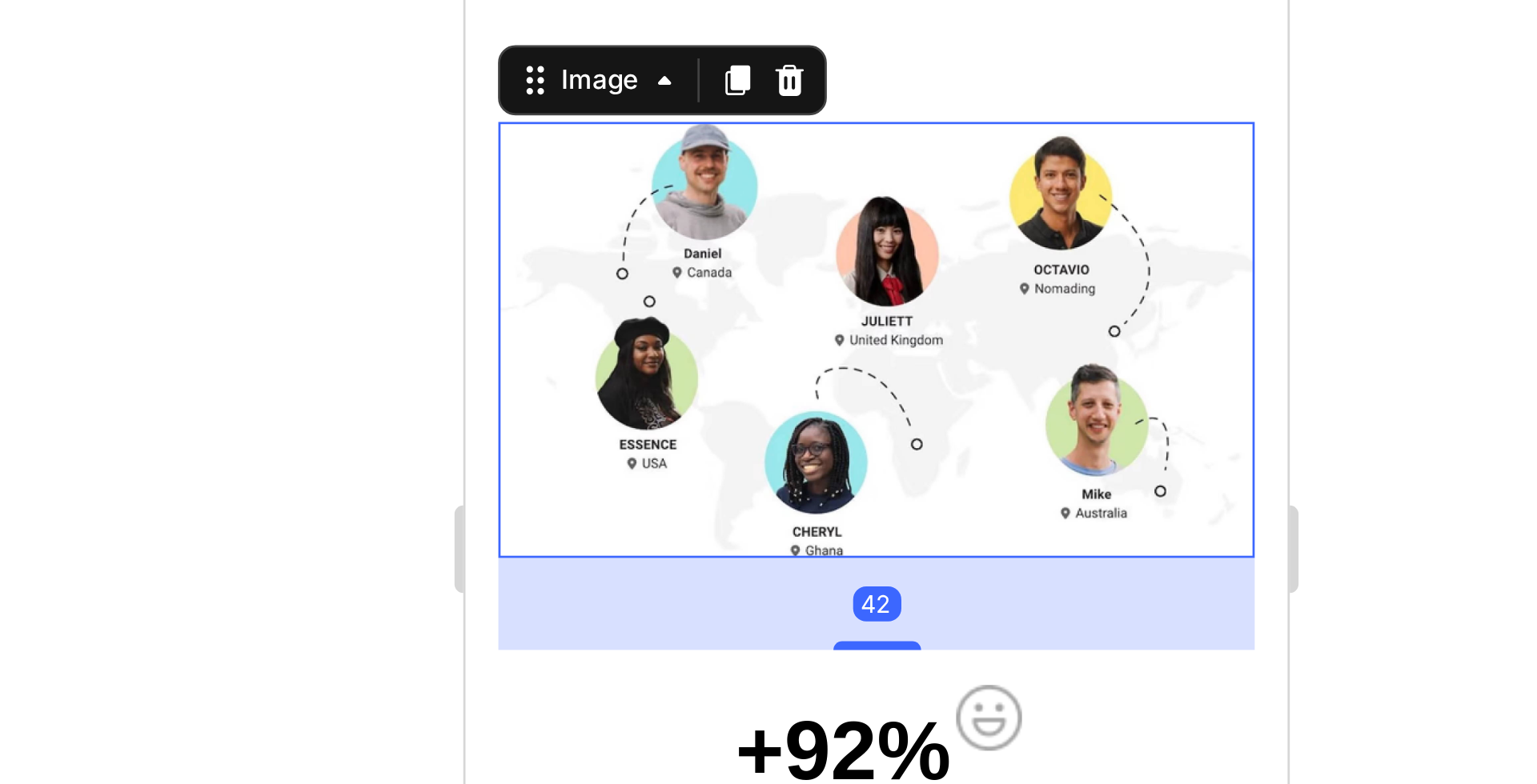
click at [1076, 350] on div at bounding box center [904, 414] width 1267 height 739
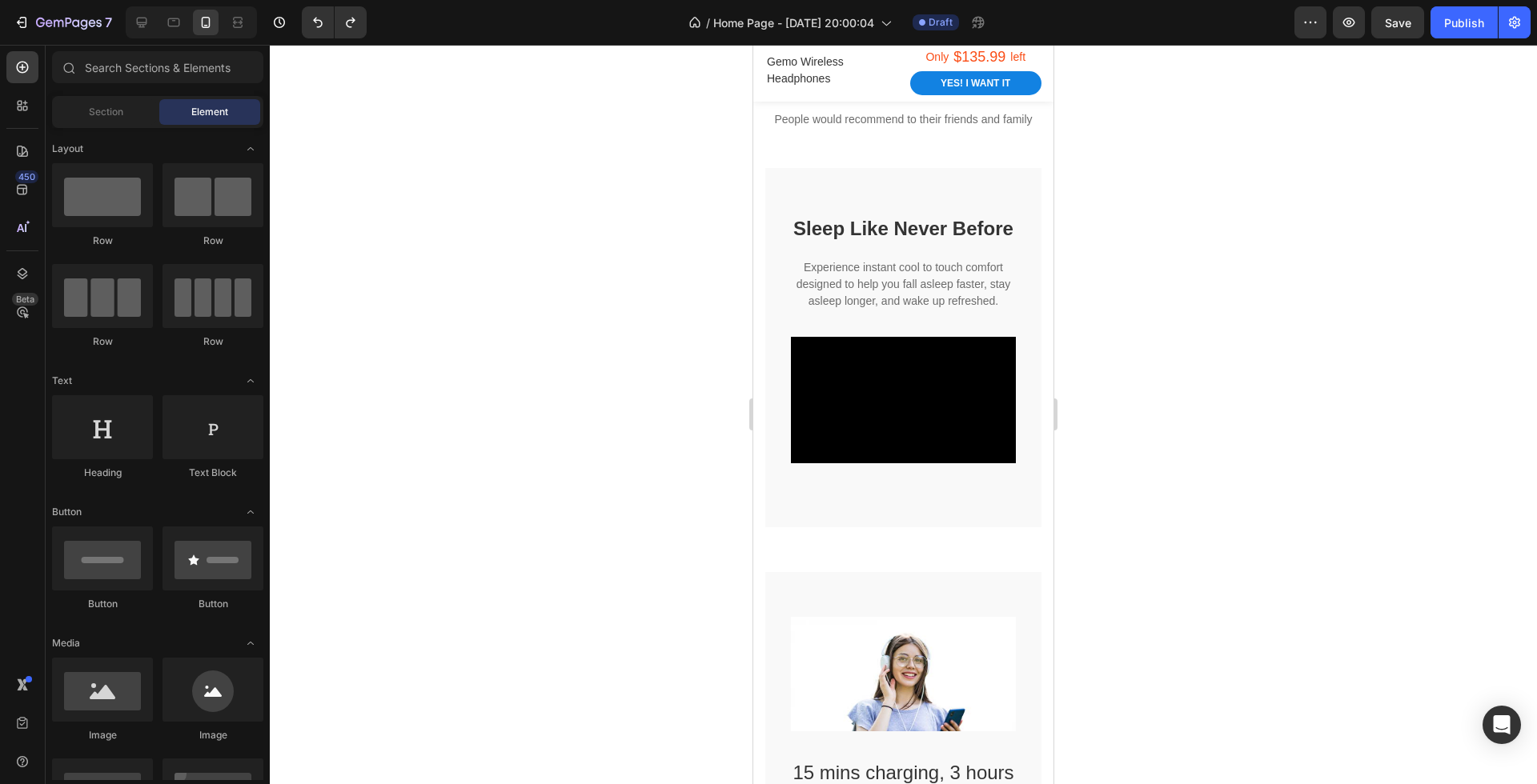
scroll to position [1555, 0]
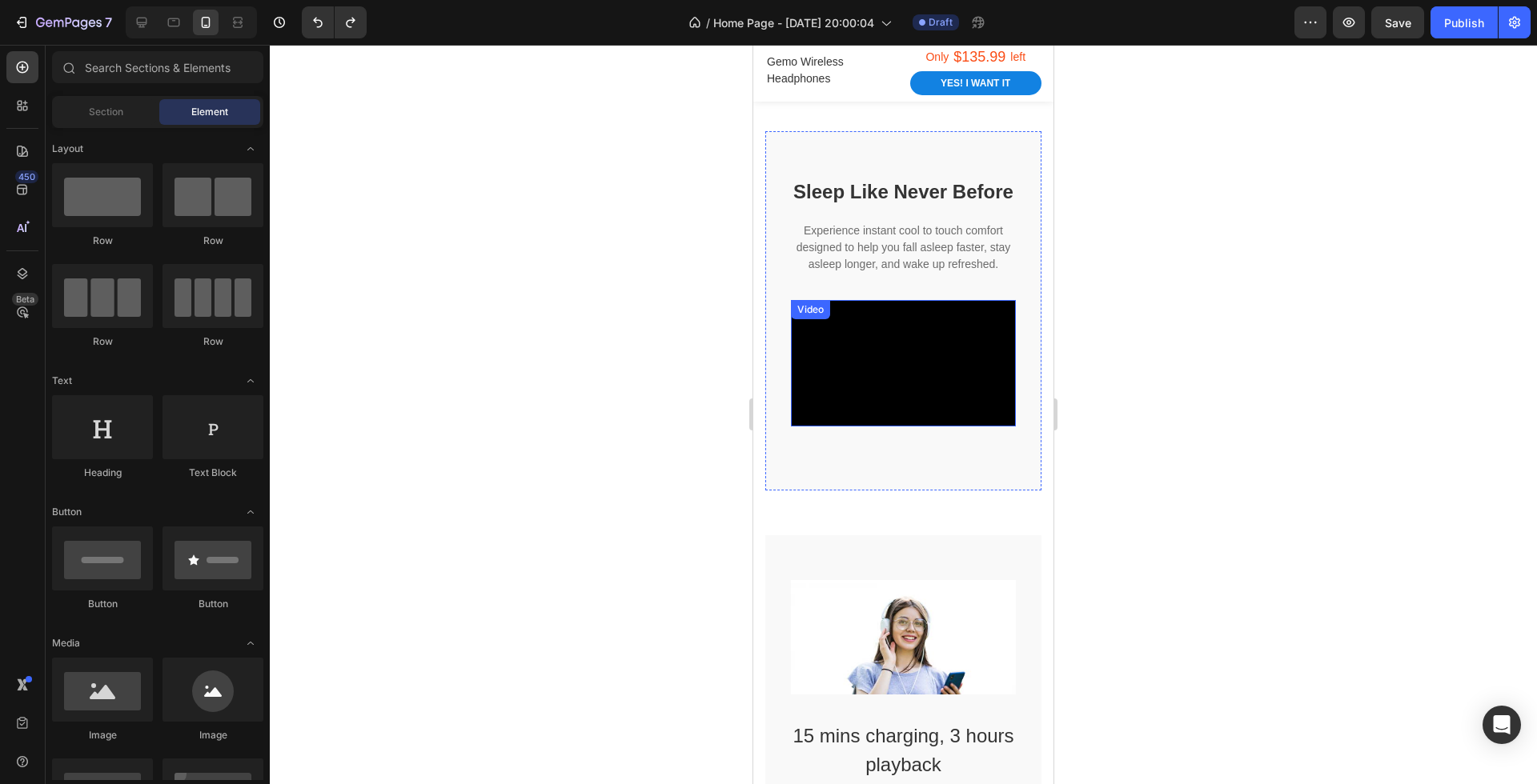
click at [932, 377] on video at bounding box center [903, 363] width 224 height 127
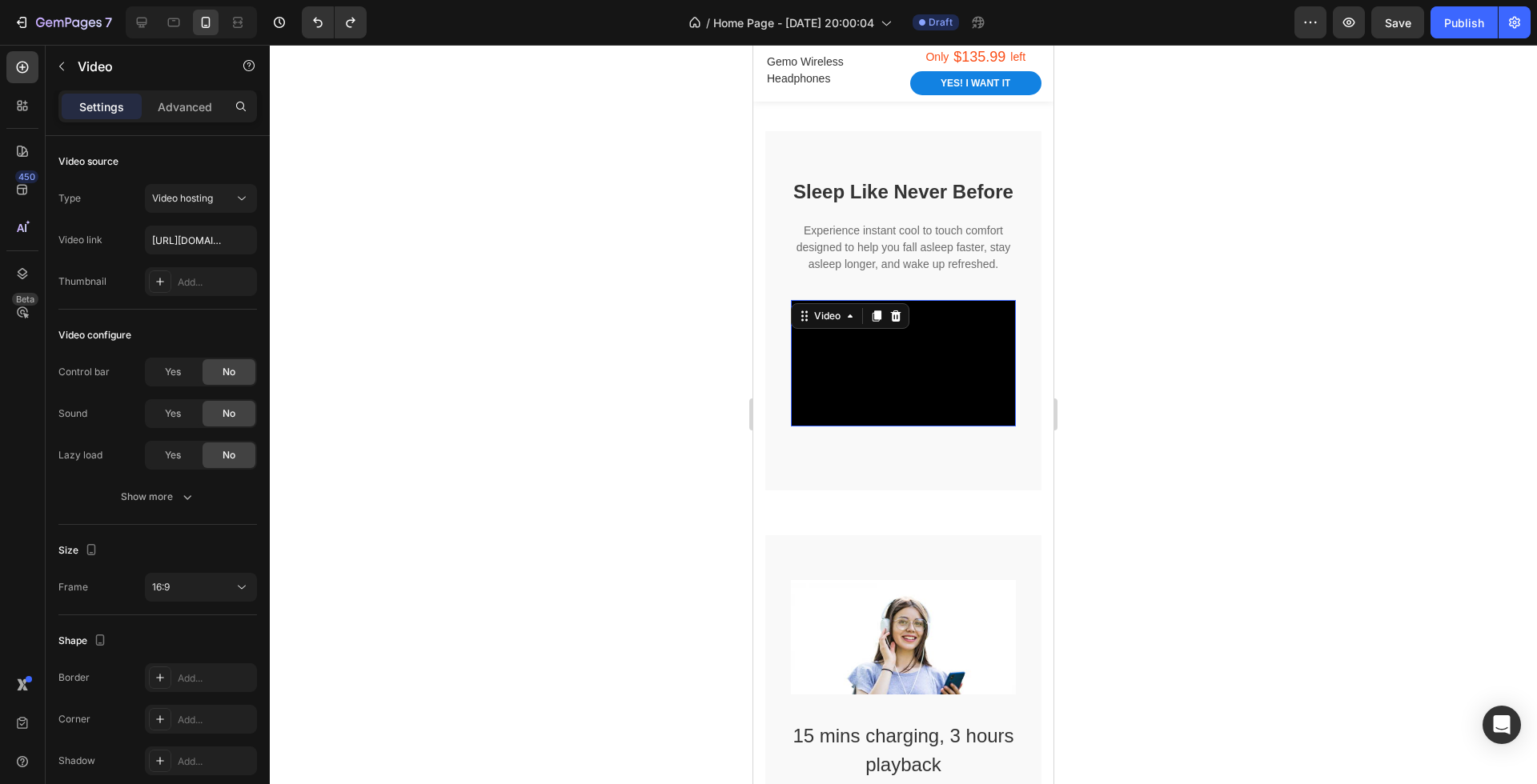
click at [1129, 379] on div at bounding box center [904, 414] width 1267 height 739
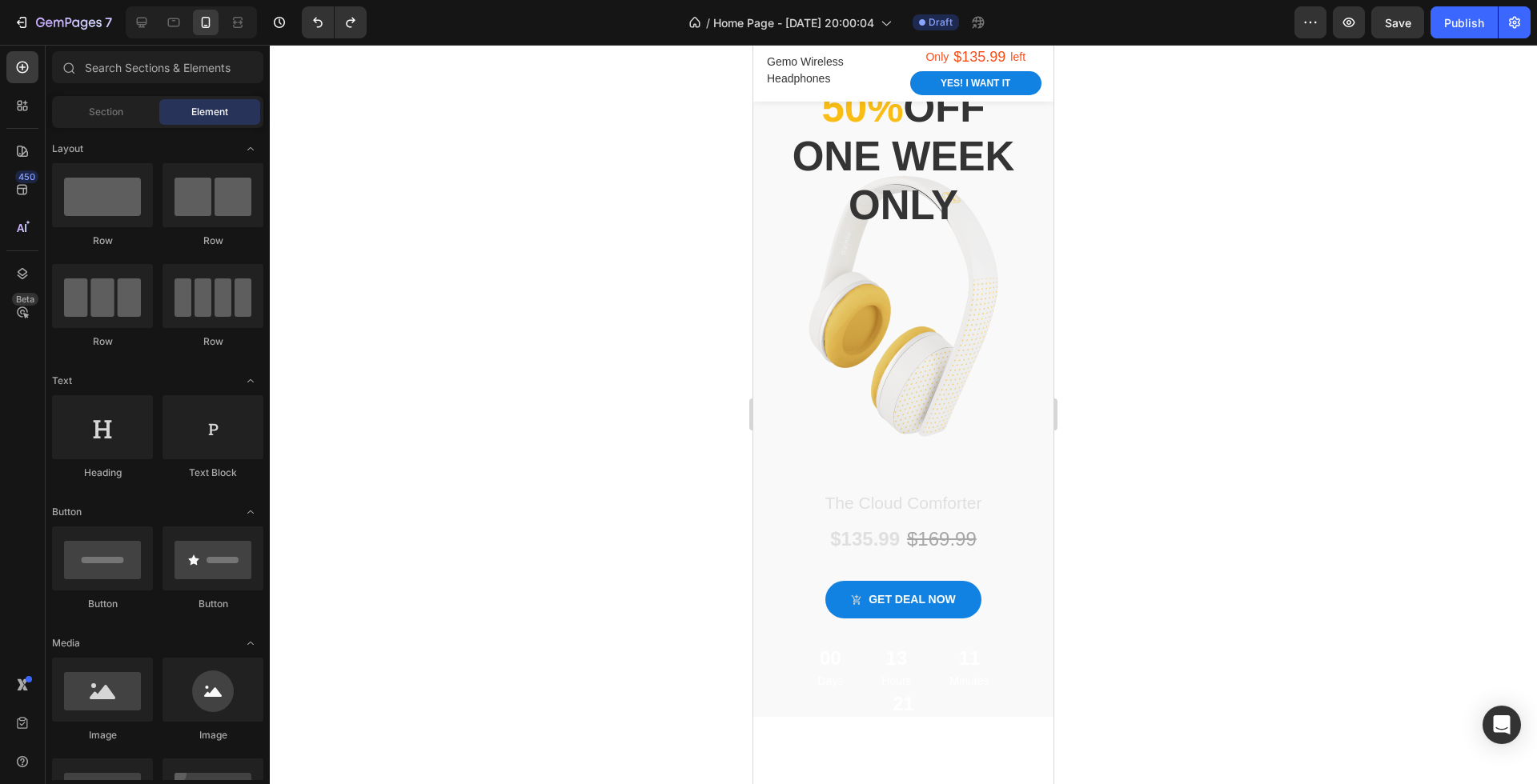
scroll to position [0, 0]
